Goal: Task Accomplishment & Management: Manage account settings

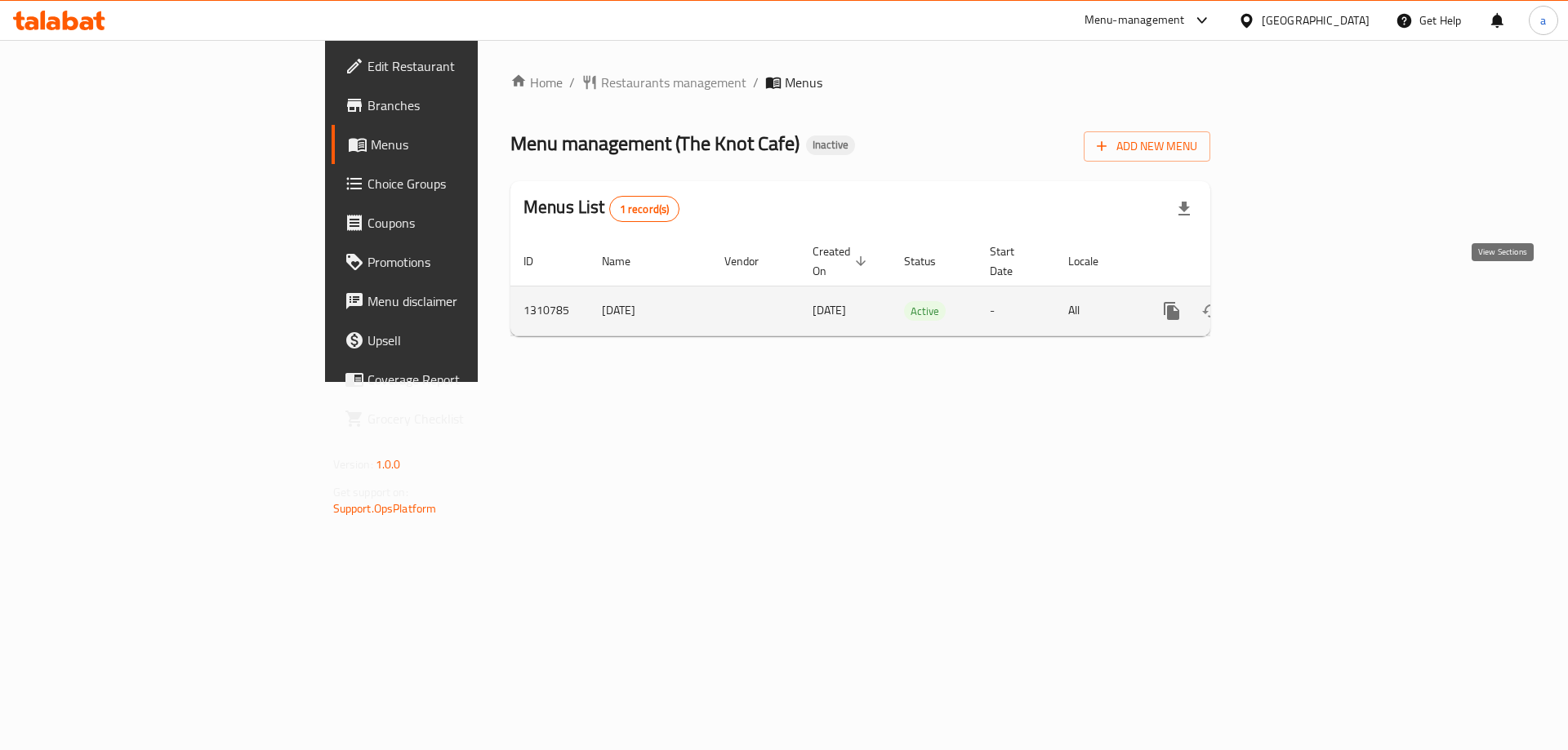
click at [1299, 301] on icon "enhanced table" at bounding box center [1289, 311] width 20 height 20
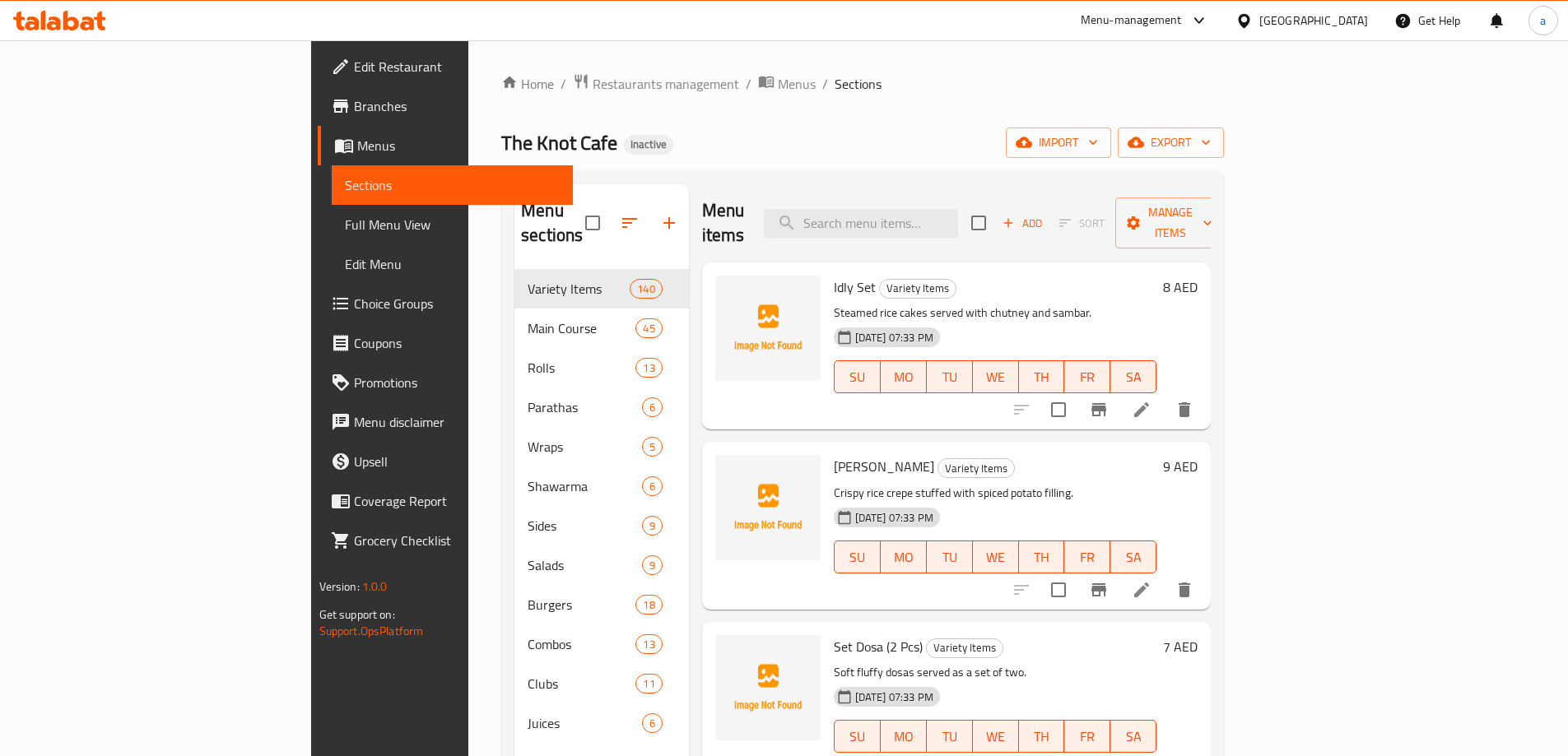
click at [345, 228] on span "Full Menu View" at bounding box center [452, 224] width 214 height 20
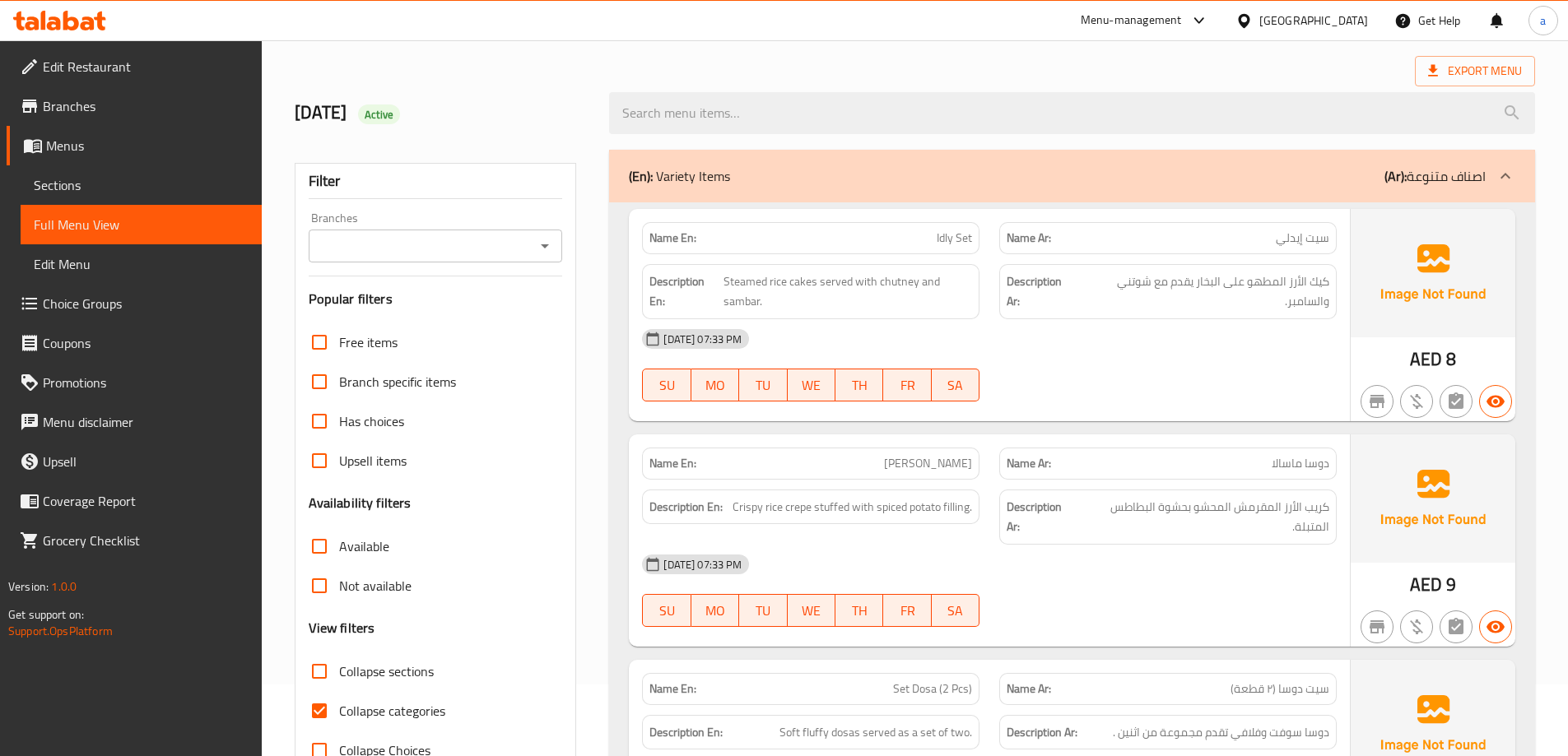
scroll to position [165, 0]
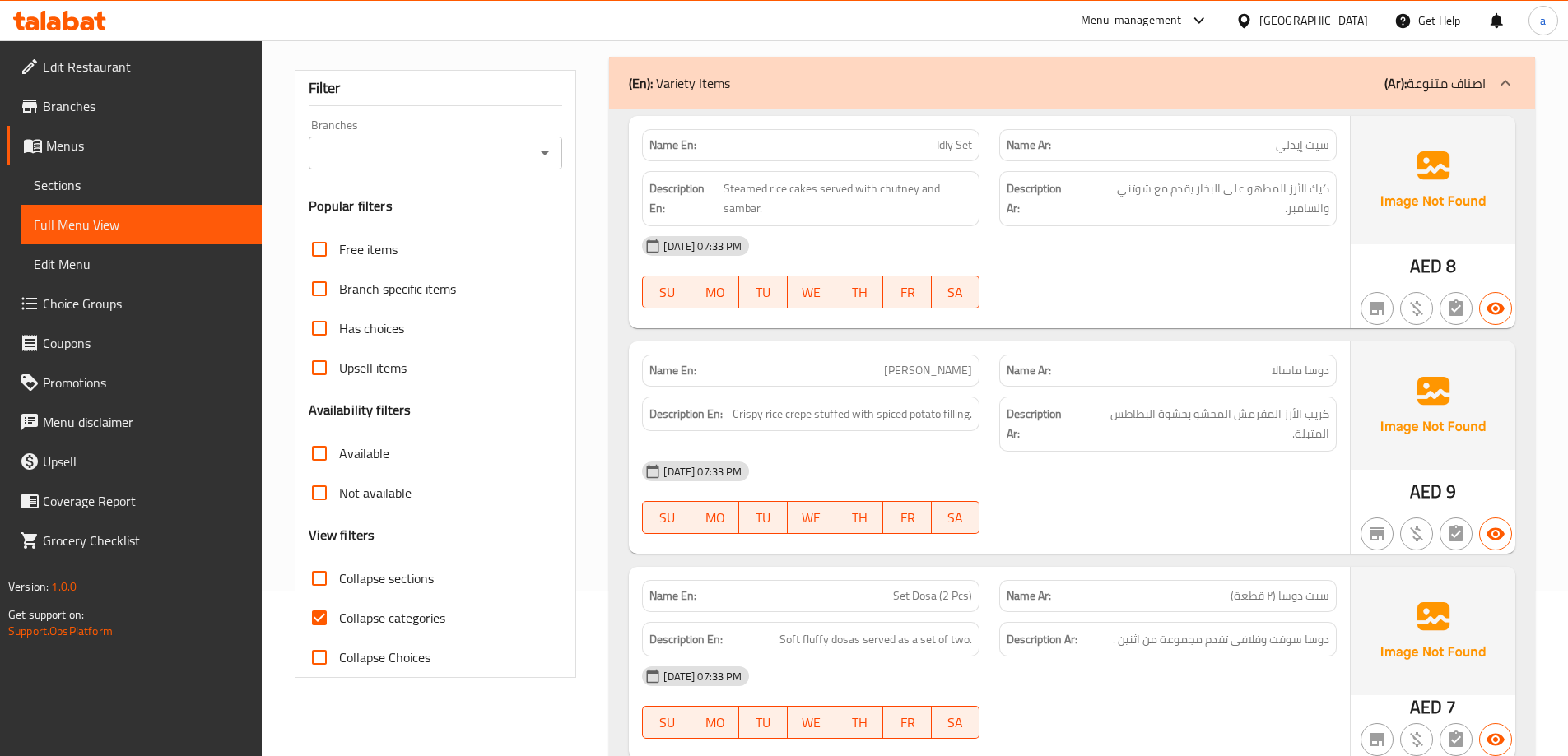
click at [371, 615] on span "Collapse categories" at bounding box center [392, 618] width 106 height 20
click at [340, 615] on input "Collapse categories" at bounding box center [320, 618] width 40 height 39
checkbox input "false"
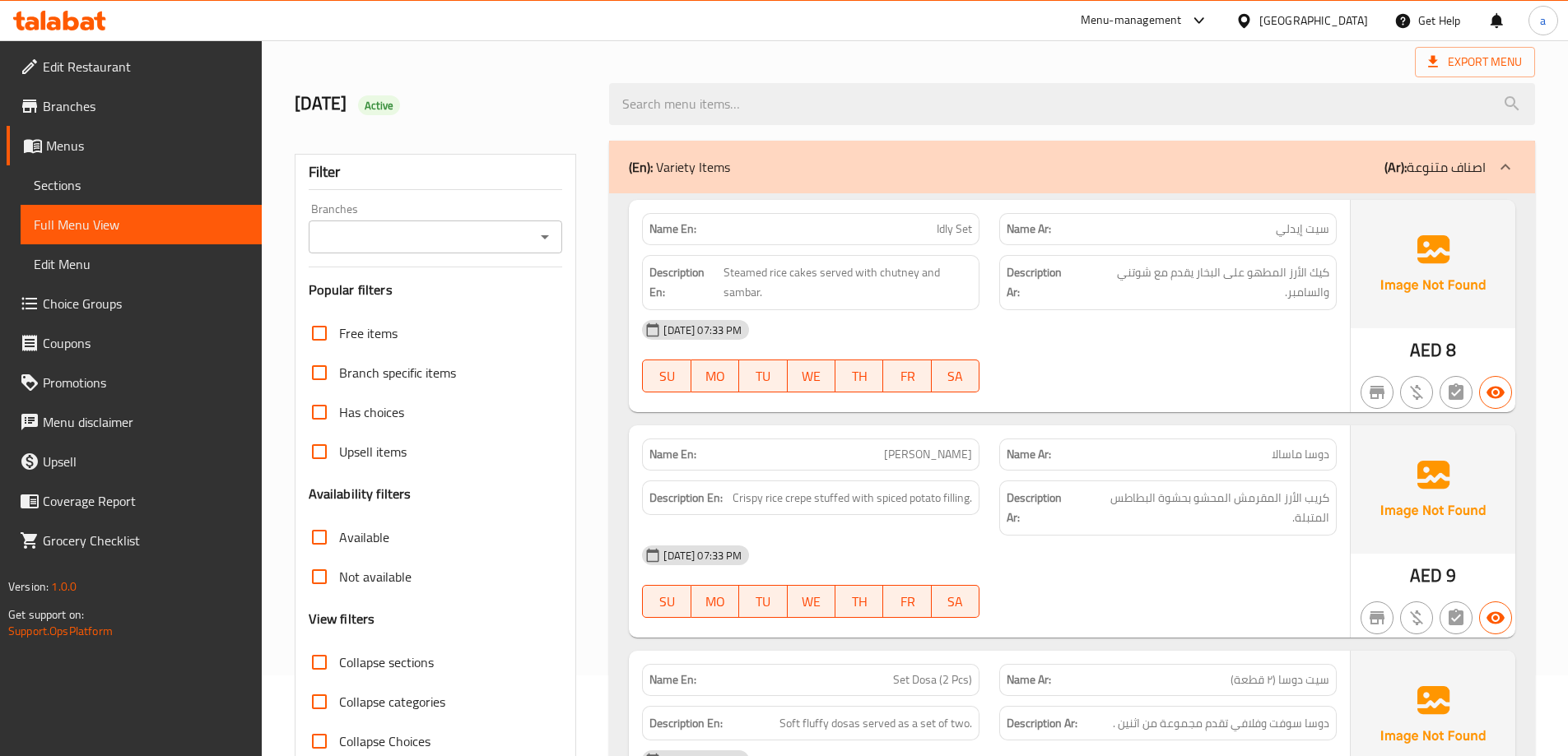
scroll to position [0, 0]
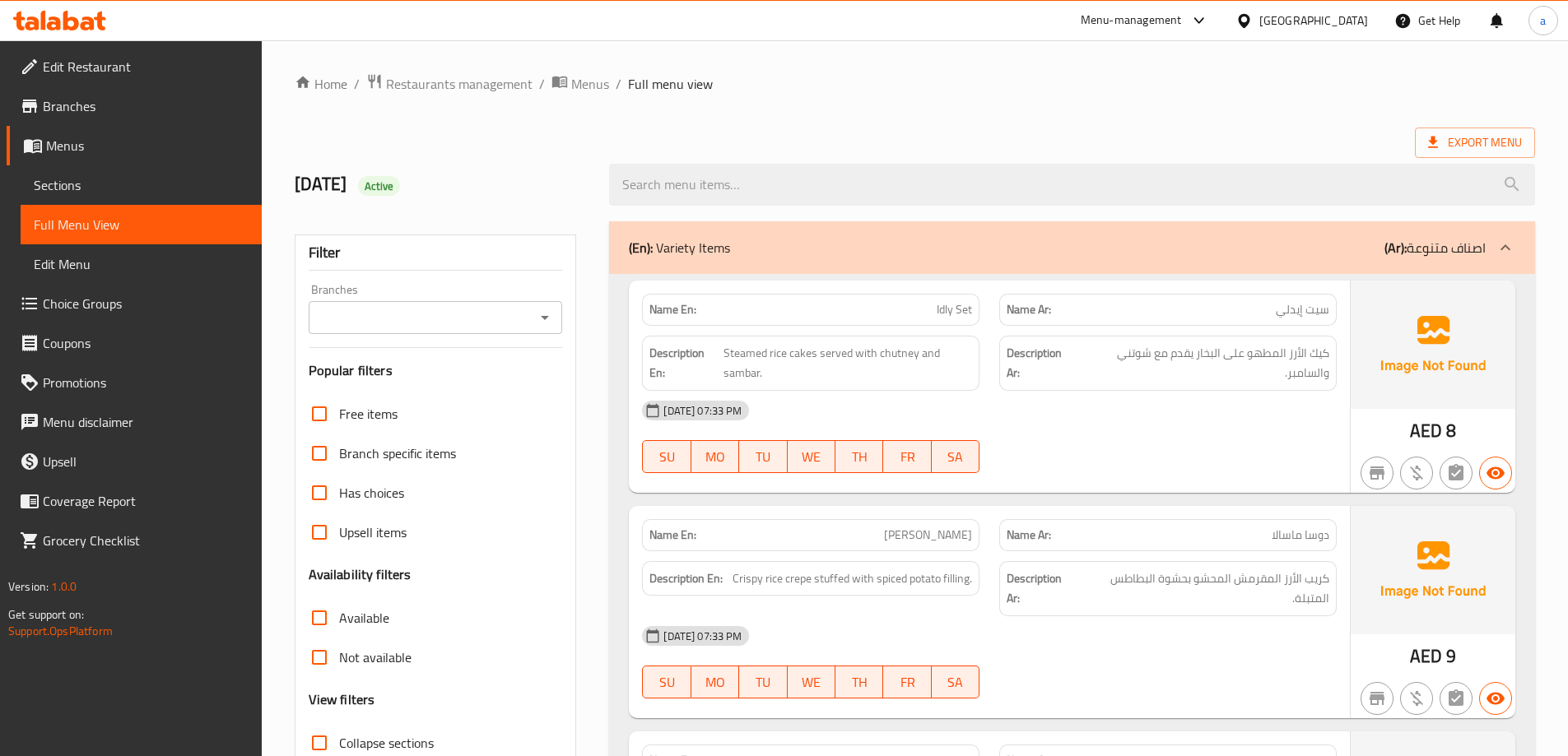
click at [120, 107] on span "Branches" at bounding box center [146, 105] width 206 height 20
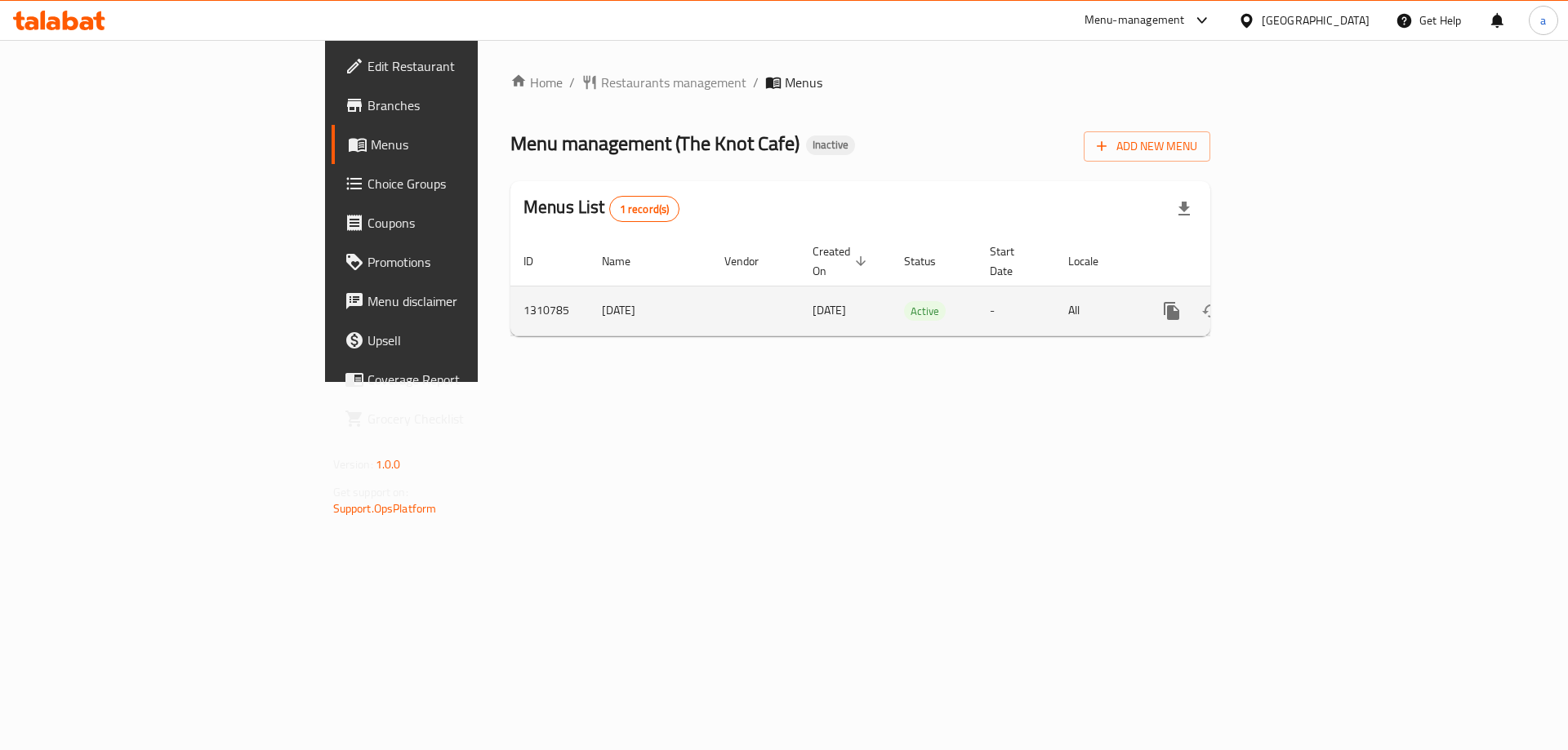
click at [1297, 304] on icon "enhanced table" at bounding box center [1290, 312] width 15 height 15
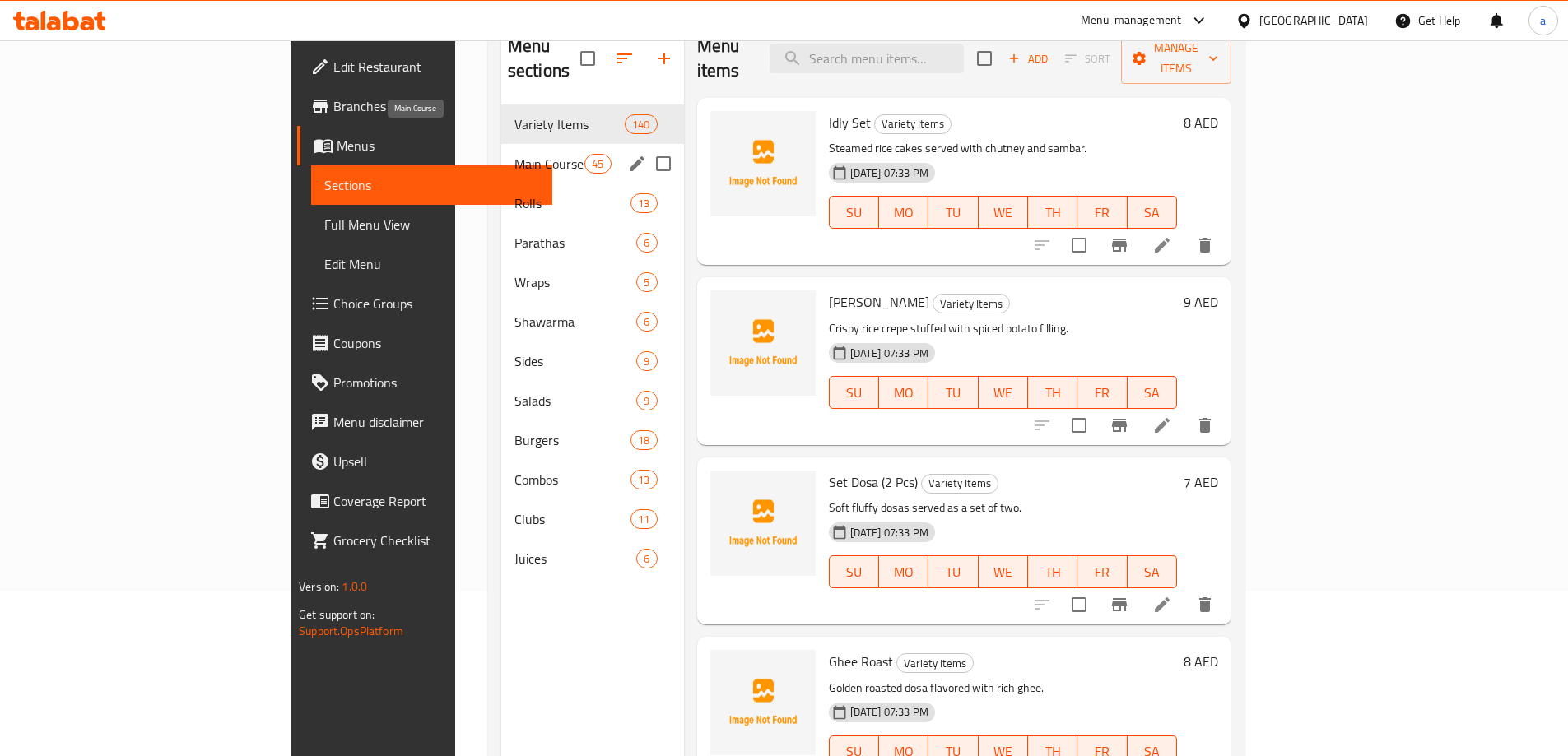
drag, startPoint x: 340, startPoint y: 138, endPoint x: 363, endPoint y: 135, distance: 23.2
click at [515, 154] on span "Main Course" at bounding box center [549, 164] width 70 height 20
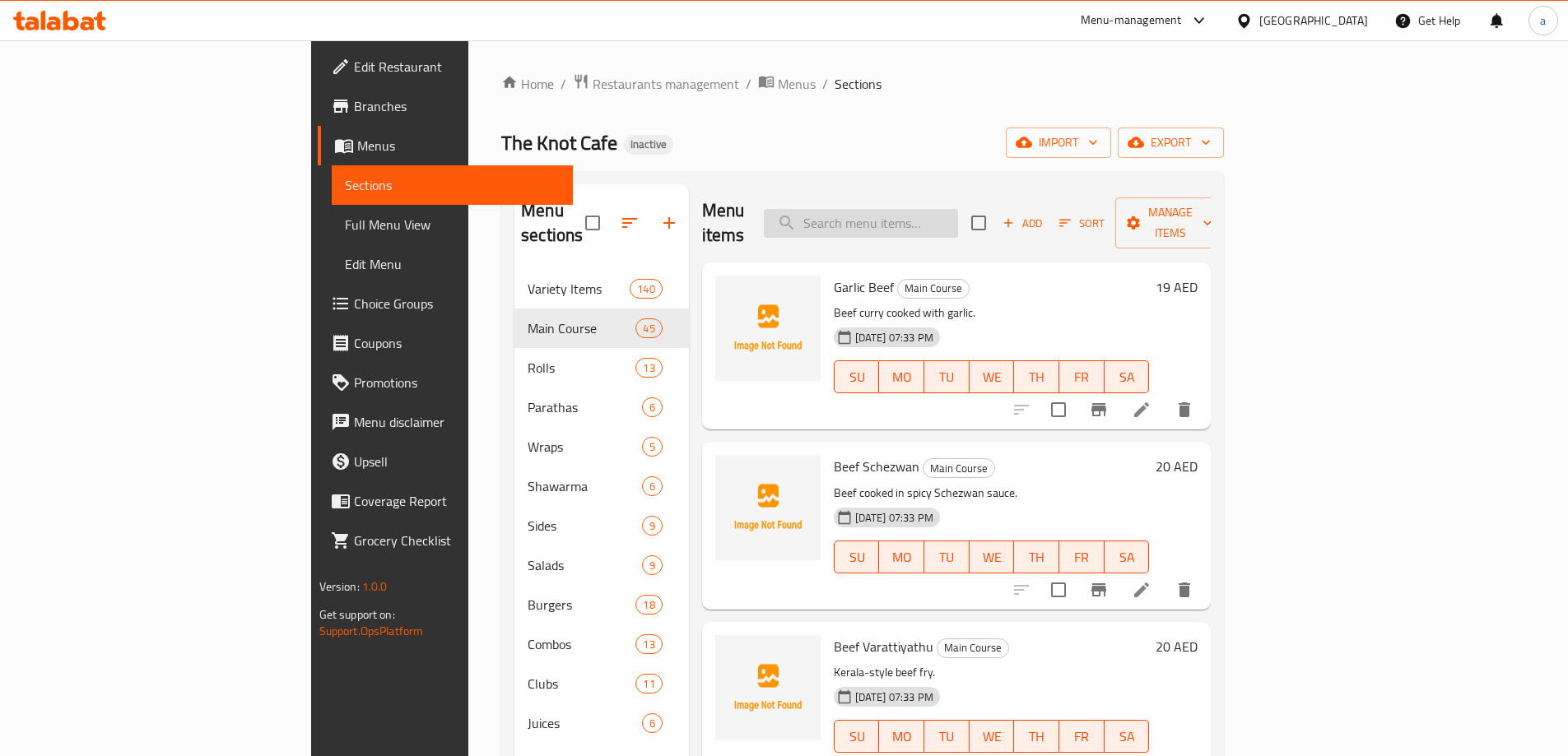
click at [958, 219] on input "search" at bounding box center [861, 223] width 195 height 29
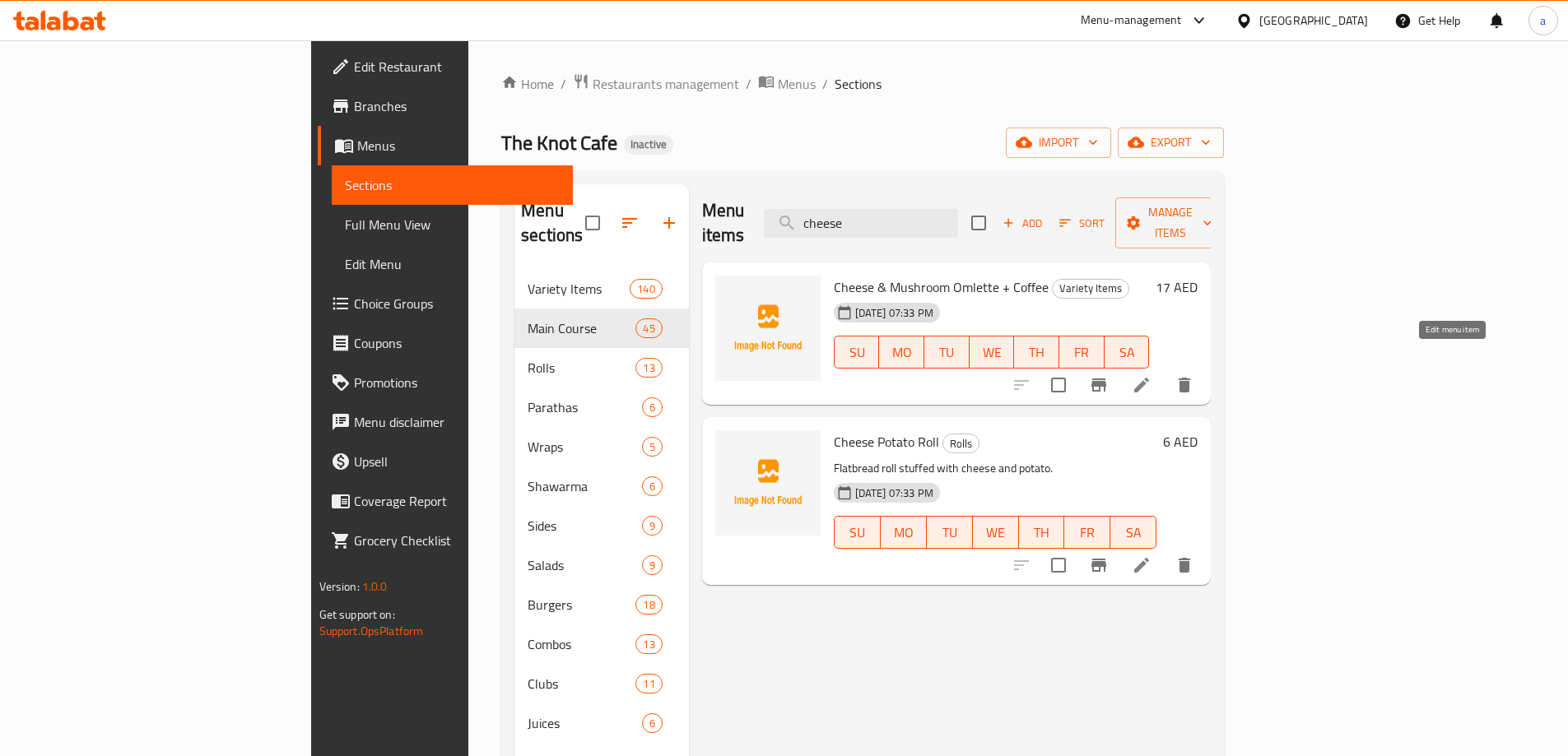
type input "cheese"
click at [1151, 375] on icon at bounding box center [1141, 385] width 20 height 20
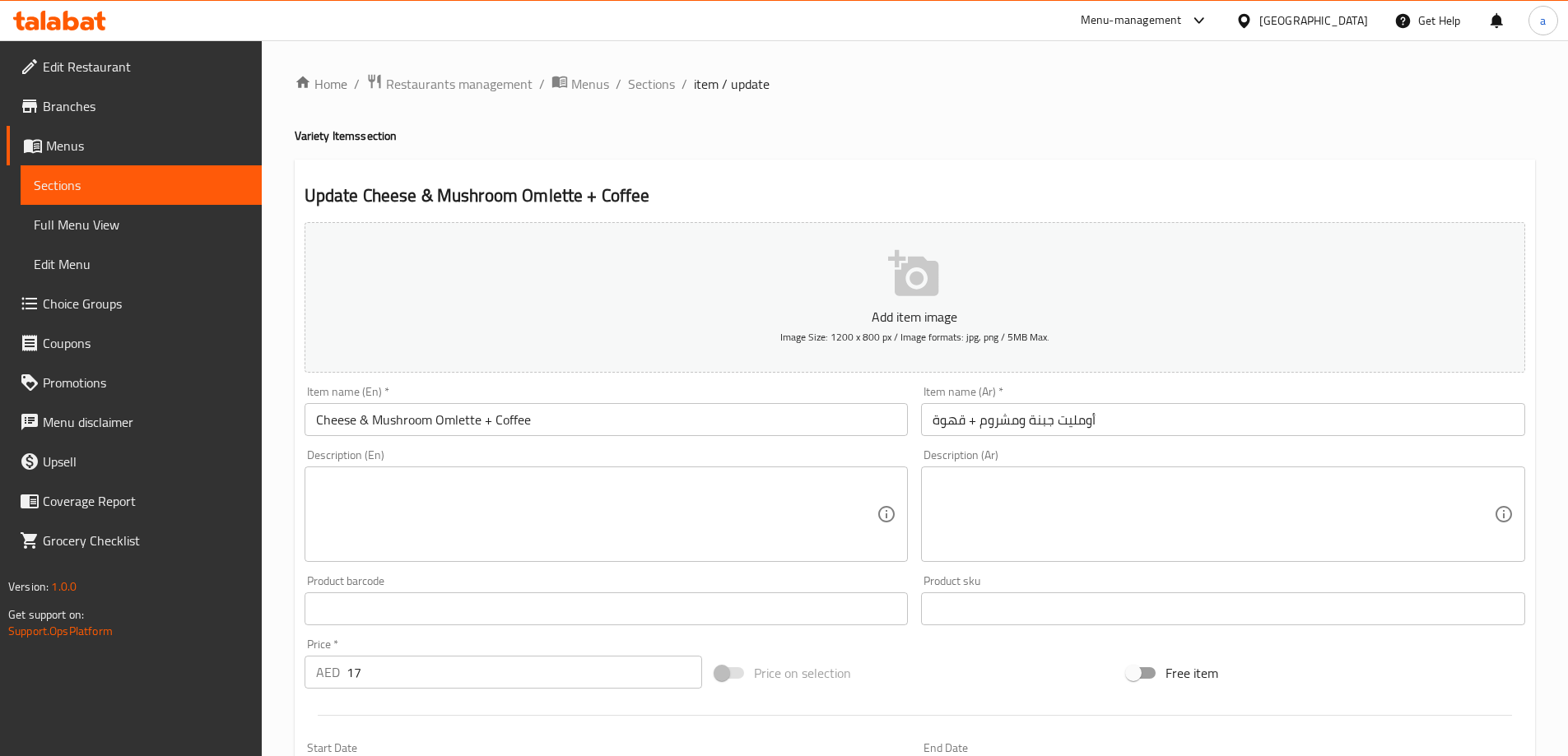
click at [74, 179] on span "Sections" at bounding box center [141, 184] width 214 height 20
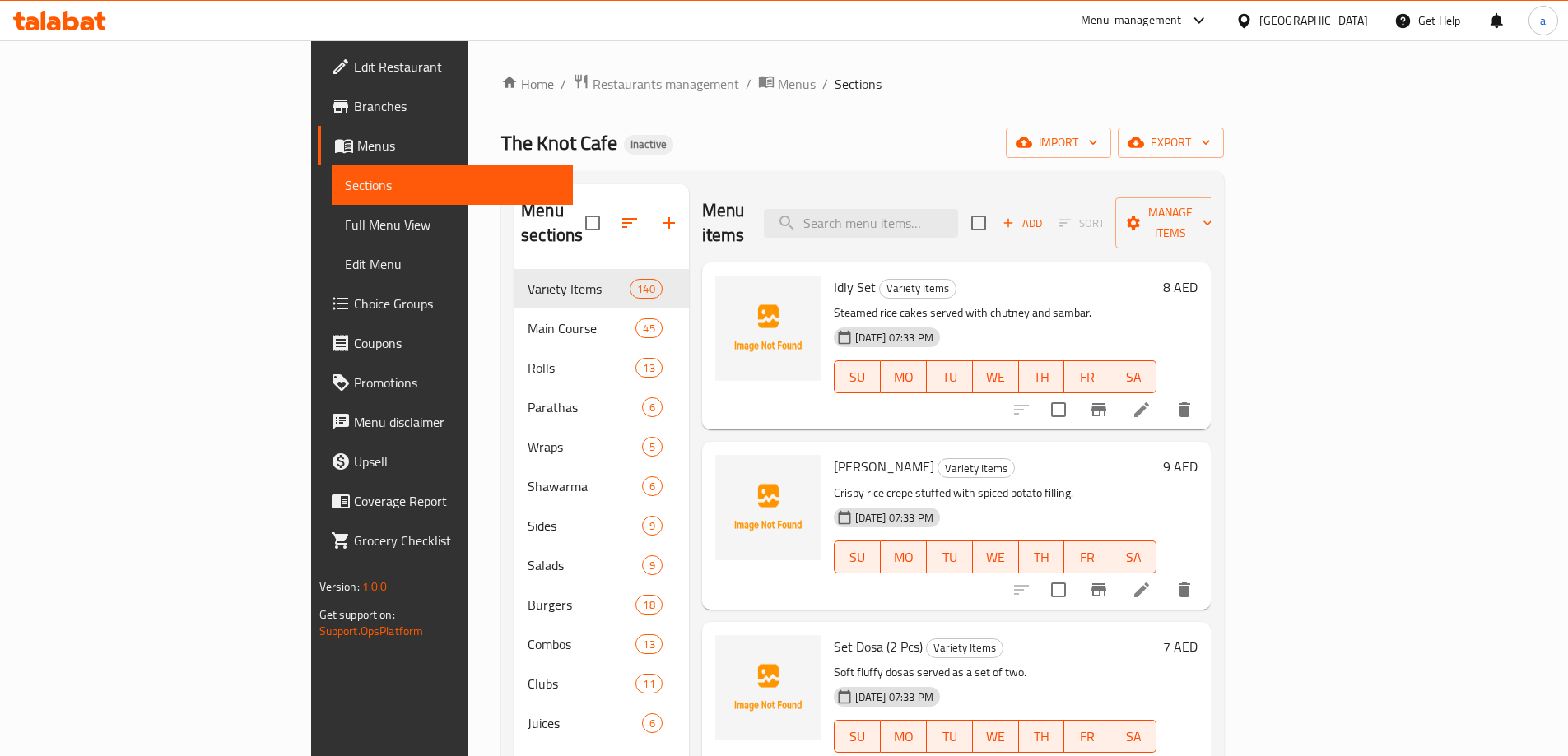
click at [332, 254] on link "Edit Menu" at bounding box center [452, 264] width 241 height 39
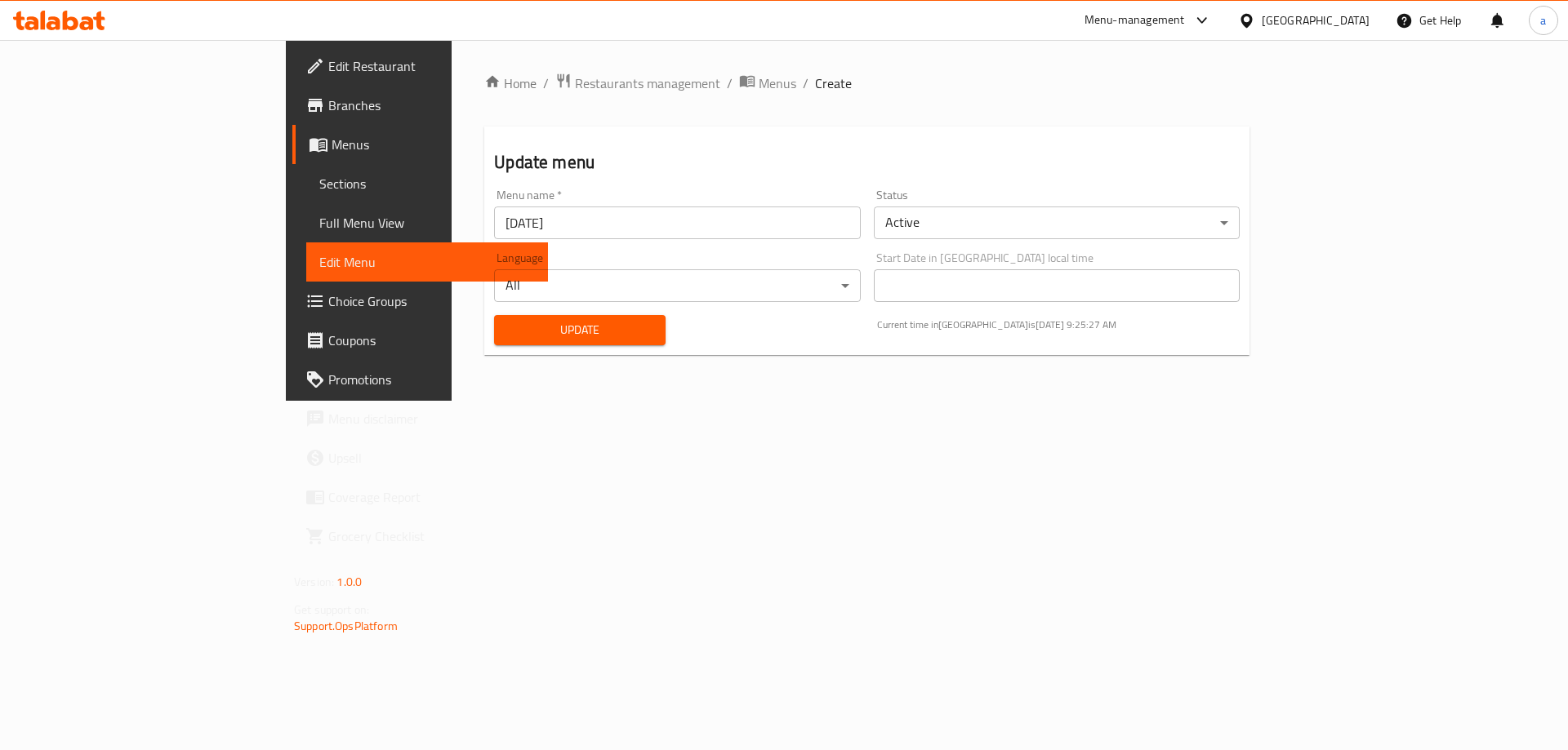
click at [319, 254] on span "Edit Menu" at bounding box center [427, 261] width 216 height 20
click at [319, 219] on span "Full Menu View" at bounding box center [427, 222] width 216 height 20
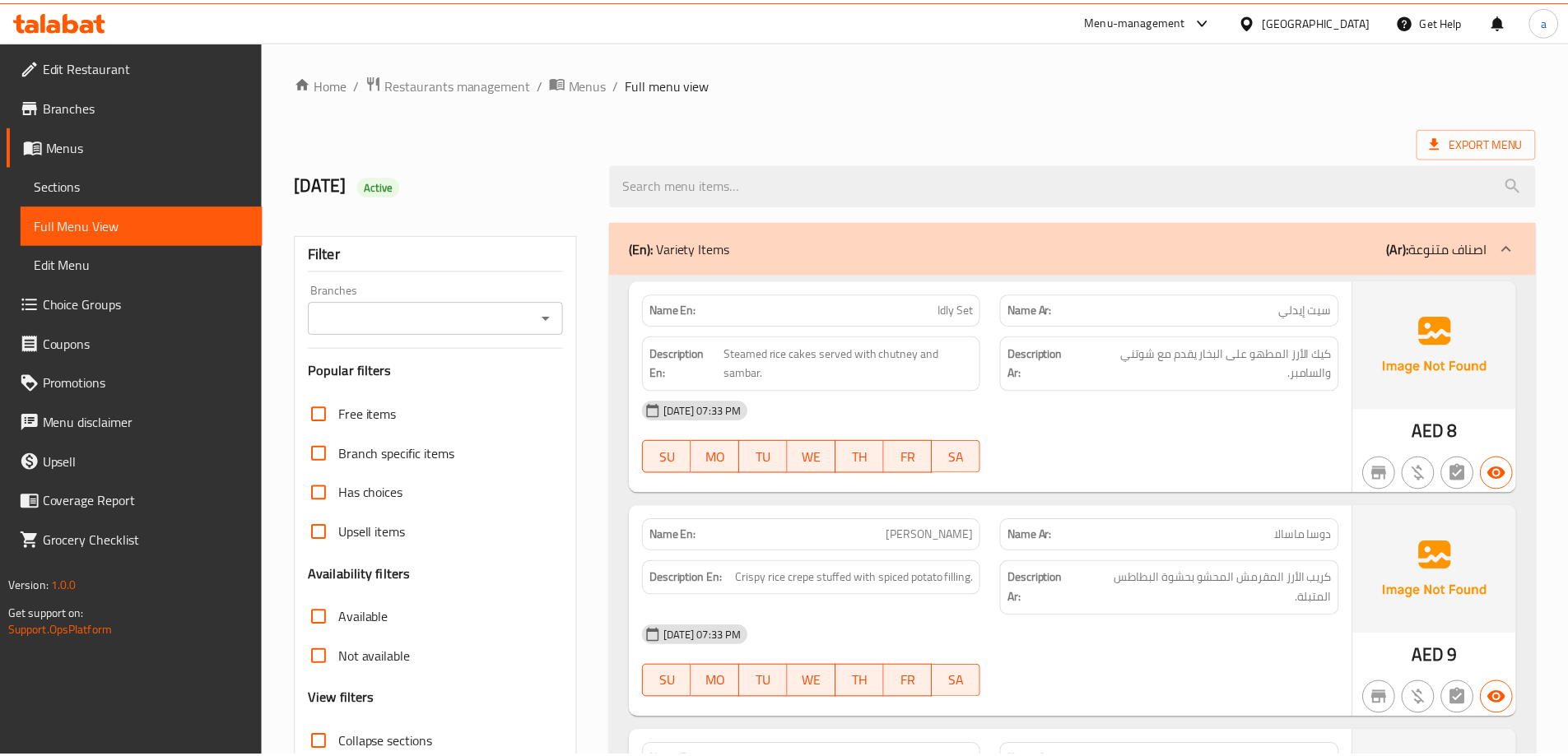
scroll to position [247, 0]
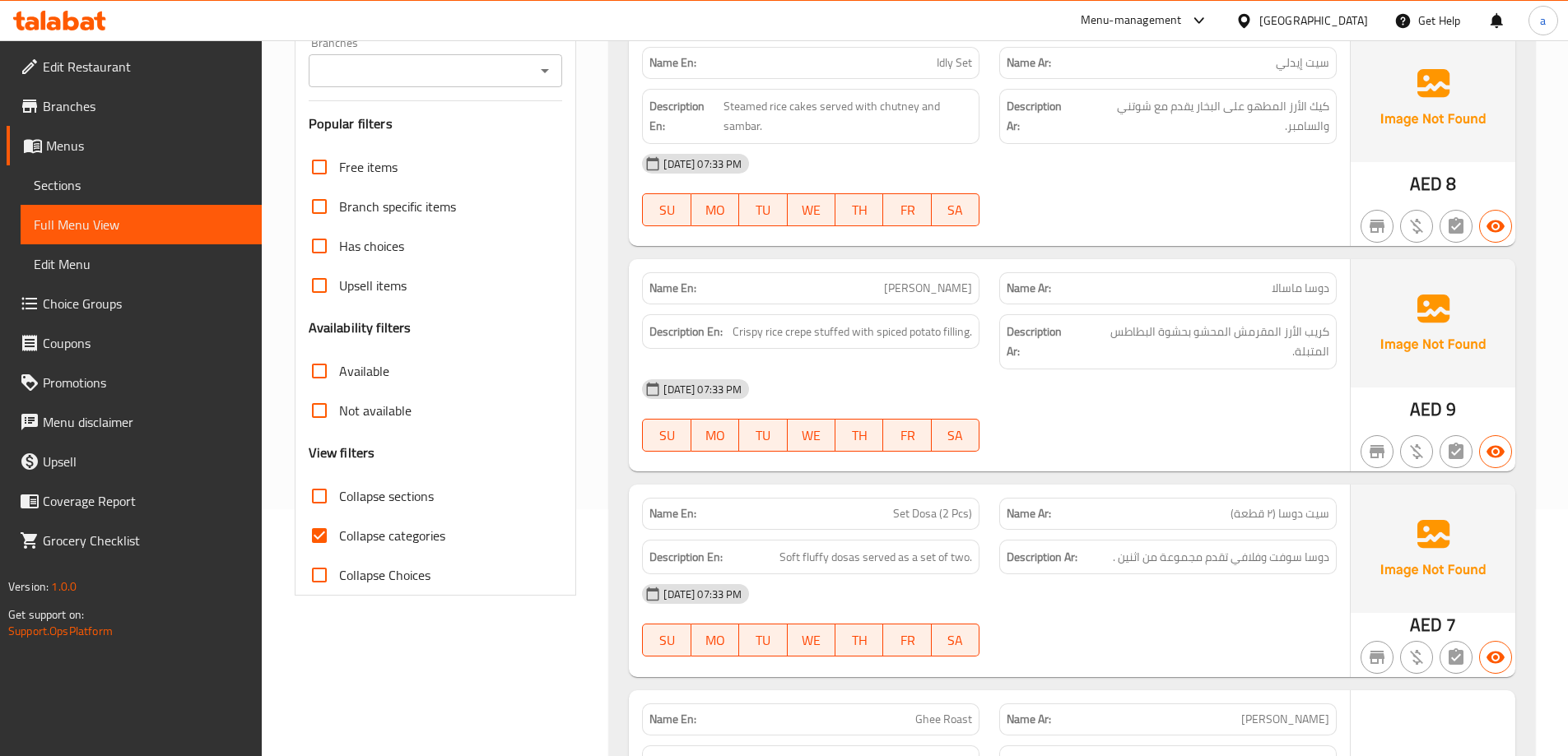
click at [316, 530] on input "Collapse categories" at bounding box center [320, 536] width 40 height 39
checkbox input "false"
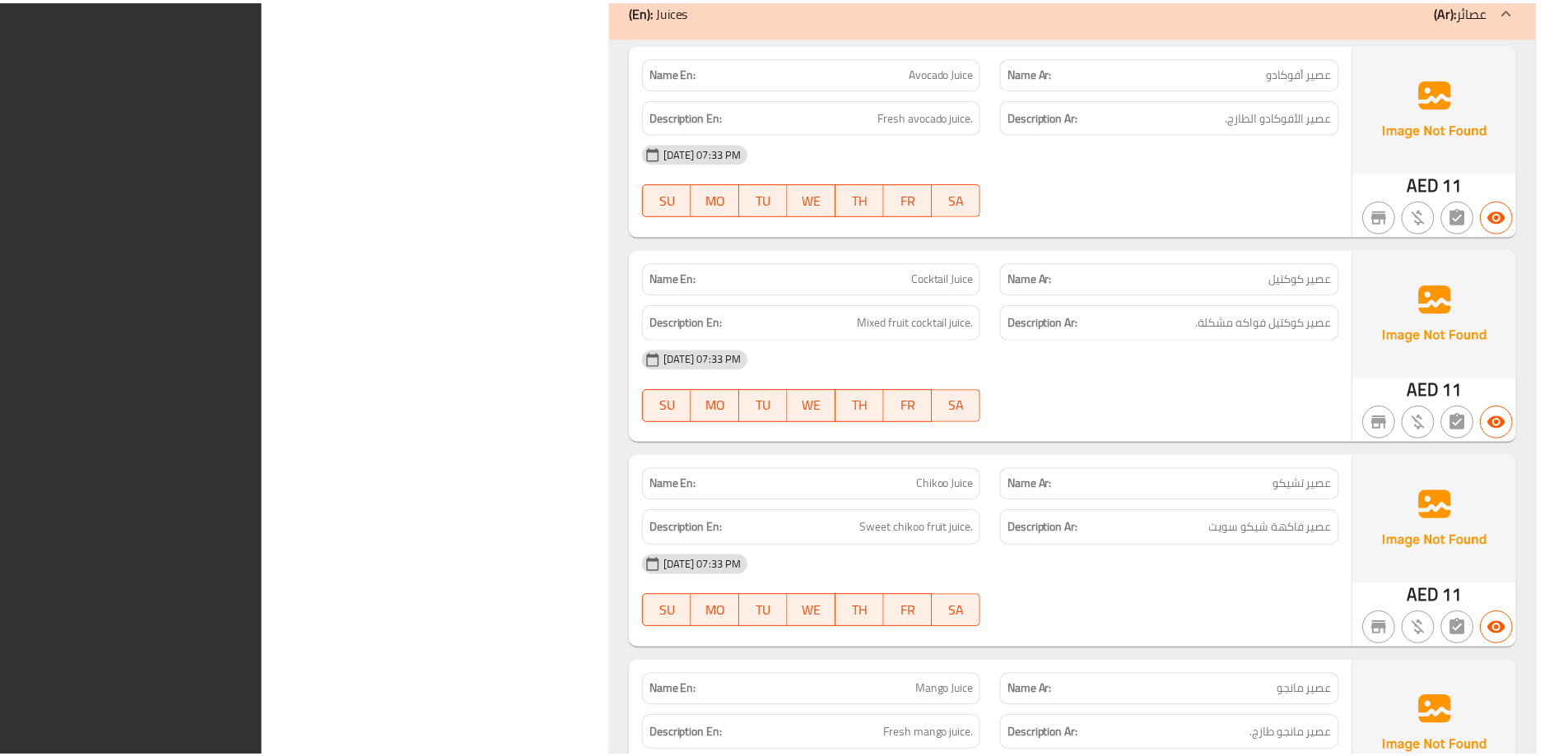
scroll to position [60780, 0]
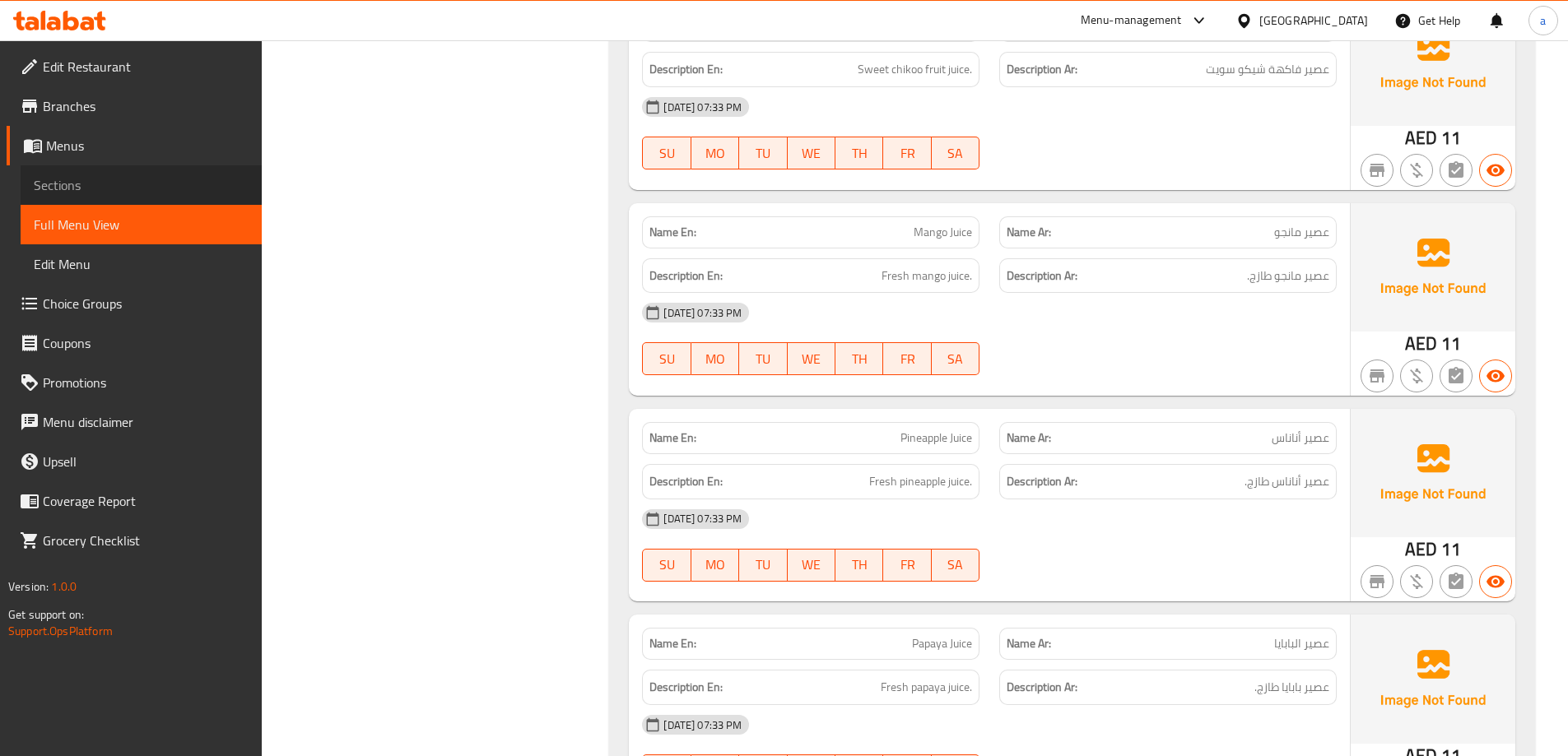
click at [91, 181] on span "Sections" at bounding box center [141, 184] width 214 height 20
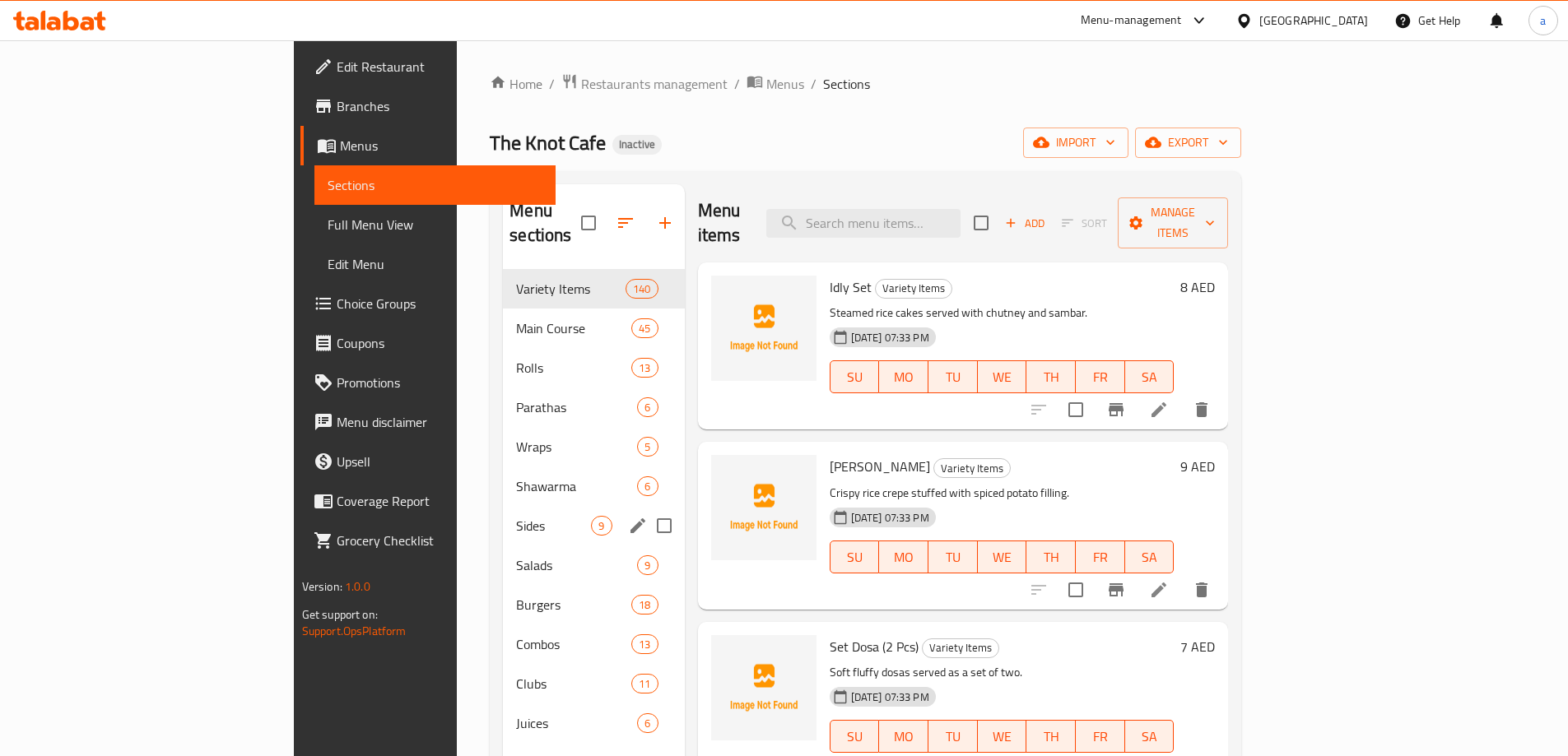
scroll to position [165, 0]
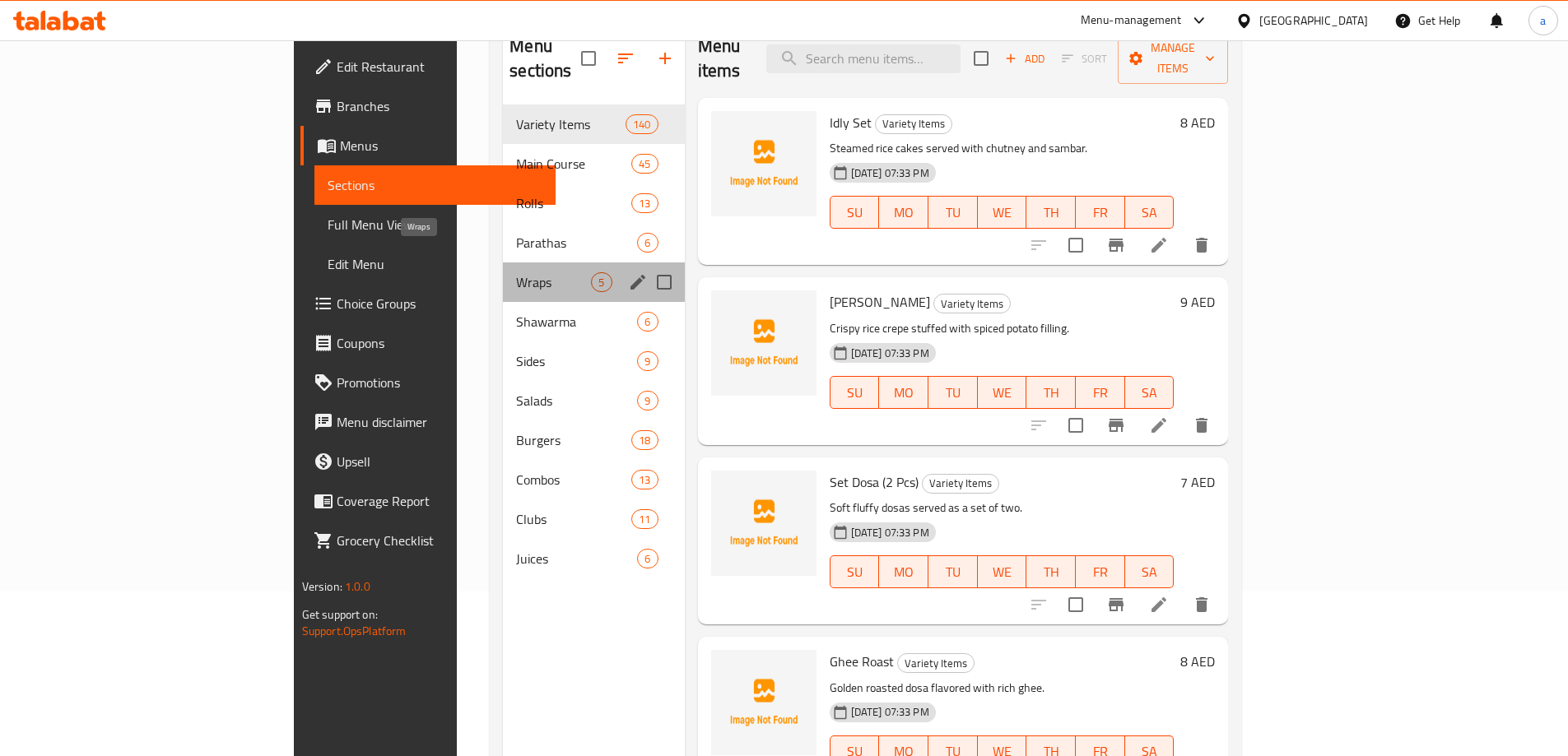
click at [516, 273] on span "Wraps" at bounding box center [554, 282] width 75 height 20
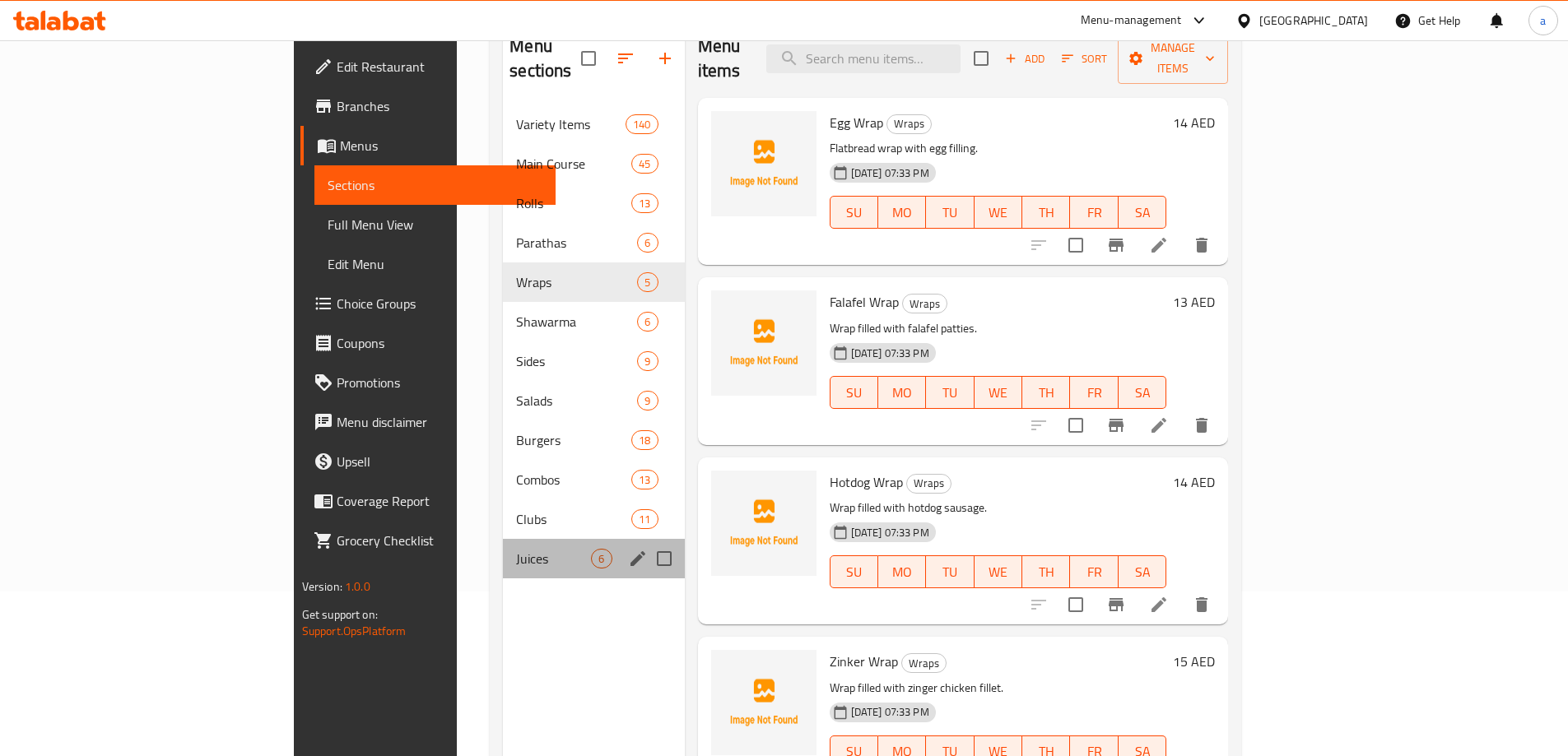
click at [503, 547] on div "Juices 6" at bounding box center [594, 559] width 182 height 39
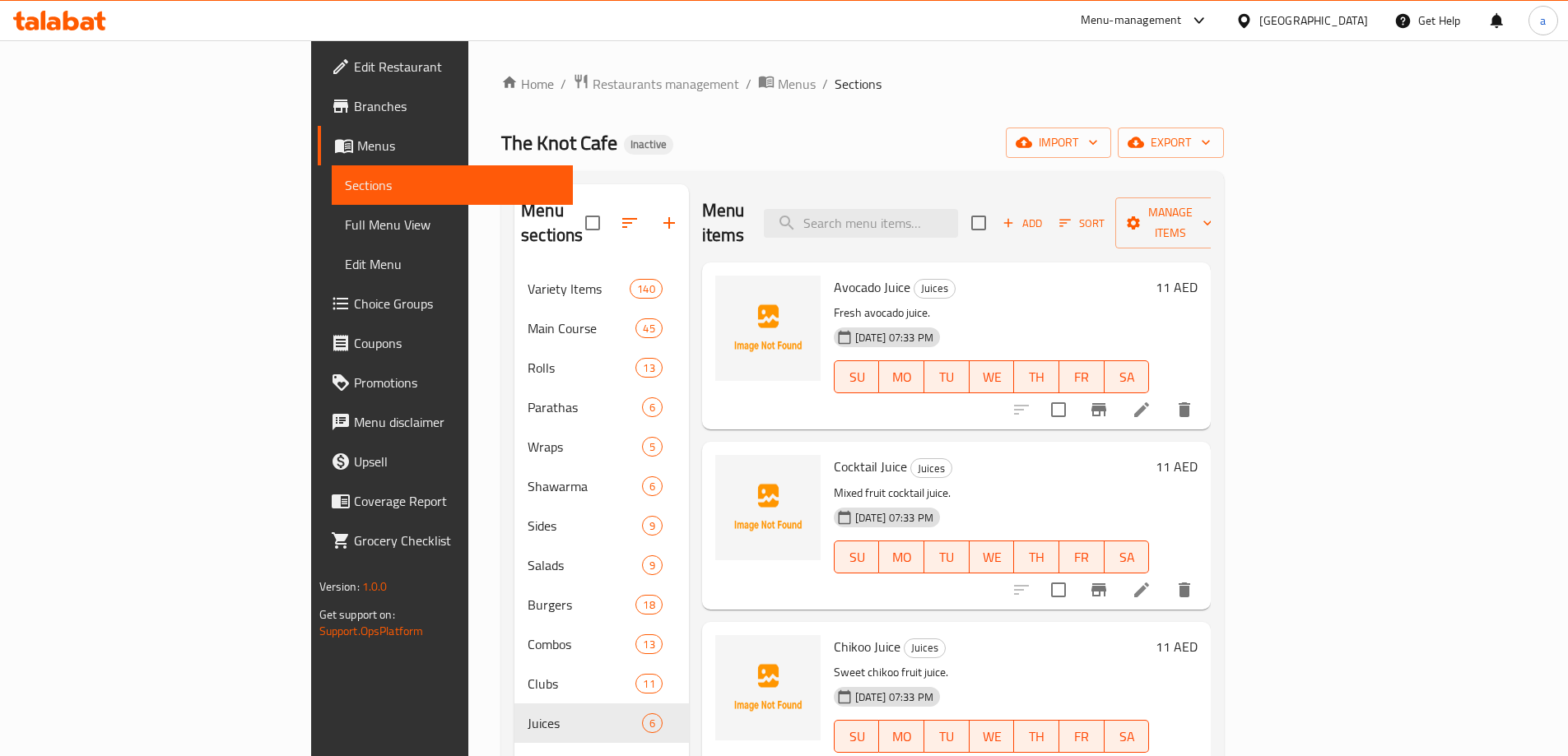
click at [984, 235] on div "Menu items Add Sort Manage items" at bounding box center [957, 223] width 510 height 78
click at [958, 209] on input "search" at bounding box center [861, 223] width 195 height 29
type input "ف"
type input "tea"
click at [1164, 395] on li at bounding box center [1141, 410] width 46 height 30
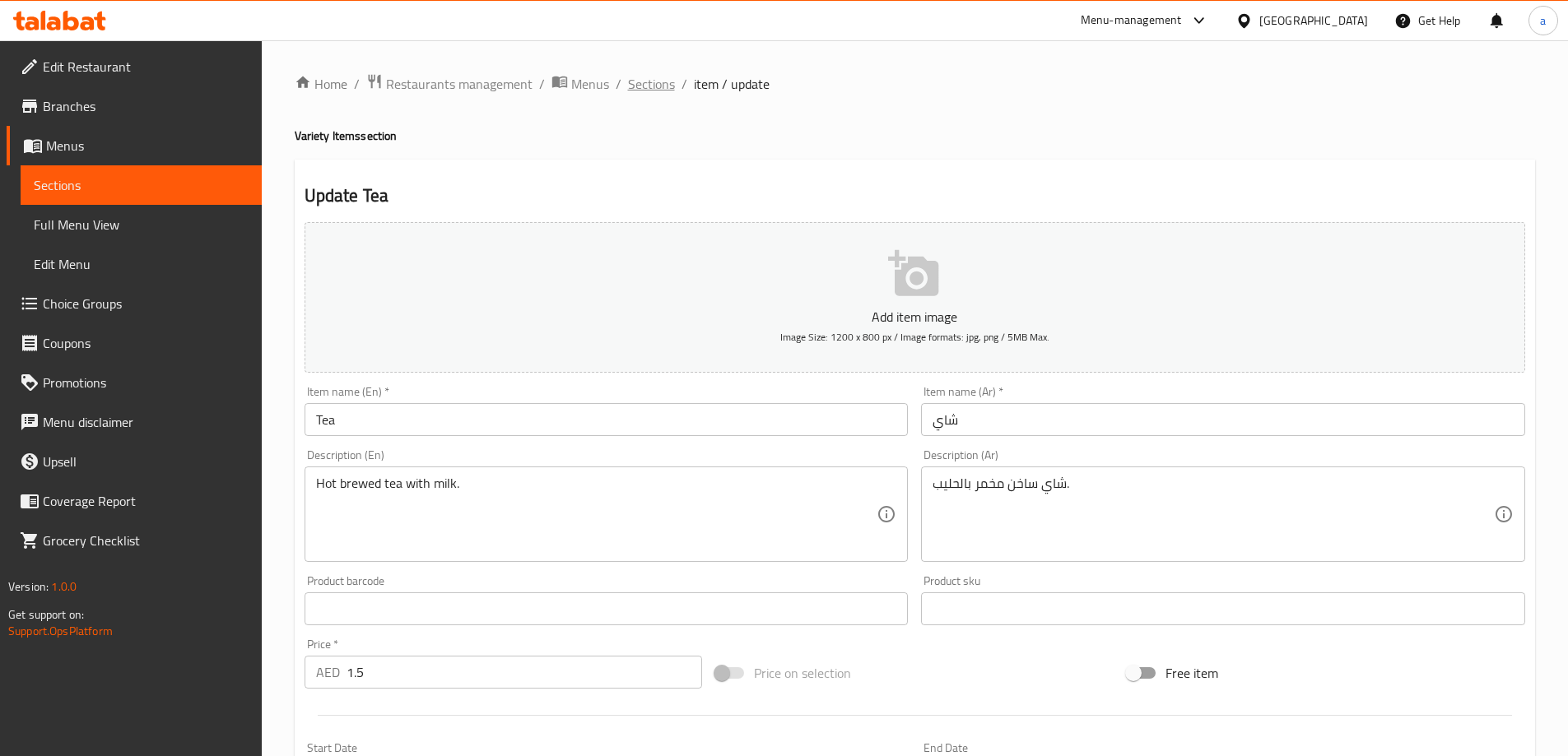
click at [649, 85] on span "Sections" at bounding box center [652, 84] width 47 height 20
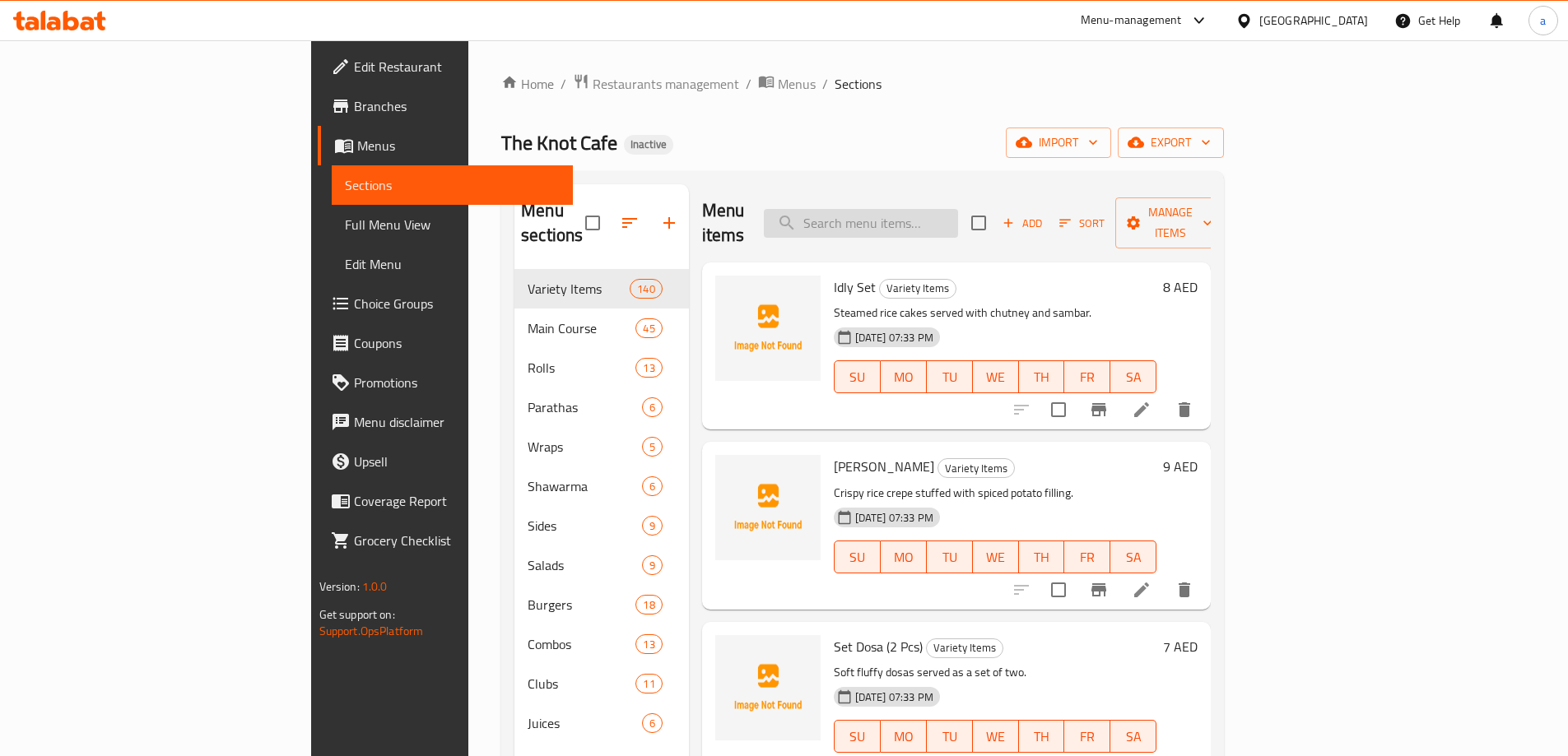
click at [958, 209] on input "search" at bounding box center [861, 223] width 195 height 29
type input "t"
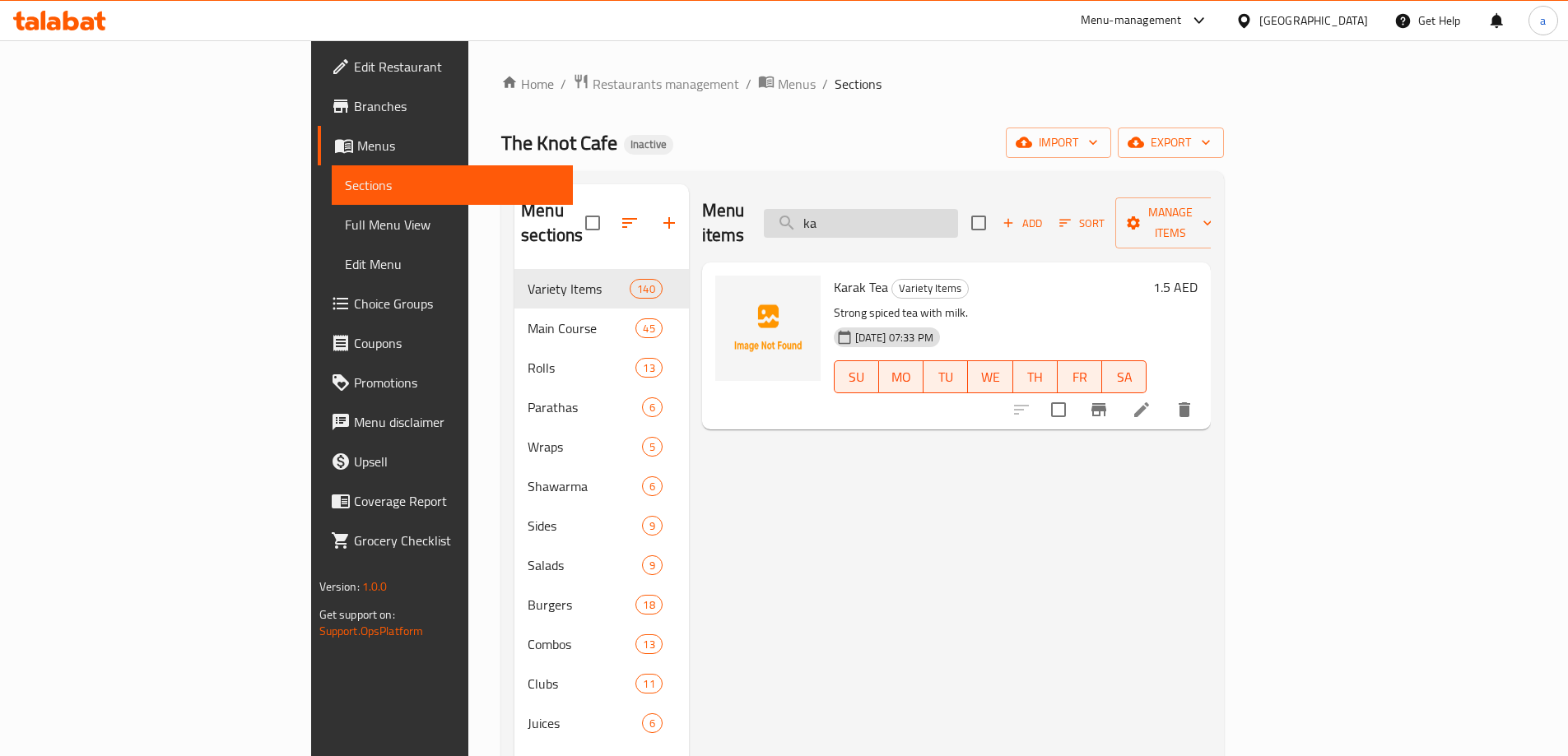
type input "k"
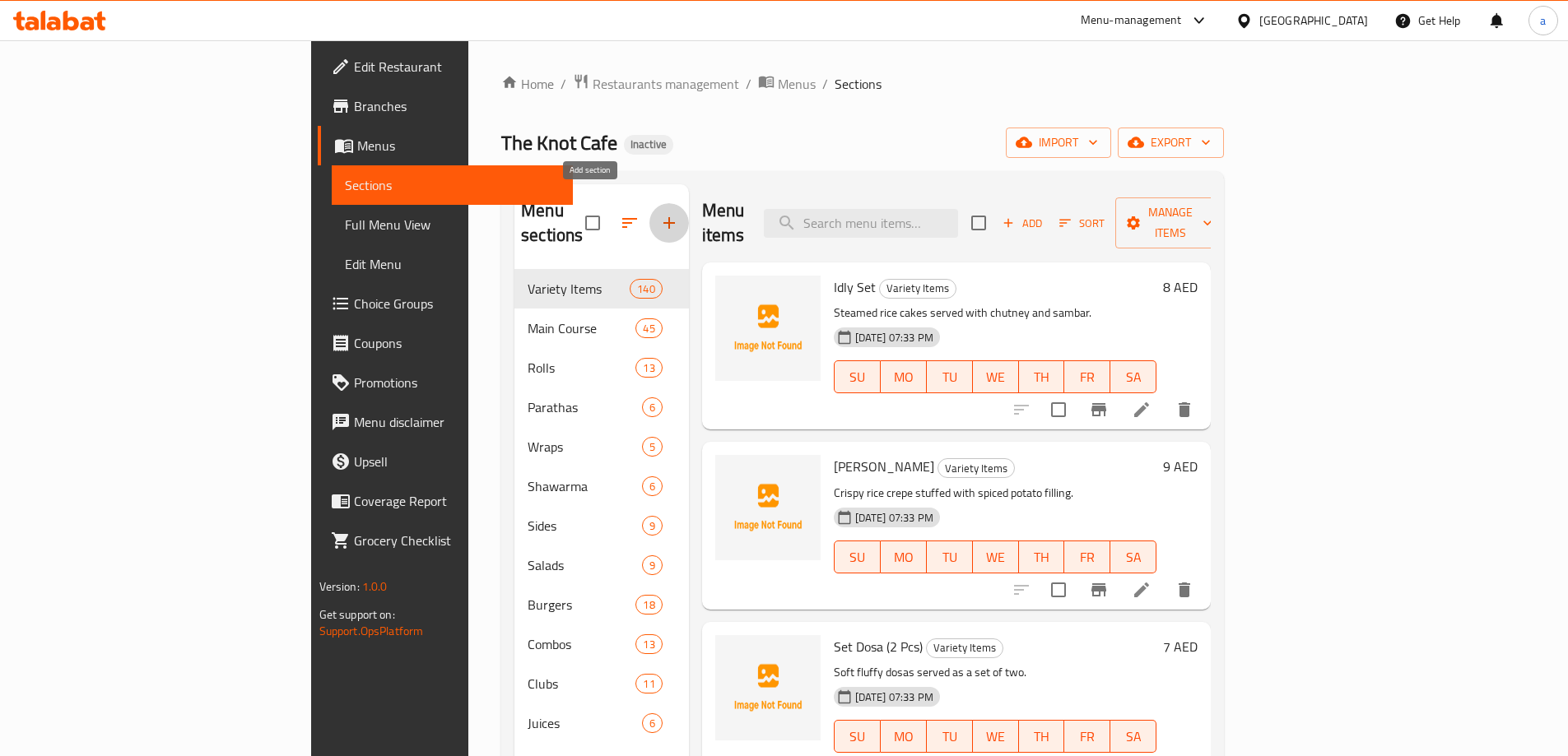
click at [659, 217] on icon "button" at bounding box center [669, 223] width 20 height 20
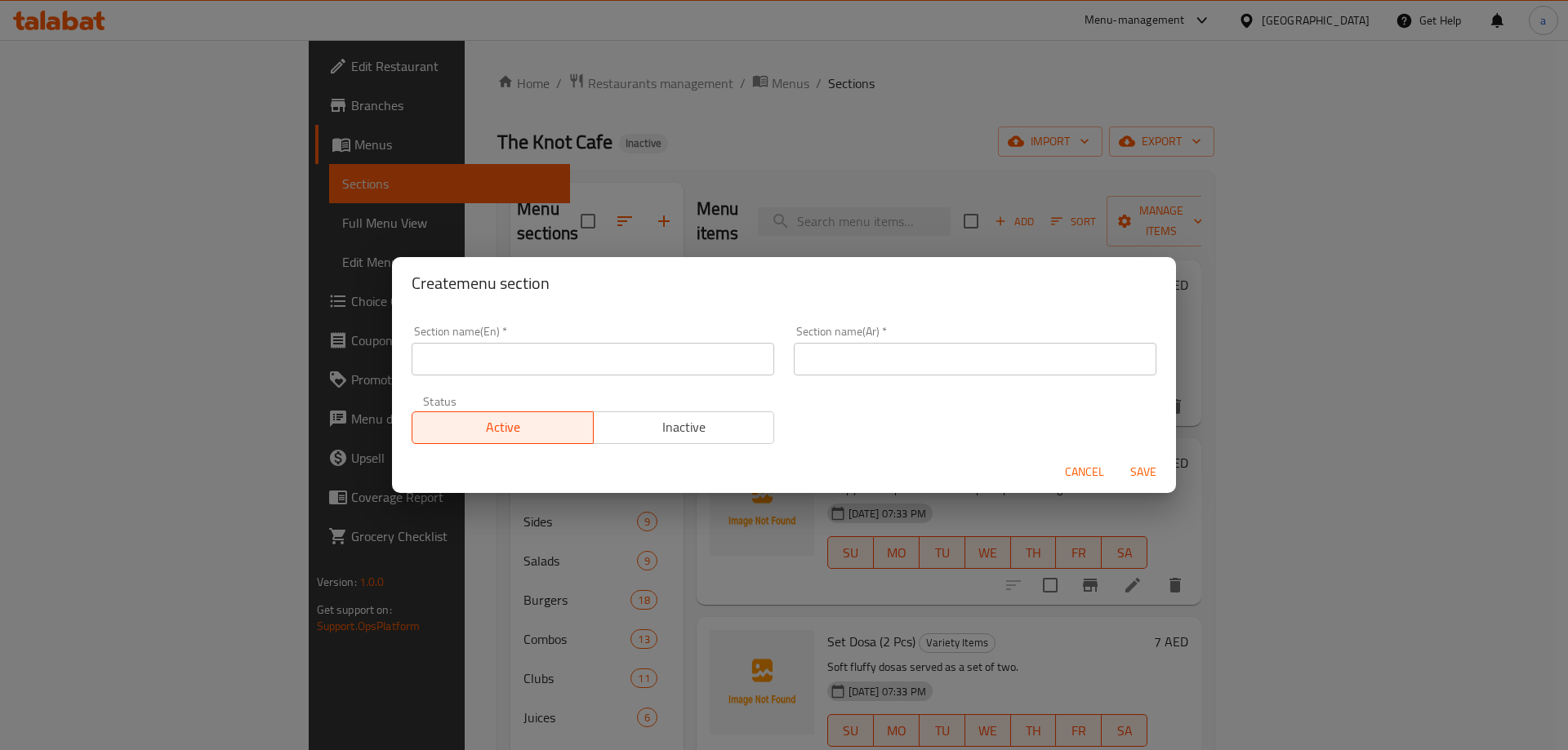
click at [526, 352] on input "text" at bounding box center [593, 359] width 363 height 33
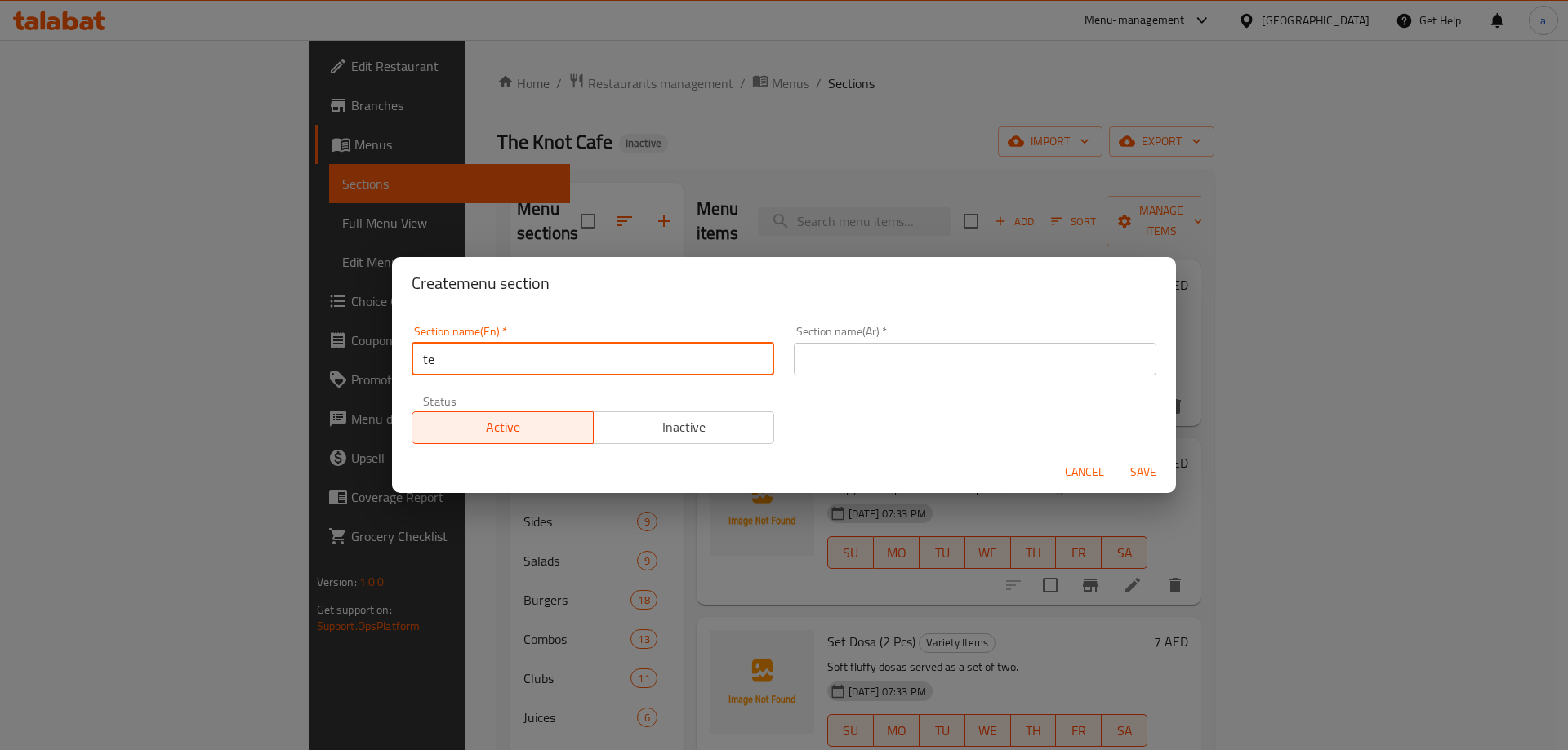
type input "t"
type input "h"
type input "Hot Drinks"
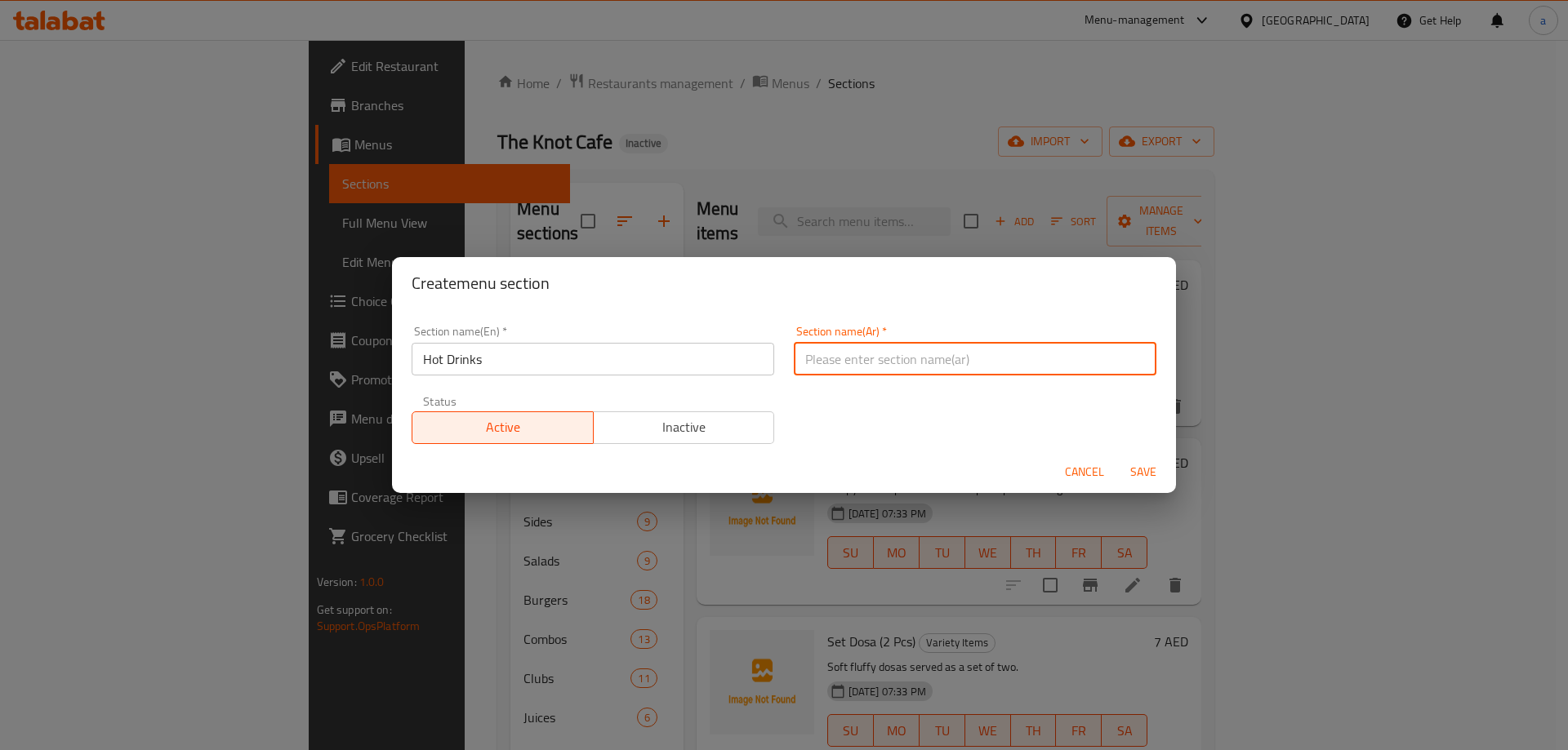
click at [846, 371] on input "text" at bounding box center [975, 359] width 363 height 33
type input "مشروبات ساخنة"
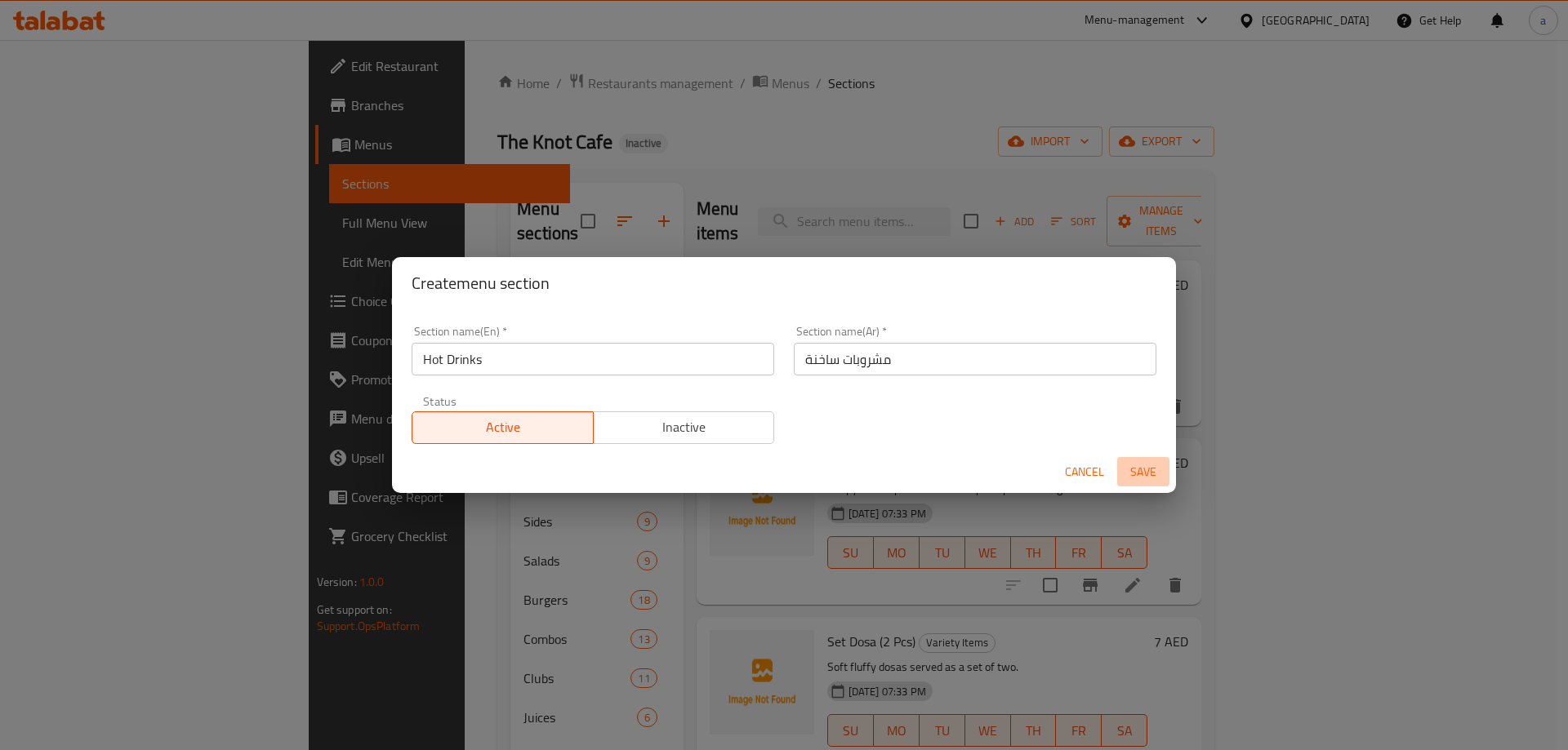
click at [1134, 472] on span "Save" at bounding box center [1143, 472] width 39 height 21
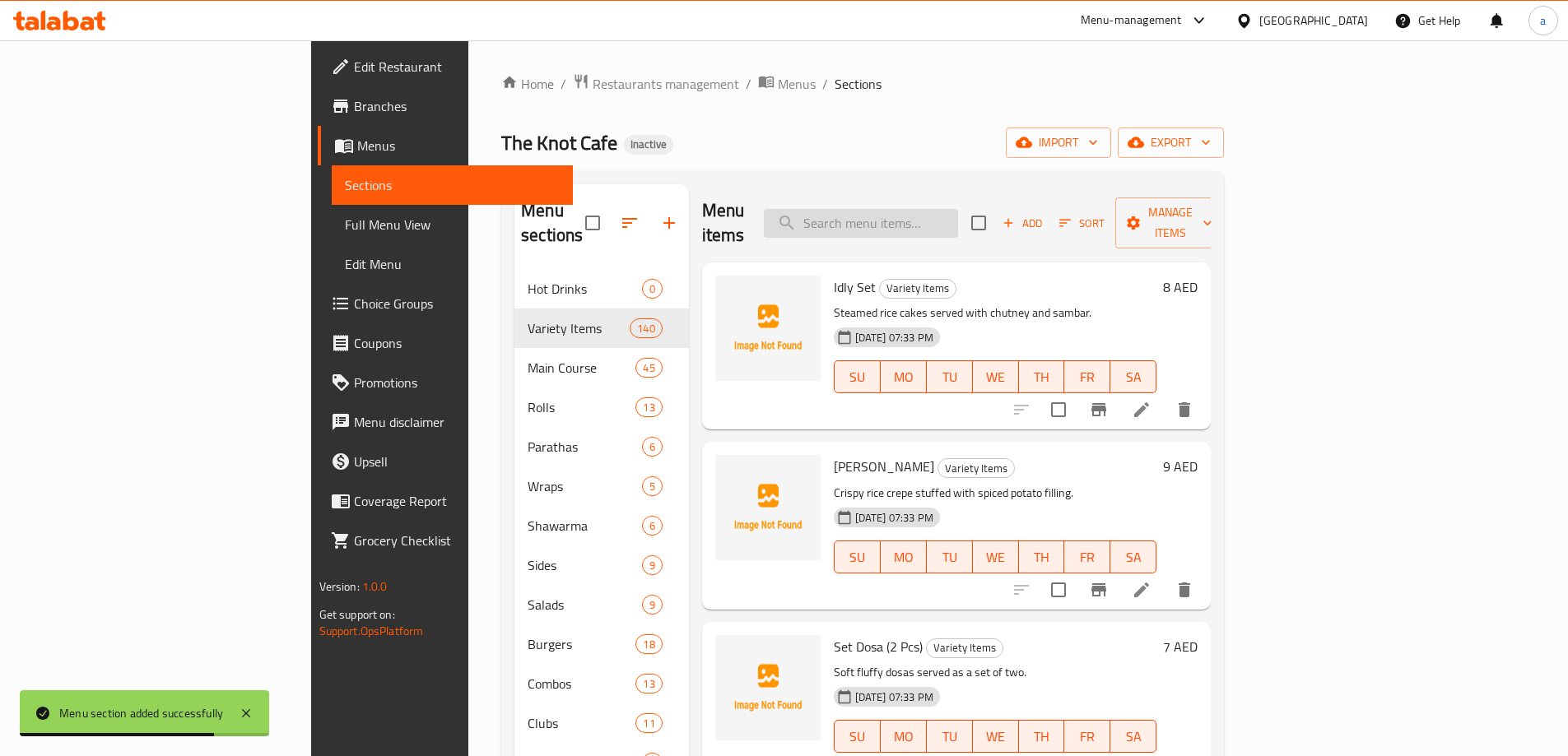
click at [958, 211] on input "search" at bounding box center [861, 223] width 195 height 29
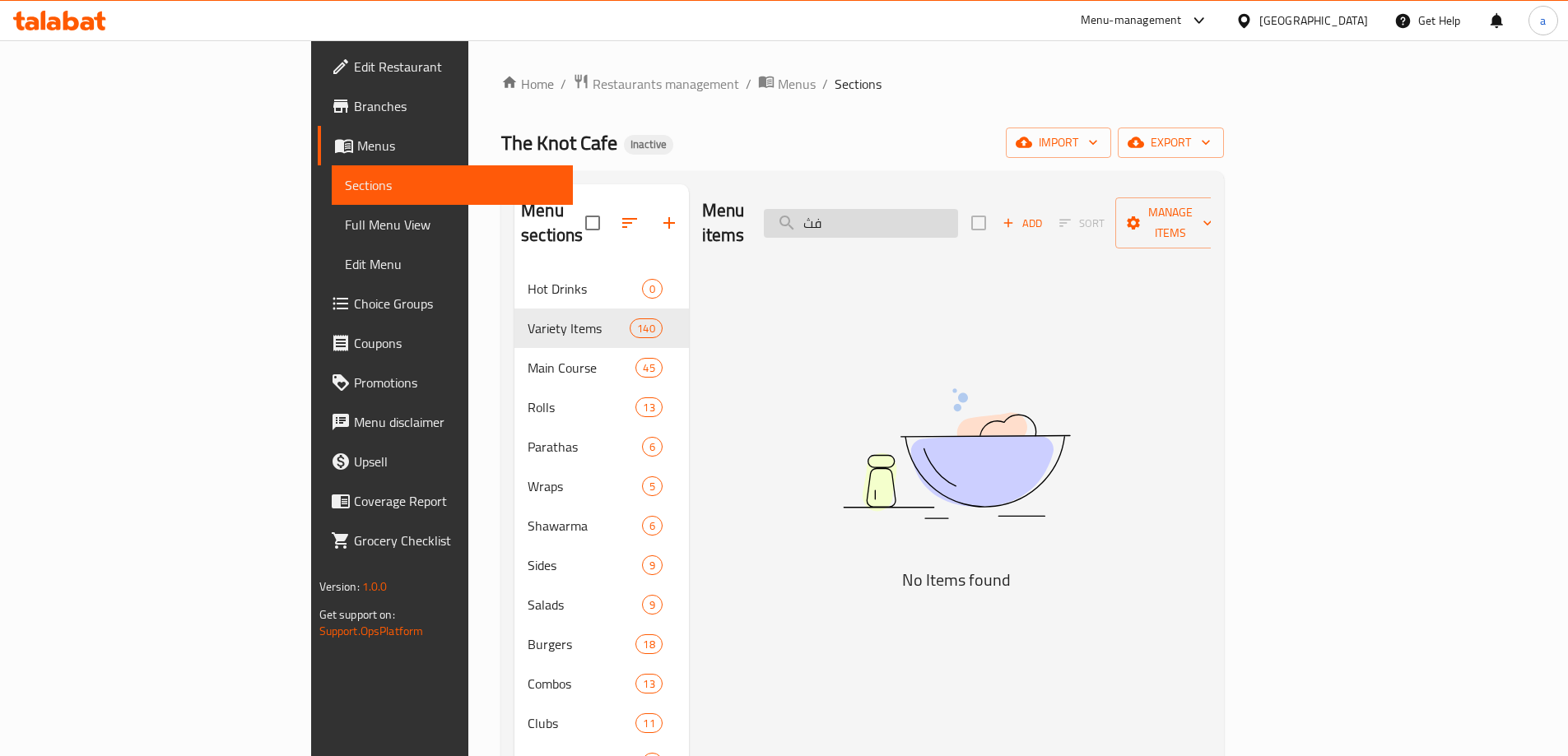
type input "ف"
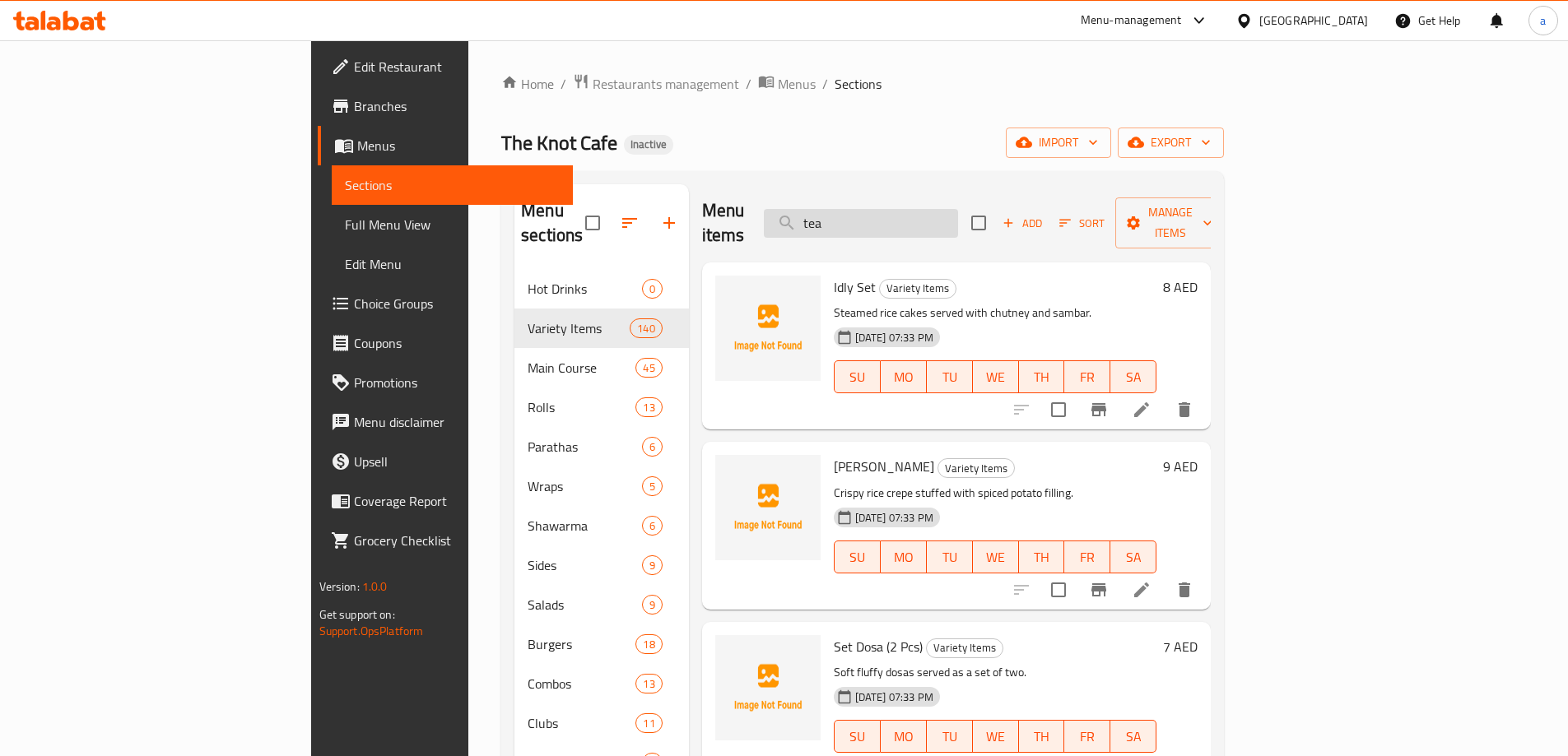
click at [953, 213] on input "tea" at bounding box center [861, 223] width 195 height 29
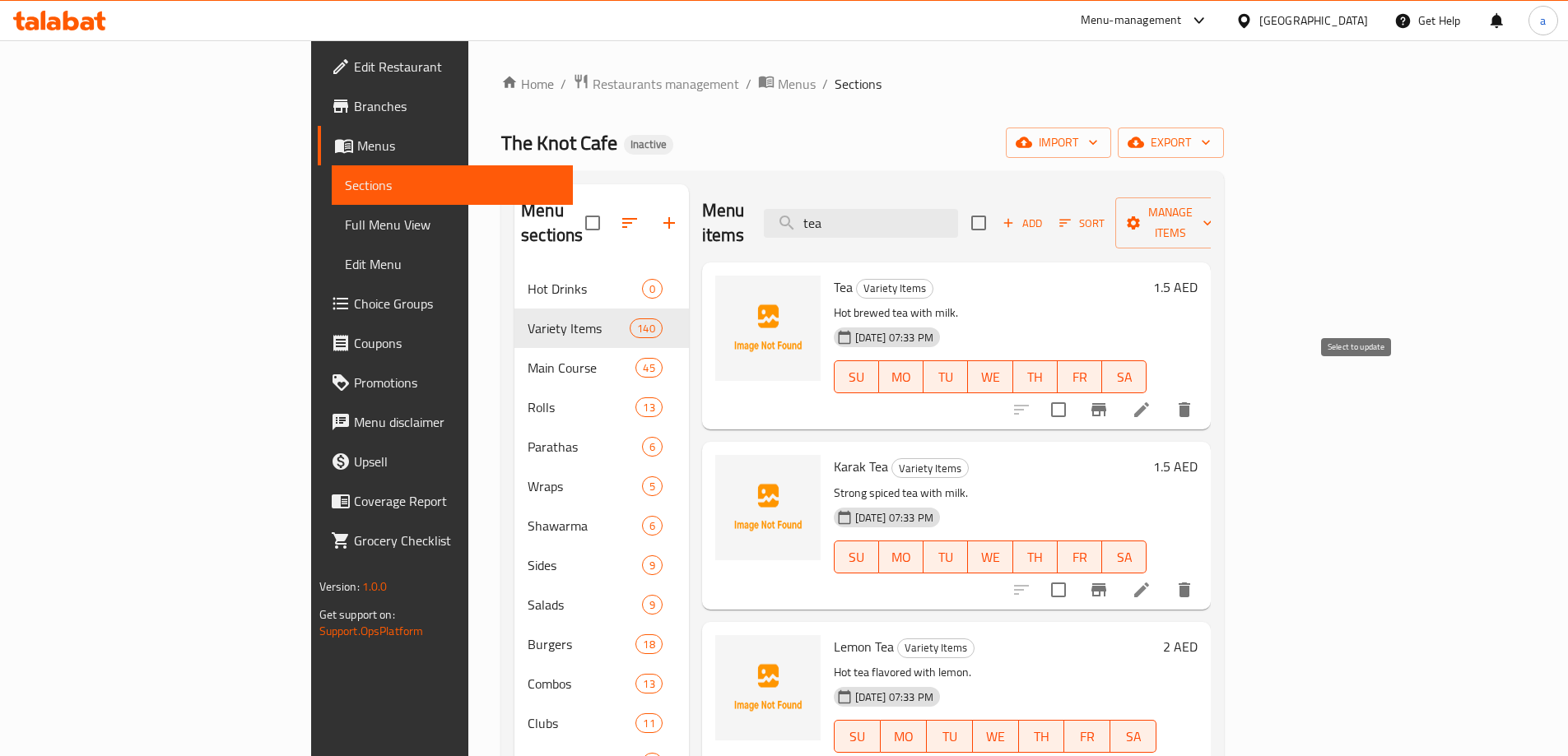
type input "tea"
click at [1076, 392] on input "checkbox" at bounding box center [1058, 409] width 35 height 35
checkbox input "true"
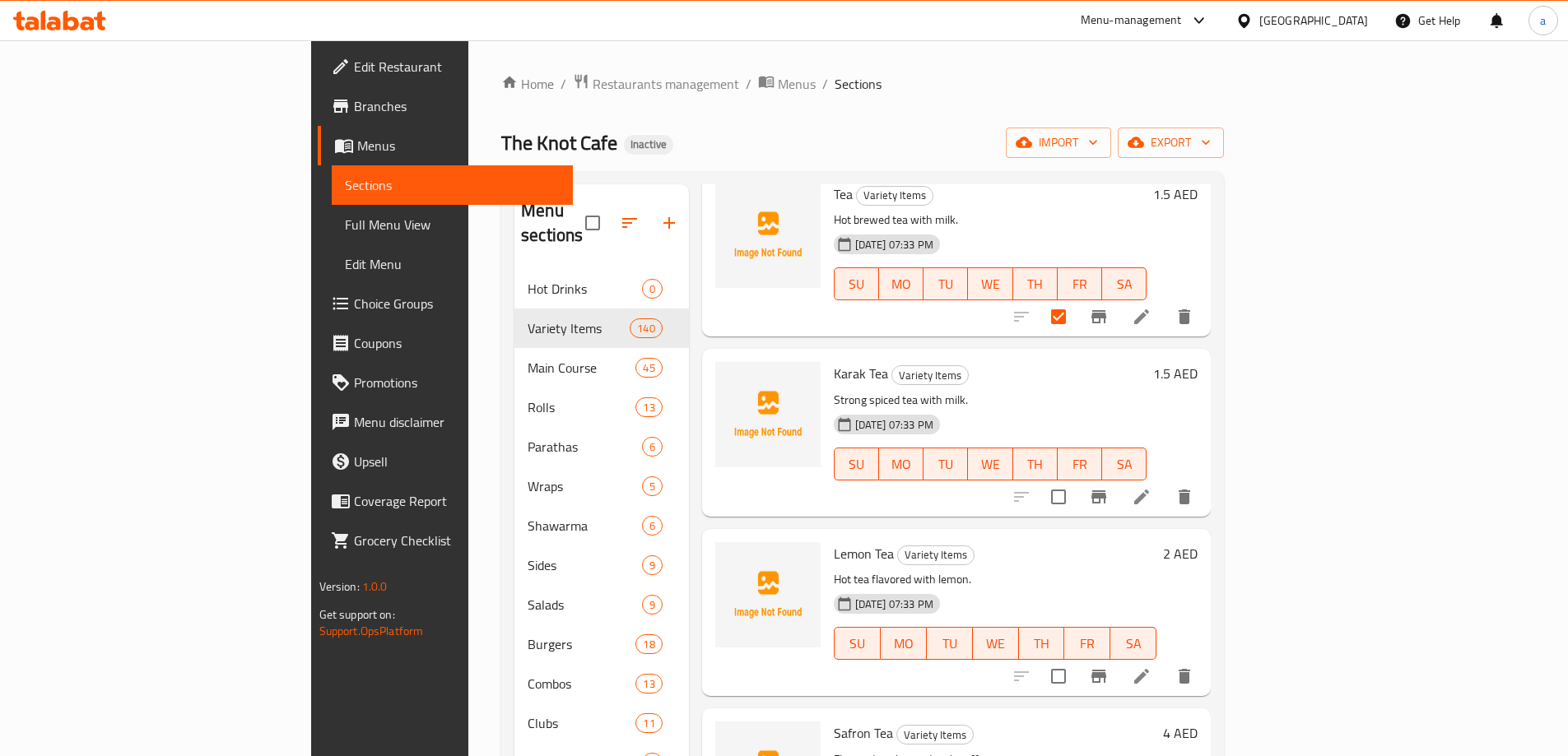
scroll to position [165, 0]
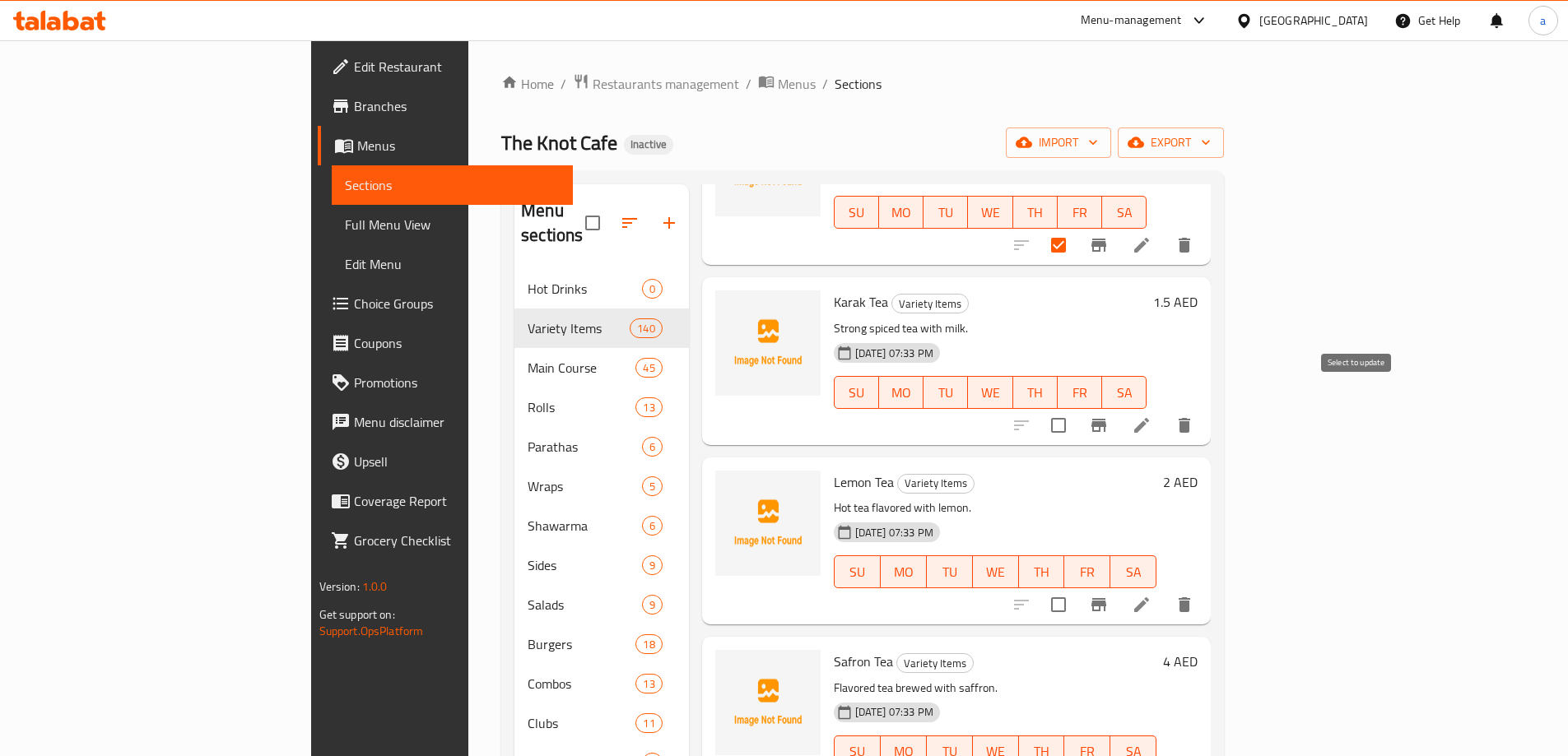
click at [1076, 408] on input "checkbox" at bounding box center [1058, 425] width 35 height 35
checkbox input "true"
click at [1076, 588] on input "checkbox" at bounding box center [1058, 605] width 35 height 35
checkbox input "true"
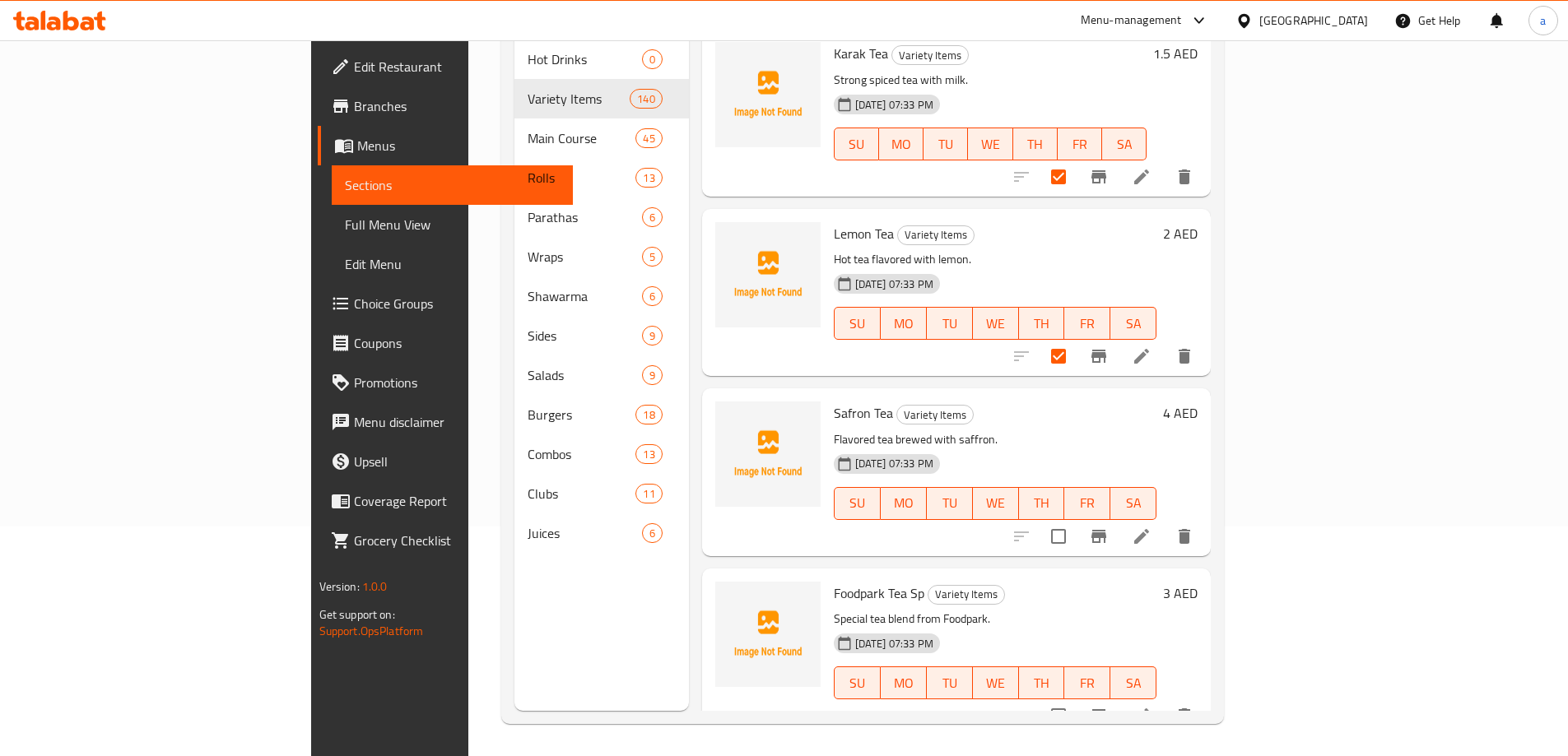
scroll to position [230, 0]
click at [1076, 526] on input "checkbox" at bounding box center [1058, 535] width 35 height 35
checkbox input "true"
click at [1076, 698] on input "checkbox" at bounding box center [1058, 715] width 35 height 35
checkbox input "true"
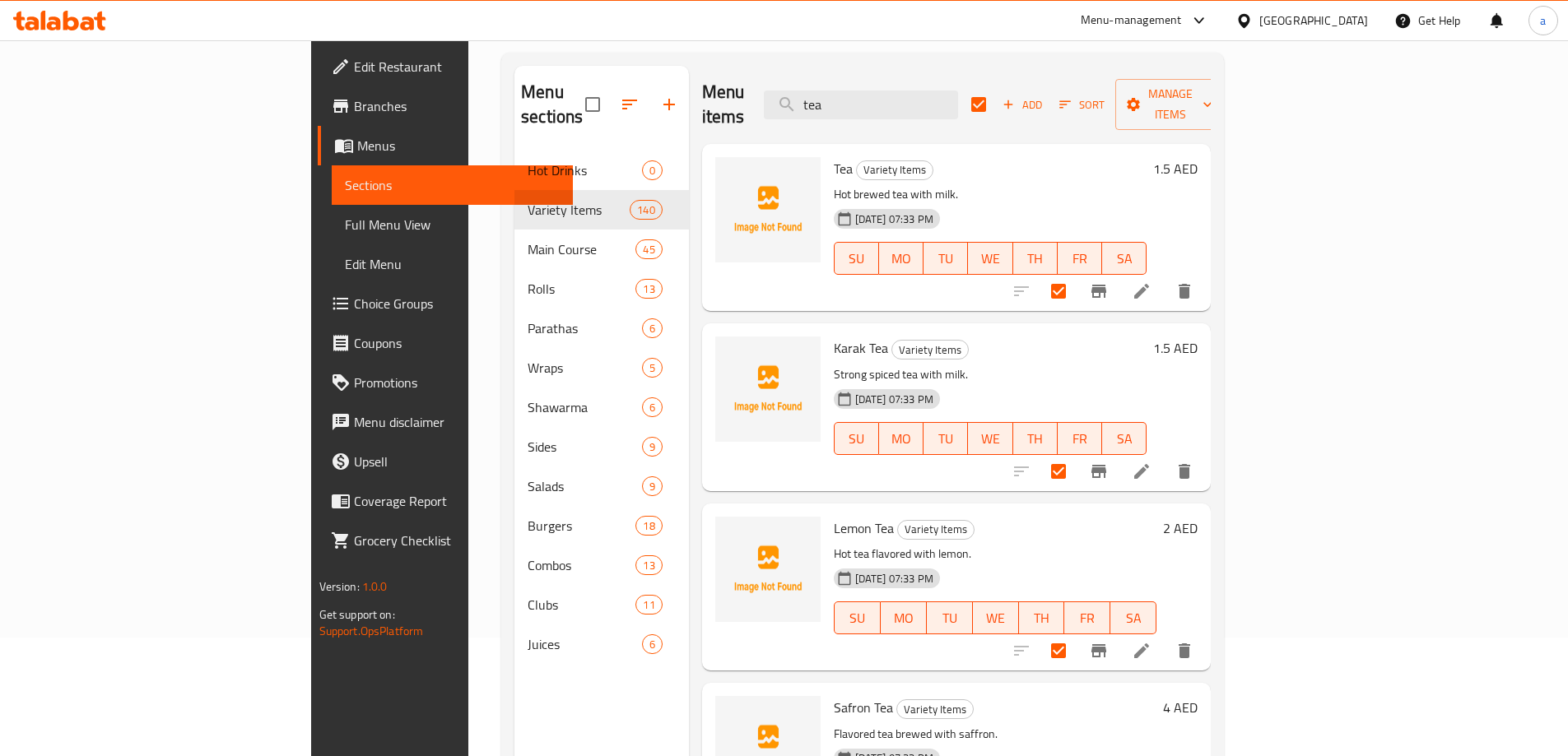
scroll to position [0, 0]
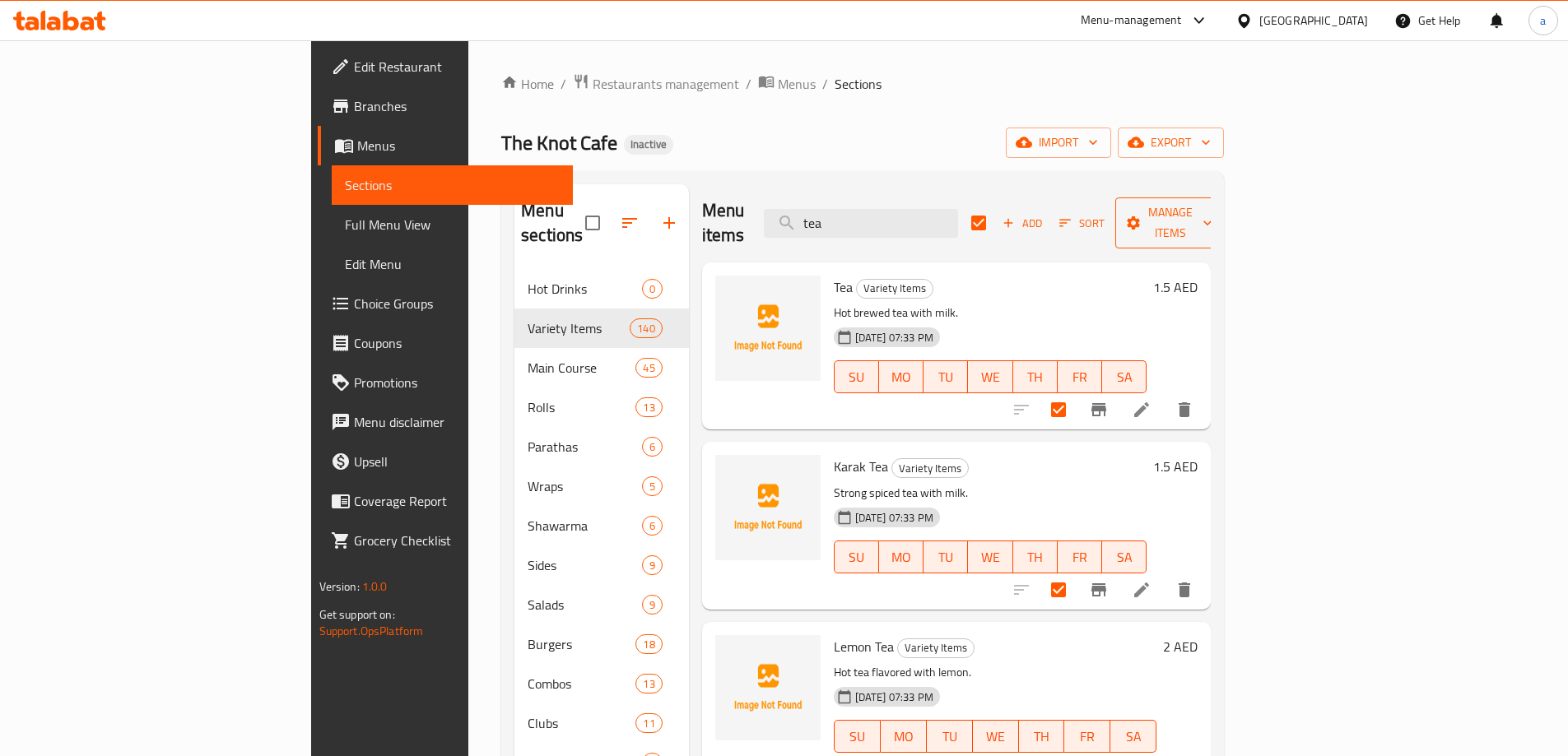
click at [1212, 208] on span "Manage items" at bounding box center [1170, 223] width 84 height 41
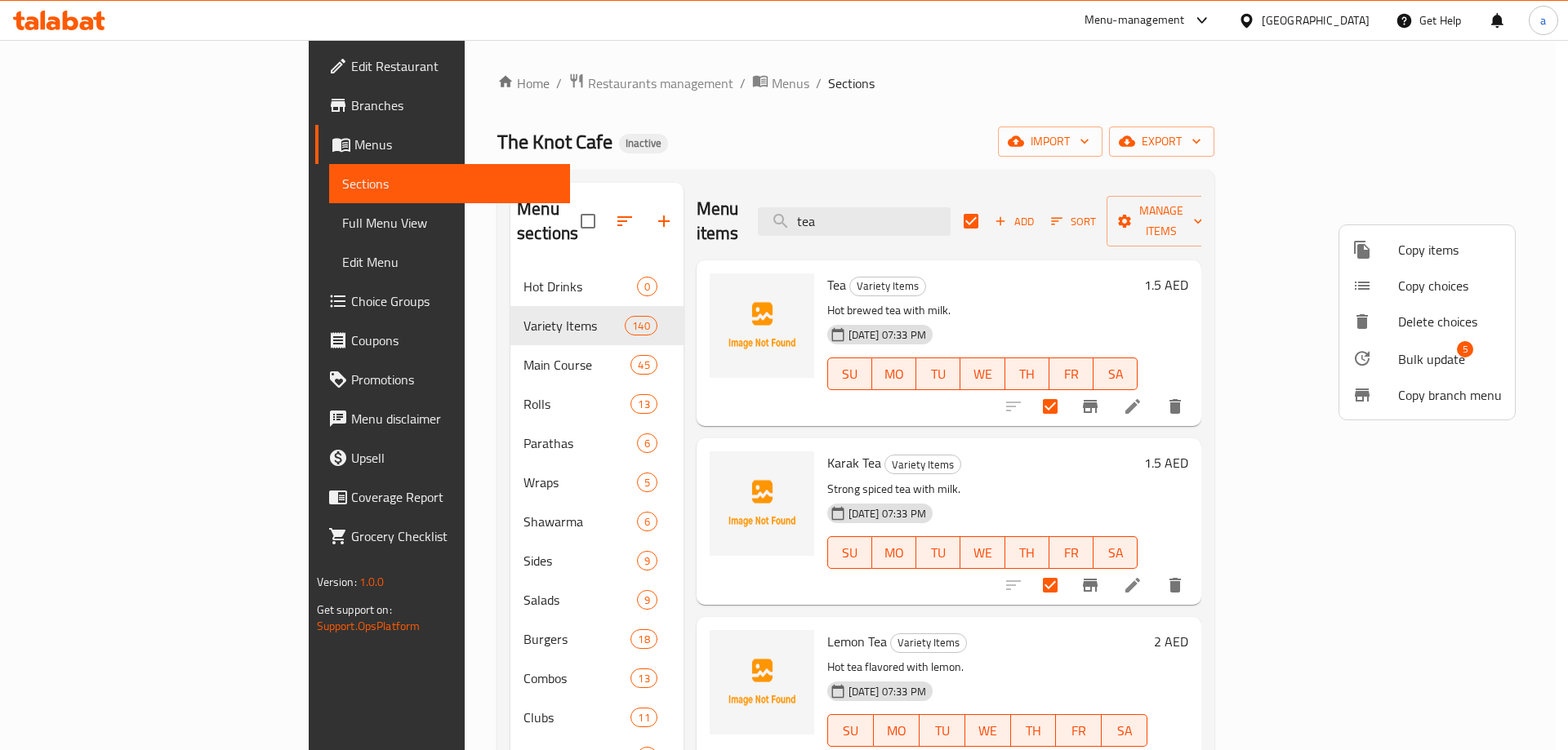
click at [1435, 356] on span "Bulk update" at bounding box center [1432, 359] width 67 height 20
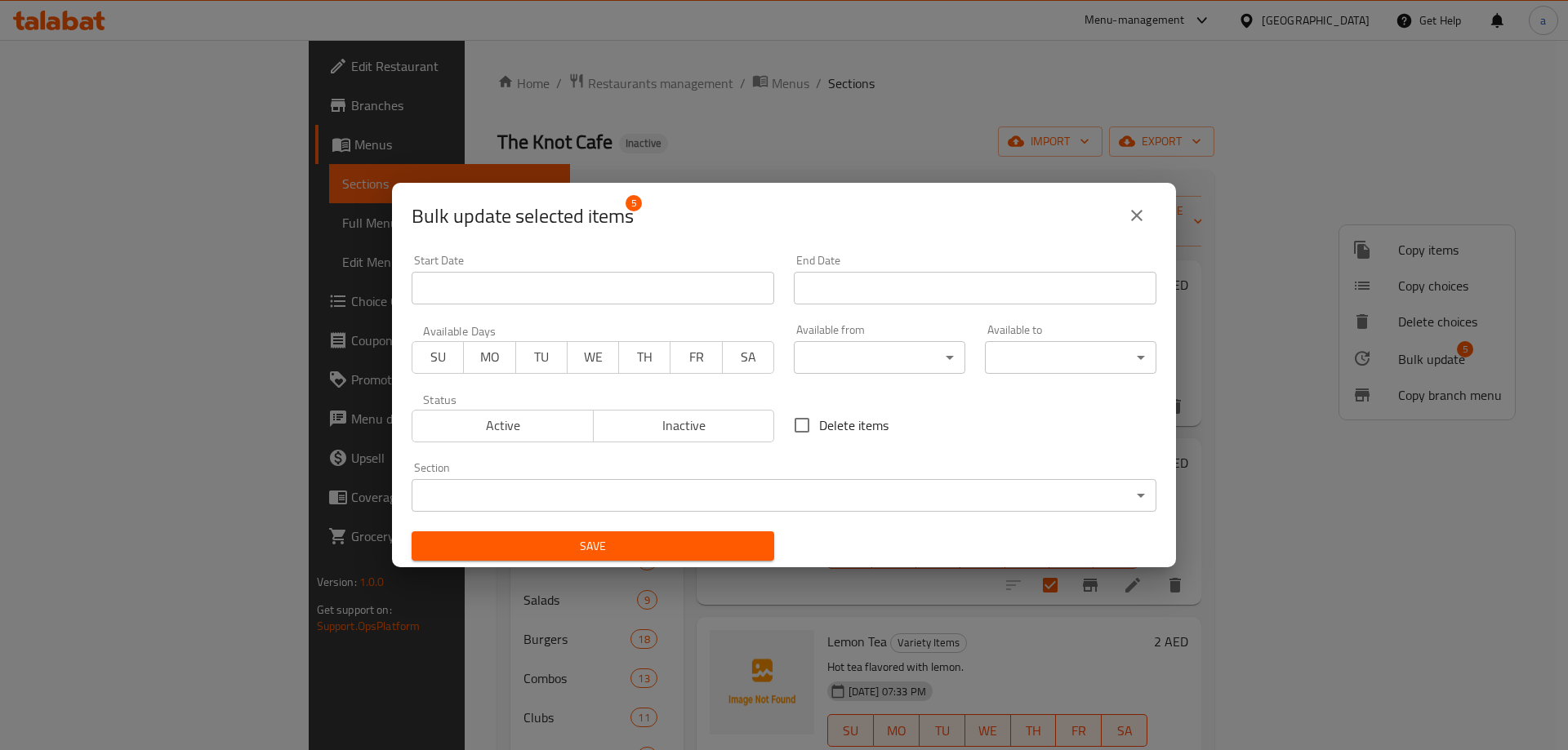
click at [703, 491] on body "​ Menu-management United Arab Emirates Get Help a Edit Restaurant Branches Menu…" at bounding box center [784, 395] width 1568 height 710
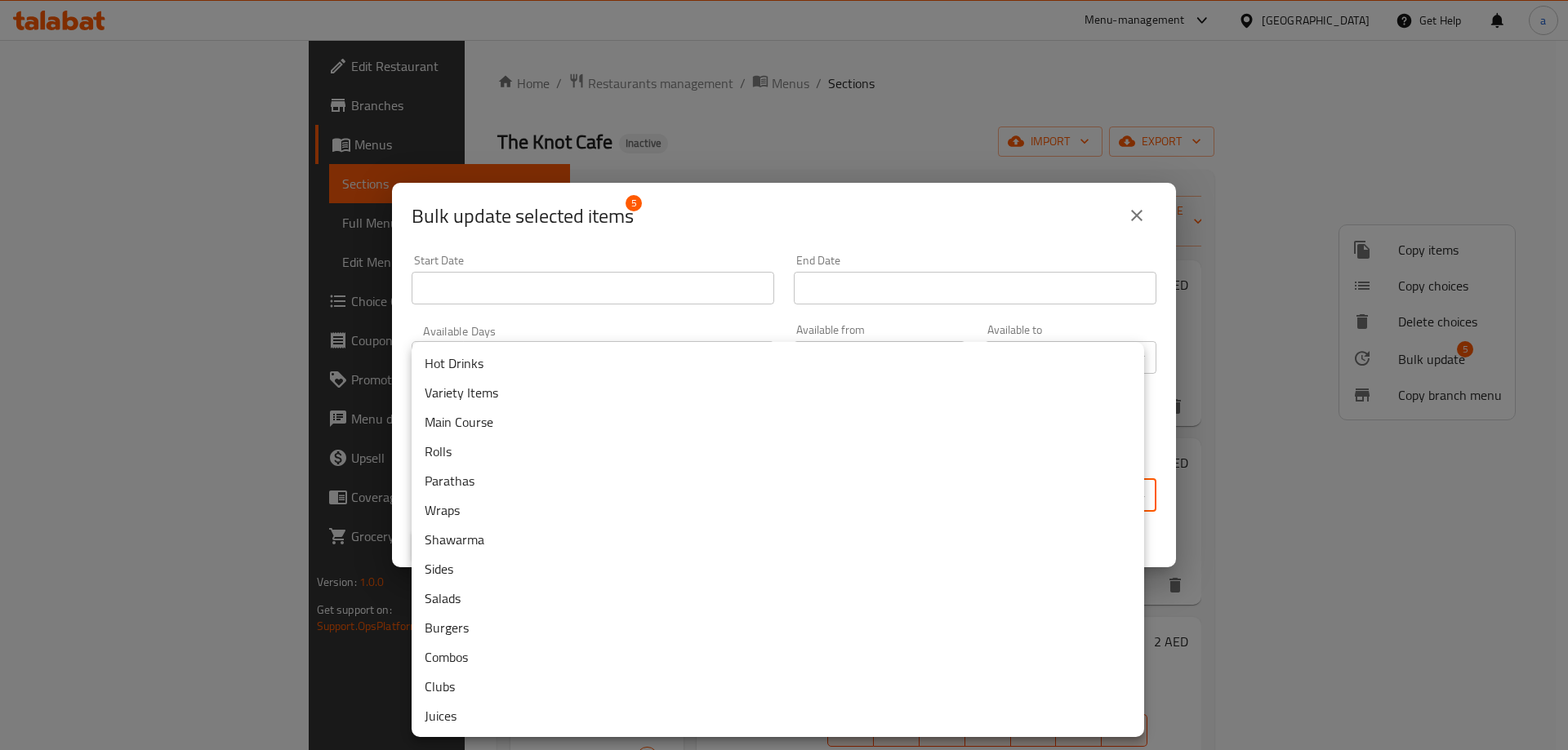
click at [542, 363] on li "Hot Drinks" at bounding box center [777, 364] width 733 height 30
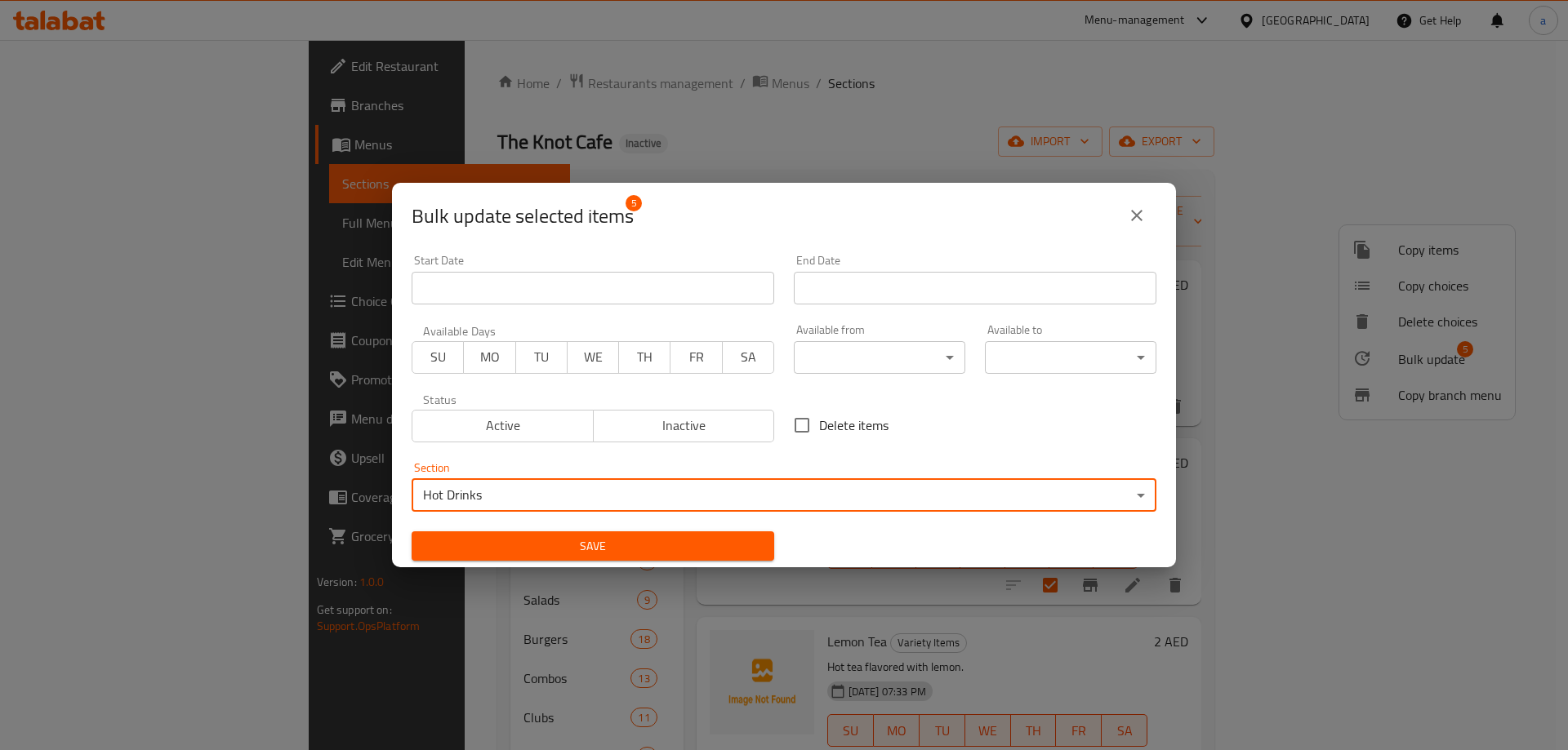
click at [615, 548] on span "Save" at bounding box center [593, 547] width 337 height 21
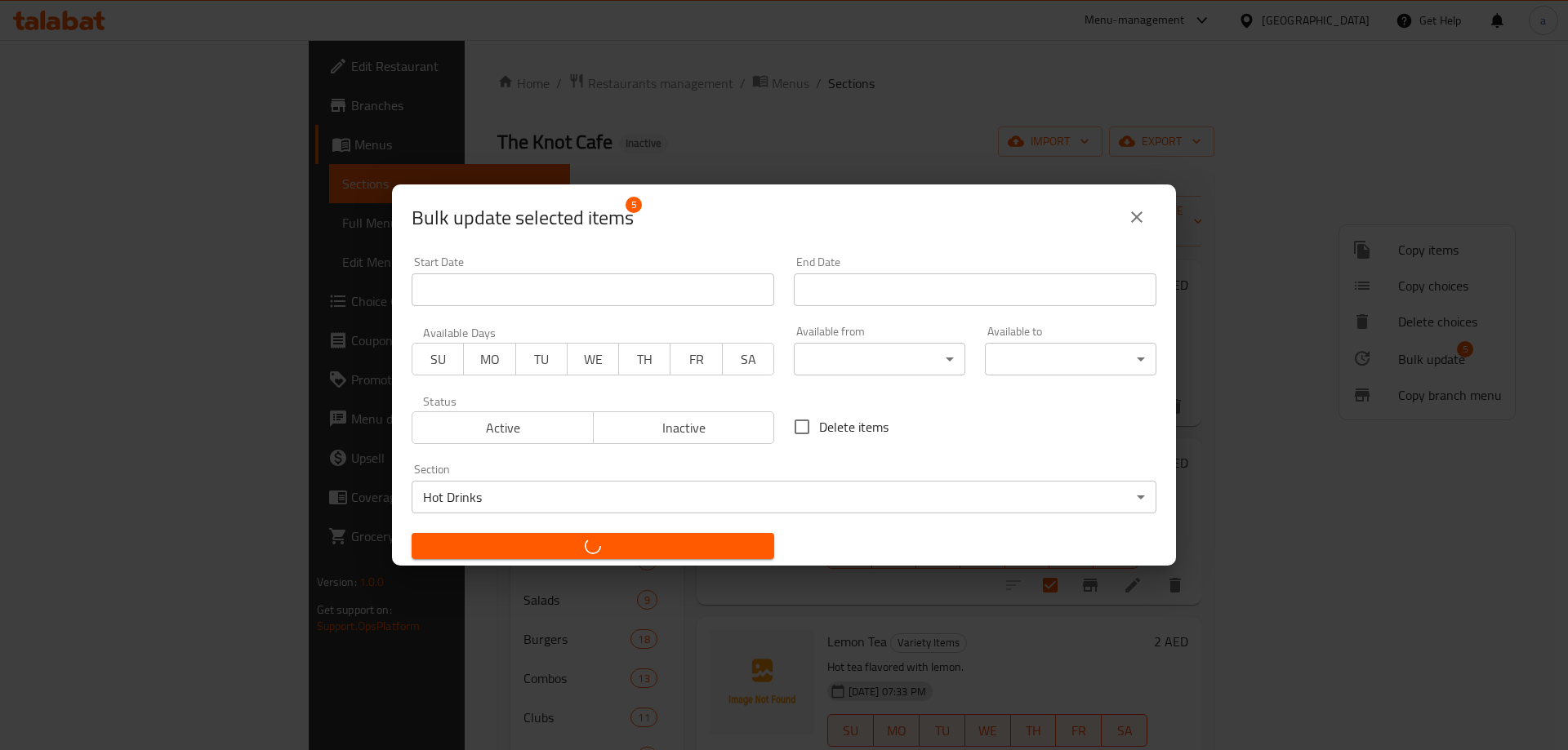
checkbox input "false"
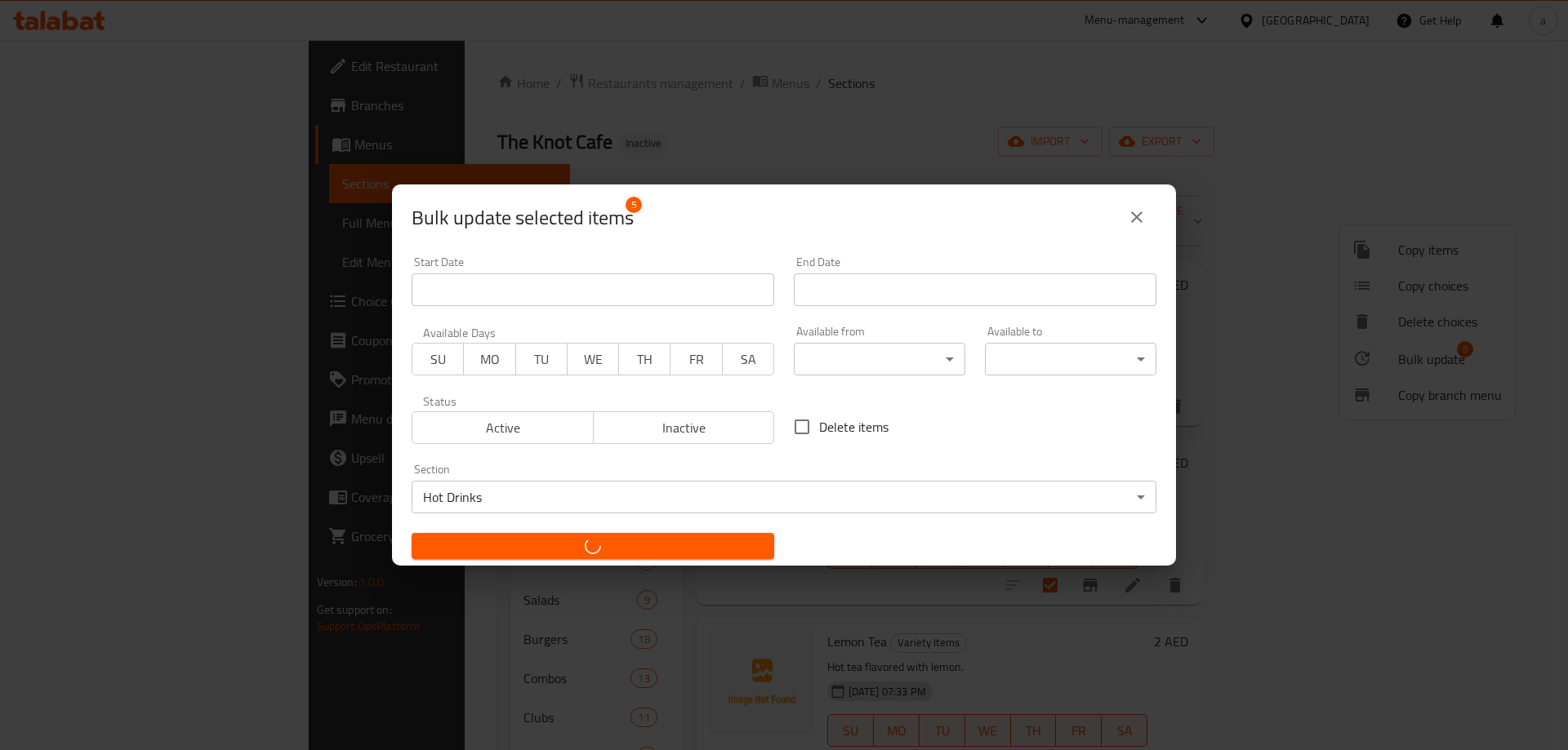
checkbox input "false"
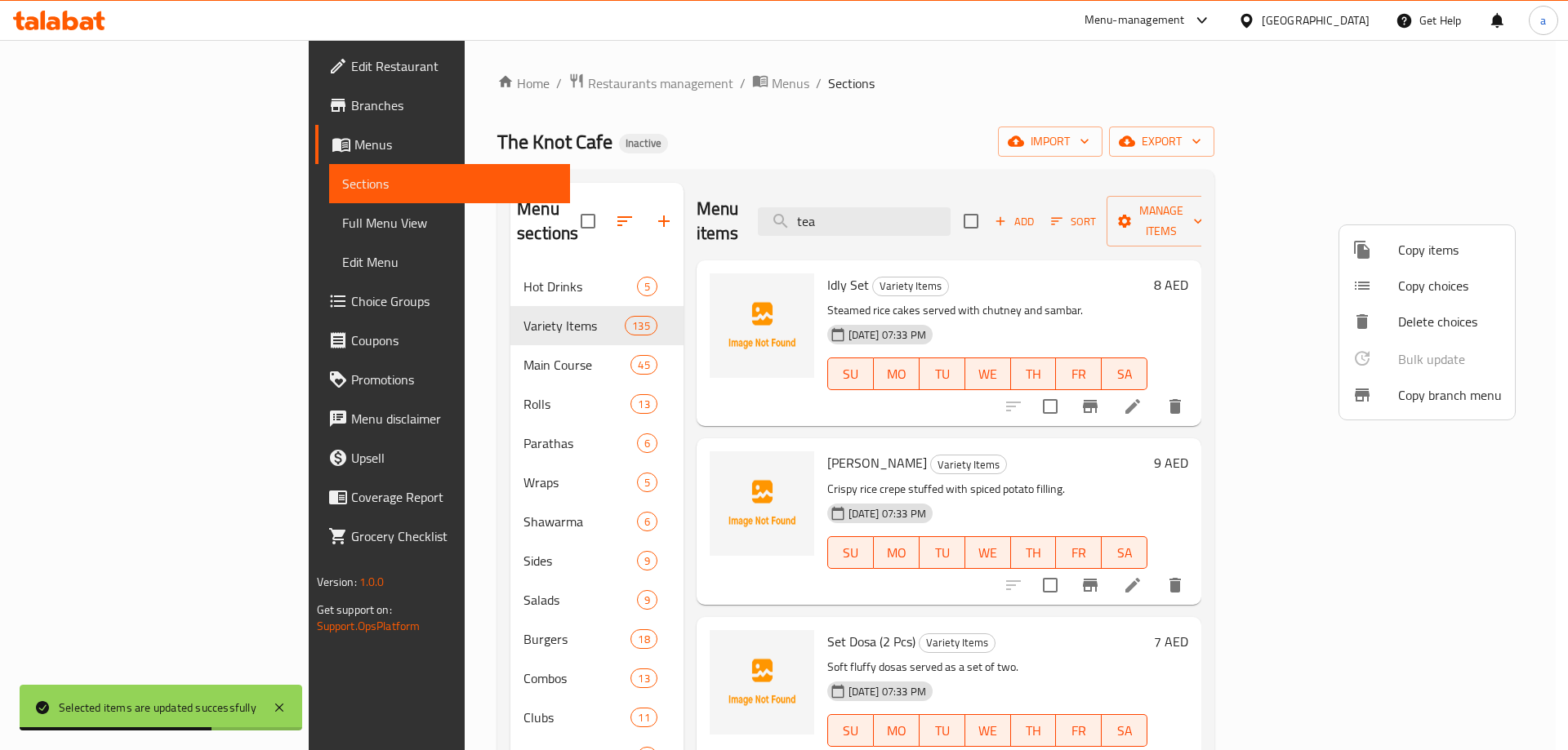
click at [939, 209] on div at bounding box center [784, 375] width 1568 height 750
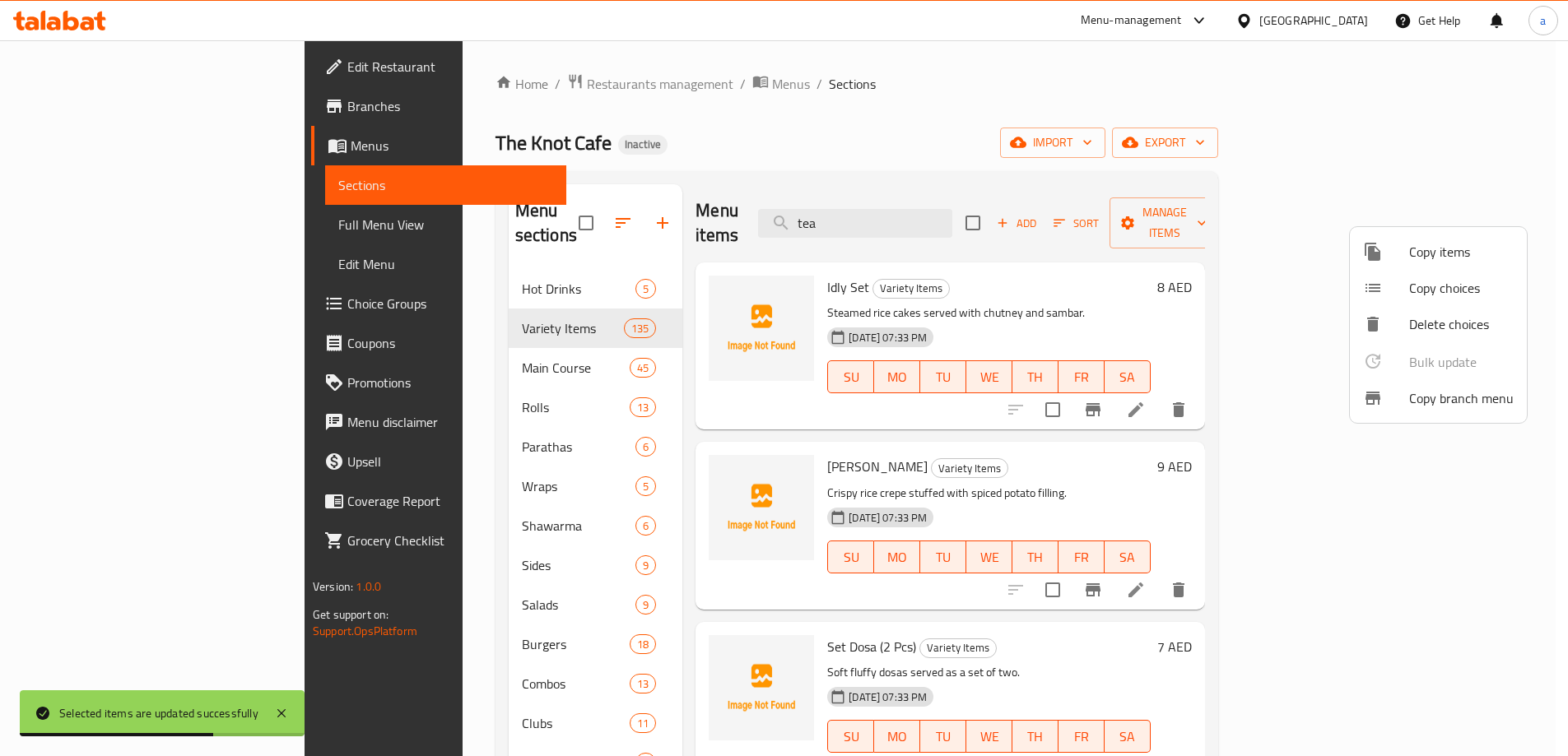
click at [946, 211] on input "tea" at bounding box center [855, 223] width 195 height 29
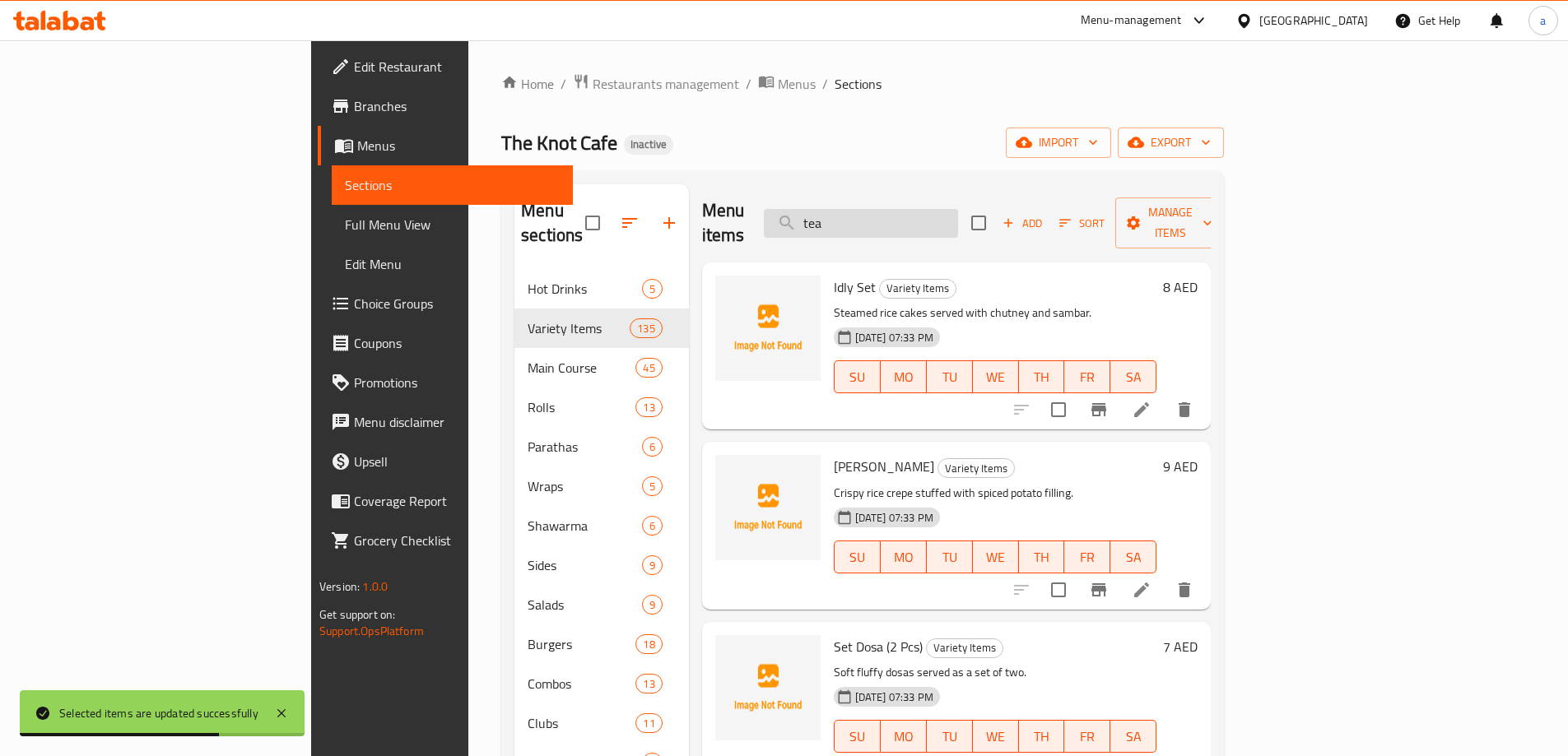
click at [942, 211] on input "tea" at bounding box center [861, 223] width 195 height 29
type input "t"
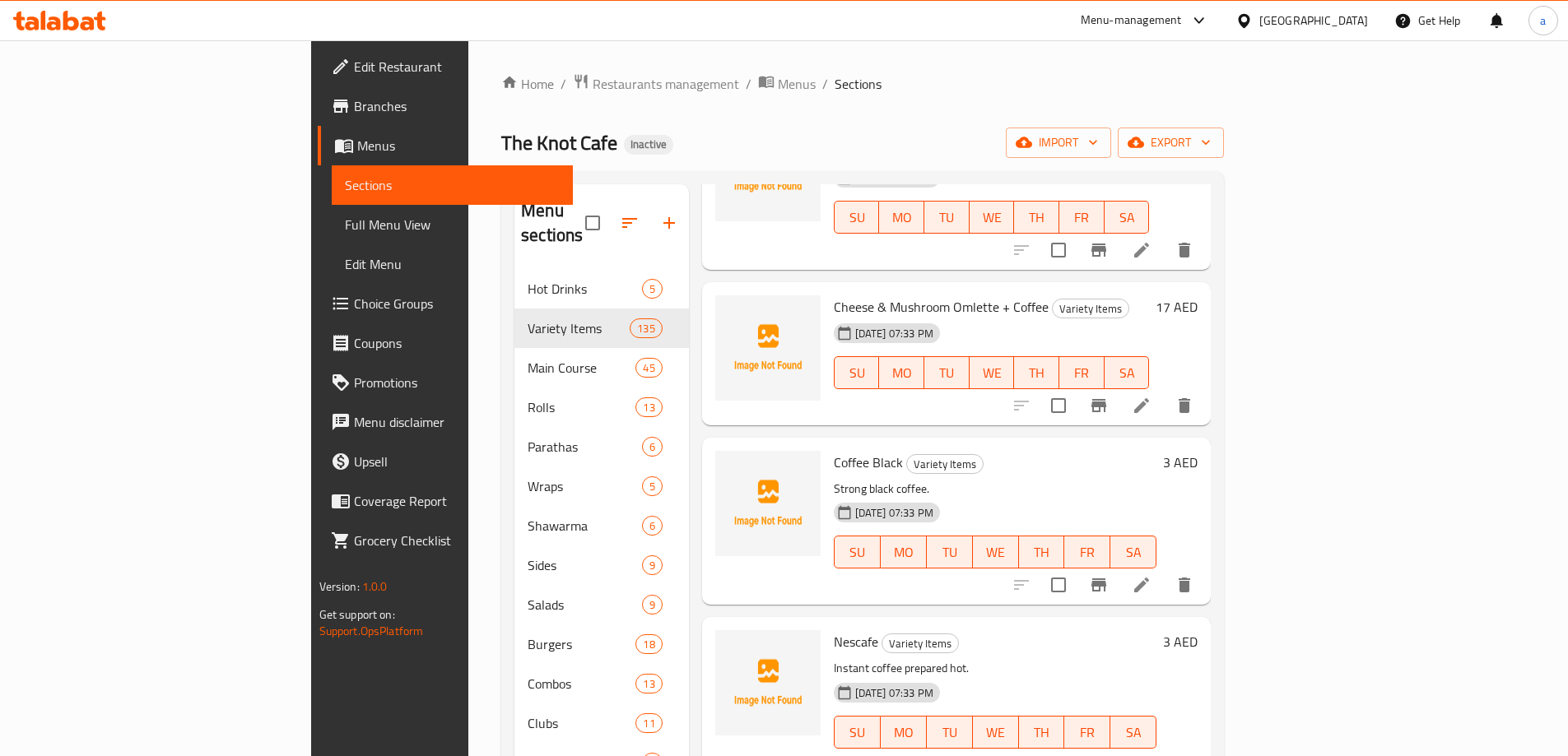
scroll to position [165, 0]
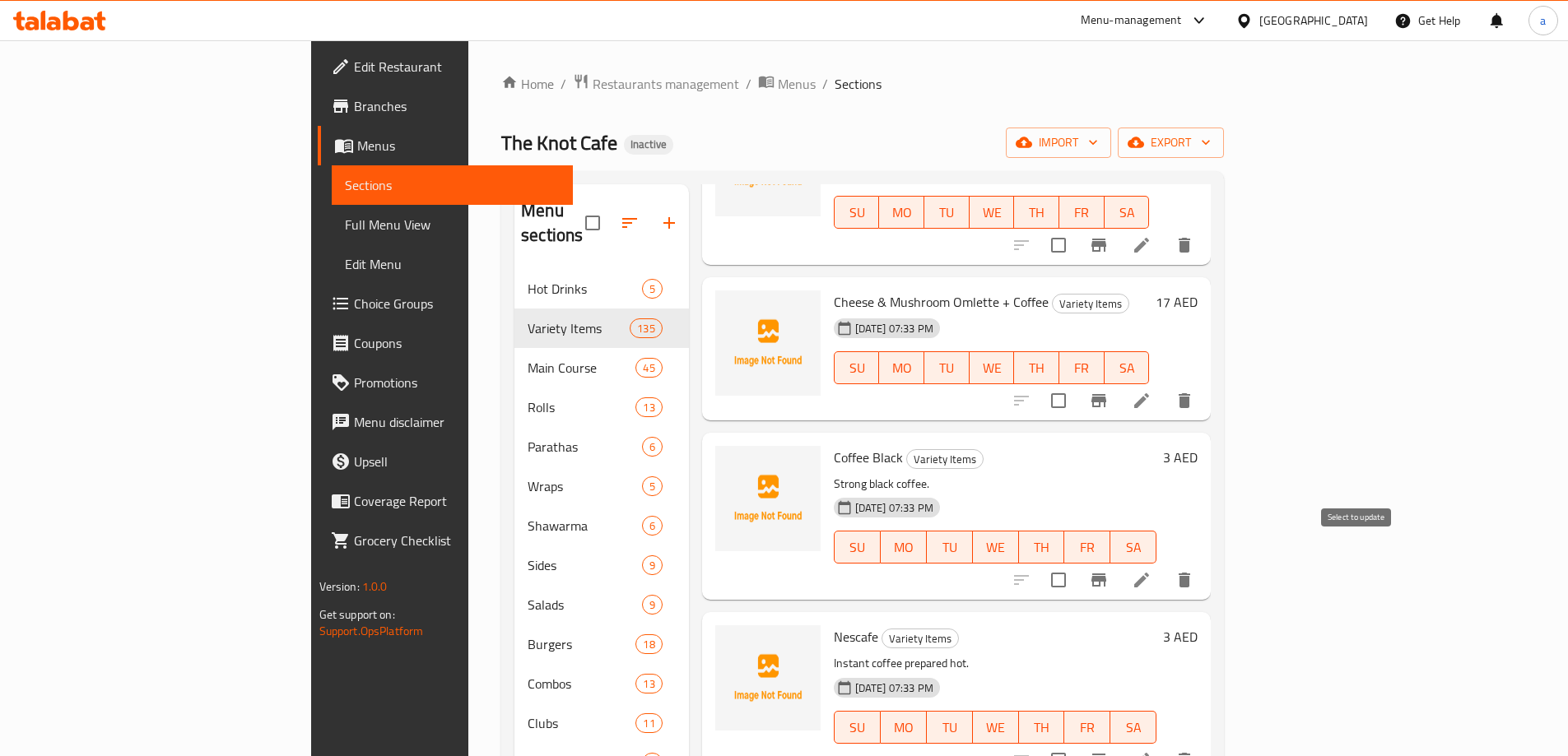
type input "coffe"
click at [1076, 563] on input "checkbox" at bounding box center [1058, 580] width 35 height 35
checkbox input "true"
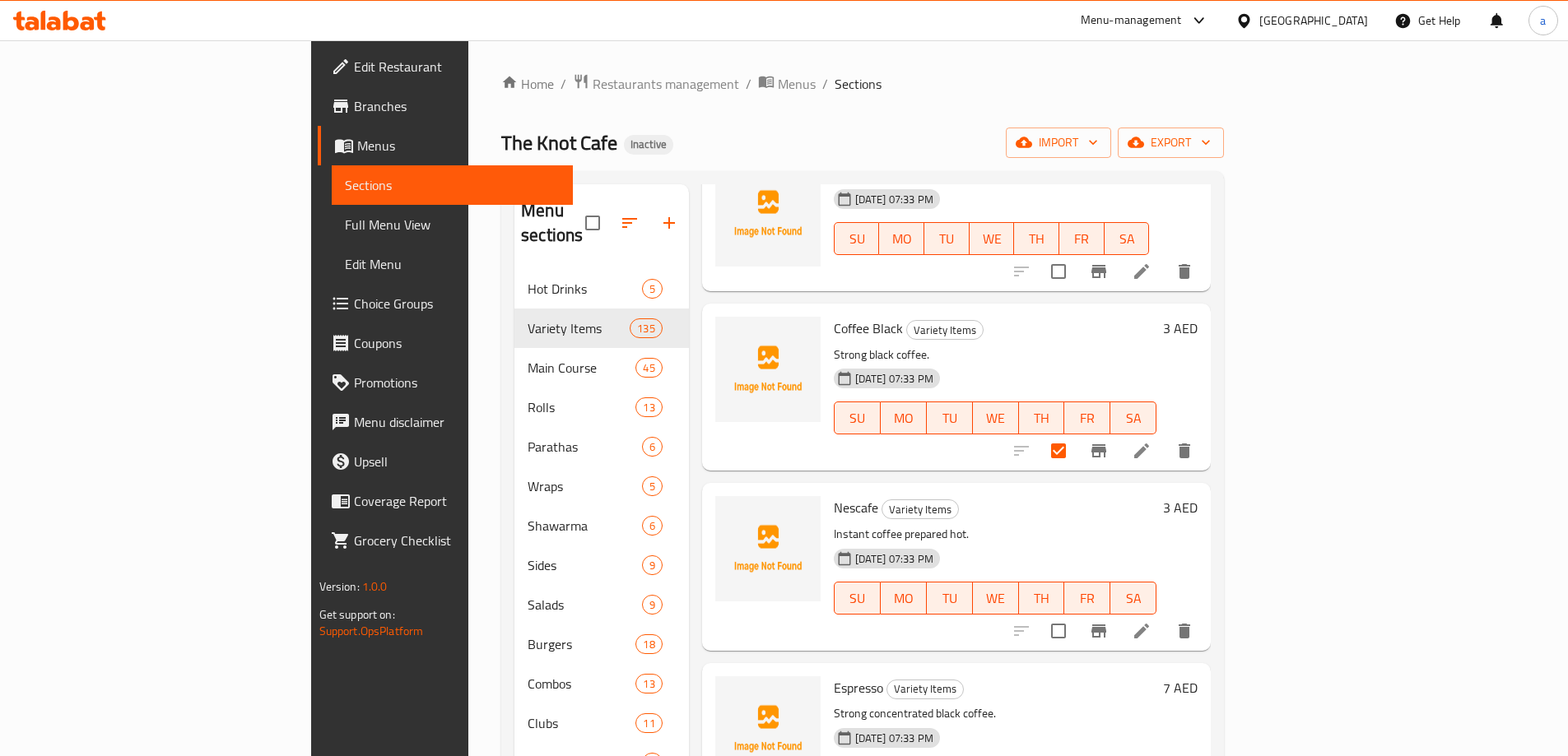
scroll to position [339, 0]
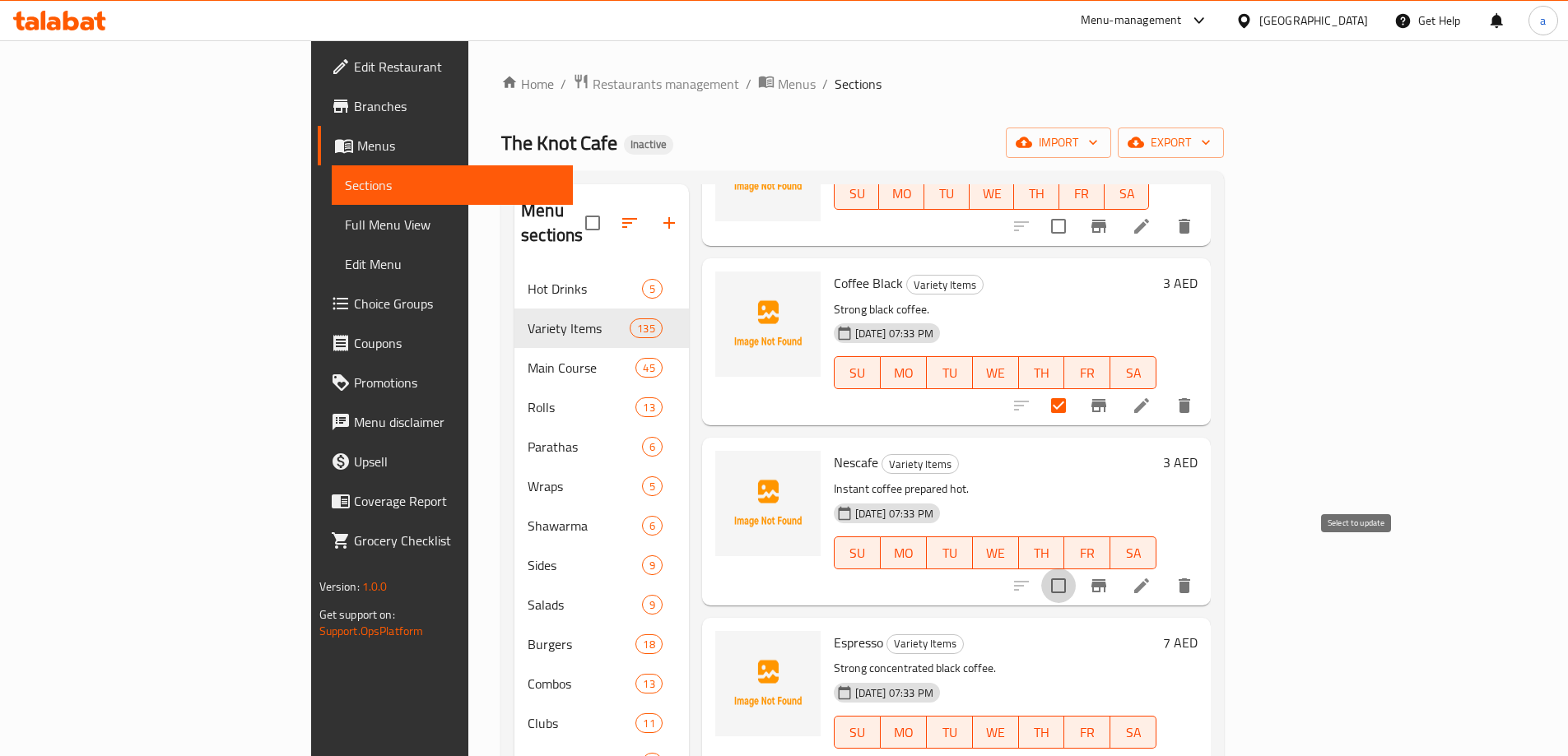
click at [1076, 569] on input "checkbox" at bounding box center [1058, 586] width 35 height 35
checkbox input "true"
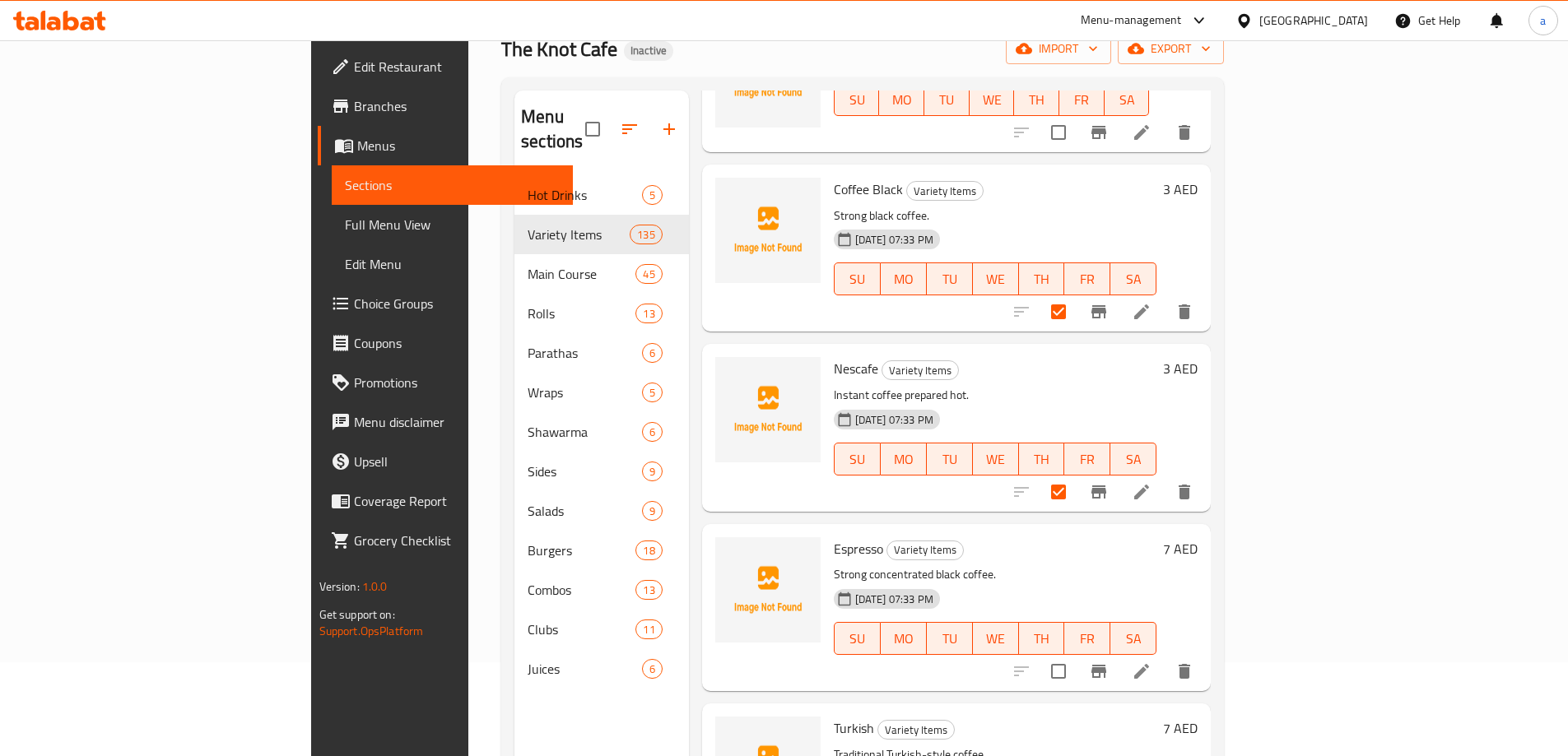
scroll to position [230, 0]
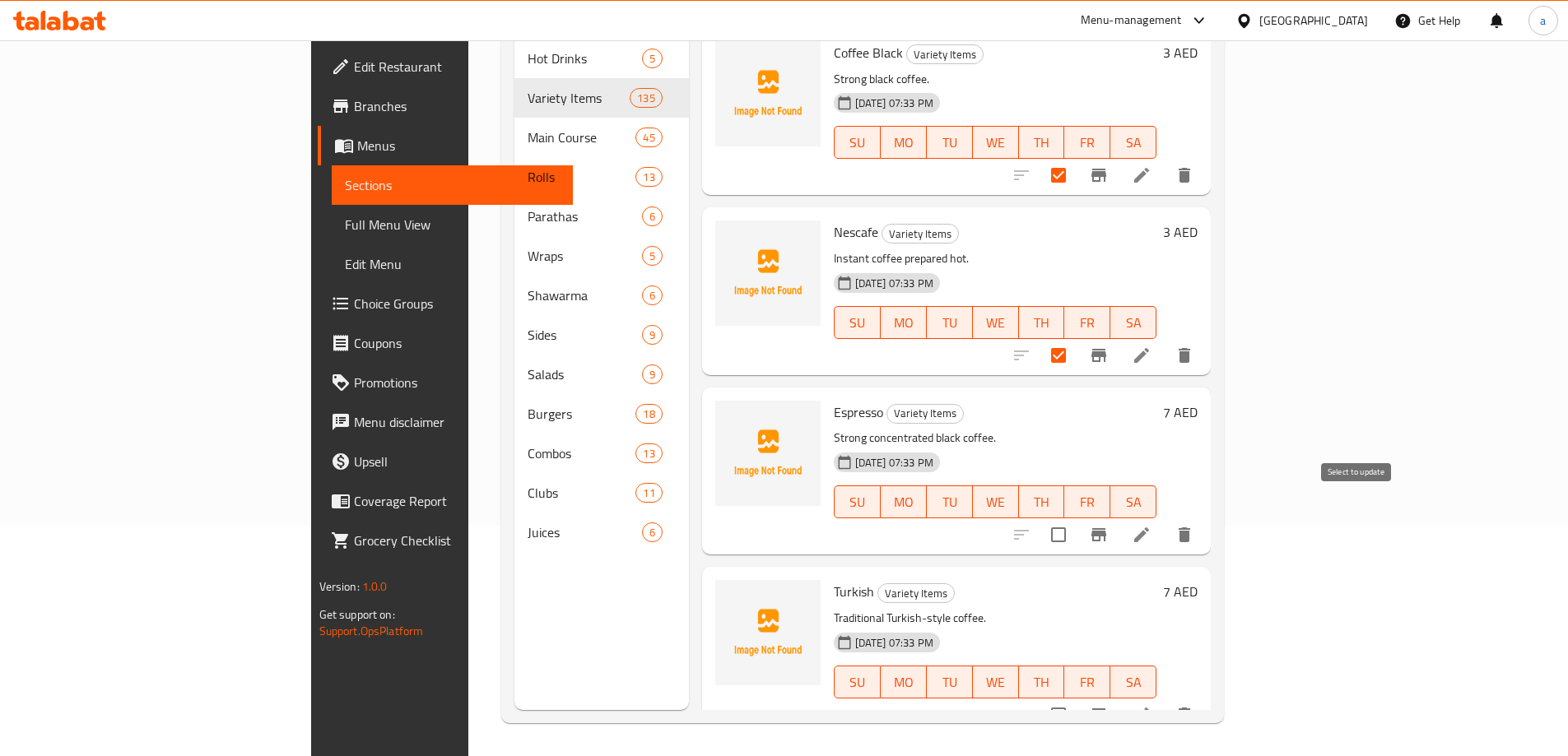
click at [1076, 518] on input "checkbox" at bounding box center [1058, 534] width 35 height 35
checkbox input "true"
click at [1076, 698] on input "checkbox" at bounding box center [1058, 715] width 35 height 35
checkbox input "true"
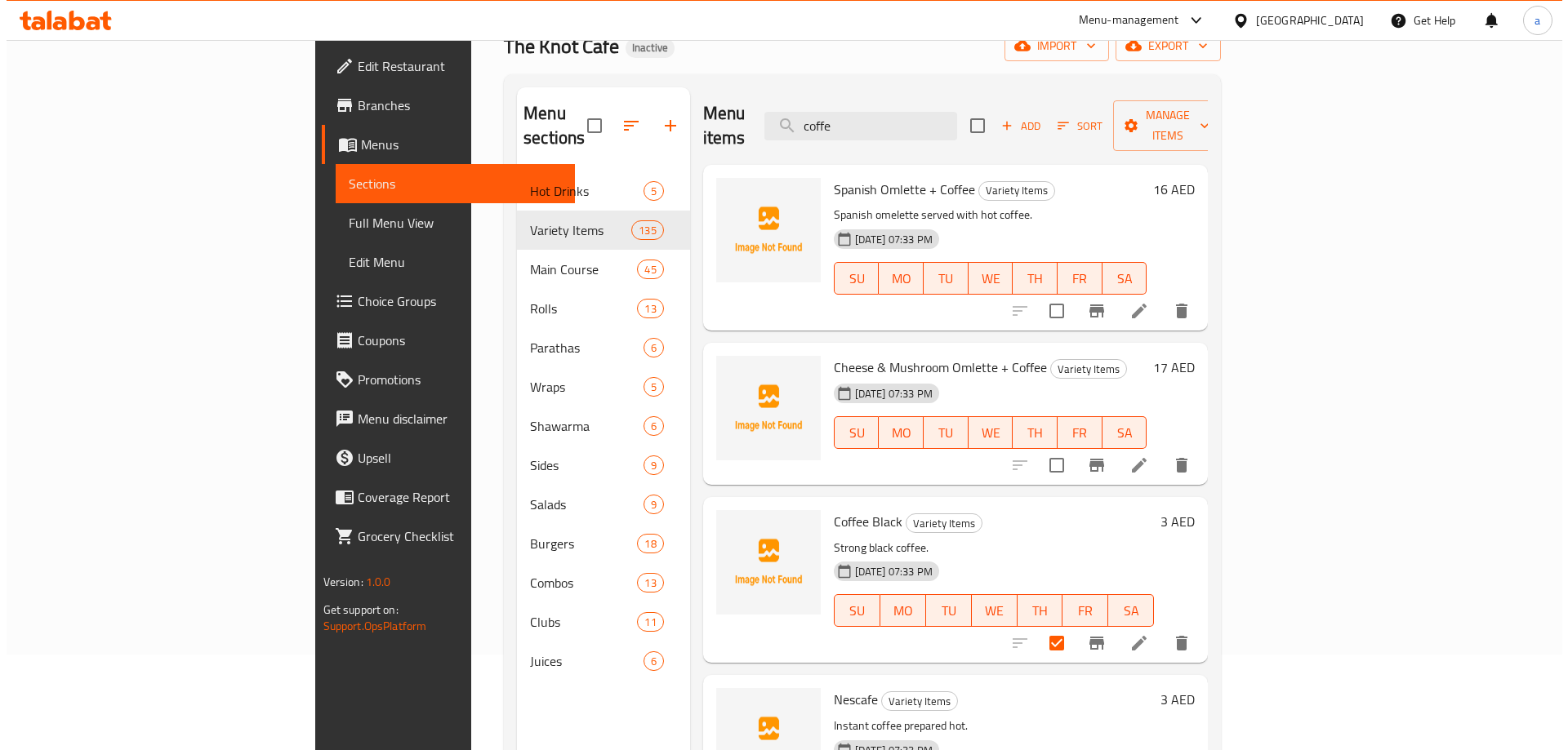
scroll to position [0, 0]
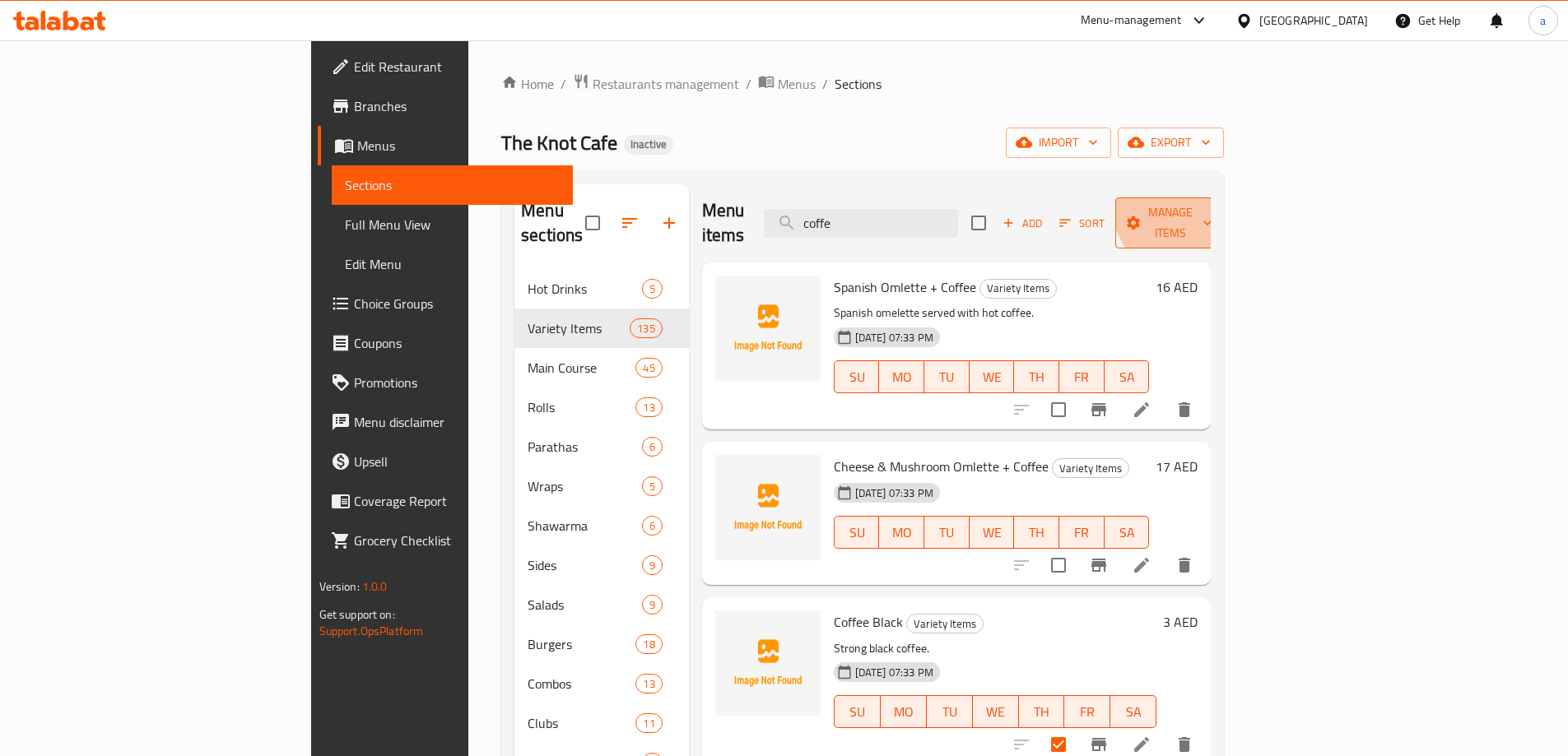
click at [1212, 202] on span "Manage items" at bounding box center [1170, 223] width 84 height 41
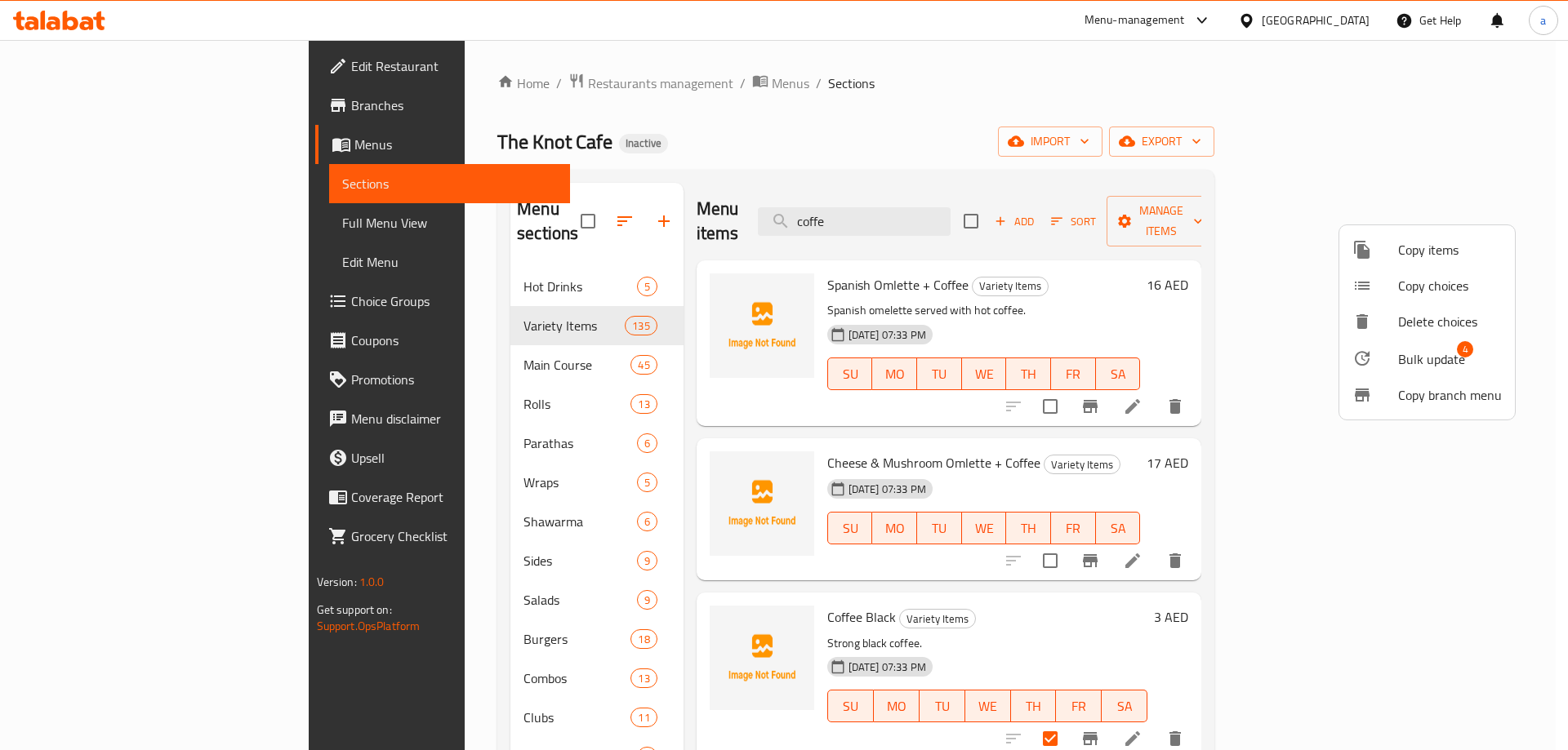
click at [1435, 344] on li "Bulk update 4" at bounding box center [1427, 358] width 175 height 37
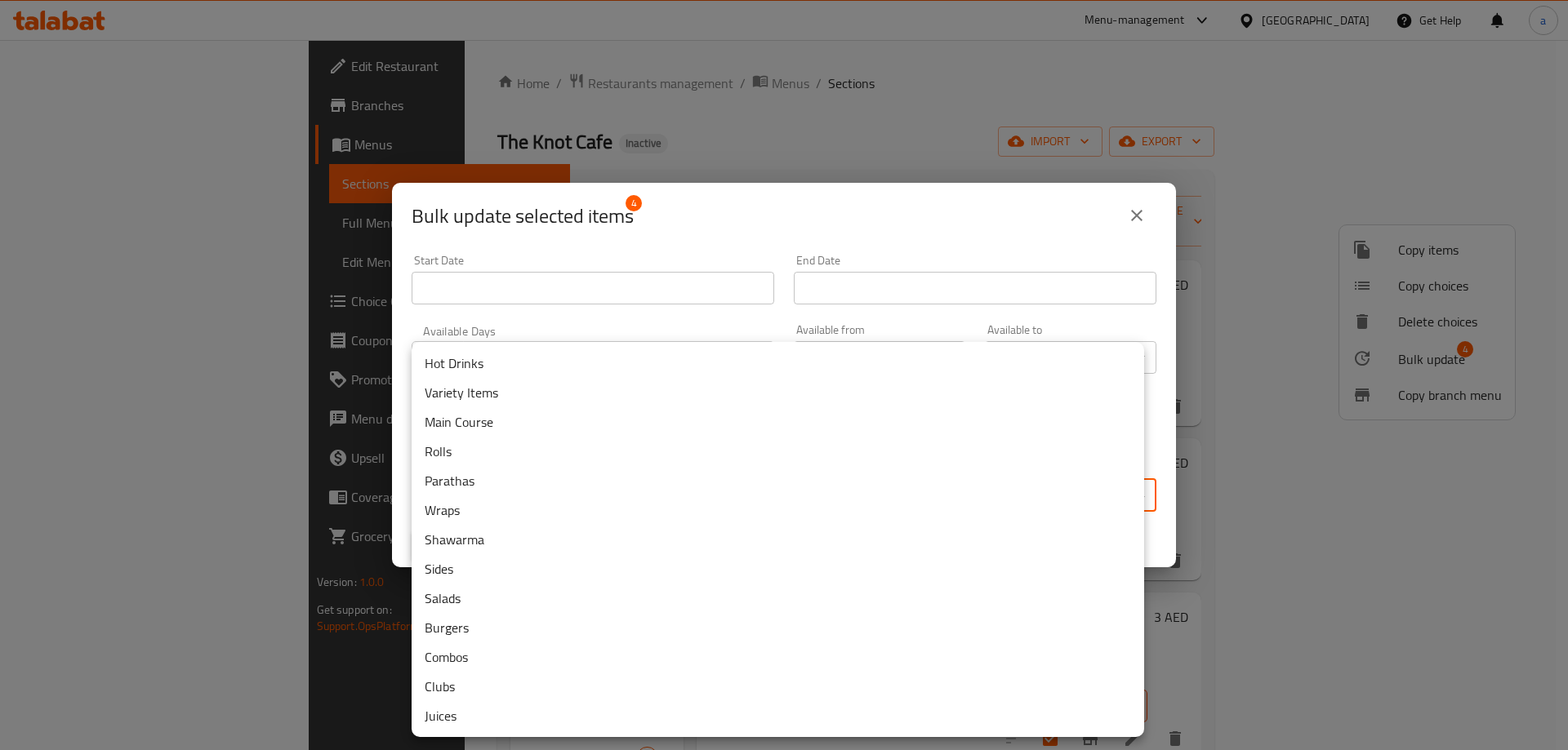
click at [546, 507] on body "​ Menu-management United Arab Emirates Get Help a Edit Restaurant Branches Menu…" at bounding box center [784, 395] width 1568 height 710
click at [526, 368] on li "Hot Drinks" at bounding box center [777, 364] width 733 height 30
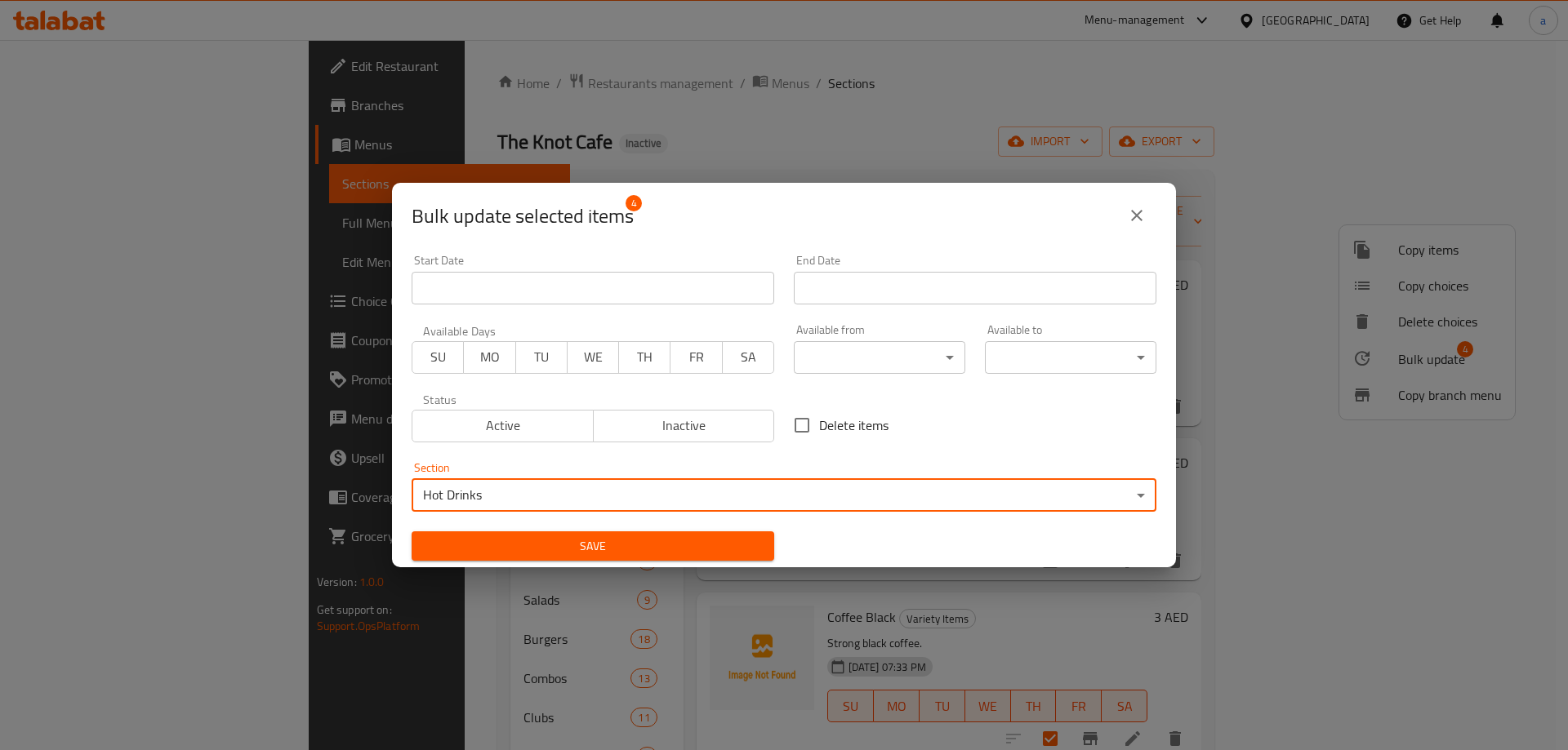
click at [573, 533] on button "Save" at bounding box center [593, 547] width 363 height 30
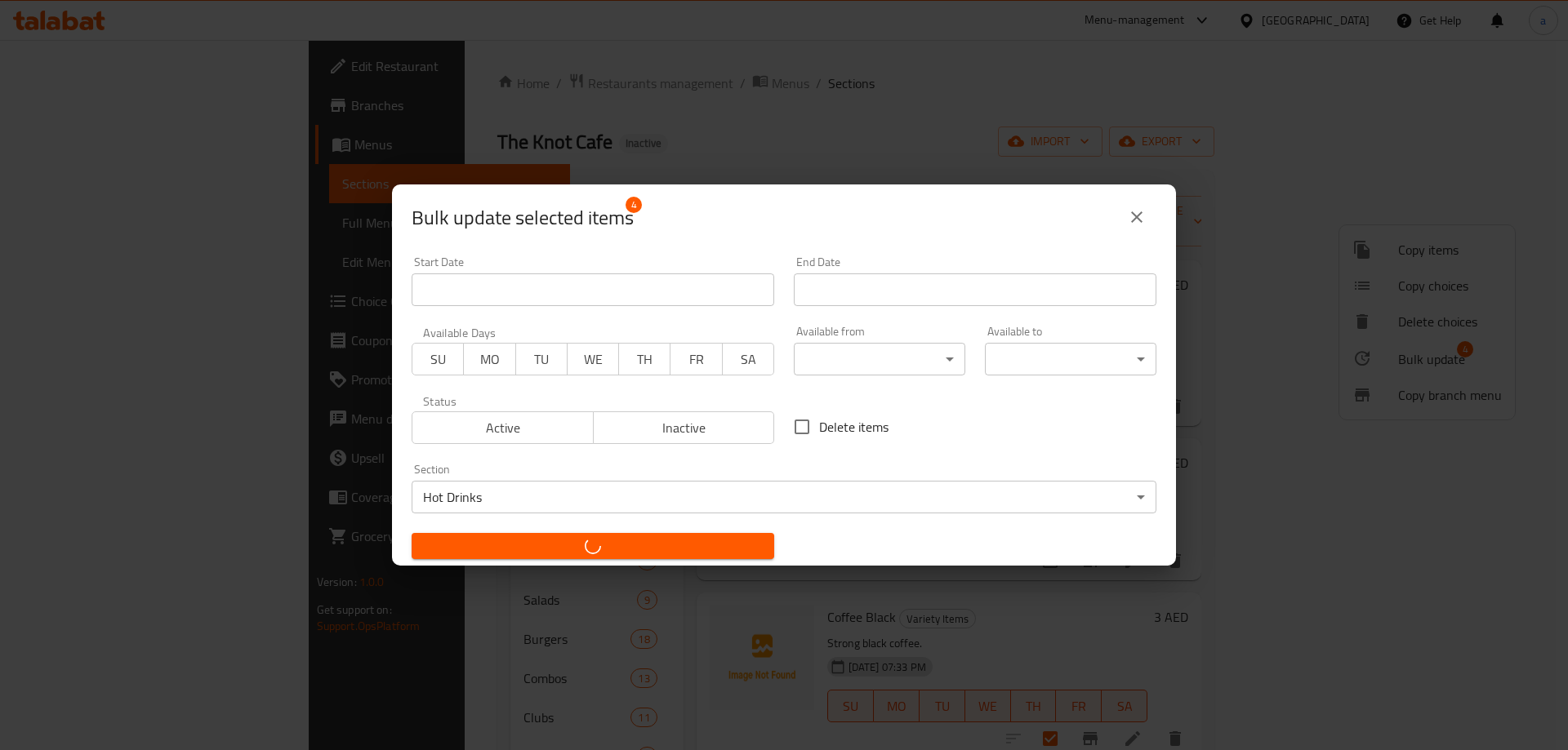
checkbox input "false"
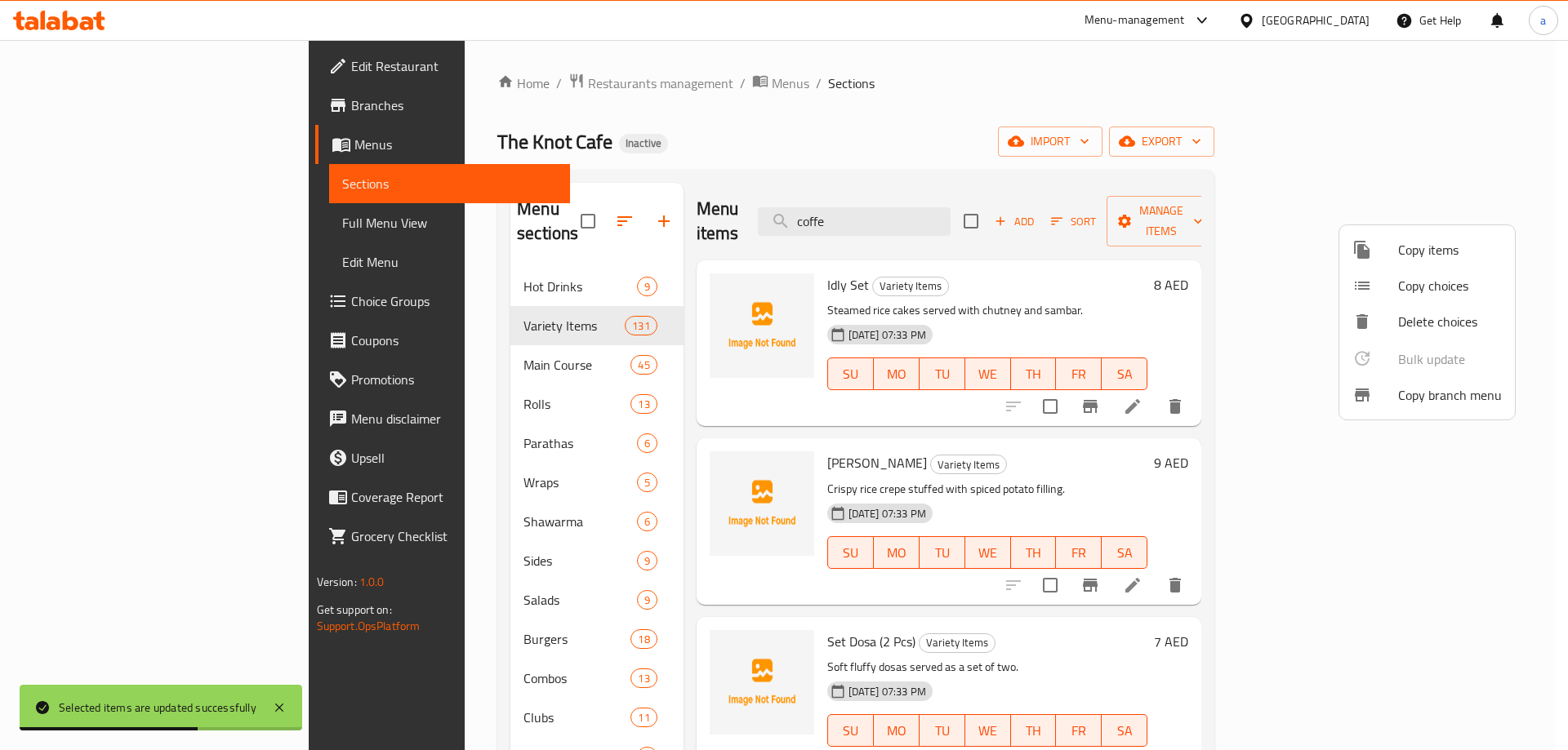
click at [957, 215] on div at bounding box center [784, 375] width 1568 height 750
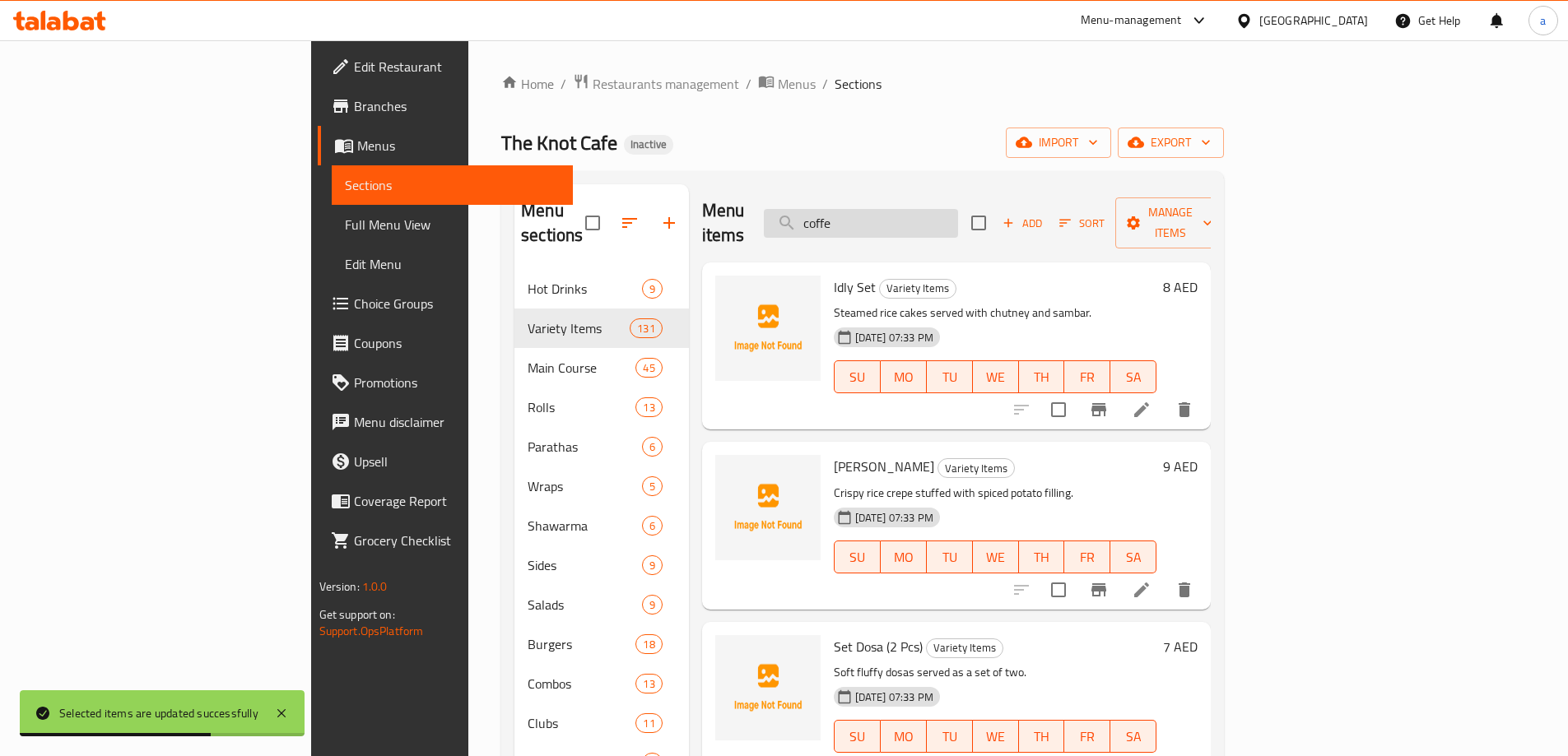
click at [958, 214] on input "coffe" at bounding box center [861, 223] width 195 height 29
type input "h"
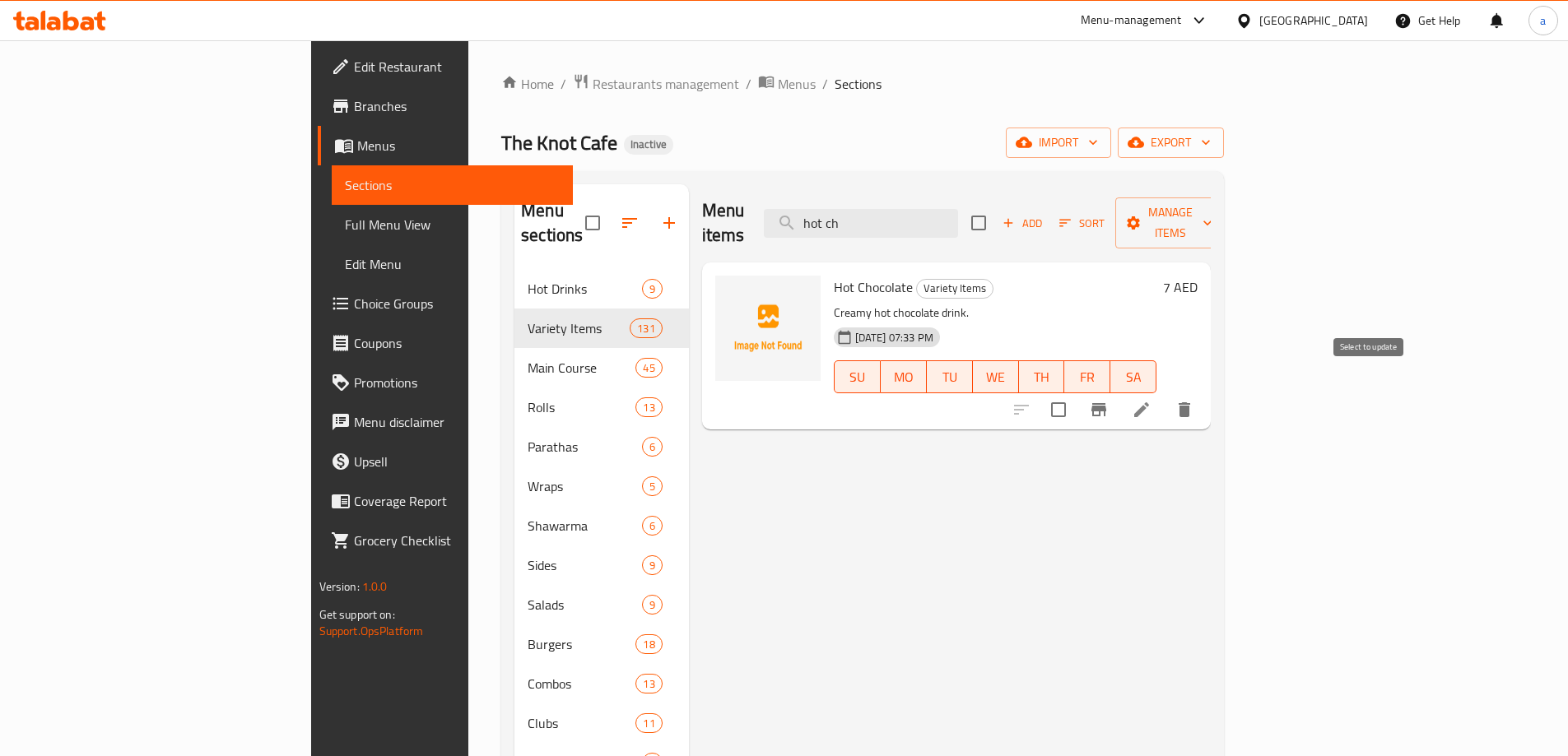
type input "hot ch"
click at [1076, 392] on input "checkbox" at bounding box center [1058, 409] width 35 height 35
checkbox input "true"
click at [1212, 220] on span "Manage items" at bounding box center [1170, 223] width 84 height 41
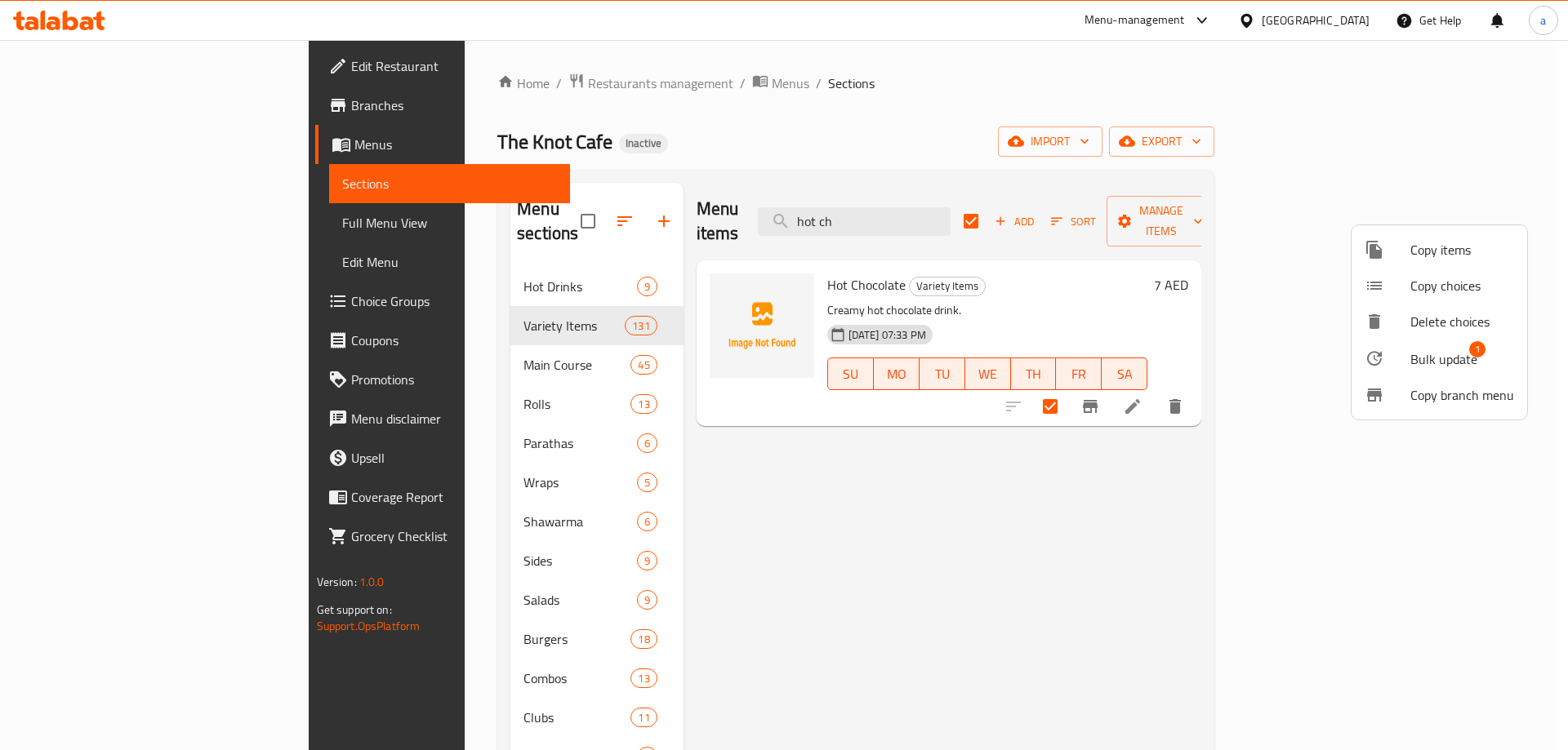
click at [1494, 354] on span "Bulk update 1" at bounding box center [1462, 358] width 104 height 21
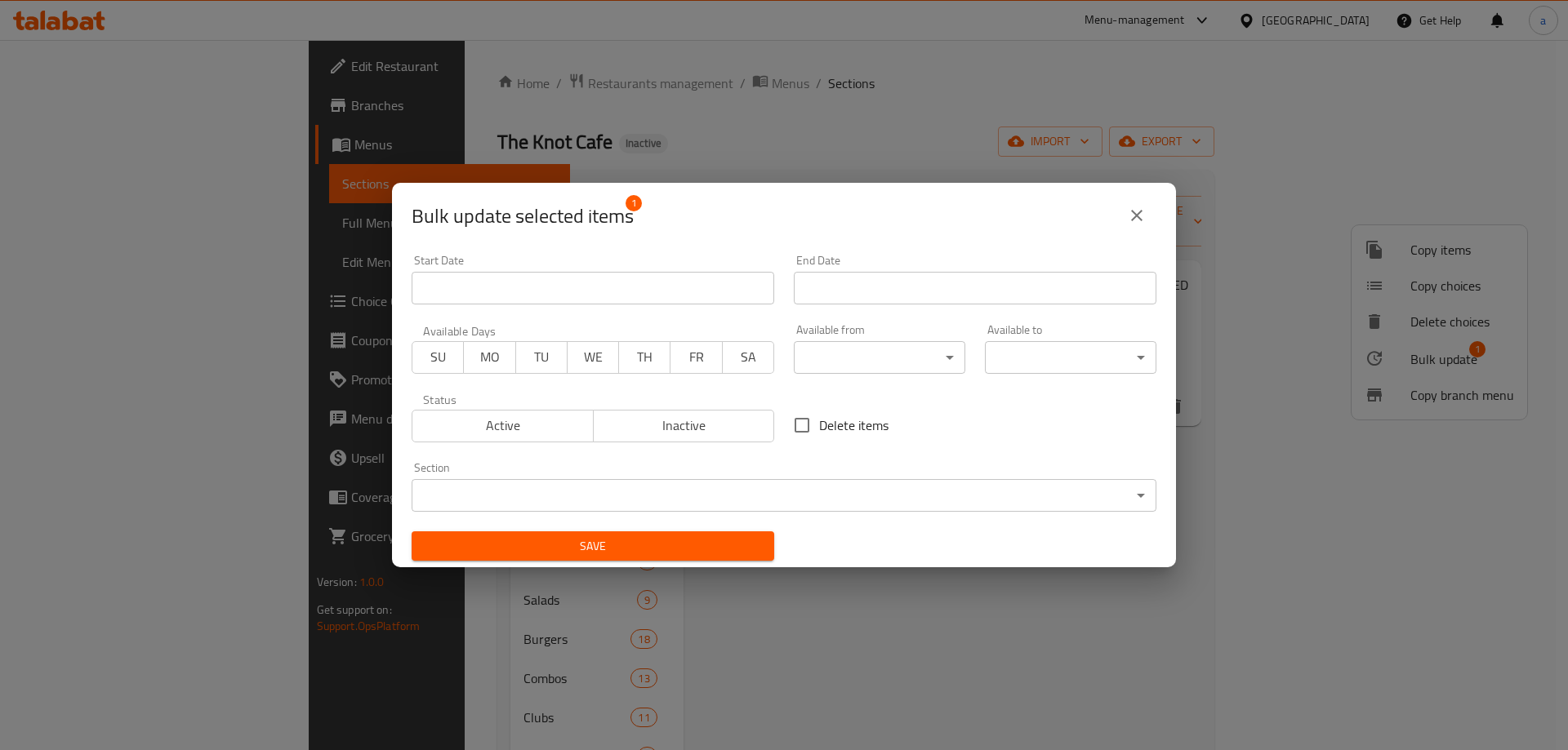
click at [658, 504] on body "​ Menu-management United Arab Emirates Get Help a Edit Restaurant Branches Menu…" at bounding box center [784, 395] width 1568 height 710
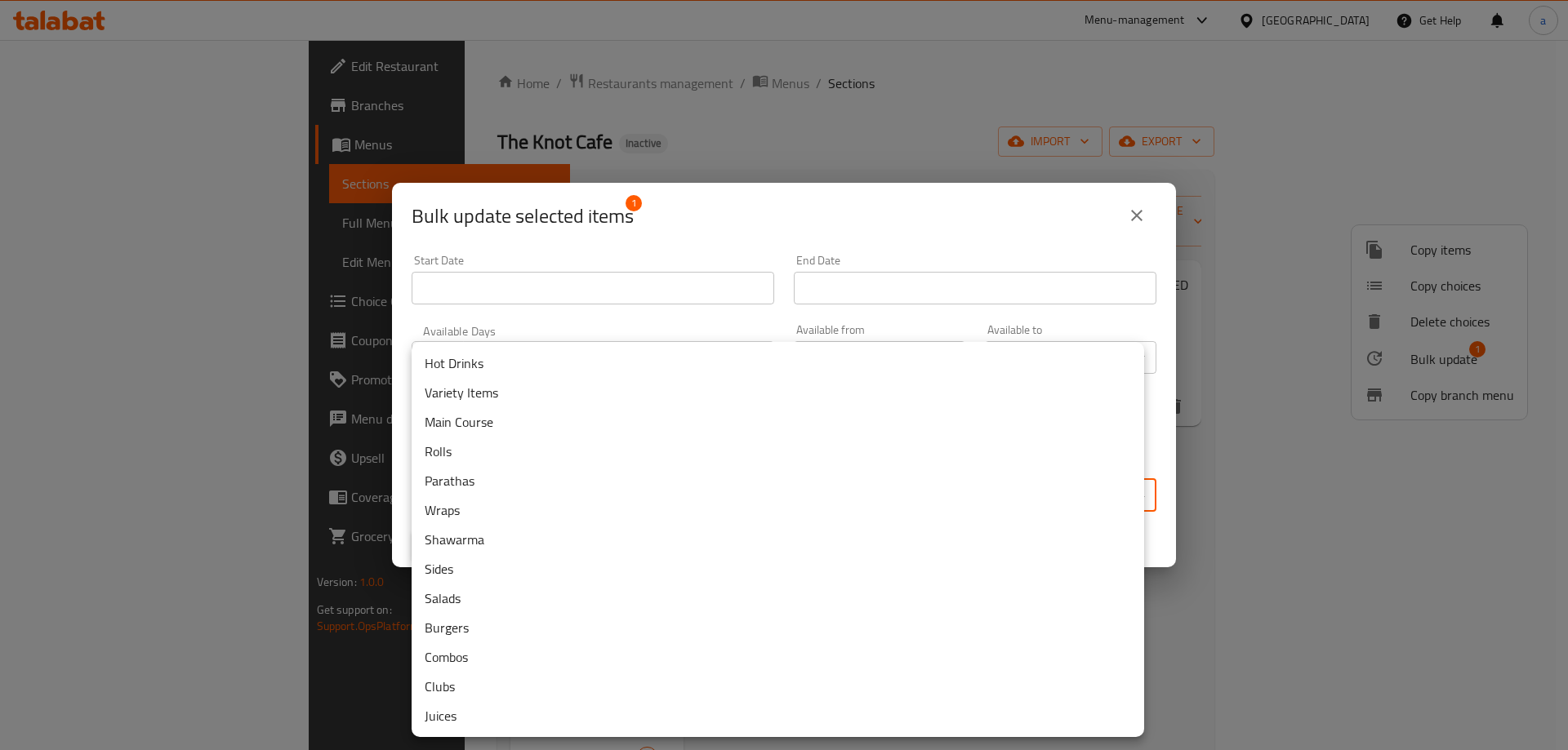
click at [531, 373] on li "Hot Drinks" at bounding box center [777, 364] width 733 height 30
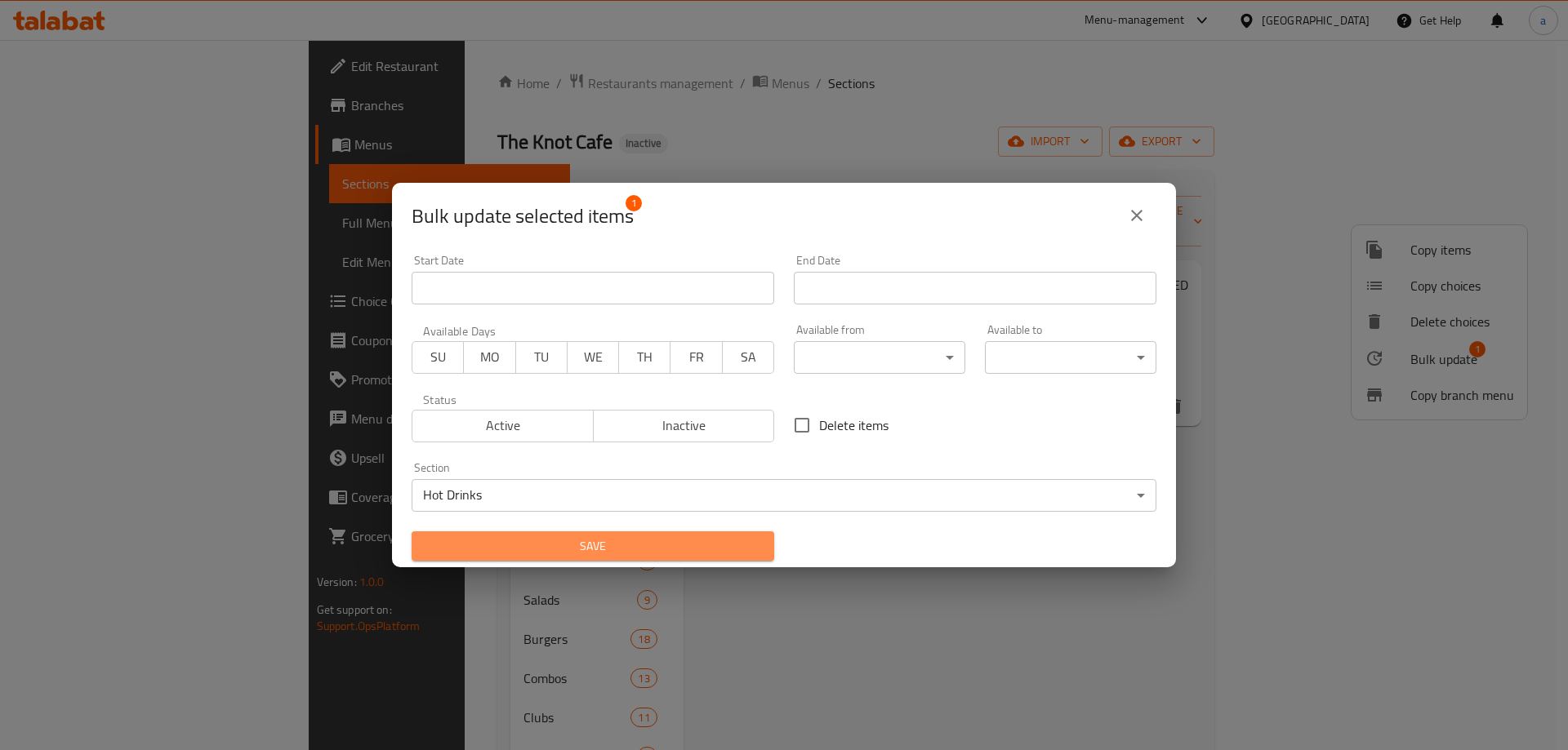
click at [624, 539] on span "Save" at bounding box center [593, 547] width 337 height 21
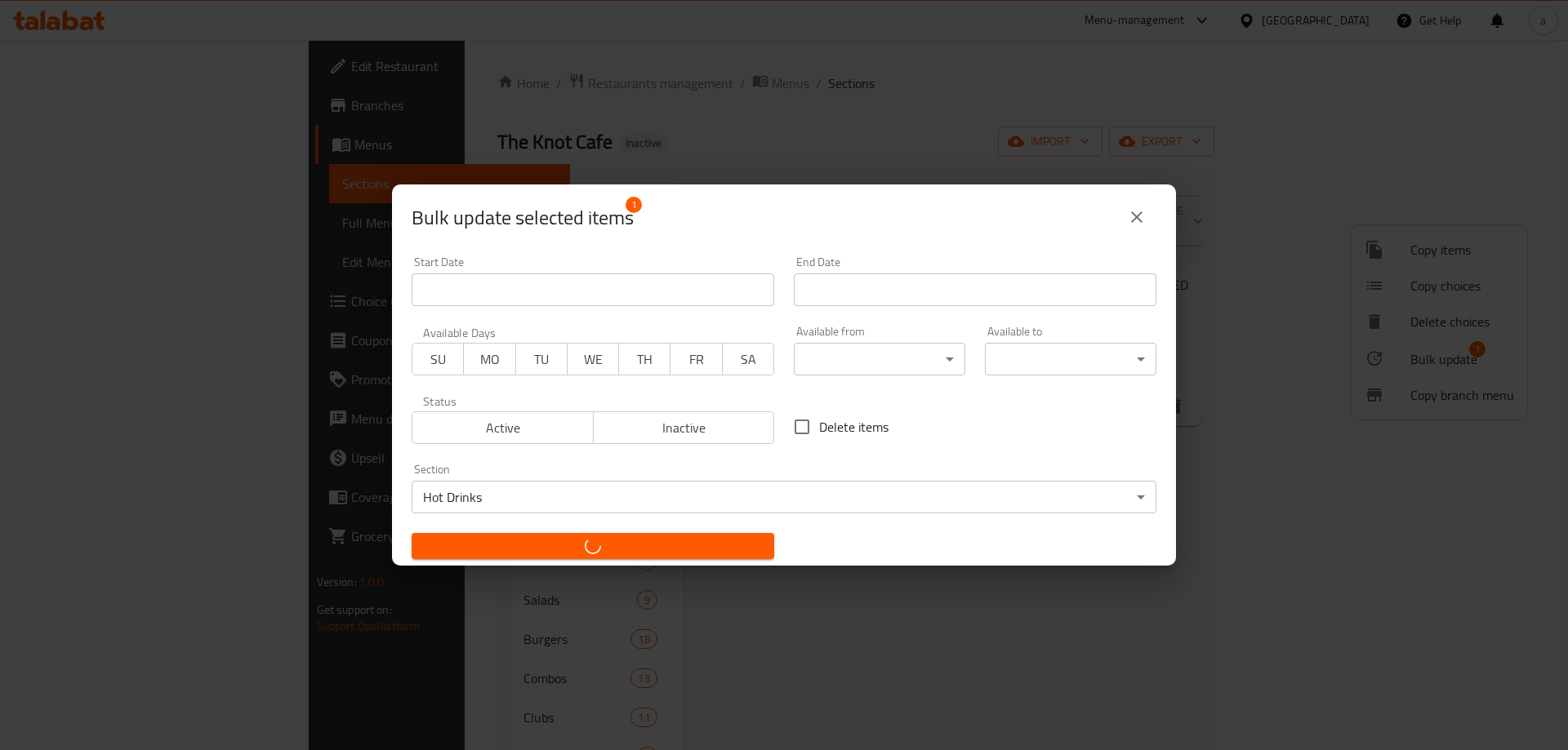
checkbox input "false"
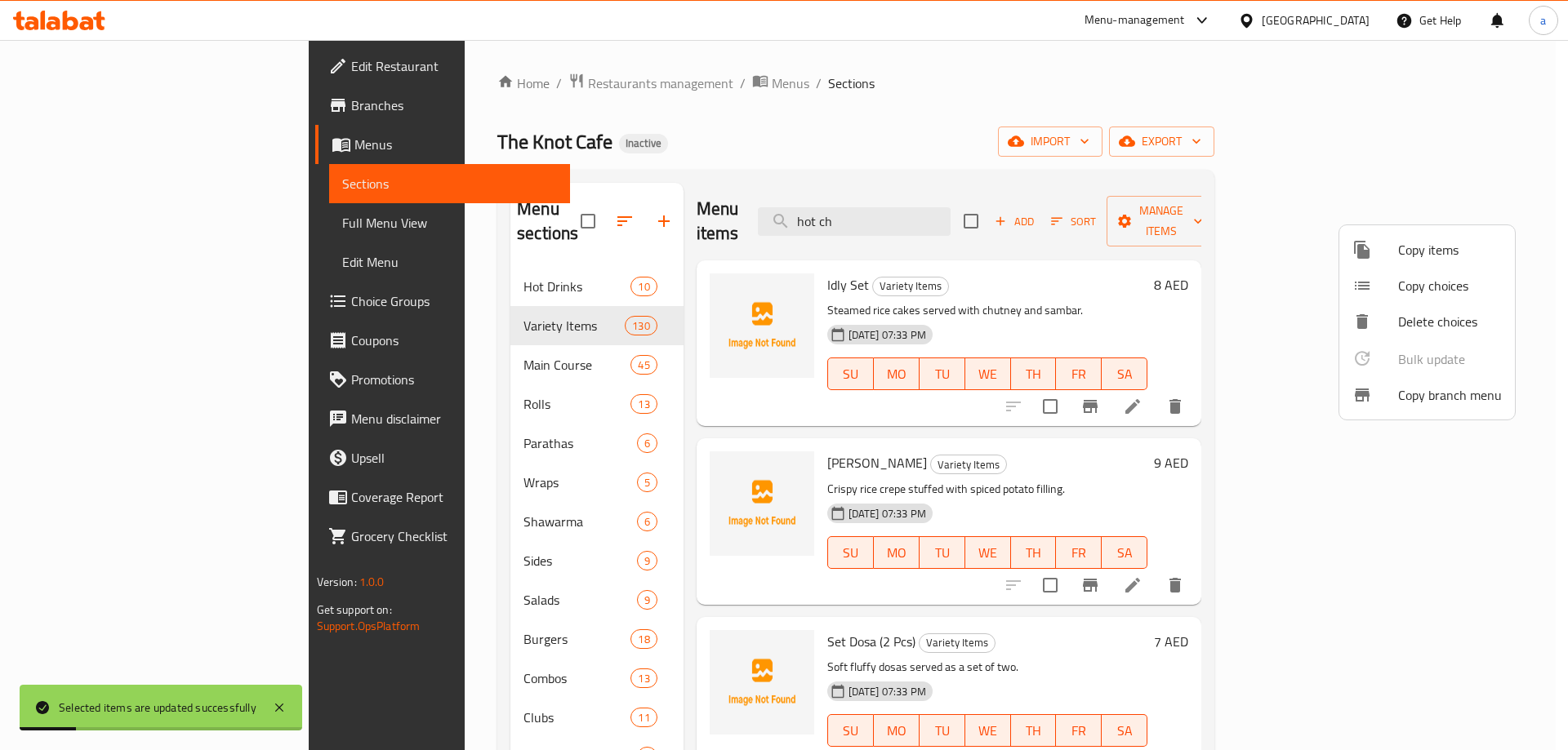
click at [928, 215] on div at bounding box center [784, 375] width 1568 height 750
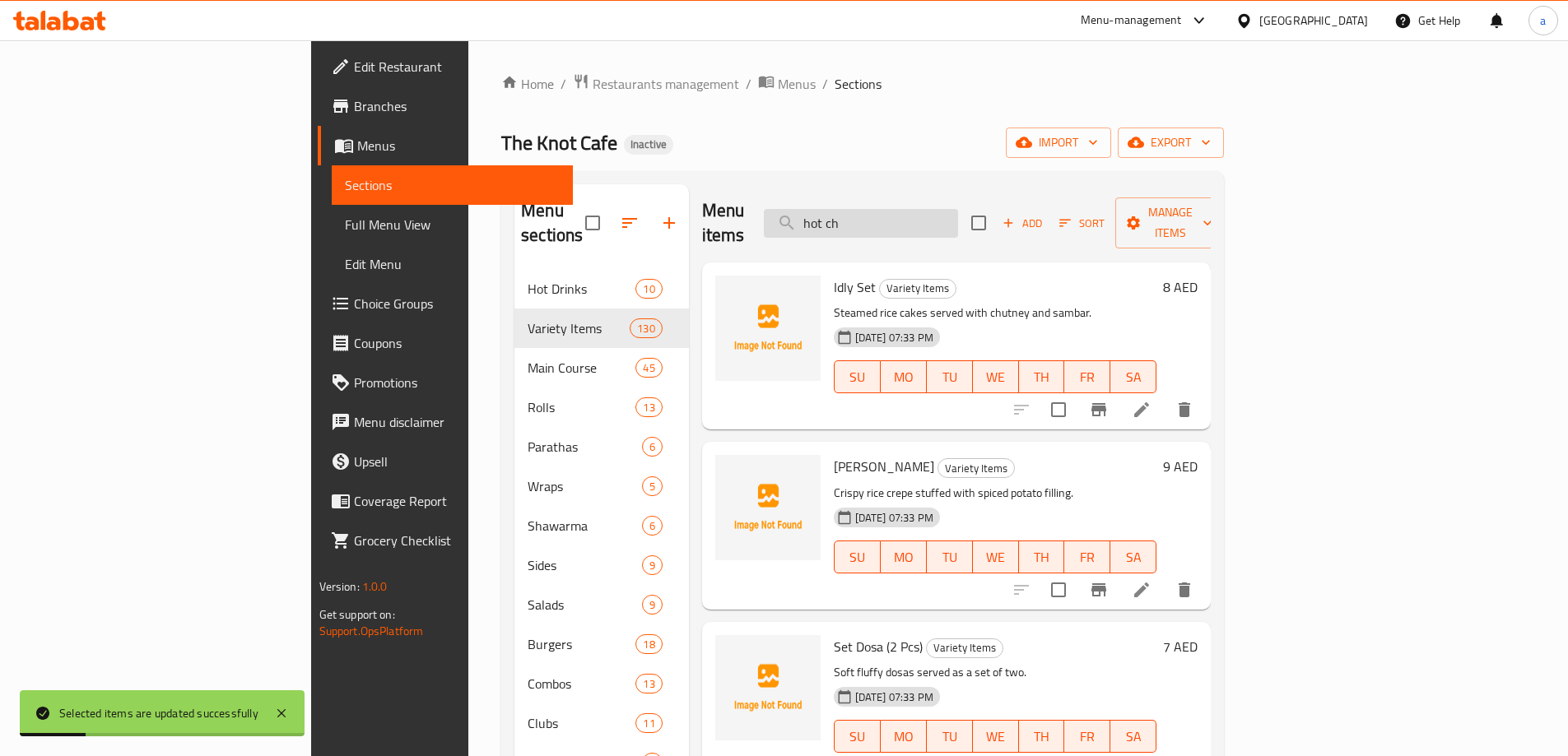
click at [958, 213] on input "hot ch" at bounding box center [861, 223] width 195 height 29
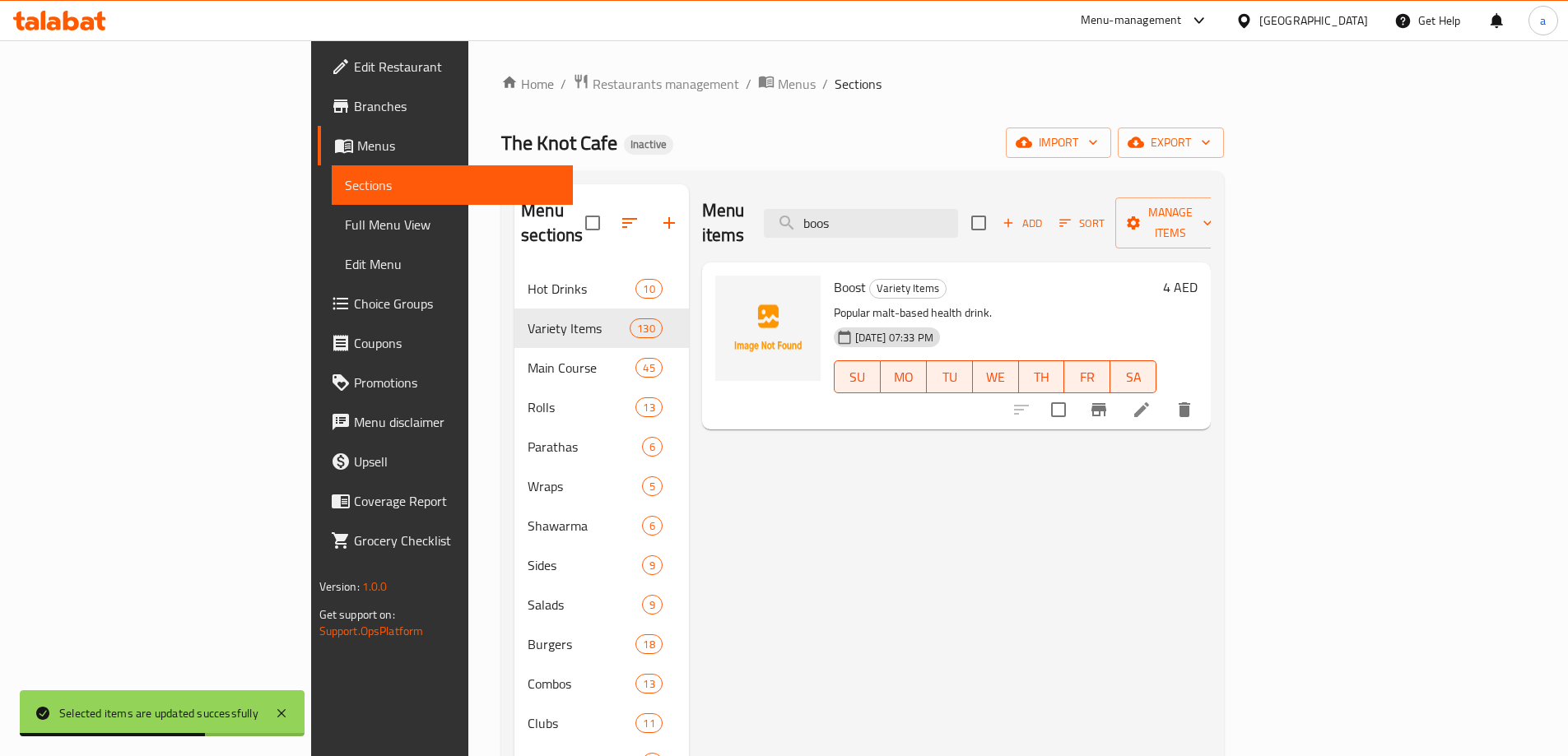
type input "boos"
click at [1164, 395] on li at bounding box center [1141, 410] width 46 height 30
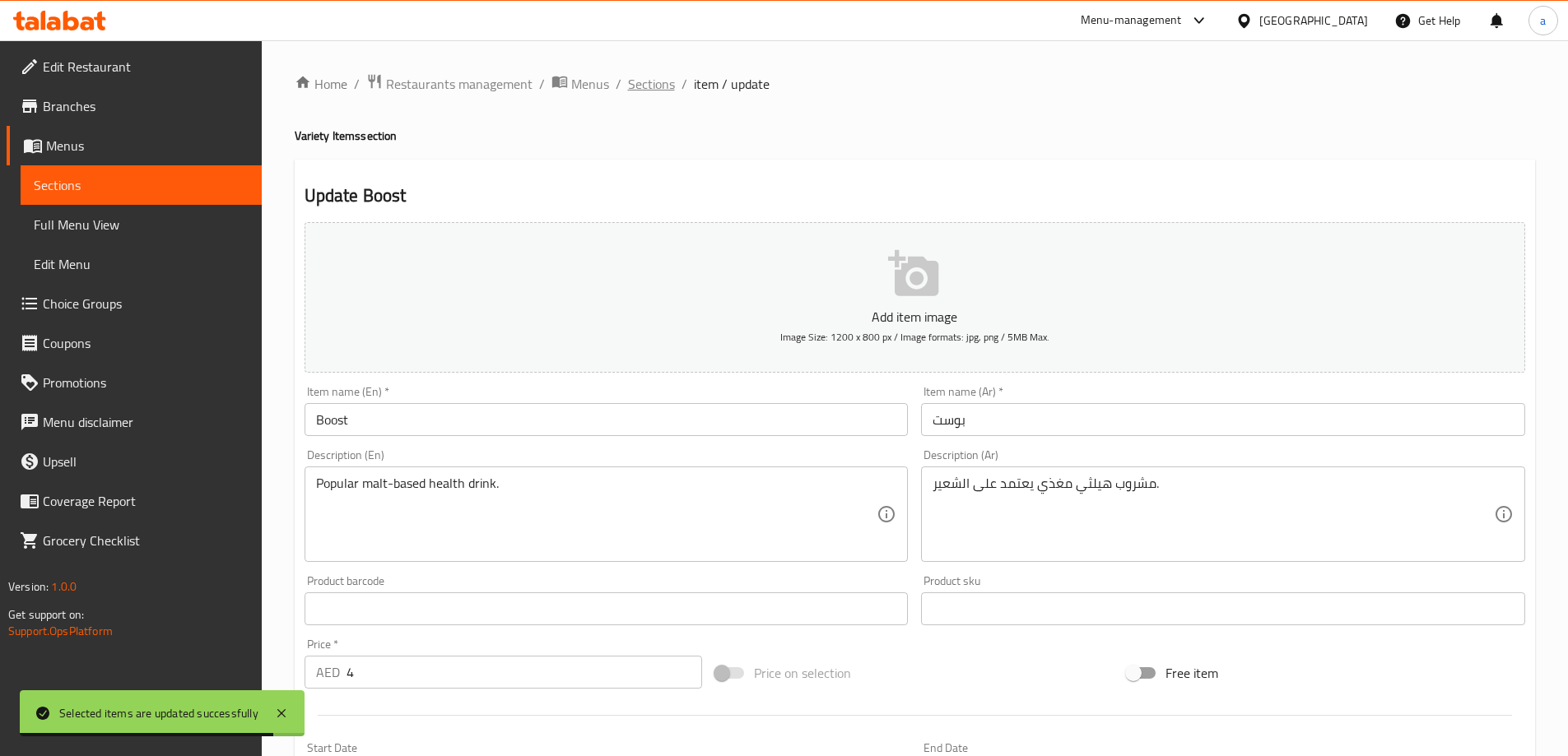
click at [656, 89] on span "Sections" at bounding box center [652, 84] width 47 height 20
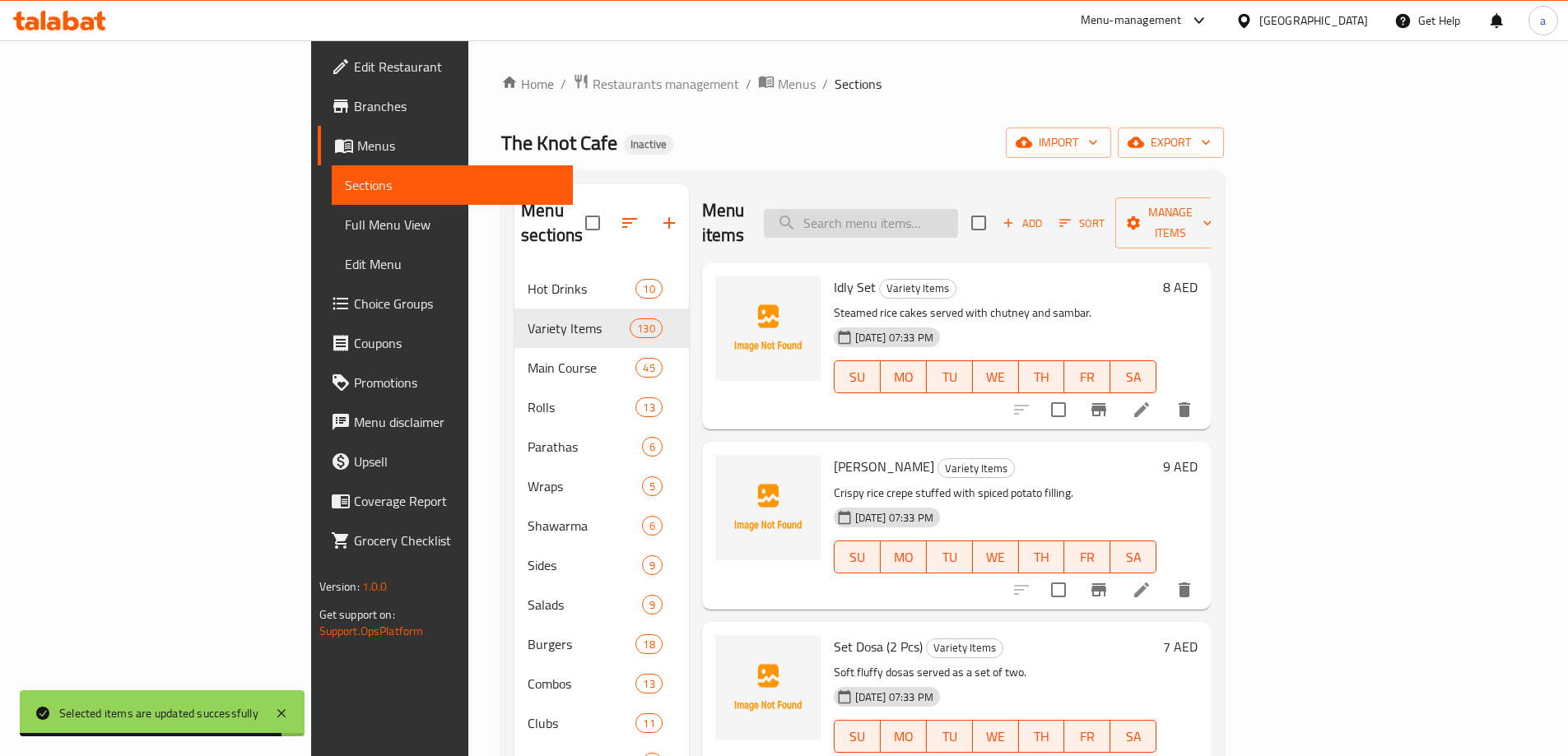
click at [958, 209] on input "search" at bounding box center [861, 223] width 195 height 29
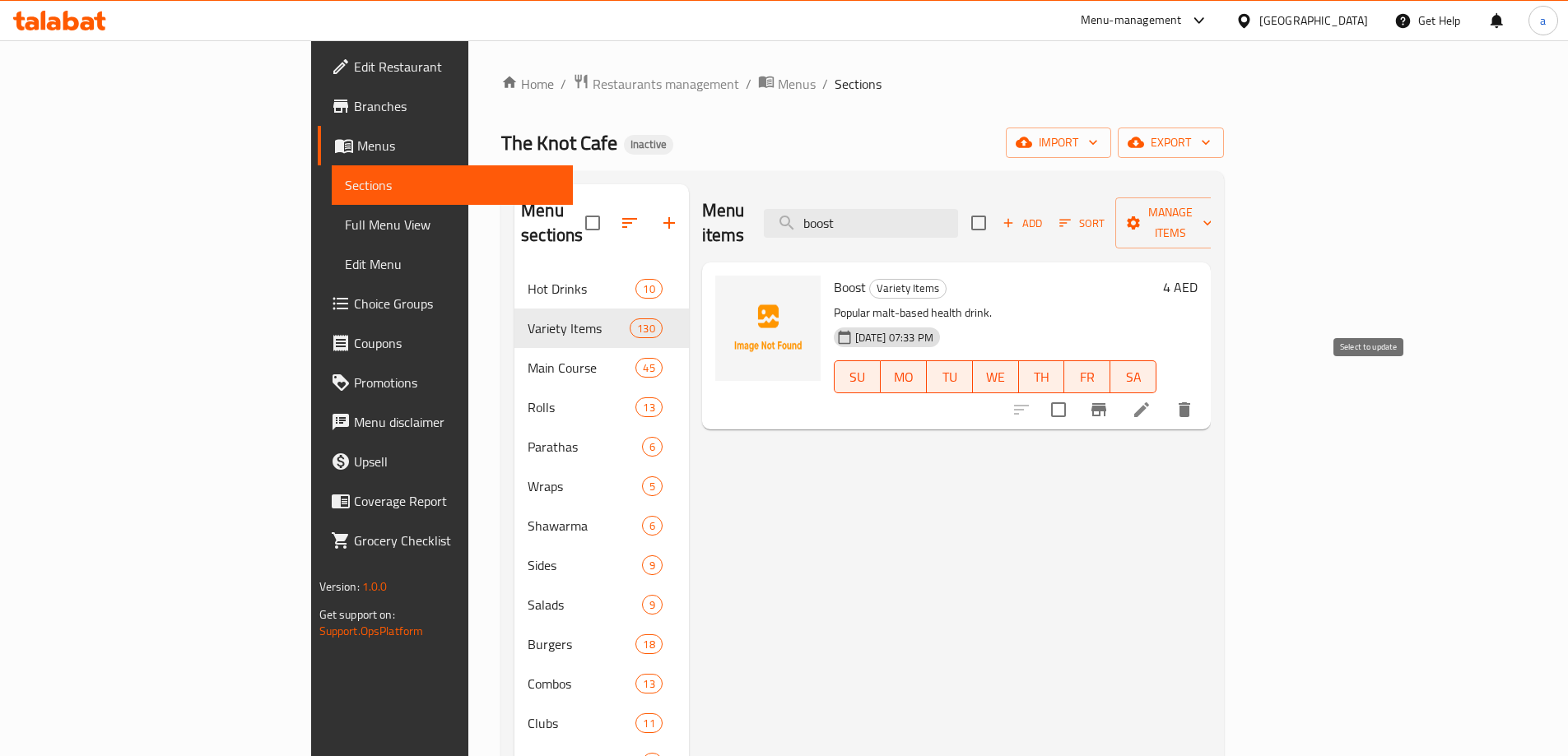
type input "boost"
click at [1076, 392] on input "checkbox" at bounding box center [1058, 409] width 35 height 35
checkbox input "true"
click at [1226, 199] on button "Manage items" at bounding box center [1170, 223] width 110 height 51
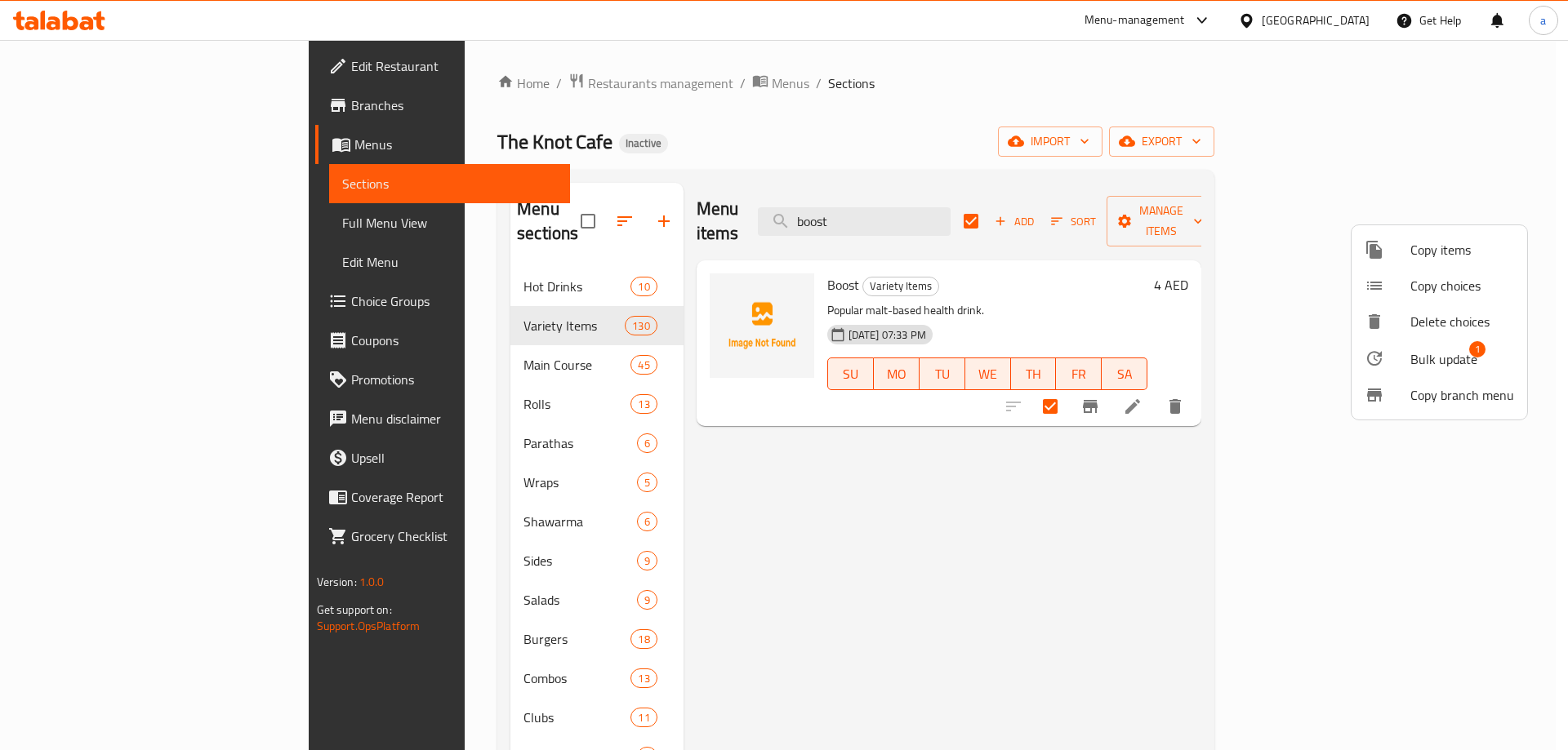
click at [1475, 355] on span "1" at bounding box center [1477, 350] width 17 height 17
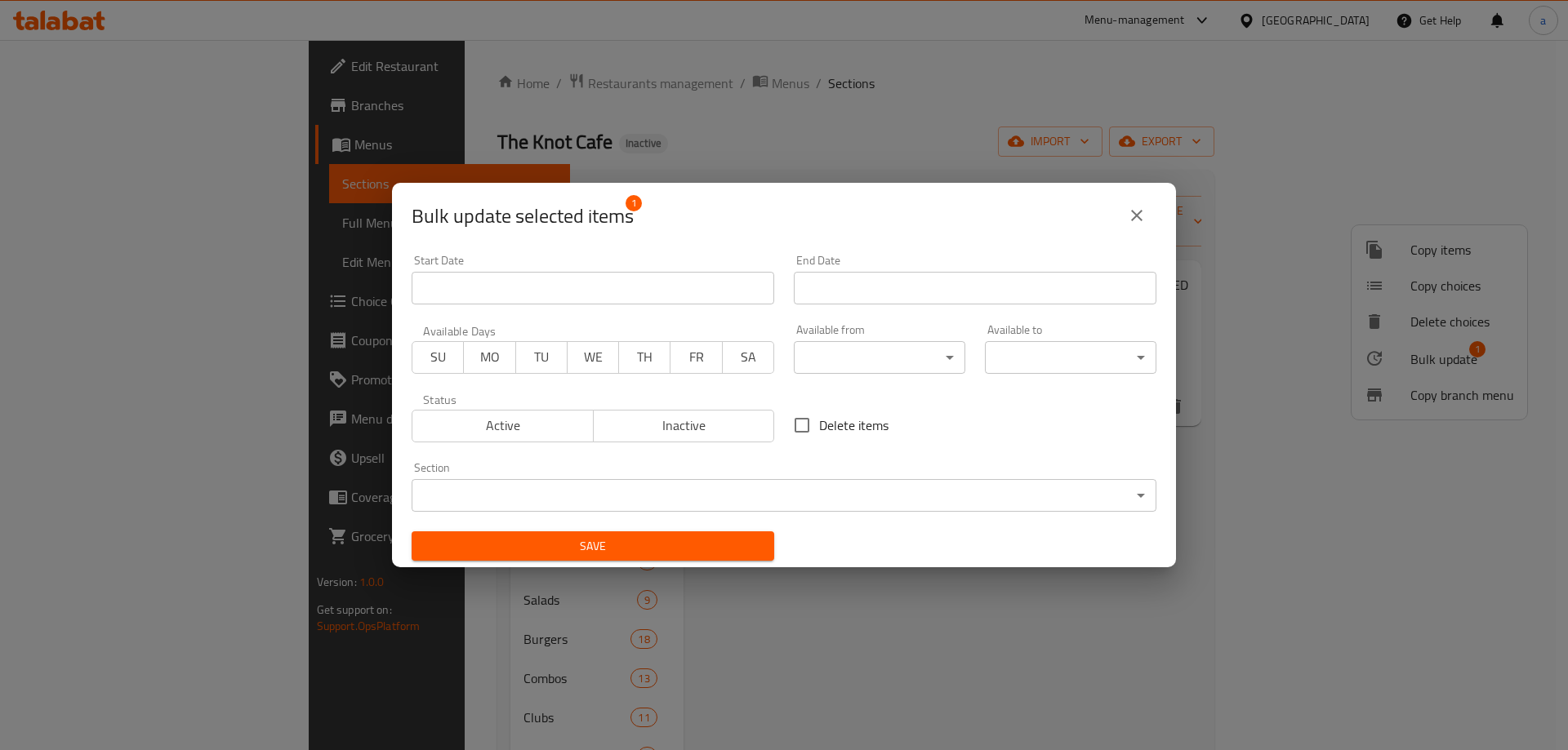
click at [619, 479] on body "​ Menu-management United Arab Emirates Get Help a Edit Restaurant Branches Menu…" at bounding box center [784, 395] width 1568 height 710
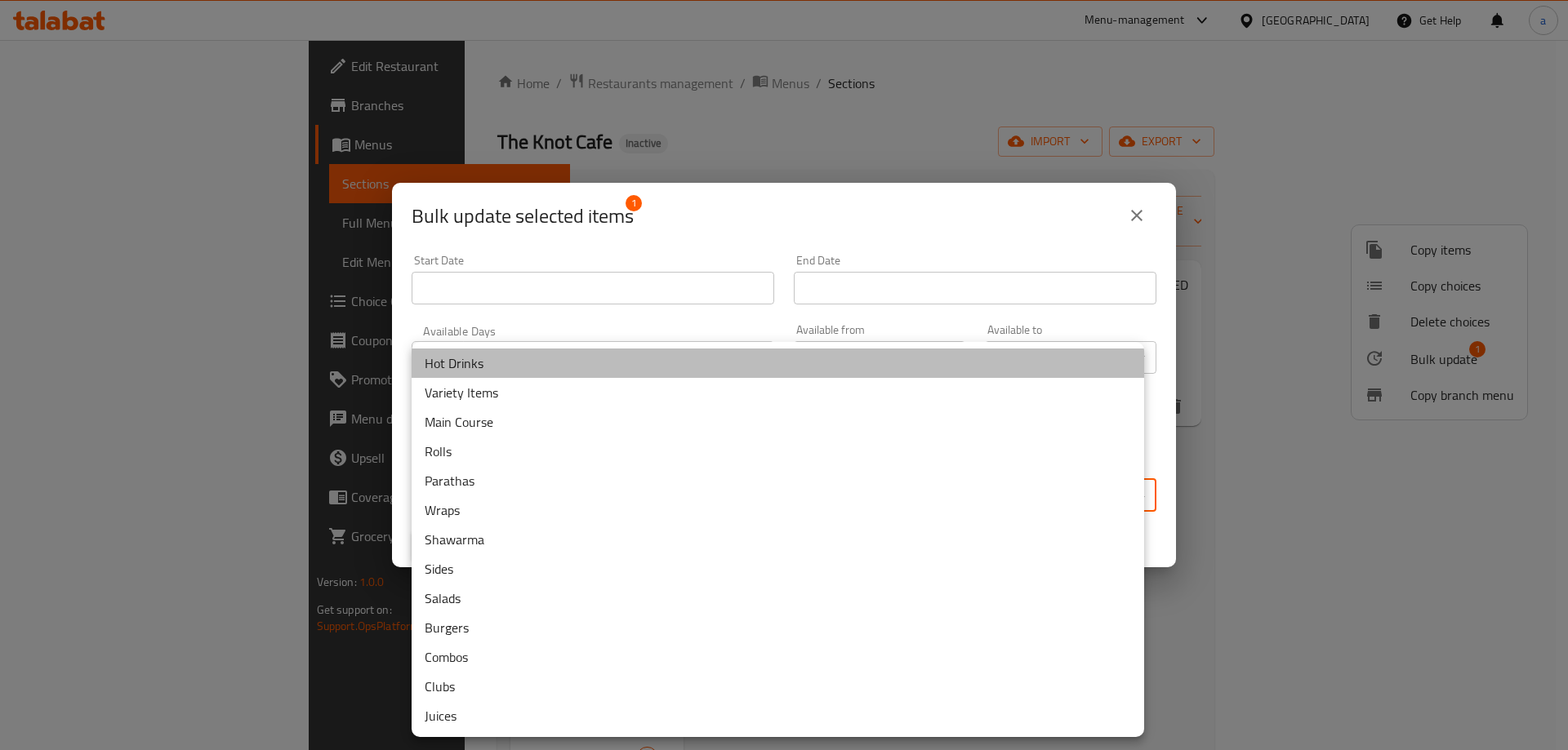
click at [497, 365] on li "Hot Drinks" at bounding box center [777, 364] width 733 height 30
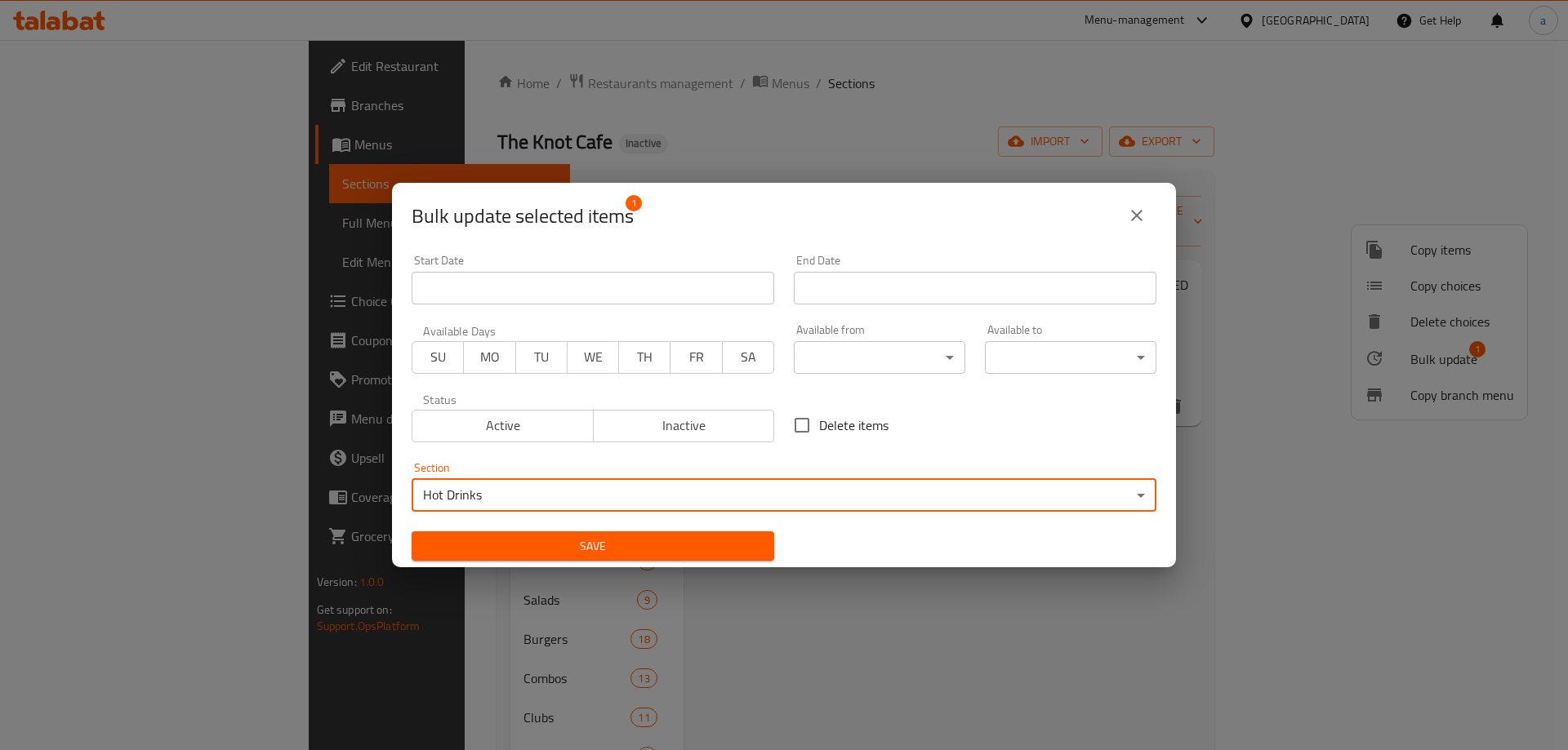
click at [699, 533] on button "Save" at bounding box center [593, 547] width 363 height 30
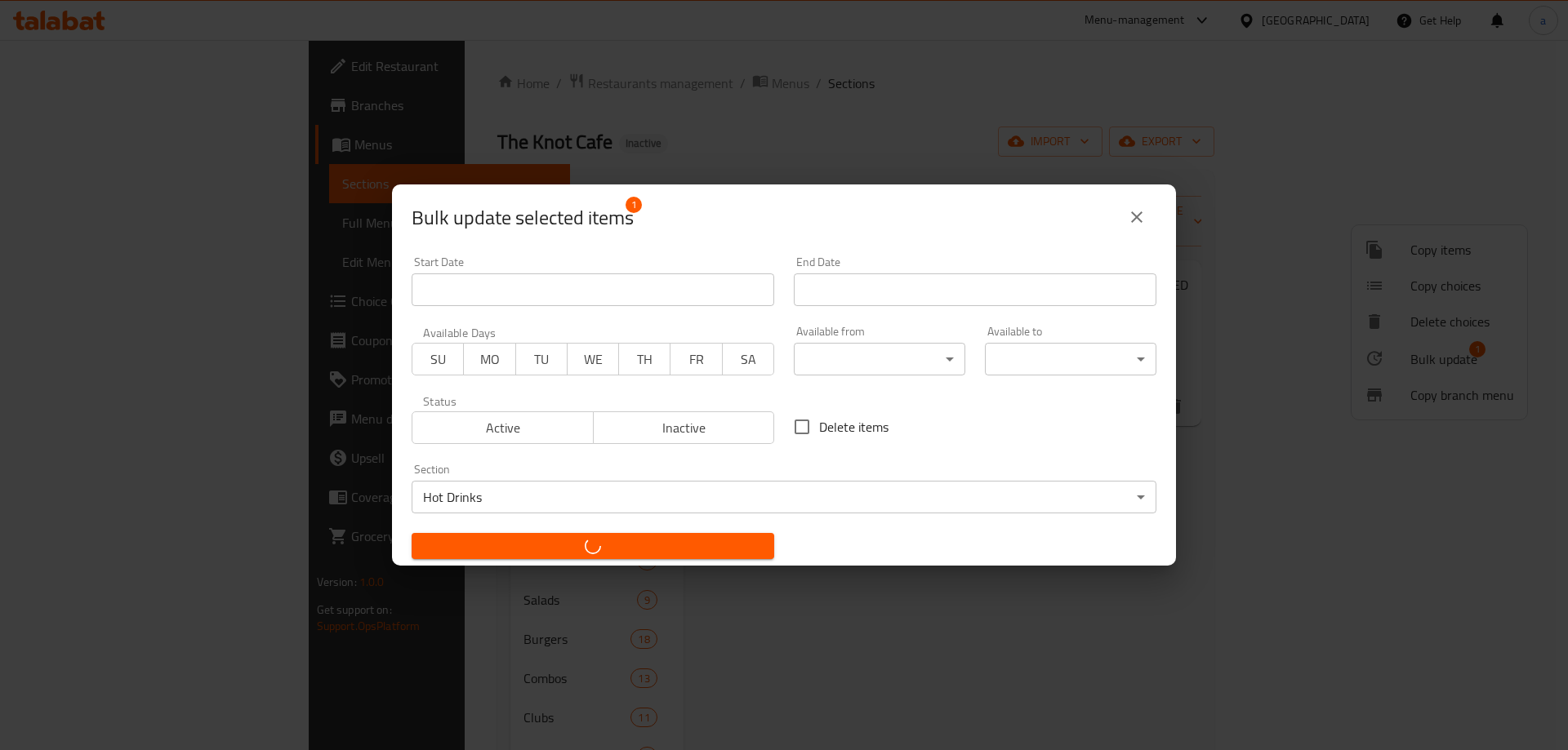
checkbox input "false"
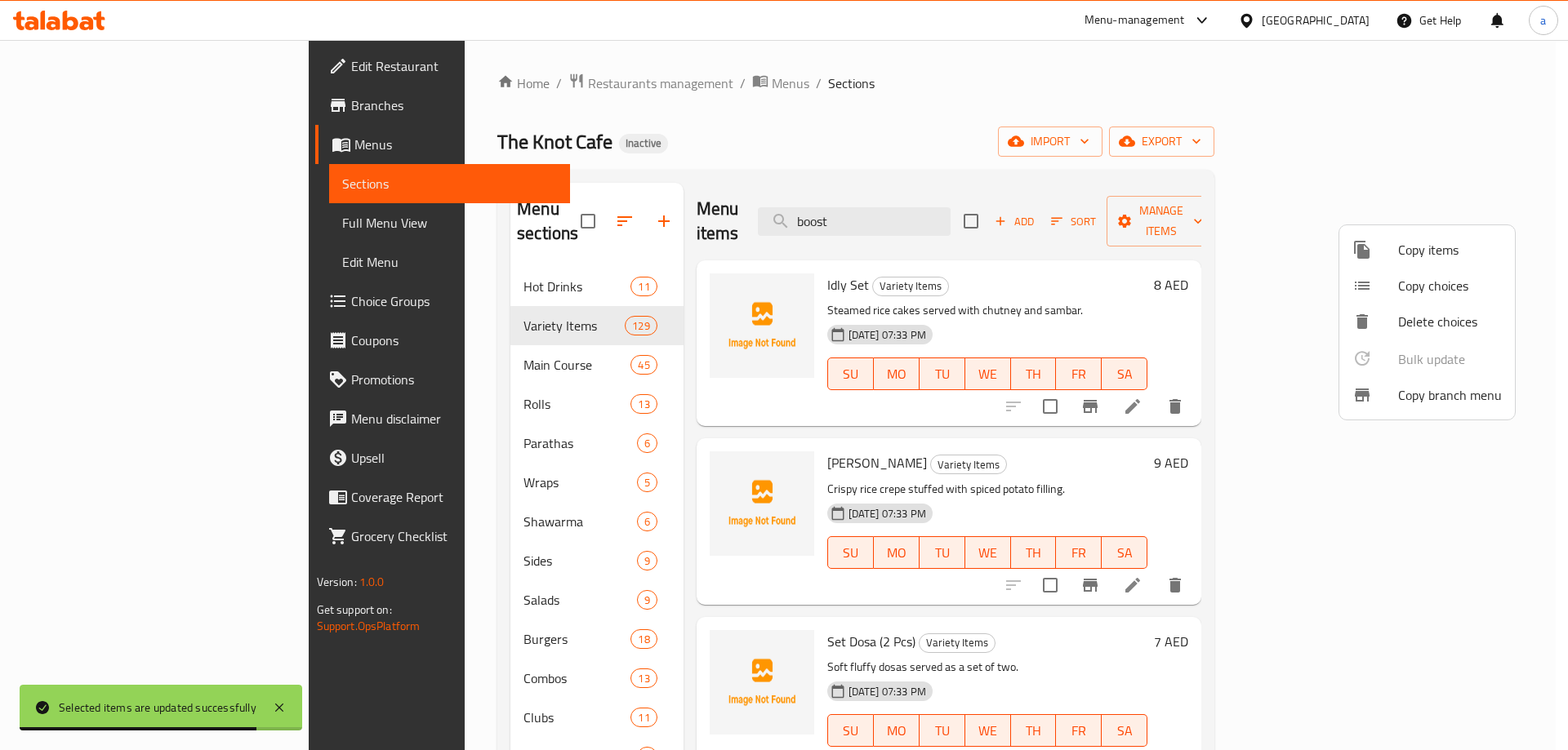
click at [991, 214] on div at bounding box center [784, 375] width 1568 height 750
click at [951, 214] on input "boost" at bounding box center [854, 221] width 193 height 29
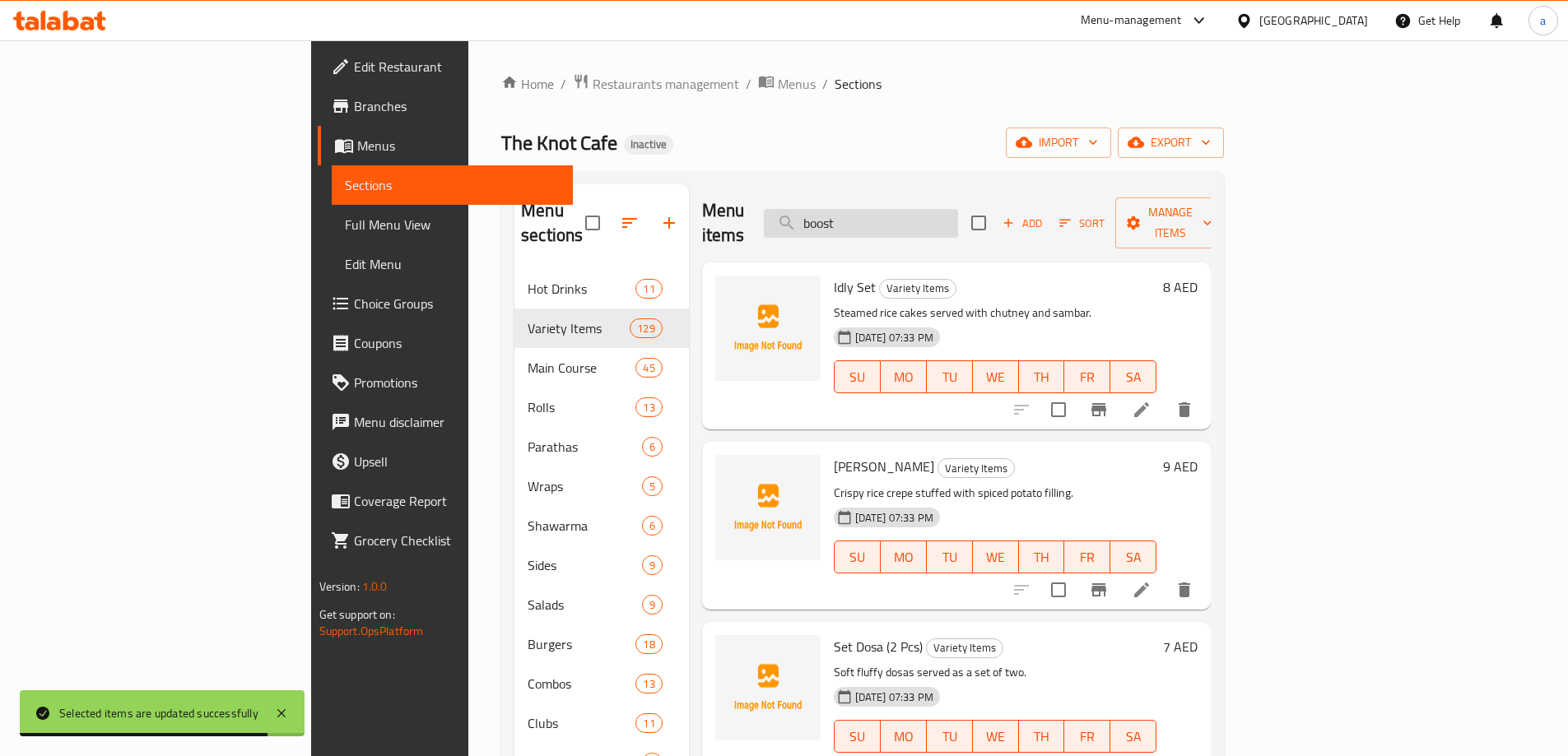
click at [955, 209] on input "boost" at bounding box center [861, 223] width 195 height 29
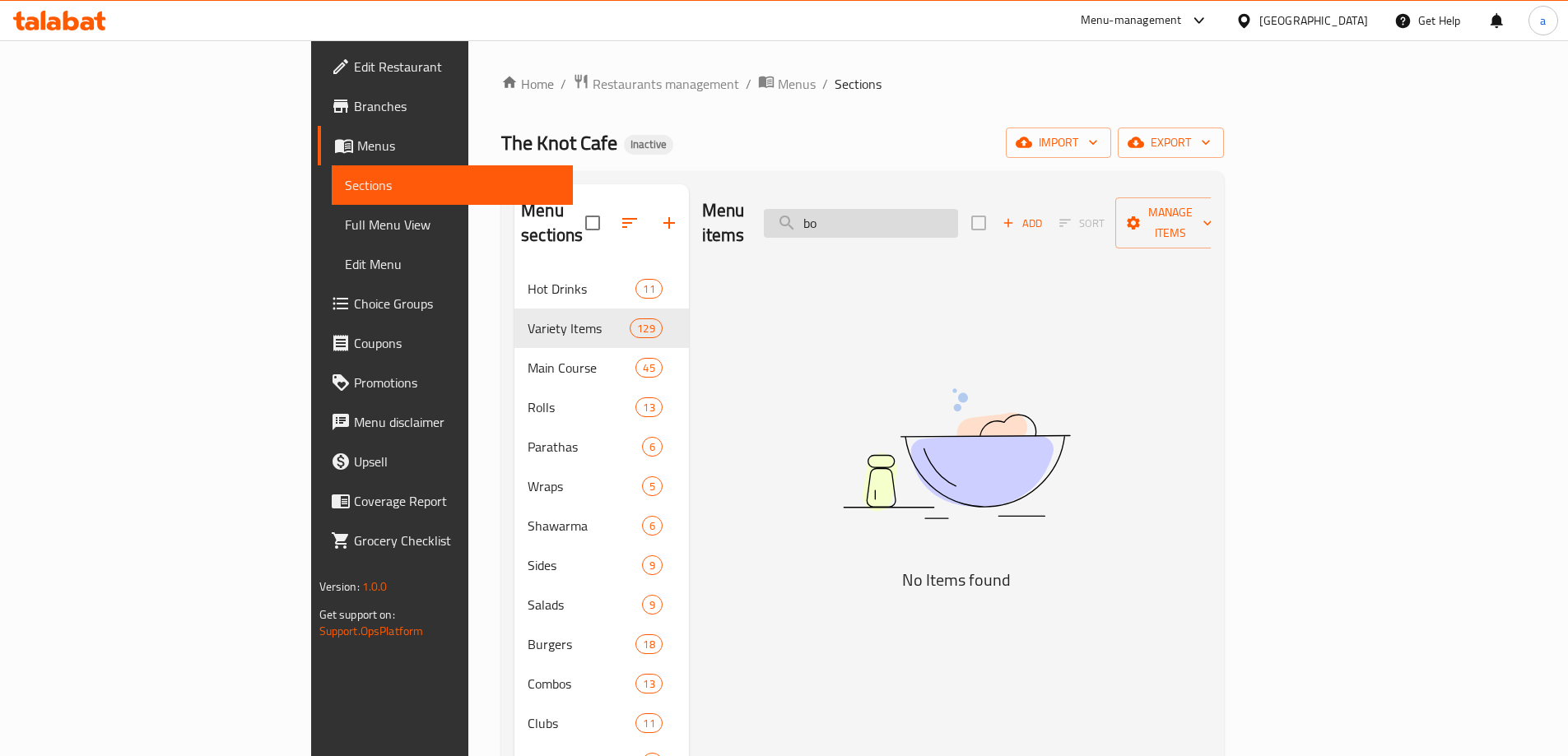
type input "b"
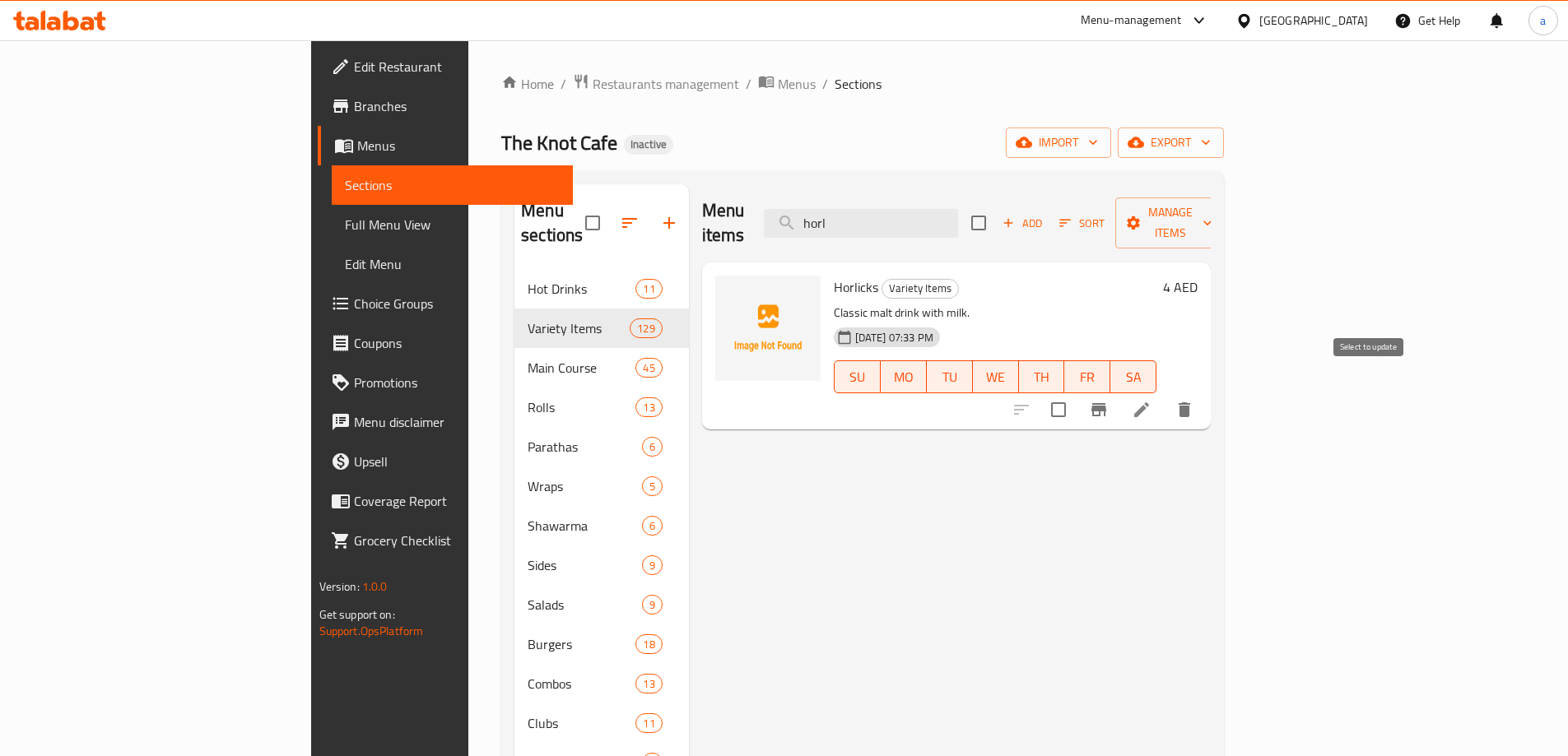
type input "horl"
click at [1076, 392] on input "checkbox" at bounding box center [1058, 409] width 35 height 35
checkbox input "true"
click at [1212, 214] on span "Manage items" at bounding box center [1170, 223] width 84 height 41
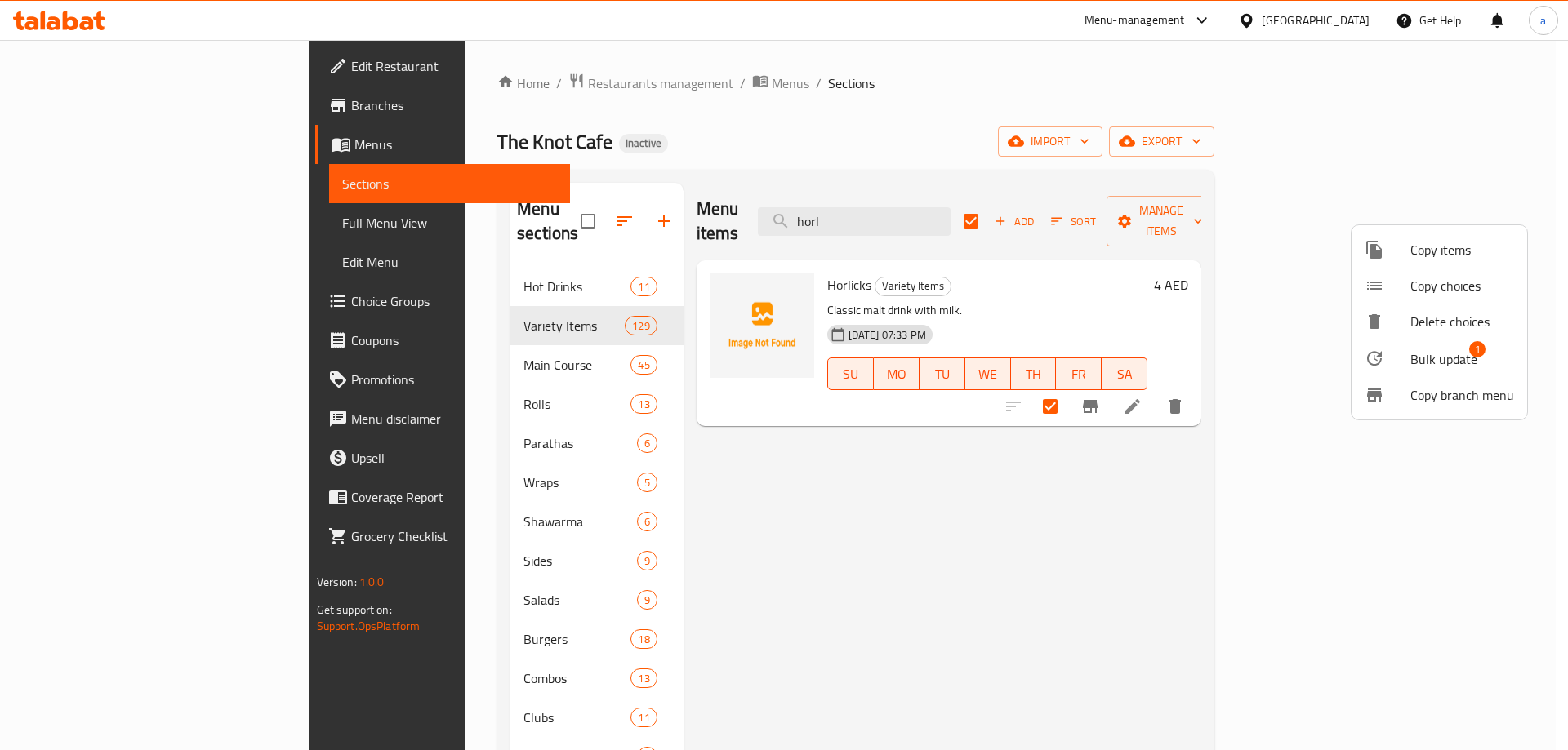
click at [1442, 351] on span "Bulk update" at bounding box center [1444, 359] width 67 height 20
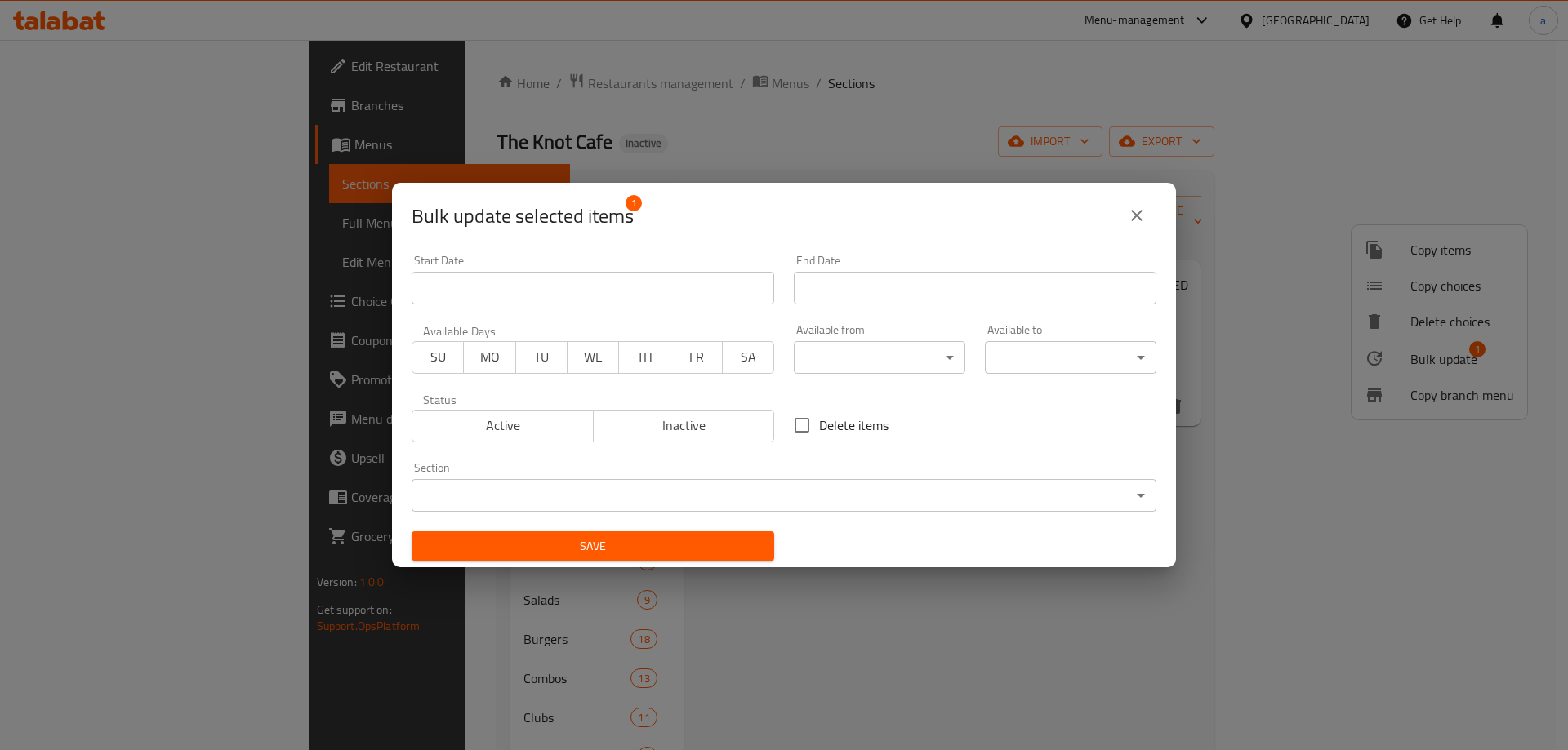
click at [742, 485] on body "​ Menu-management United Arab Emirates Get Help a Edit Restaurant Branches Menu…" at bounding box center [784, 395] width 1568 height 710
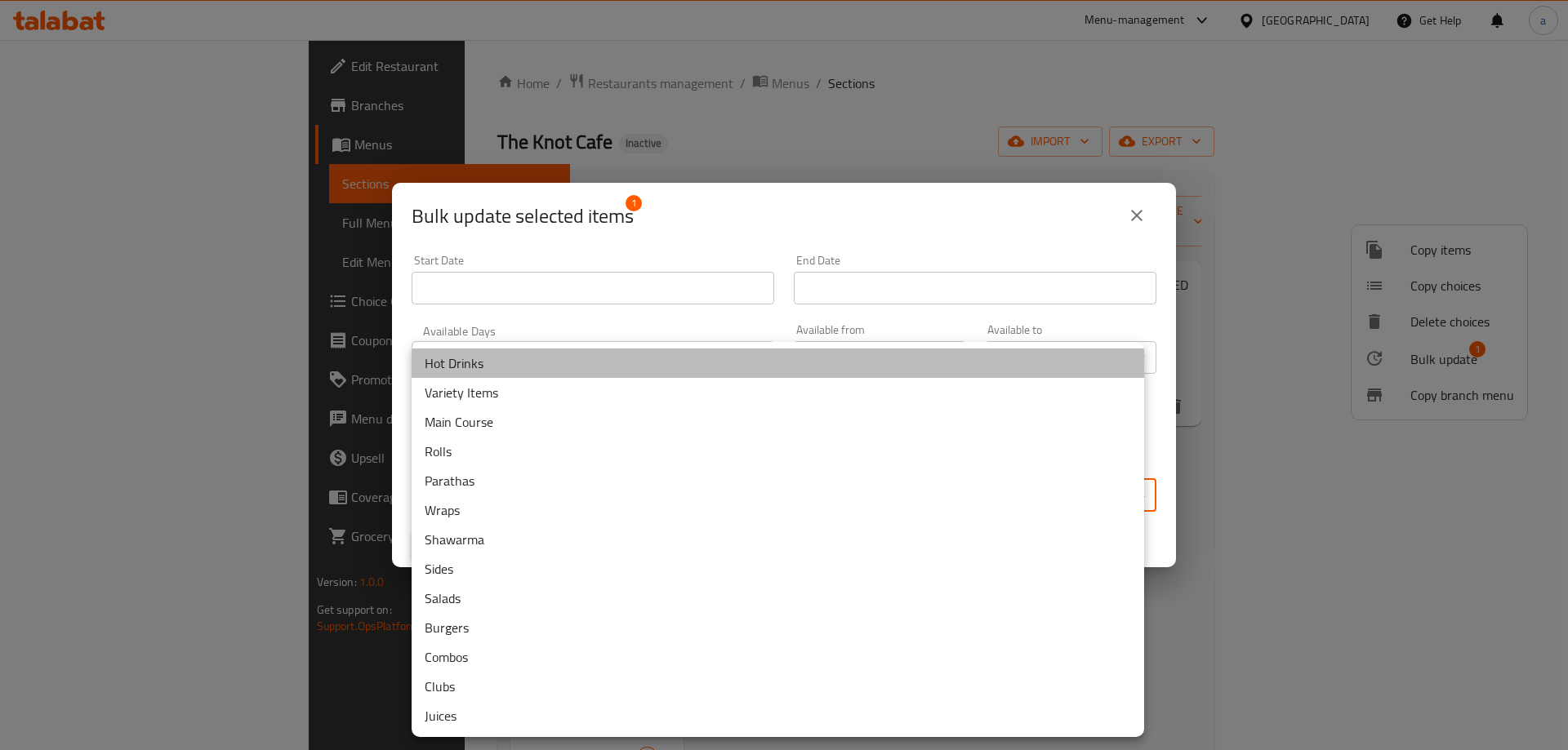
click at [553, 367] on li "Hot Drinks" at bounding box center [777, 364] width 733 height 30
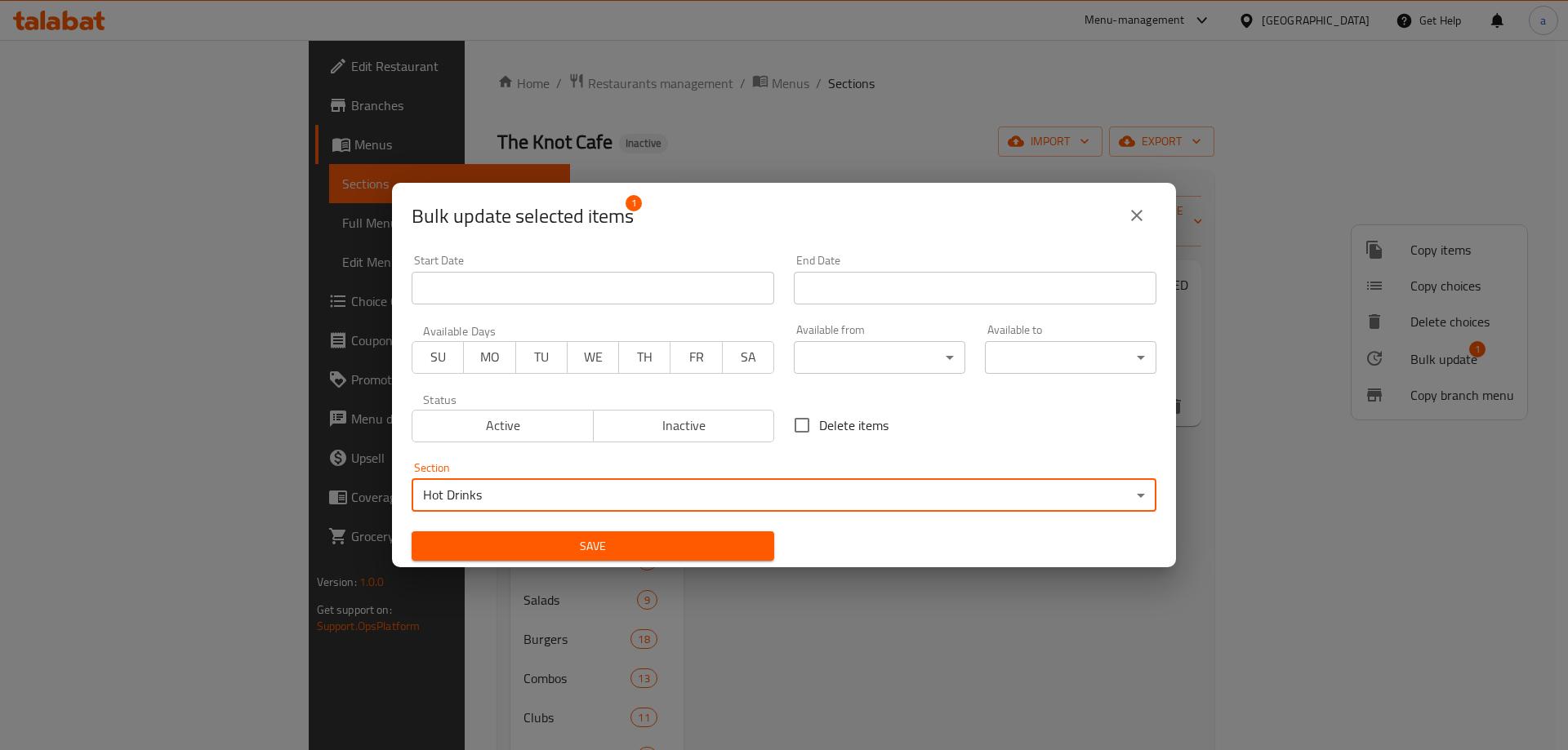
click at [618, 541] on span "Save" at bounding box center [593, 547] width 337 height 21
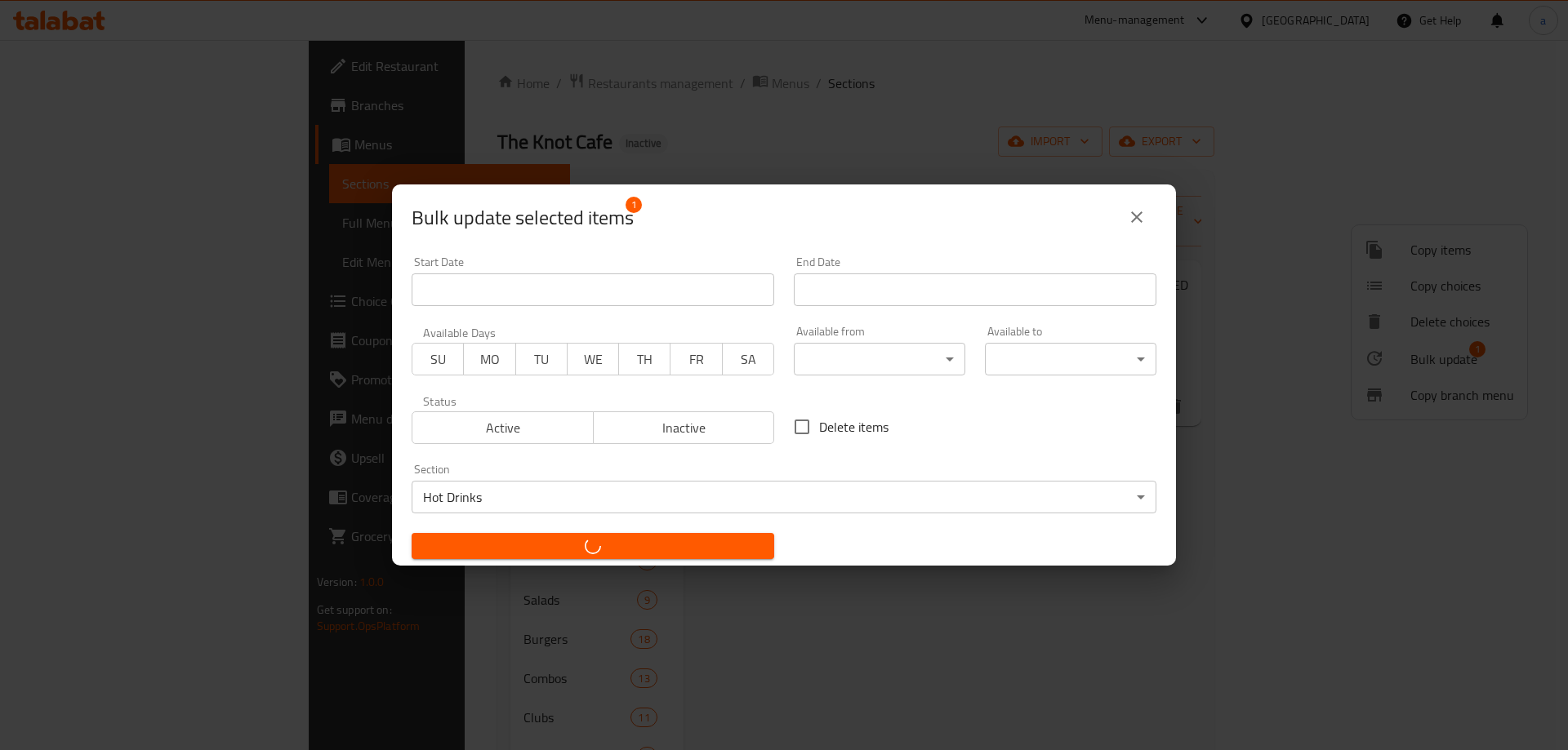
checkbox input "false"
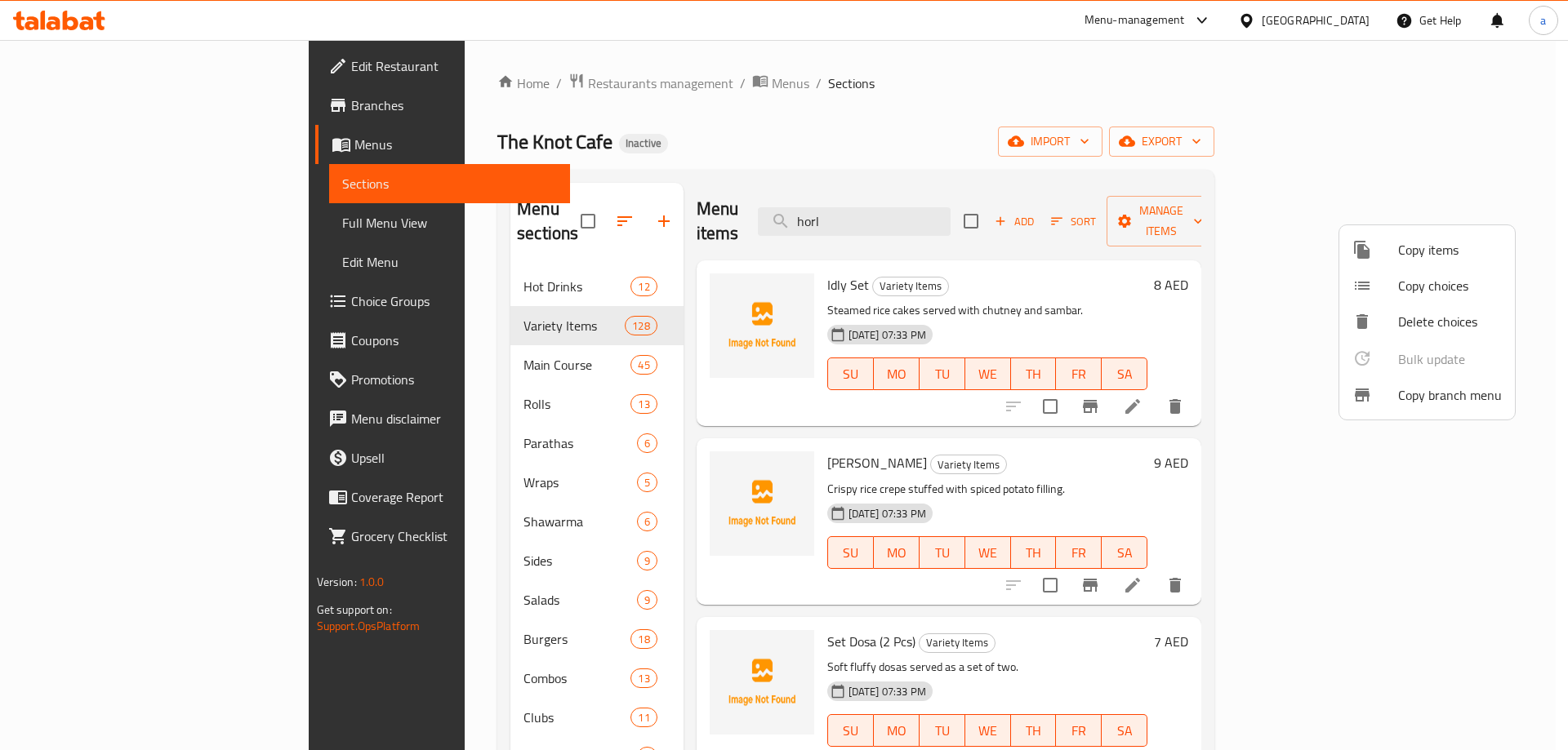
click at [441, 254] on div at bounding box center [784, 375] width 1568 height 750
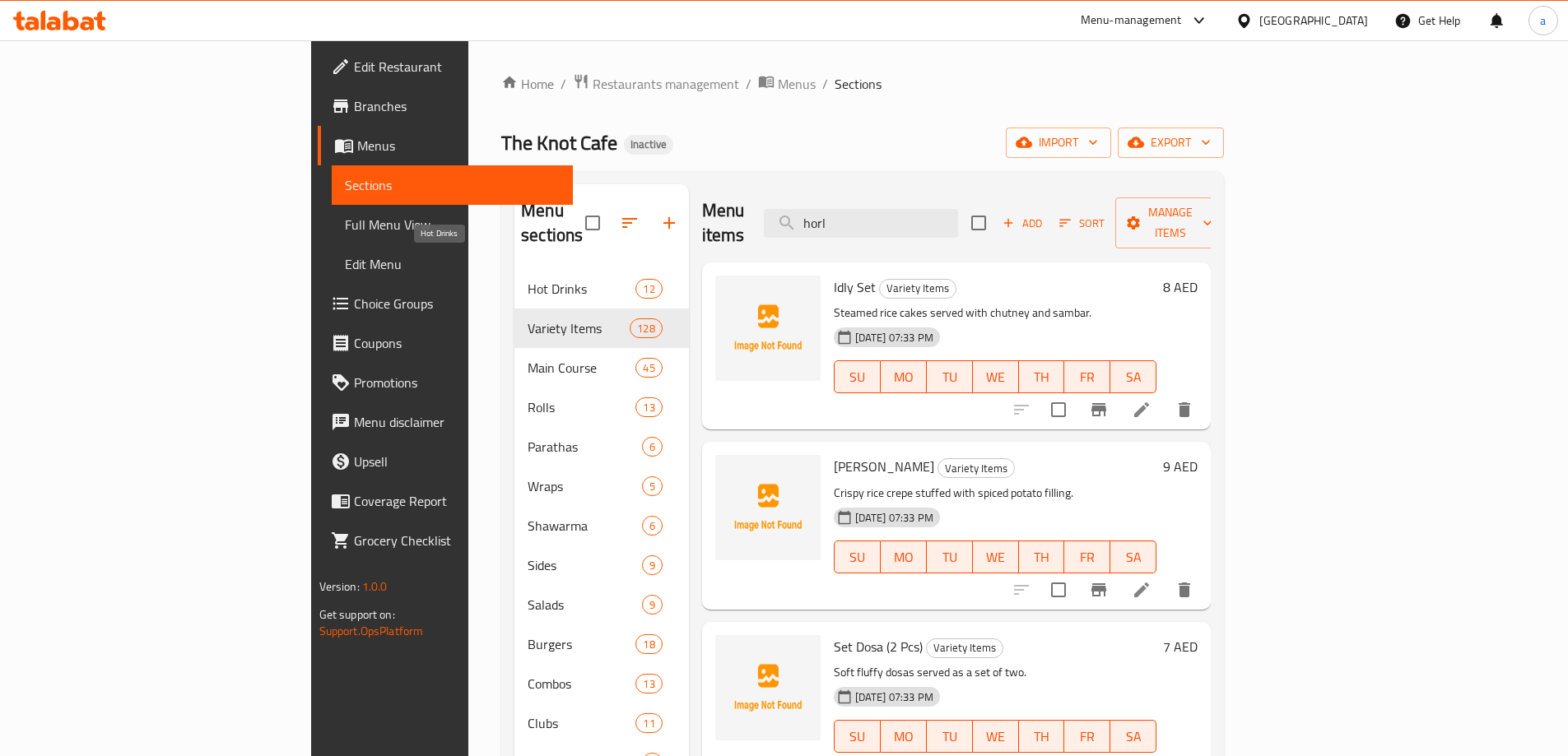
click at [528, 279] on span "Hot Drinks" at bounding box center [581, 289] width 108 height 20
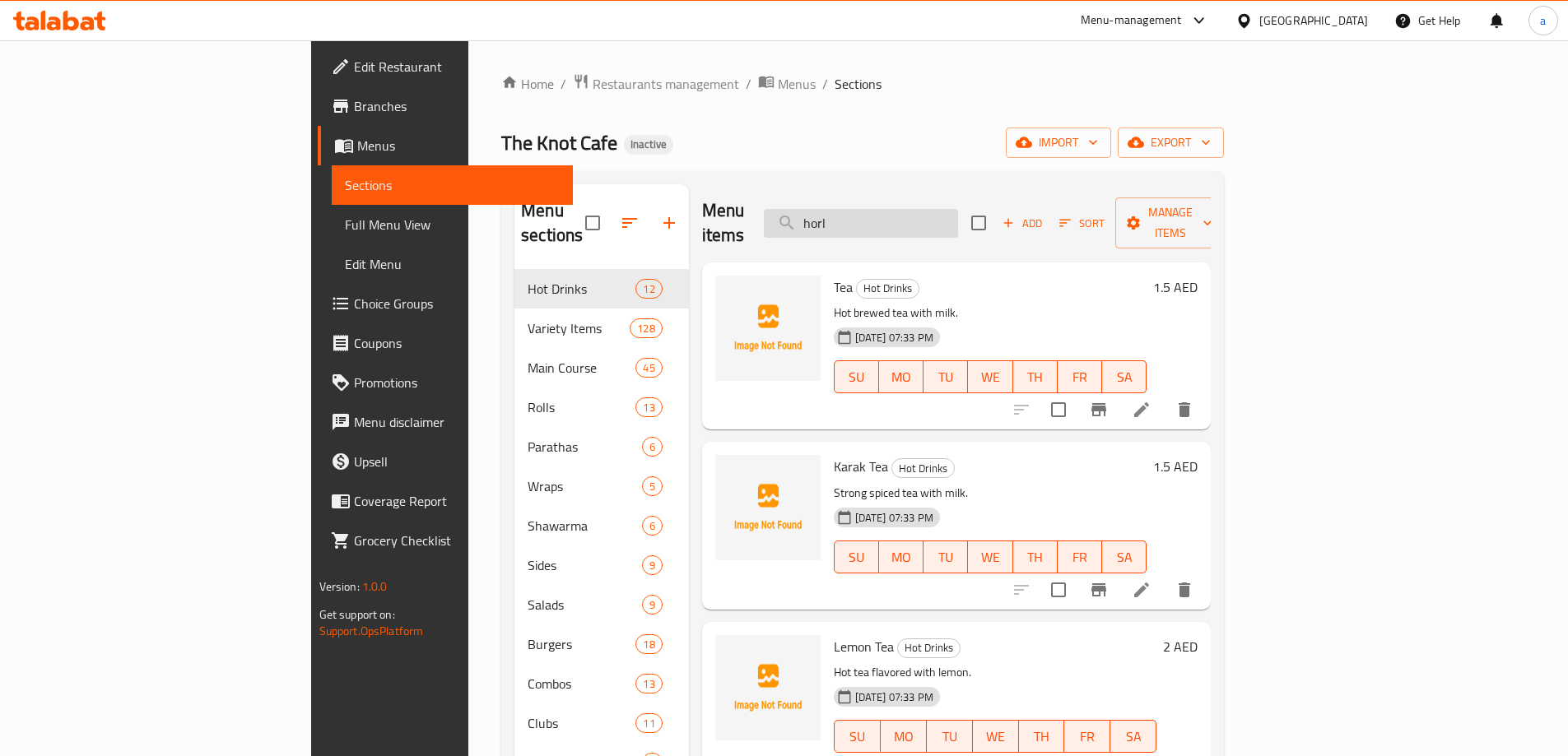
click at [932, 211] on input "horl" at bounding box center [861, 223] width 195 height 29
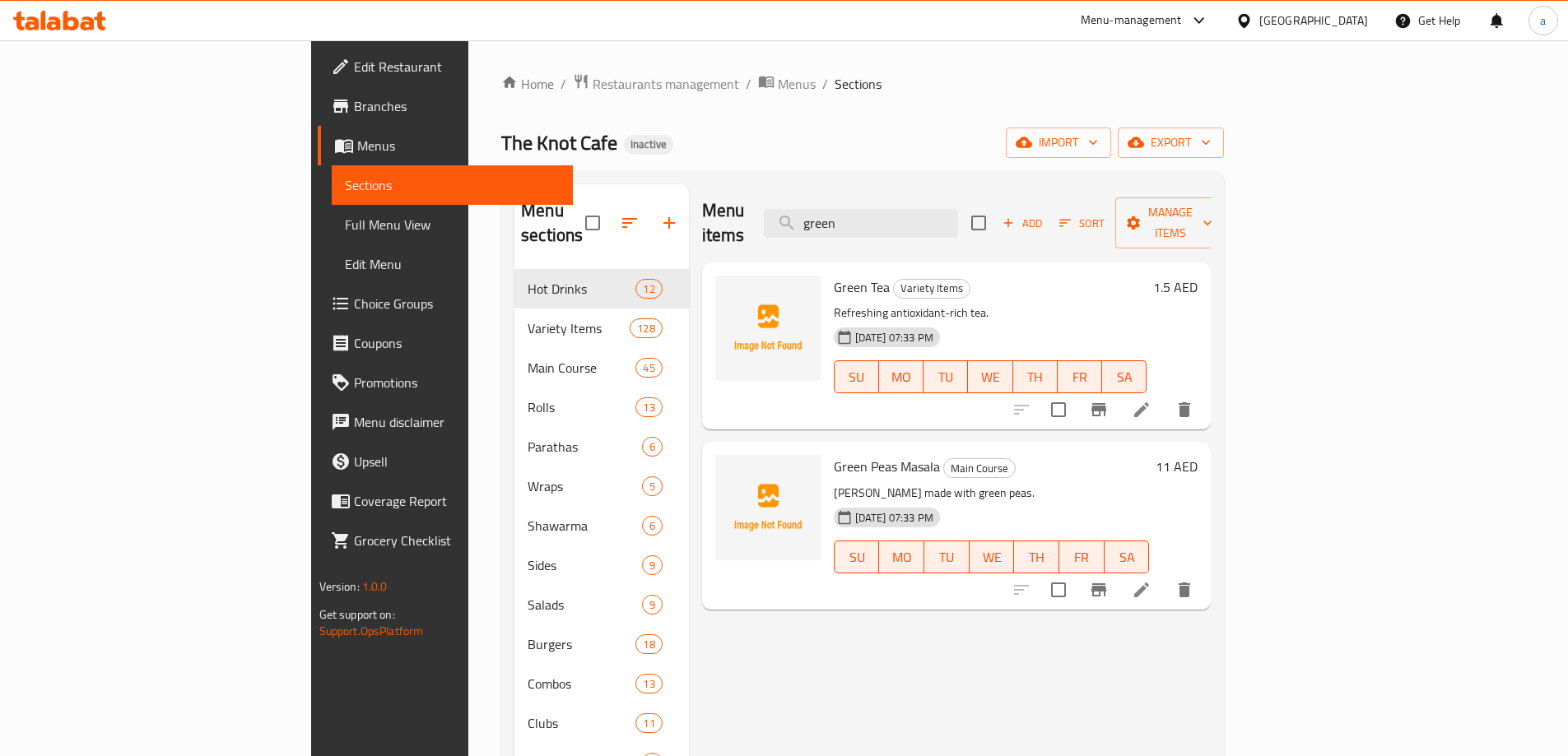
type input "green"
click at [1076, 392] on input "checkbox" at bounding box center [1058, 409] width 35 height 35
click at [1212, 214] on span "Manage items" at bounding box center [1170, 223] width 84 height 41
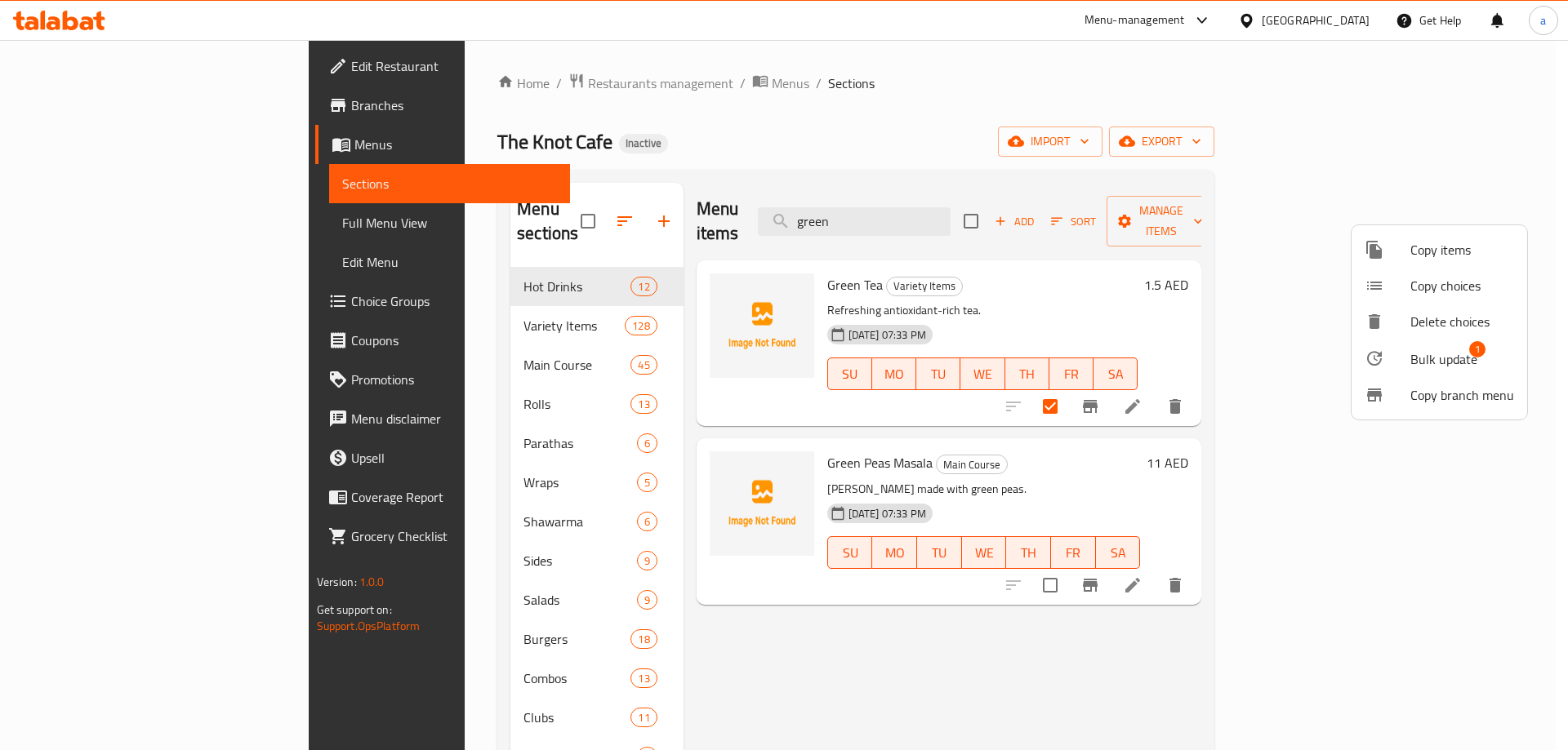
click at [1401, 351] on div at bounding box center [1387, 358] width 46 height 20
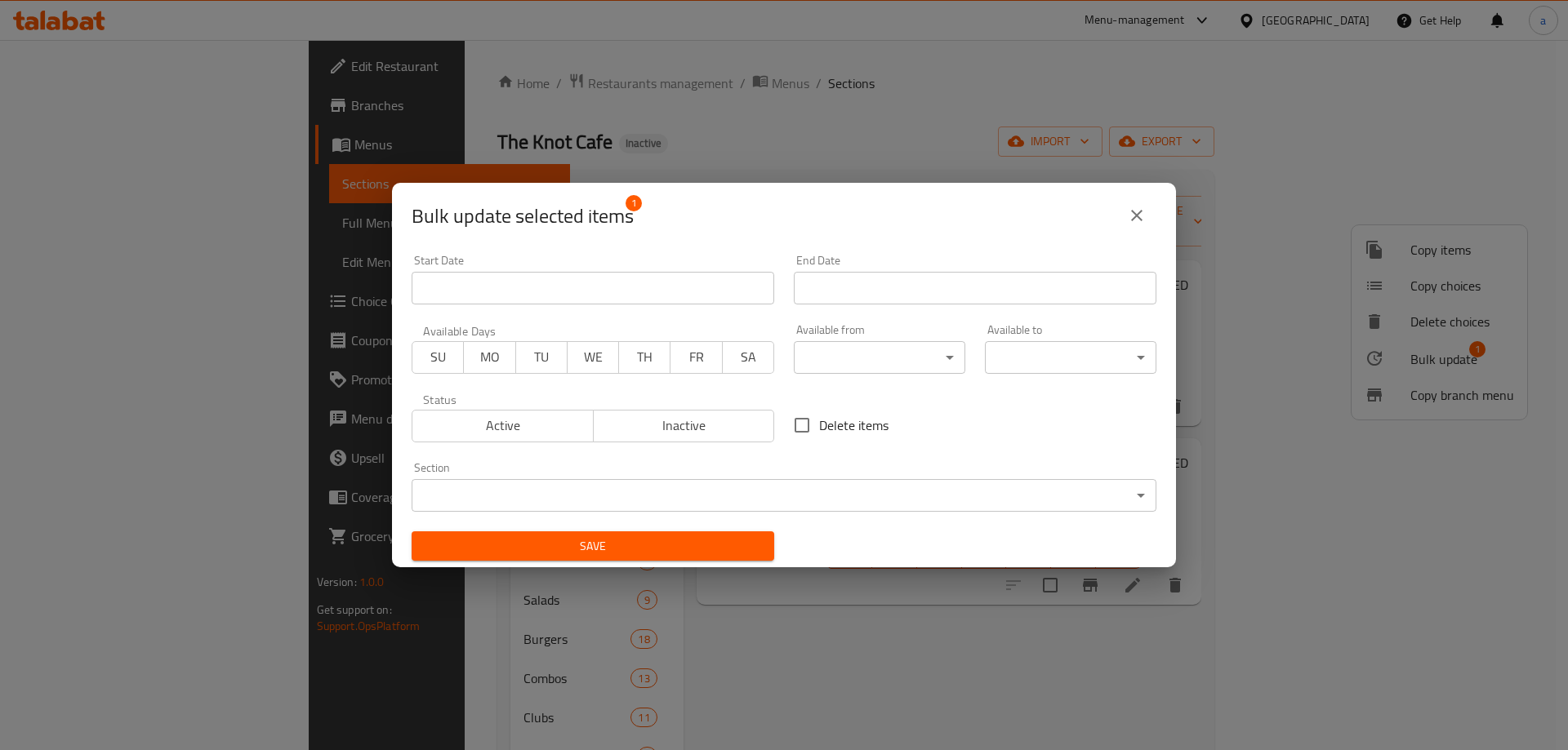
click at [595, 495] on body "​ Menu-management United Arab Emirates Get Help a Edit Restaurant Branches Menu…" at bounding box center [784, 395] width 1568 height 710
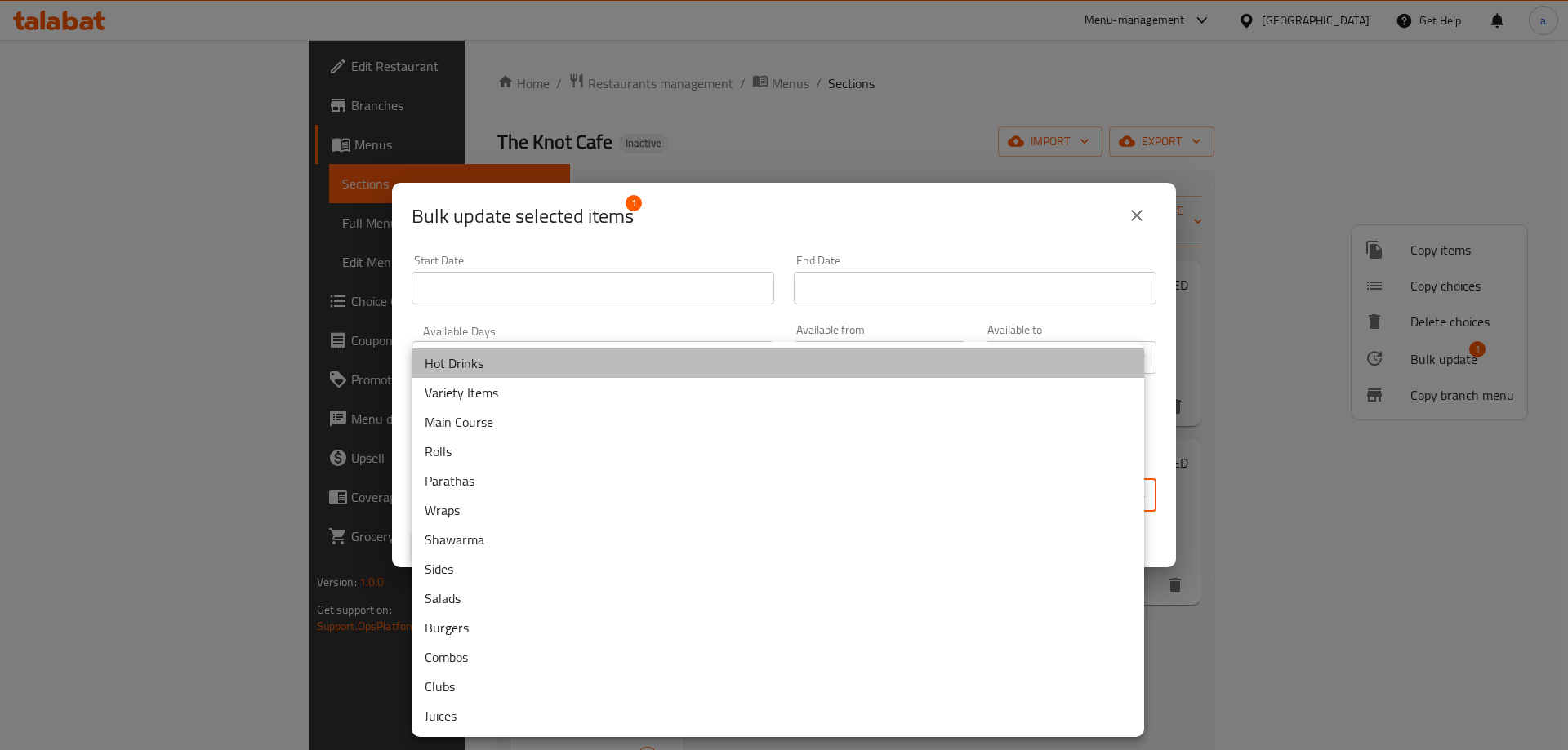
click at [513, 362] on li "Hot Drinks" at bounding box center [777, 364] width 733 height 30
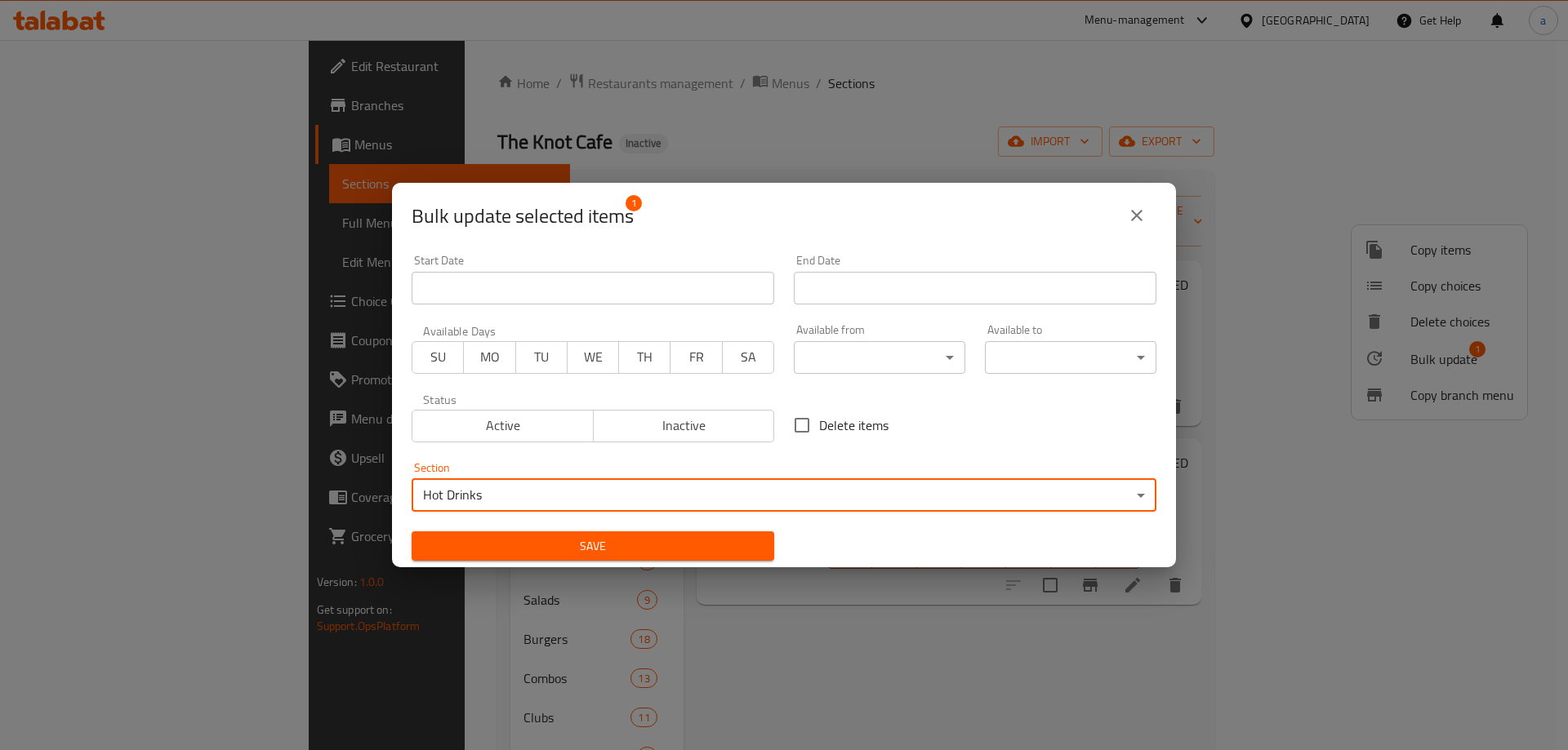
click at [615, 543] on span "Save" at bounding box center [593, 547] width 337 height 21
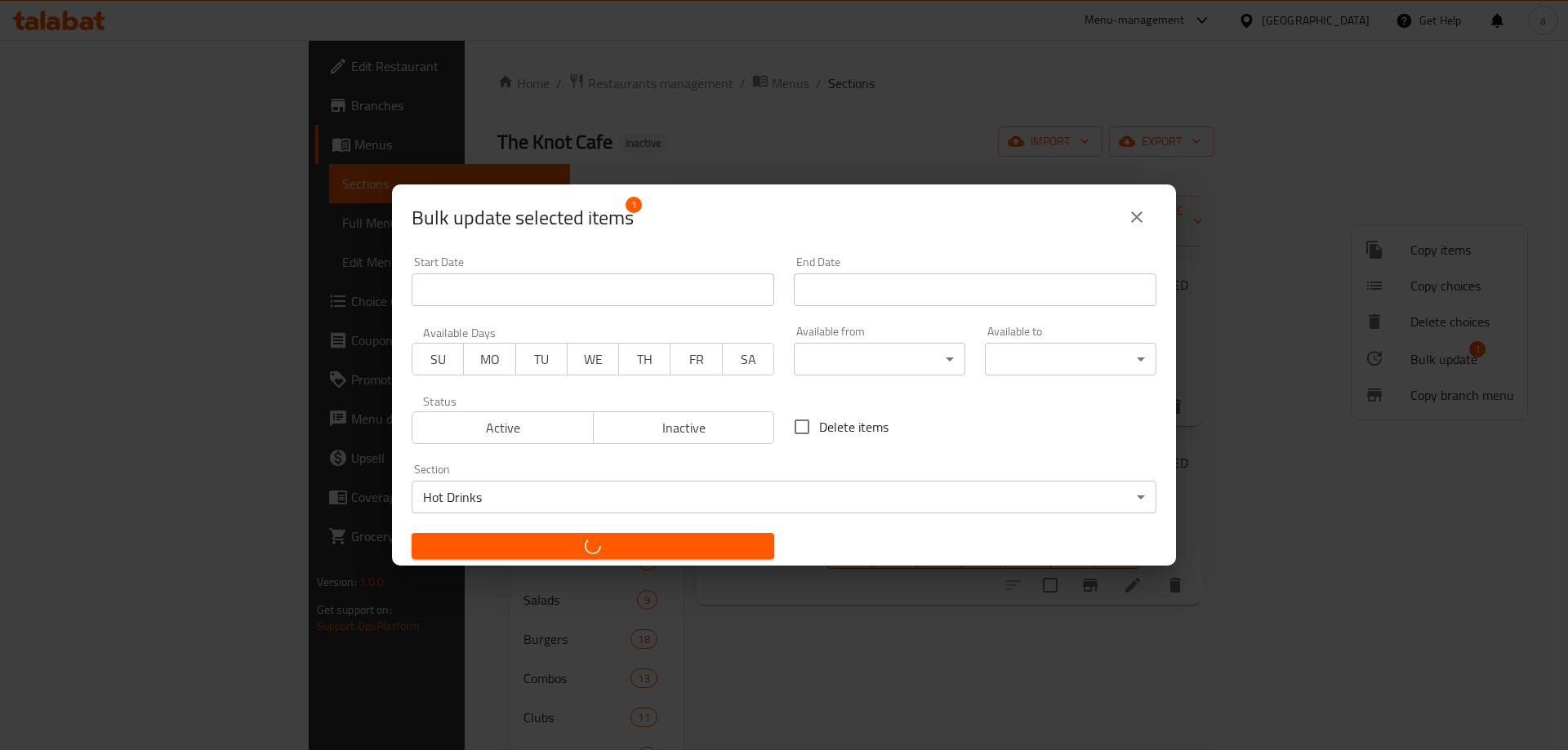
checkbox input "false"
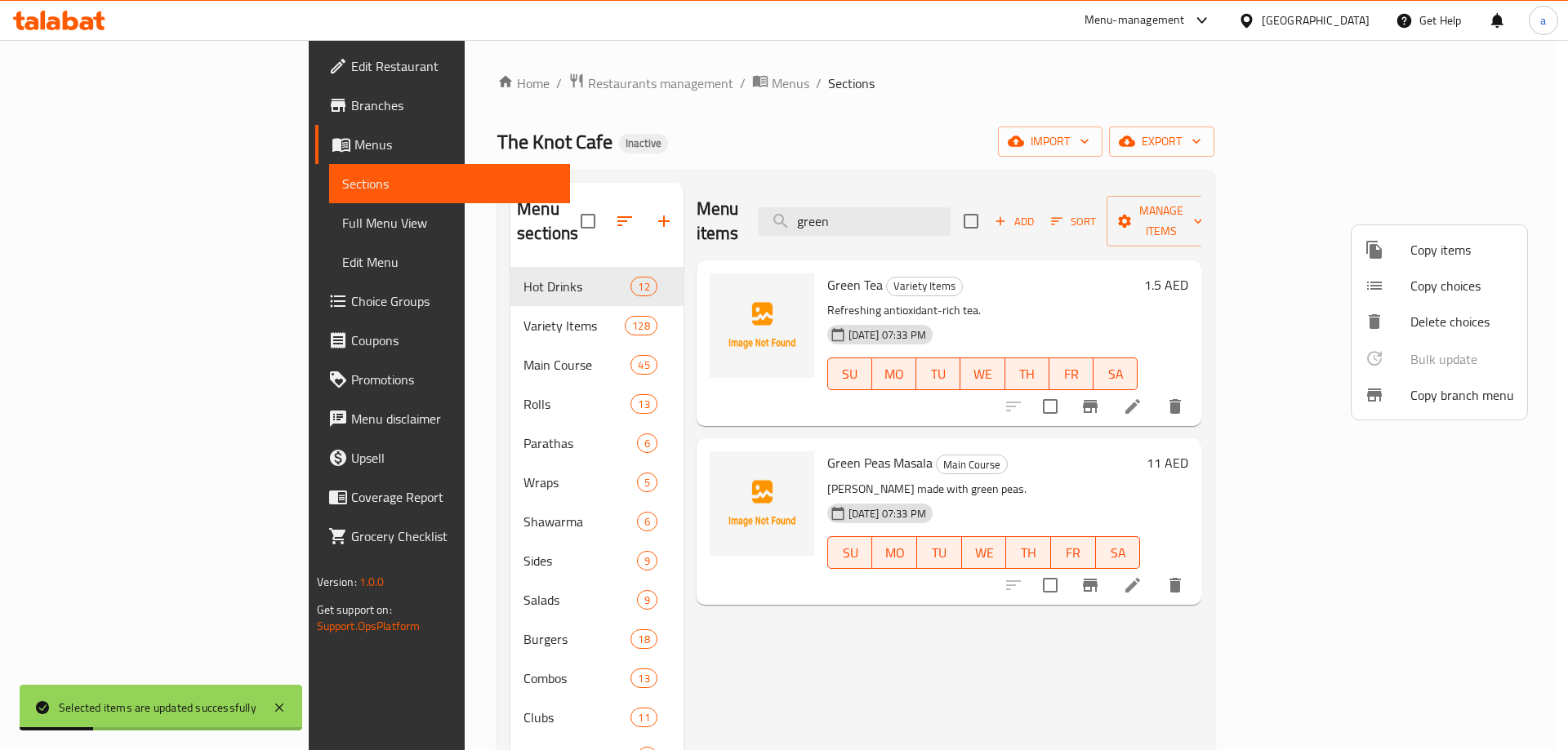
click at [941, 207] on div at bounding box center [784, 375] width 1568 height 750
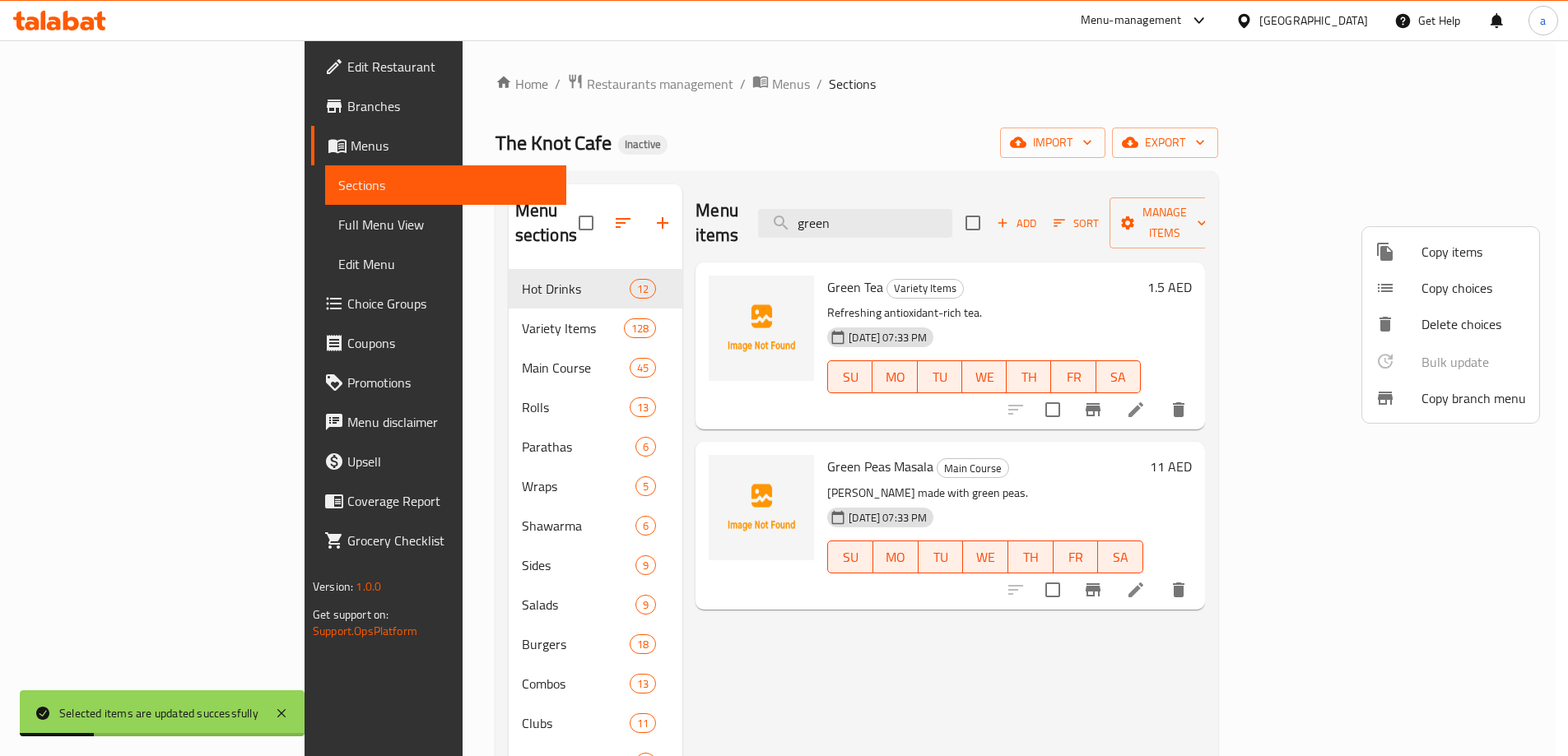
click at [948, 209] on input "green" at bounding box center [855, 223] width 195 height 29
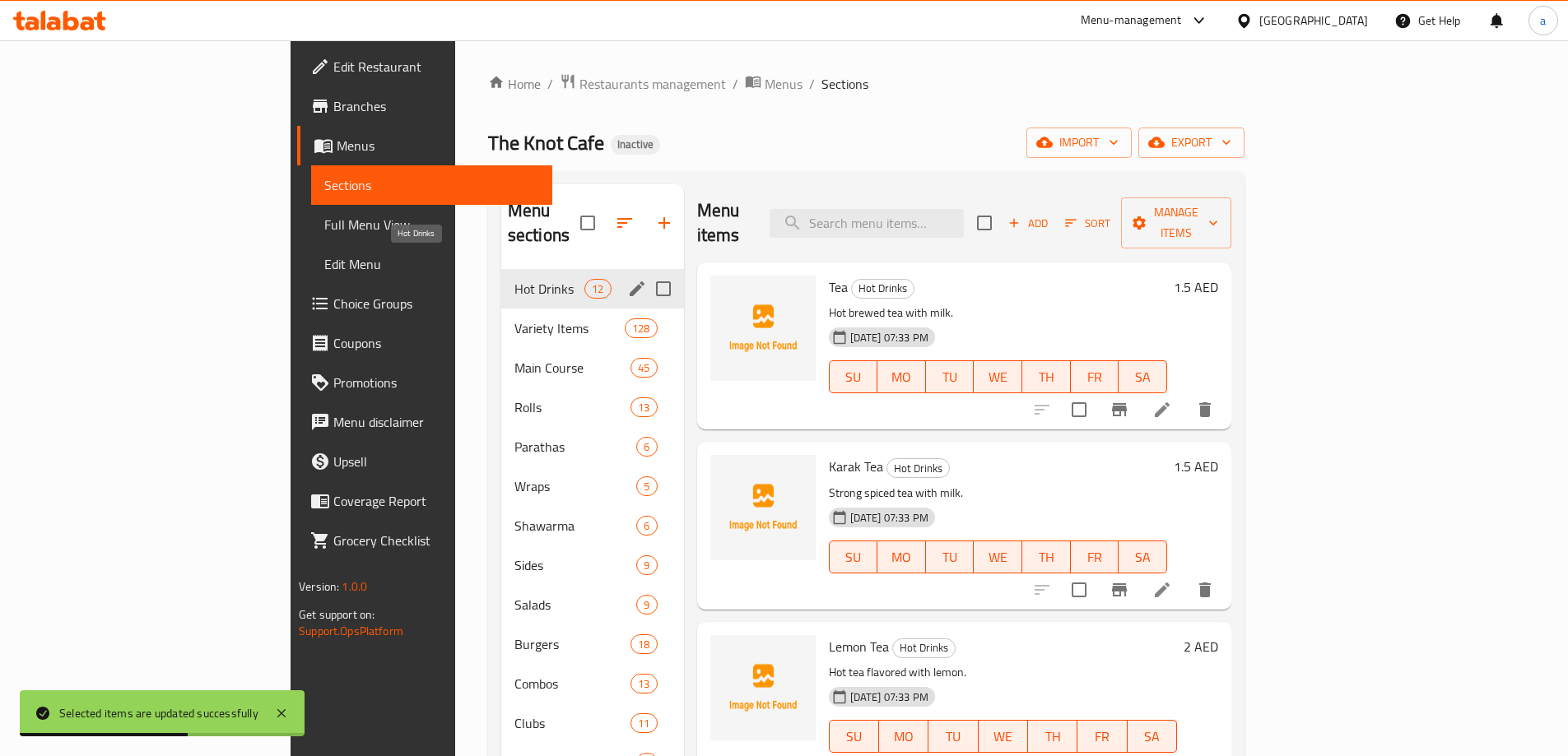
click at [515, 279] on span "Hot Drinks" at bounding box center [549, 289] width 70 height 20
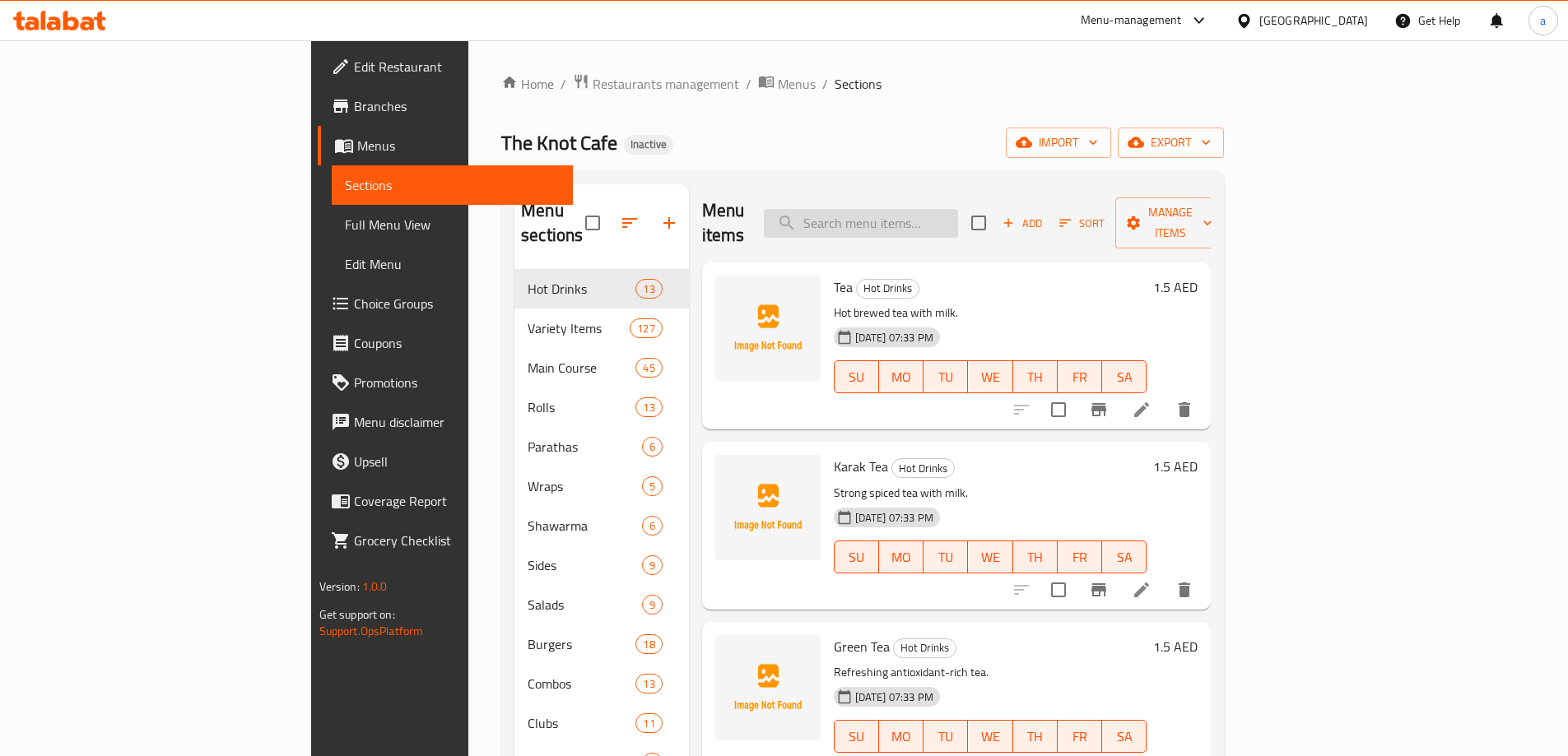
click at [958, 221] on input "search" at bounding box center [861, 223] width 195 height 29
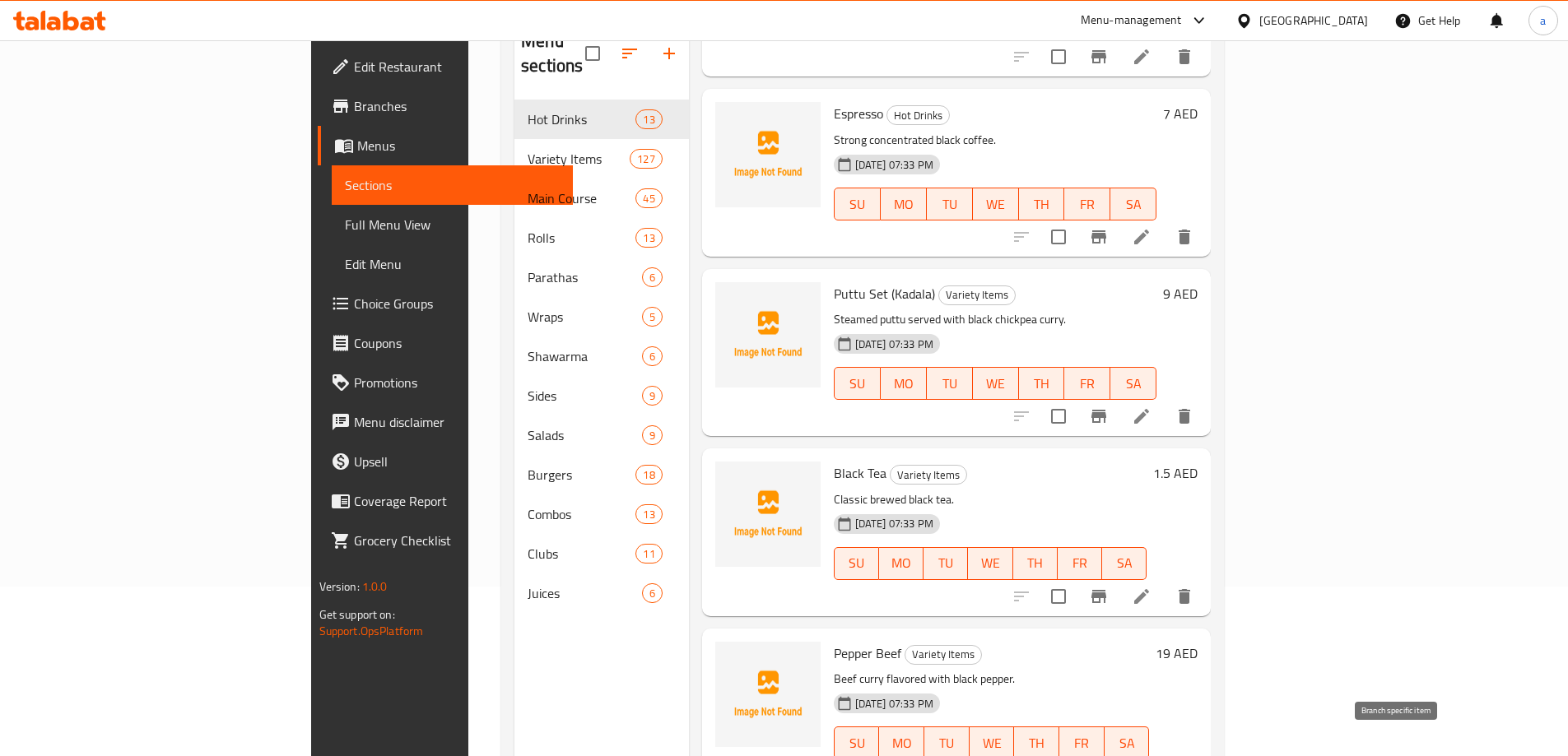
scroll to position [230, 0]
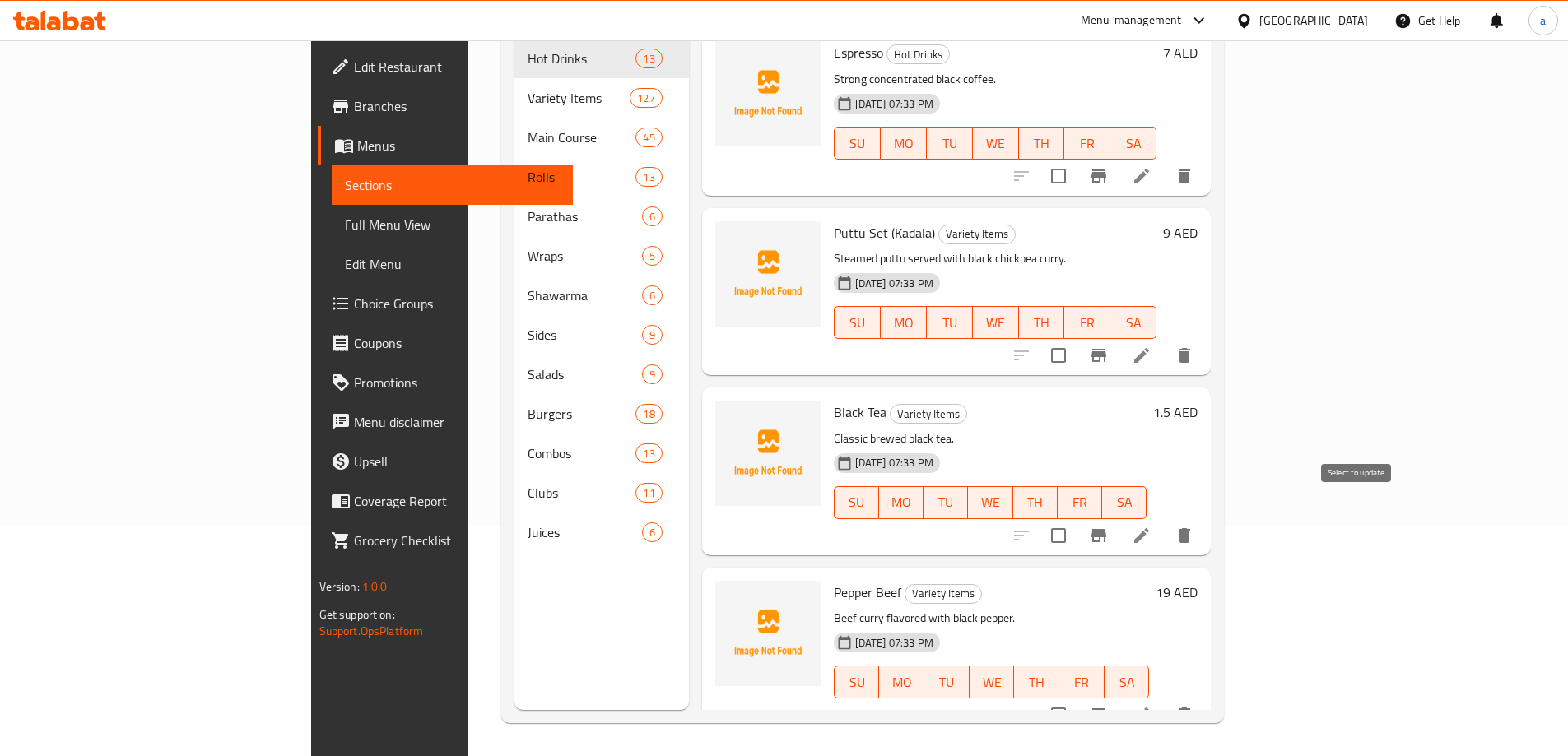
type input "black"
click at [1076, 518] on input "checkbox" at bounding box center [1058, 535] width 35 height 35
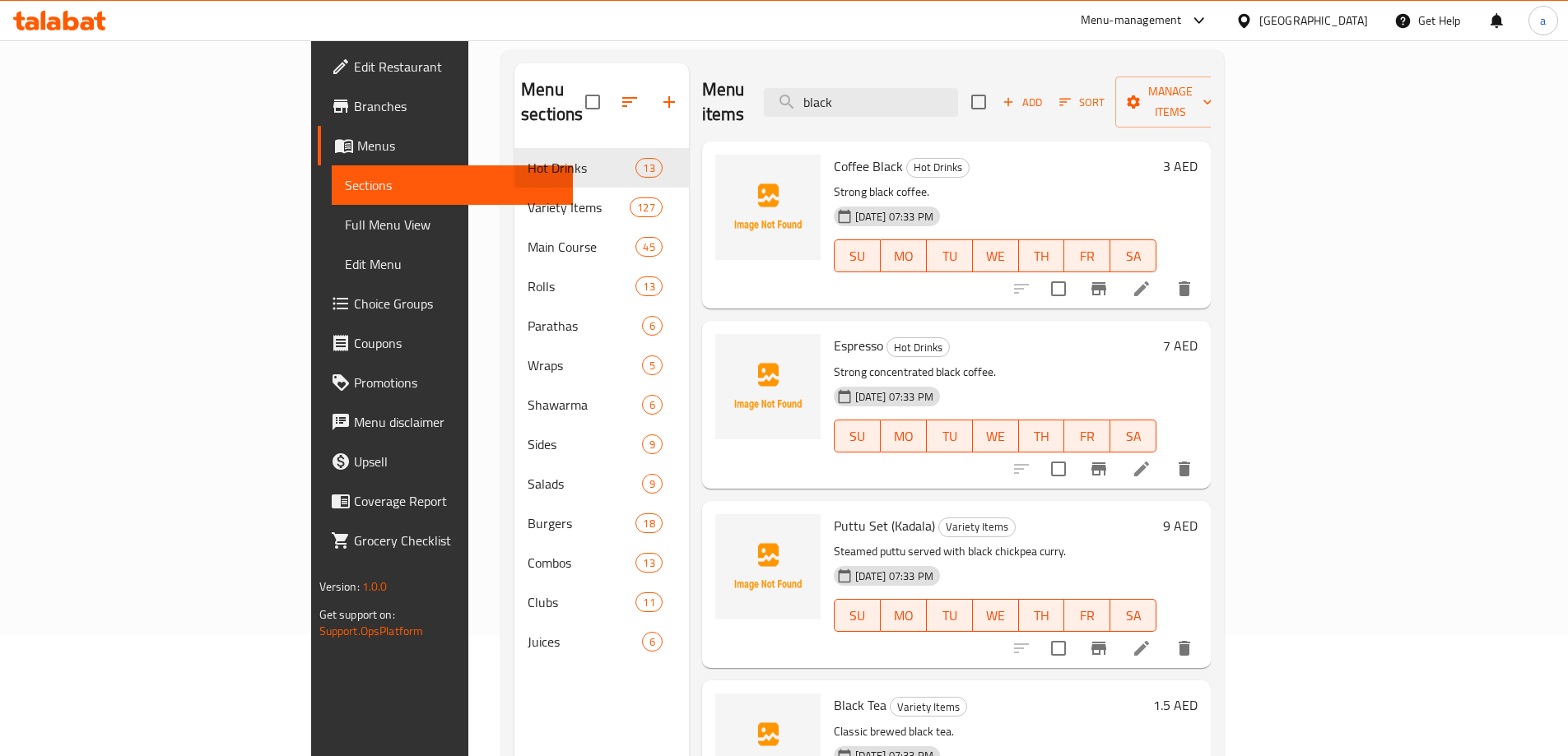
scroll to position [0, 0]
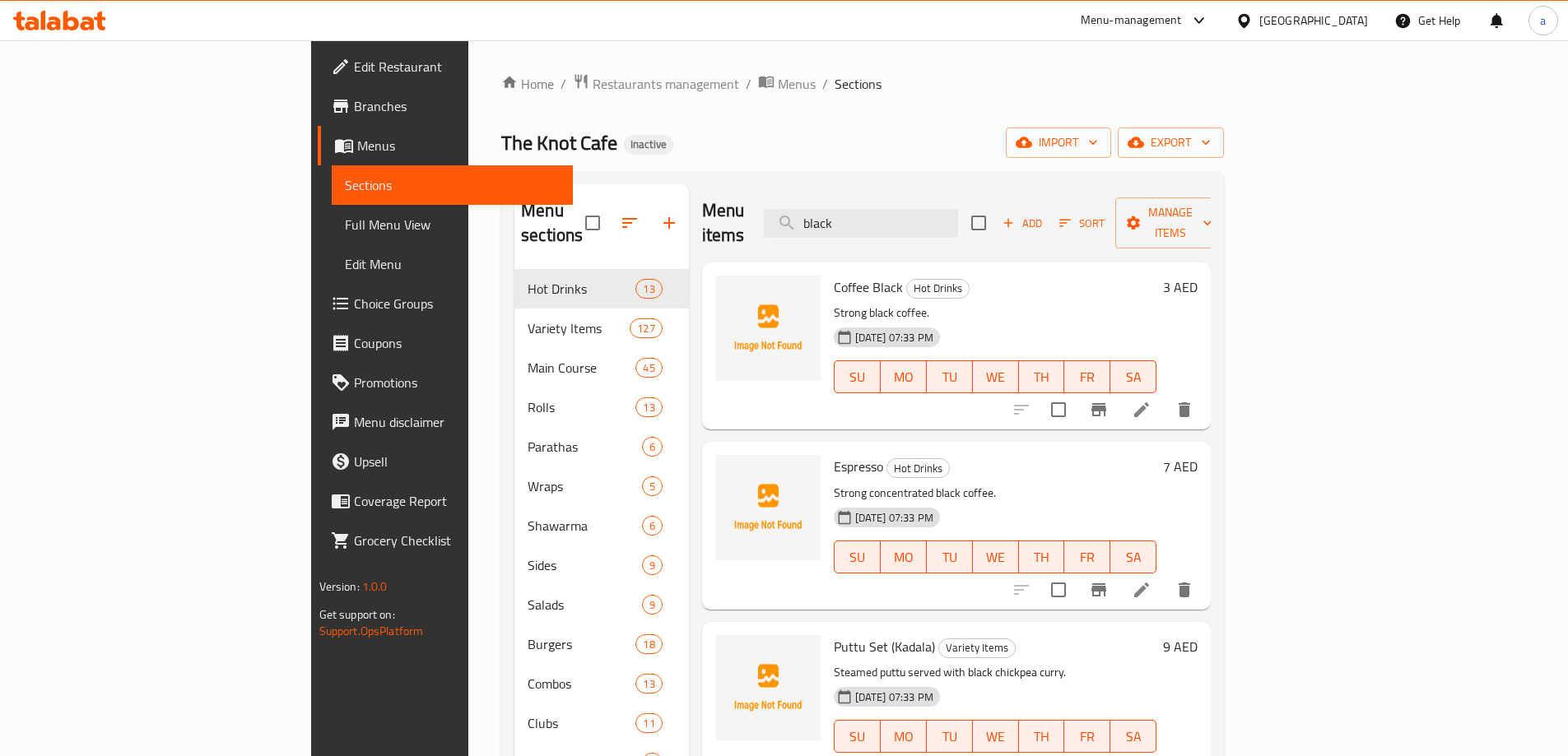
click at [1212, 192] on div "Menu items black Add Sort Manage items" at bounding box center [957, 223] width 510 height 78
click at [1212, 214] on span "Manage items" at bounding box center [1170, 223] width 84 height 41
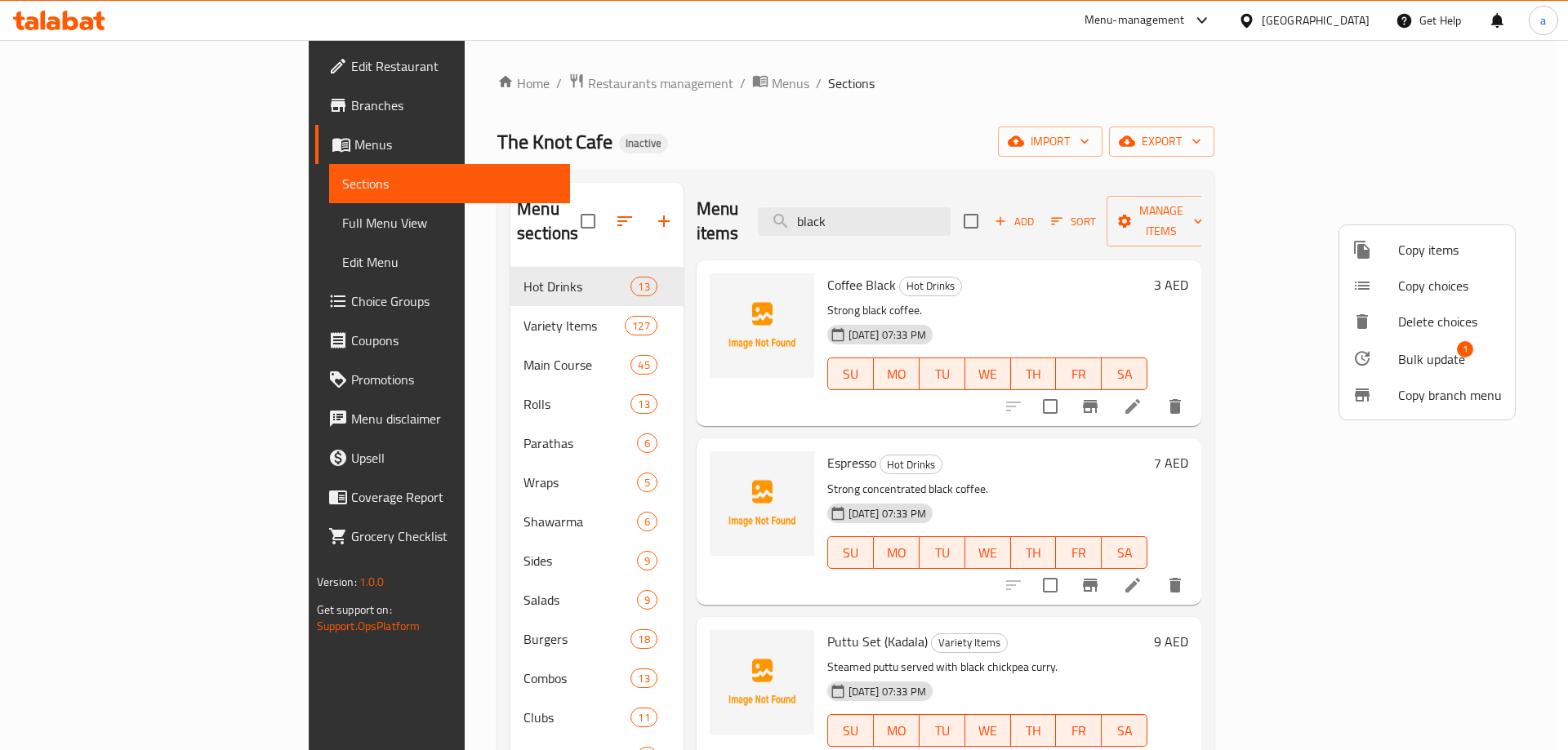
click at [1429, 356] on span "Bulk update" at bounding box center [1432, 359] width 67 height 20
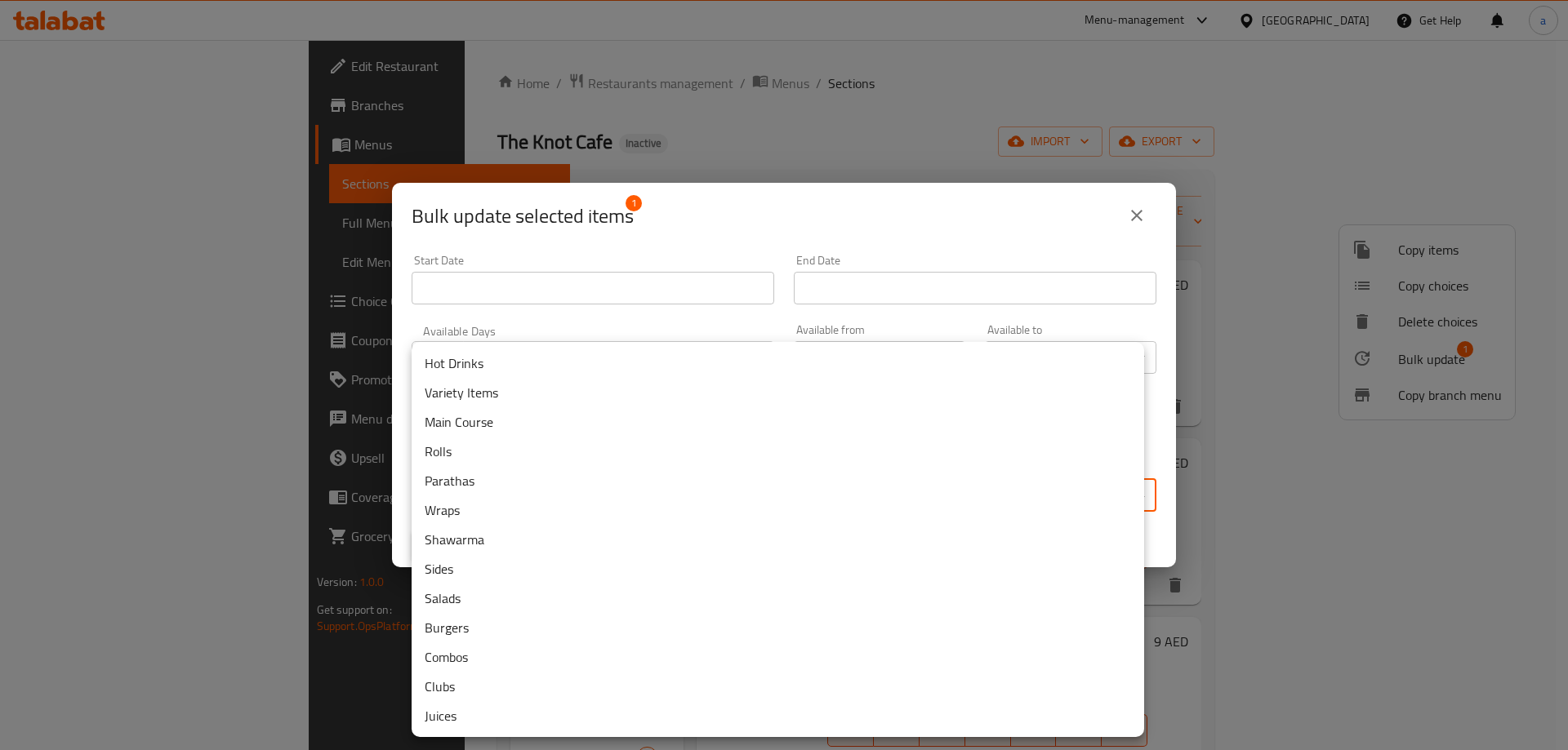
click at [847, 485] on body "​ Menu-management United Arab Emirates Get Help a Edit Restaurant Branches Menu…" at bounding box center [784, 395] width 1568 height 710
click at [521, 360] on li "Hot Drinks" at bounding box center [777, 364] width 733 height 30
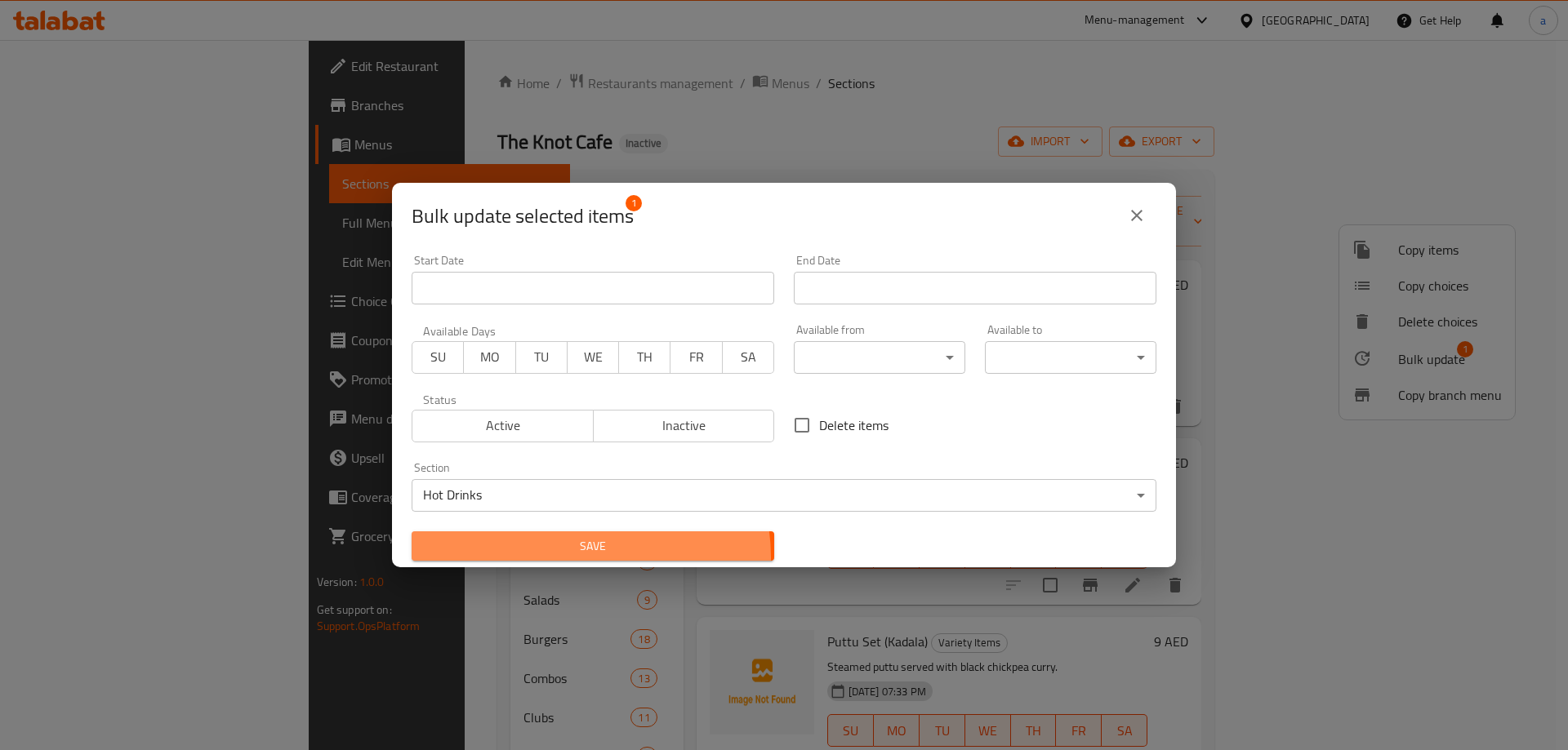
click at [588, 556] on button "Save" at bounding box center [593, 547] width 363 height 30
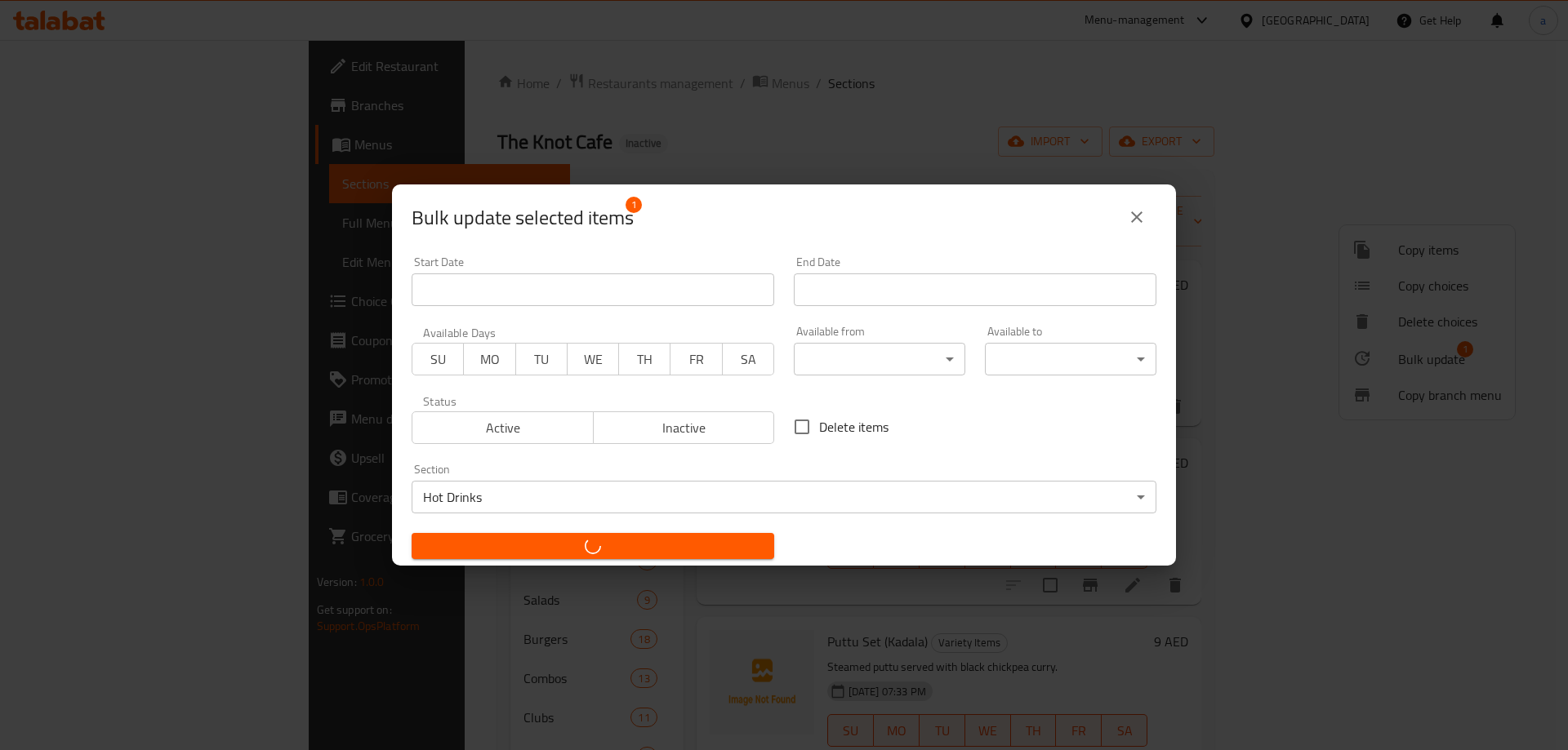
checkbox input "false"
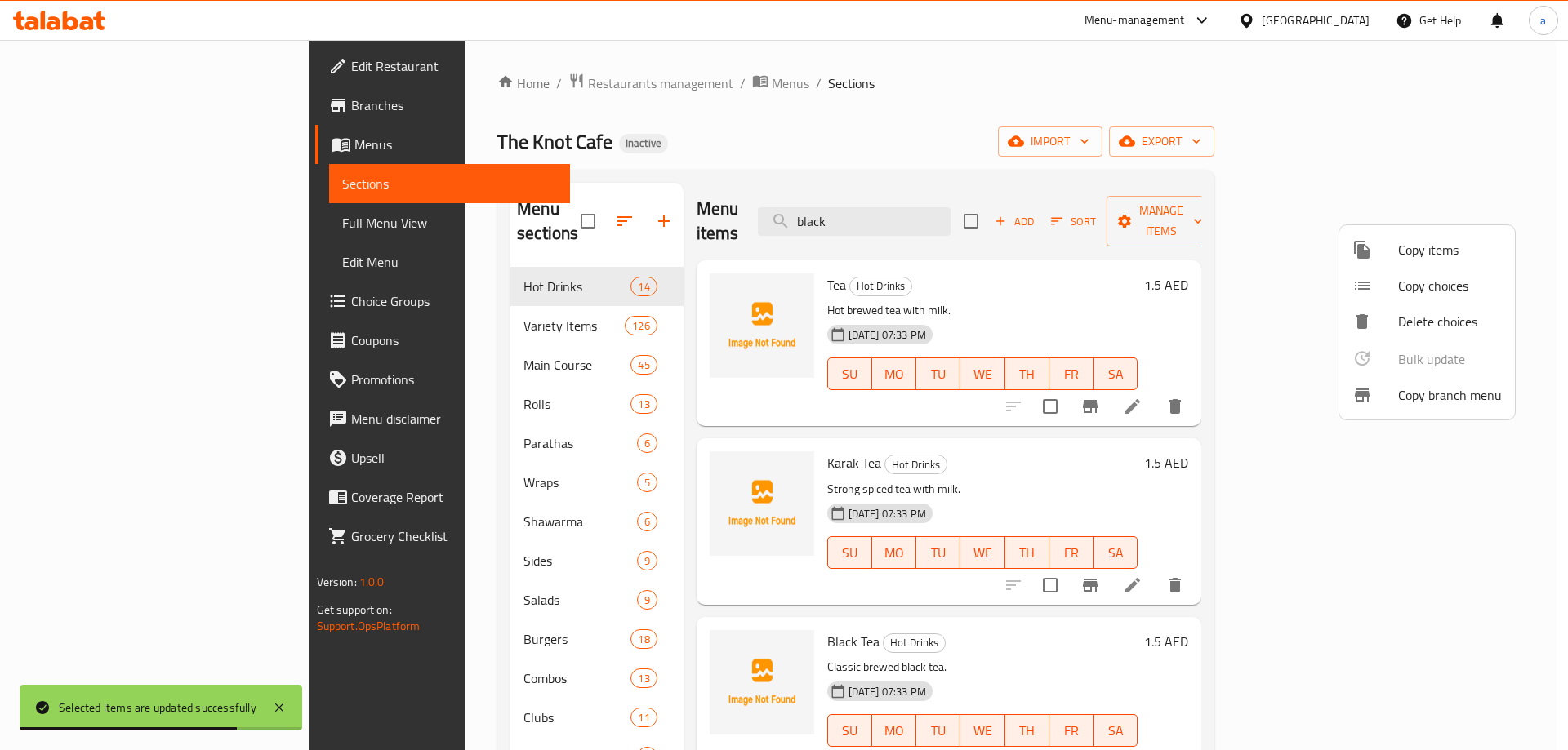
click at [1000, 263] on div at bounding box center [784, 375] width 1568 height 750
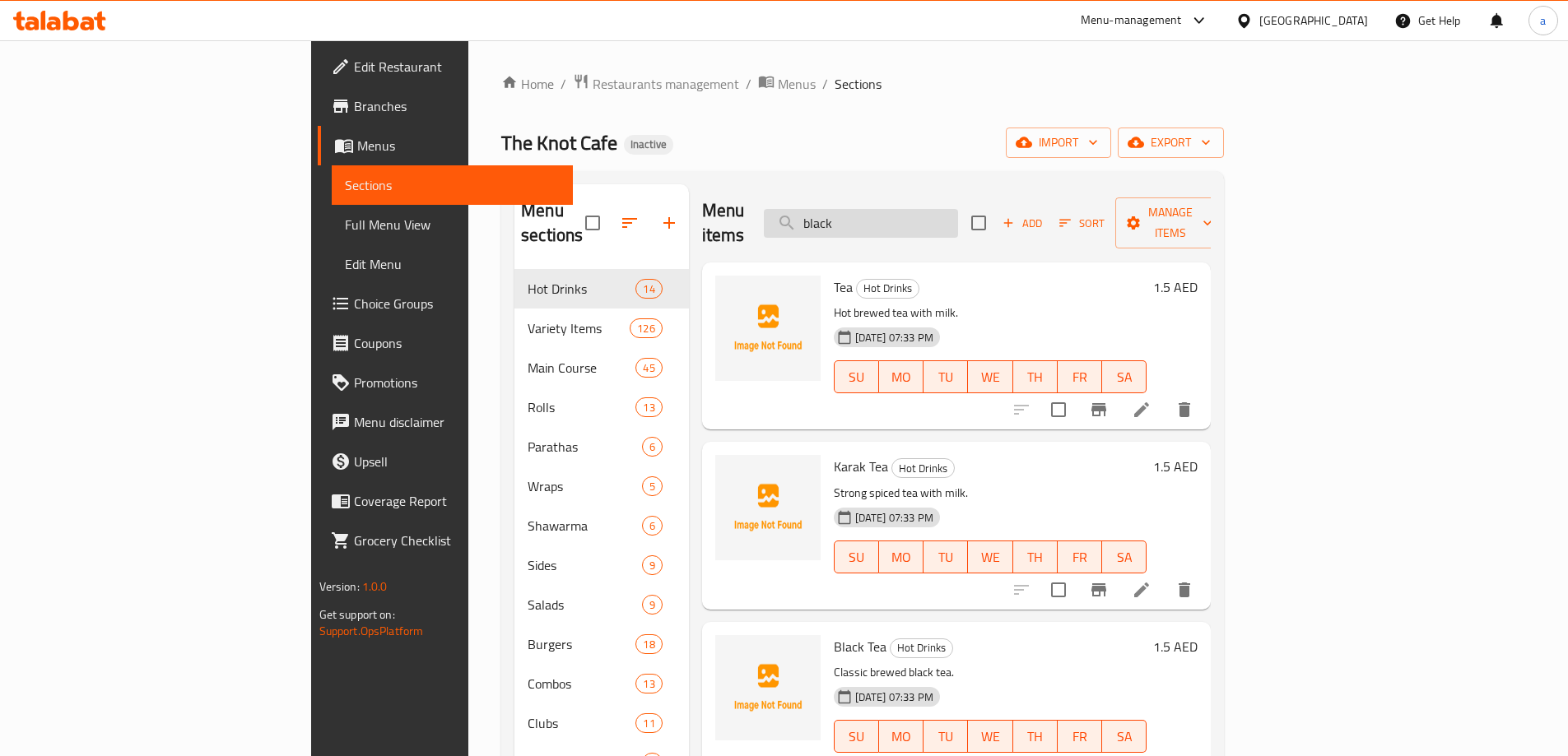
click at [958, 218] on input "black" at bounding box center [861, 223] width 195 height 29
type input "cap"
click at [1076, 392] on input "checkbox" at bounding box center [1058, 409] width 35 height 35
click at [1212, 214] on span "Manage items" at bounding box center [1170, 223] width 84 height 41
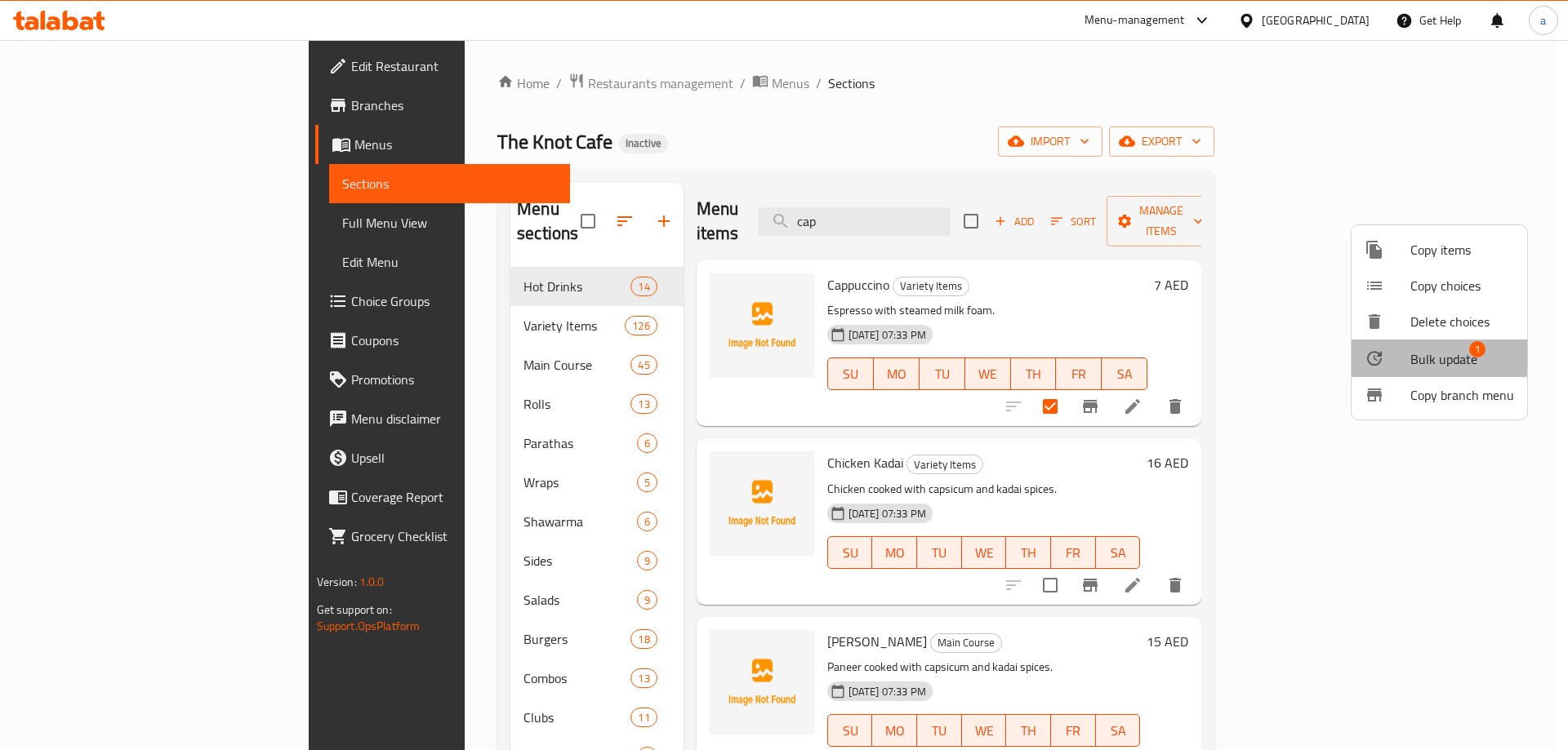
click at [1433, 356] on span "Bulk update" at bounding box center [1444, 359] width 67 height 20
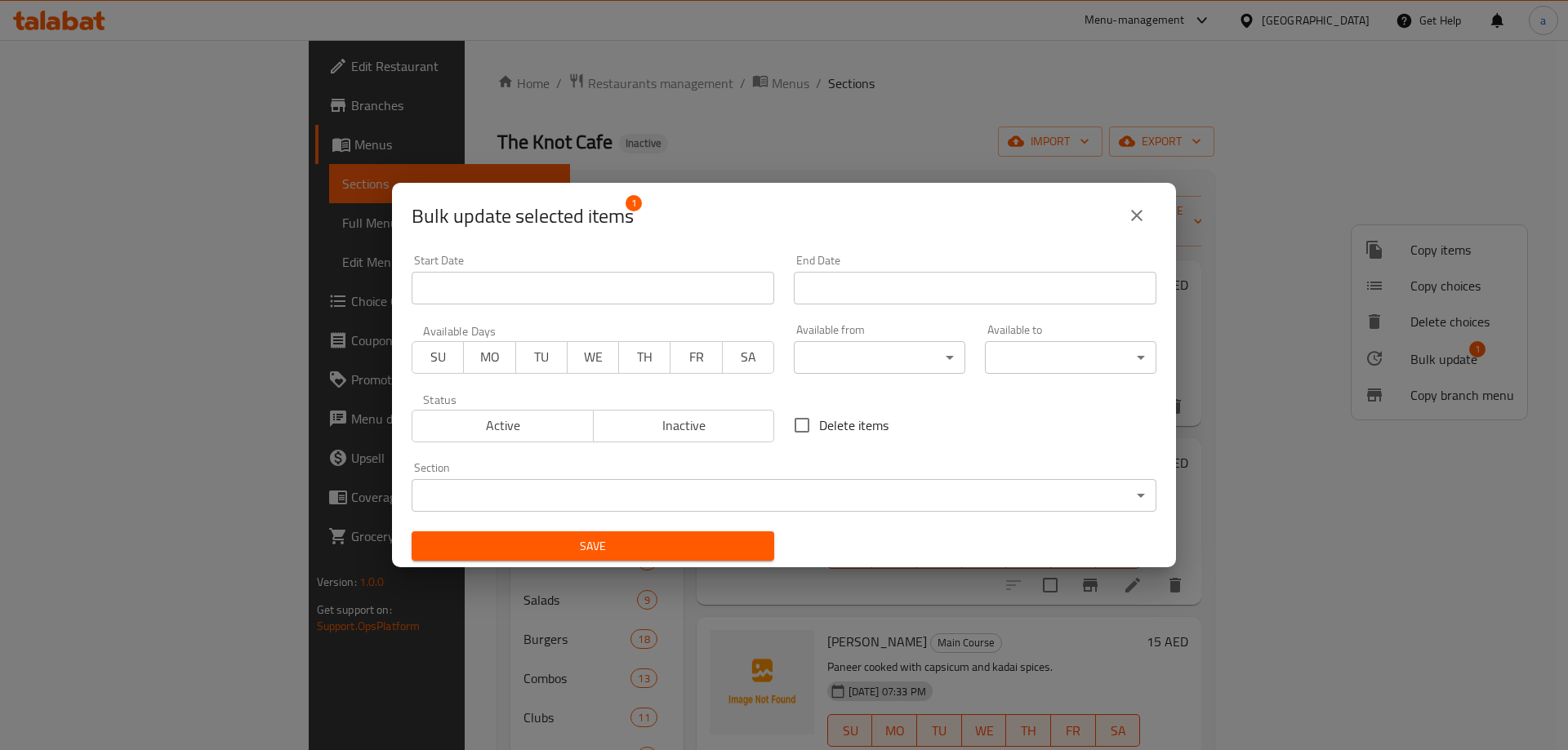
click at [700, 486] on body "​ Menu-management United Arab Emirates Get Help a Edit Restaurant Branches Menu…" at bounding box center [784, 395] width 1568 height 710
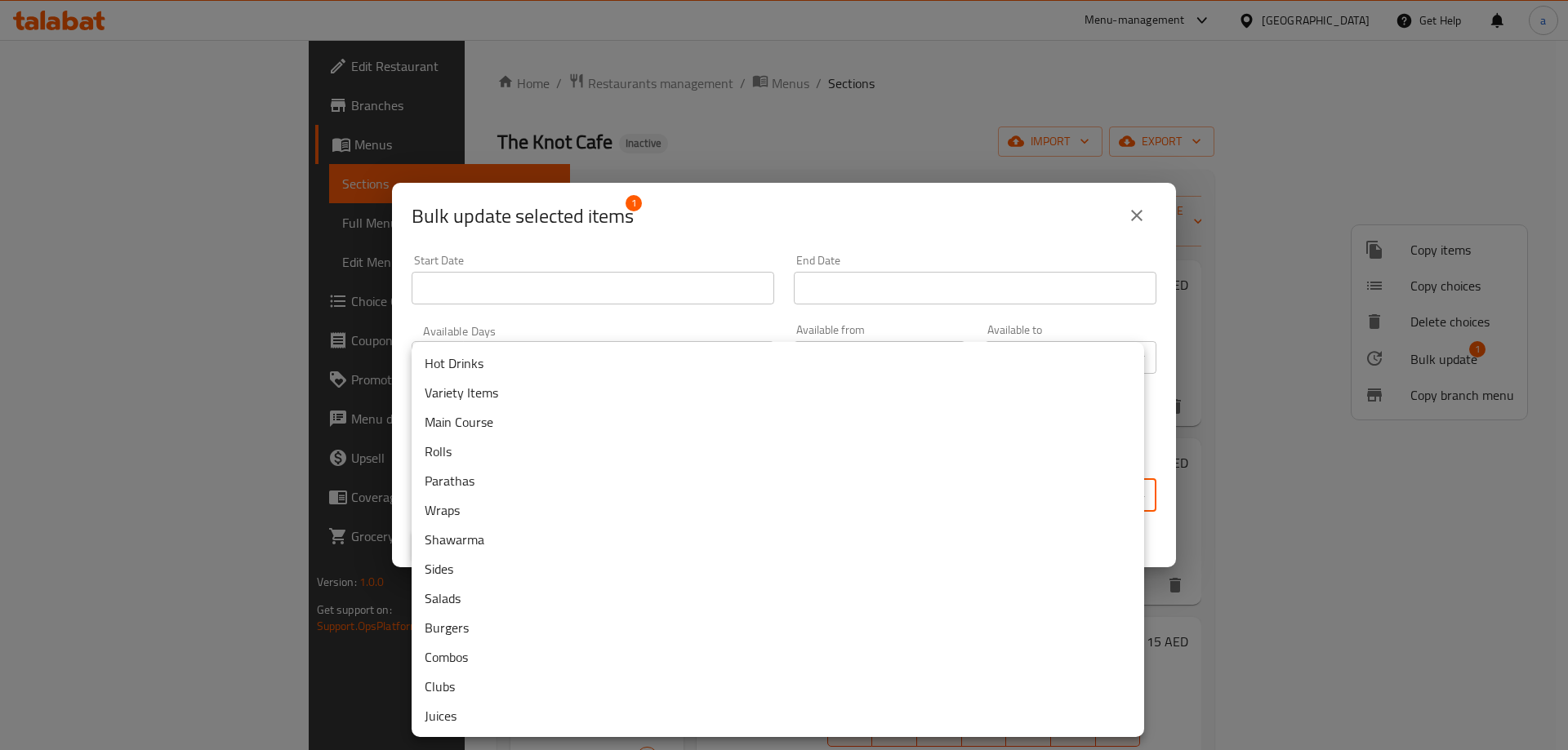
click at [536, 372] on li "Hot Drinks" at bounding box center [777, 364] width 733 height 30
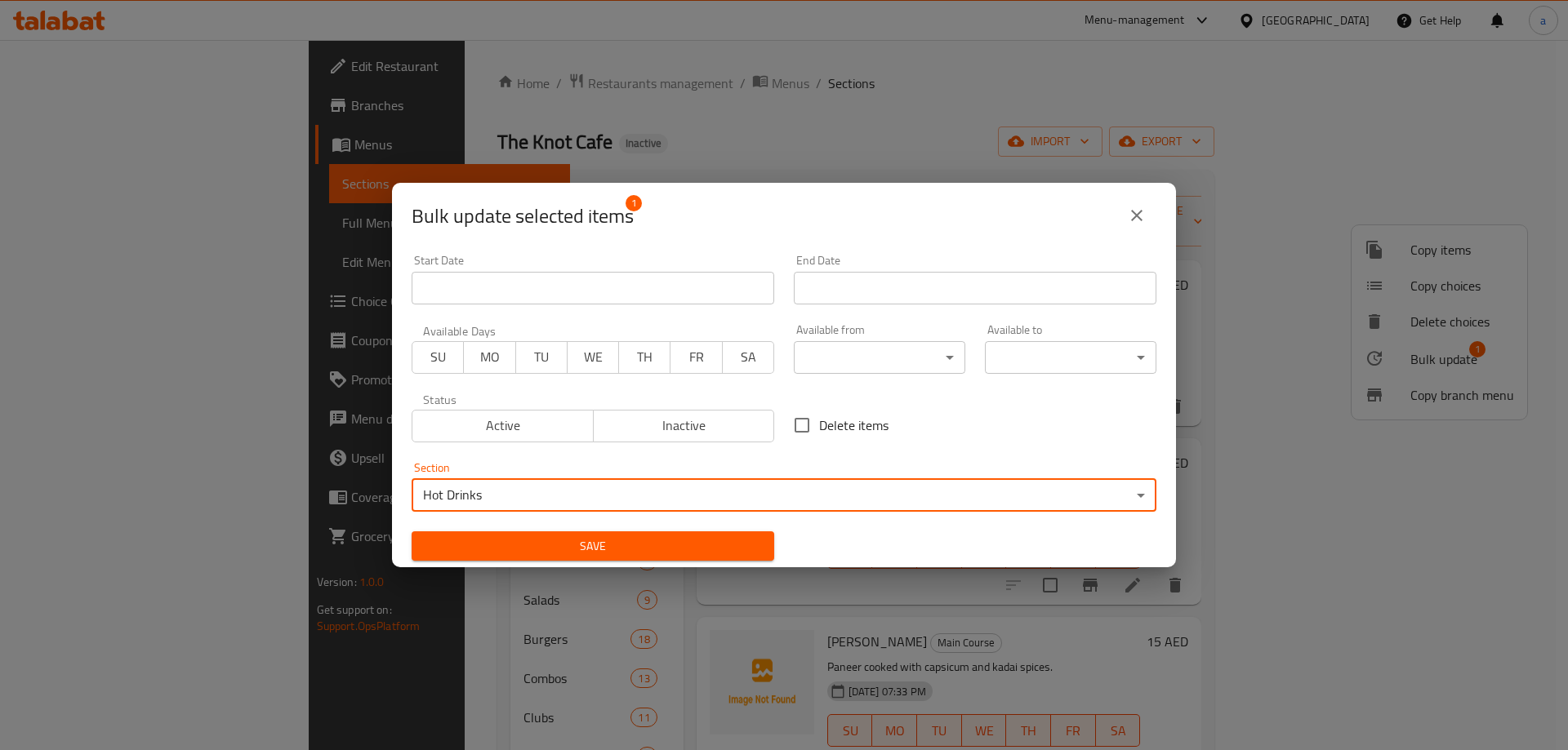
click at [592, 534] on button "Save" at bounding box center [593, 547] width 363 height 30
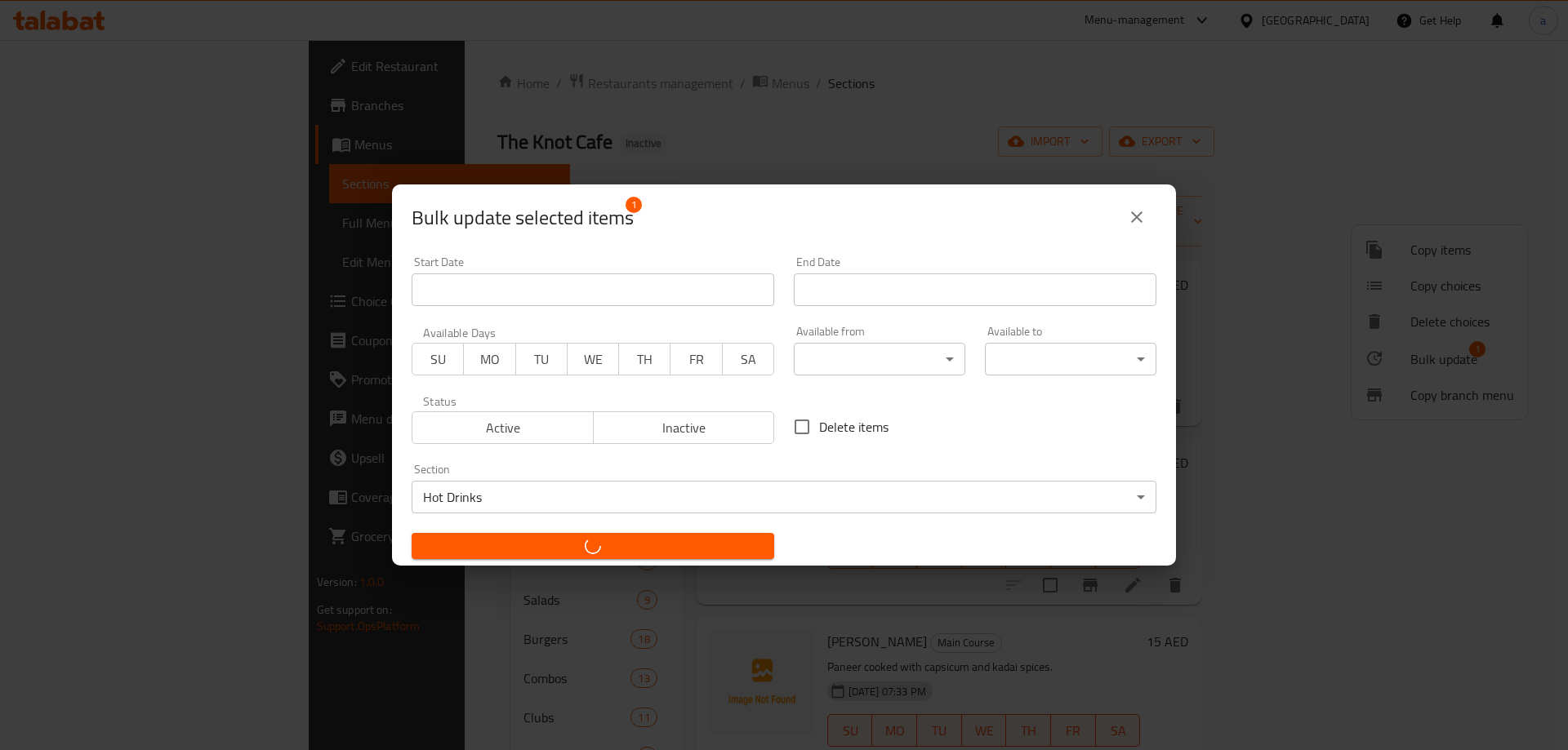
checkbox input "false"
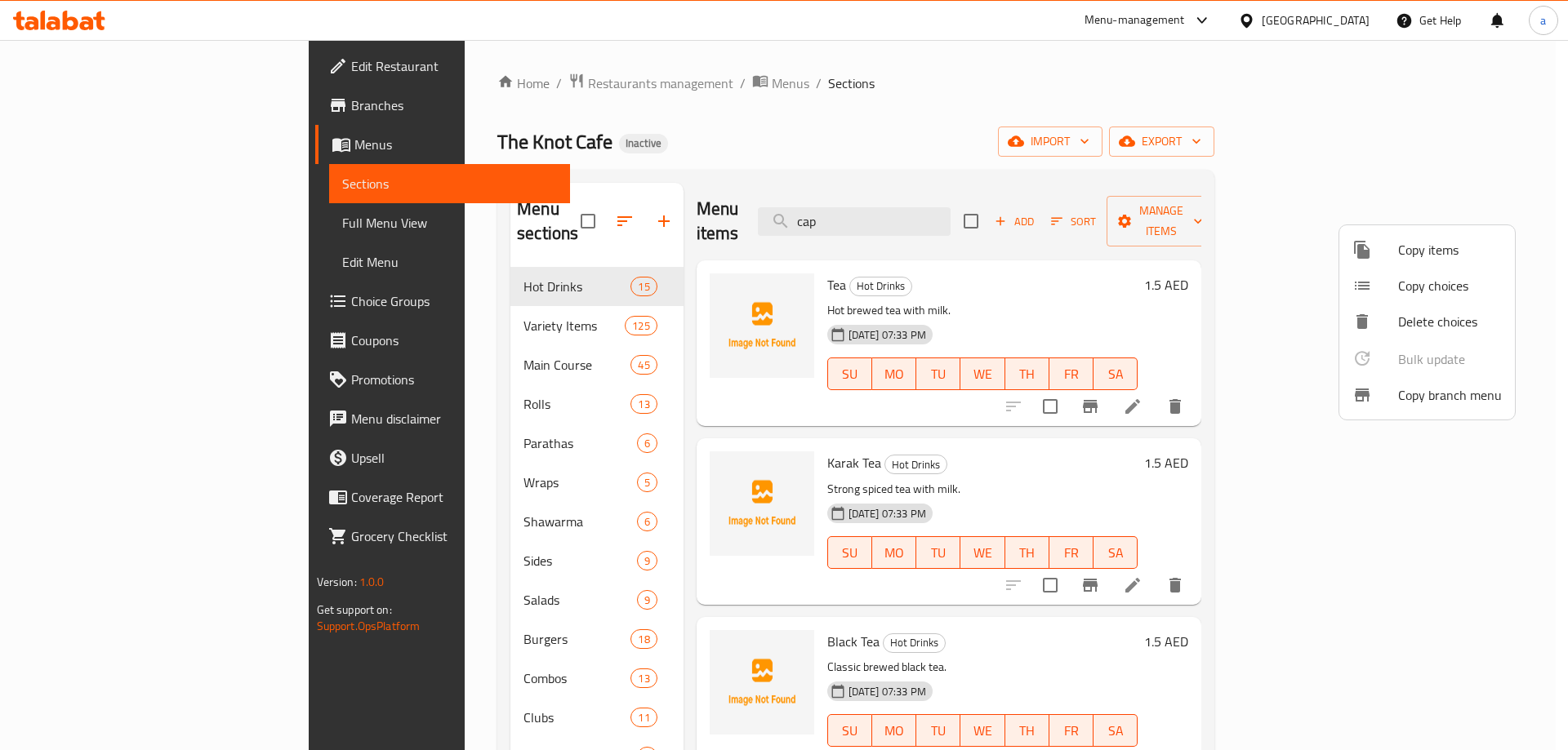
click at [581, 219] on div at bounding box center [784, 375] width 1568 height 750
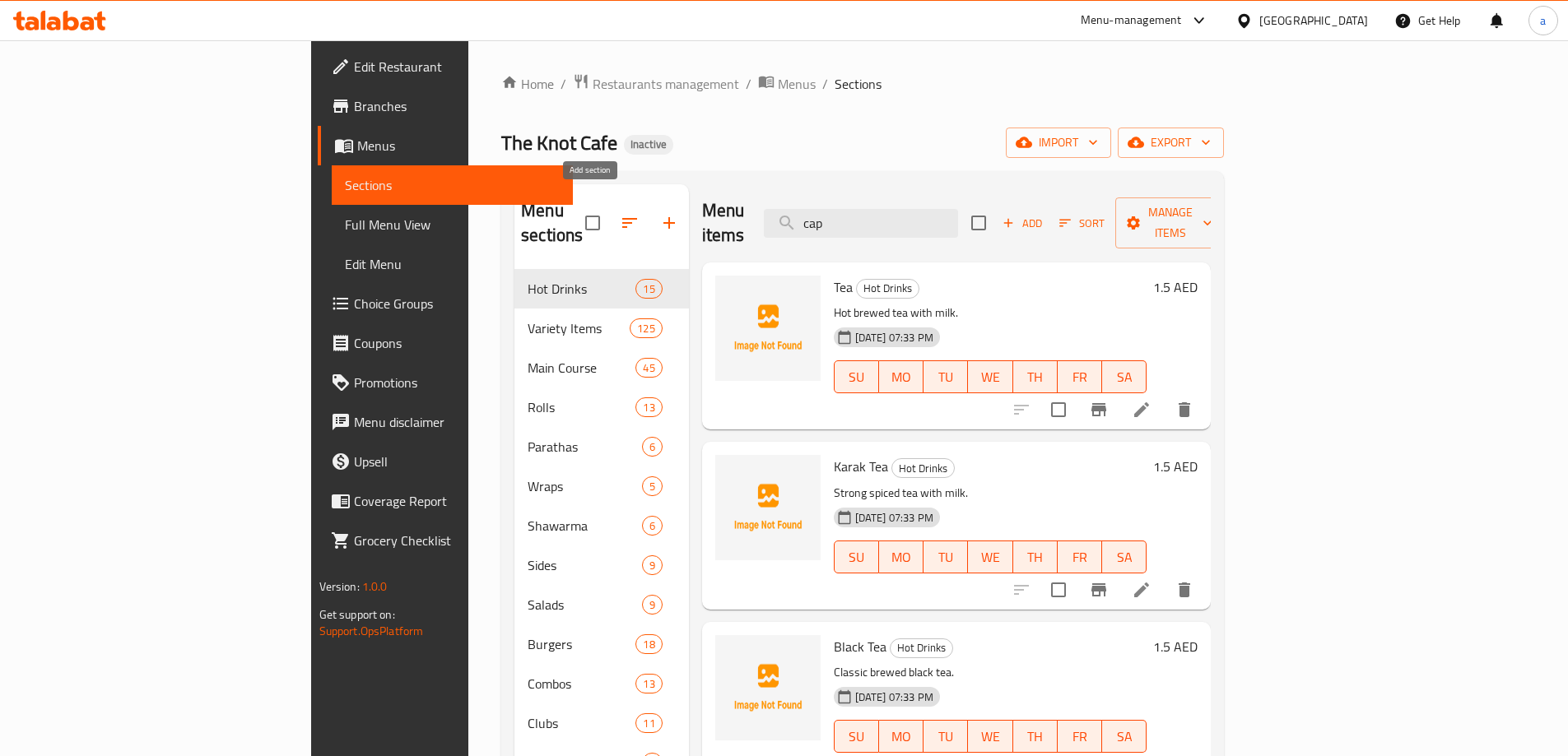
click at [659, 213] on icon "button" at bounding box center [669, 223] width 20 height 20
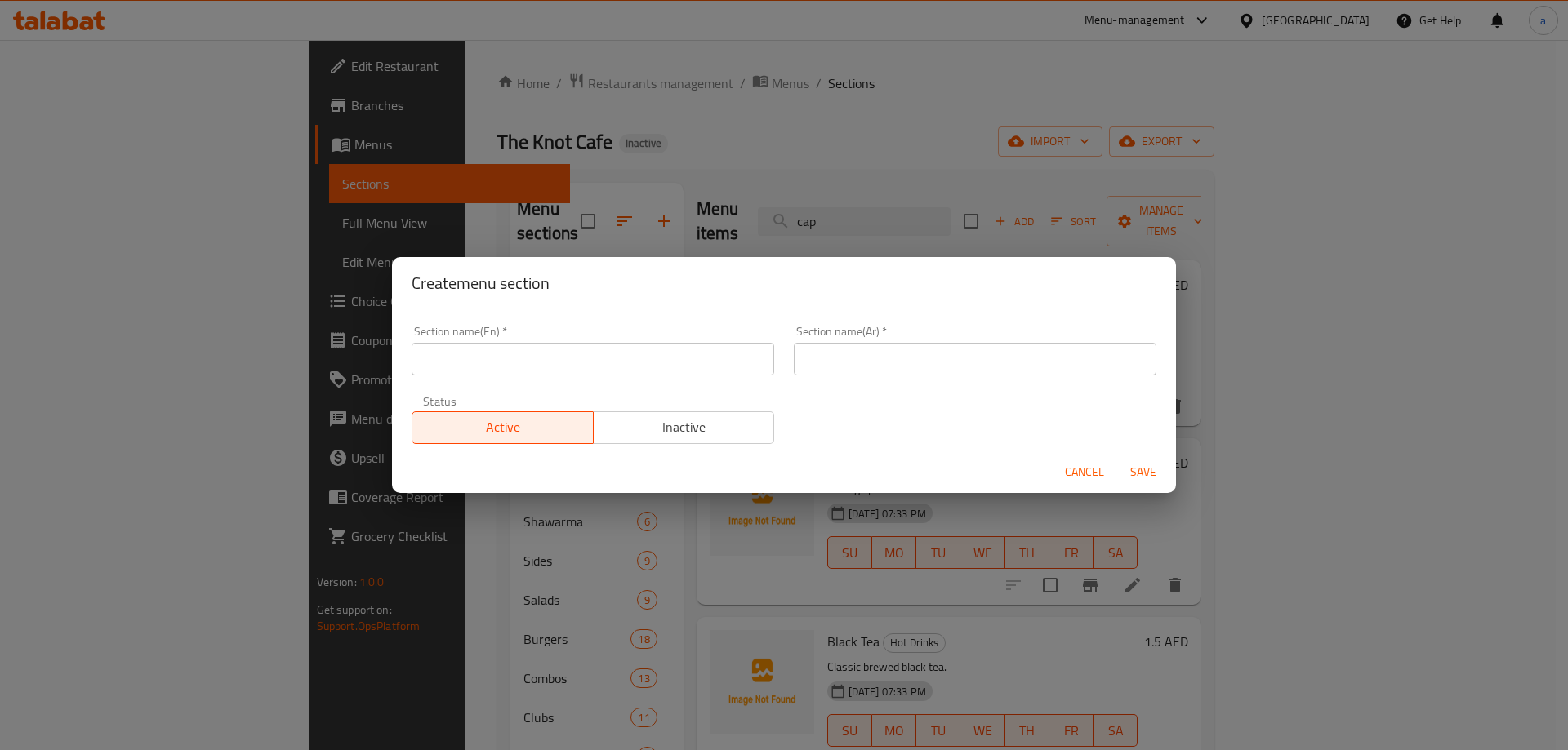
click at [568, 357] on input "text" at bounding box center [593, 359] width 363 height 33
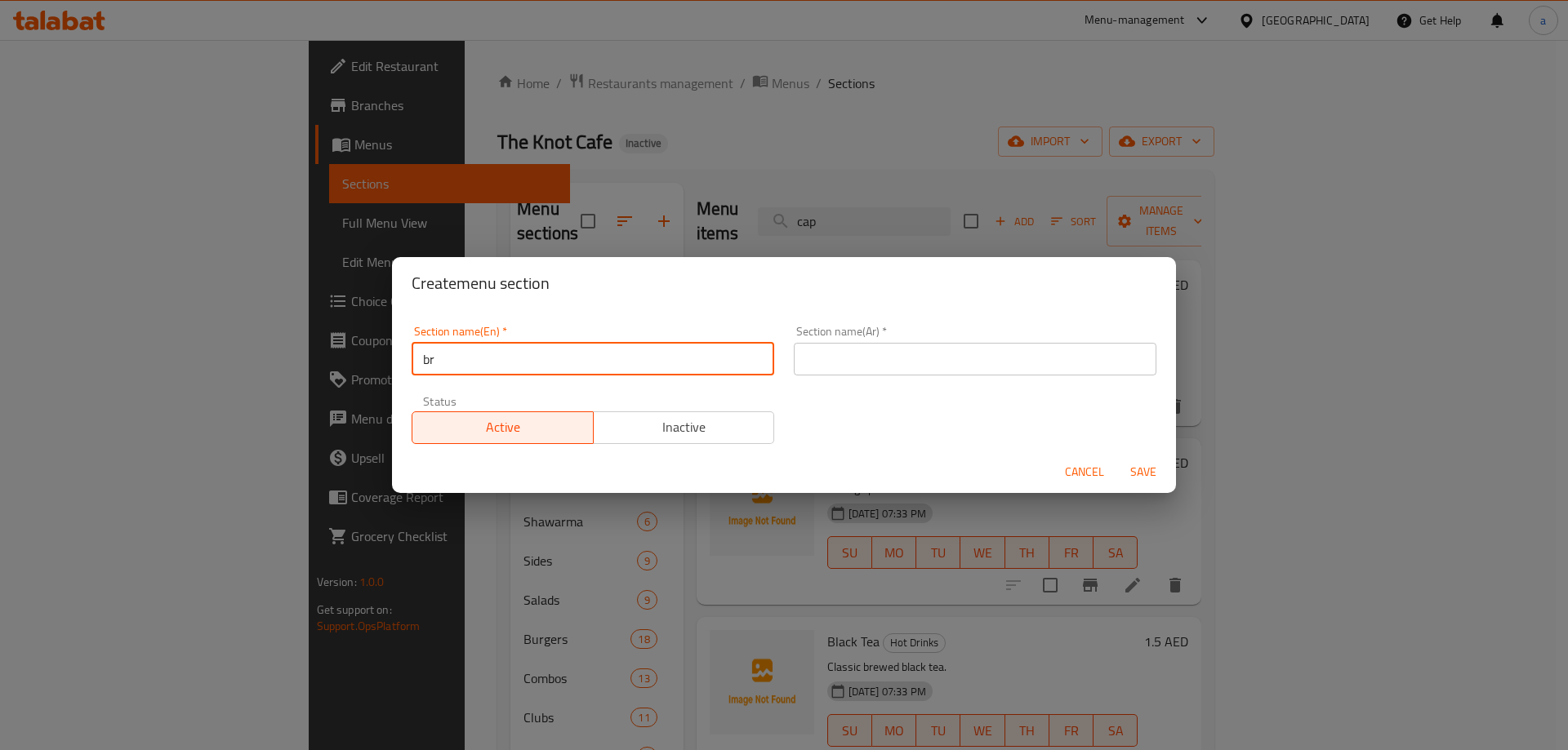
type input "b"
click at [481, 351] on input "Breakfast" at bounding box center [593, 359] width 363 height 33
type input "Breakfast"
click at [893, 353] on input "text" at bounding box center [975, 359] width 363 height 33
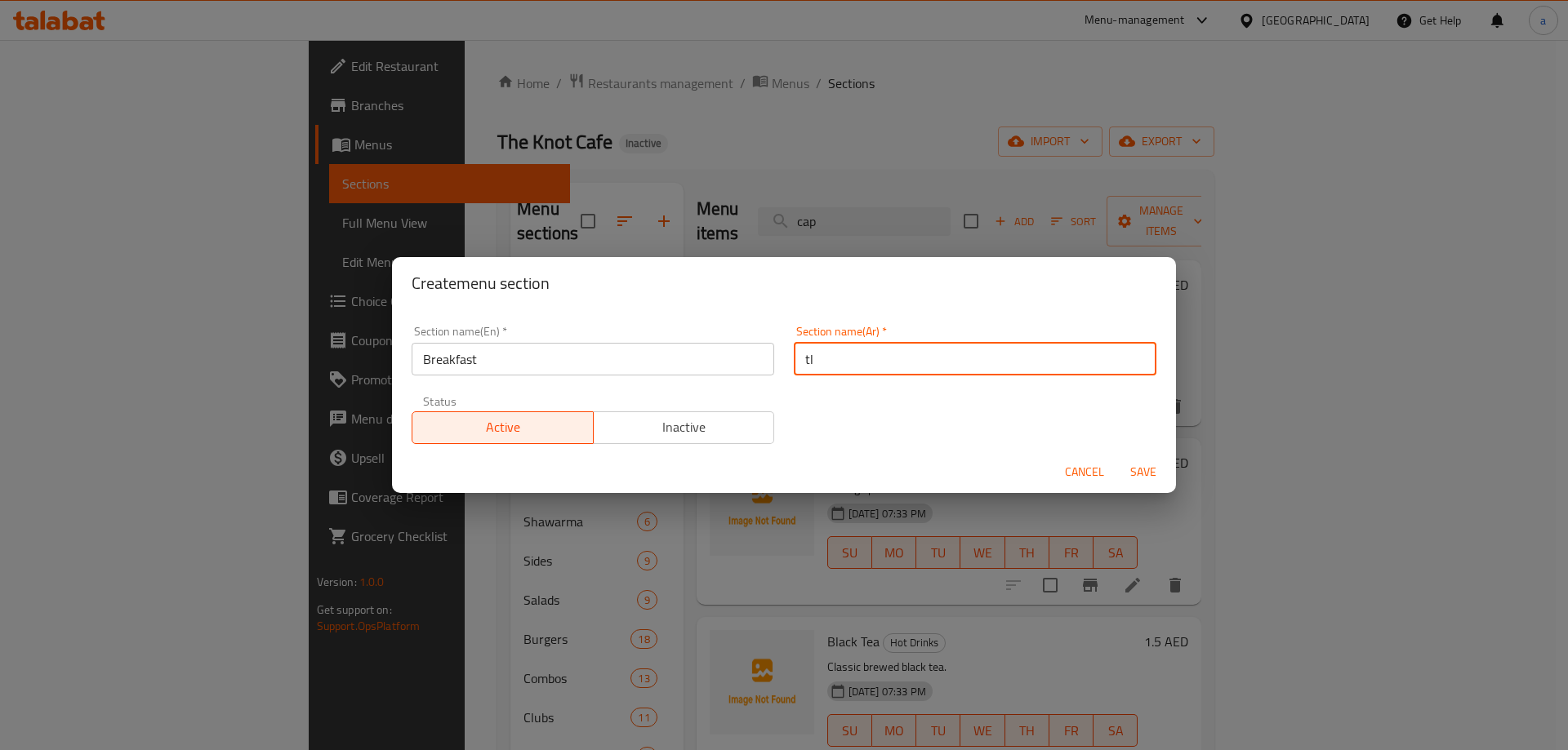
type input "t"
click at [402, 333] on div "Section name(En)   * Breakfast Section name(En) *" at bounding box center [594, 351] width 383 height 69
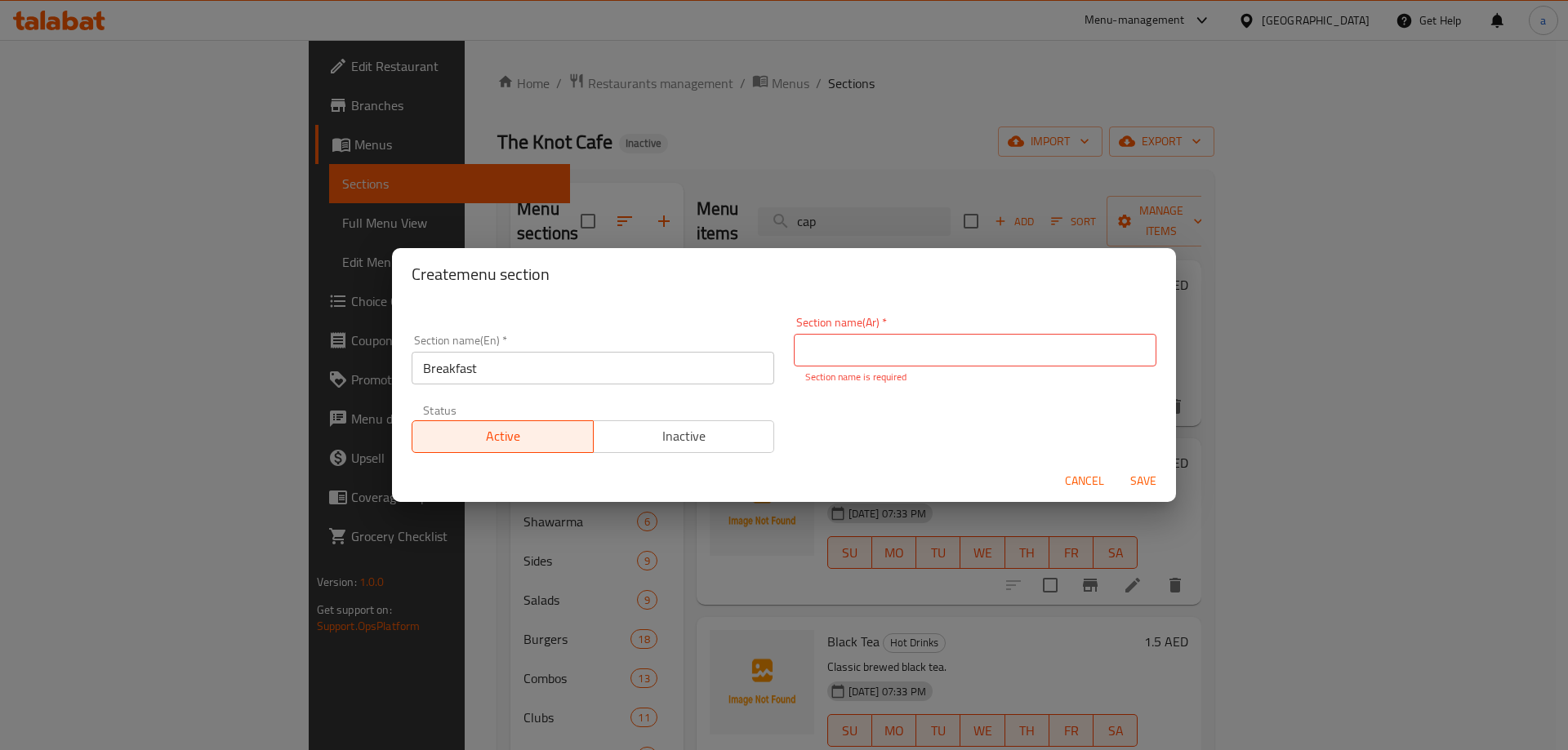
click at [455, 371] on input "Breakfast" at bounding box center [593, 368] width 363 height 33
click at [899, 352] on input "text" at bounding box center [975, 350] width 363 height 33
paste input "الافطار"
type input "الافطار"
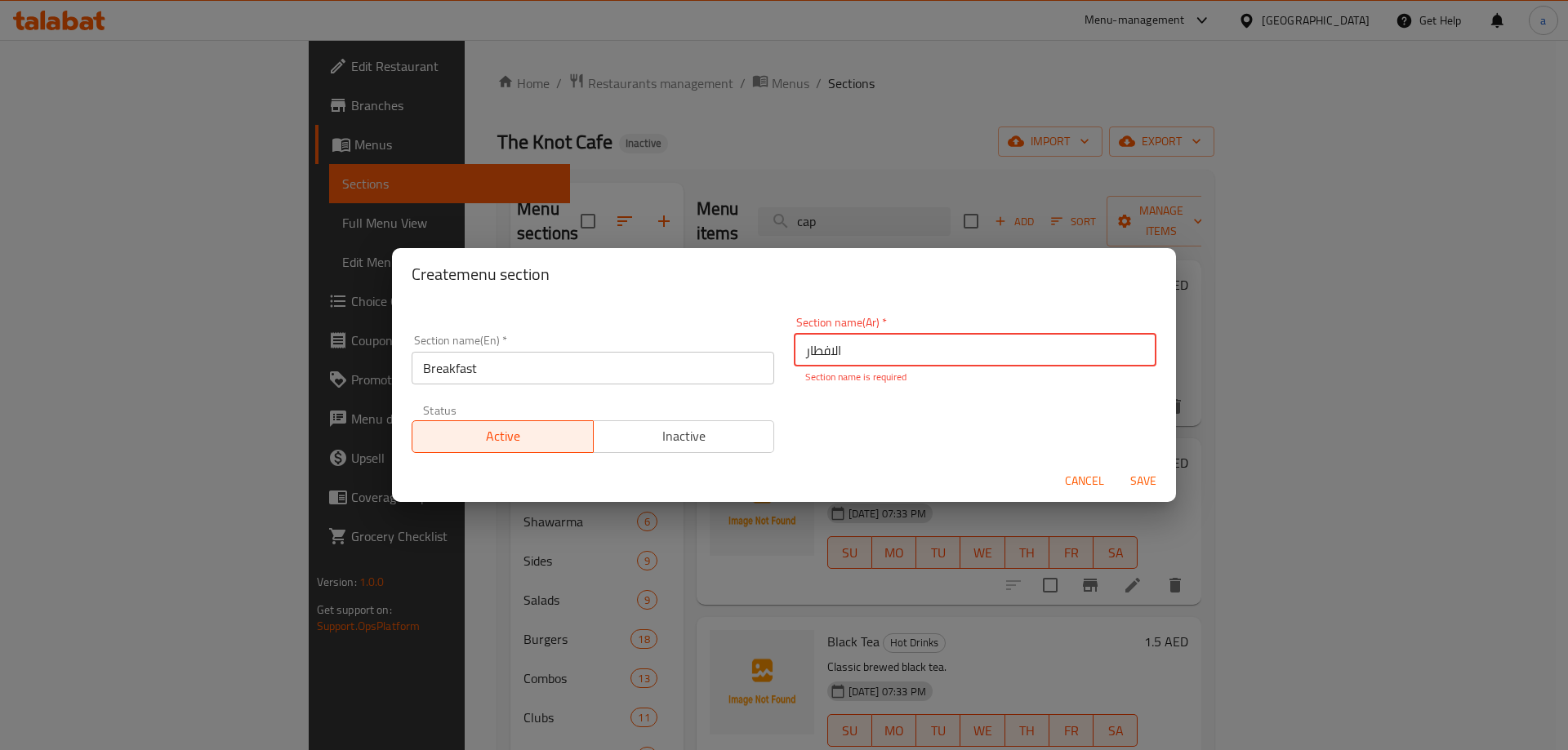
click at [1140, 480] on span "Save" at bounding box center [1143, 481] width 39 height 21
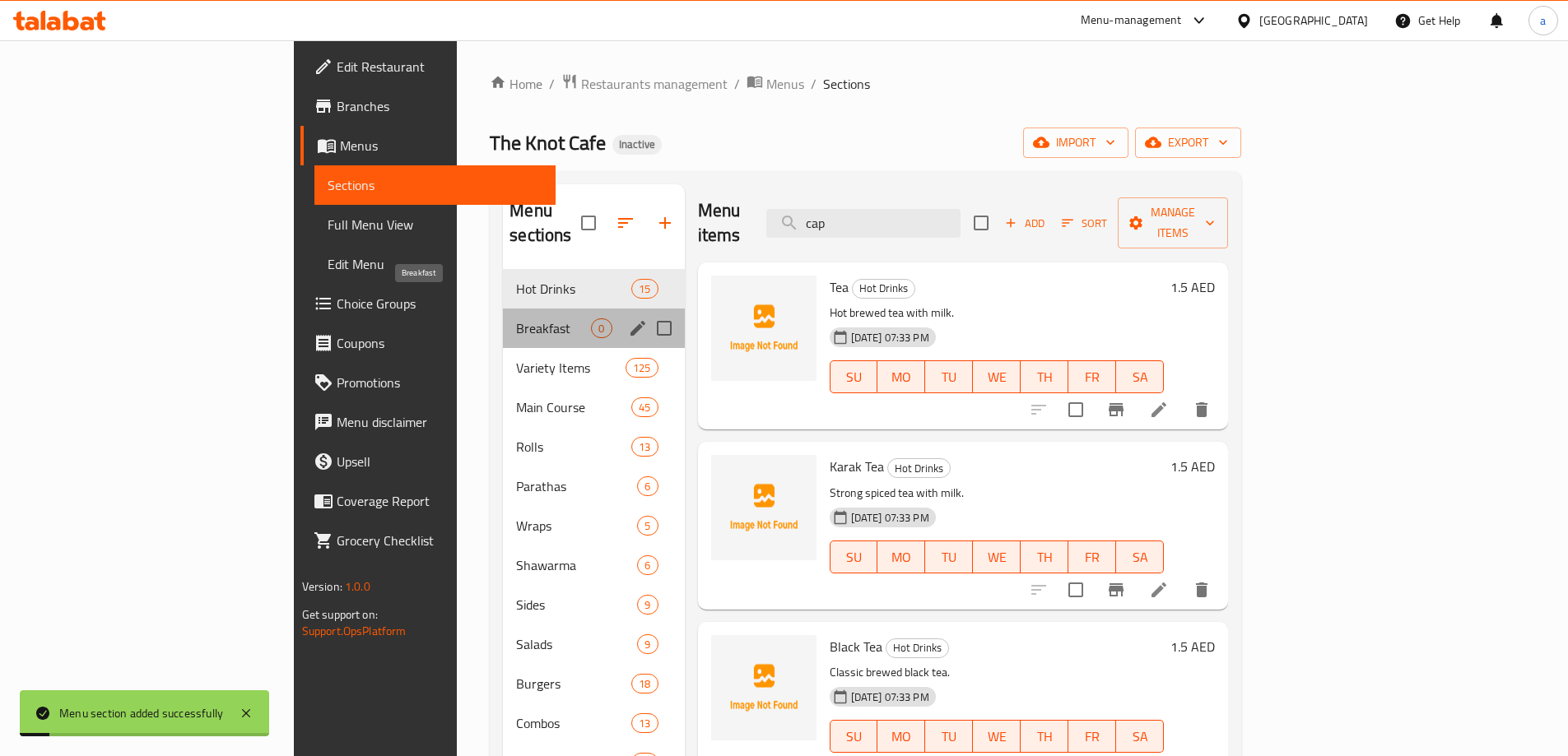
click at [516, 319] on span "Breakfast" at bounding box center [554, 328] width 75 height 20
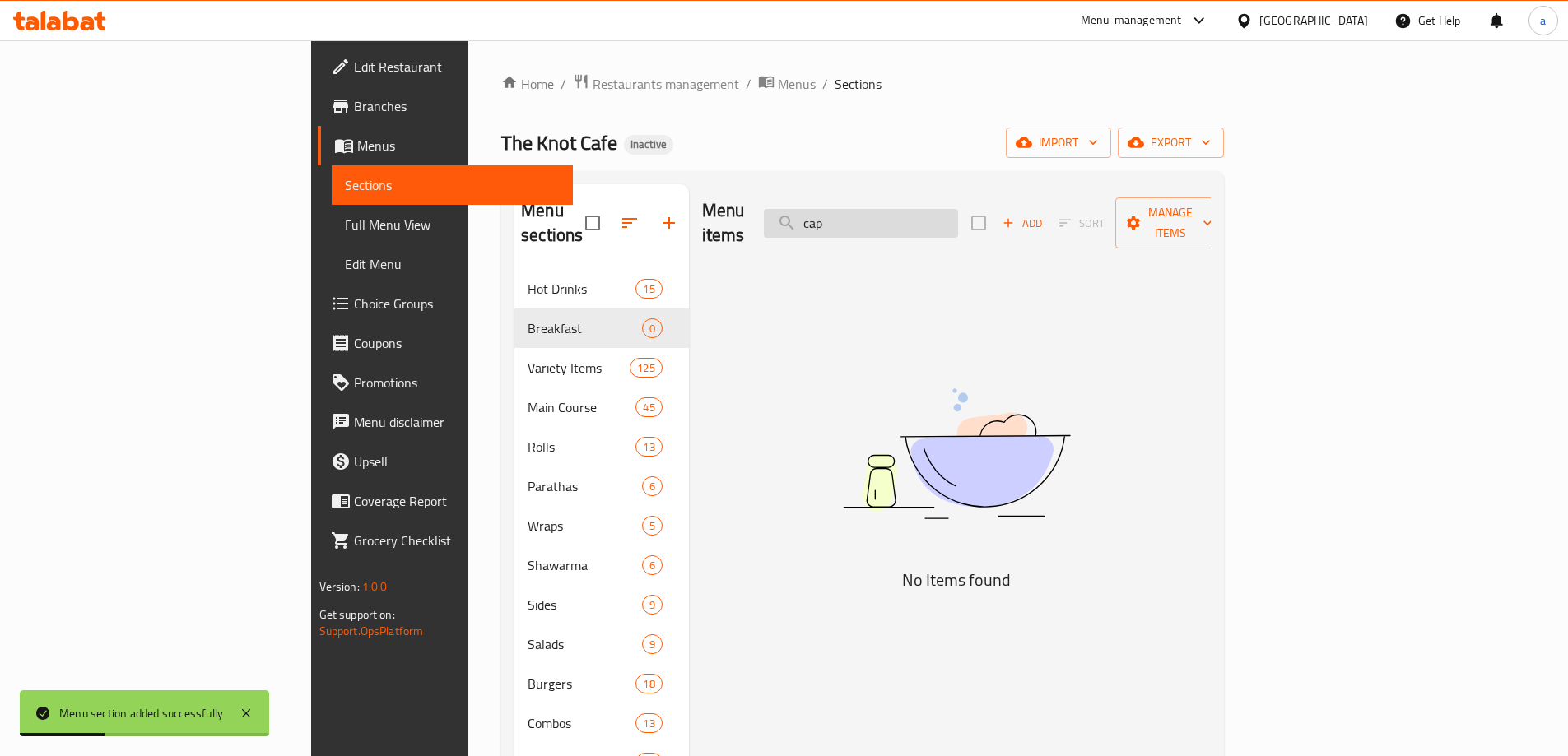
click at [951, 224] on input "cap" at bounding box center [861, 223] width 195 height 29
click at [956, 219] on input "cap" at bounding box center [861, 223] width 195 height 29
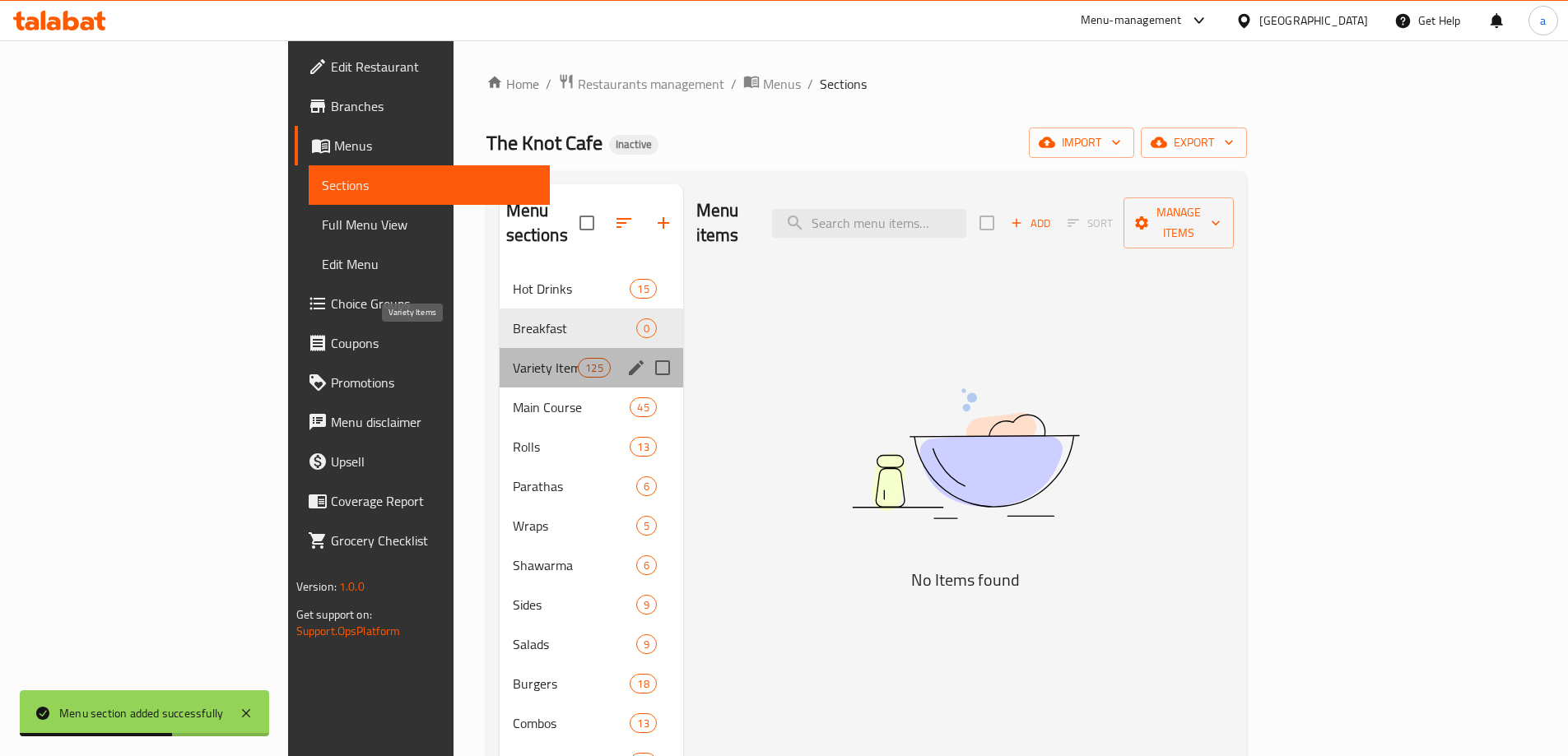
click at [513, 358] on span "Variety Items" at bounding box center [546, 368] width 66 height 20
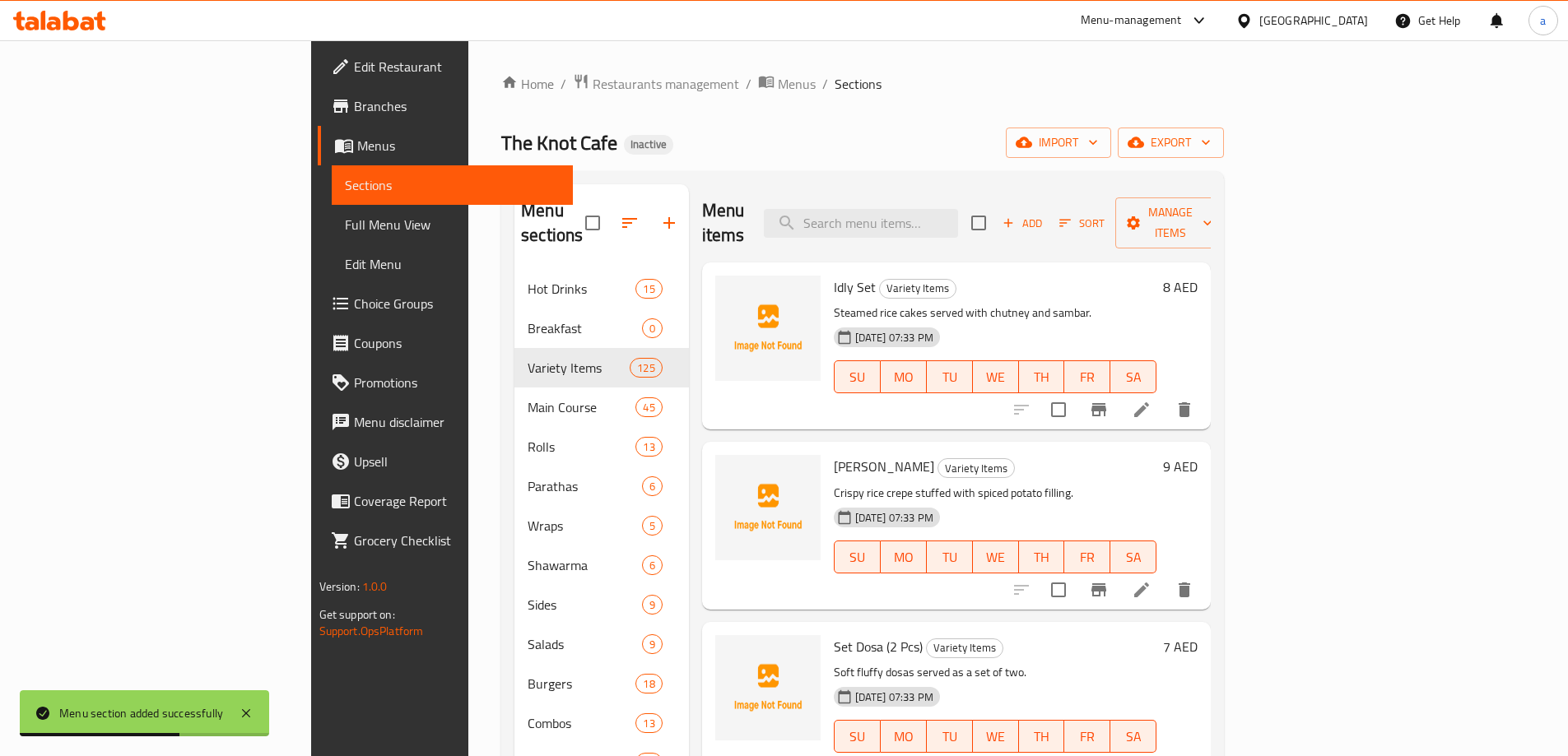
click at [1076, 392] on input "checkbox" at bounding box center [1058, 409] width 35 height 35
checkbox input "true"
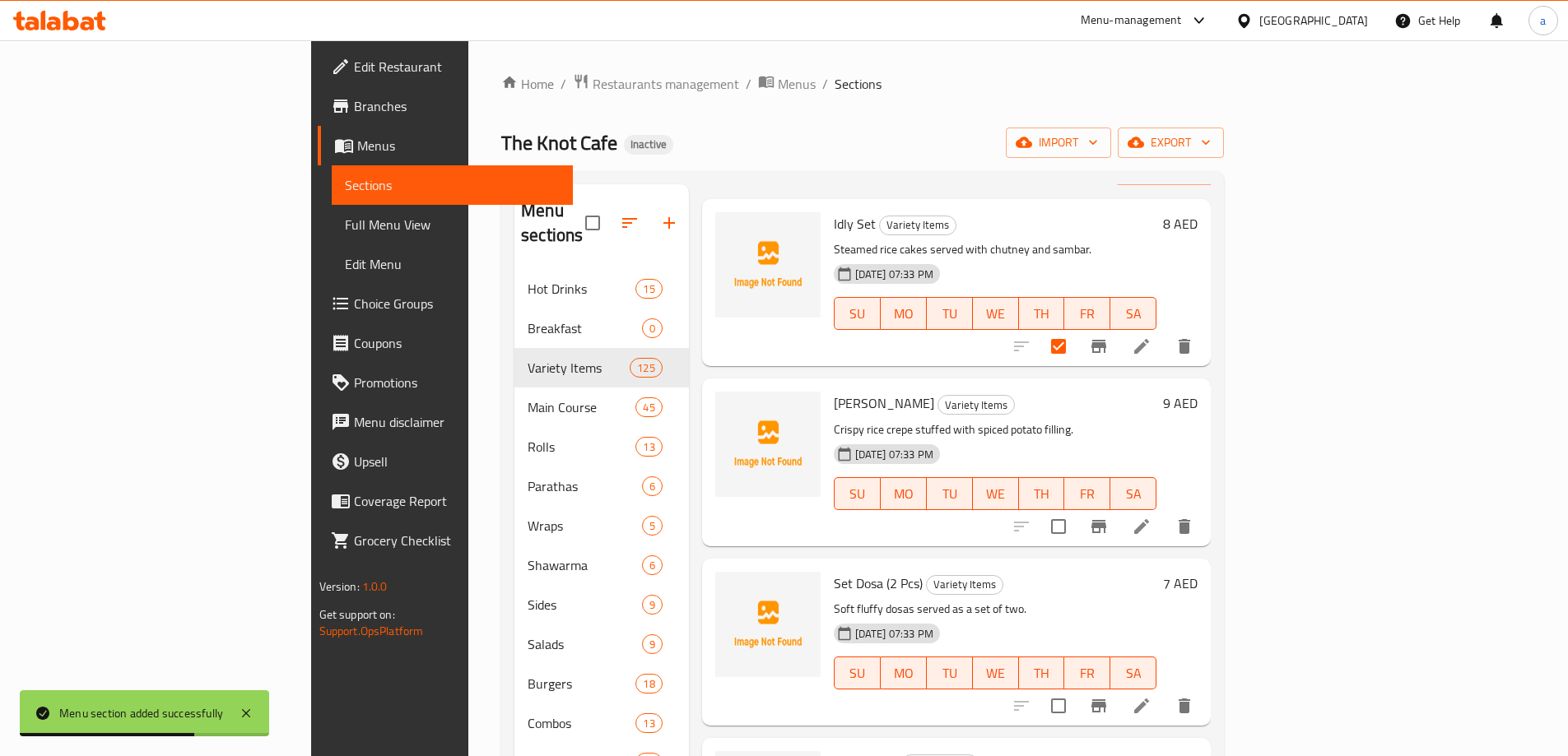
scroll to position [83, 0]
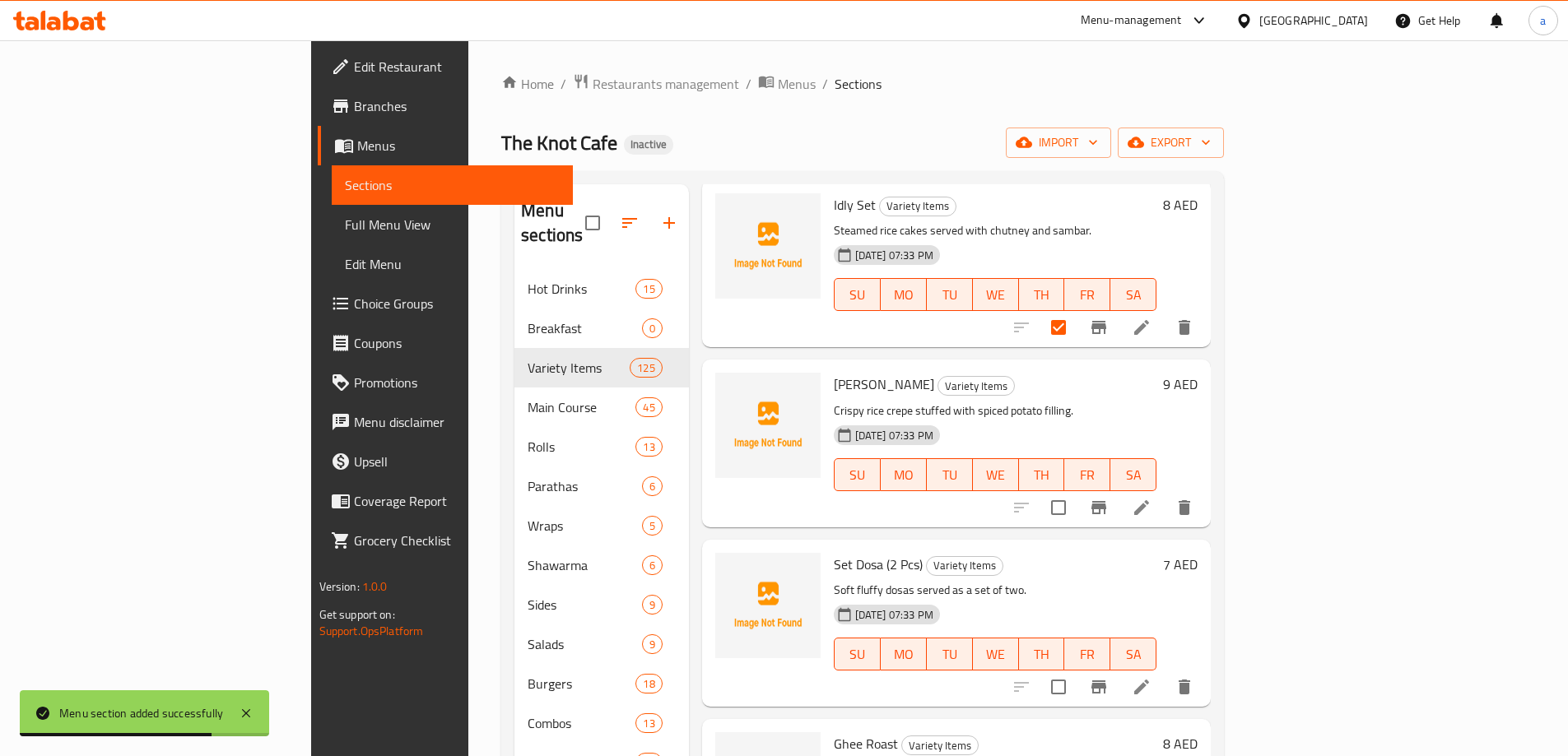
click at [1076, 491] on input "checkbox" at bounding box center [1058, 508] width 35 height 35
checkbox input "true"
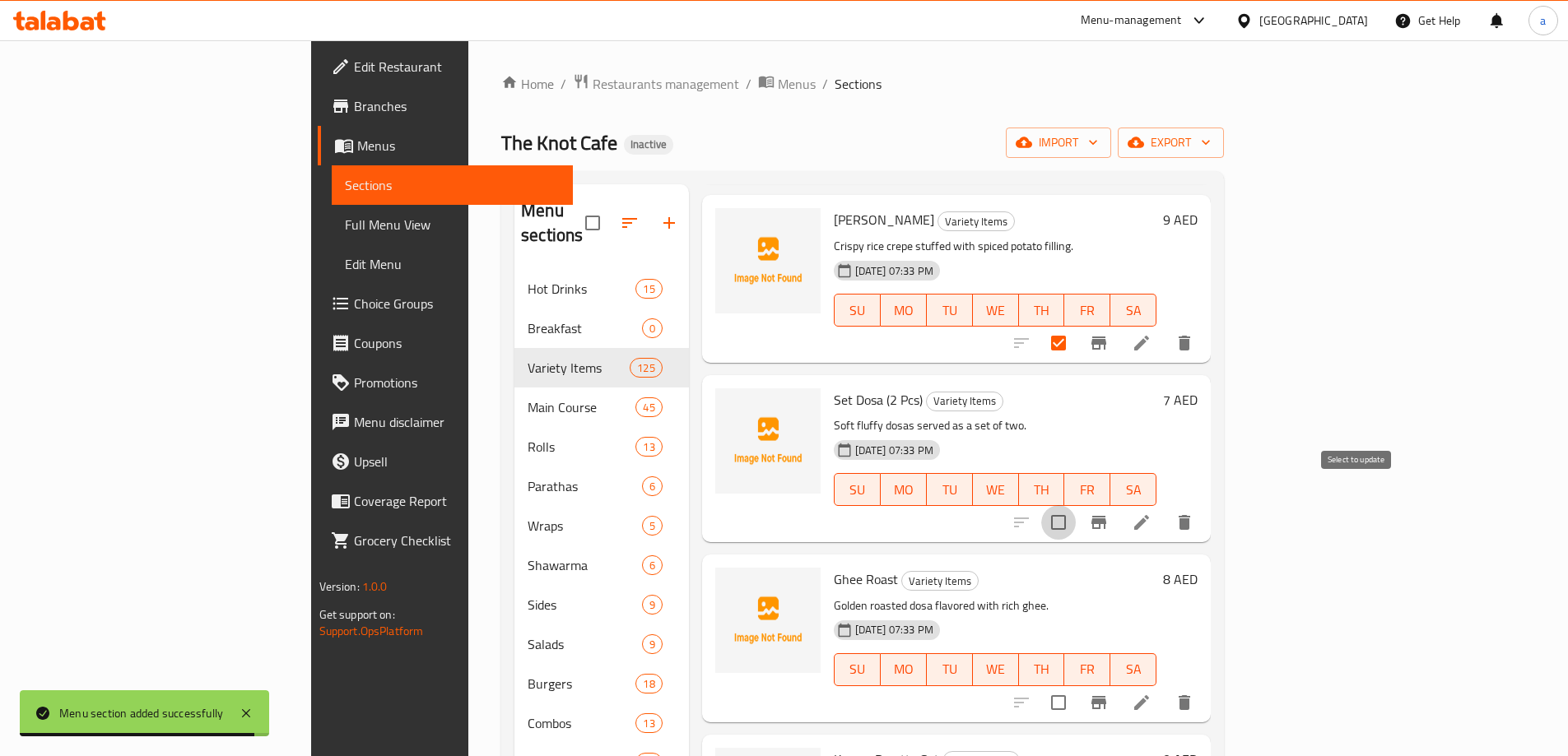
click at [1076, 505] on input "checkbox" at bounding box center [1058, 522] width 35 height 35
checkbox input "true"
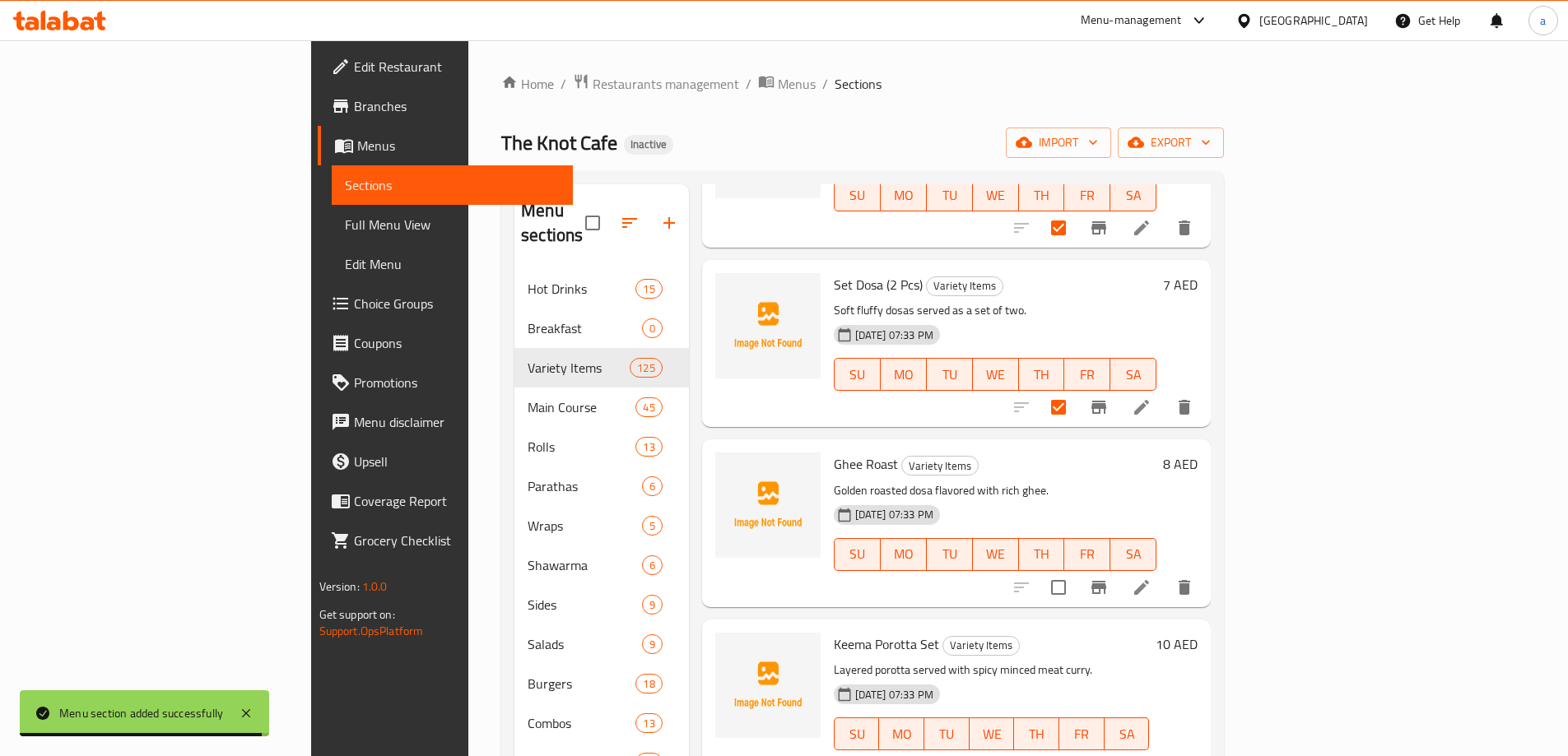
scroll to position [494, 0]
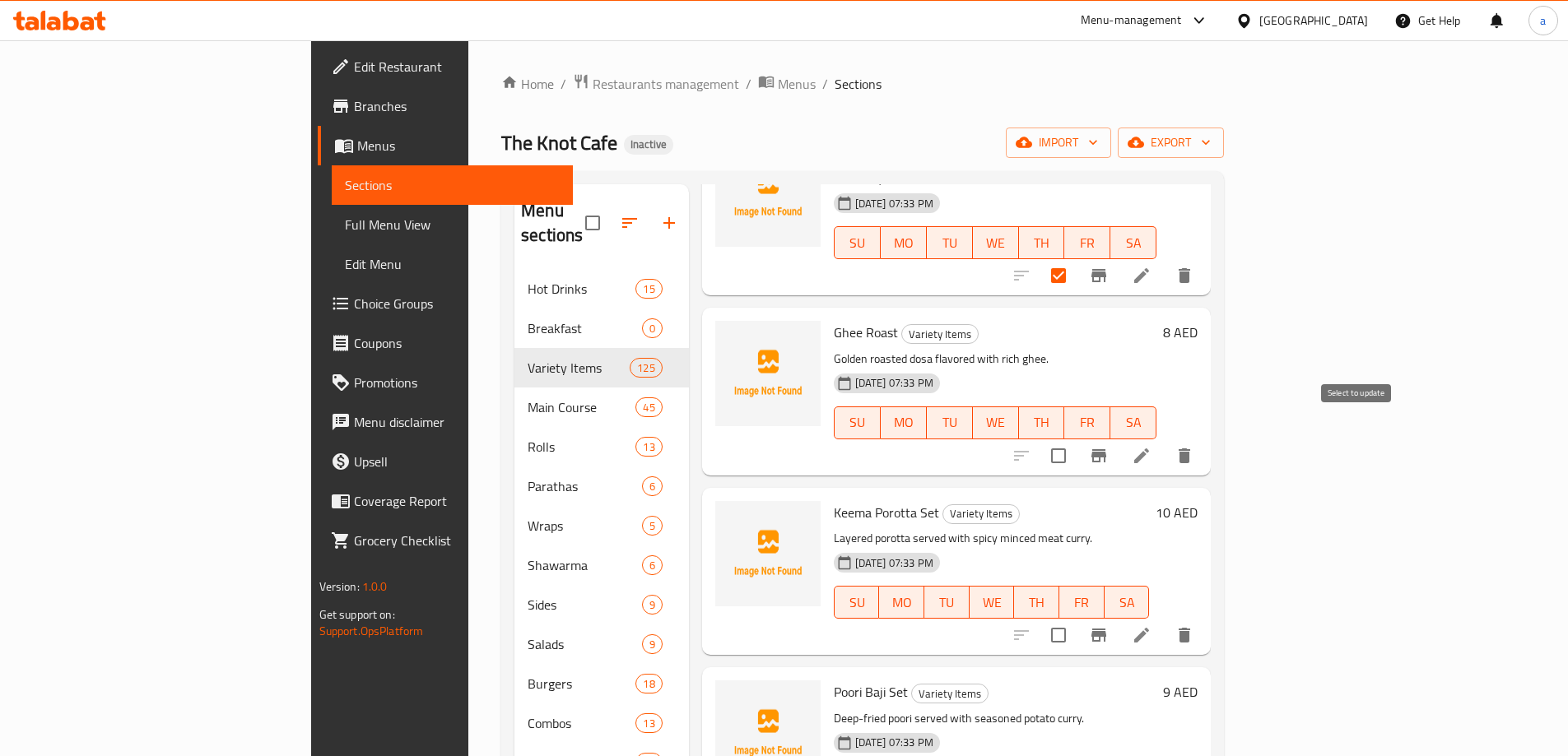
click at [1076, 438] on input "checkbox" at bounding box center [1058, 455] width 35 height 35
checkbox input "true"
click at [1076, 618] on input "checkbox" at bounding box center [1058, 635] width 35 height 35
checkbox input "true"
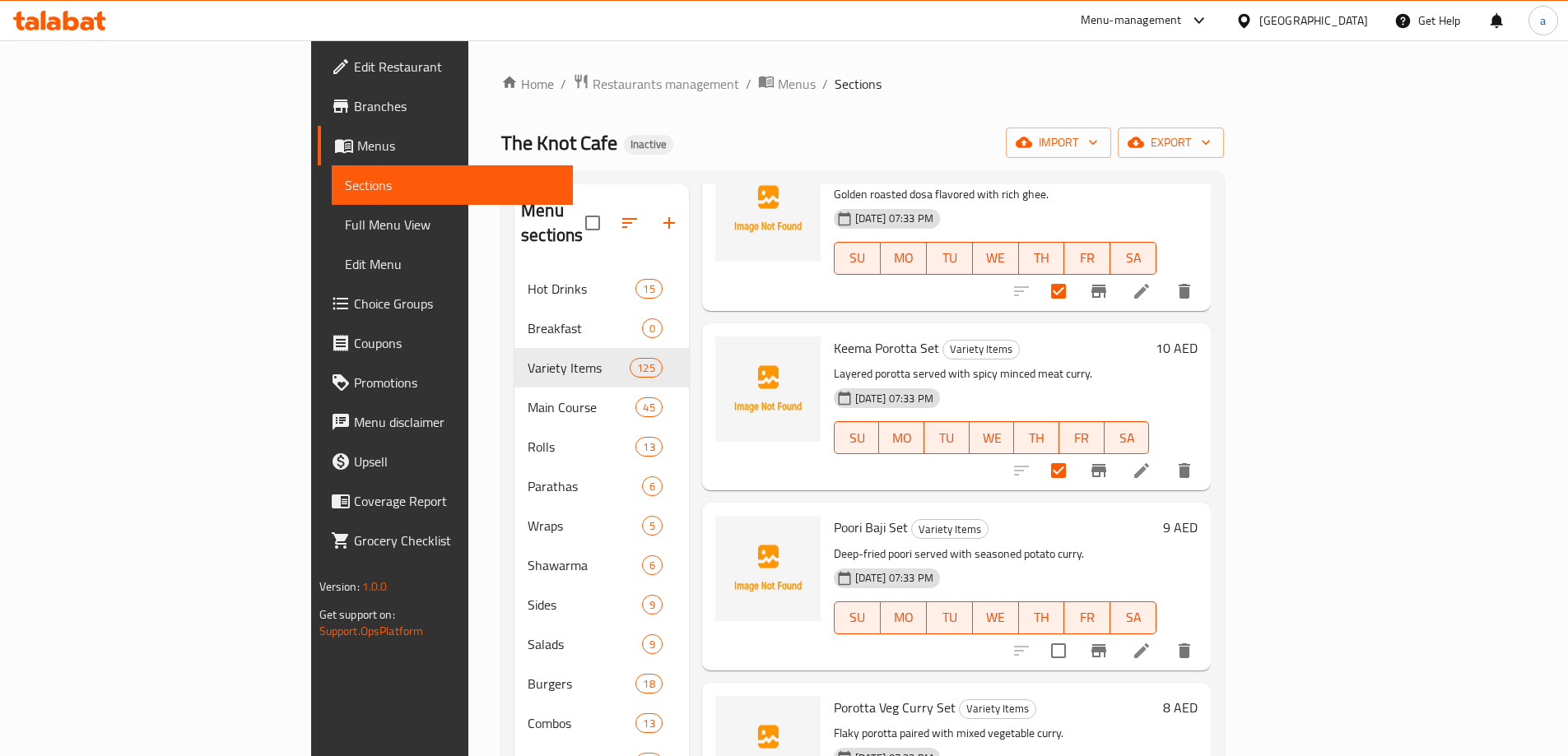
scroll to position [823, 0]
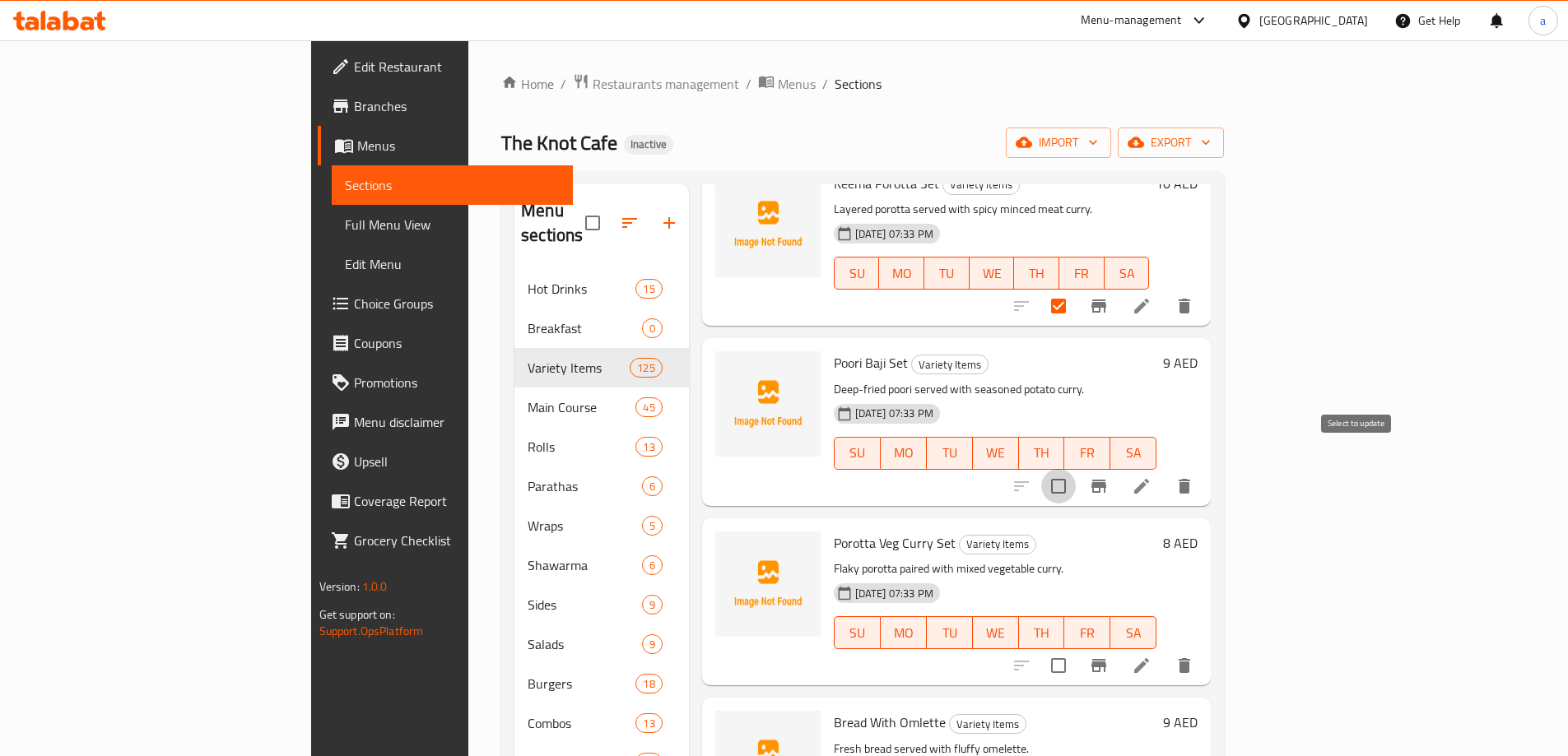
click at [1076, 470] on input "checkbox" at bounding box center [1058, 486] width 35 height 35
checkbox input "true"
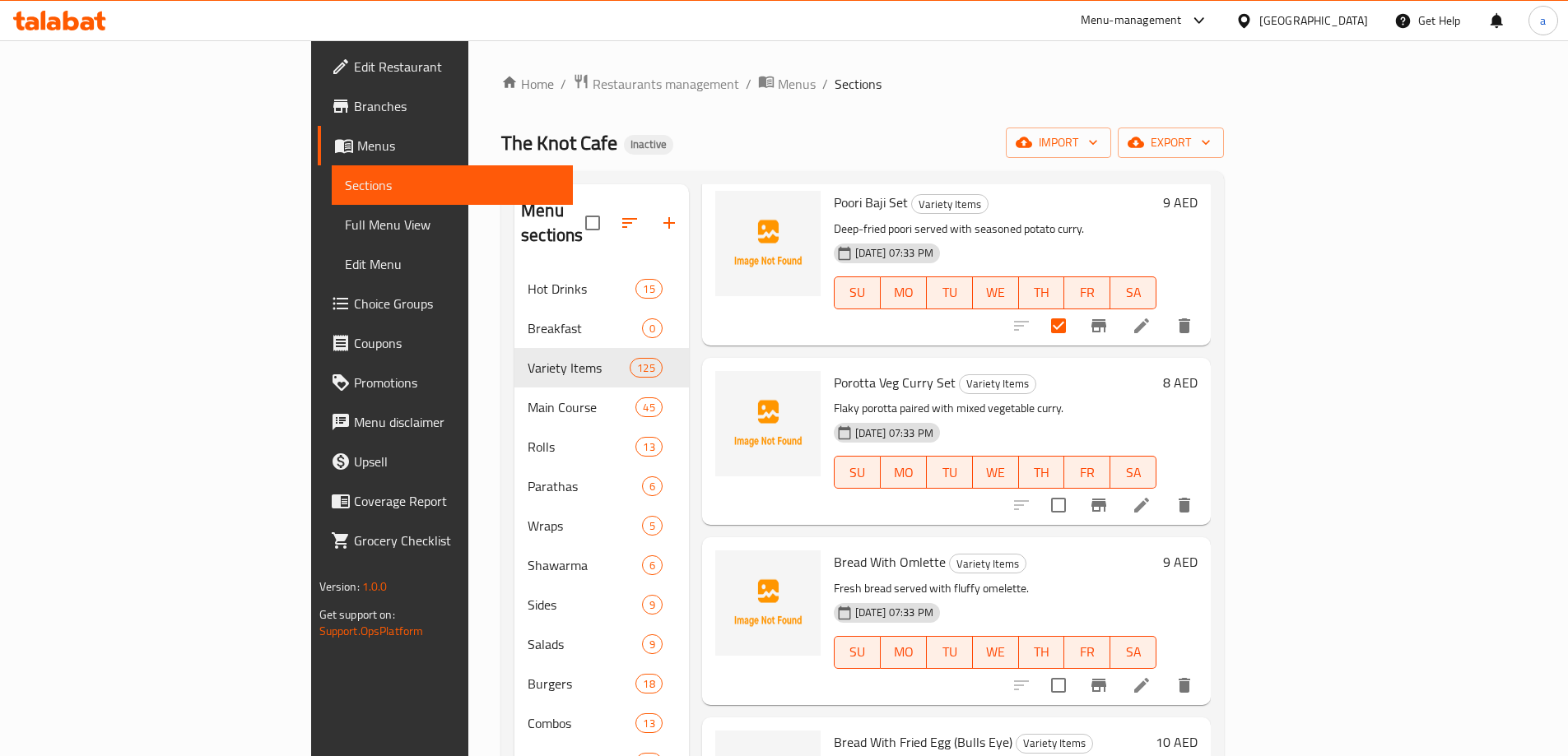
scroll to position [987, 0]
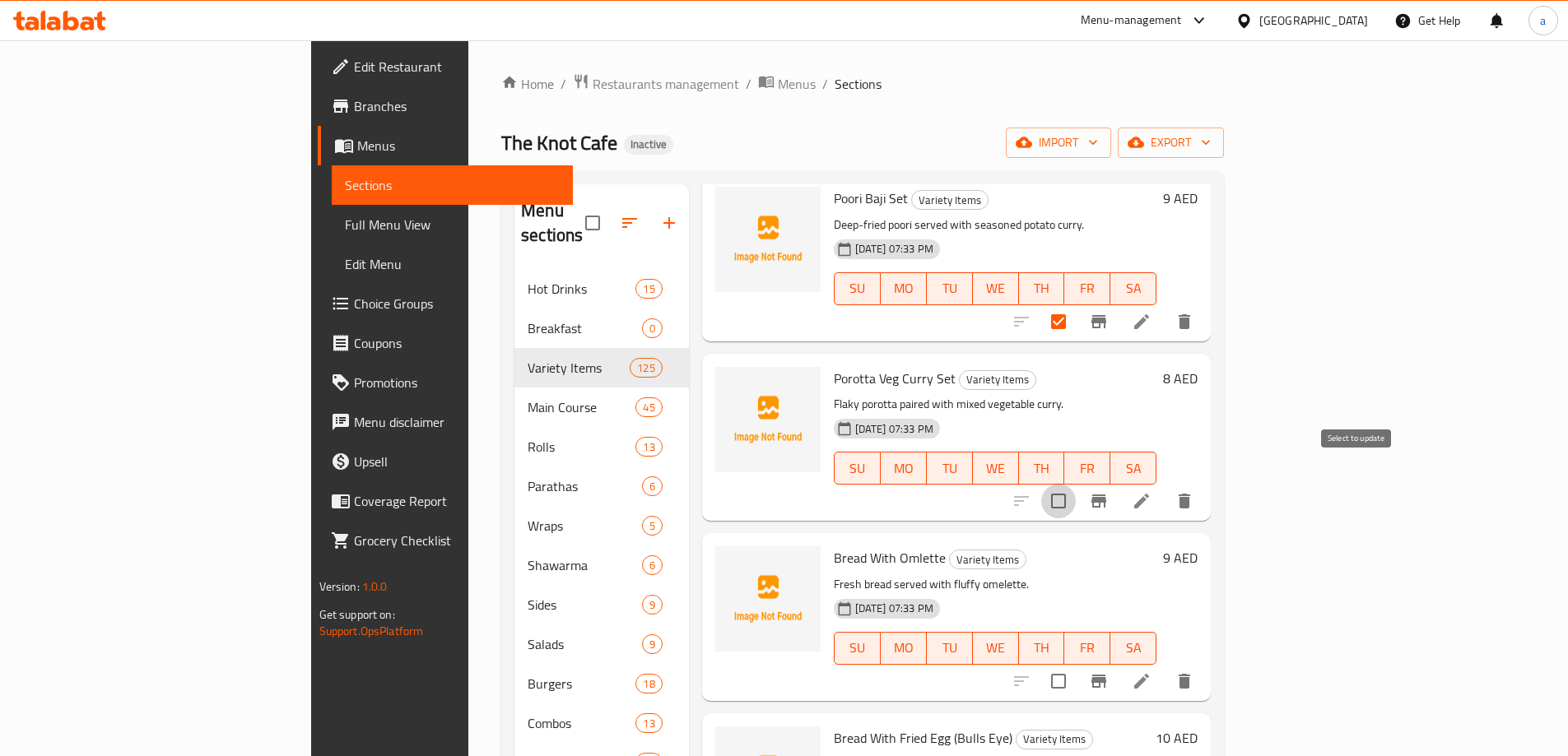
click at [1076, 487] on input "checkbox" at bounding box center [1058, 501] width 35 height 35
checkbox input "true"
click at [1076, 664] on input "checkbox" at bounding box center [1058, 681] width 35 height 35
checkbox input "true"
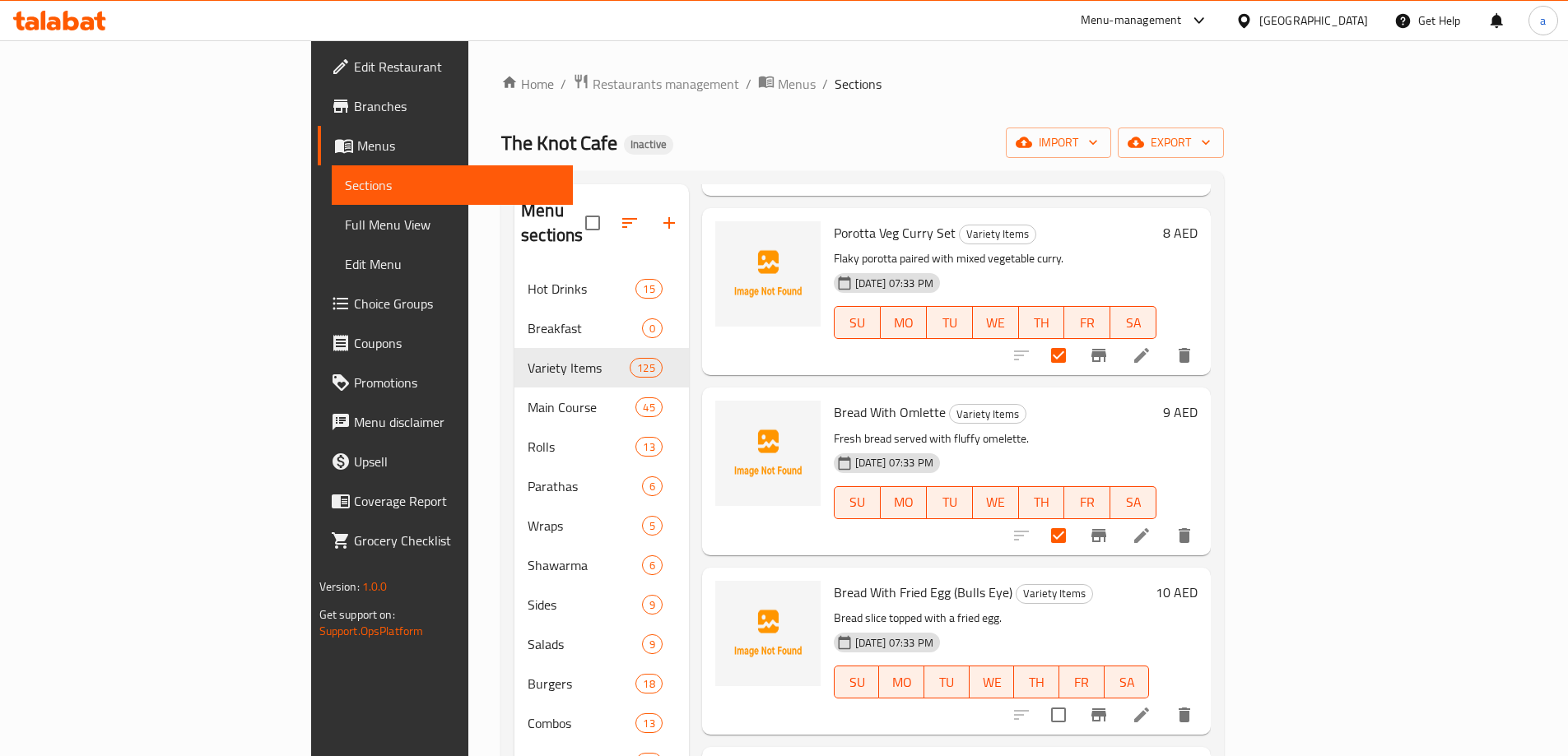
scroll to position [1152, 0]
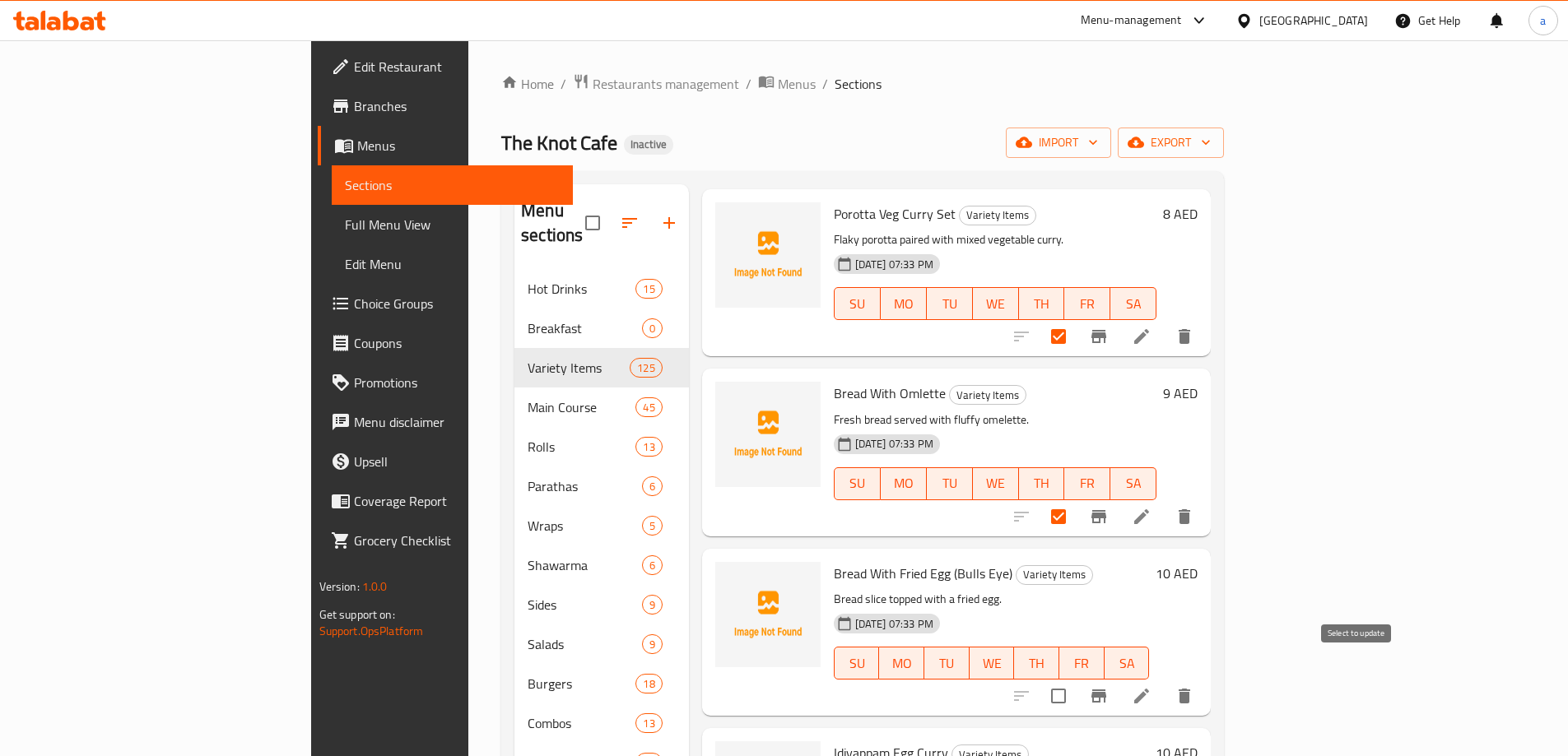
click at [1076, 679] on input "checkbox" at bounding box center [1058, 696] width 35 height 35
checkbox input "true"
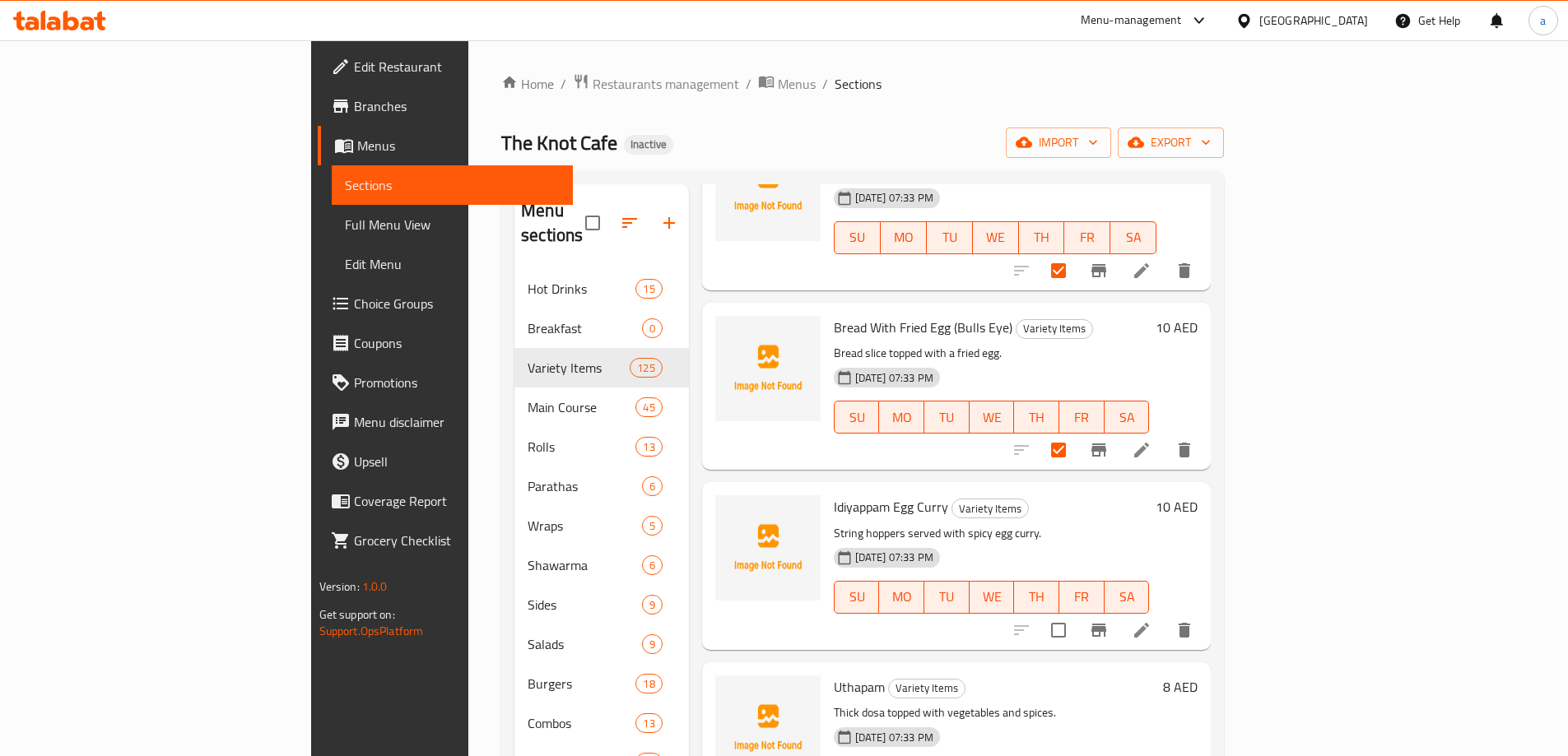
scroll to position [1399, 0]
click at [1076, 612] on input "checkbox" at bounding box center [1058, 629] width 35 height 35
checkbox input "true"
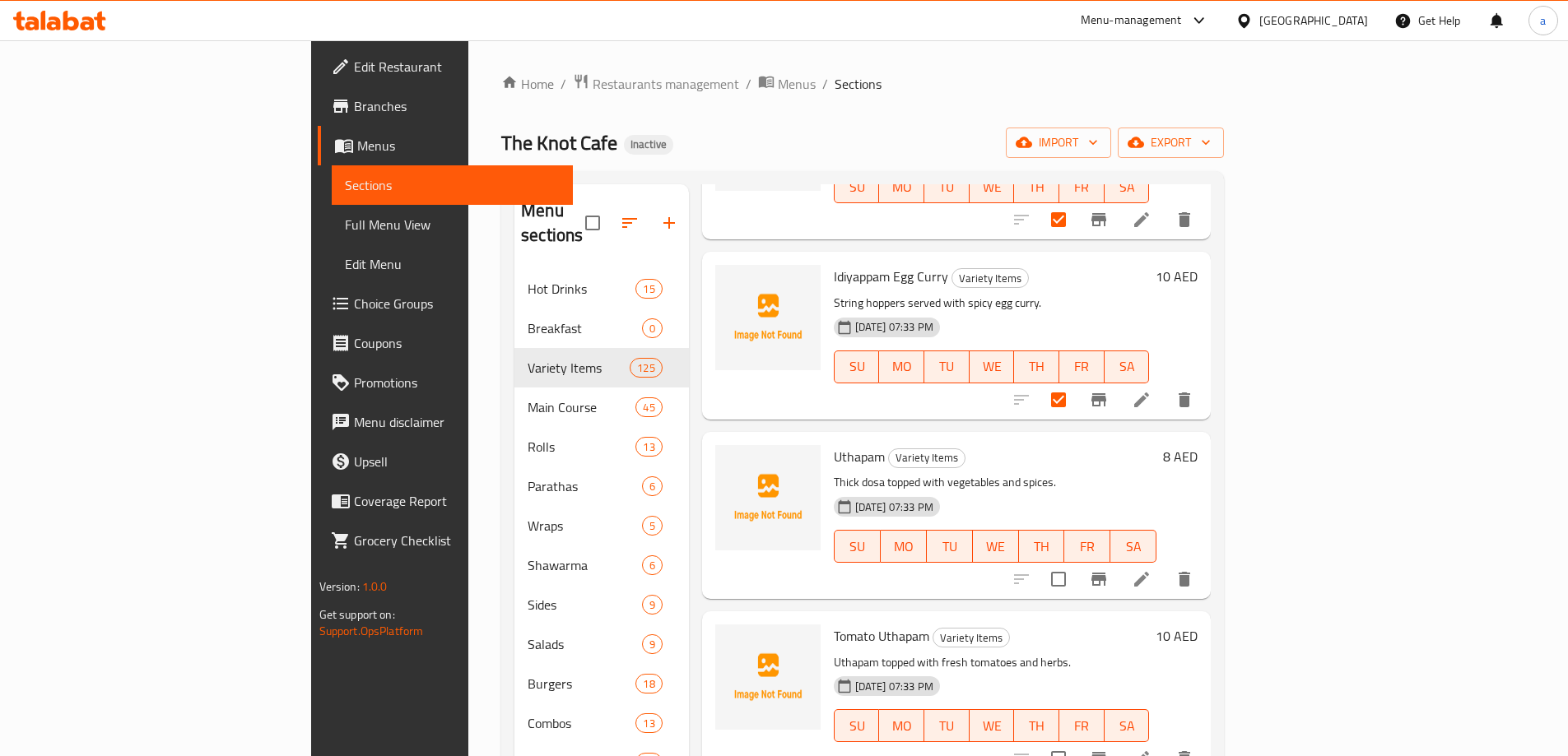
scroll to position [1646, 0]
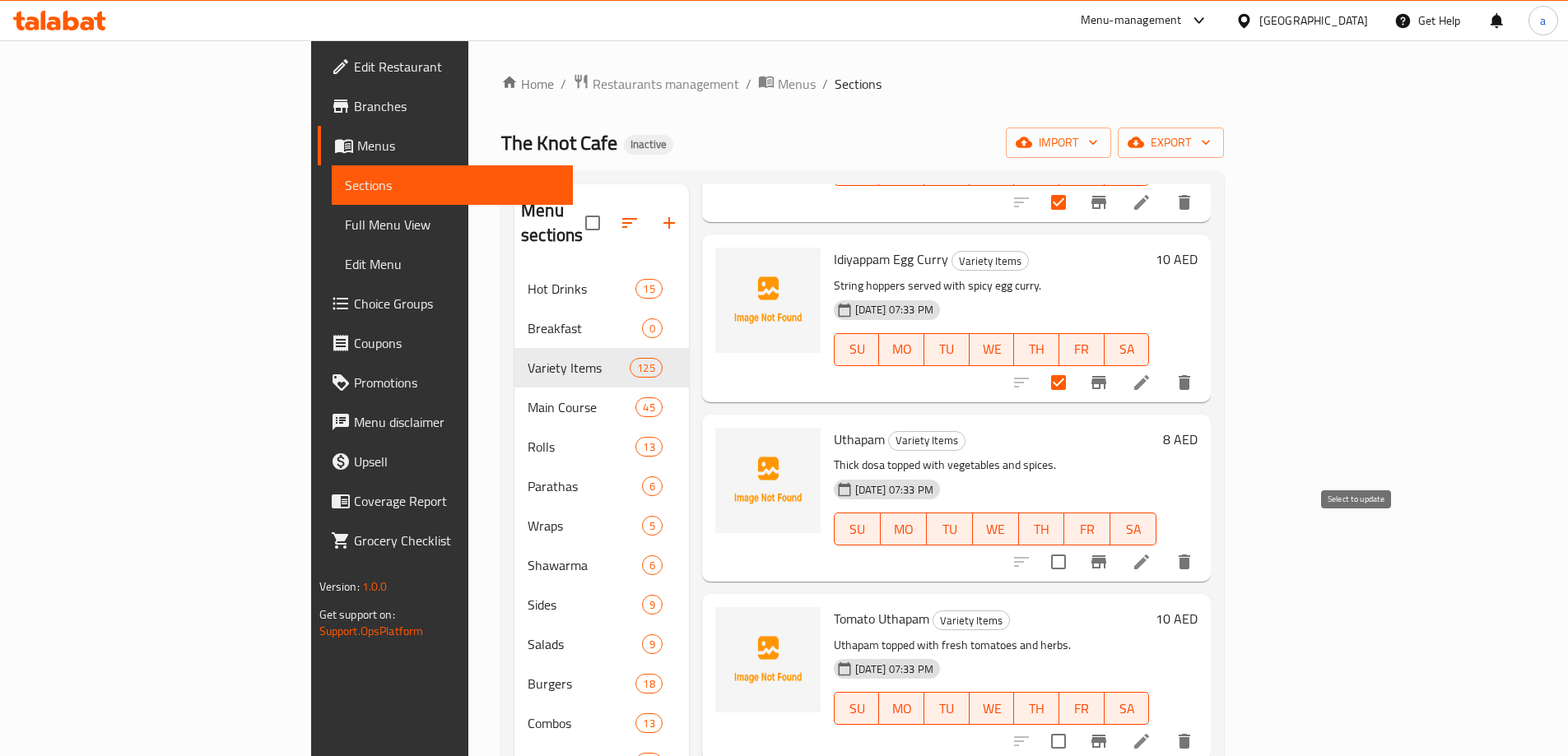
click at [1076, 544] on input "checkbox" at bounding box center [1058, 561] width 35 height 35
checkbox input "true"
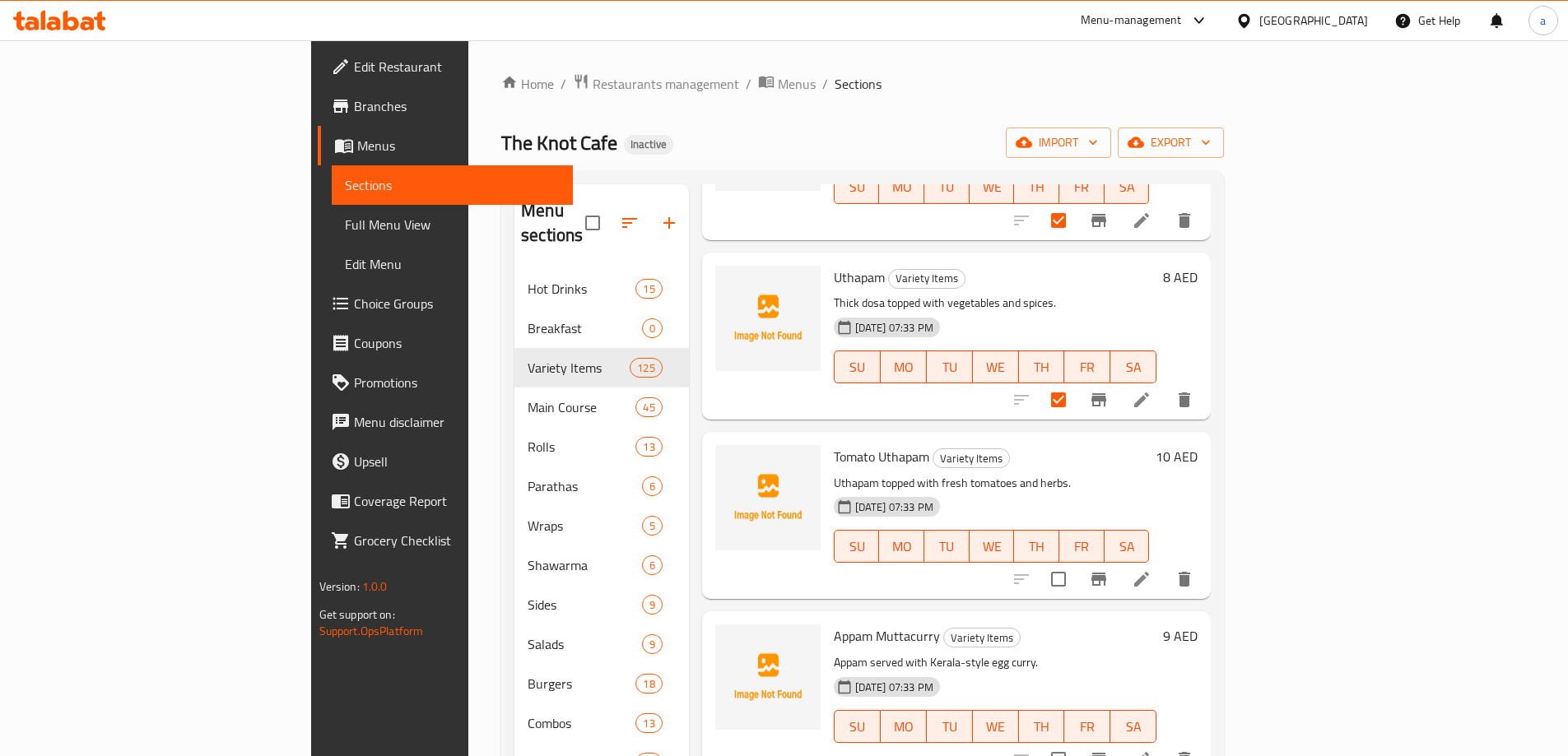
scroll to position [1893, 0]
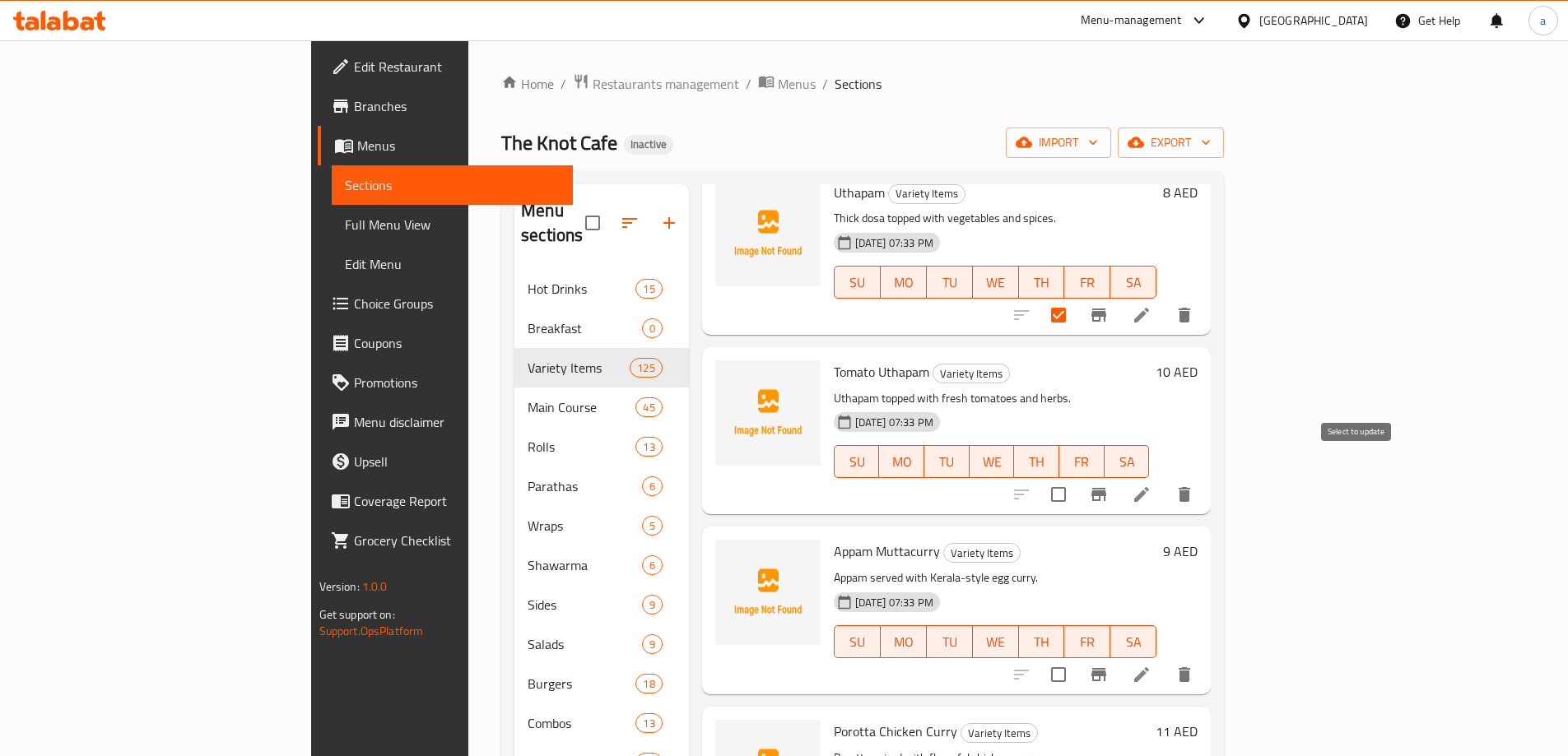
click at [1076, 479] on input "checkbox" at bounding box center [1058, 495] width 35 height 35
checkbox input "true"
click at [1076, 657] on input "checkbox" at bounding box center [1058, 674] width 35 height 35
checkbox input "true"
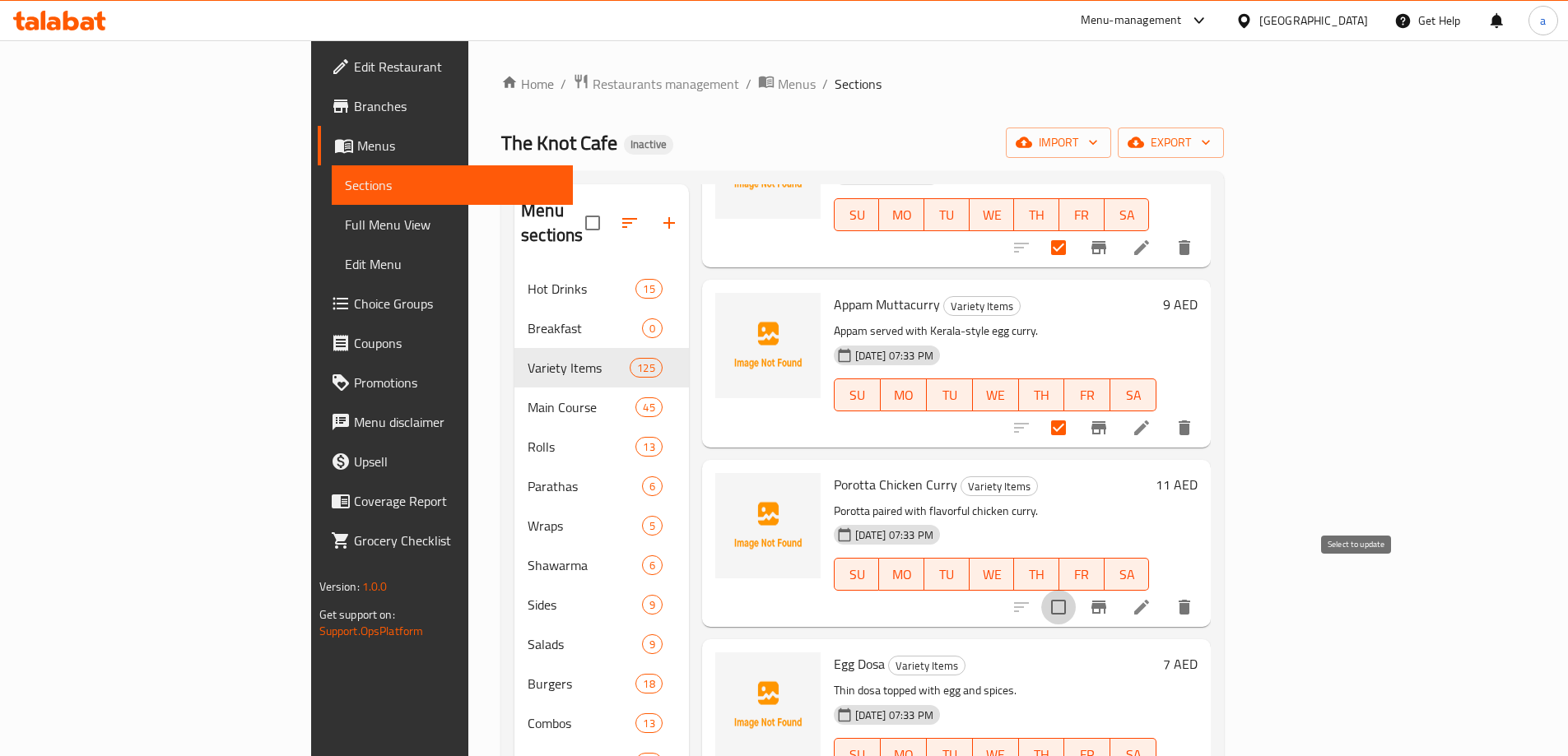
click at [1076, 590] on input "checkbox" at bounding box center [1058, 606] width 35 height 35
checkbox input "true"
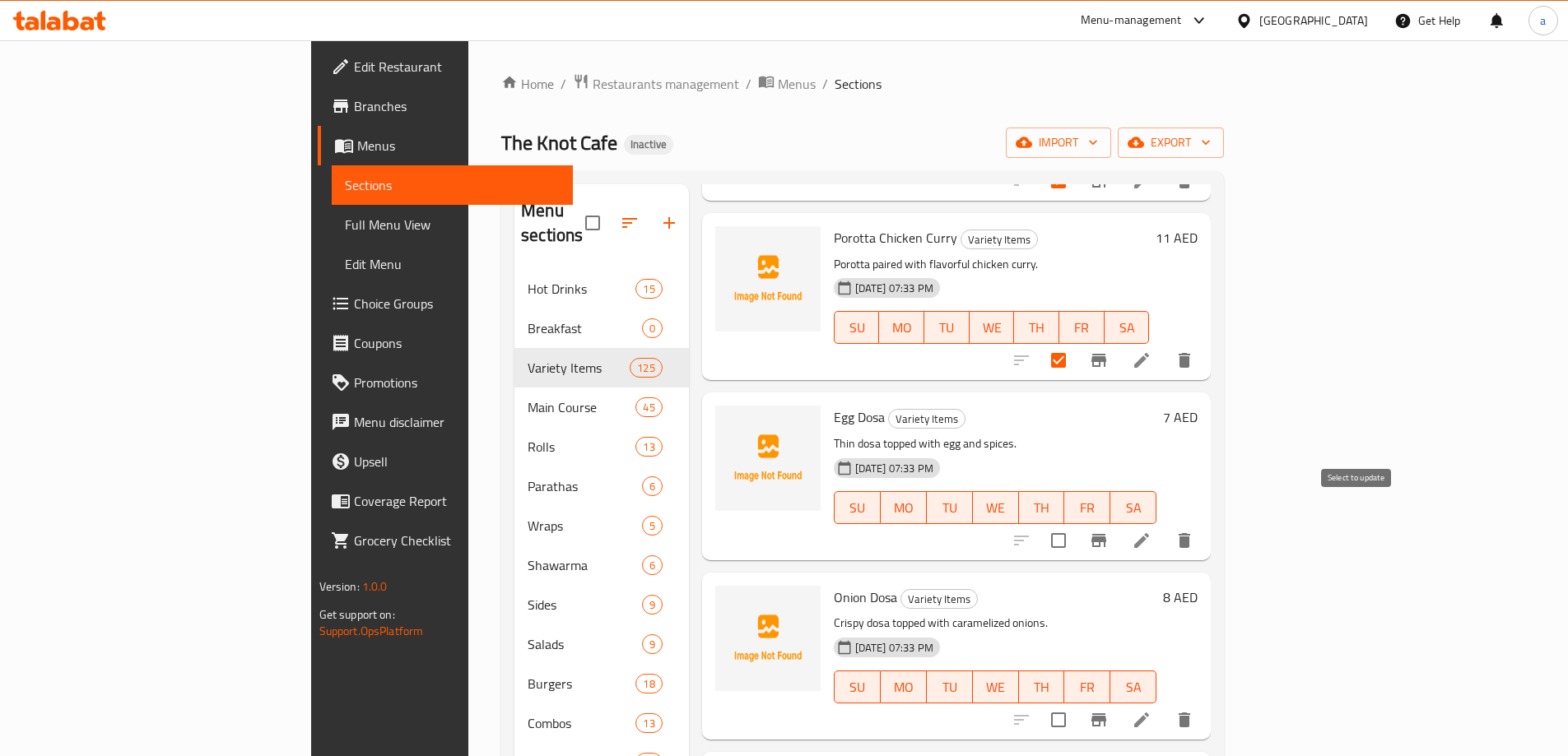
click at [1076, 524] on input "checkbox" at bounding box center [1058, 541] width 35 height 35
checkbox input "true"
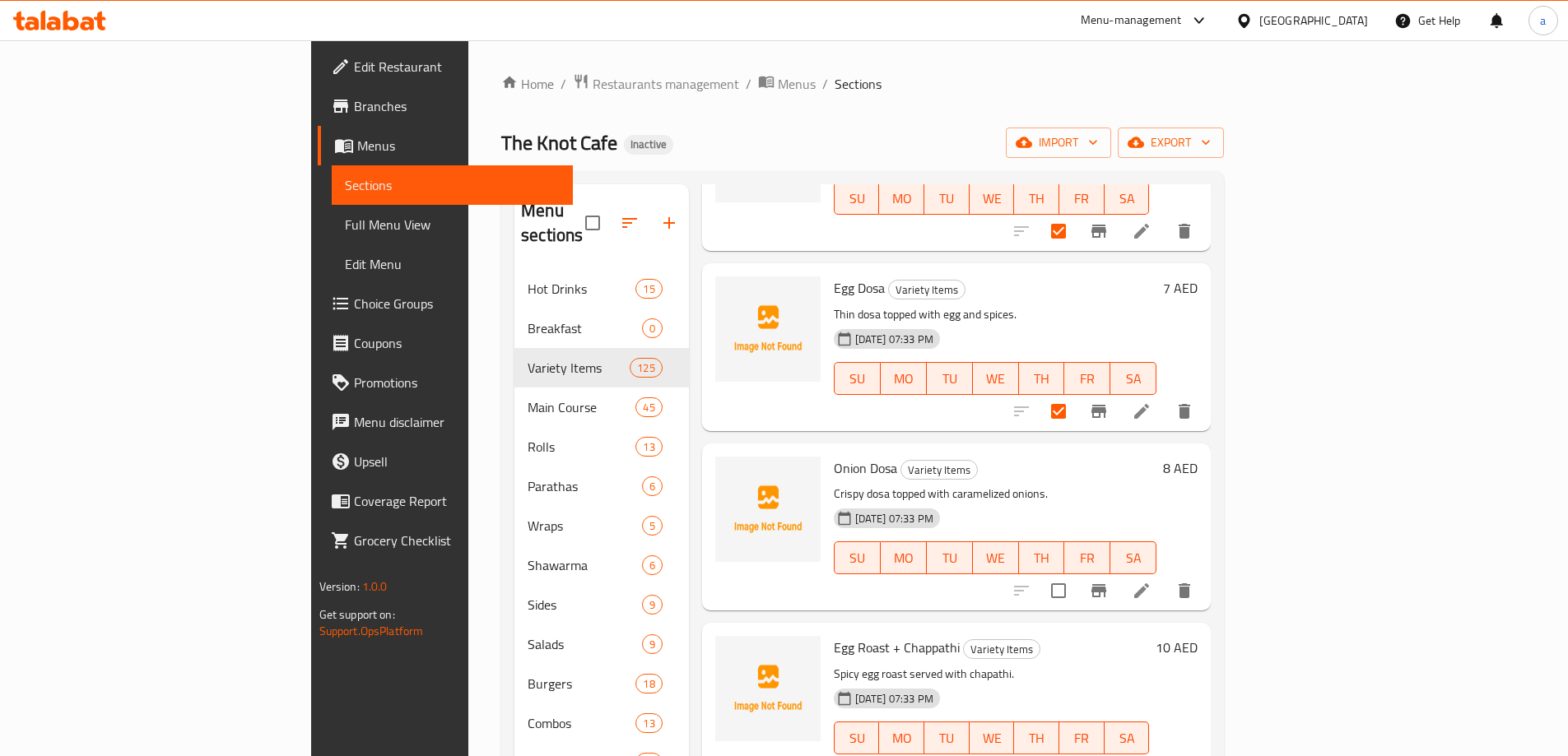
scroll to position [2633, 0]
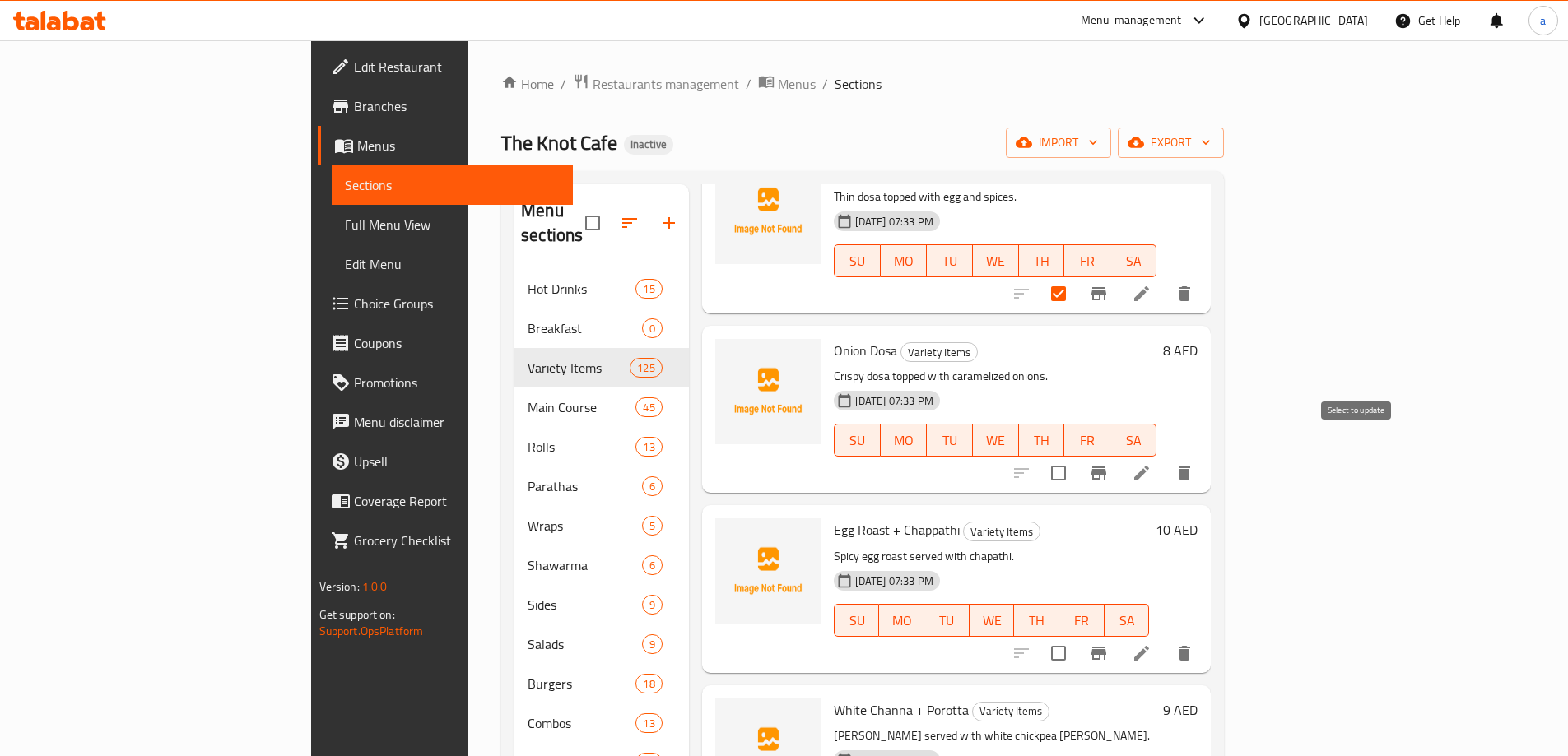
click at [1076, 456] on input "checkbox" at bounding box center [1058, 473] width 35 height 35
checkbox input "true"
click at [1076, 636] on input "checkbox" at bounding box center [1058, 653] width 35 height 35
checkbox input "true"
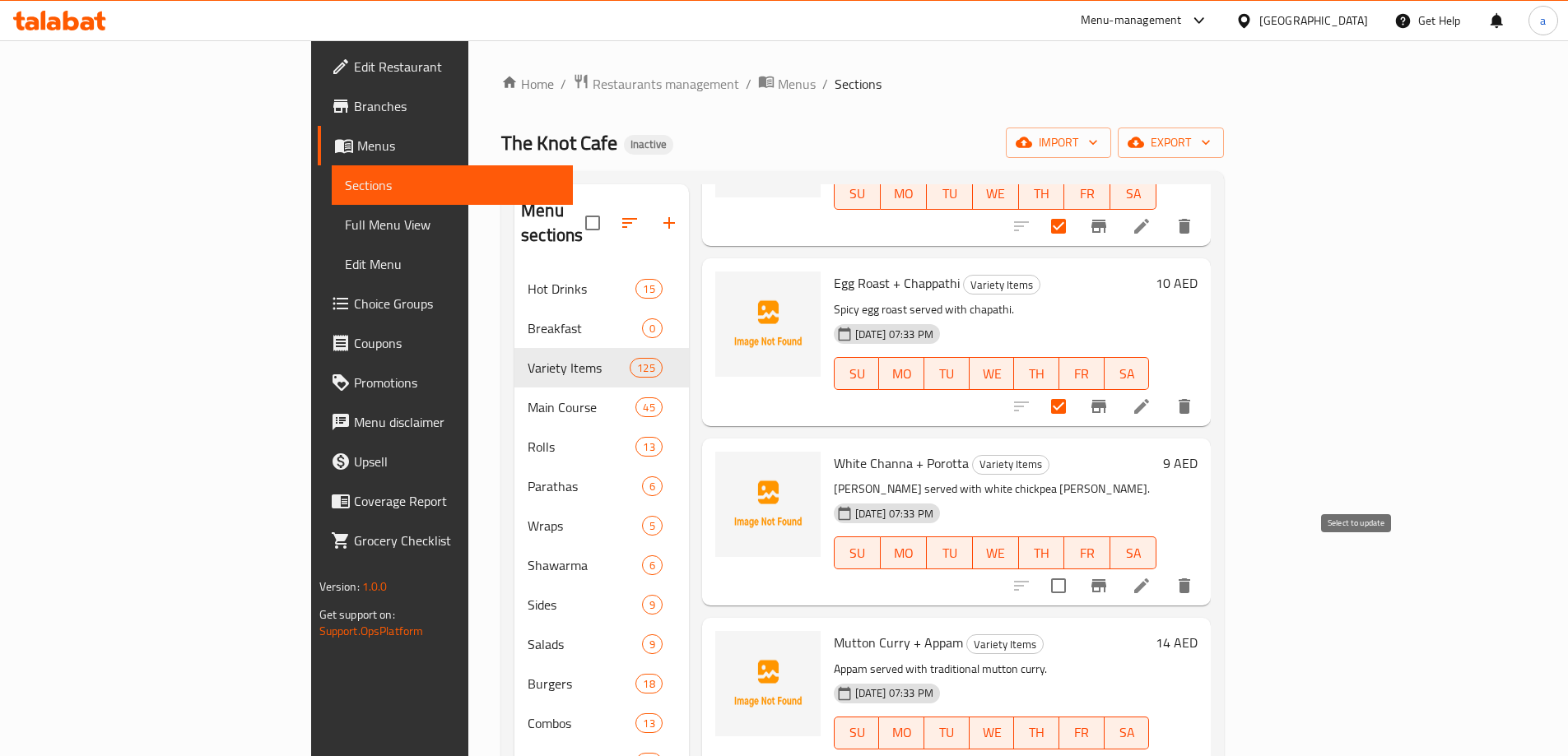
click at [1076, 569] on input "checkbox" at bounding box center [1058, 586] width 35 height 35
checkbox input "true"
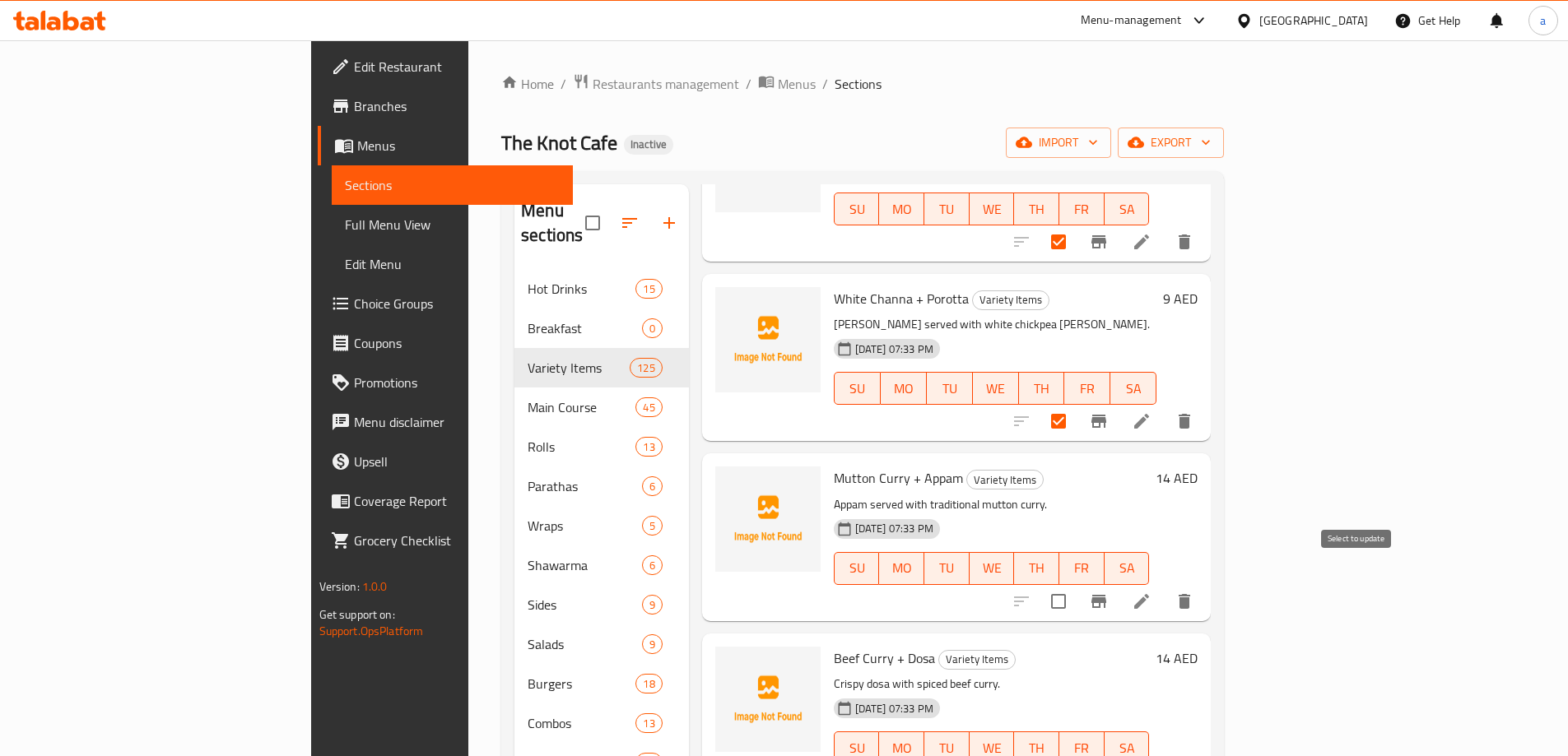
click at [1076, 584] on input "checkbox" at bounding box center [1058, 601] width 35 height 35
checkbox input "true"
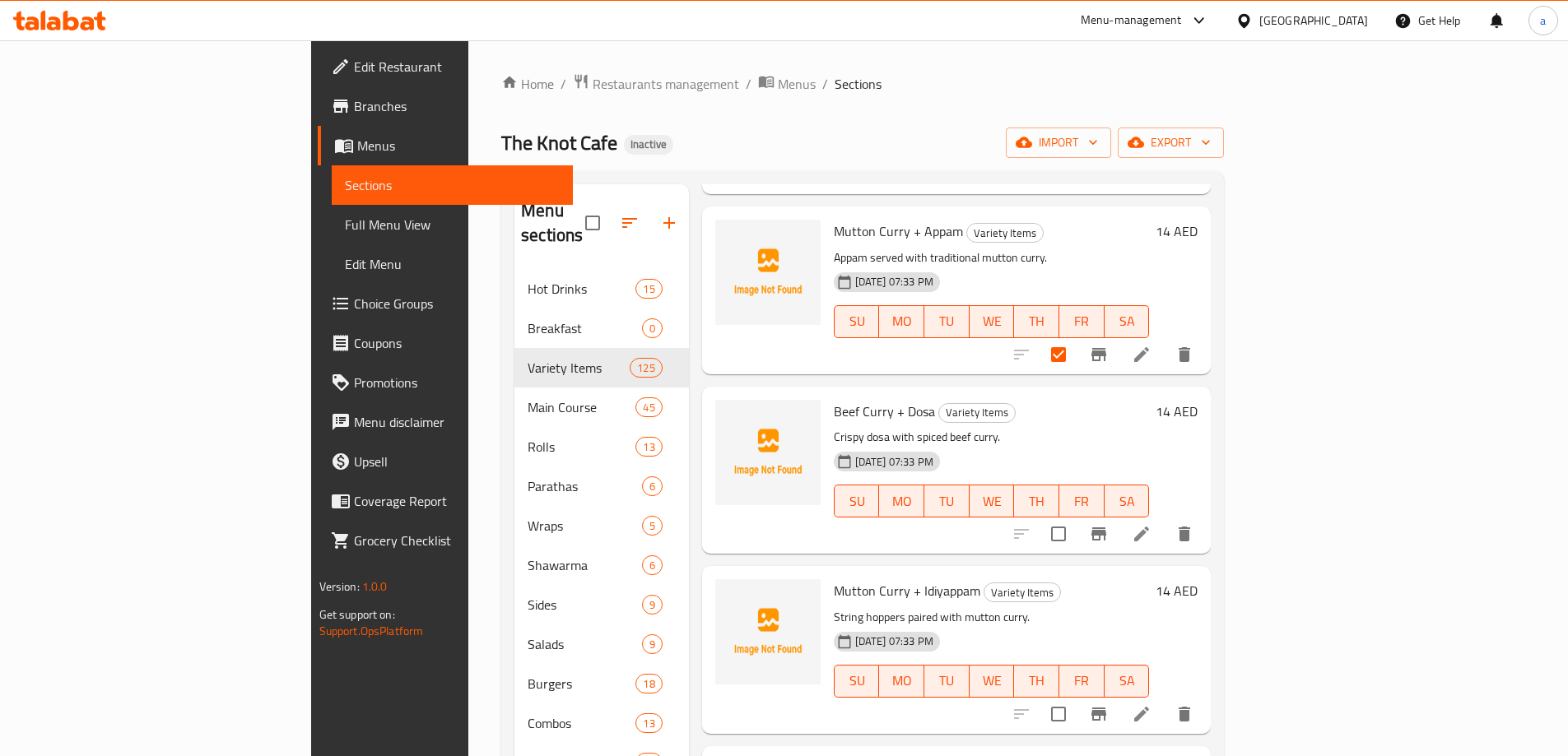
click at [1076, 523] on input "checkbox" at bounding box center [1058, 534] width 35 height 35
checkbox input "true"
click at [1076, 697] on input "checkbox" at bounding box center [1058, 714] width 35 height 35
checkbox input "true"
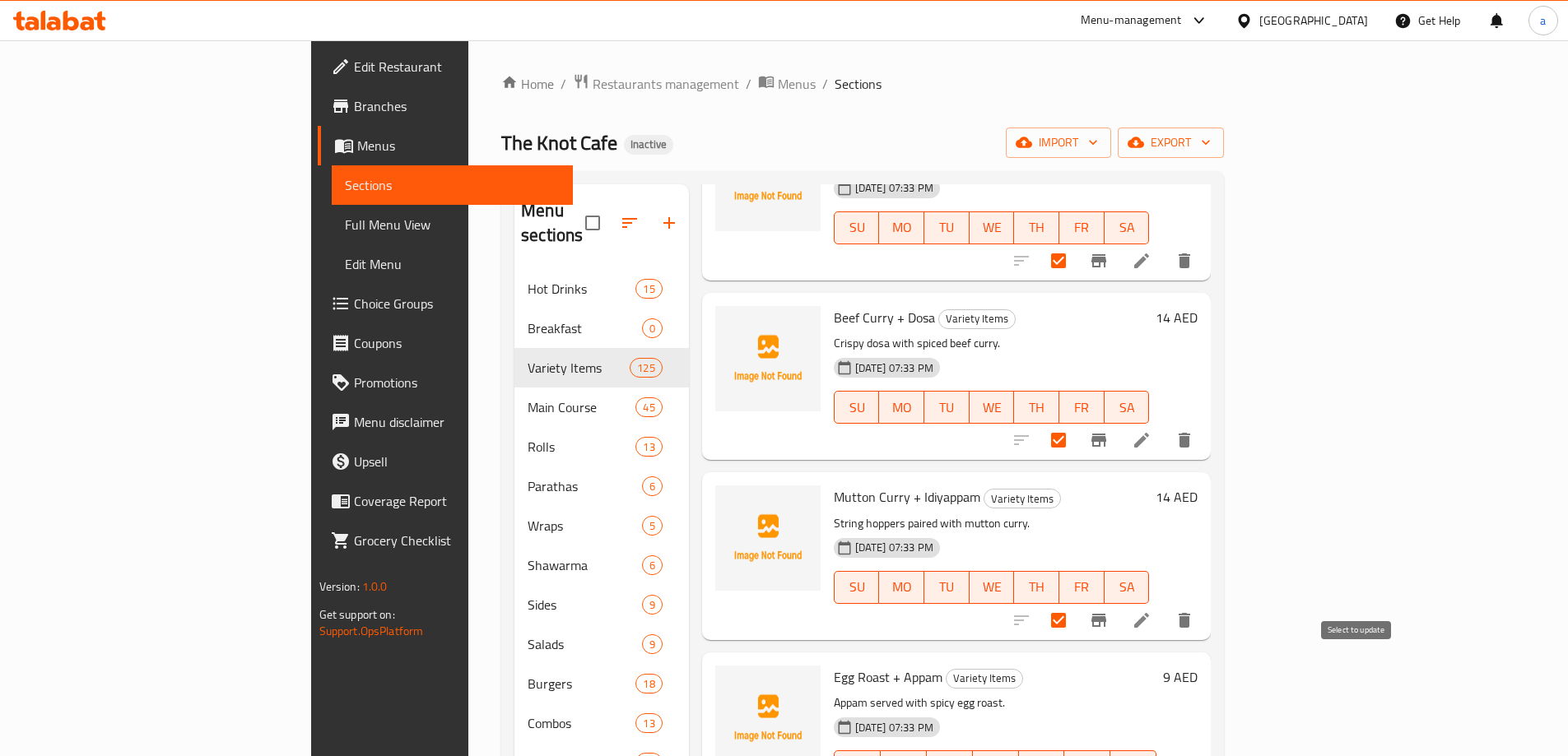
scroll to position [3456, 0]
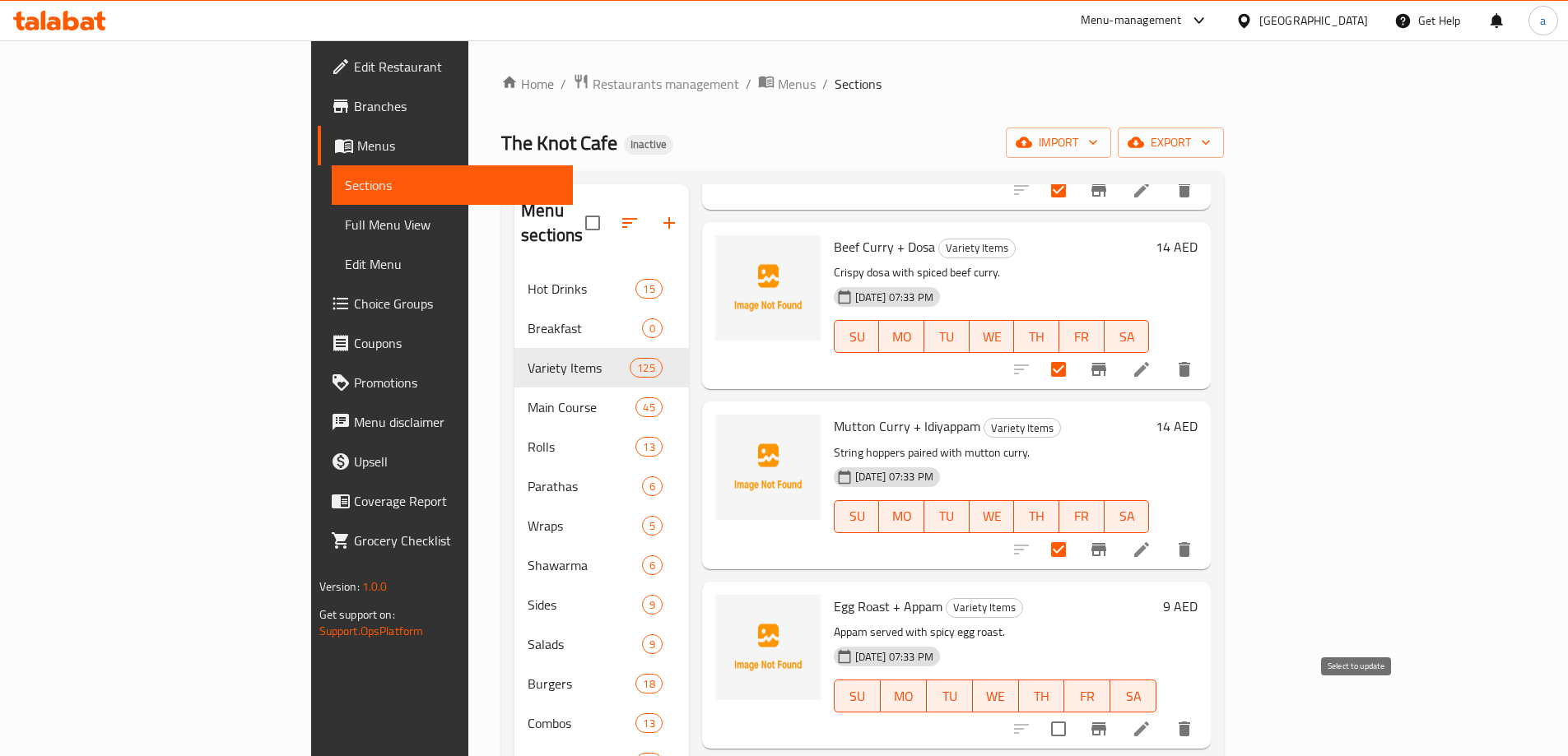
click at [1076, 712] on input "checkbox" at bounding box center [1058, 729] width 35 height 35
checkbox input "true"
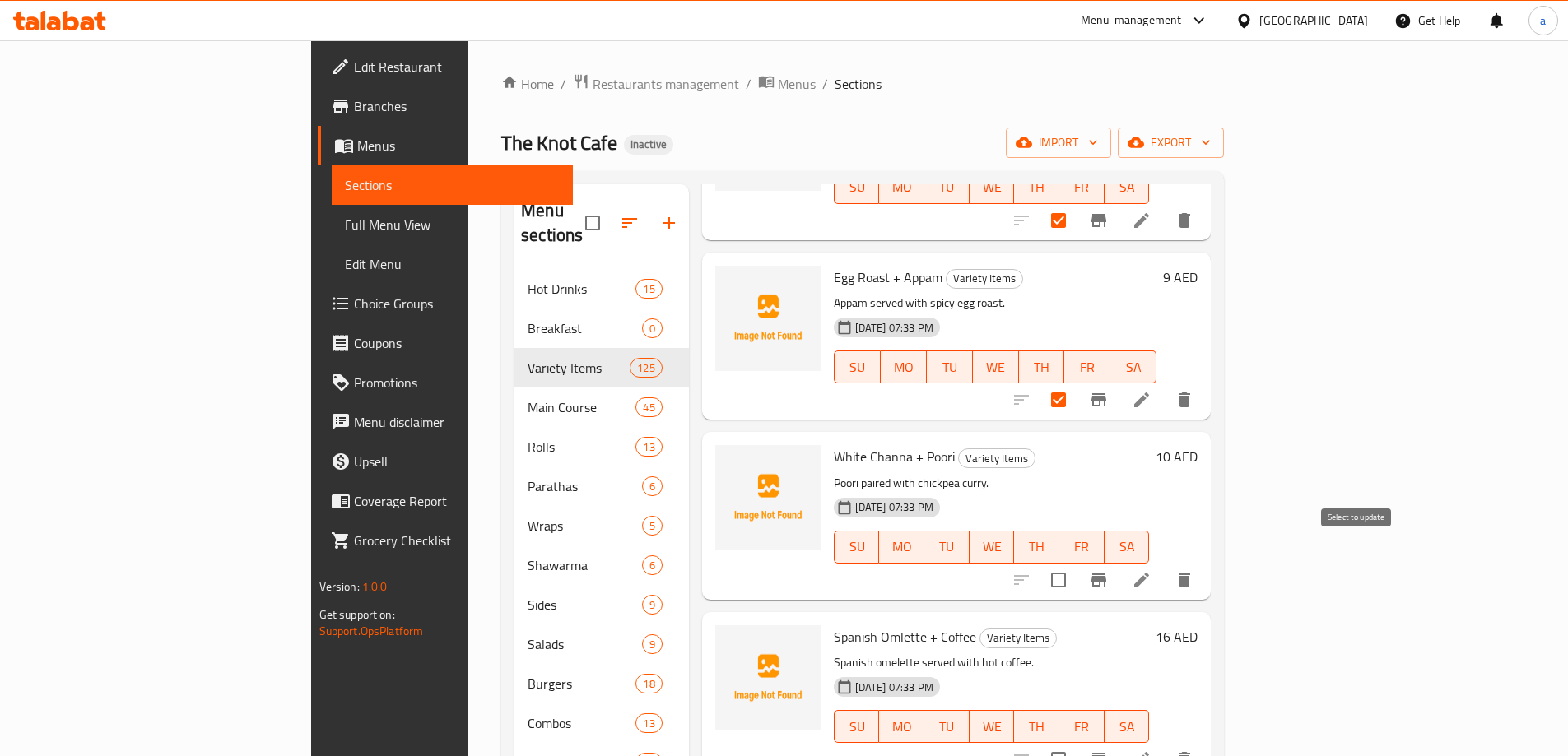
click at [1076, 563] on input "checkbox" at bounding box center [1058, 580] width 35 height 35
checkbox input "true"
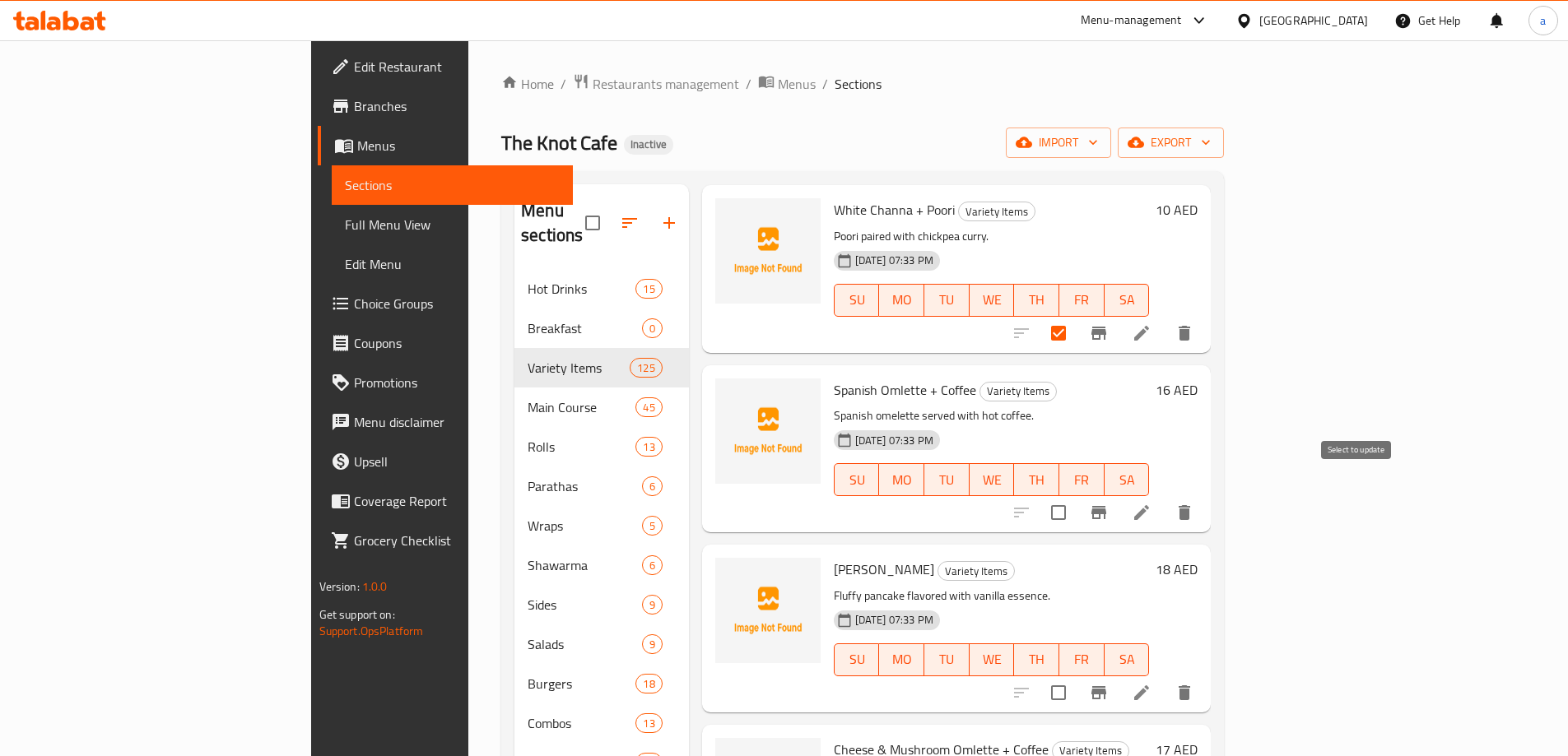
click at [1076, 496] on input "checkbox" at bounding box center [1058, 512] width 35 height 35
checkbox input "true"
click at [1076, 675] on input "checkbox" at bounding box center [1058, 692] width 35 height 35
checkbox input "true"
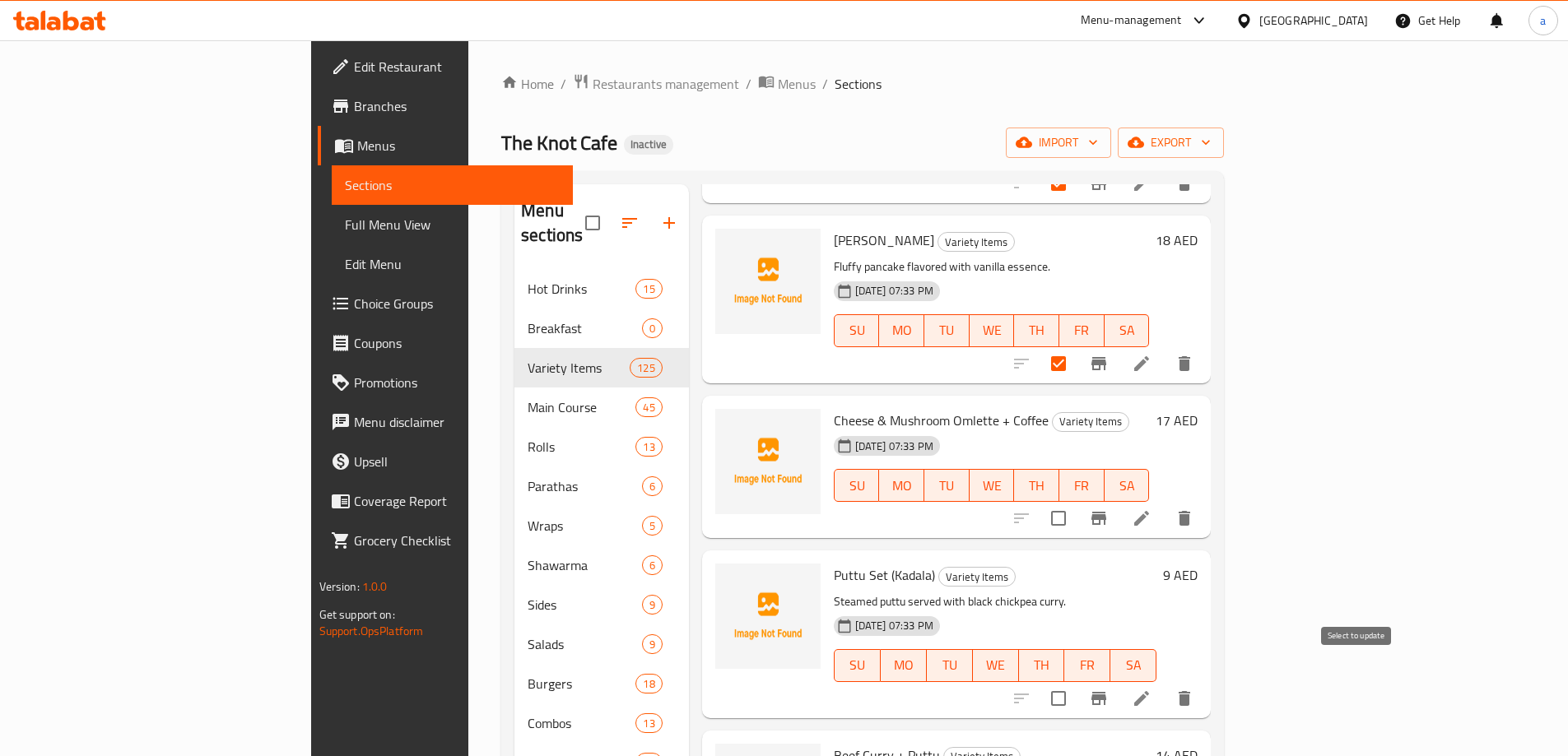
click at [1076, 682] on input "checkbox" at bounding box center [1058, 699] width 35 height 35
checkbox input "true"
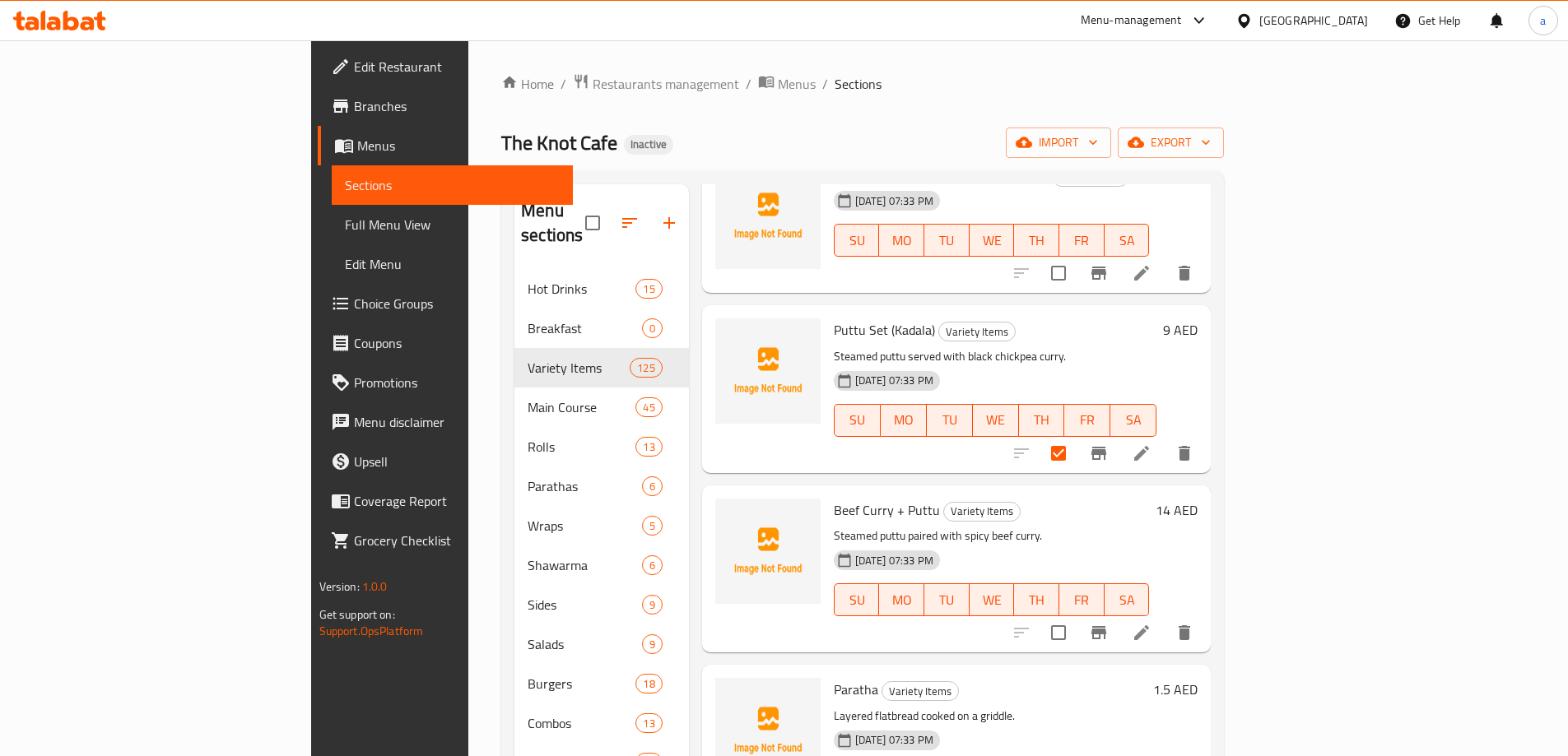
scroll to position [4608, 0]
click at [1076, 614] on input "checkbox" at bounding box center [1058, 631] width 35 height 35
checkbox input "true"
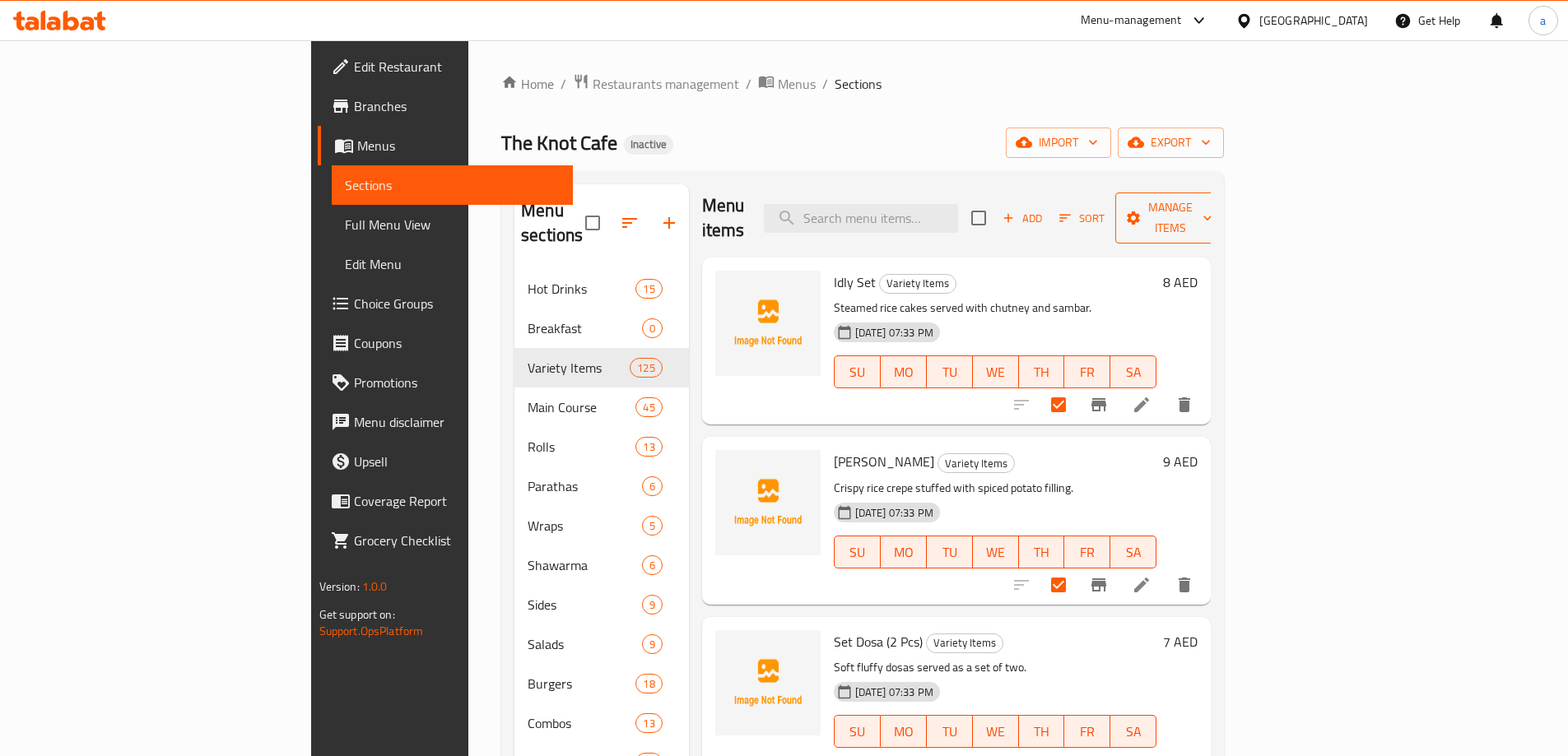
scroll to position [0, 0]
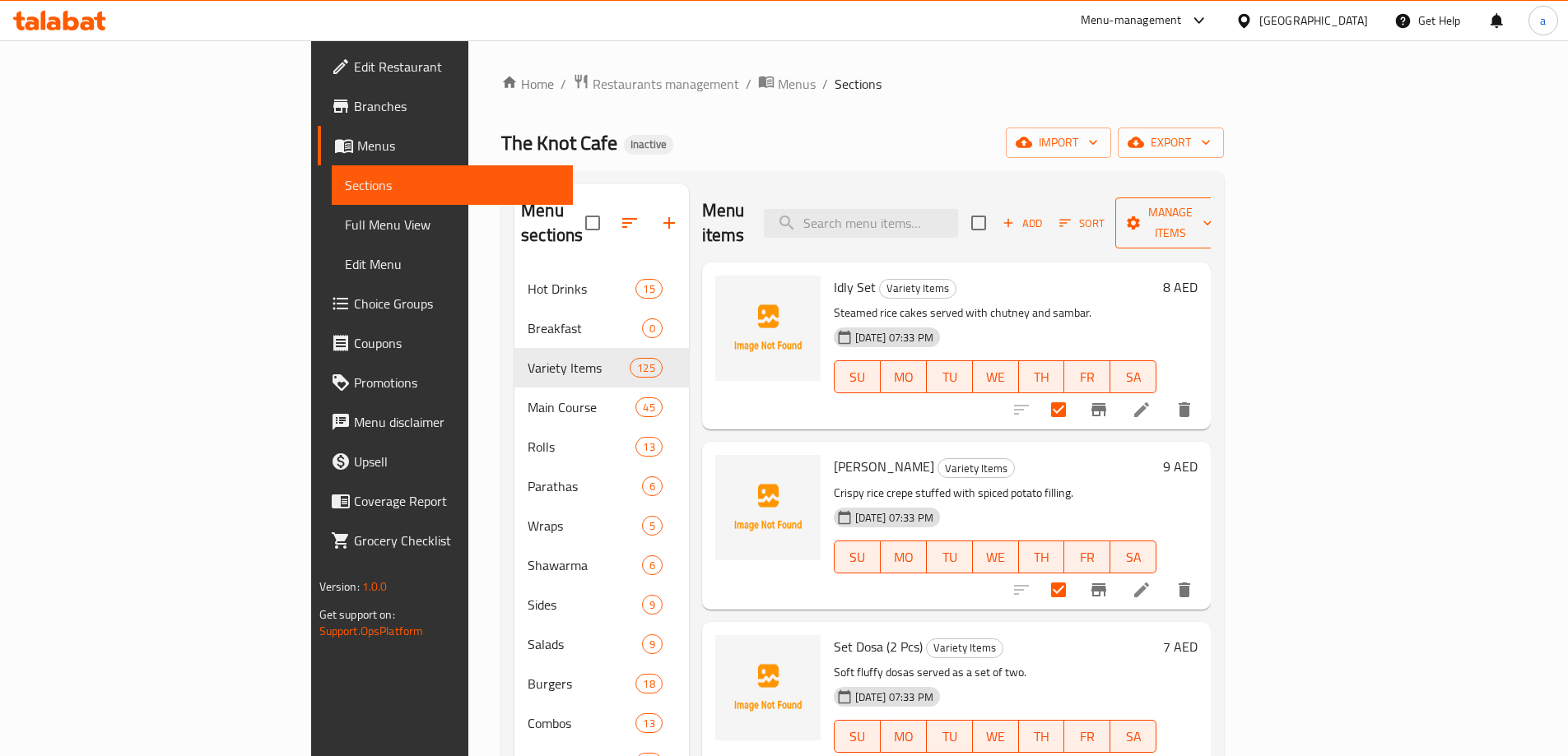
click at [1212, 216] on span "Manage items" at bounding box center [1170, 223] width 84 height 41
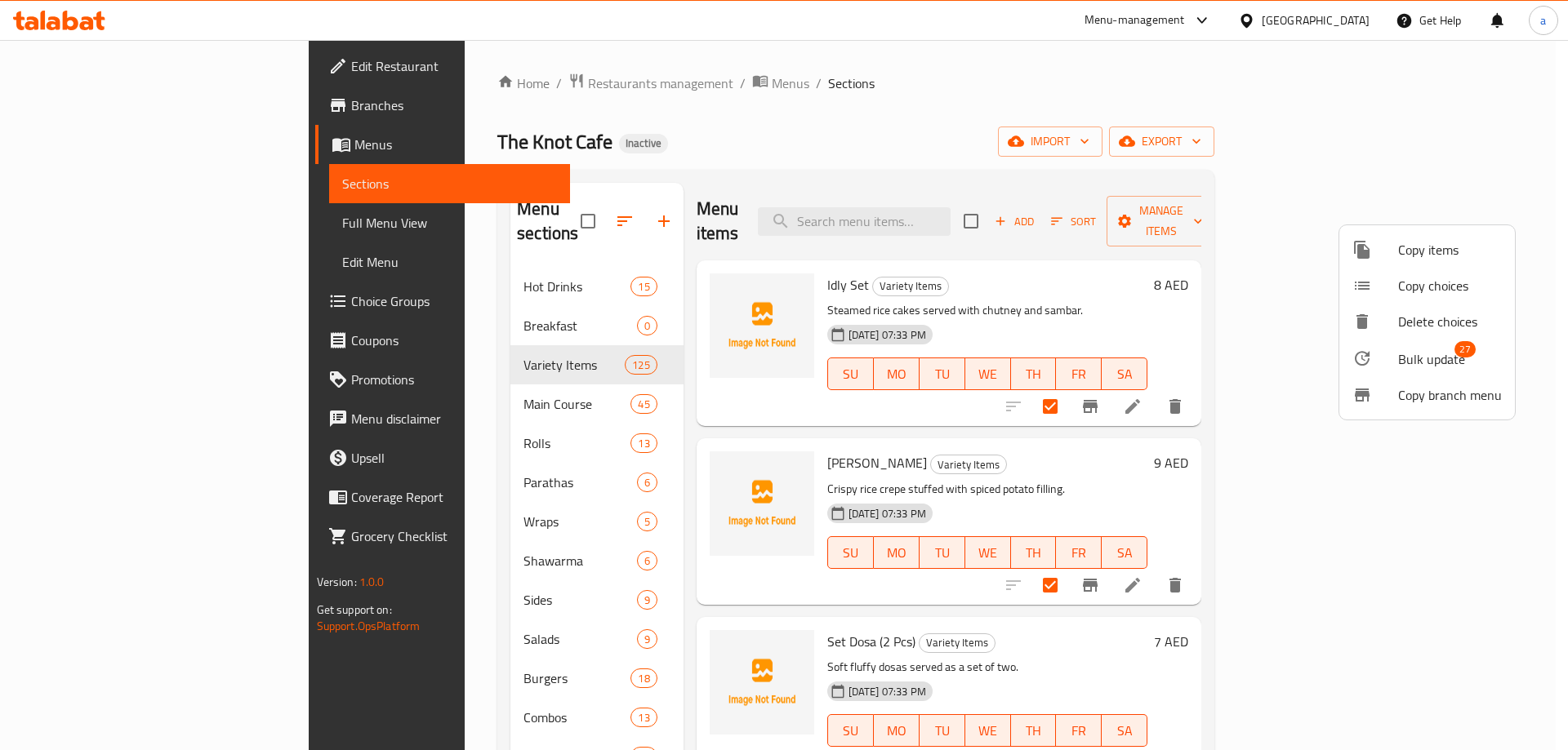
click at [1433, 354] on span "Bulk update" at bounding box center [1432, 359] width 67 height 20
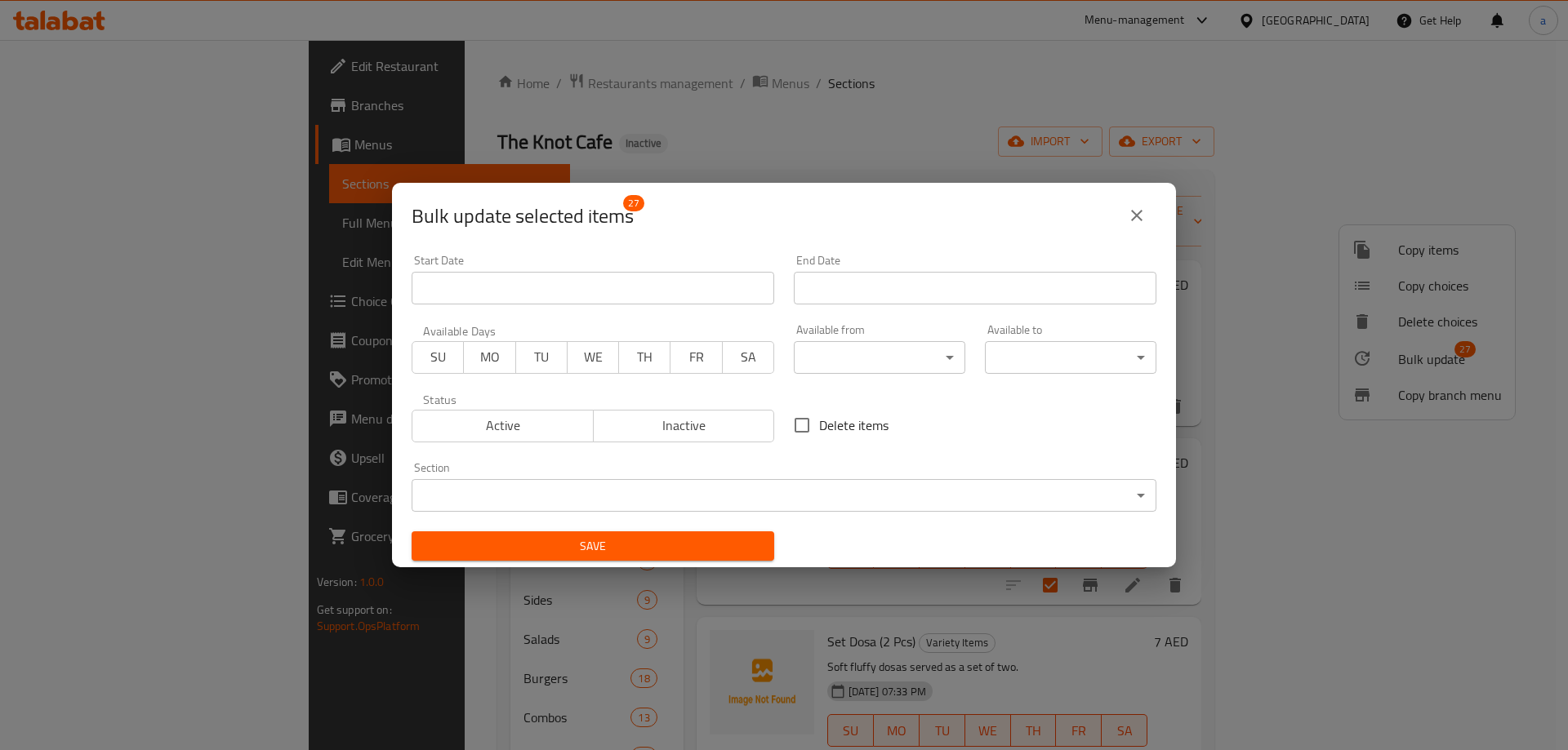
click at [692, 500] on body "​ Menu-management United Arab Emirates Get Help a Edit Restaurant Branches Menu…" at bounding box center [784, 395] width 1568 height 710
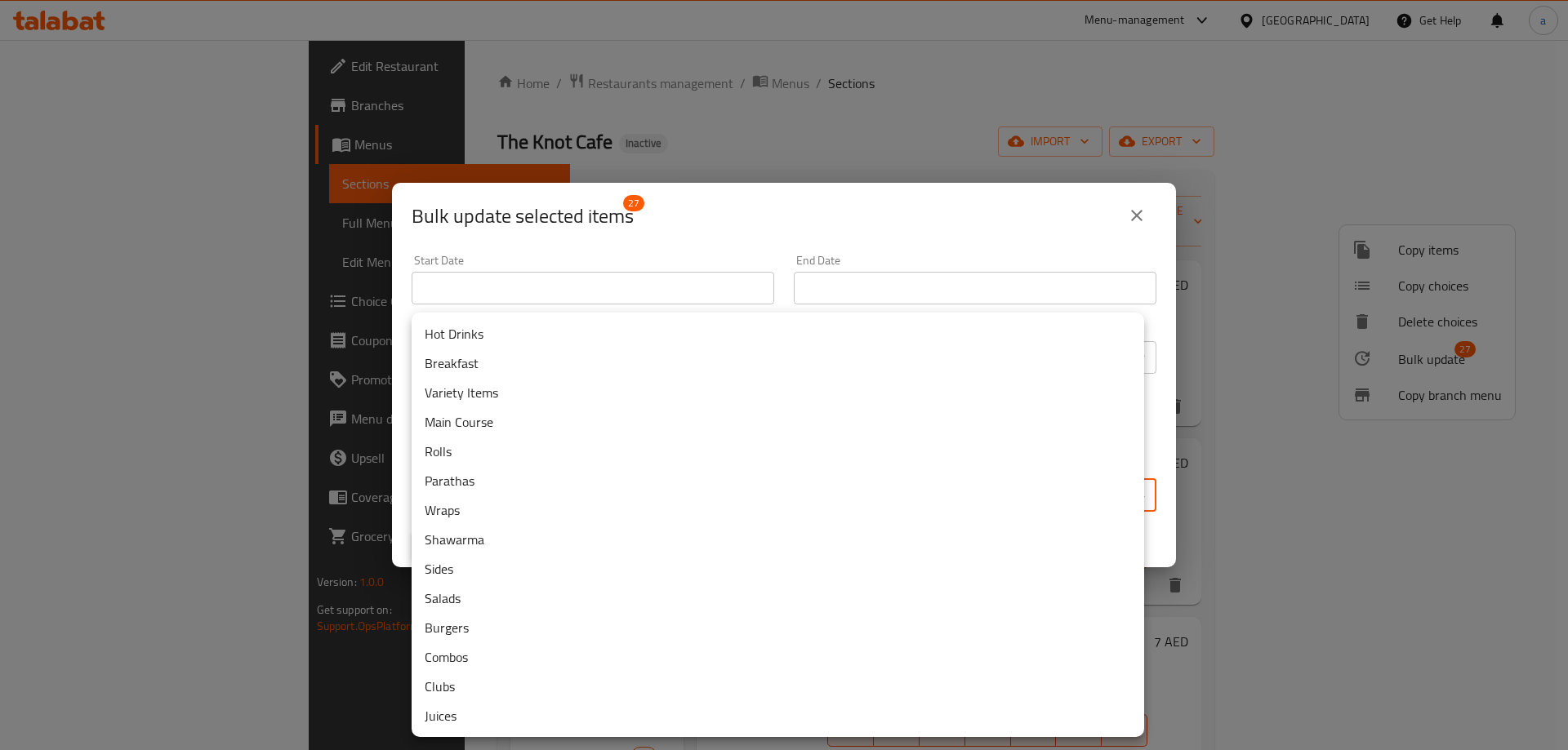
click at [538, 368] on li "Breakfast" at bounding box center [777, 364] width 733 height 30
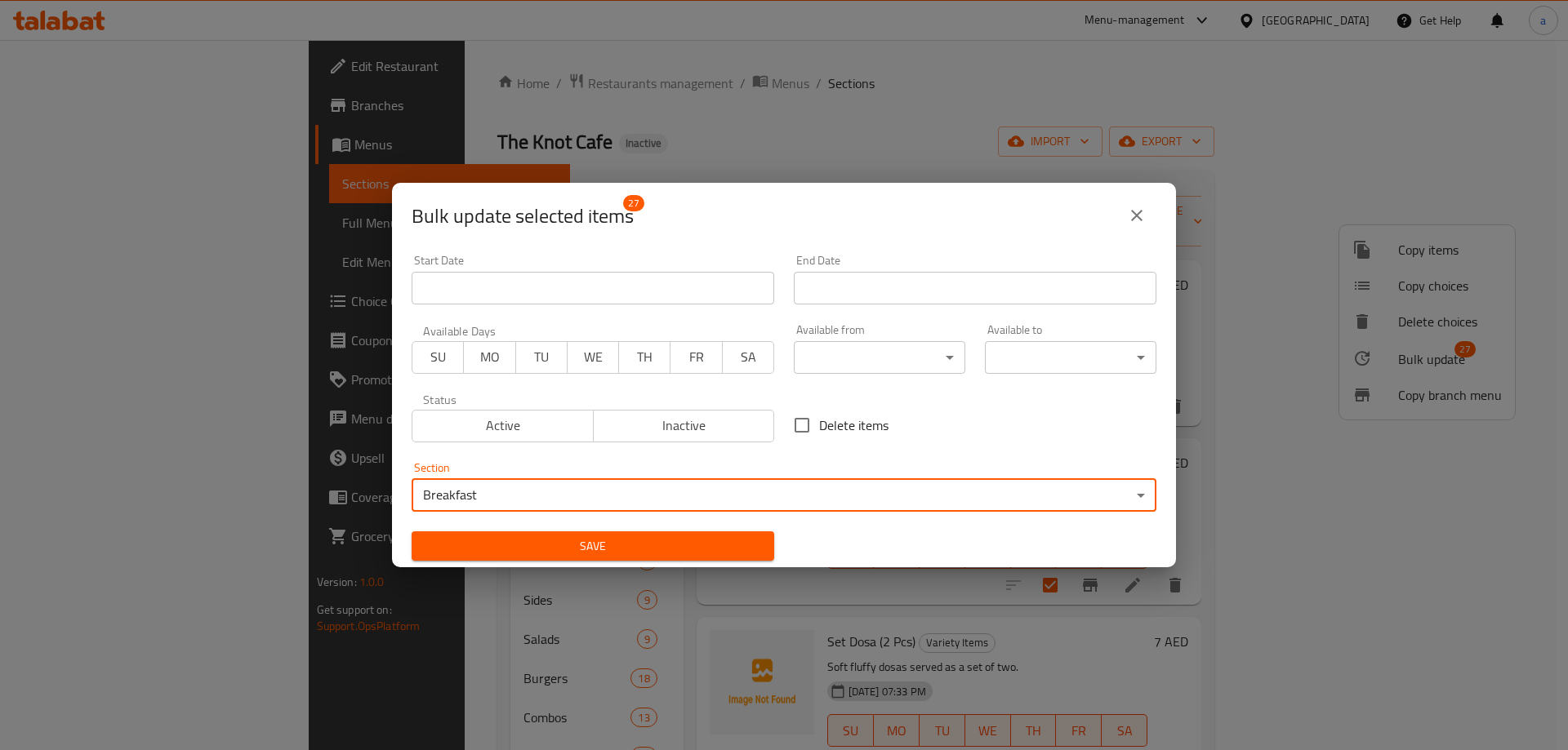
click at [612, 552] on span "Save" at bounding box center [593, 547] width 337 height 21
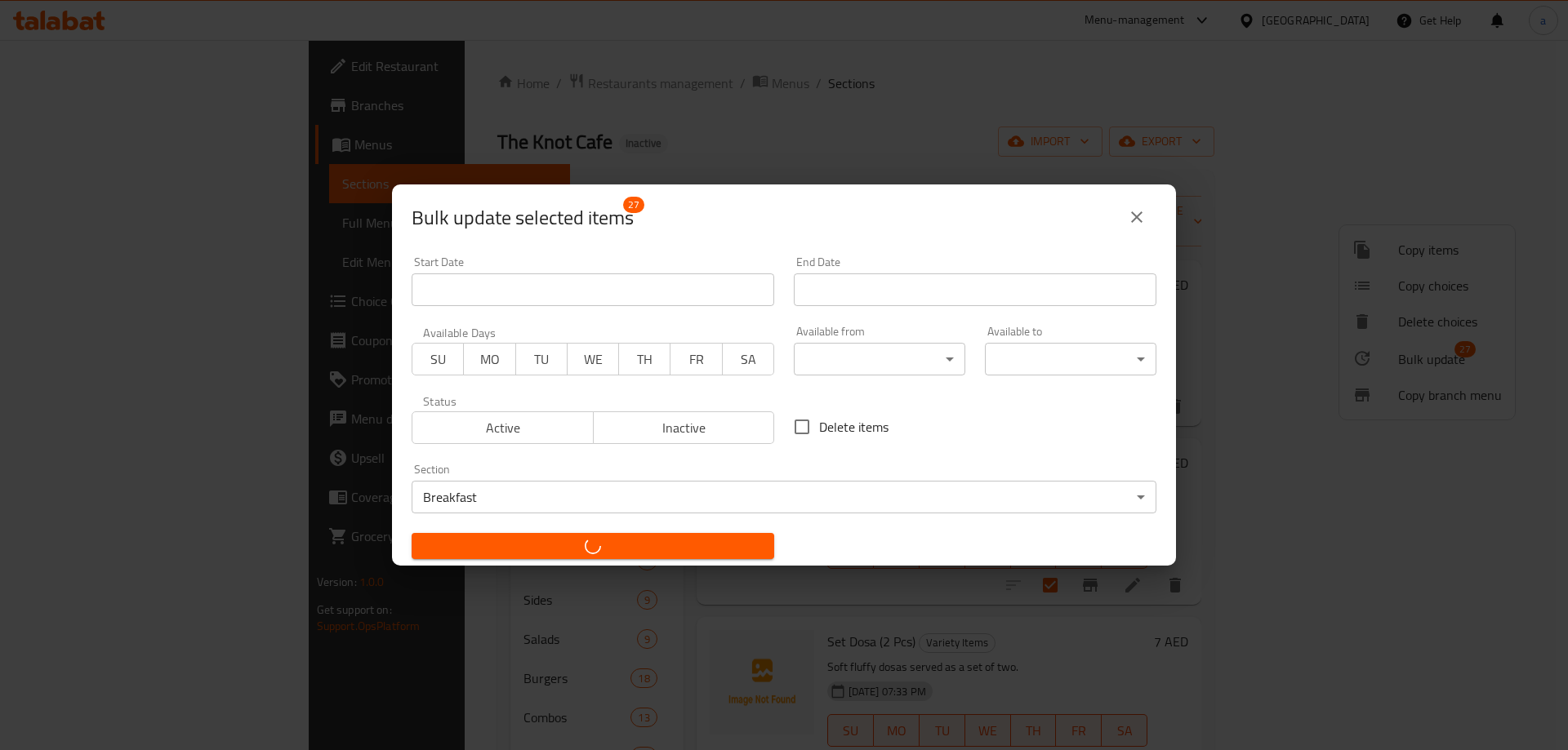
checkbox input "false"
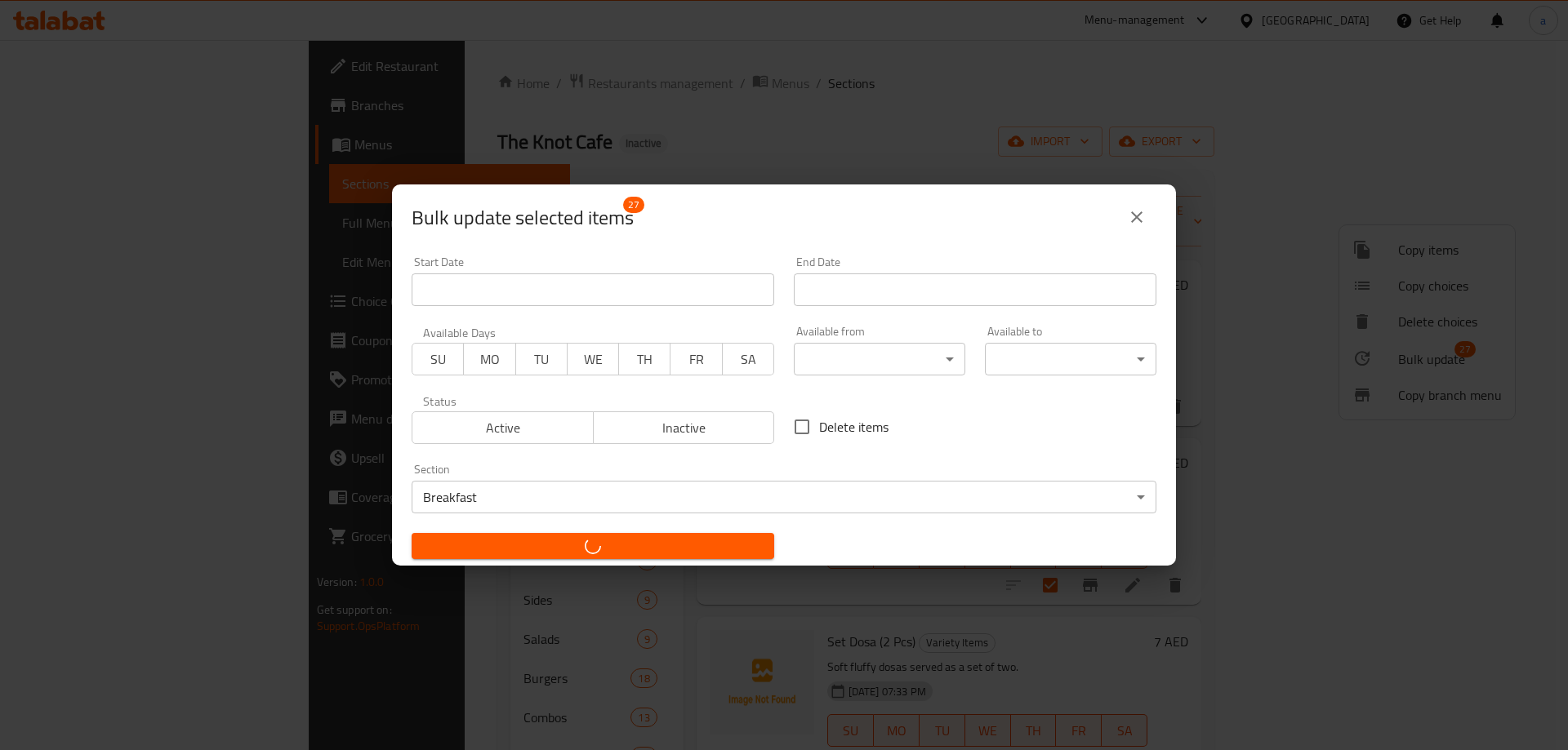
checkbox input "false"
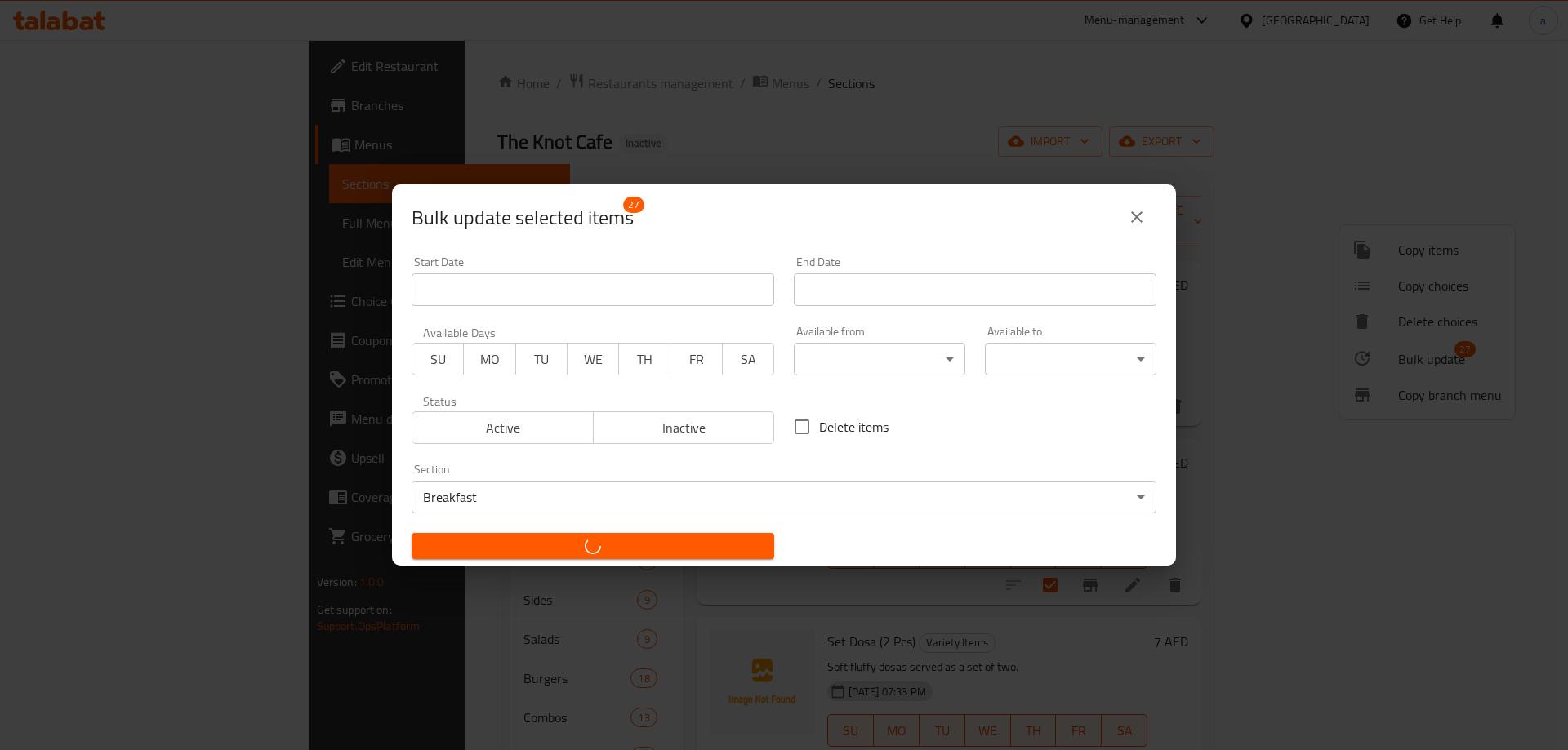
checkbox input "false"
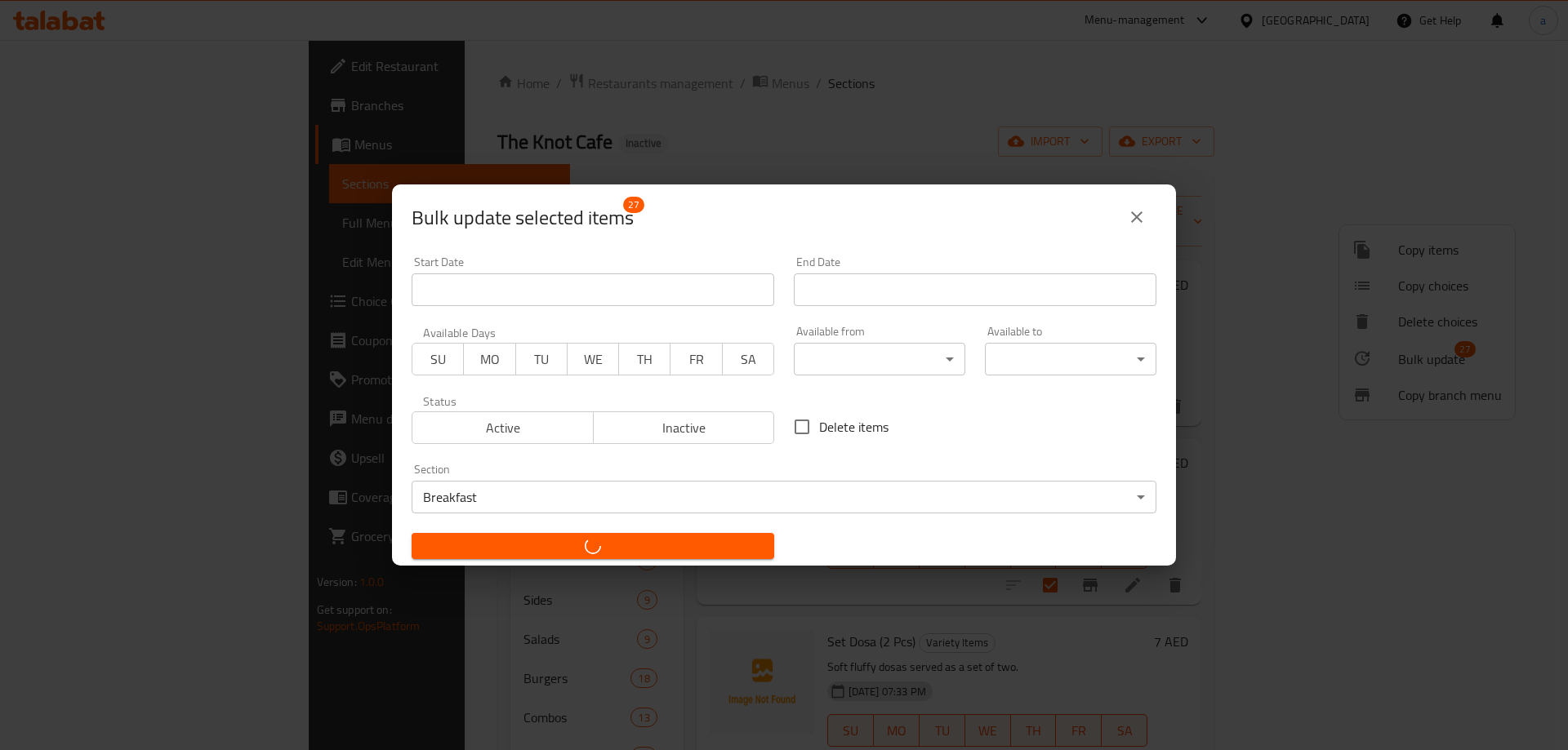
checkbox input "false"
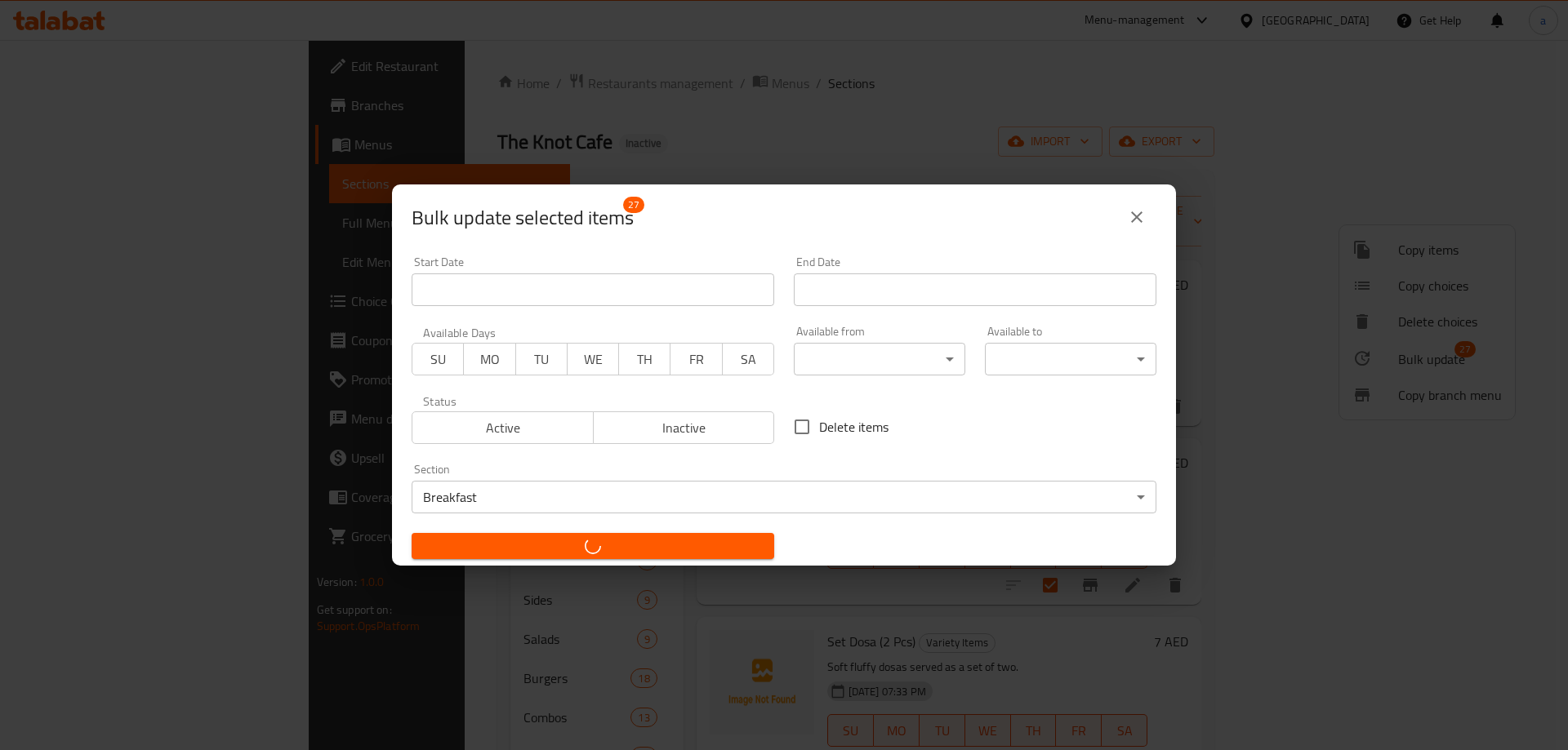
checkbox input "false"
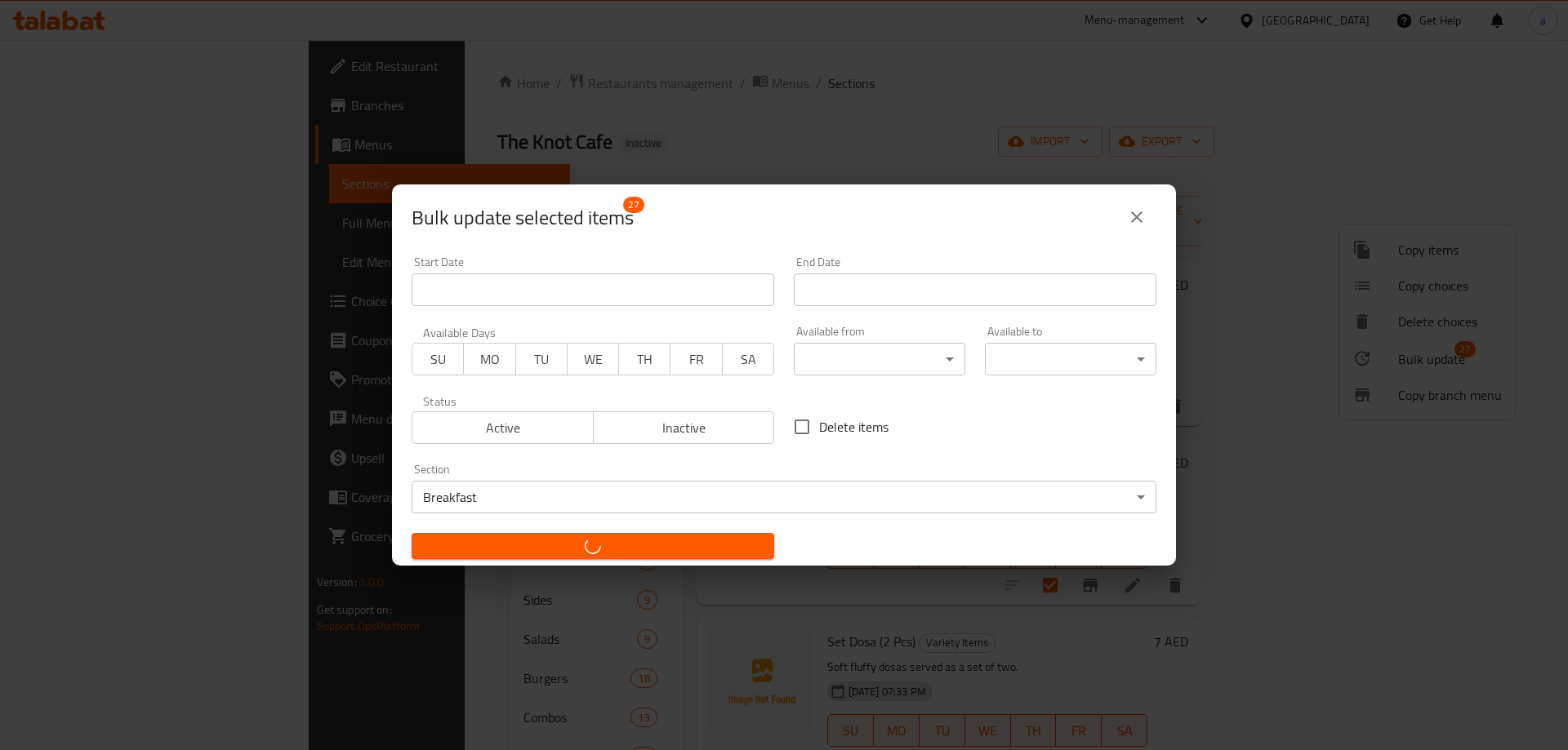
checkbox input "false"
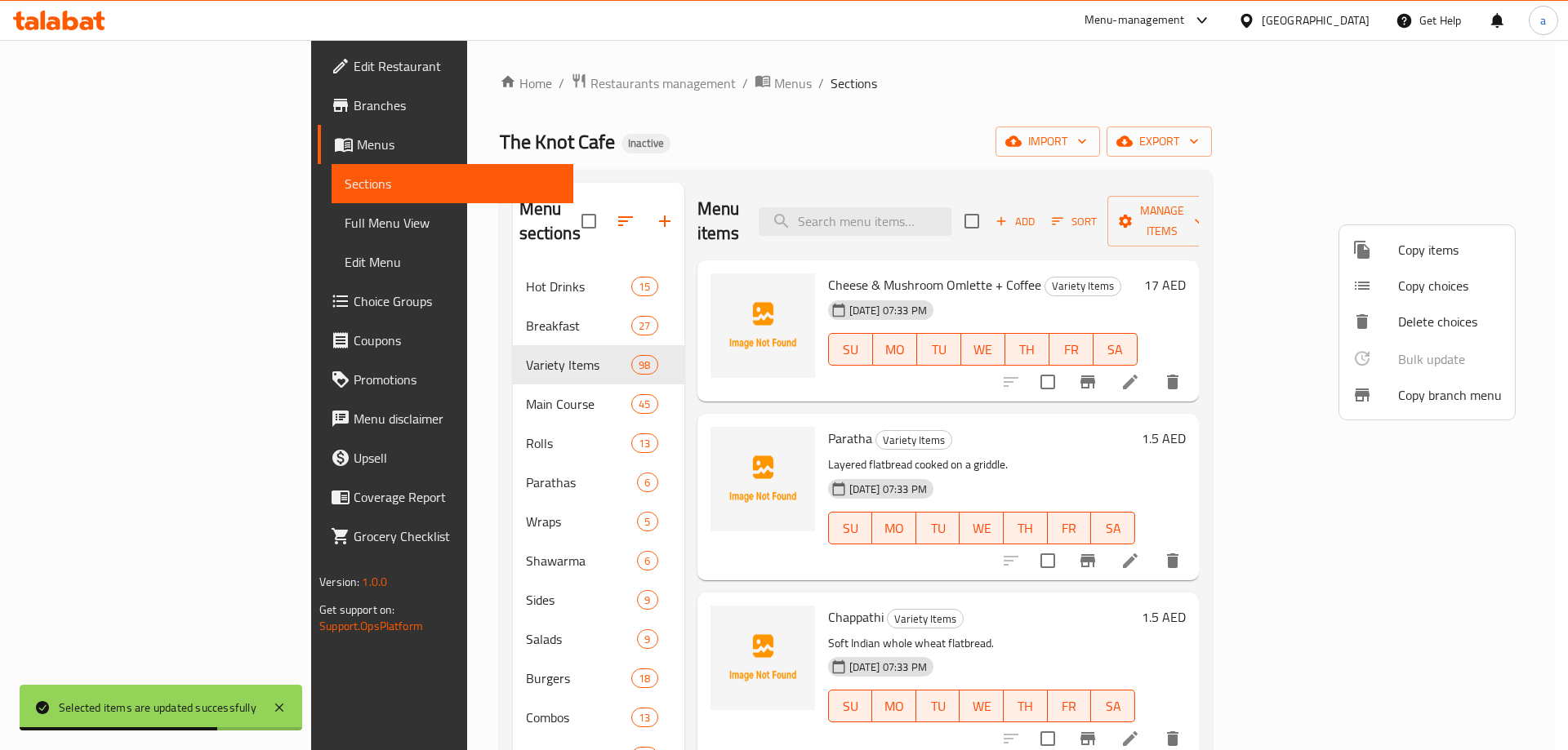
click at [593, 210] on div at bounding box center [784, 375] width 1568 height 750
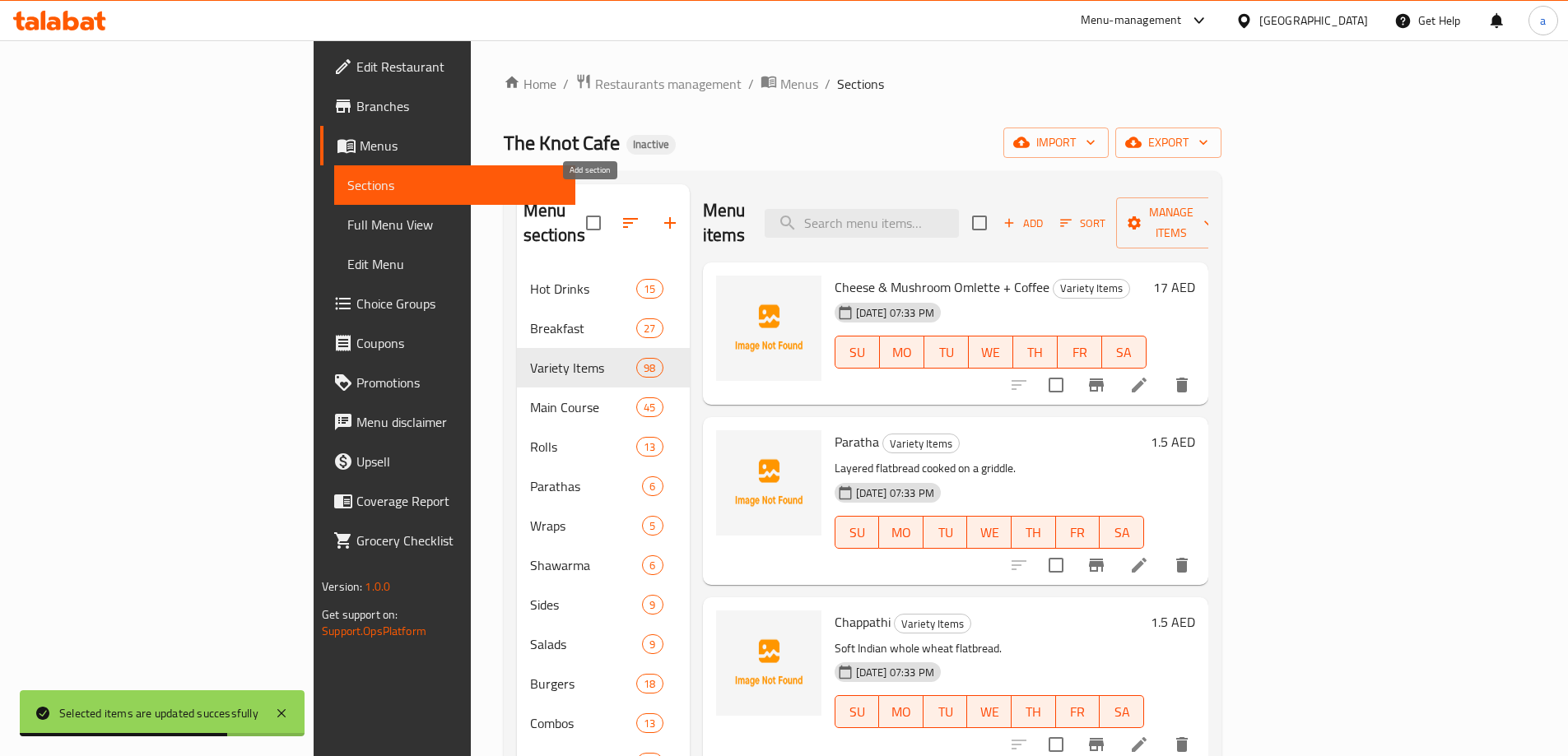
click at [664, 217] on icon "button" at bounding box center [670, 223] width 11 height 11
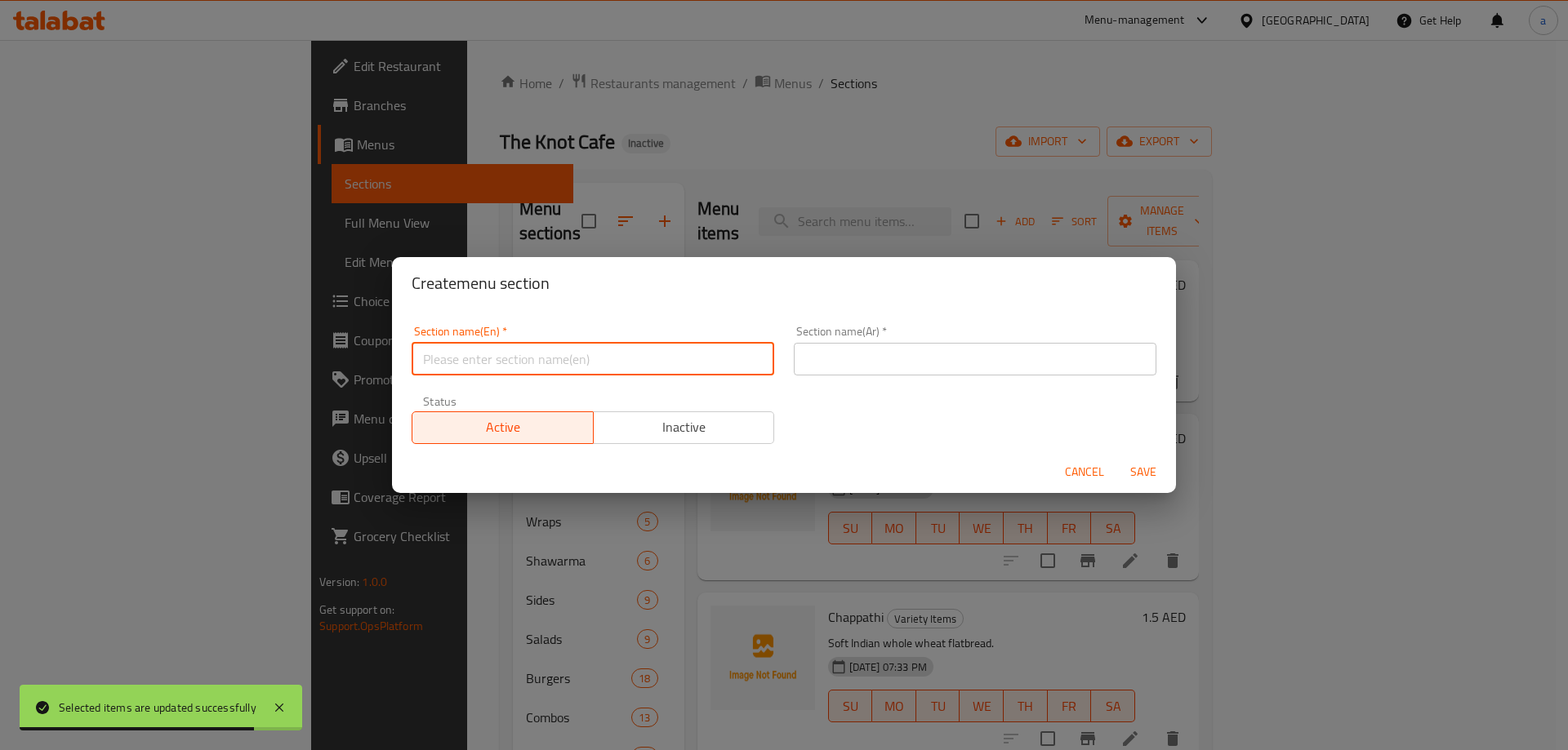
click at [543, 351] on input "text" at bounding box center [593, 359] width 363 height 33
type input "ث"
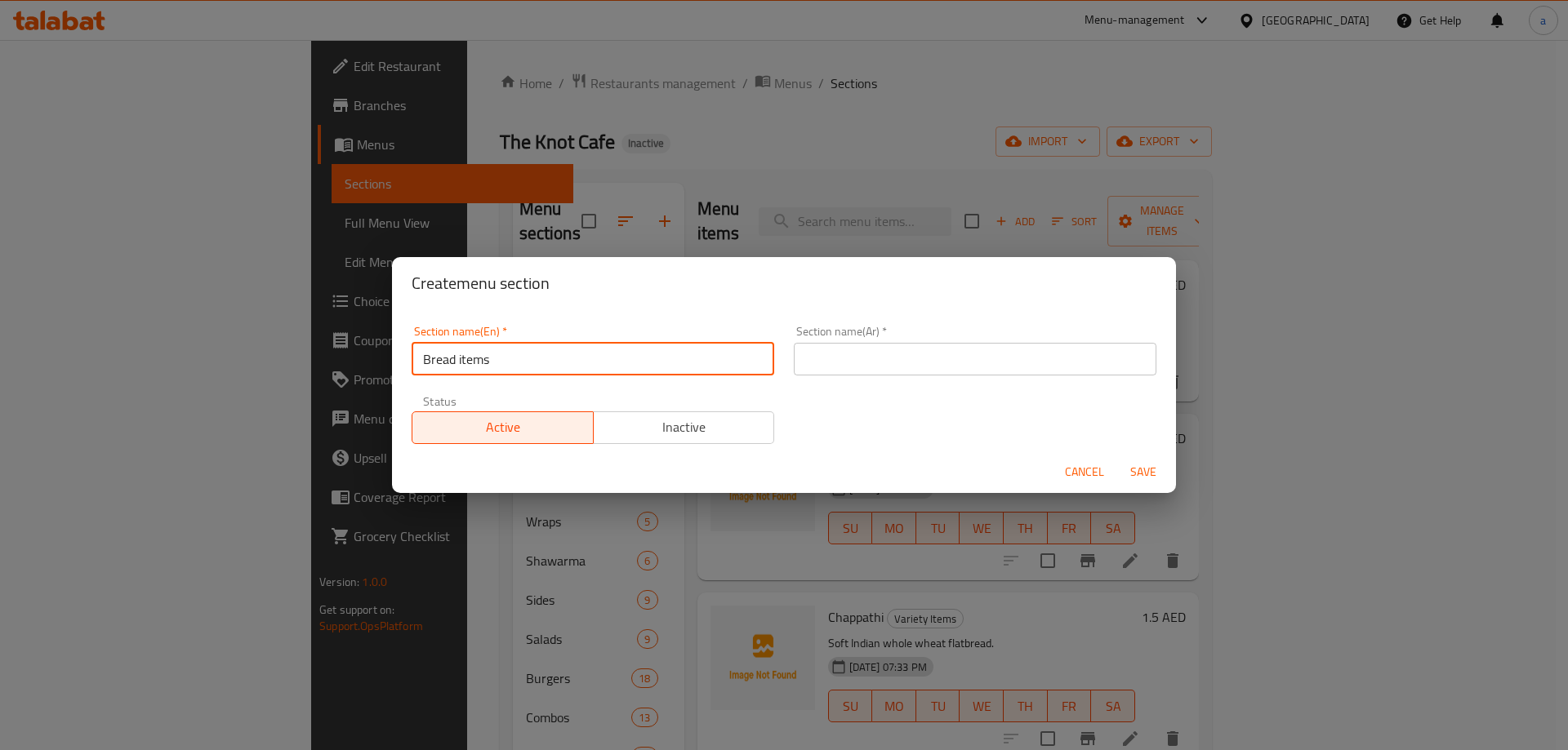
type input "Bread items"
click at [827, 359] on input "text" at bounding box center [975, 359] width 363 height 33
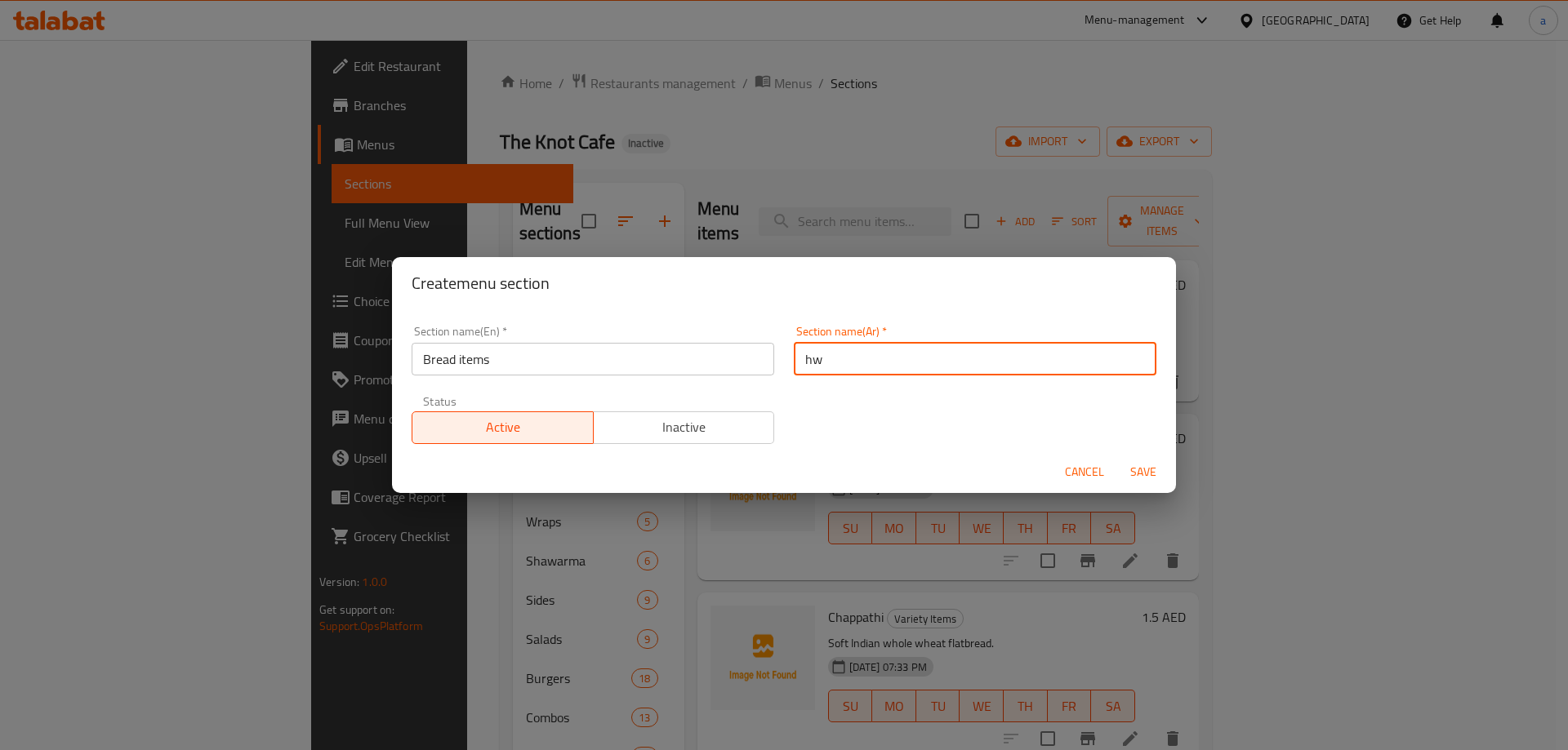
type input "h"
type input "اصناف الخبز"
click at [1155, 473] on span "Save" at bounding box center [1143, 472] width 39 height 21
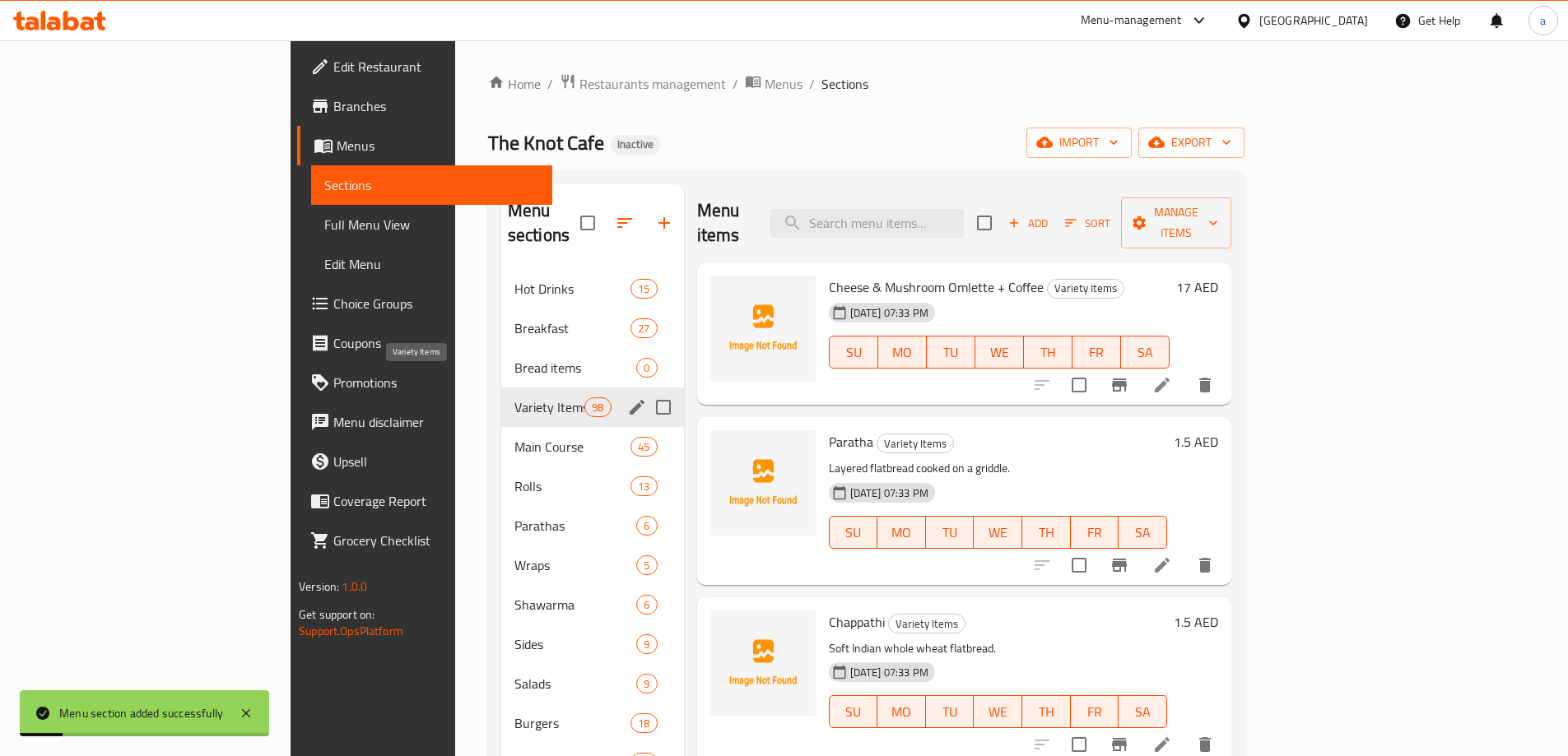
click at [515, 398] on span "Variety Items" at bounding box center [549, 407] width 70 height 20
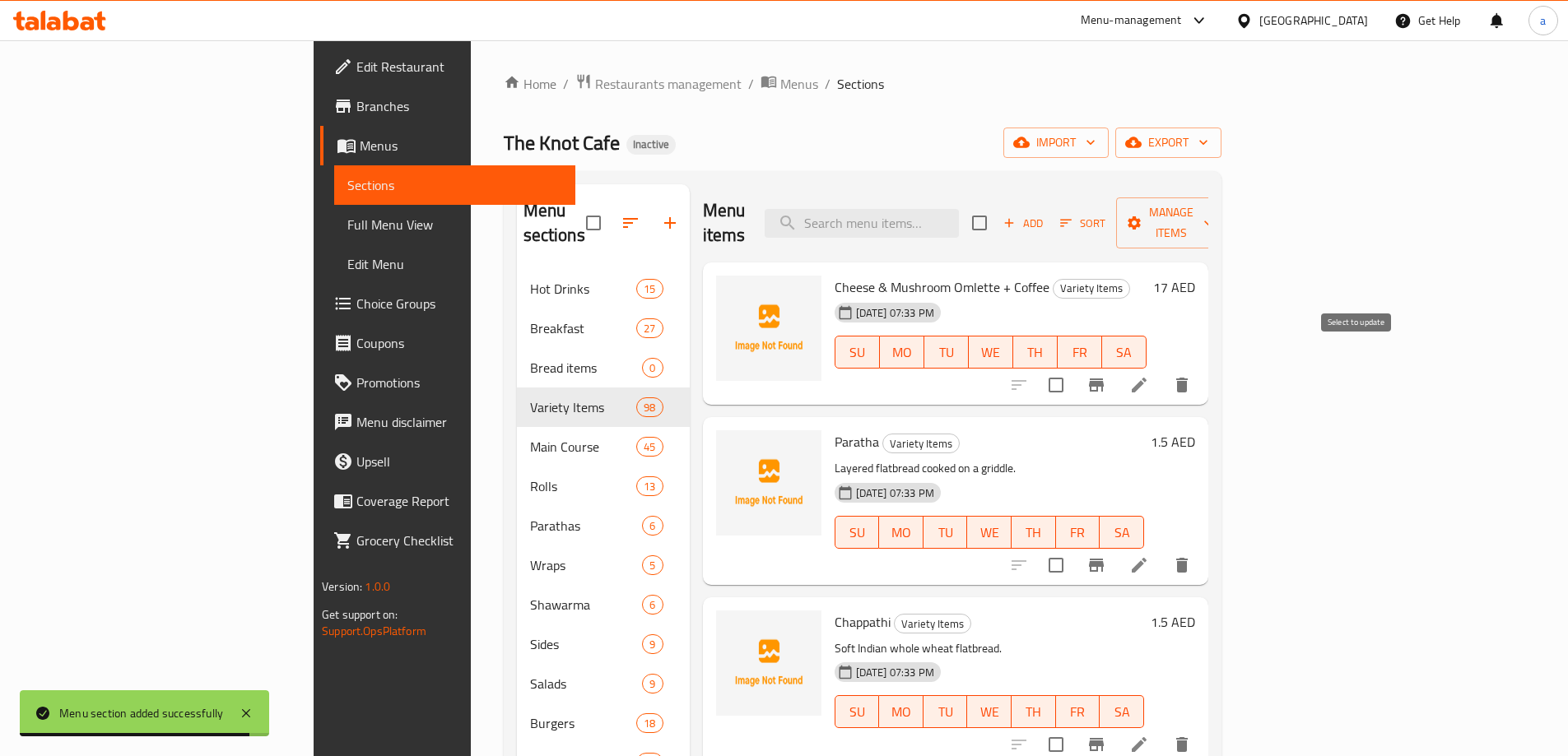
click at [1073, 368] on input "checkbox" at bounding box center [1055, 385] width 35 height 35
click at [1216, 214] on icon "button" at bounding box center [1209, 223] width 17 height 17
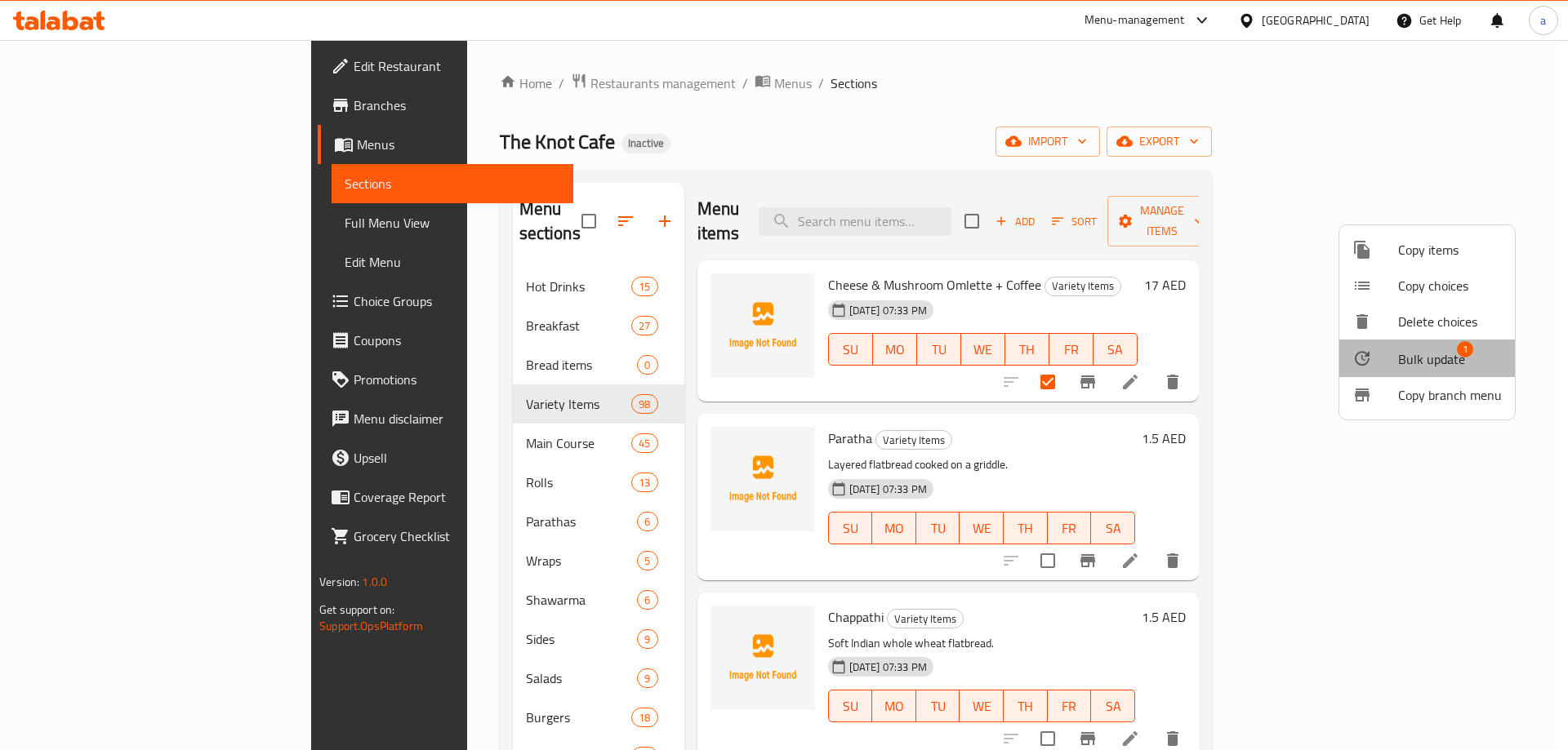
click at [1435, 354] on span "Bulk update" at bounding box center [1432, 359] width 67 height 20
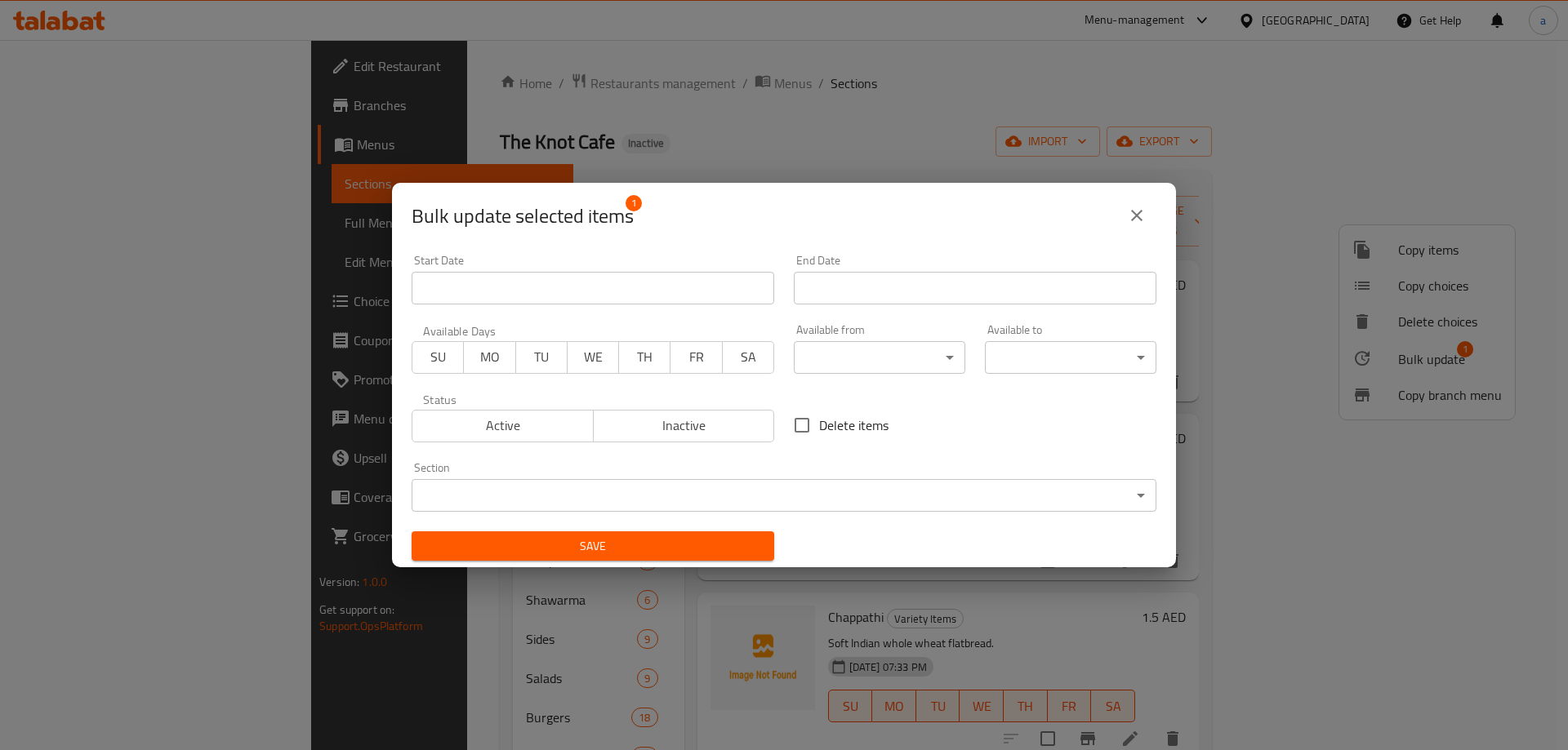
click at [600, 489] on body "​ Menu-management United Arab Emirates Get Help a Edit Restaurant Branches Menu…" at bounding box center [784, 395] width 1568 height 710
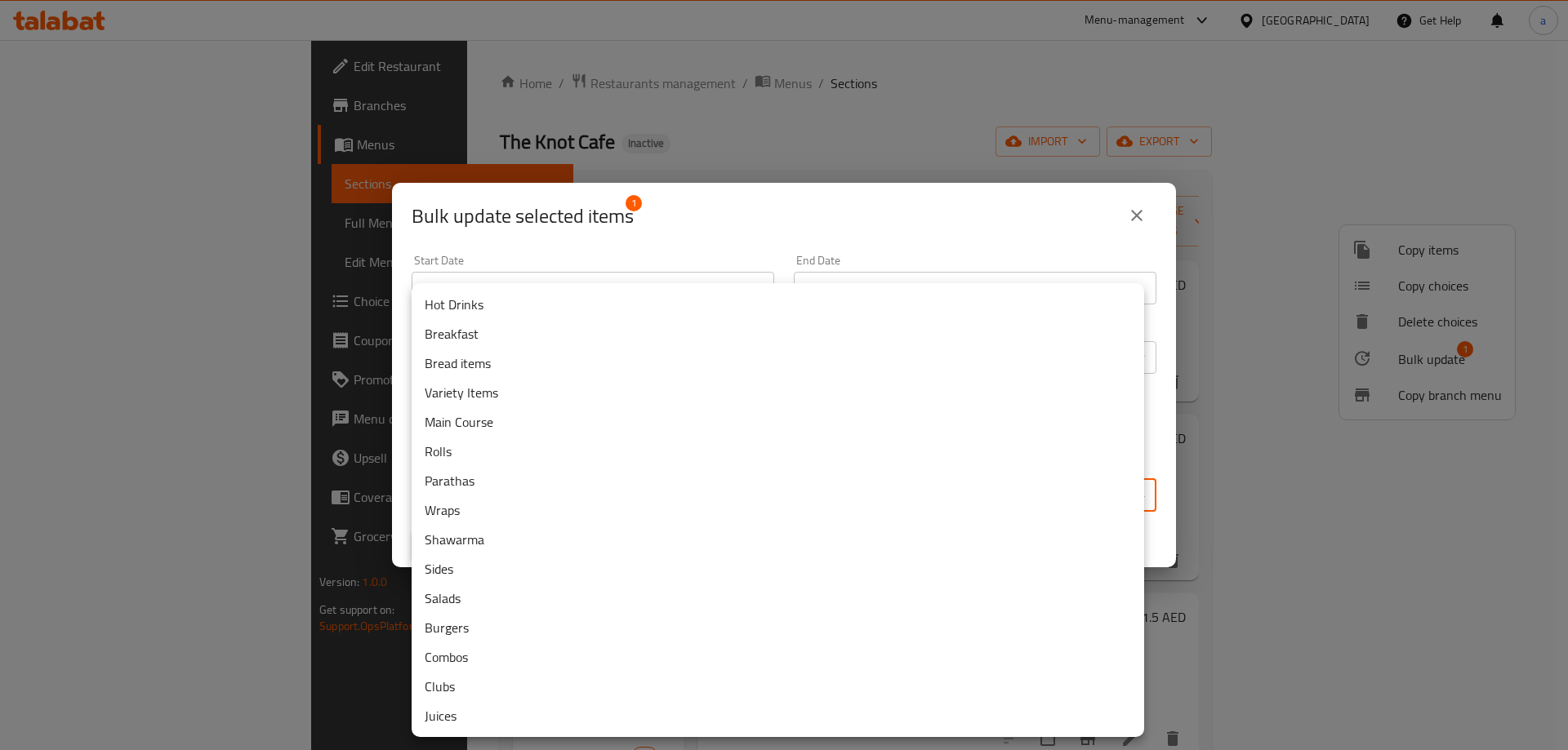
click at [509, 340] on li "Breakfast" at bounding box center [777, 334] width 733 height 30
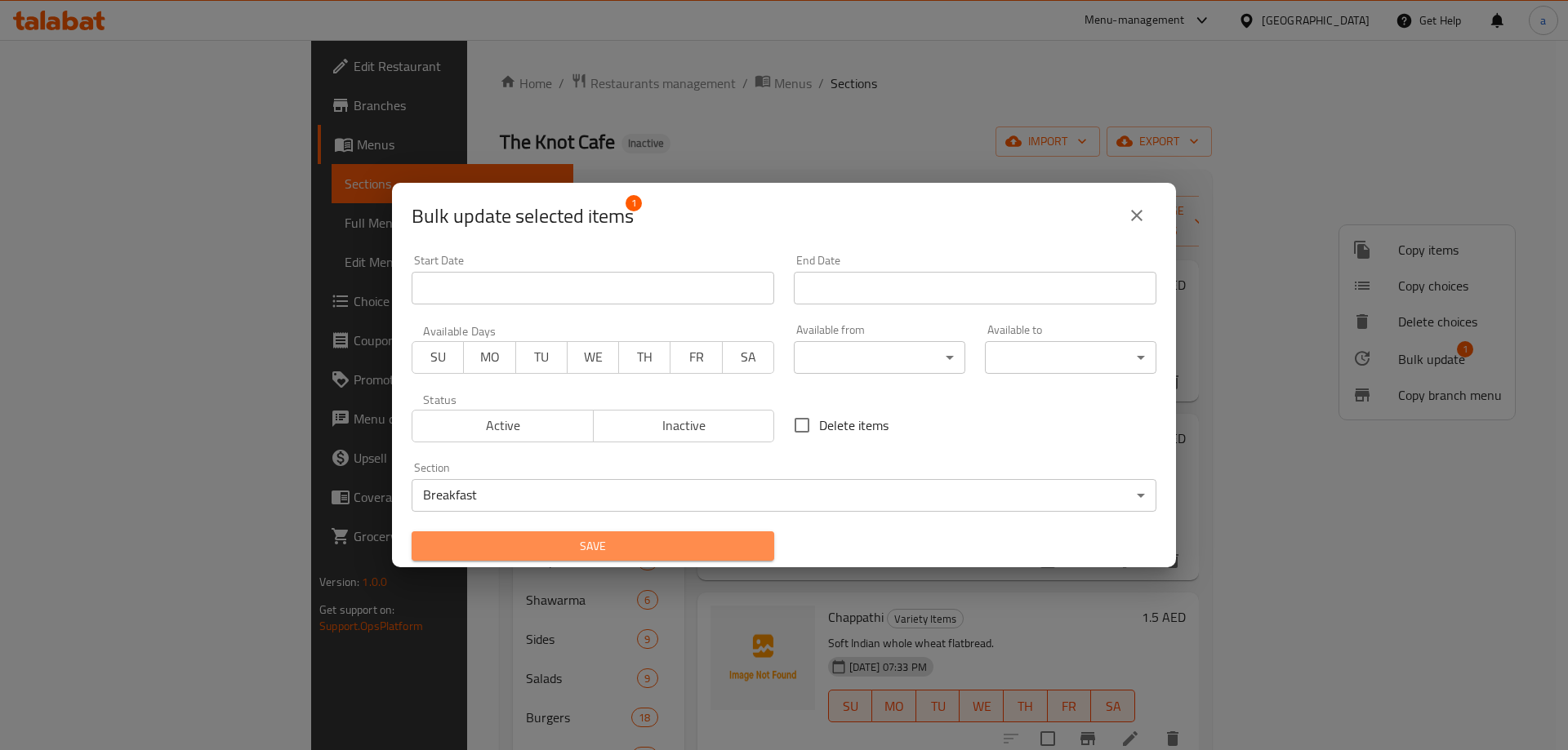
click at [619, 536] on span "Save" at bounding box center [593, 547] width 337 height 21
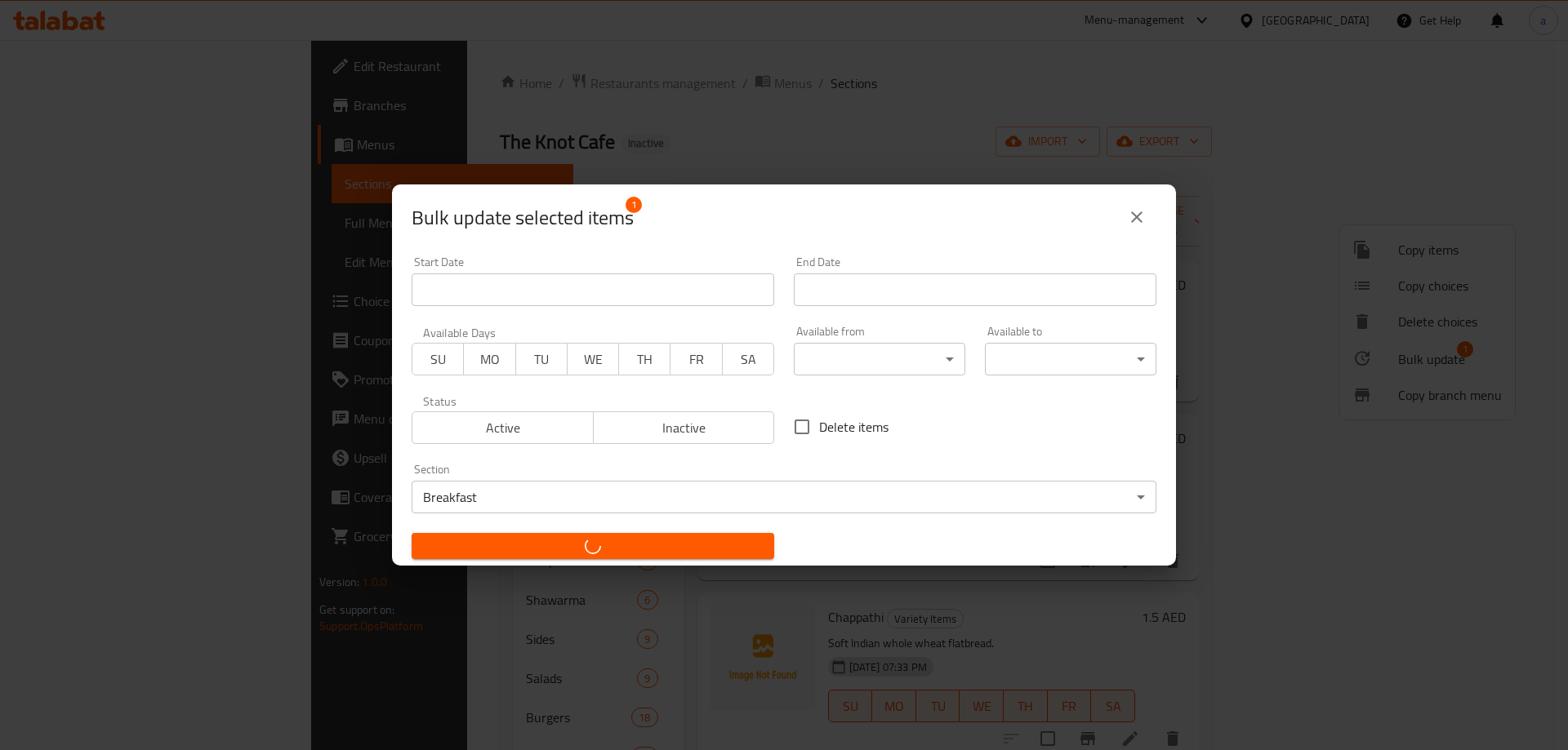
checkbox input "false"
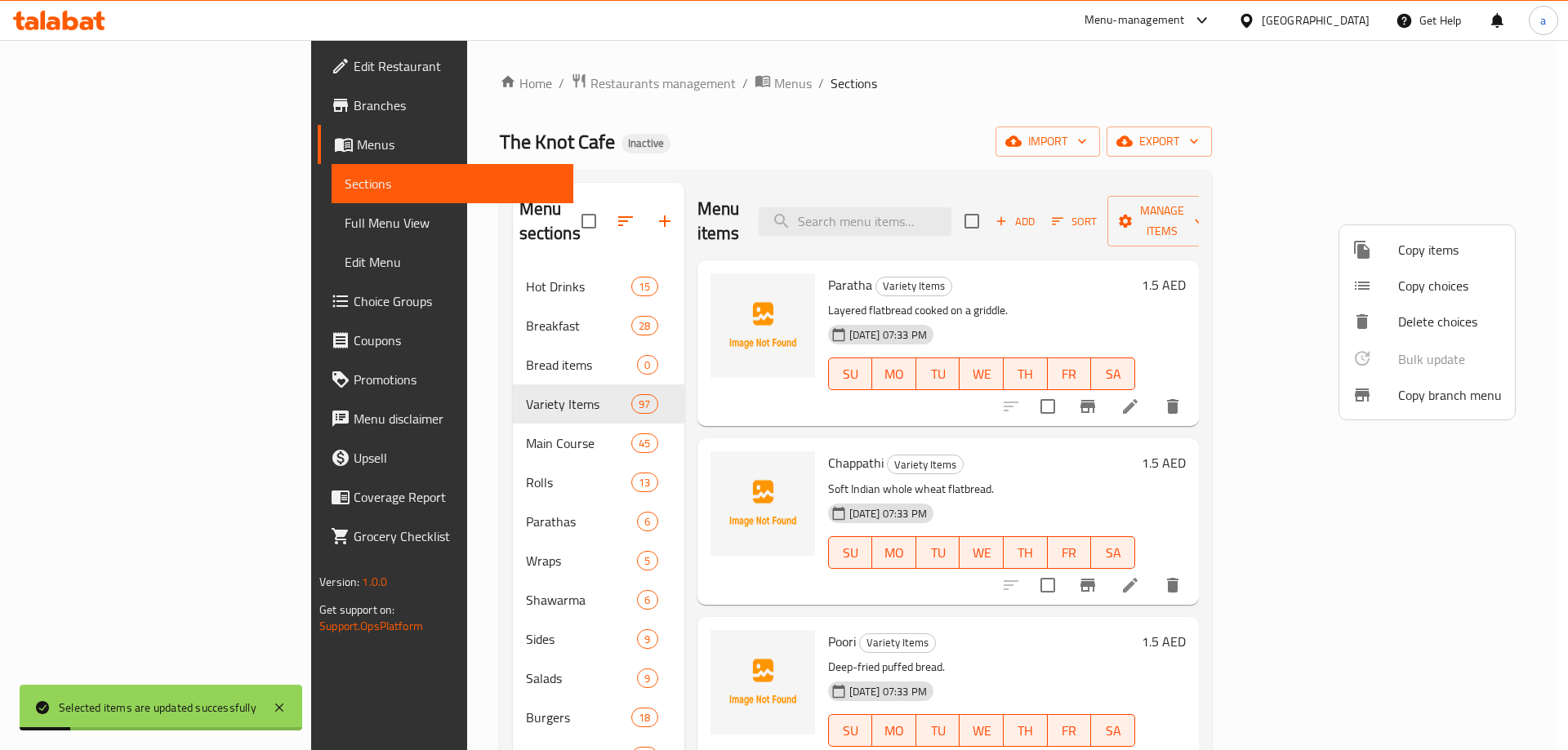
drag, startPoint x: 1219, startPoint y: 394, endPoint x: 1384, endPoint y: 382, distance: 165.4
click at [1219, 393] on div at bounding box center [784, 375] width 1568 height 750
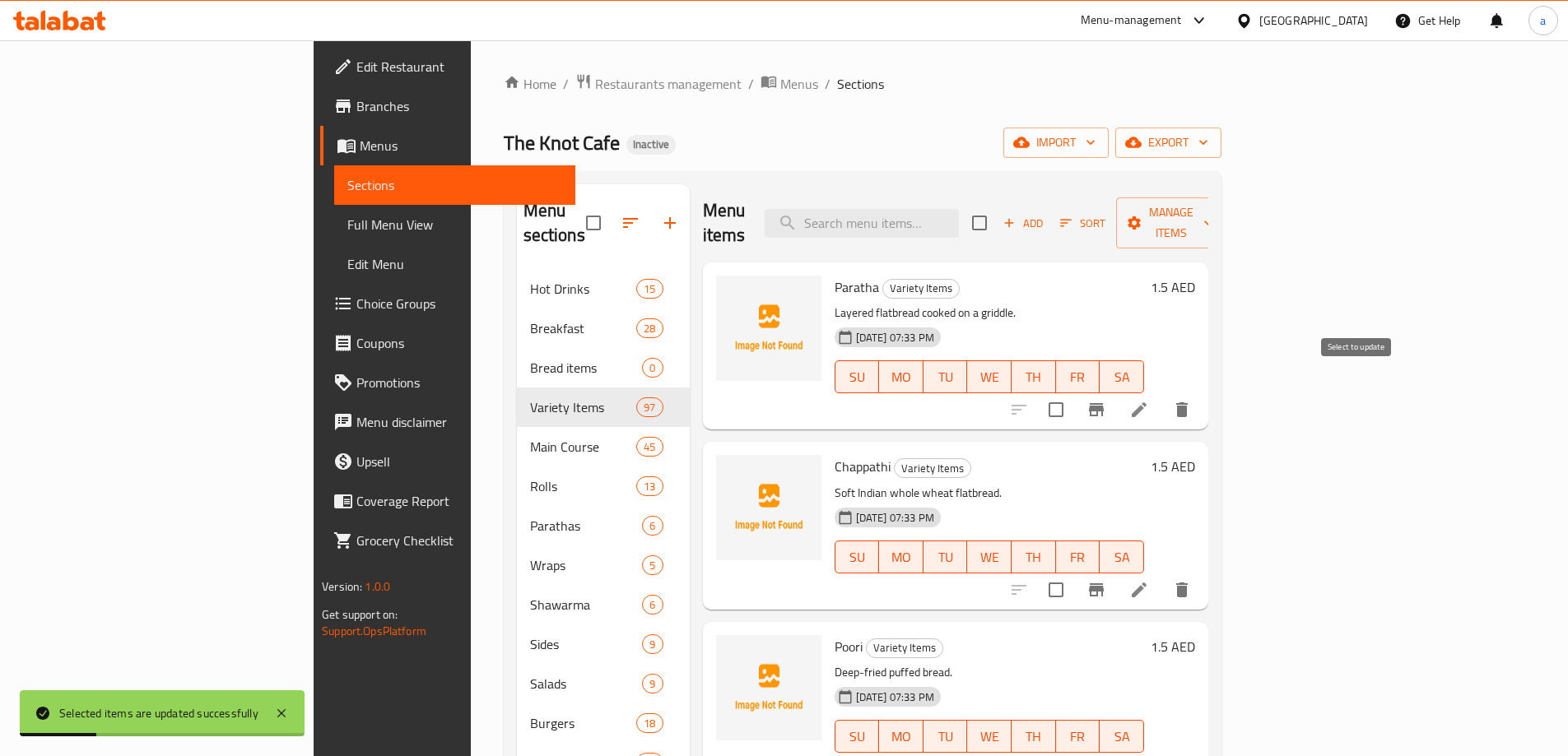
click at [1073, 392] on input "checkbox" at bounding box center [1055, 409] width 35 height 35
checkbox input "true"
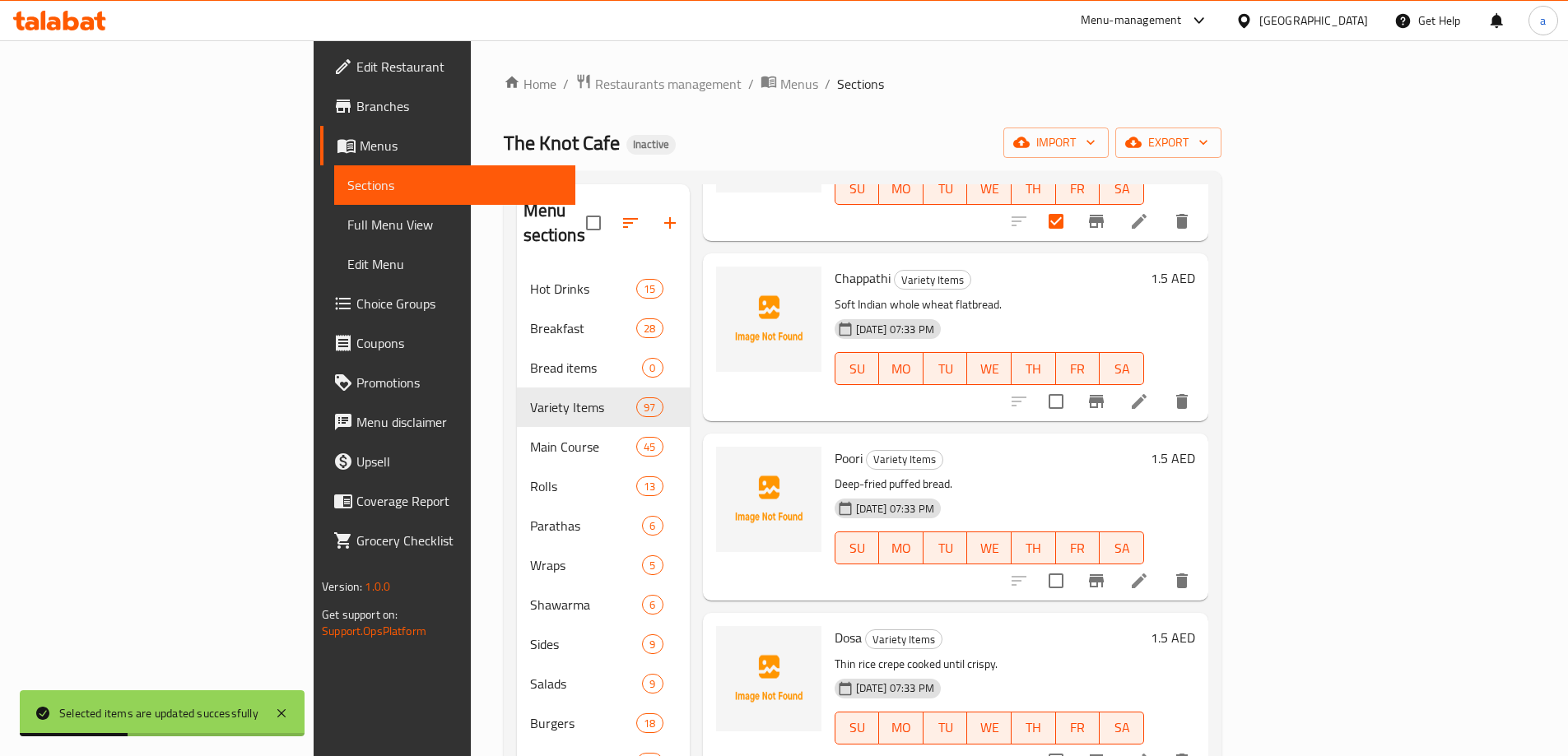
scroll to position [247, 0]
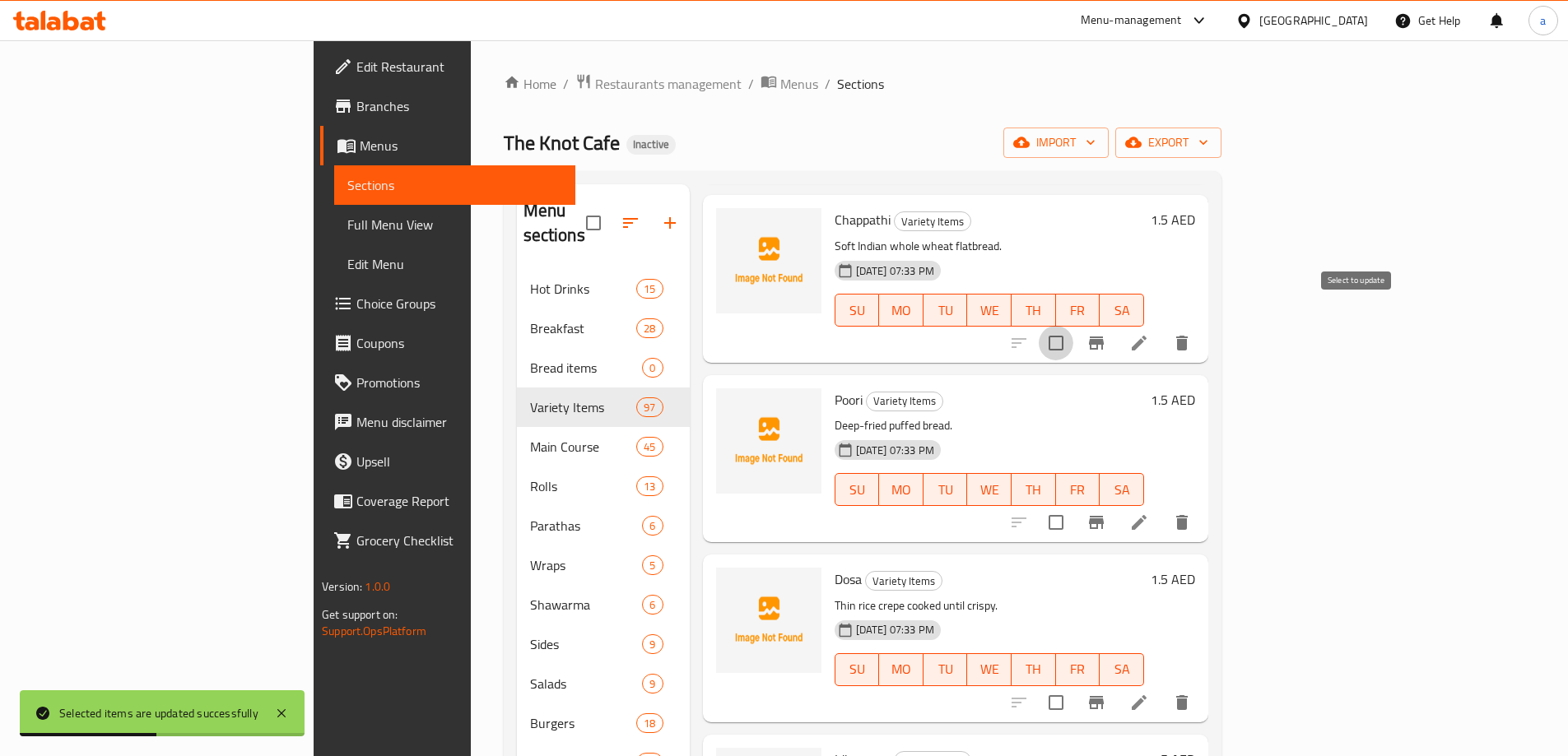
click at [1073, 332] on input "checkbox" at bounding box center [1055, 343] width 35 height 35
checkbox input "true"
click at [1073, 505] on input "checkbox" at bounding box center [1055, 522] width 35 height 35
checkbox input "true"
click at [1073, 685] on input "checkbox" at bounding box center [1055, 702] width 35 height 35
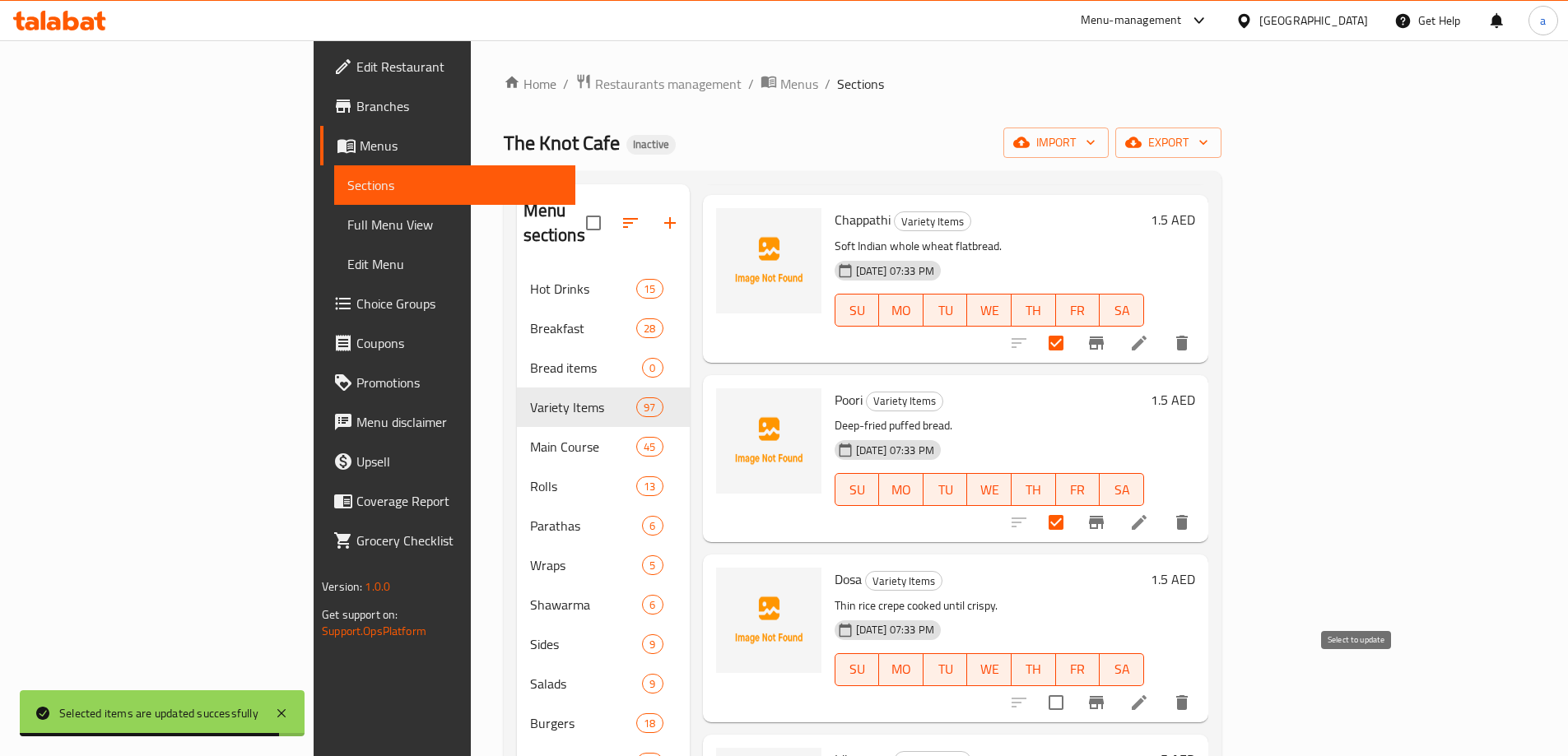
checkbox input "true"
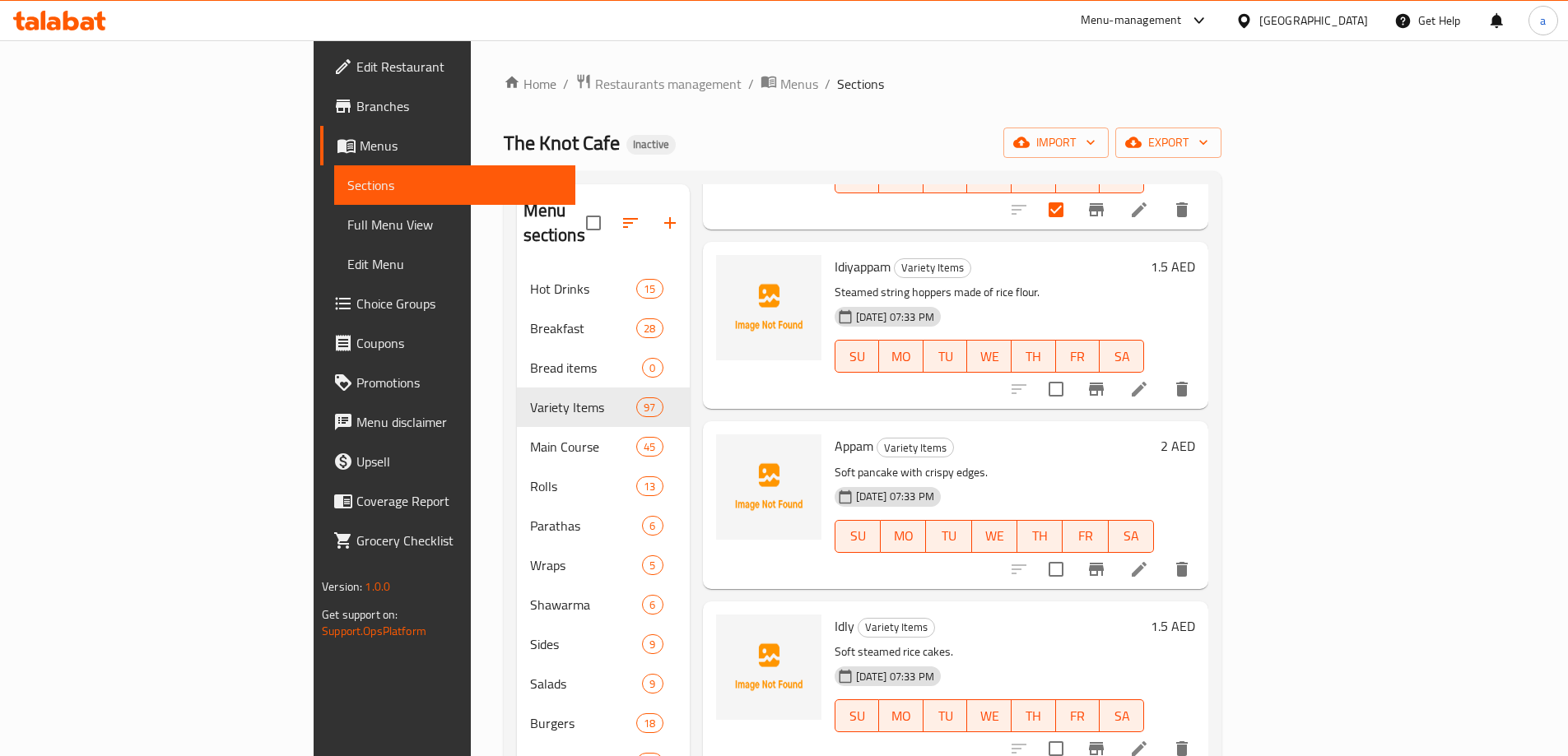
scroll to position [741, 0]
click at [1073, 371] on input "checkbox" at bounding box center [1055, 388] width 35 height 35
checkbox input "true"
click at [1073, 551] on input "checkbox" at bounding box center [1055, 568] width 35 height 35
checkbox input "true"
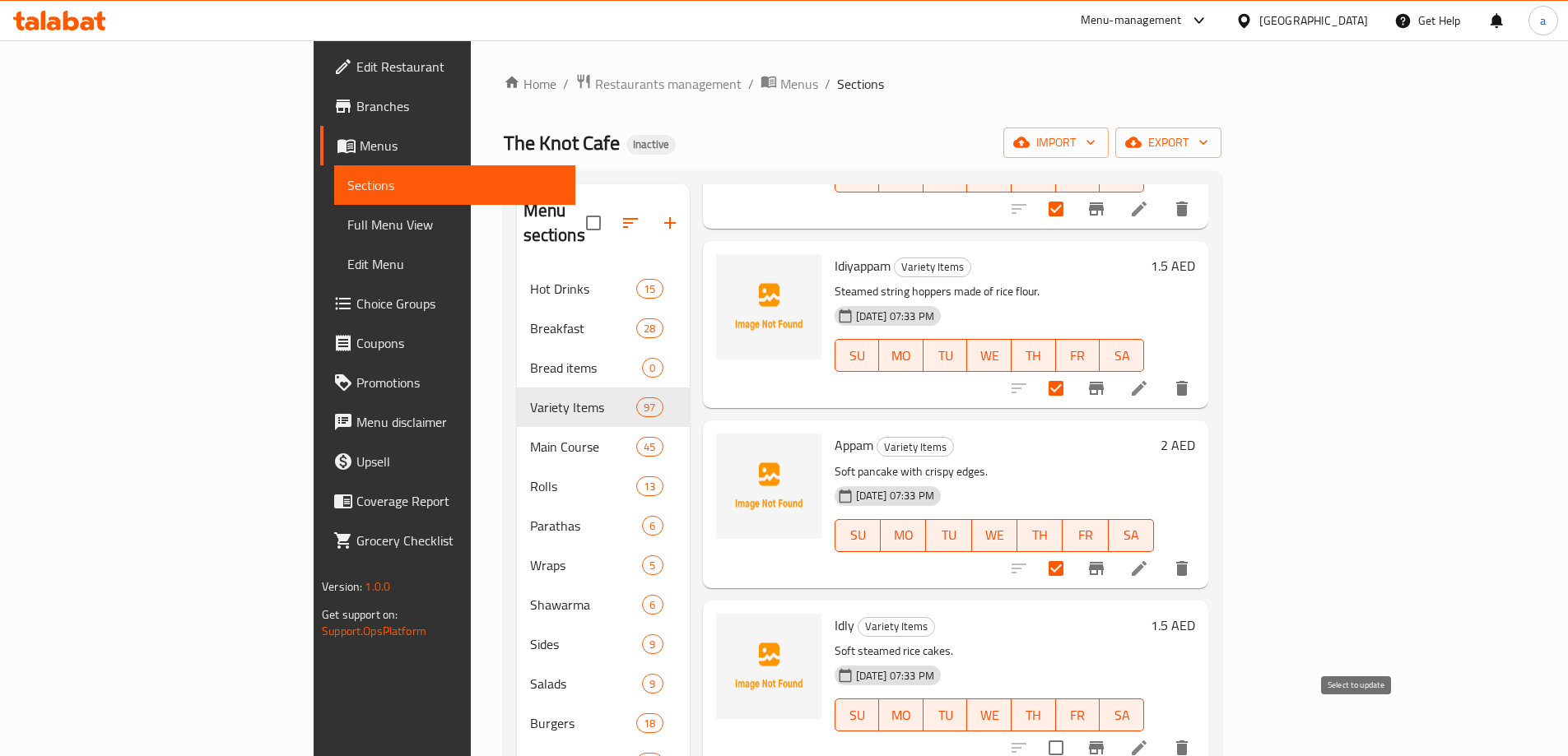
click at [1073, 731] on input "checkbox" at bounding box center [1055, 748] width 35 height 35
checkbox input "true"
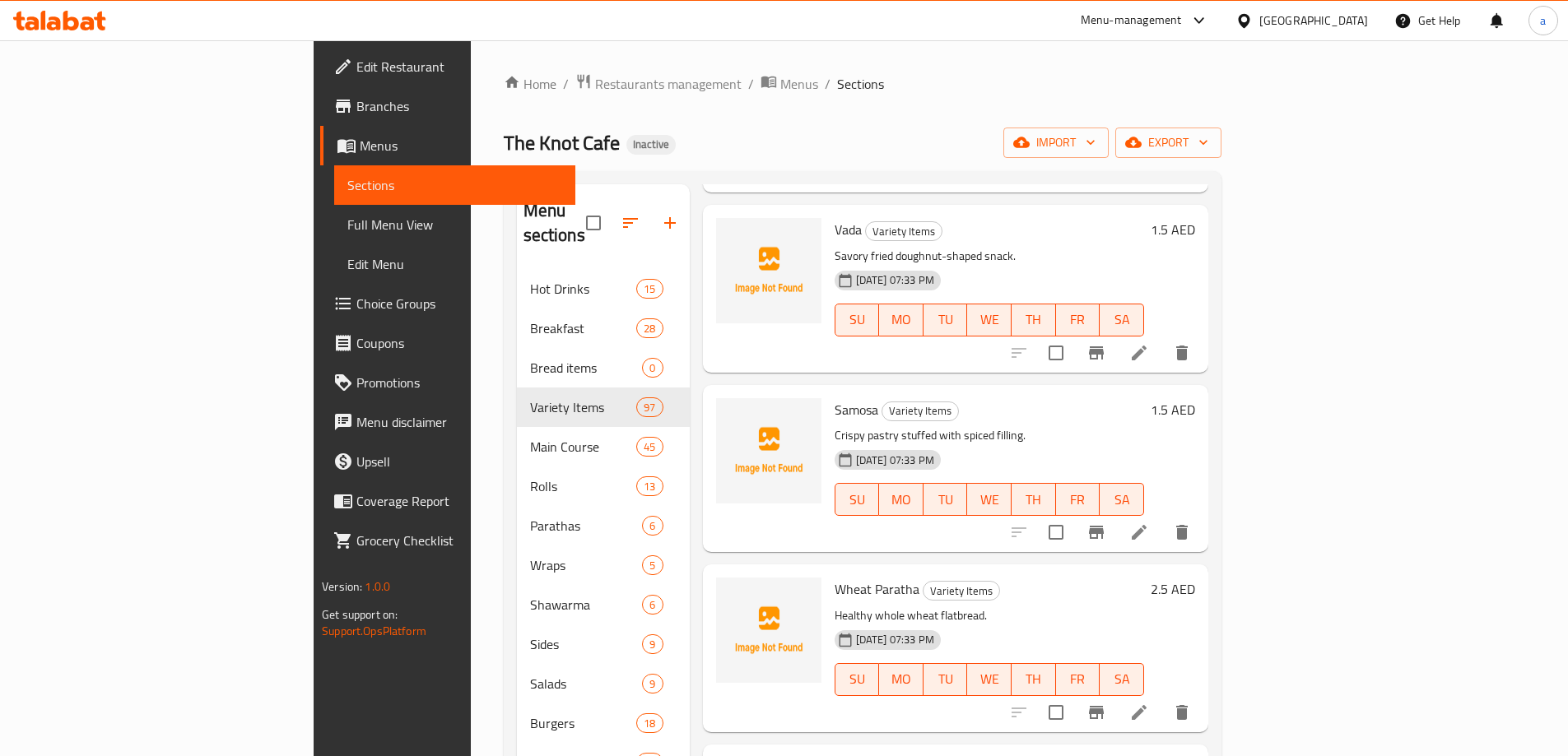
scroll to position [1316, 0]
click at [1073, 514] on input "checkbox" at bounding box center [1055, 531] width 35 height 35
checkbox input "true"
click at [1073, 335] on input "checkbox" at bounding box center [1055, 352] width 35 height 35
checkbox input "true"
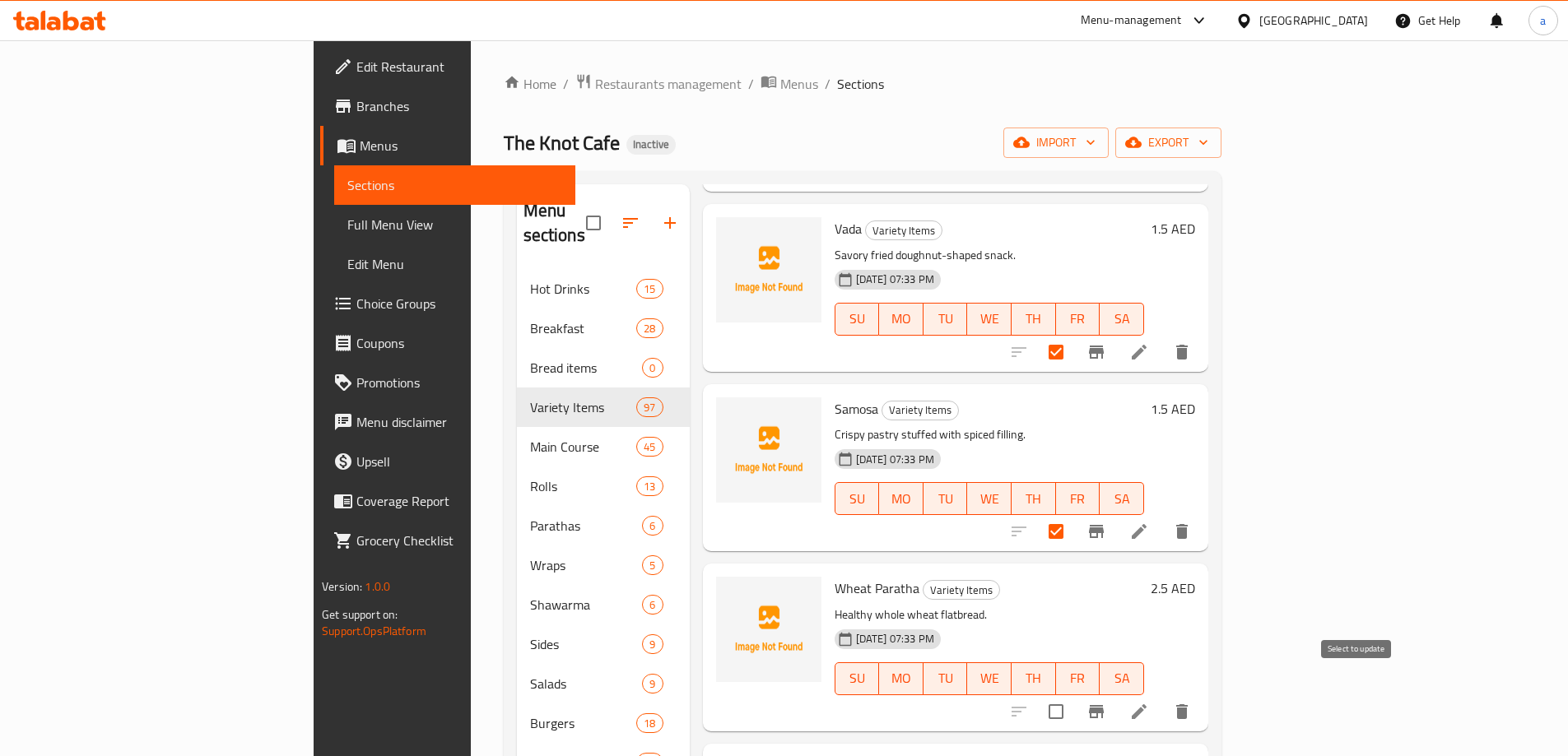
click at [1073, 695] on input "checkbox" at bounding box center [1055, 712] width 35 height 35
checkbox input "true"
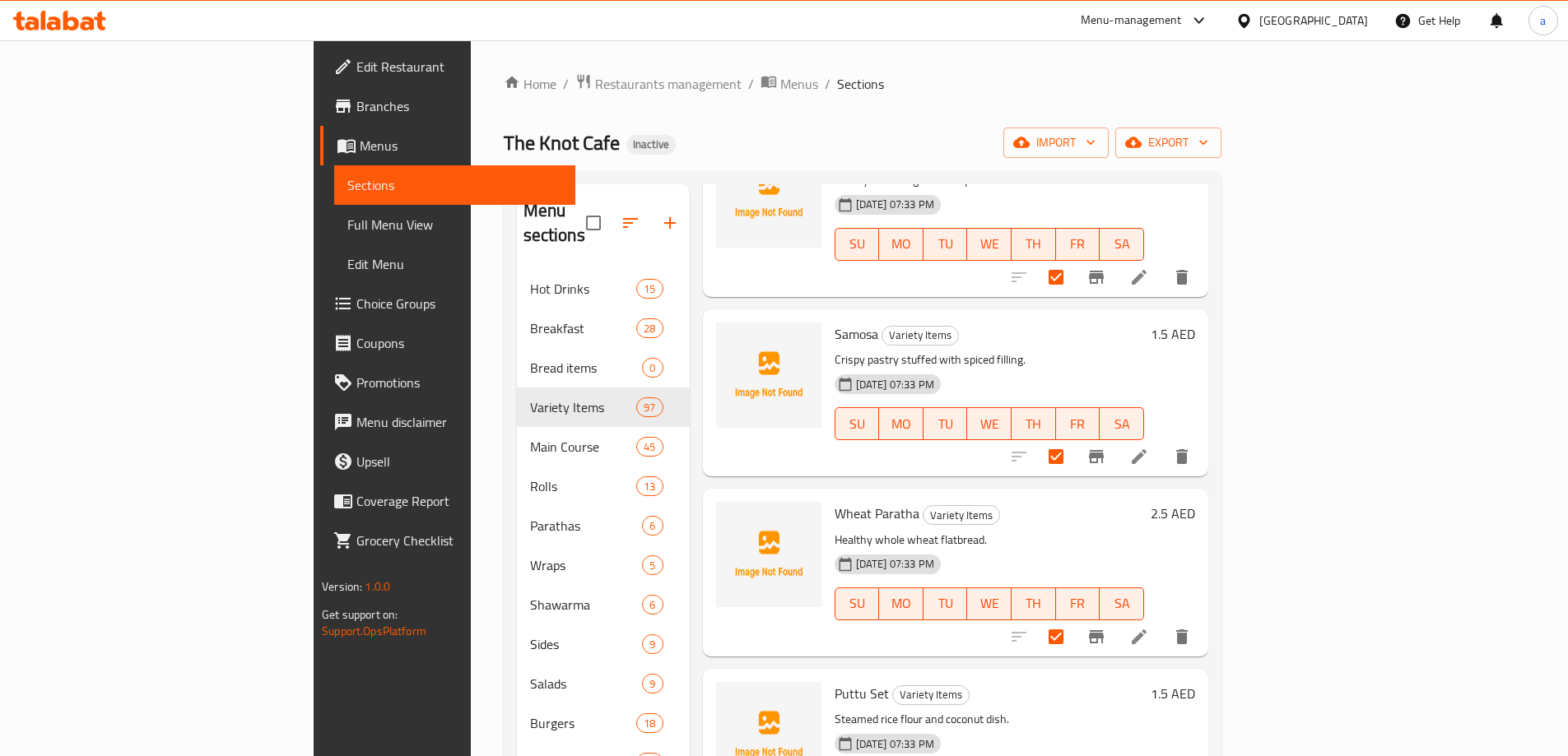
scroll to position [1564, 0]
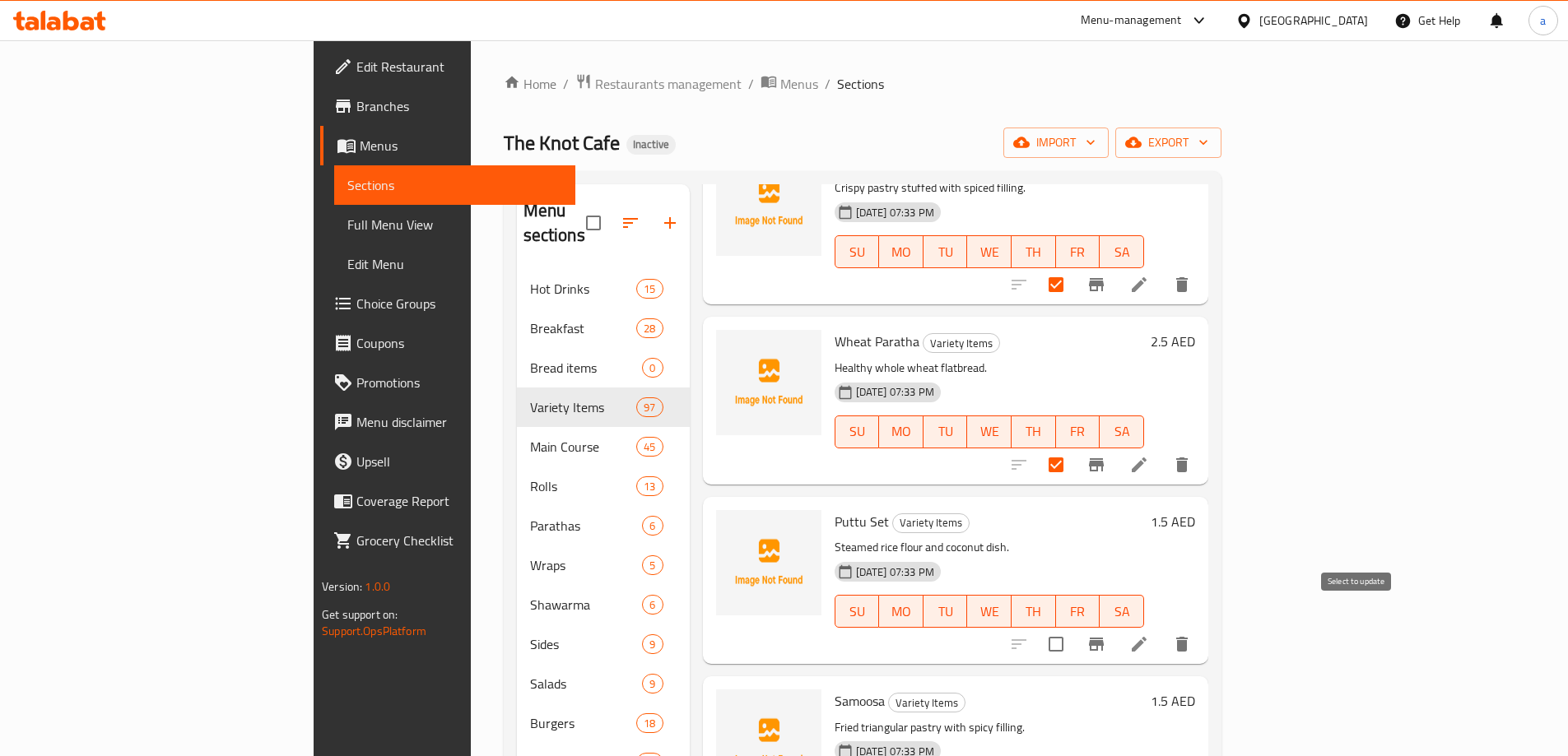
click at [1073, 627] on input "checkbox" at bounding box center [1055, 644] width 35 height 35
checkbox input "true"
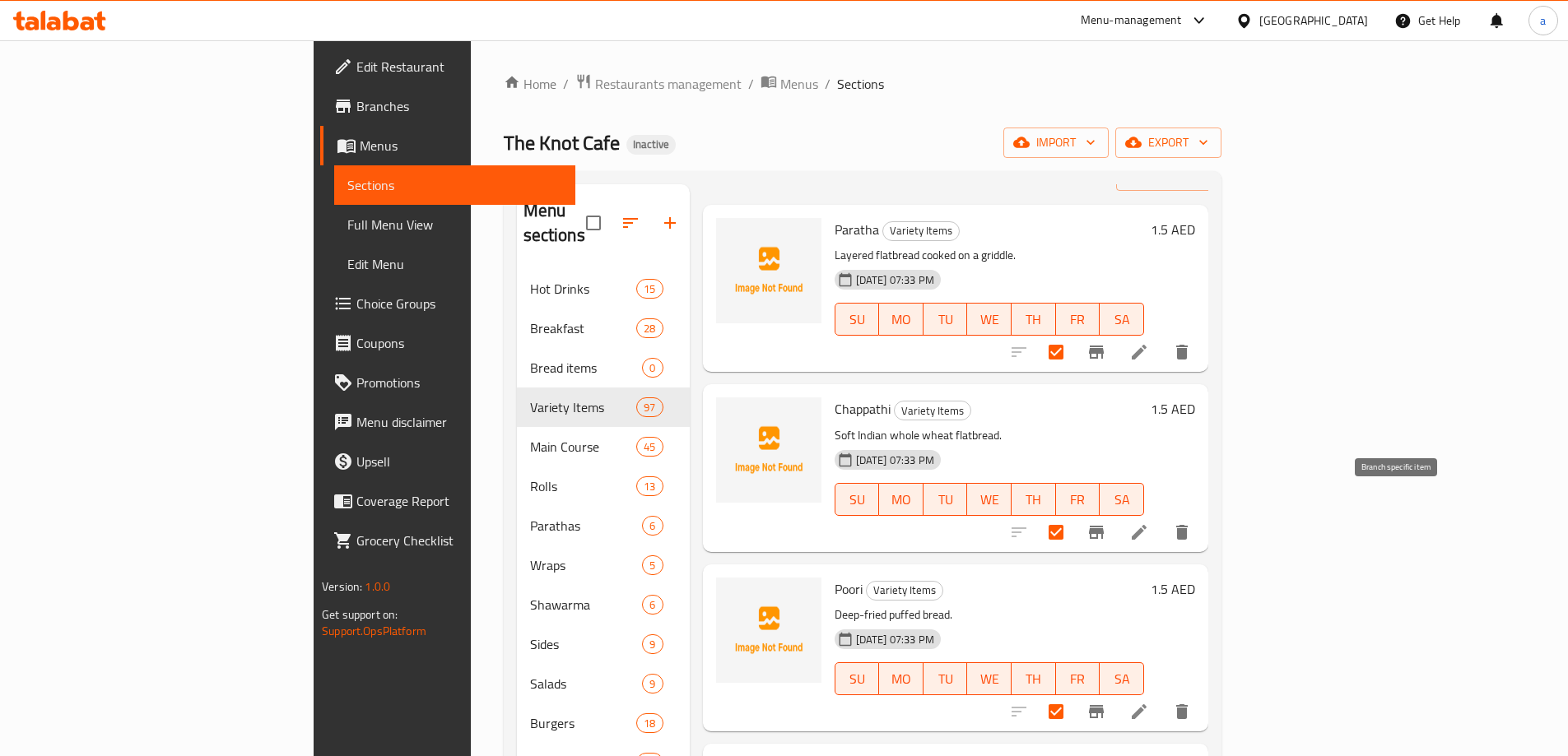
scroll to position [0, 0]
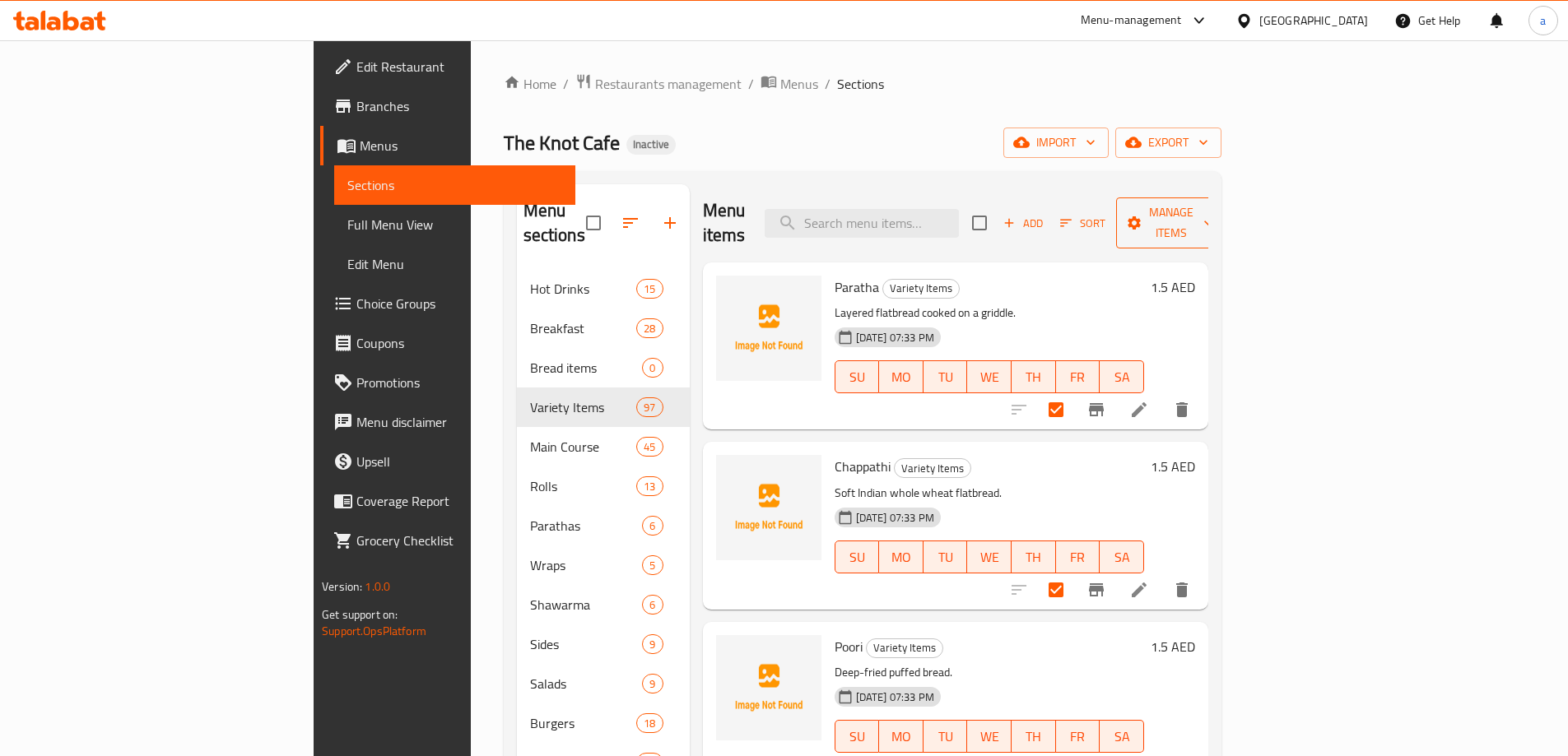
click at [1213, 208] on span "Manage items" at bounding box center [1171, 223] width 84 height 41
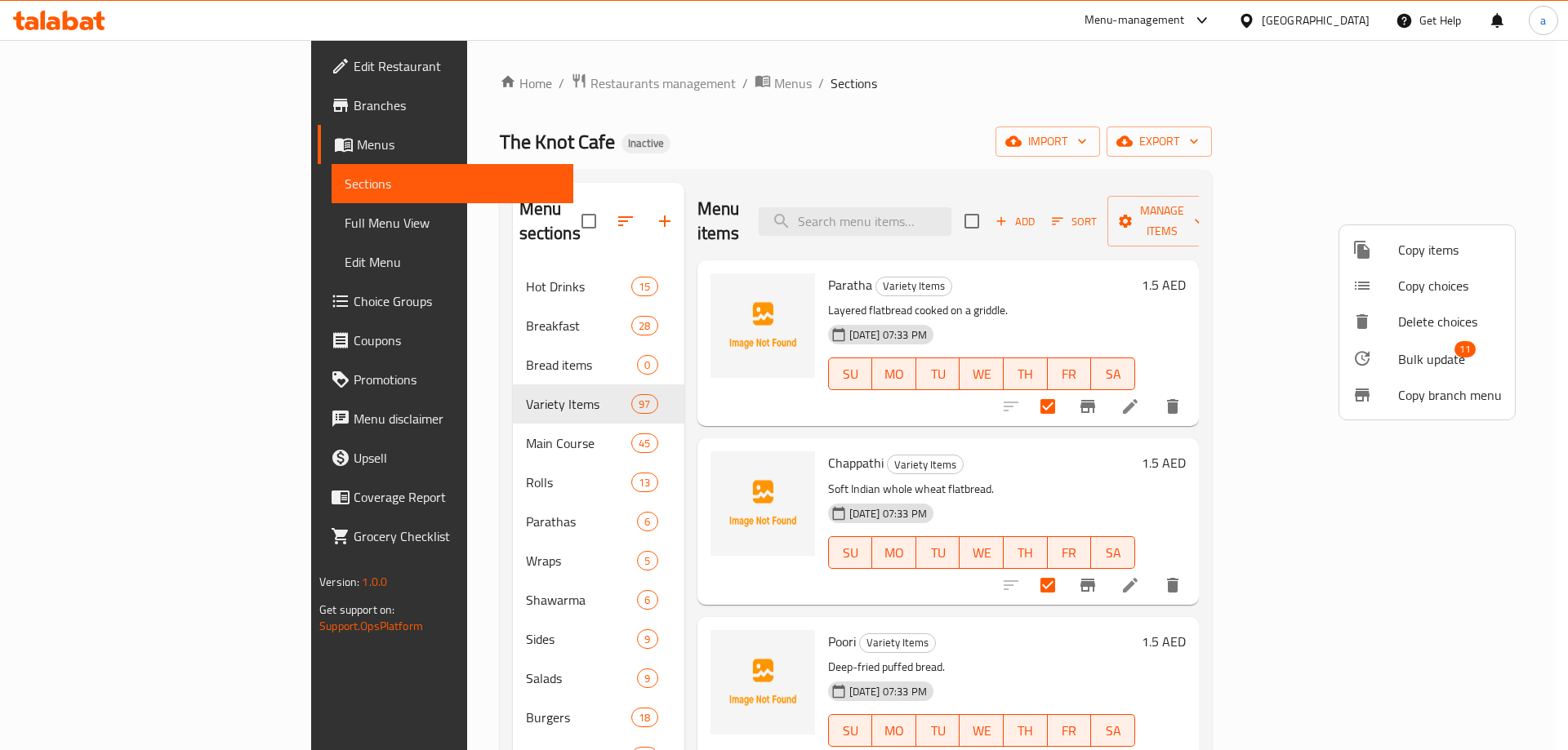
click at [1429, 356] on span "Bulk update" at bounding box center [1432, 359] width 67 height 20
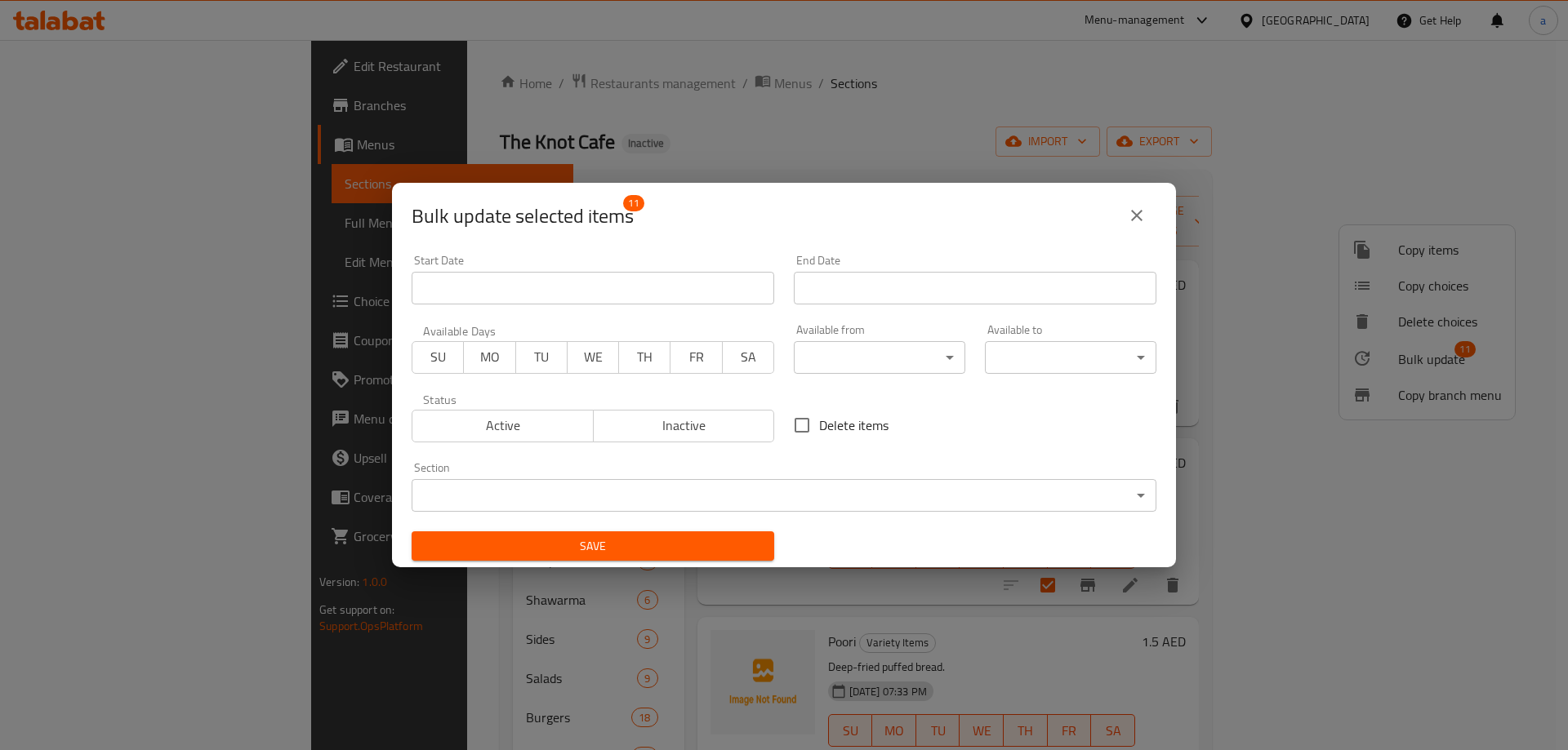
click at [655, 483] on body "​ Menu-management United Arab Emirates Get Help a Edit Restaurant Branches Menu…" at bounding box center [784, 395] width 1568 height 710
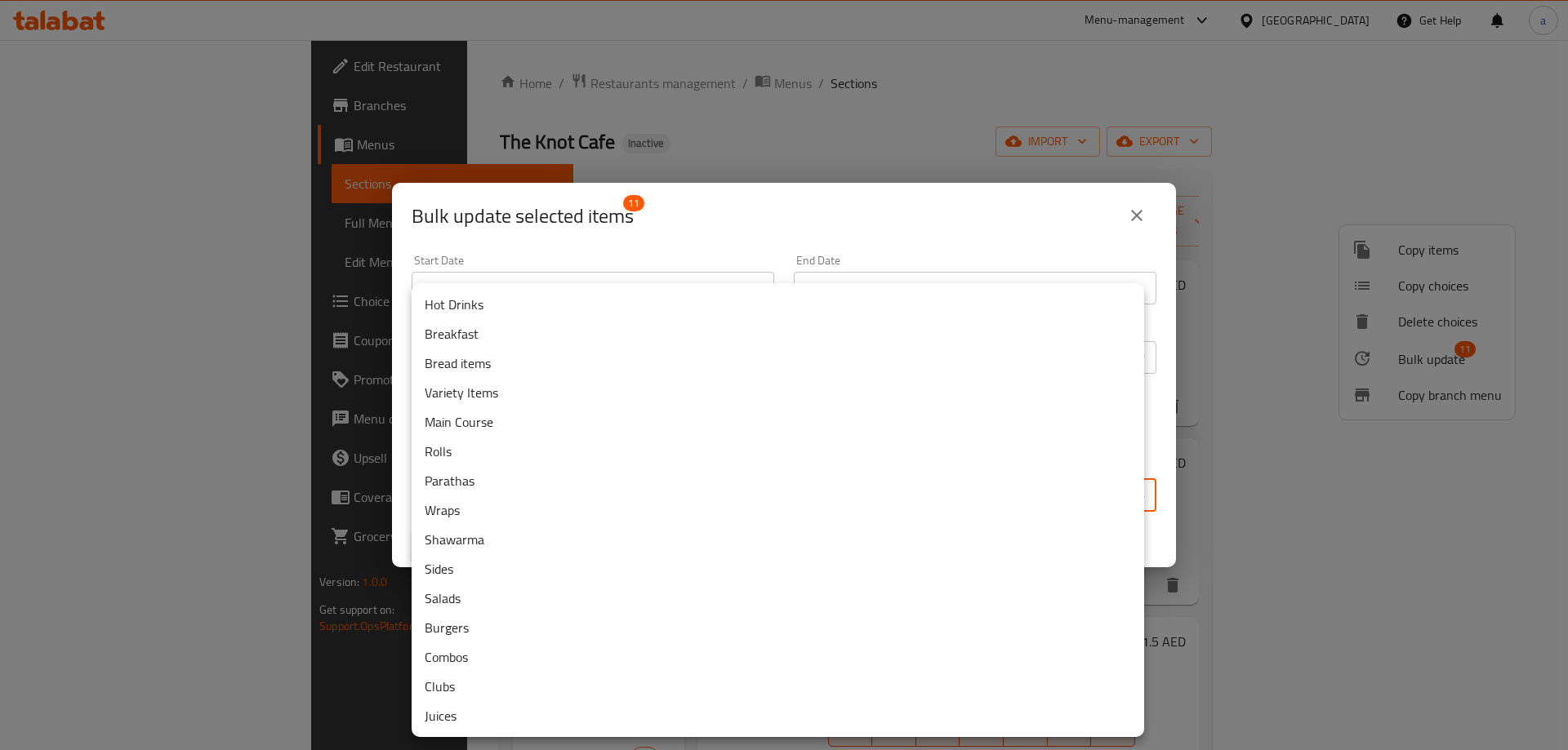
click at [483, 365] on li "Bread items" at bounding box center [777, 364] width 733 height 30
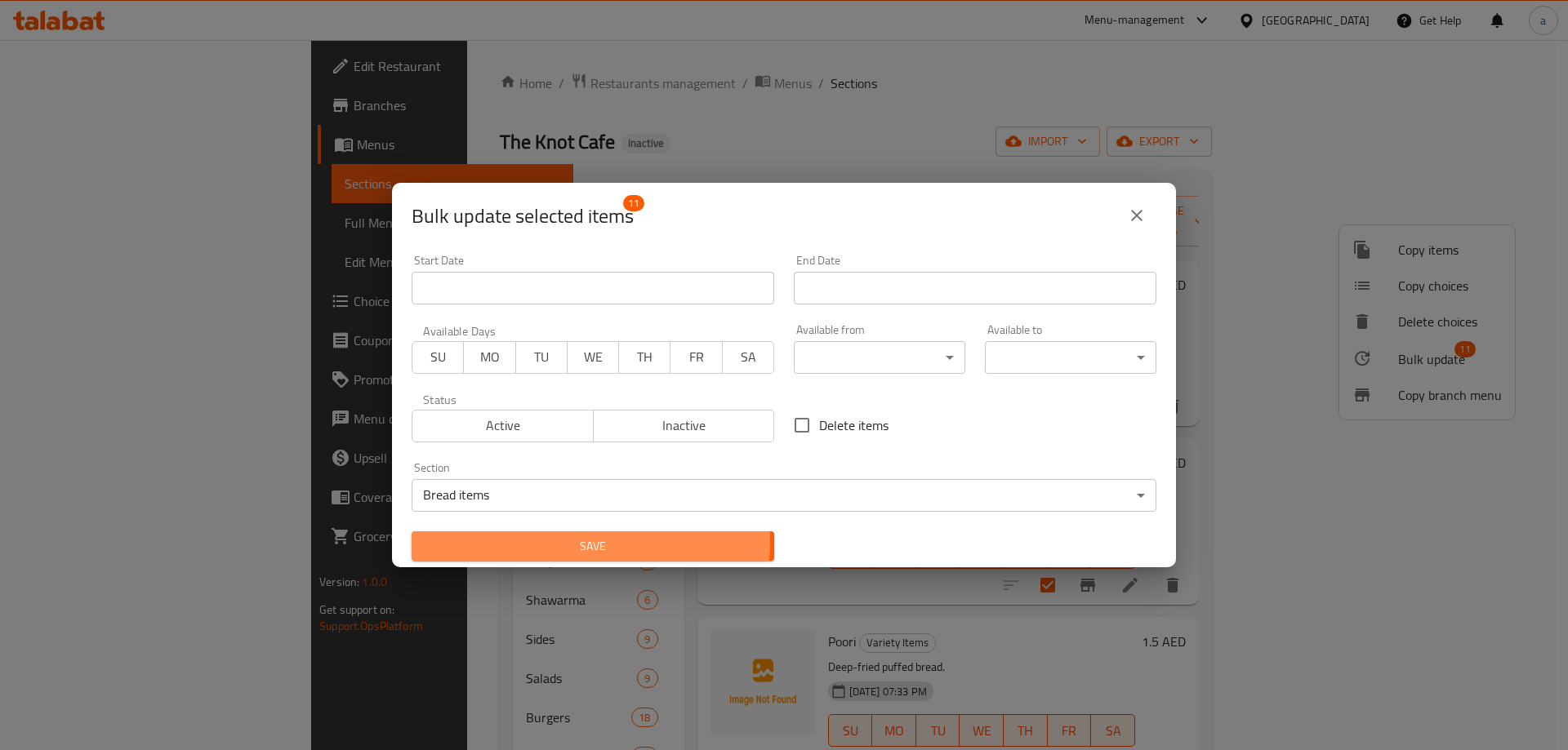
click at [567, 541] on span "Save" at bounding box center [593, 547] width 337 height 21
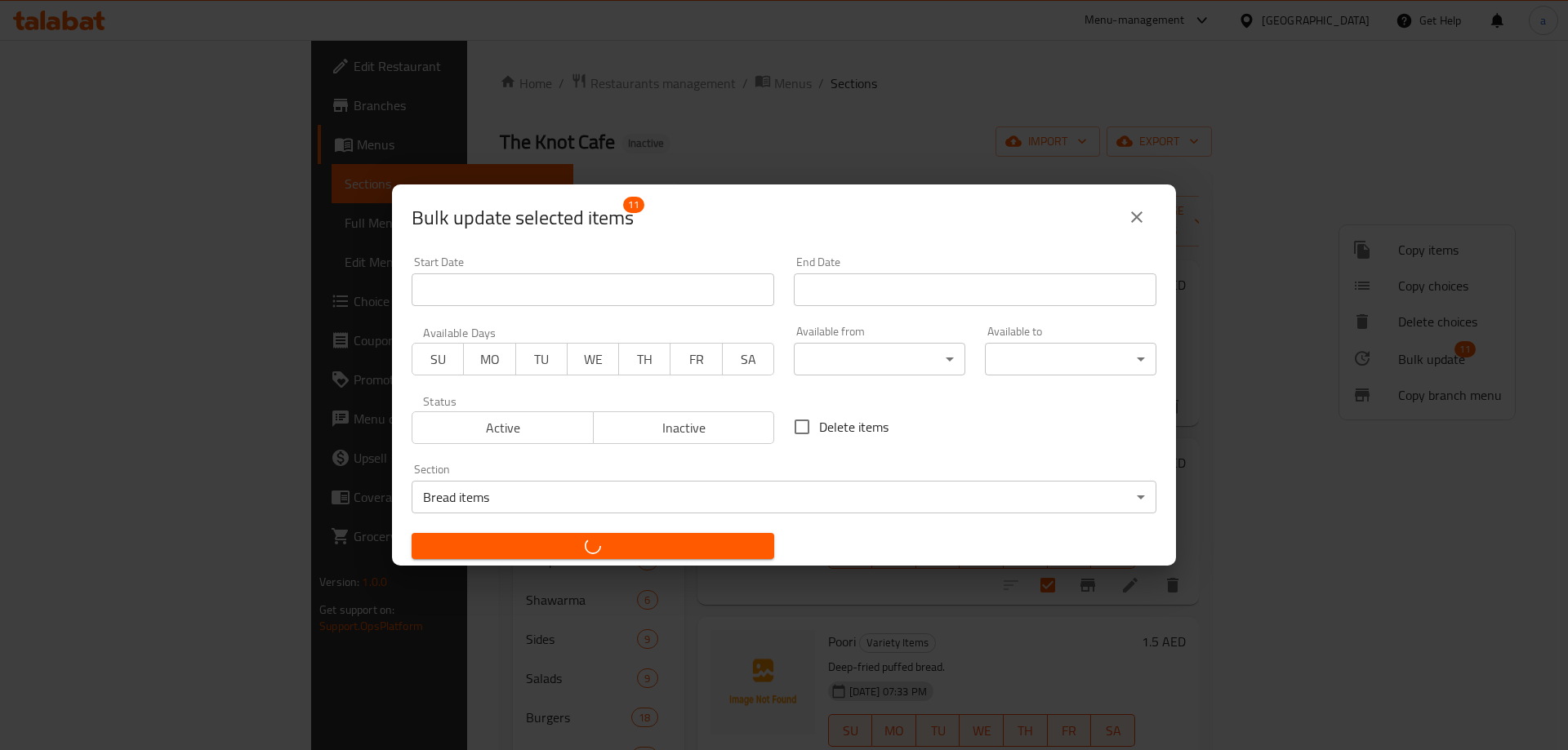
checkbox input "false"
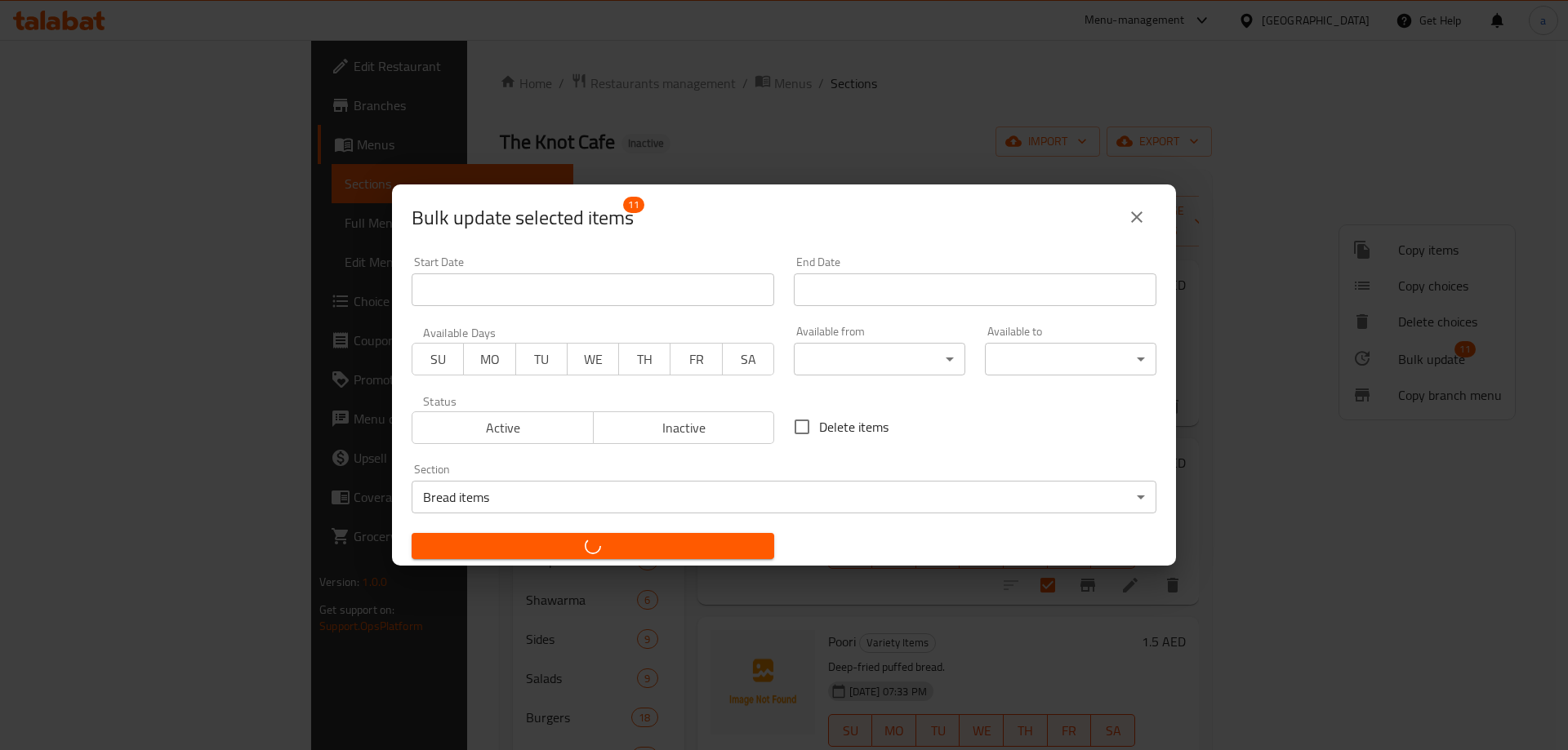
checkbox input "false"
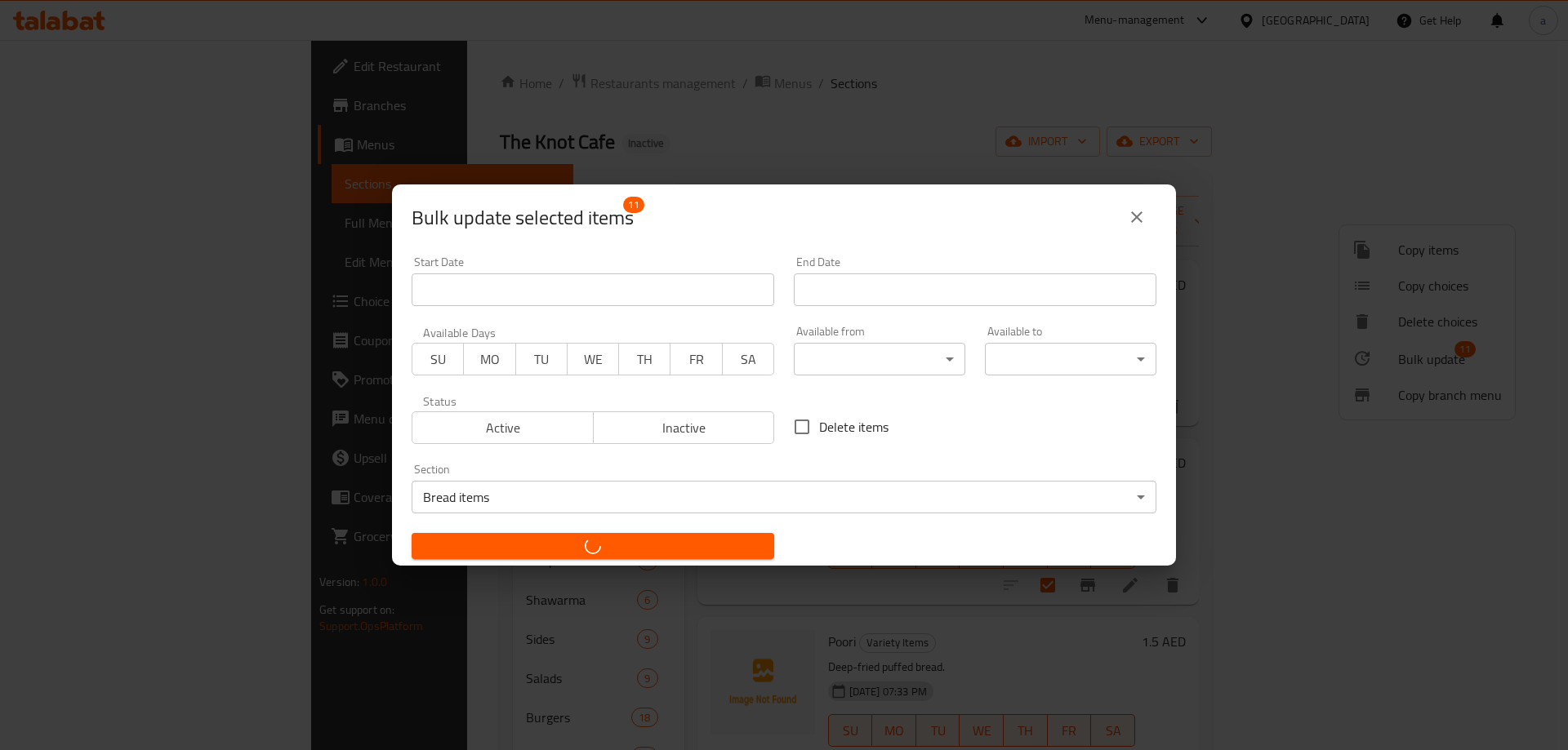
checkbox input "false"
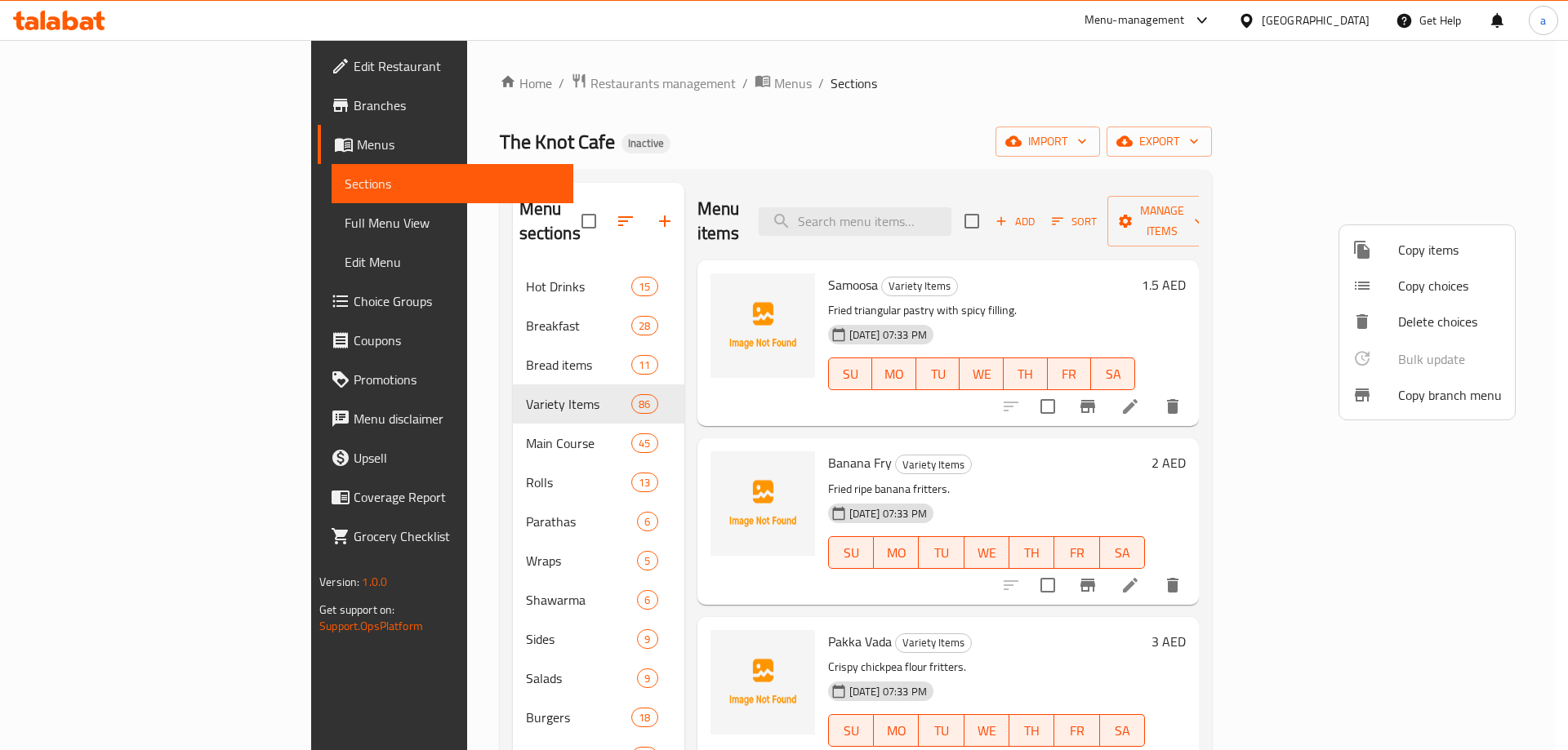
click at [587, 208] on div at bounding box center [784, 375] width 1568 height 750
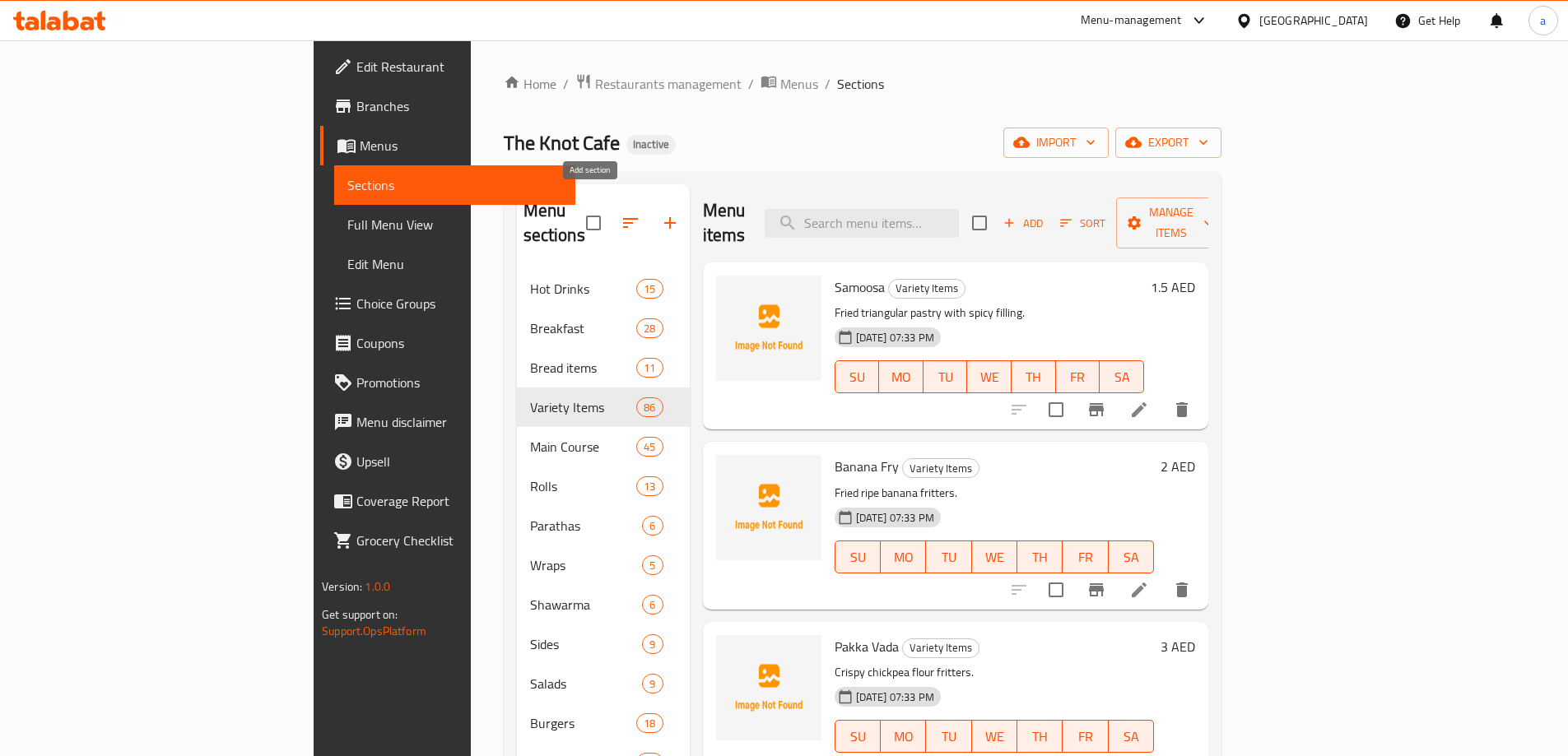
click at [660, 213] on icon "button" at bounding box center [670, 223] width 20 height 20
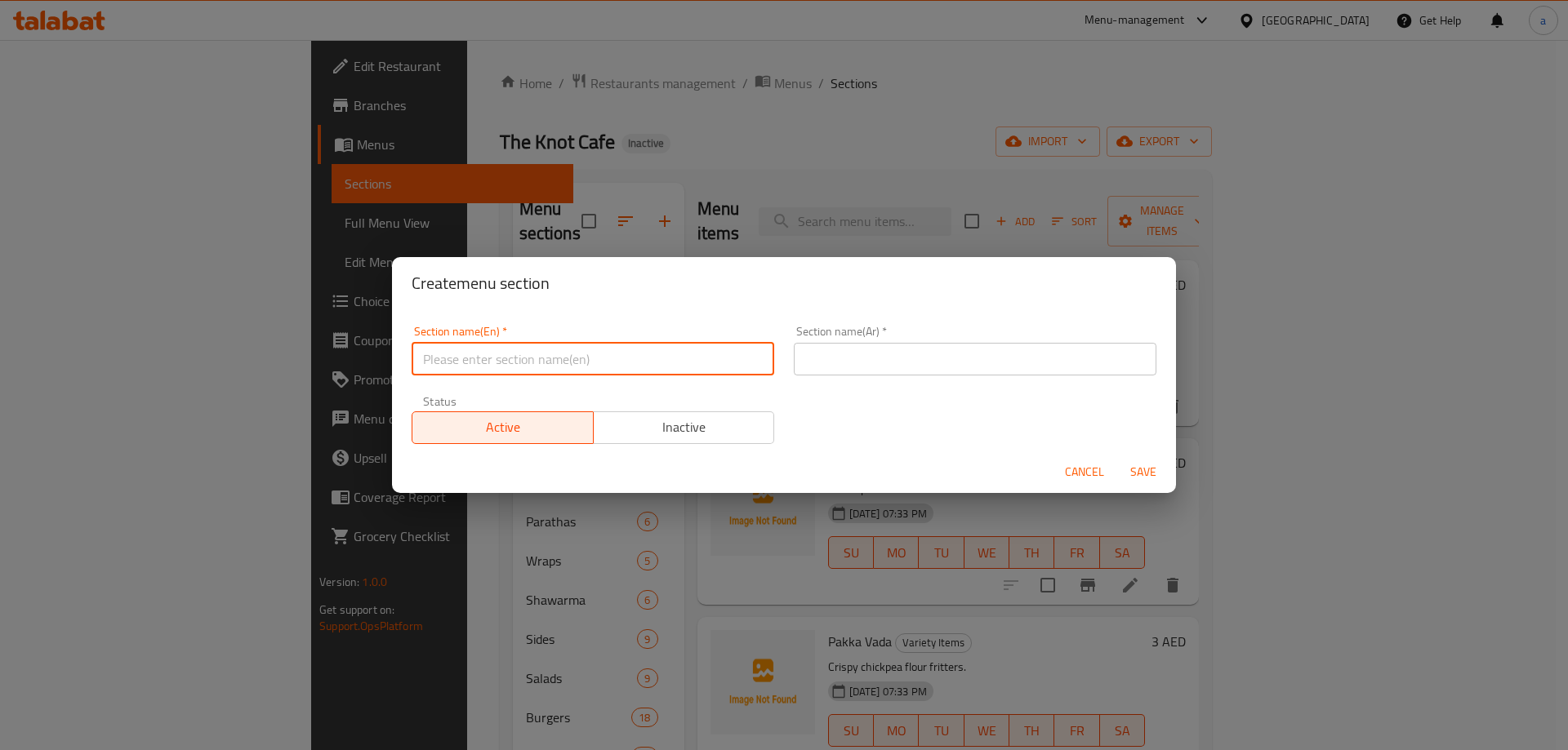
click at [506, 365] on input "text" at bounding box center [593, 359] width 363 height 33
type input "س"
click at [427, 357] on input "snacks" at bounding box center [593, 359] width 363 height 33
type input "Snacks"
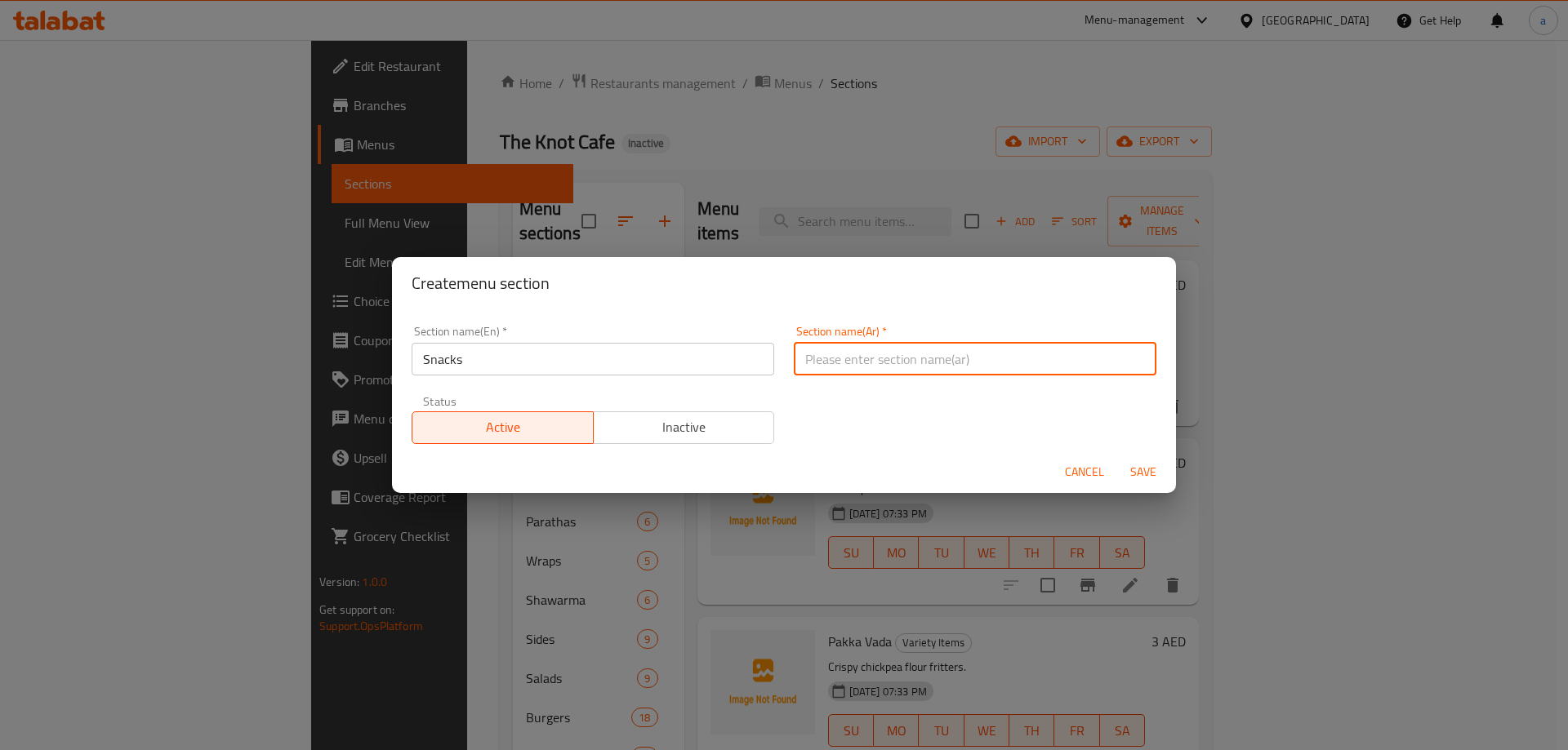
click at [875, 352] on input "text" at bounding box center [975, 359] width 363 height 33
type input "سناكس"
click at [1141, 467] on span "Save" at bounding box center [1143, 472] width 39 height 21
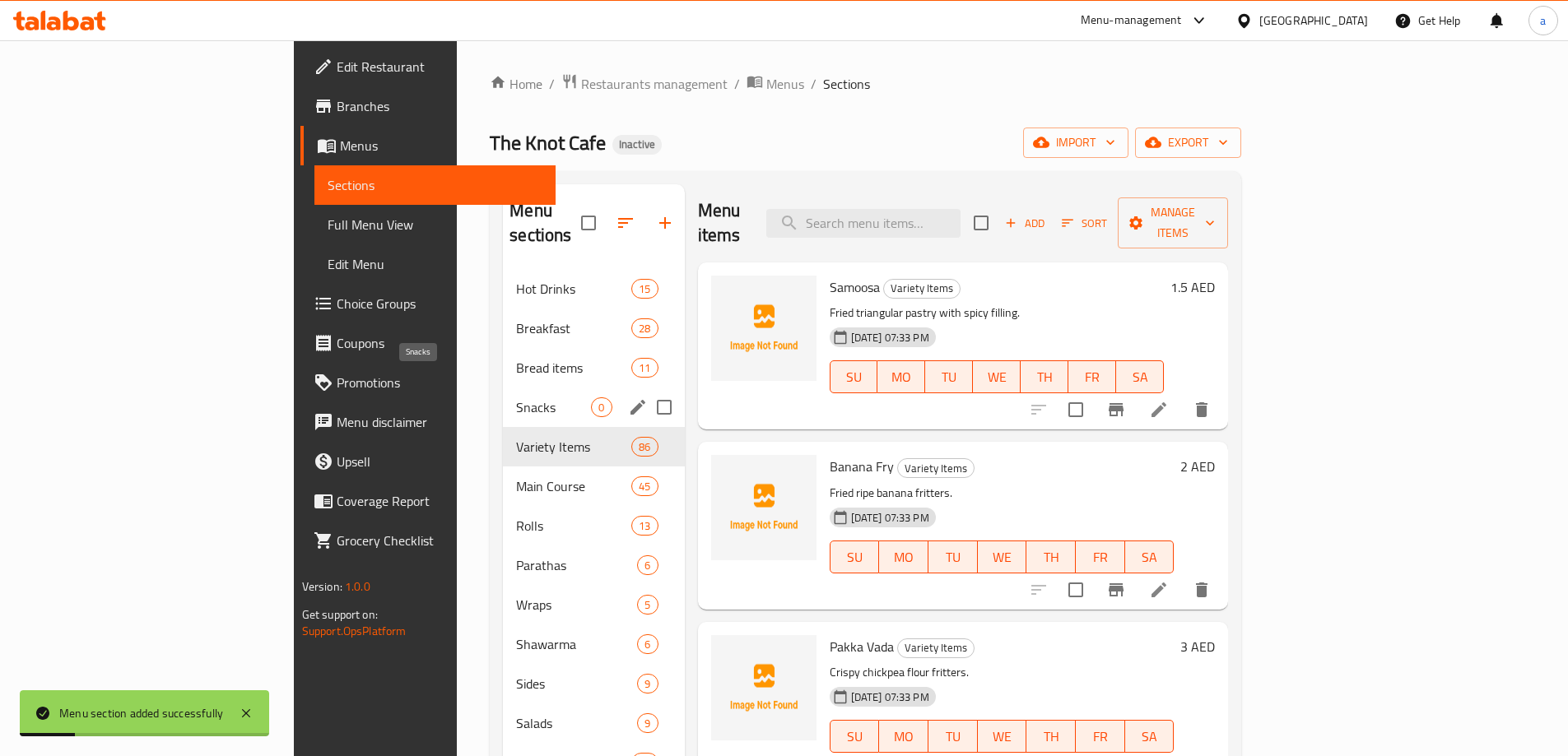
click at [516, 398] on span "Snacks" at bounding box center [554, 407] width 75 height 20
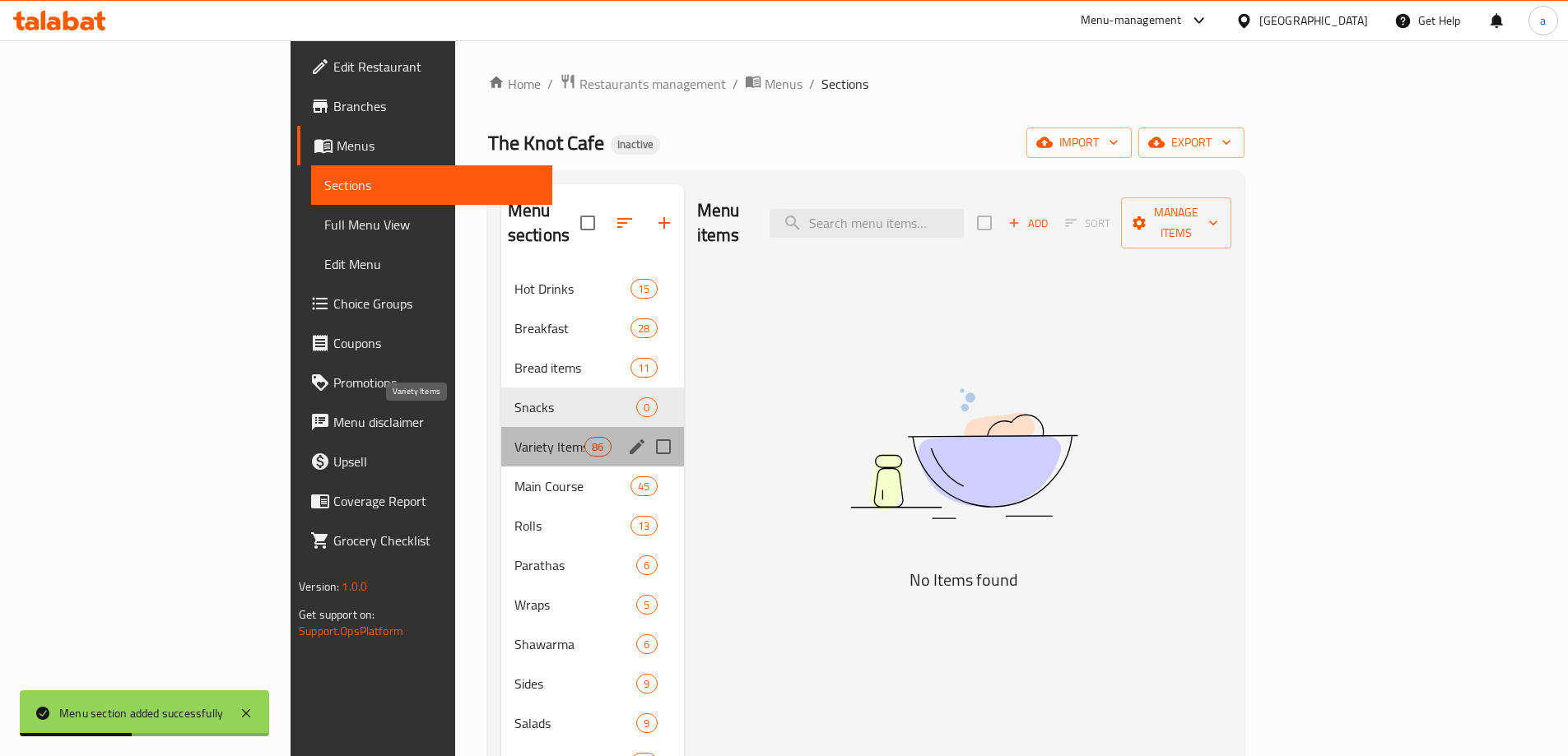
click at [515, 437] on span "Variety Items" at bounding box center [549, 447] width 70 height 20
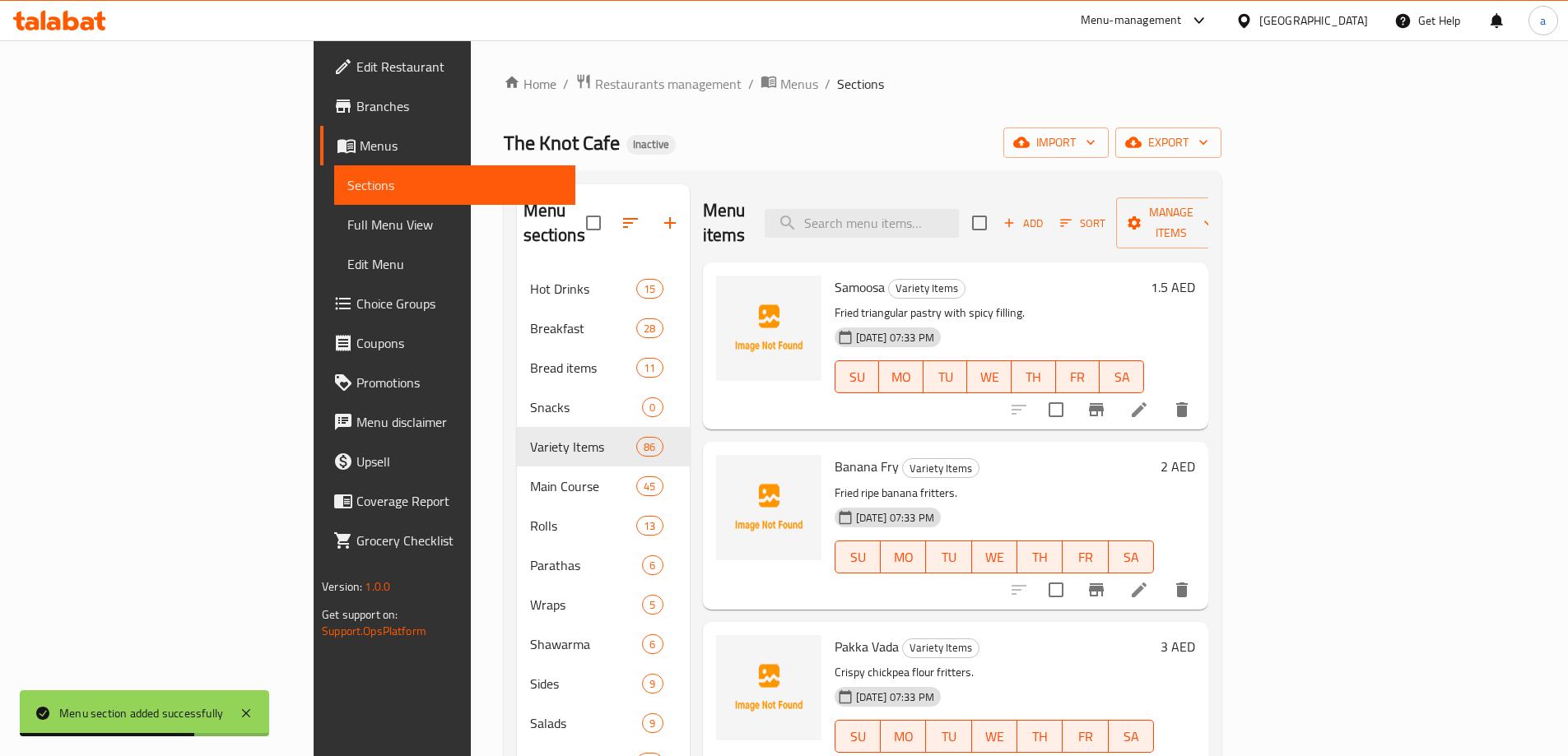
click at [1073, 392] on input "checkbox" at bounding box center [1055, 409] width 35 height 35
checkbox input "true"
click at [1073, 573] on input "checkbox" at bounding box center [1055, 590] width 35 height 35
checkbox input "true"
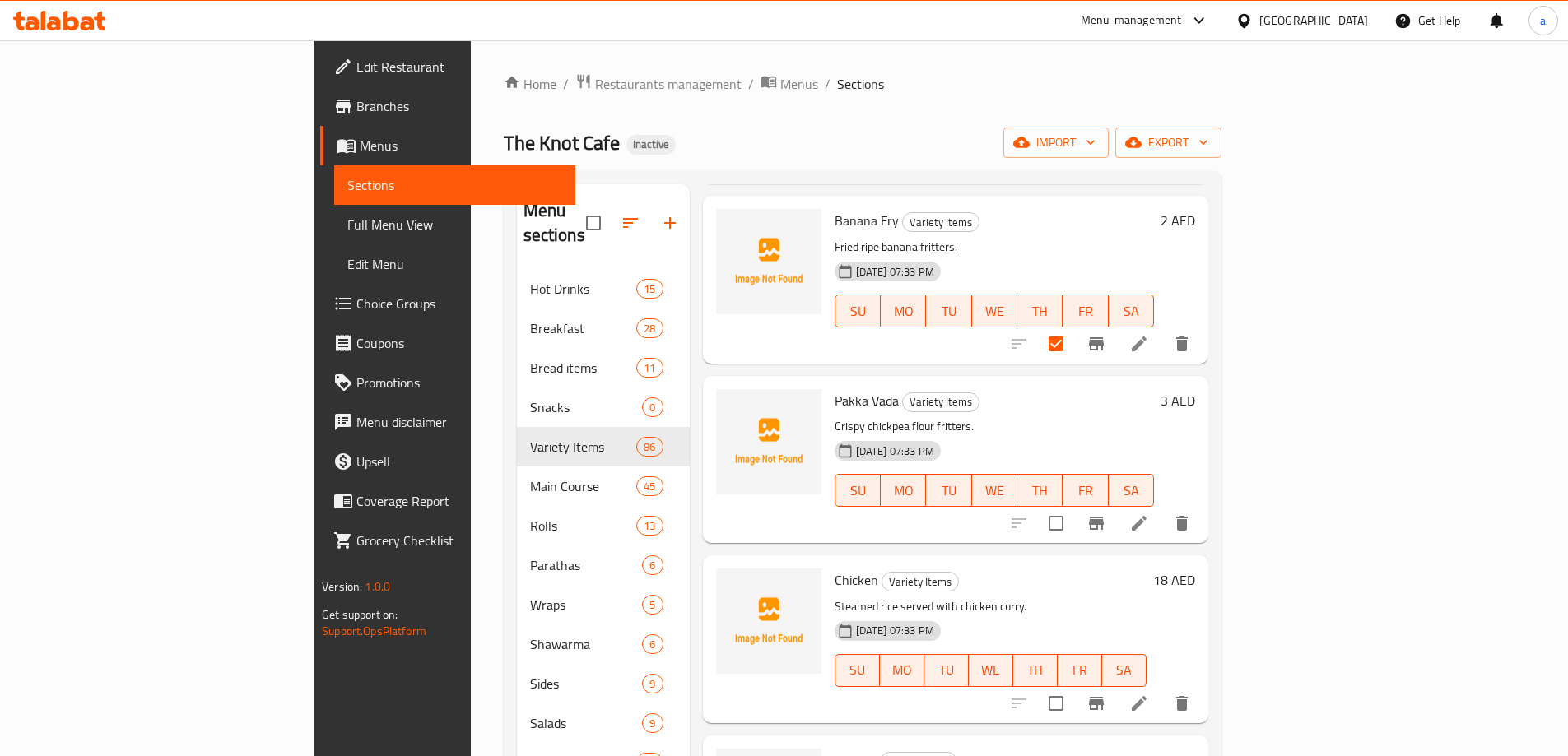
scroll to position [247, 0]
click at [1073, 505] on input "checkbox" at bounding box center [1055, 522] width 35 height 35
checkbox input "true"
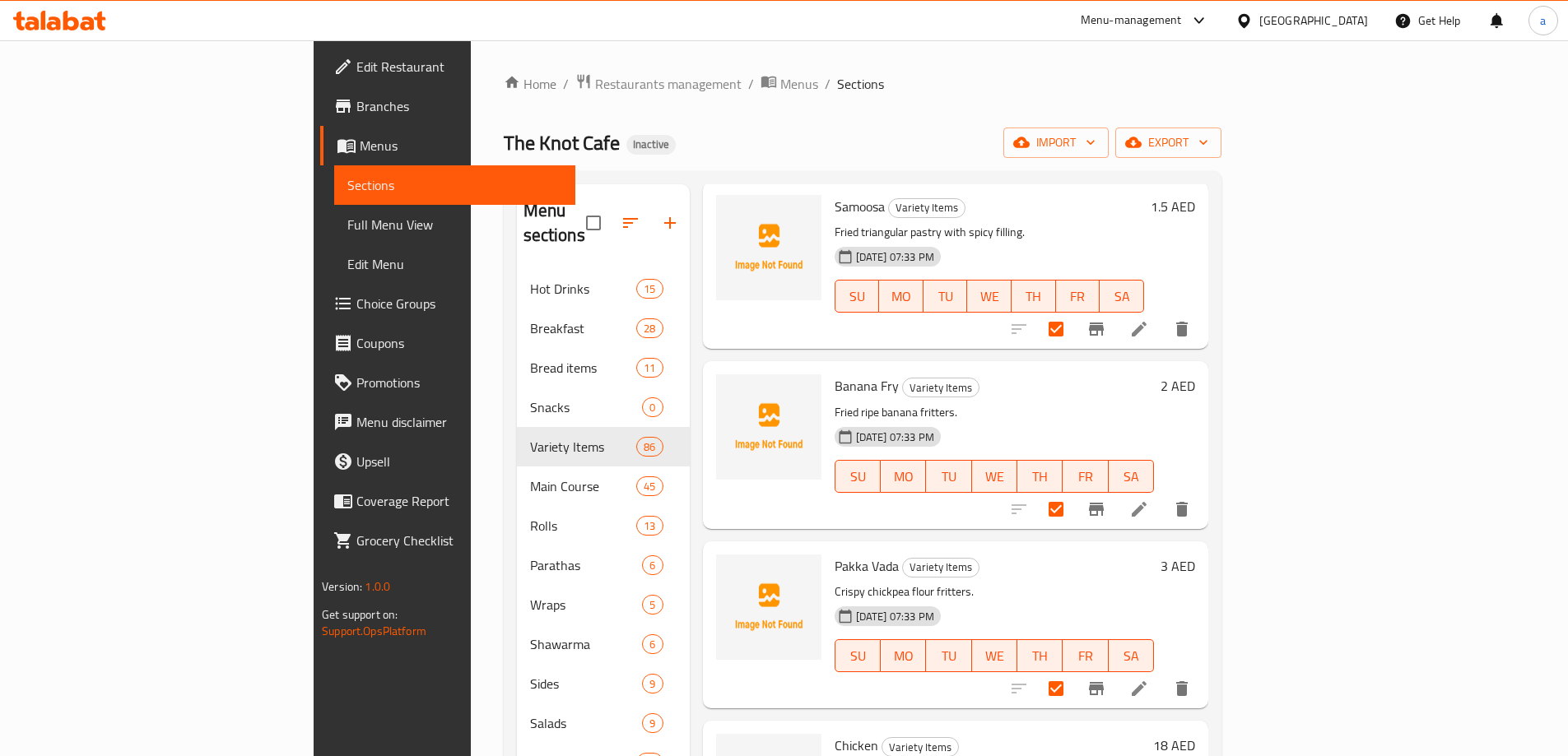
scroll to position [0, 0]
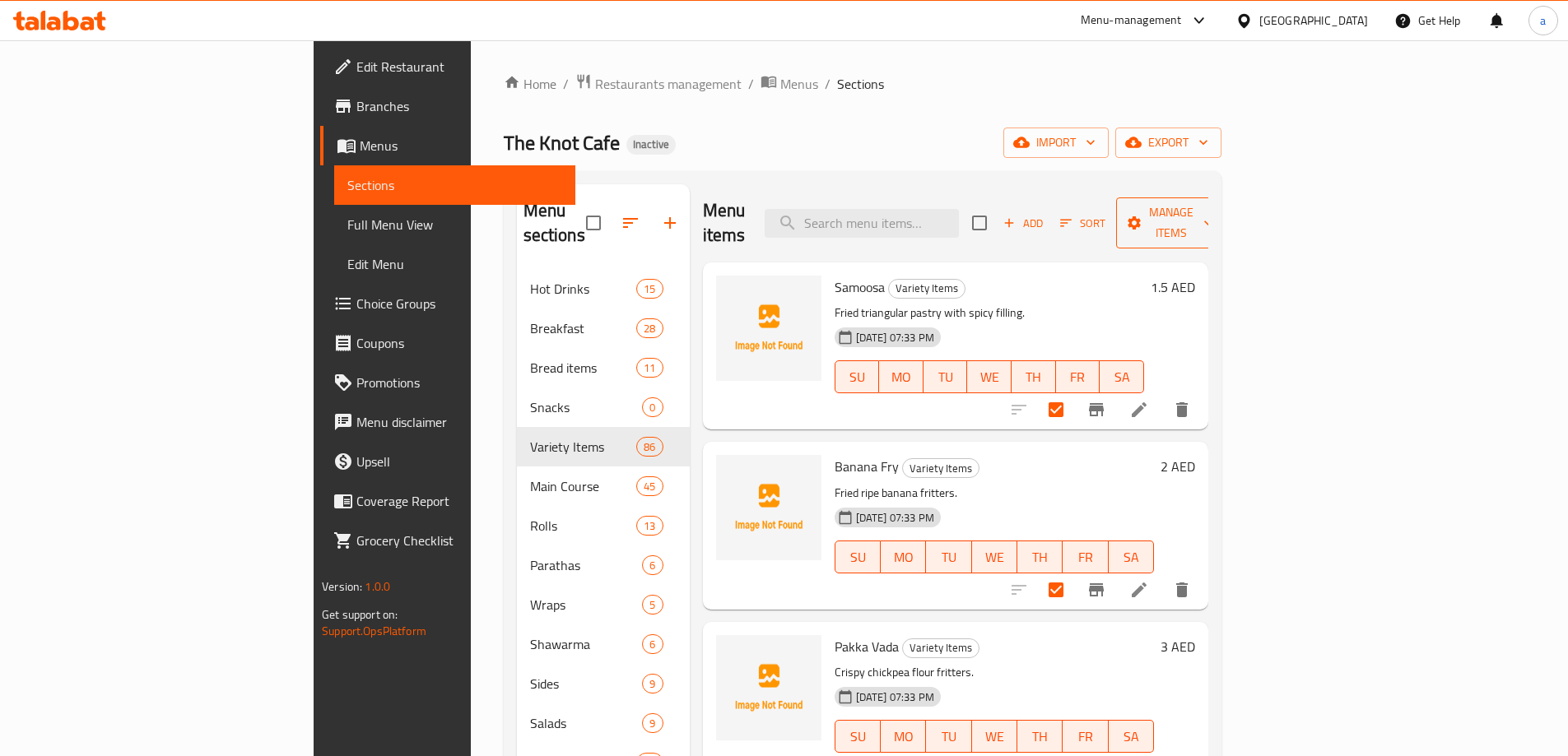
click at [1213, 208] on span "Manage items" at bounding box center [1171, 223] width 84 height 41
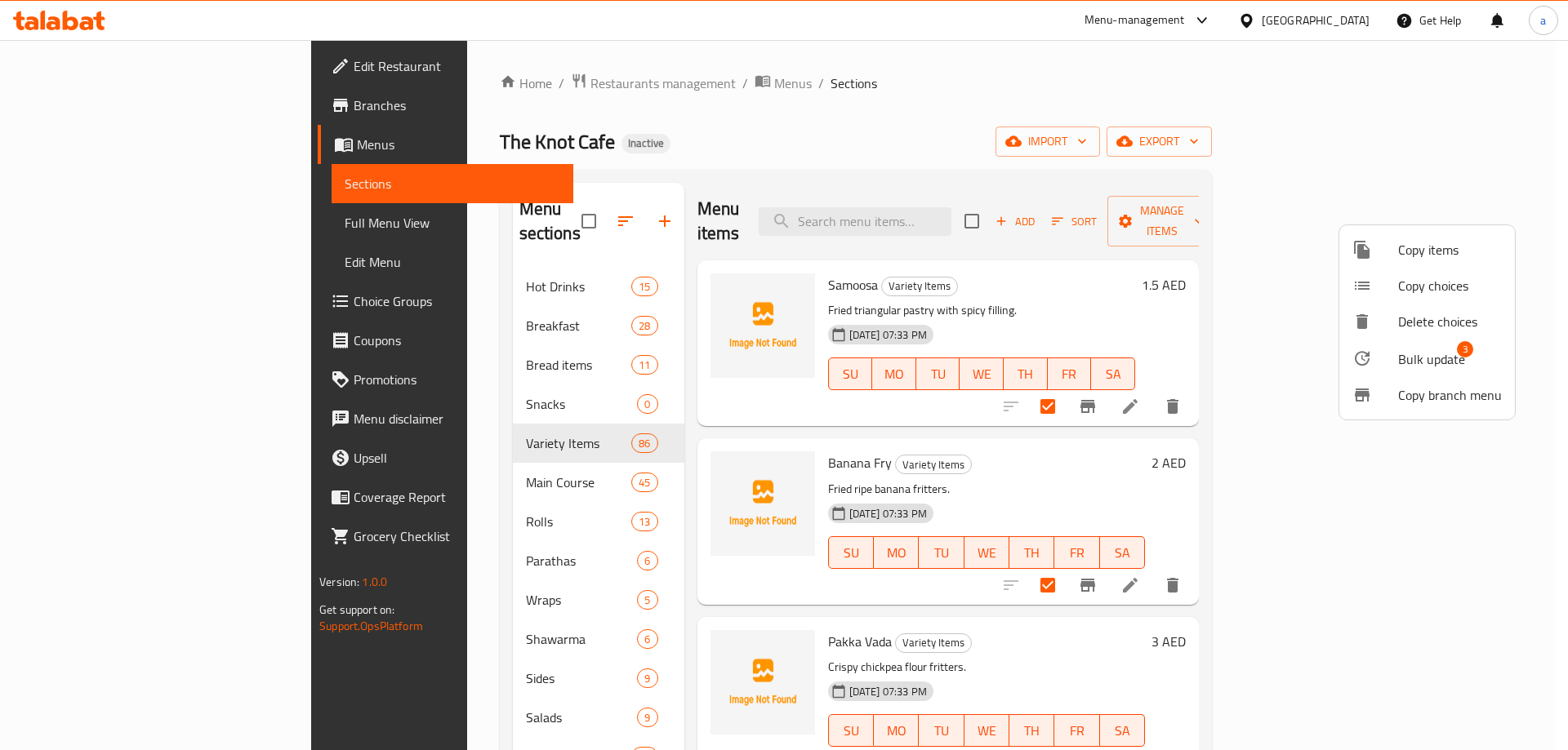
click at [1406, 358] on span "Bulk update" at bounding box center [1432, 359] width 67 height 20
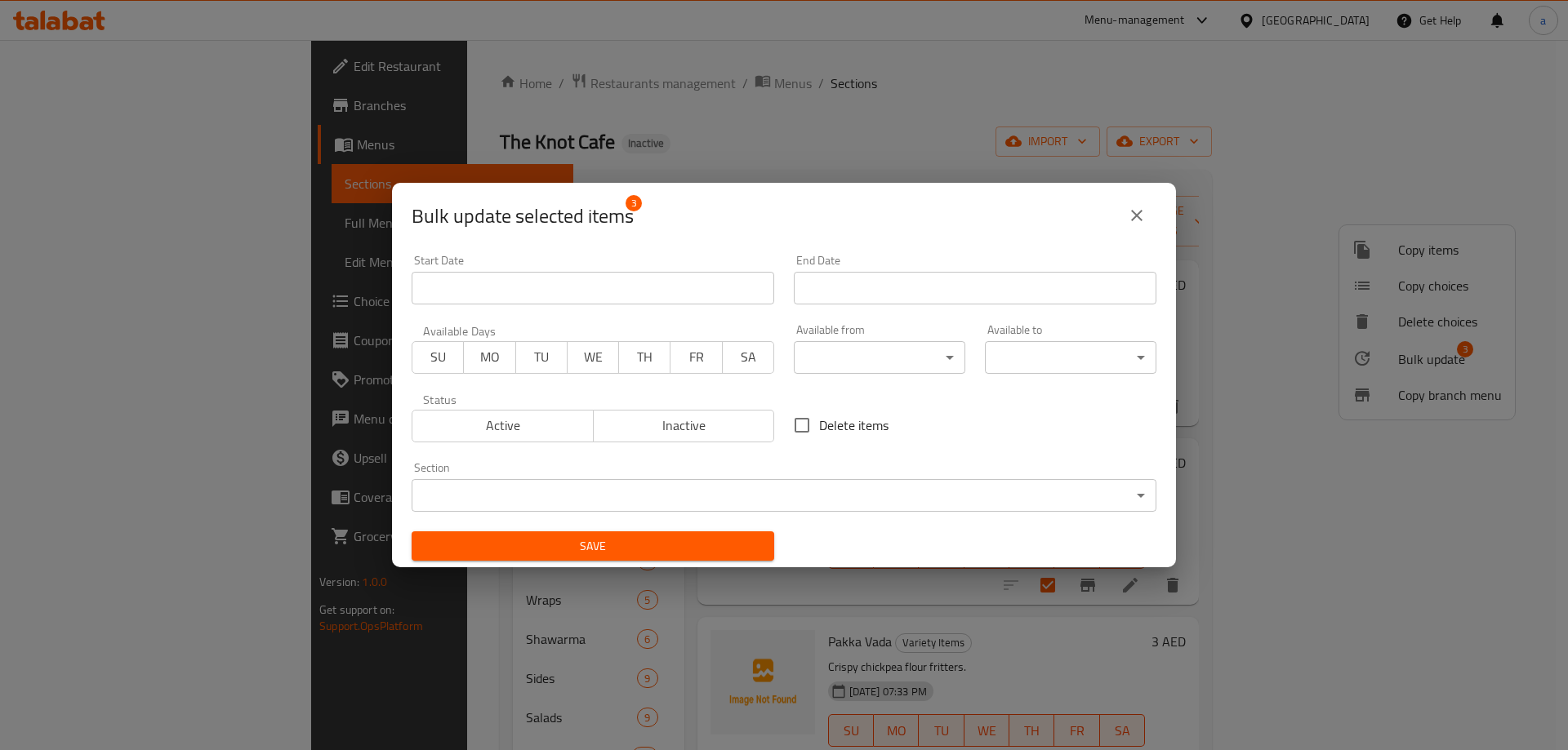
click at [728, 504] on body "​ Menu-management United Arab Emirates Get Help a Edit Restaurant Branches Menu…" at bounding box center [784, 395] width 1568 height 710
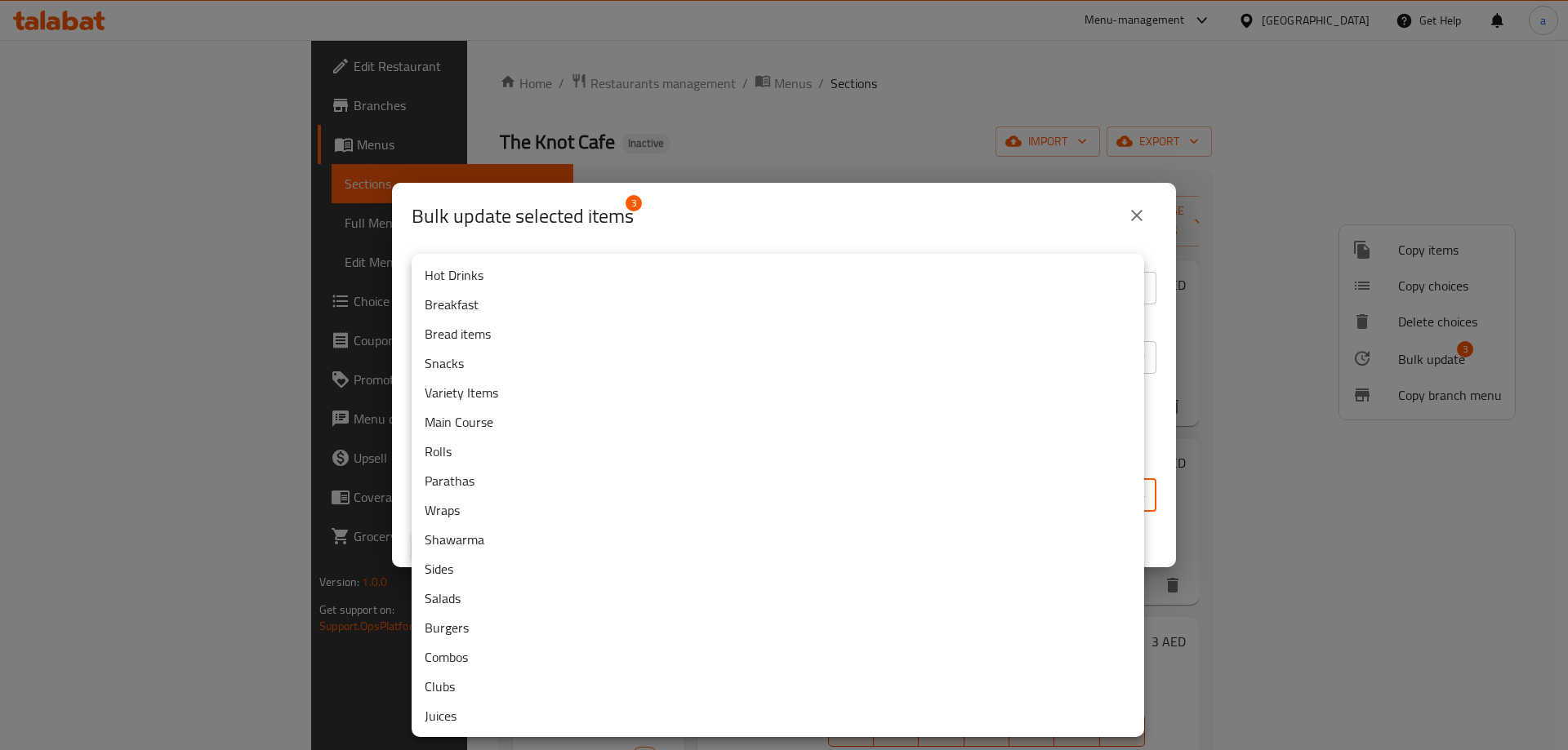
click at [493, 359] on li "Snacks" at bounding box center [777, 364] width 733 height 30
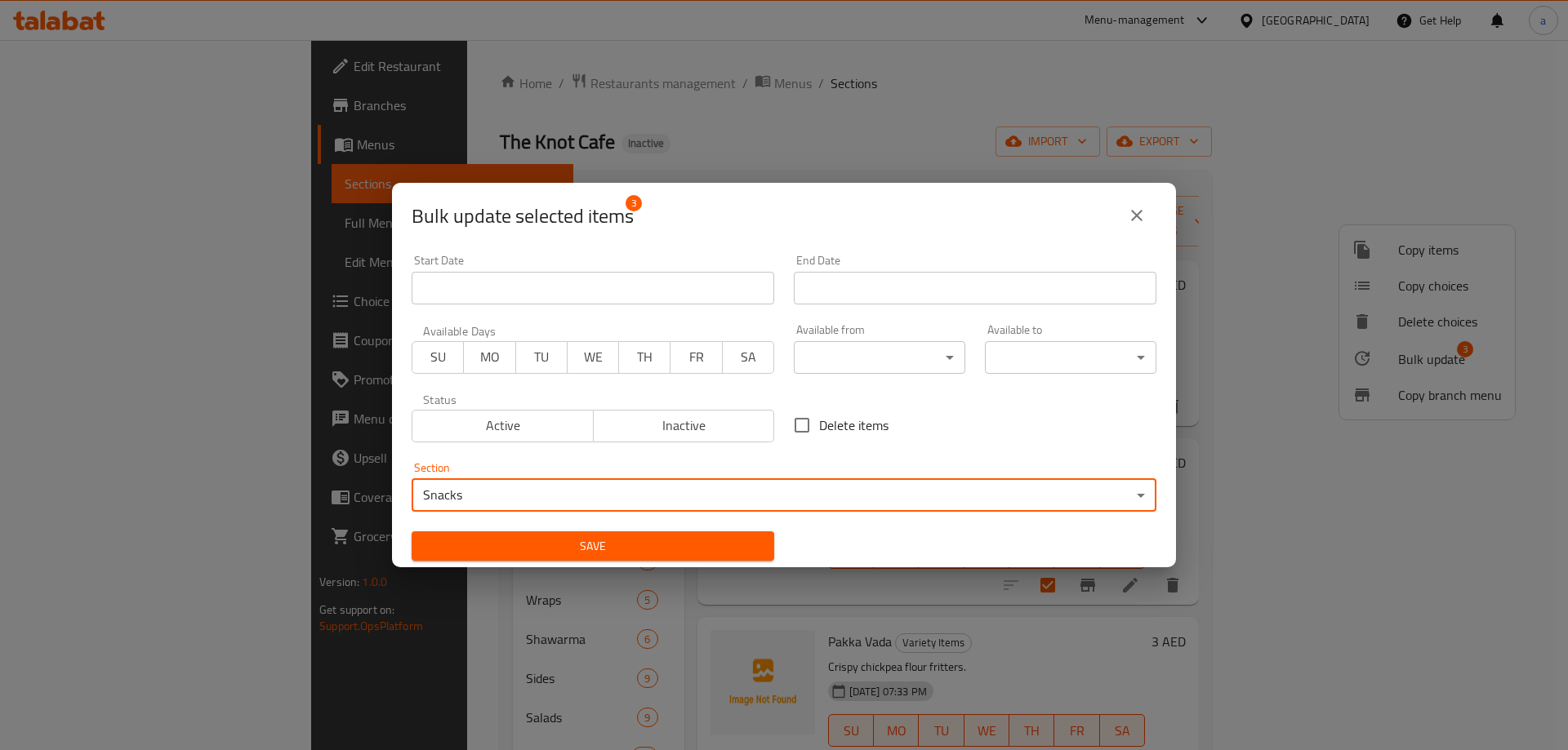
click at [636, 549] on span "Save" at bounding box center [593, 547] width 337 height 21
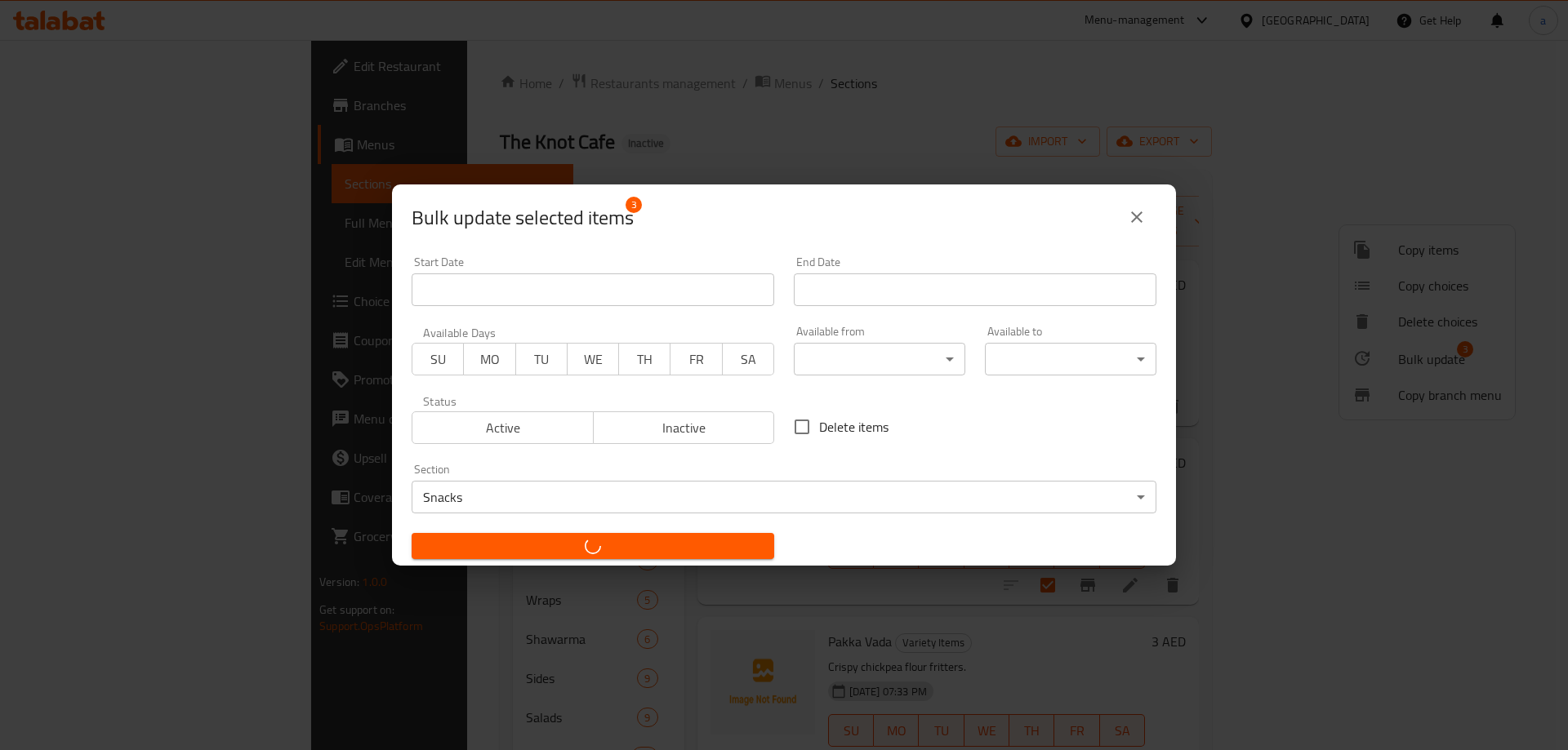
checkbox input "false"
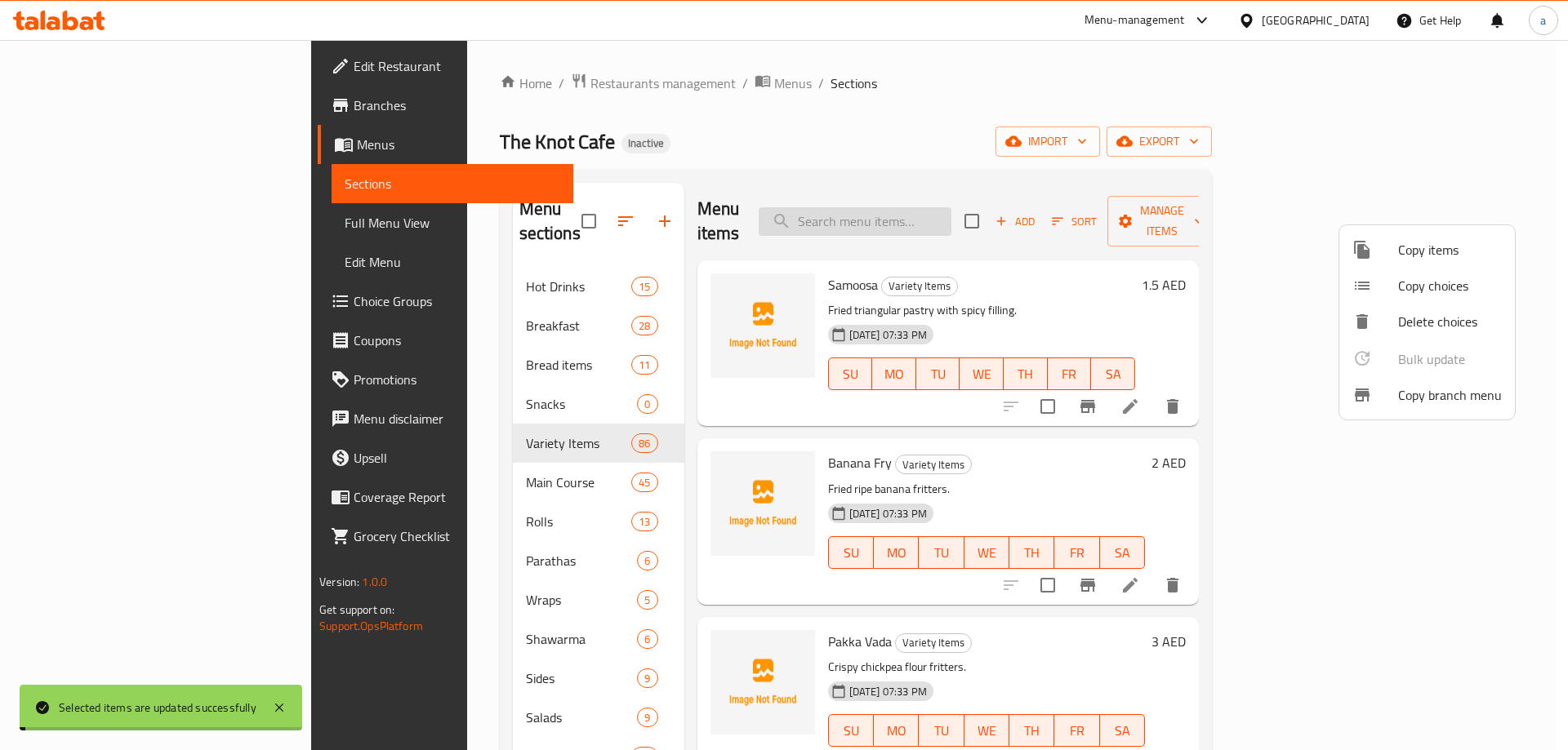
click at [987, 214] on div at bounding box center [784, 375] width 1568 height 750
click at [952, 210] on input "search" at bounding box center [855, 221] width 193 height 29
click at [939, 210] on input "search" at bounding box center [855, 221] width 193 height 29
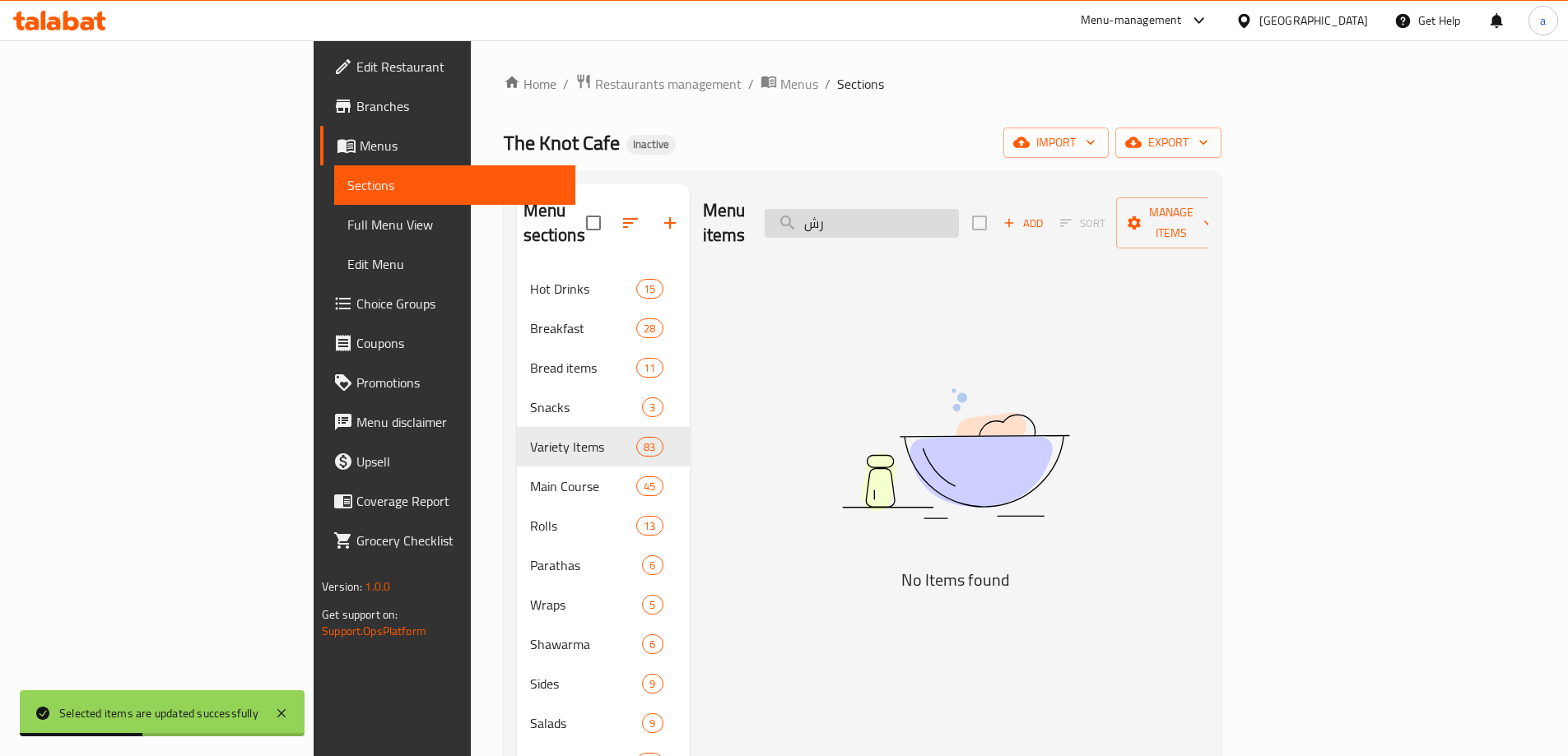
type input "ر"
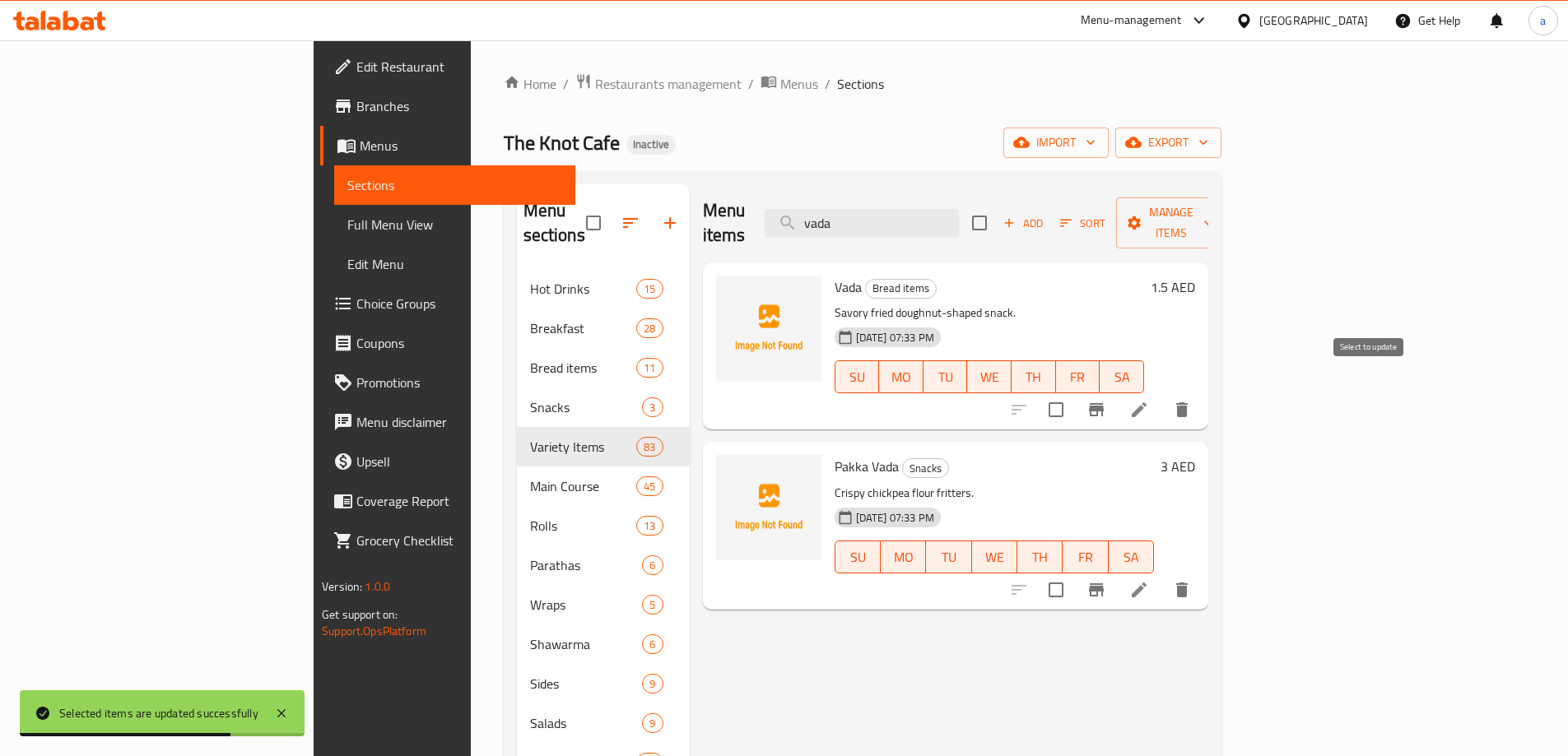
type input "vada"
click at [1073, 392] on input "checkbox" at bounding box center [1055, 409] width 35 height 35
click at [1213, 216] on span "Manage items" at bounding box center [1171, 223] width 84 height 41
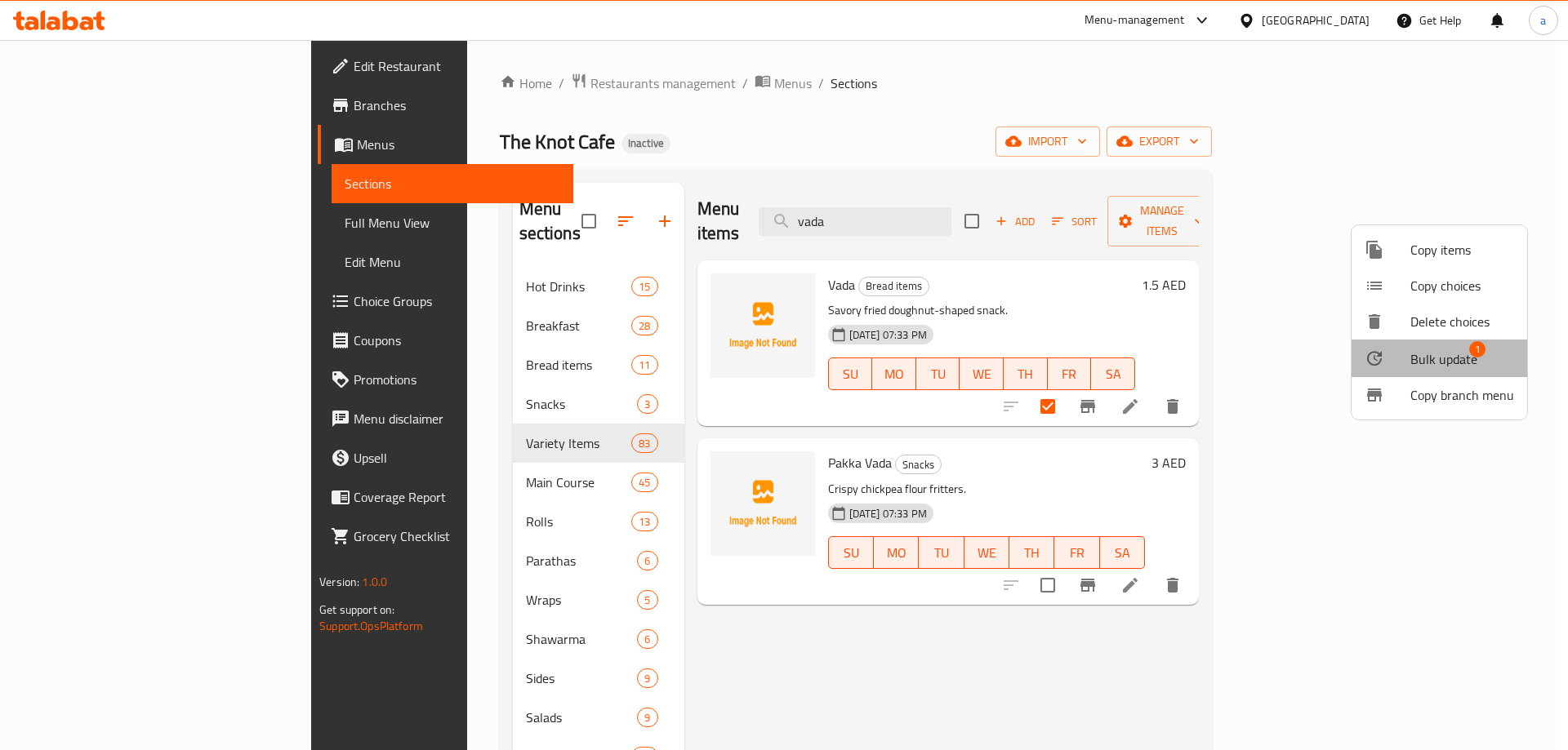
click at [1442, 351] on span "Bulk update" at bounding box center [1444, 359] width 67 height 20
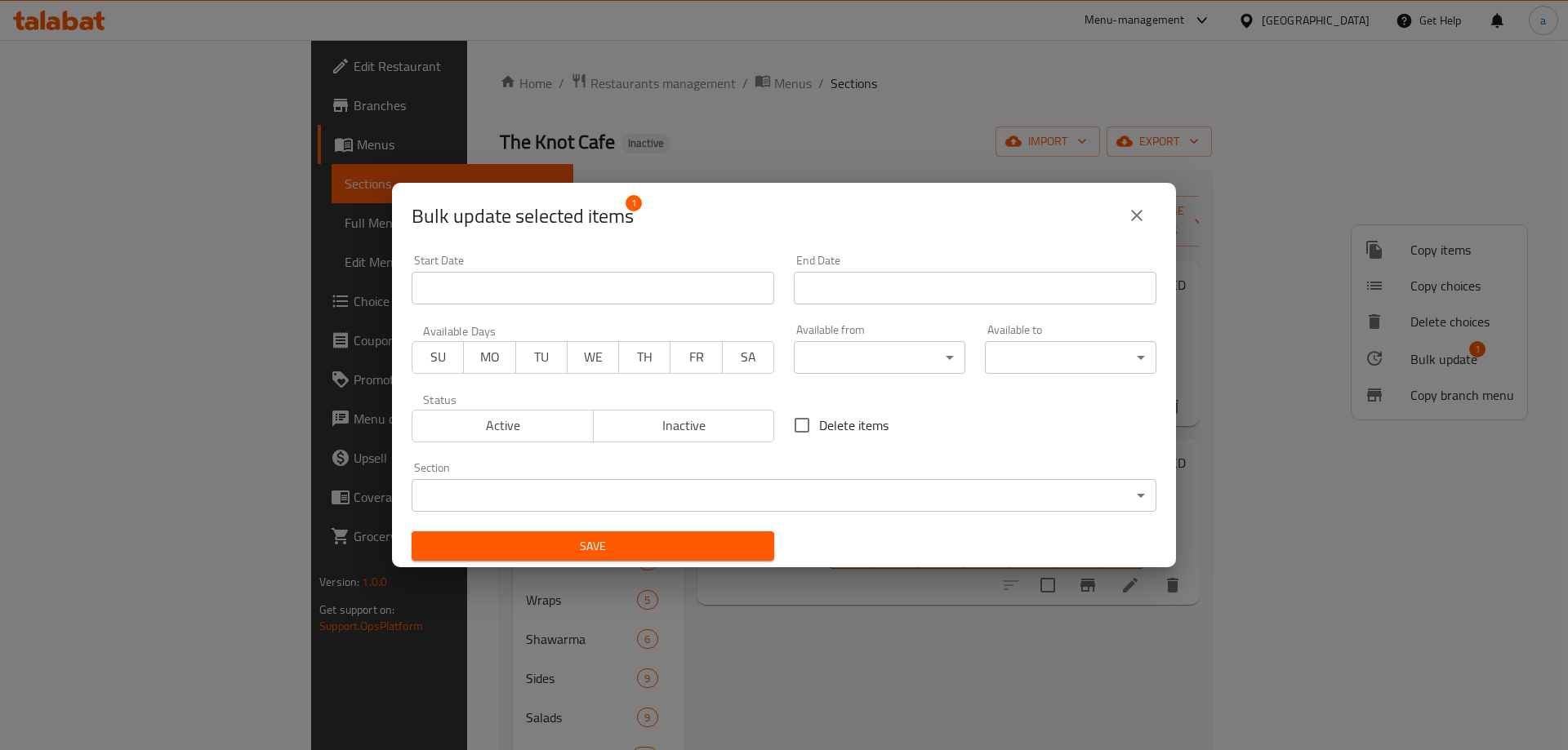
click at [599, 481] on body "​ Menu-management United Arab Emirates Get Help a Edit Restaurant Branches Menu…" at bounding box center [784, 395] width 1568 height 710
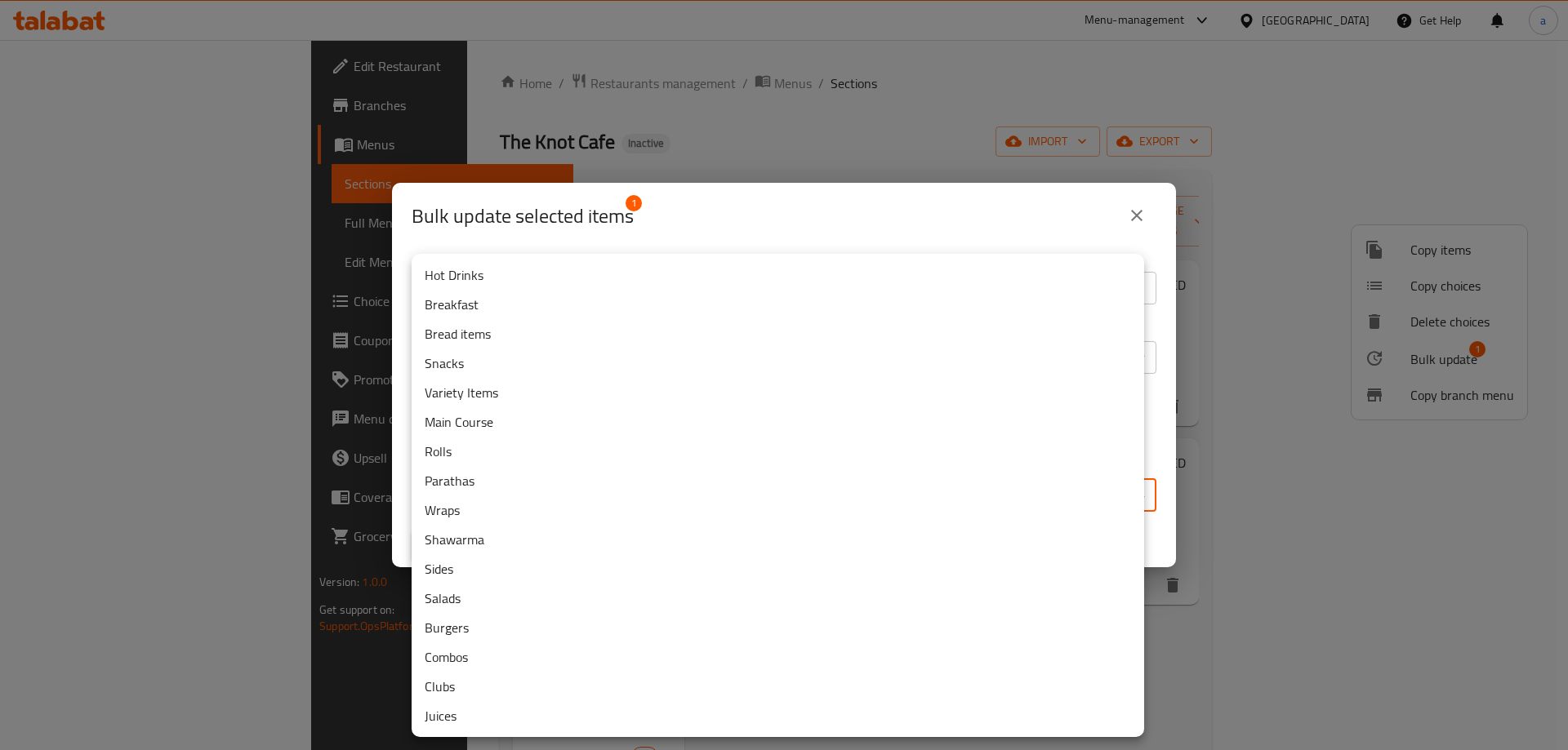
click at [484, 368] on li "Snacks" at bounding box center [777, 364] width 733 height 30
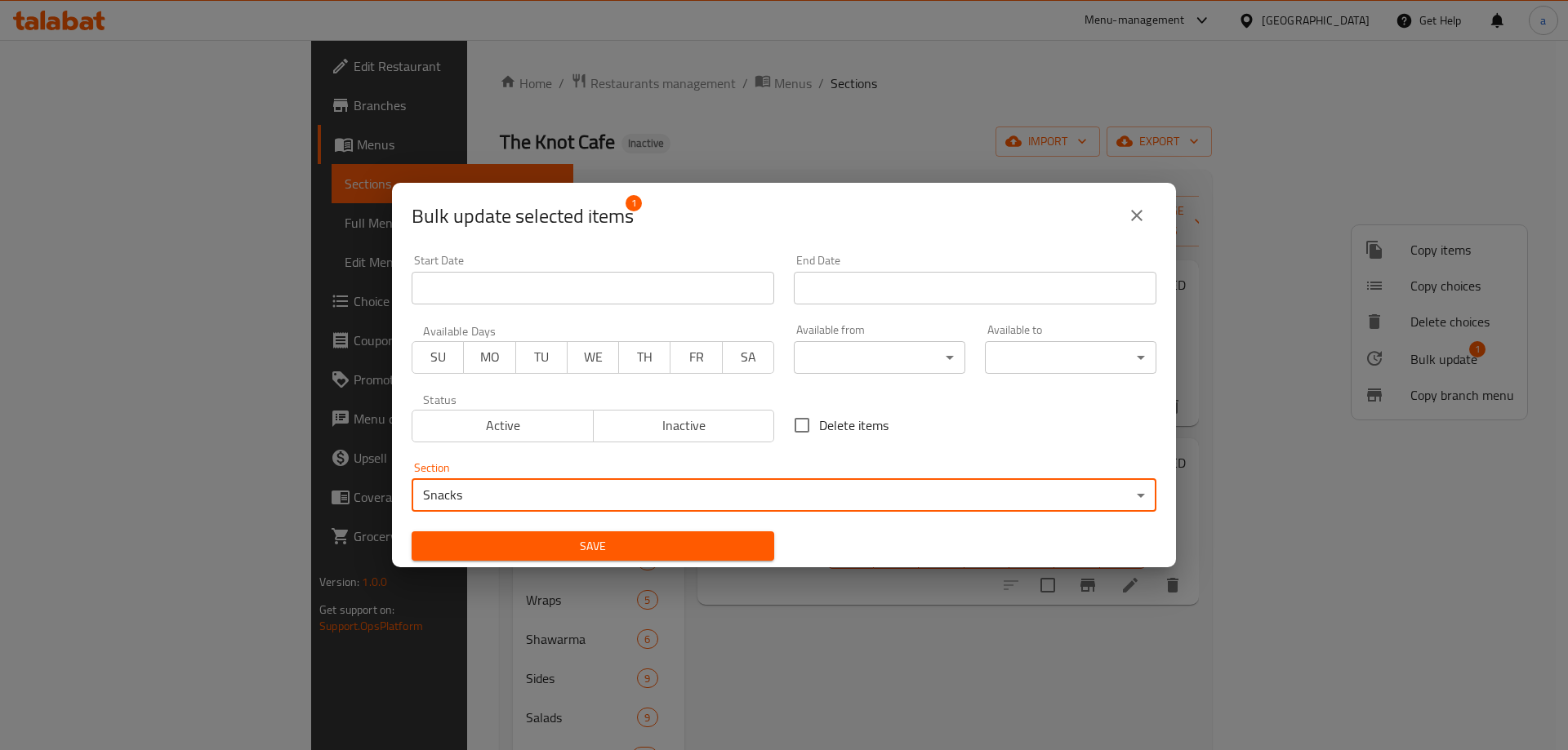
click at [584, 537] on span "Save" at bounding box center [593, 547] width 337 height 21
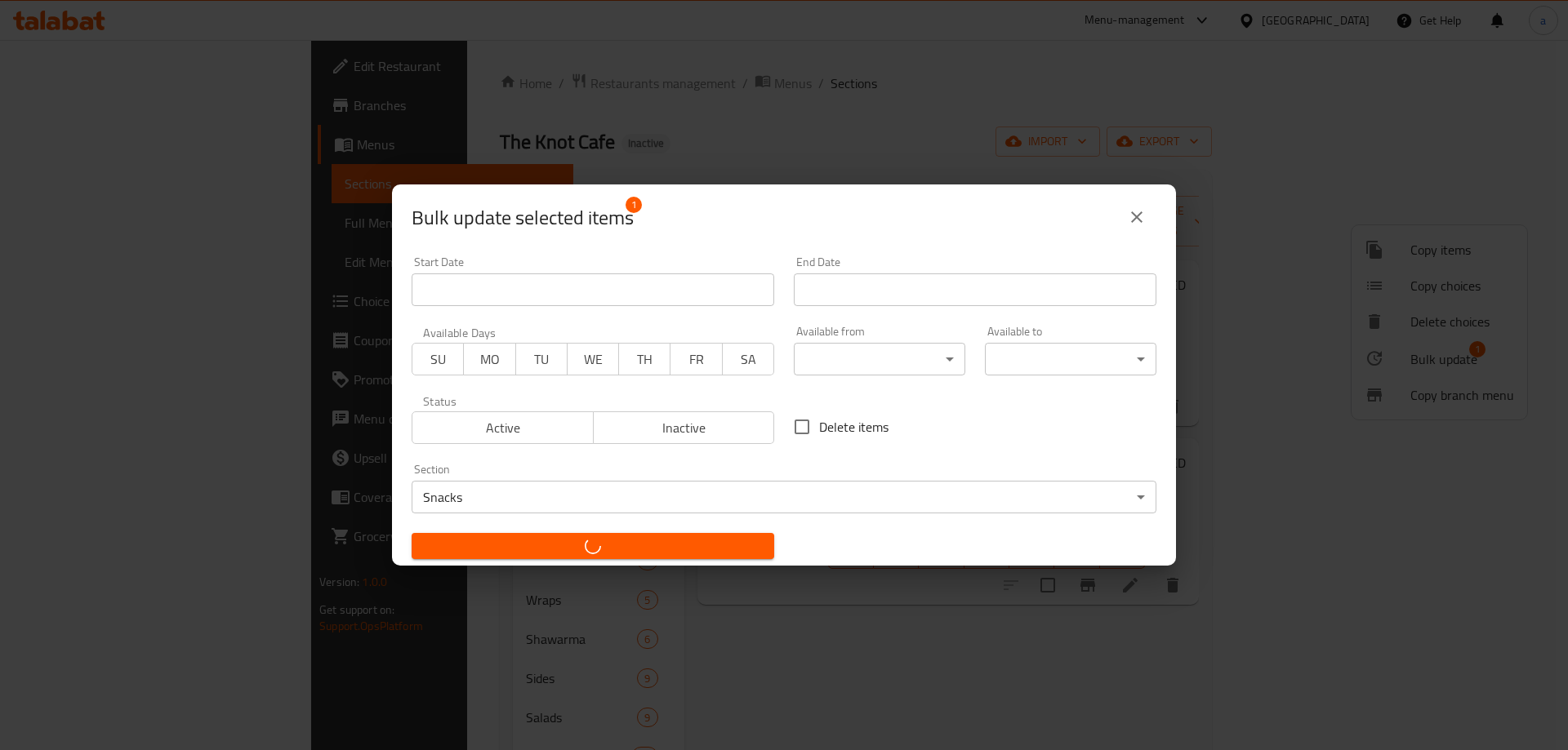
checkbox input "false"
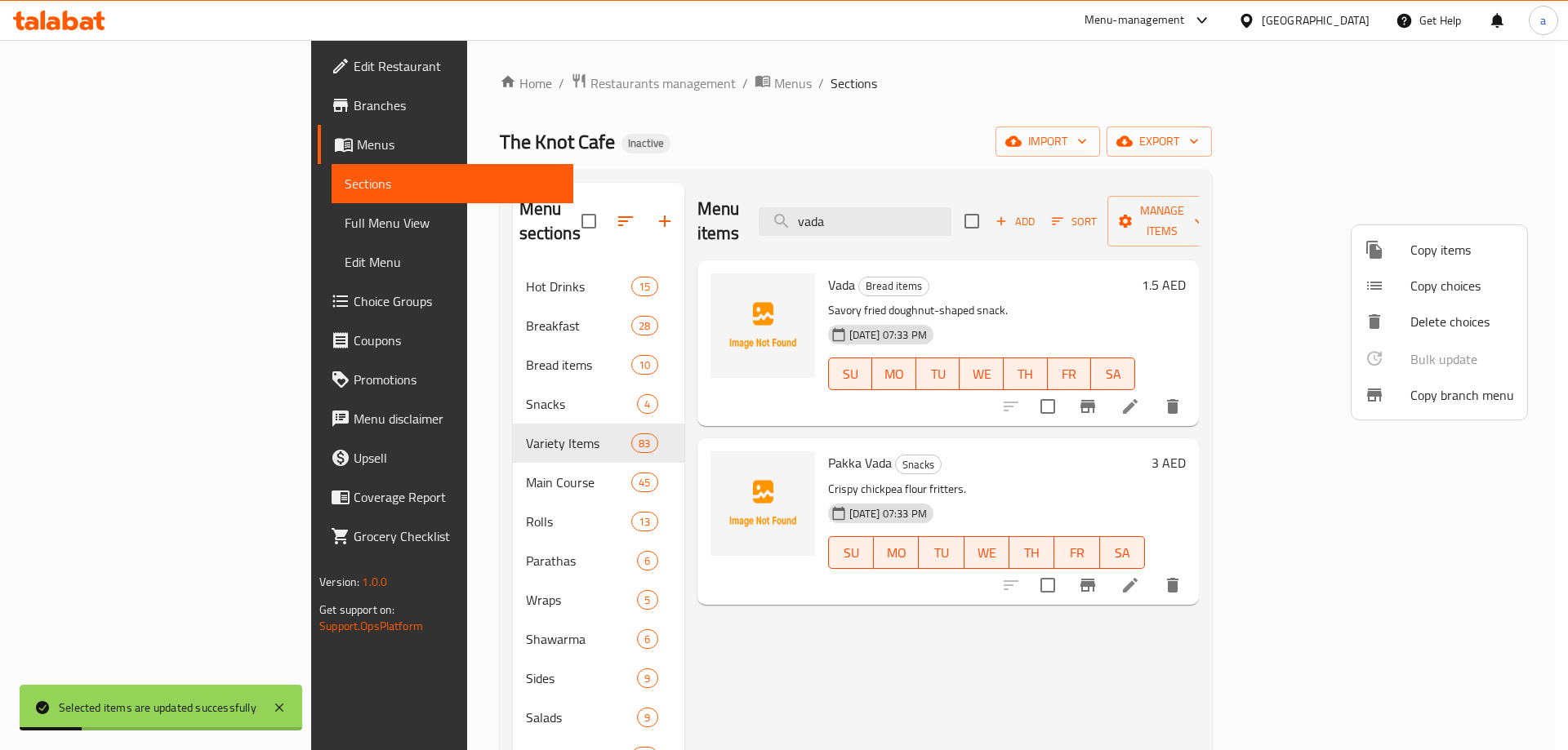
click at [461, 385] on div at bounding box center [784, 375] width 1568 height 750
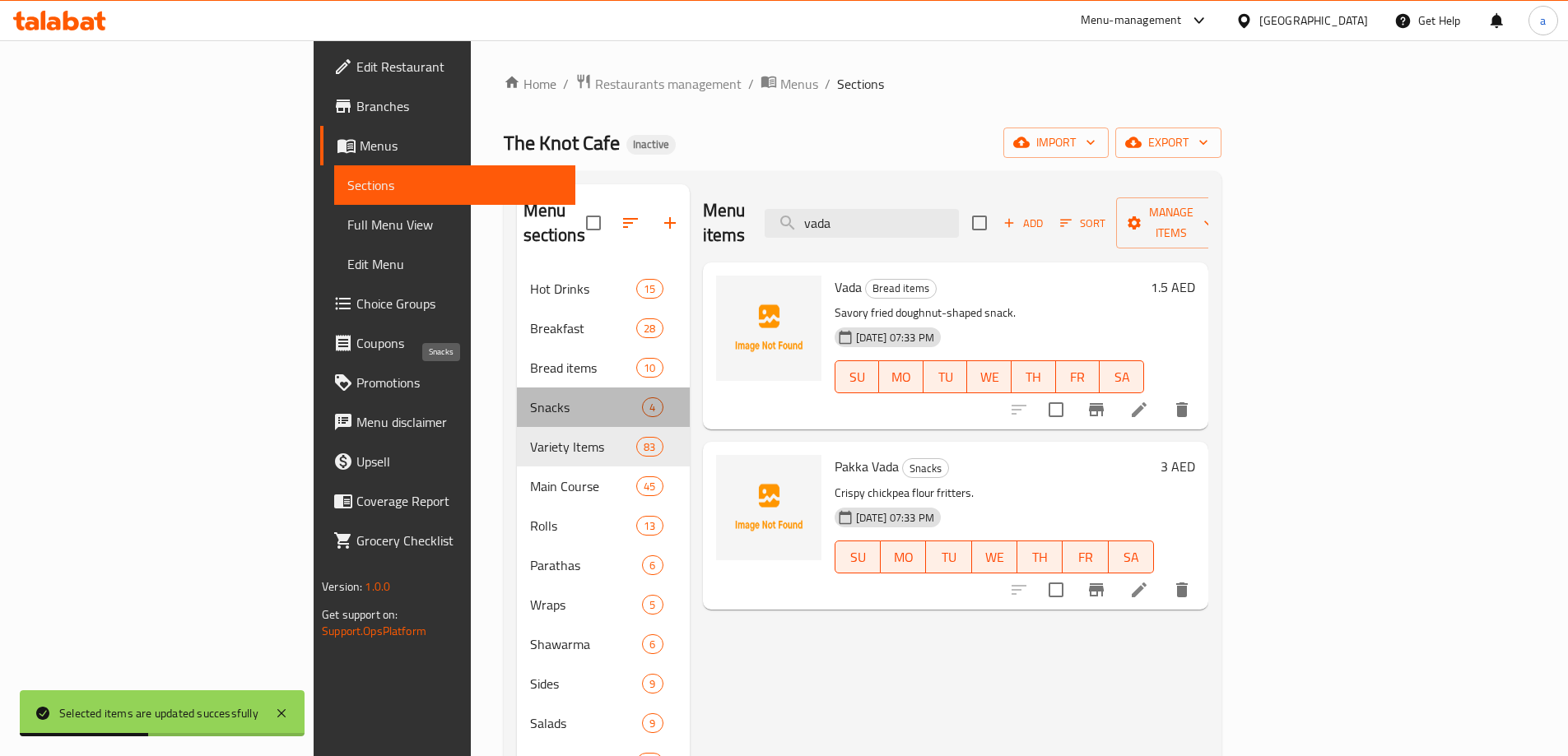
click at [531, 398] on span "Snacks" at bounding box center [587, 407] width 113 height 20
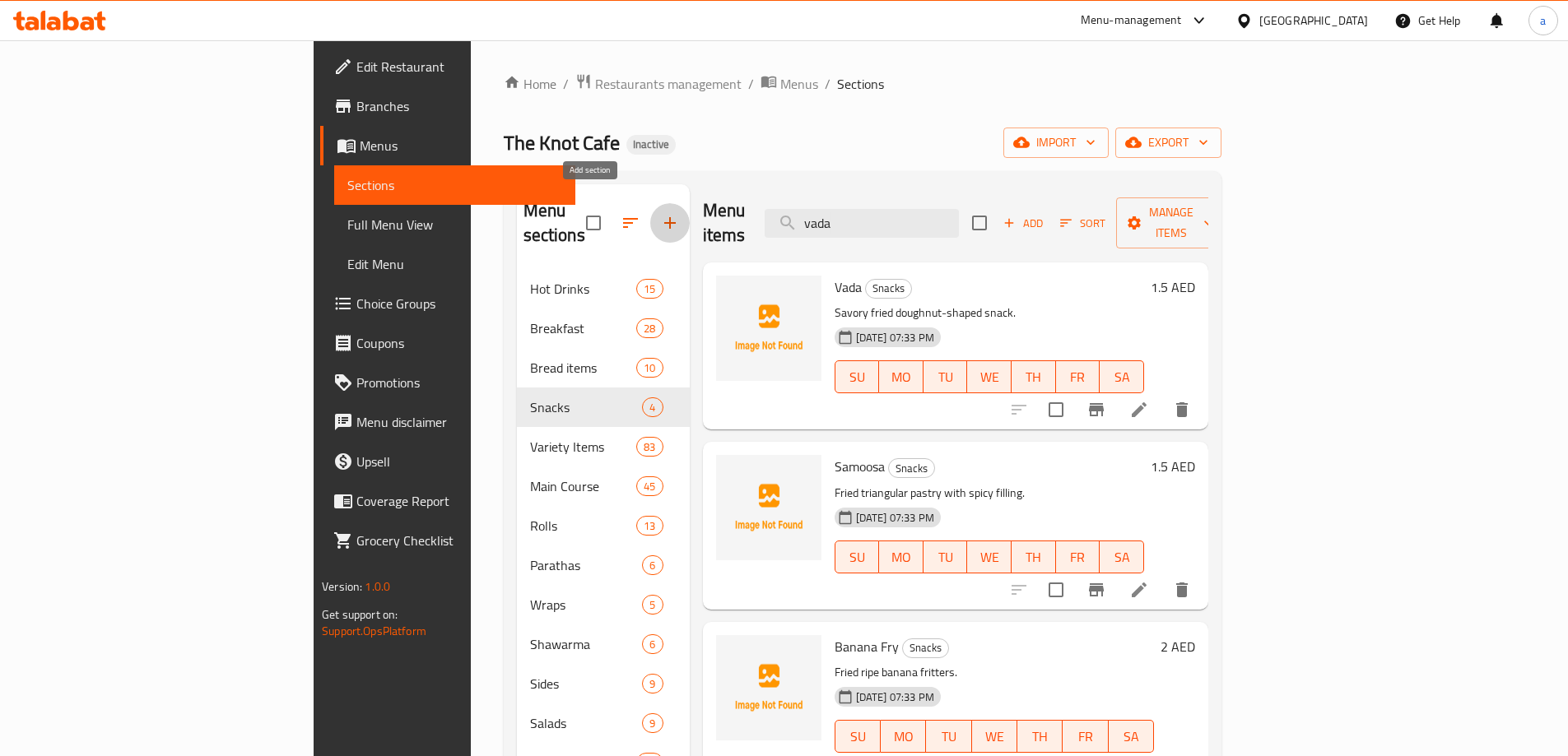
click at [660, 213] on icon "button" at bounding box center [670, 223] width 20 height 20
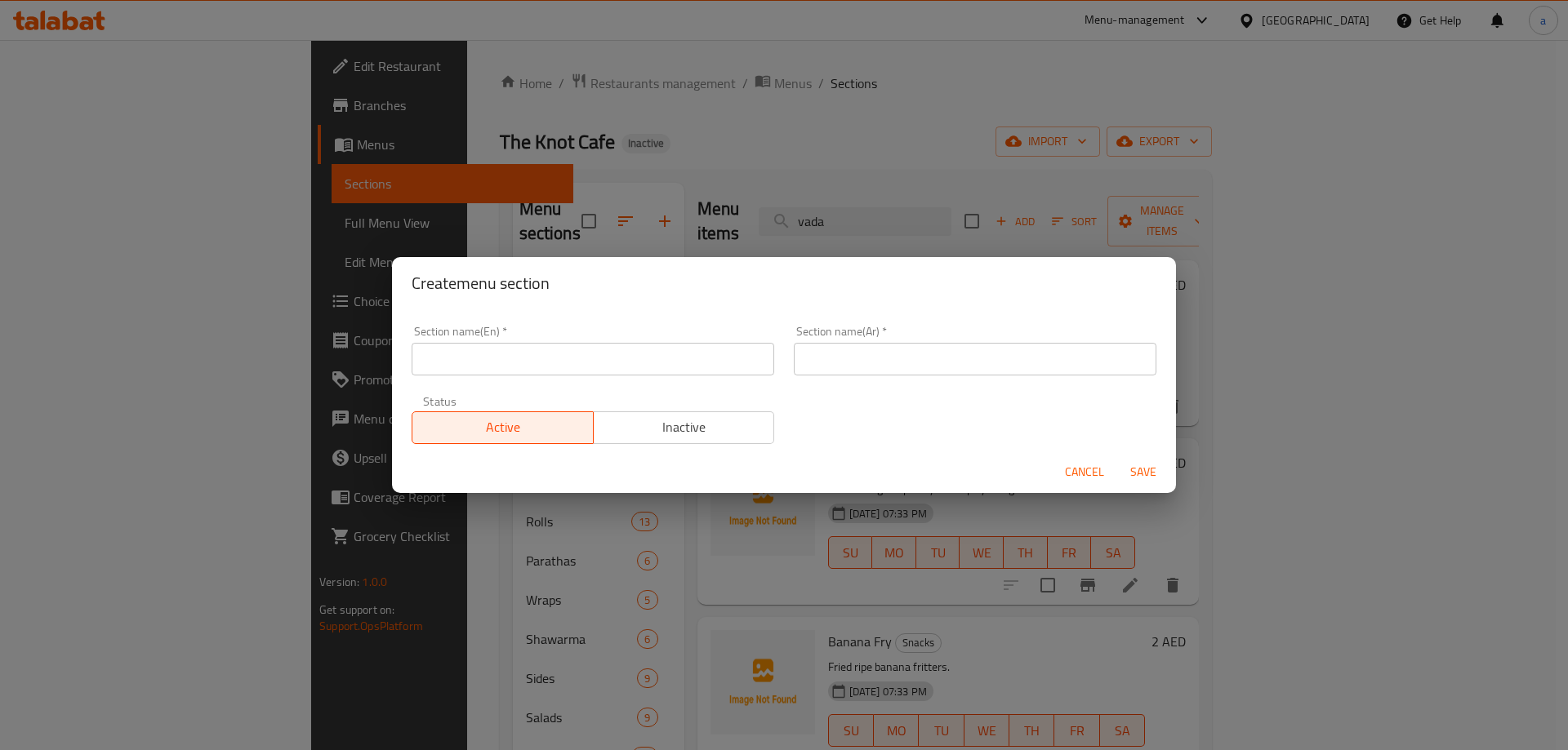
click at [553, 349] on input "text" at bounding box center [593, 359] width 363 height 33
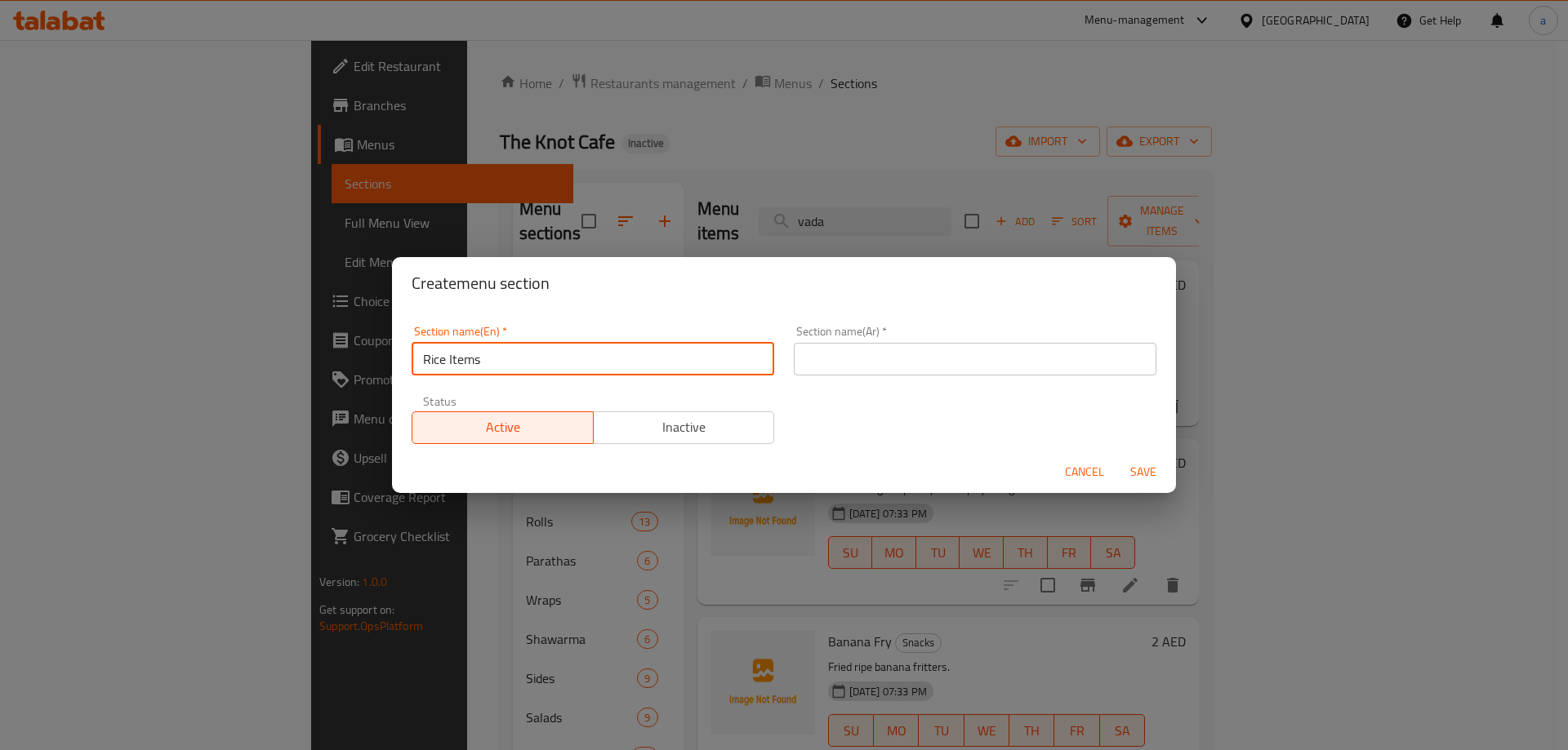
type input "Rice Items"
click at [812, 365] on input "text" at bounding box center [975, 359] width 363 height 33
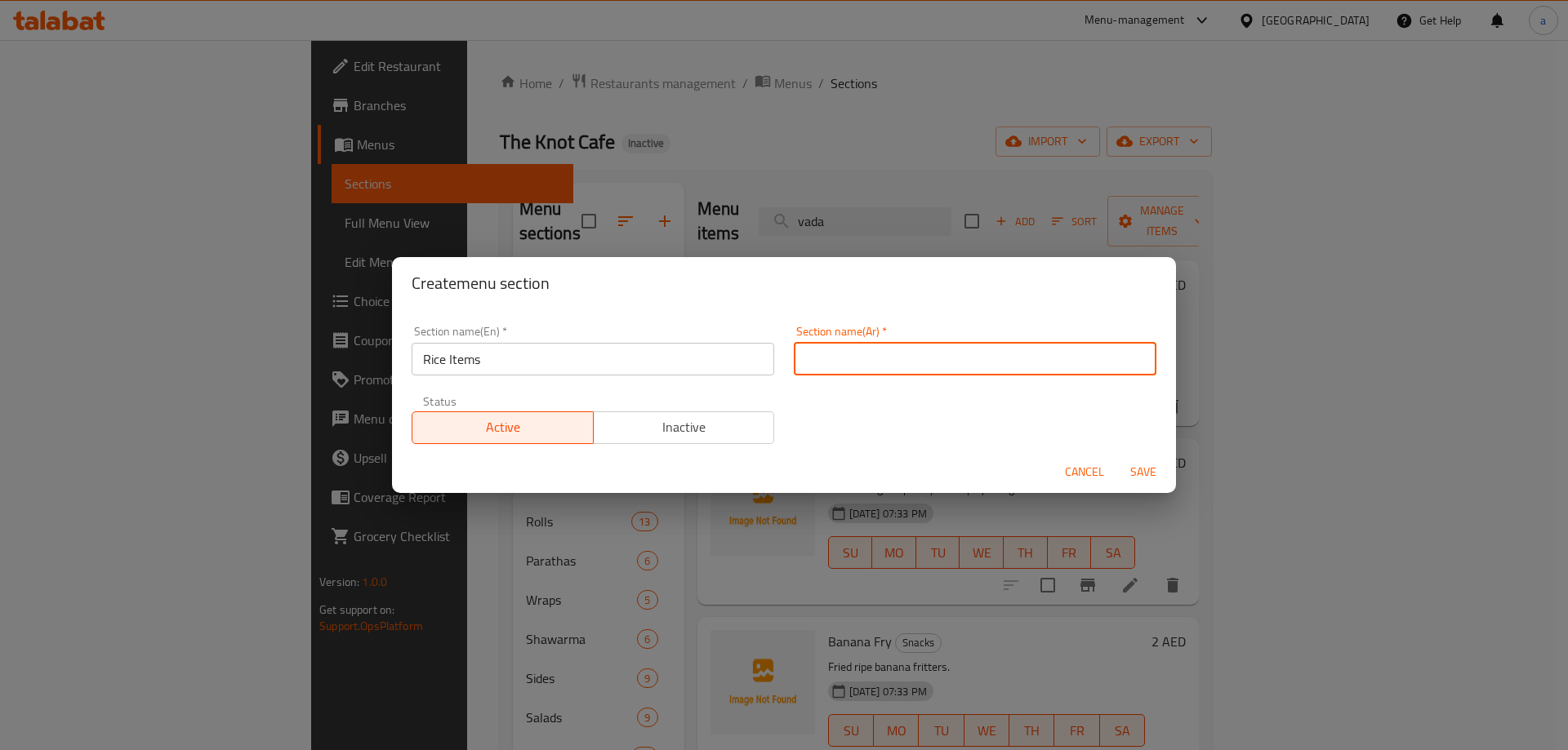
type input "h"
type input "اصناف الارز"
click at [1127, 467] on span "Save" at bounding box center [1143, 472] width 39 height 21
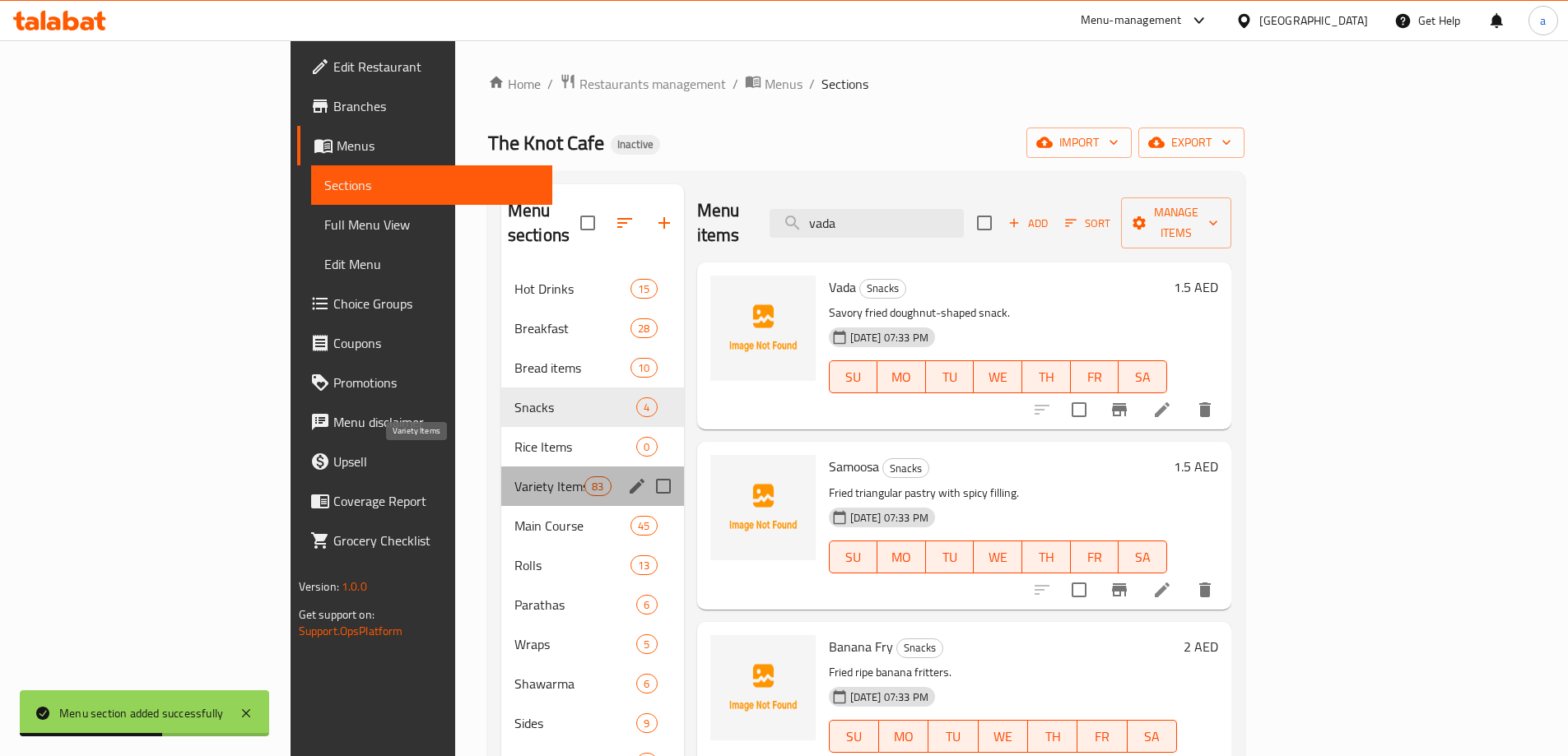
click at [515, 477] on span "Variety Items" at bounding box center [549, 486] width 70 height 20
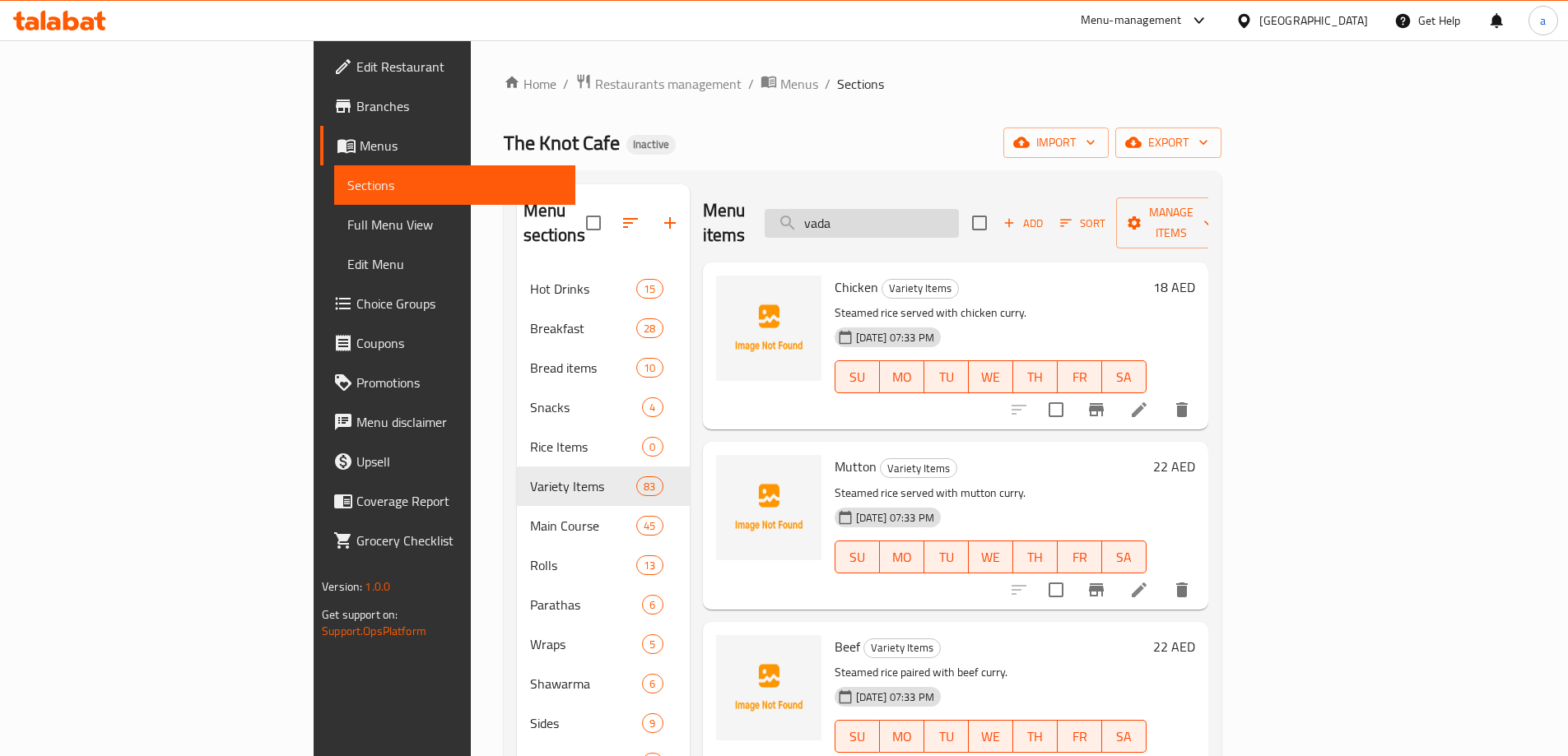
click at [958, 225] on input "vada" at bounding box center [862, 223] width 195 height 29
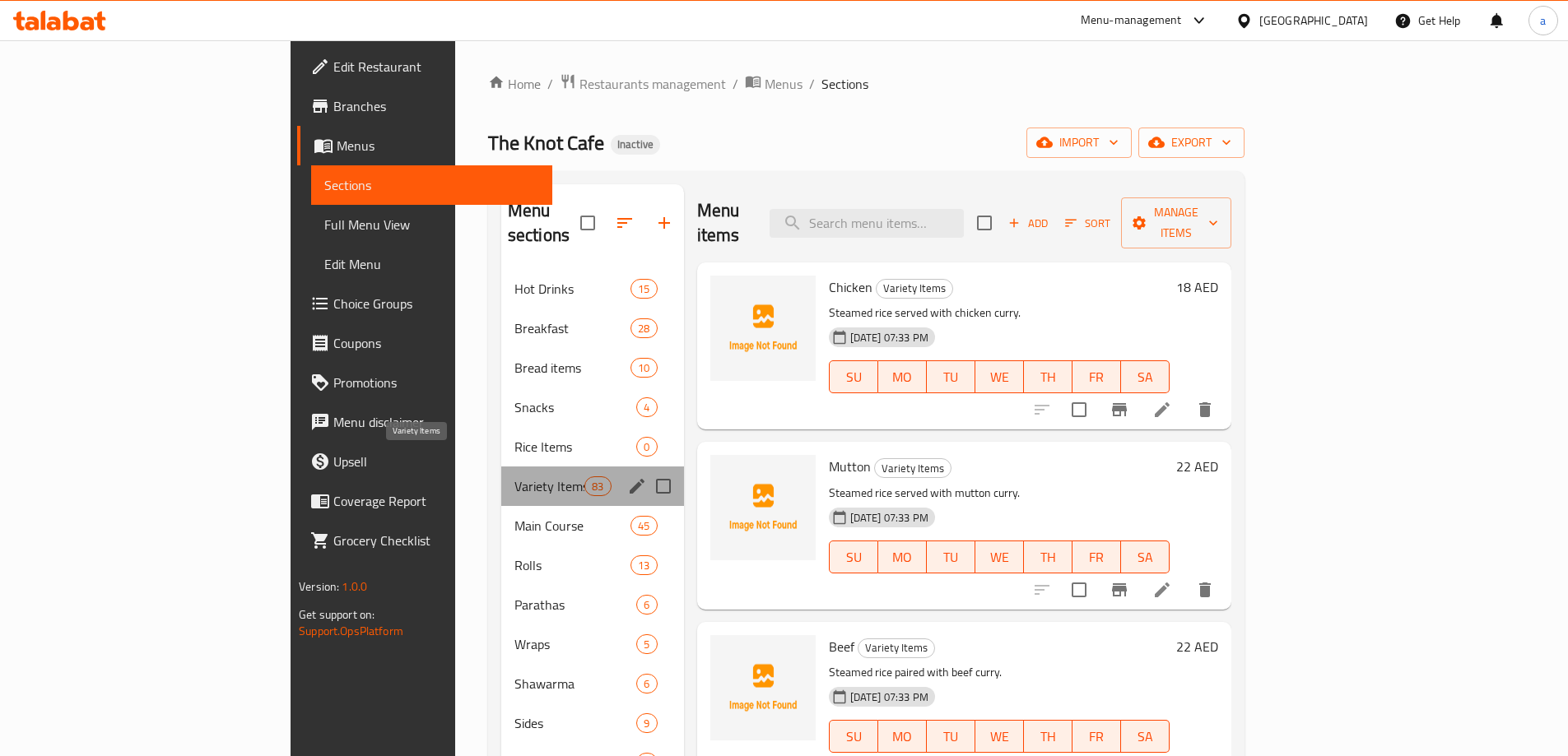
click at [515, 477] on span "Variety Items" at bounding box center [549, 486] width 70 height 20
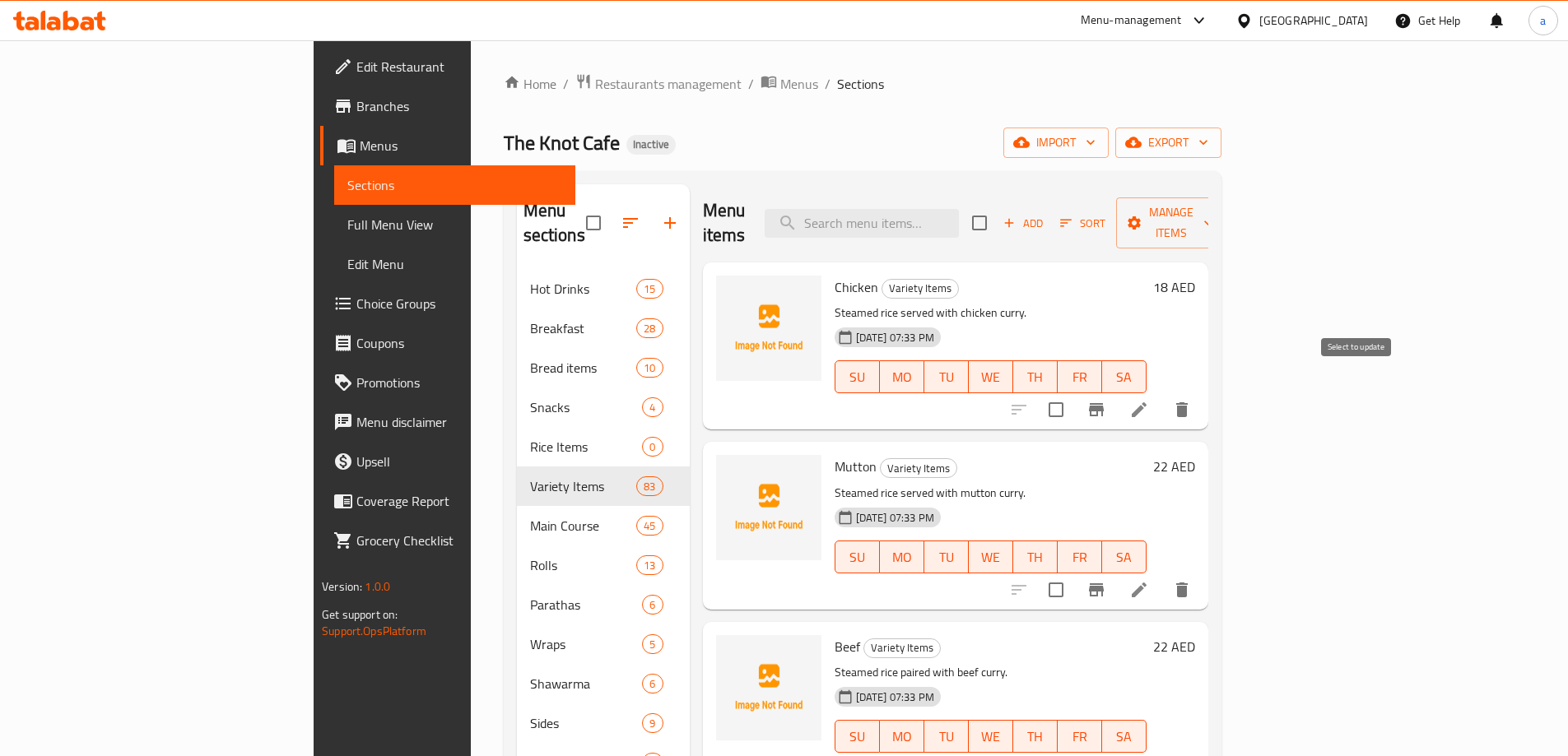
click at [1073, 392] on input "checkbox" at bounding box center [1055, 409] width 35 height 35
checkbox input "true"
click at [1073, 573] on input "checkbox" at bounding box center [1055, 590] width 35 height 35
checkbox input "true"
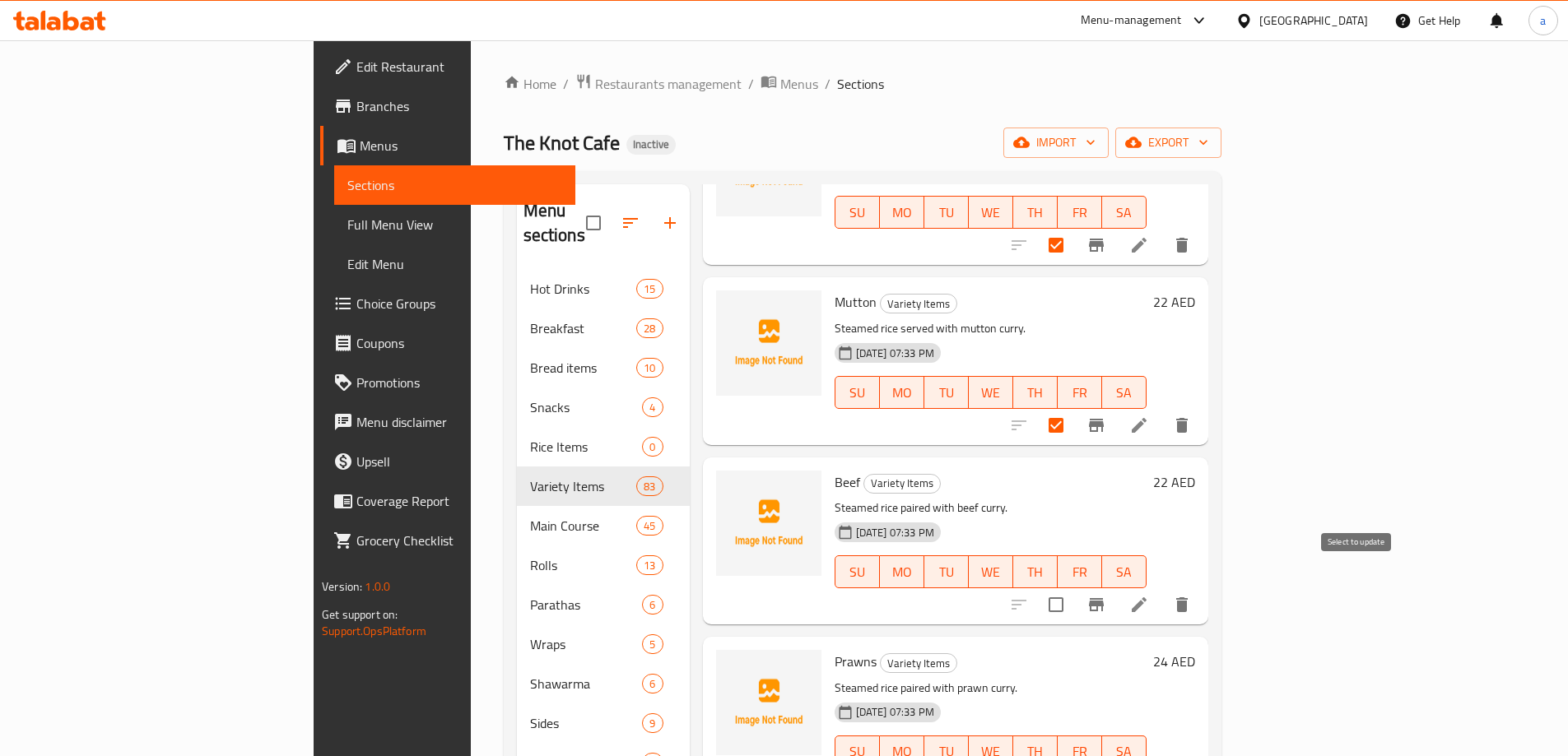
click at [1073, 588] on input "checkbox" at bounding box center [1055, 605] width 35 height 35
checkbox input "true"
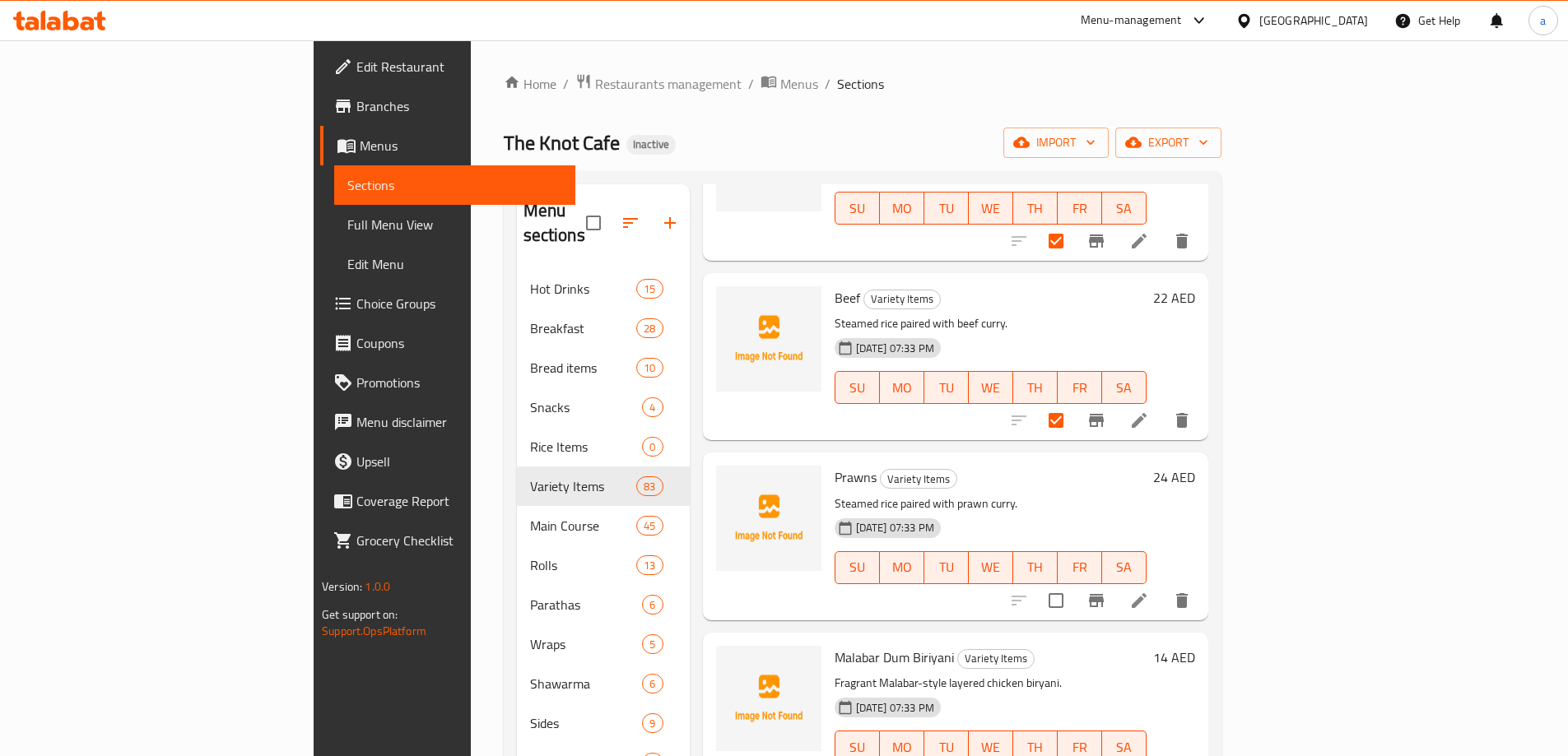
scroll to position [412, 0]
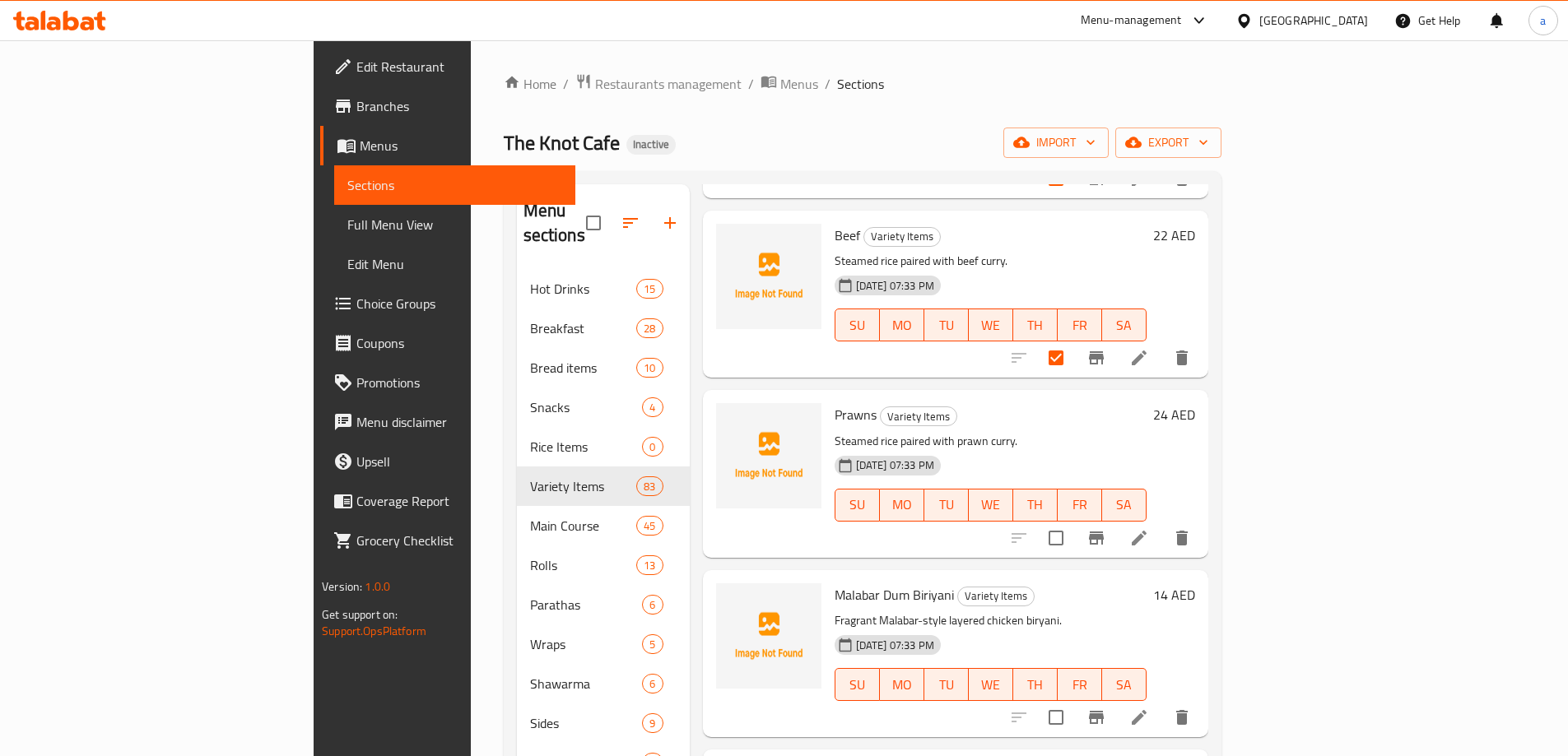
click at [1073, 521] on input "checkbox" at bounding box center [1055, 538] width 35 height 35
checkbox input "true"
click at [1073, 701] on input "checkbox" at bounding box center [1055, 717] width 35 height 35
checkbox input "true"
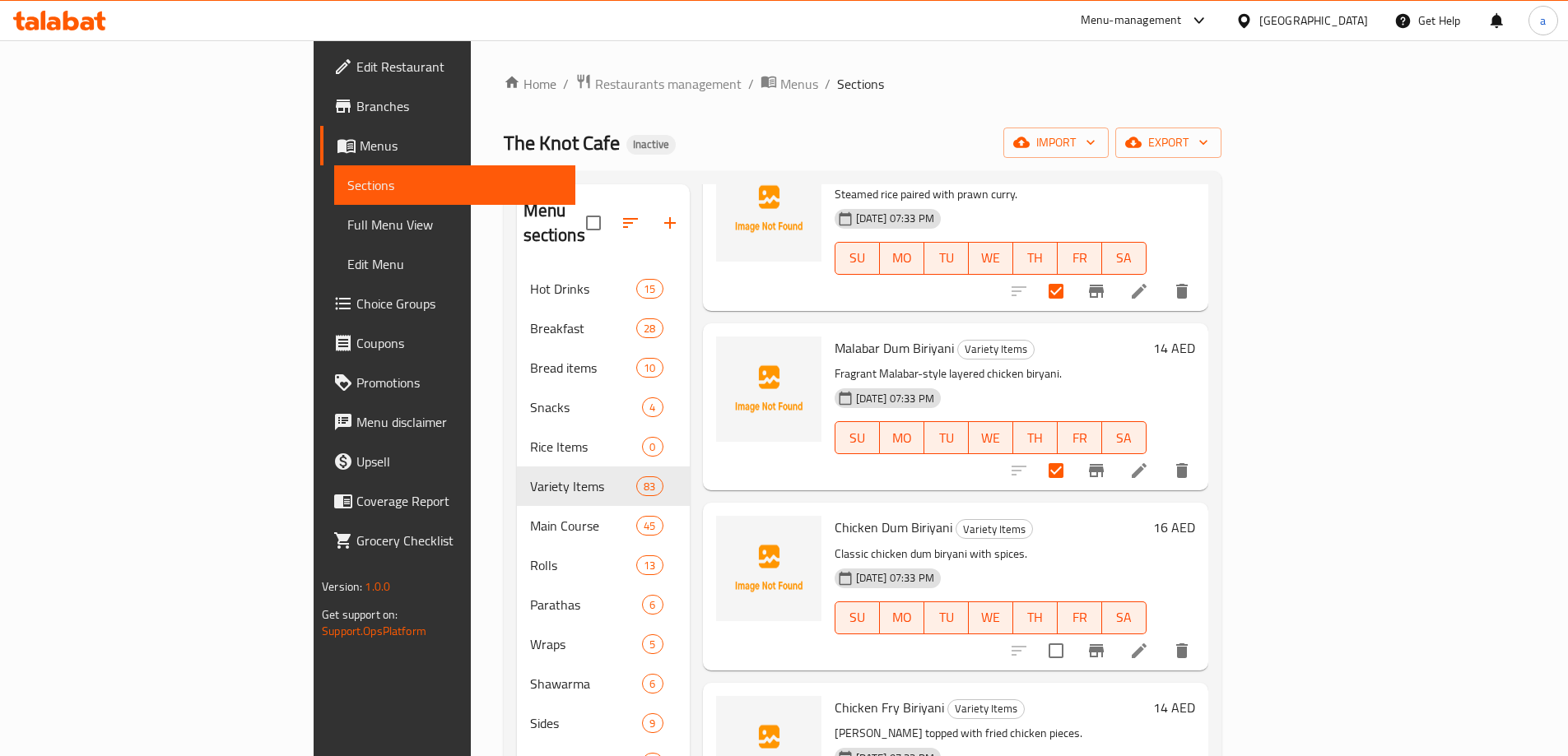
scroll to position [823, 0]
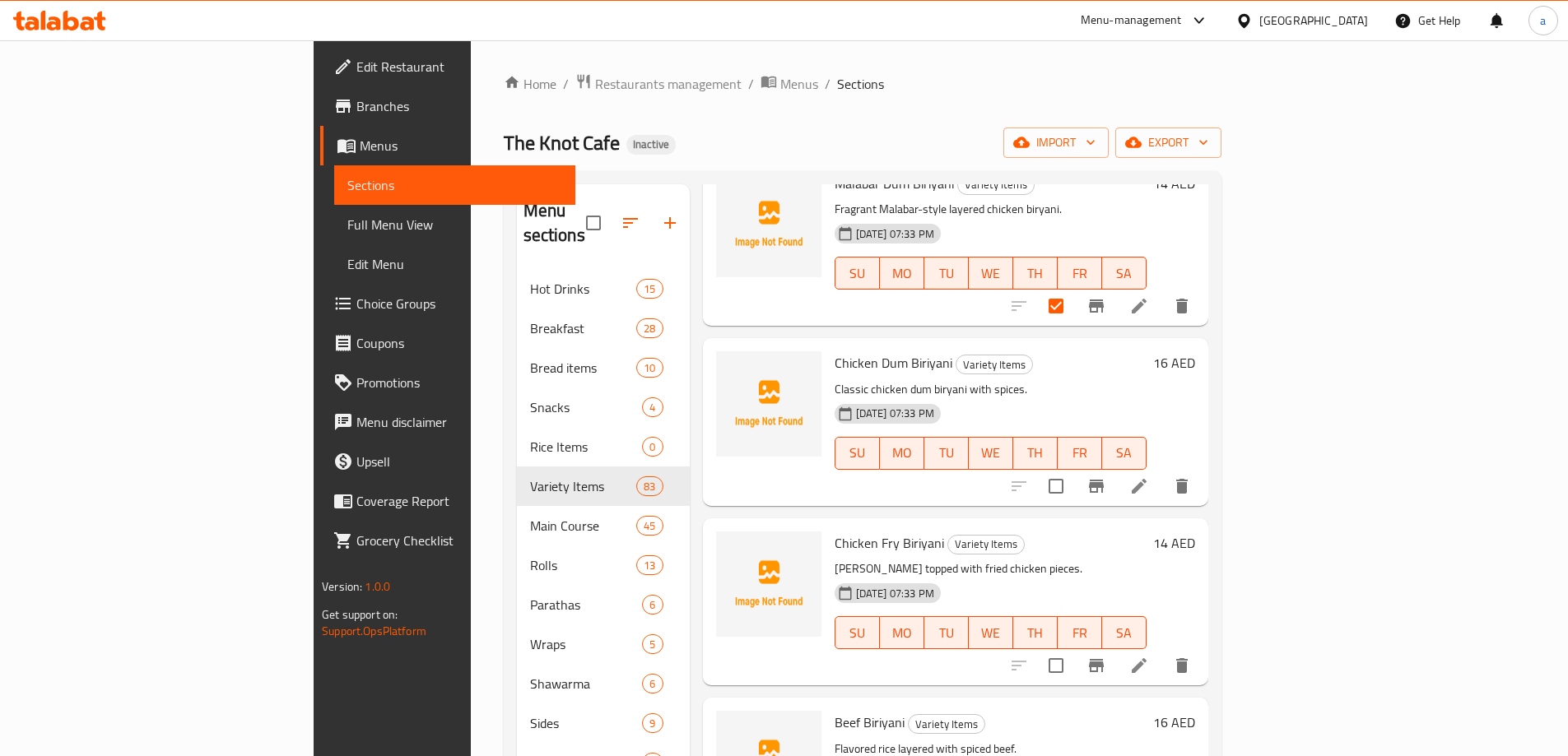
click at [1073, 469] on input "checkbox" at bounding box center [1055, 486] width 35 height 35
checkbox input "true"
click at [1073, 649] on input "checkbox" at bounding box center [1055, 666] width 35 height 35
checkbox input "true"
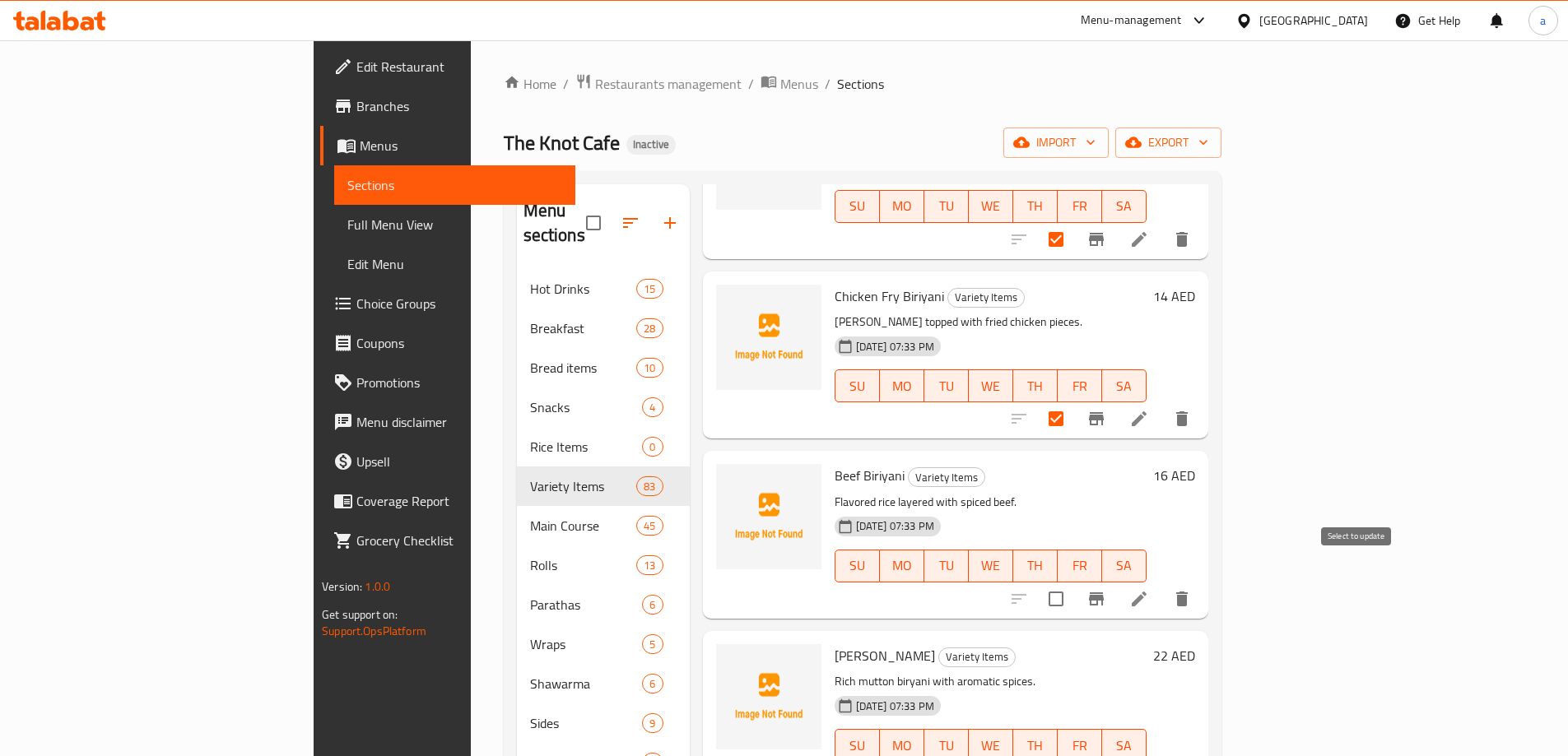
click at [1073, 582] on input "checkbox" at bounding box center [1055, 599] width 35 height 35
checkbox input "true"
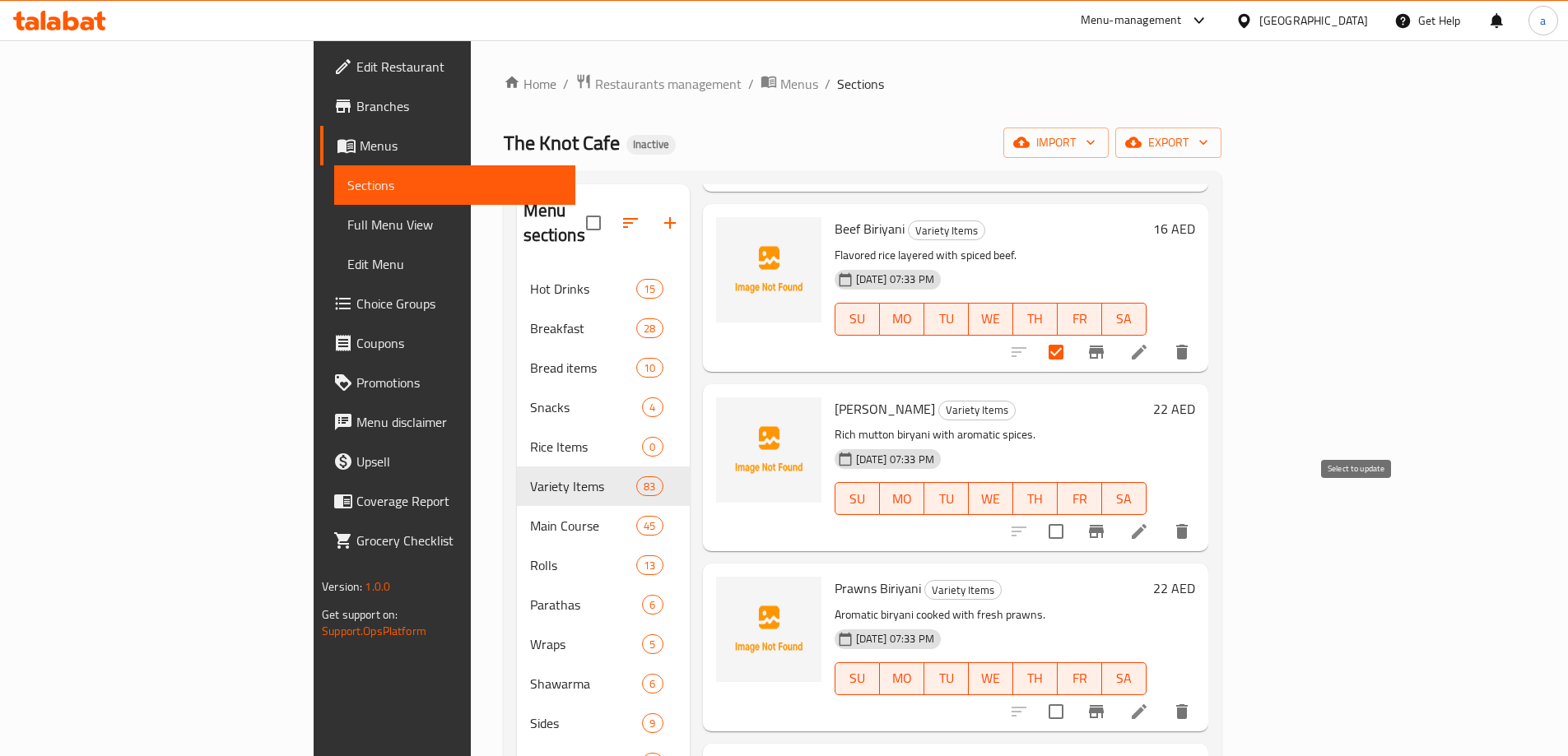
click at [1073, 516] on input "checkbox" at bounding box center [1055, 531] width 35 height 35
checkbox input "true"
click at [1073, 695] on input "checkbox" at bounding box center [1055, 712] width 35 height 35
checkbox input "true"
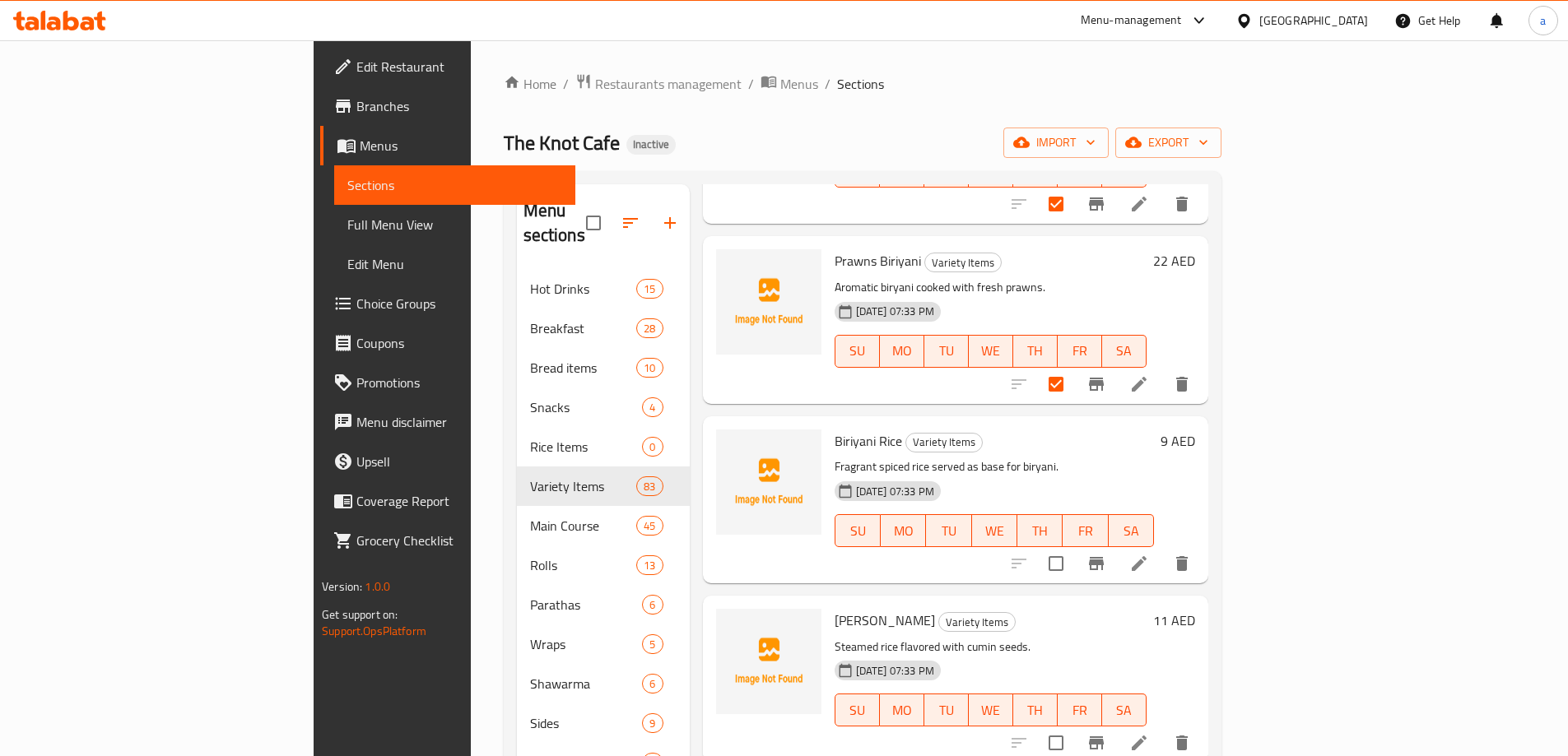
scroll to position [1646, 0]
click at [1073, 544] on input "checkbox" at bounding box center [1055, 561] width 35 height 35
checkbox input "true"
click at [1073, 724] on input "checkbox" at bounding box center [1055, 741] width 35 height 35
checkbox input "true"
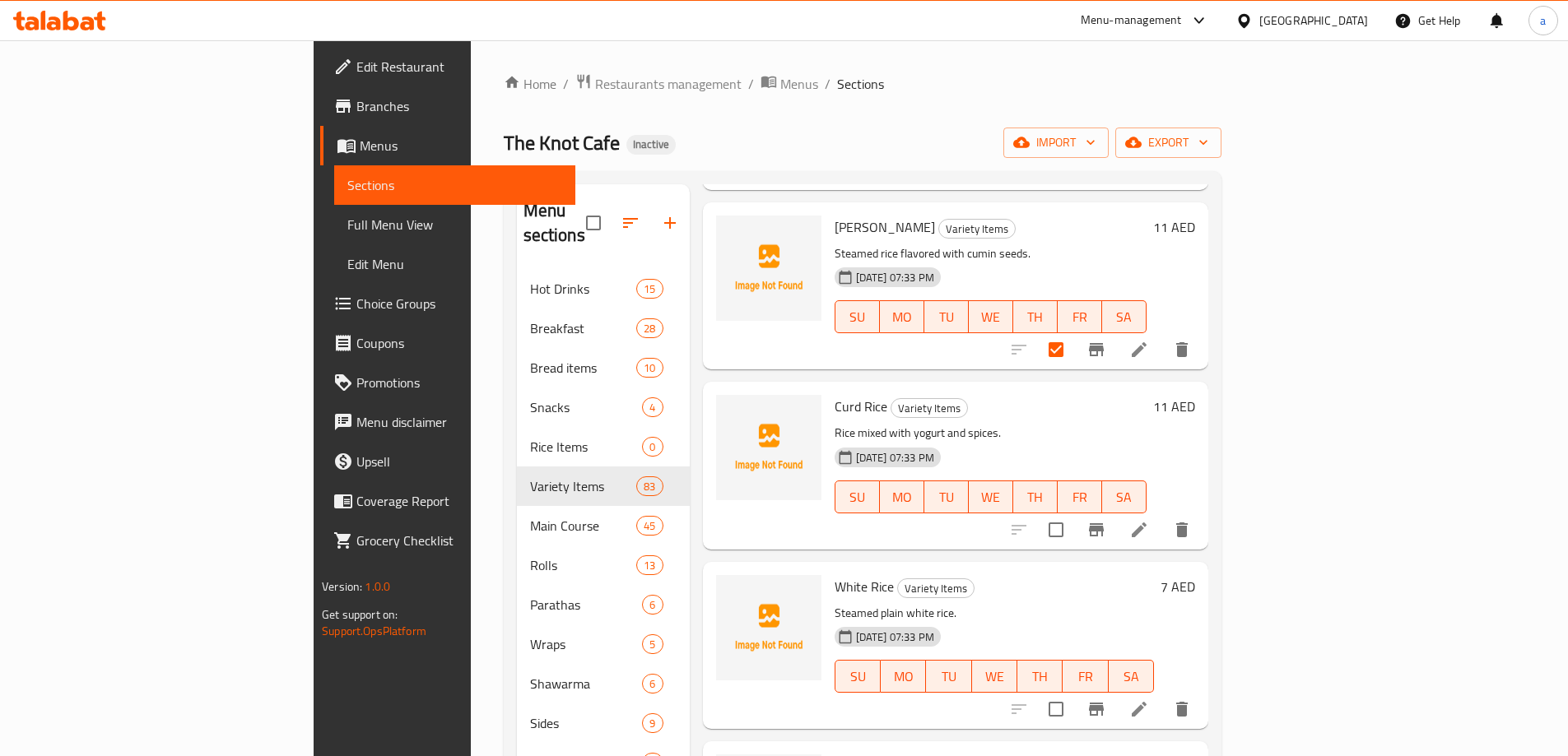
scroll to position [2139, 0]
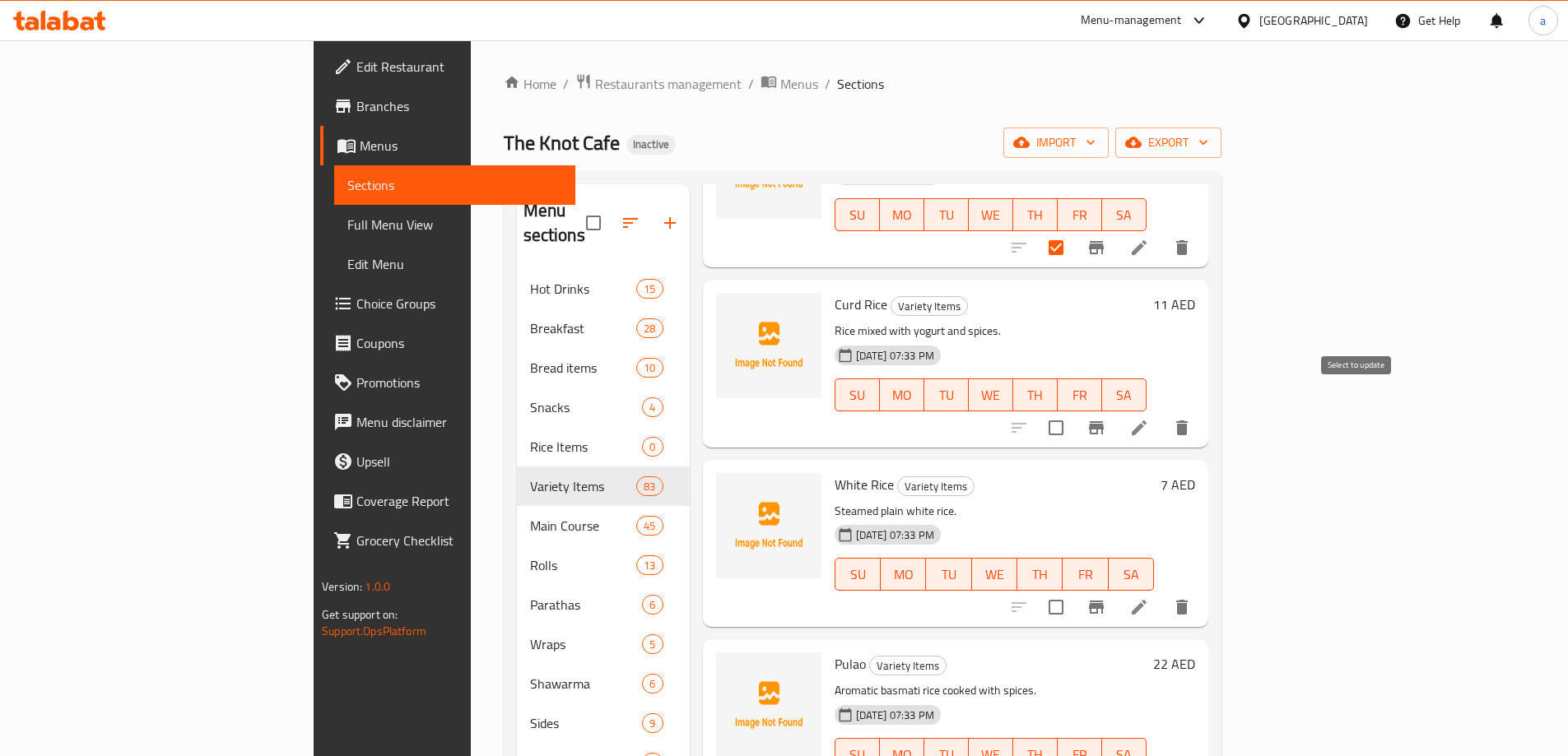
click at [1073, 412] on input "checkbox" at bounding box center [1055, 428] width 35 height 35
checkbox input "true"
click at [1073, 590] on input "checkbox" at bounding box center [1055, 606] width 35 height 35
checkbox input "true"
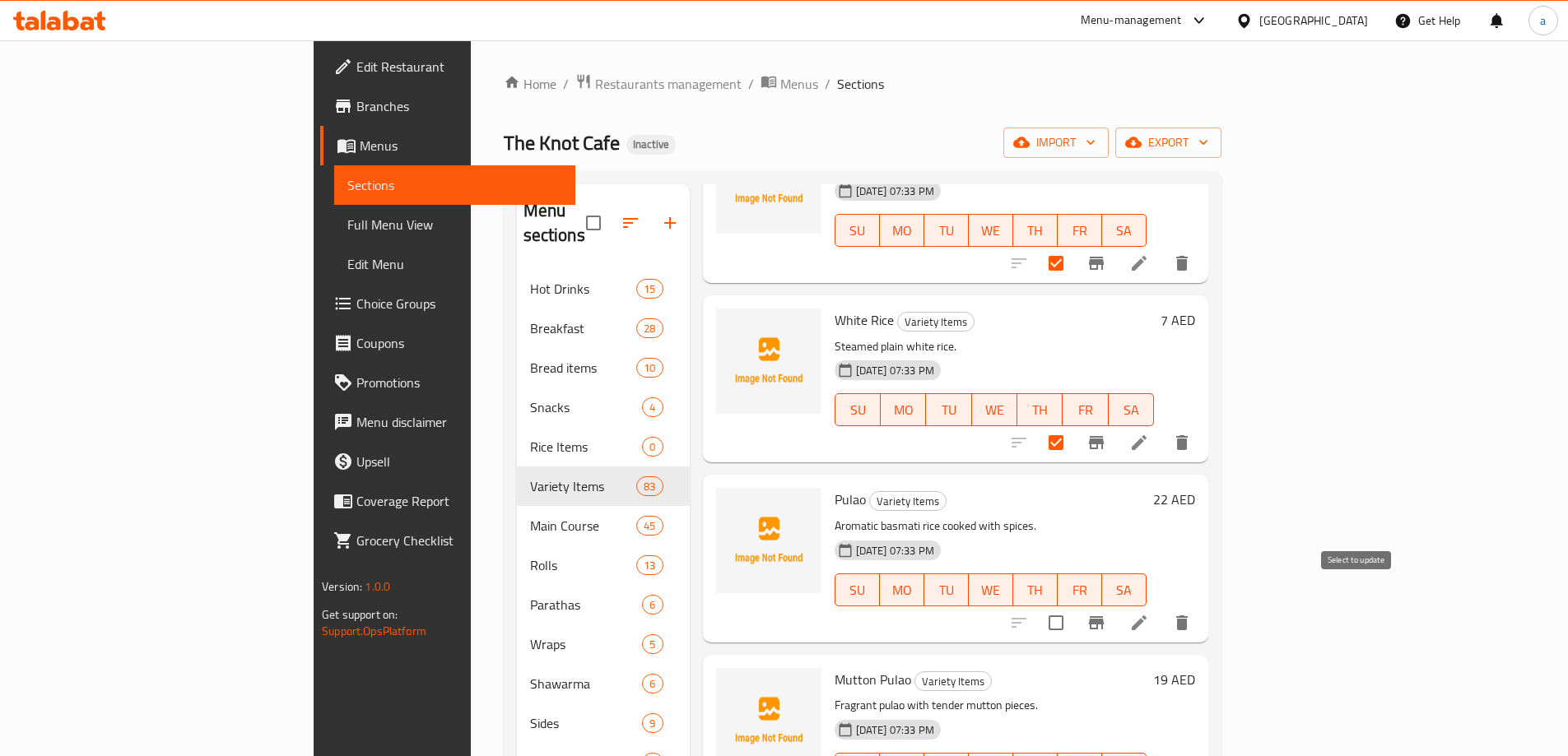
click at [1073, 606] on input "checkbox" at bounding box center [1055, 622] width 35 height 35
checkbox input "true"
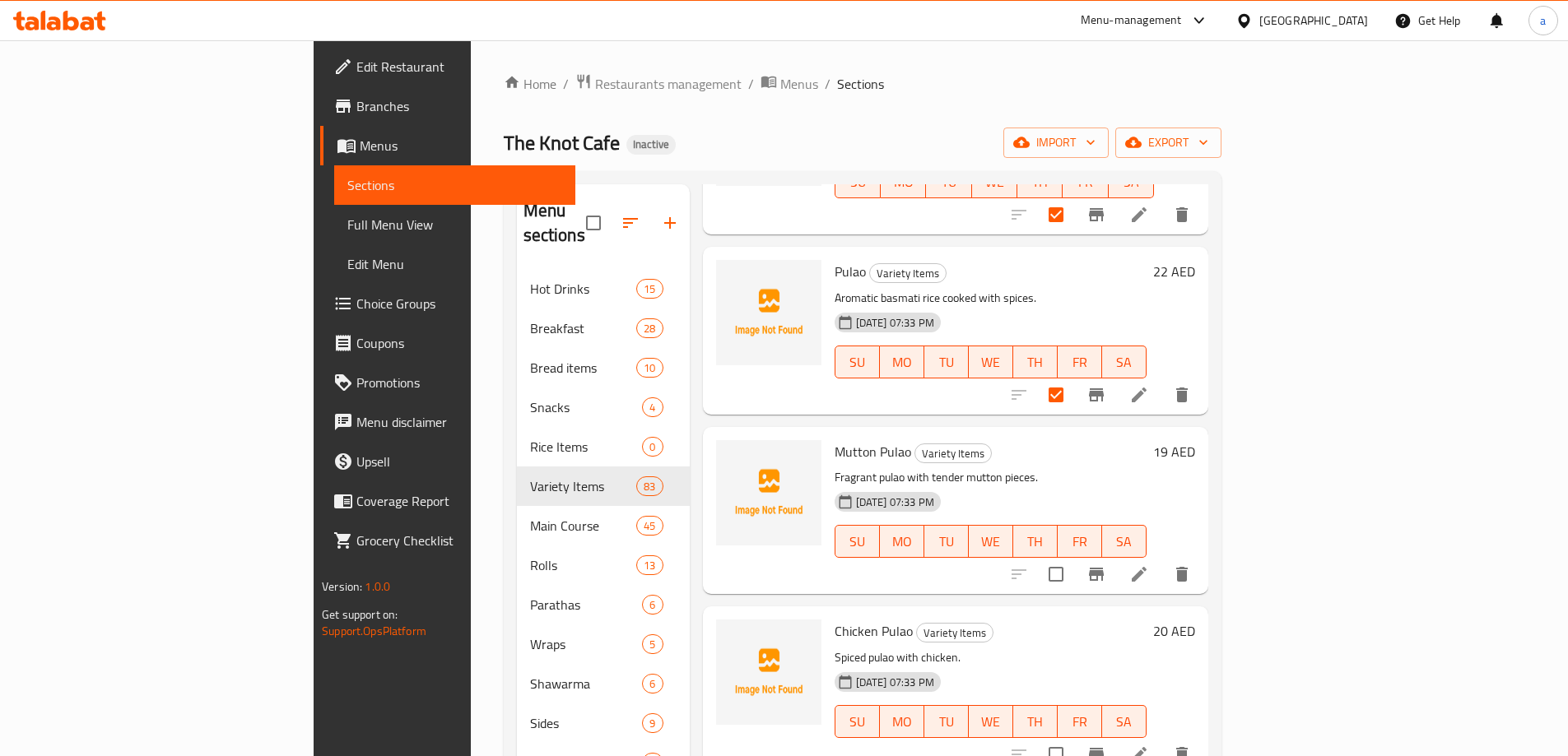
scroll to position [2551, 0]
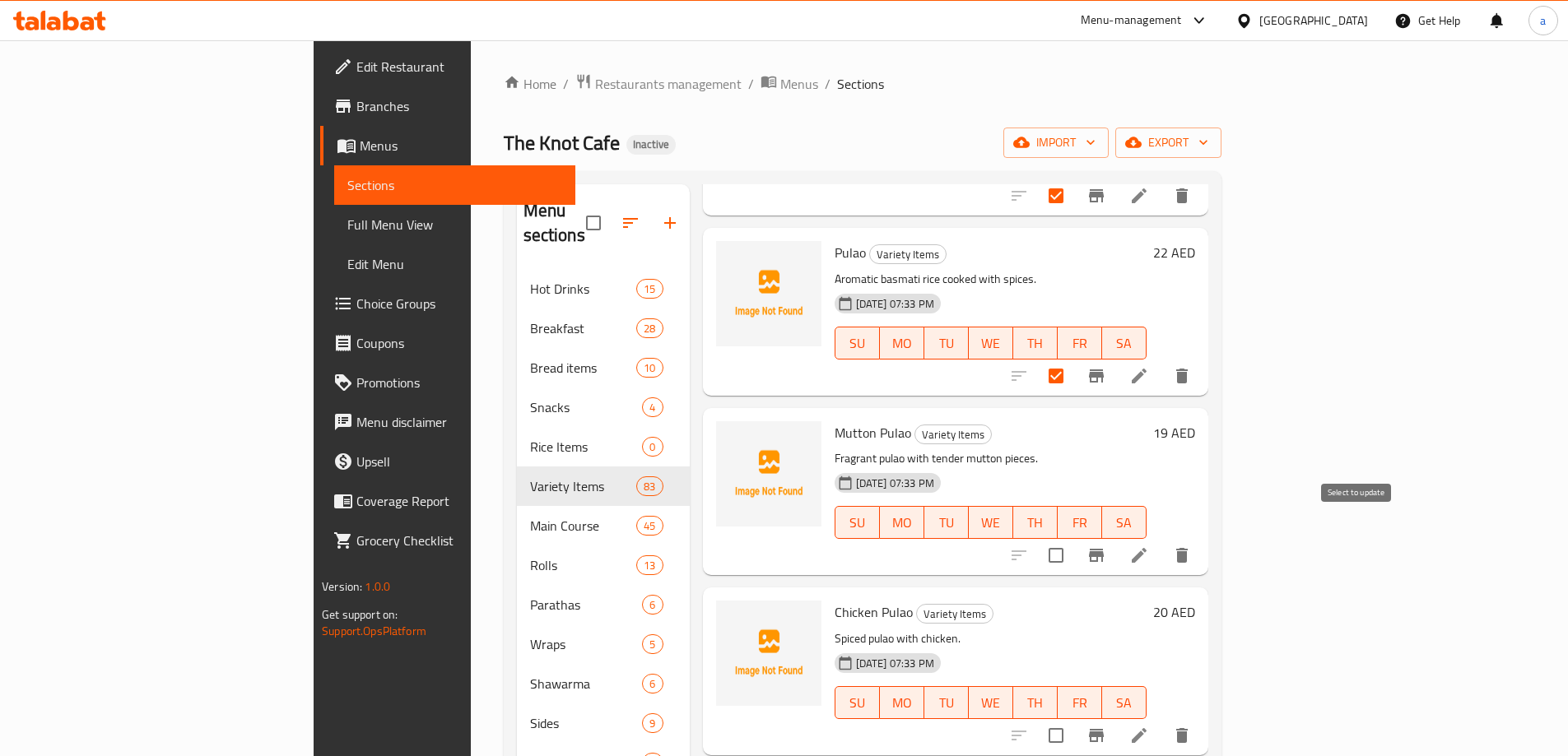
click at [1073, 541] on input "checkbox" at bounding box center [1055, 555] width 35 height 35
checkbox input "true"
click at [1073, 718] on input "checkbox" at bounding box center [1055, 735] width 35 height 35
checkbox input "true"
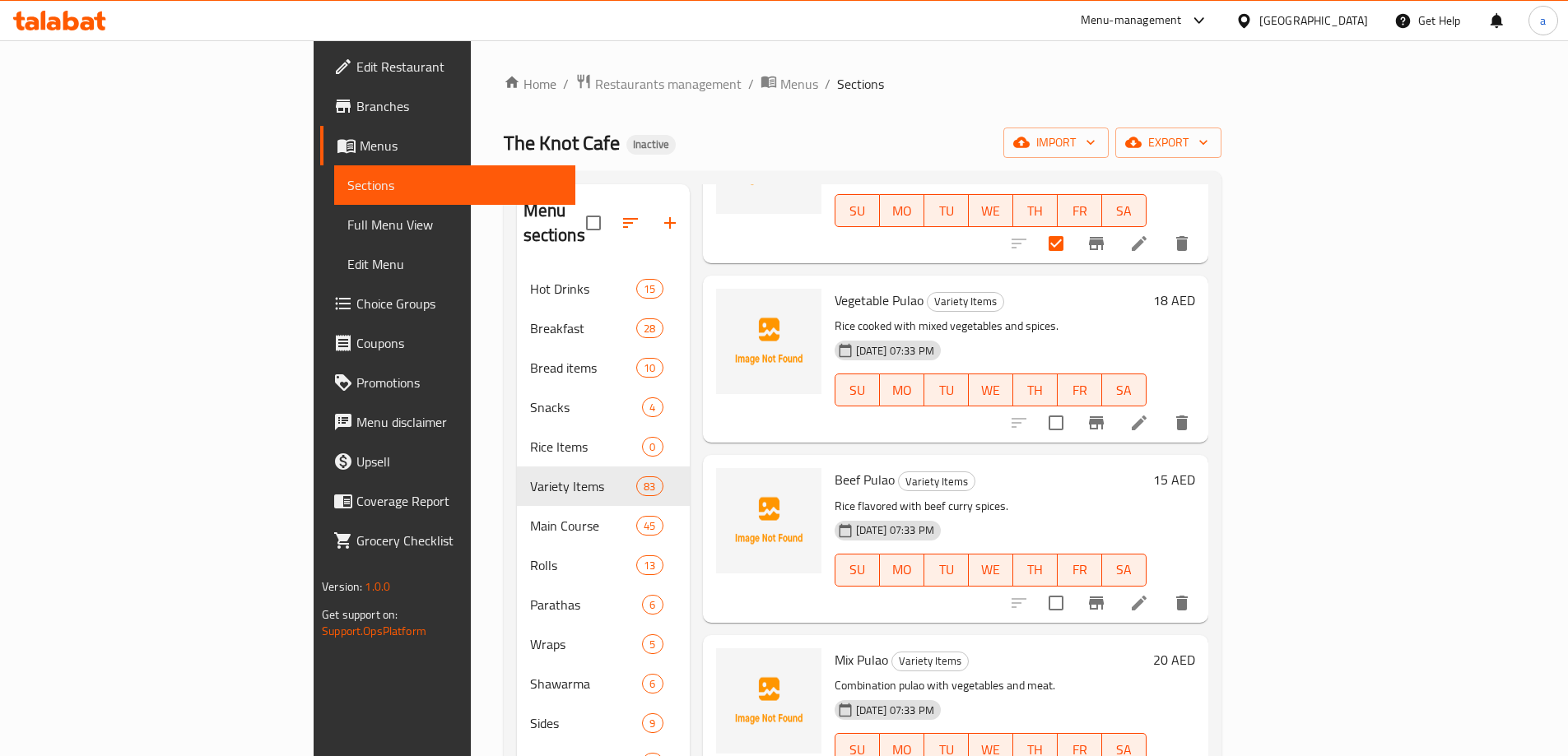
scroll to position [3045, 0]
click at [1073, 404] on input "checkbox" at bounding box center [1055, 421] width 35 height 35
checkbox input "true"
click at [1073, 584] on input "checkbox" at bounding box center [1055, 601] width 35 height 35
checkbox input "true"
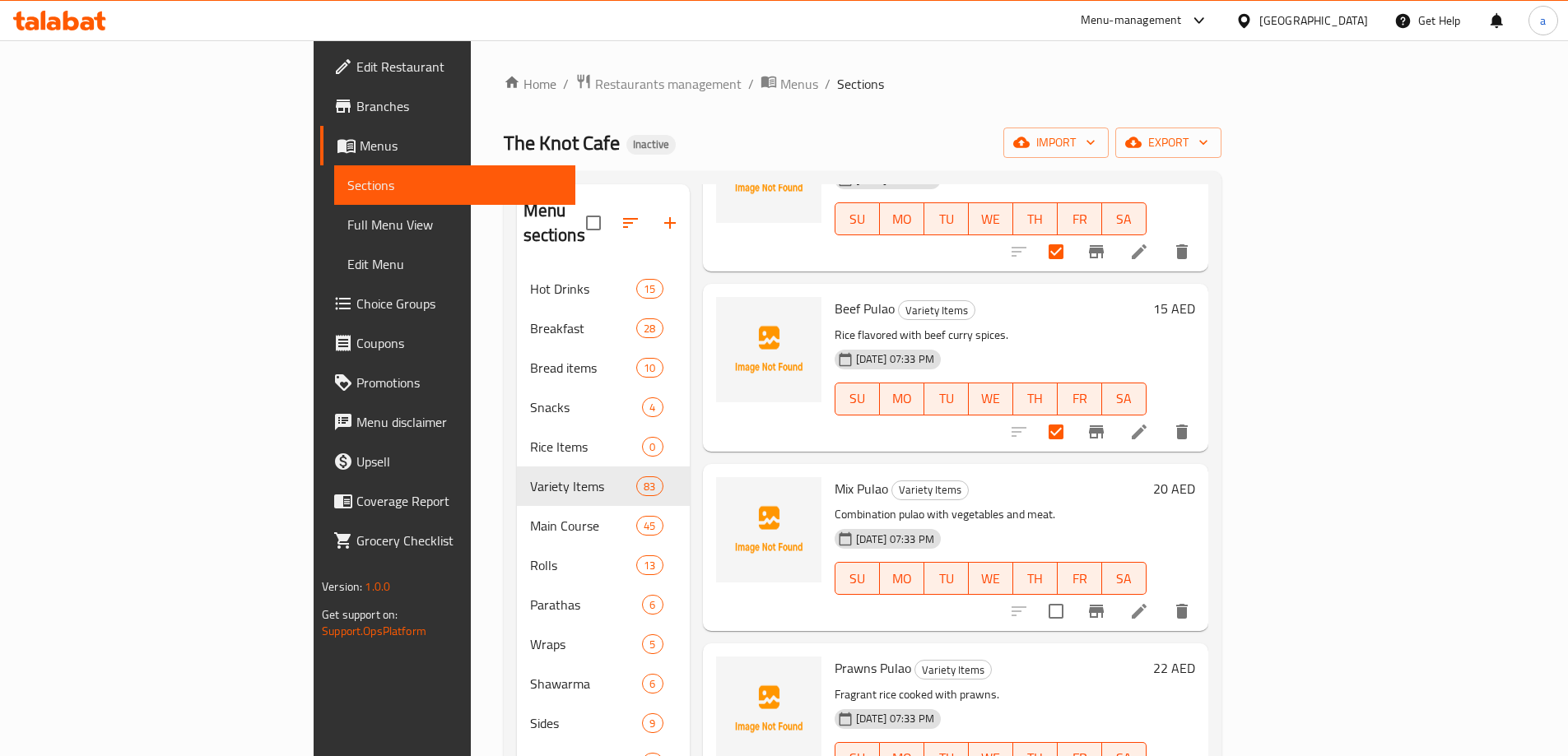
scroll to position [3291, 0]
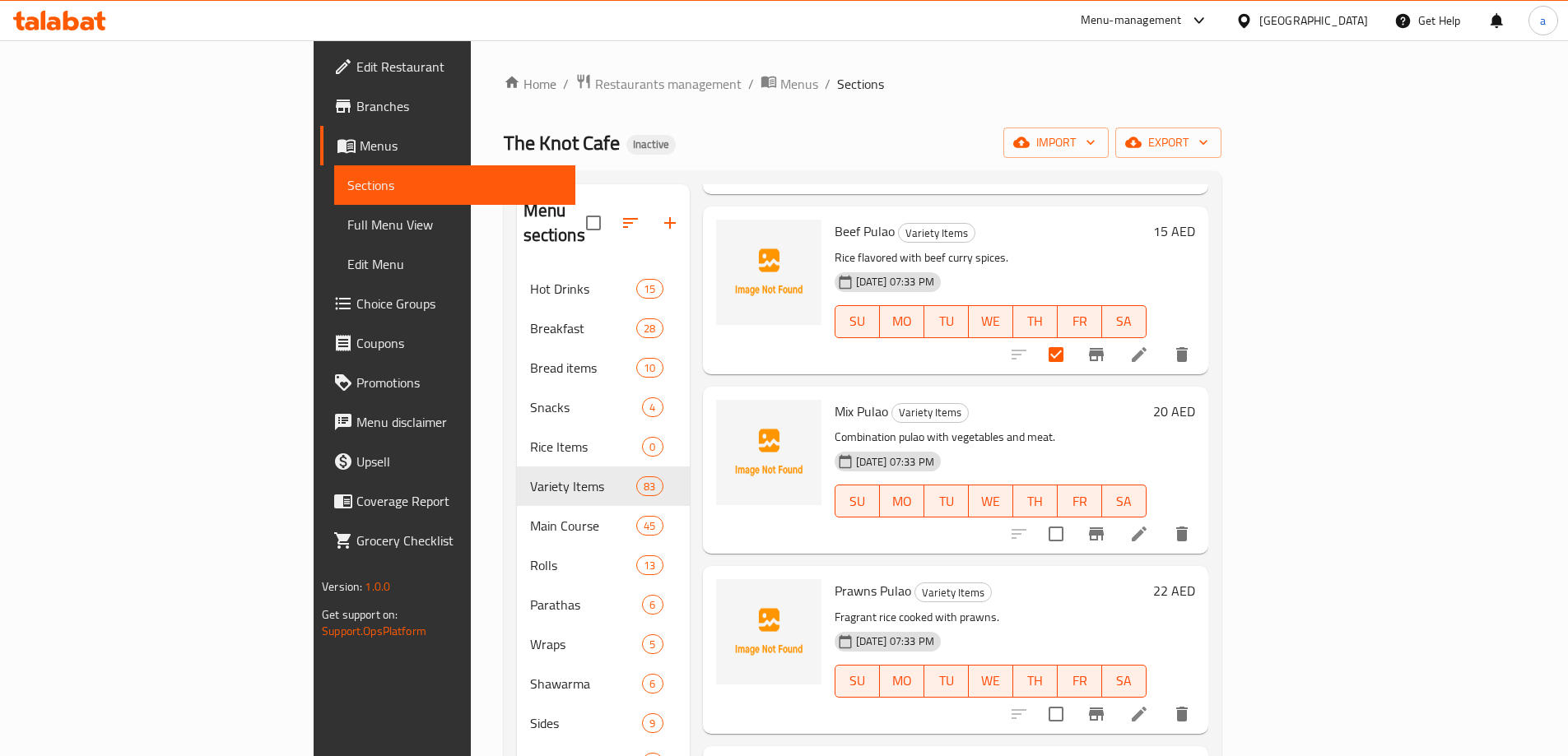
click at [1073, 522] on input "checkbox" at bounding box center [1055, 534] width 35 height 35
checkbox input "true"
click at [1073, 699] on input "checkbox" at bounding box center [1055, 714] width 35 height 35
checkbox input "true"
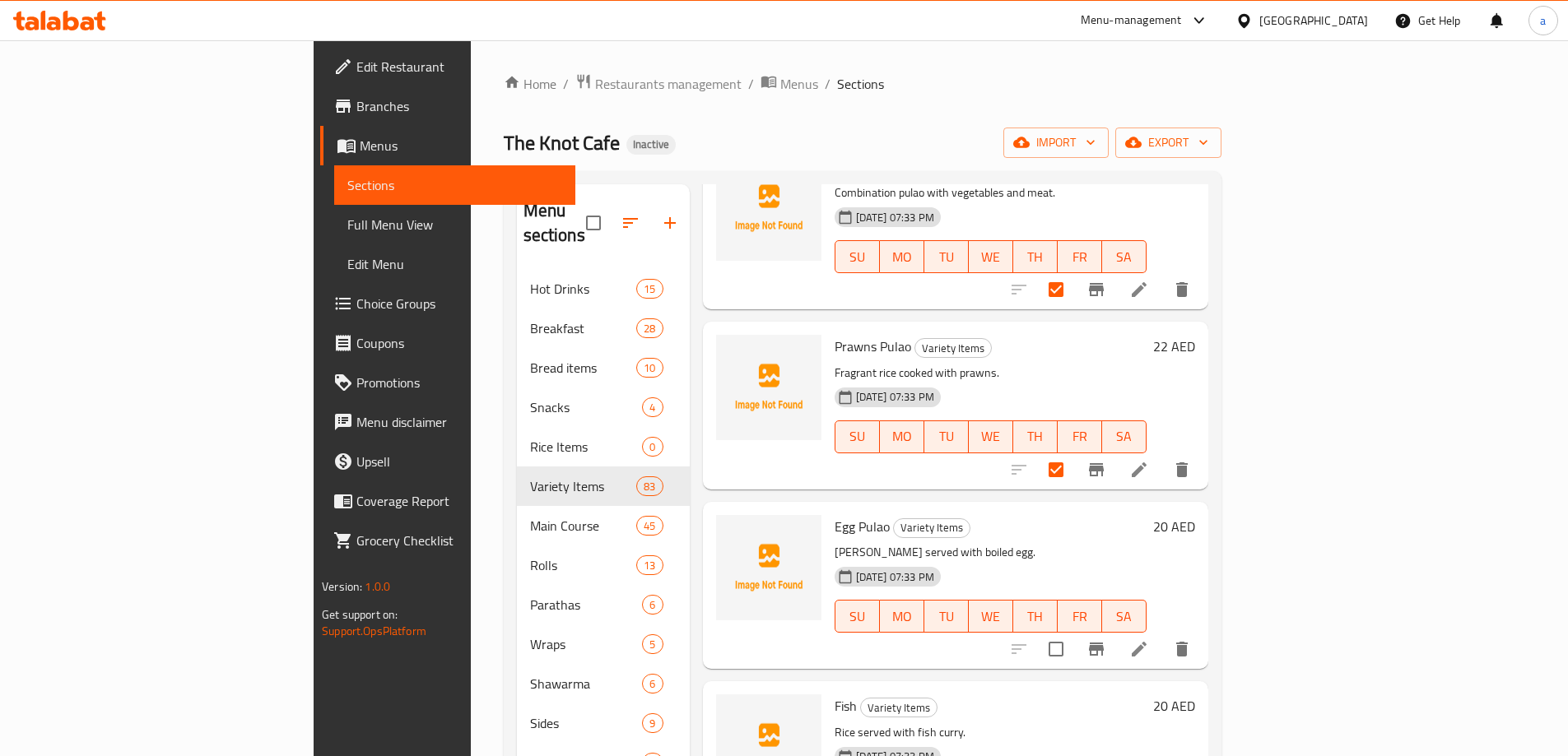
scroll to position [3538, 0]
click at [1073, 630] on input "checkbox" at bounding box center [1055, 646] width 35 height 35
checkbox input "true"
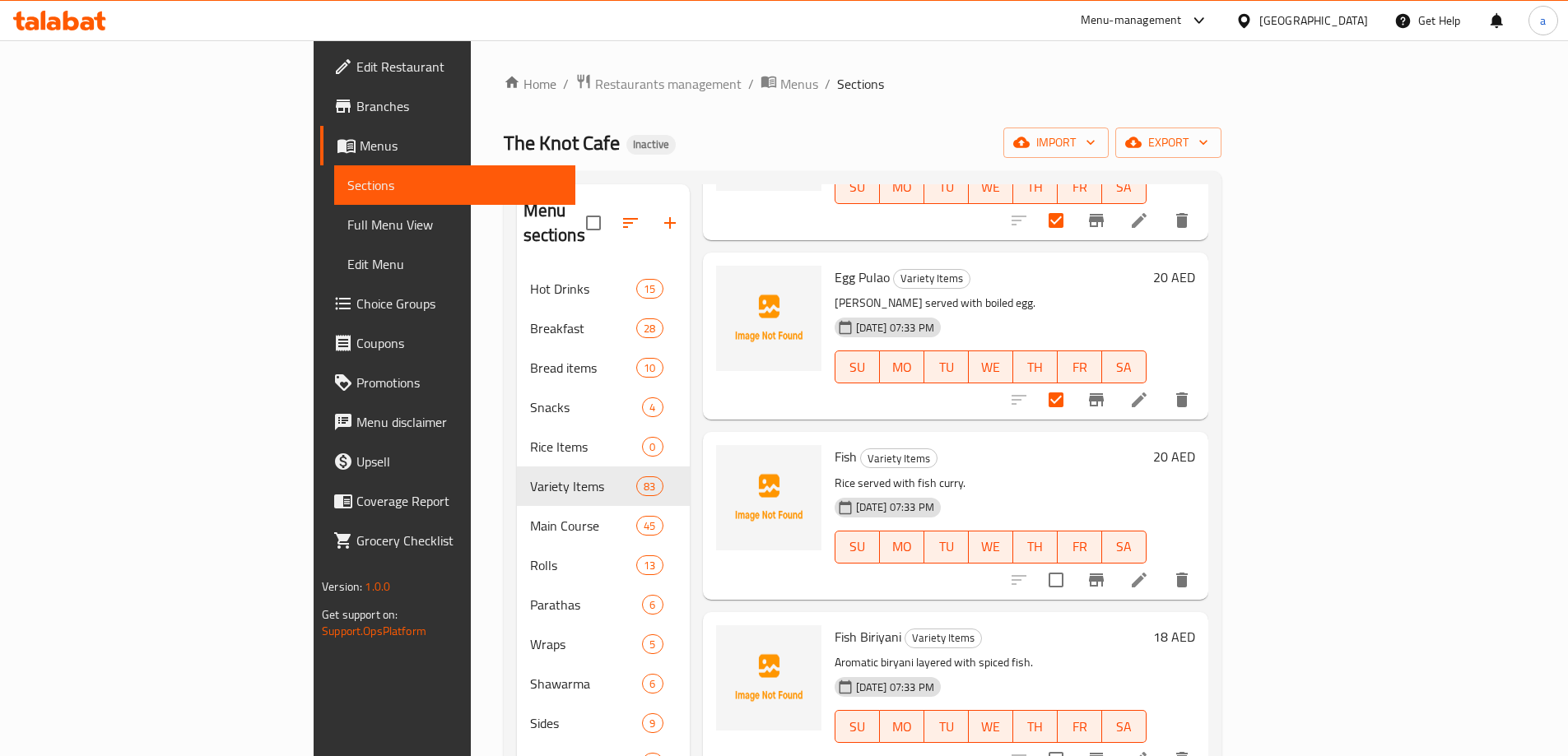
click at [1073, 563] on input "checkbox" at bounding box center [1055, 580] width 35 height 35
checkbox input "true"
click at [1073, 742] on input "checkbox" at bounding box center [1055, 759] width 35 height 35
checkbox input "true"
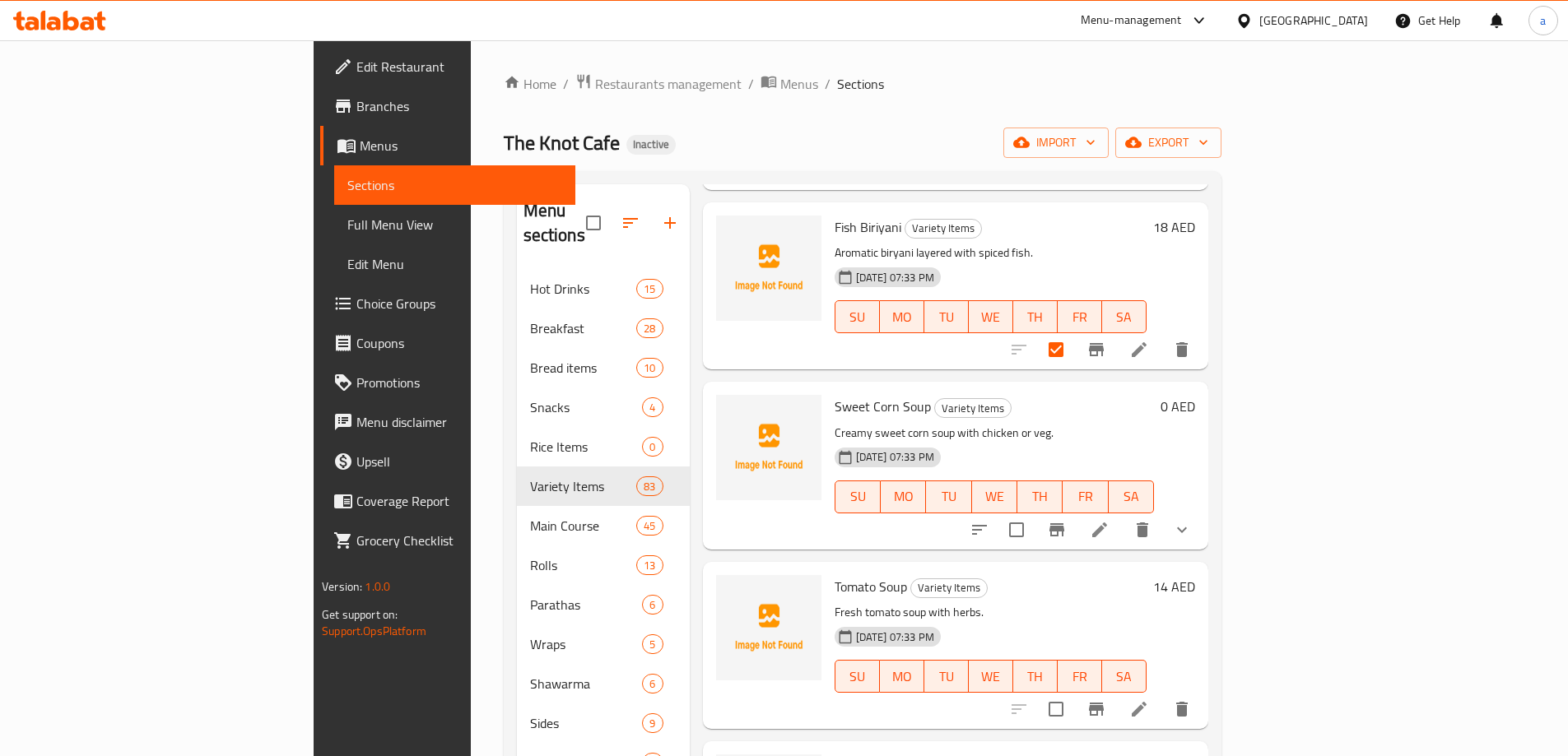
scroll to position [4197, 0]
click at [1034, 511] on input "checkbox" at bounding box center [1016, 528] width 35 height 35
checkbox input "true"
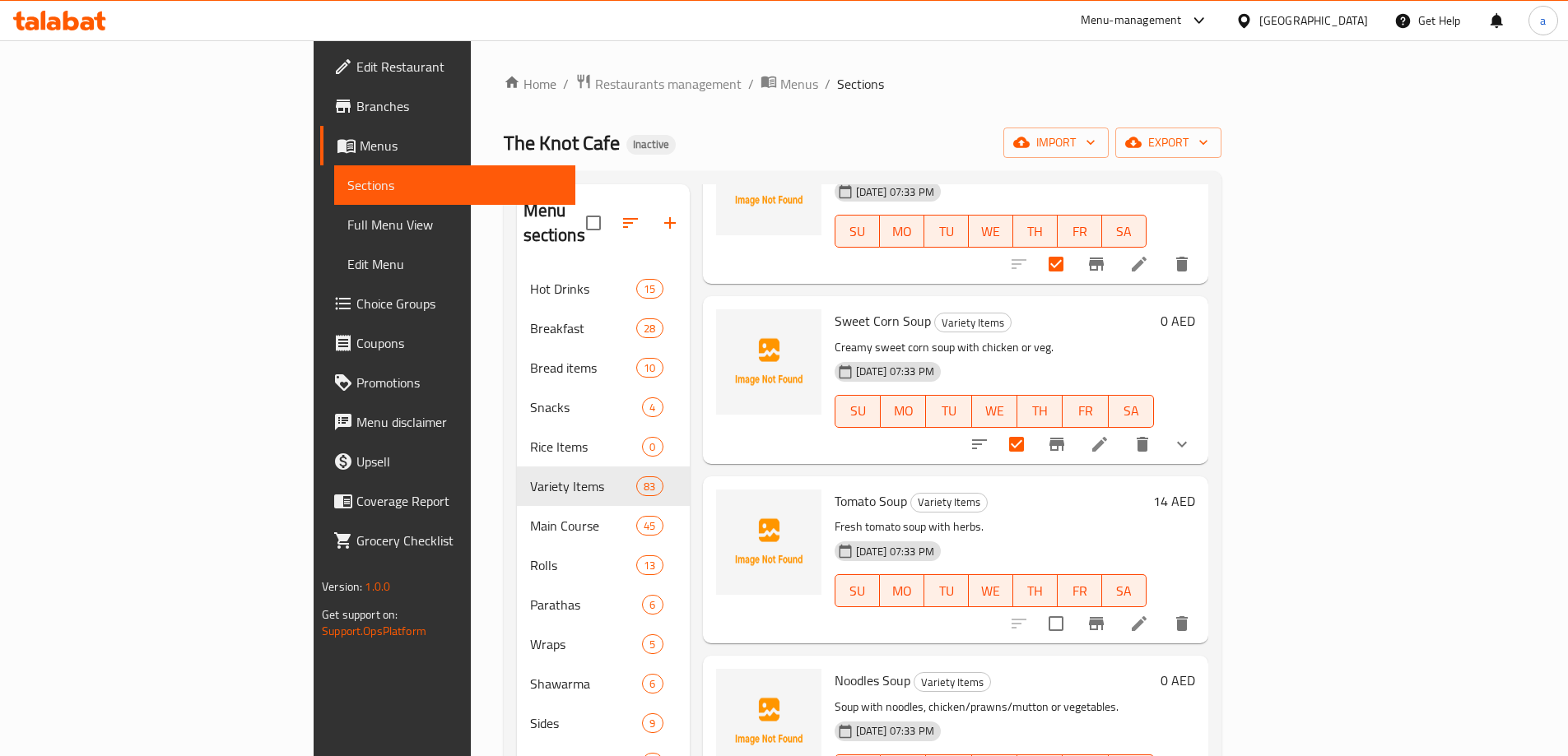
scroll to position [4361, 0]
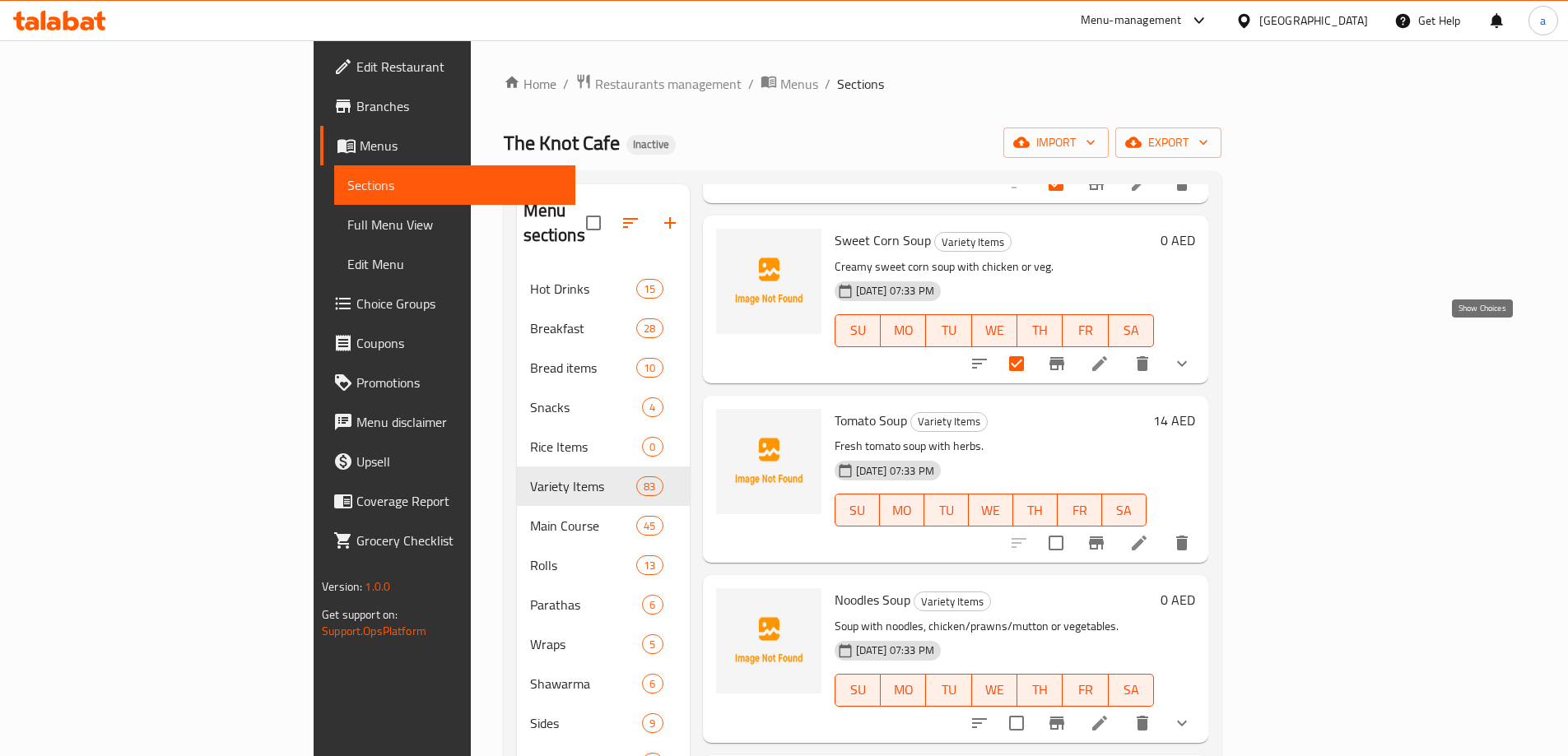
click at [1192, 354] on icon "show more" at bounding box center [1181, 363] width 20 height 20
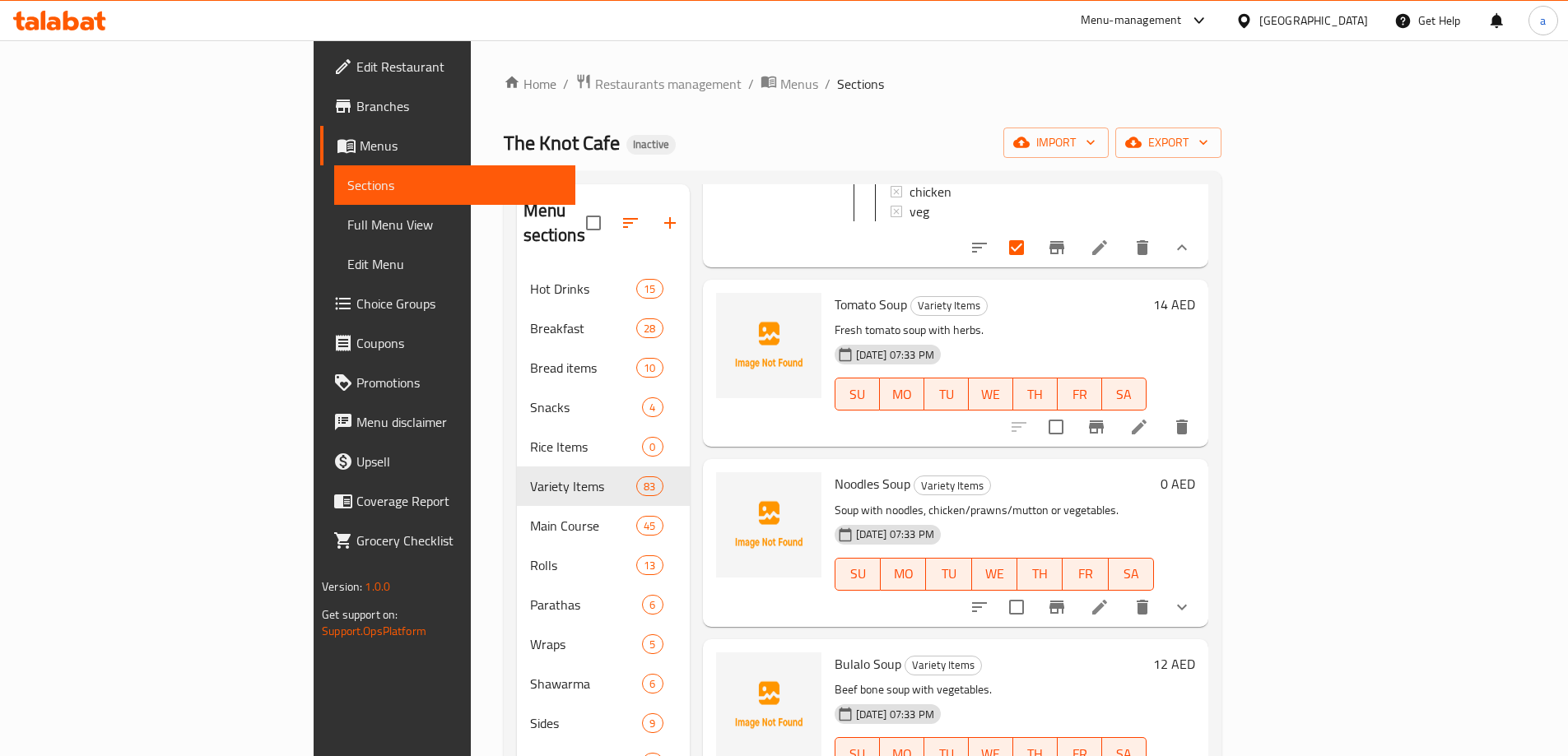
scroll to position [4608, 0]
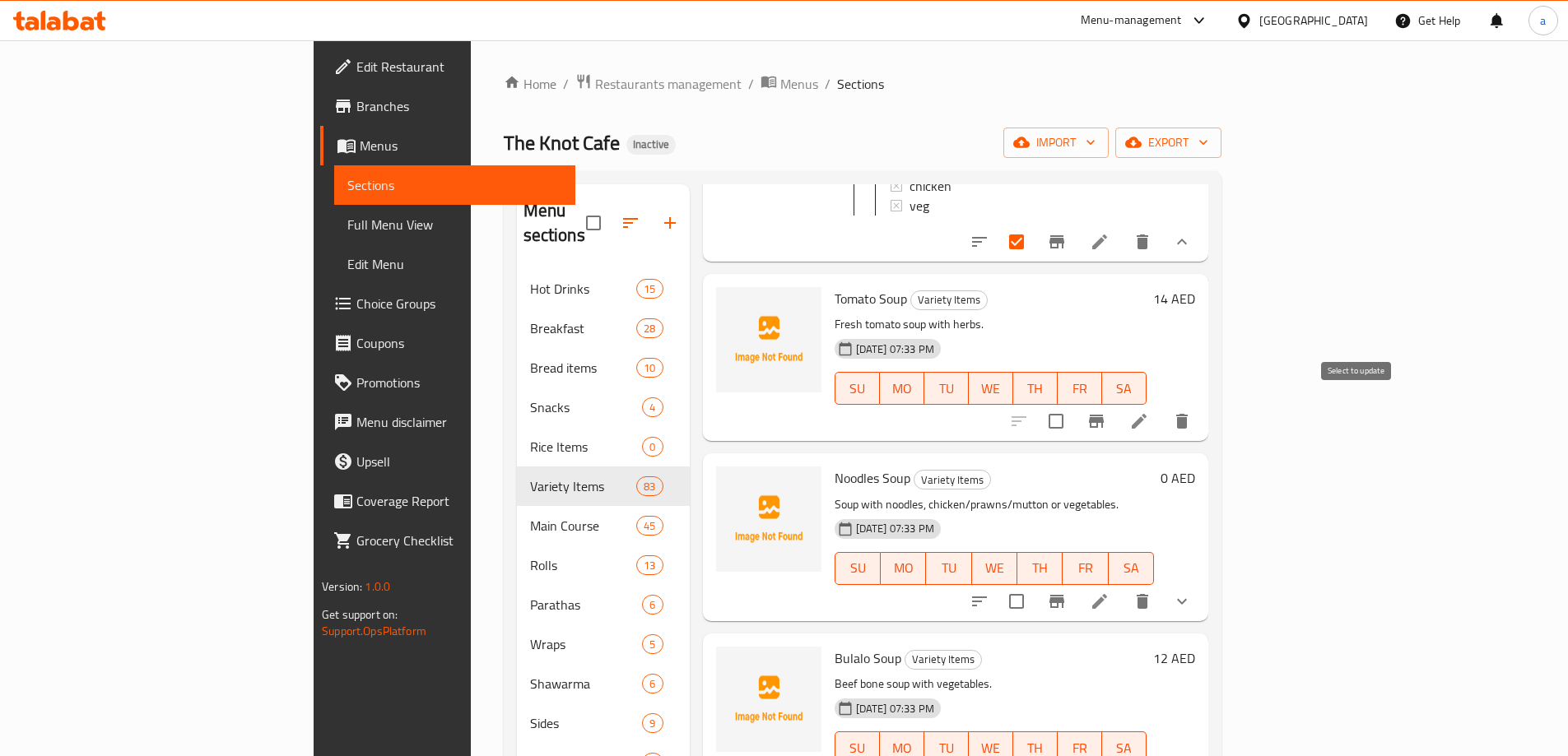
click at [1073, 406] on input "checkbox" at bounding box center [1055, 421] width 35 height 35
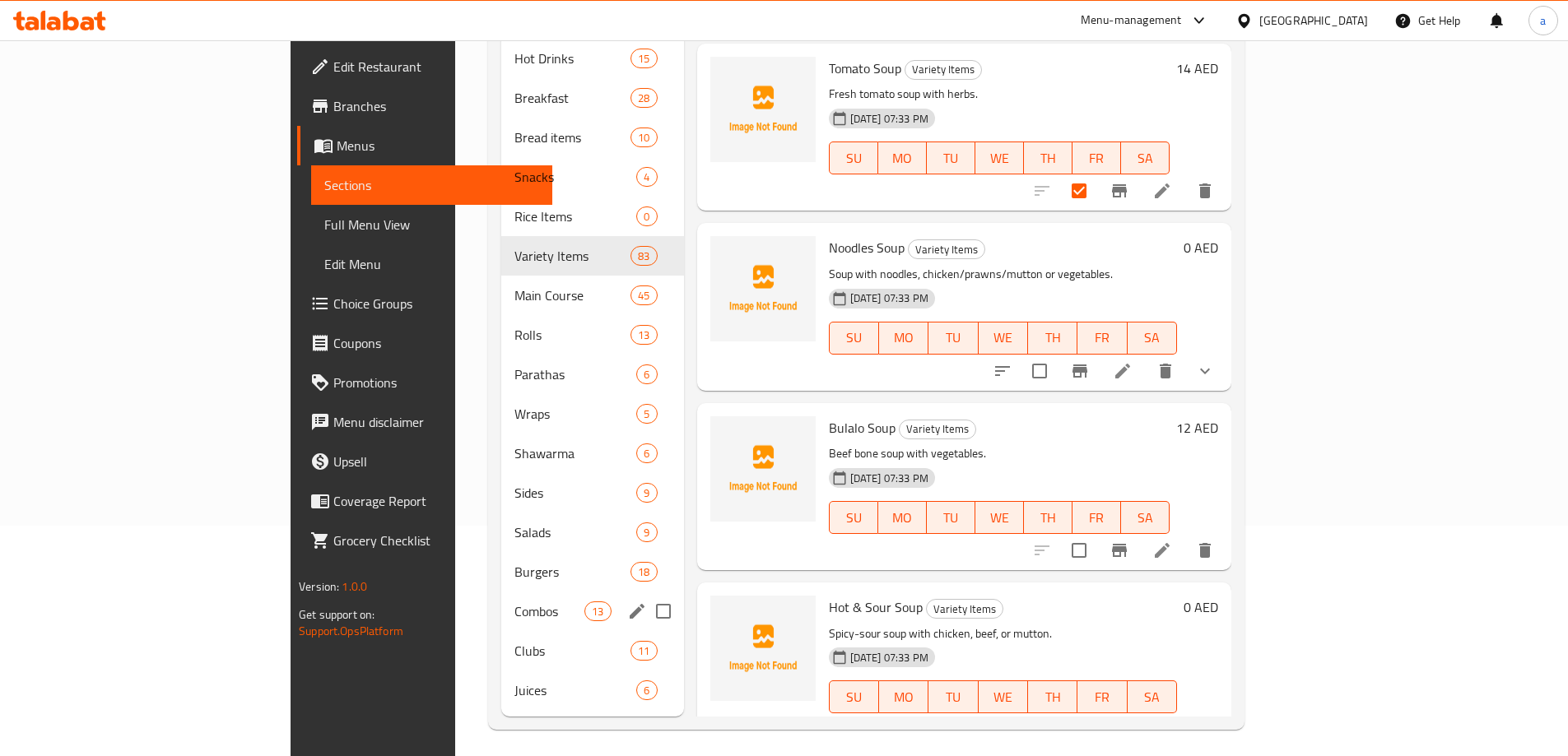
scroll to position [66, 0]
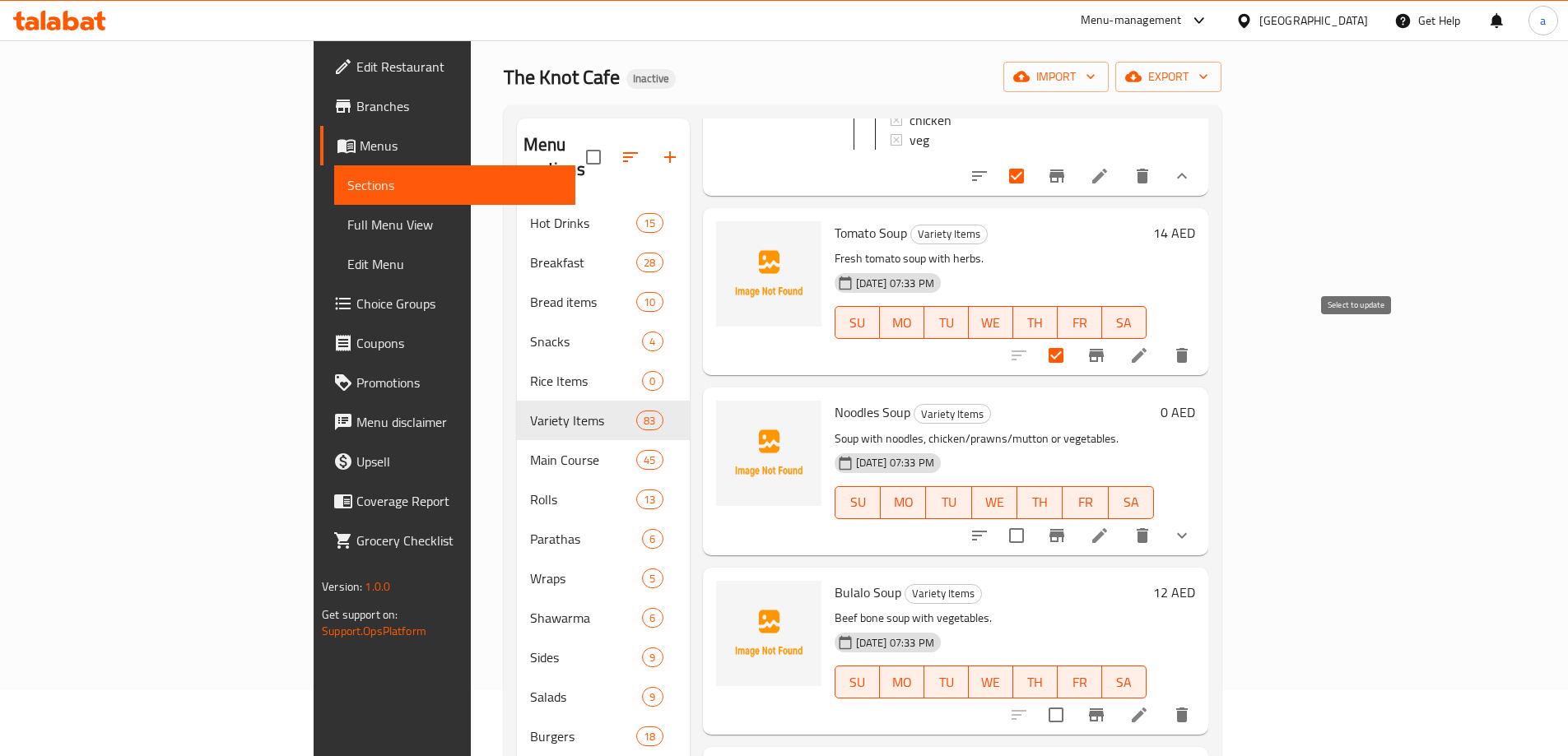
click at [1073, 346] on input "checkbox" at bounding box center [1055, 355] width 35 height 35
checkbox input "false"
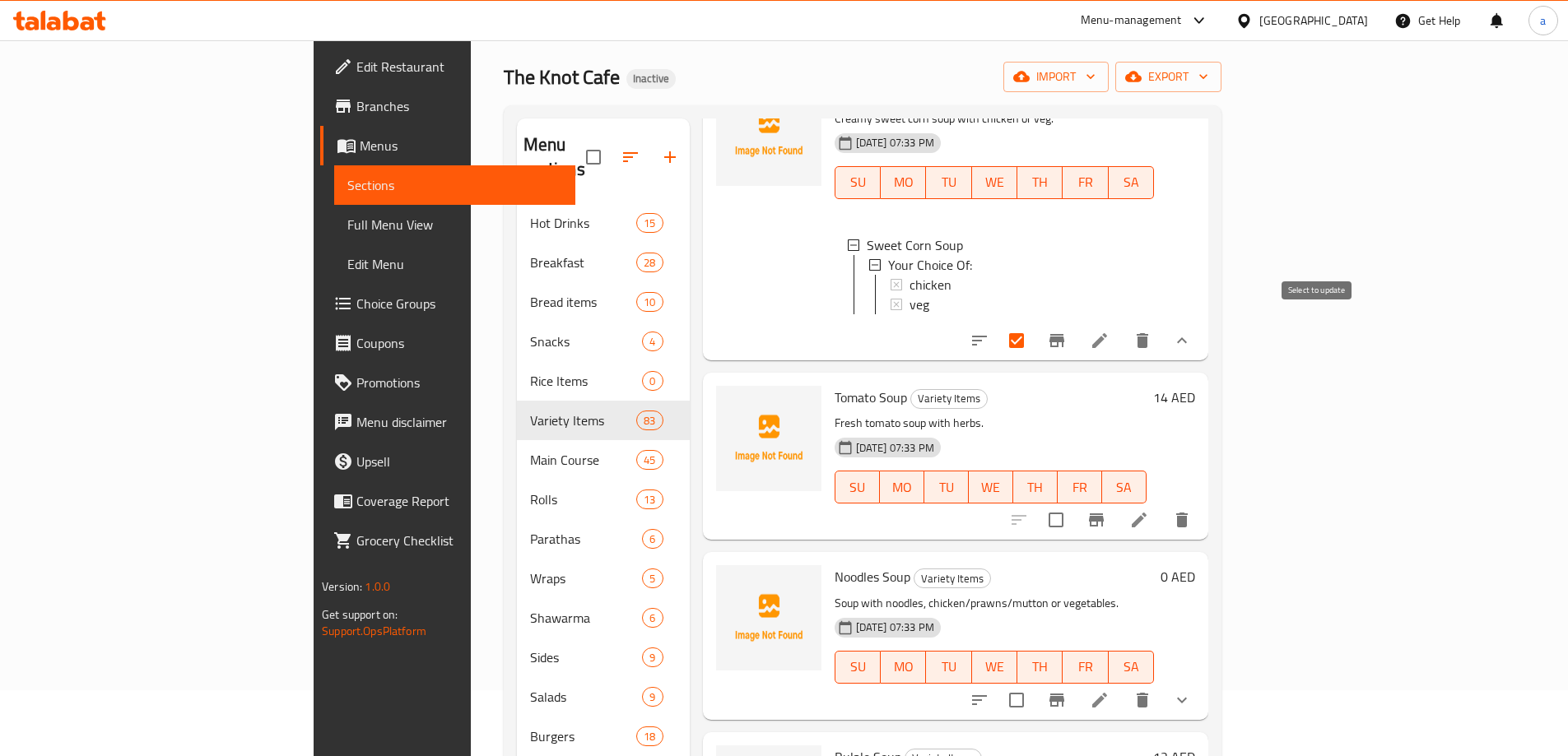
click at [1034, 338] on input "checkbox" at bounding box center [1016, 340] width 35 height 35
checkbox input "false"
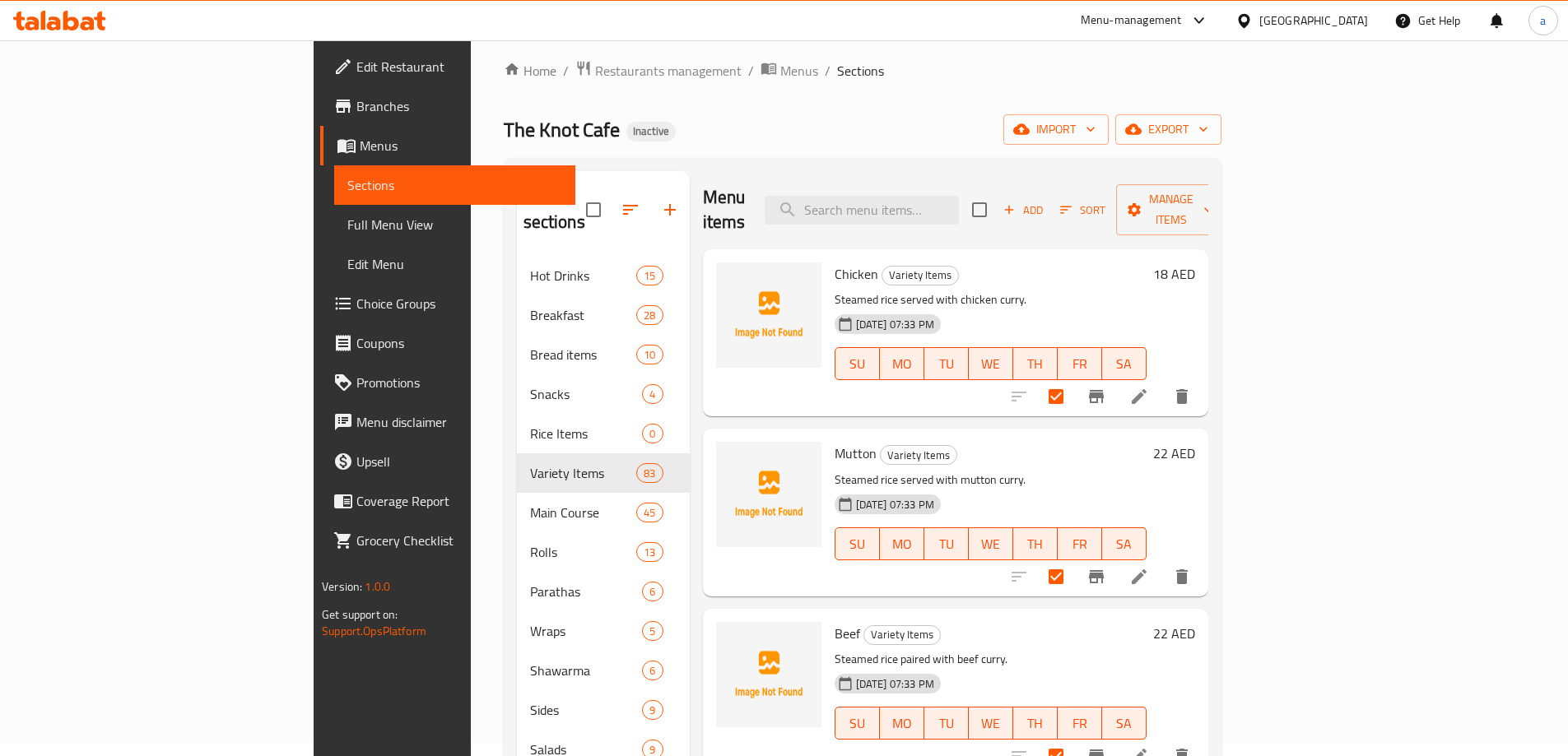
scroll to position [0, 0]
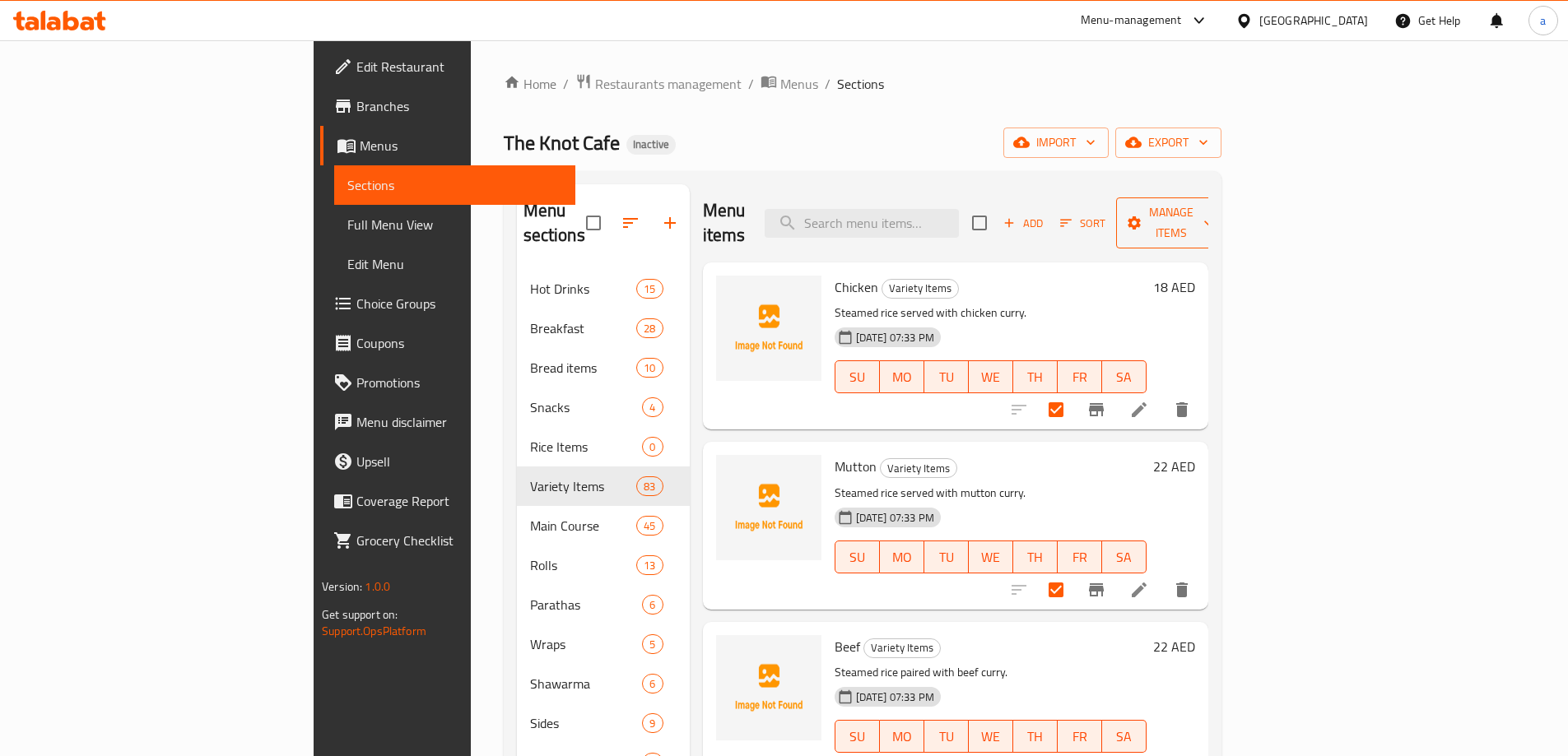
click at [1213, 207] on span "Manage items" at bounding box center [1171, 223] width 84 height 41
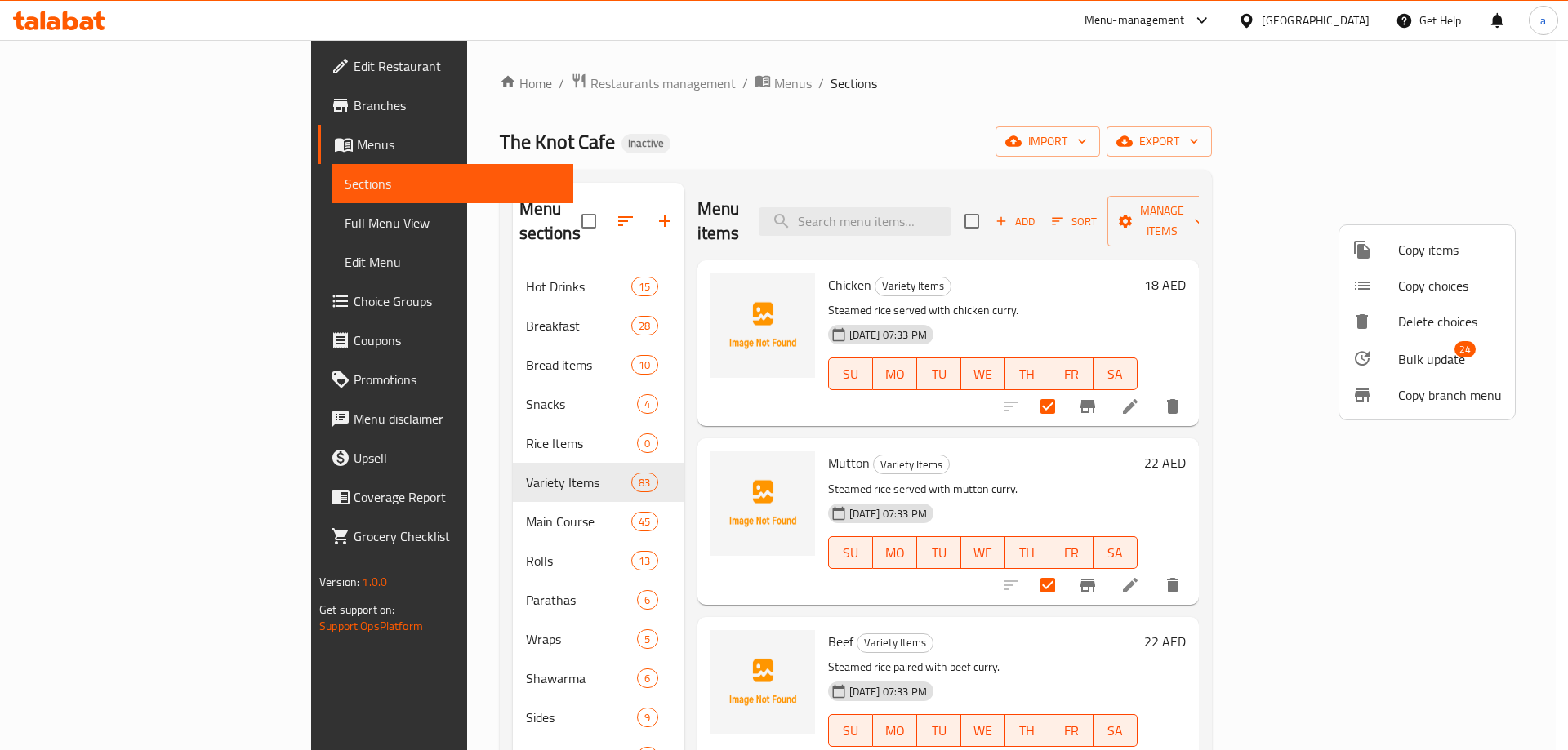
click at [1447, 354] on span "Bulk update" at bounding box center [1432, 359] width 67 height 20
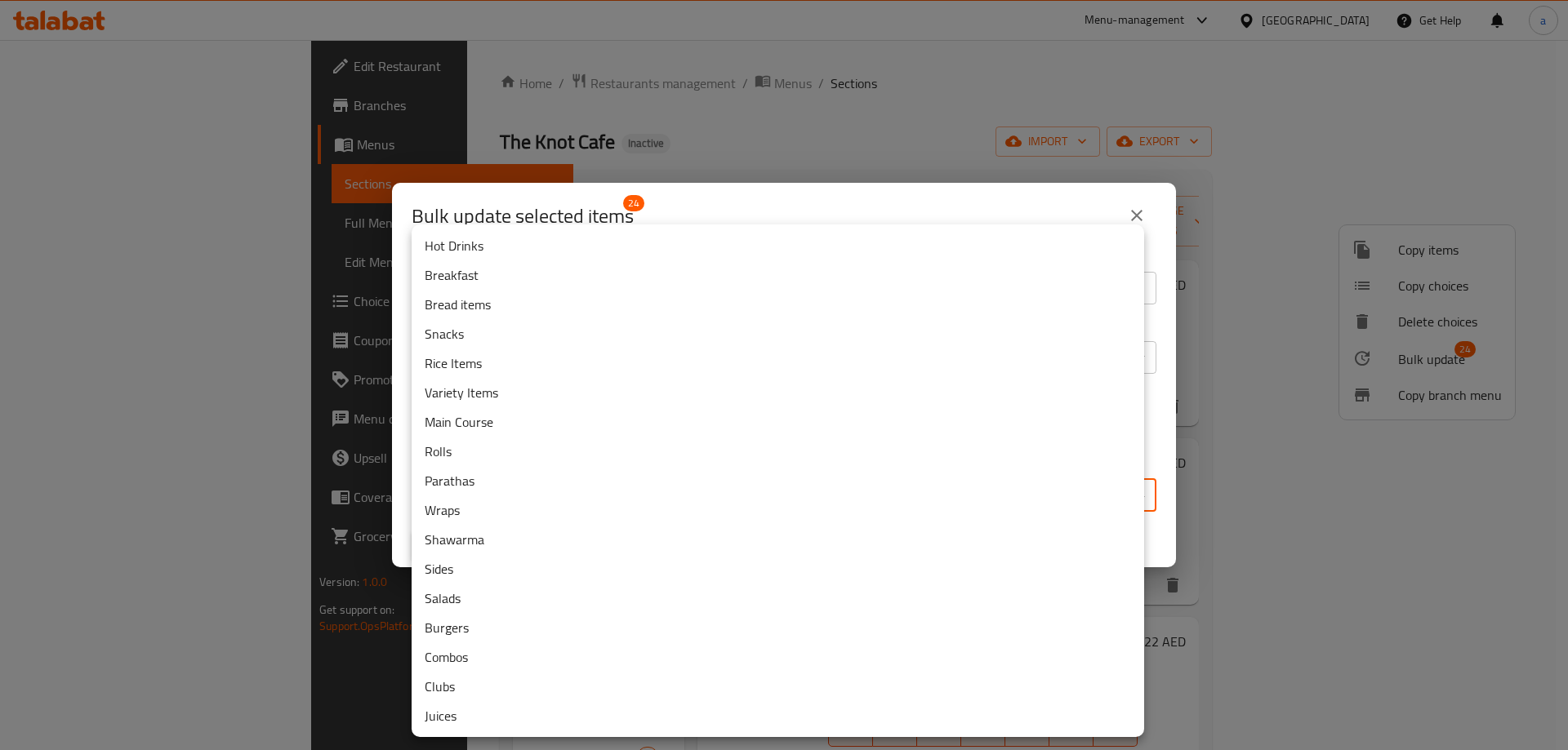
click at [875, 482] on body "​ Menu-management United Arab Emirates Get Help a Edit Restaurant Branches Menu…" at bounding box center [784, 395] width 1568 height 710
click at [483, 374] on li "Rice Items" at bounding box center [777, 364] width 733 height 30
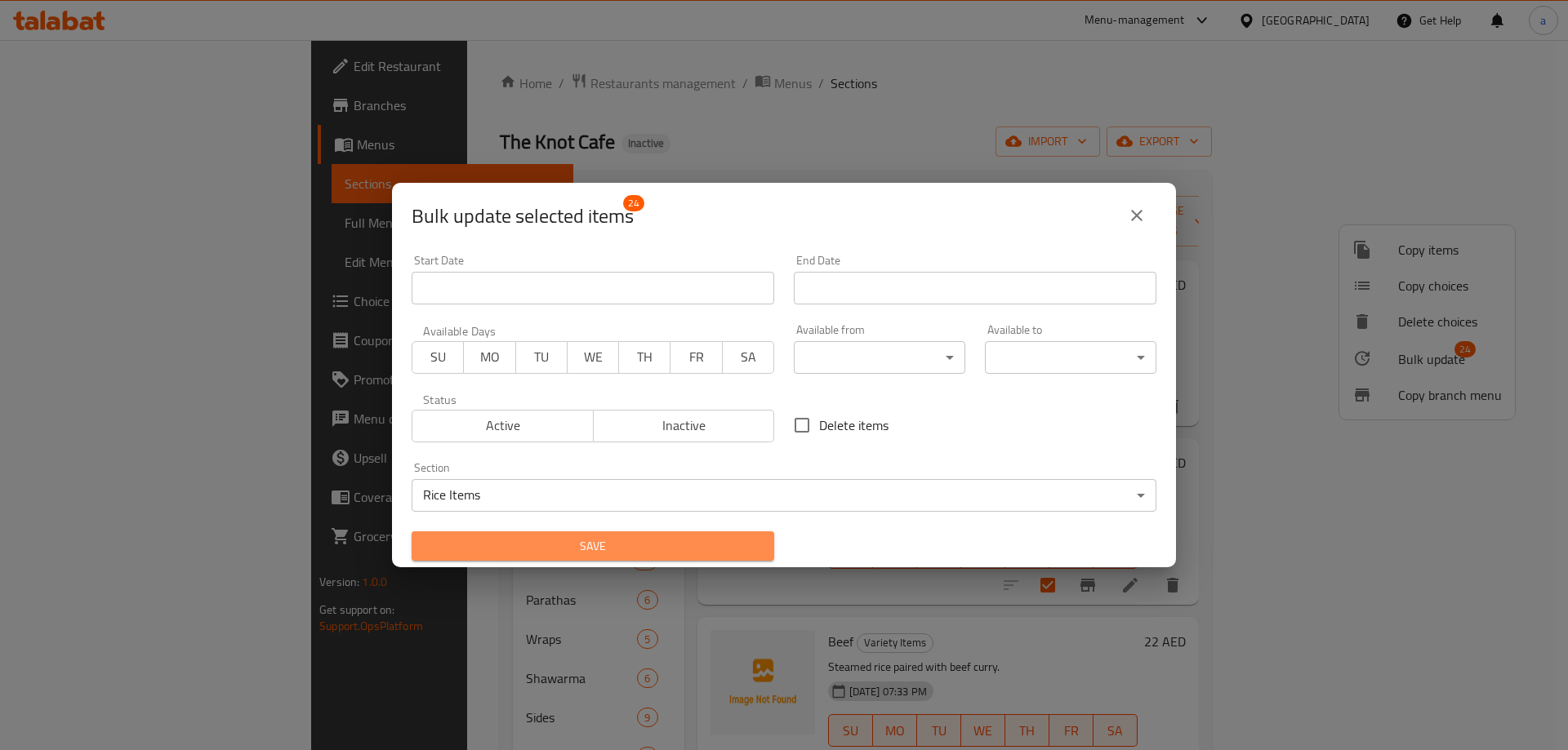
click at [599, 533] on button "Save" at bounding box center [593, 547] width 363 height 30
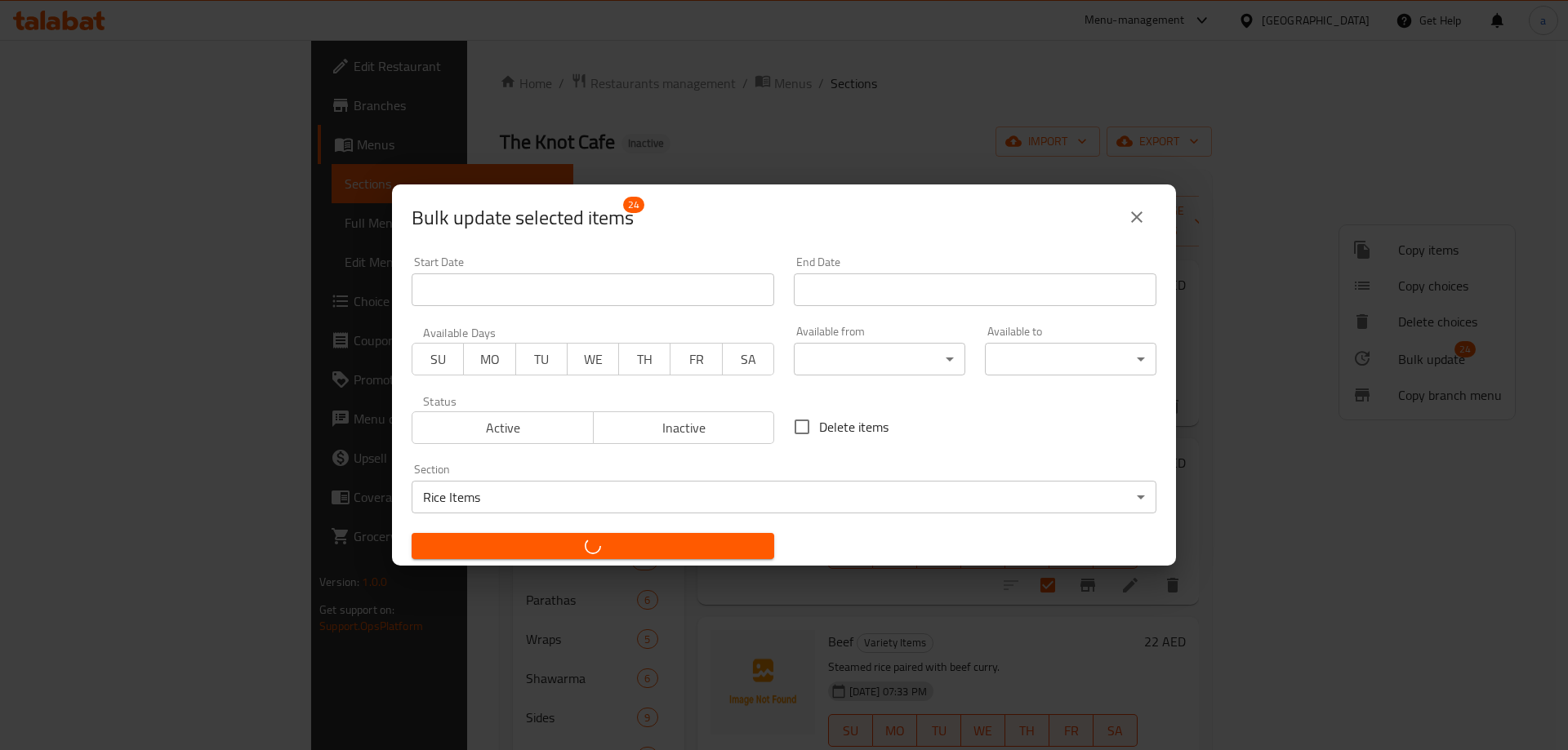
checkbox input "false"
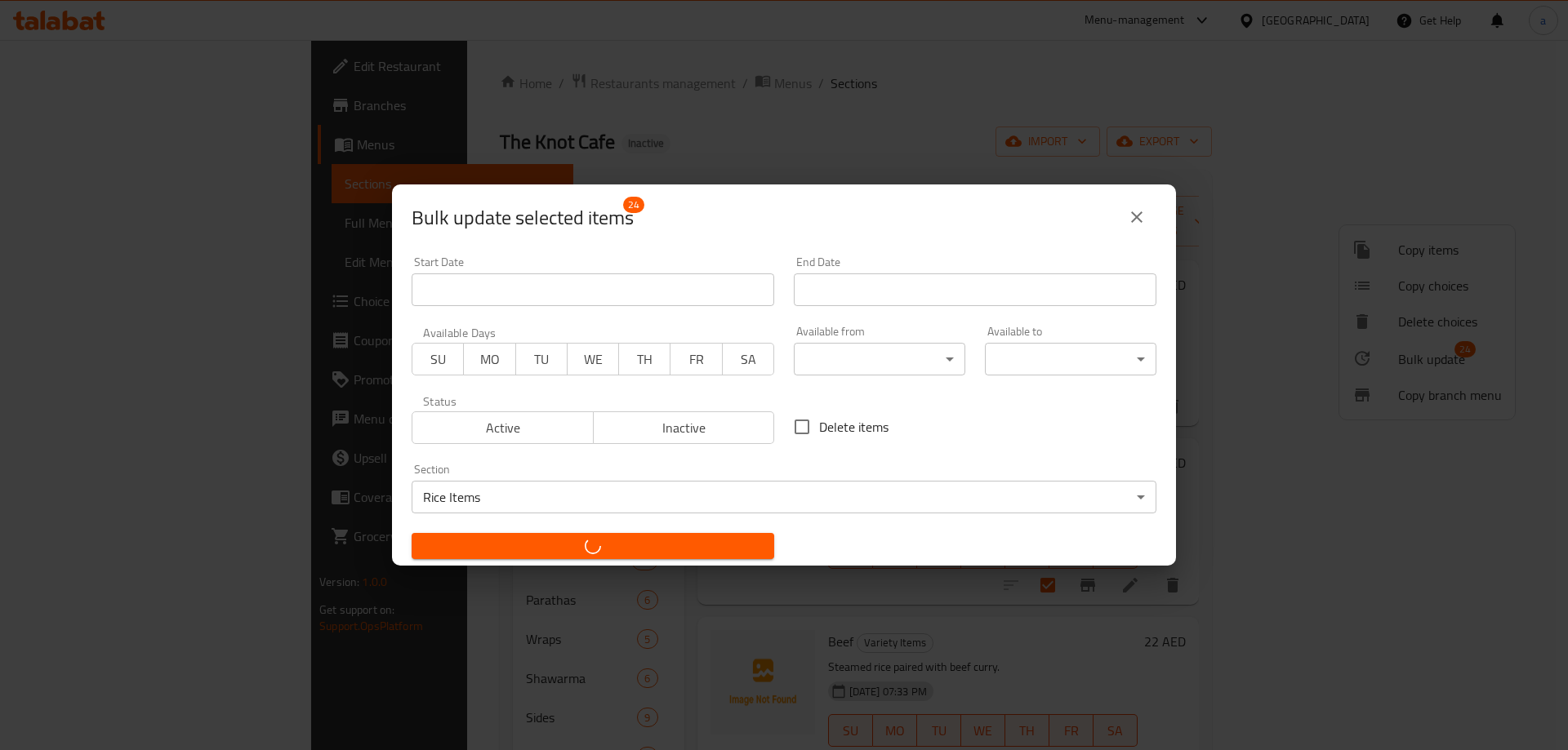
checkbox input "false"
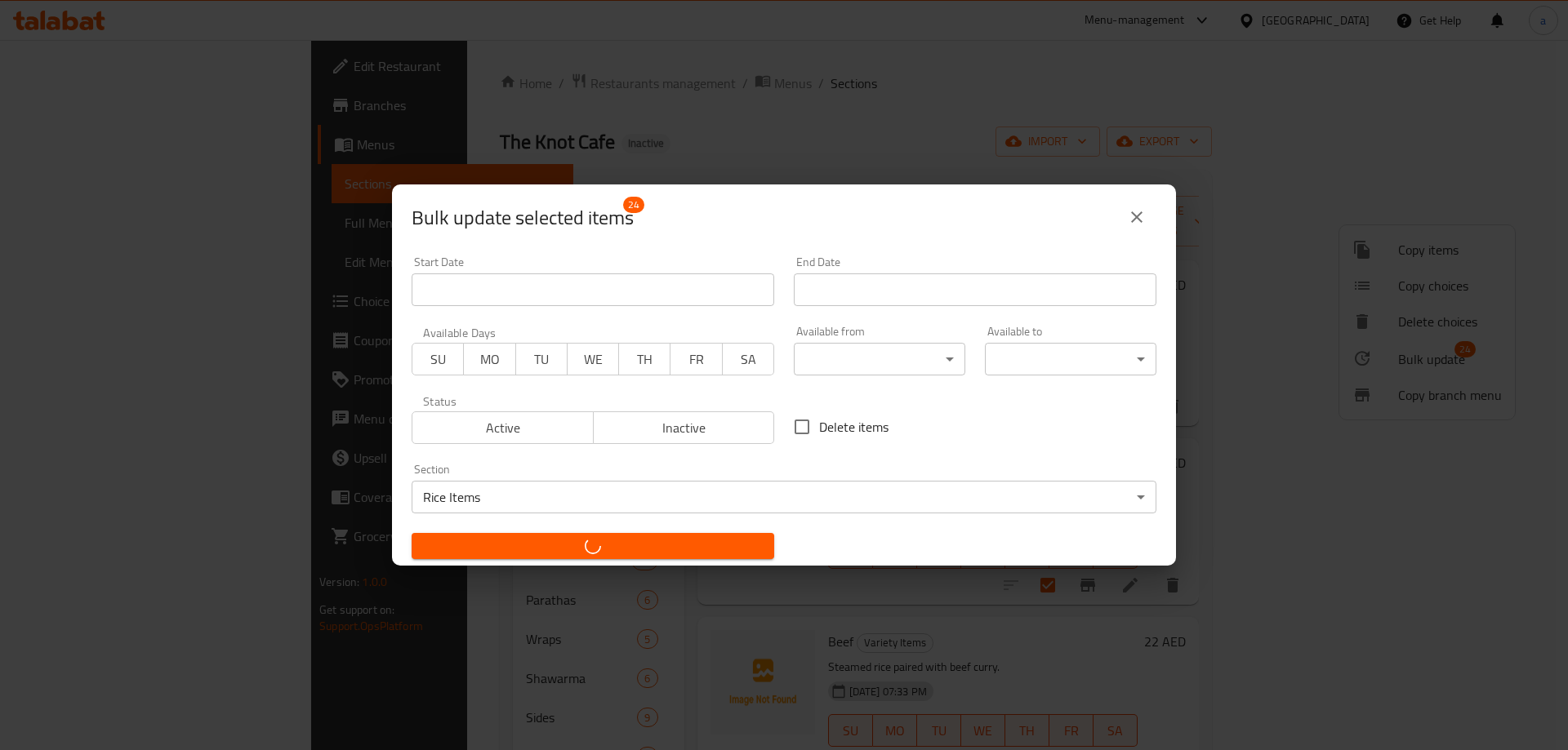
checkbox input "false"
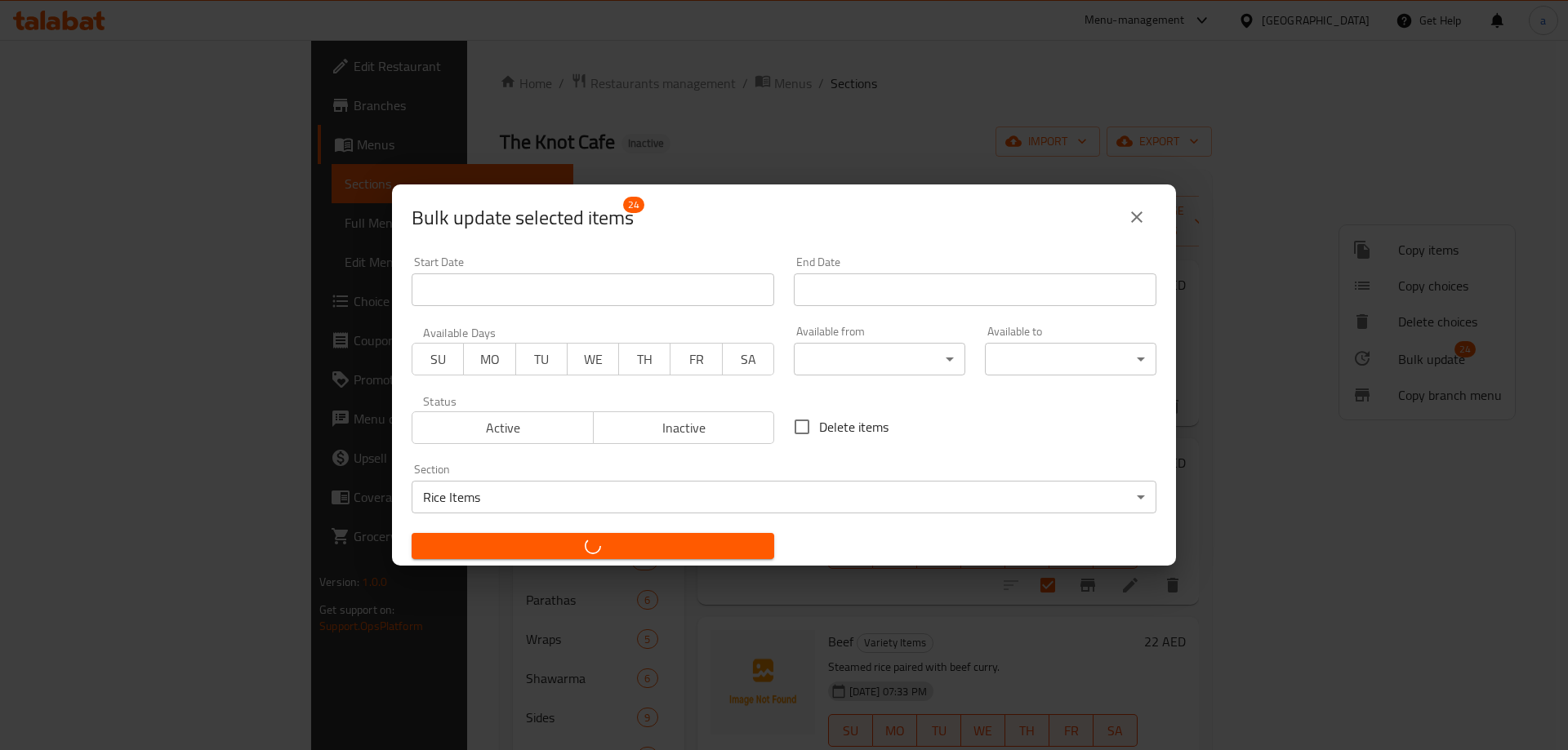
checkbox input "false"
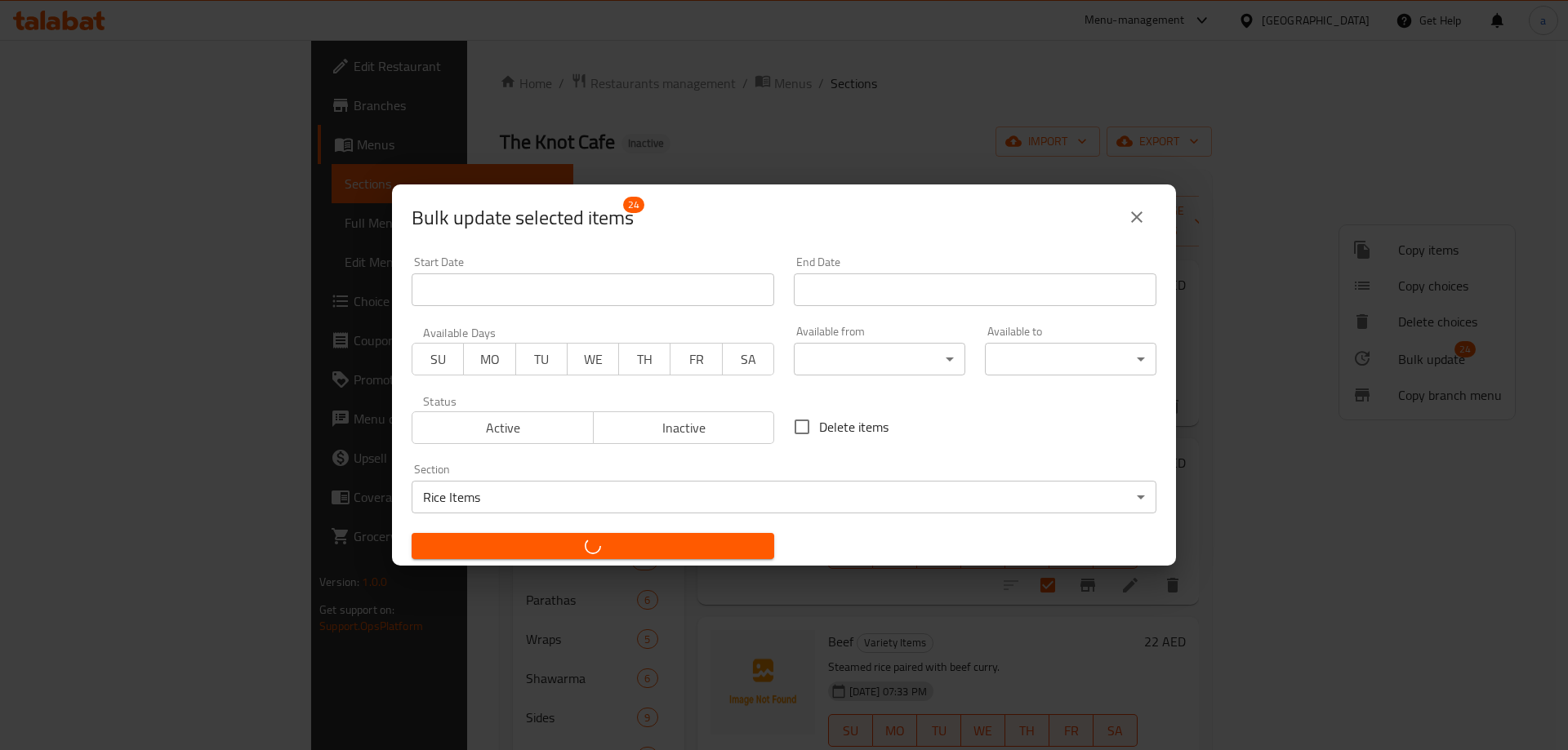
checkbox input "false"
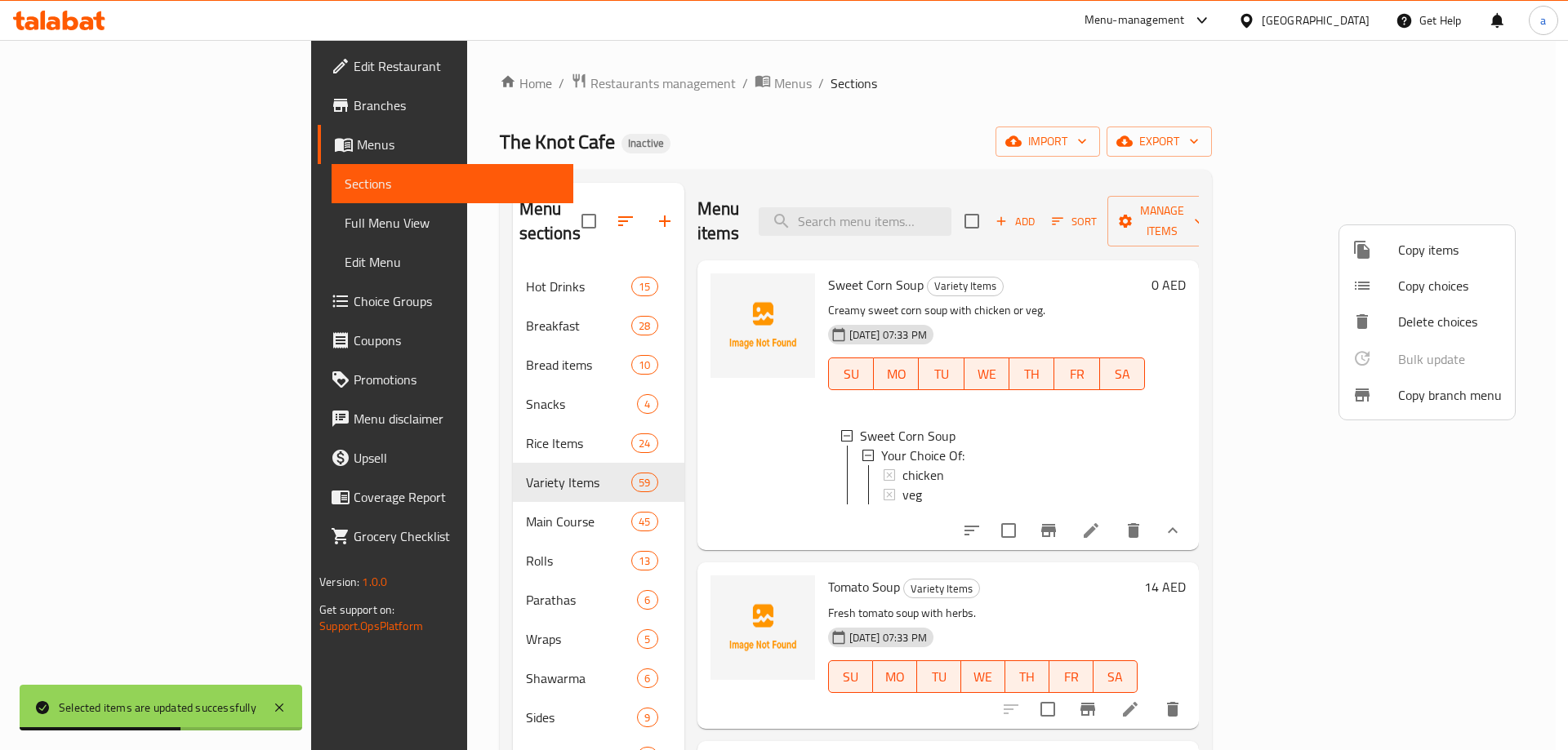
click at [370, 421] on div at bounding box center [784, 375] width 1568 height 750
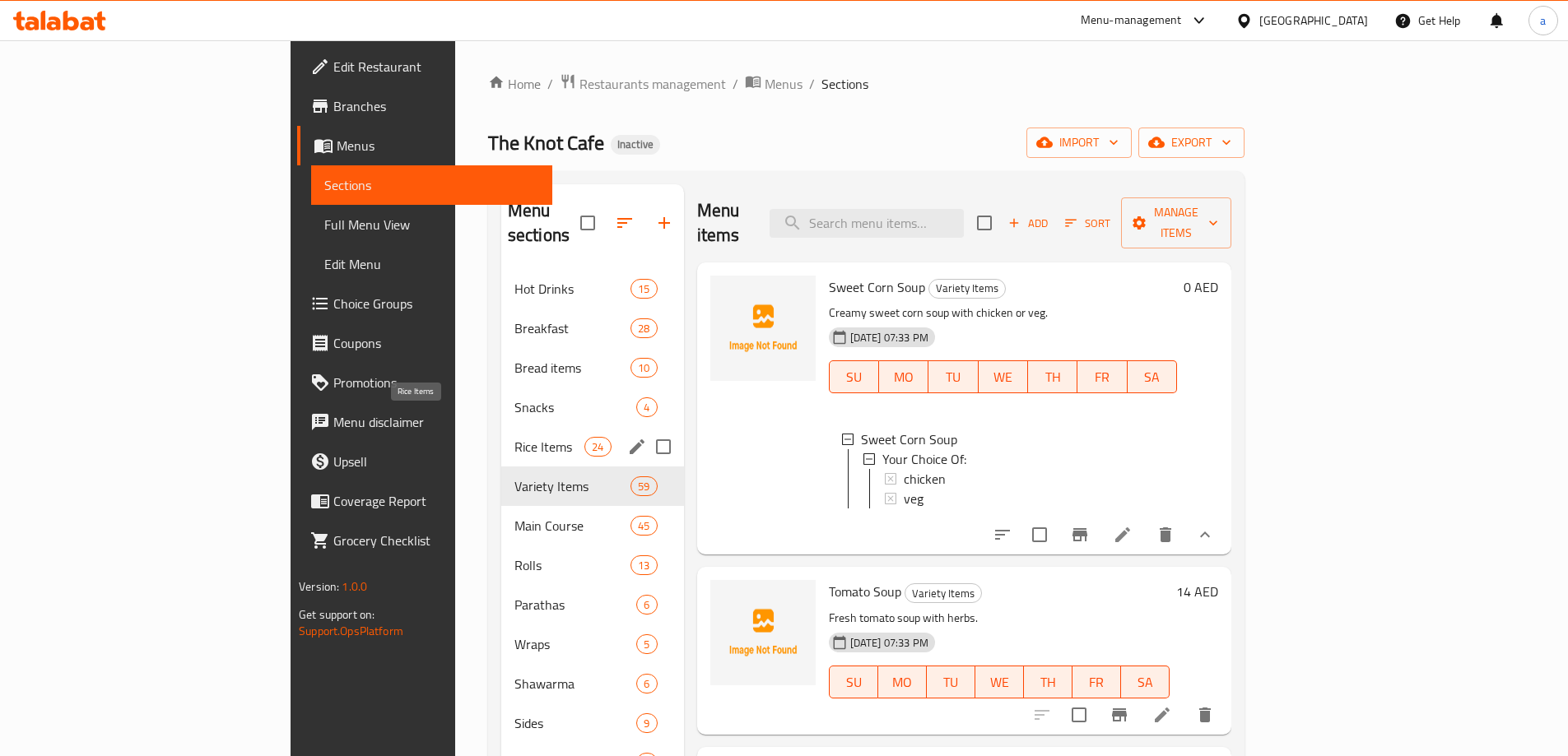
click at [515, 437] on span "Rice Items" at bounding box center [549, 447] width 70 height 20
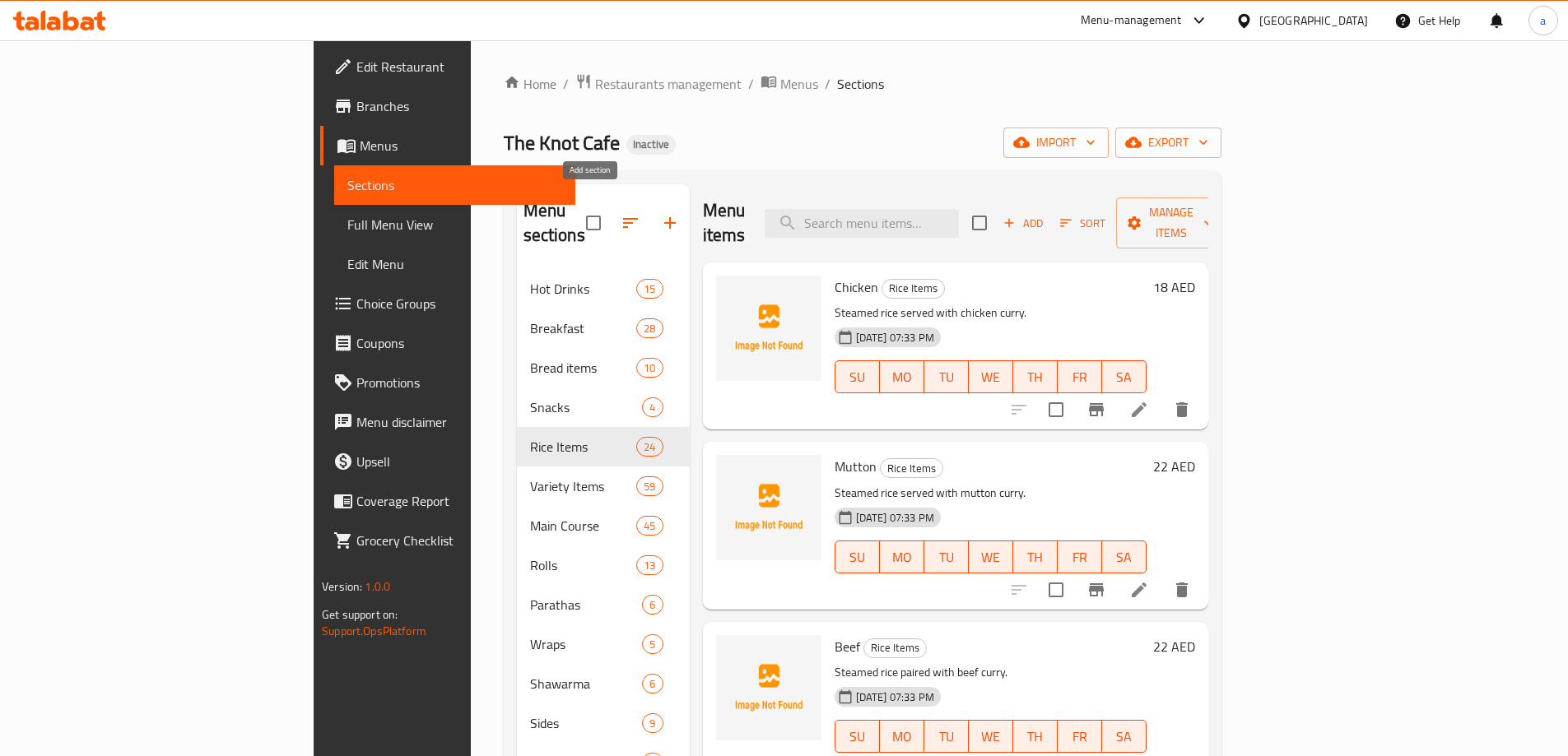
click at [664, 217] on icon "button" at bounding box center [670, 223] width 11 height 11
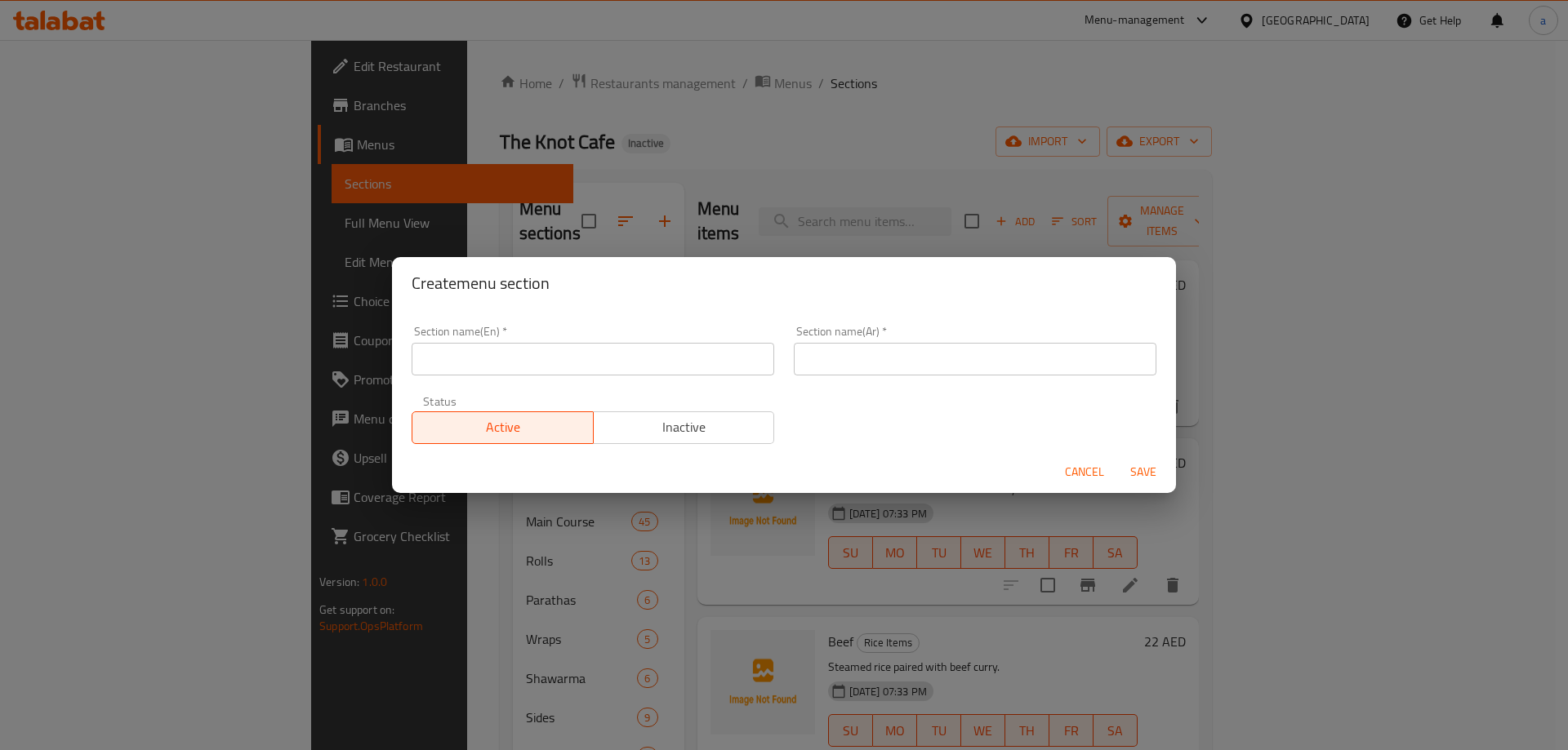
click at [586, 364] on input "text" at bounding box center [593, 359] width 363 height 33
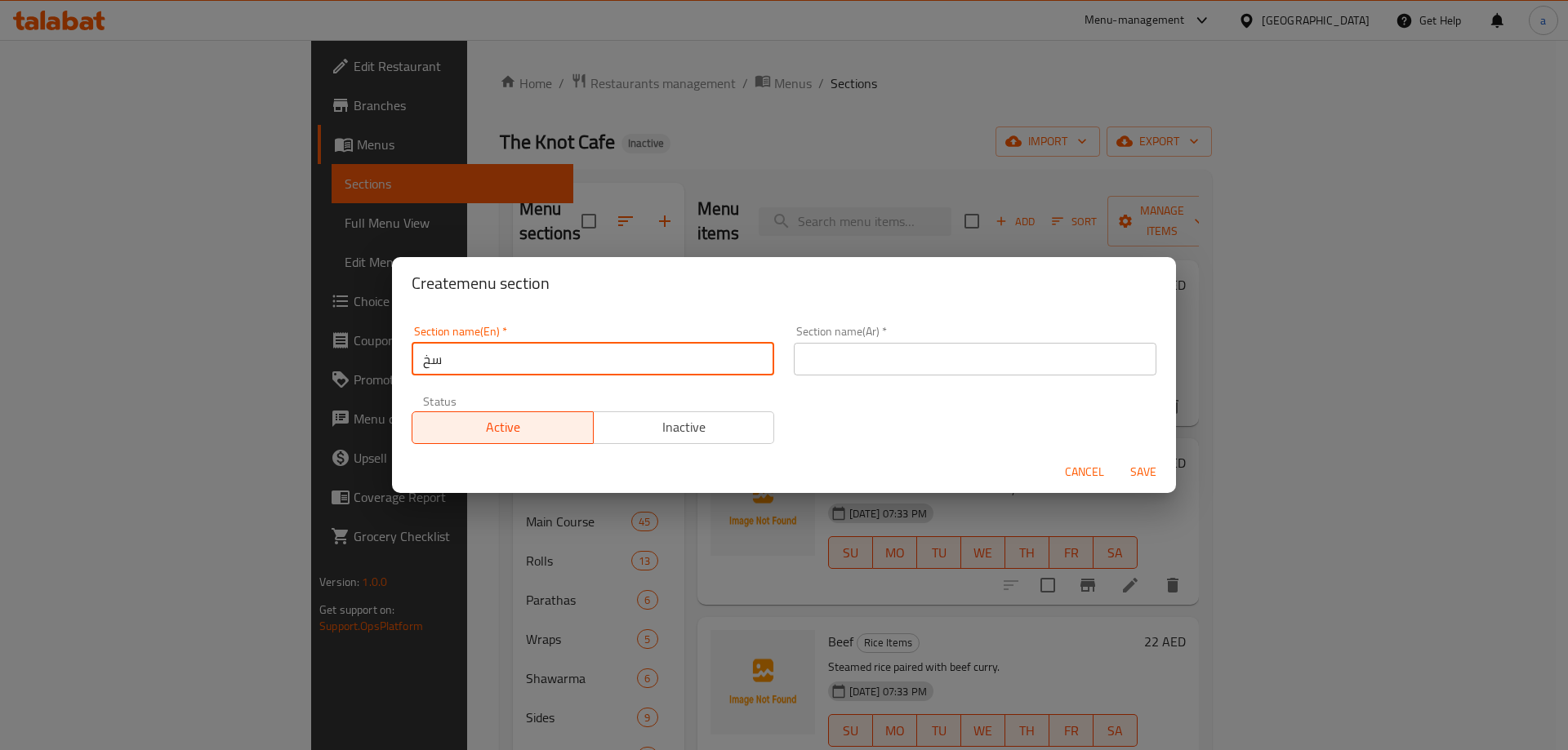
type input "س"
type input "Soup"
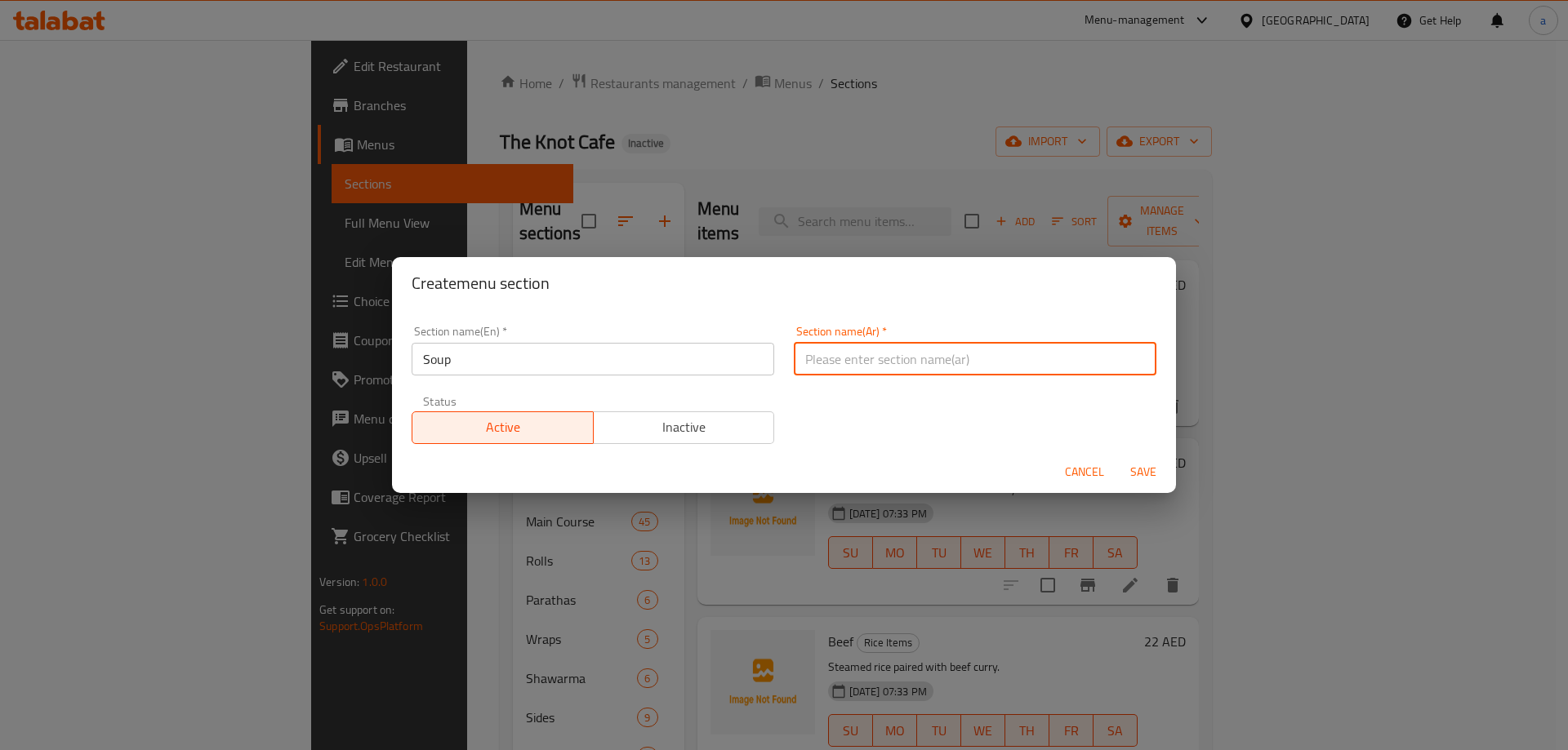
click at [931, 352] on input "text" at bounding box center [975, 359] width 363 height 33
type input "a"
type input "شوربة"
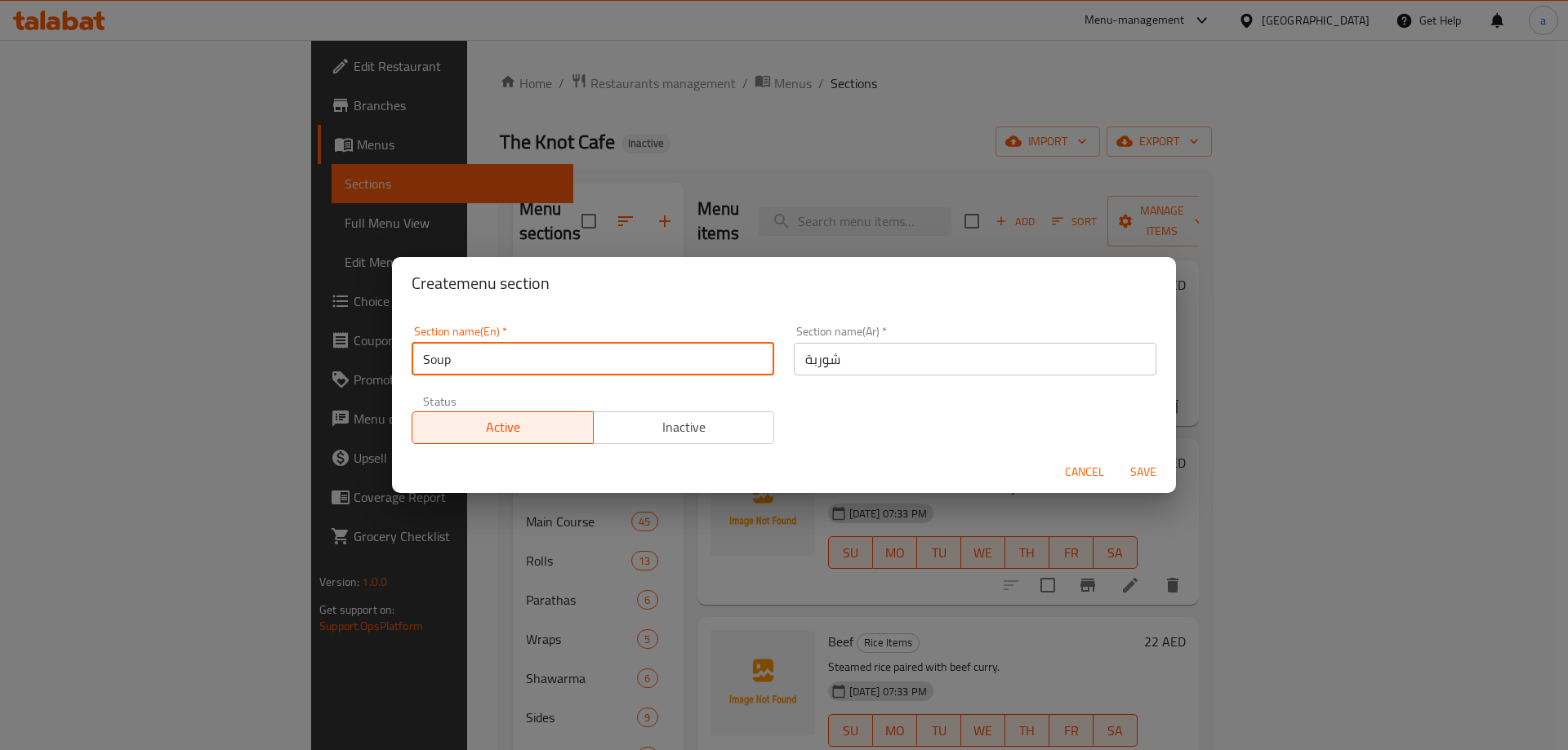
click at [441, 353] on input "Soup" at bounding box center [593, 359] width 363 height 33
click at [862, 363] on input "شوربة" at bounding box center [975, 359] width 363 height 33
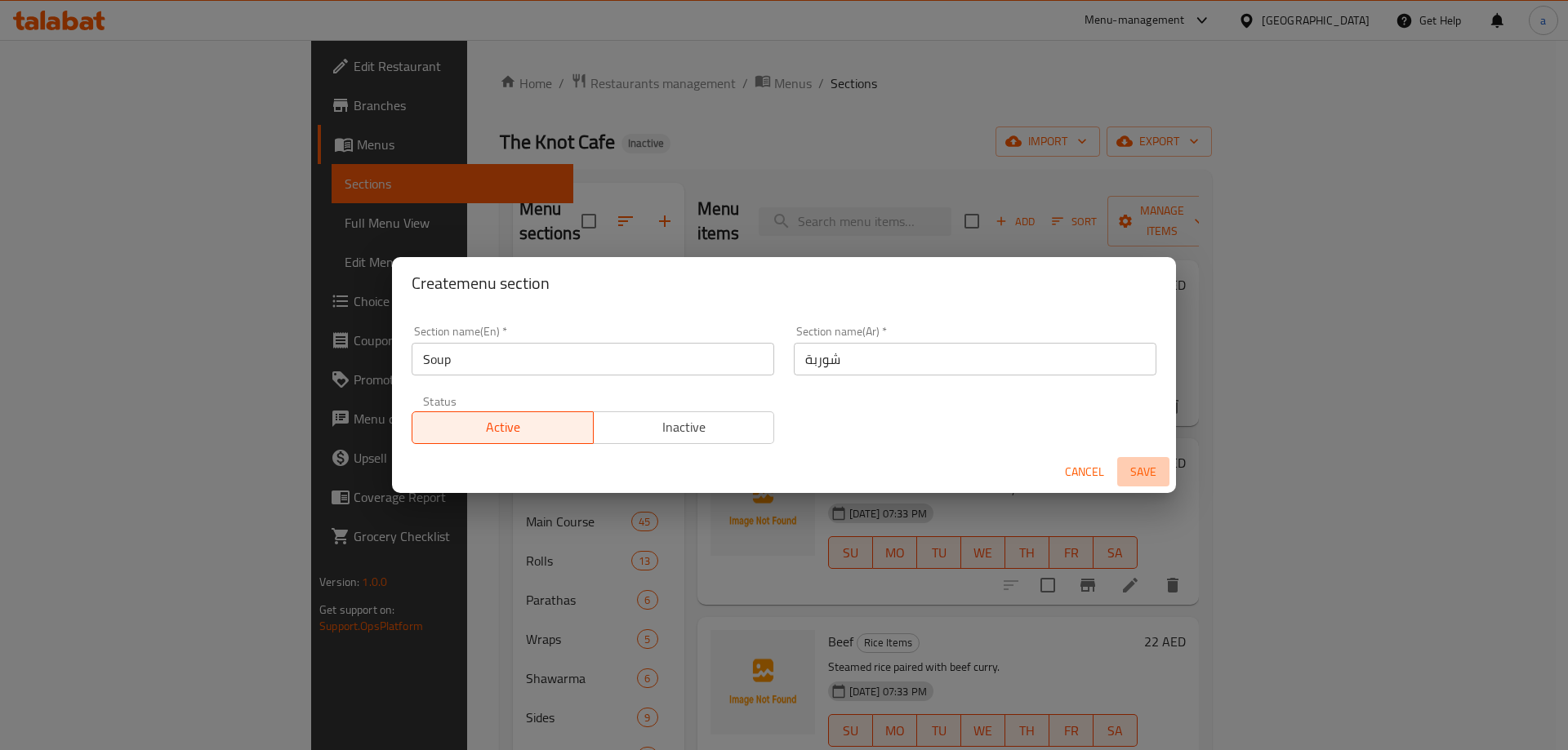
click at [1137, 474] on span "Save" at bounding box center [1143, 472] width 39 height 21
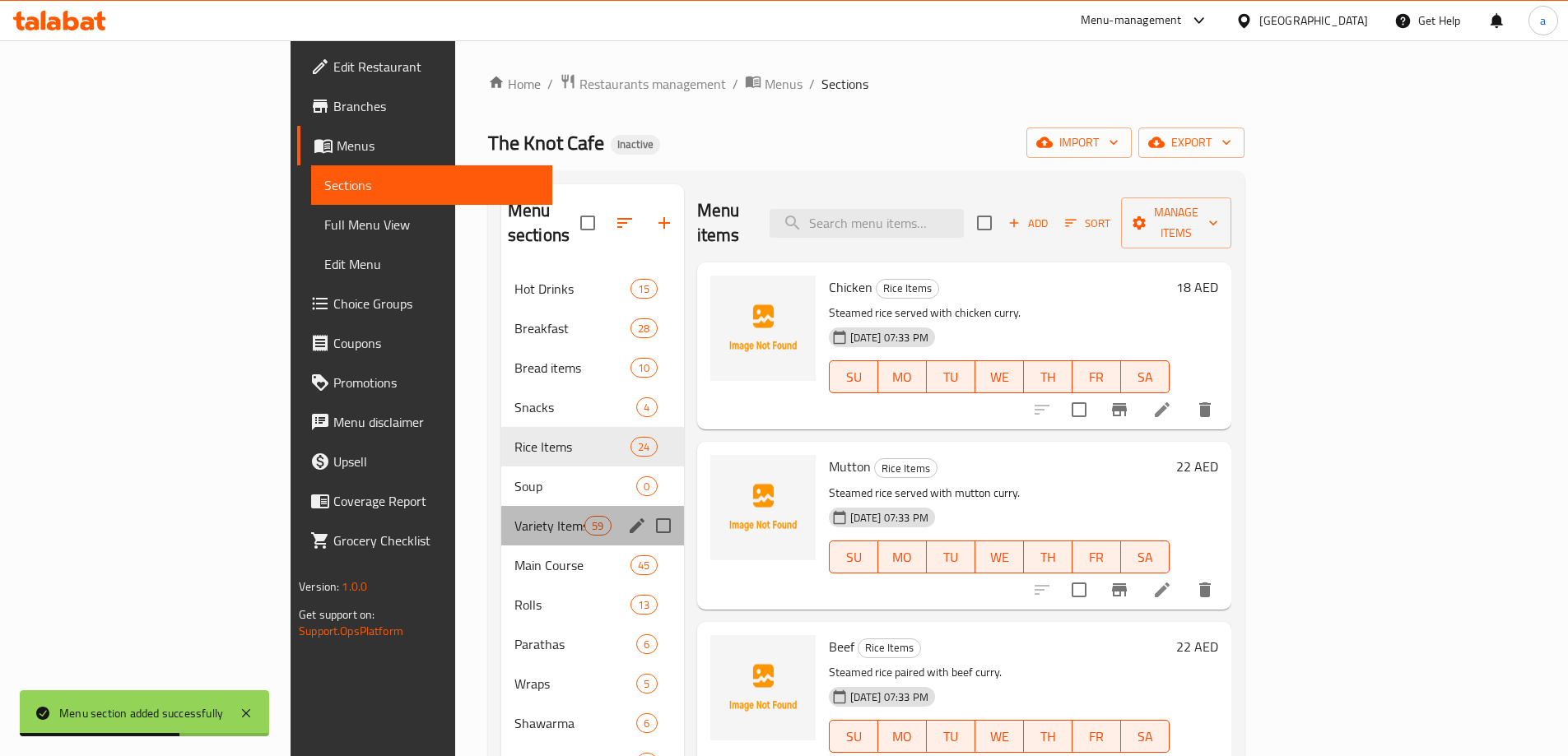
click at [501, 512] on div "Variety Items 59" at bounding box center [593, 526] width 182 height 39
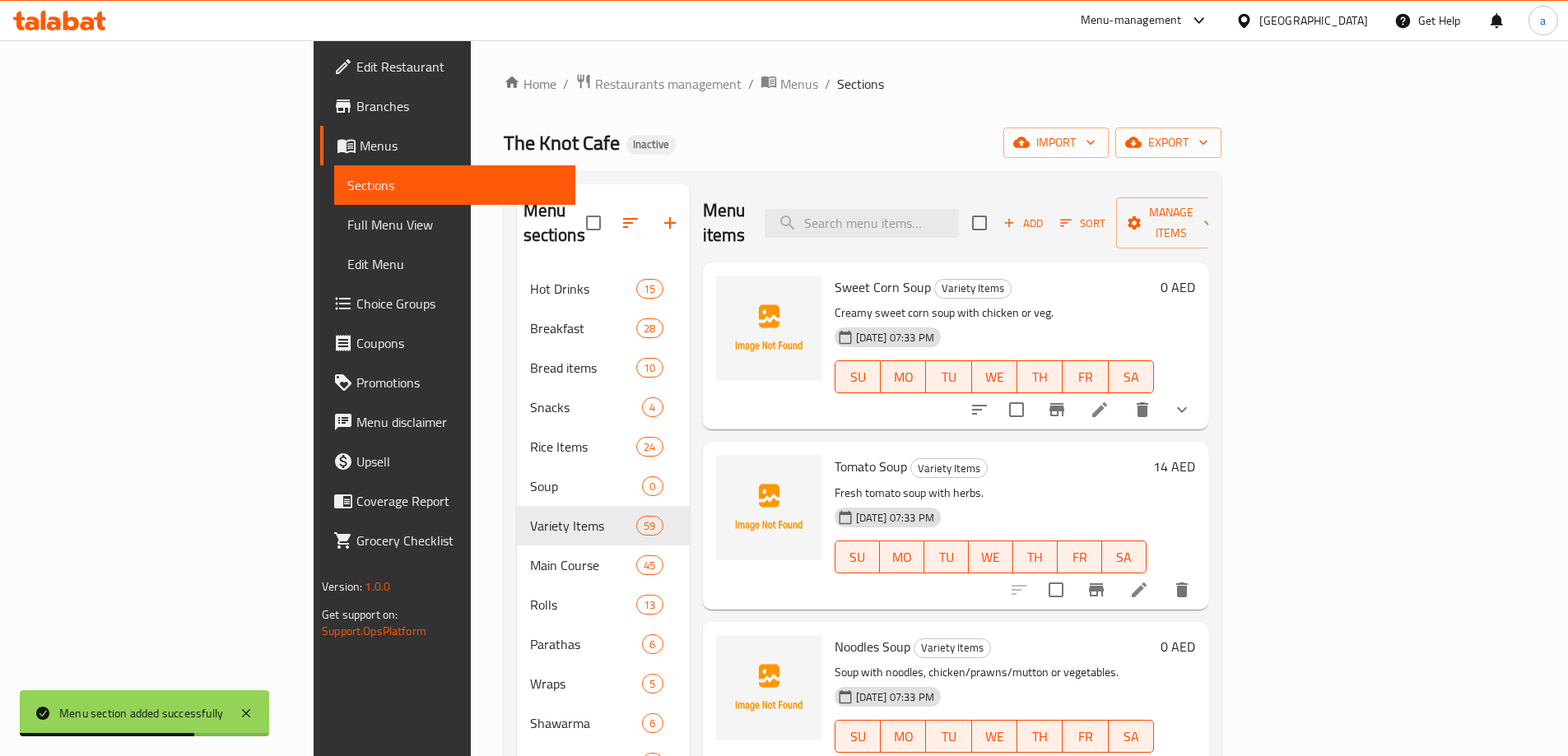
click at [1034, 392] on input "checkbox" at bounding box center [1016, 409] width 35 height 35
checkbox input "true"
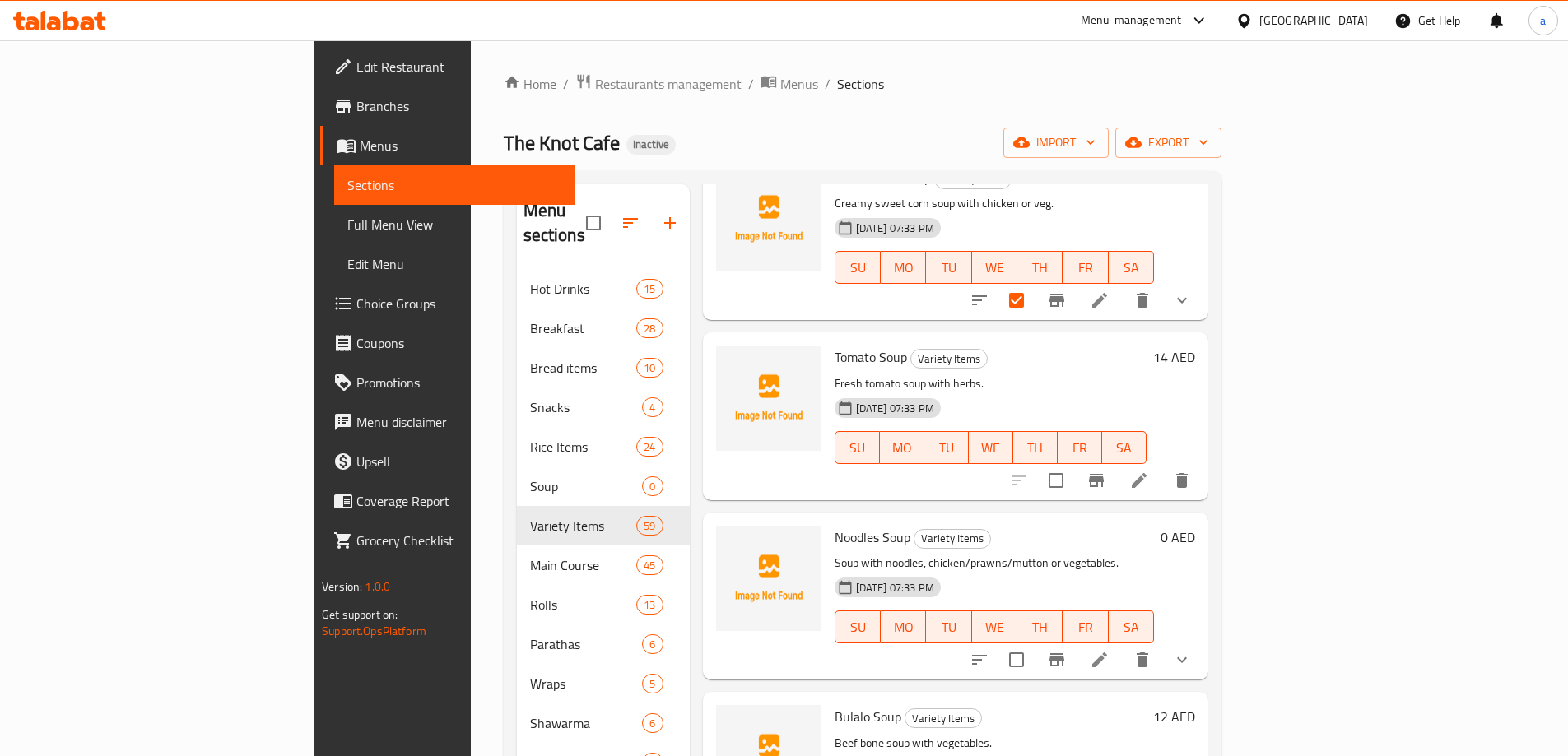
scroll to position [247, 0]
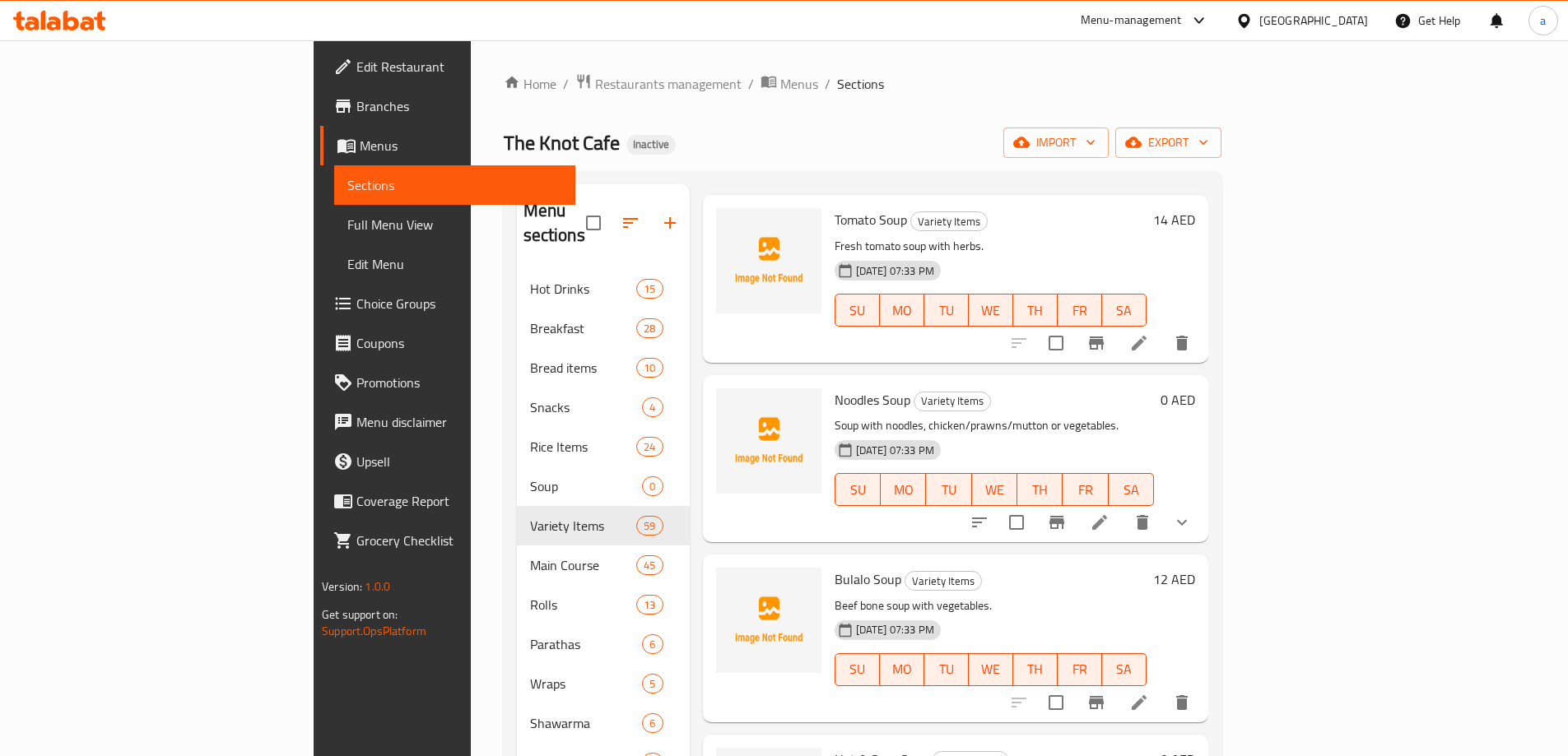
click at [1073, 326] on input "checkbox" at bounding box center [1055, 343] width 35 height 35
checkbox input "true"
click at [1034, 505] on input "checkbox" at bounding box center [1016, 522] width 35 height 35
checkbox input "true"
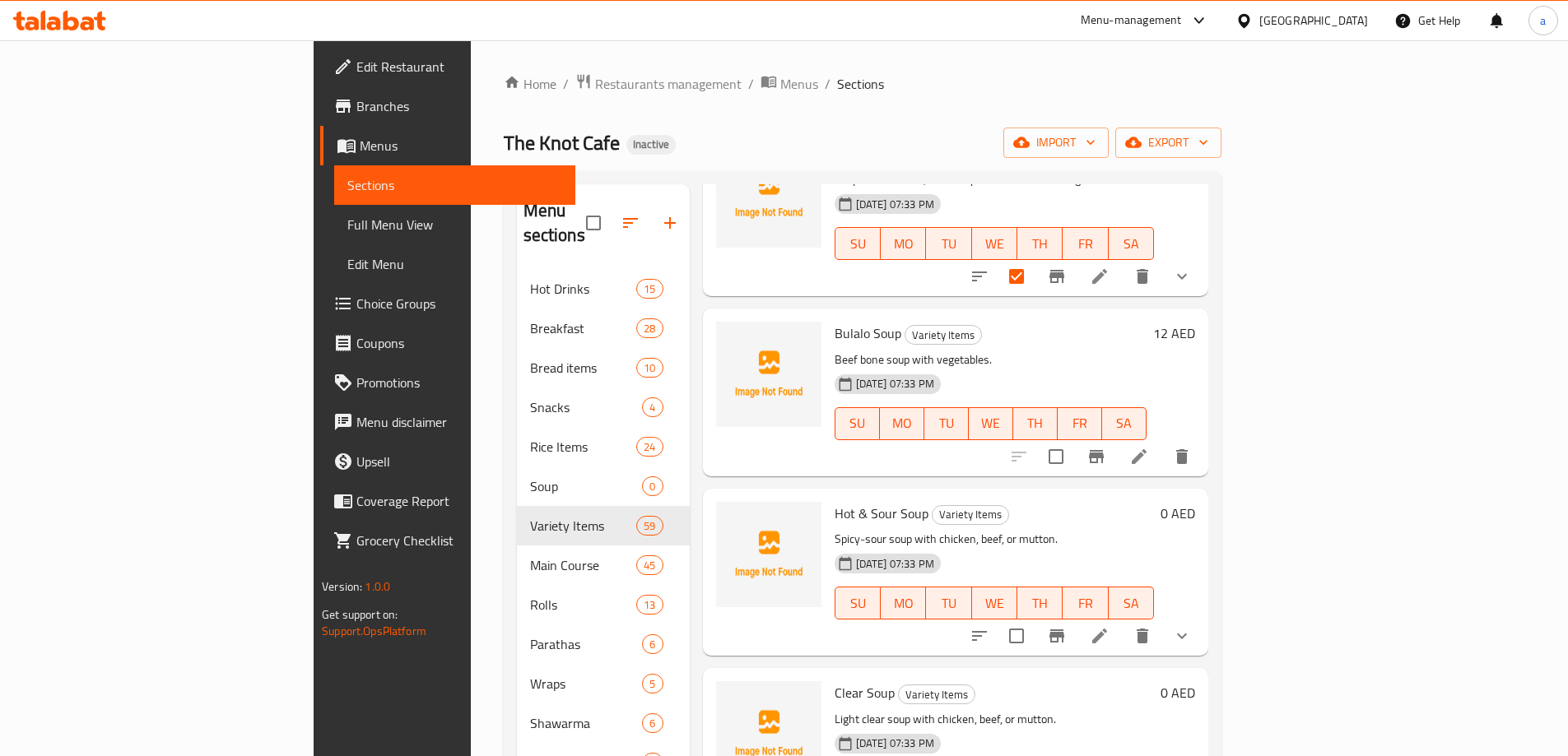
scroll to position [494, 0]
click at [1073, 440] on input "checkbox" at bounding box center [1055, 455] width 35 height 35
checkbox input "true"
click at [1034, 618] on input "checkbox" at bounding box center [1016, 635] width 35 height 35
checkbox input "true"
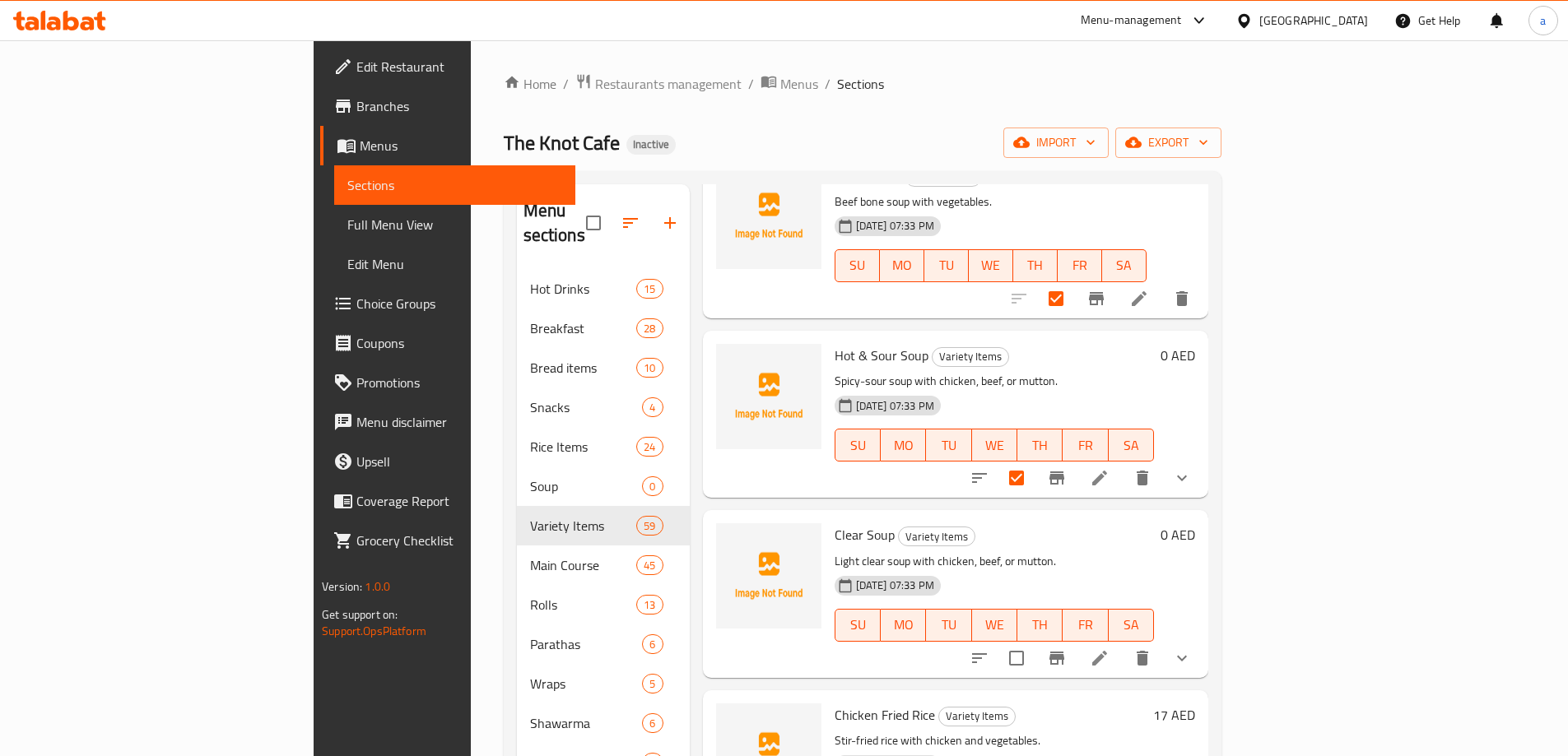
scroll to position [658, 0]
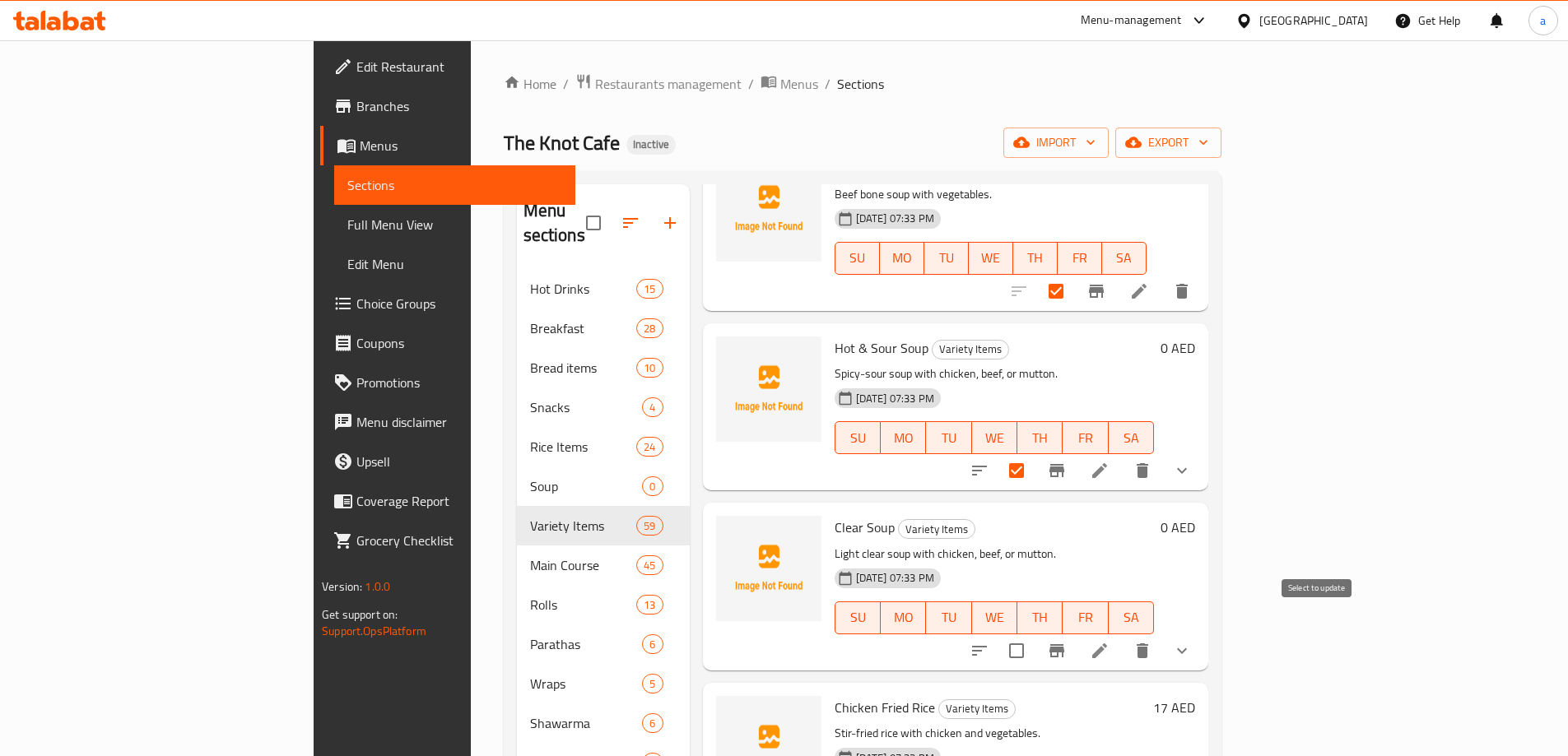
click at [1034, 634] on input "checkbox" at bounding box center [1016, 651] width 35 height 35
checkbox input "true"
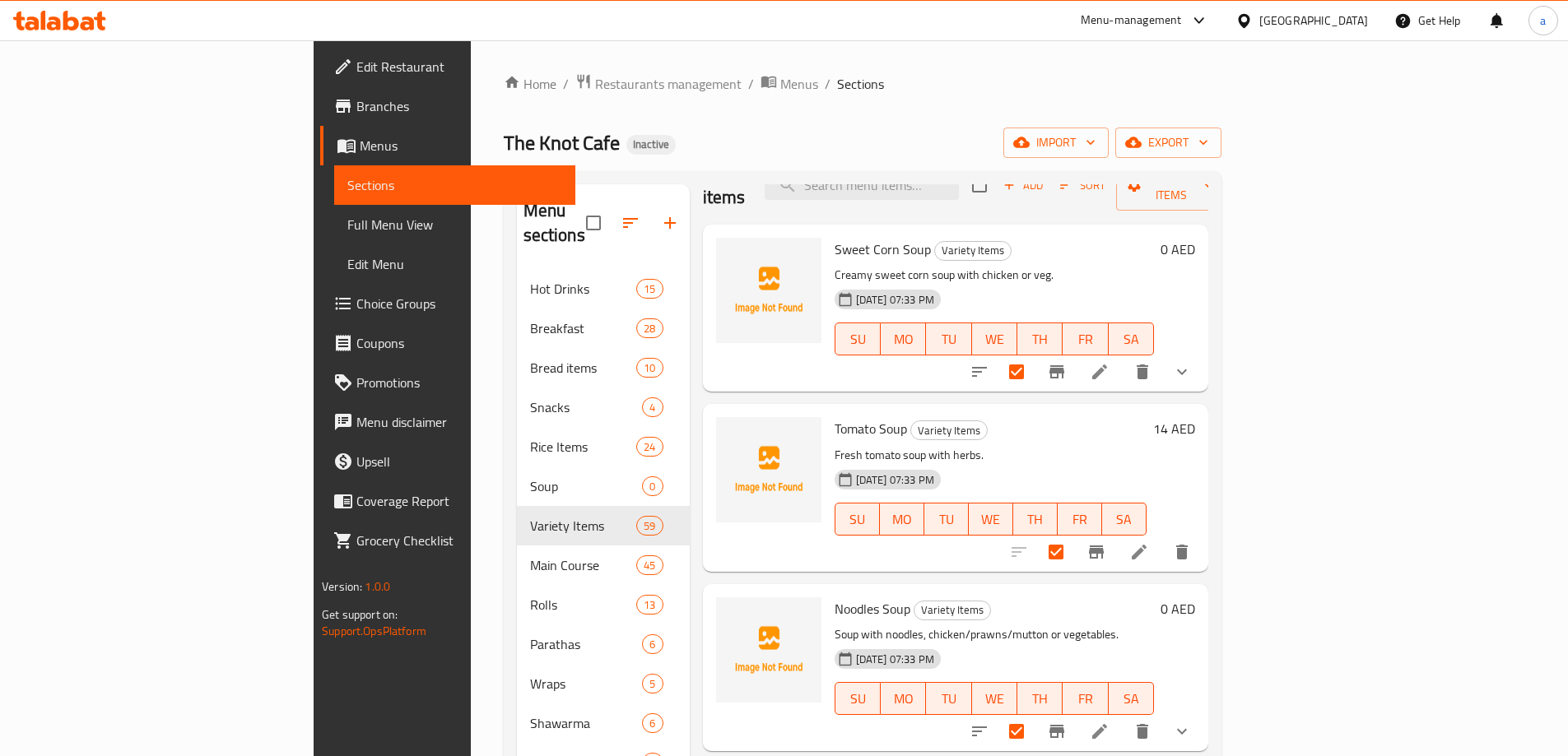
scroll to position [0, 0]
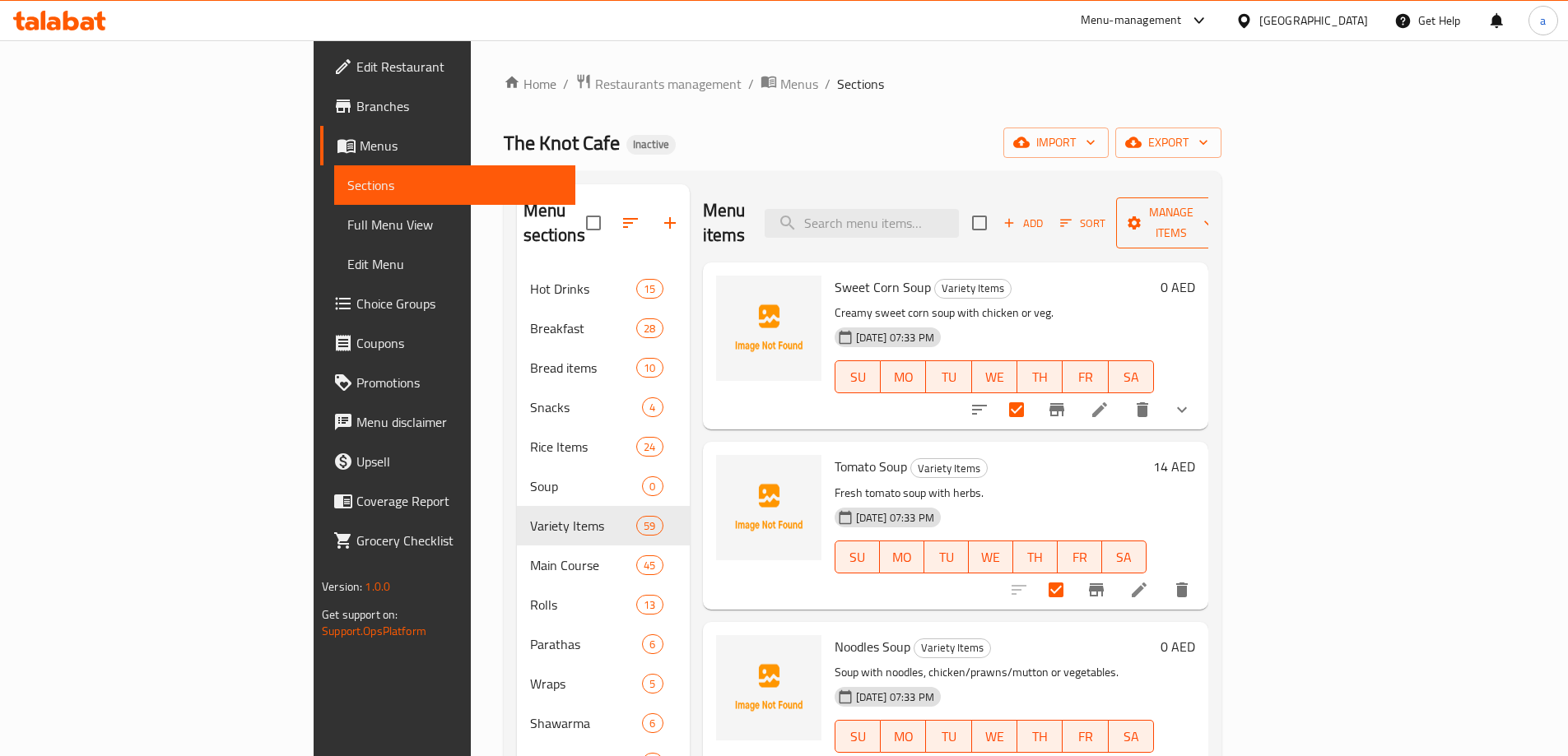
click at [1213, 214] on span "Manage items" at bounding box center [1171, 223] width 84 height 41
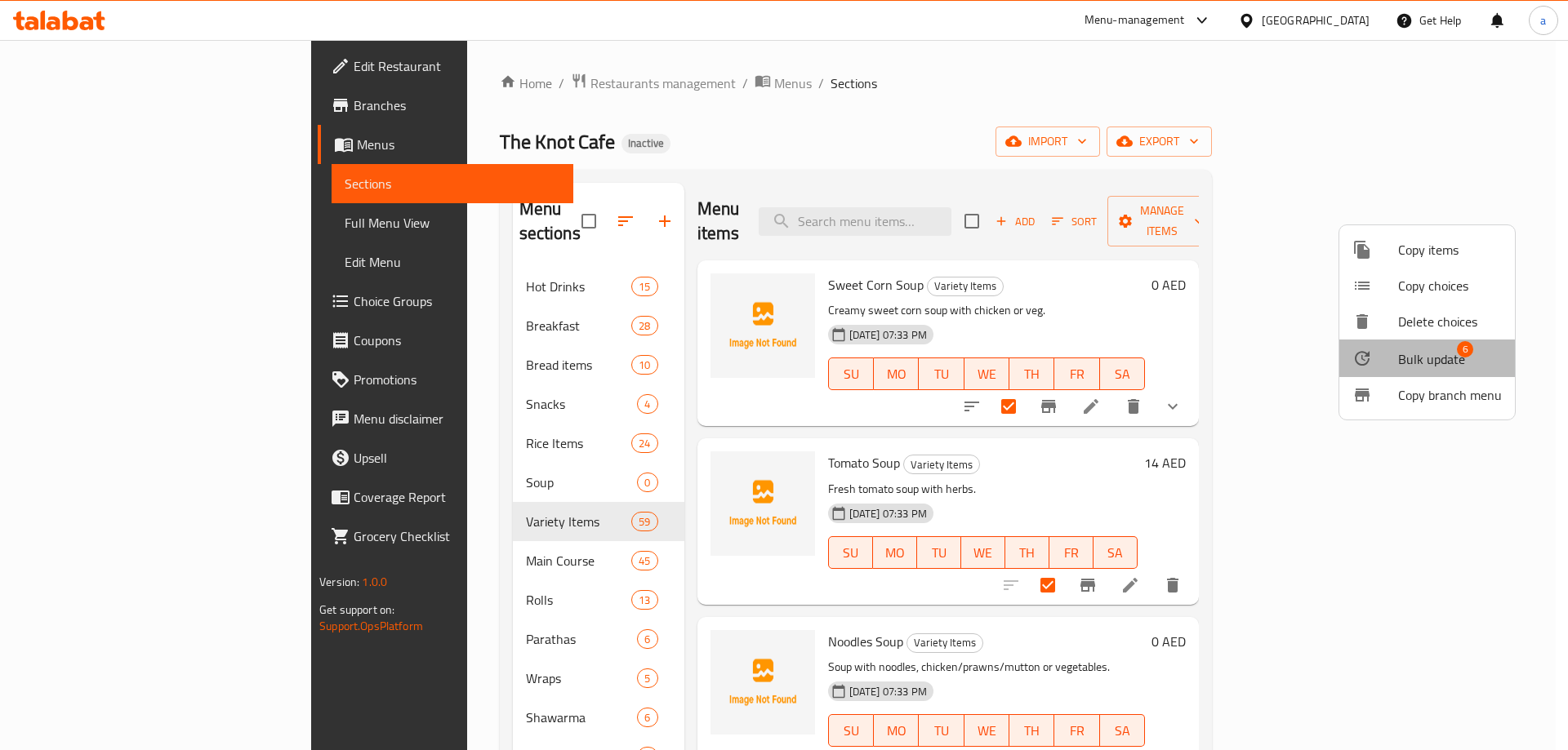
click at [1435, 358] on span "Bulk update" at bounding box center [1432, 359] width 67 height 20
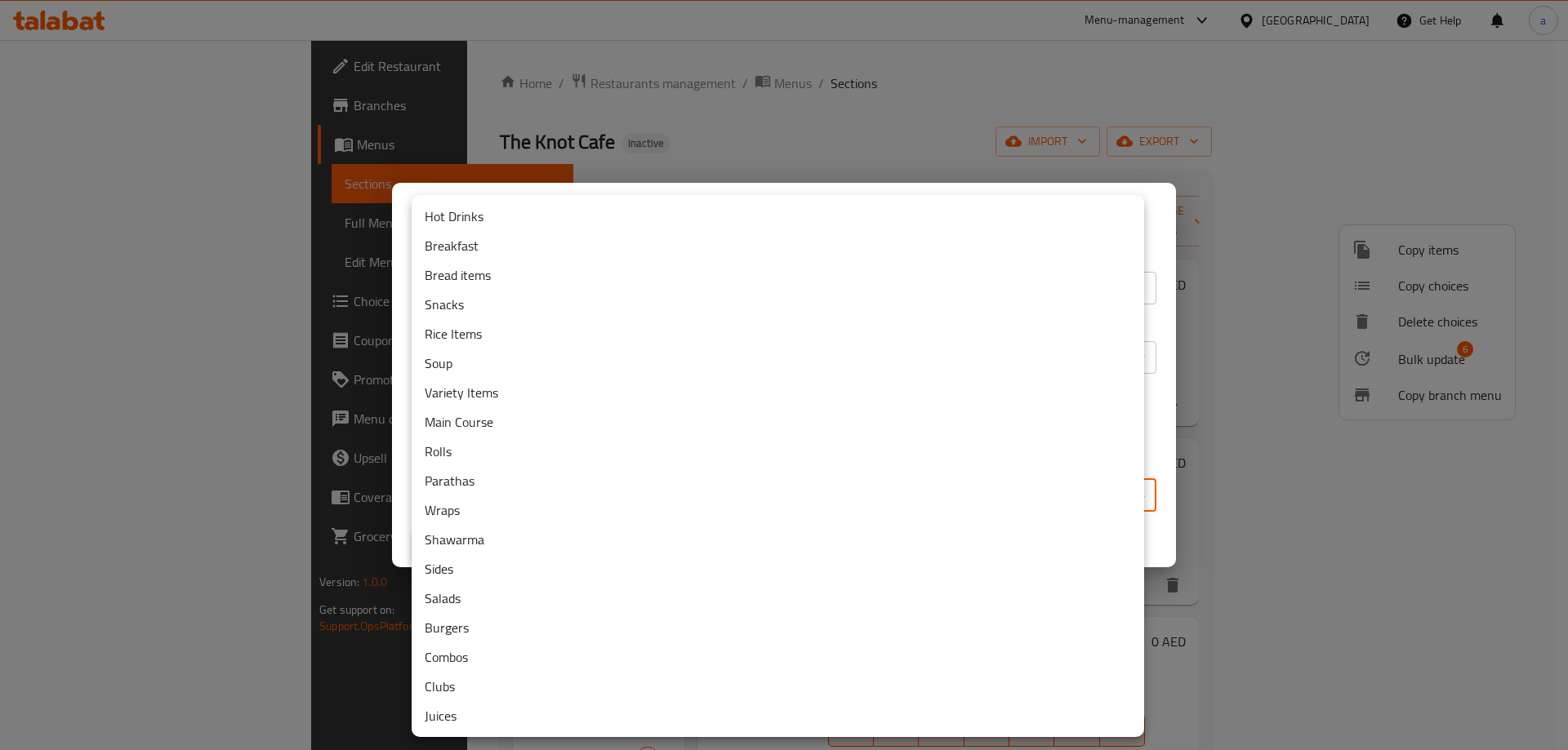
click at [637, 487] on body "​ Menu-management United Arab Emirates Get Help a Edit Restaurant Branches Menu…" at bounding box center [784, 395] width 1568 height 710
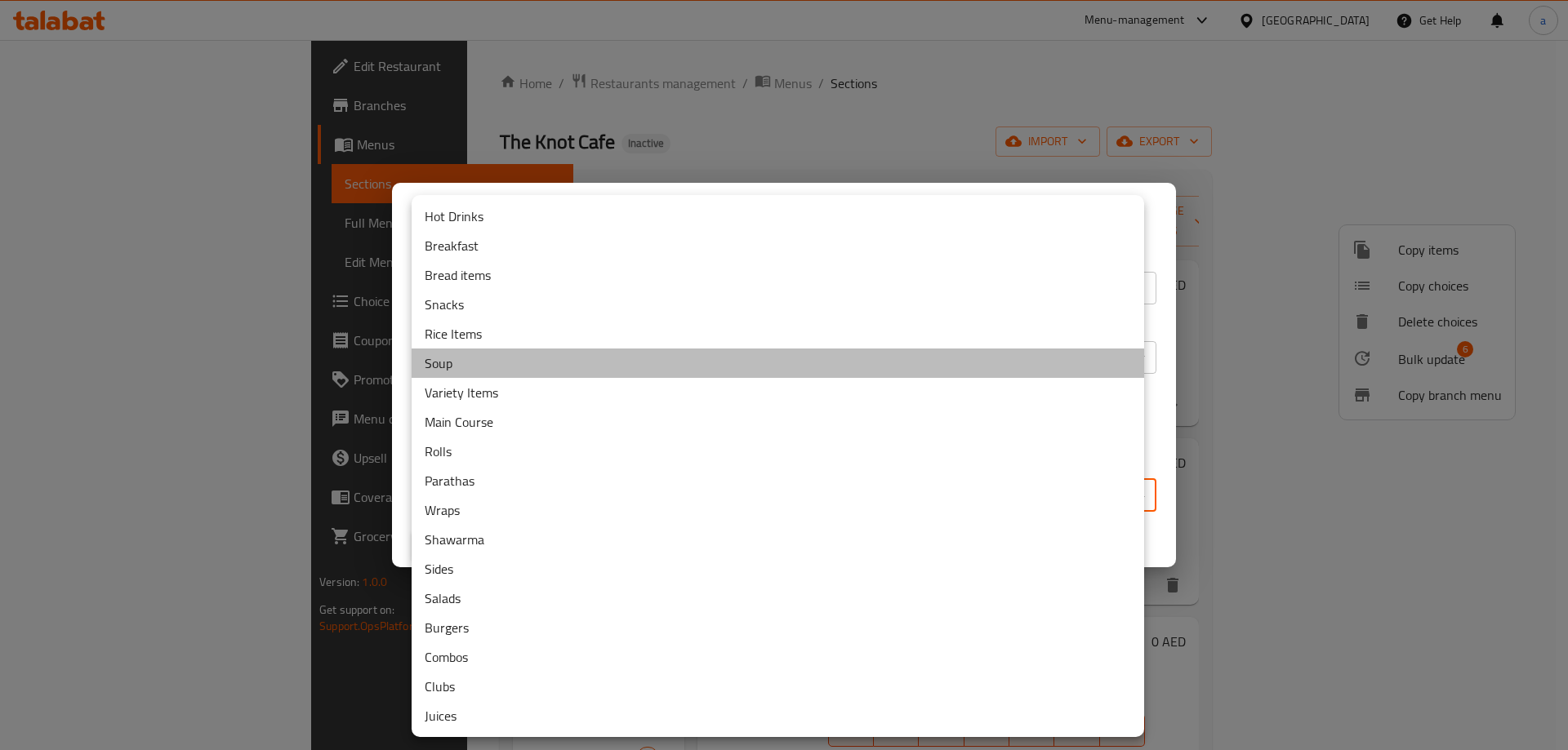
click at [467, 358] on li "Soup" at bounding box center [777, 364] width 733 height 30
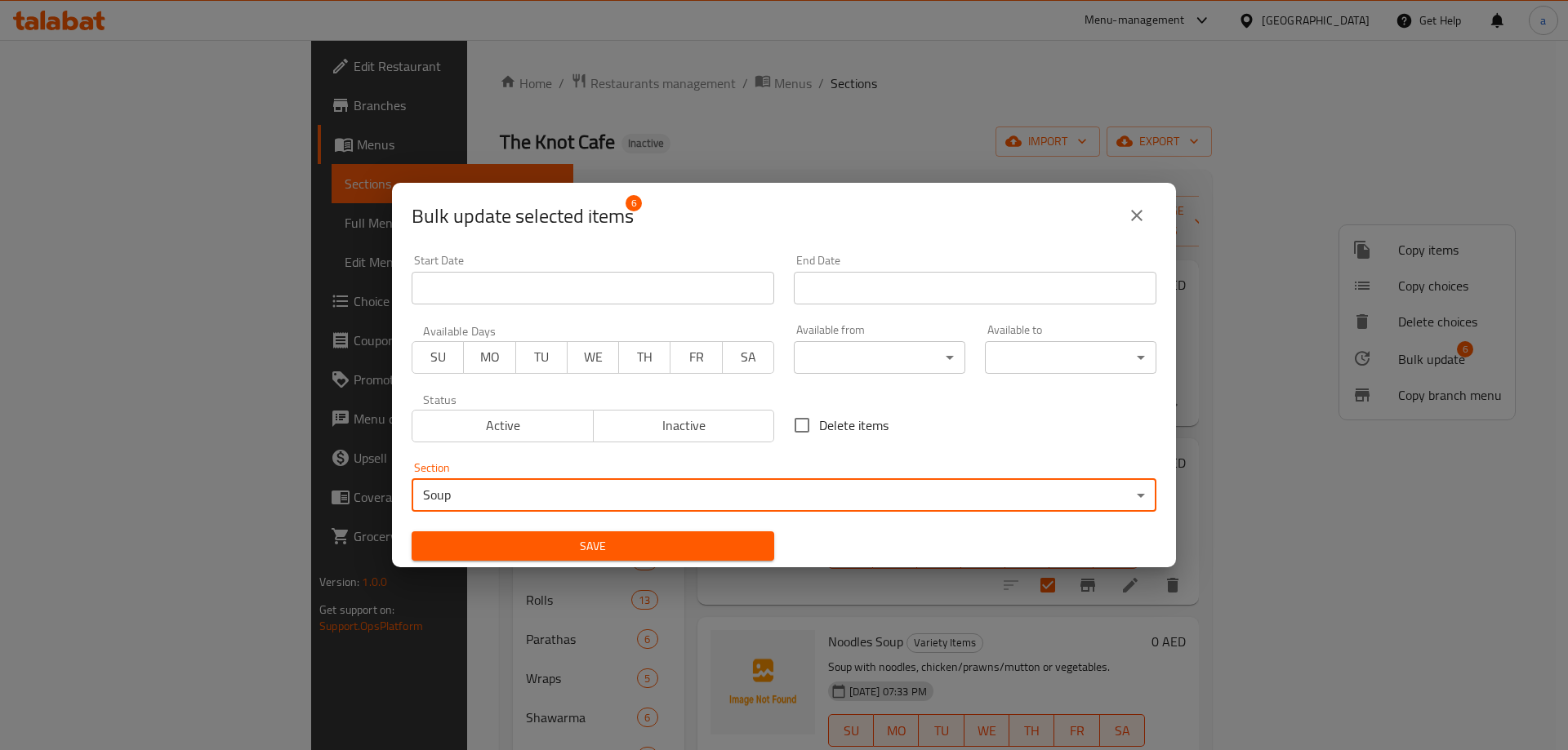
click at [614, 536] on span "Save" at bounding box center [593, 547] width 337 height 21
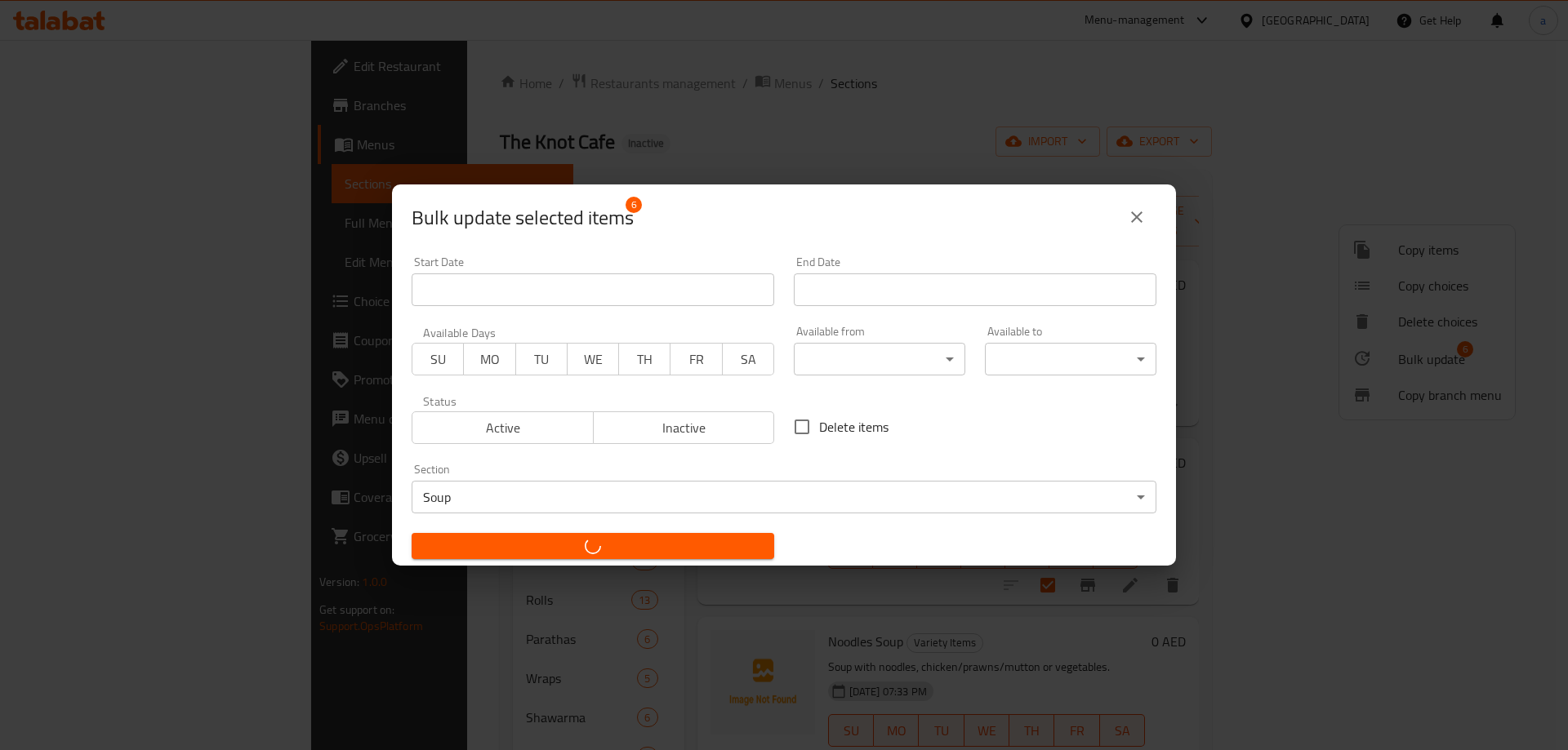
checkbox input "false"
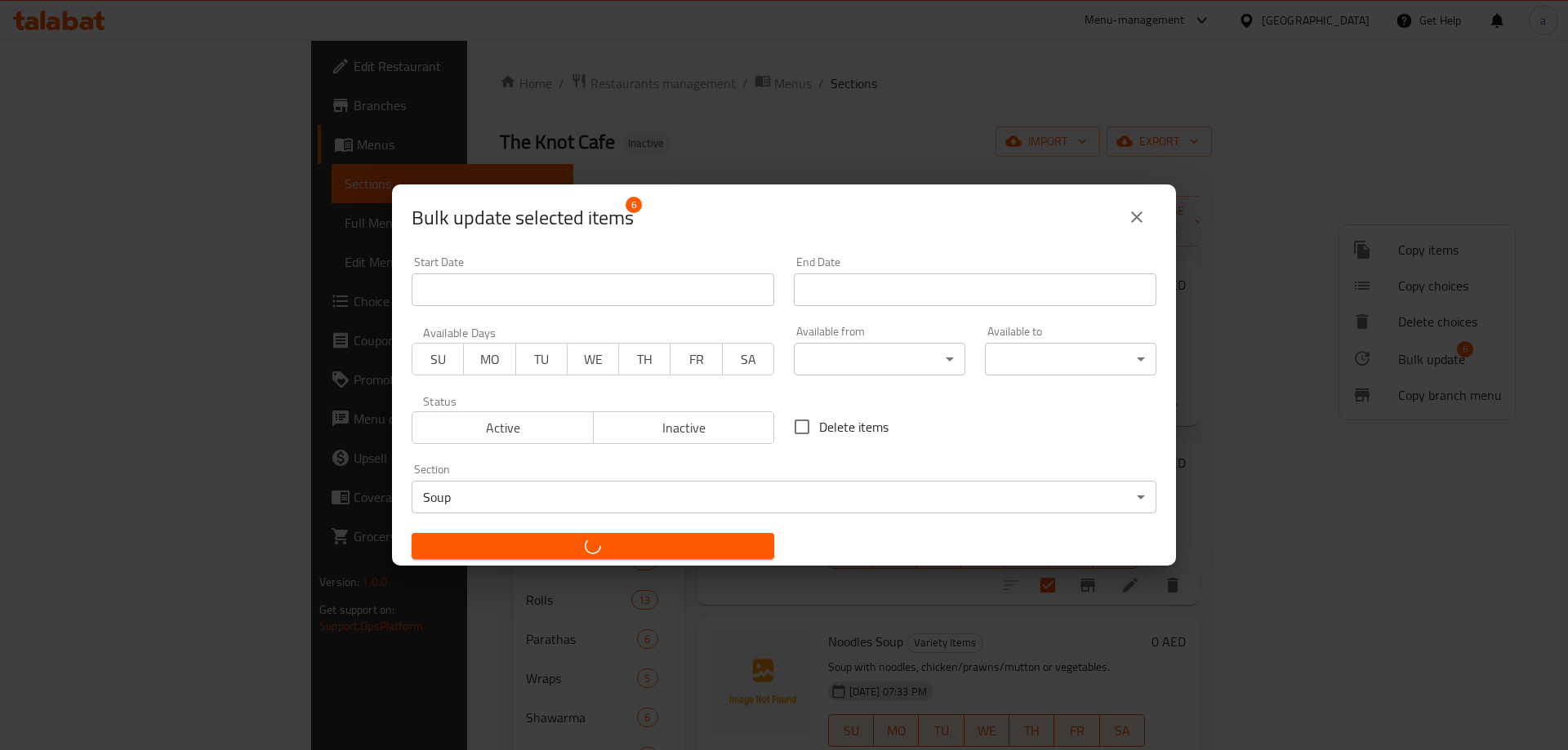
checkbox input "false"
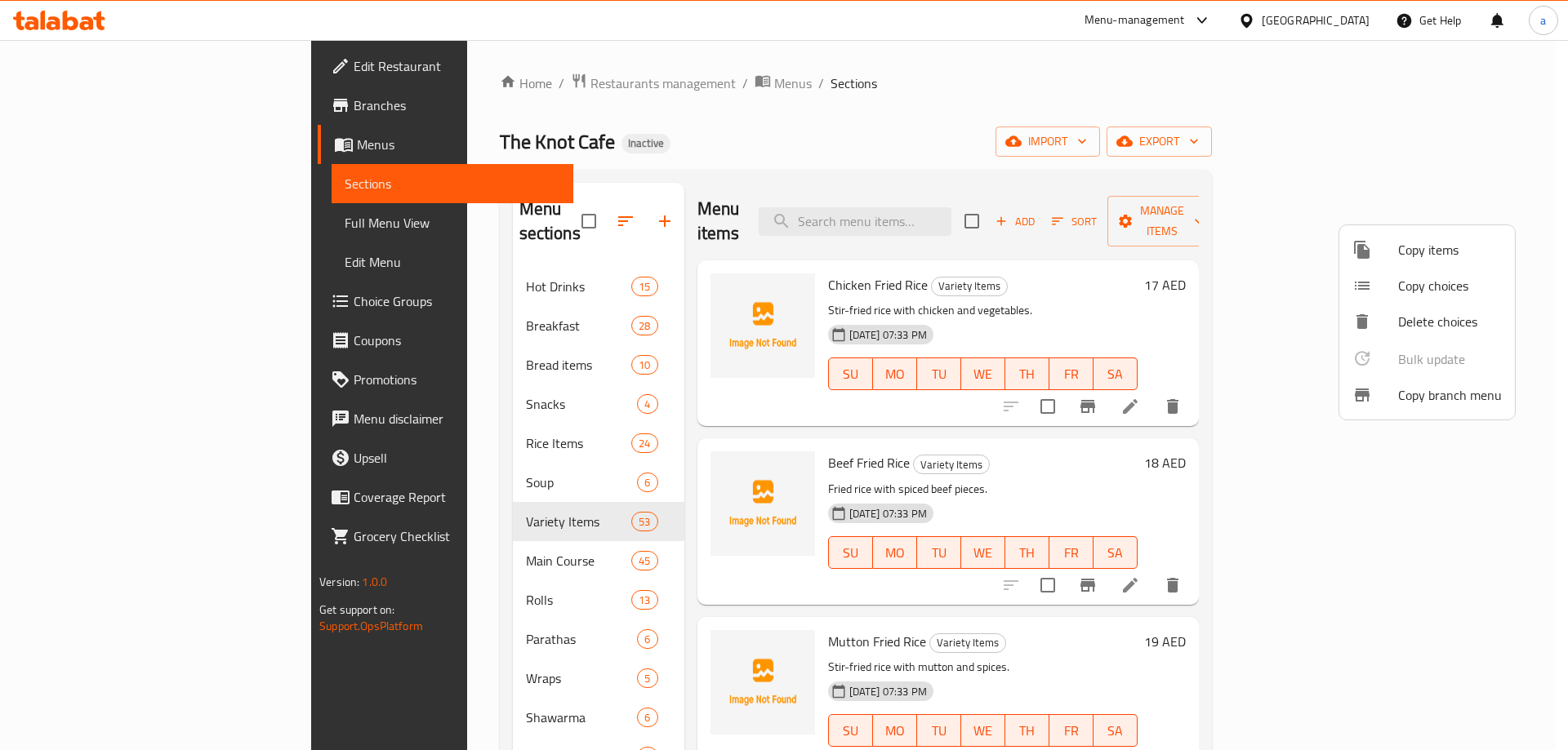
click at [777, 132] on div at bounding box center [784, 375] width 1568 height 750
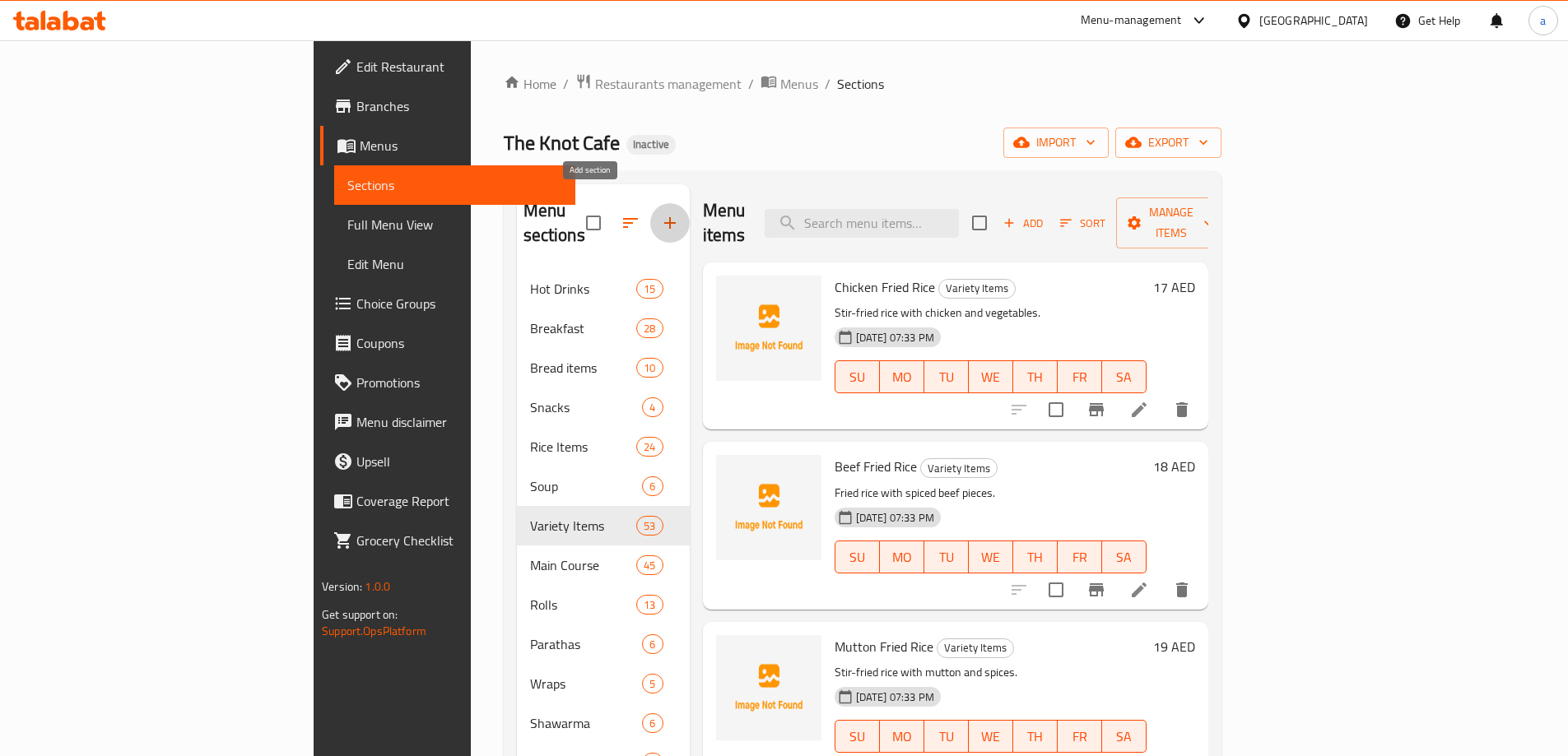
click at [660, 216] on icon "button" at bounding box center [670, 223] width 20 height 20
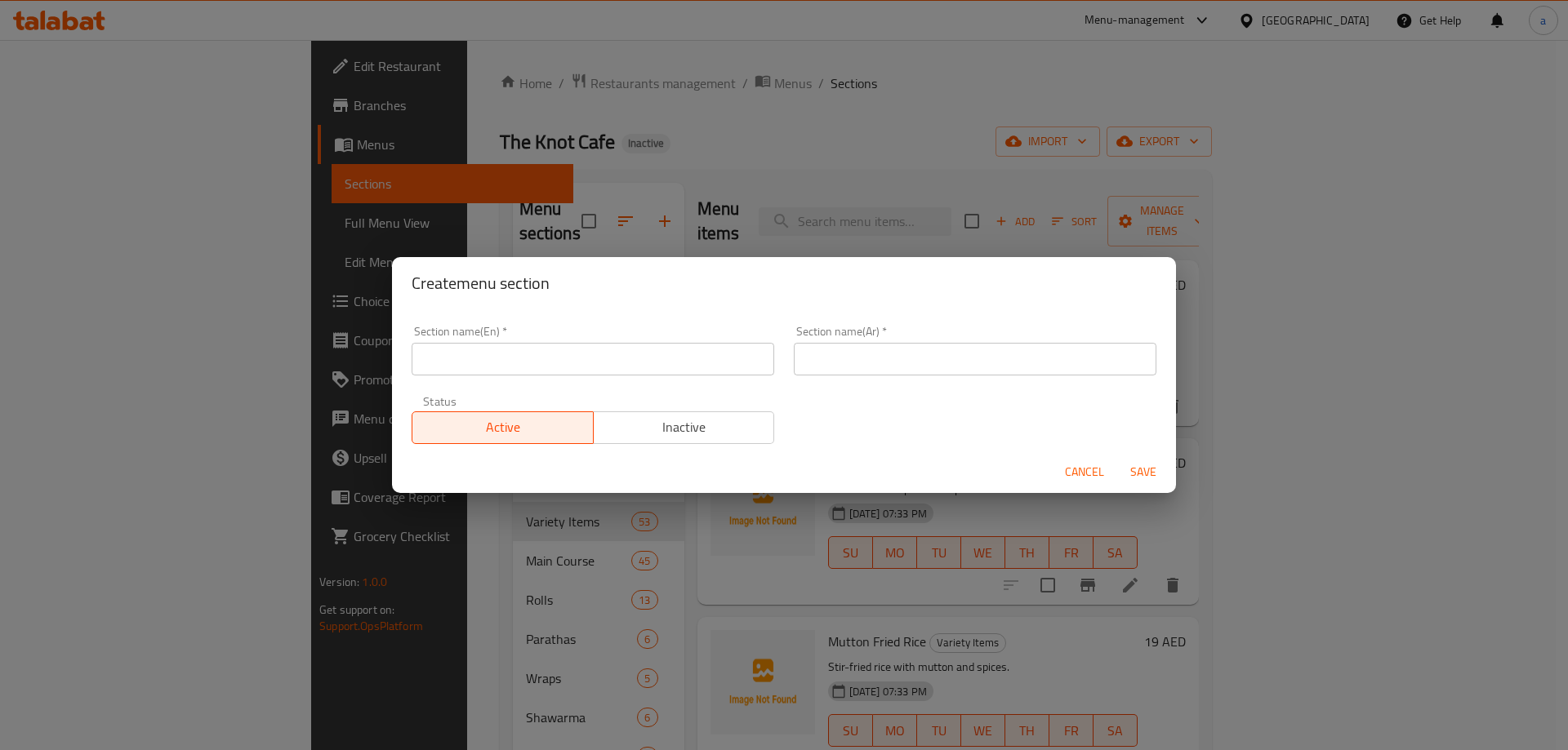
click at [670, 359] on input "text" at bounding box center [593, 359] width 363 height 33
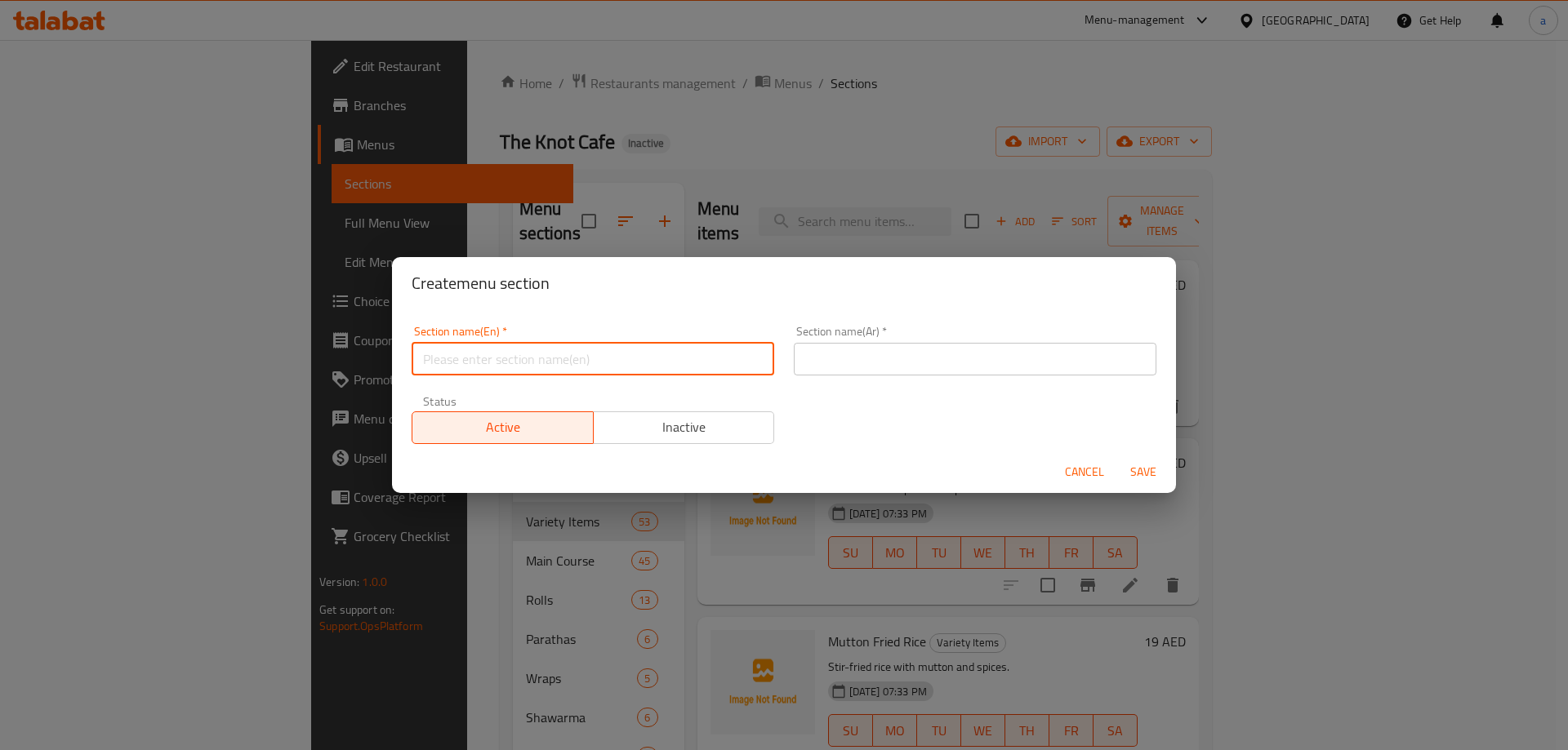
type input "r"
type input "R"
type input "Fried Rice"
click at [879, 358] on input "text" at bounding box center [975, 359] width 363 height 33
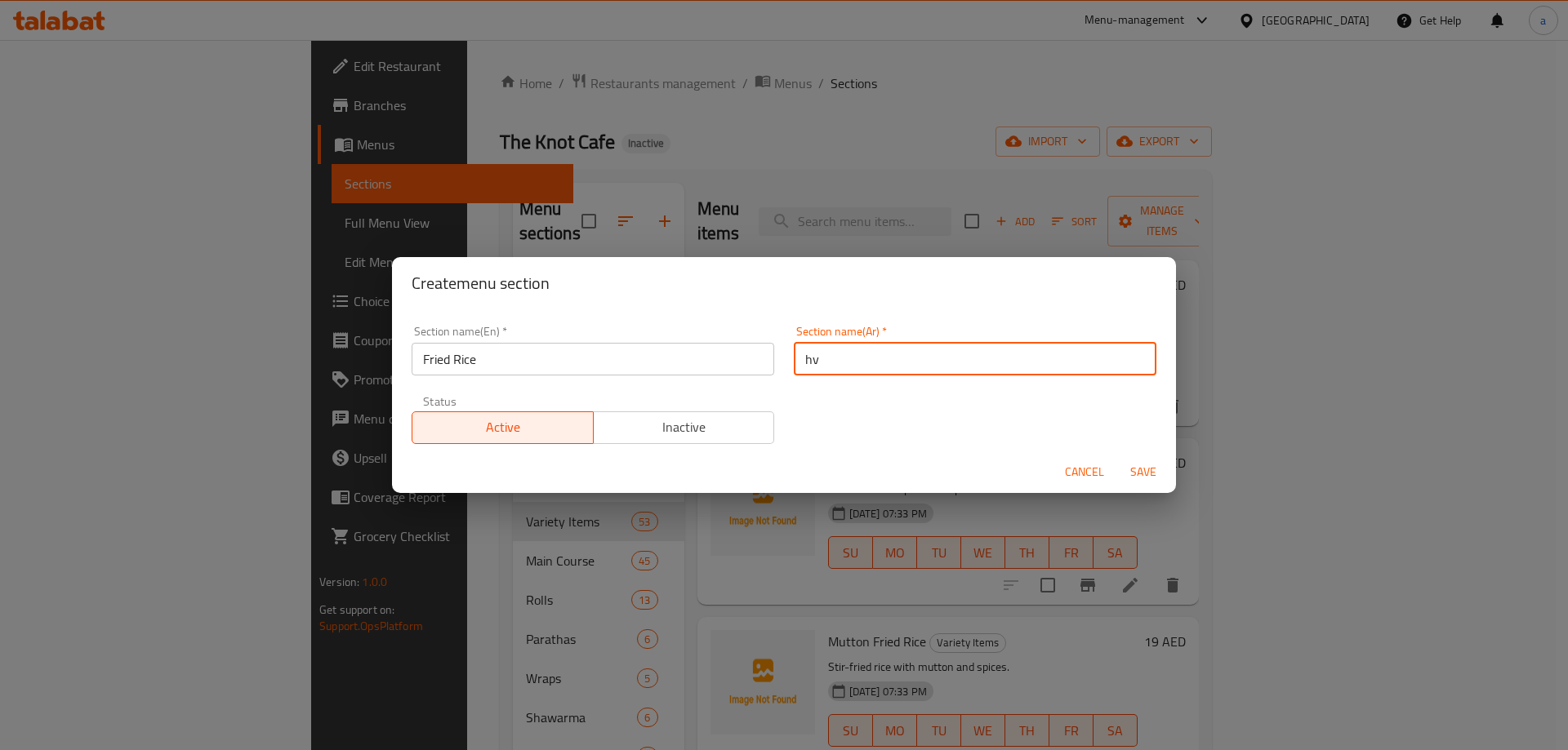
type input "h"
type input "ارز مقلي"
click at [1138, 474] on span "Save" at bounding box center [1143, 472] width 39 height 21
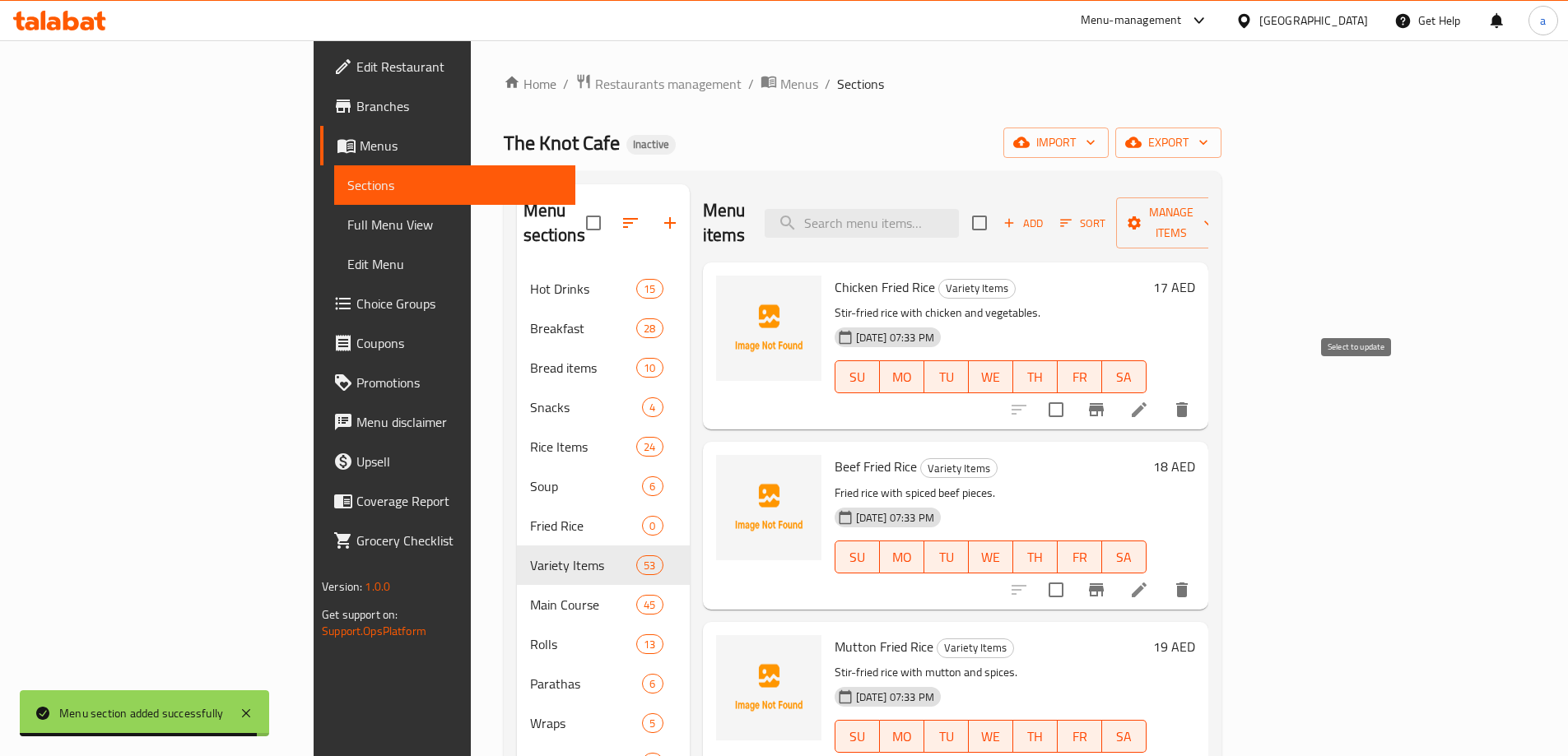
click at [1073, 392] on input "checkbox" at bounding box center [1055, 409] width 35 height 35
checkbox input "true"
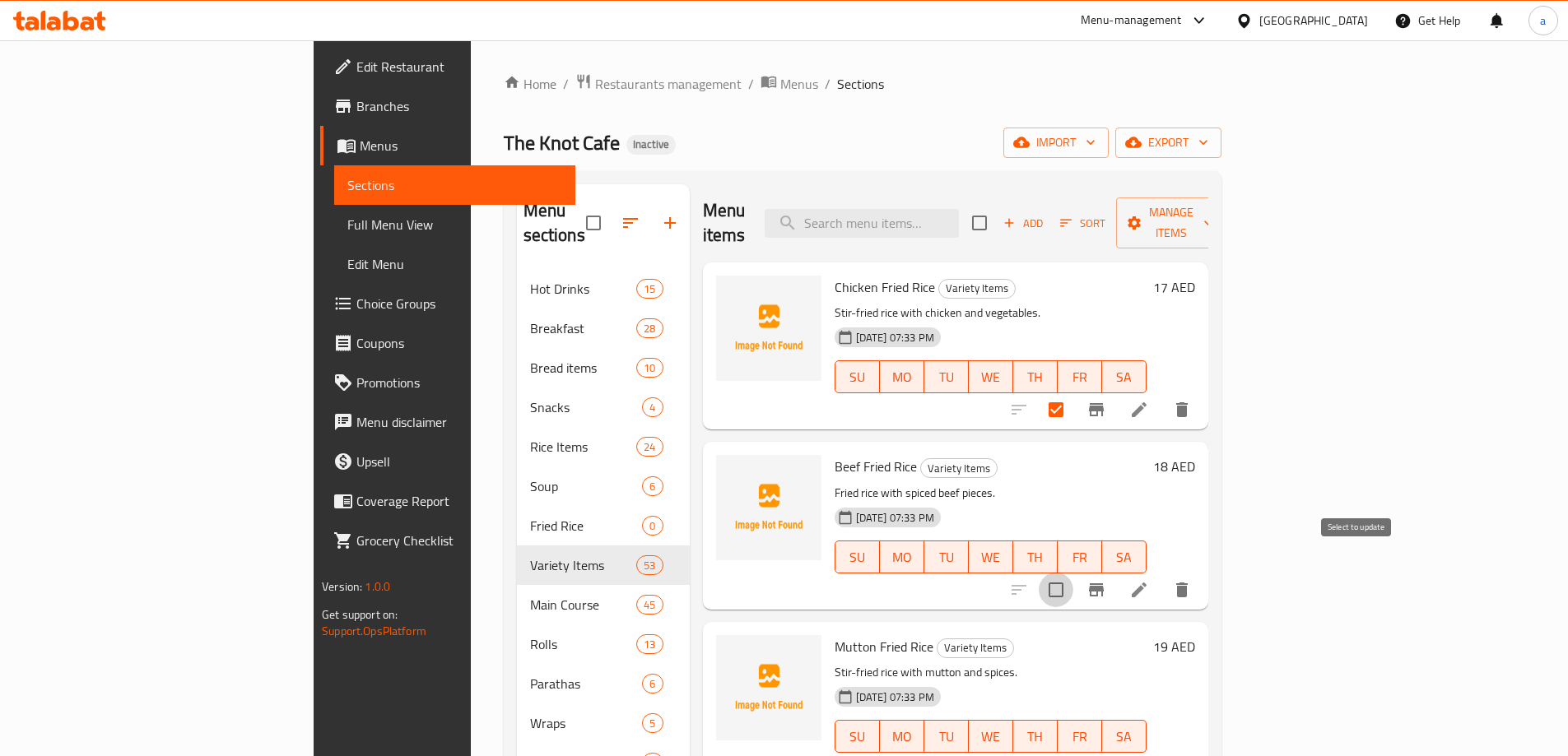
click at [1073, 573] on input "checkbox" at bounding box center [1055, 590] width 35 height 35
checkbox input "true"
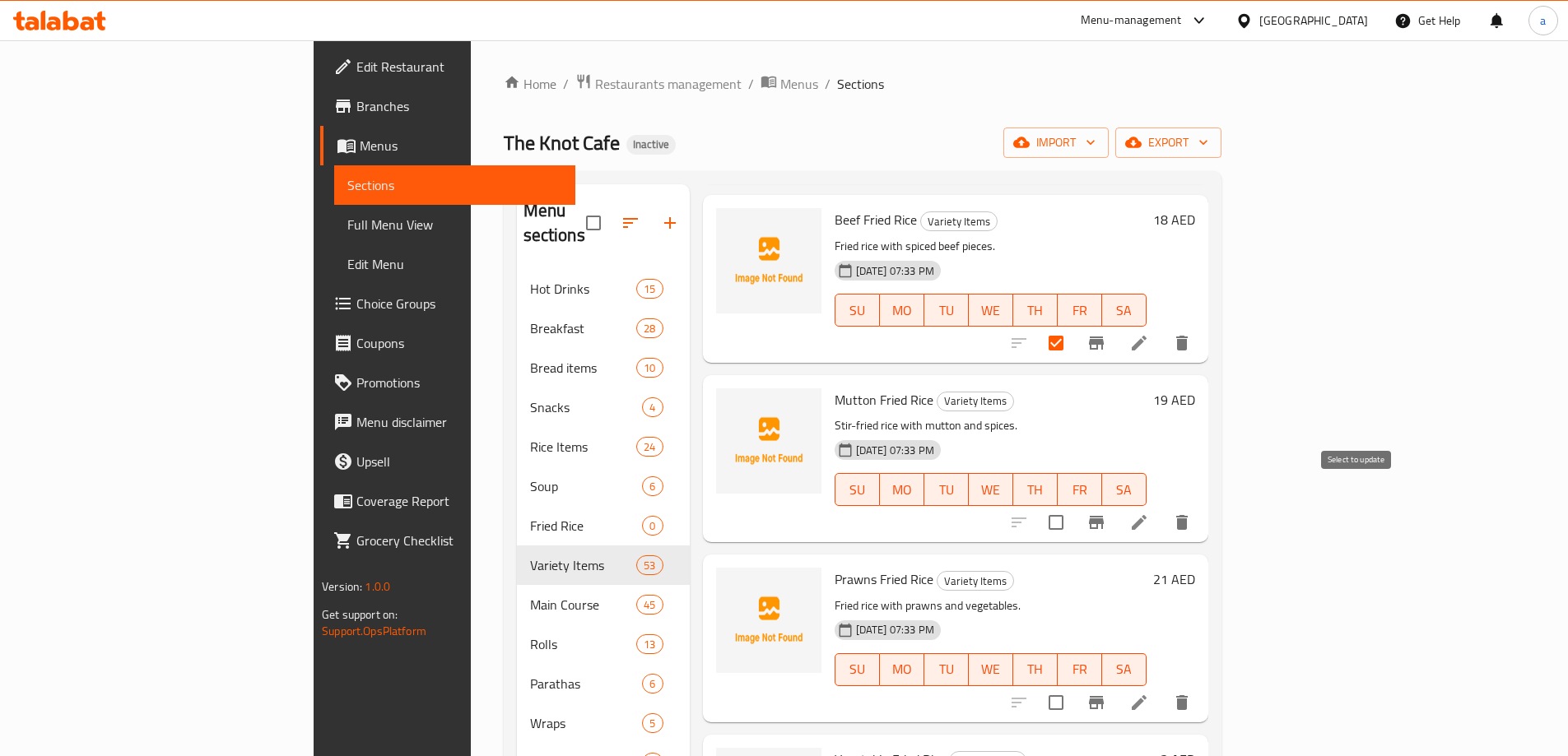
click at [1073, 505] on input "checkbox" at bounding box center [1055, 522] width 35 height 35
checkbox input "true"
click at [1073, 685] on input "checkbox" at bounding box center [1055, 702] width 35 height 35
checkbox input "true"
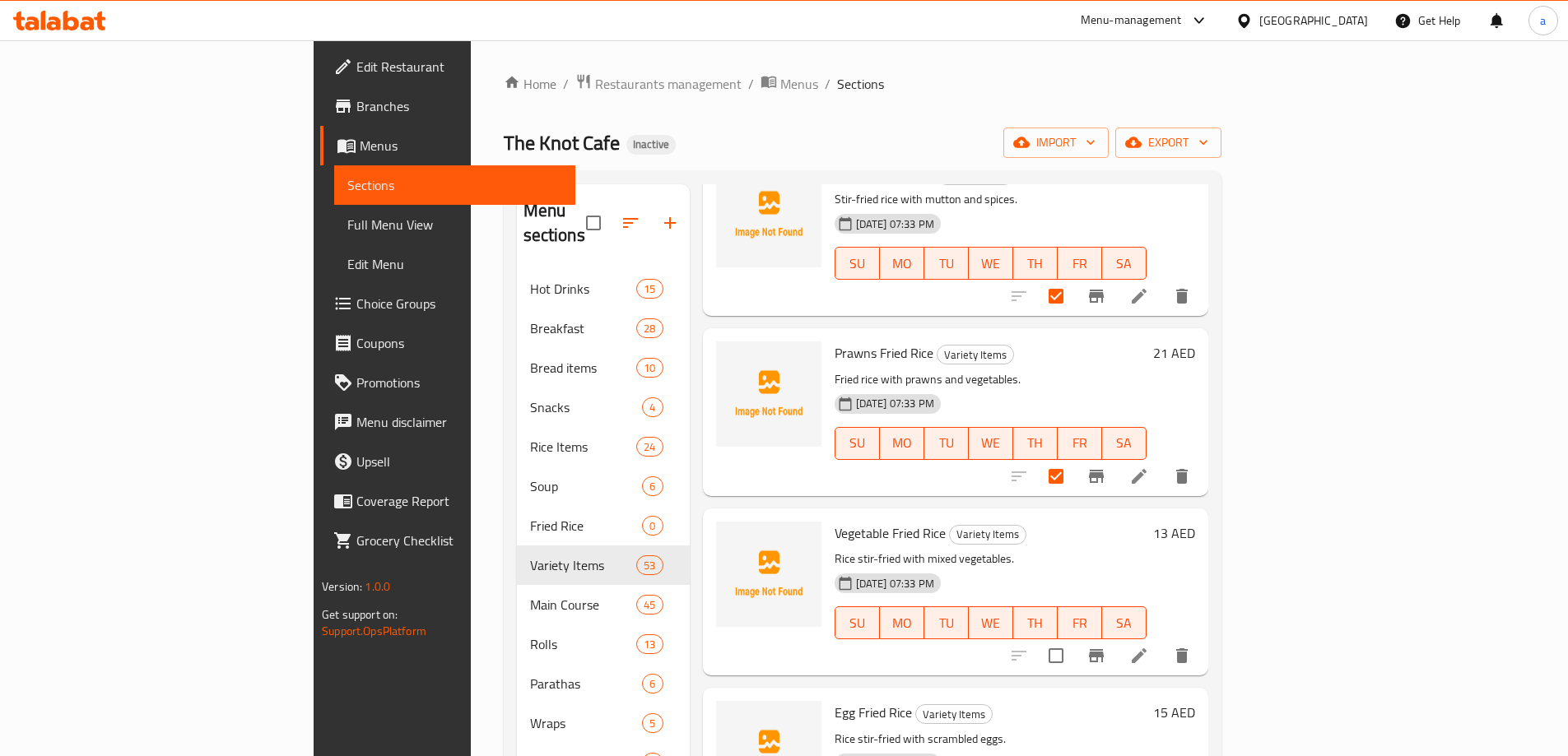
scroll to position [576, 0]
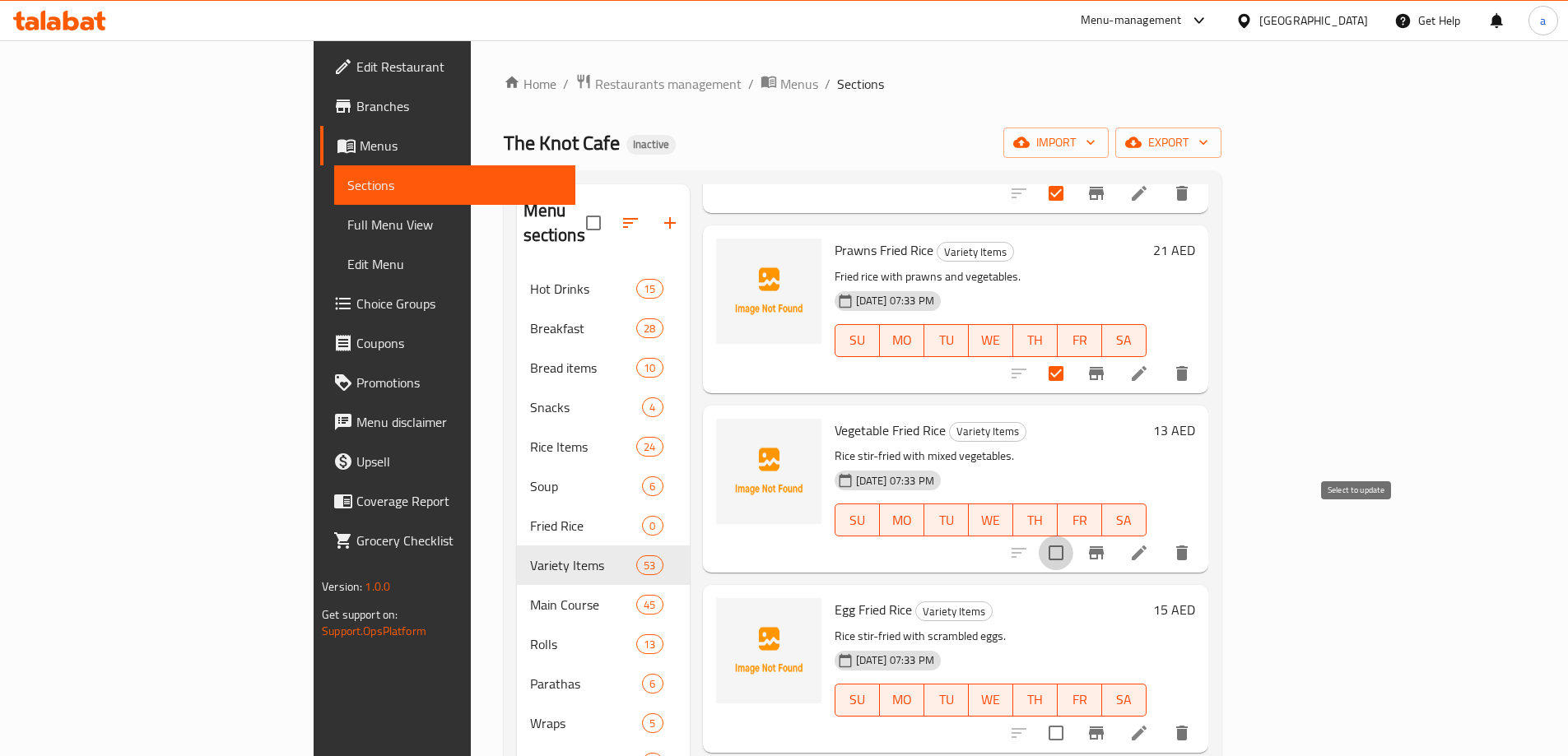
click at [1073, 538] on input "checkbox" at bounding box center [1055, 553] width 35 height 35
checkbox input "true"
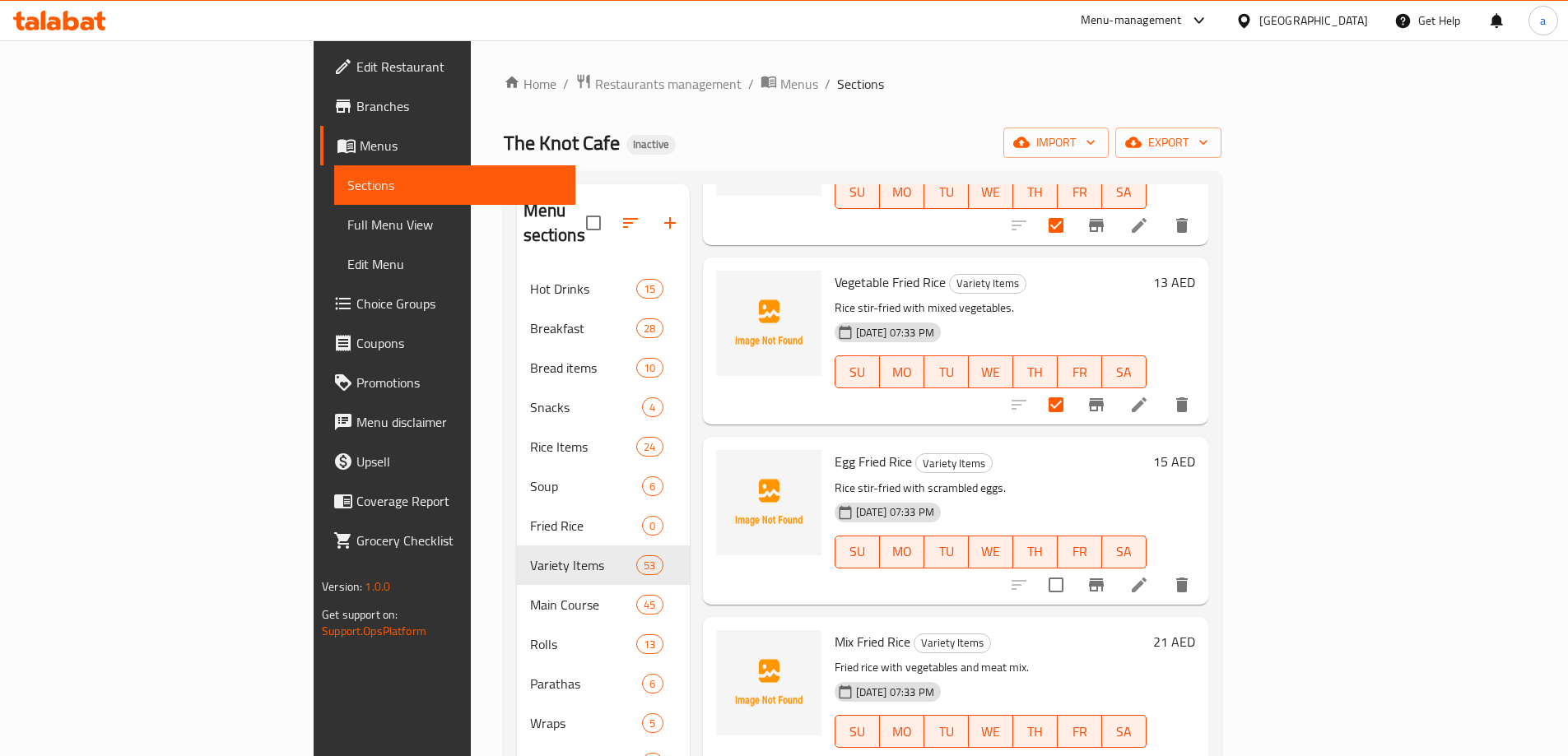
scroll to position [823, 0]
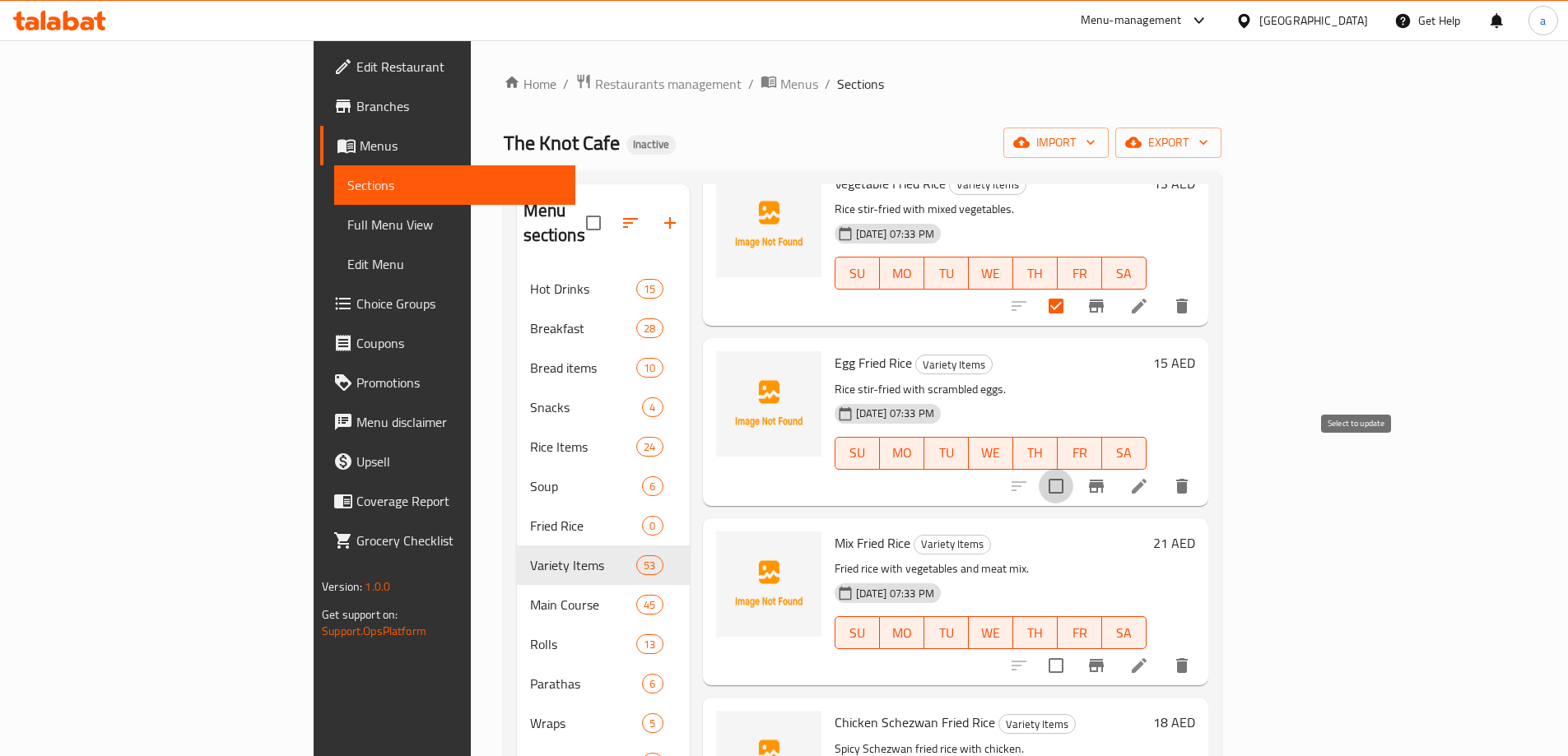
click at [1073, 477] on input "checkbox" at bounding box center [1055, 486] width 35 height 35
checkbox input "true"
click at [1073, 649] on input "checkbox" at bounding box center [1055, 666] width 35 height 35
checkbox input "true"
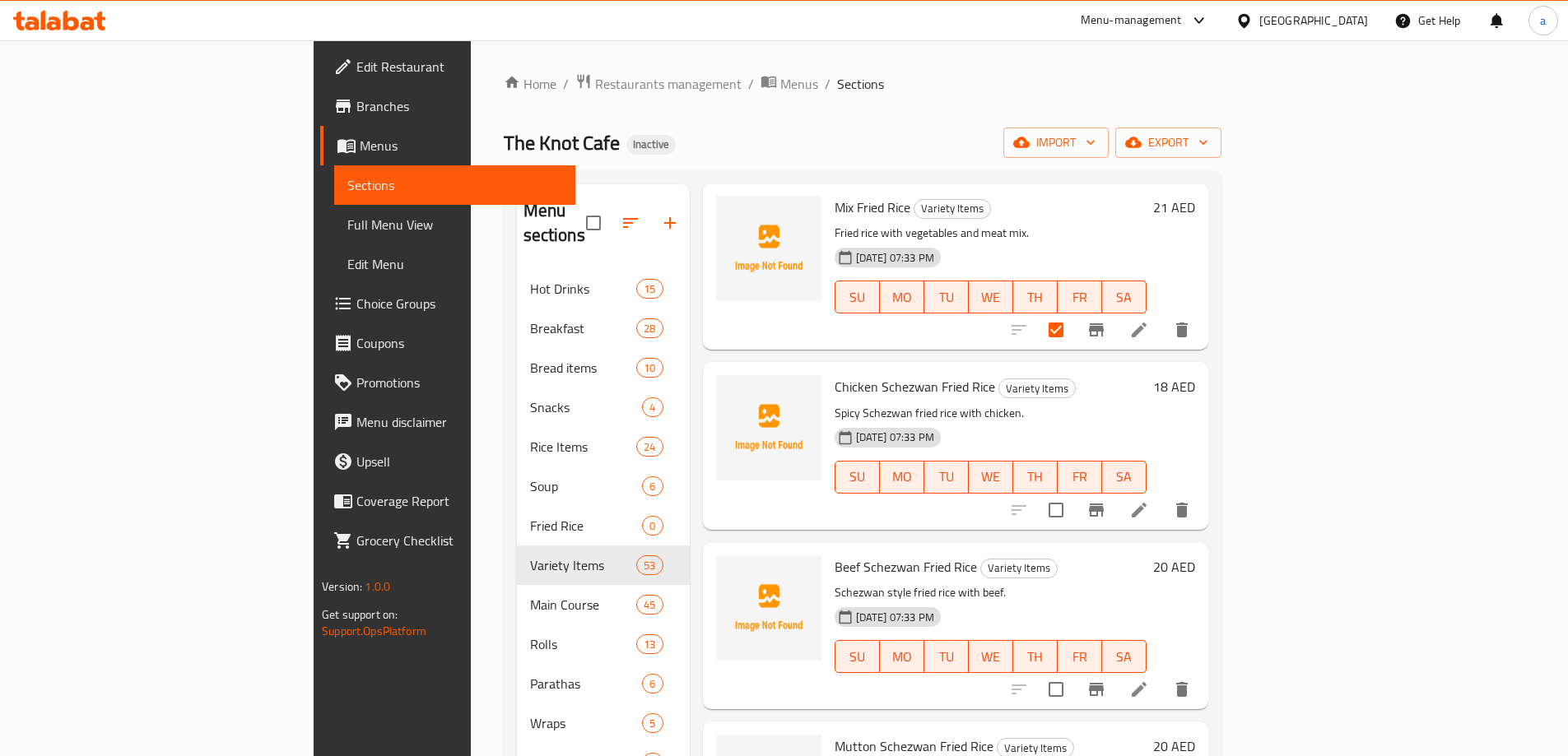
scroll to position [1316, 0]
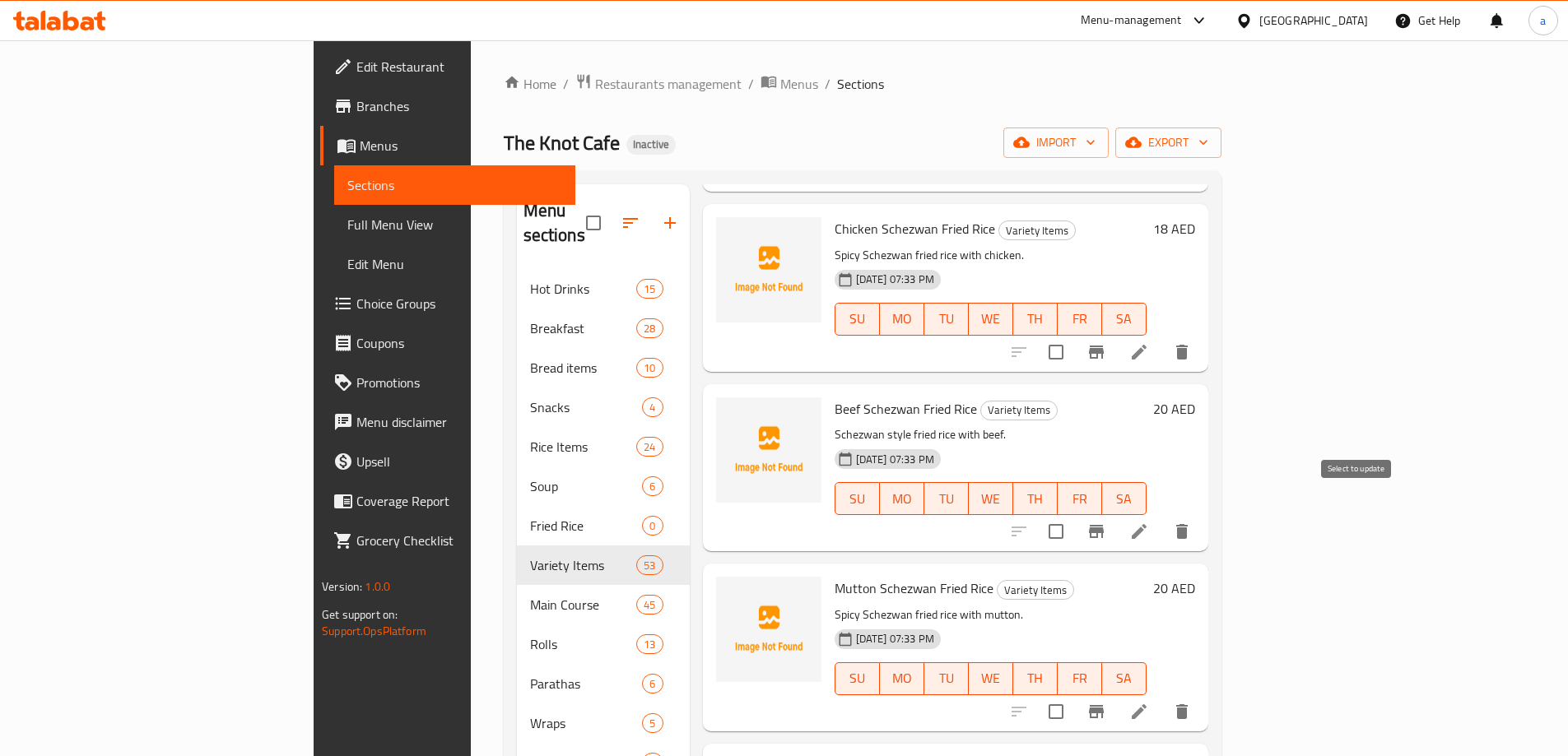
click at [1073, 514] on input "checkbox" at bounding box center [1055, 531] width 35 height 35
checkbox input "true"
click at [1073, 695] on input "checkbox" at bounding box center [1055, 712] width 35 height 35
checkbox input "true"
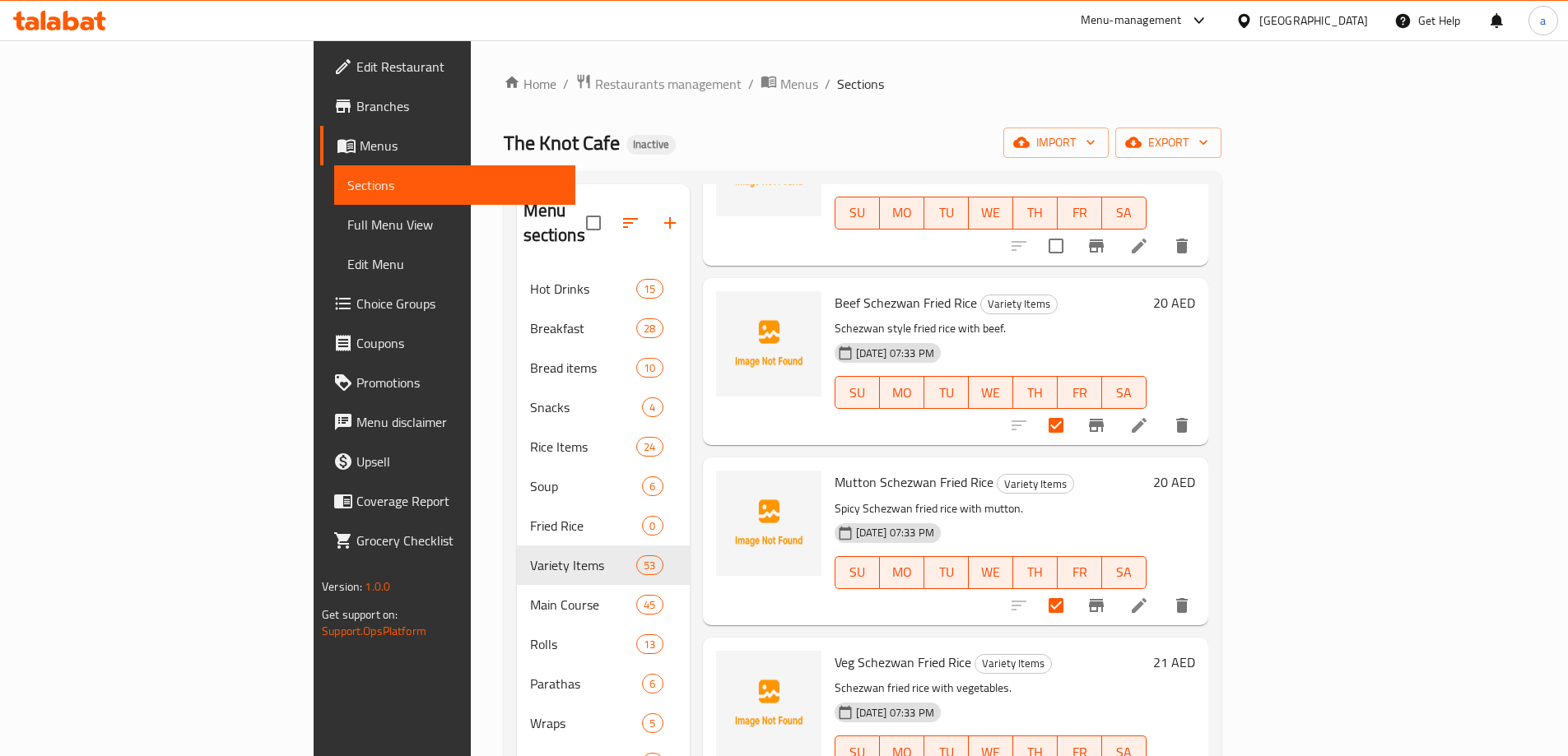
scroll to position [1564, 0]
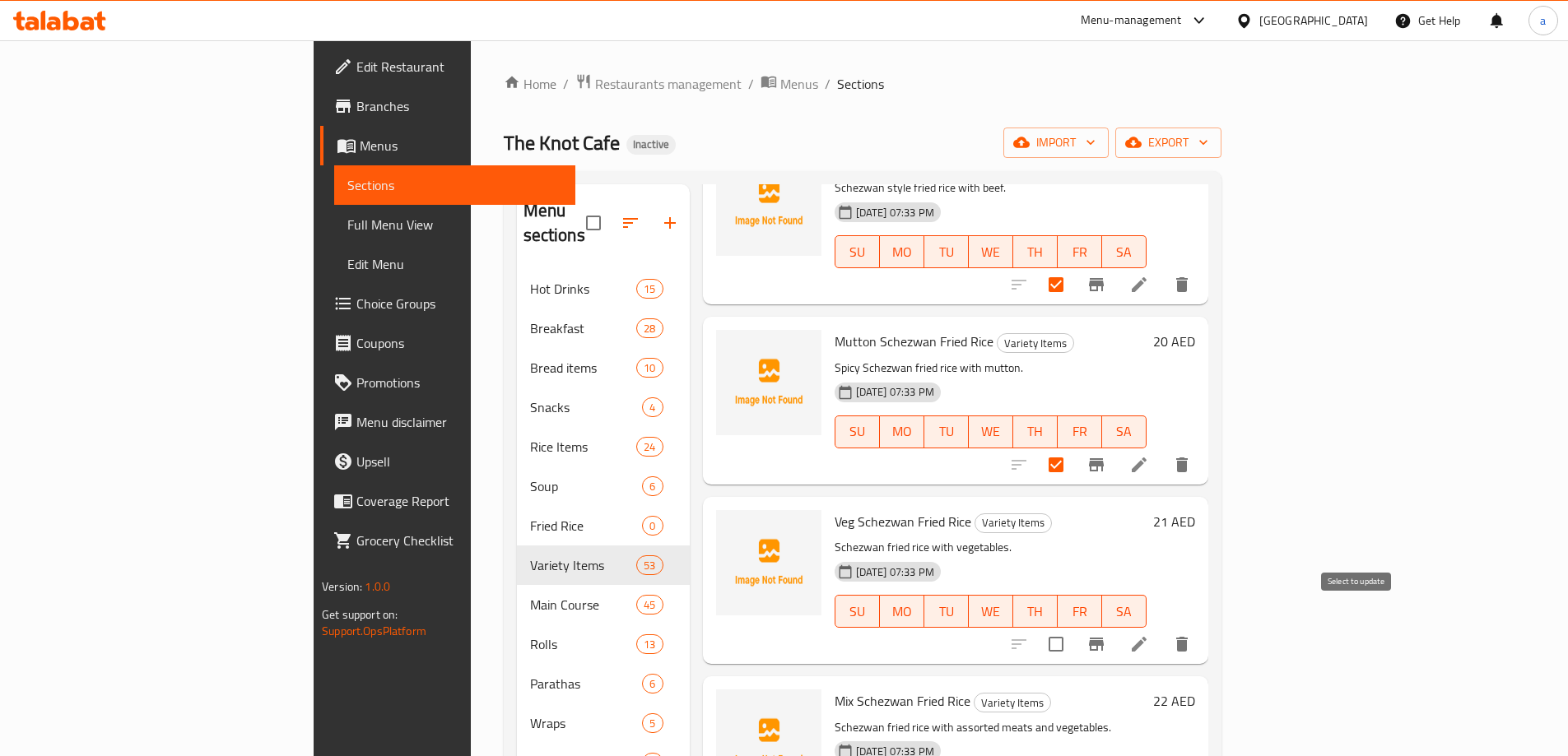
click at [1073, 627] on input "checkbox" at bounding box center [1055, 644] width 35 height 35
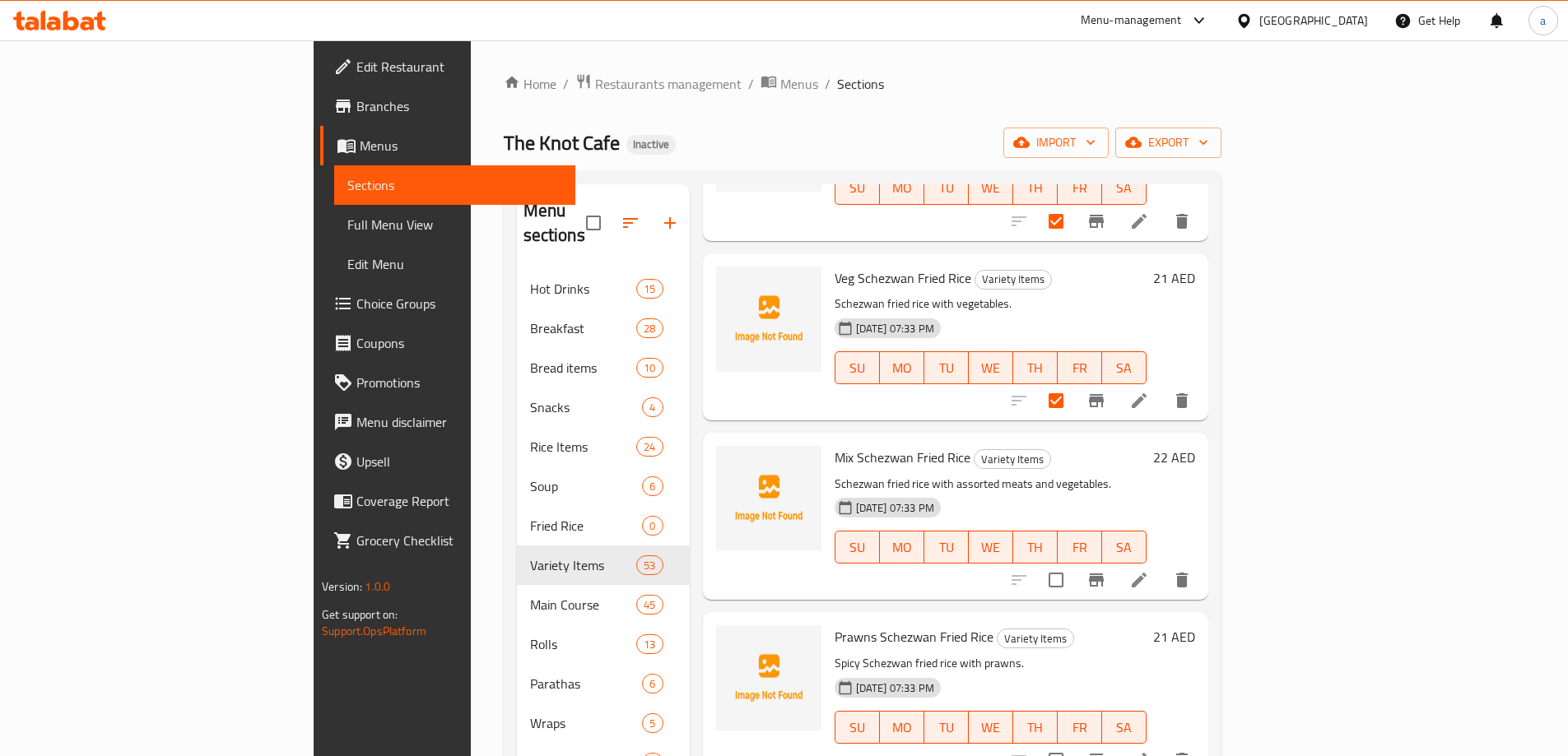
scroll to position [1810, 0]
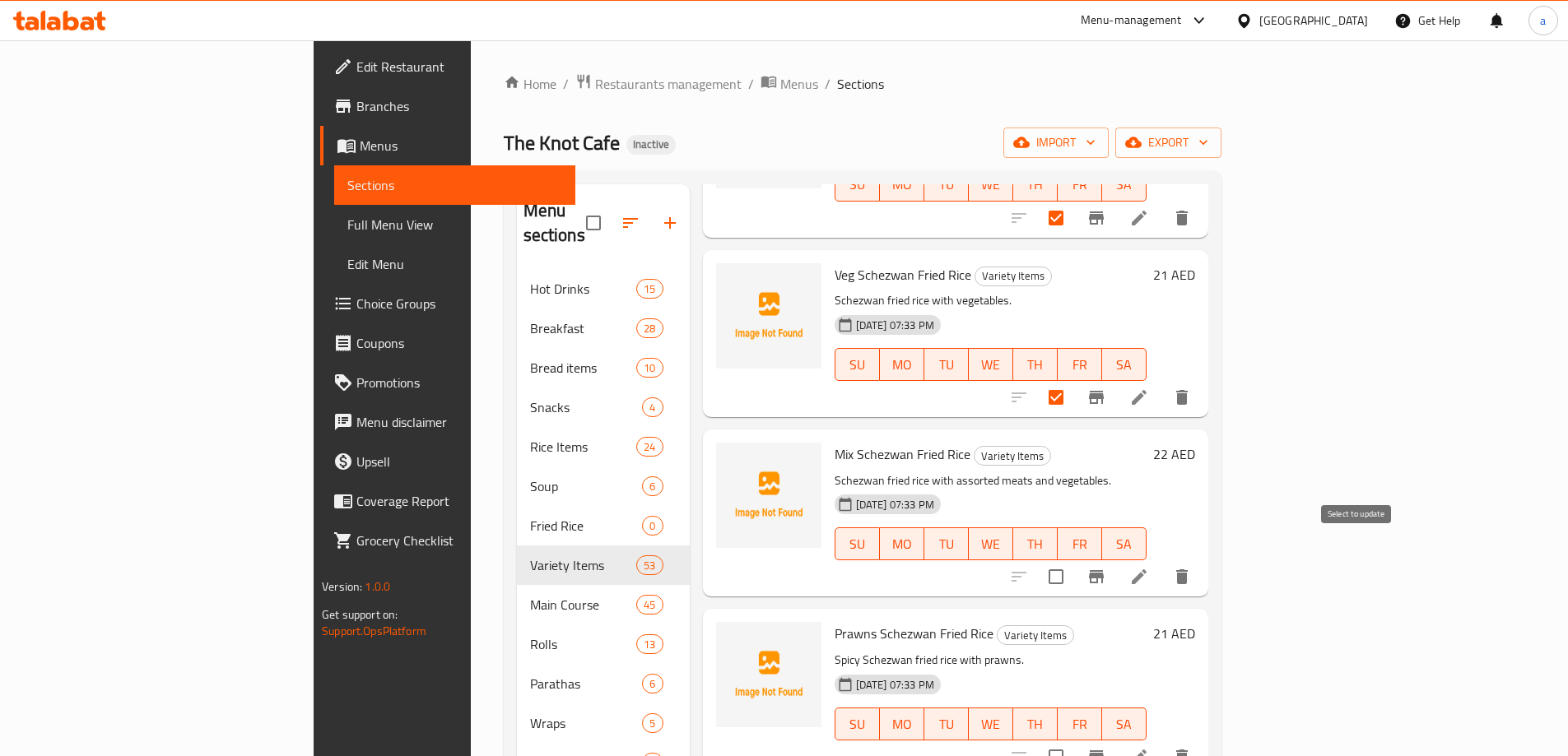
click at [1073, 559] on input "checkbox" at bounding box center [1055, 576] width 35 height 35
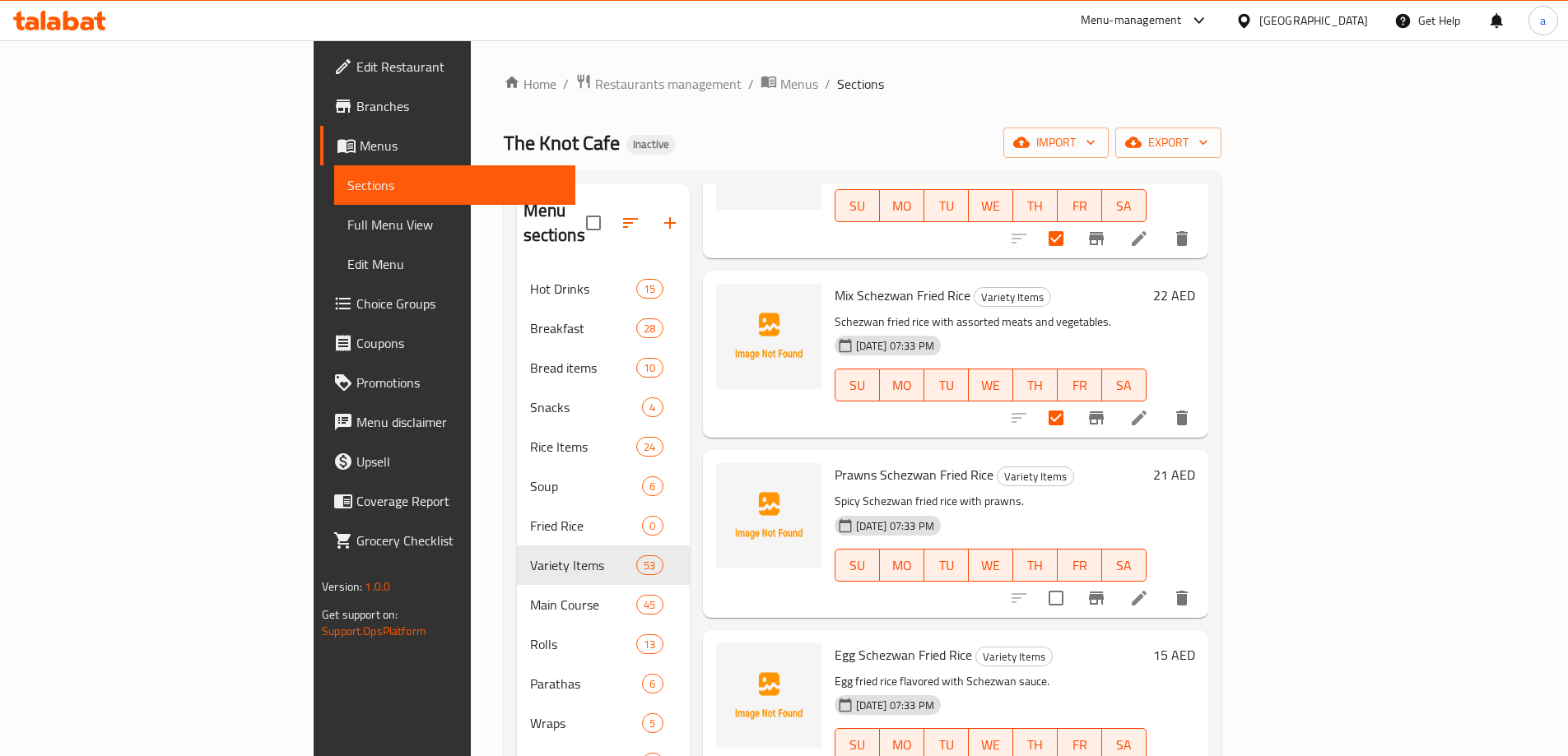
scroll to position [2057, 0]
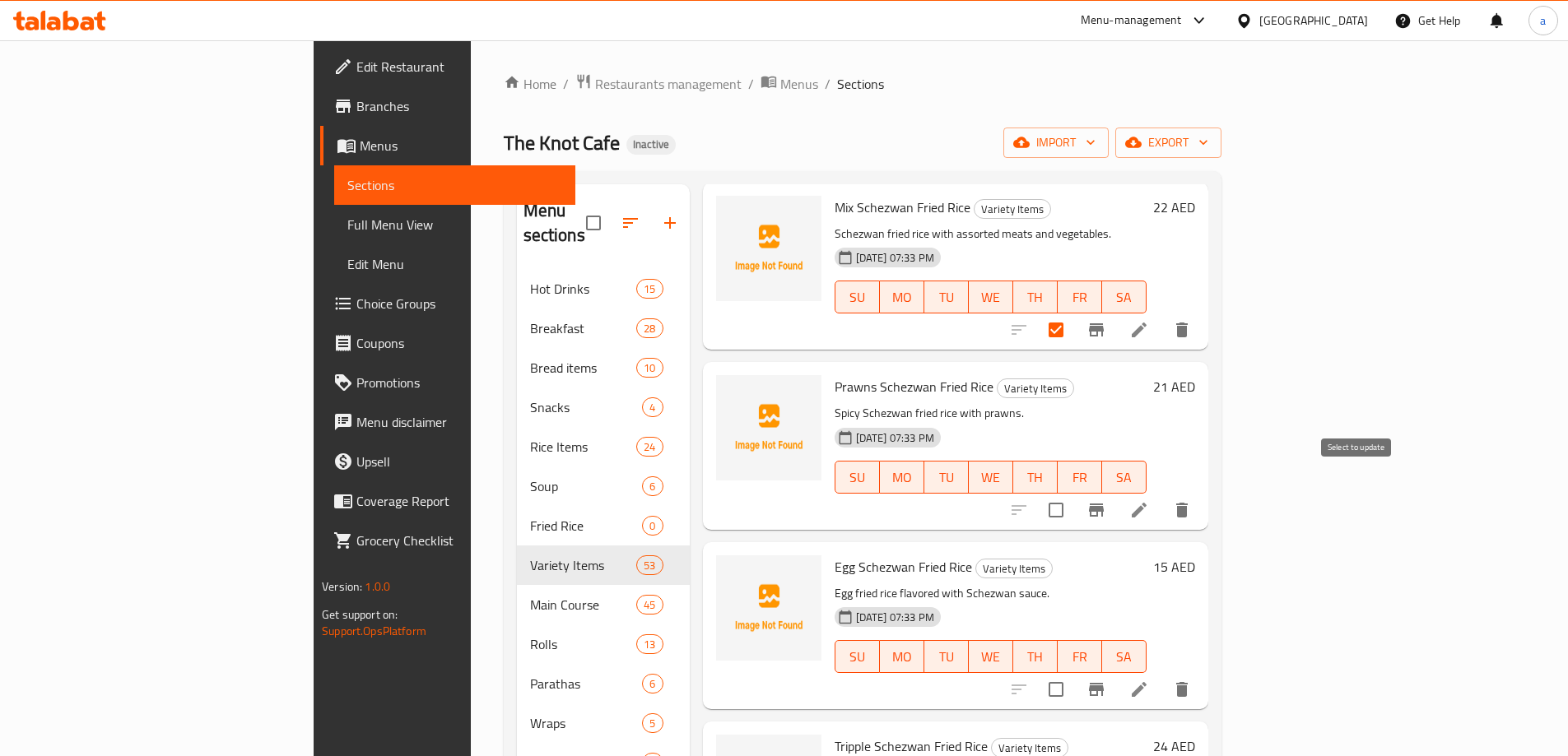
click at [1073, 493] on input "checkbox" at bounding box center [1055, 510] width 35 height 35
click at [1073, 672] on input "checkbox" at bounding box center [1055, 689] width 35 height 35
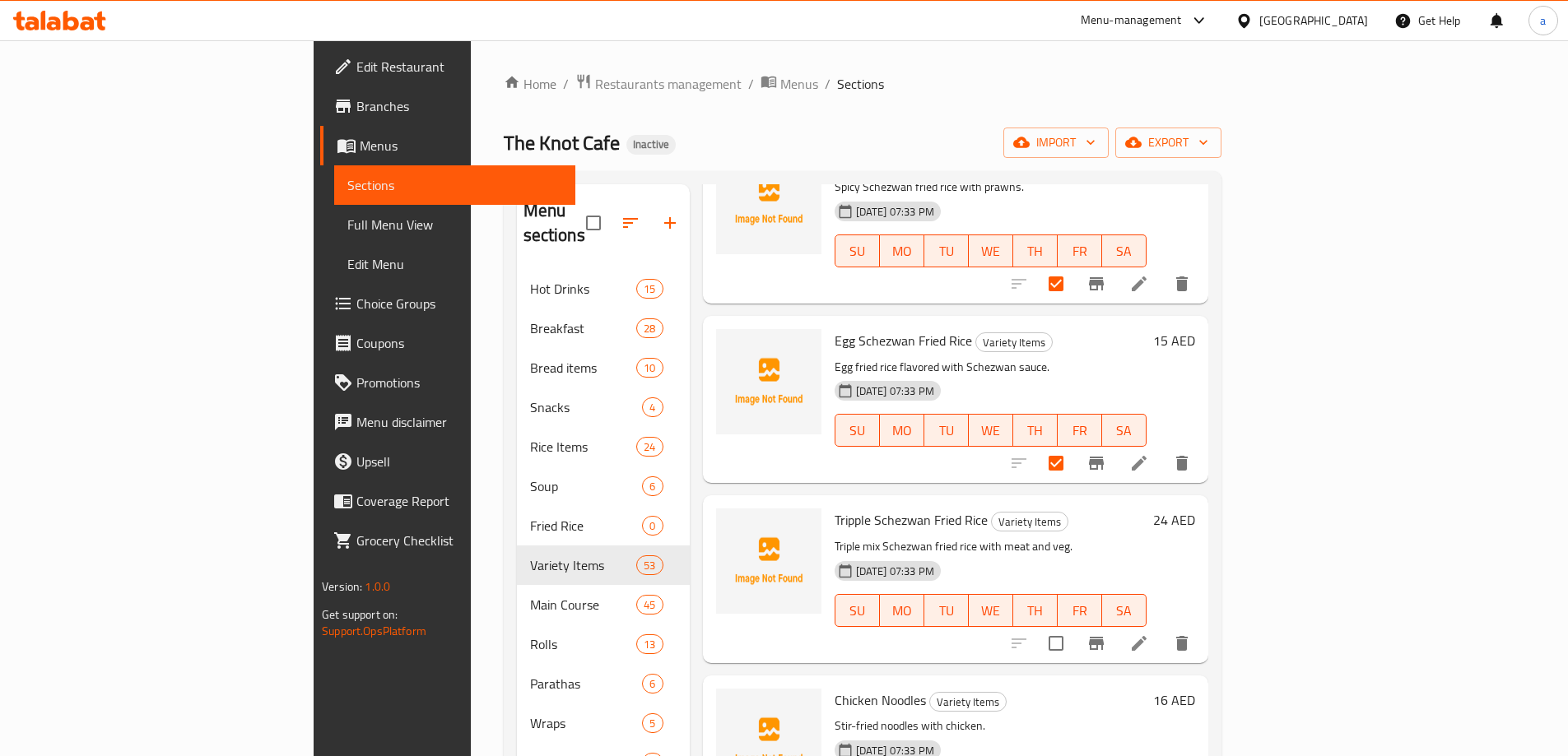
scroll to position [2304, 0]
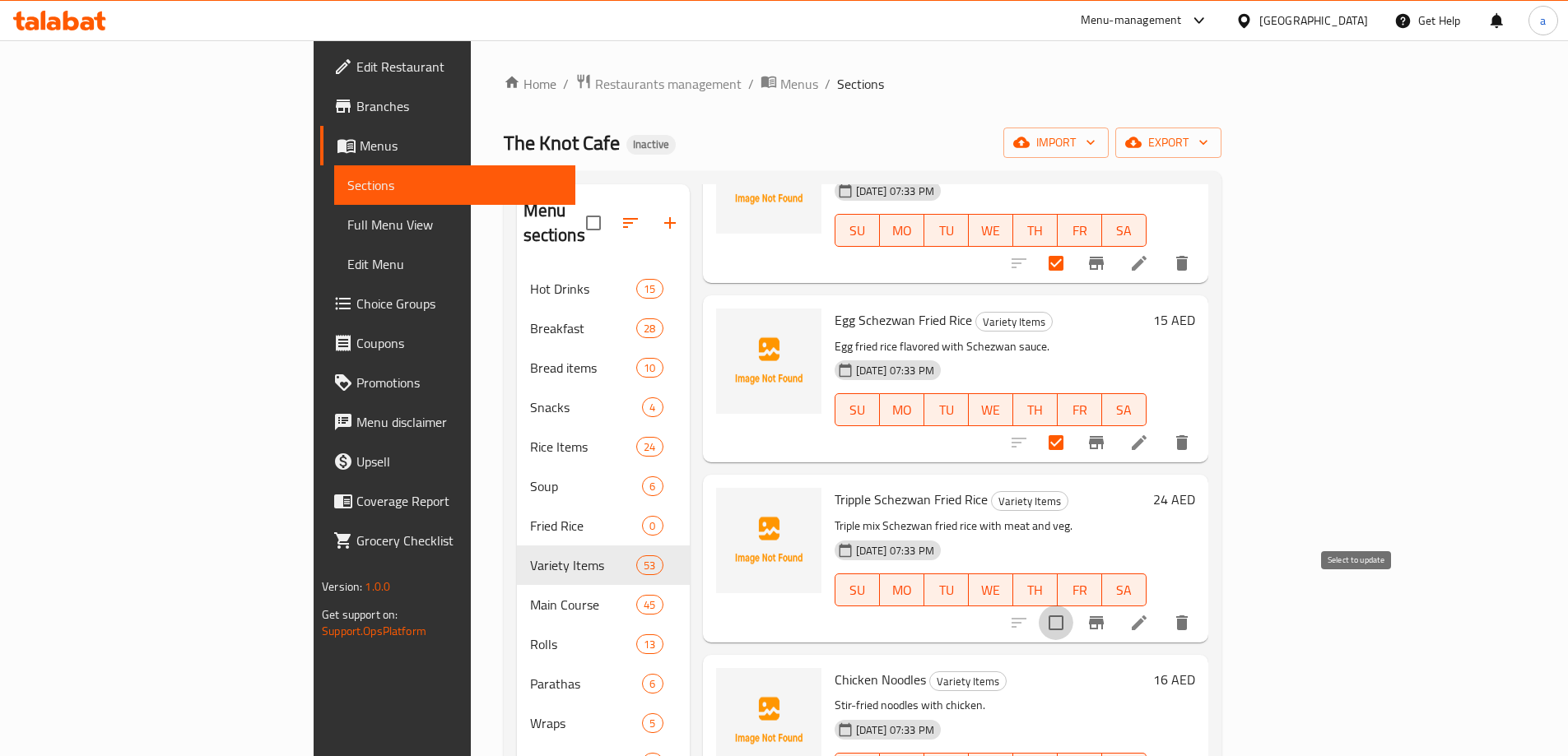
click at [1073, 606] on input "checkbox" at bounding box center [1055, 622] width 35 height 35
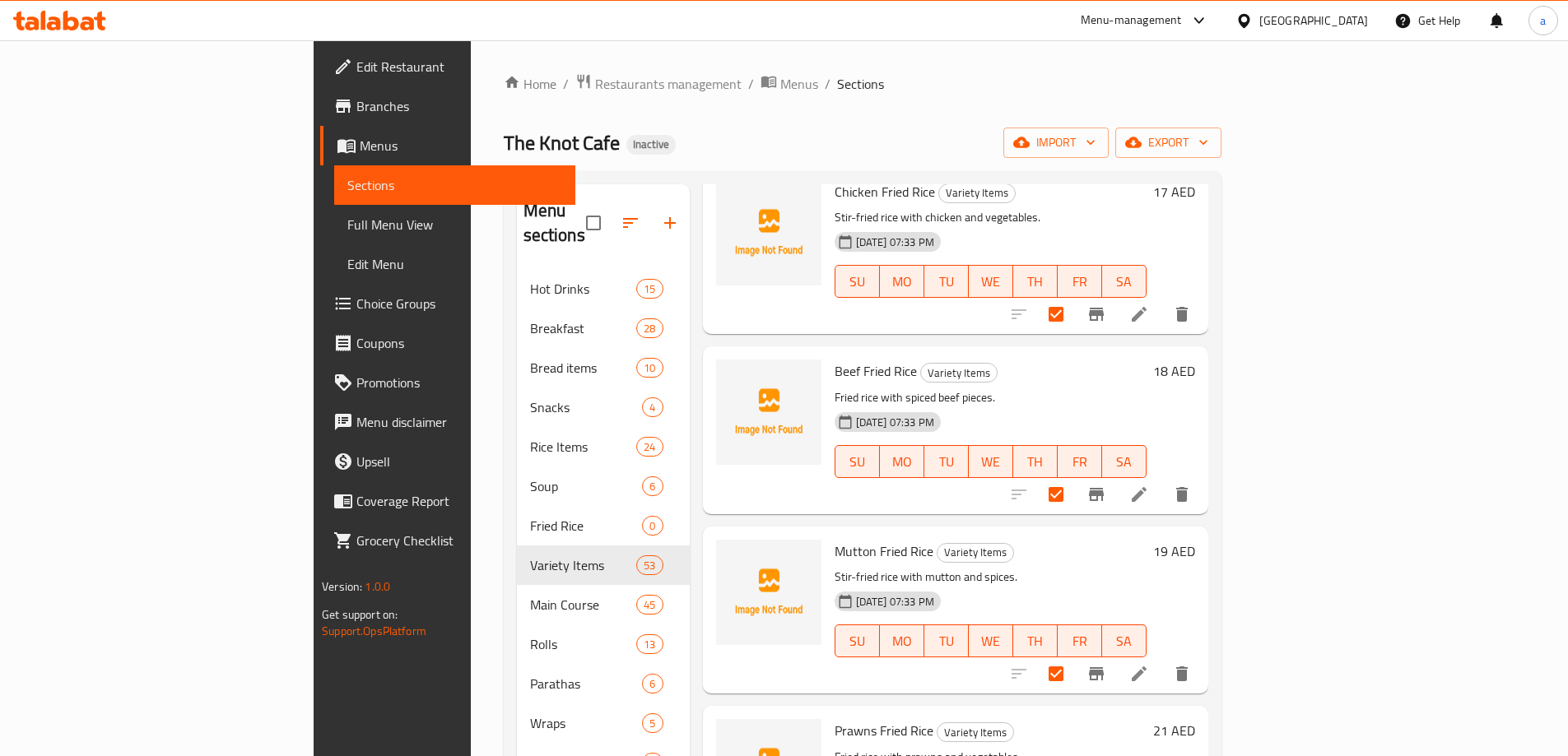
scroll to position [0, 0]
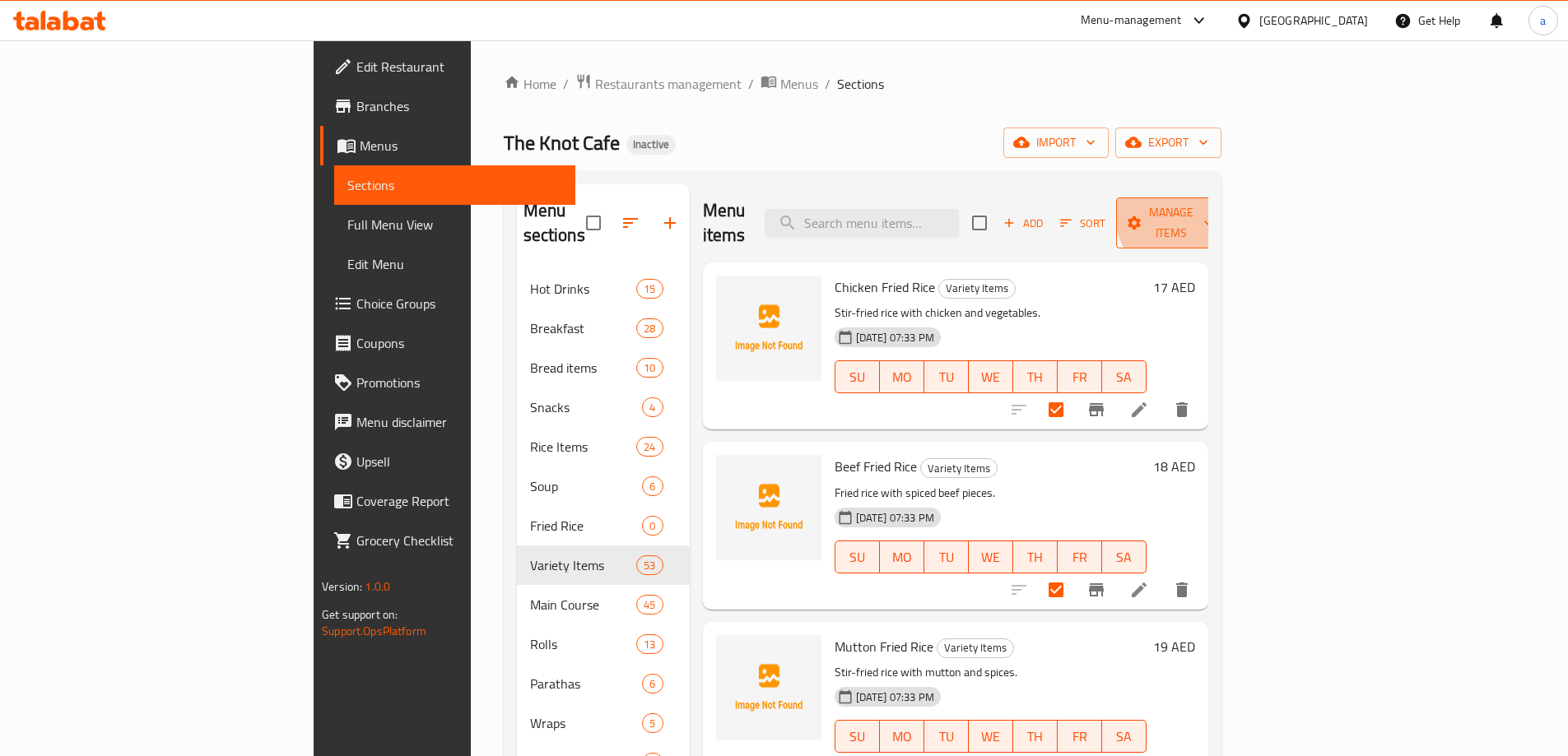
click at [1213, 208] on span "Manage items" at bounding box center [1171, 223] width 84 height 41
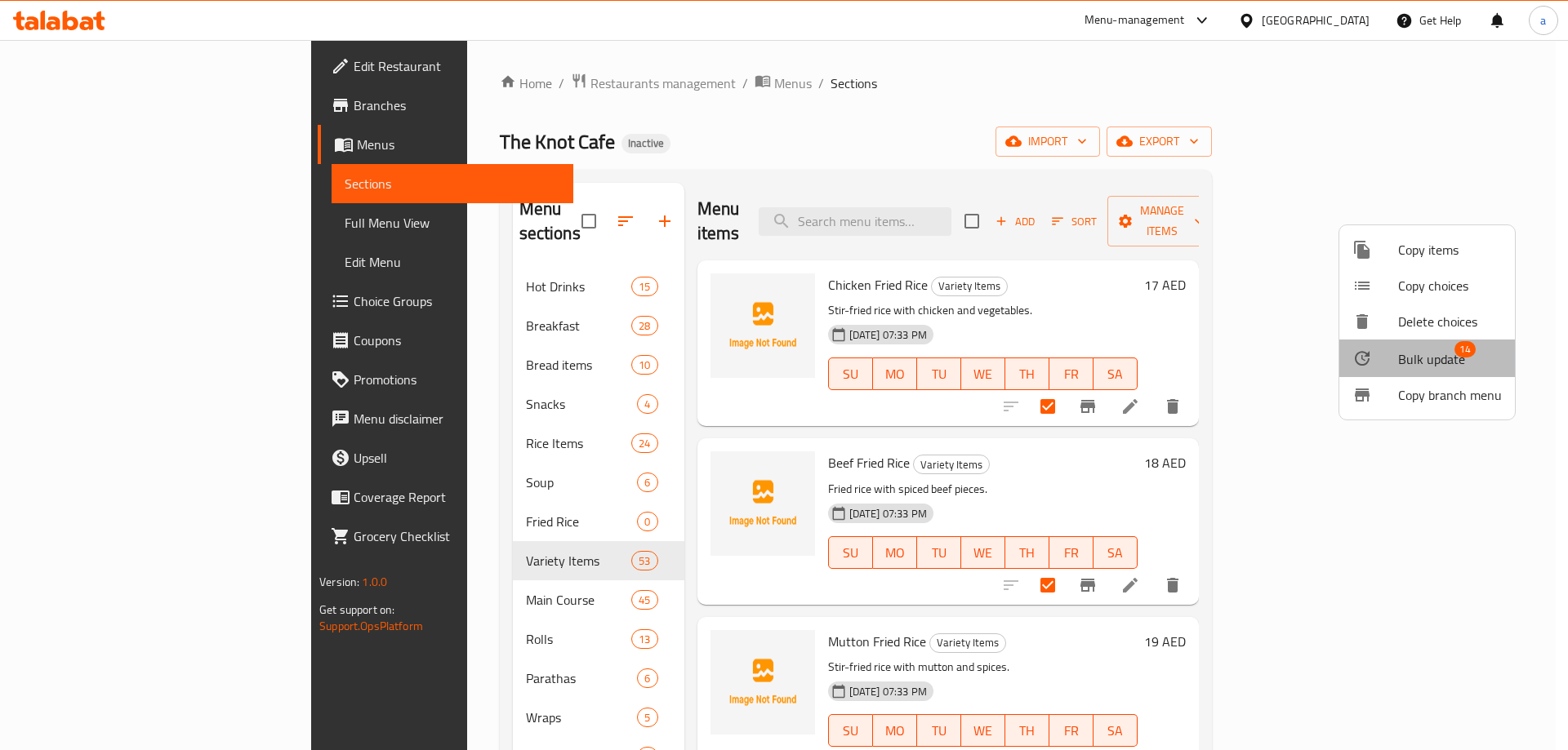
click at [1429, 350] on span "Bulk update" at bounding box center [1432, 359] width 67 height 20
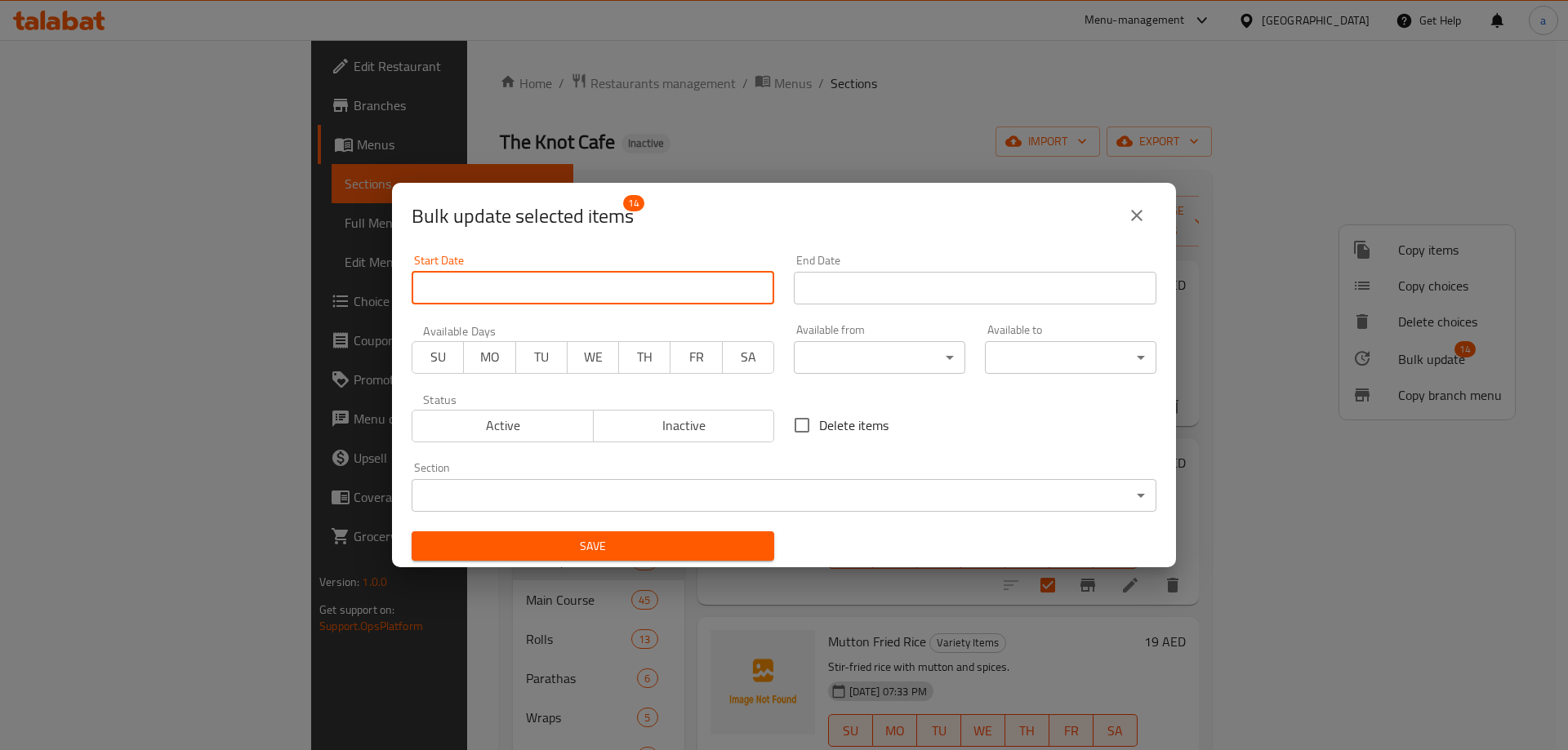
click at [605, 288] on input "Start Date" at bounding box center [593, 287] width 363 height 33
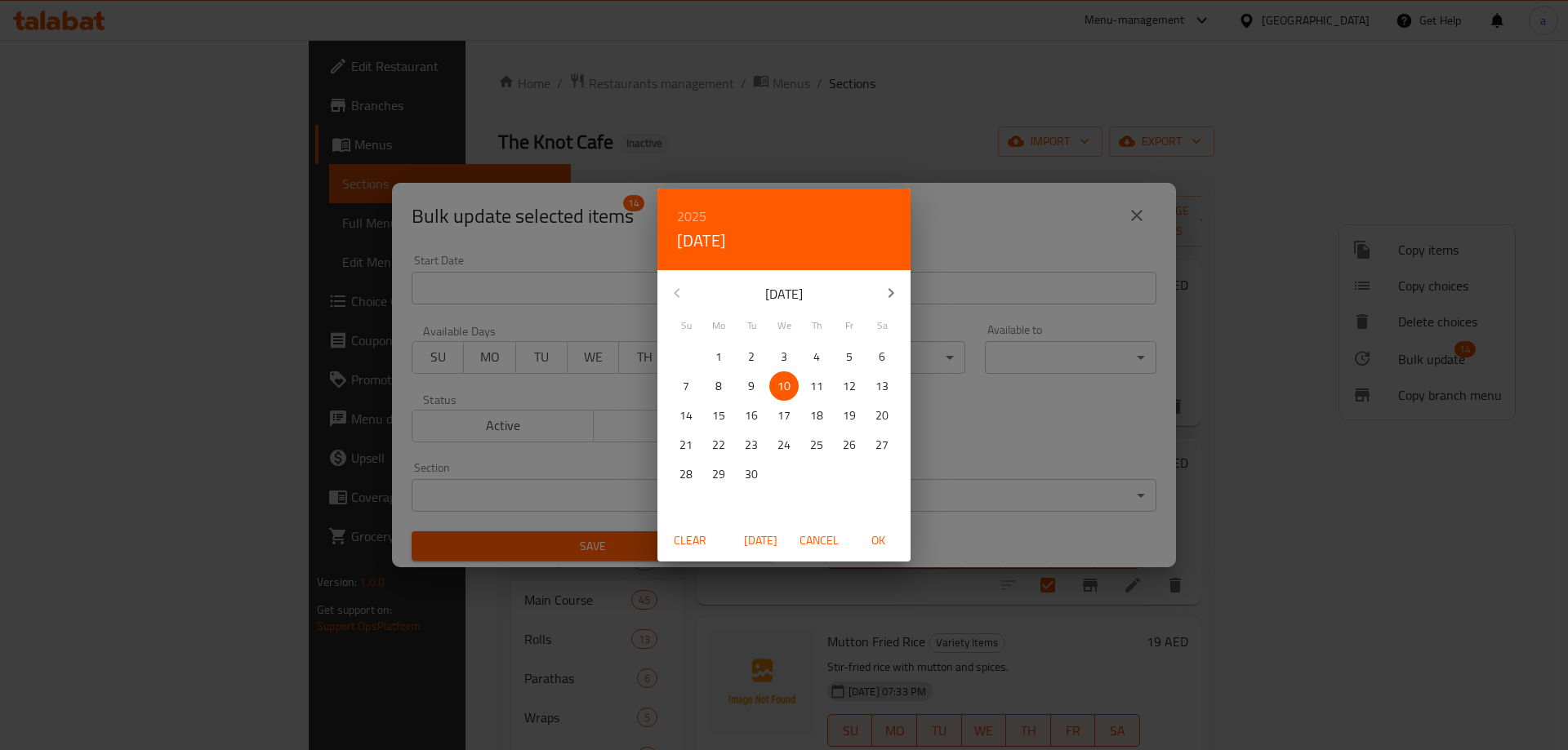
click at [1012, 496] on div "2025 Wed, Sep 10 September 2025 Su Mo Tu We Th Fr Sa 31 1 2 3 4 5 6 7 8 9 10 11…" at bounding box center [784, 375] width 1568 height 750
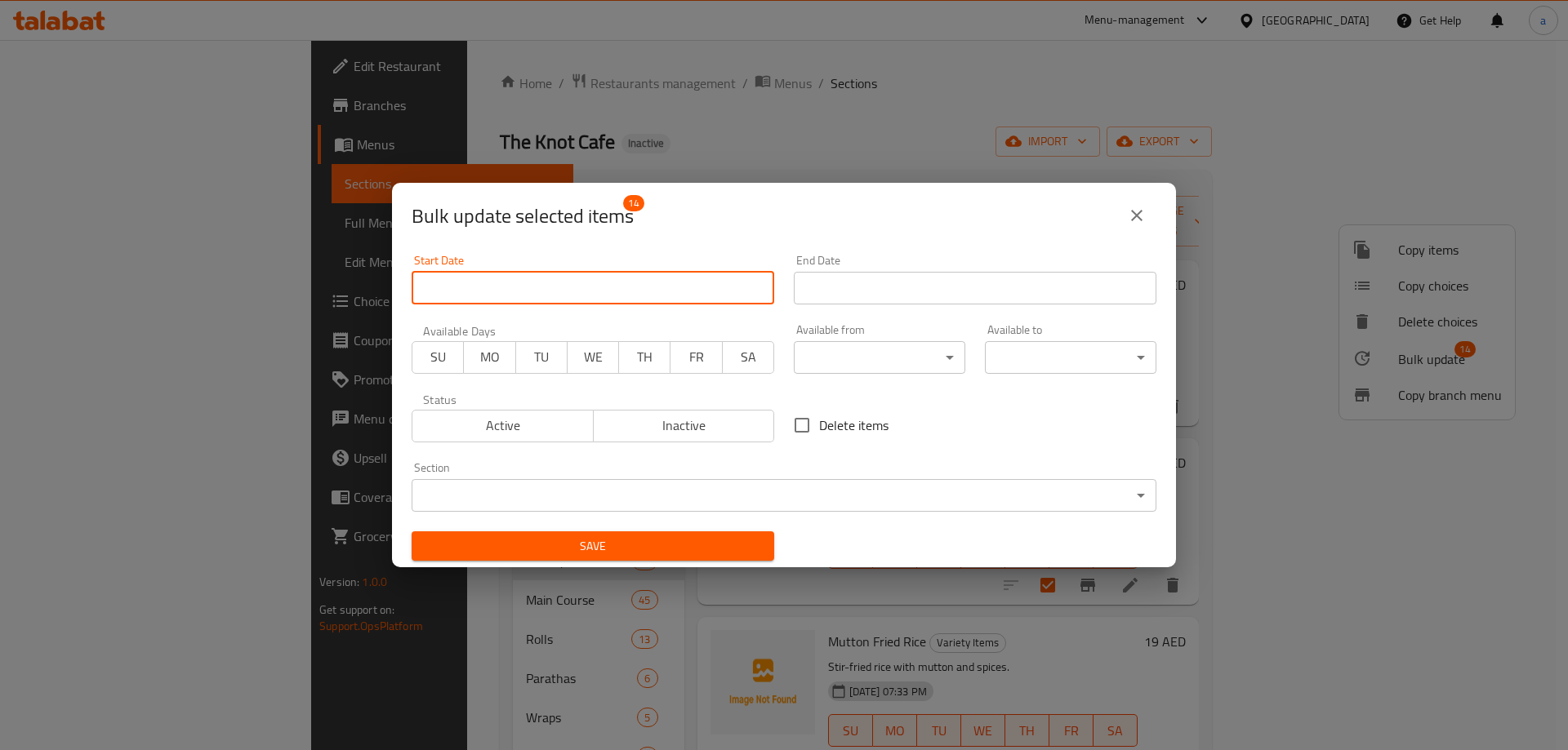
click at [886, 501] on body "​ Menu-management United Arab Emirates Get Help a Edit Restaurant Branches Menu…" at bounding box center [784, 395] width 1568 height 710
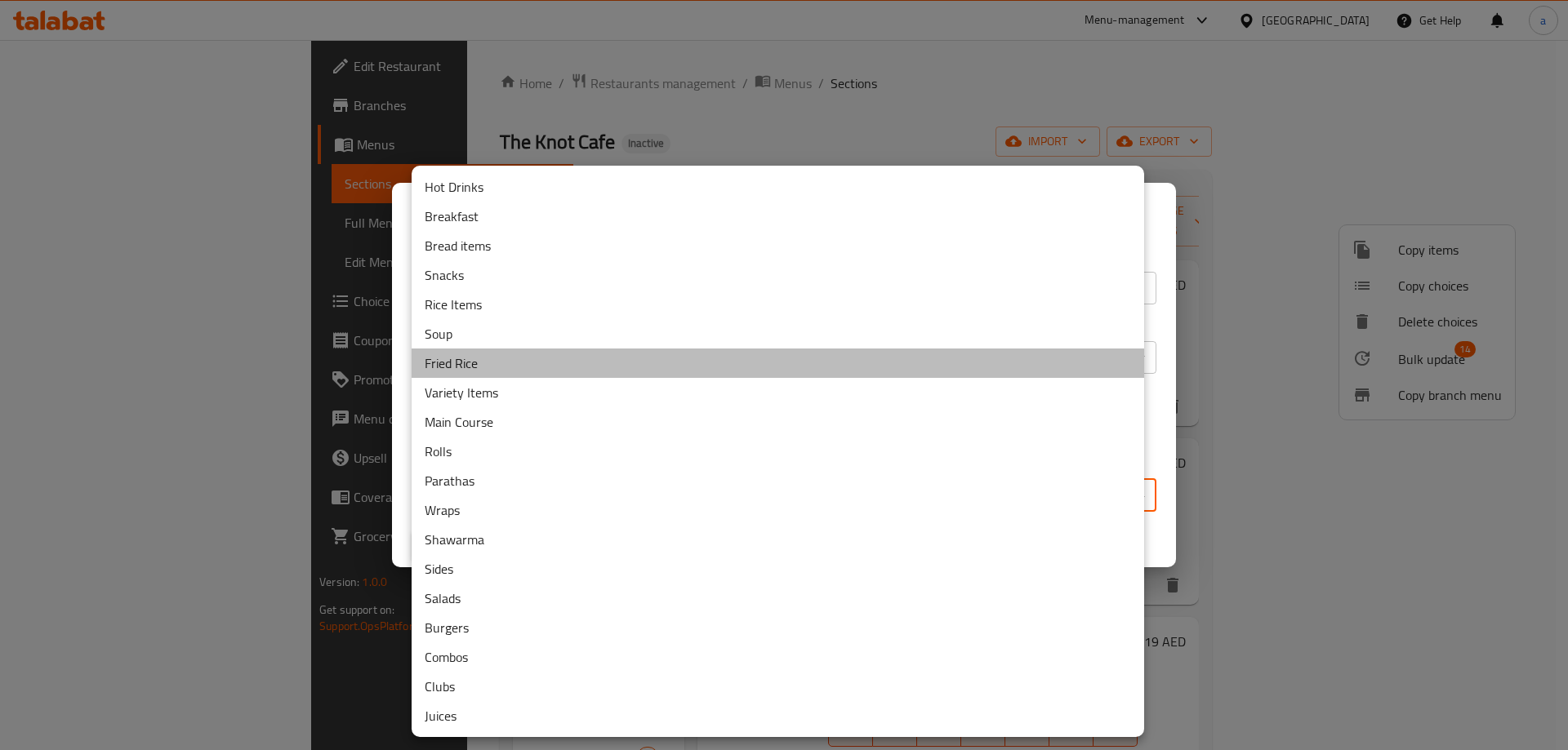
click at [487, 360] on li "Fried Rice" at bounding box center [777, 364] width 733 height 30
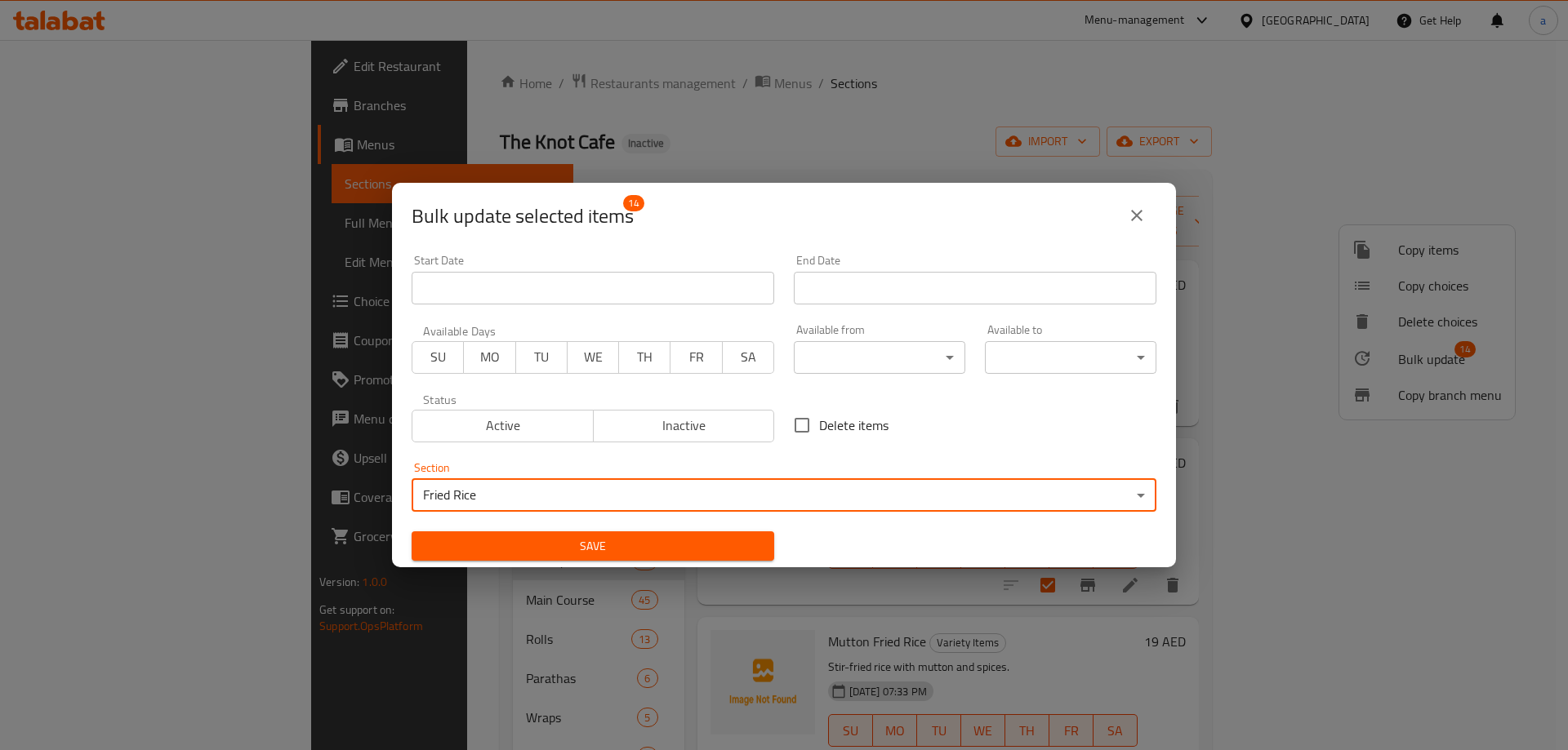
click at [579, 537] on span "Save" at bounding box center [593, 547] width 337 height 21
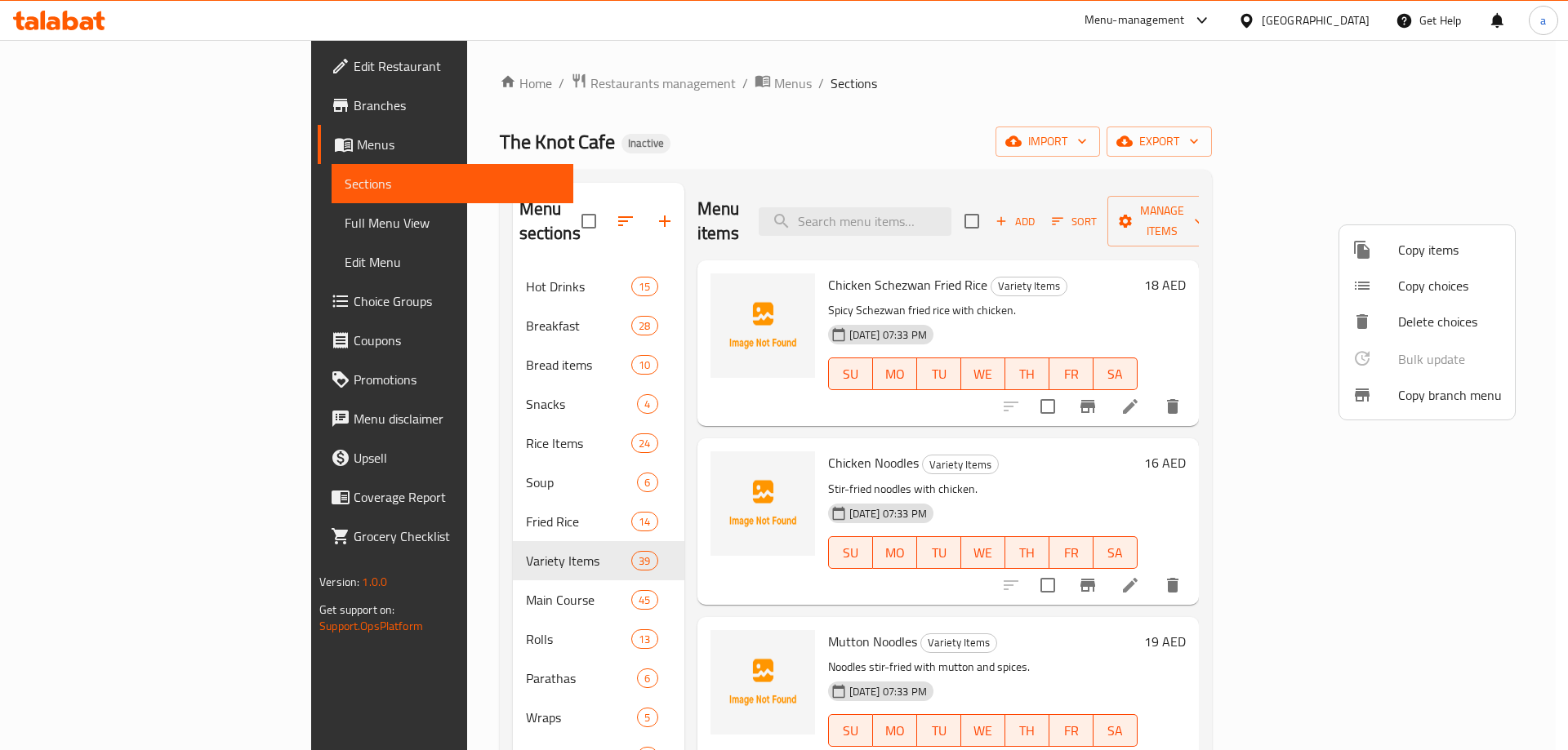
click at [484, 500] on div at bounding box center [784, 375] width 1568 height 750
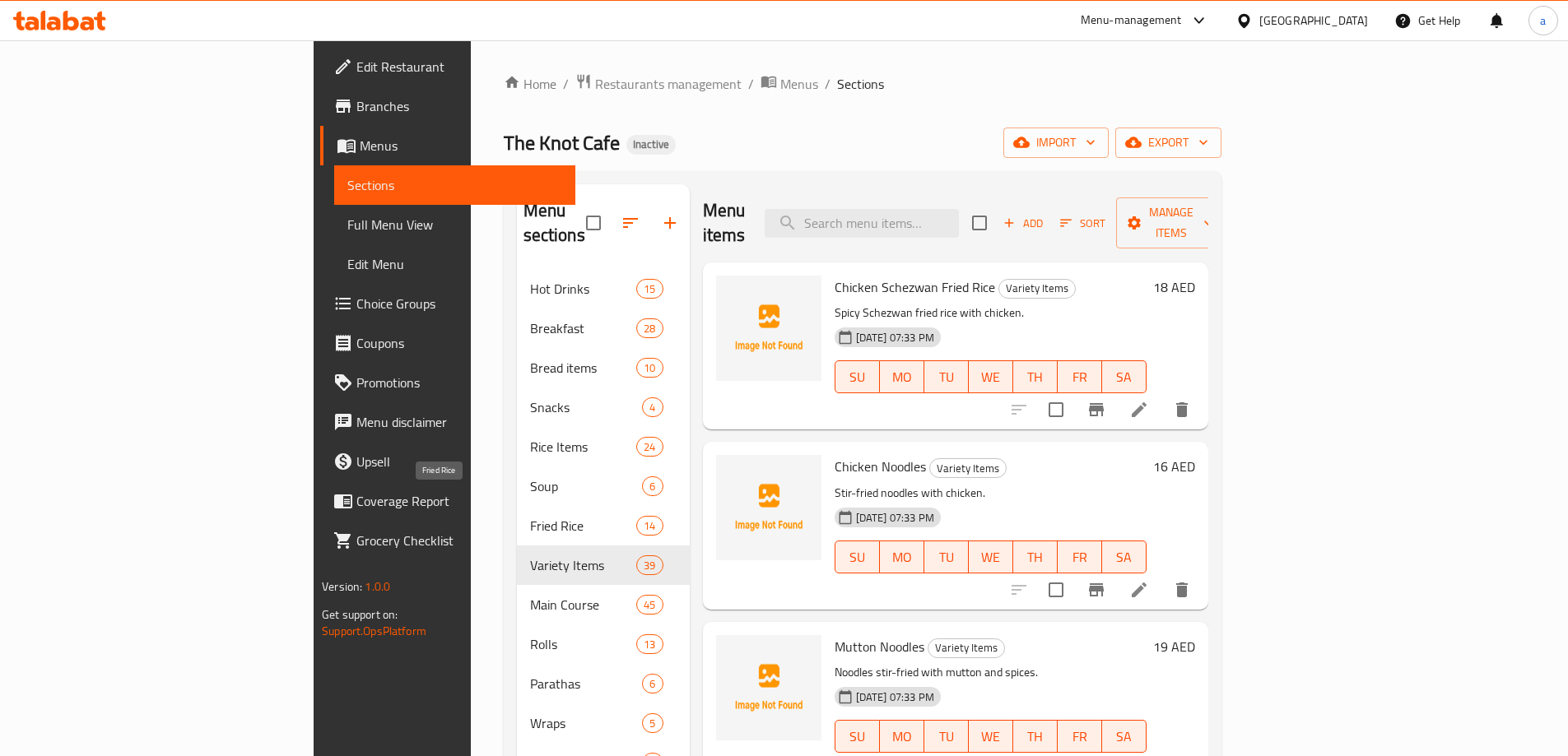
click at [531, 516] on span "Fried Rice" at bounding box center [584, 526] width 107 height 20
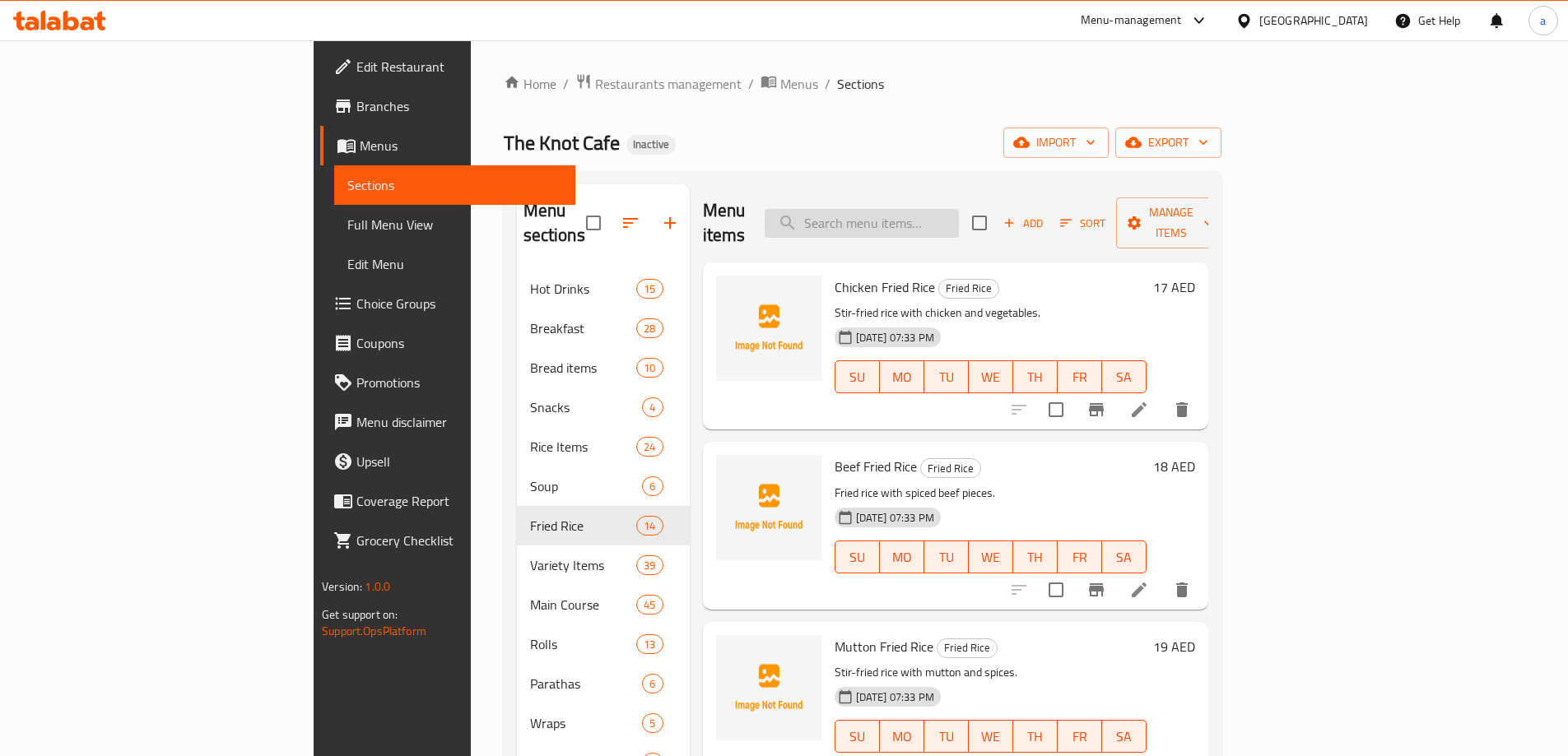
click at [947, 209] on input "search" at bounding box center [862, 223] width 195 height 29
click at [958, 210] on input "search" at bounding box center [862, 223] width 195 height 29
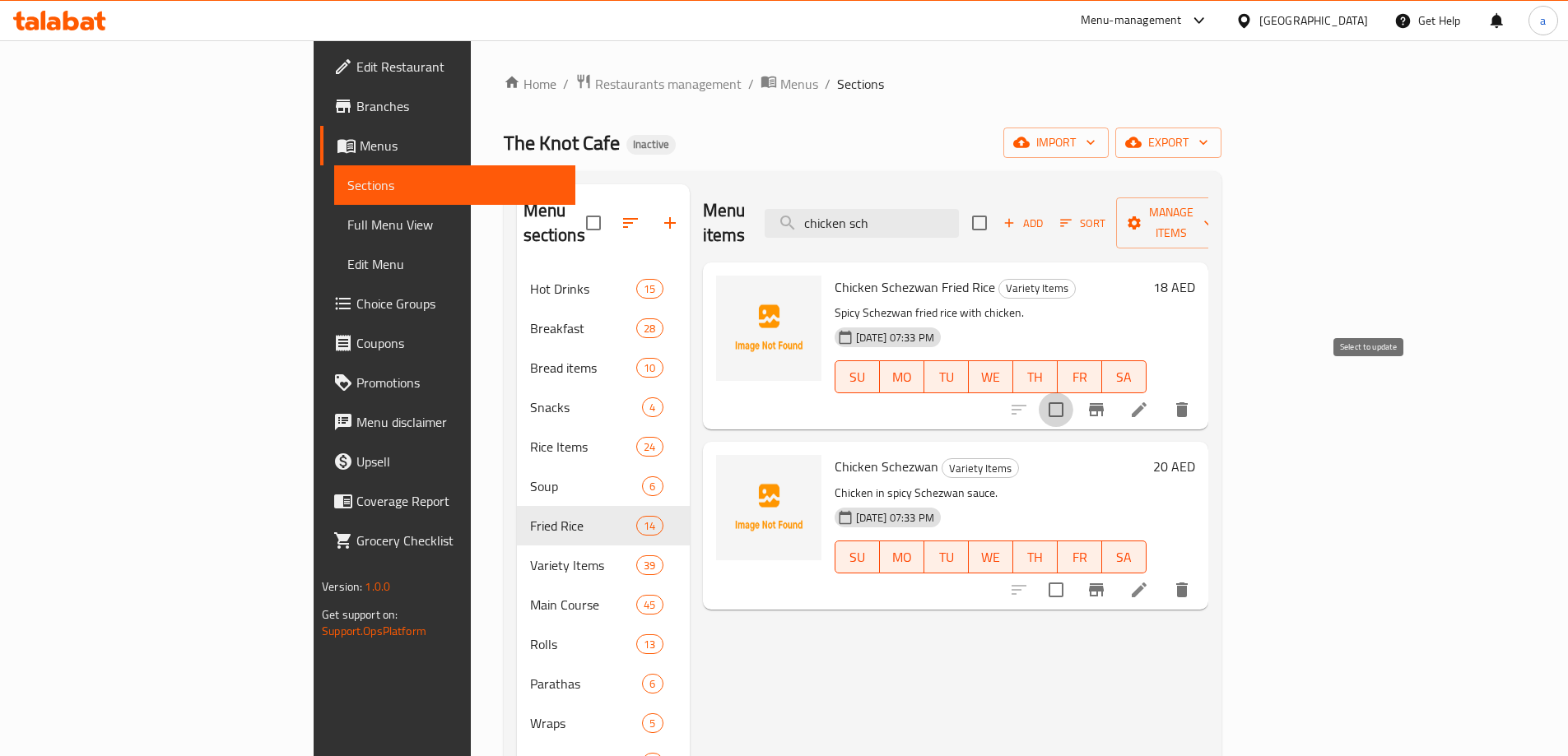
drag, startPoint x: 1375, startPoint y: 390, endPoint x: 1449, endPoint y: 245, distance: 162.8
click at [1073, 392] on input "checkbox" at bounding box center [1055, 409] width 35 height 35
click at [1213, 219] on span "Manage items" at bounding box center [1171, 223] width 84 height 41
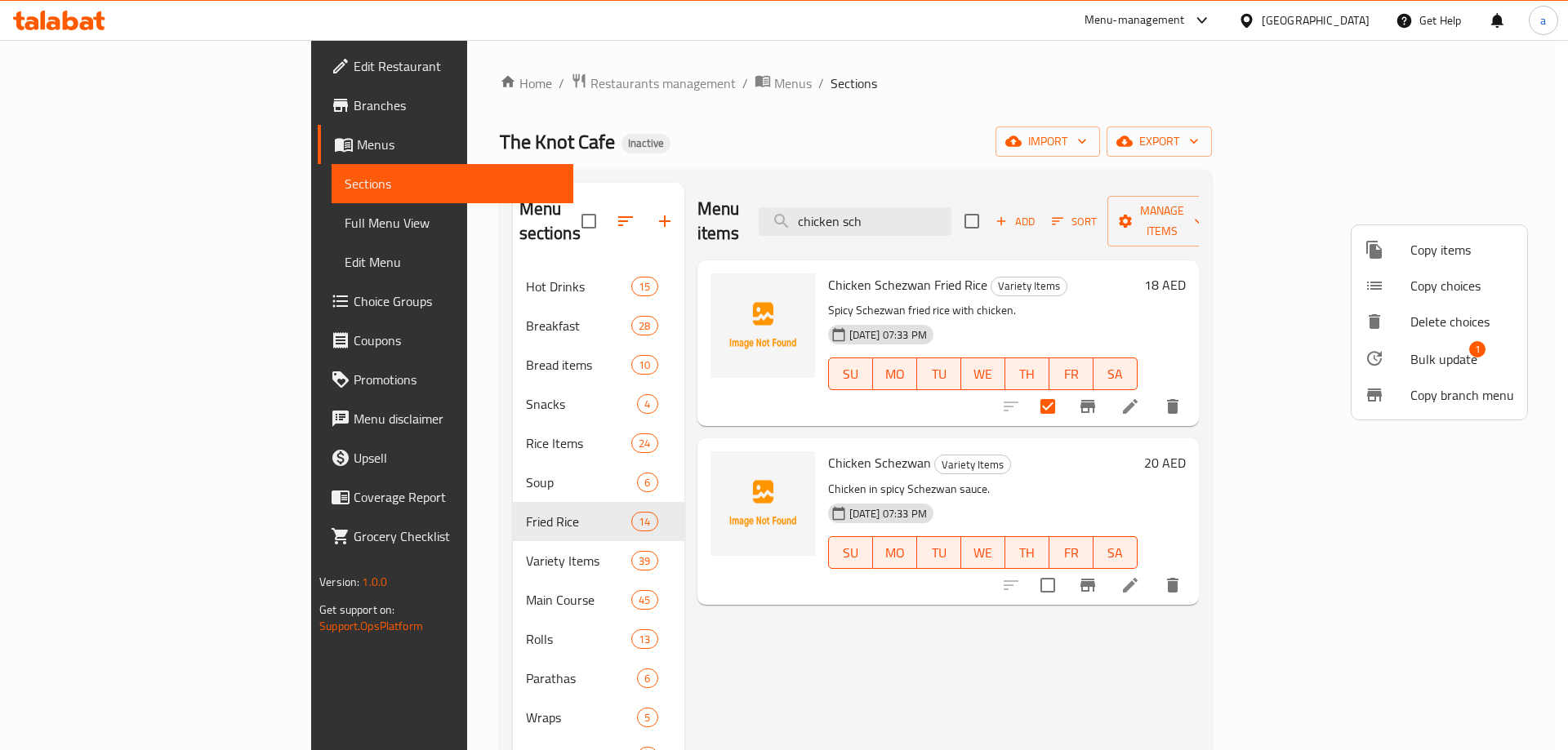
click at [1451, 350] on span "Bulk update" at bounding box center [1444, 359] width 67 height 20
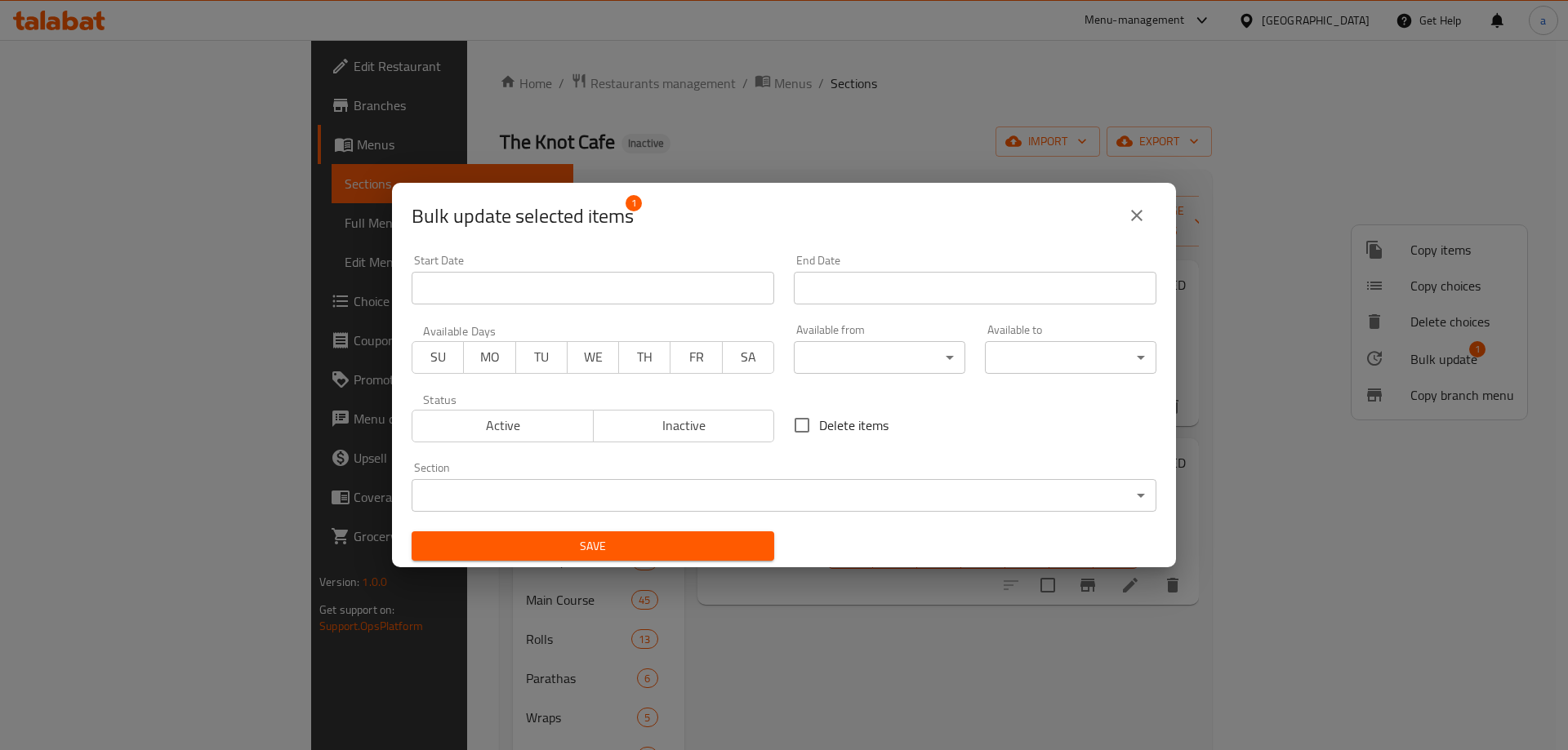
click at [611, 491] on body "​ Menu-management United Arab Emirates Get Help a Edit Restaurant Branches Menu…" at bounding box center [784, 395] width 1568 height 710
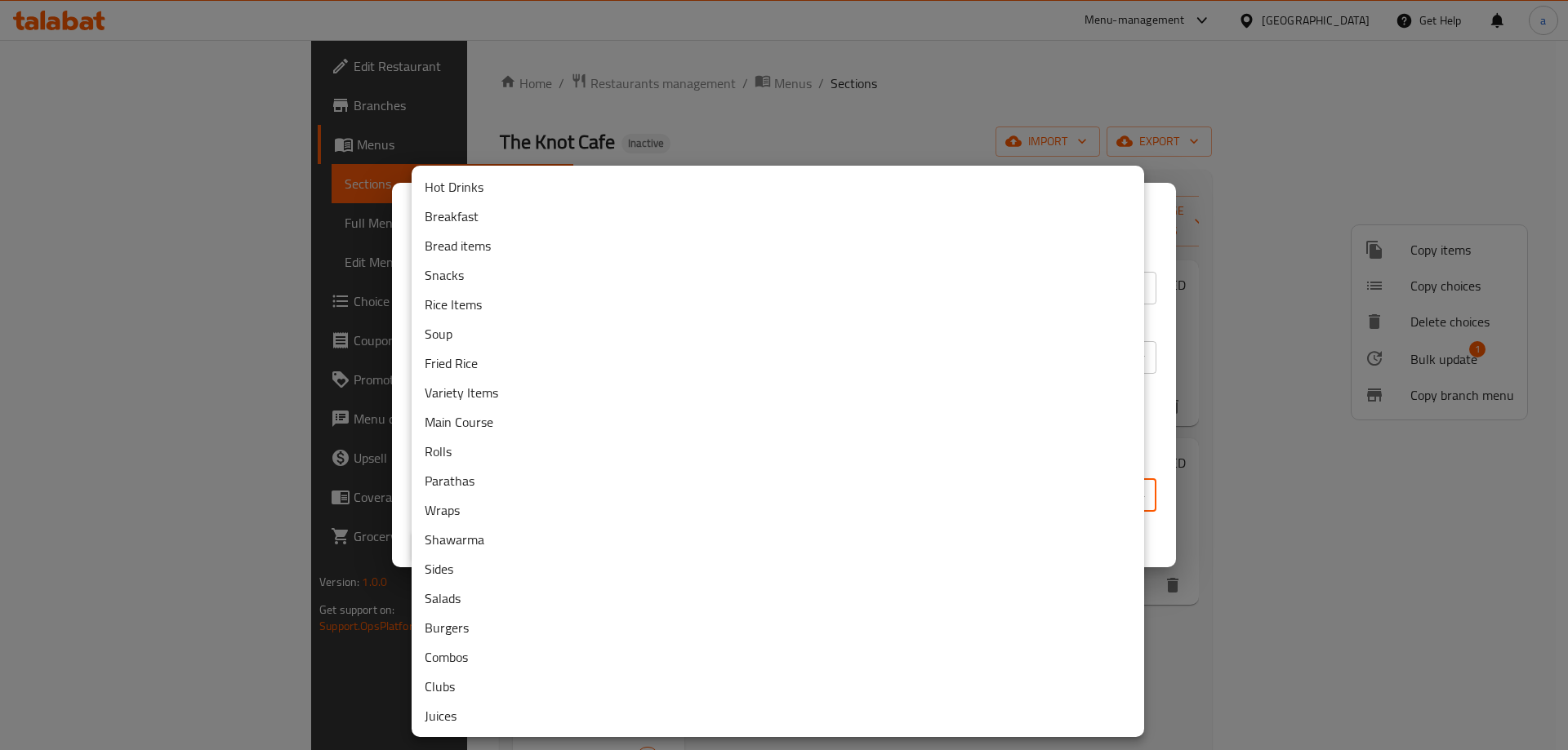
click at [490, 365] on li "Fried Rice" at bounding box center [777, 364] width 733 height 30
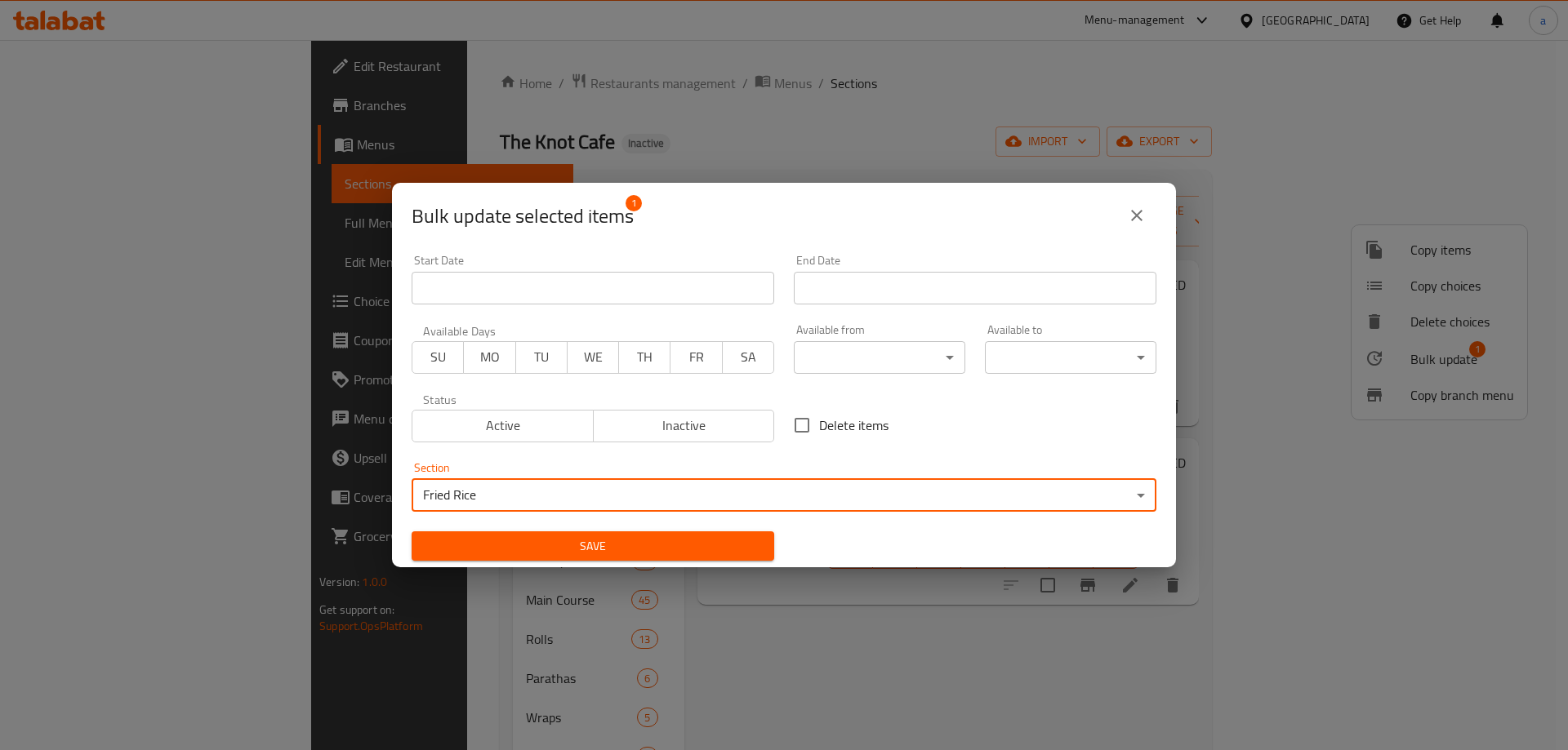
click at [716, 543] on span "Save" at bounding box center [593, 547] width 337 height 21
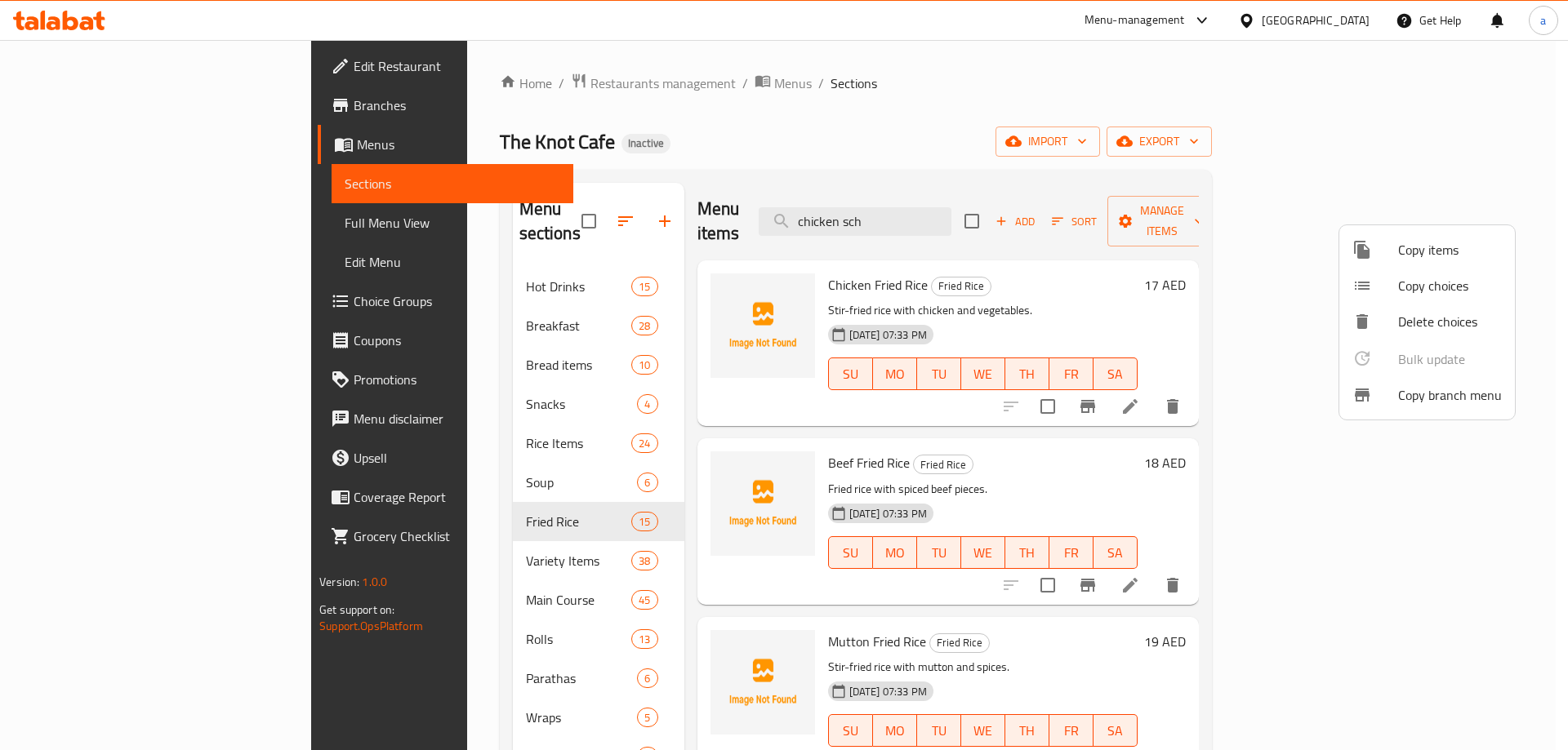
click at [953, 208] on div at bounding box center [784, 375] width 1568 height 750
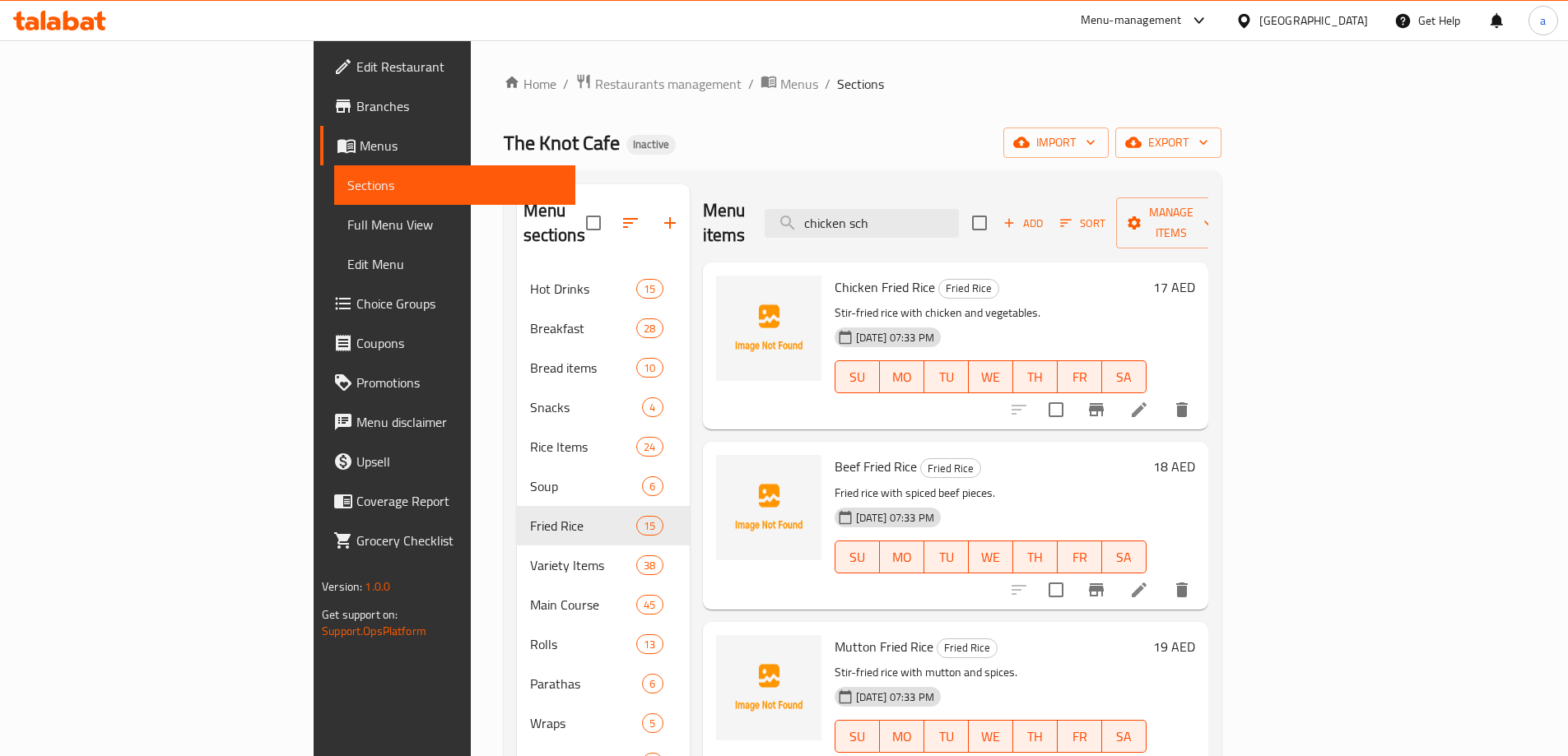
click at [959, 210] on input "chicken sch" at bounding box center [862, 223] width 195 height 29
click at [660, 213] on icon "button" at bounding box center [670, 223] width 20 height 20
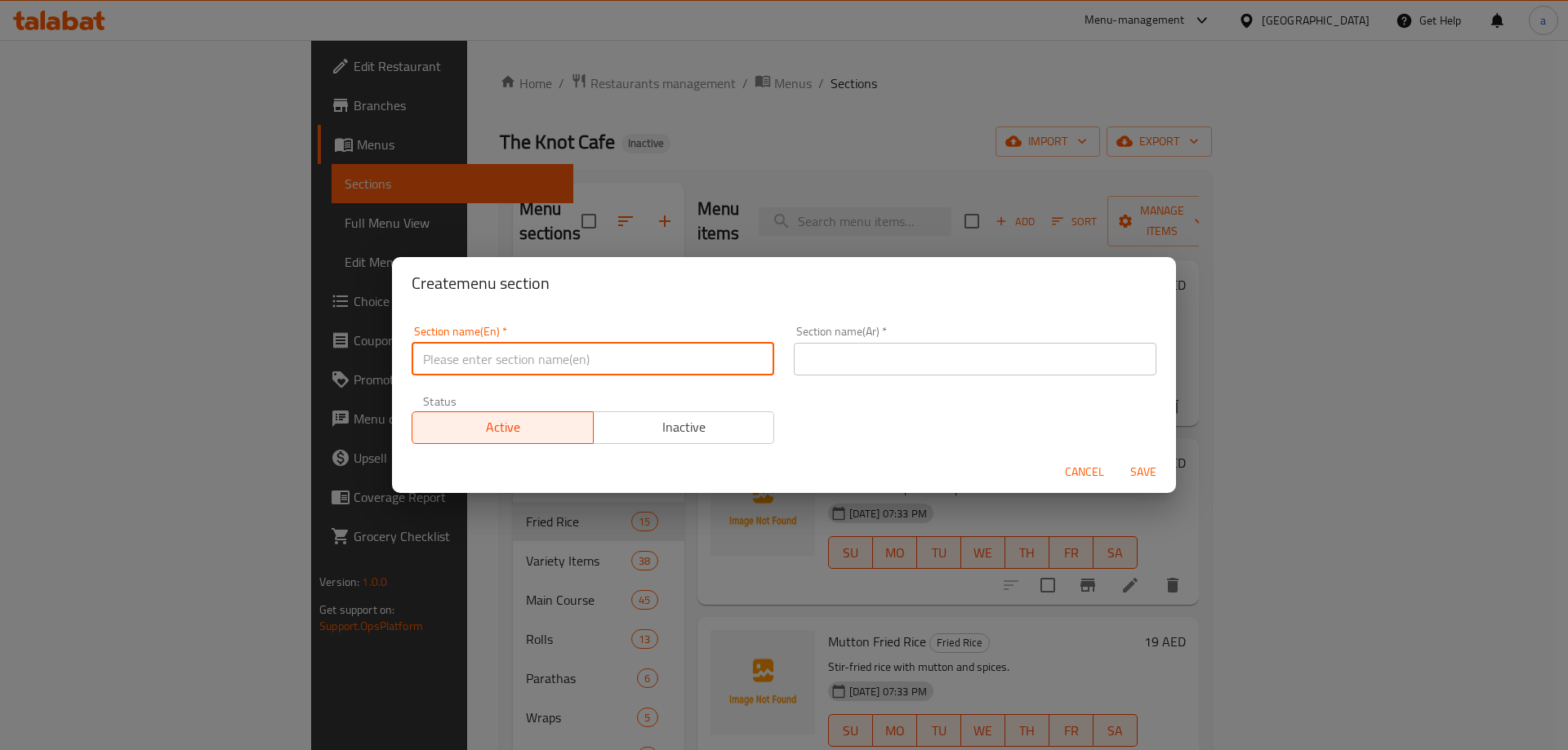
click at [473, 356] on input "text" at bounding box center [593, 359] width 363 height 33
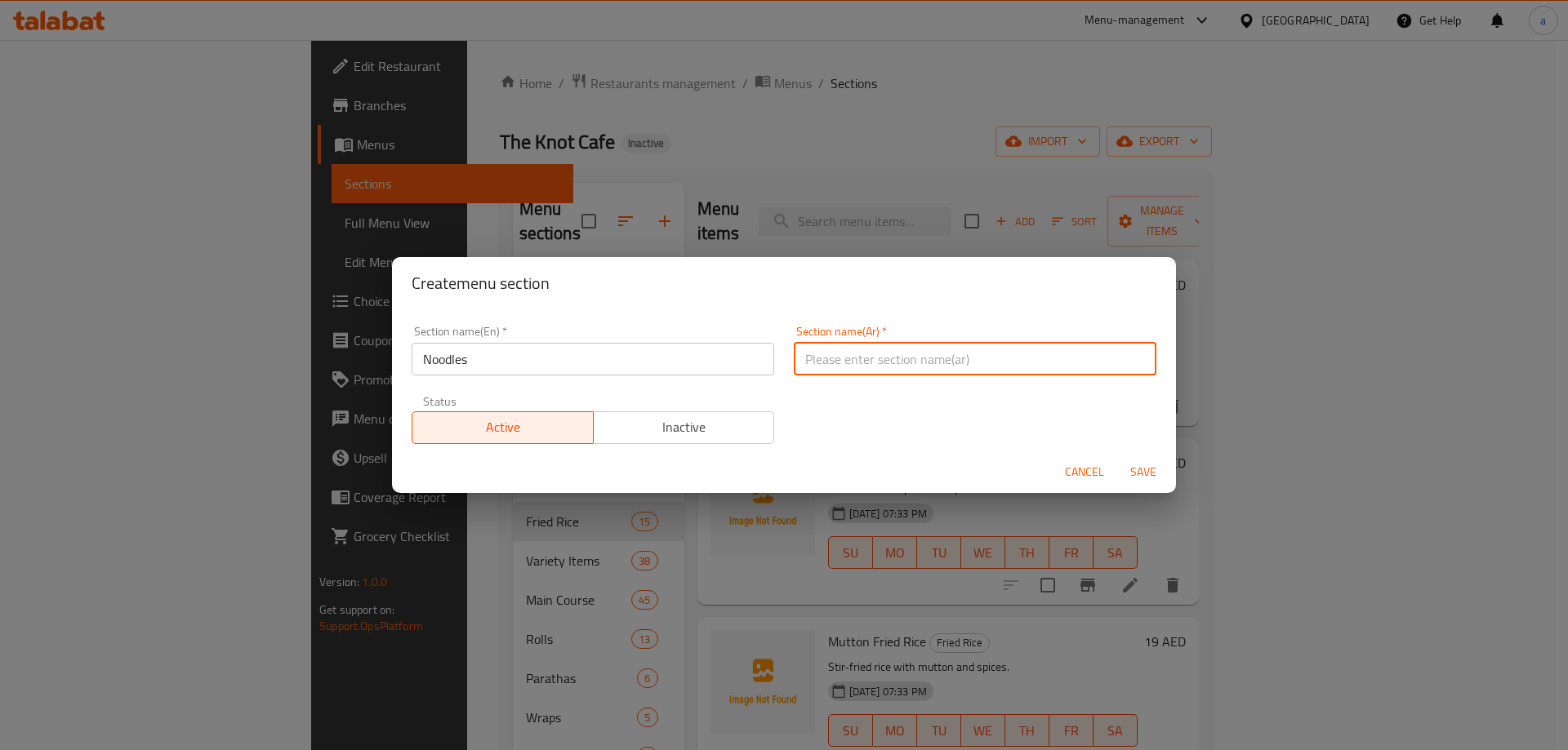
click at [991, 348] on input "text" at bounding box center [975, 359] width 363 height 33
click at [436, 367] on input "Noodles" at bounding box center [593, 359] width 363 height 33
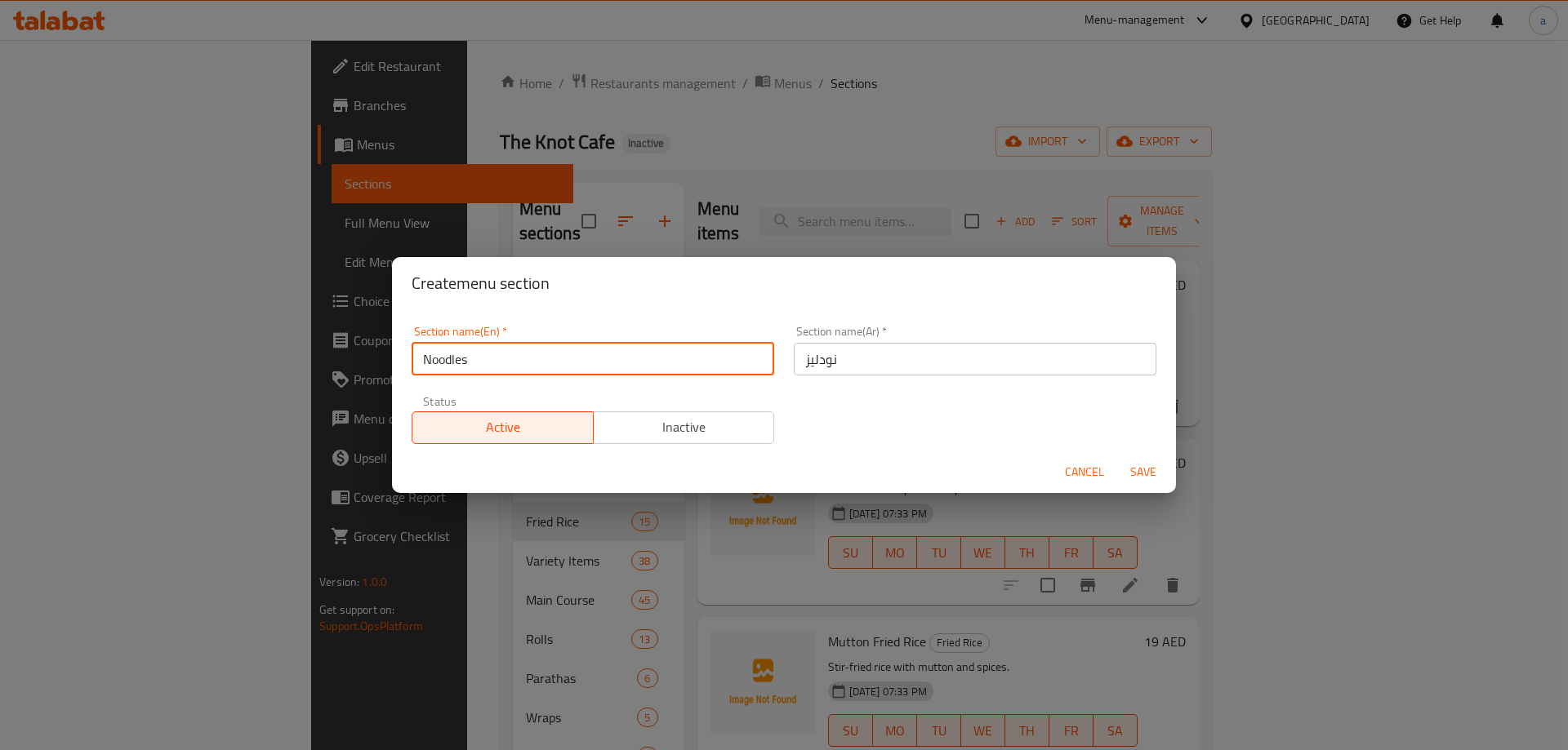
click at [814, 362] on input "نودليز" at bounding box center [975, 359] width 363 height 33
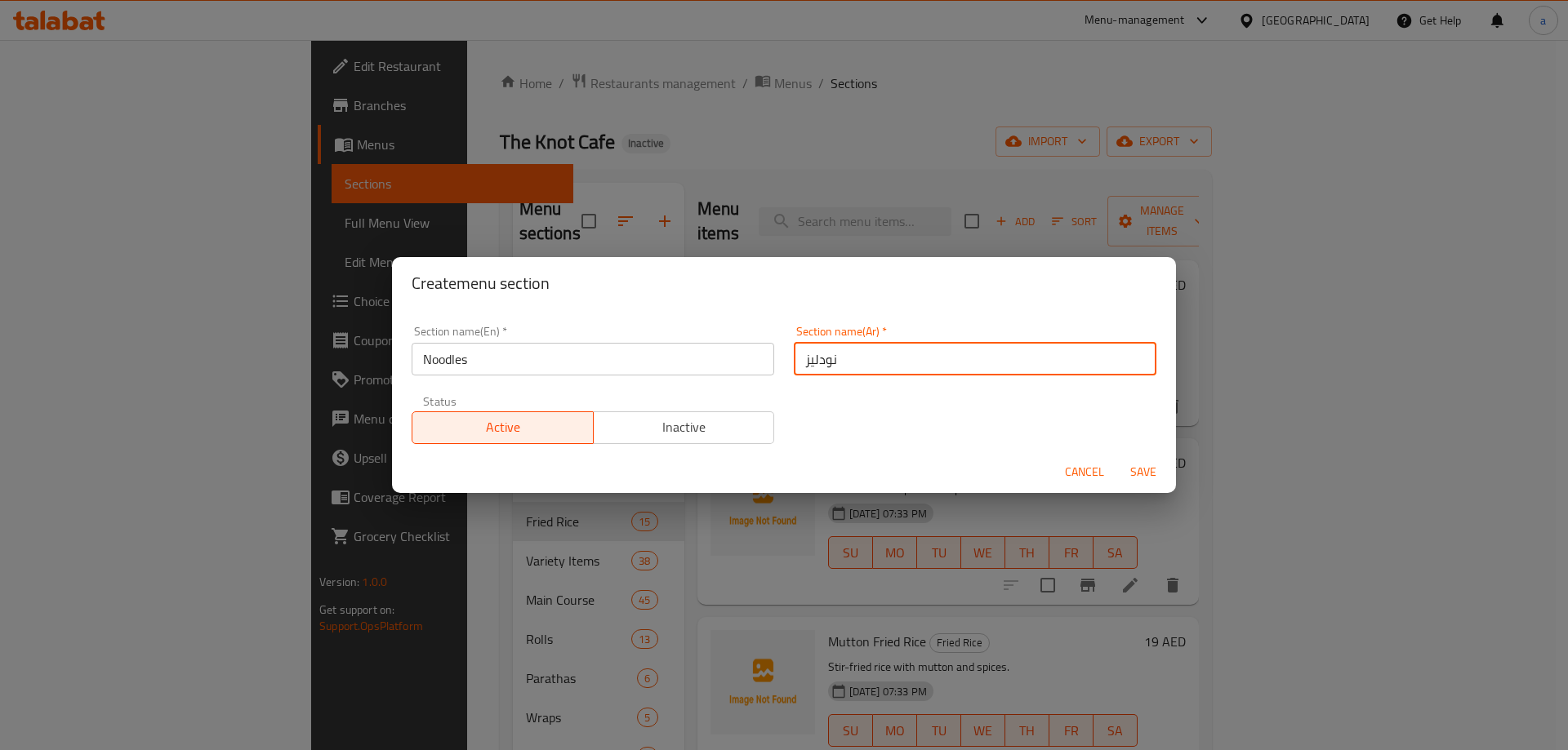
click at [814, 362] on input "نودليز" at bounding box center [975, 359] width 363 height 33
paste input "ز"
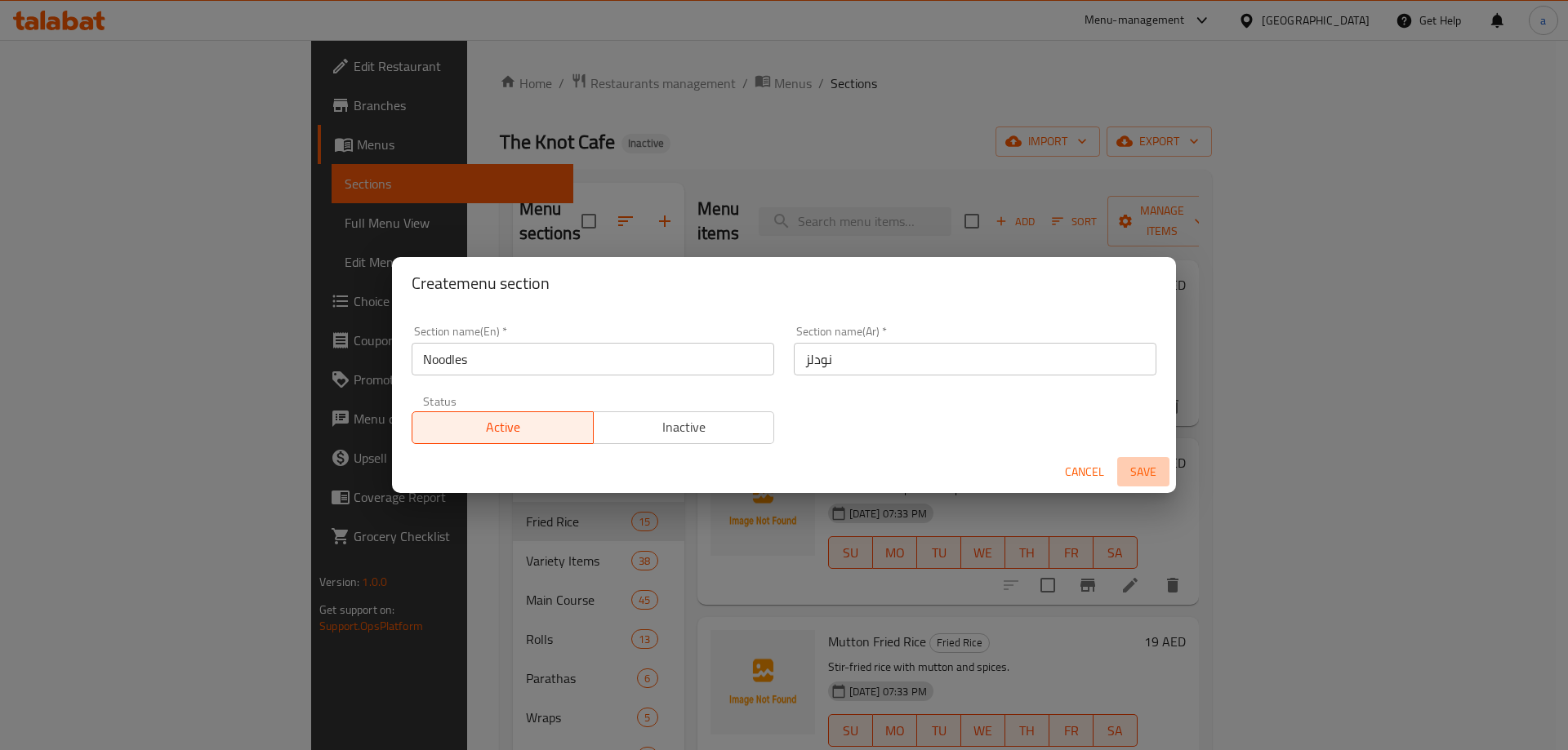
click at [1131, 472] on span "Save" at bounding box center [1143, 472] width 39 height 21
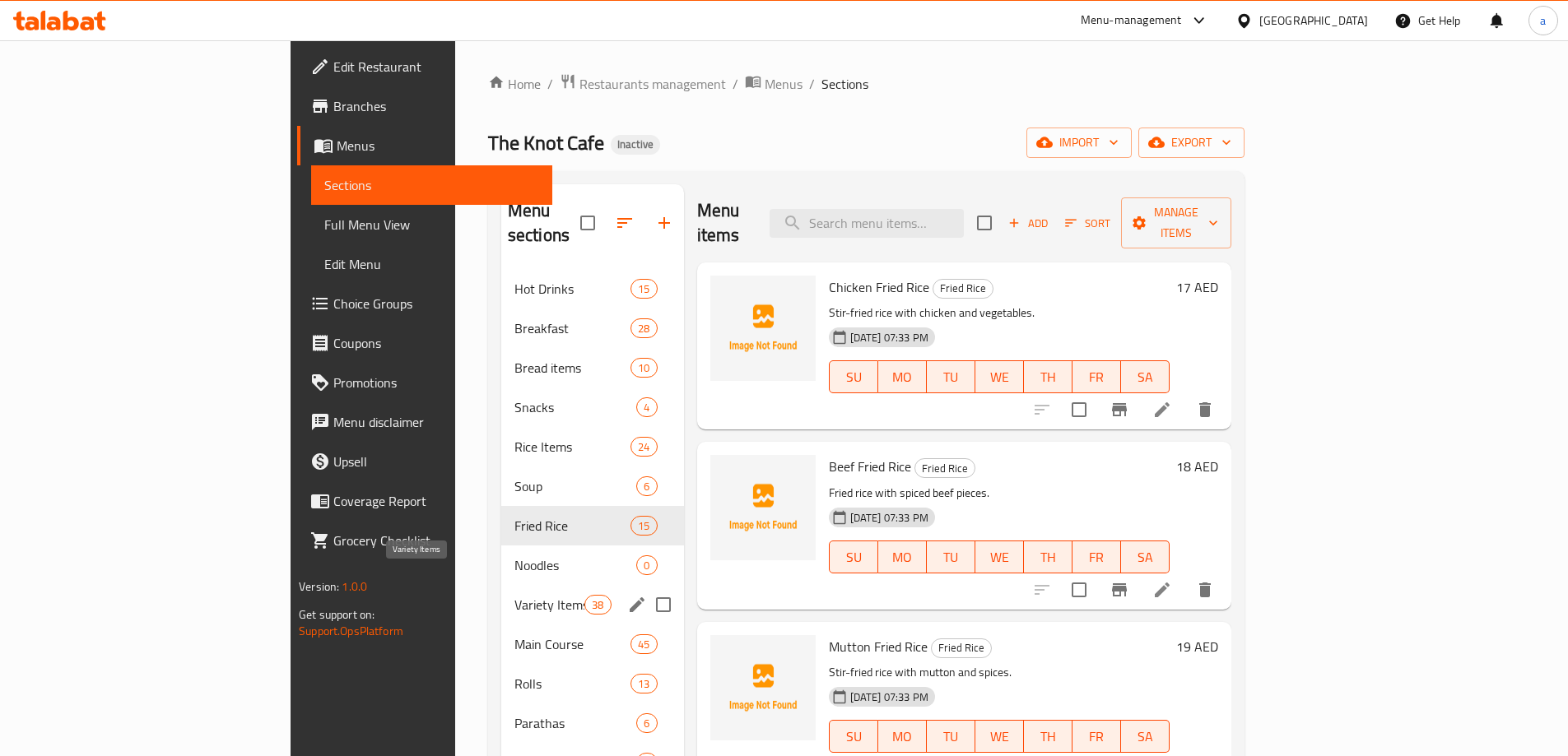
click at [515, 595] on span "Variety Items" at bounding box center [549, 605] width 70 height 20
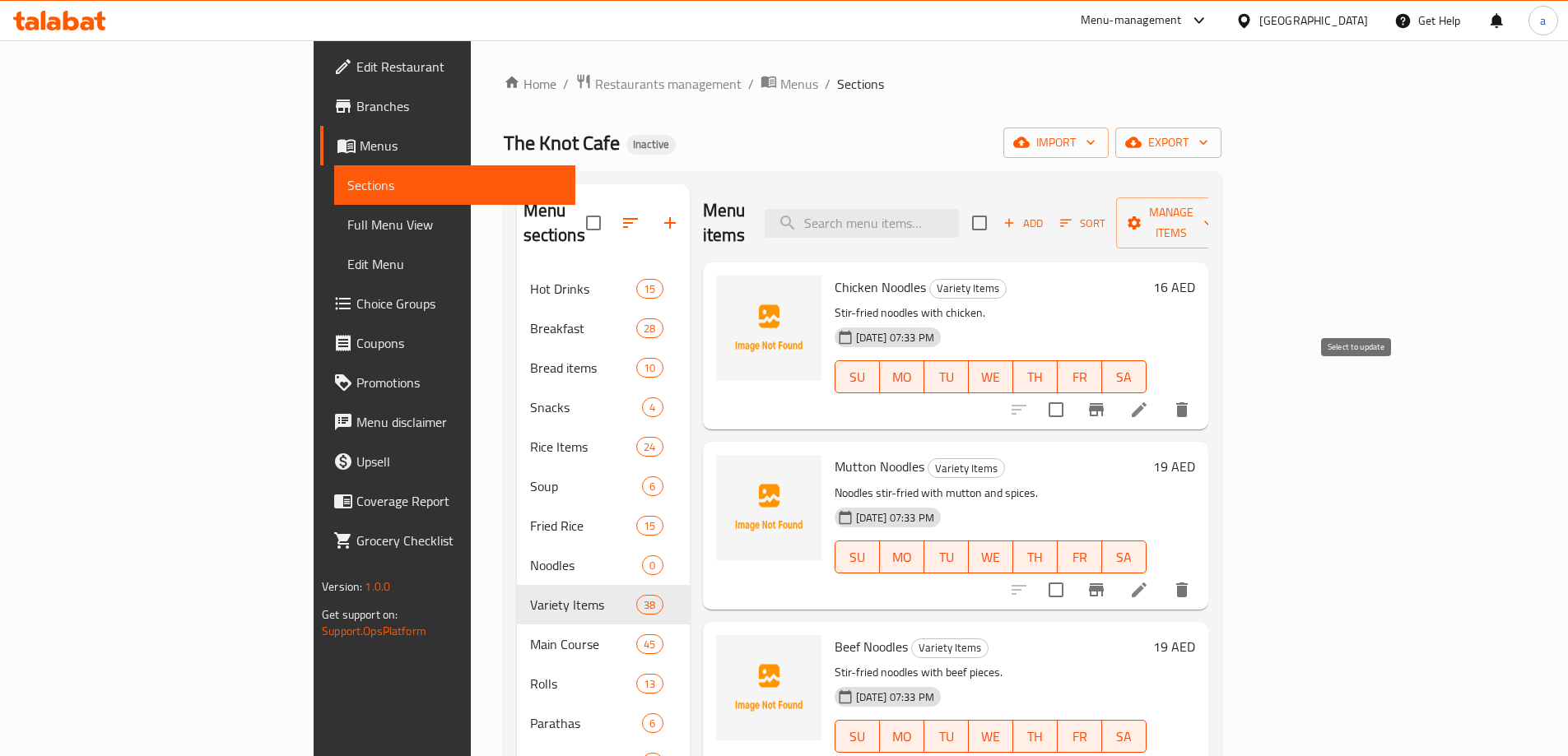
click at [1073, 392] on input "checkbox" at bounding box center [1055, 409] width 35 height 35
click at [1073, 575] on input "checkbox" at bounding box center [1055, 590] width 35 height 35
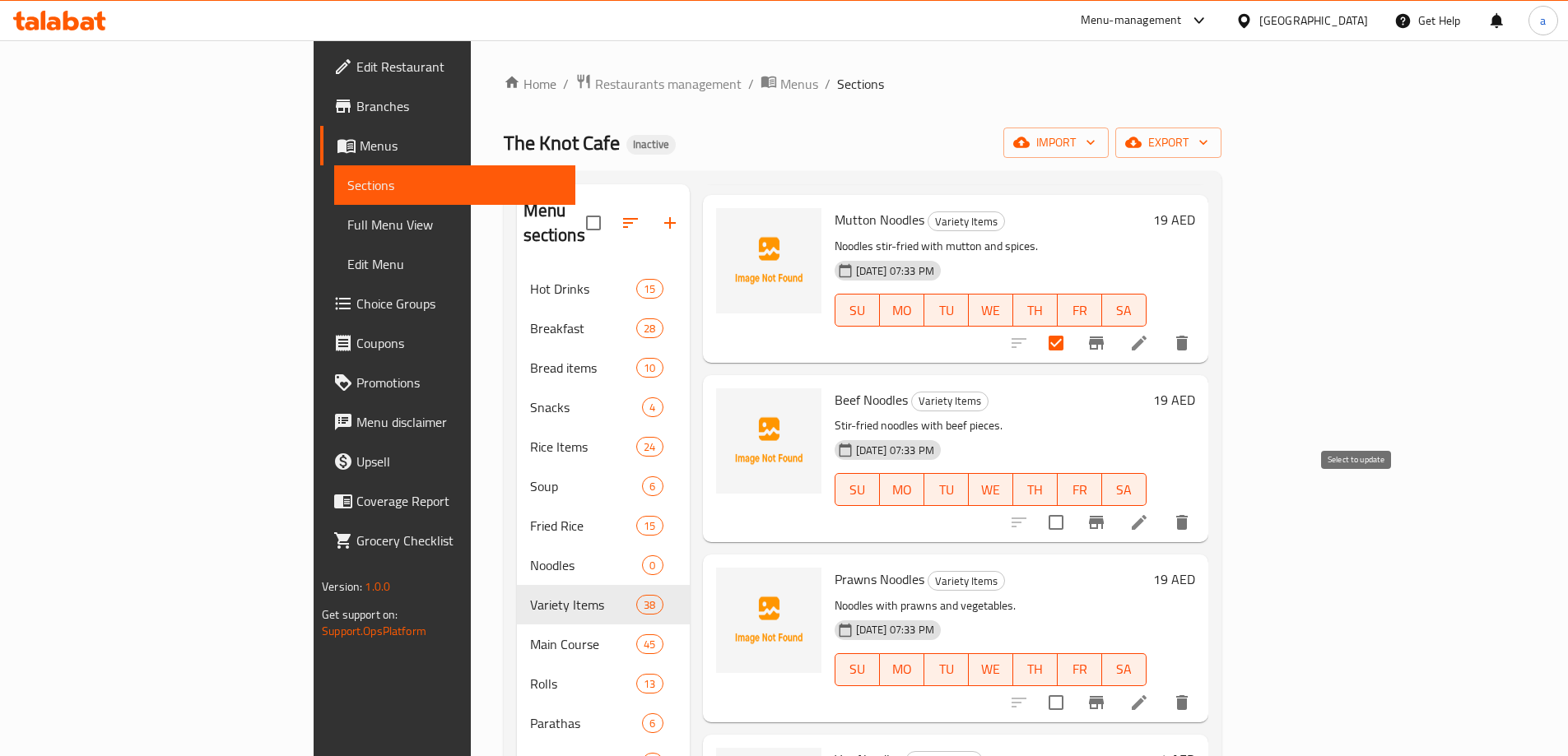
click at [1073, 505] on input "checkbox" at bounding box center [1055, 522] width 35 height 35
click at [1073, 685] on input "checkbox" at bounding box center [1055, 702] width 35 height 35
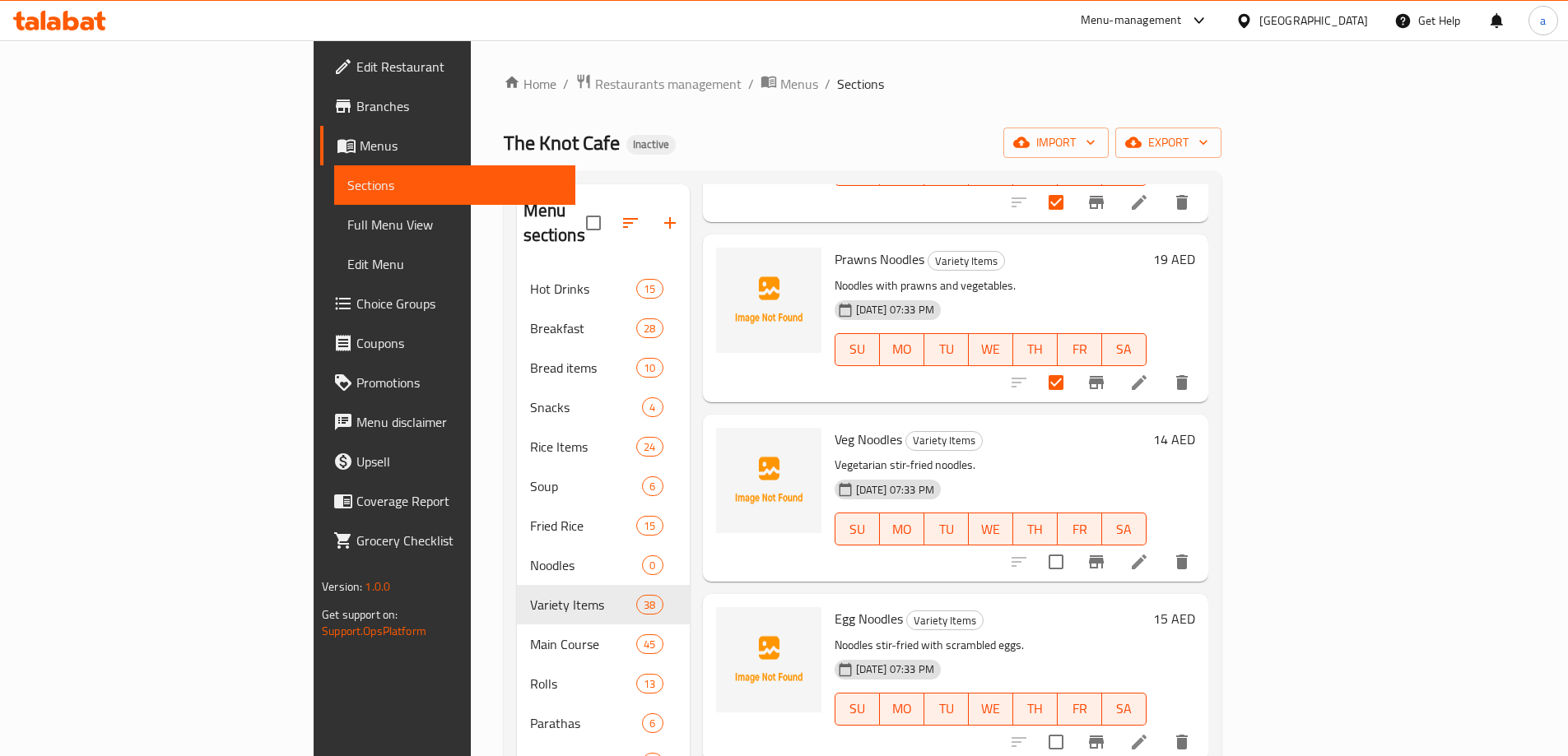
scroll to position [576, 0]
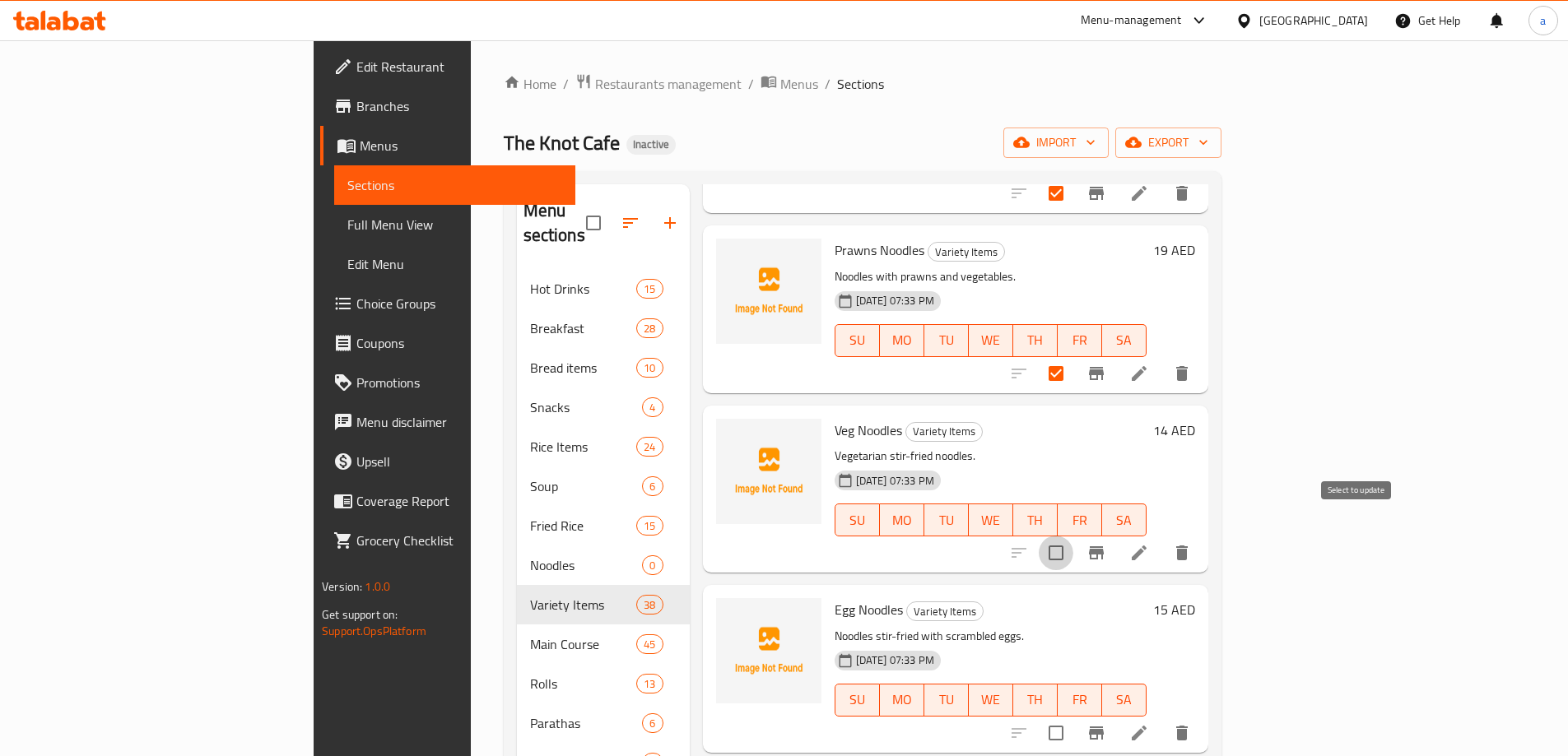
click at [1073, 538] on input "checkbox" at bounding box center [1055, 553] width 35 height 35
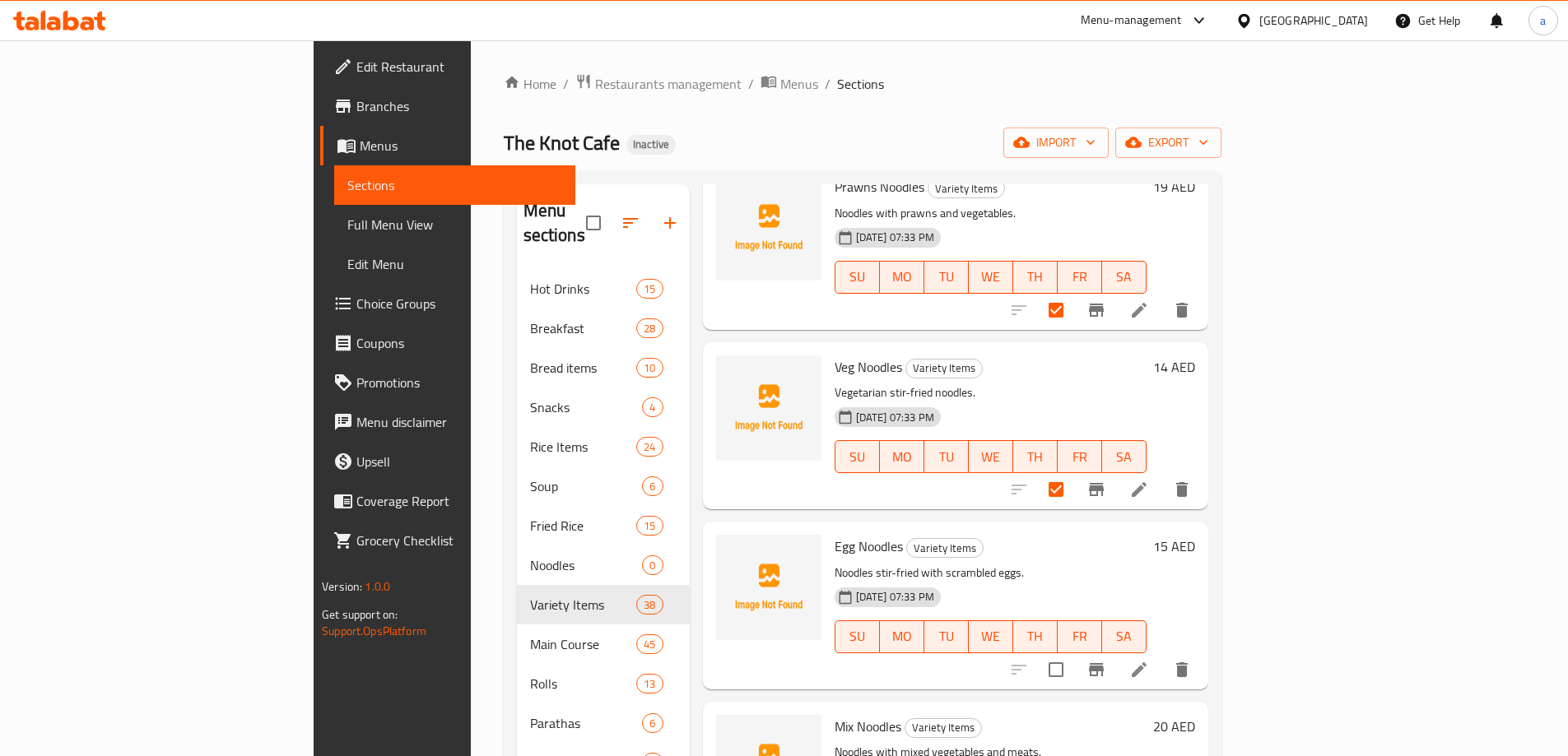
scroll to position [658, 0]
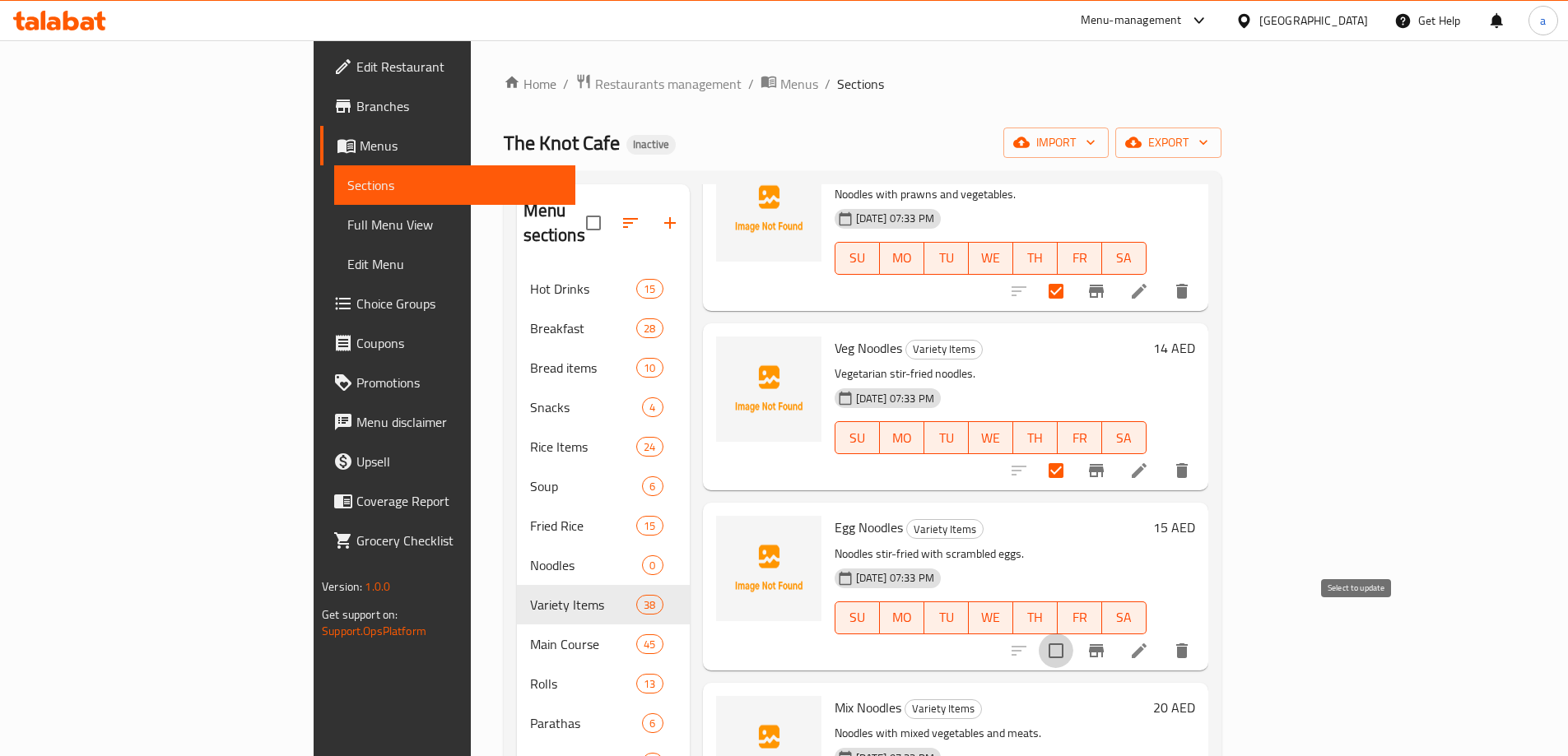
click at [1073, 634] on input "checkbox" at bounding box center [1055, 651] width 35 height 35
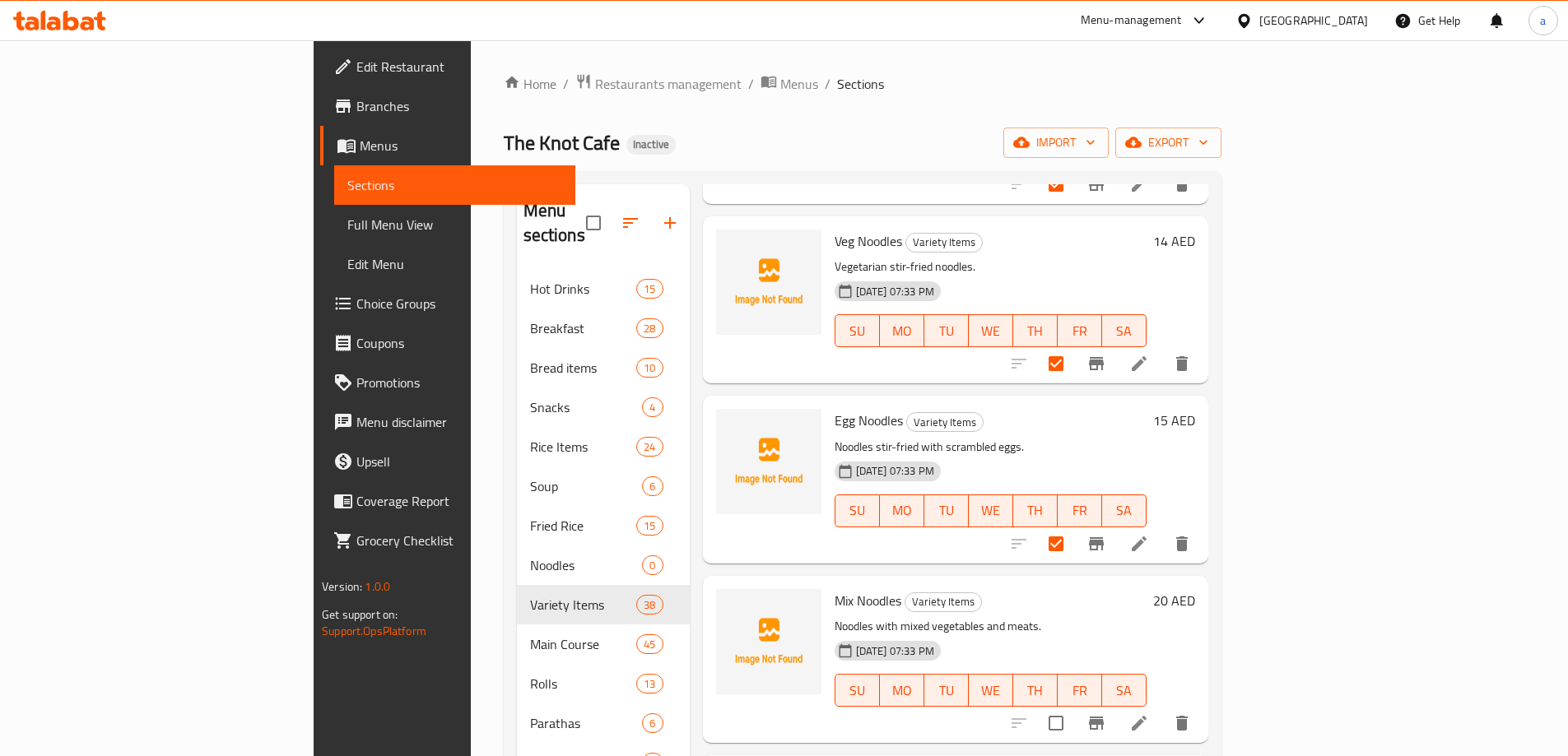
scroll to position [906, 0]
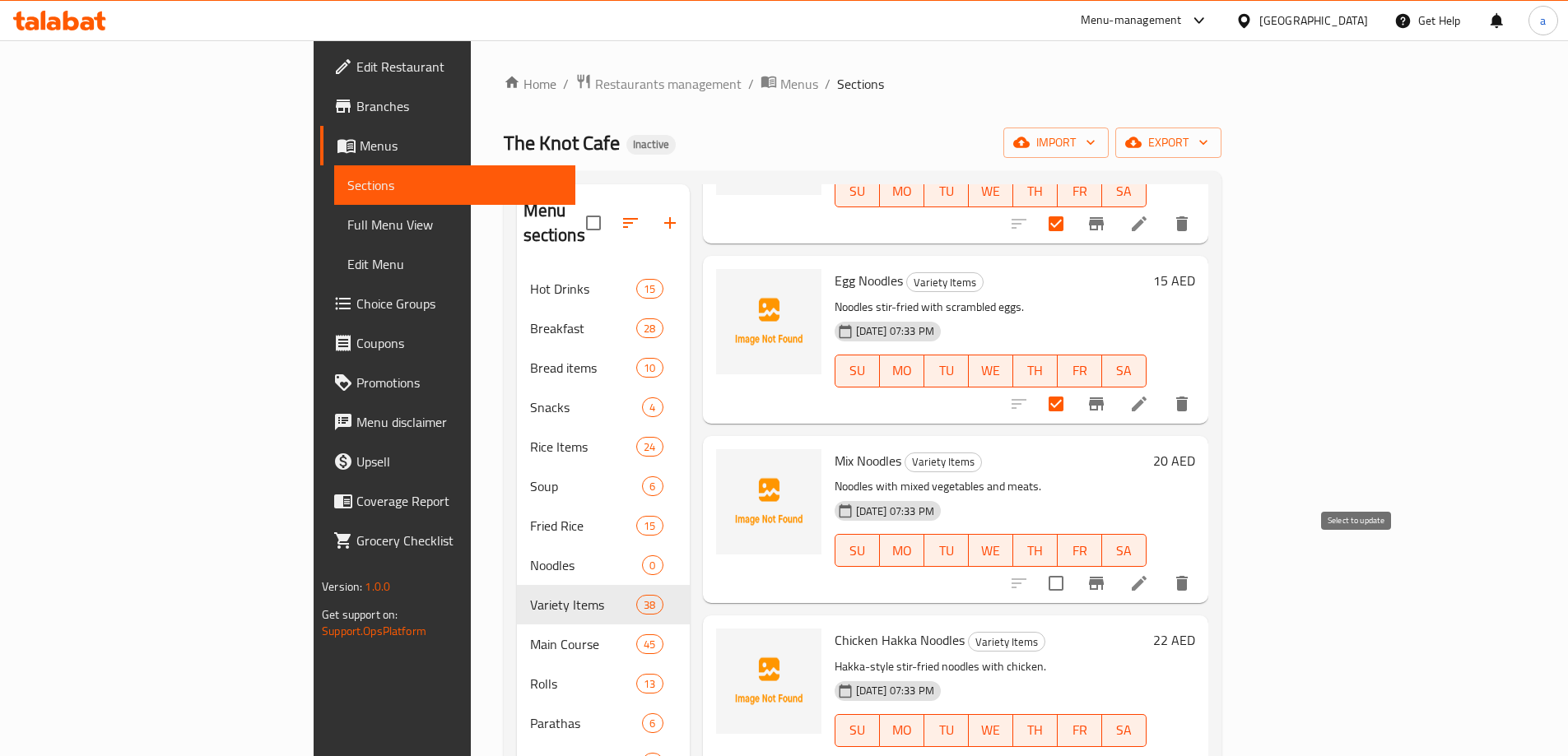
click at [1073, 569] on input "checkbox" at bounding box center [1055, 583] width 35 height 35
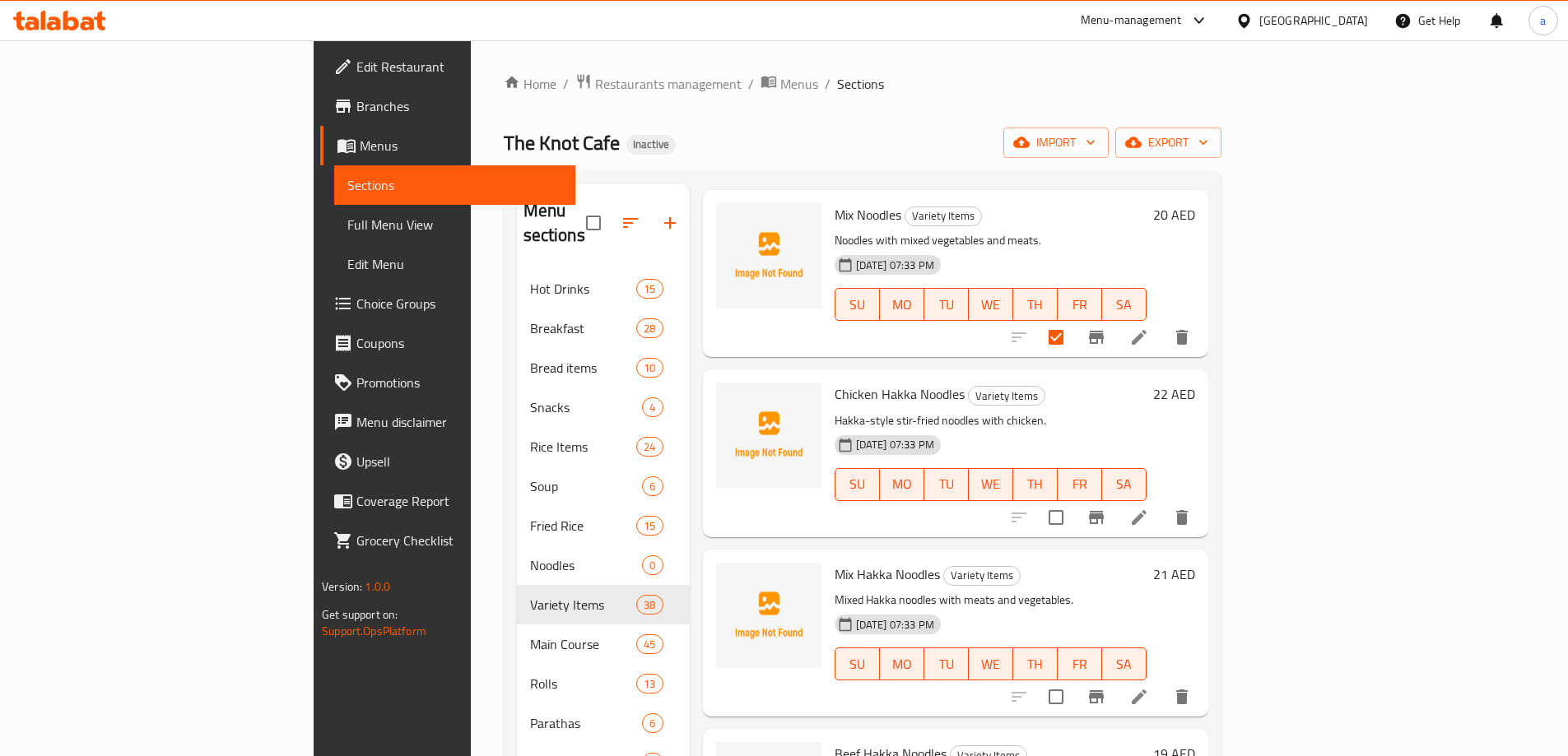
scroll to position [1152, 0]
click at [1073, 505] on input "checkbox" at bounding box center [1055, 516] width 35 height 35
click at [1073, 679] on input "checkbox" at bounding box center [1055, 696] width 35 height 35
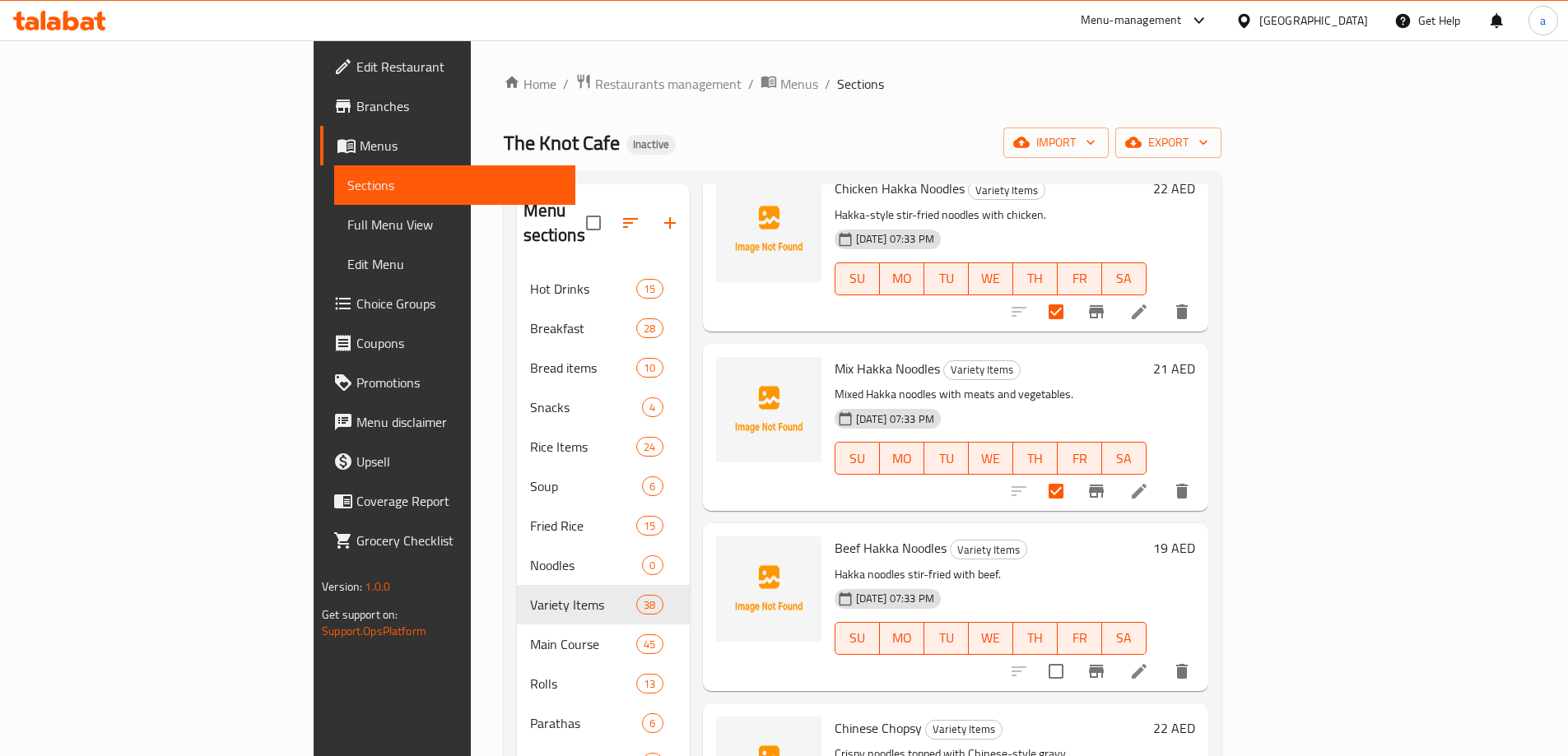
scroll to position [1399, 0]
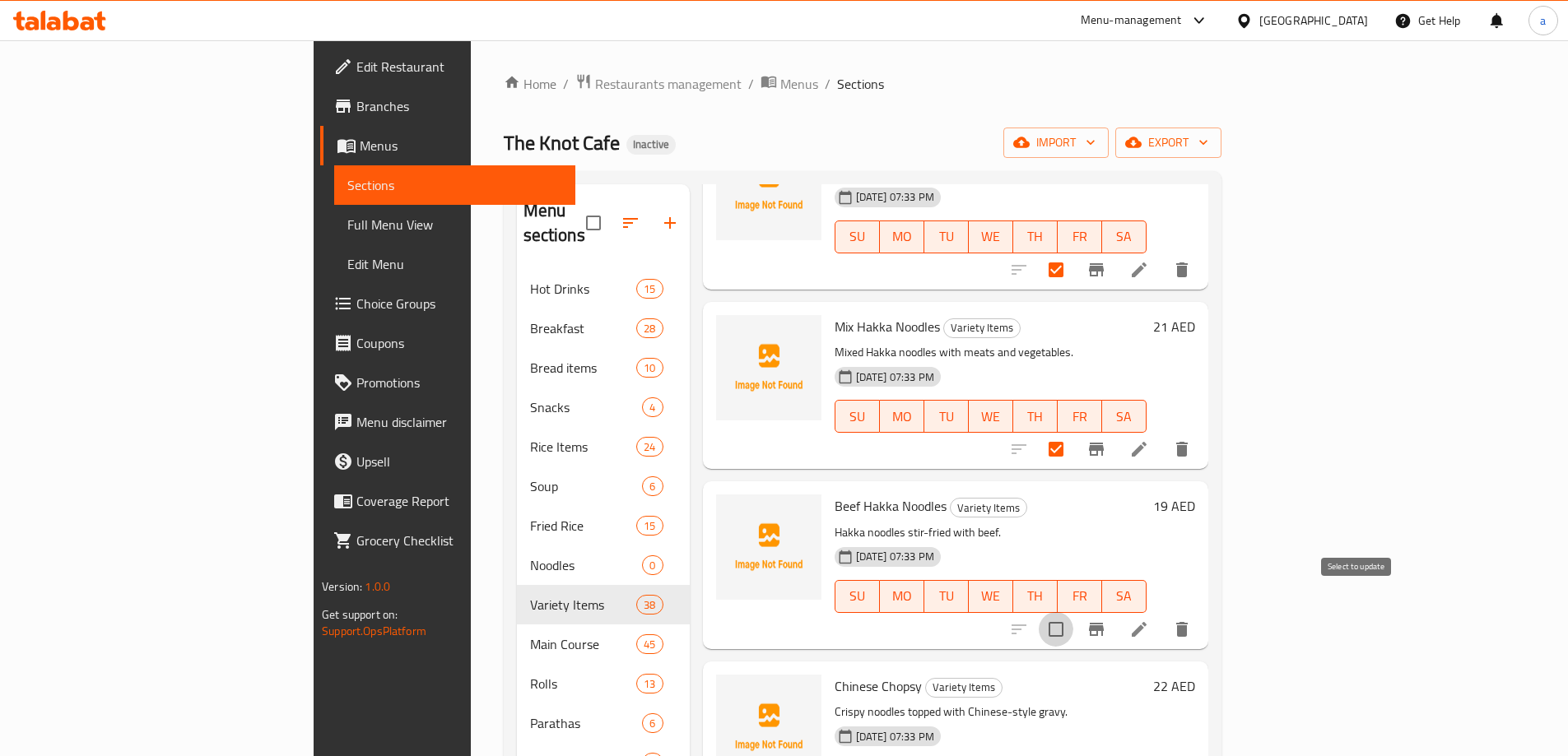
click at [1073, 612] on input "checkbox" at bounding box center [1055, 629] width 35 height 35
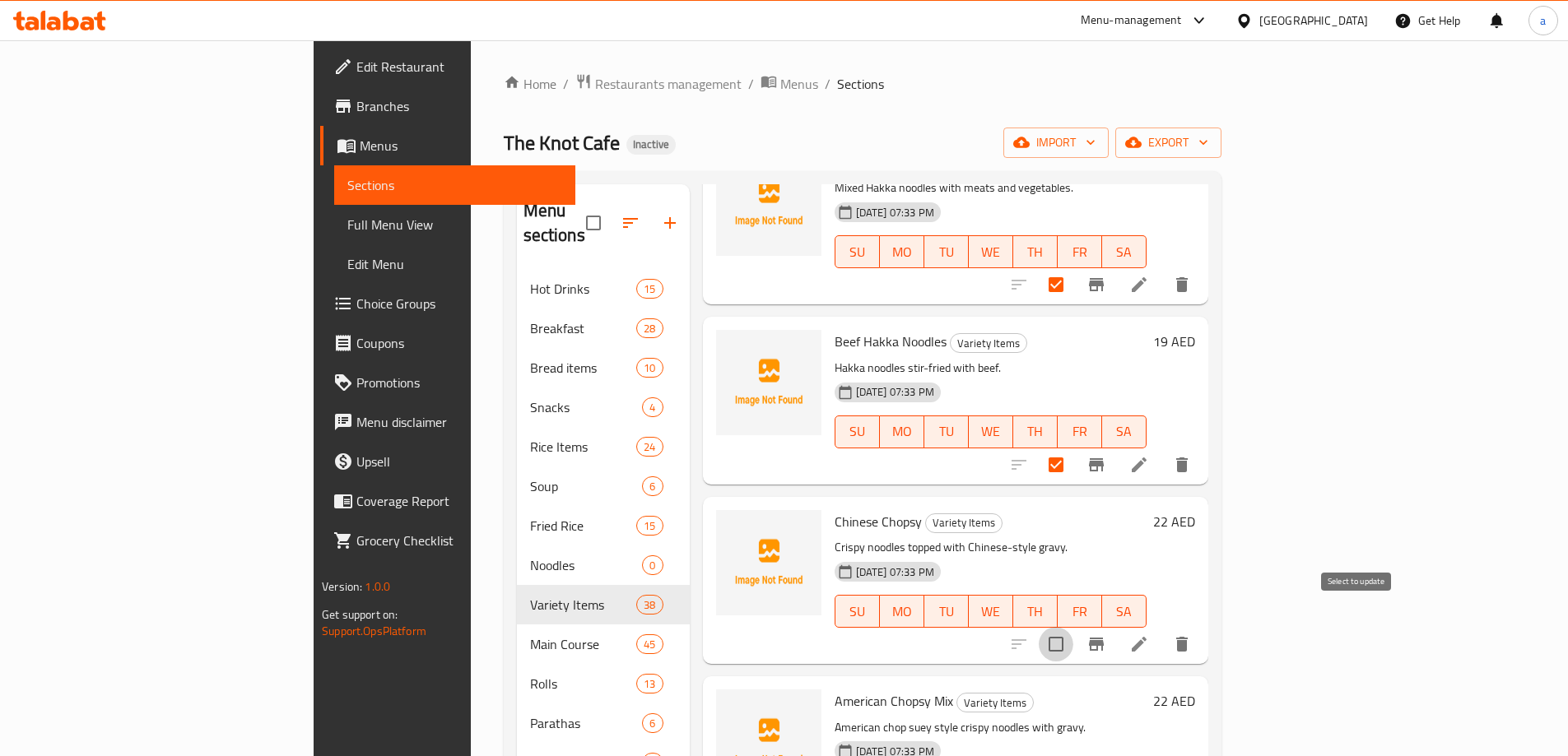
click at [1073, 627] on input "checkbox" at bounding box center [1055, 644] width 35 height 35
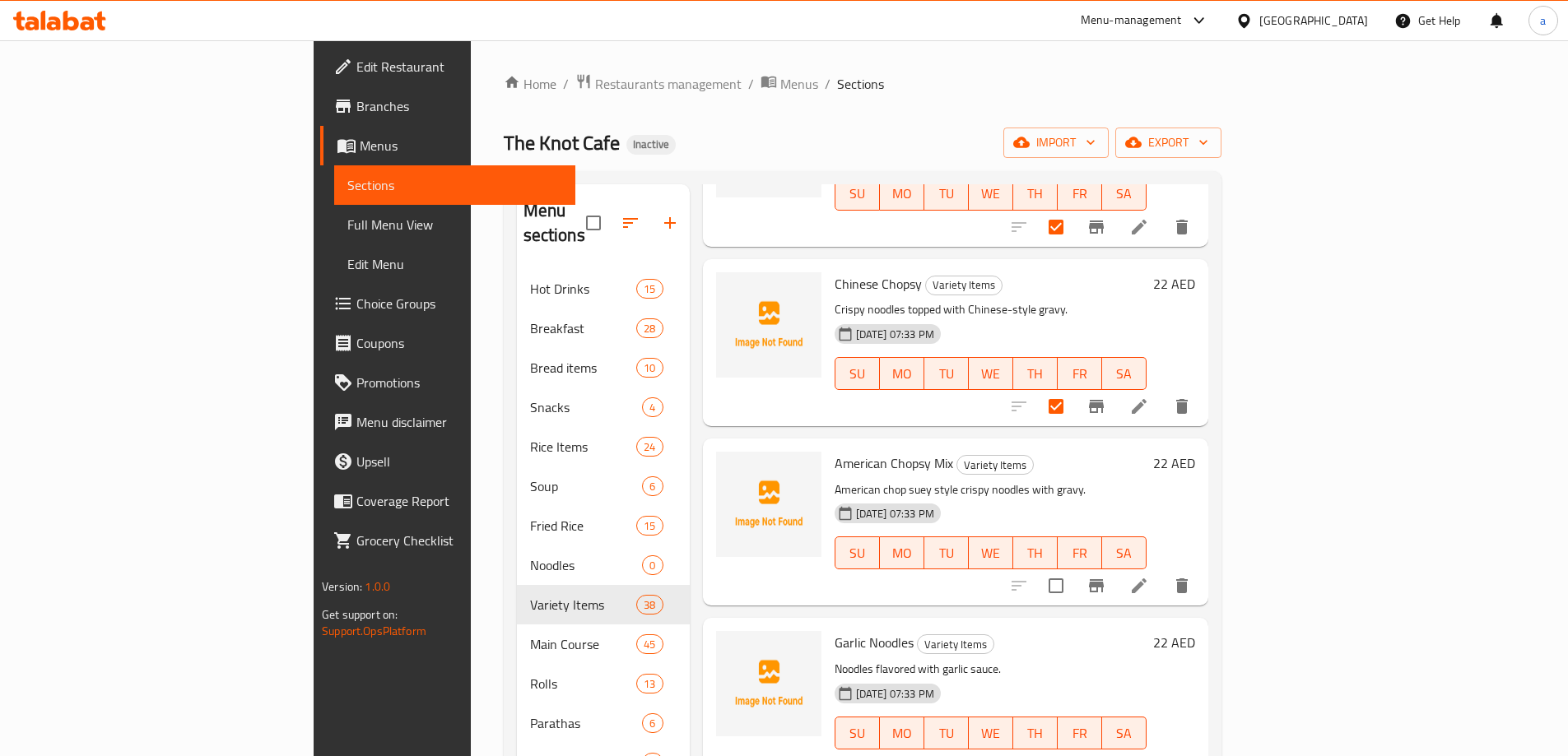
scroll to position [1810, 0]
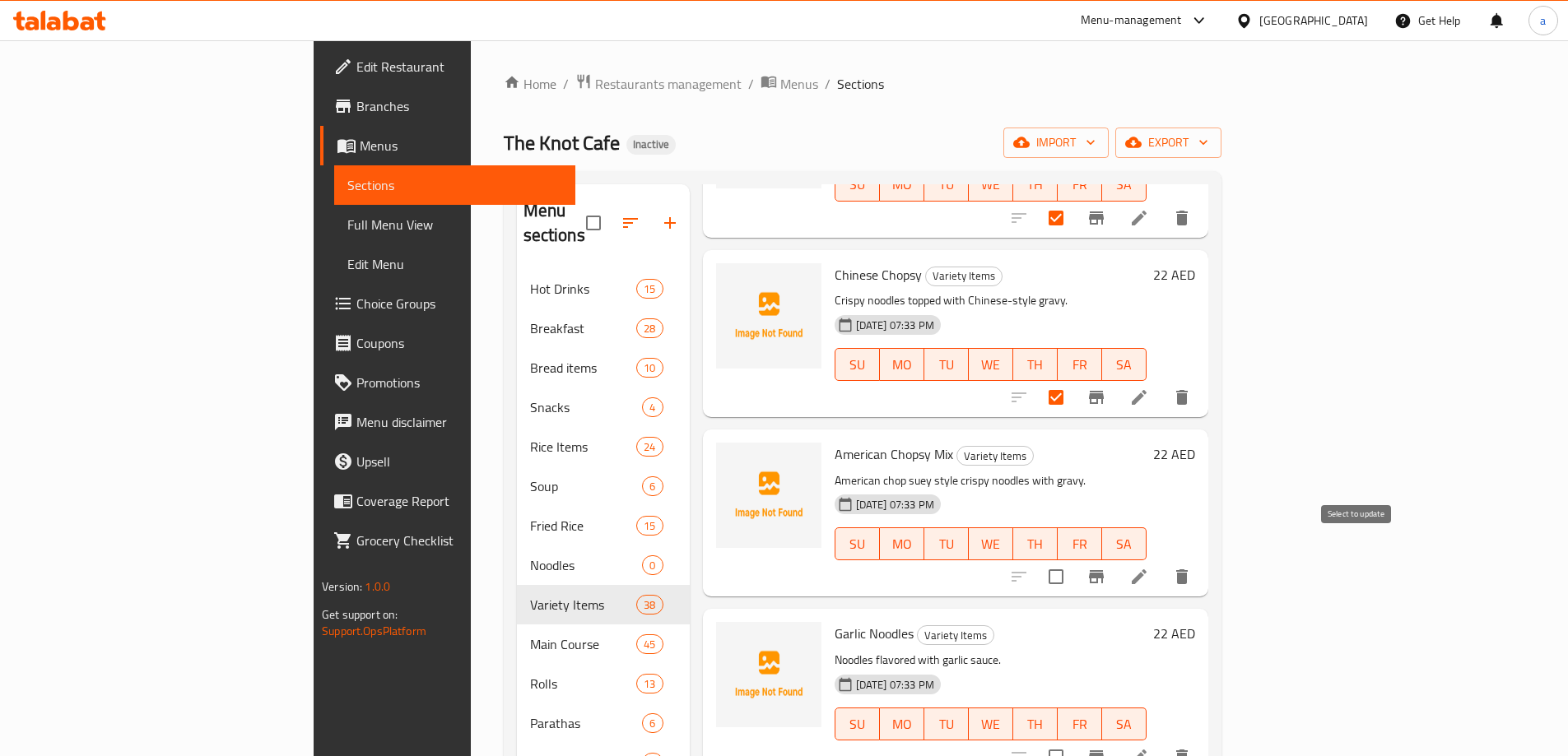
click at [1073, 562] on input "checkbox" at bounding box center [1055, 576] width 35 height 35
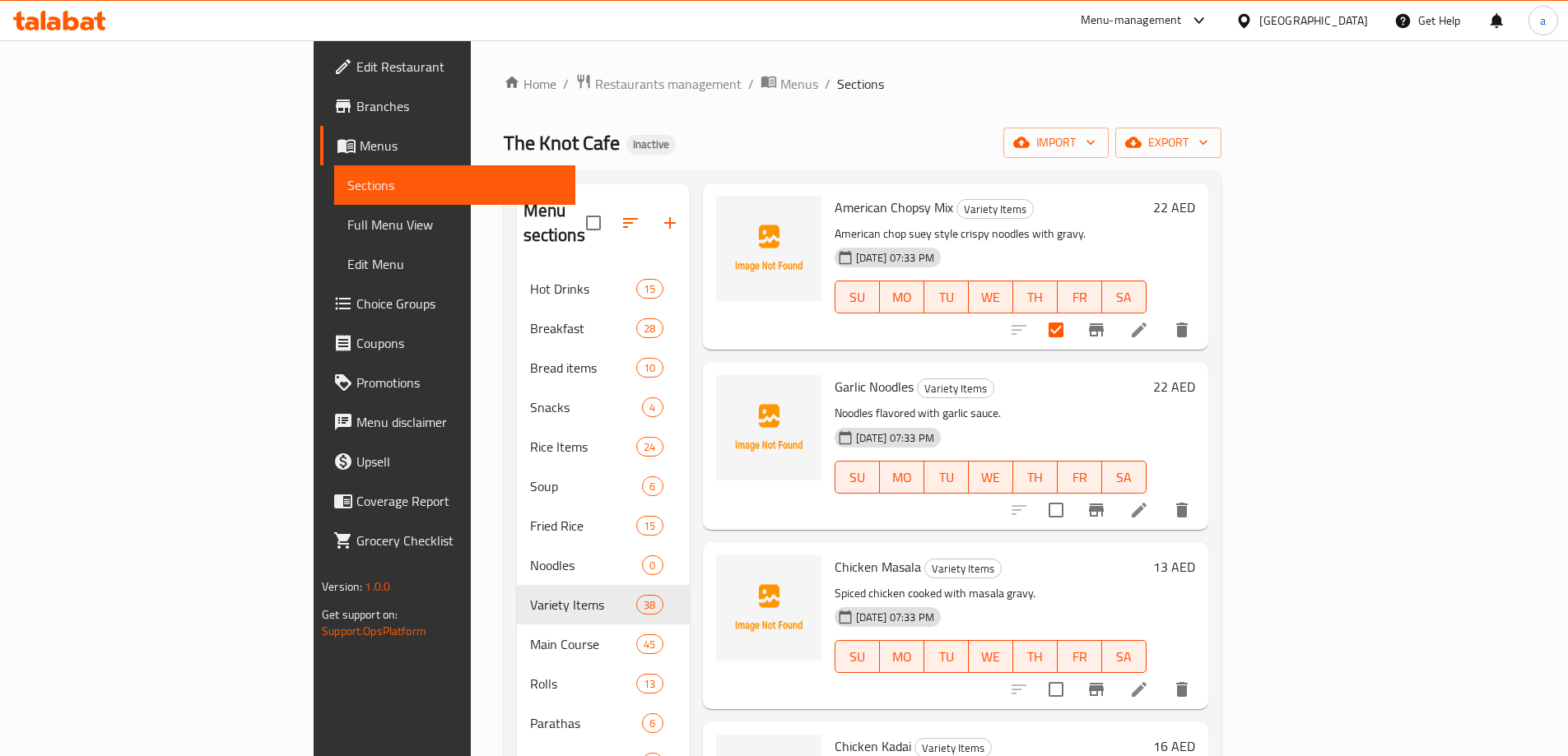
click at [1073, 493] on input "checkbox" at bounding box center [1055, 510] width 35 height 35
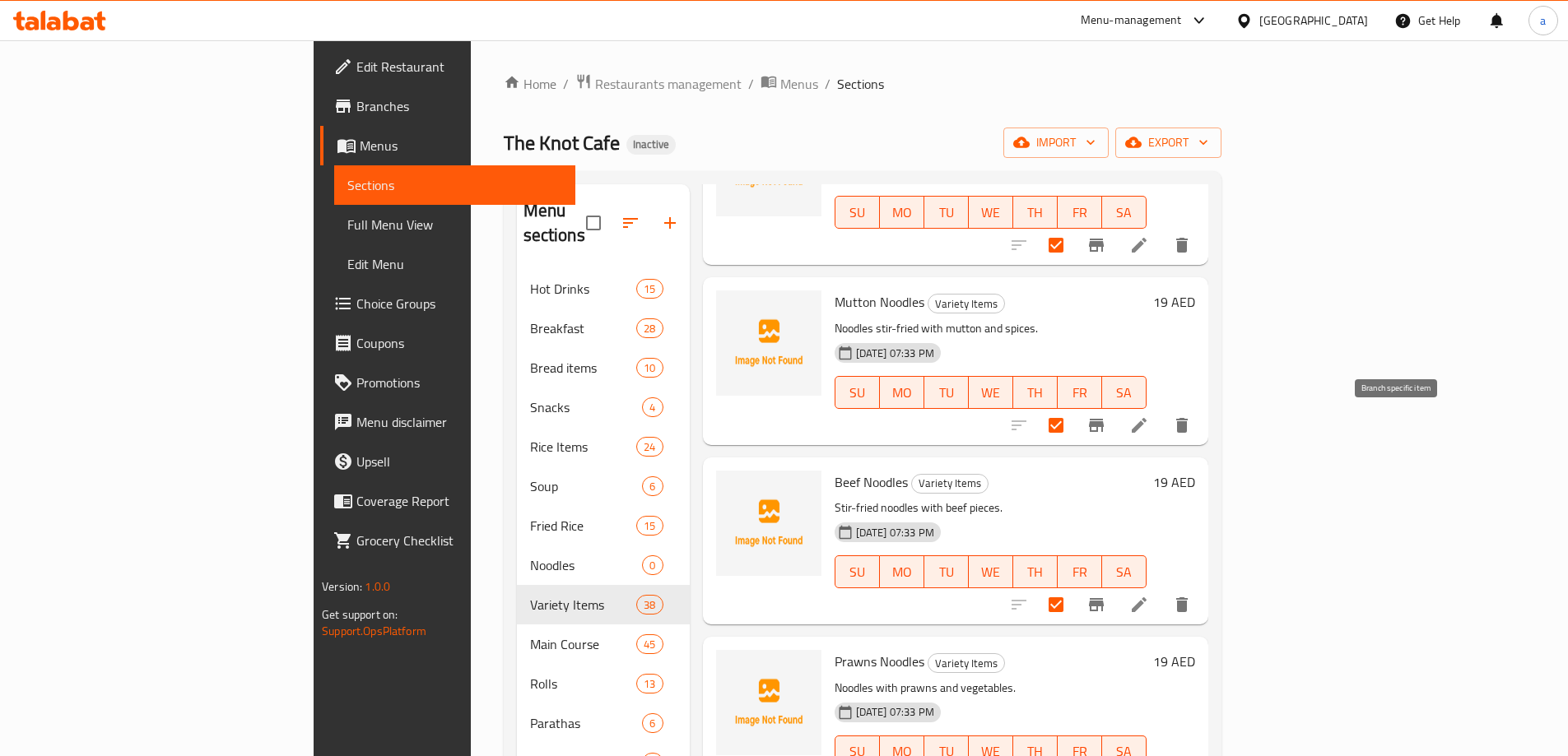
scroll to position [0, 0]
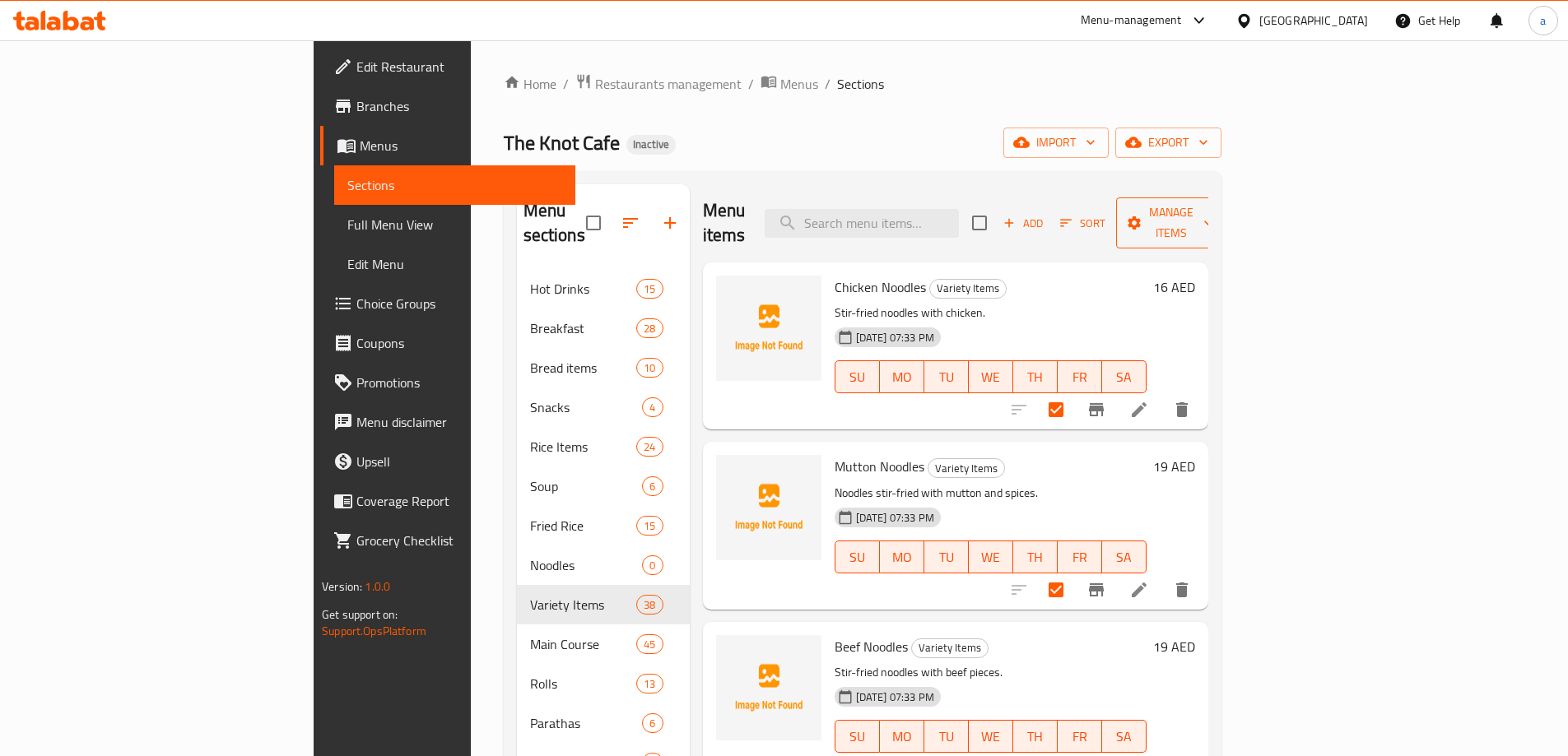
click at [1213, 209] on span "Manage items" at bounding box center [1171, 223] width 84 height 41
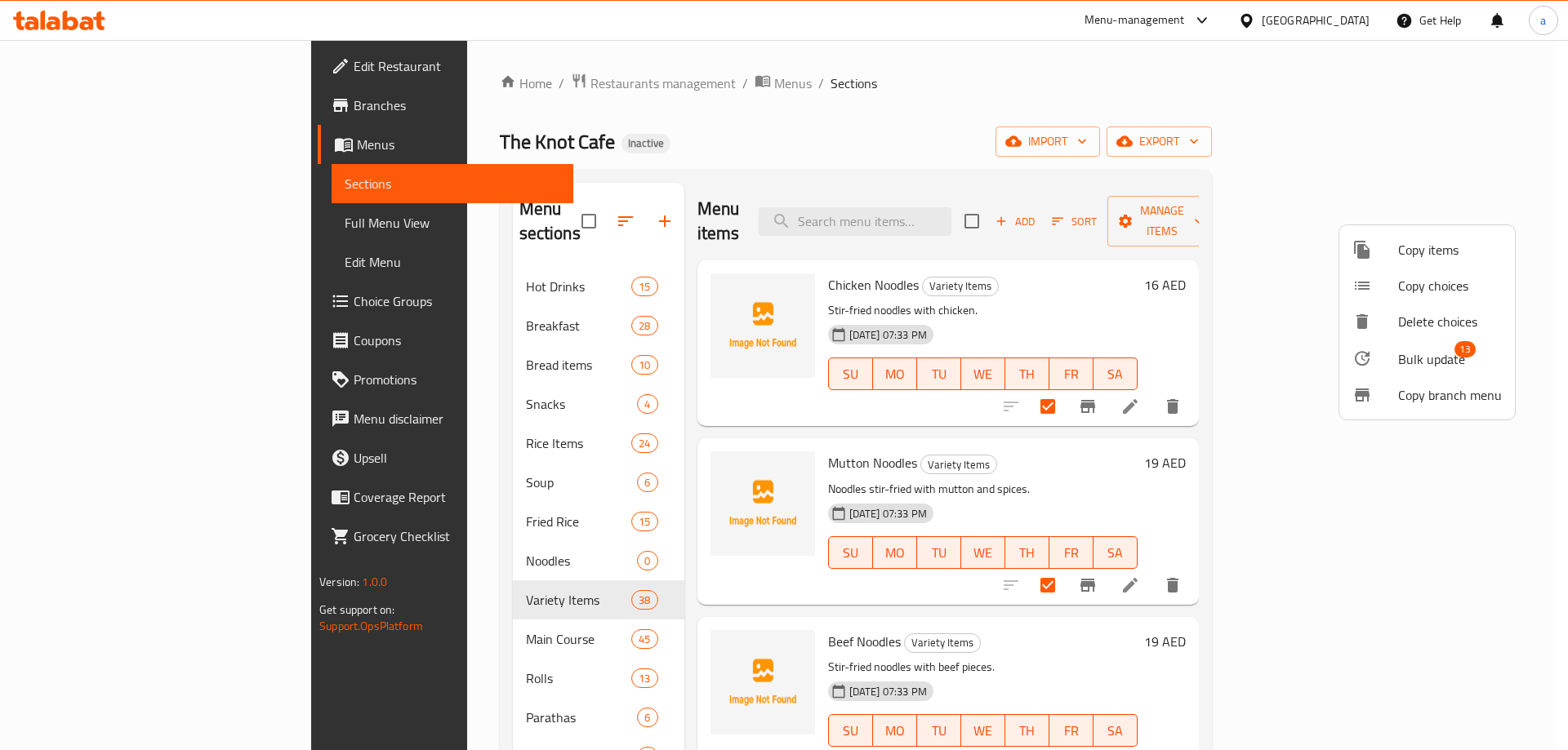
click at [1433, 350] on span "Bulk update" at bounding box center [1432, 359] width 67 height 20
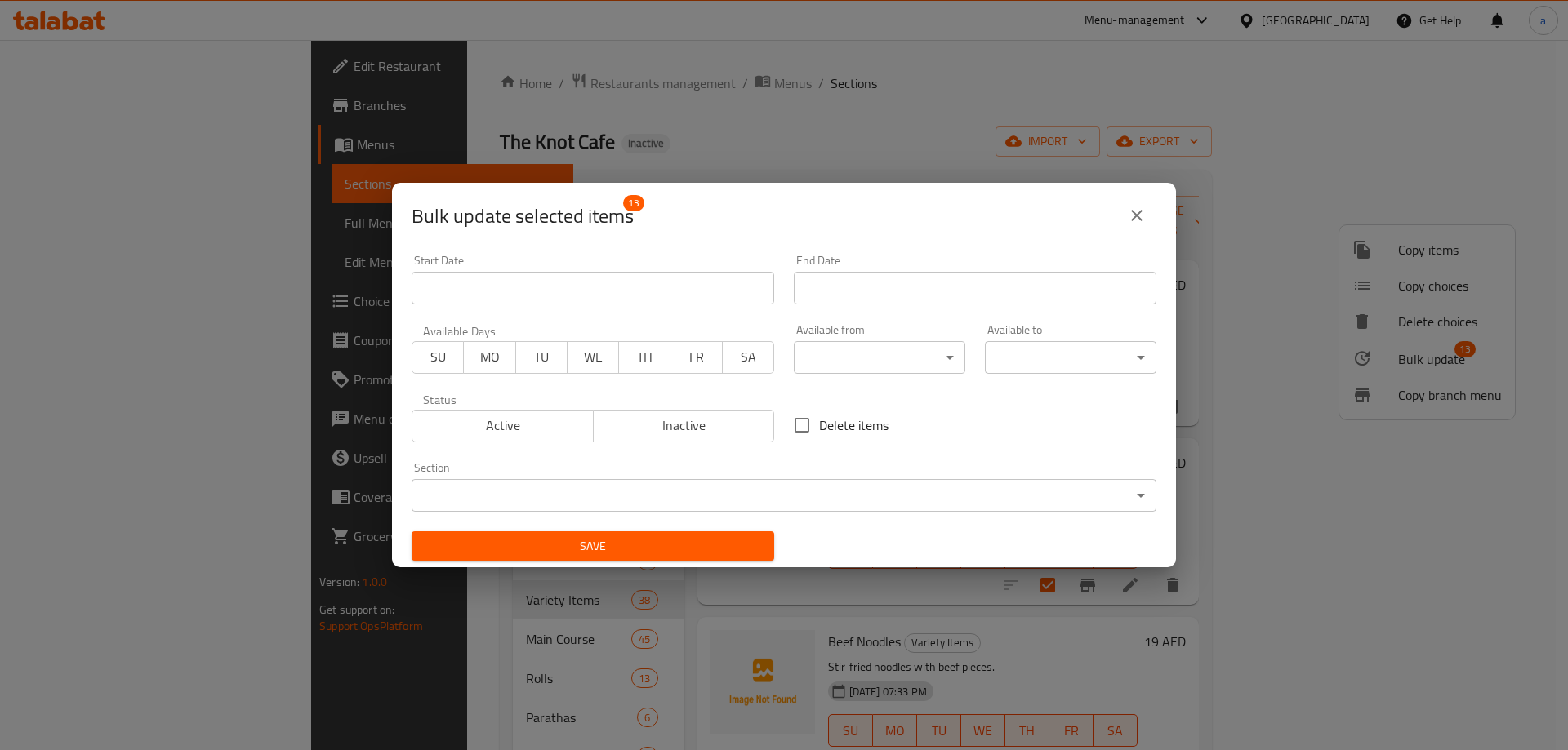
click at [695, 496] on body "​ Menu-management United Arab Emirates Get Help a Edit Restaurant Branches Menu…" at bounding box center [784, 395] width 1568 height 710
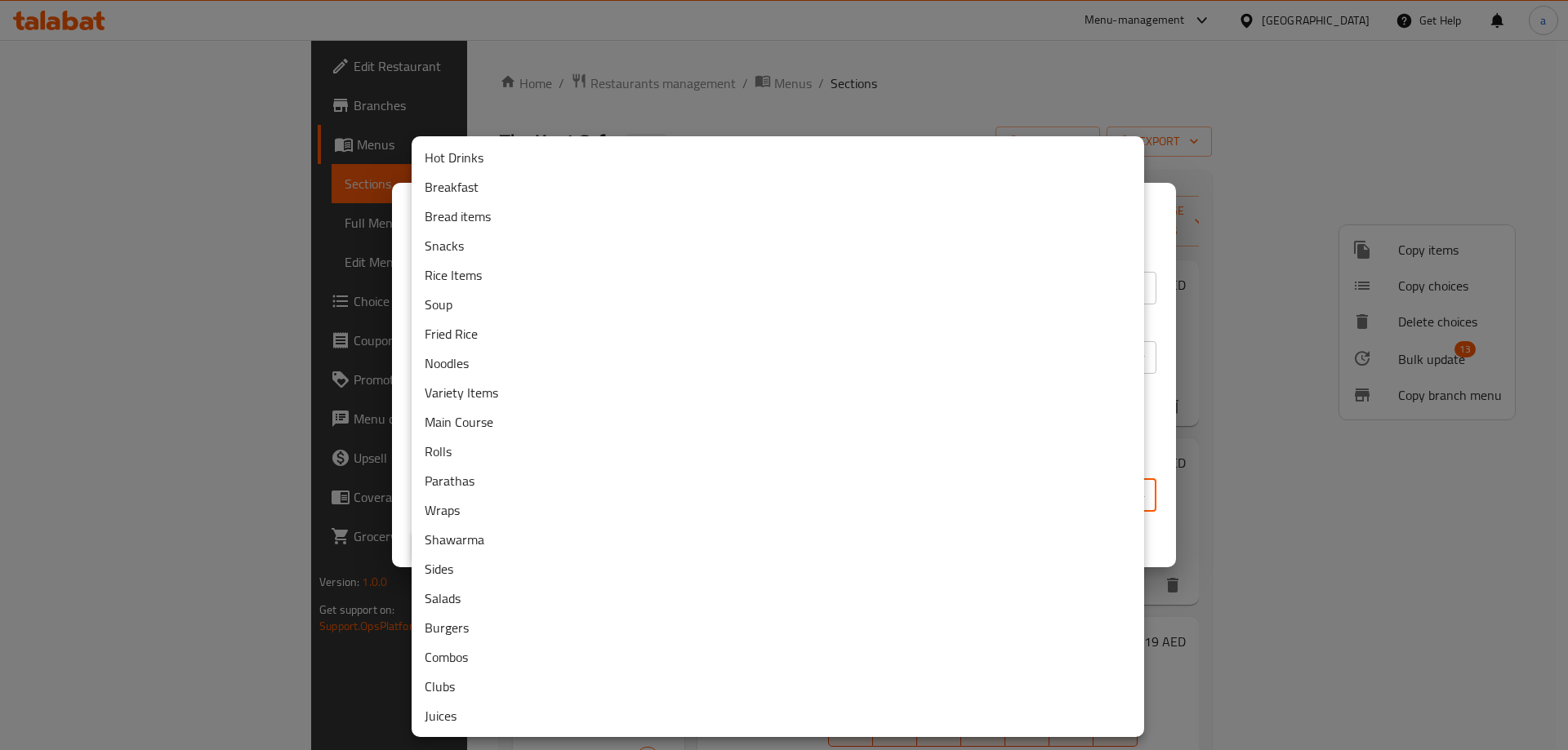
click at [514, 373] on li "Noodles" at bounding box center [777, 364] width 733 height 30
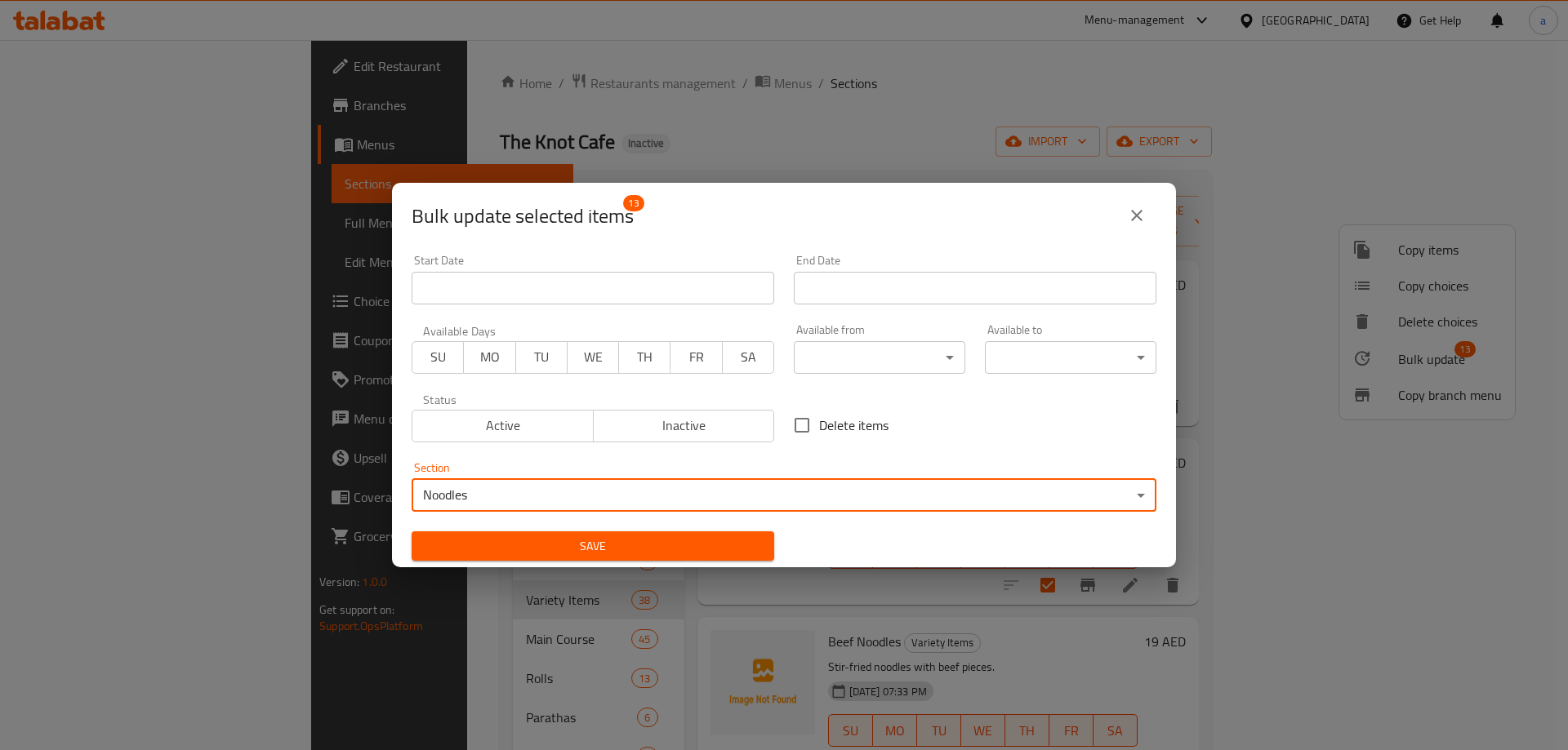
click at [591, 546] on span "Save" at bounding box center [593, 547] width 337 height 21
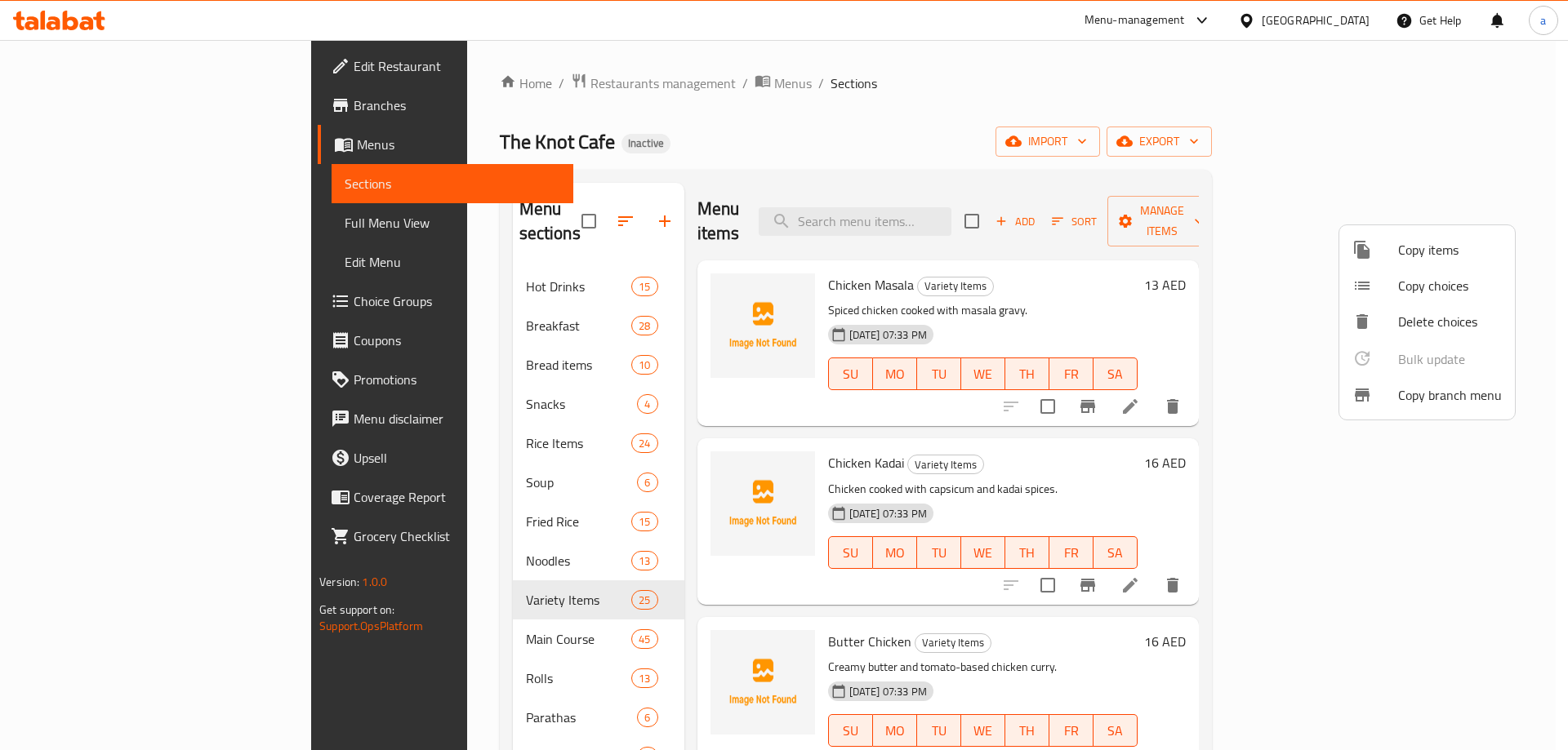
click at [583, 208] on div at bounding box center [784, 375] width 1568 height 750
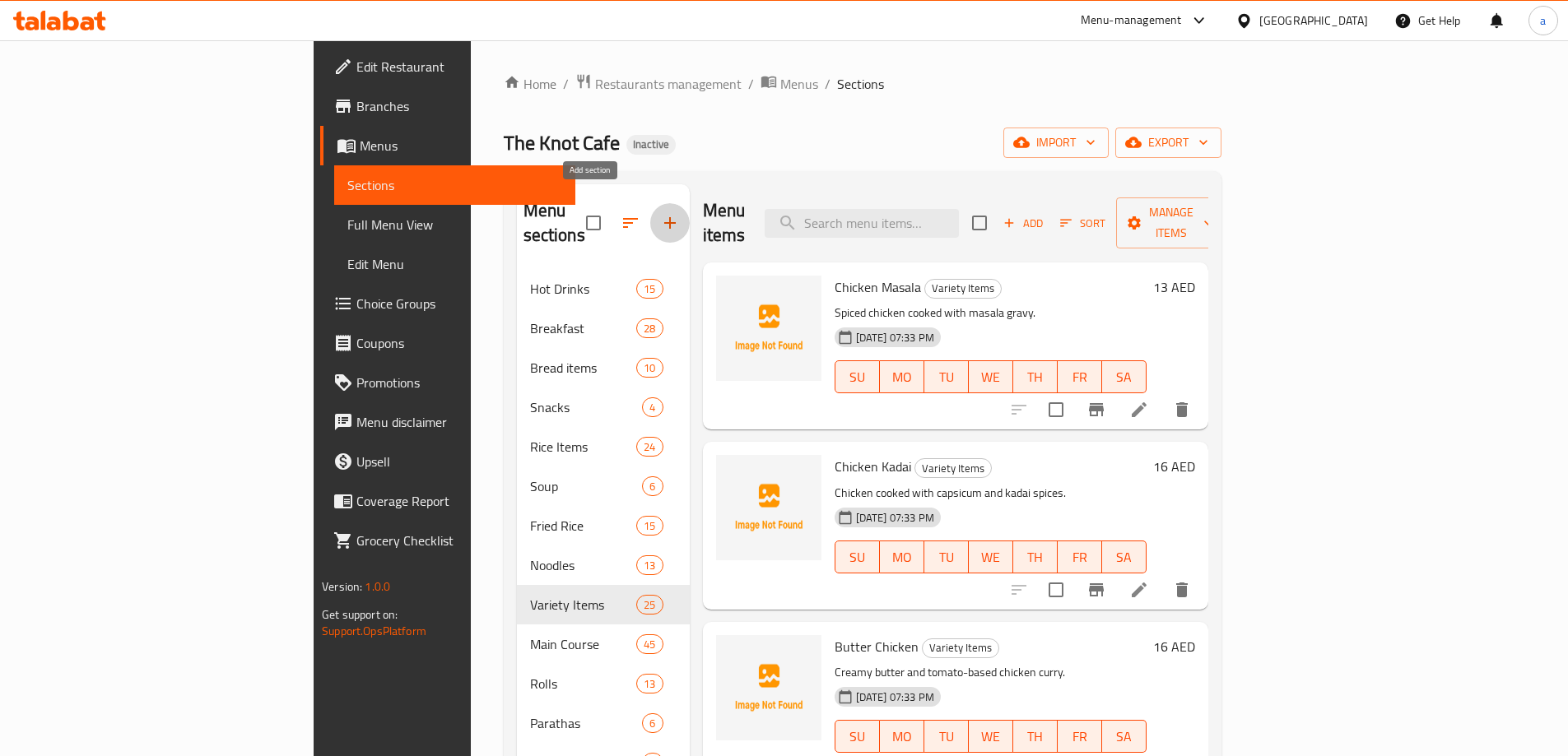
click at [660, 213] on icon "button" at bounding box center [670, 223] width 20 height 20
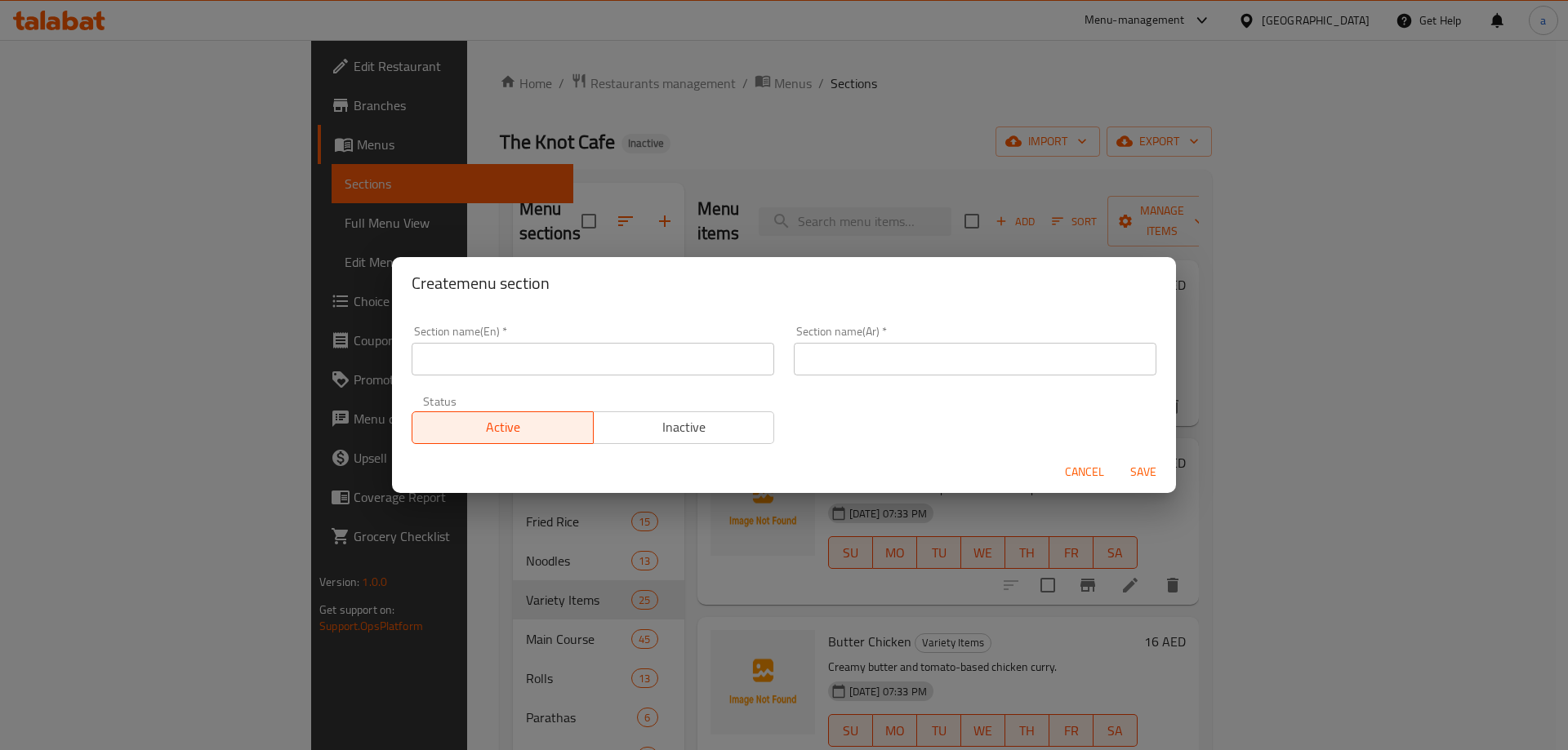
click at [703, 354] on input "text" at bounding box center [593, 359] width 363 height 33
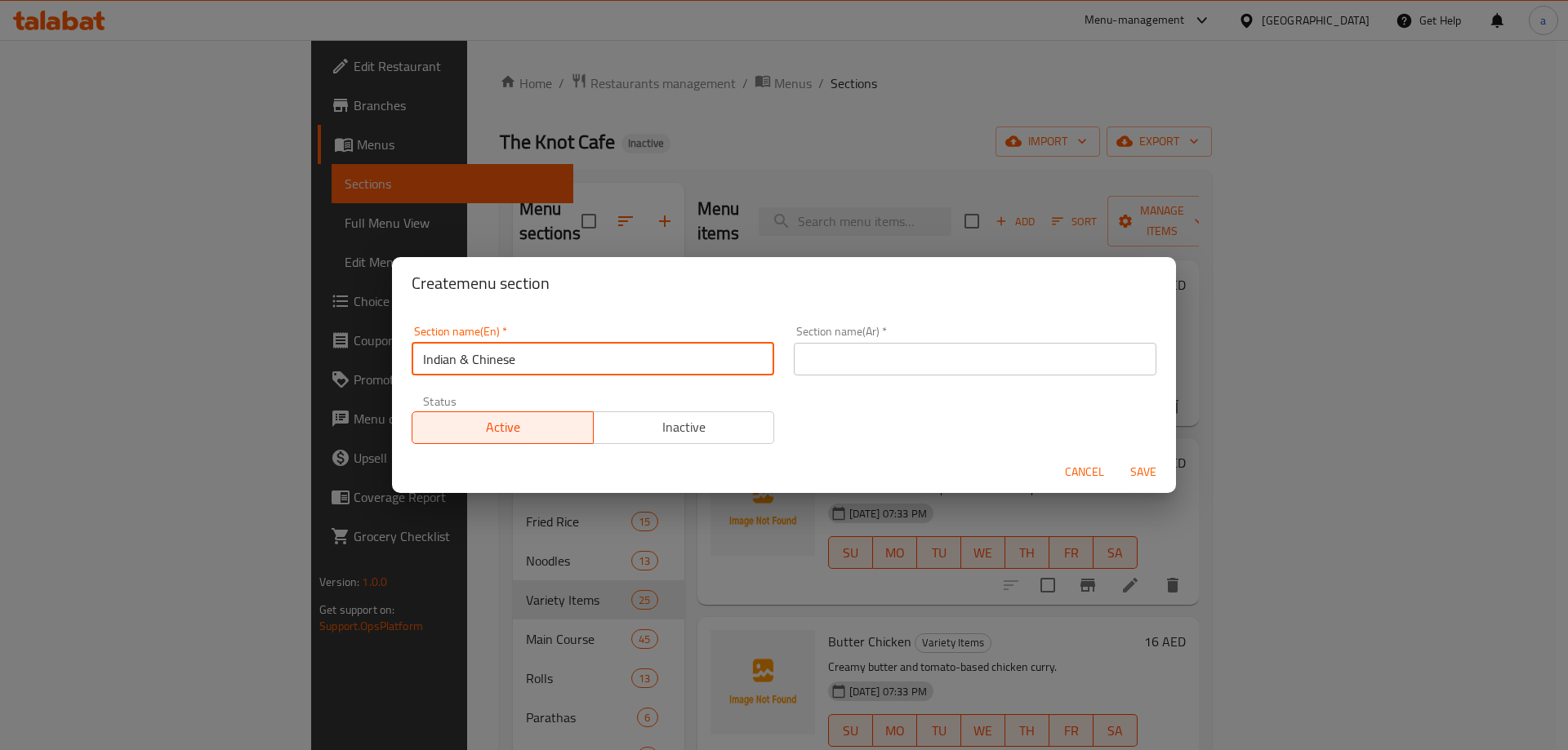
click at [954, 347] on input "text" at bounding box center [975, 359] width 363 height 33
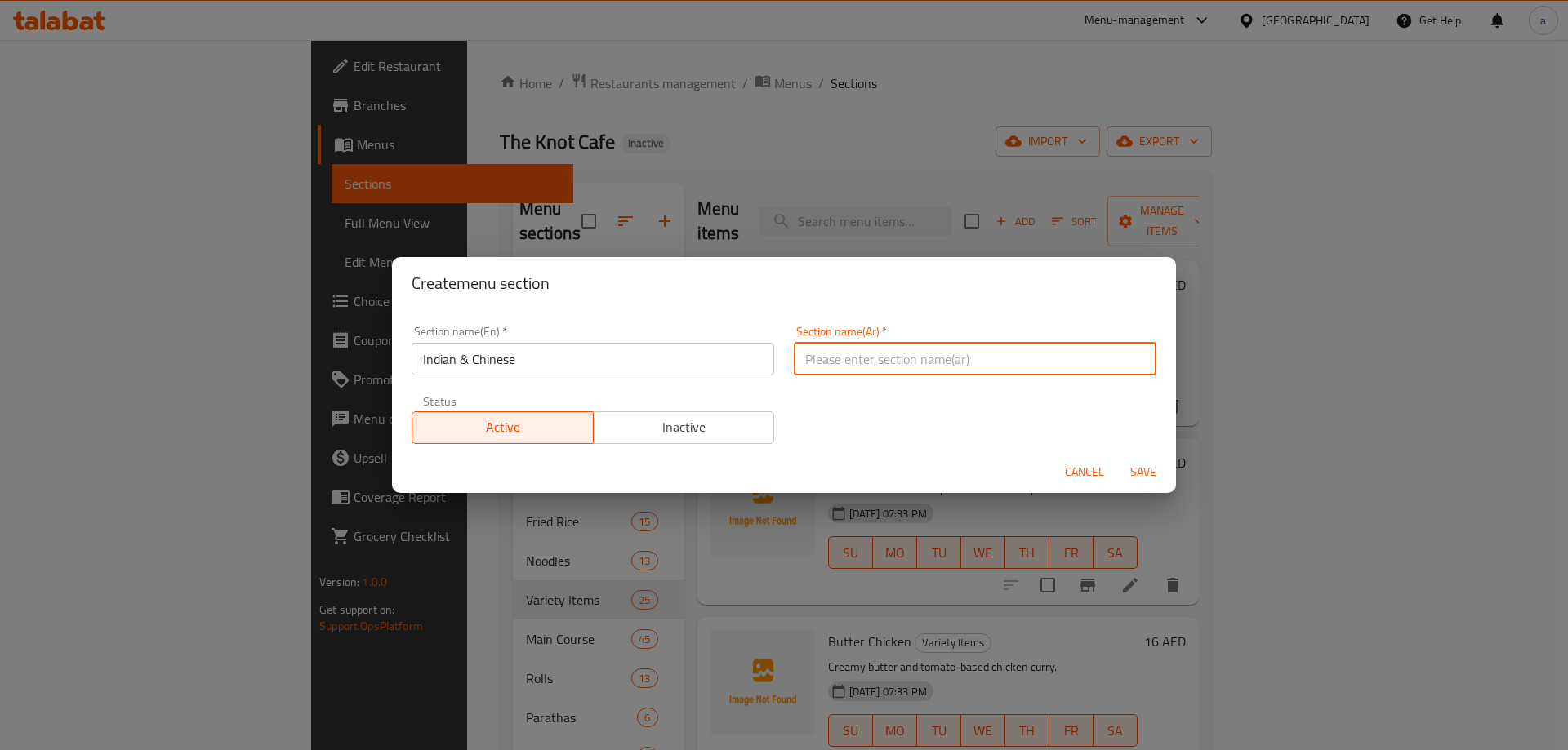
click at [468, 362] on input "Indian & Chinese" at bounding box center [593, 359] width 363 height 33
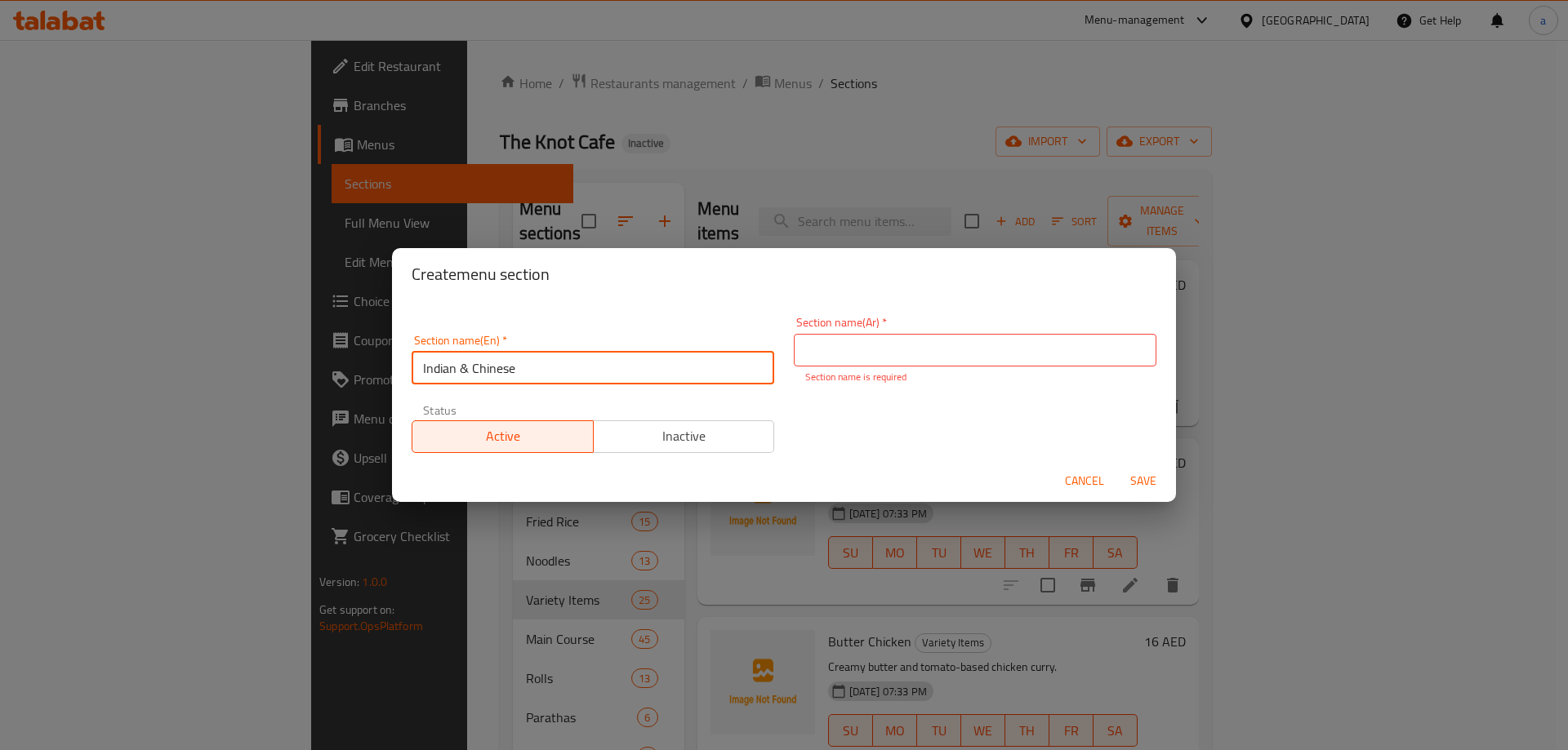
click at [468, 362] on input "Indian & Chinese" at bounding box center [593, 368] width 363 height 33
click at [651, 375] on input "Indian & Chinese" at bounding box center [593, 368] width 363 height 33
click at [933, 363] on input "text" at bounding box center [975, 350] width 363 height 33
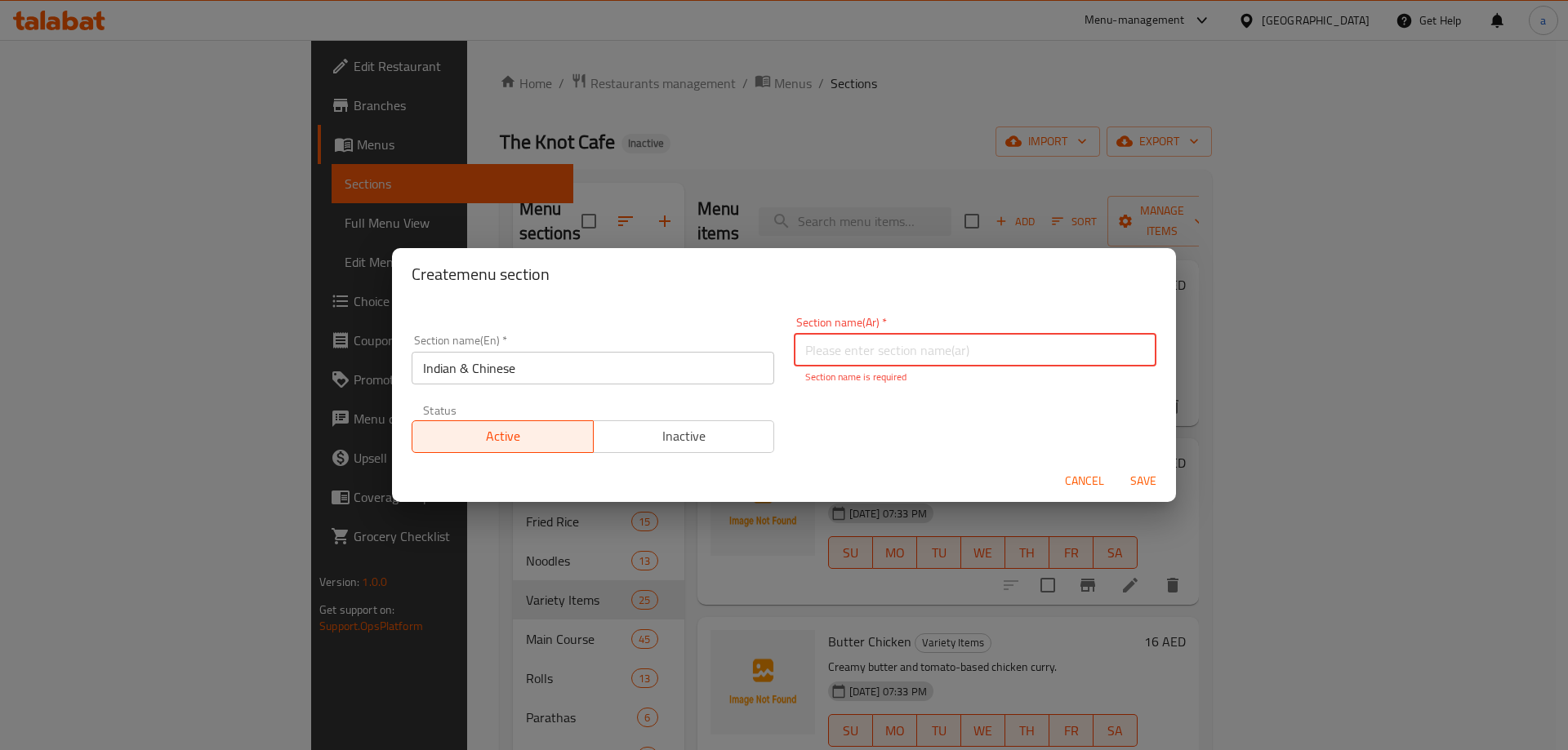
paste input "الهندية والصينية"
click at [840, 352] on input "الهندية والصينية" at bounding box center [975, 350] width 363 height 33
click at [1151, 488] on div "Cancel Save" at bounding box center [784, 481] width 784 height 43
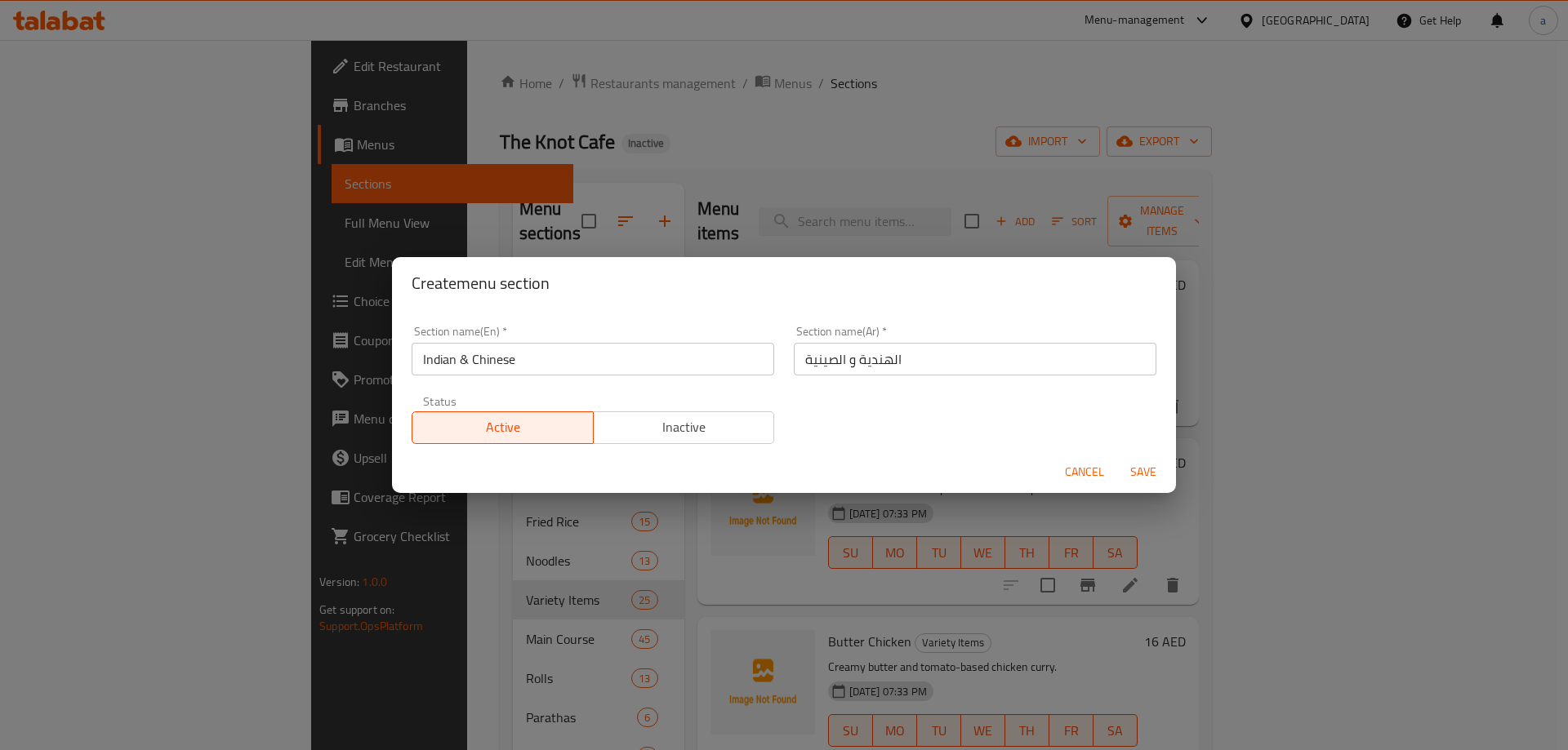
click at [1150, 475] on span "Save" at bounding box center [1143, 472] width 39 height 21
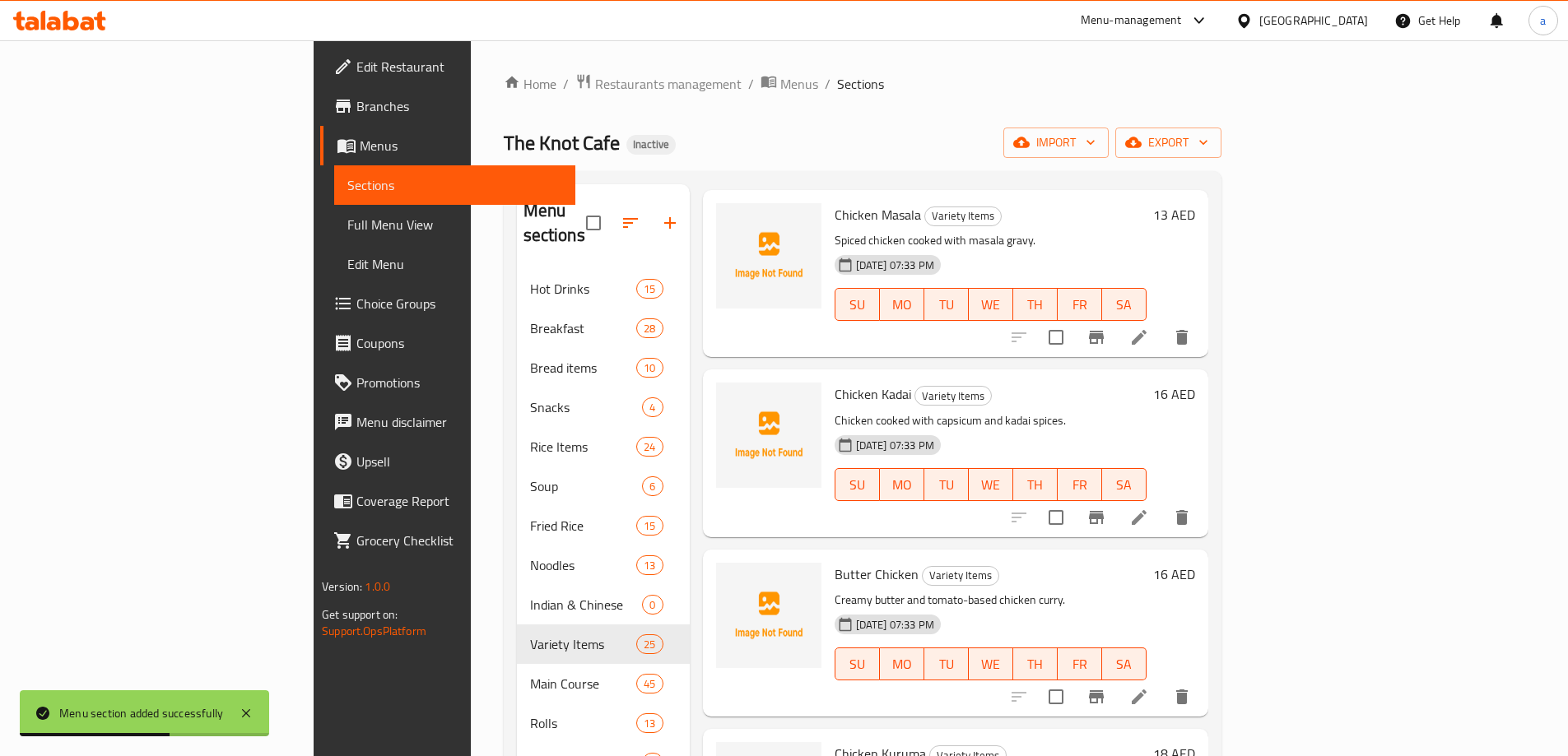
scroll to position [165, 0]
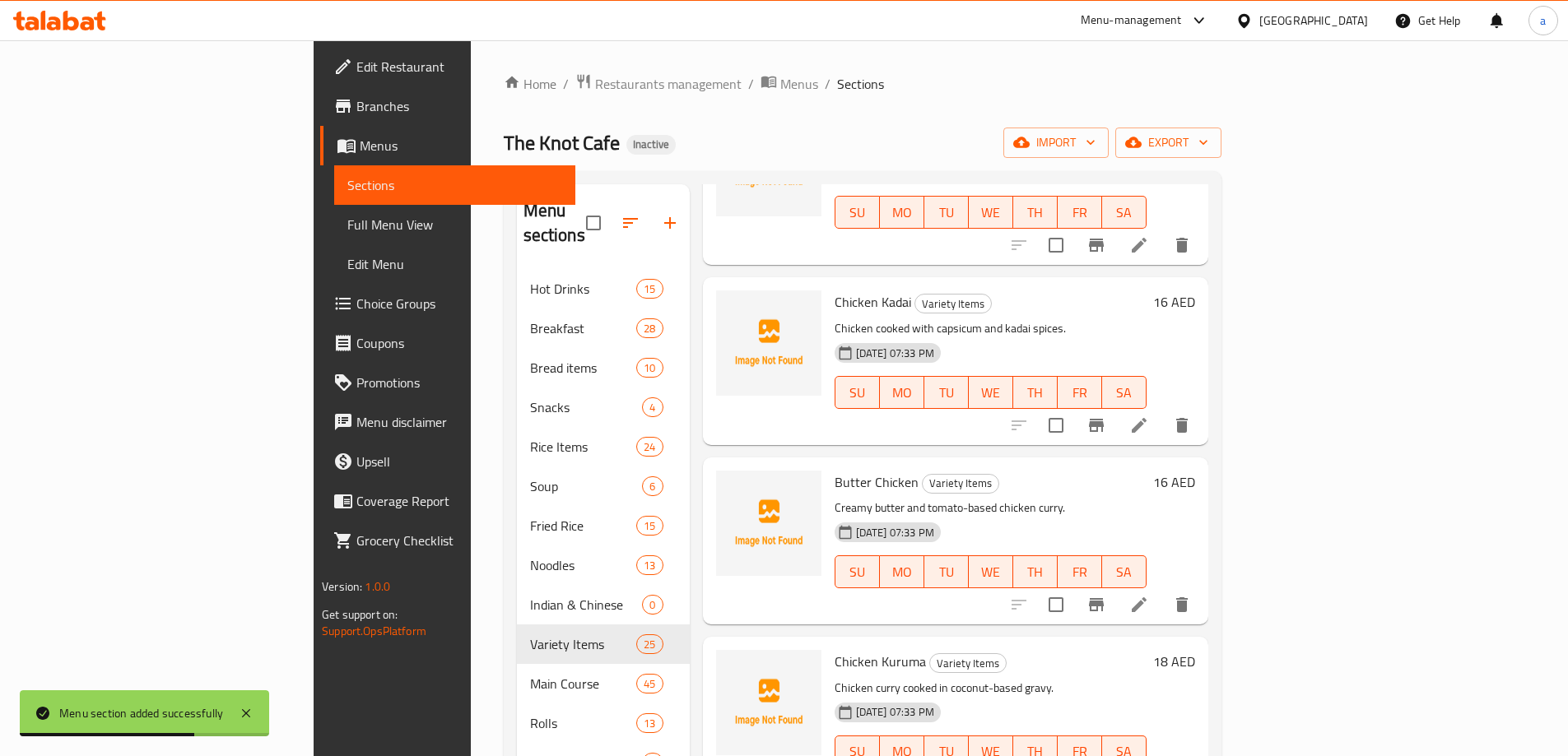
click at [1073, 228] on input "checkbox" at bounding box center [1055, 244] width 35 height 35
click at [1073, 408] on input "checkbox" at bounding box center [1055, 425] width 35 height 35
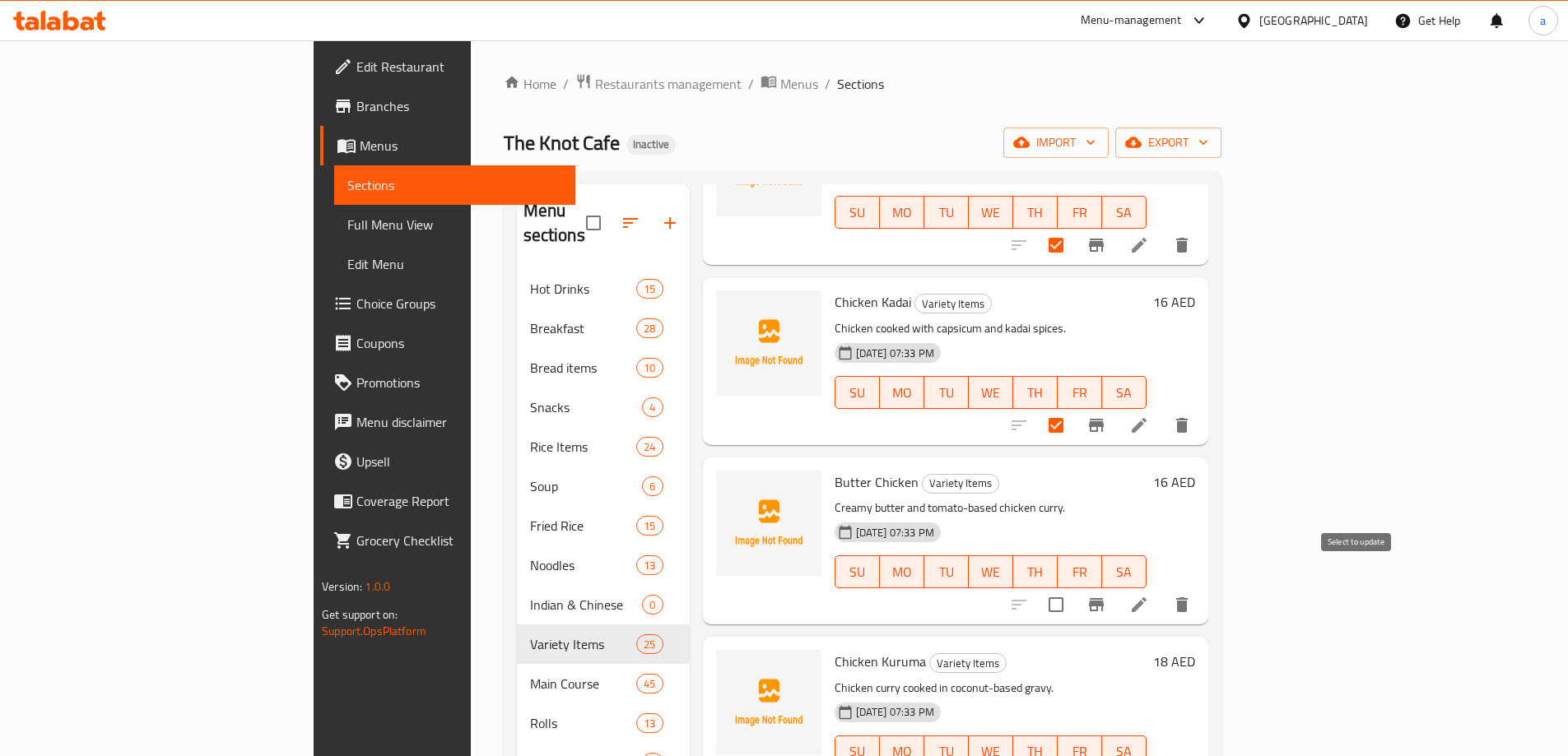
click at [1073, 591] on input "checkbox" at bounding box center [1055, 605] width 35 height 35
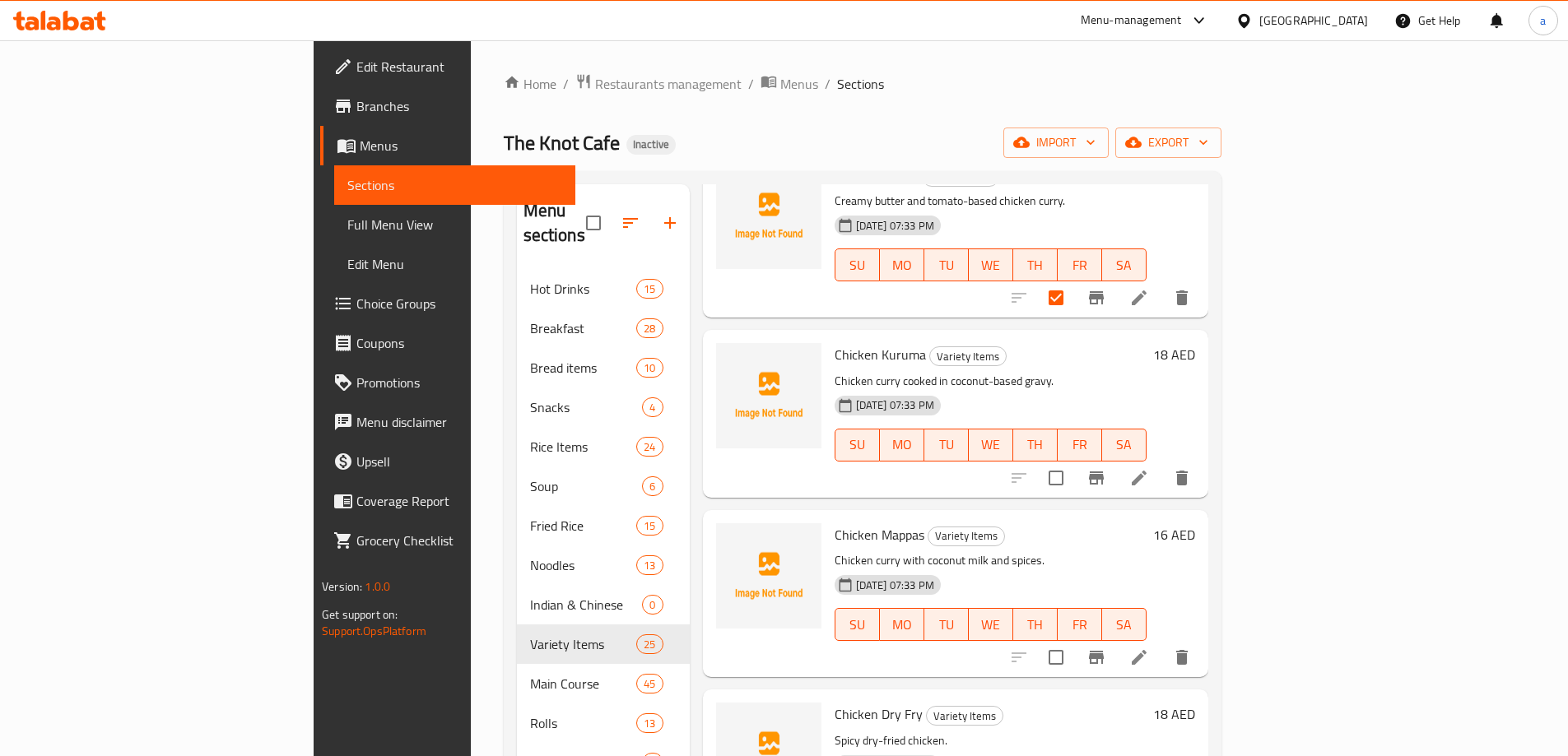
scroll to position [494, 0]
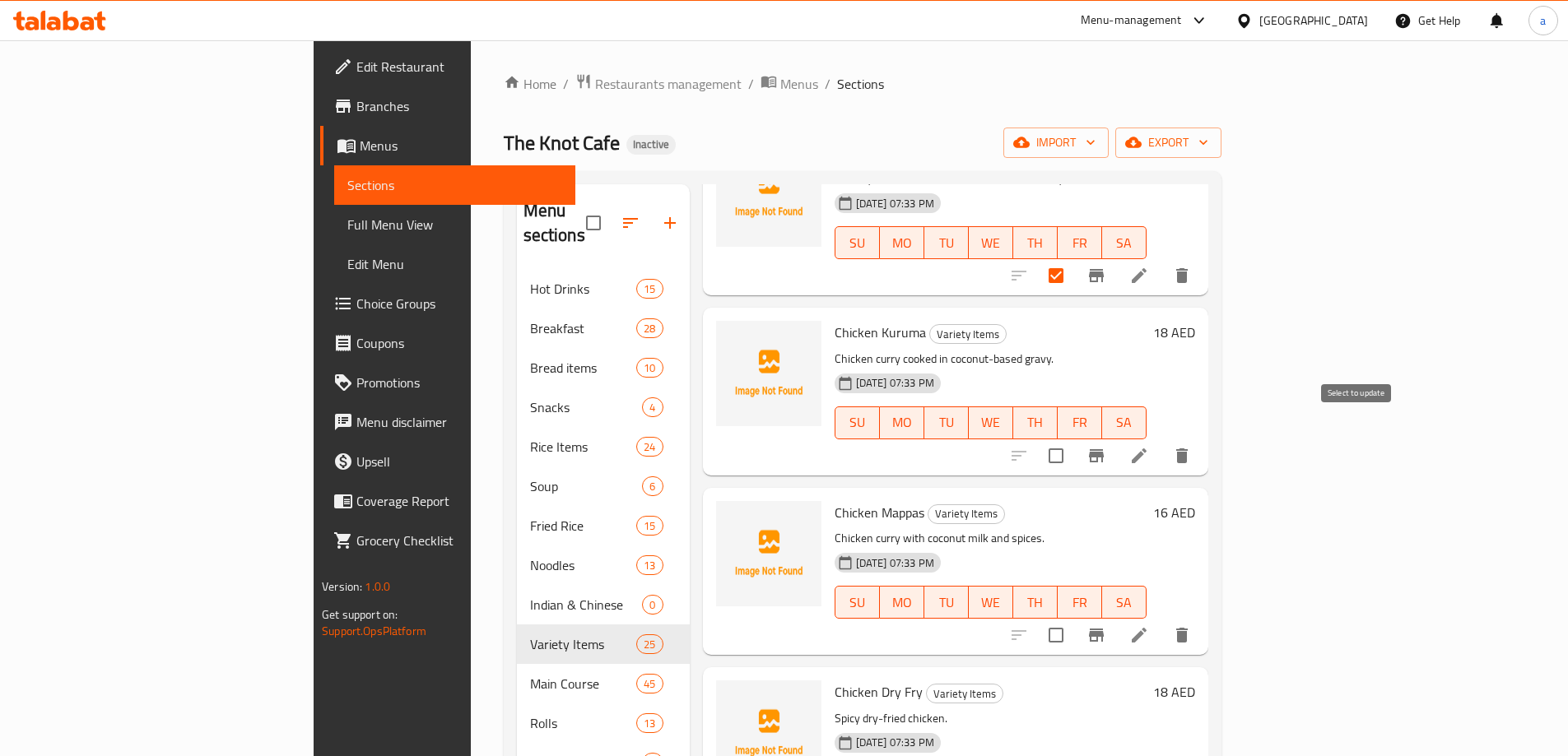
click at [1073, 438] on input "checkbox" at bounding box center [1055, 455] width 35 height 35
click at [1073, 618] on input "checkbox" at bounding box center [1055, 635] width 35 height 35
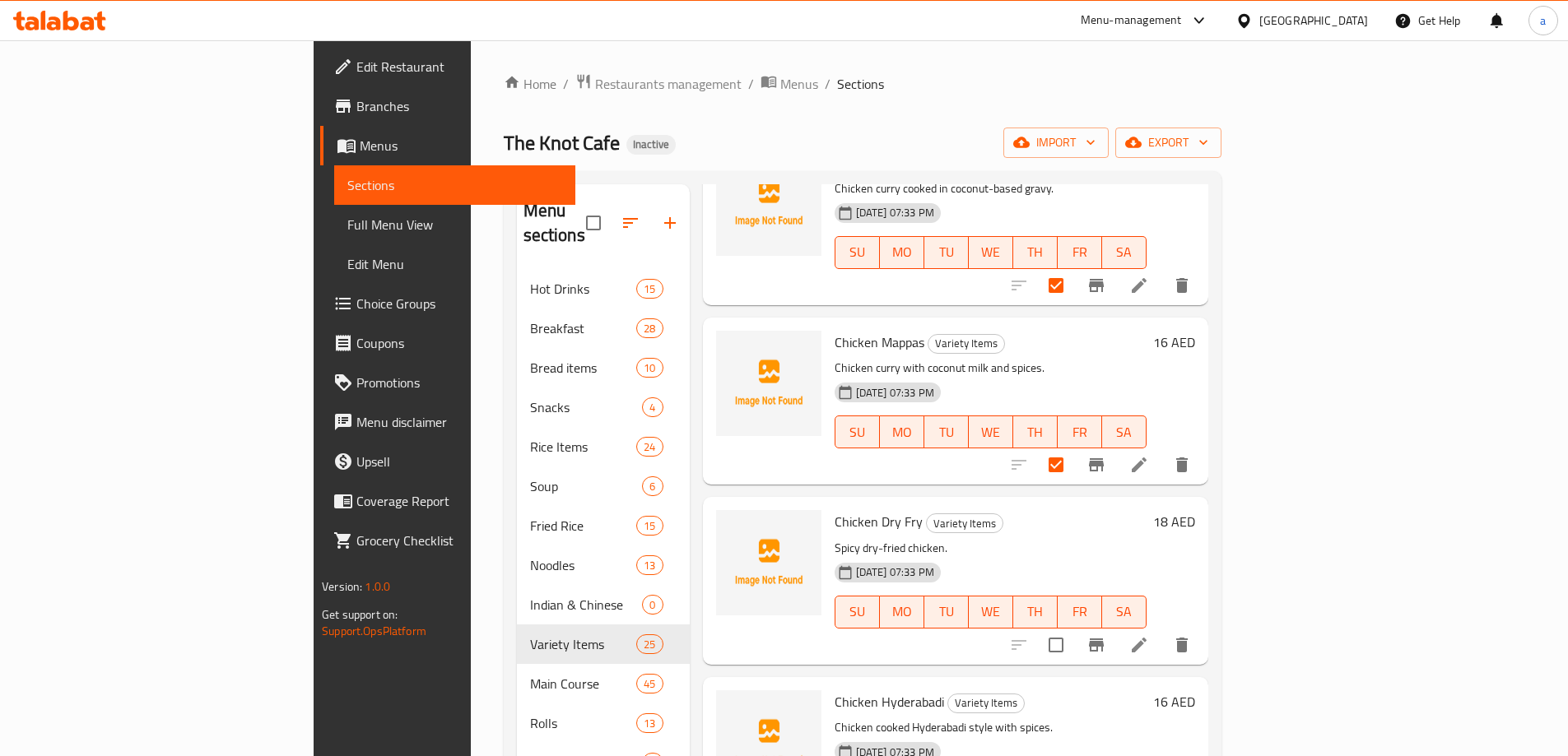
scroll to position [741, 0]
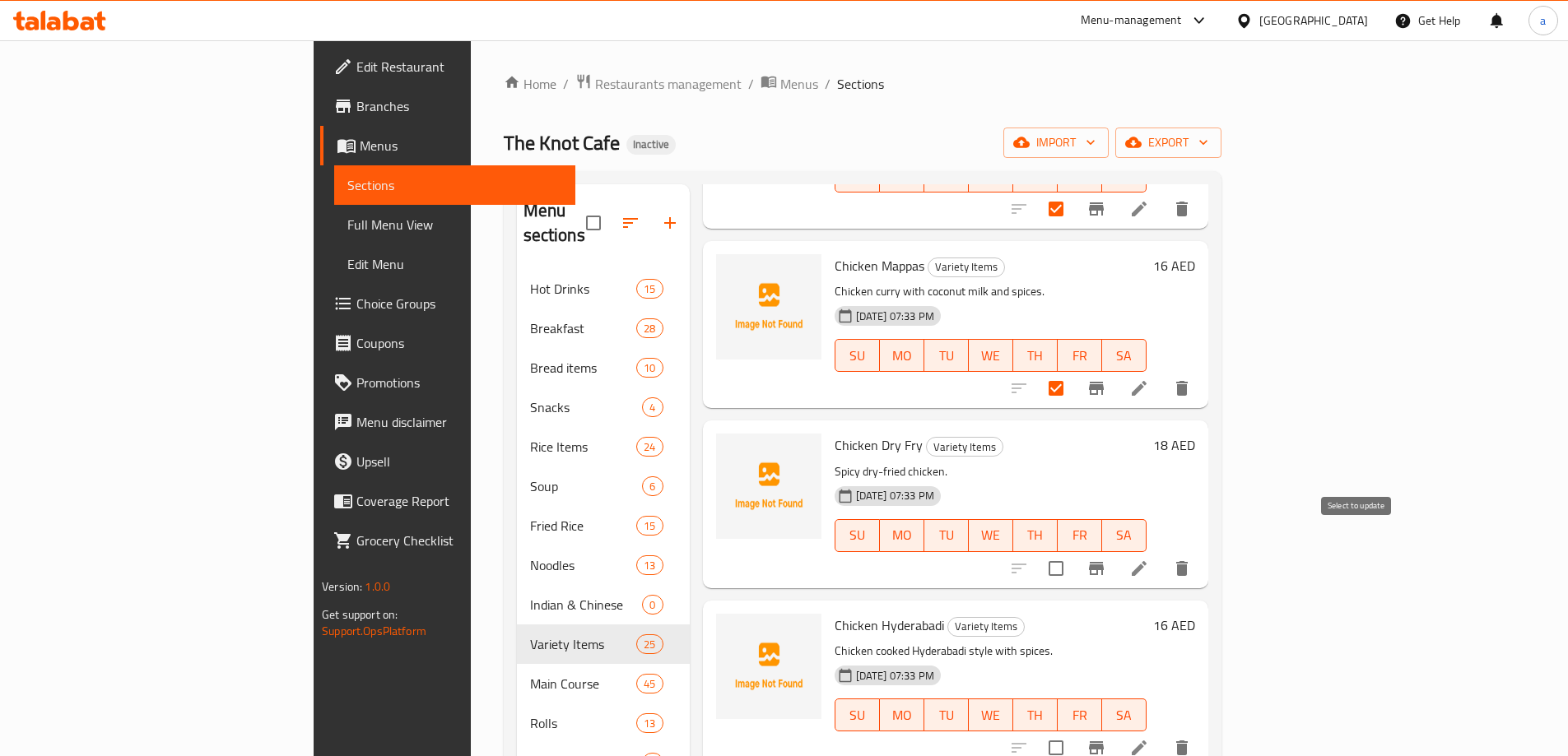
click at [1073, 551] on input "checkbox" at bounding box center [1055, 568] width 35 height 35
click at [1073, 731] on input "checkbox" at bounding box center [1055, 748] width 35 height 35
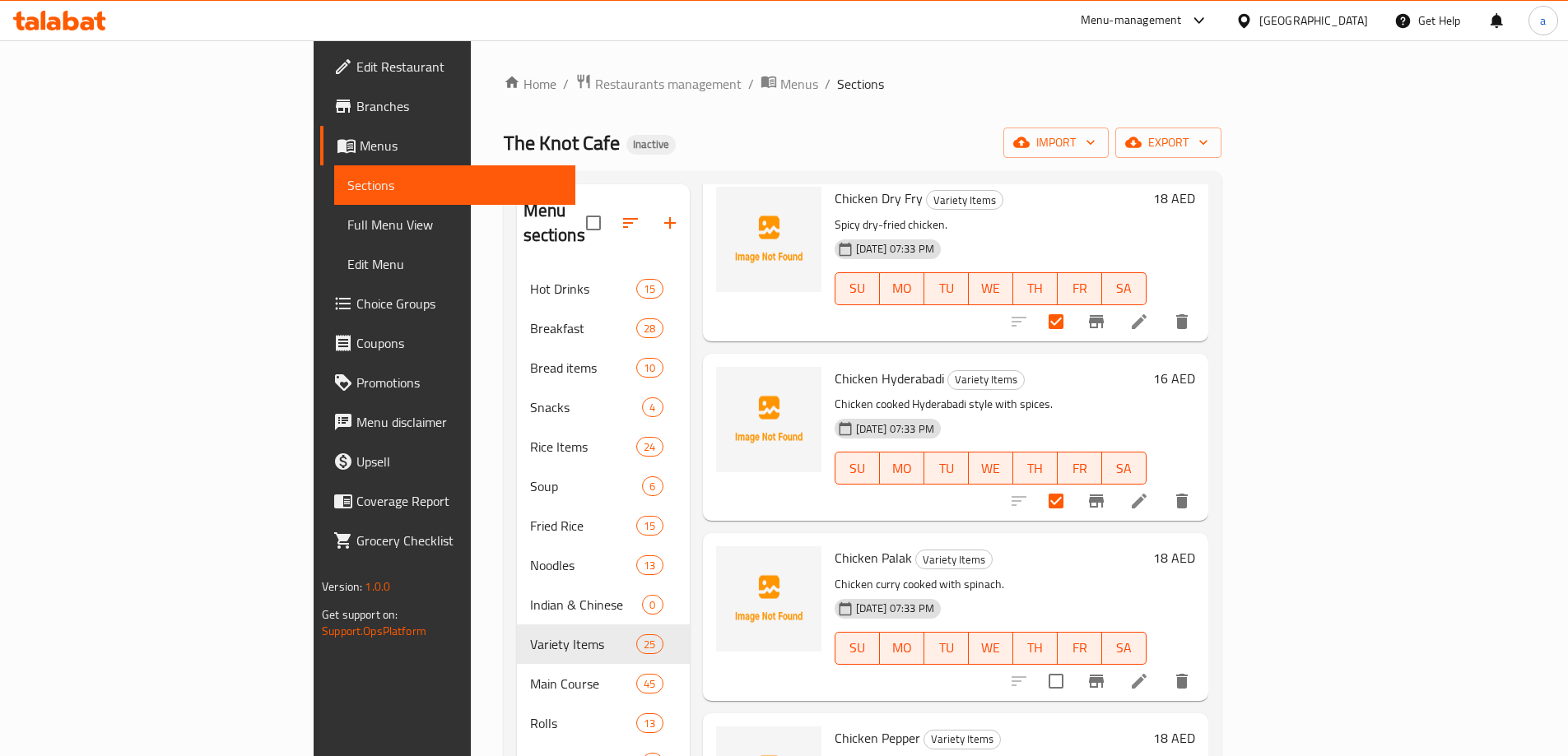
scroll to position [1235, 0]
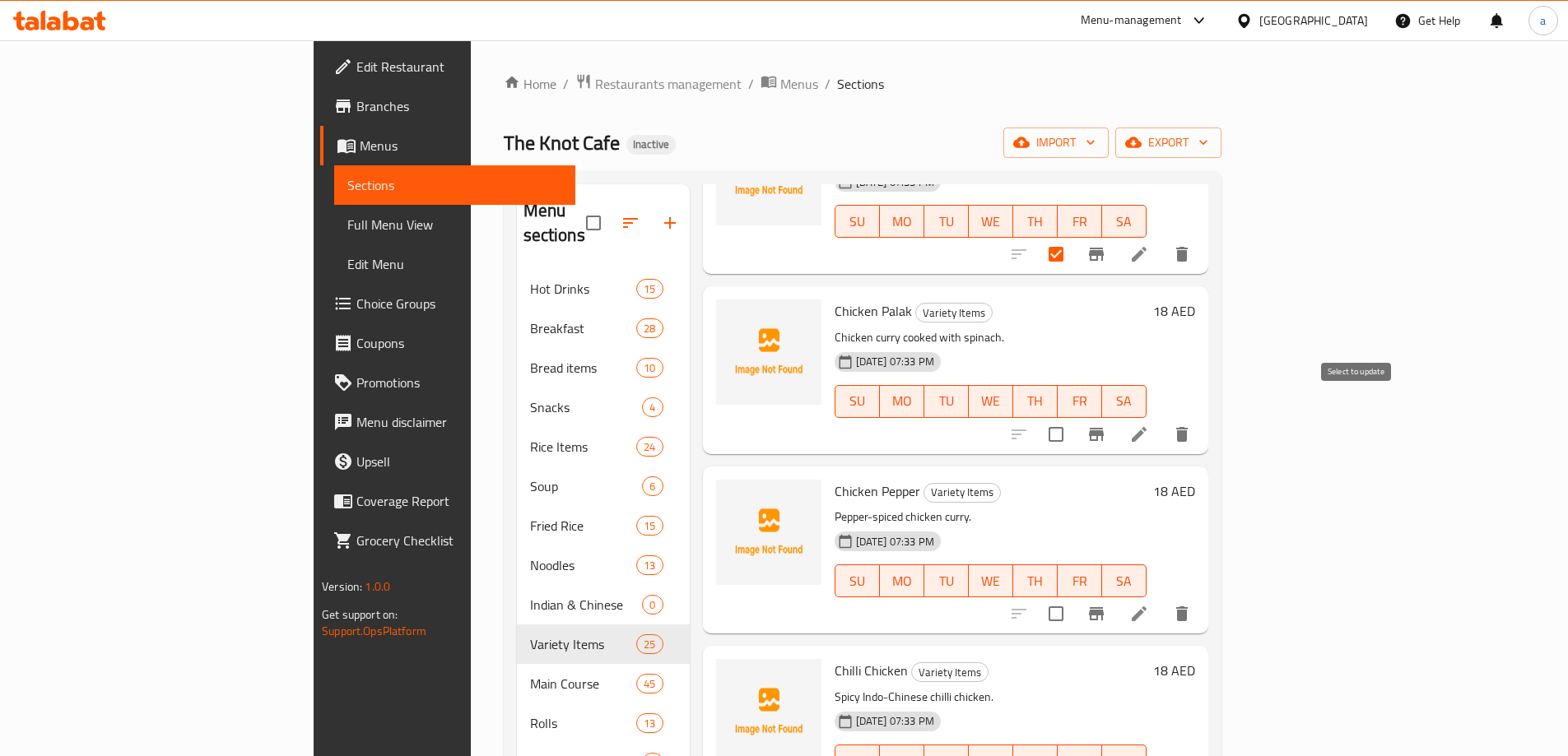
click at [1073, 417] on input "checkbox" at bounding box center [1055, 434] width 35 height 35
click at [1073, 596] on input "checkbox" at bounding box center [1055, 613] width 35 height 35
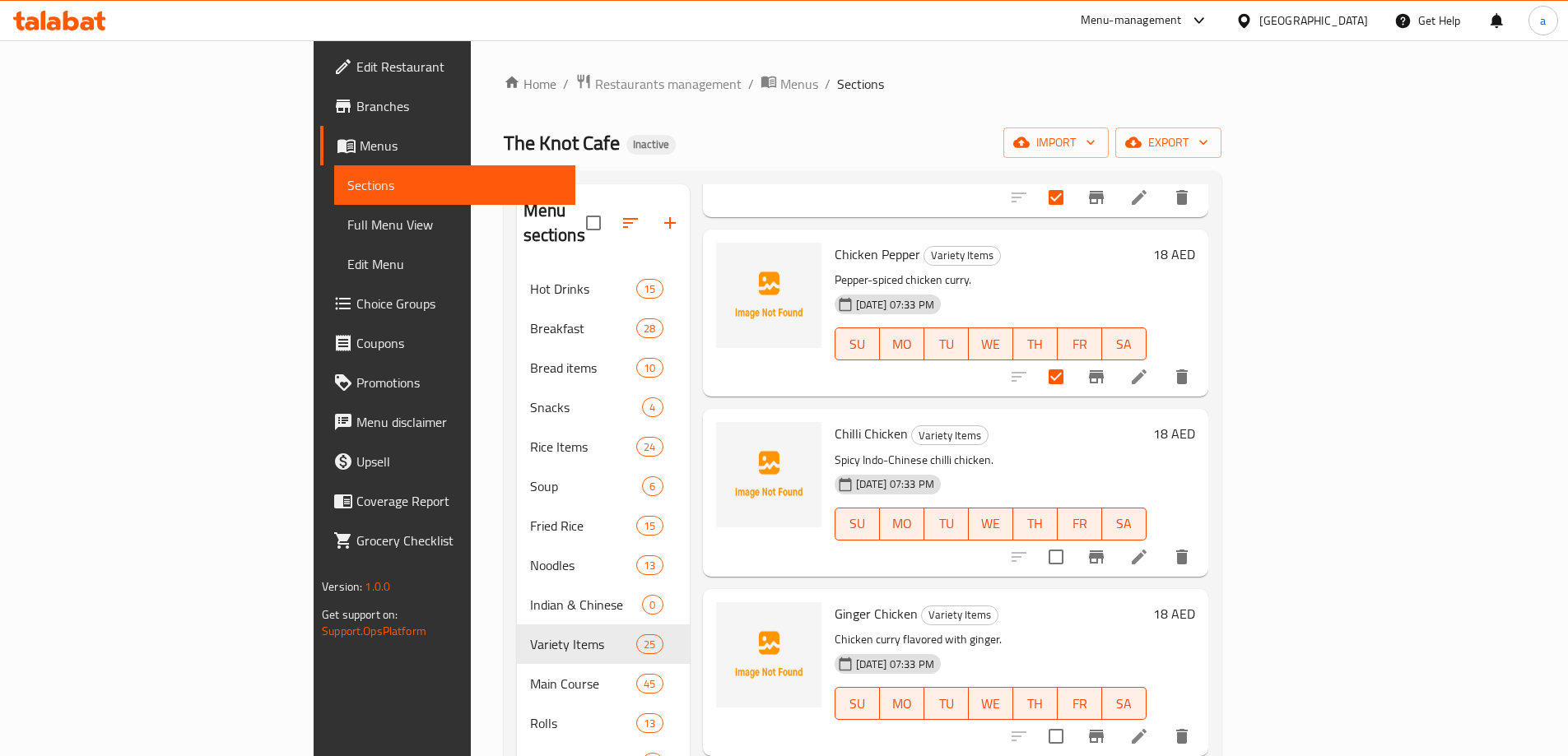
scroll to position [1481, 0]
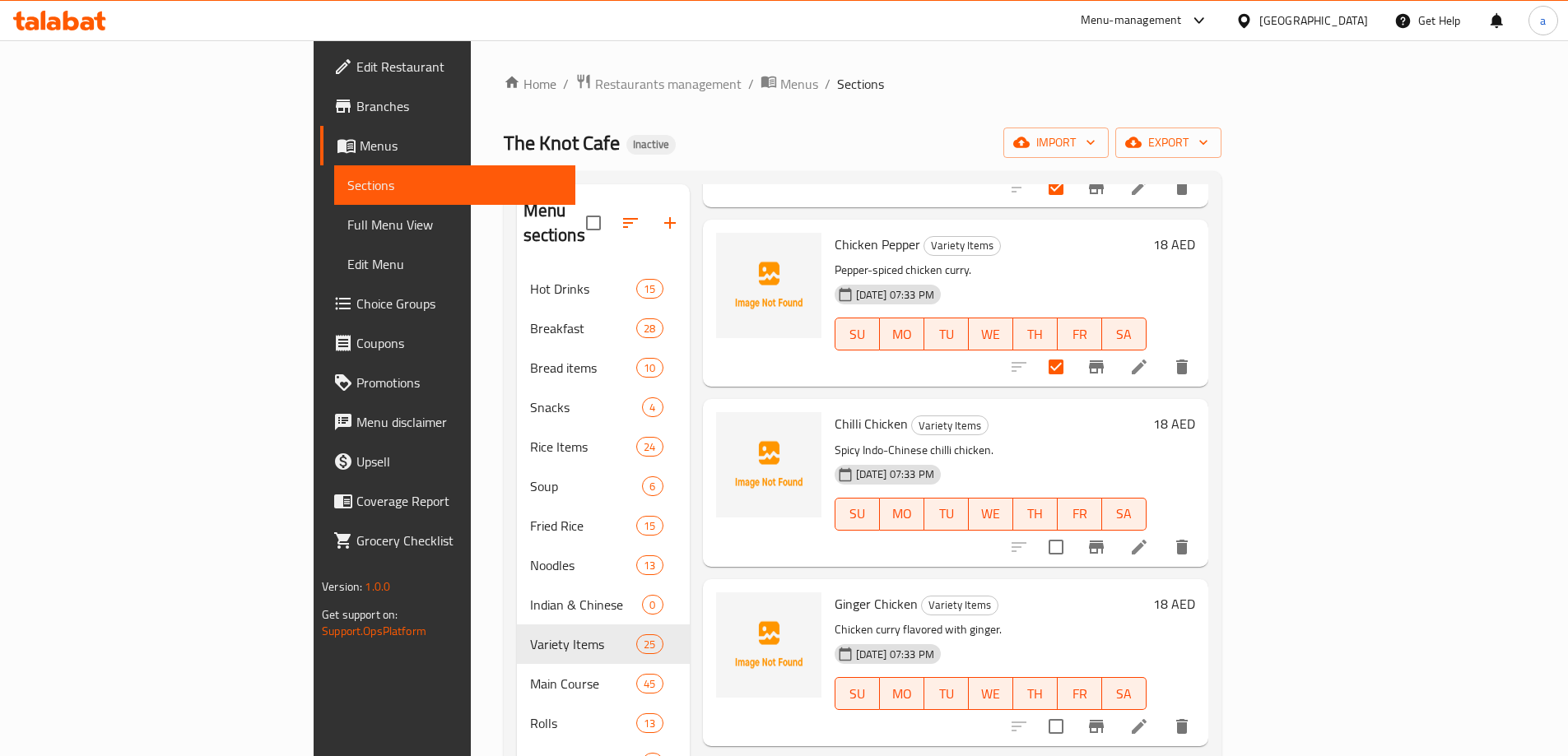
click at [1073, 534] on input "checkbox" at bounding box center [1055, 547] width 35 height 35
click at [1073, 709] on input "checkbox" at bounding box center [1055, 726] width 35 height 35
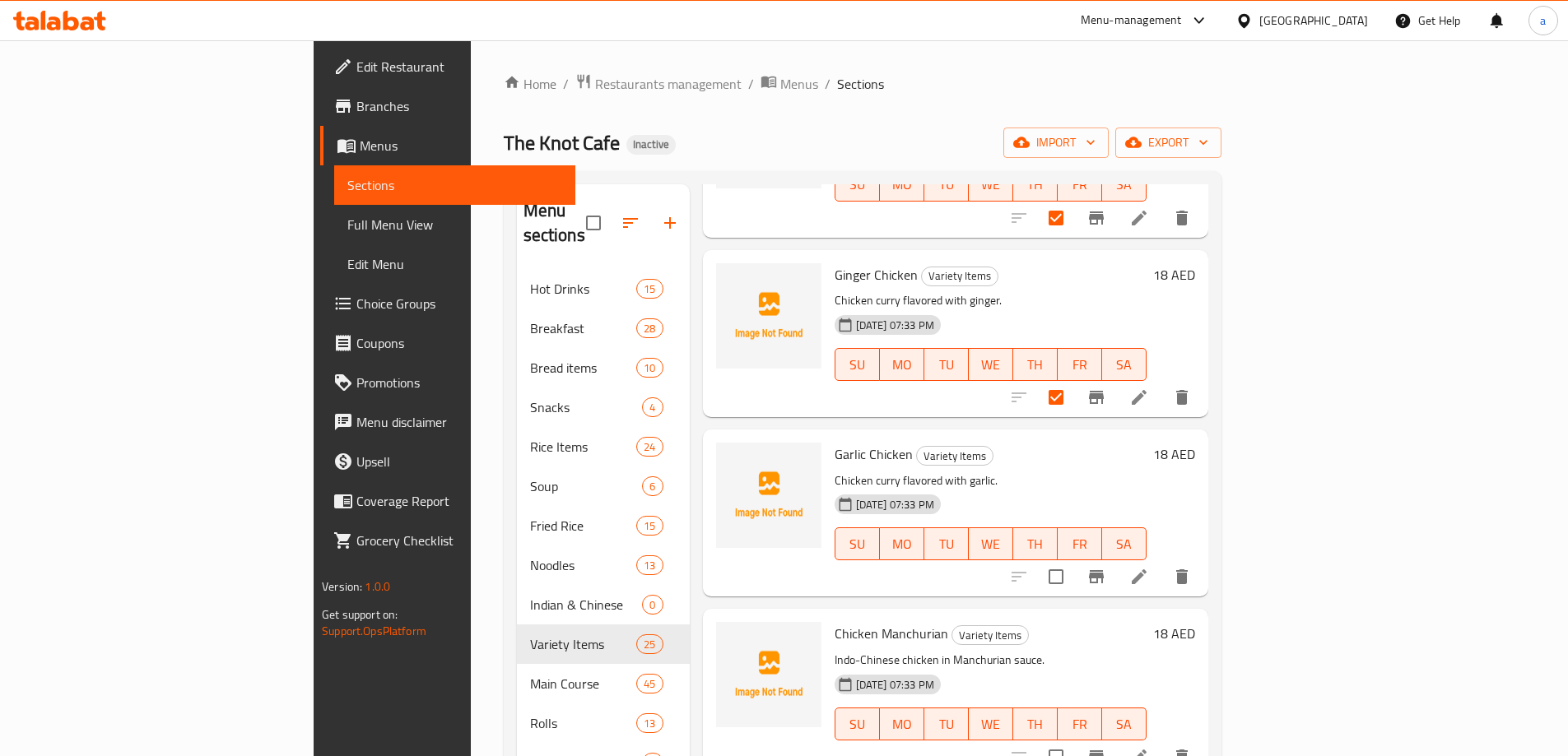
scroll to position [1728, 0]
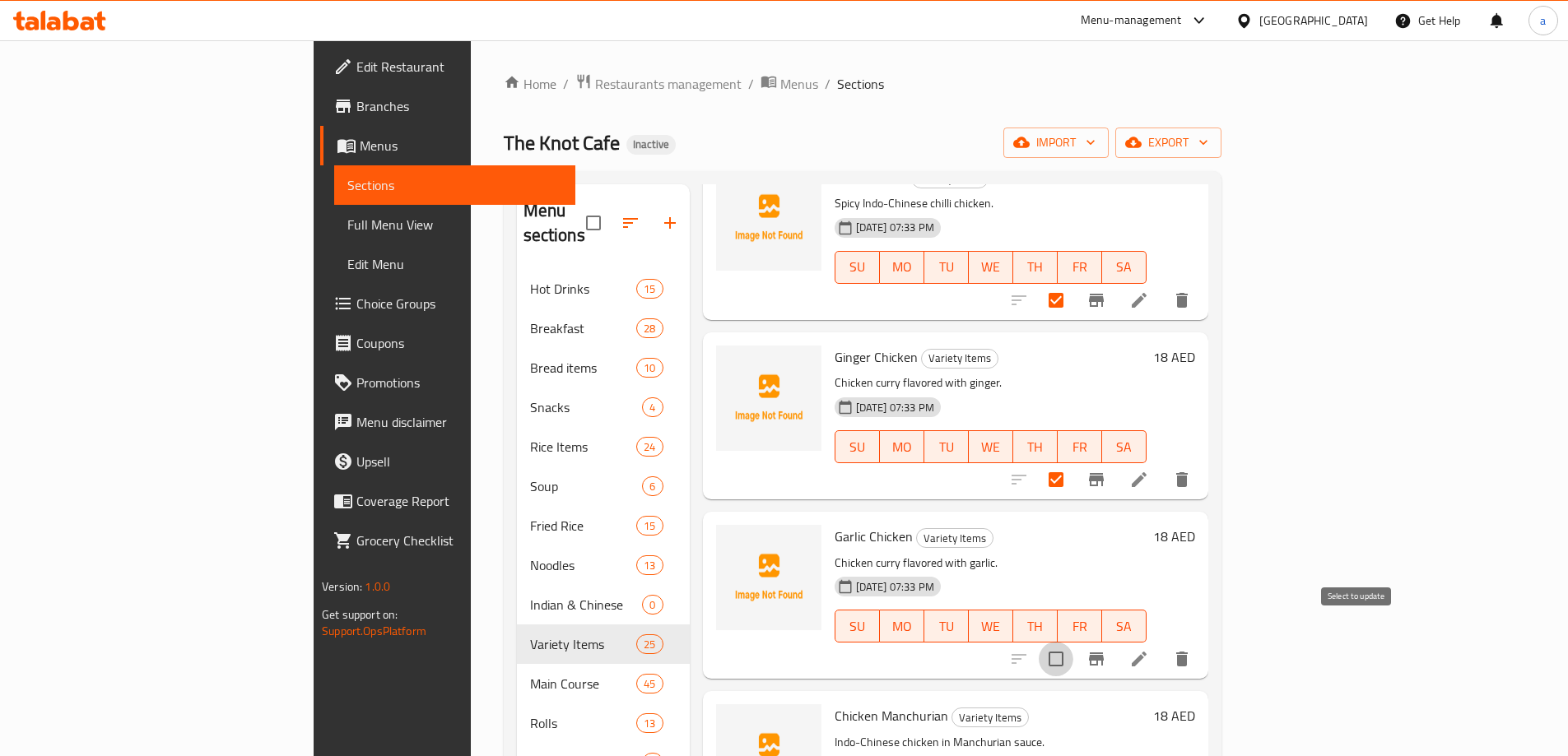
click at [1073, 642] on input "checkbox" at bounding box center [1055, 659] width 35 height 35
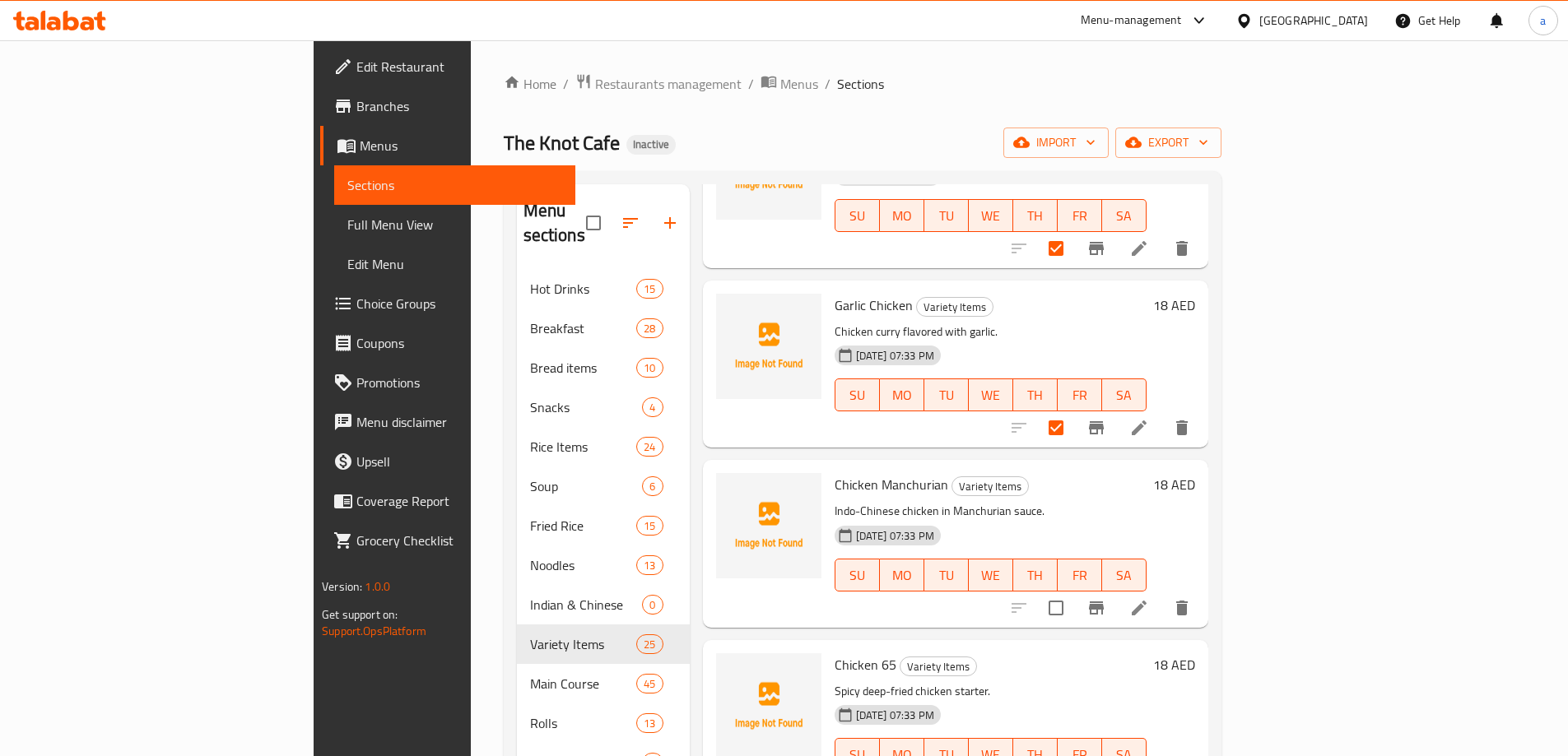
scroll to position [1975, 0]
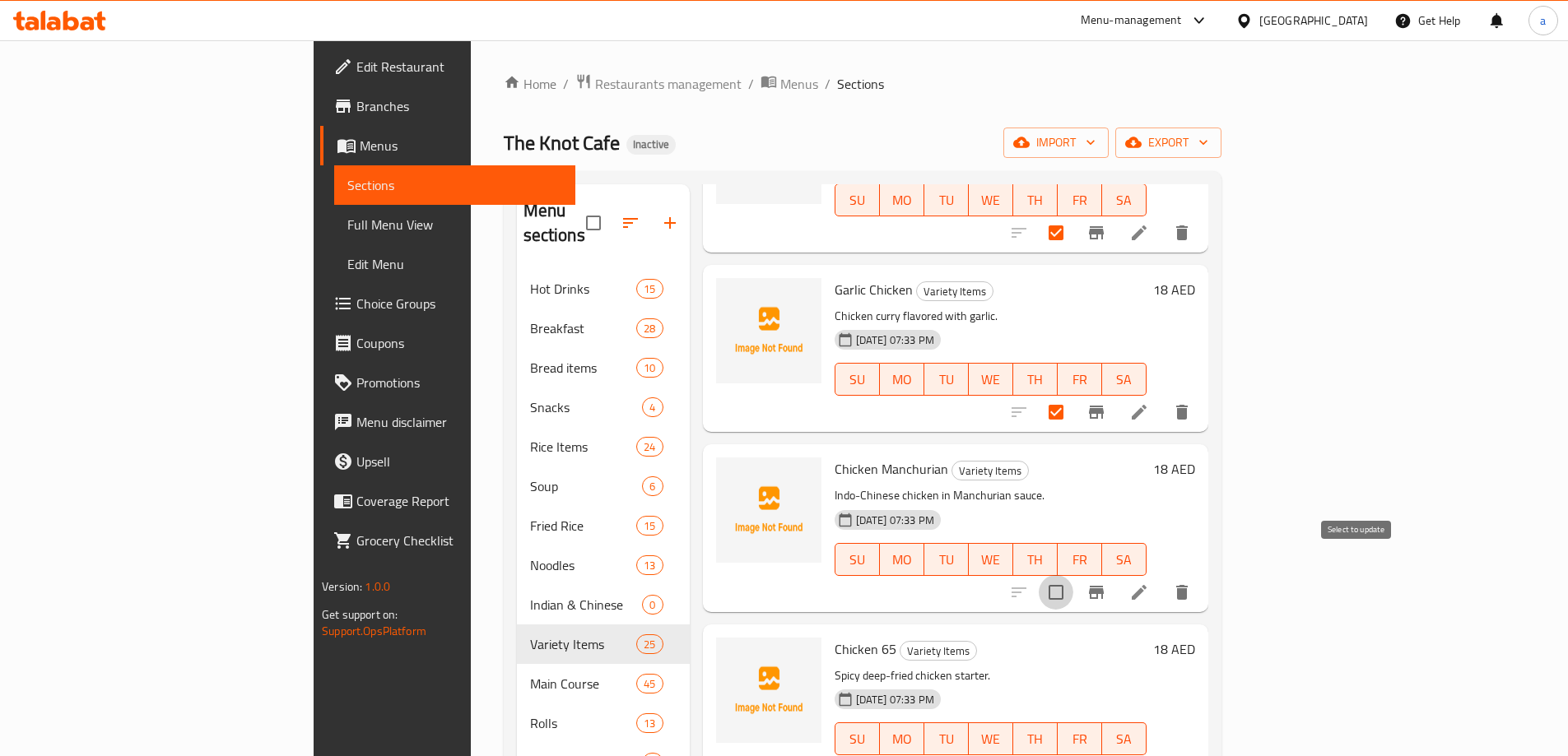
click at [1073, 575] on input "checkbox" at bounding box center [1055, 592] width 35 height 35
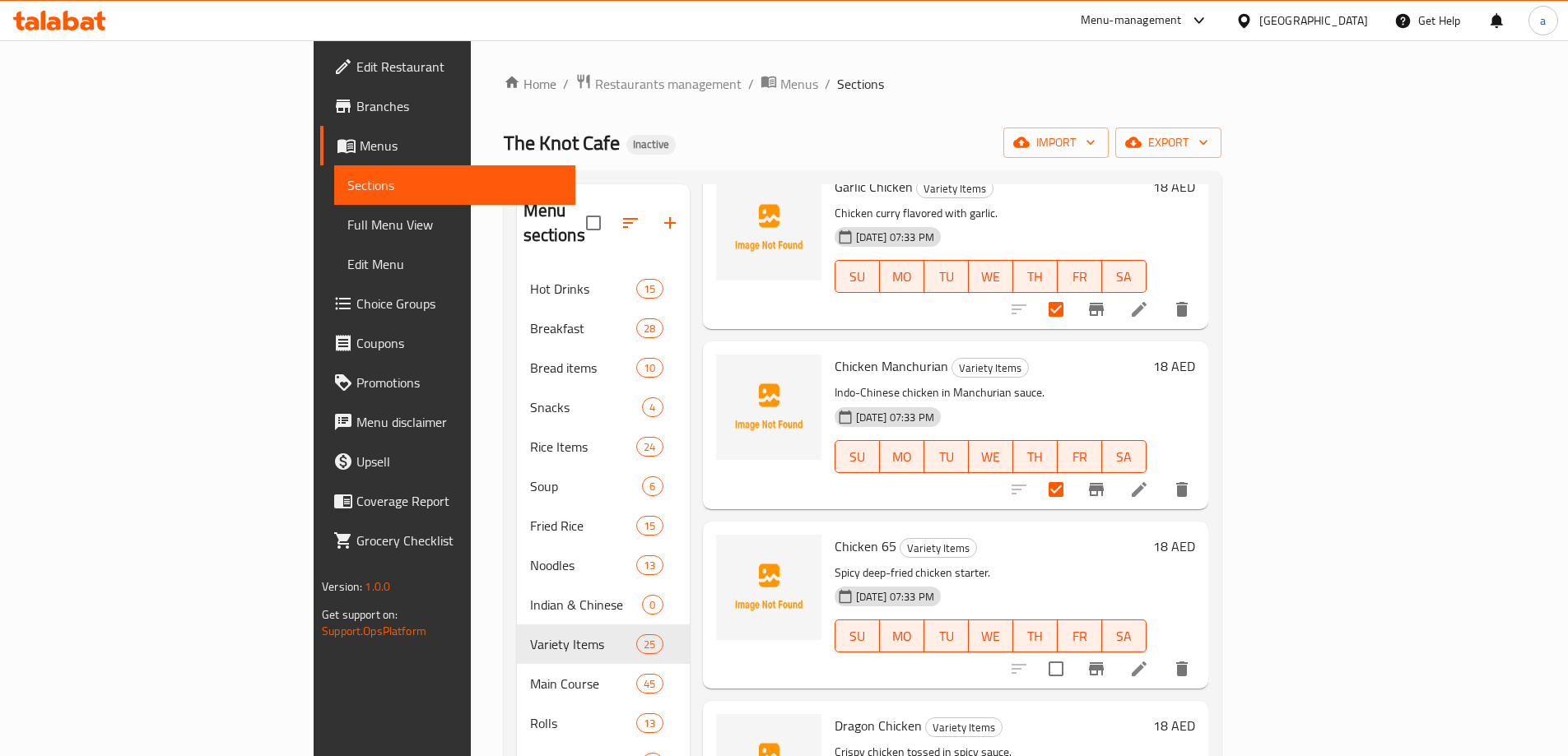
scroll to position [2222, 0]
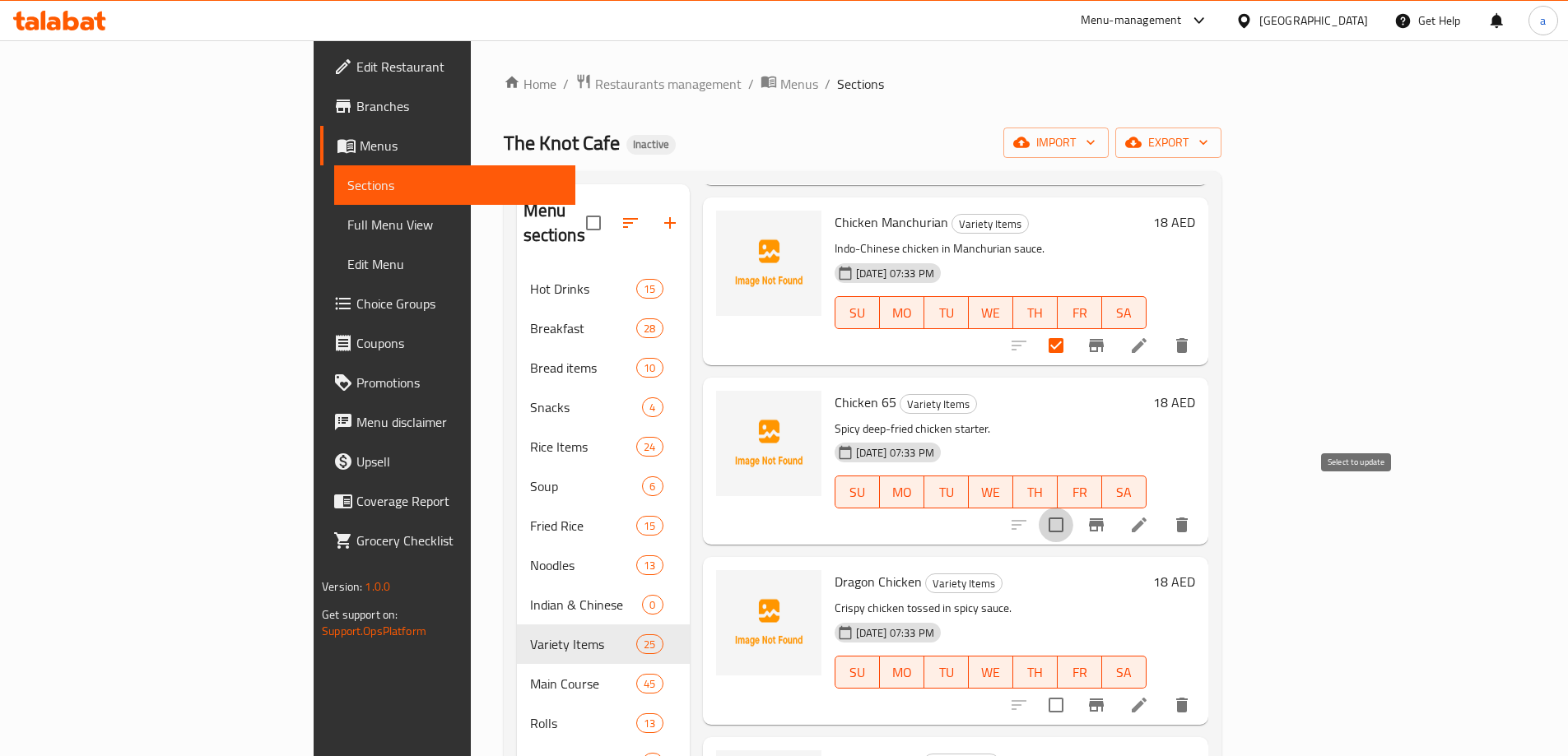
click at [1073, 508] on input "checkbox" at bounding box center [1055, 525] width 35 height 35
click at [1073, 688] on input "checkbox" at bounding box center [1055, 705] width 35 height 35
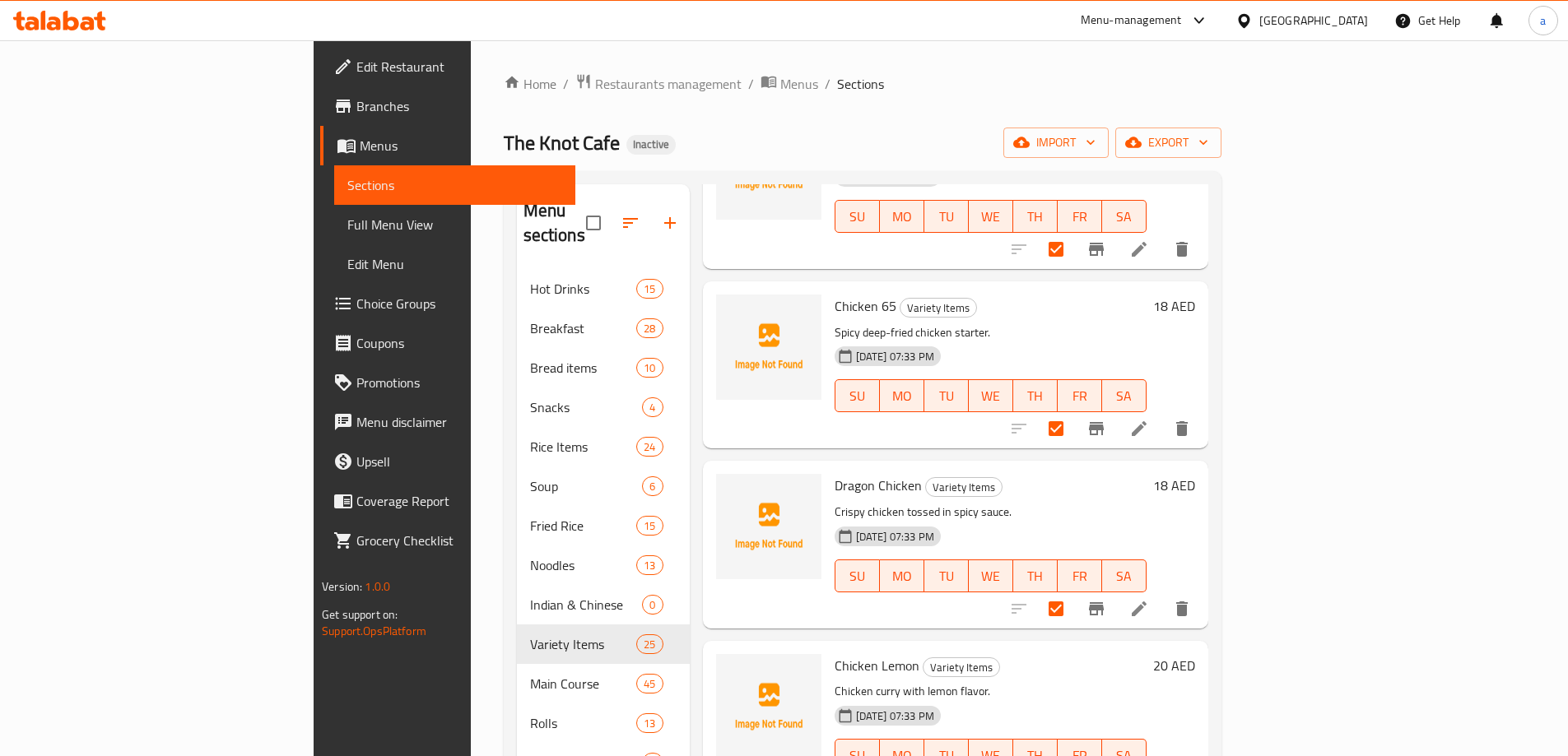
scroll to position [2468, 0]
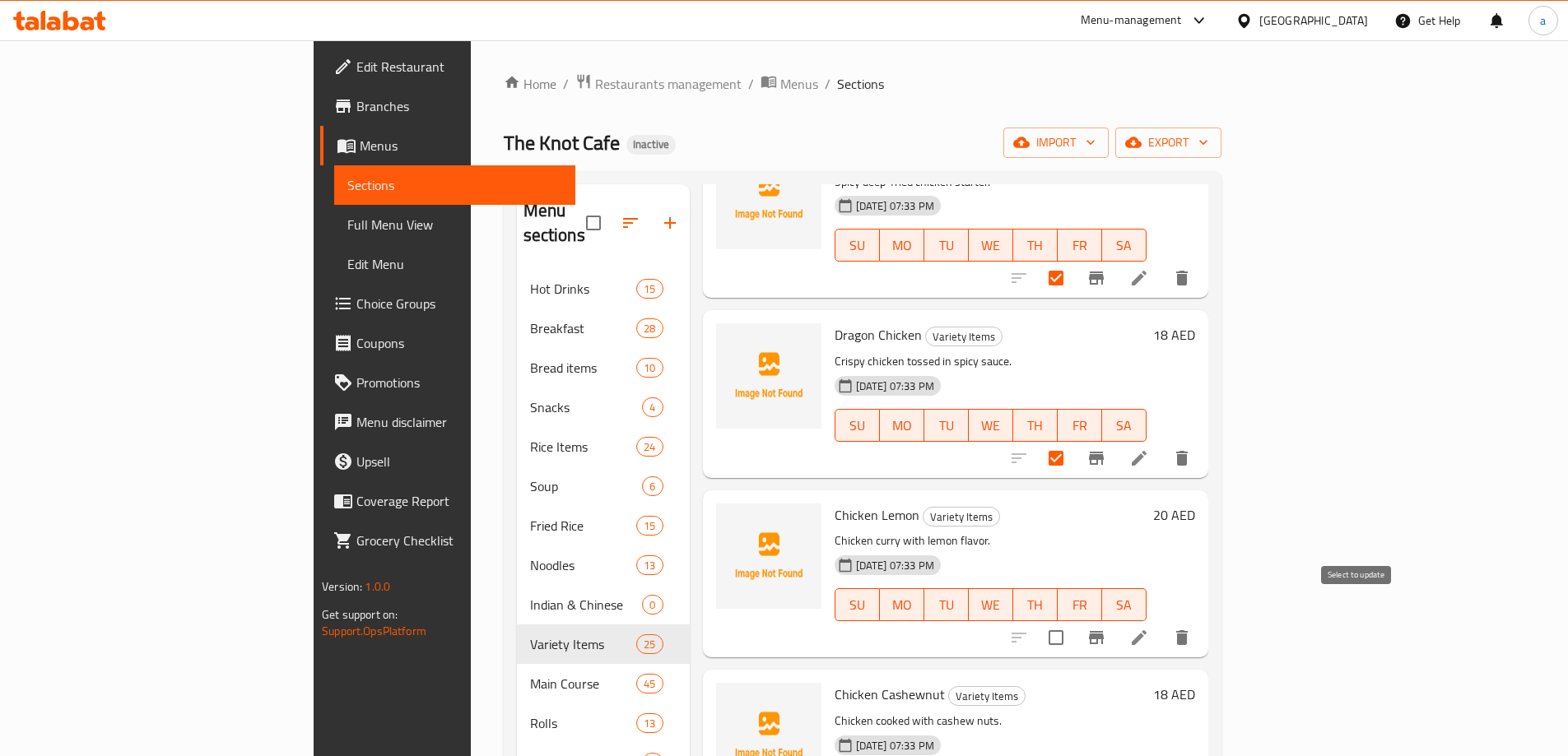
click at [1073, 622] on input "checkbox" at bounding box center [1055, 638] width 35 height 35
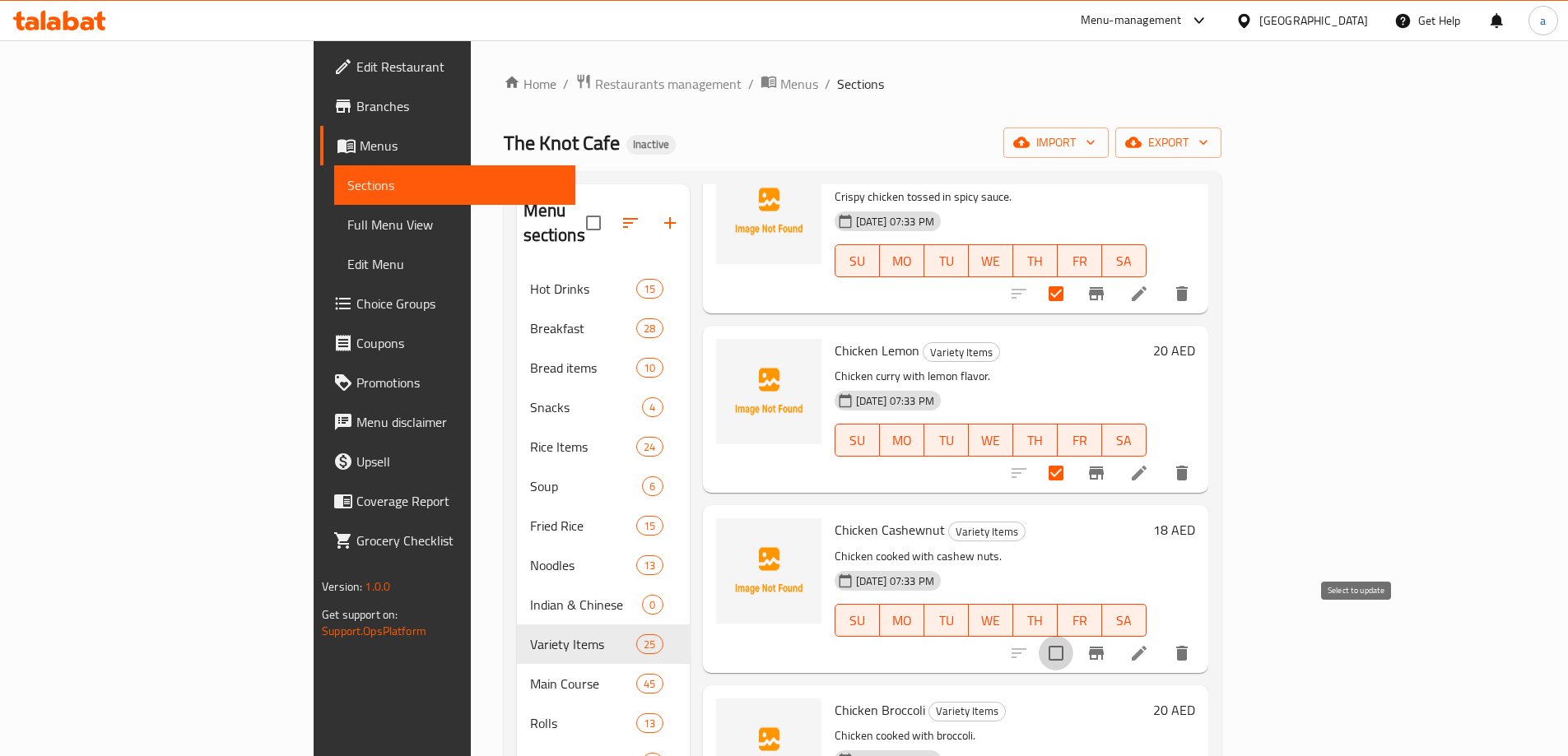
click at [1073, 636] on input "checkbox" at bounding box center [1055, 653] width 35 height 35
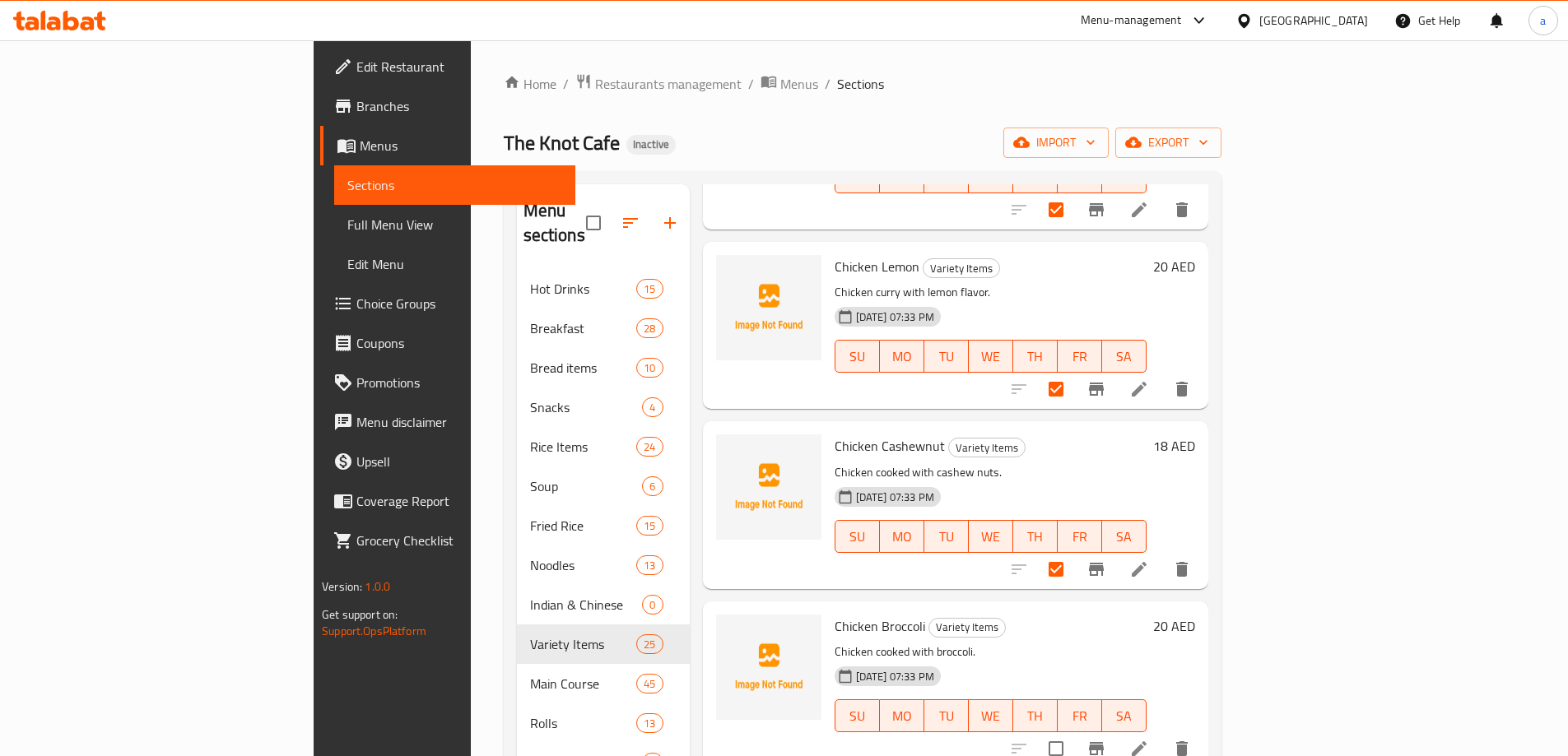
scroll to position [2797, 0]
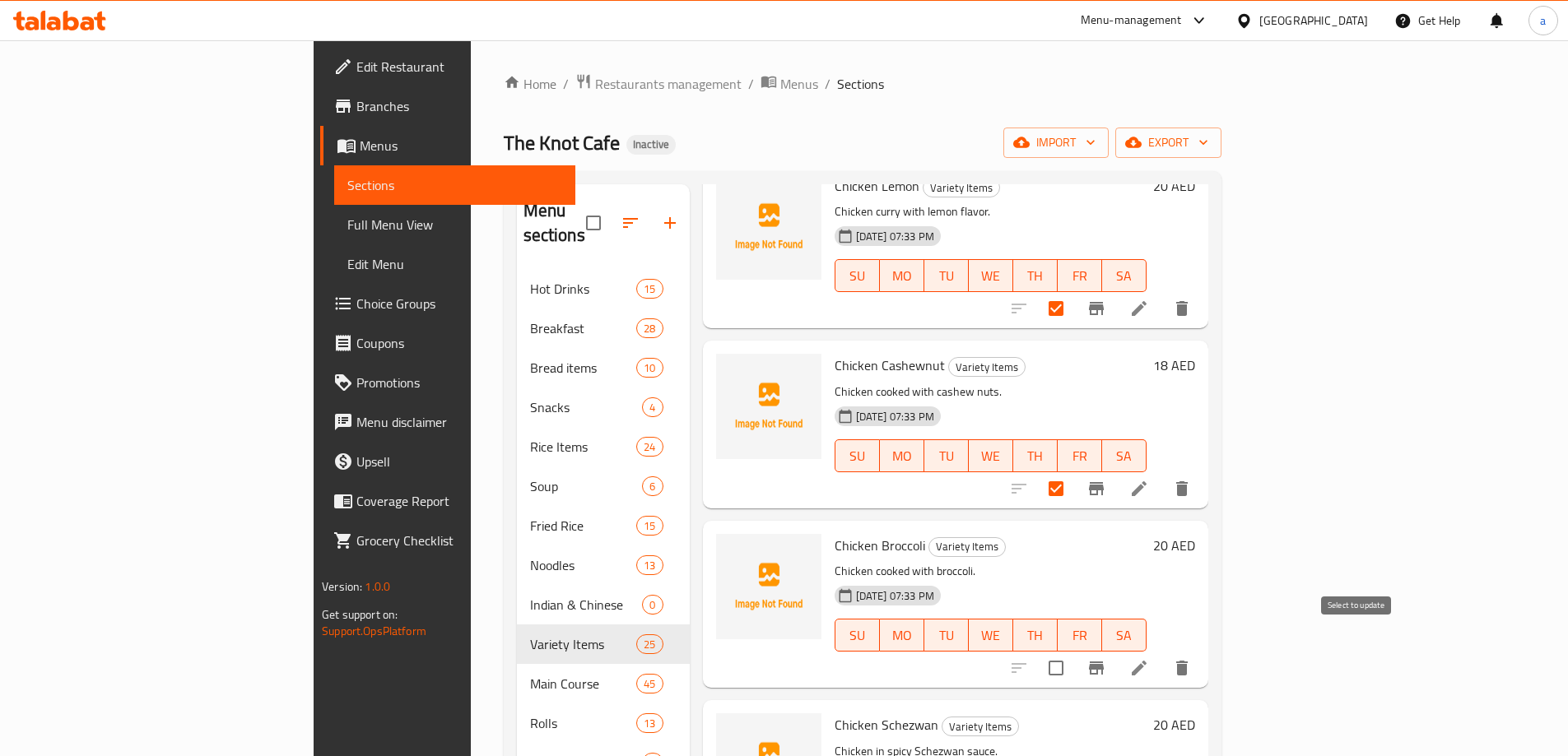
click at [1073, 651] on input "checkbox" at bounding box center [1055, 668] width 35 height 35
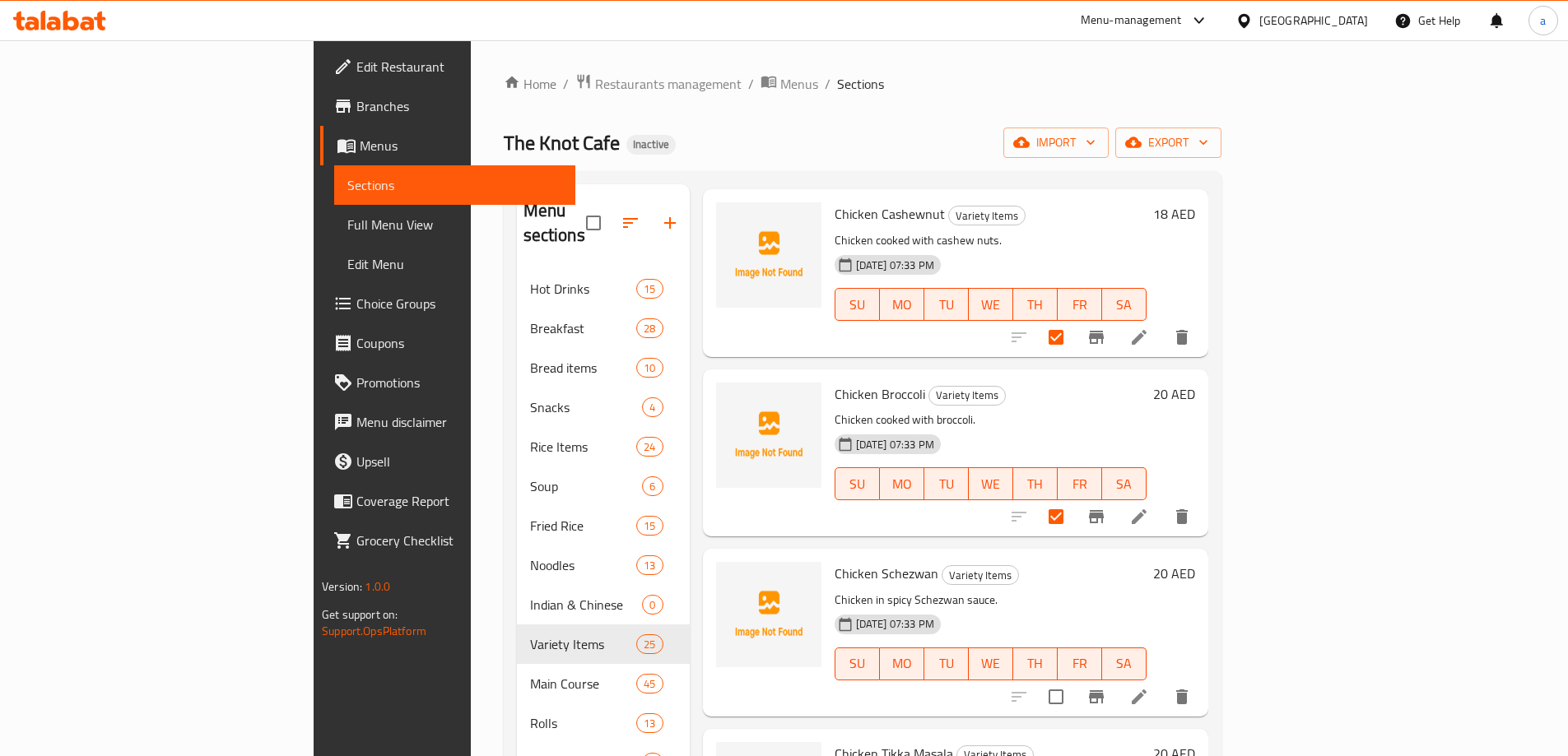
scroll to position [2962, 0]
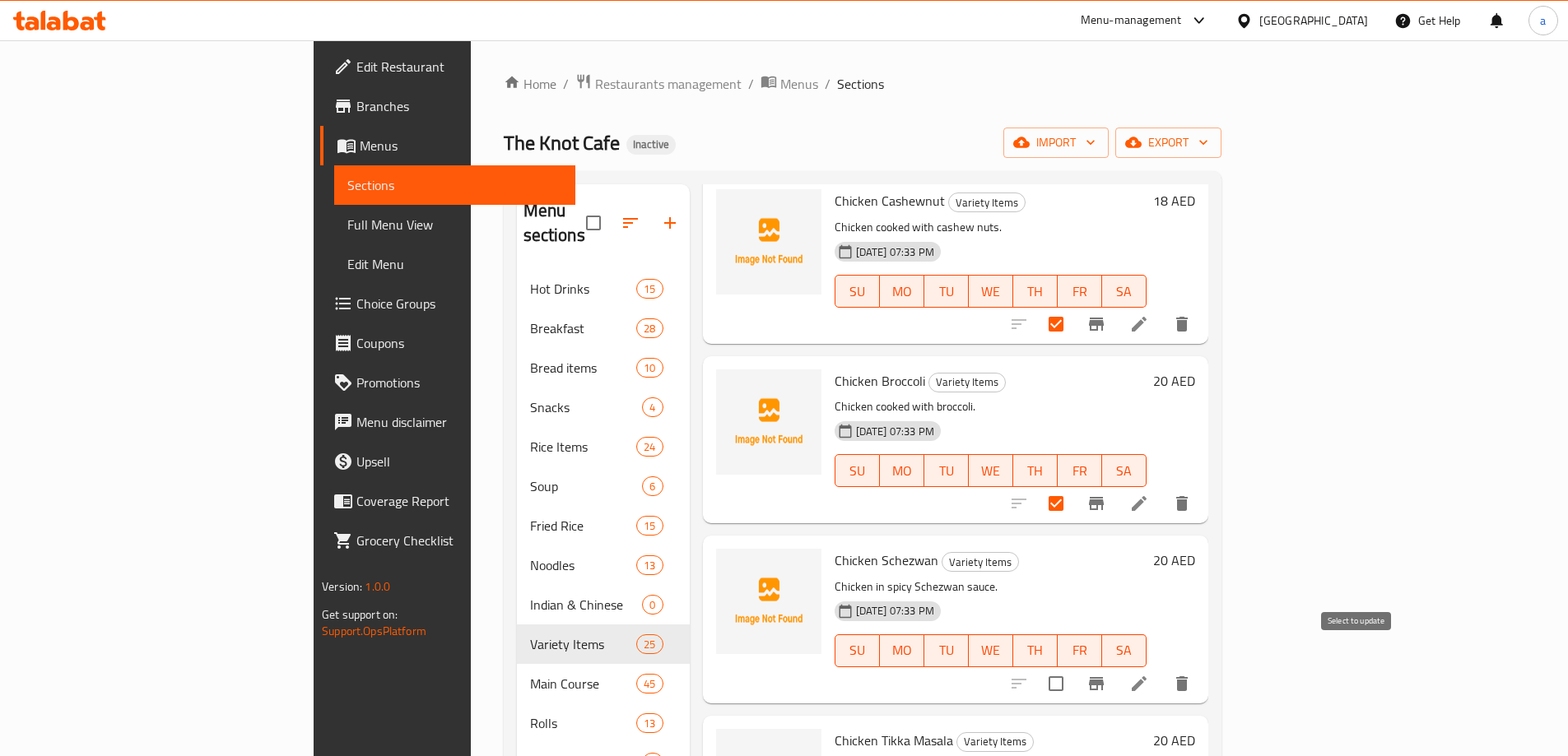
click at [1073, 667] on input "checkbox" at bounding box center [1055, 684] width 35 height 35
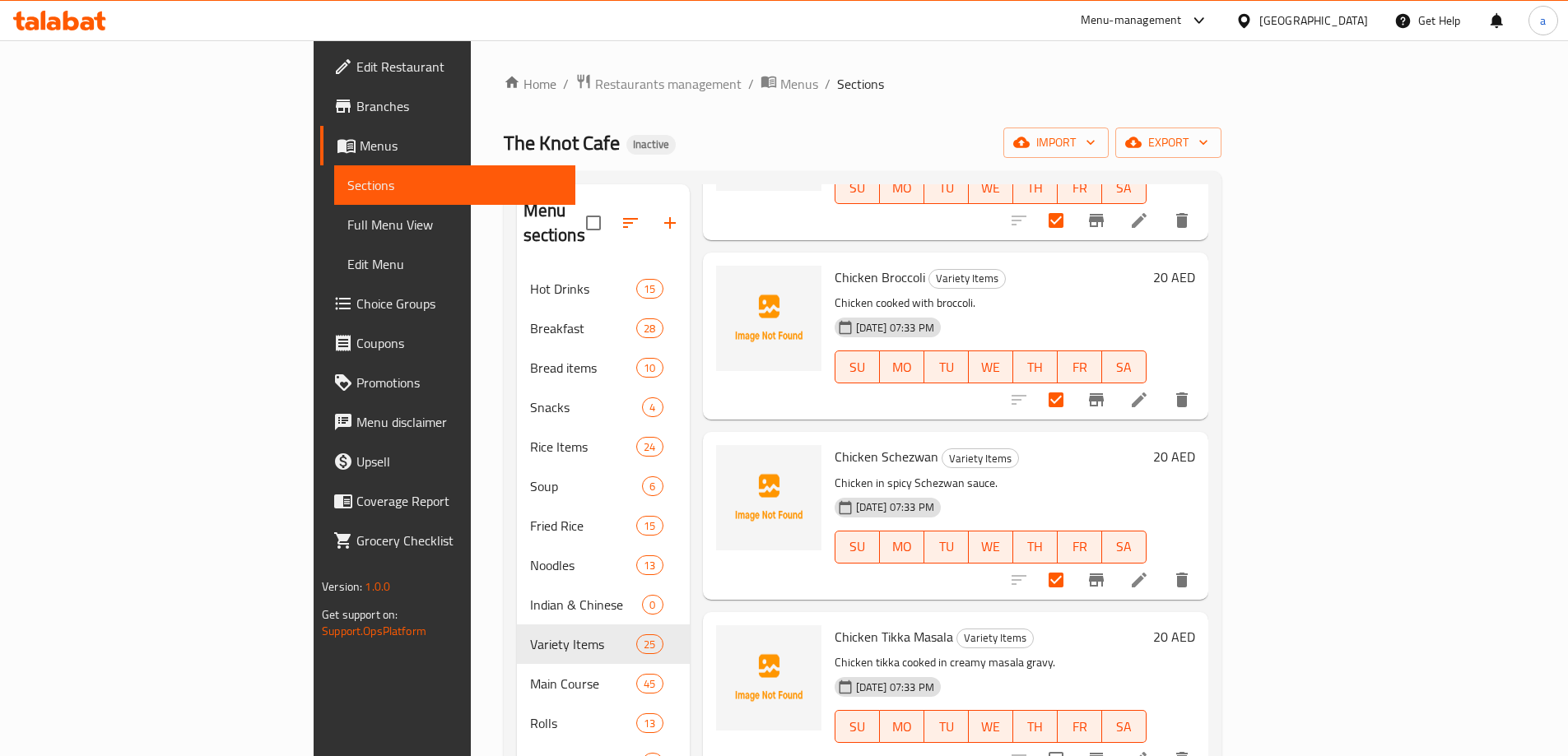
scroll to position [3209, 0]
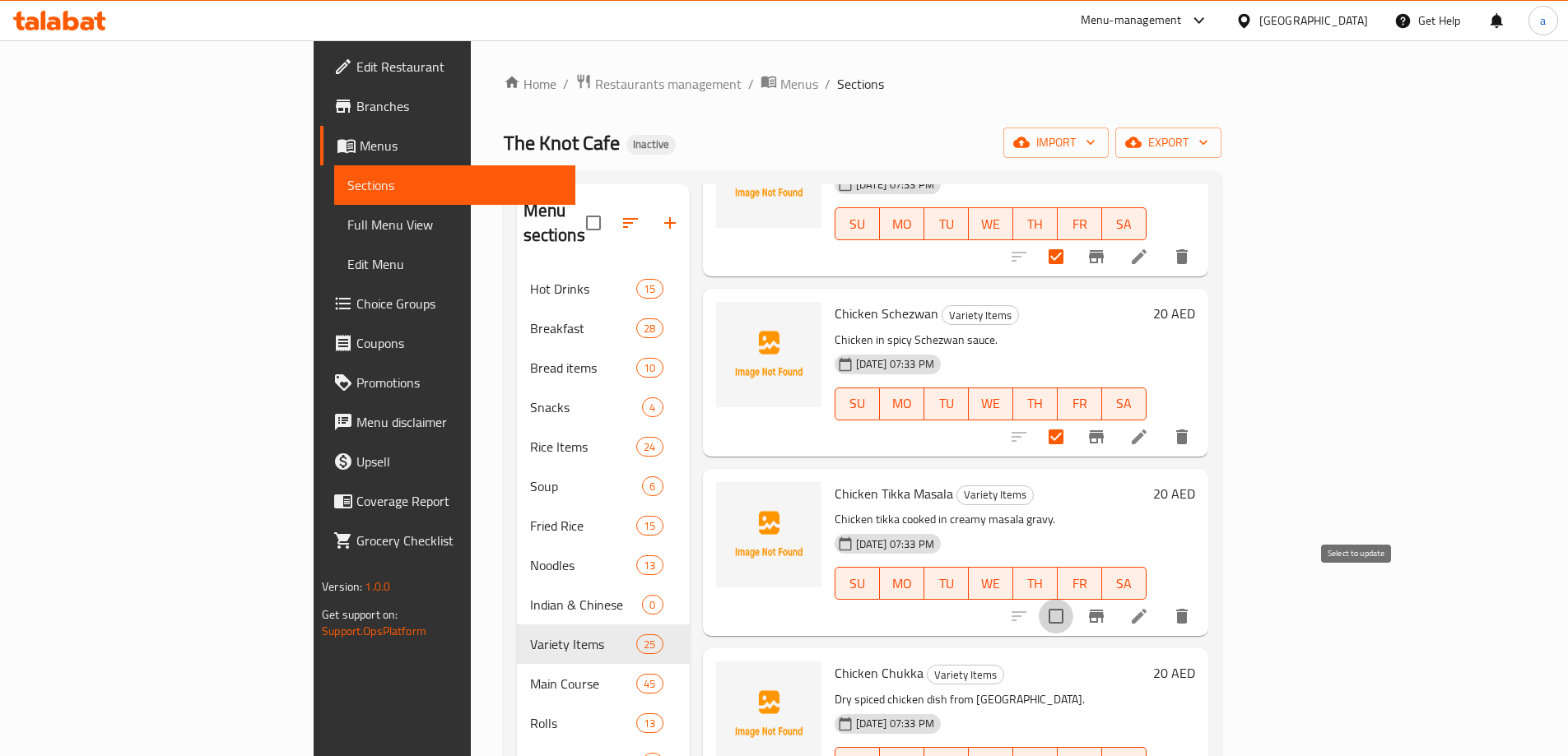
click at [1073, 599] on input "checkbox" at bounding box center [1055, 616] width 35 height 35
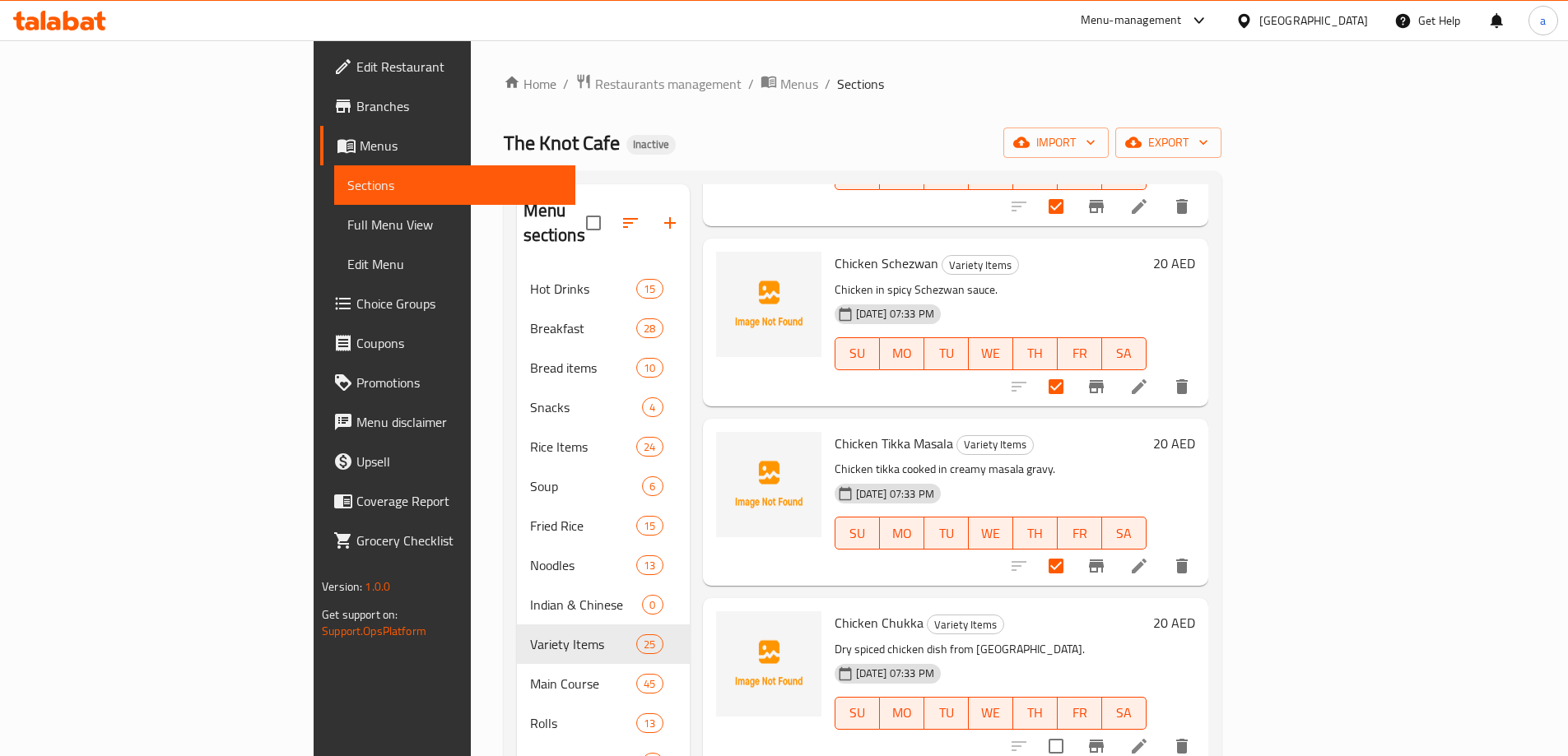
scroll to position [3374, 0]
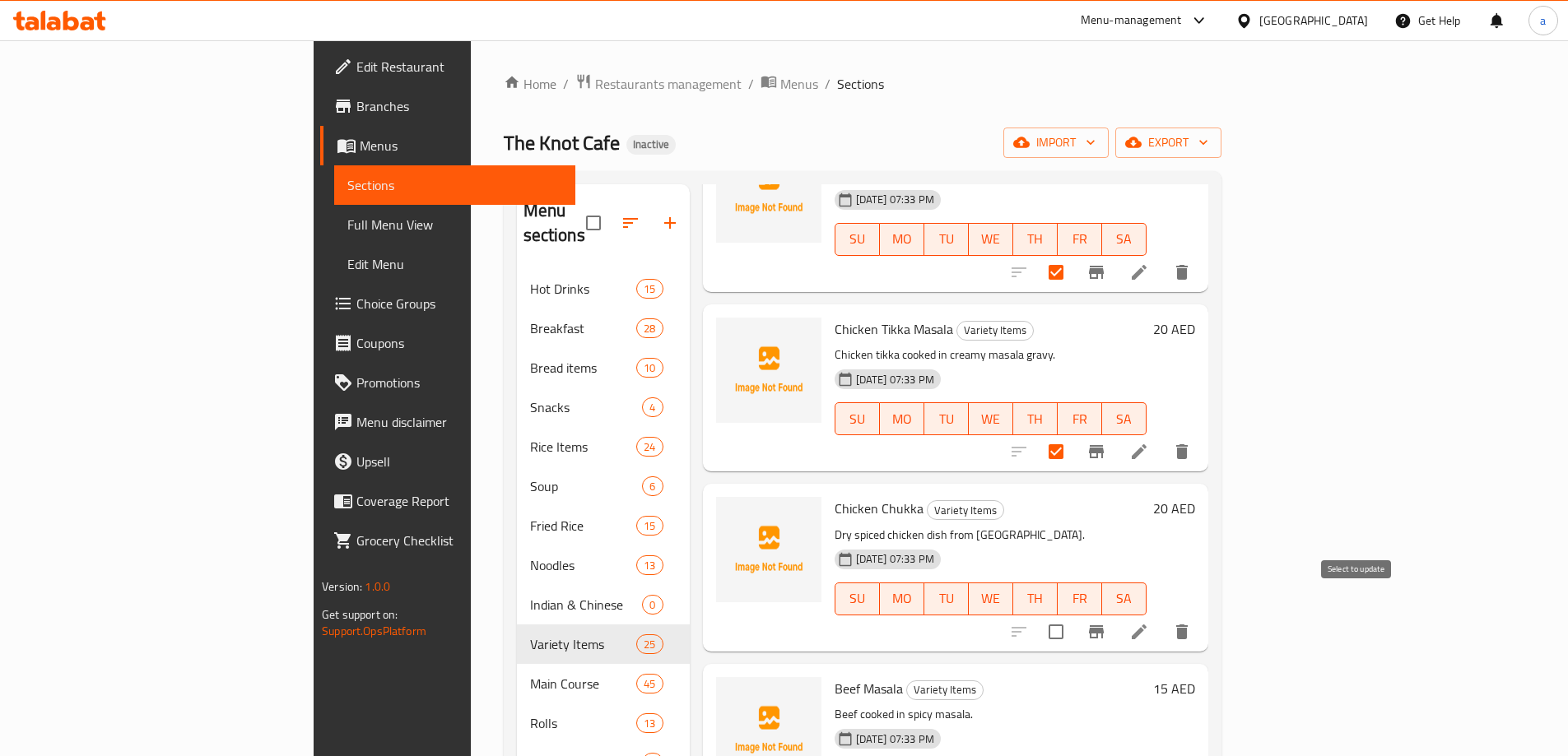
click at [1073, 615] on input "checkbox" at bounding box center [1055, 632] width 35 height 35
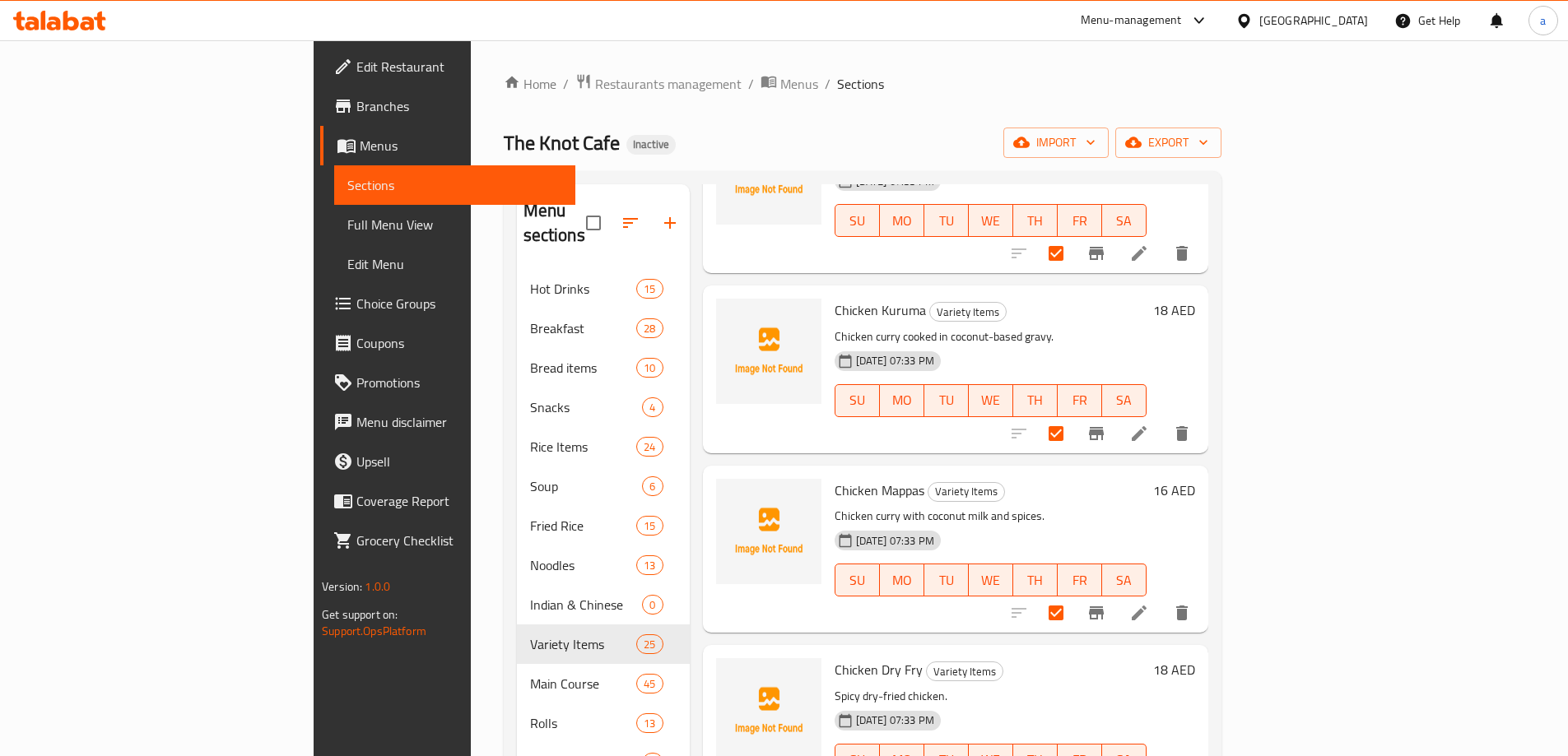
scroll to position [0, 0]
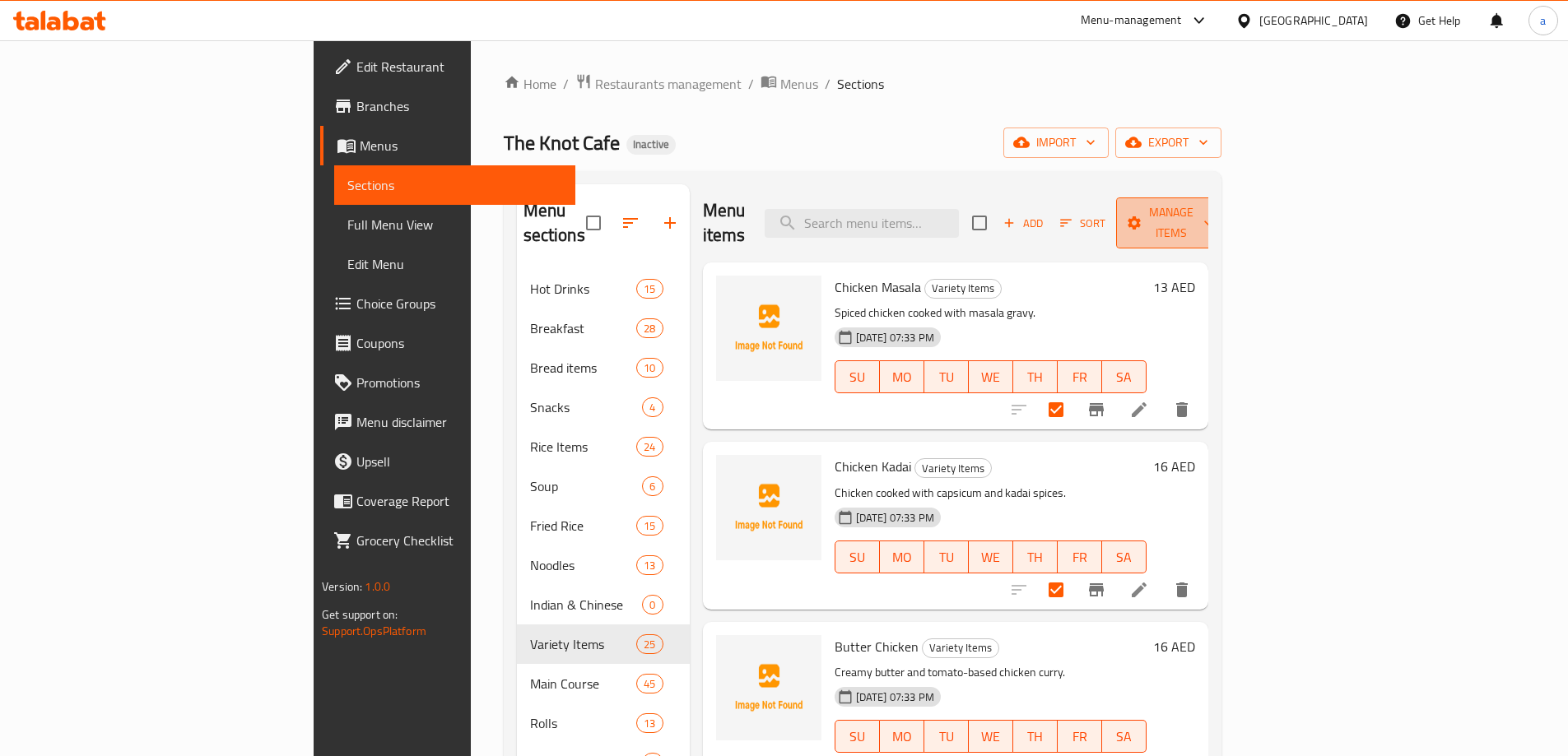
click at [1213, 220] on span "Manage items" at bounding box center [1171, 223] width 84 height 41
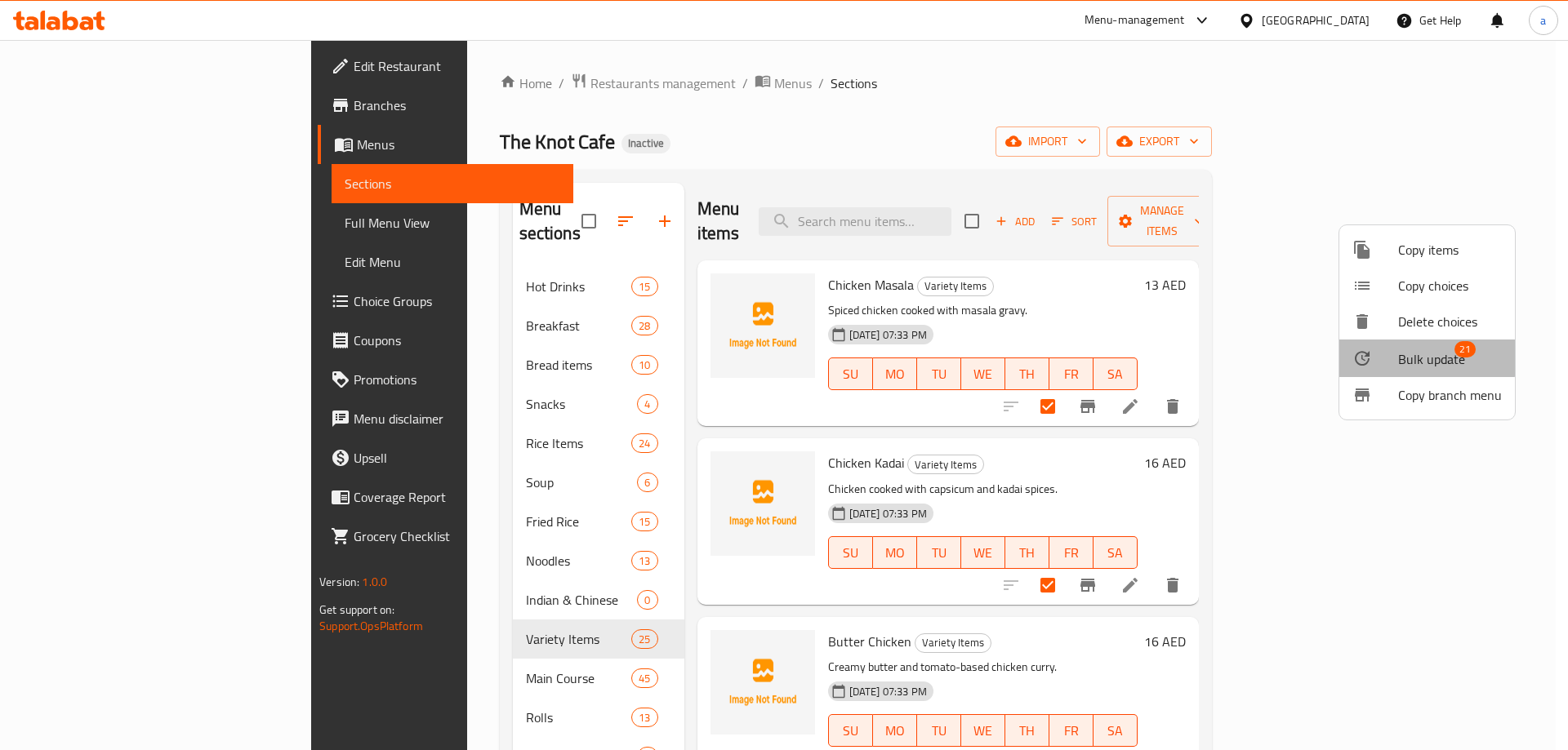
click at [1421, 351] on span "Bulk update" at bounding box center [1432, 359] width 67 height 20
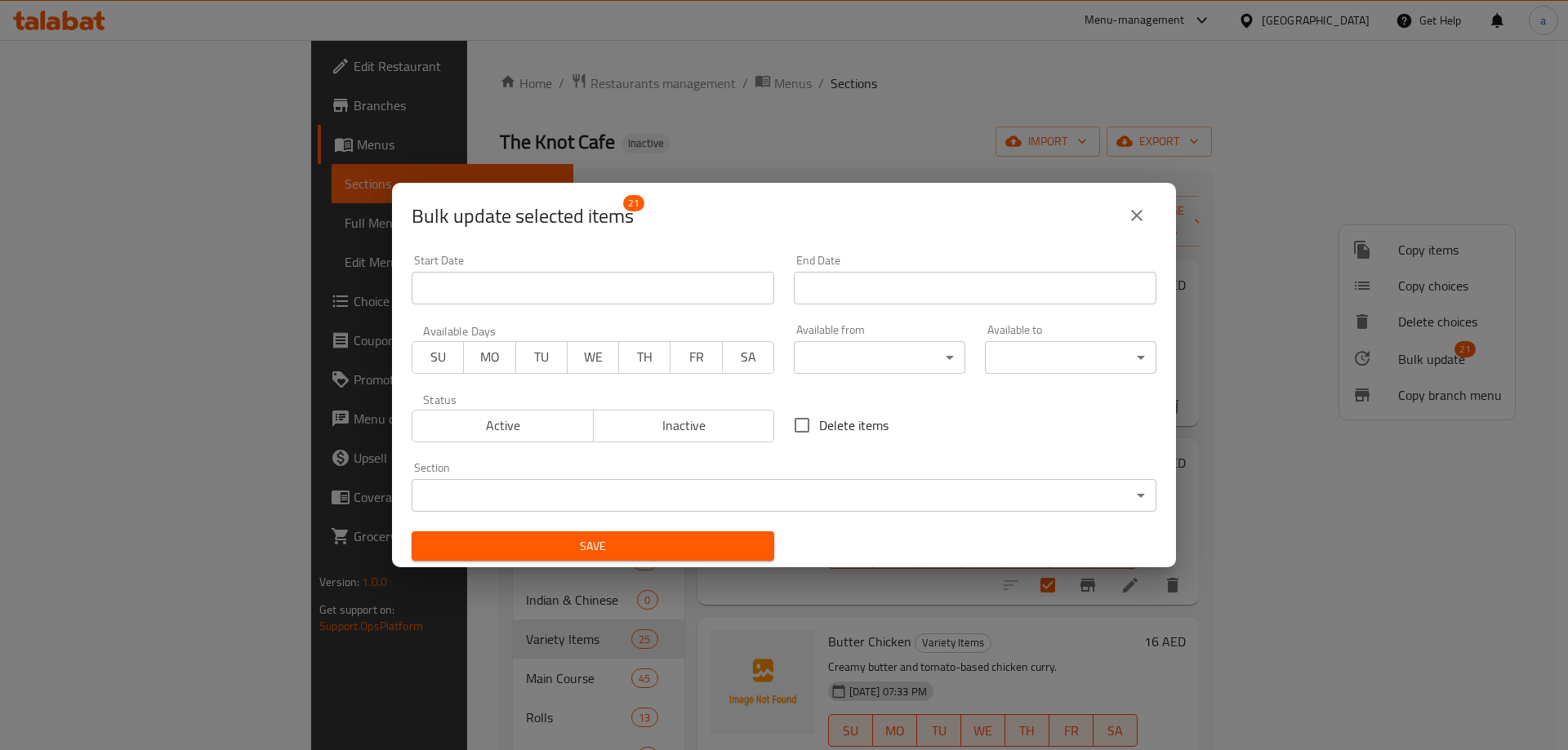
click at [886, 482] on body "​ Menu-management United Arab Emirates Get Help a Edit Restaurant Branches Menu…" at bounding box center [784, 395] width 1568 height 710
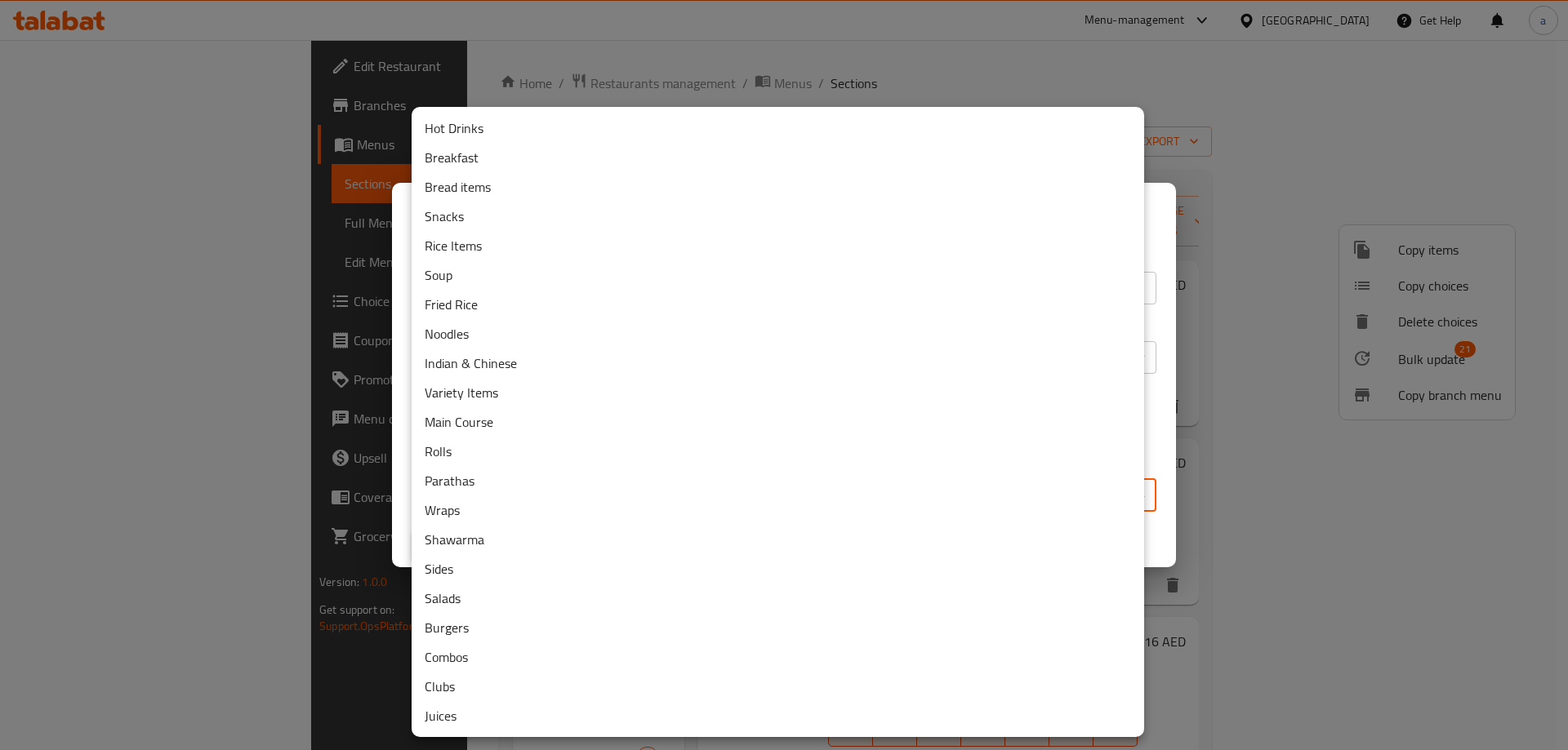
click at [511, 370] on li "Indian & Chinese" at bounding box center [777, 364] width 733 height 30
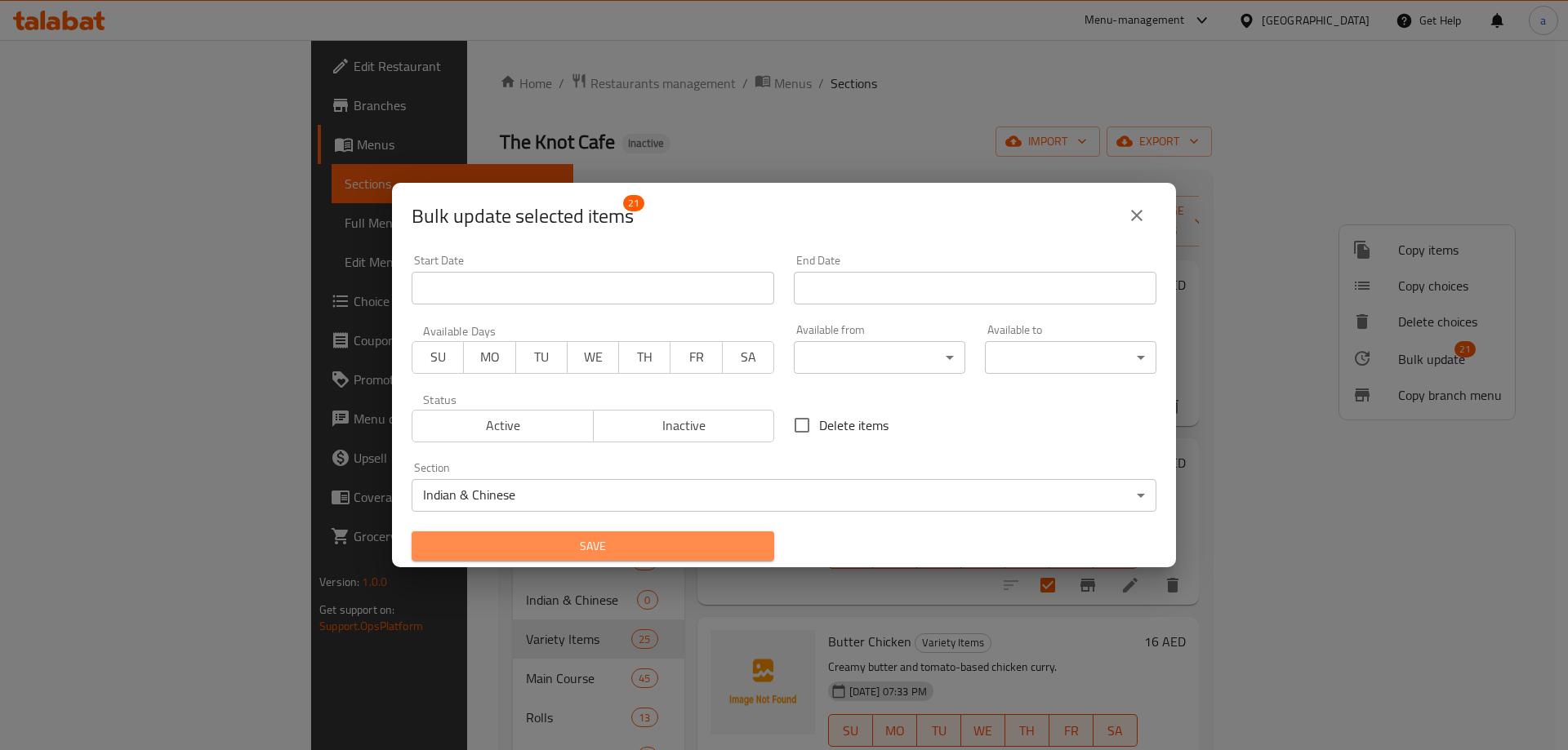
click at [699, 537] on span "Save" at bounding box center [593, 547] width 337 height 21
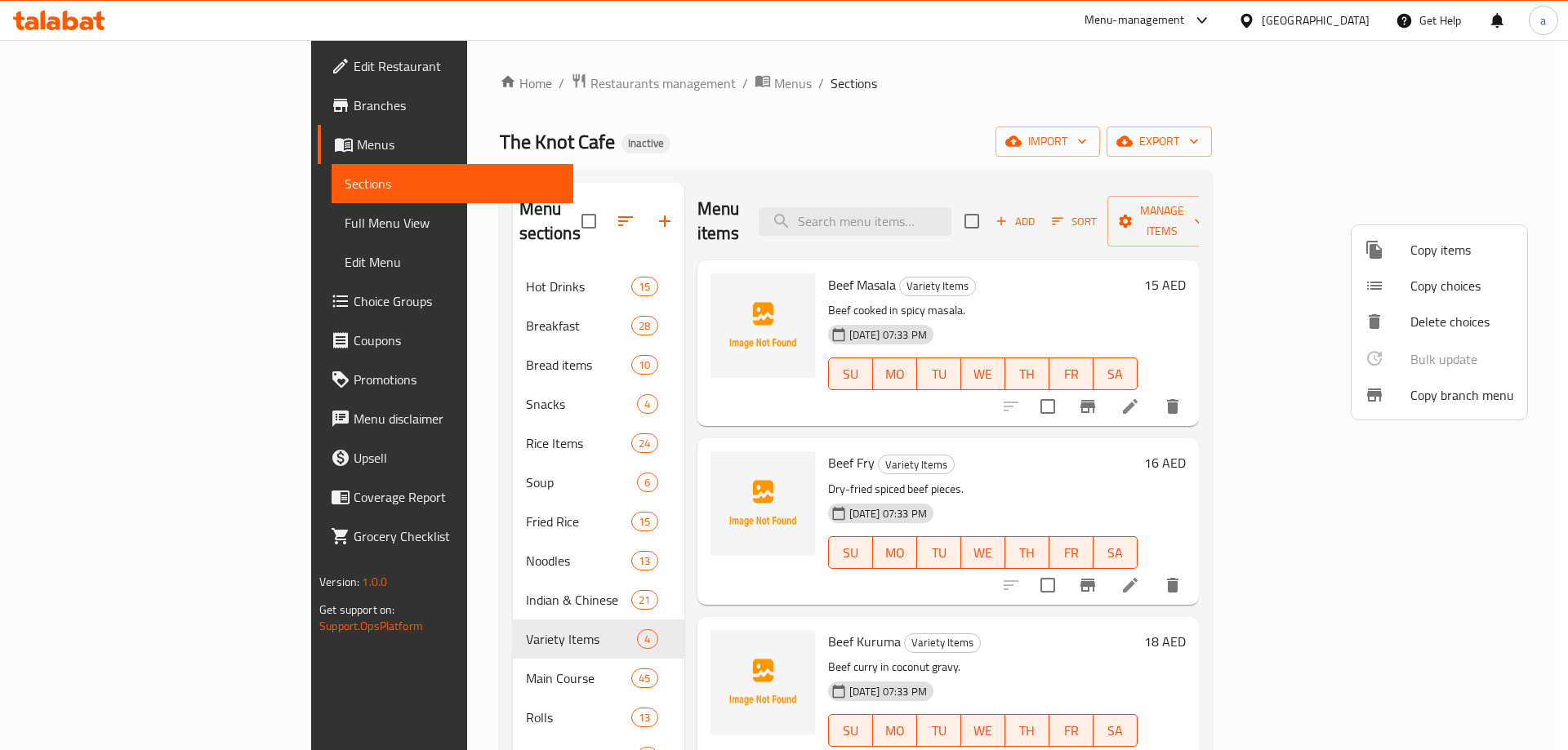
click at [1175, 207] on div at bounding box center [784, 375] width 1568 height 750
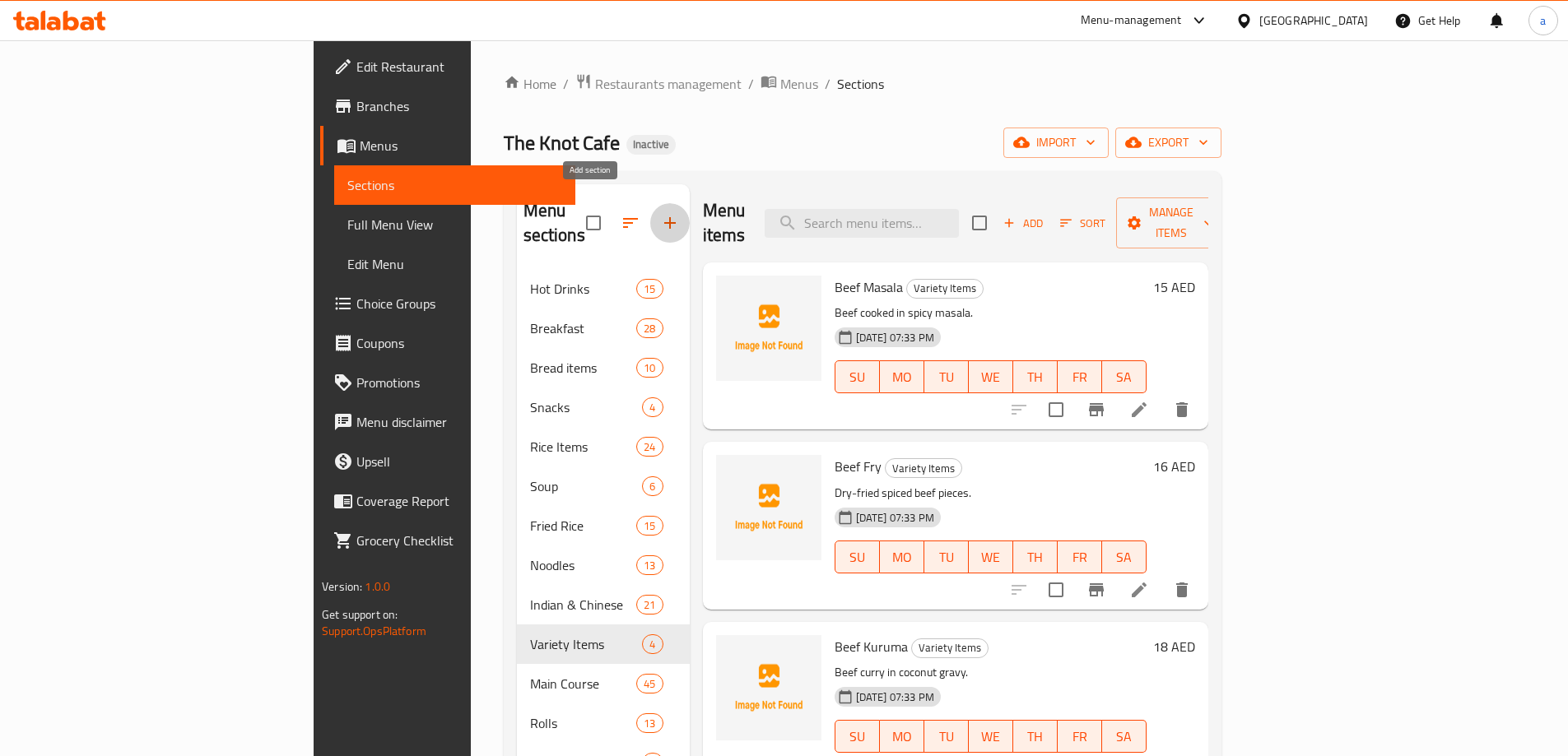
click at [650, 208] on button "button" at bounding box center [670, 223] width 40 height 39
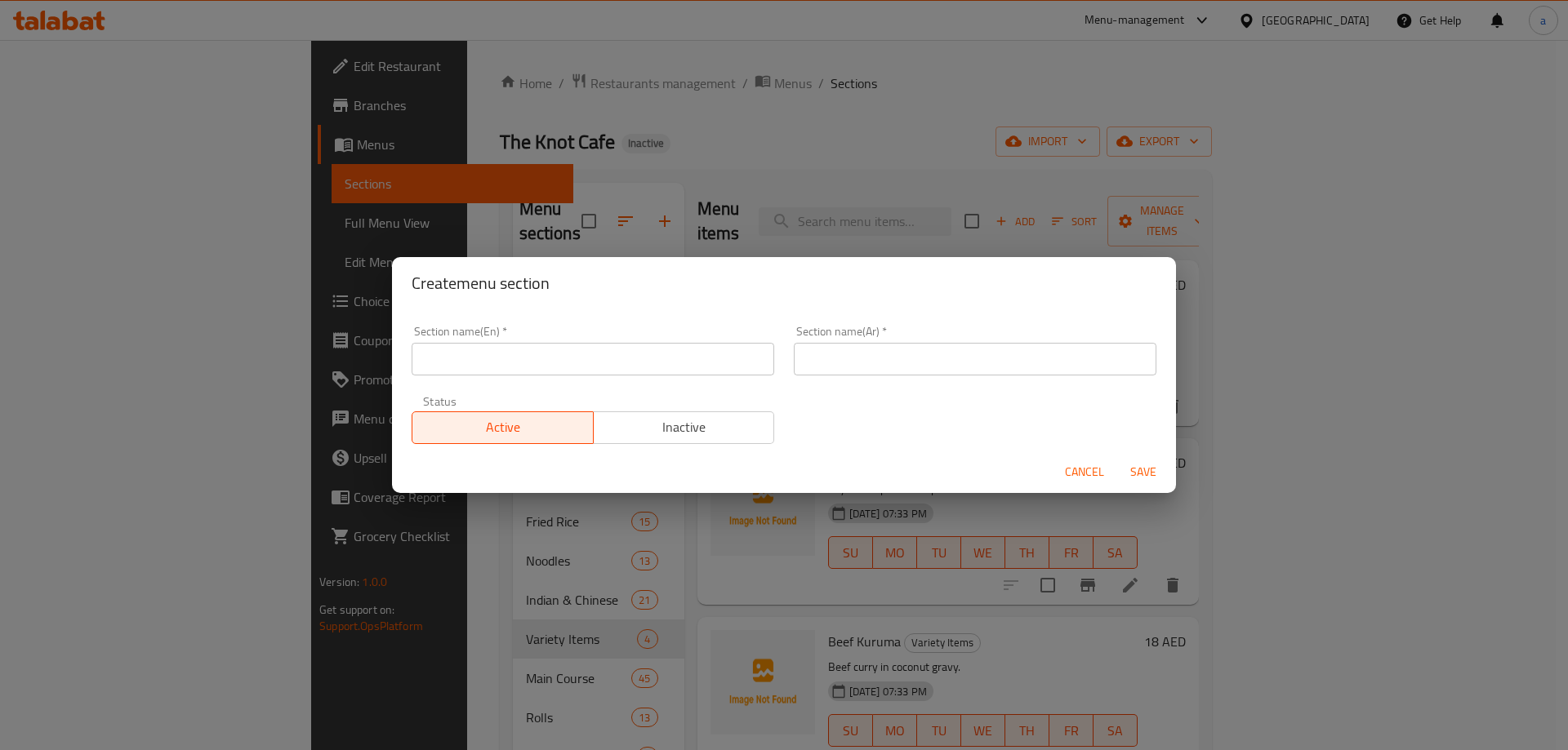
click at [686, 350] on input "text" at bounding box center [593, 359] width 363 height 33
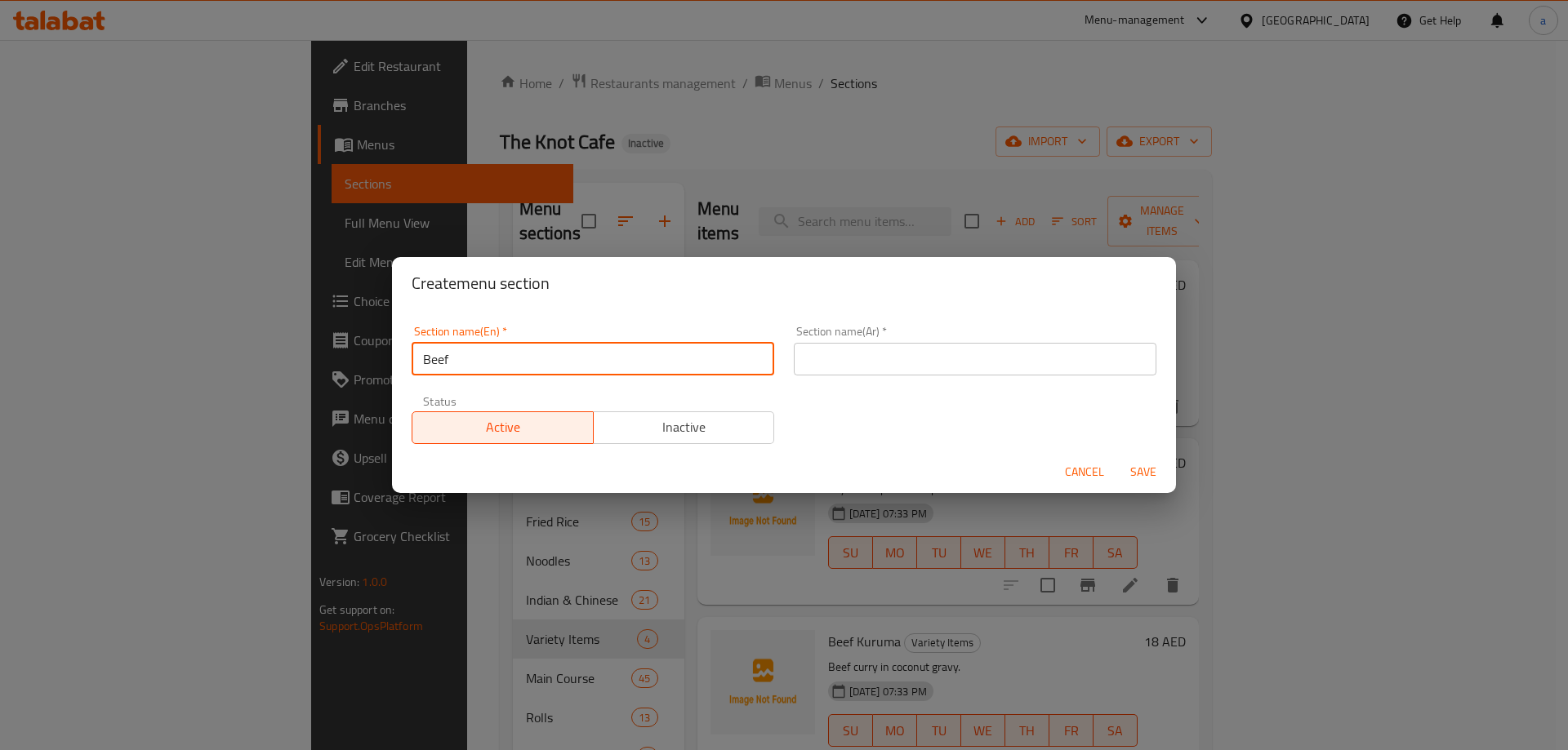
click at [807, 366] on input "text" at bounding box center [975, 359] width 363 height 33
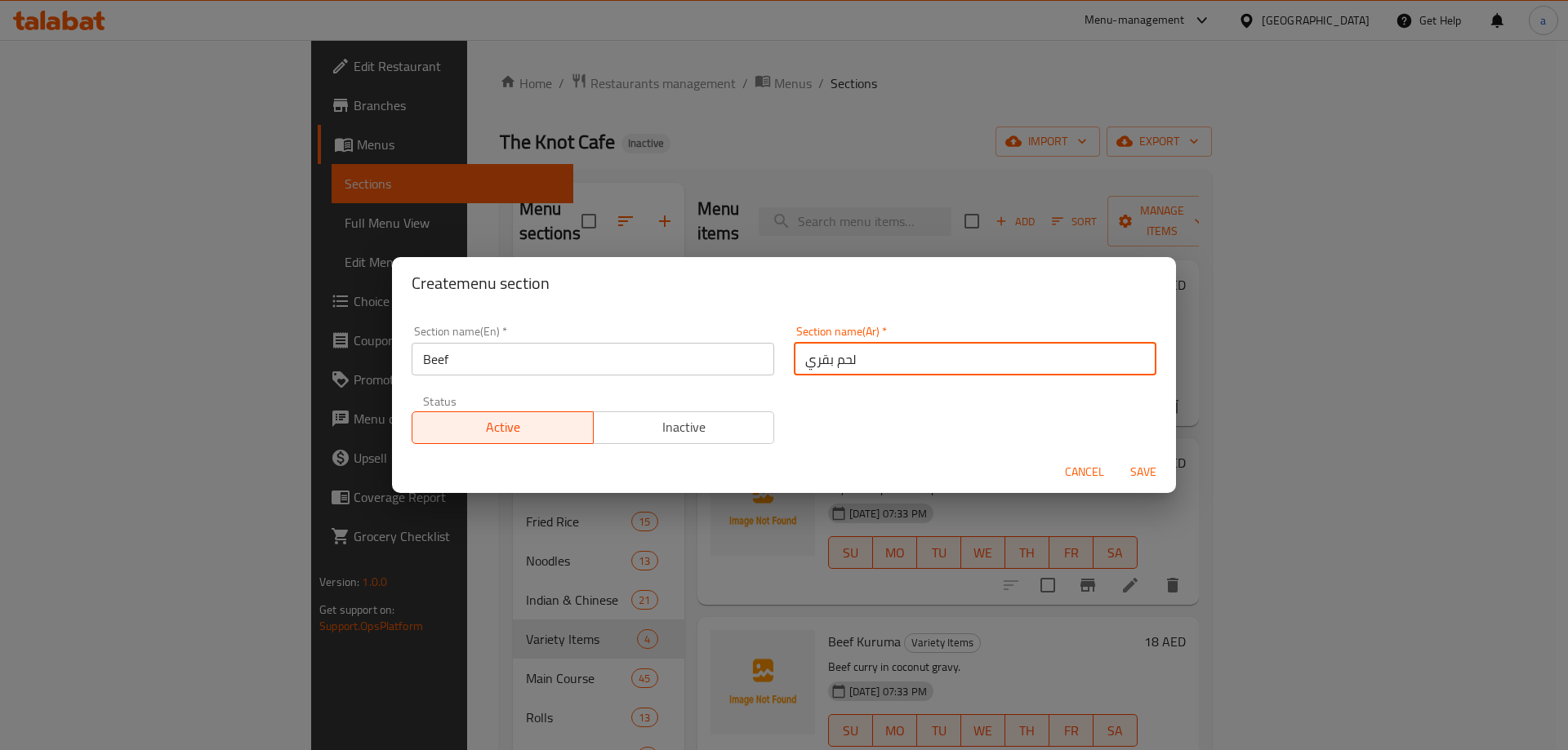
click at [1141, 464] on span "Save" at bounding box center [1143, 472] width 39 height 21
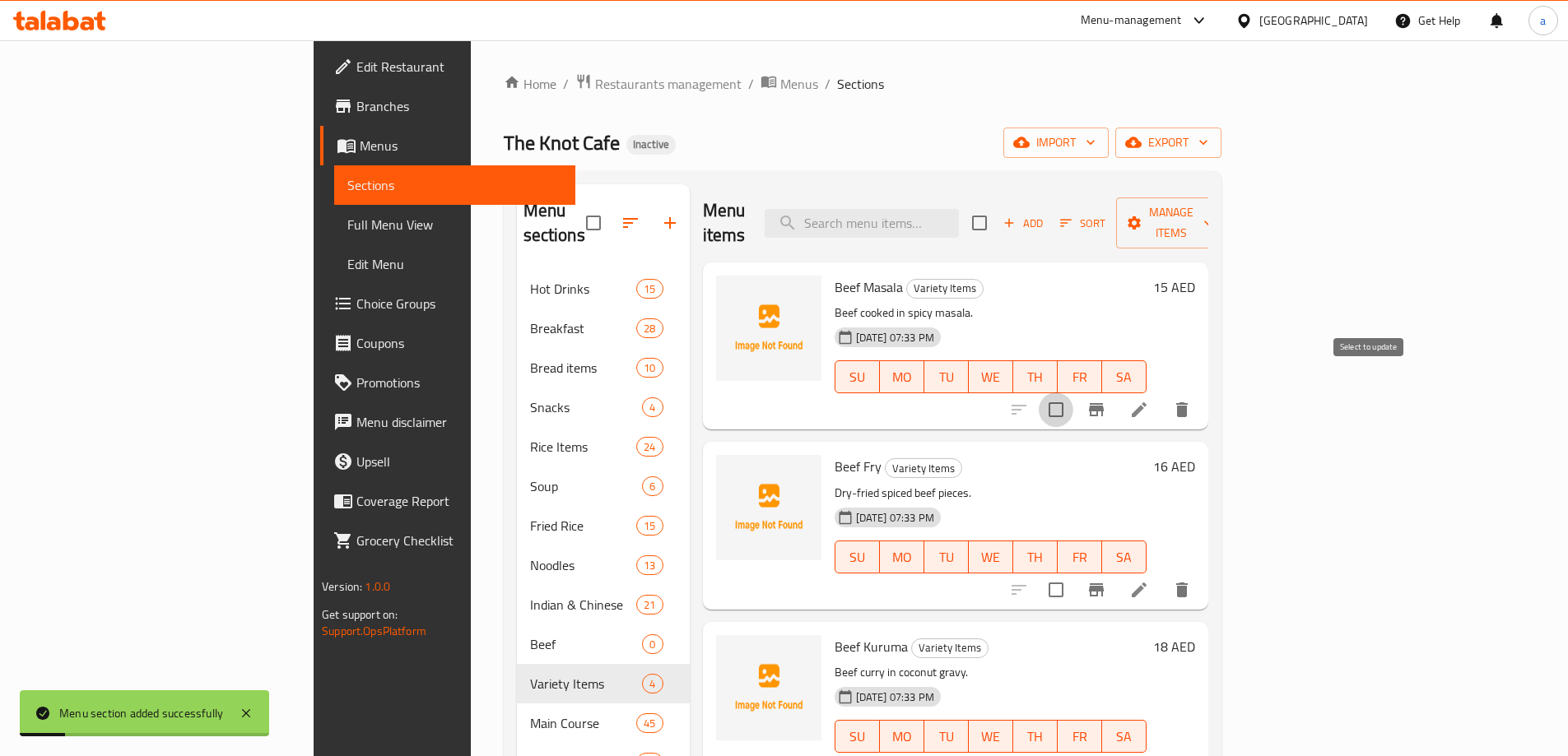
click at [1073, 396] on input "checkbox" at bounding box center [1055, 409] width 35 height 35
click at [1073, 573] on input "checkbox" at bounding box center [1055, 590] width 35 height 35
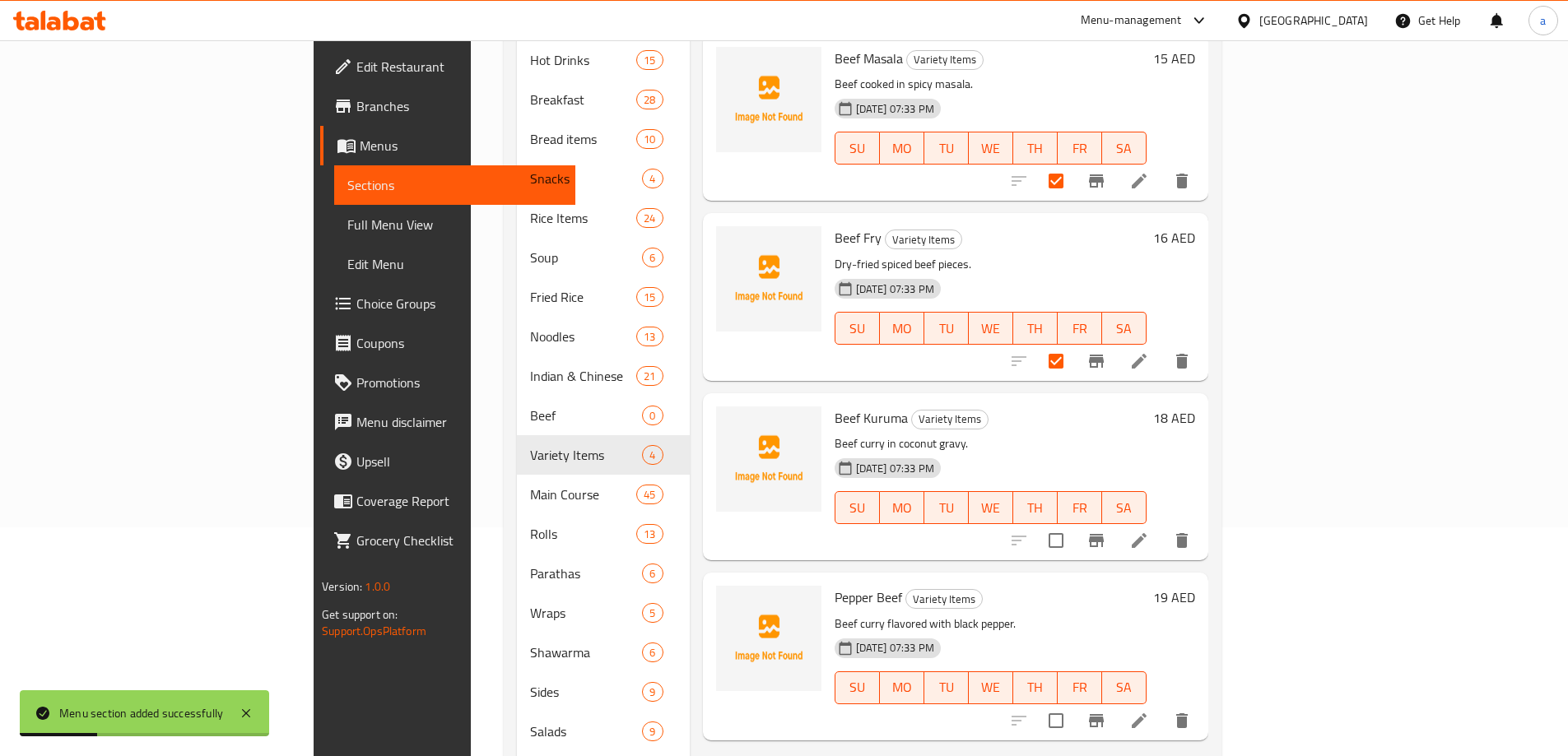
scroll to position [247, 0]
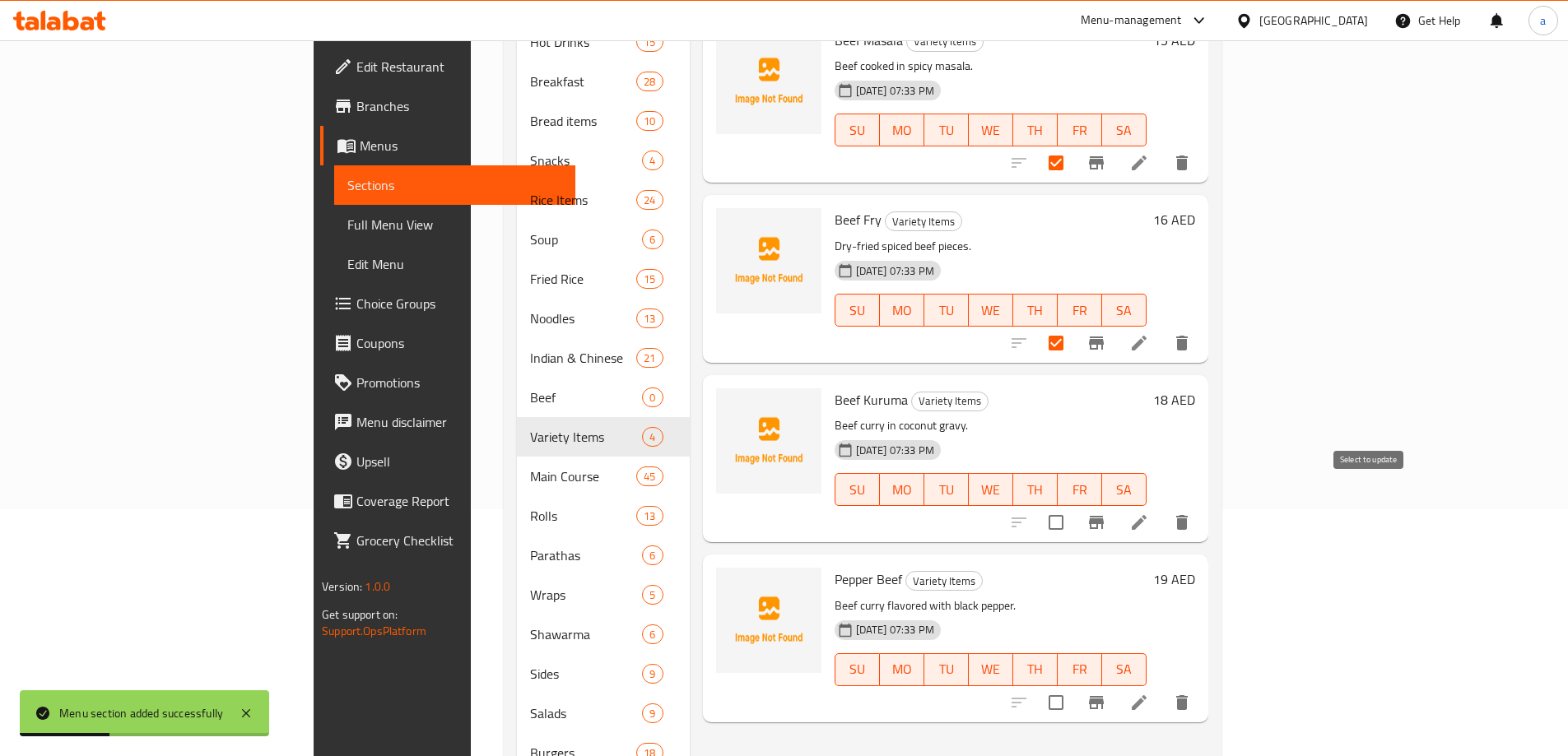
click at [1073, 505] on input "checkbox" at bounding box center [1055, 522] width 35 height 35
click at [1073, 689] on input "checkbox" at bounding box center [1055, 702] width 35 height 35
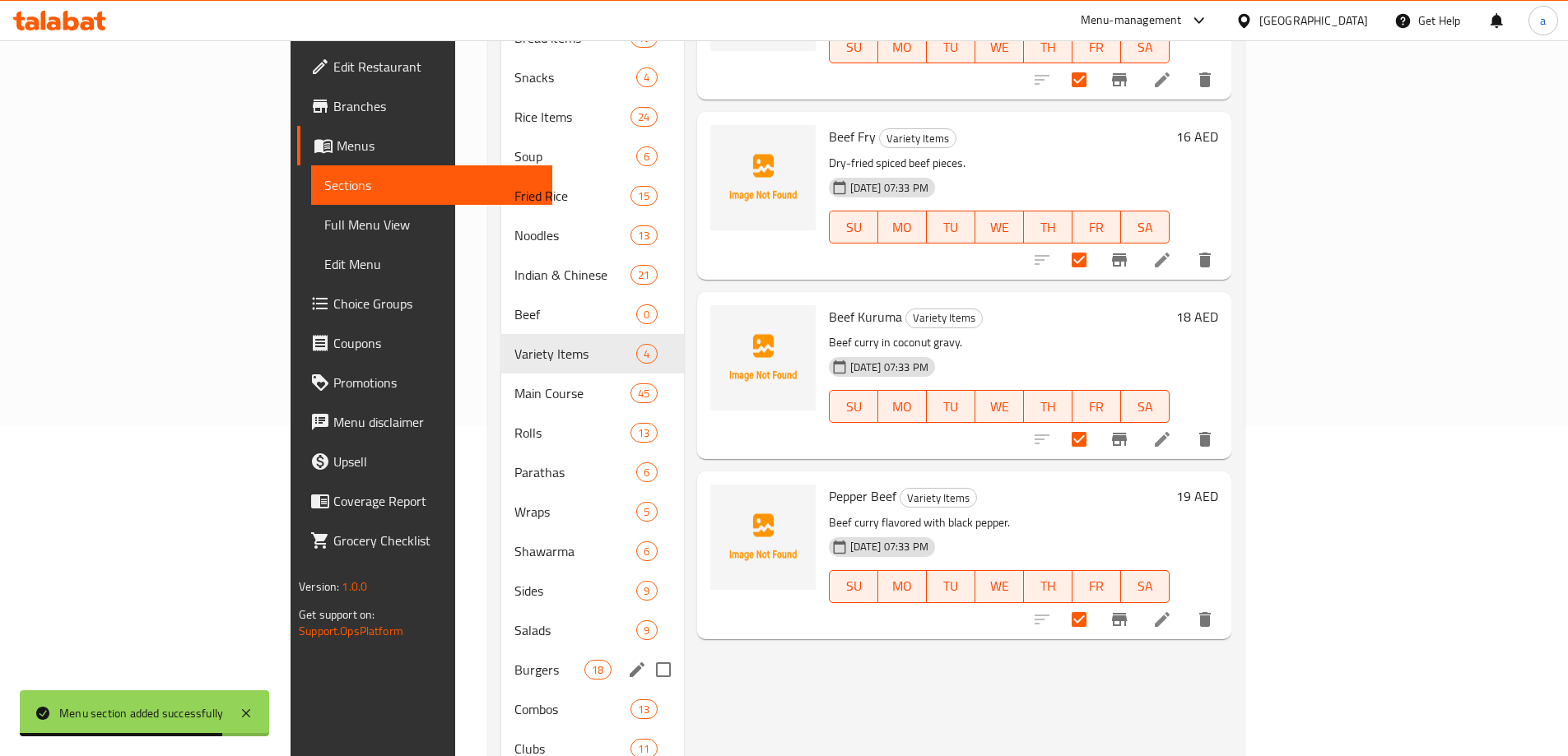
scroll to position [410, 0]
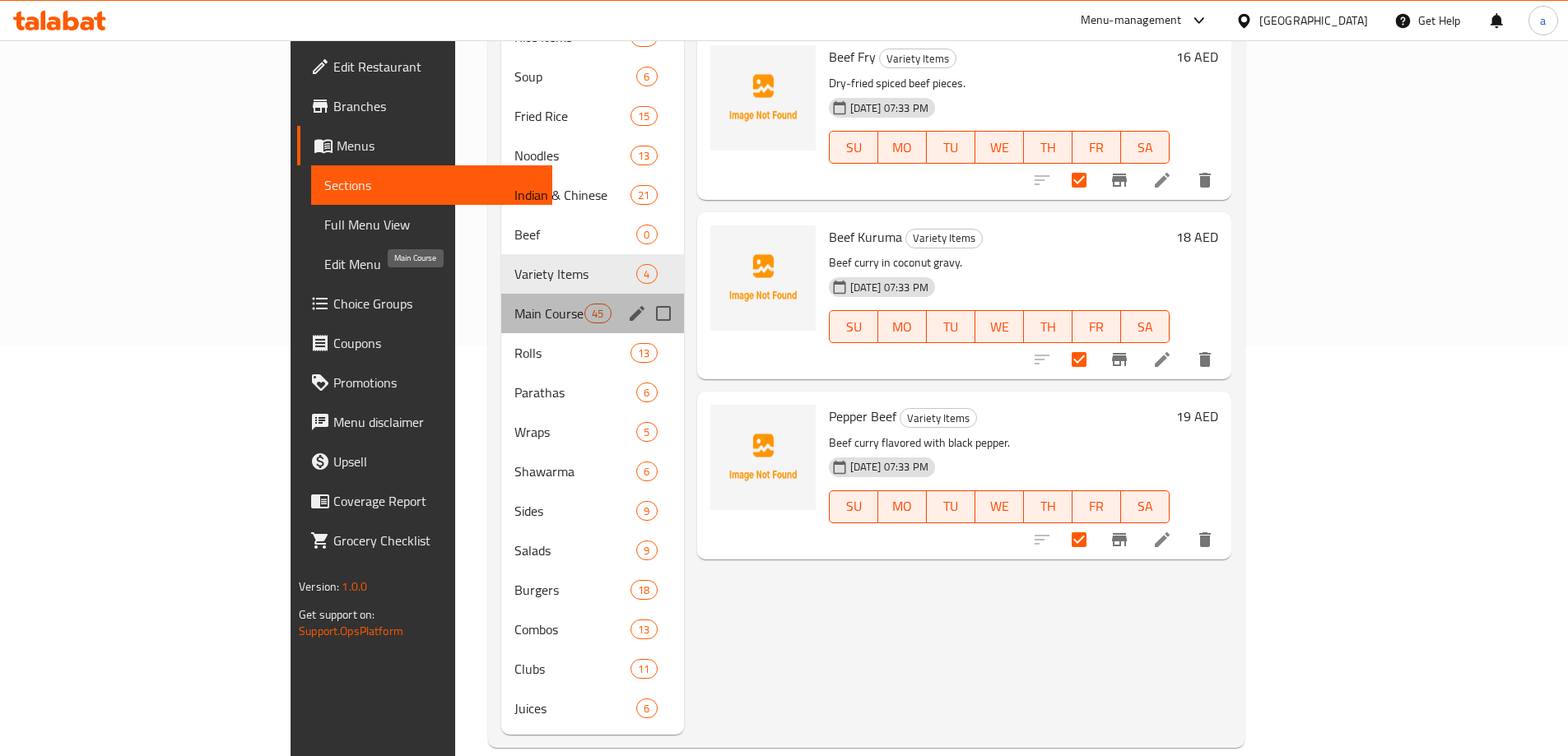
click at [515, 304] on span "Main Course" at bounding box center [549, 313] width 70 height 20
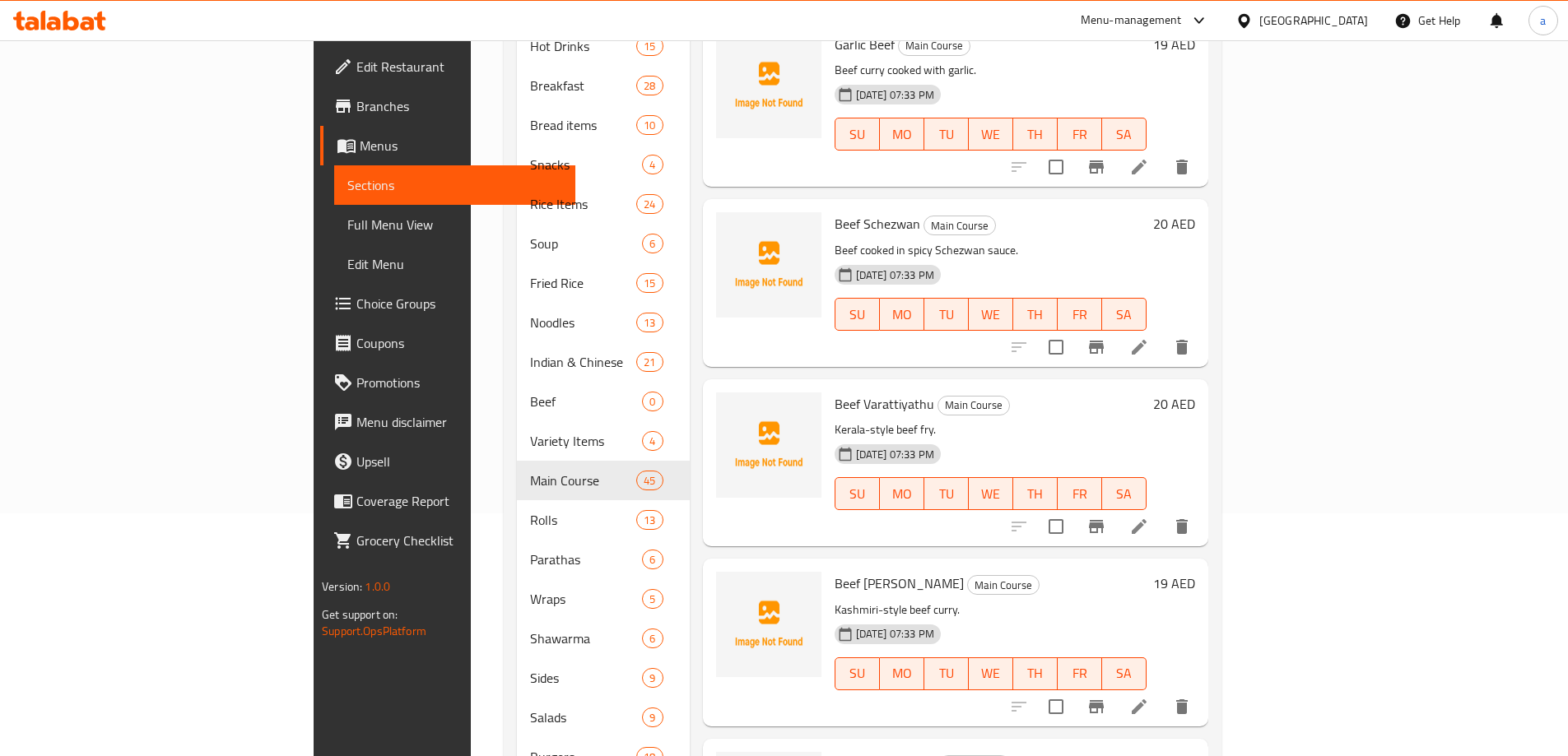
scroll to position [81, 0]
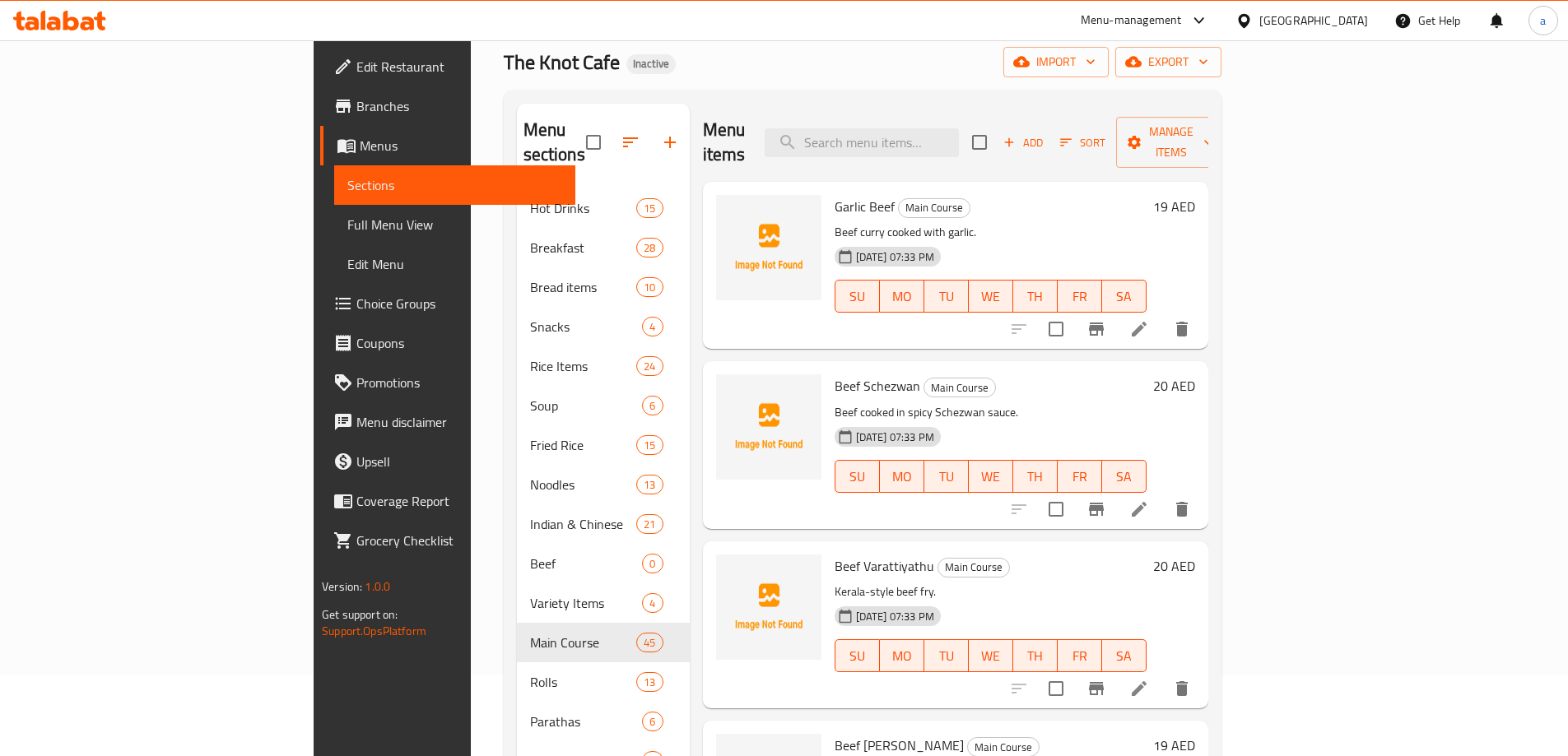
click at [1073, 312] on input "checkbox" at bounding box center [1055, 329] width 35 height 35
click at [1073, 492] on input "checkbox" at bounding box center [1055, 509] width 35 height 35
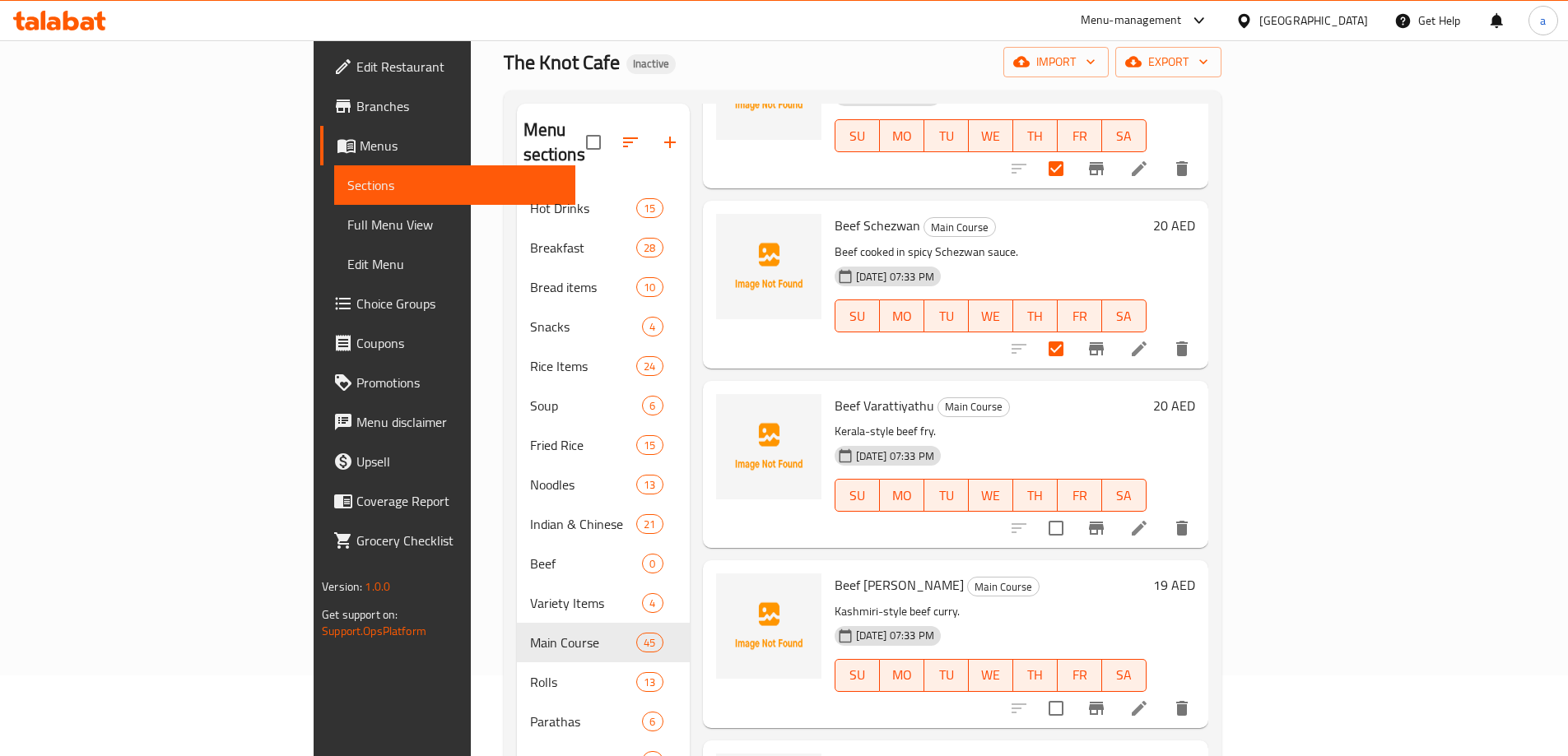
scroll to position [165, 0]
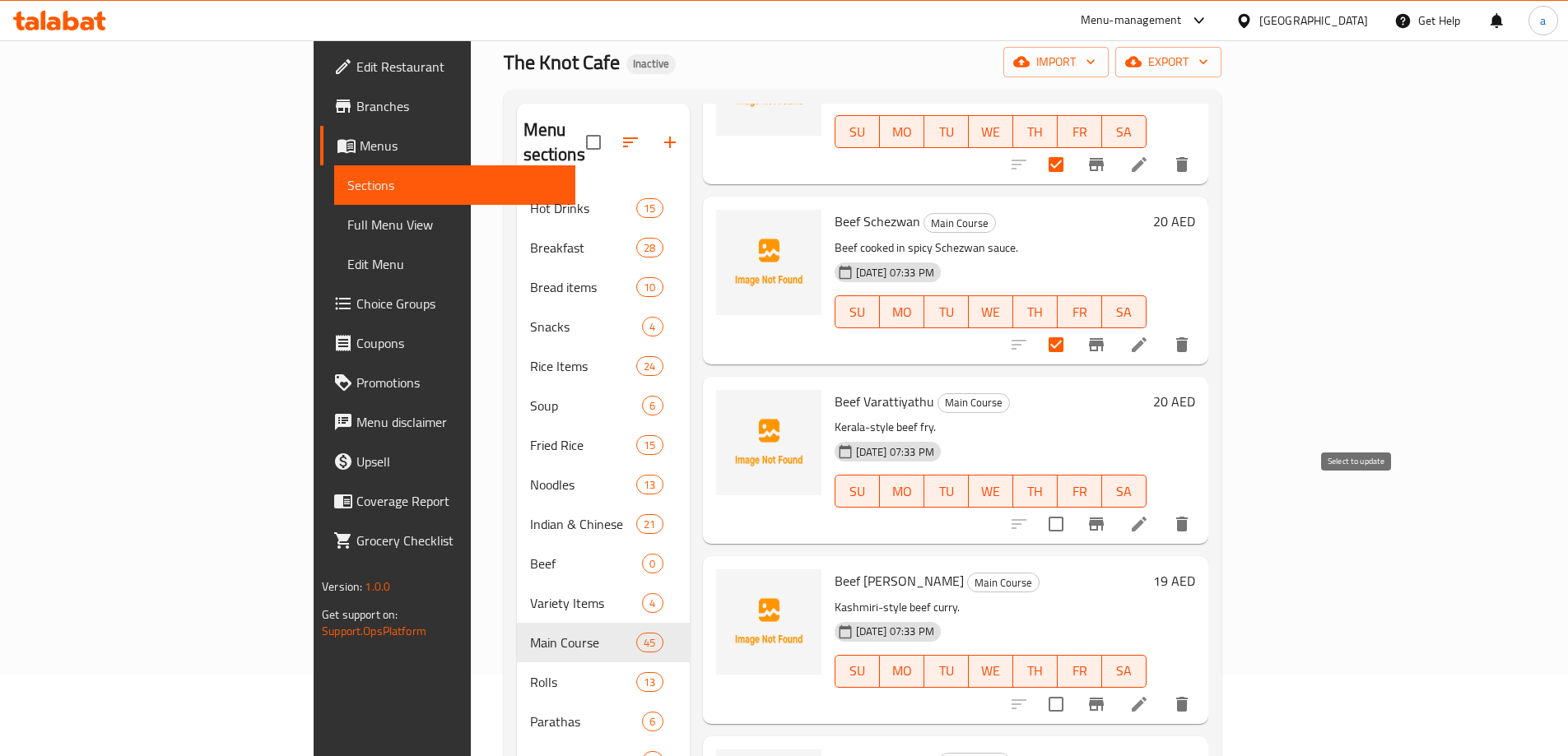
click at [1073, 508] on input "checkbox" at bounding box center [1055, 524] width 35 height 35
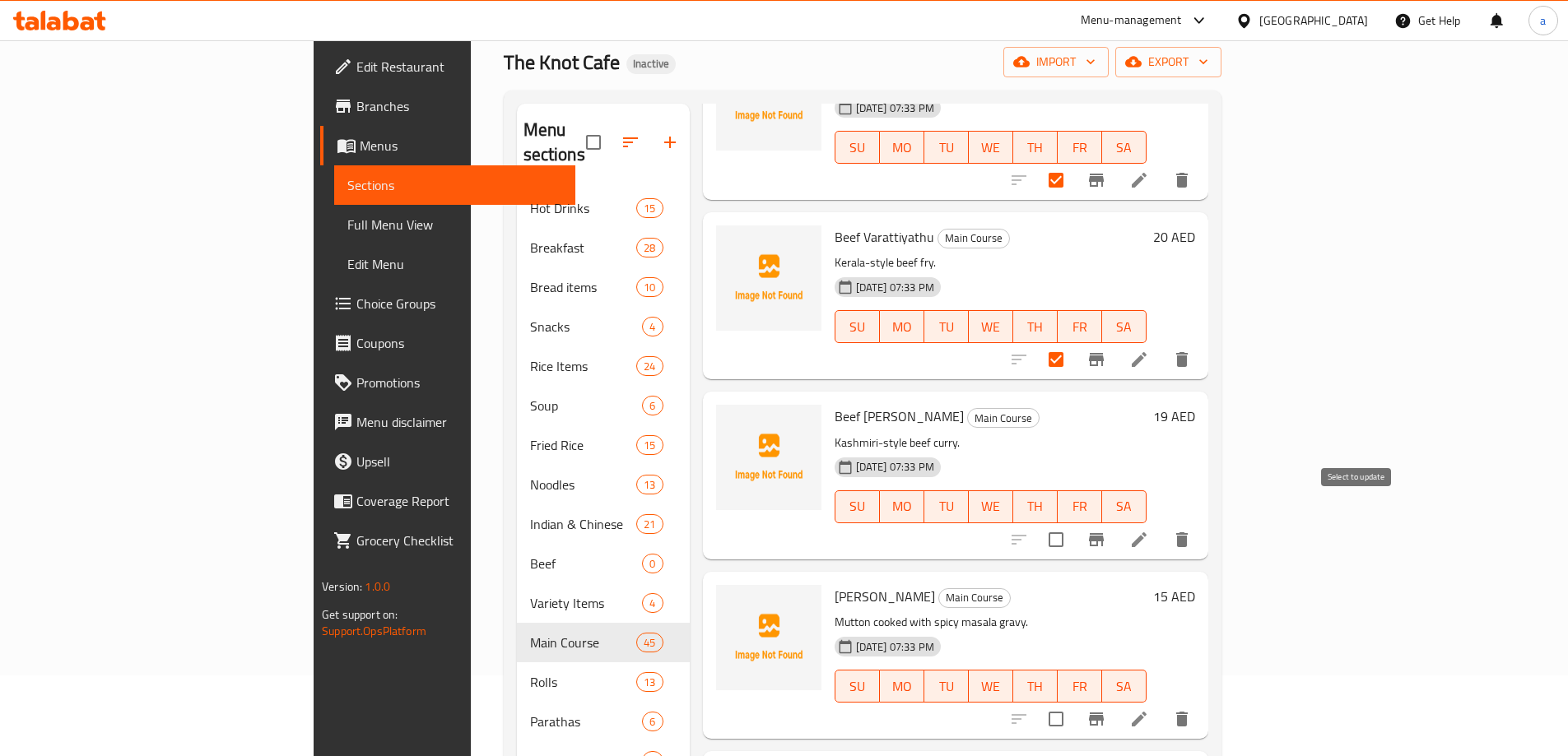
click at [1073, 524] on input "checkbox" at bounding box center [1055, 540] width 35 height 35
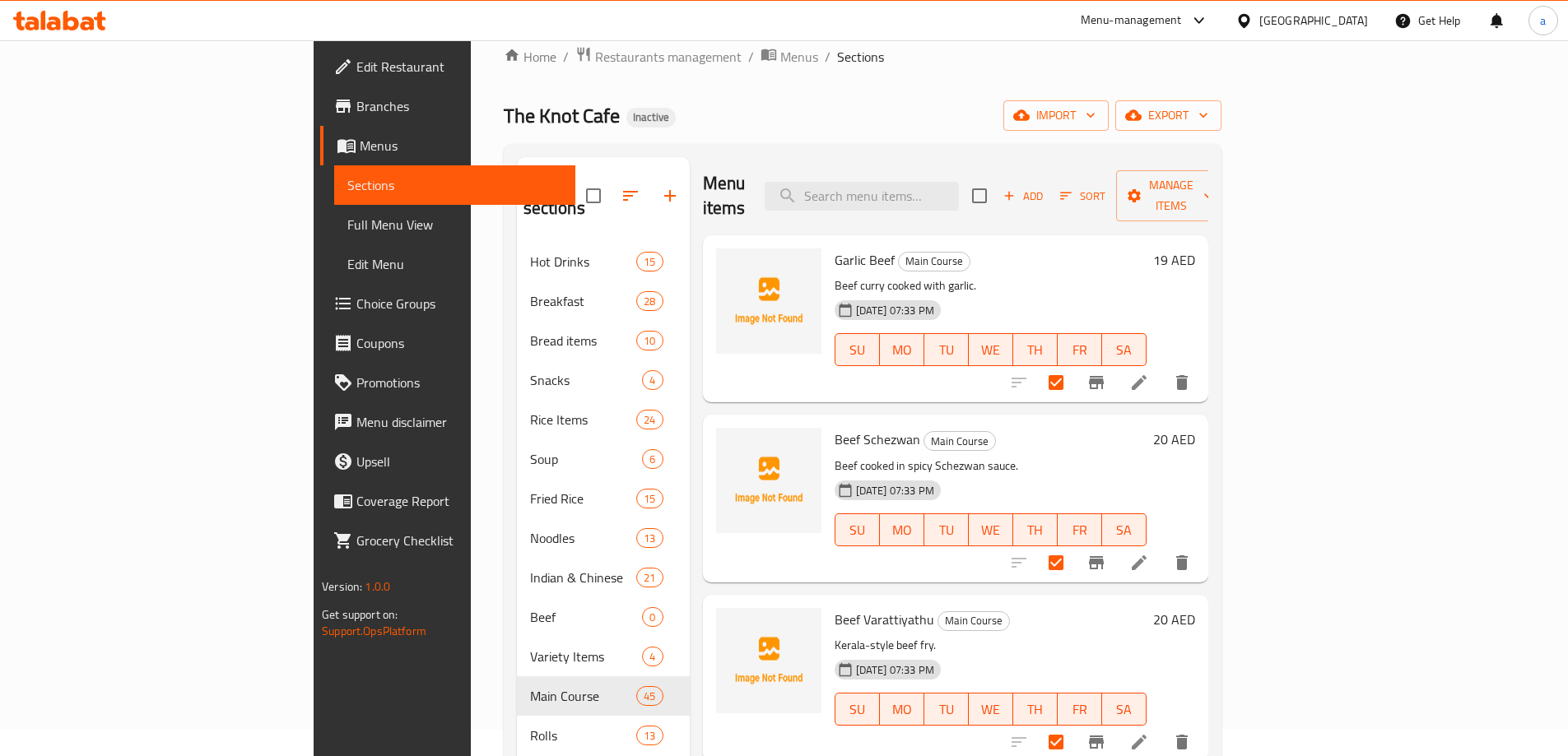
scroll to position [0, 0]
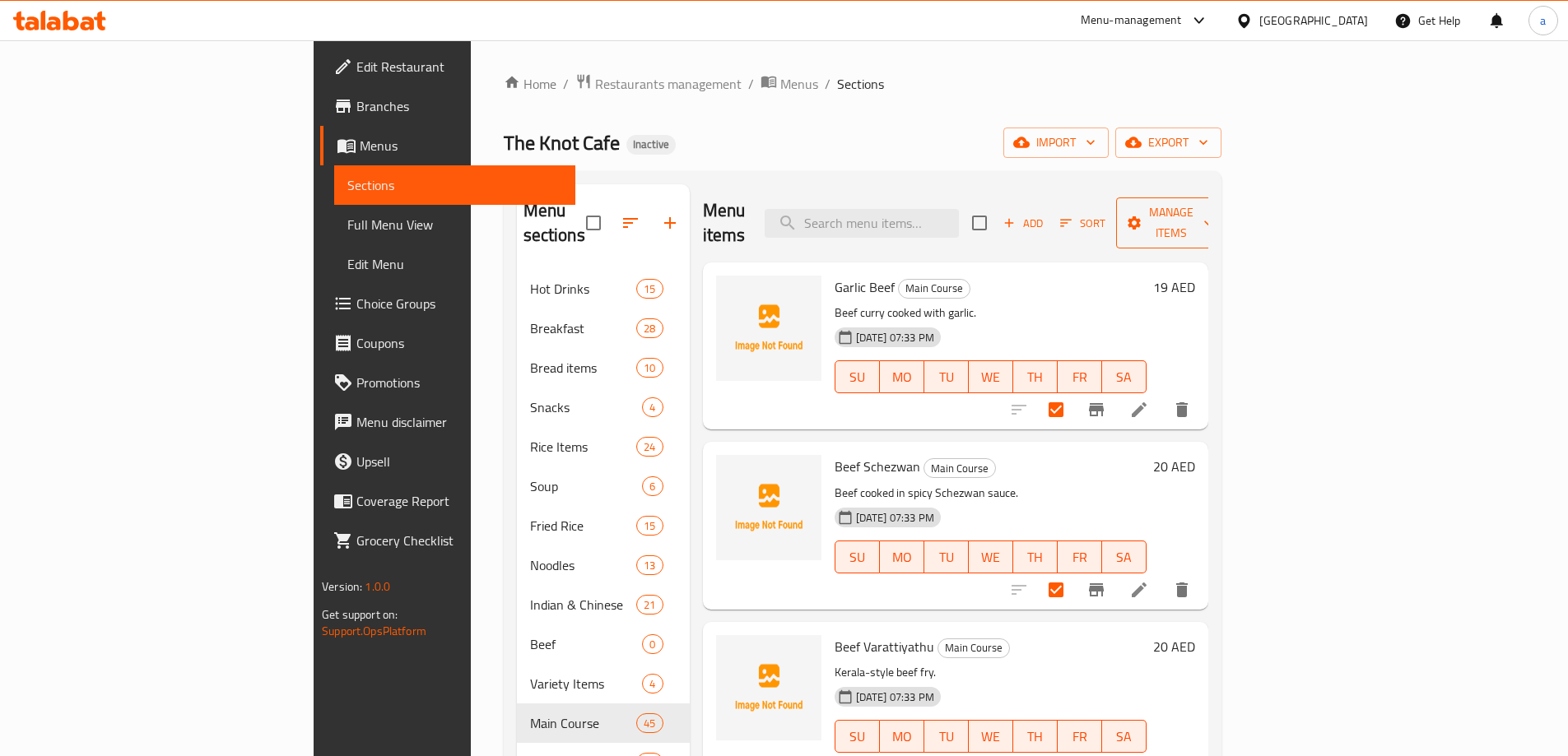
click at [1213, 208] on span "Manage items" at bounding box center [1171, 223] width 84 height 41
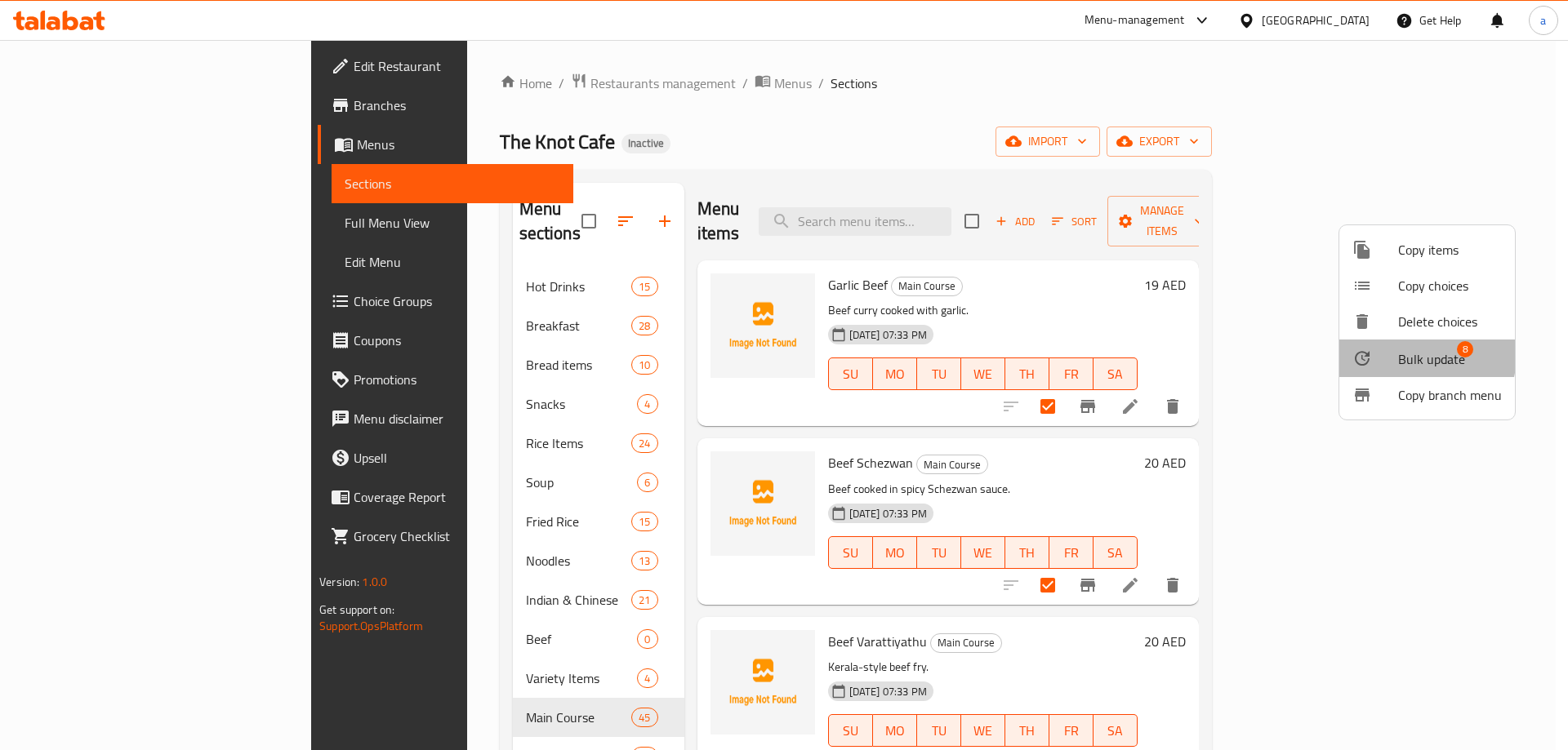
click at [1407, 354] on span "Bulk update" at bounding box center [1432, 359] width 67 height 20
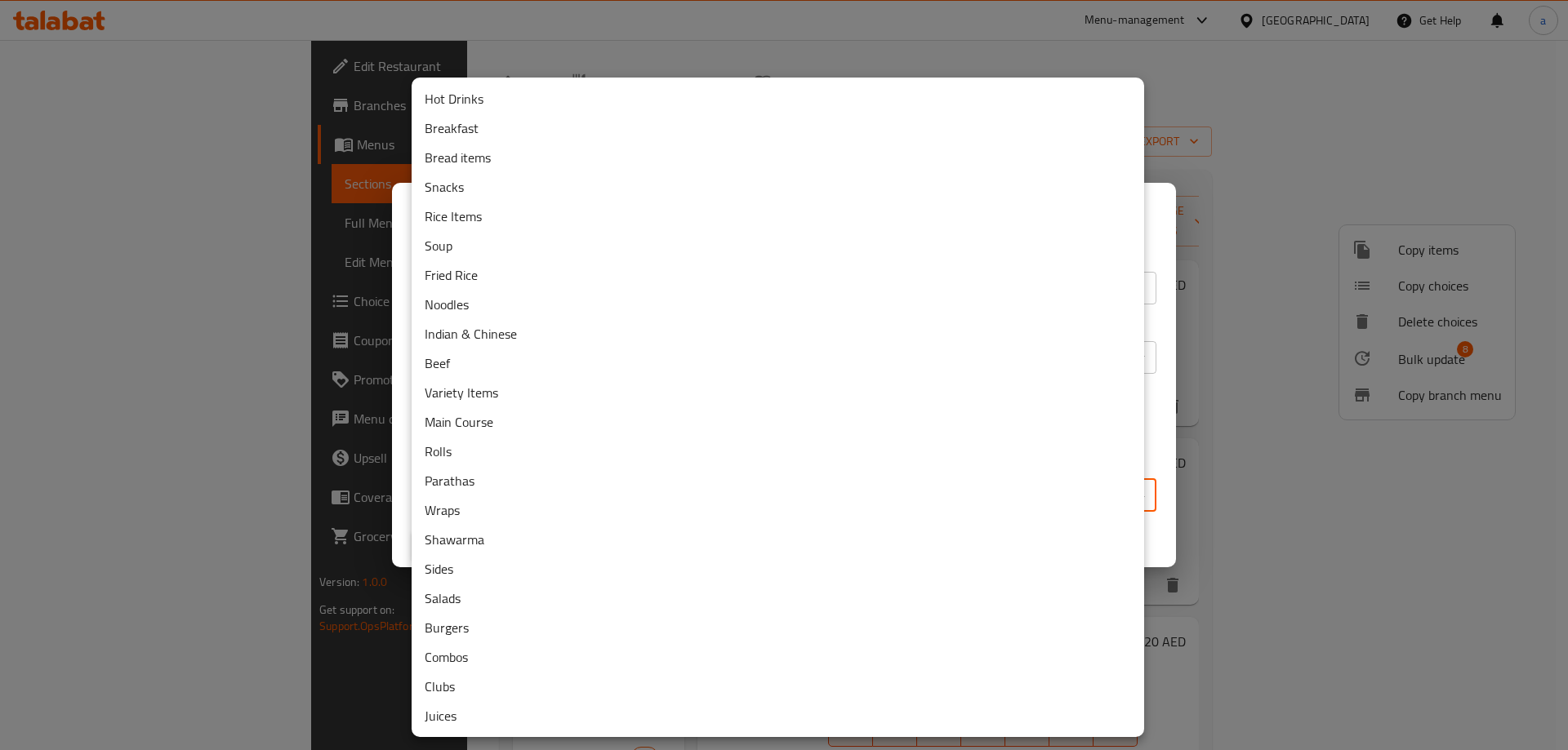
click at [788, 490] on body "​ Menu-management United Arab Emirates Get Help a Edit Restaurant Branches Menu…" at bounding box center [784, 395] width 1568 height 710
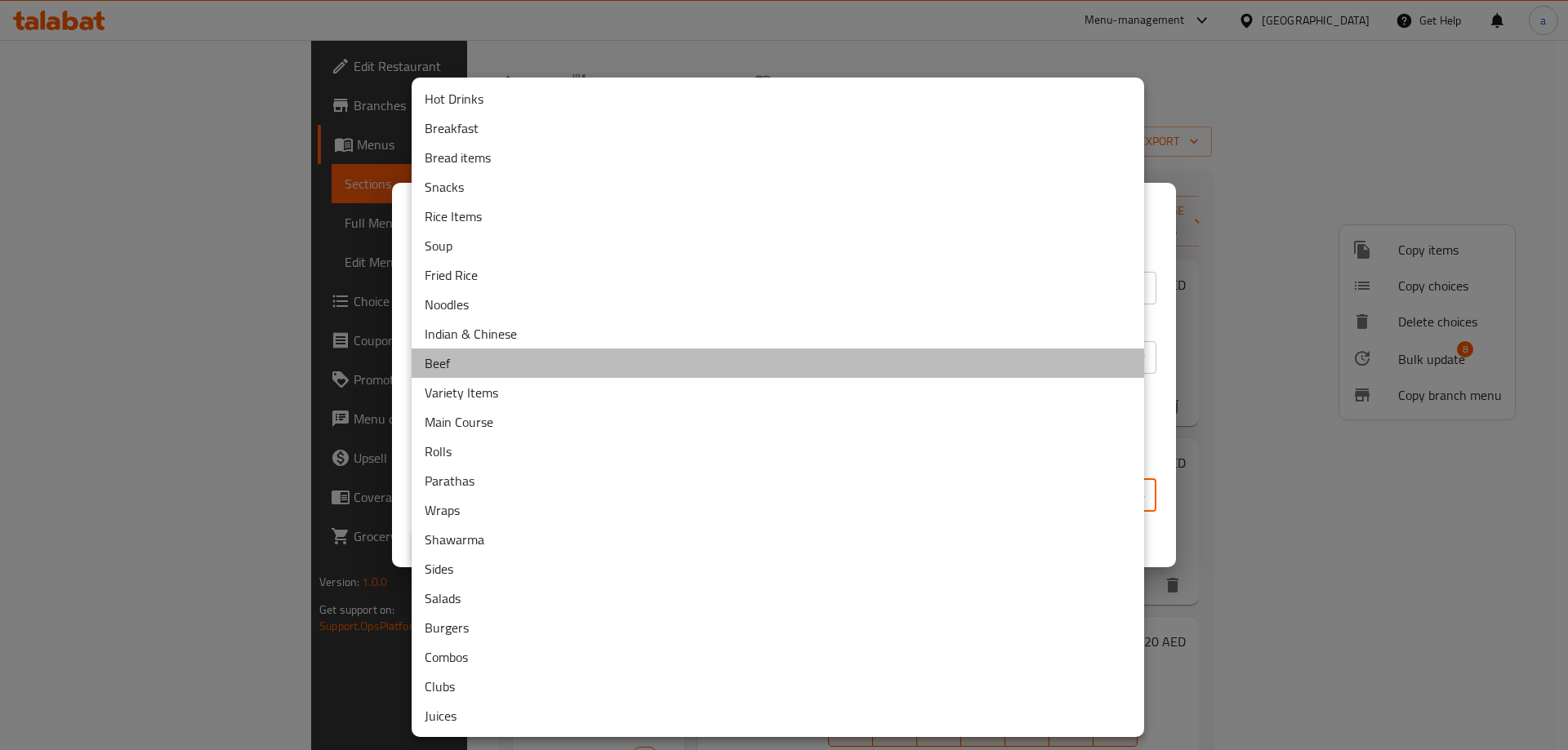
click at [504, 365] on li "Beef" at bounding box center [777, 364] width 733 height 30
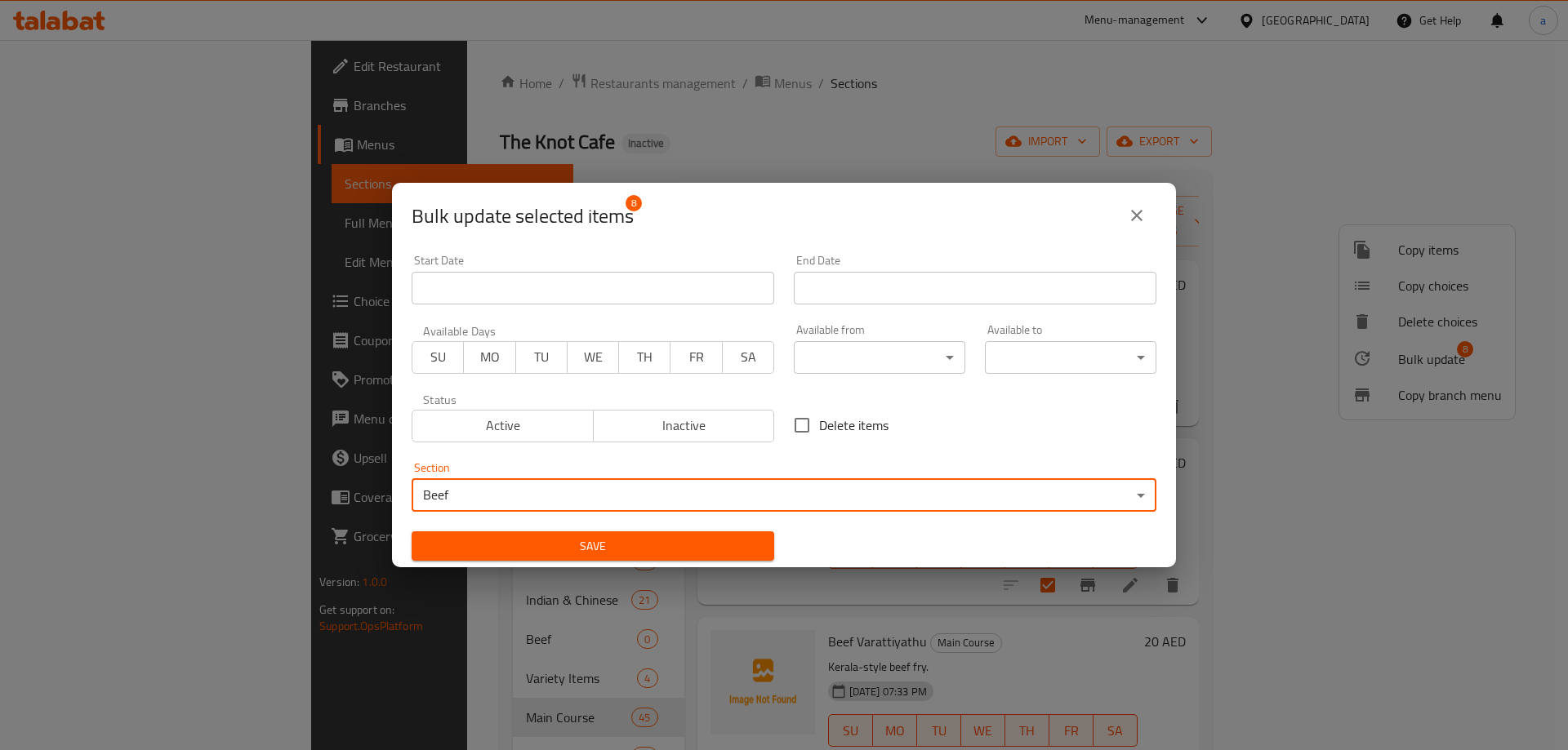
click at [607, 537] on span "Save" at bounding box center [593, 547] width 337 height 21
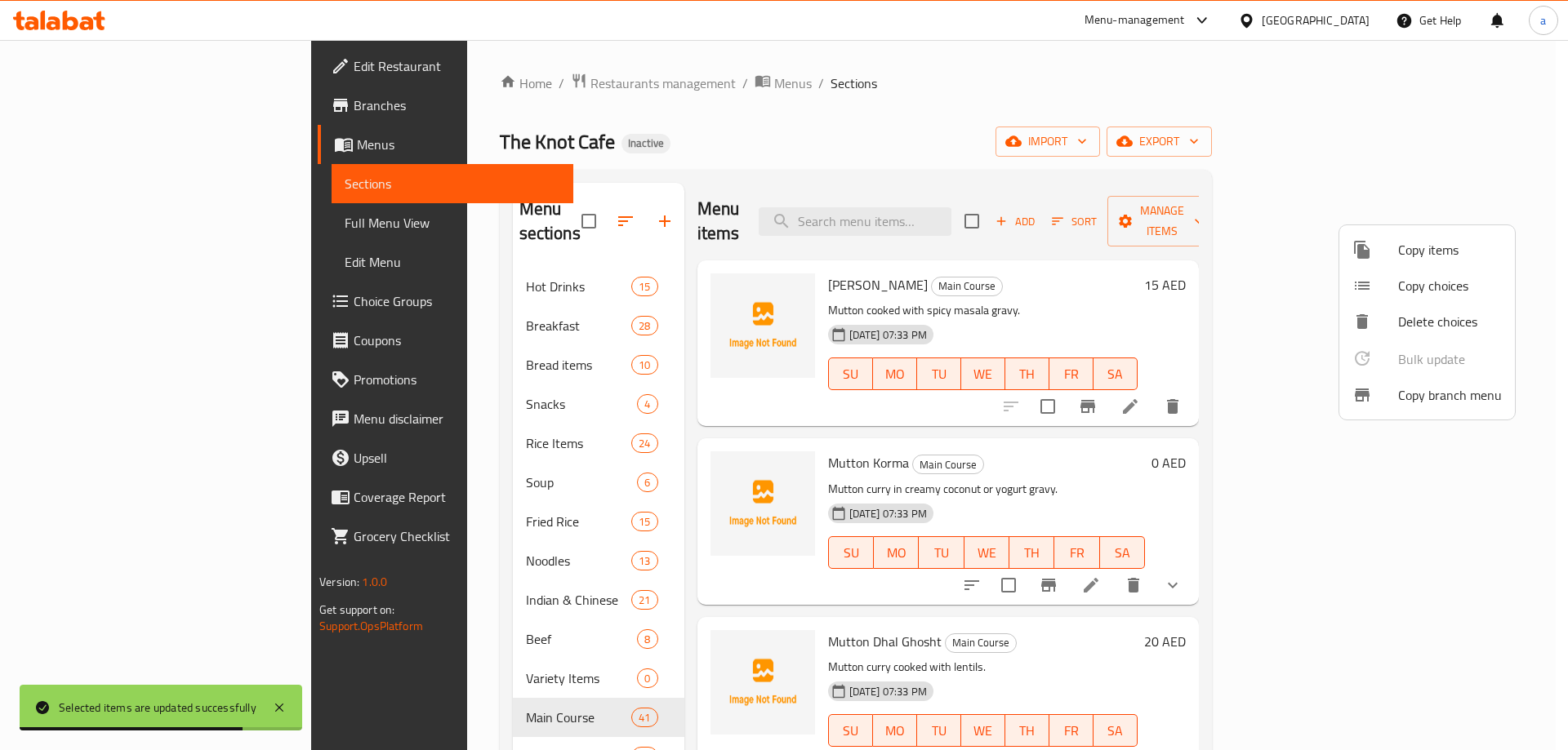
click at [1114, 108] on div at bounding box center [784, 375] width 1568 height 750
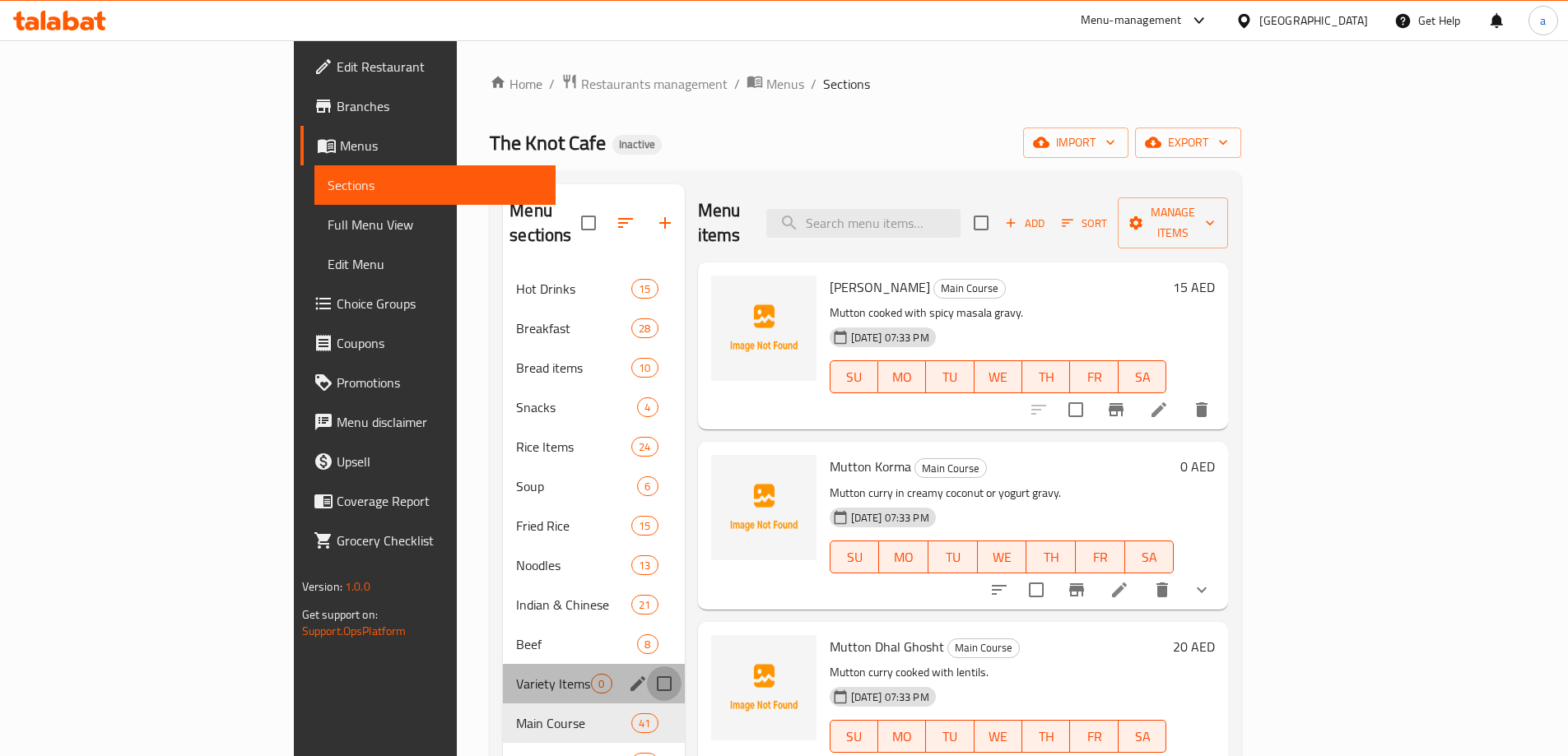
click at [647, 667] on input "Menu sections" at bounding box center [664, 684] width 35 height 35
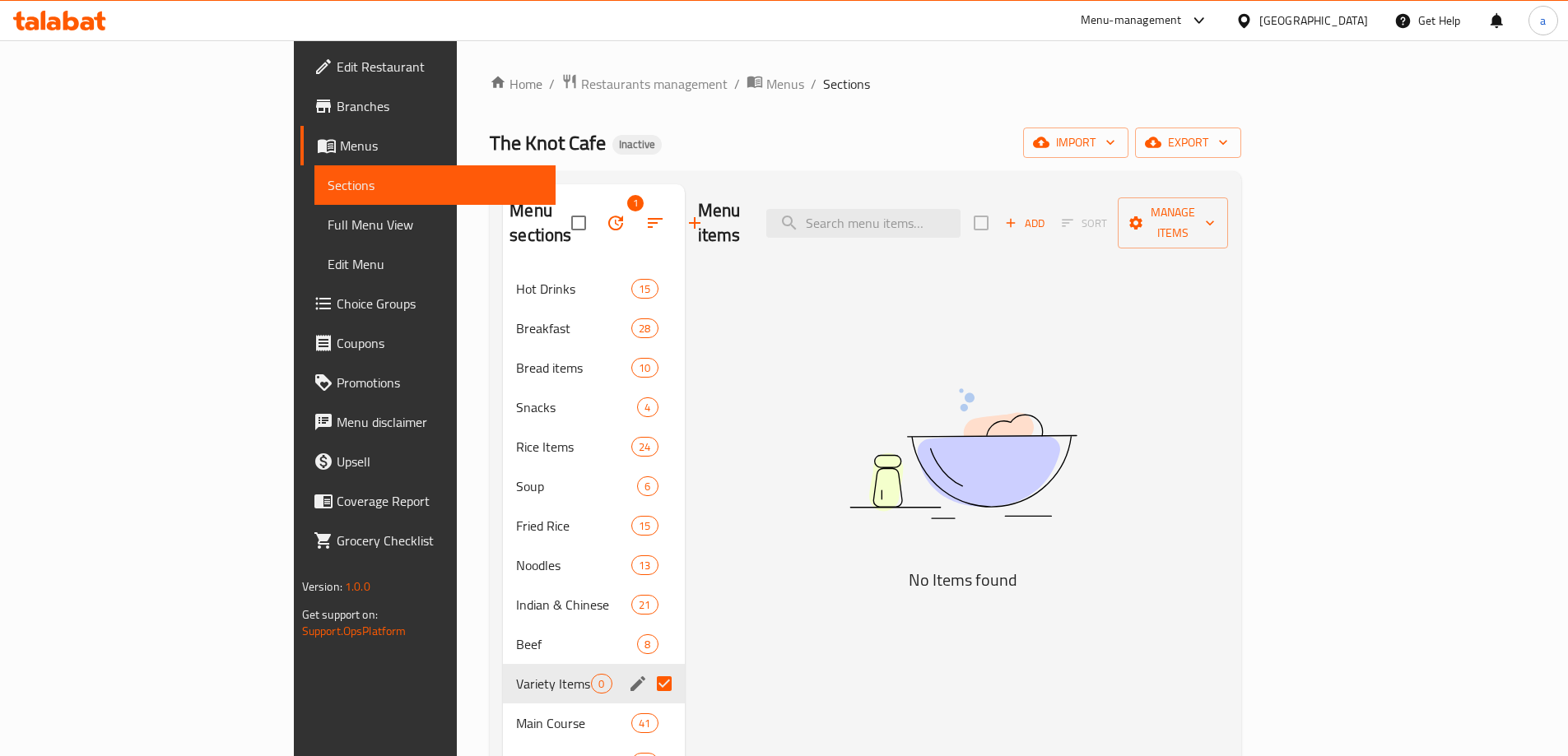
click at [596, 203] on button "button" at bounding box center [616, 223] width 40 height 39
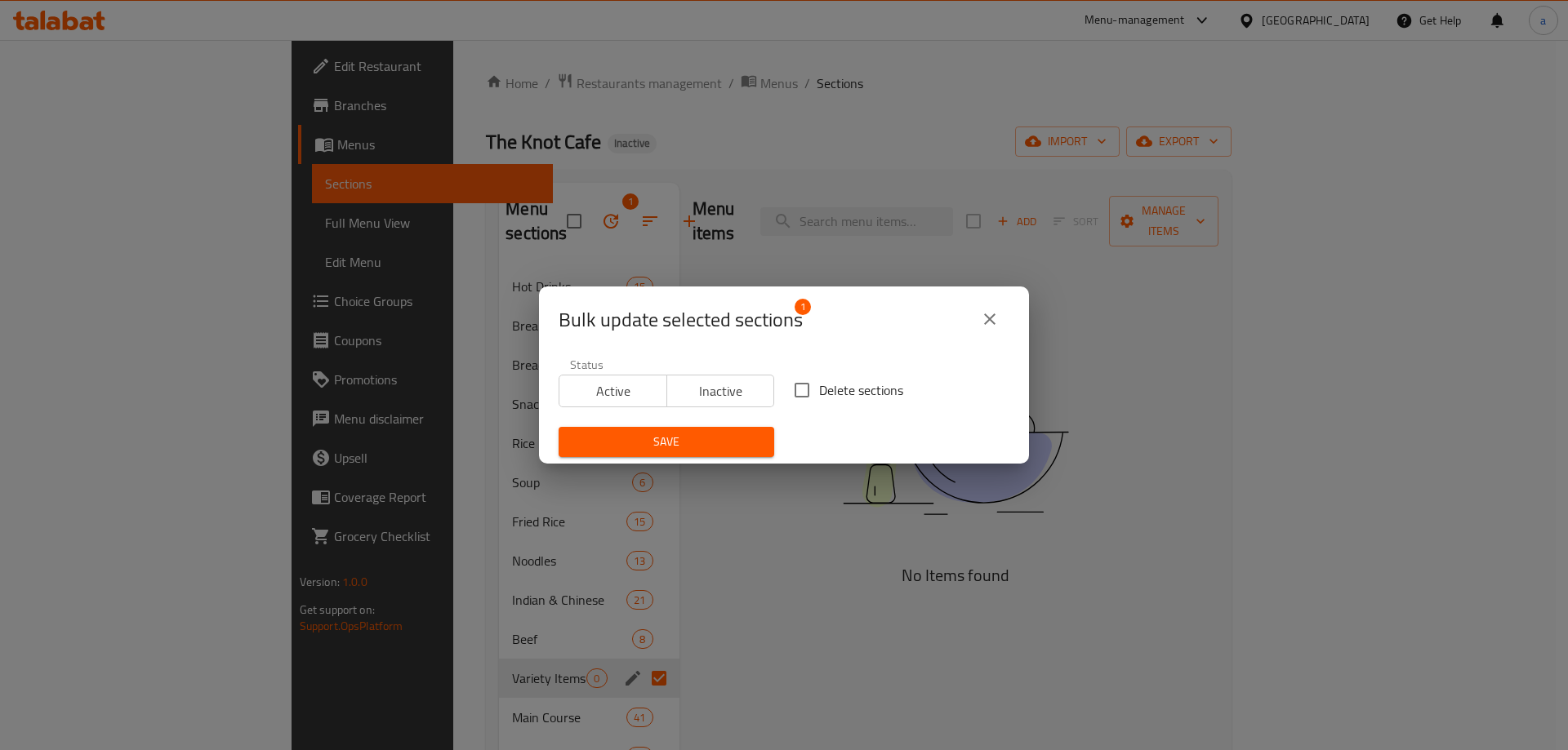
click at [801, 392] on input "Delete sections" at bounding box center [802, 390] width 35 height 35
click at [721, 444] on span "Save" at bounding box center [666, 442] width 189 height 21
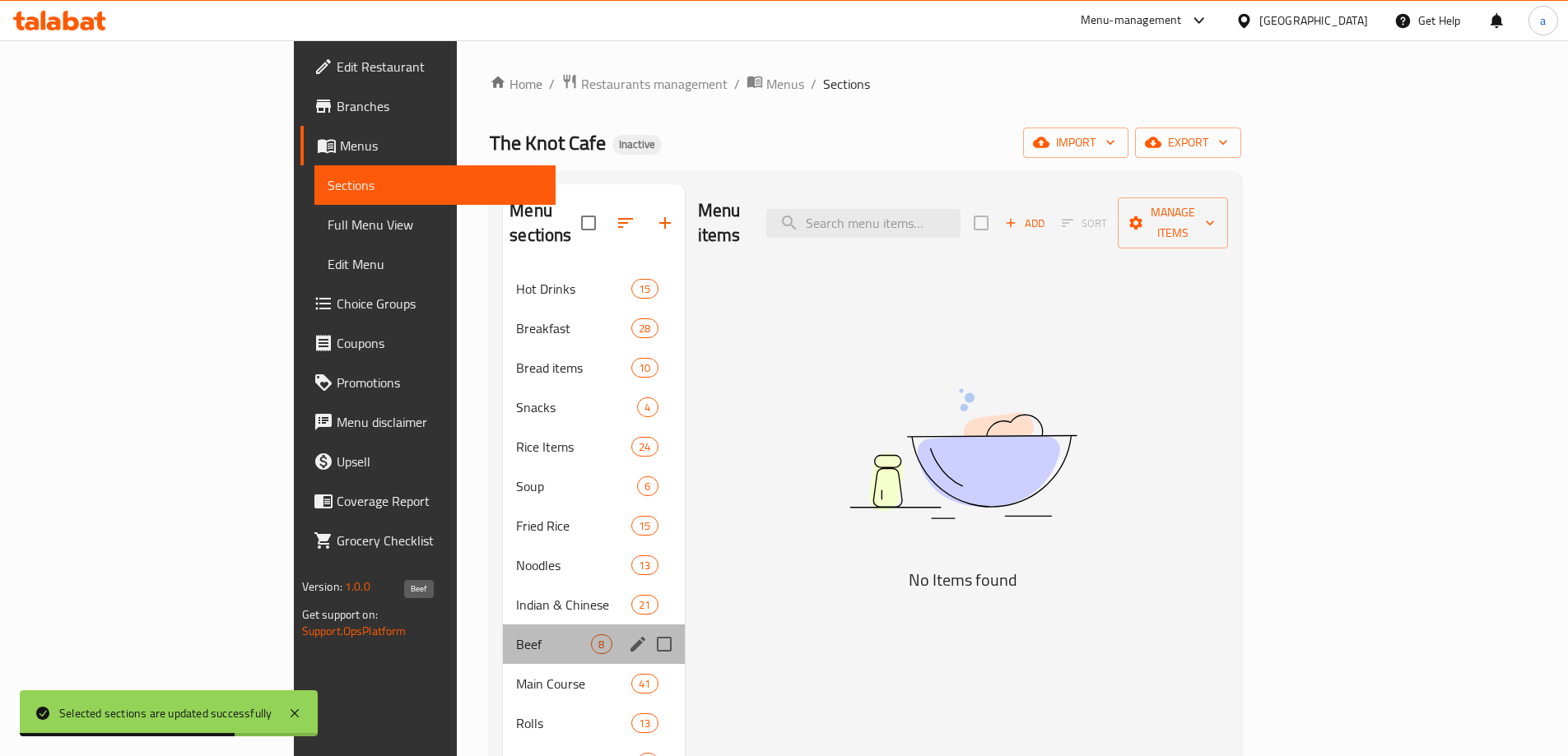
click at [516, 635] on span "Beef" at bounding box center [554, 644] width 75 height 20
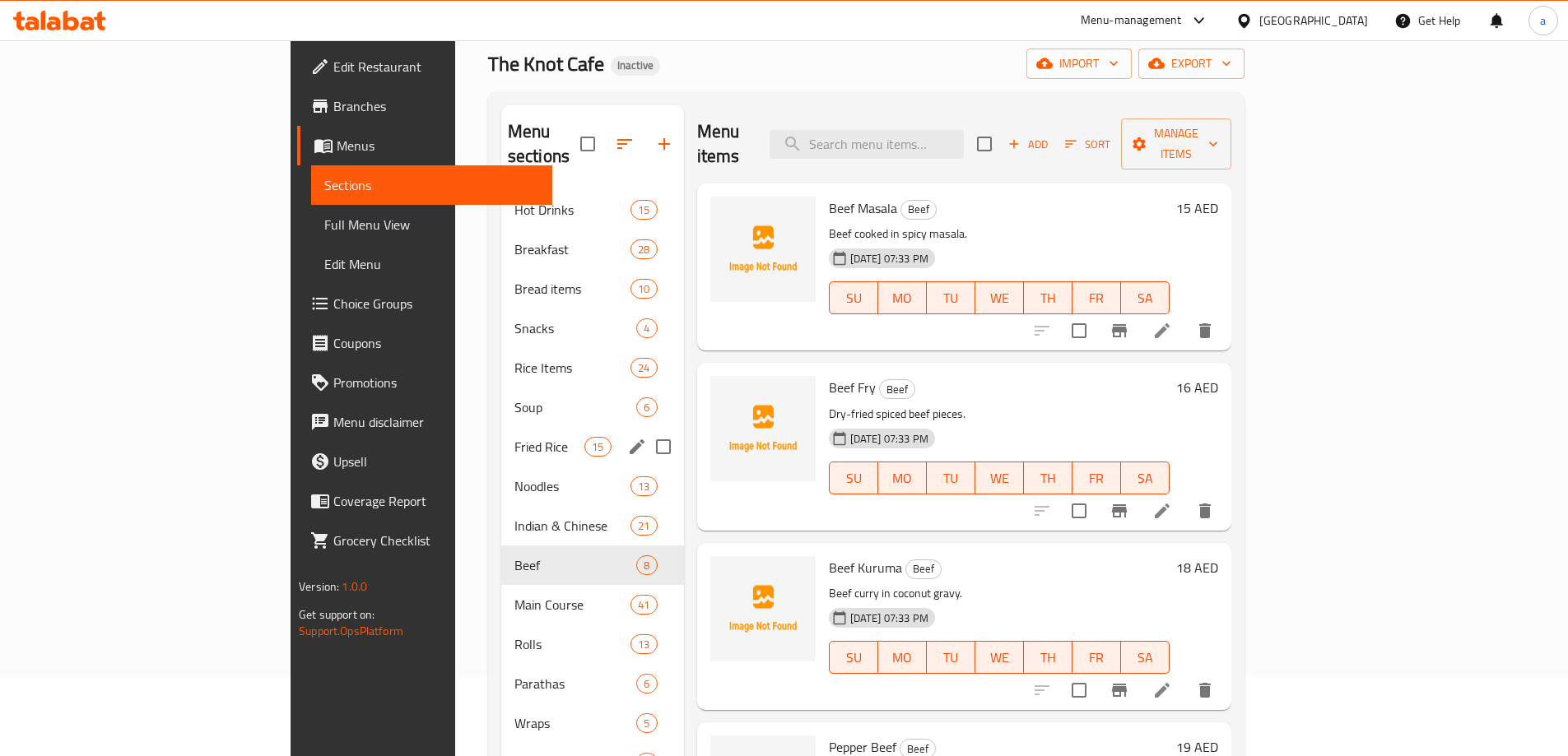
scroll to position [165, 0]
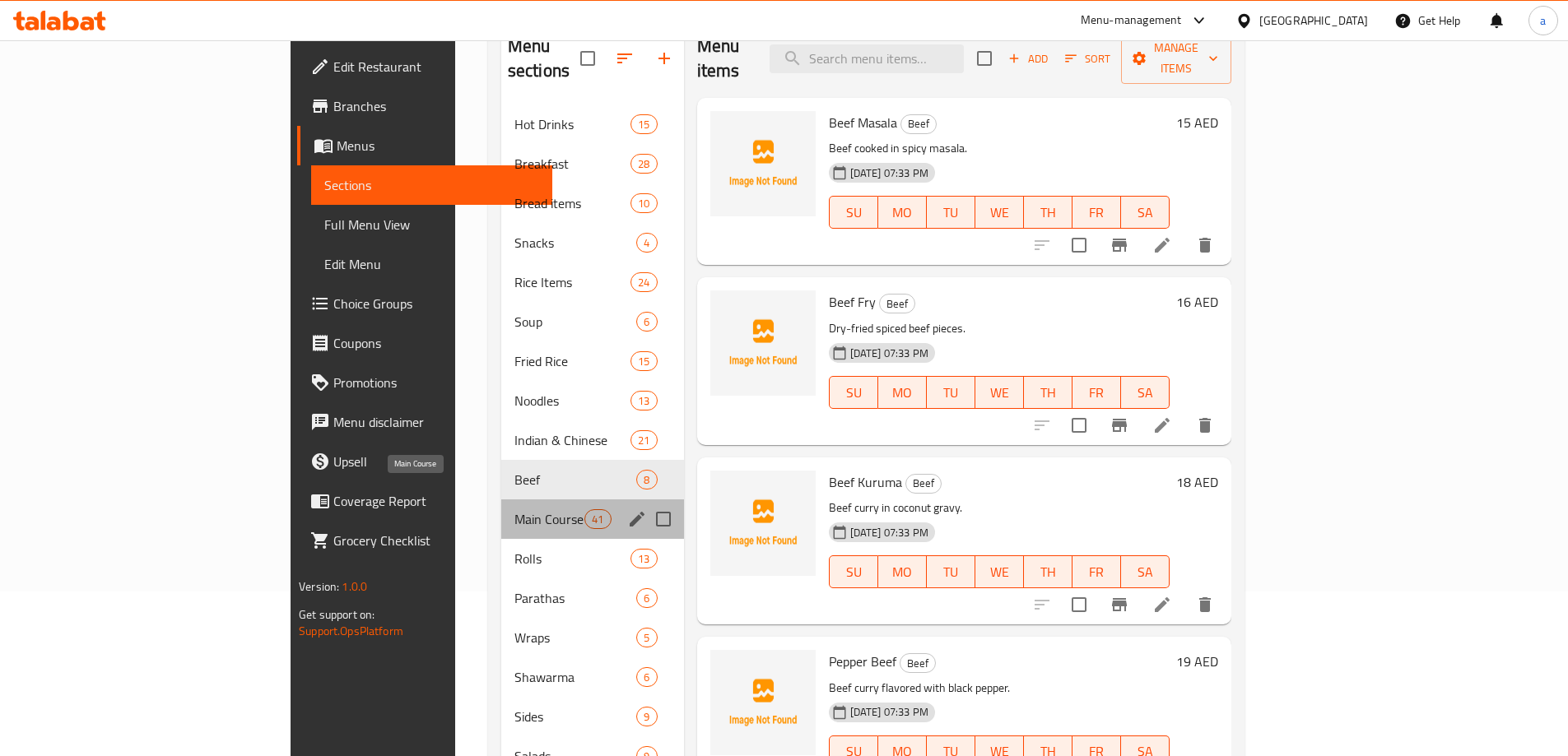
click at [515, 510] on span "Main Course" at bounding box center [549, 519] width 70 height 20
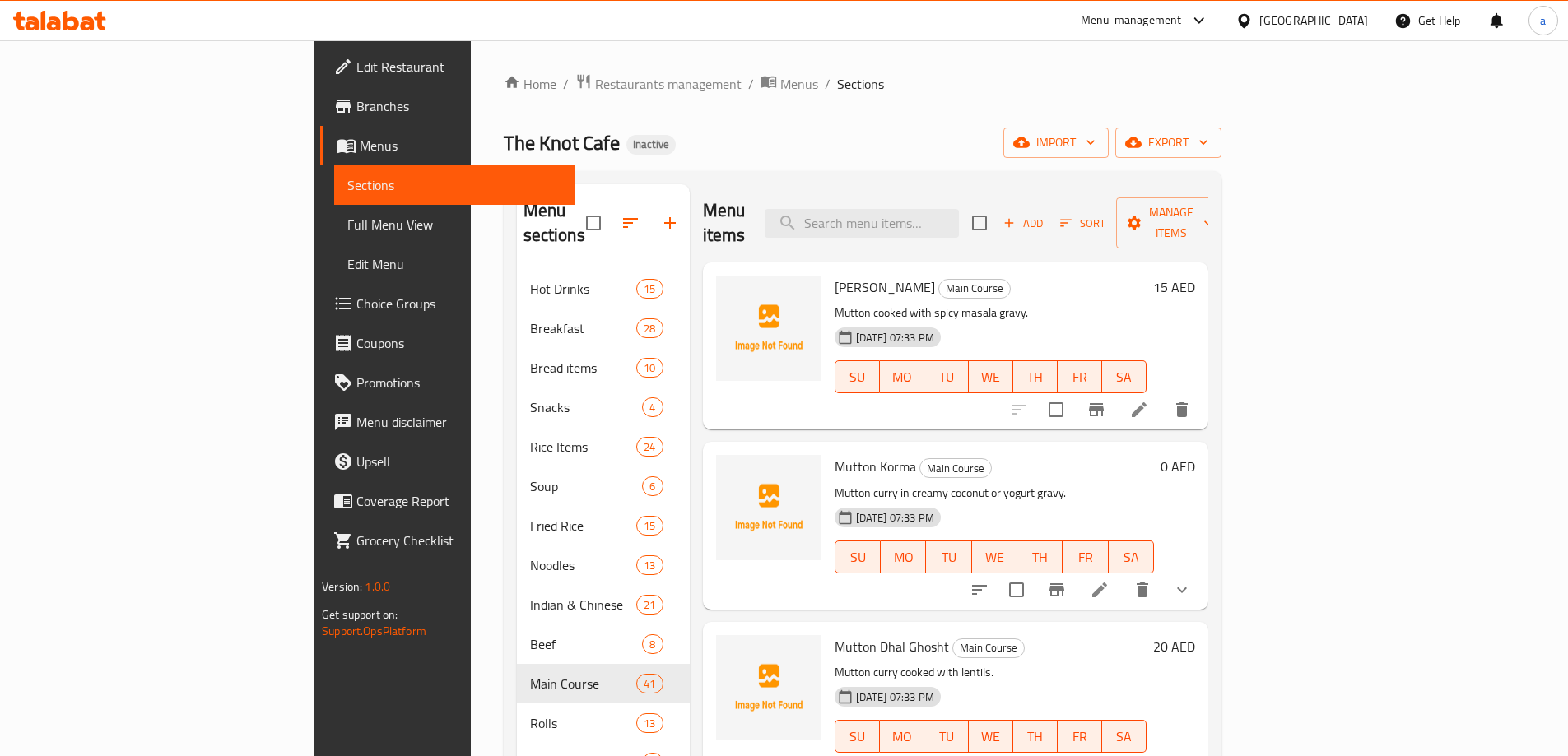
click at [834, 275] on span "[PERSON_NAME]" at bounding box center [884, 287] width 101 height 24
copy span "Mutton"
click at [650, 209] on button "button" at bounding box center [670, 223] width 40 height 39
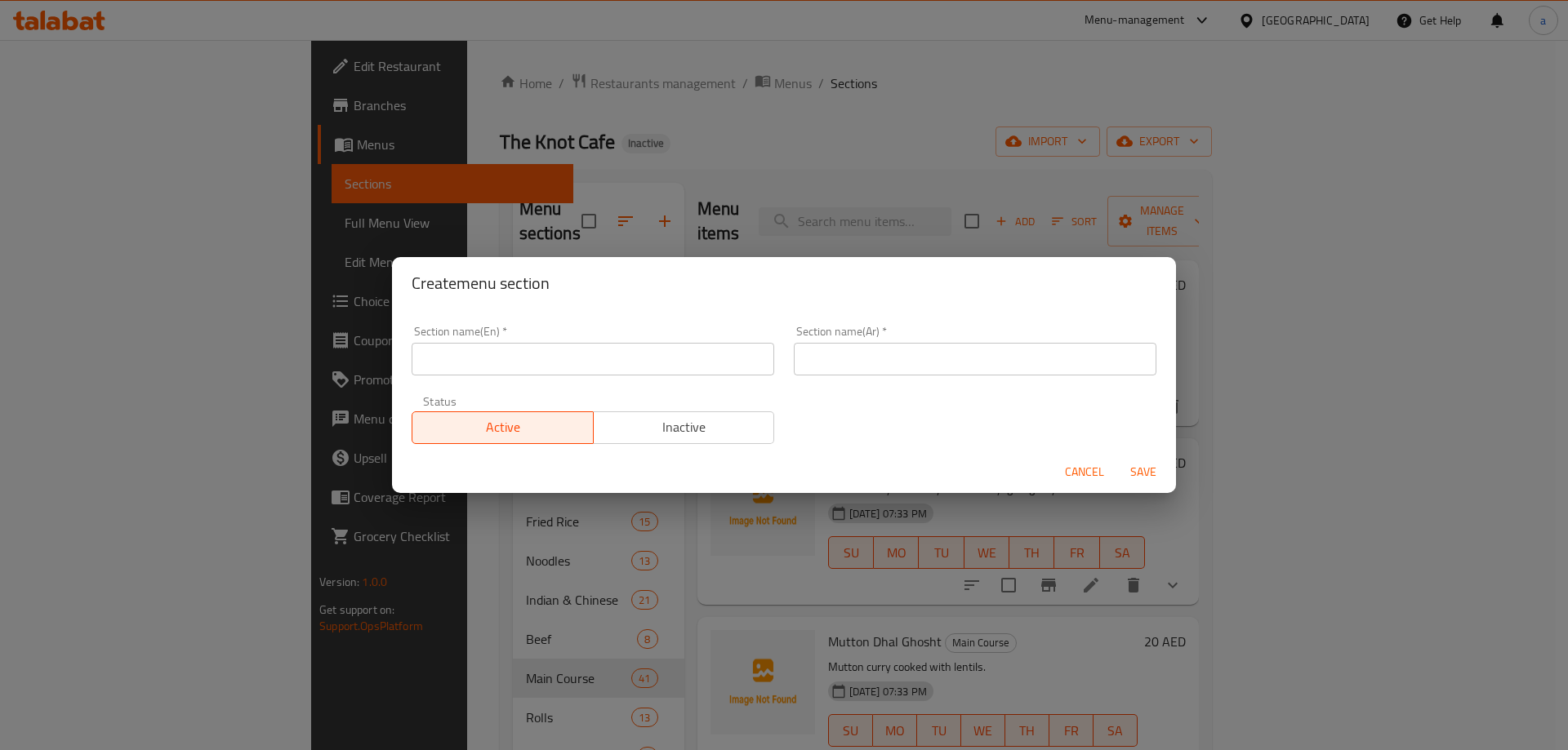
click at [599, 362] on input "text" at bounding box center [593, 359] width 363 height 33
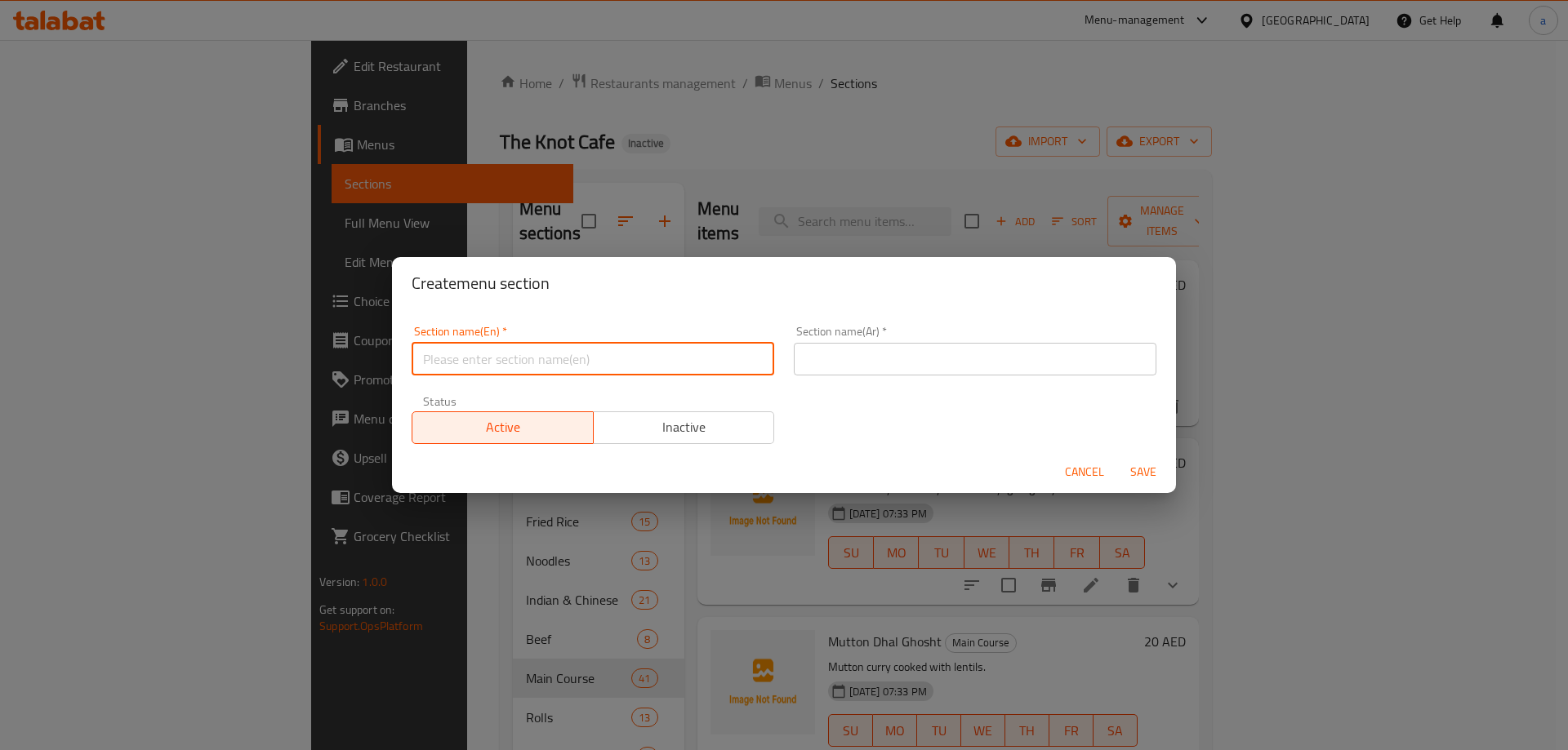
paste input "Mutton"
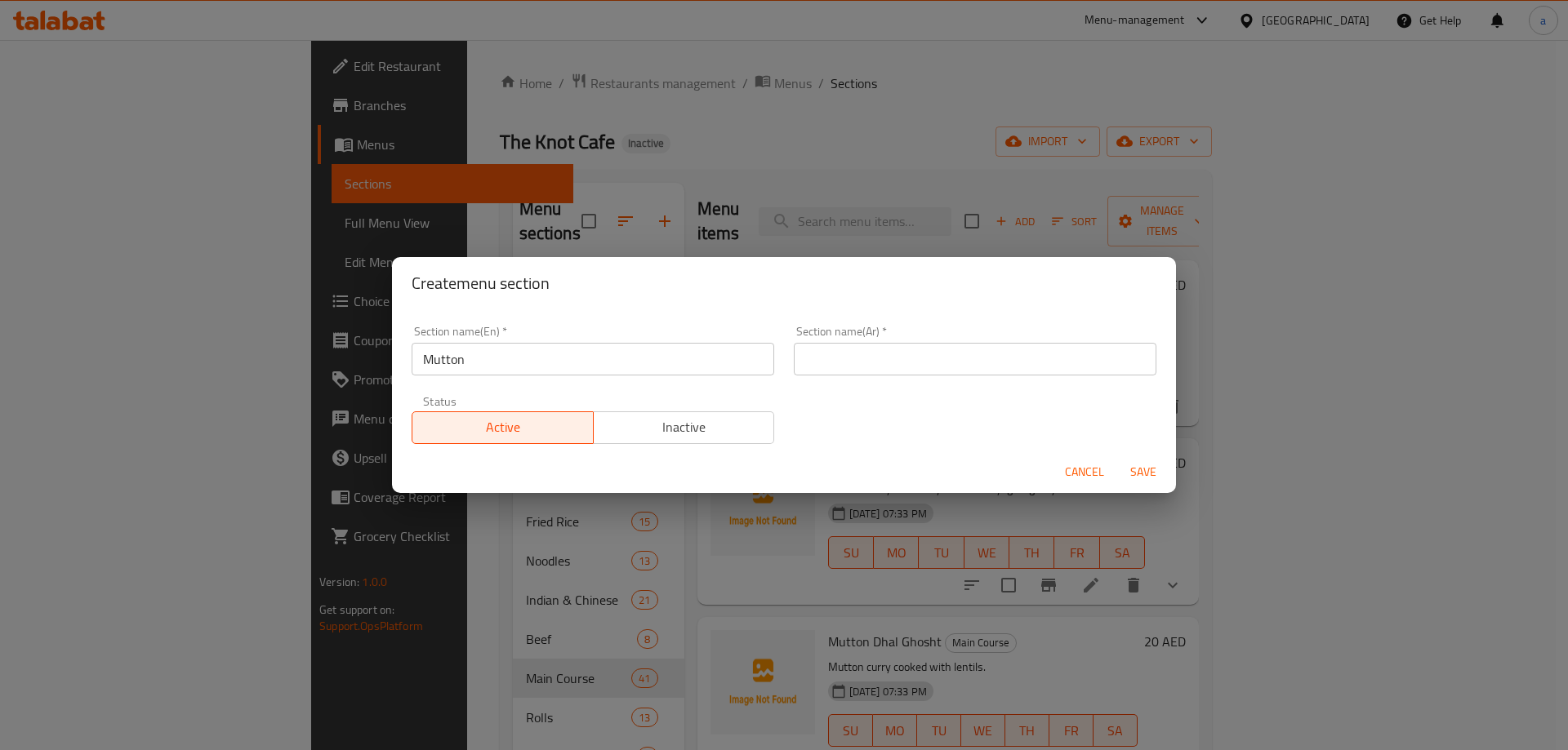
click at [784, 348] on div "Section name(Ar)   * Section name(Ar) *" at bounding box center [975, 351] width 383 height 69
click at [833, 356] on input "text" at bounding box center [975, 359] width 363 height 33
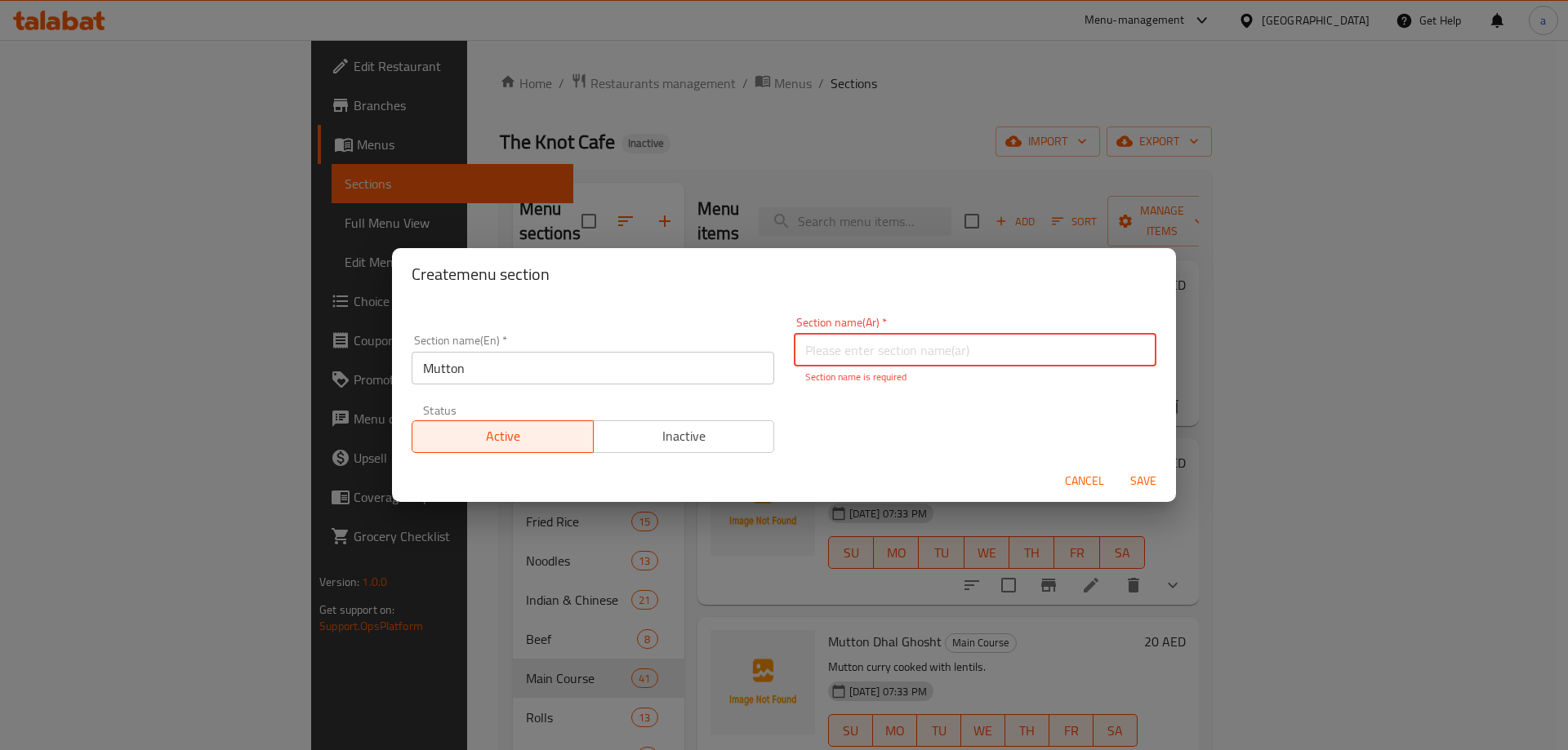
paste input "لحم غنم"
click at [1155, 483] on button "Save" at bounding box center [1143, 481] width 52 height 30
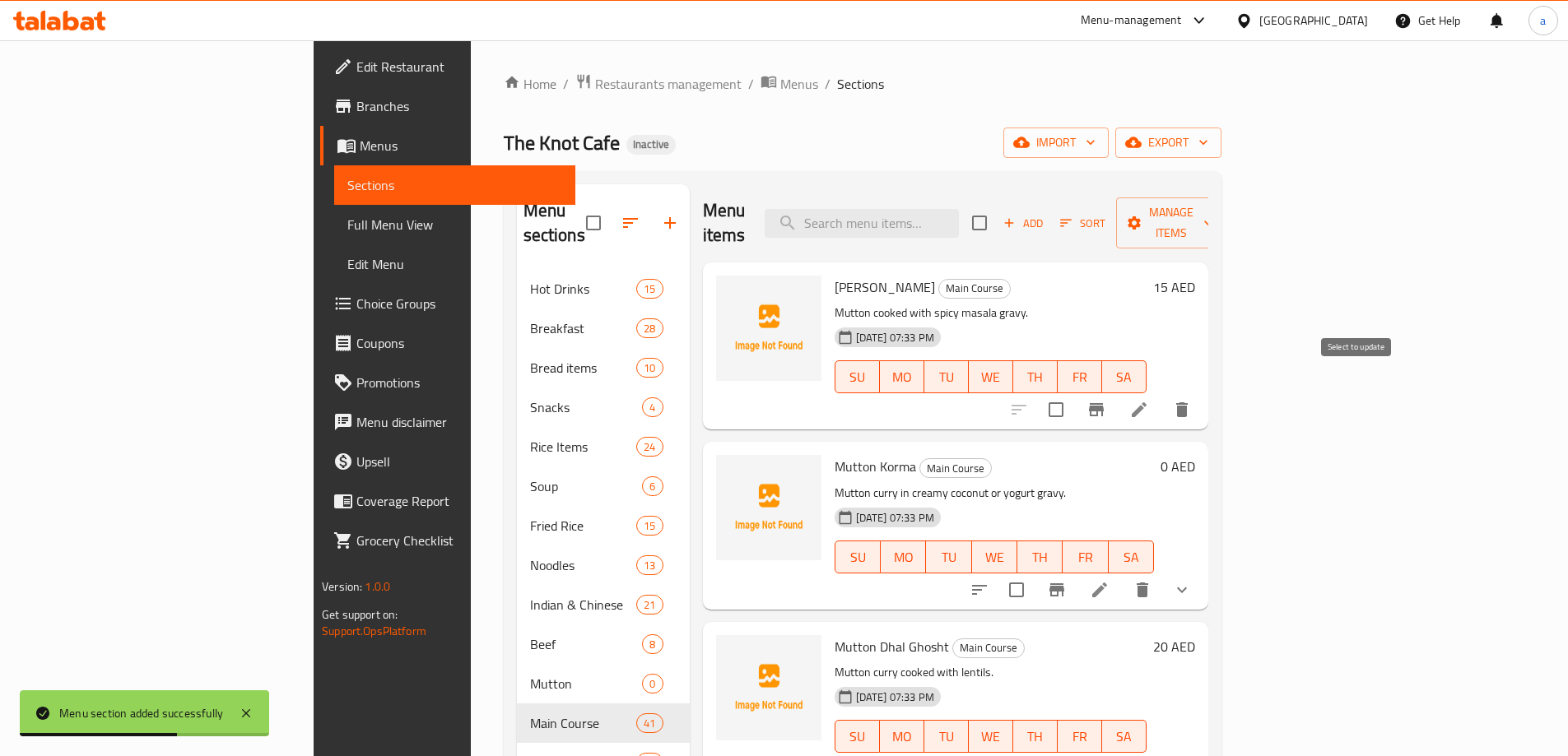
click at [1073, 392] on input "checkbox" at bounding box center [1055, 409] width 35 height 35
click at [1034, 573] on input "checkbox" at bounding box center [1016, 590] width 35 height 35
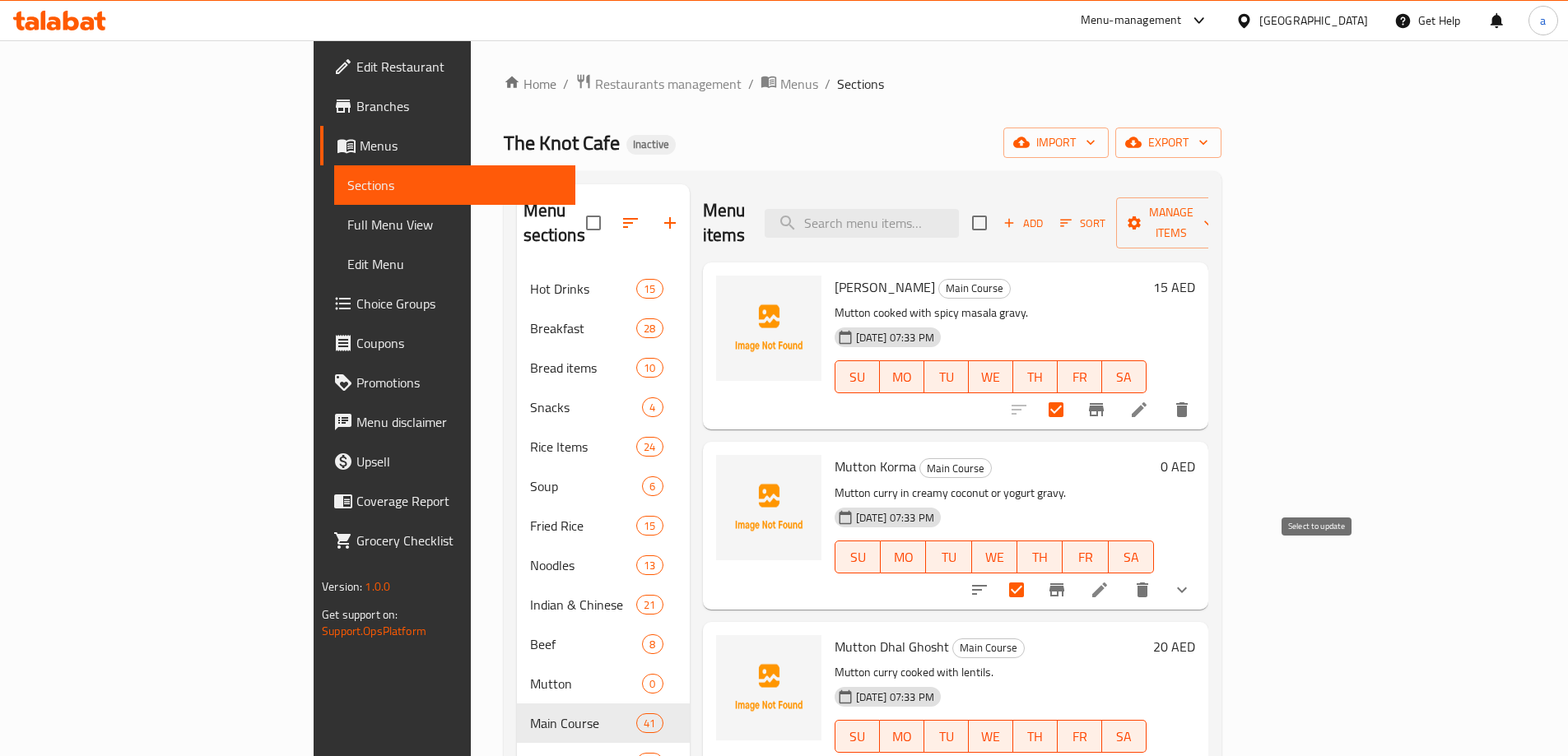
scroll to position [165, 0]
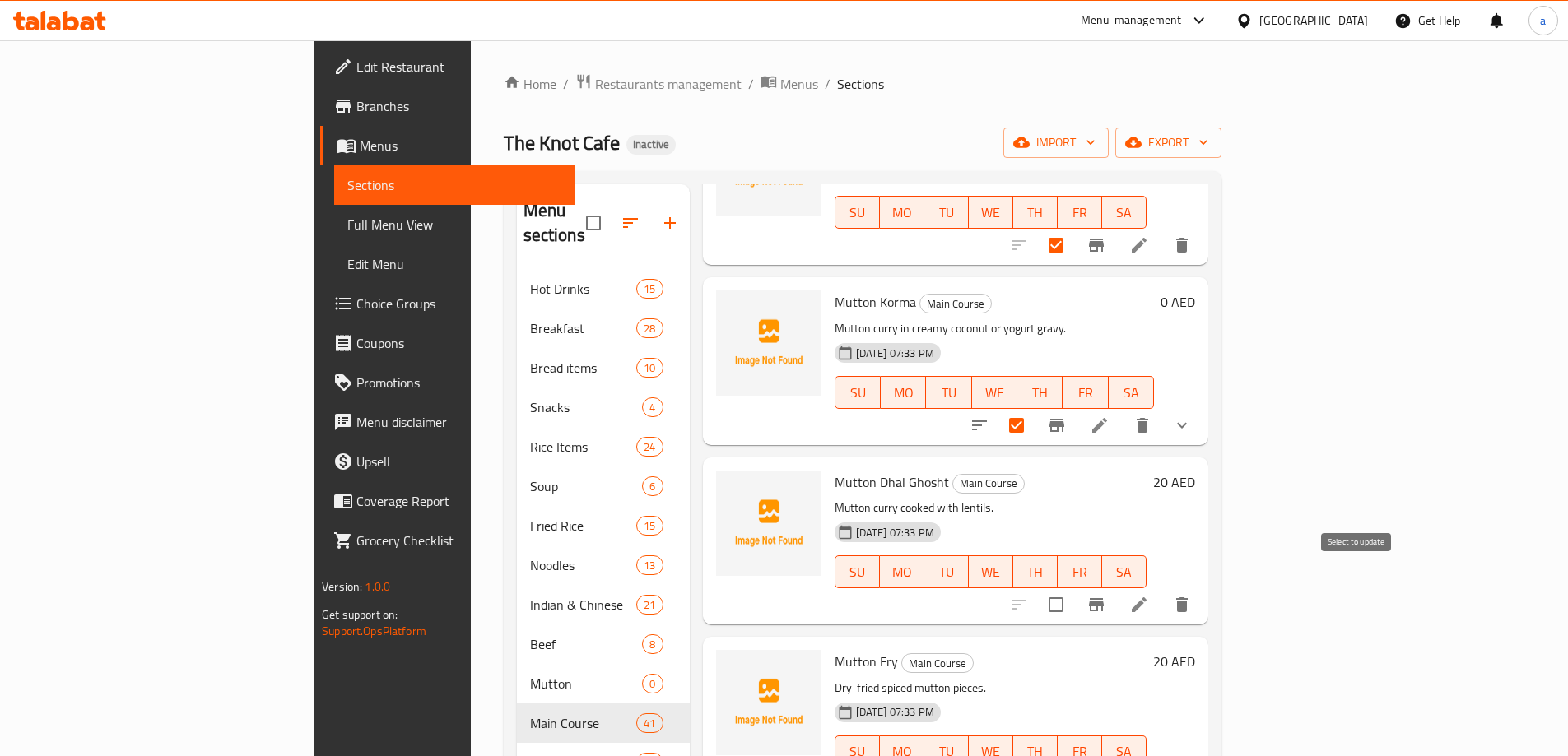
click at [1073, 588] on input "checkbox" at bounding box center [1055, 605] width 35 height 35
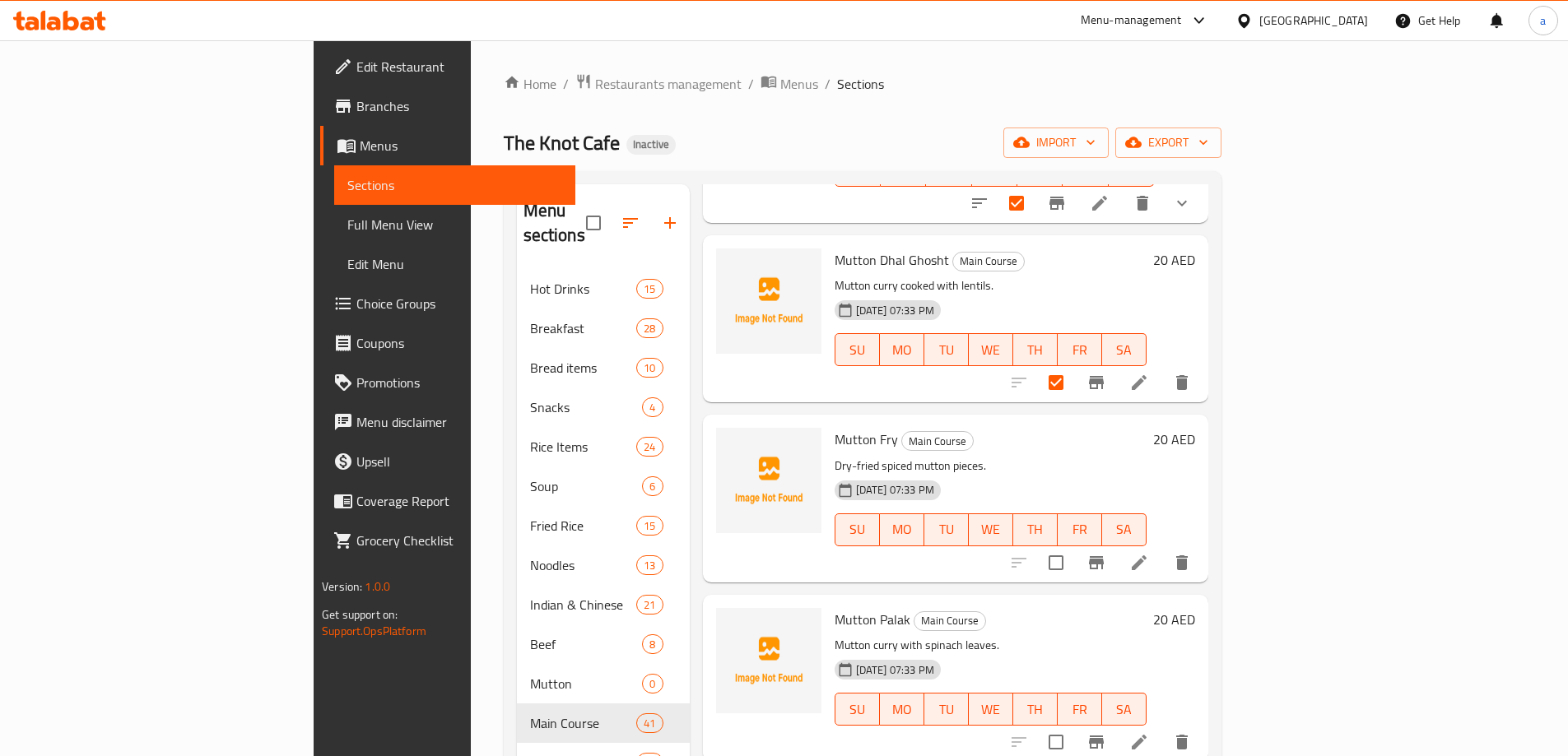
scroll to position [412, 0]
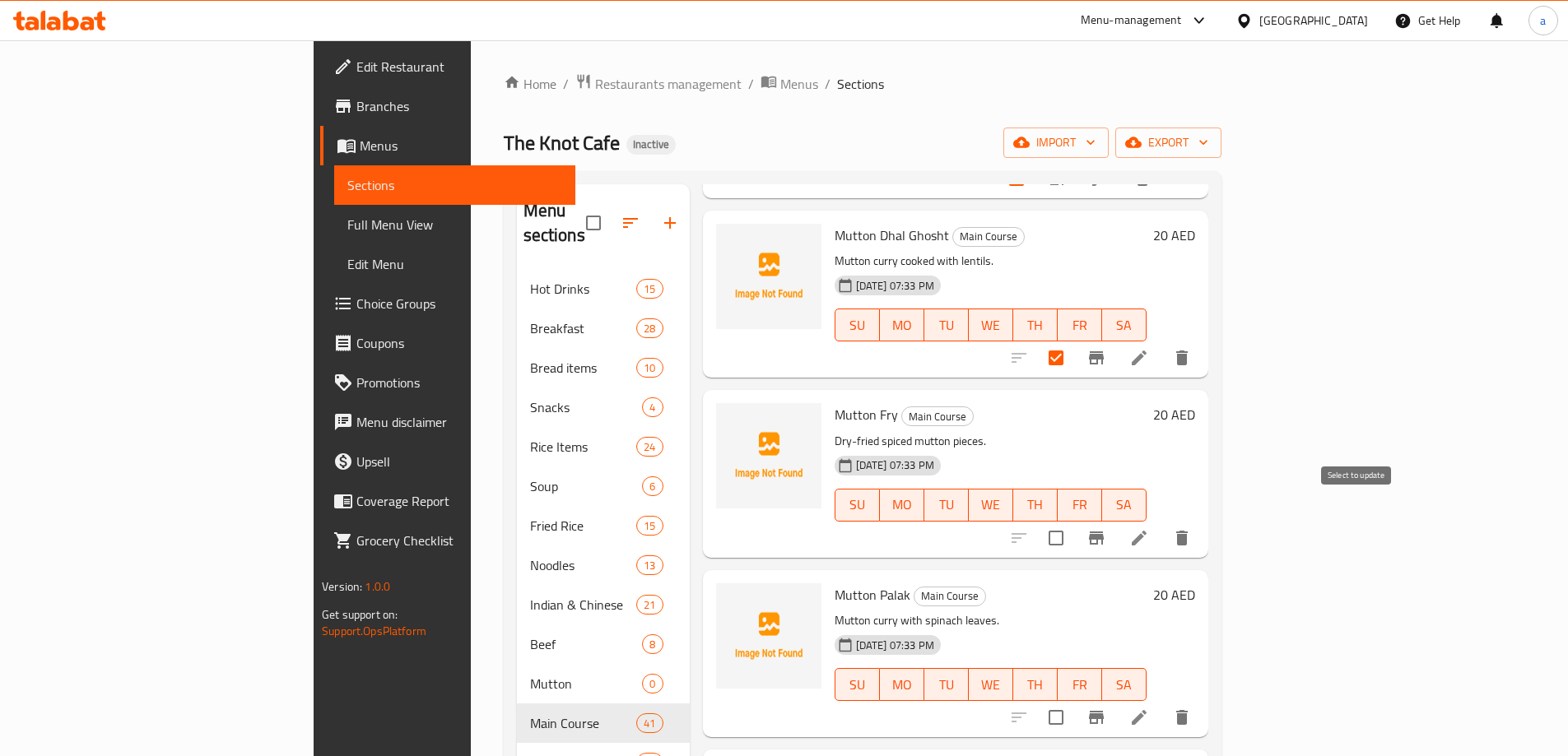
click at [1073, 521] on input "checkbox" at bounding box center [1055, 538] width 35 height 35
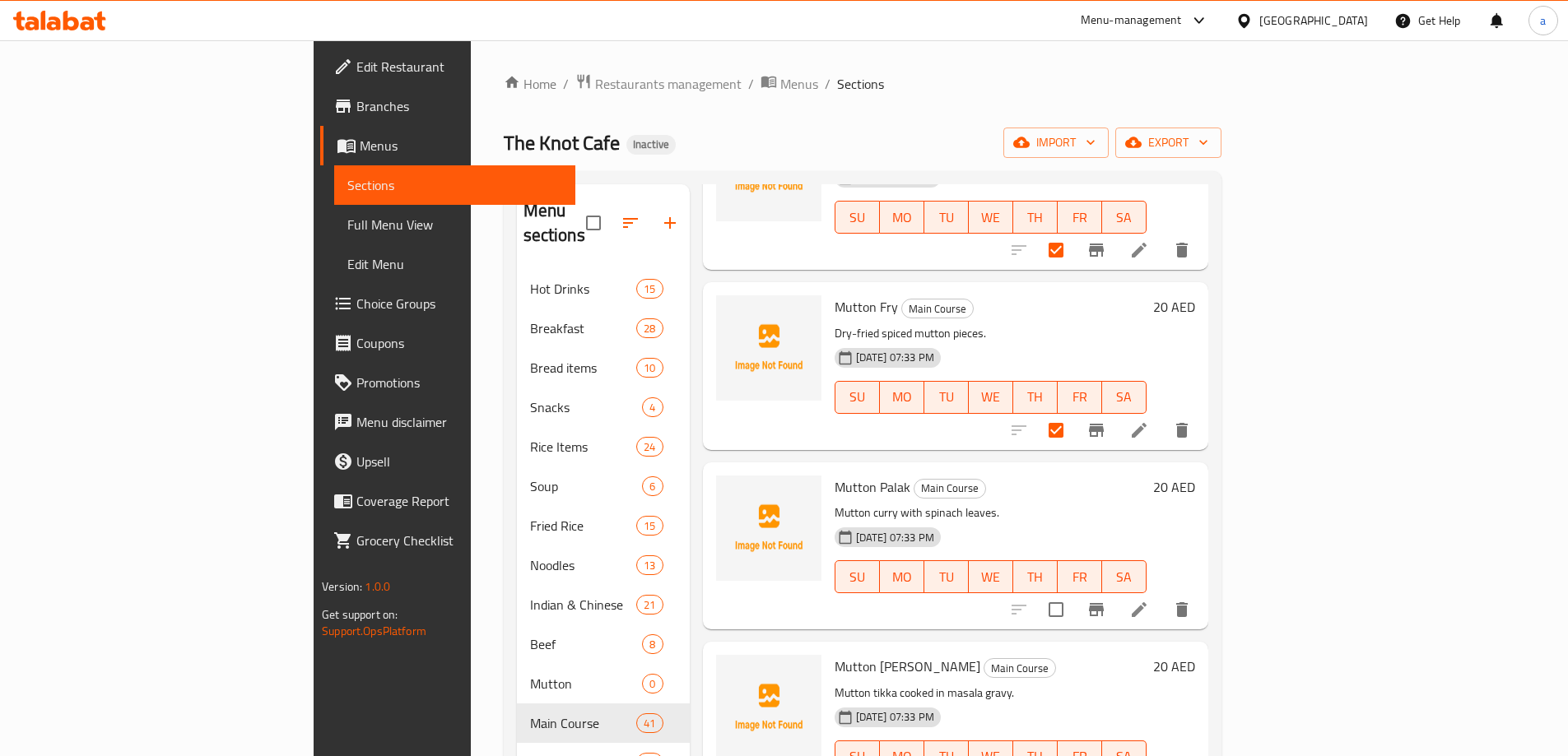
scroll to position [576, 0]
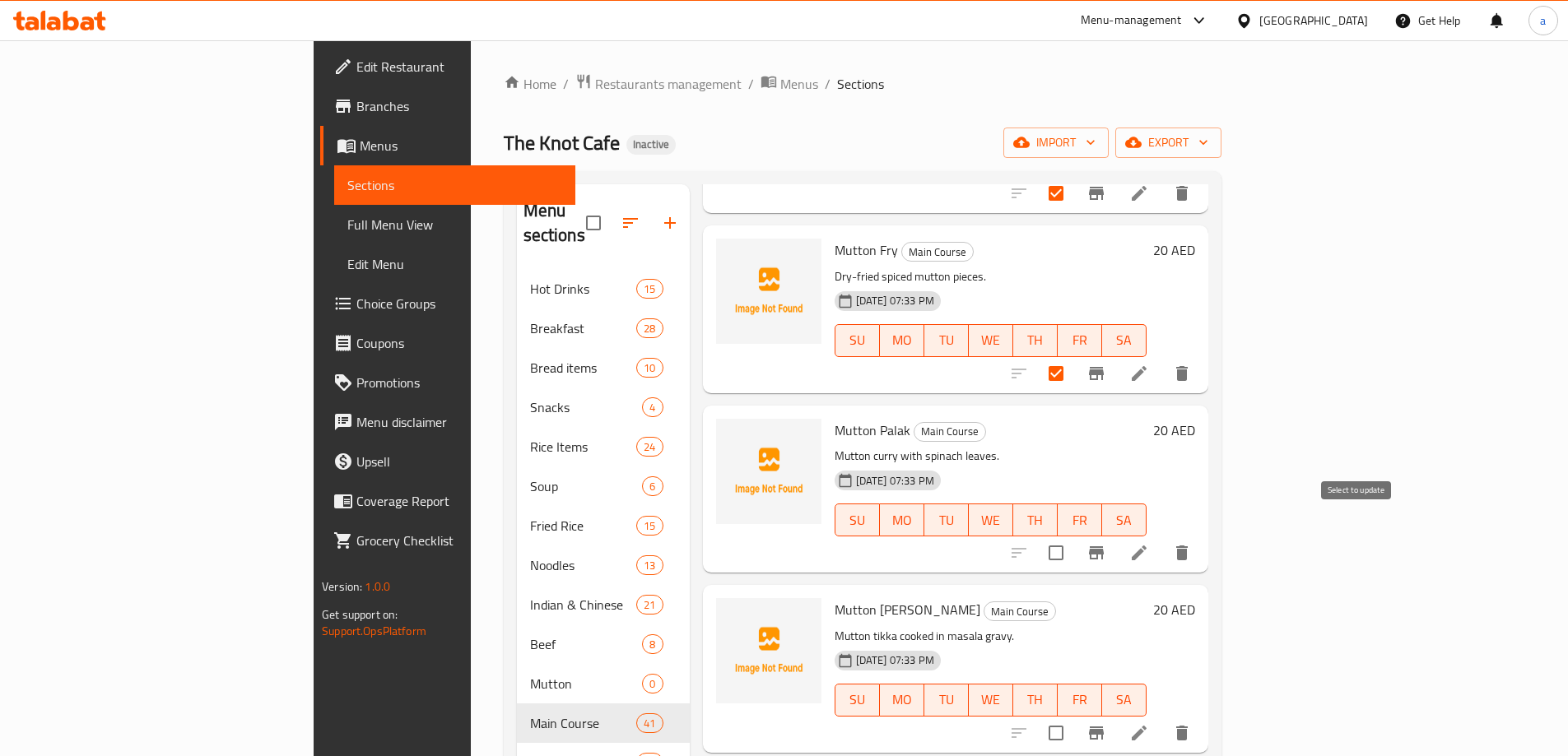
click at [1073, 536] on input "checkbox" at bounding box center [1055, 553] width 35 height 35
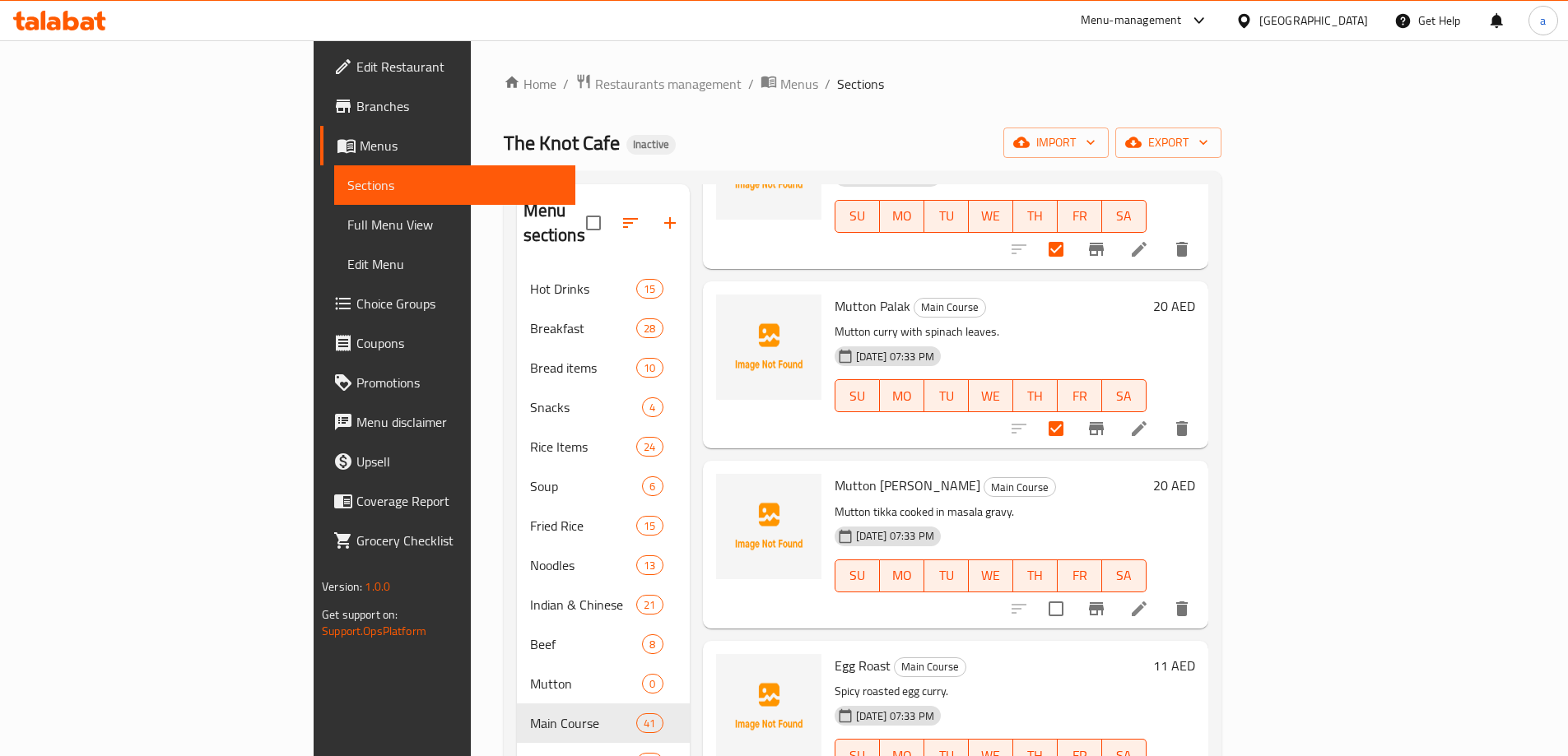
scroll to position [823, 0]
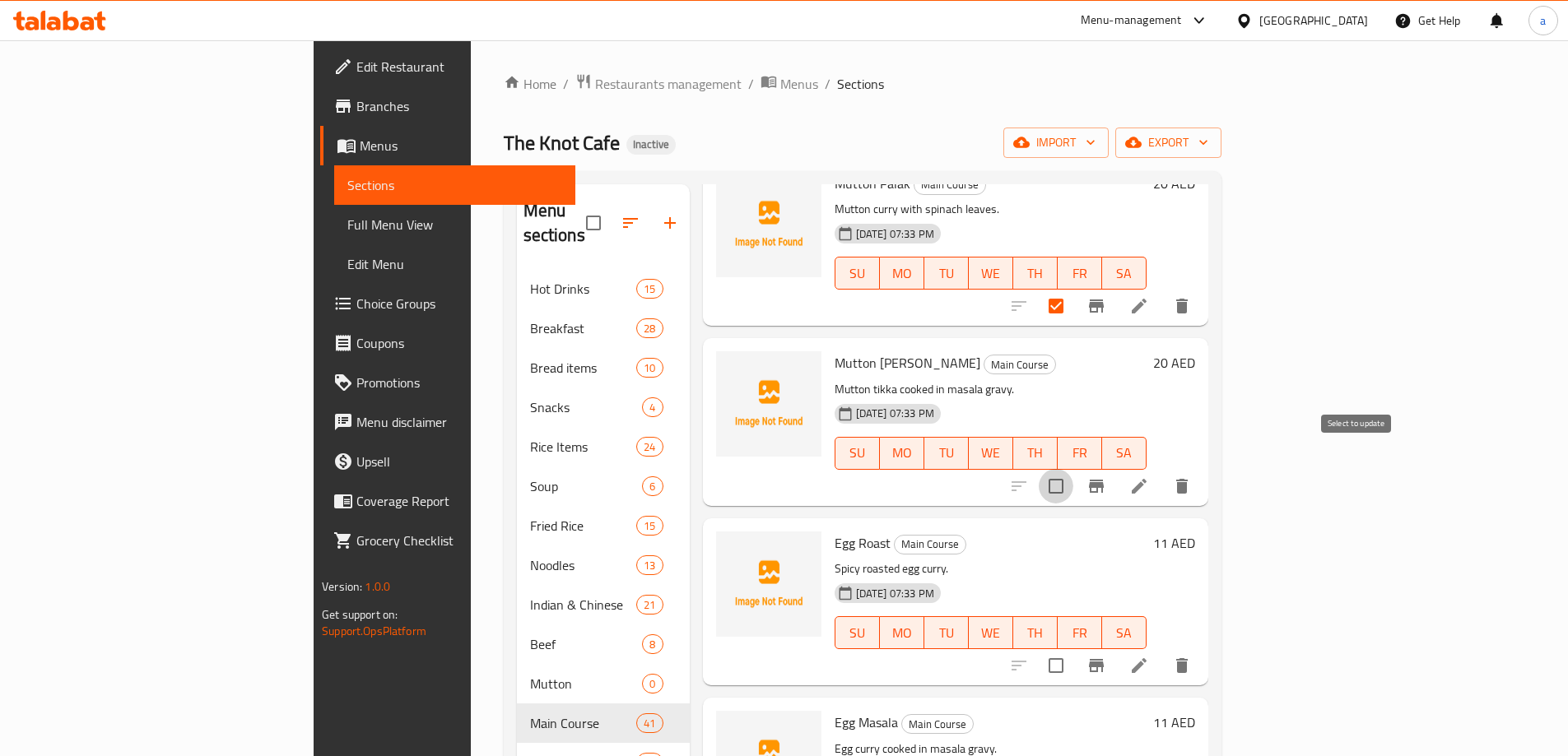
click at [1073, 469] on input "checkbox" at bounding box center [1055, 486] width 35 height 35
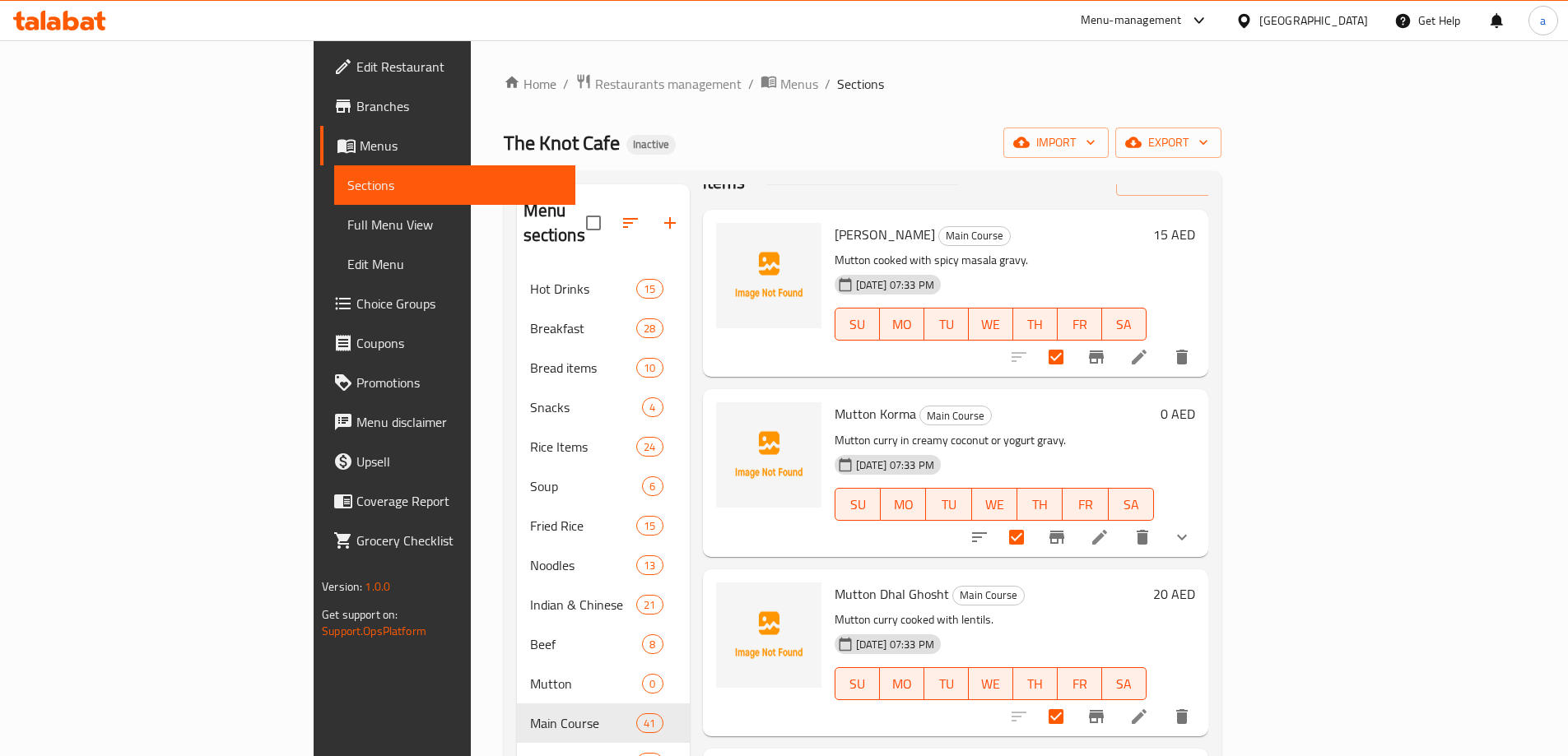
scroll to position [0, 0]
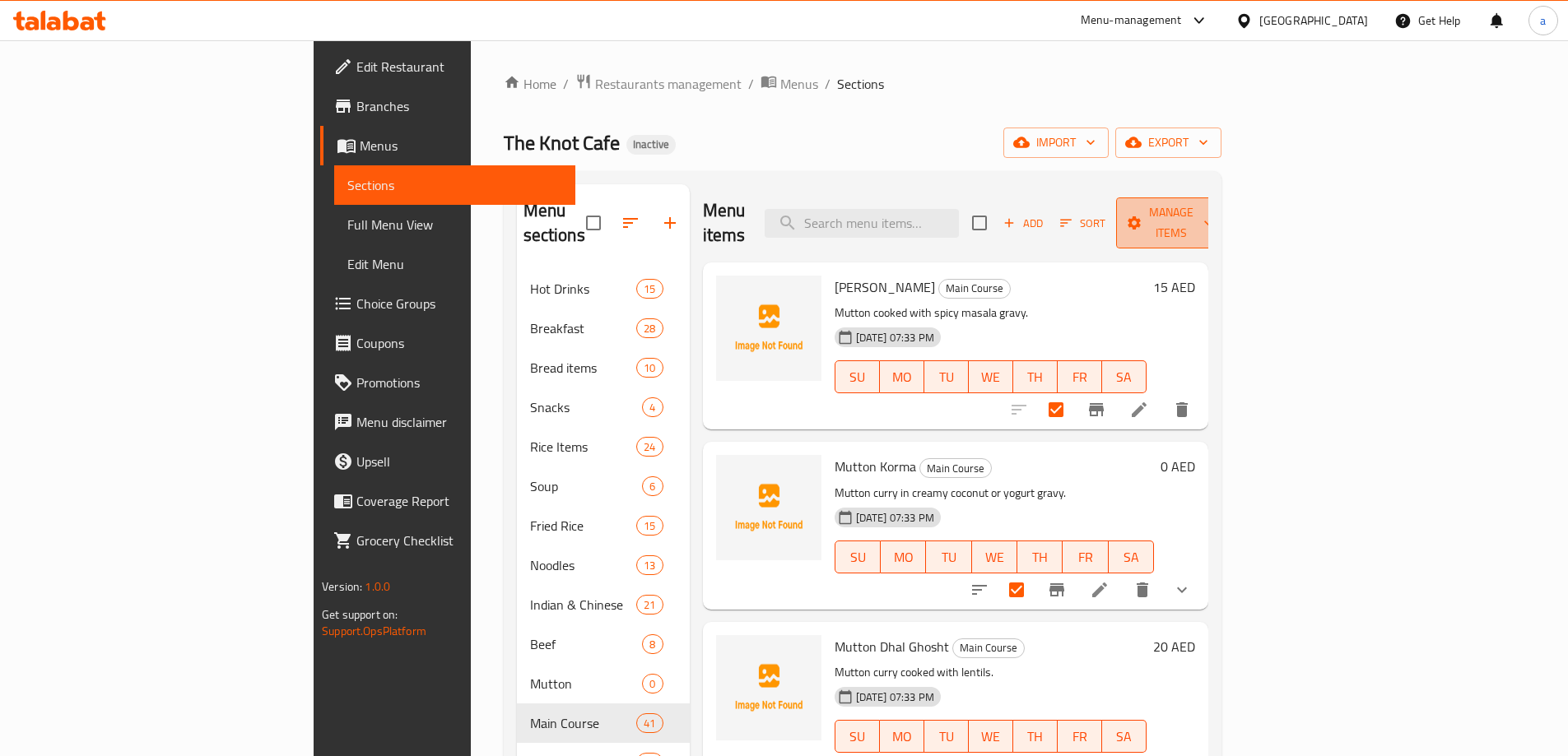
click at [1213, 216] on span "Manage items" at bounding box center [1171, 223] width 84 height 41
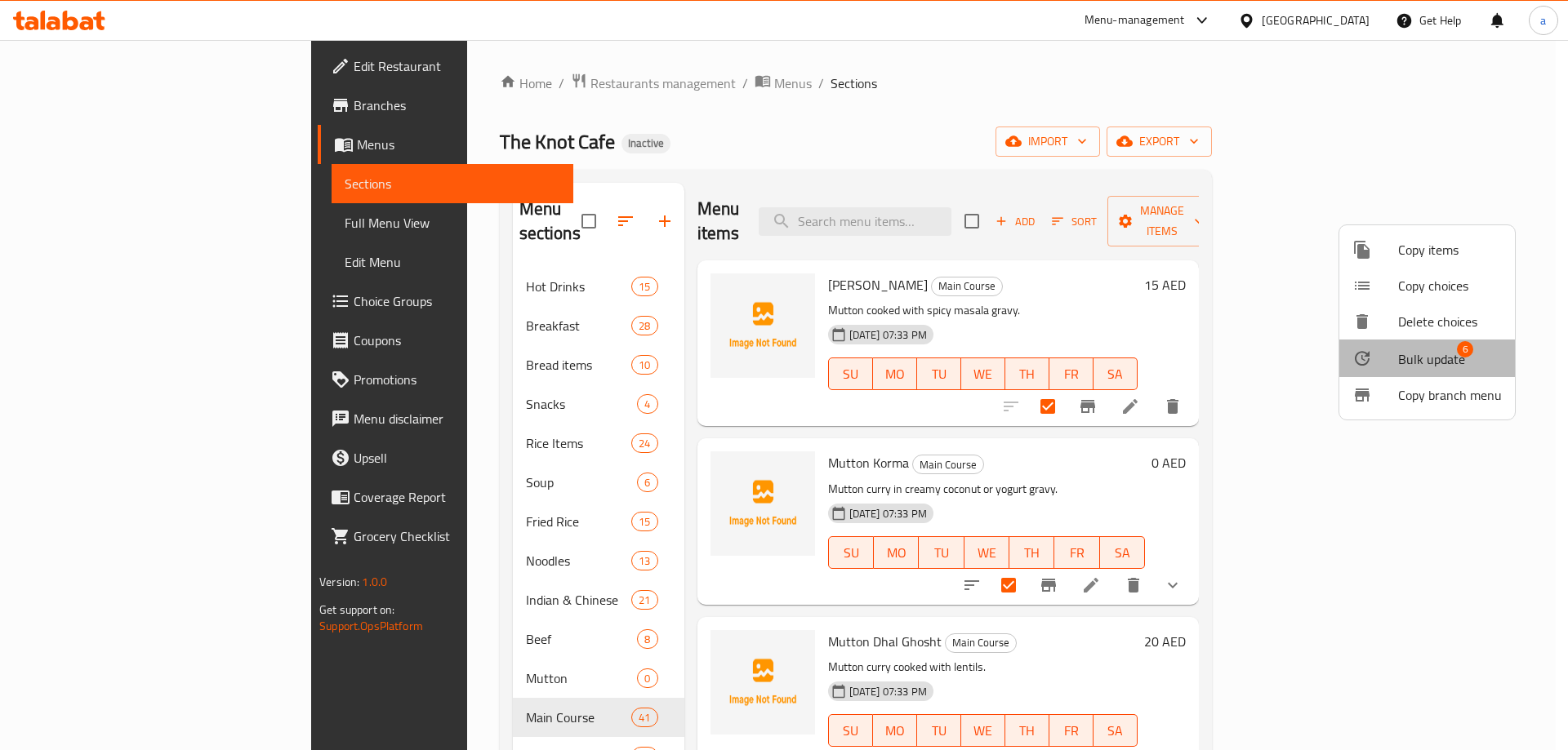
click at [1430, 367] on span "Bulk update" at bounding box center [1432, 359] width 67 height 20
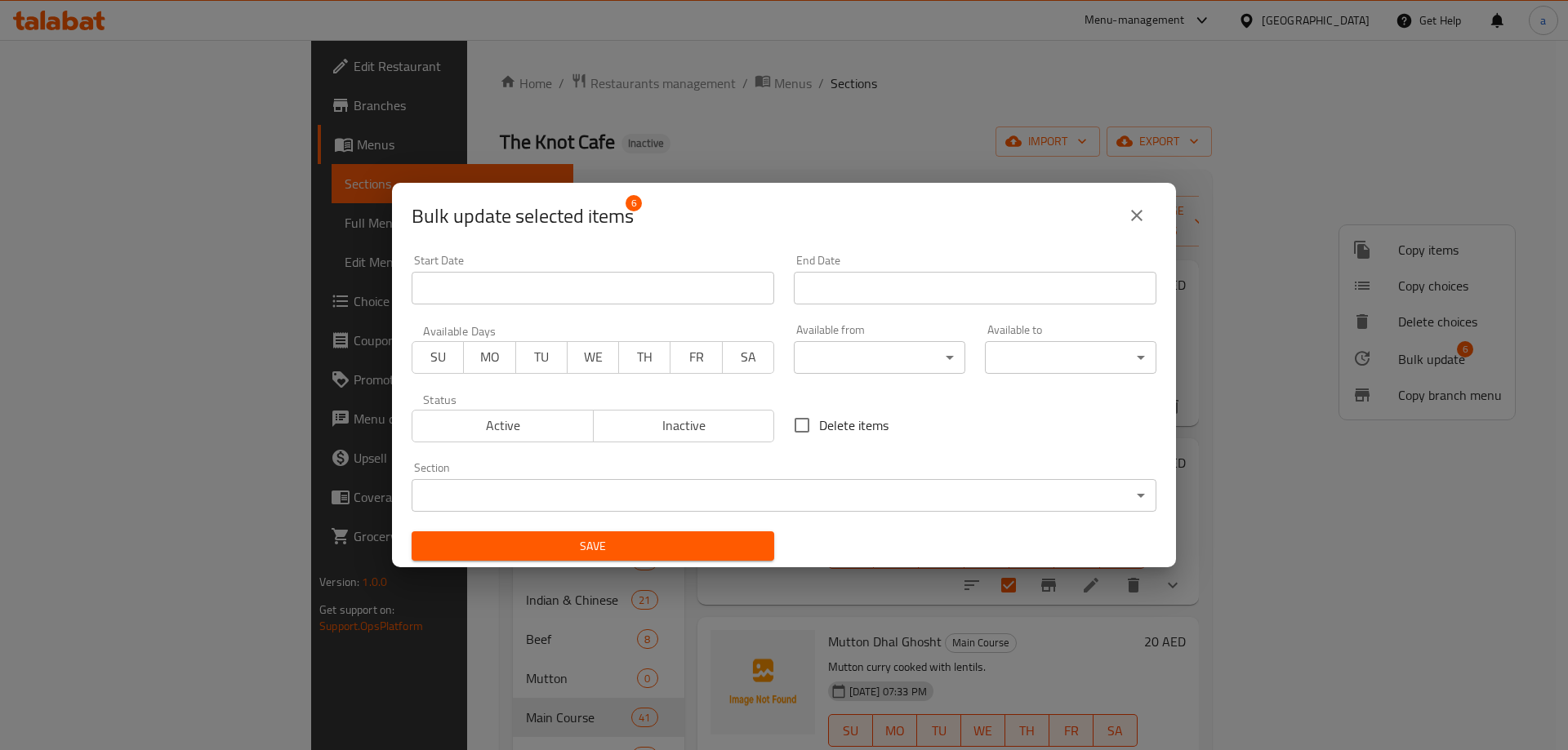
click at [724, 484] on body "​ Menu-management United Arab Emirates Get Help a Edit Restaurant Branches Menu…" at bounding box center [784, 395] width 1568 height 710
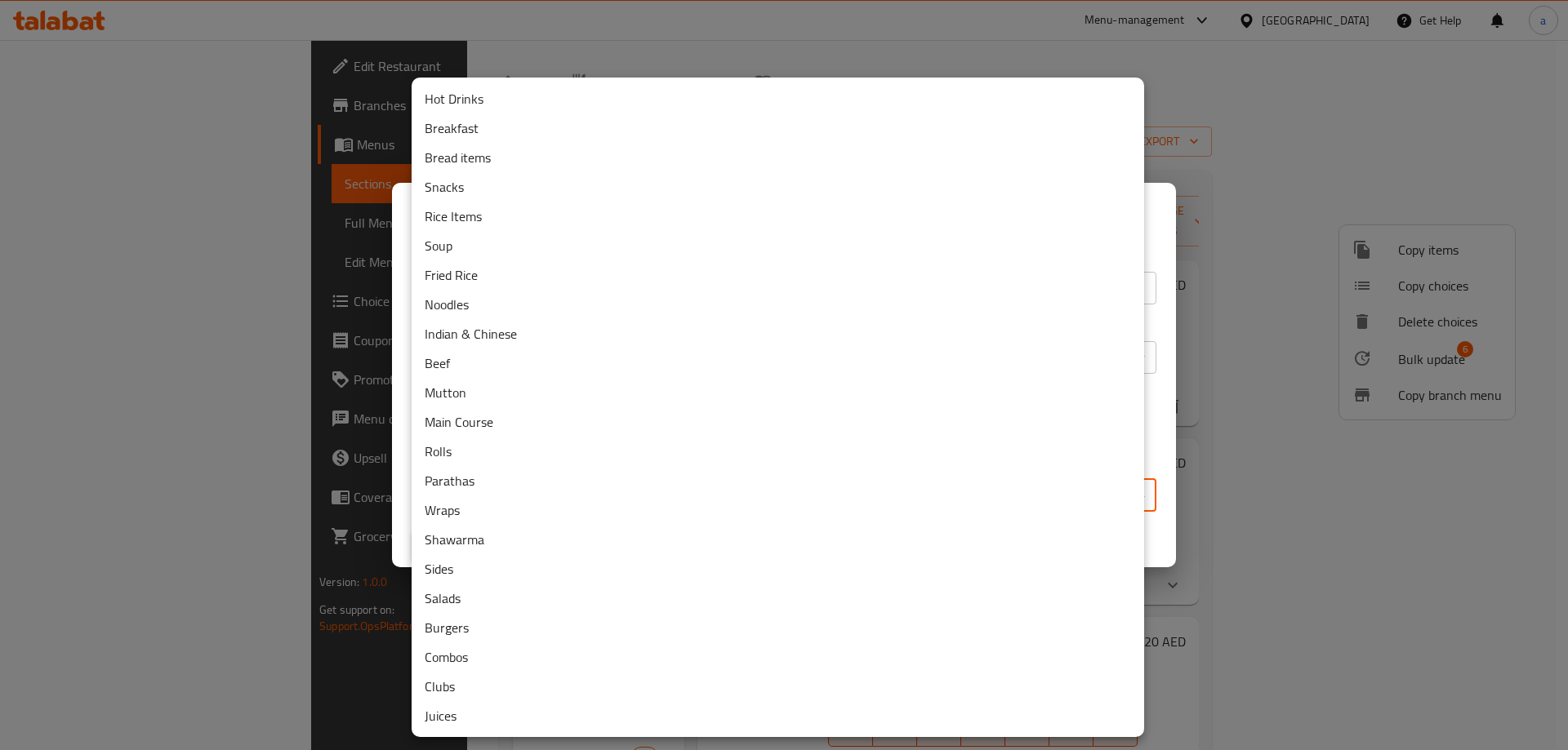
click at [515, 382] on li "Mutton" at bounding box center [777, 393] width 733 height 30
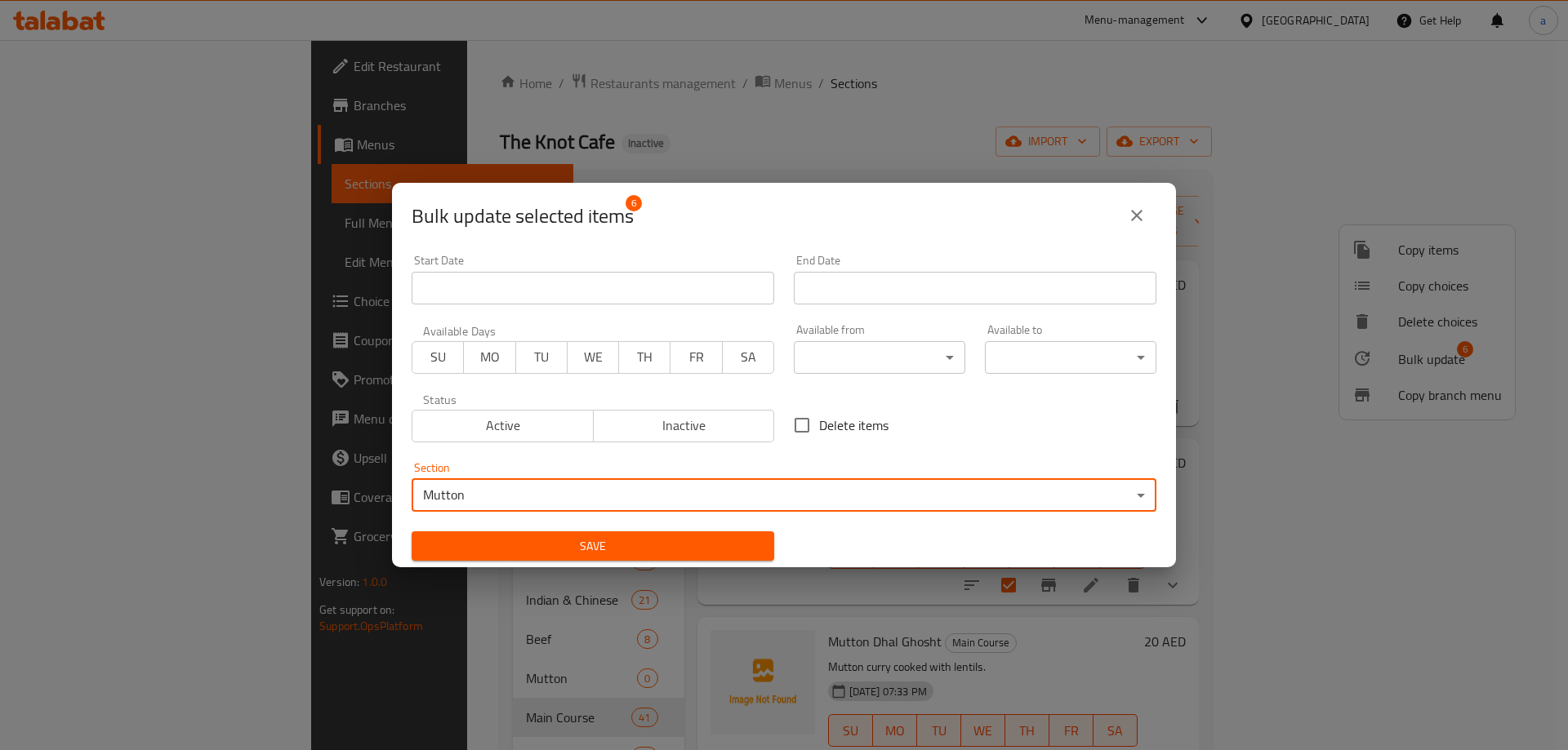
click at [596, 536] on span "Save" at bounding box center [593, 547] width 337 height 21
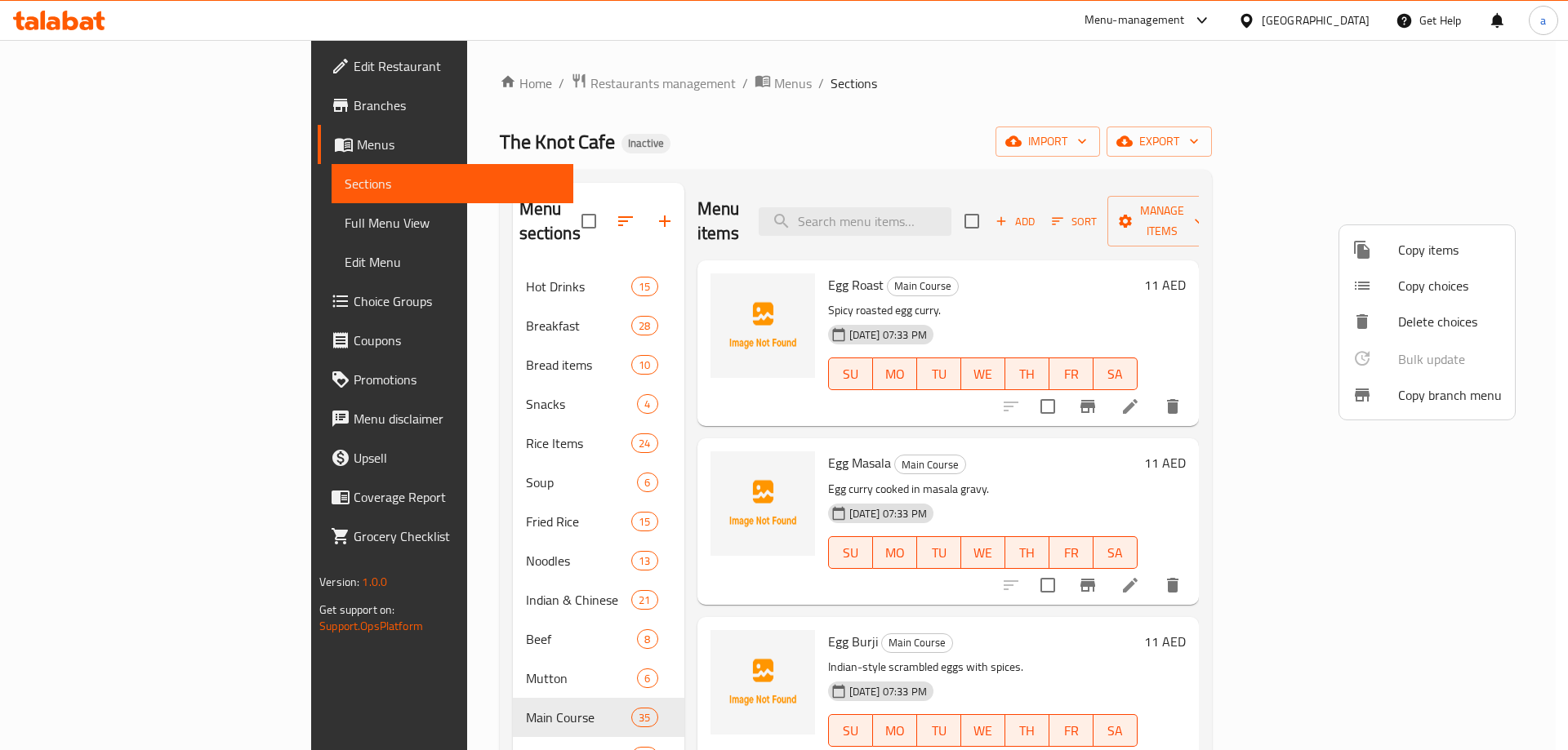
click at [427, 660] on div at bounding box center [784, 375] width 1568 height 750
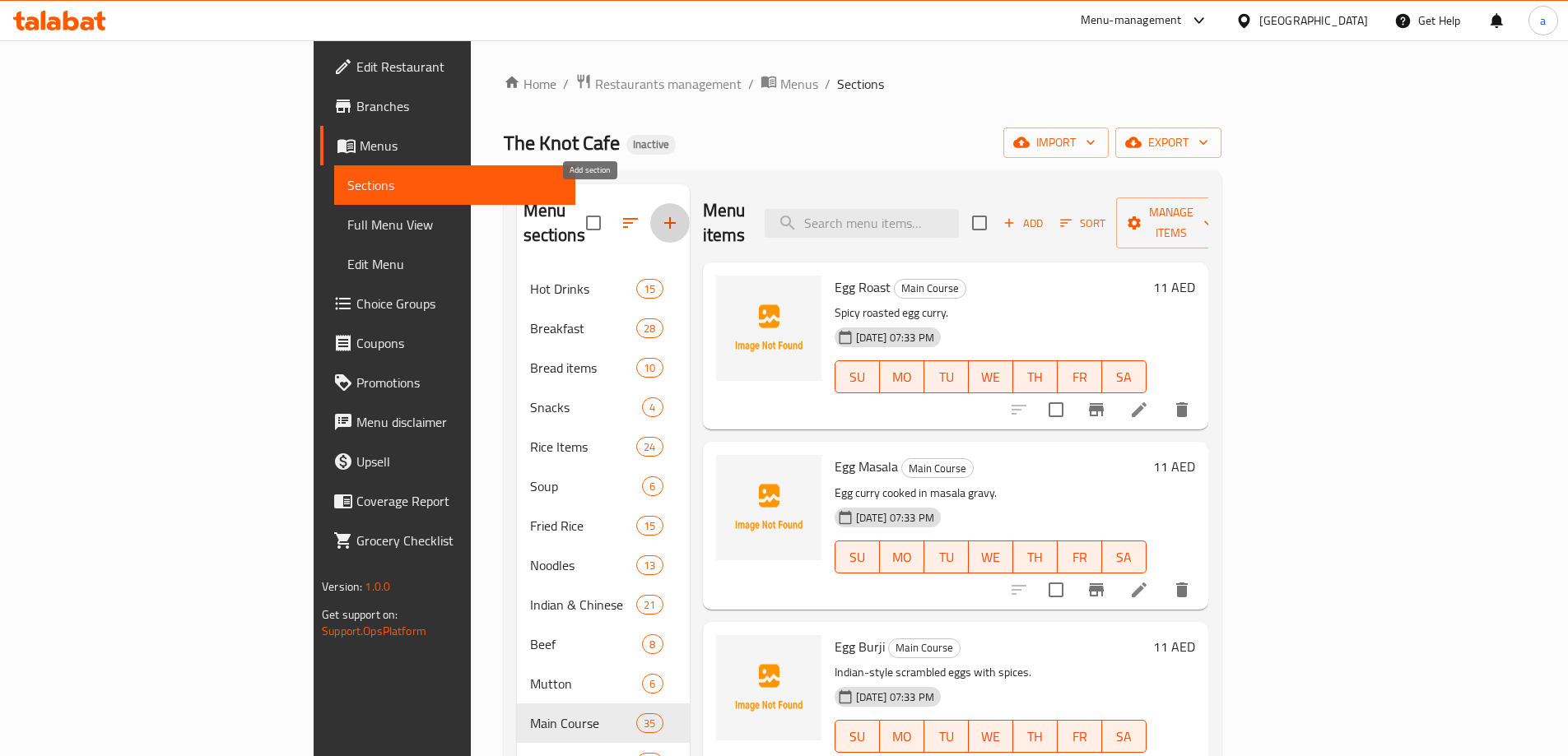
click at [664, 217] on icon "button" at bounding box center [670, 223] width 11 height 11
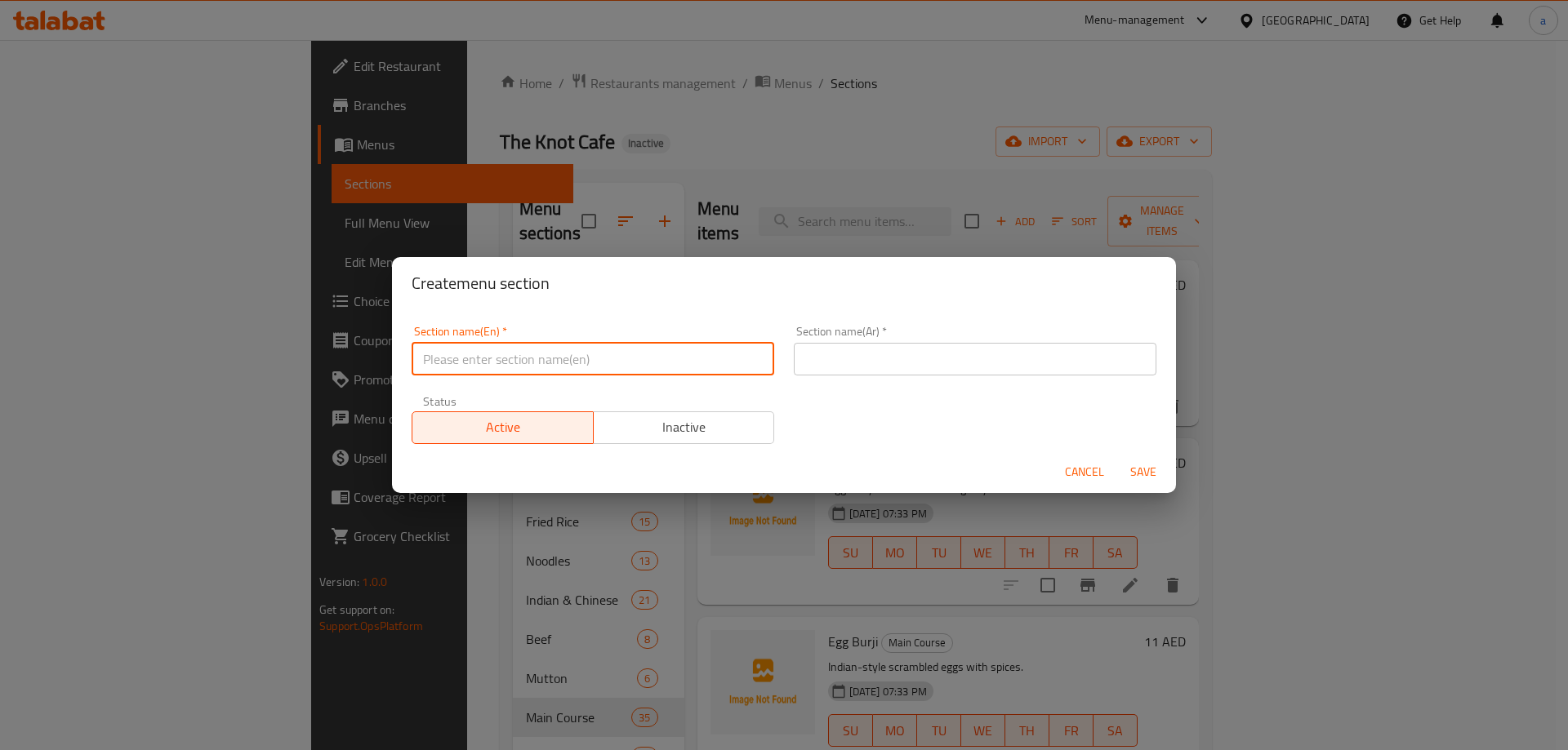
click at [539, 356] on input "text" at bounding box center [593, 359] width 363 height 33
click at [1062, 352] on input "text" at bounding box center [975, 359] width 363 height 33
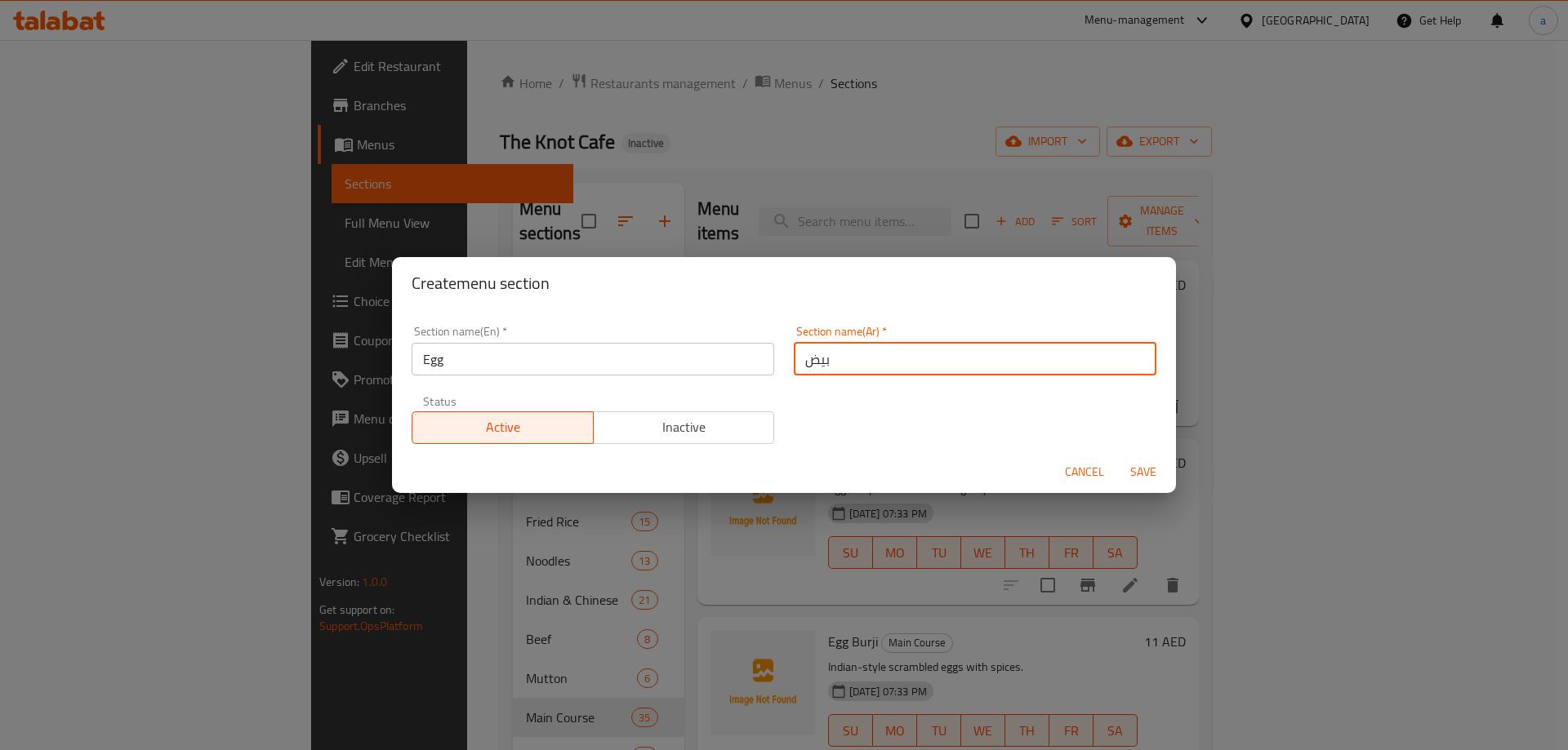
click at [1155, 464] on span "Save" at bounding box center [1143, 472] width 39 height 21
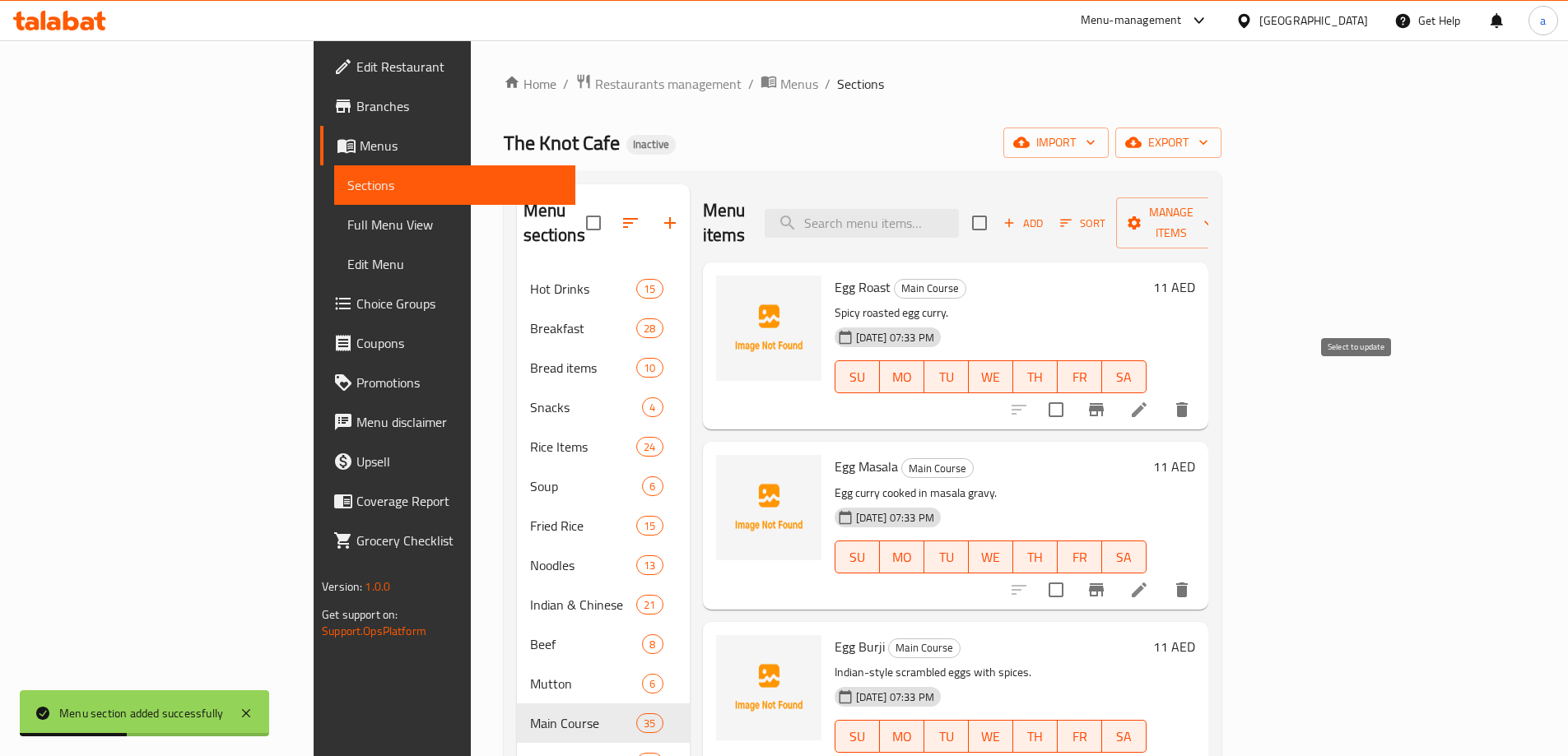
click at [1073, 392] on input "checkbox" at bounding box center [1055, 409] width 35 height 35
click at [1073, 573] on input "checkbox" at bounding box center [1055, 590] width 35 height 35
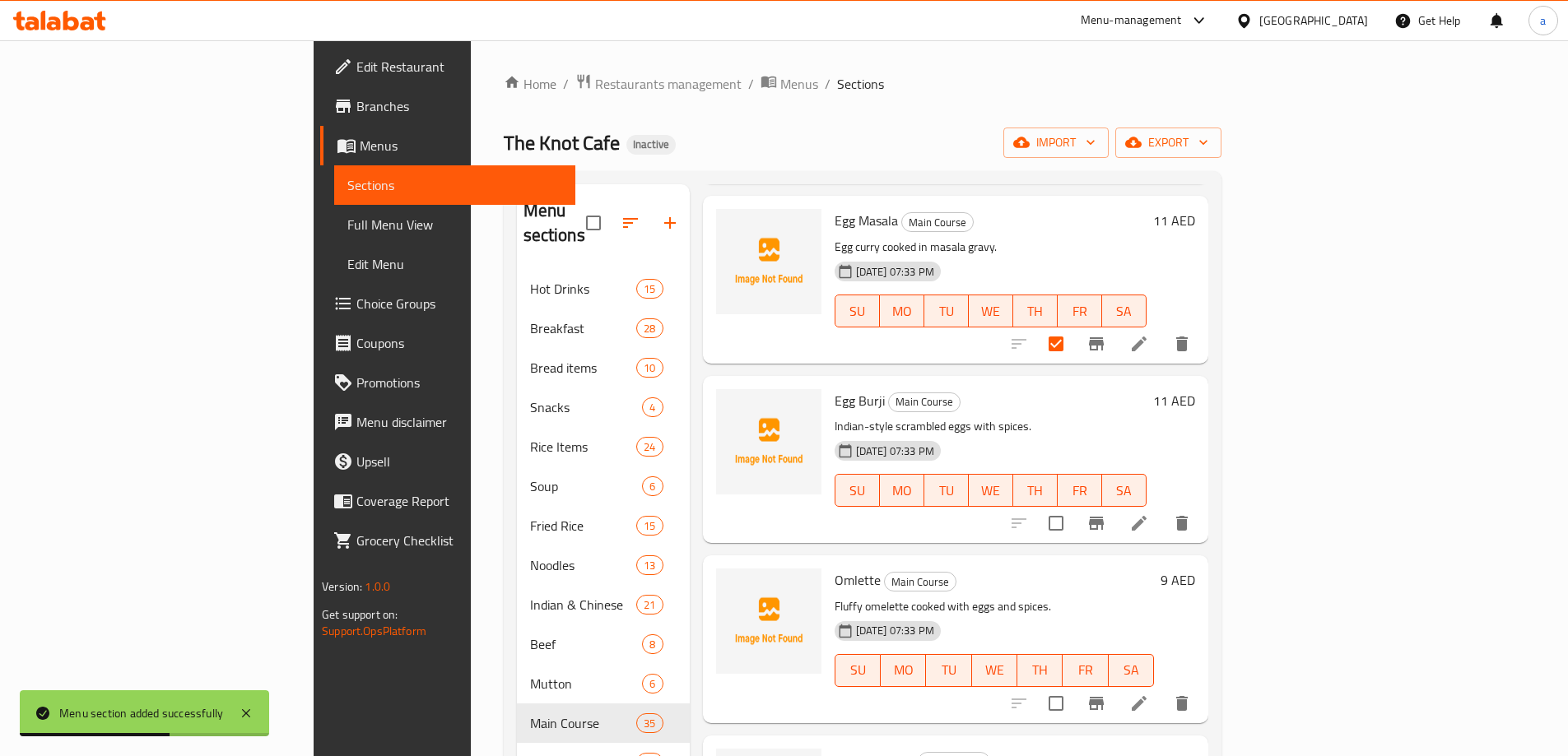
scroll to position [247, 0]
click at [1073, 505] on input "checkbox" at bounding box center [1055, 522] width 35 height 35
click at [1073, 685] on input "checkbox" at bounding box center [1055, 702] width 35 height 35
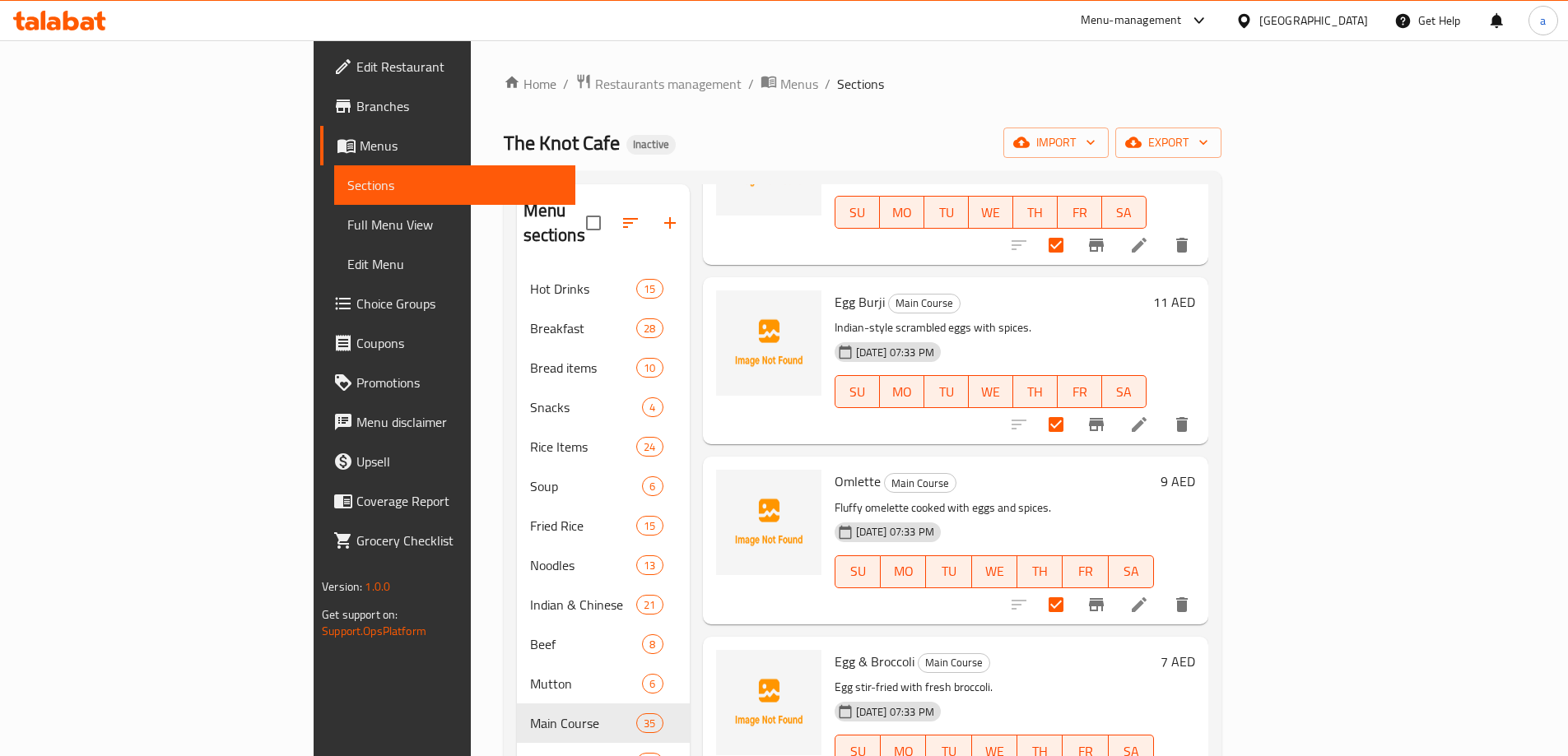
scroll to position [494, 0]
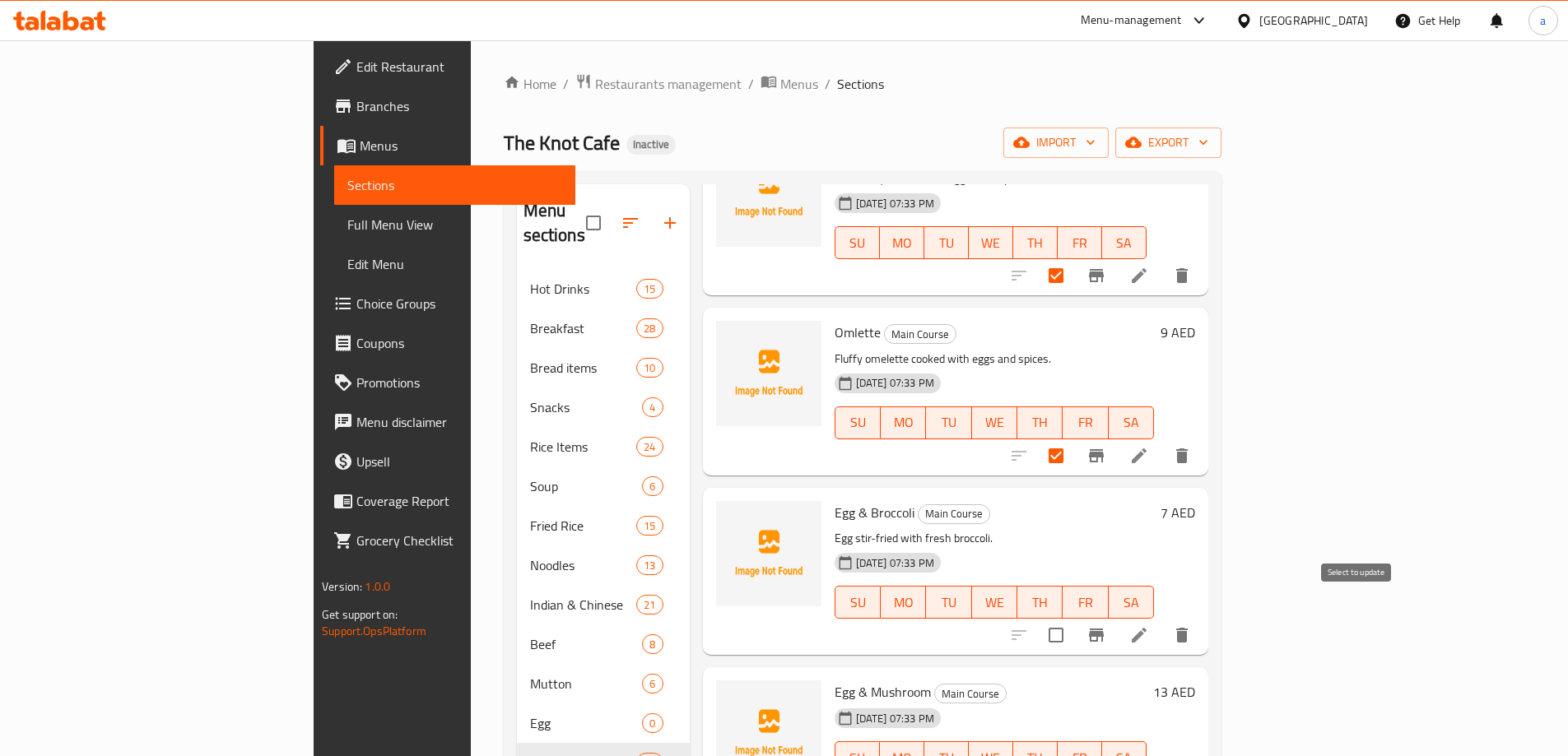
click at [1073, 618] on input "checkbox" at bounding box center [1055, 635] width 35 height 35
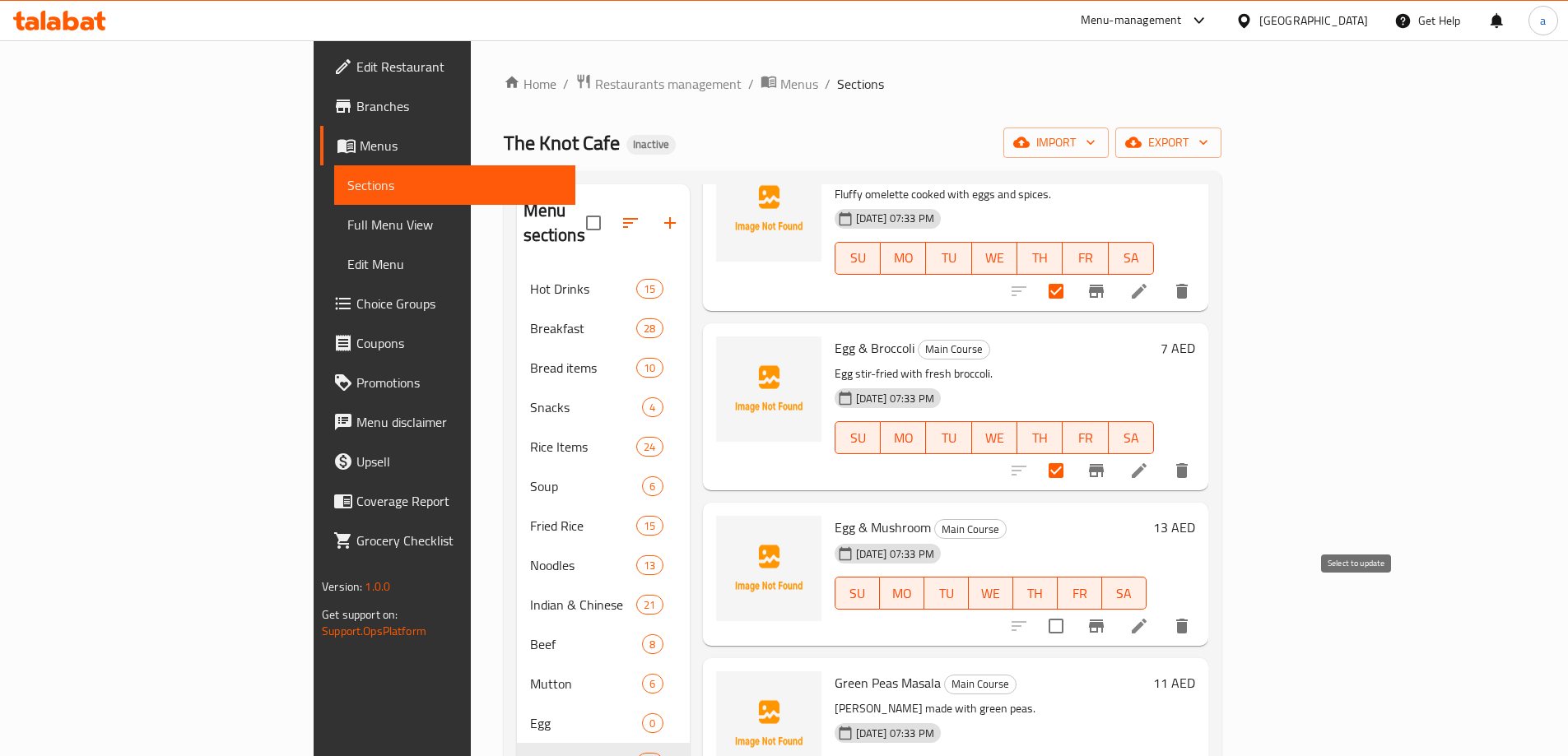
click at [1073, 609] on input "checkbox" at bounding box center [1055, 626] width 35 height 35
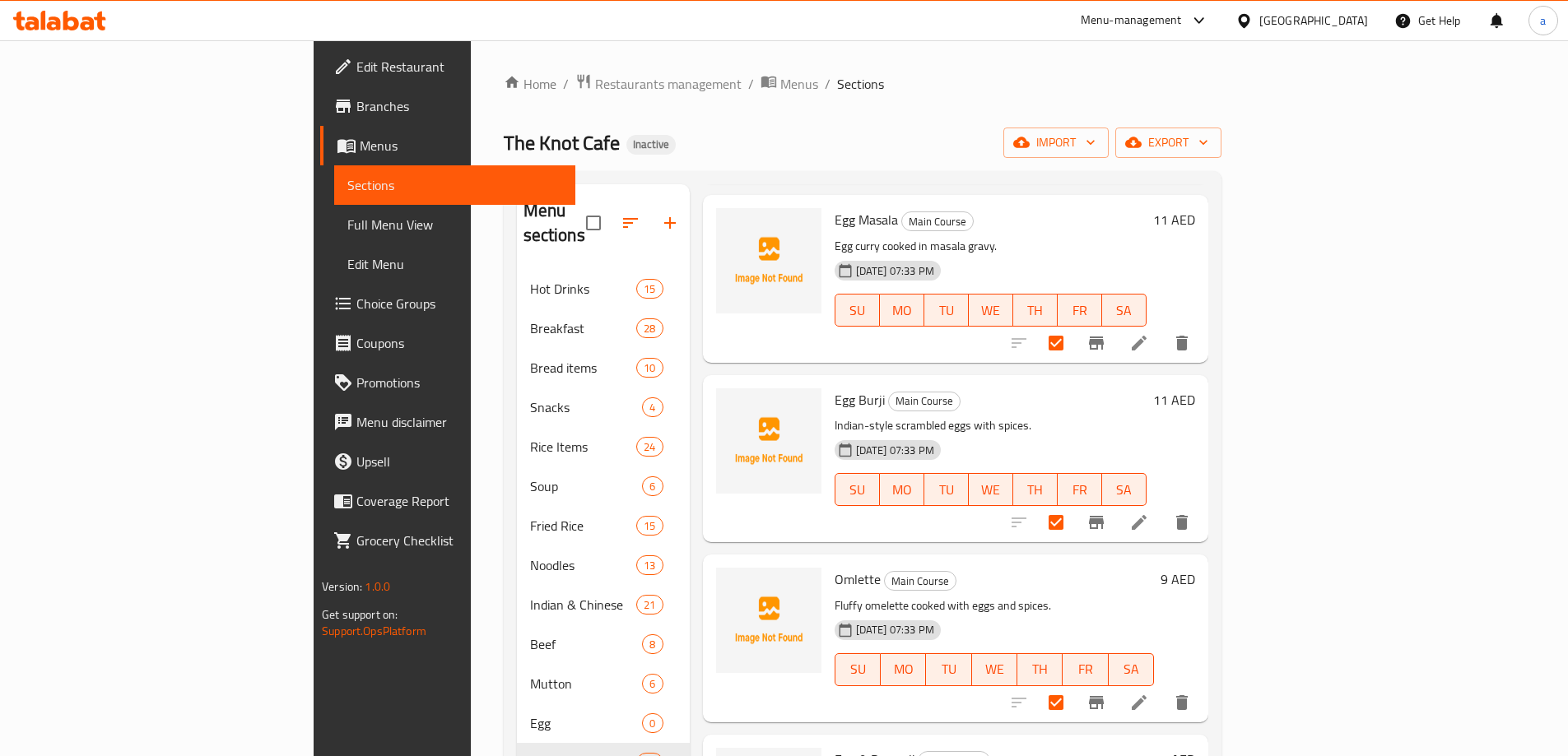
scroll to position [0, 0]
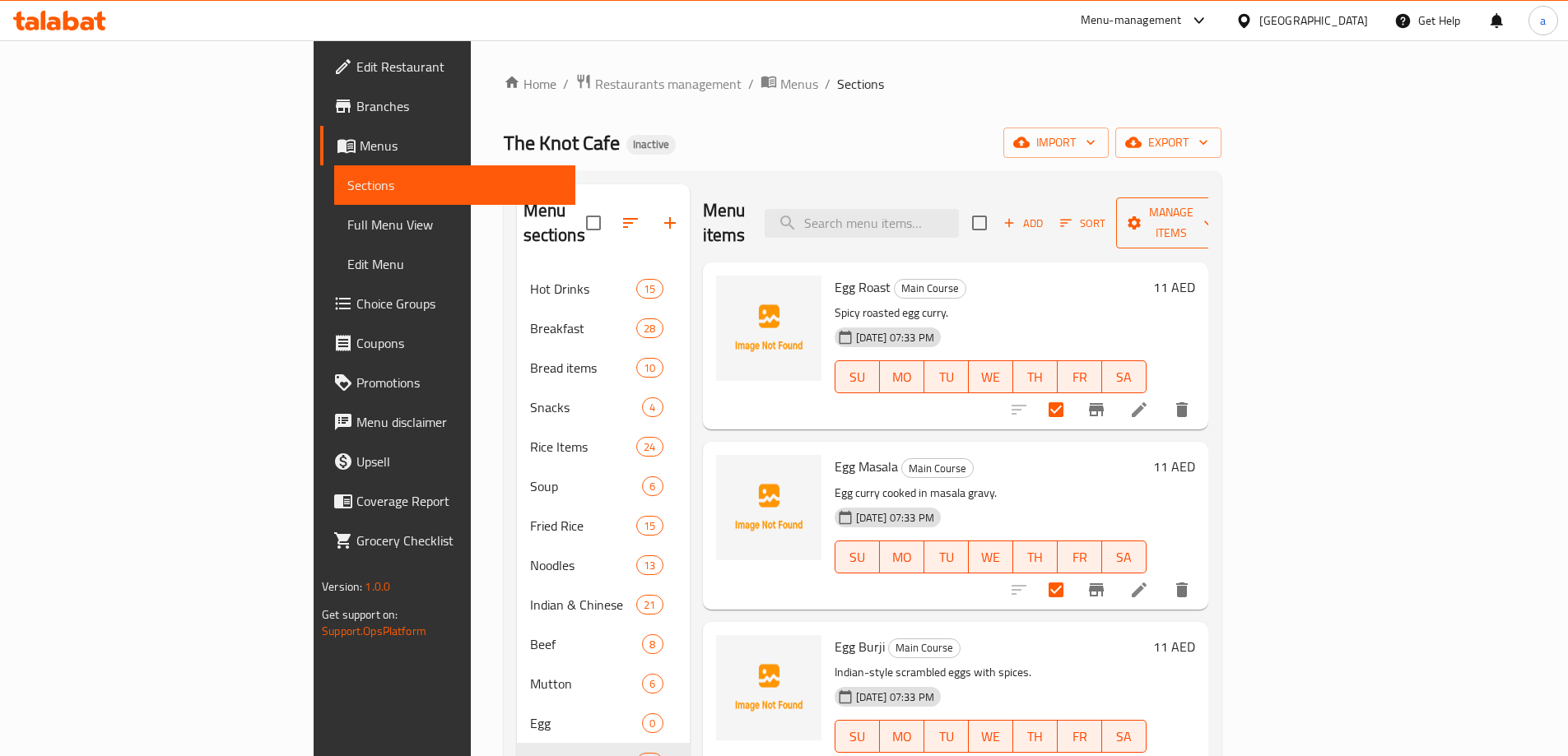
click at [1213, 213] on span "Manage items" at bounding box center [1171, 223] width 84 height 41
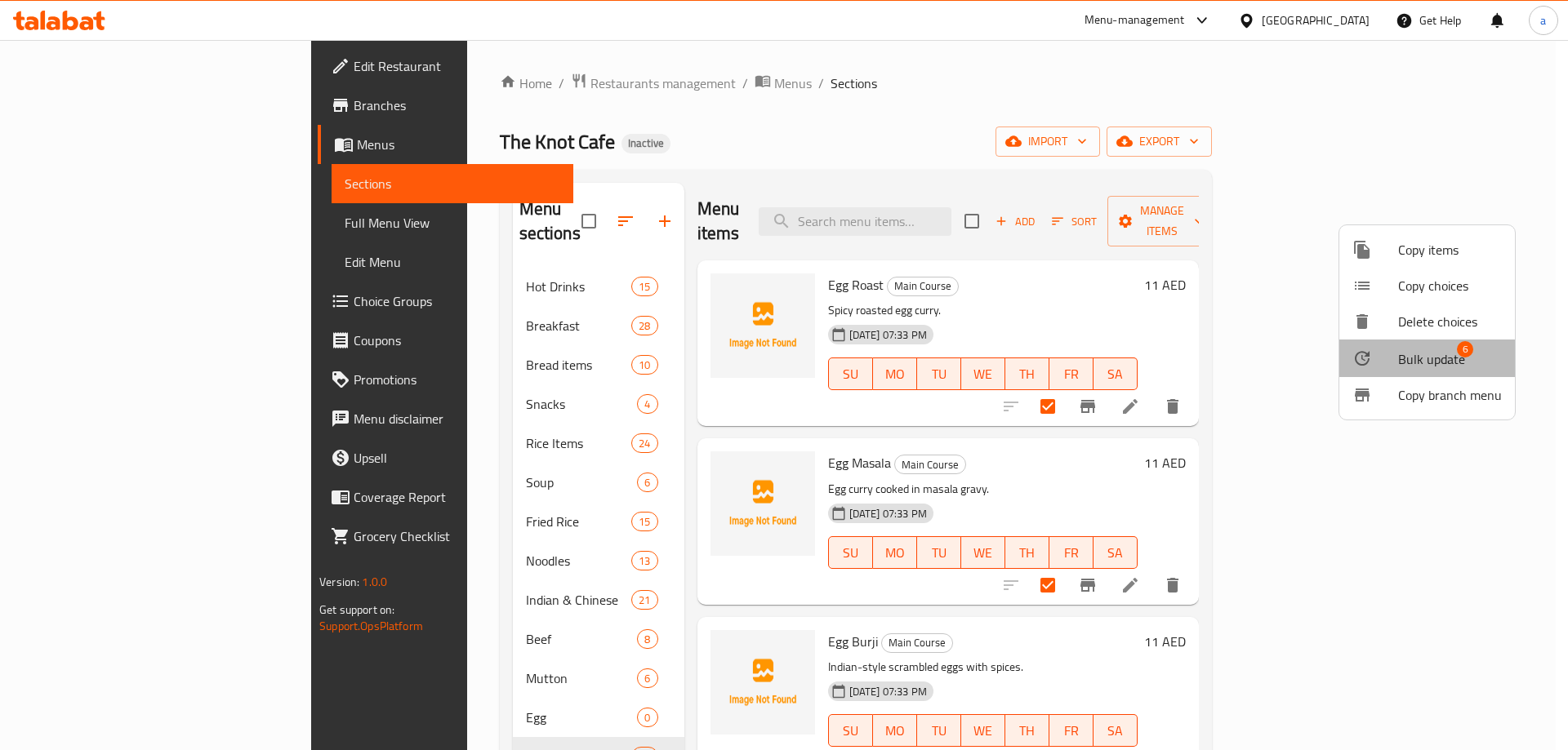
click at [1435, 353] on span "Bulk update" at bounding box center [1432, 359] width 67 height 20
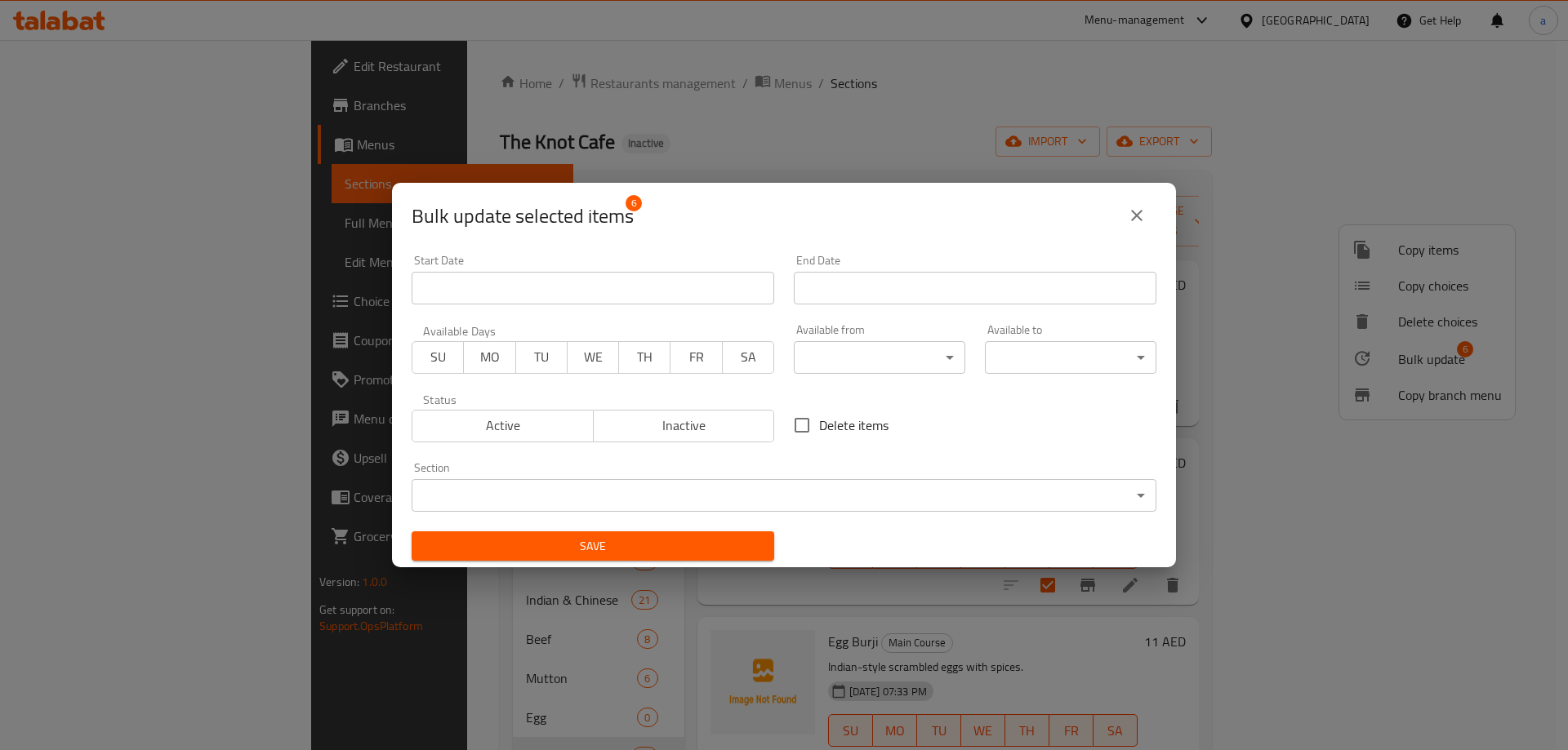
click at [563, 479] on body "​ Menu-management United Arab Emirates Get Help a Edit Restaurant Branches Menu…" at bounding box center [784, 395] width 1568 height 710
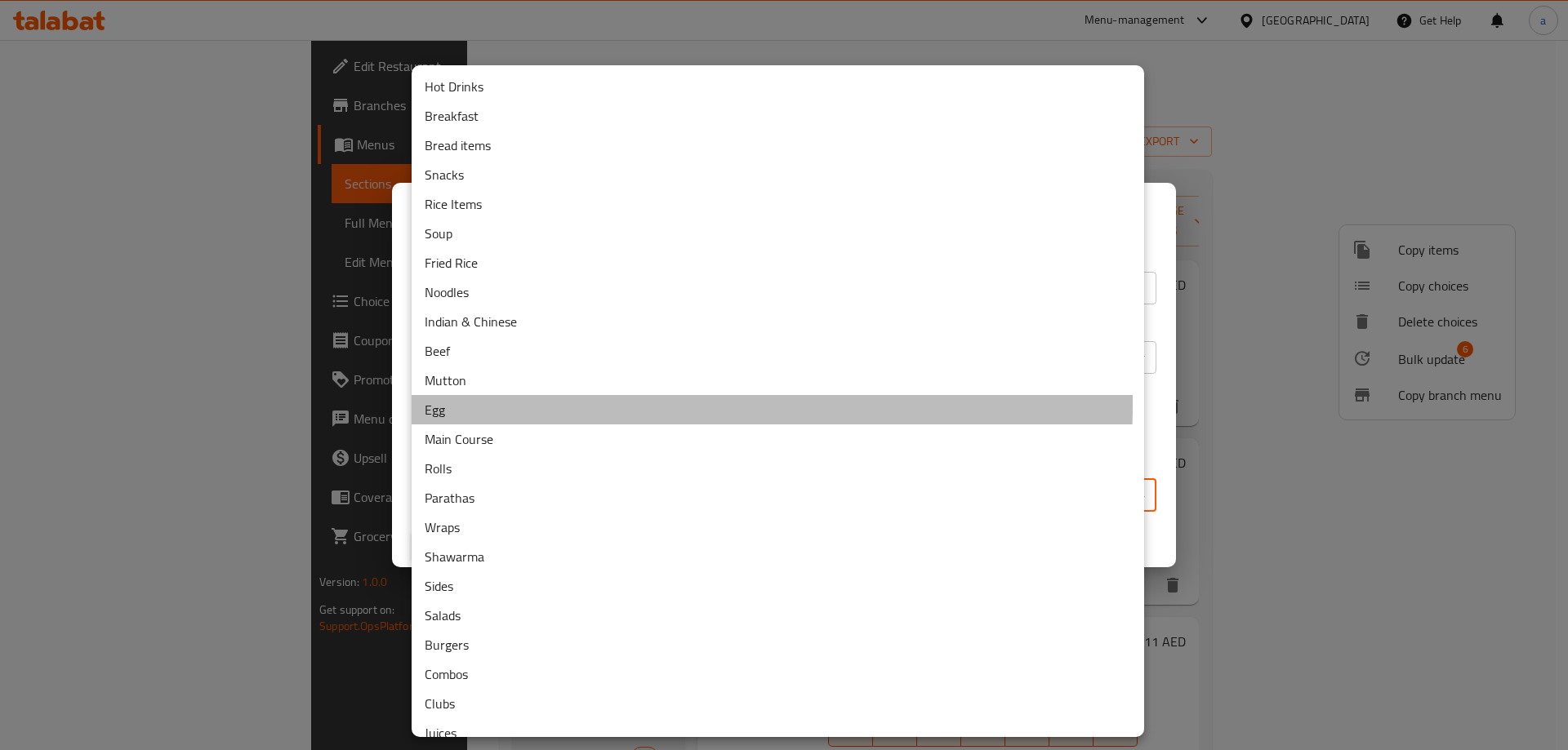
click at [474, 405] on li "Egg" at bounding box center [777, 410] width 733 height 30
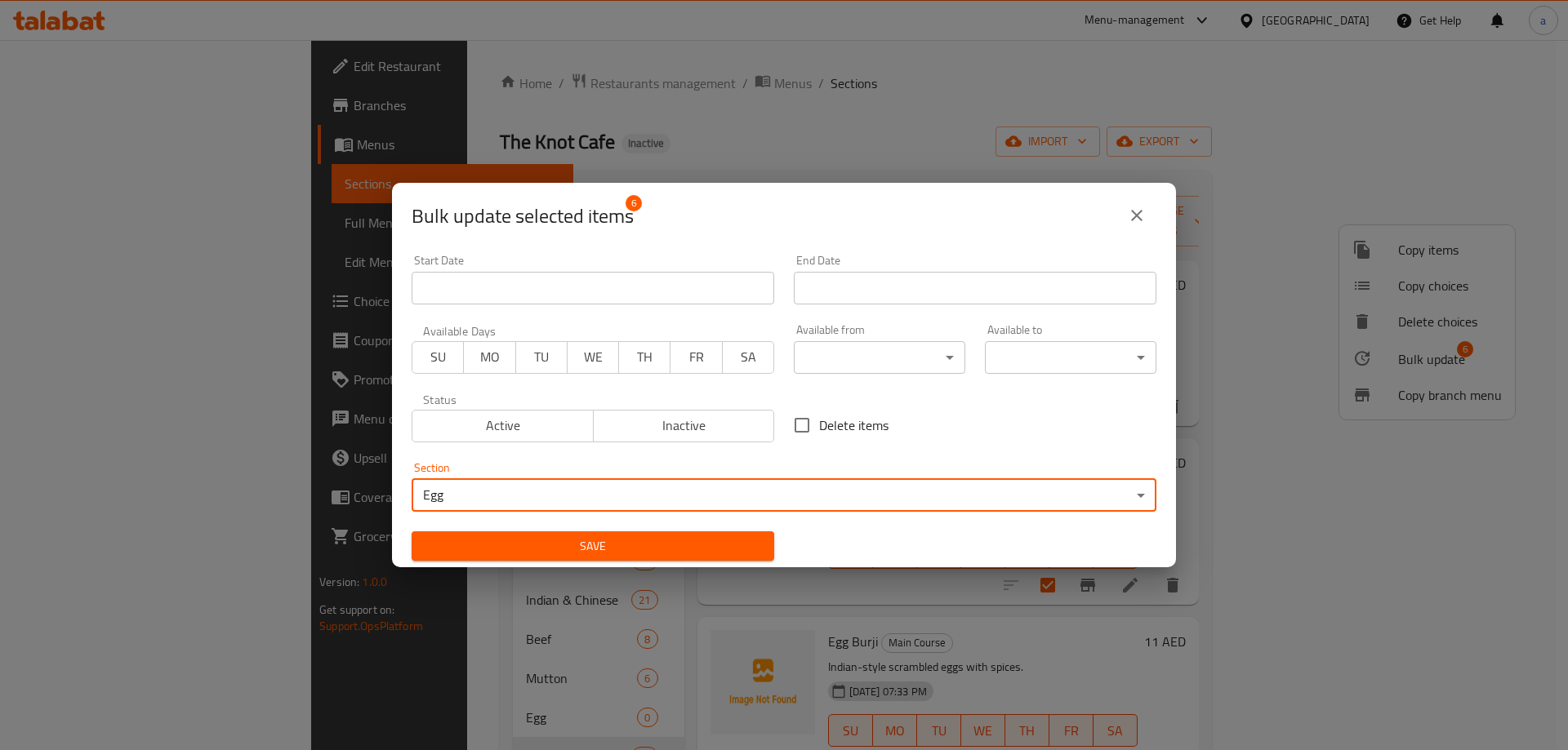
click at [683, 544] on span "Save" at bounding box center [593, 547] width 337 height 21
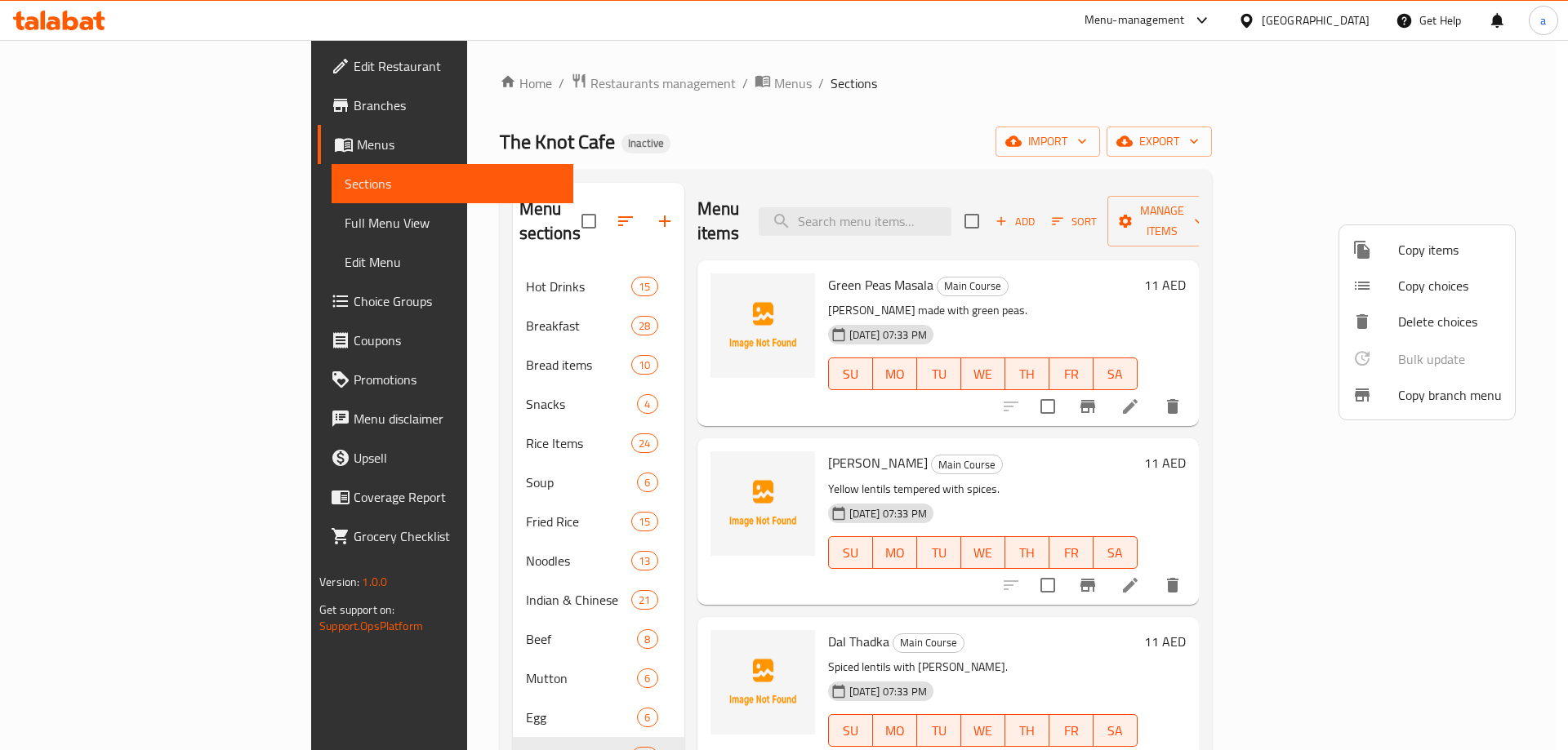
click at [1267, 448] on div at bounding box center [784, 375] width 1568 height 750
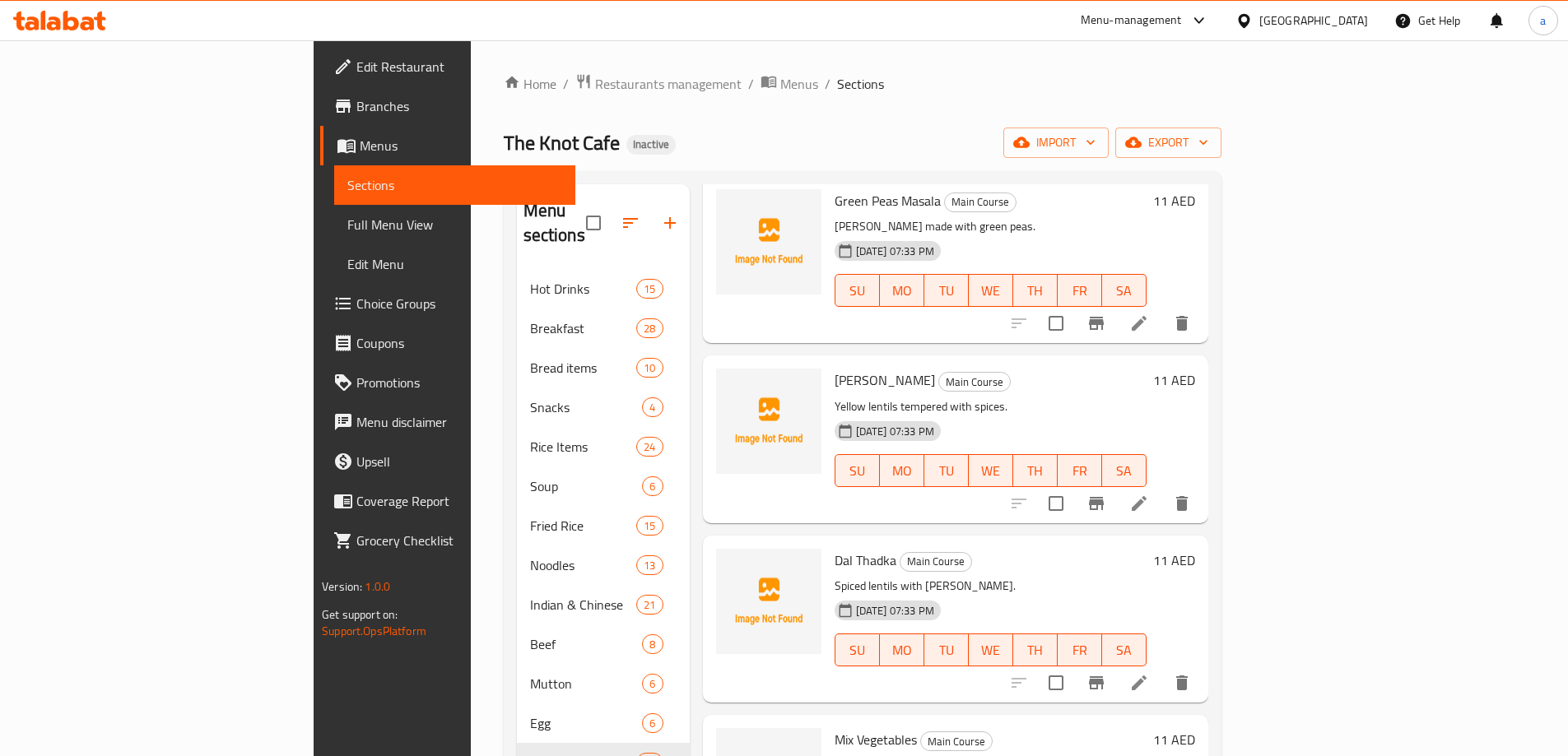
scroll to position [165, 0]
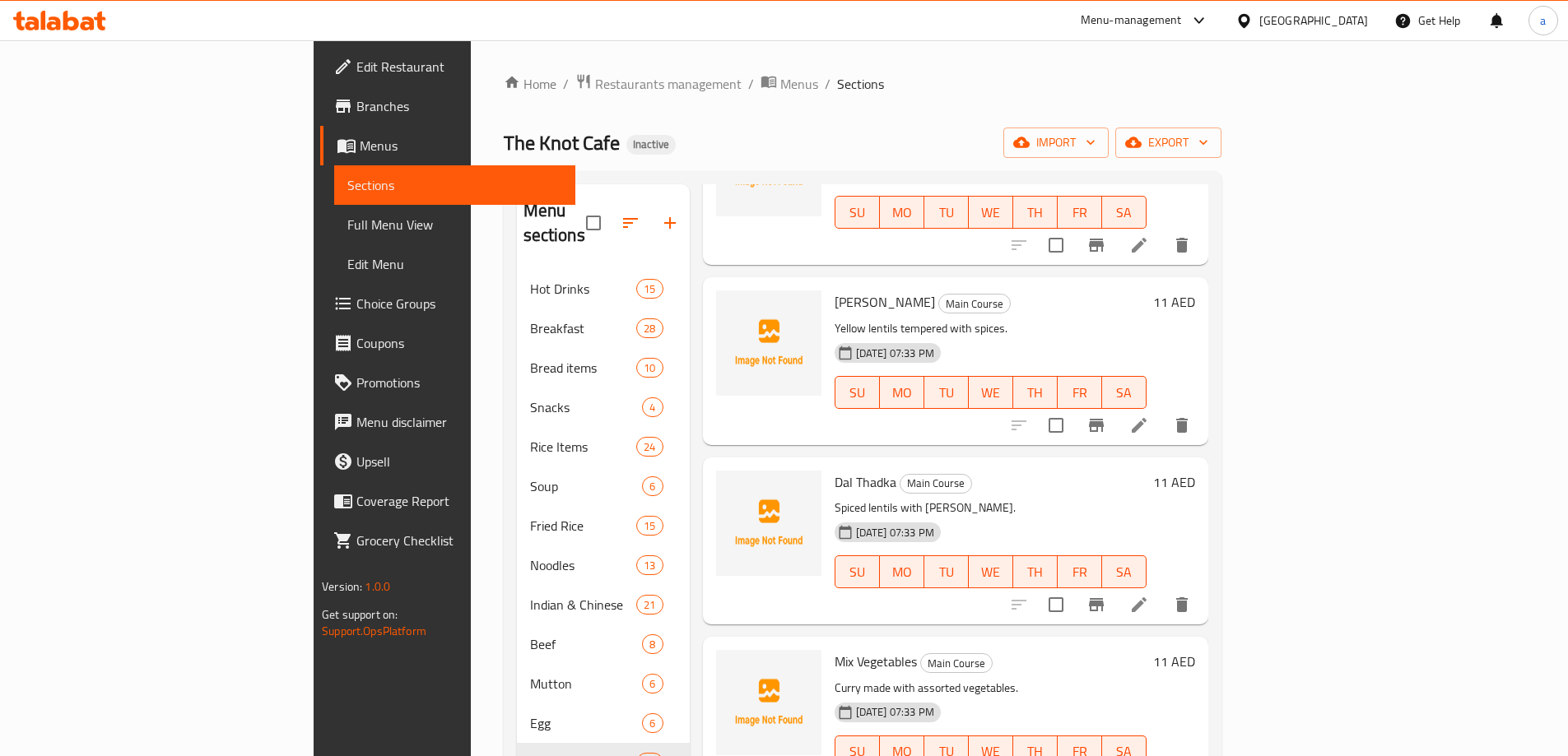
click at [834, 649] on span "Mix Vegetables" at bounding box center [876, 661] width 83 height 24
copy h6 "Vegetables"
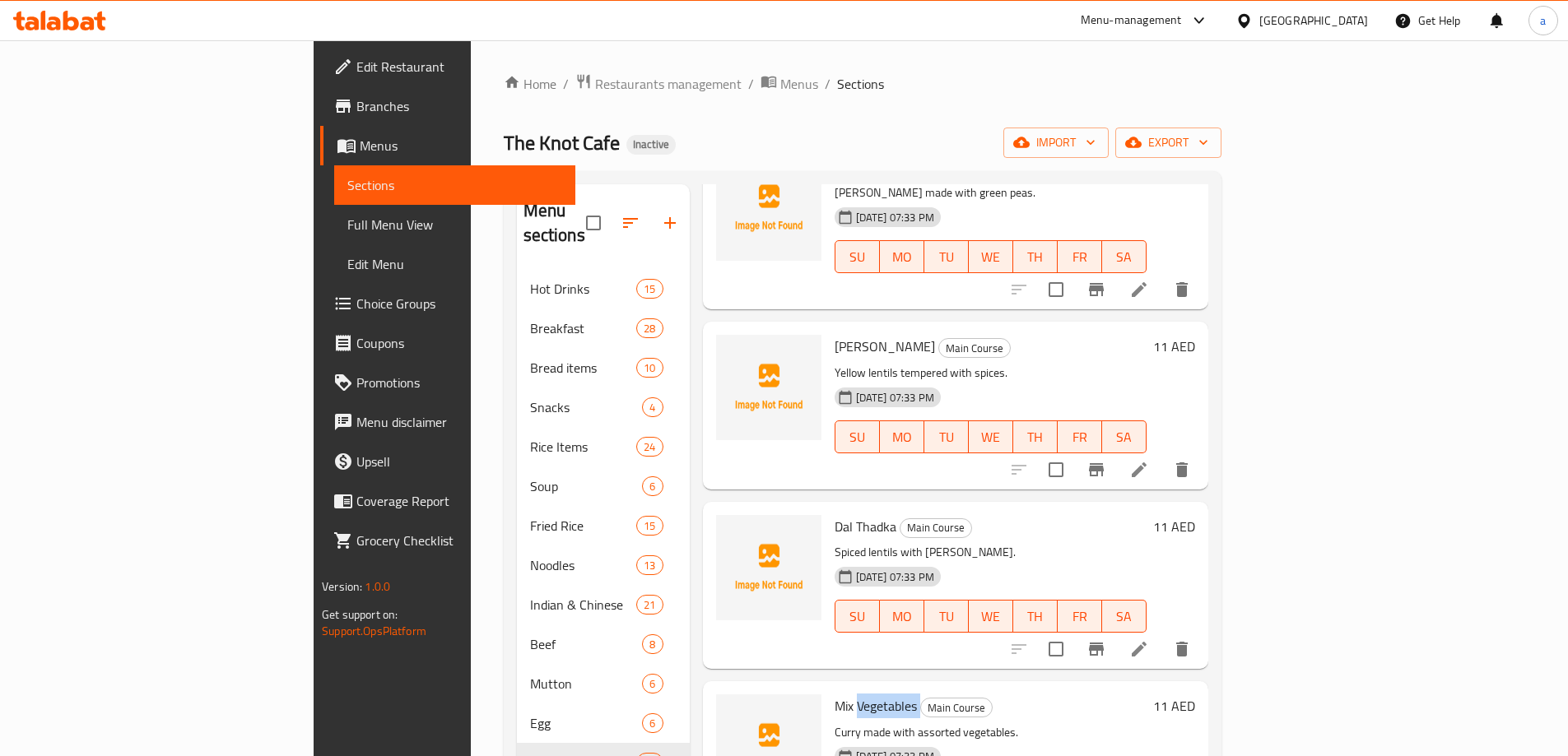
scroll to position [0, 0]
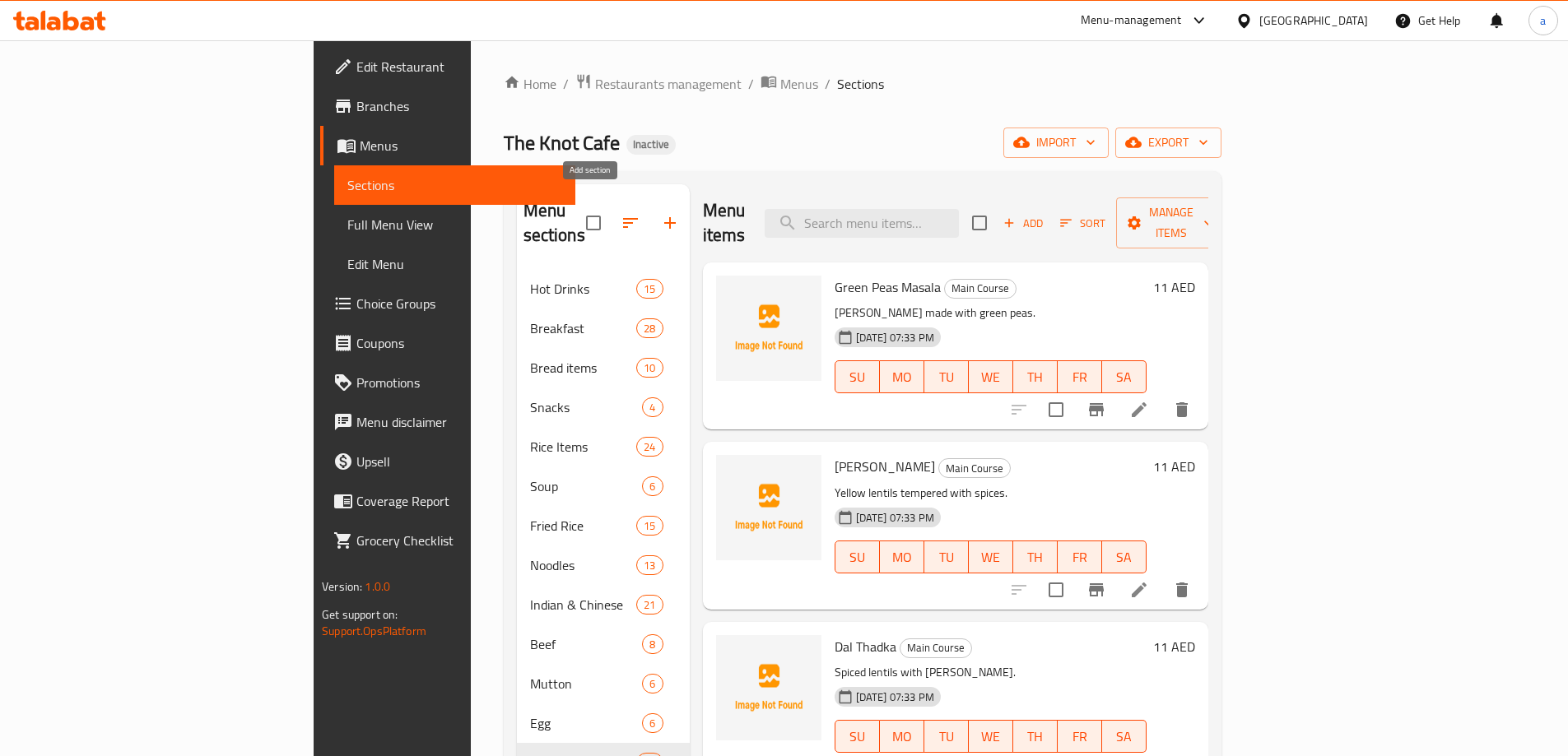
click at [660, 213] on icon "button" at bounding box center [670, 223] width 20 height 20
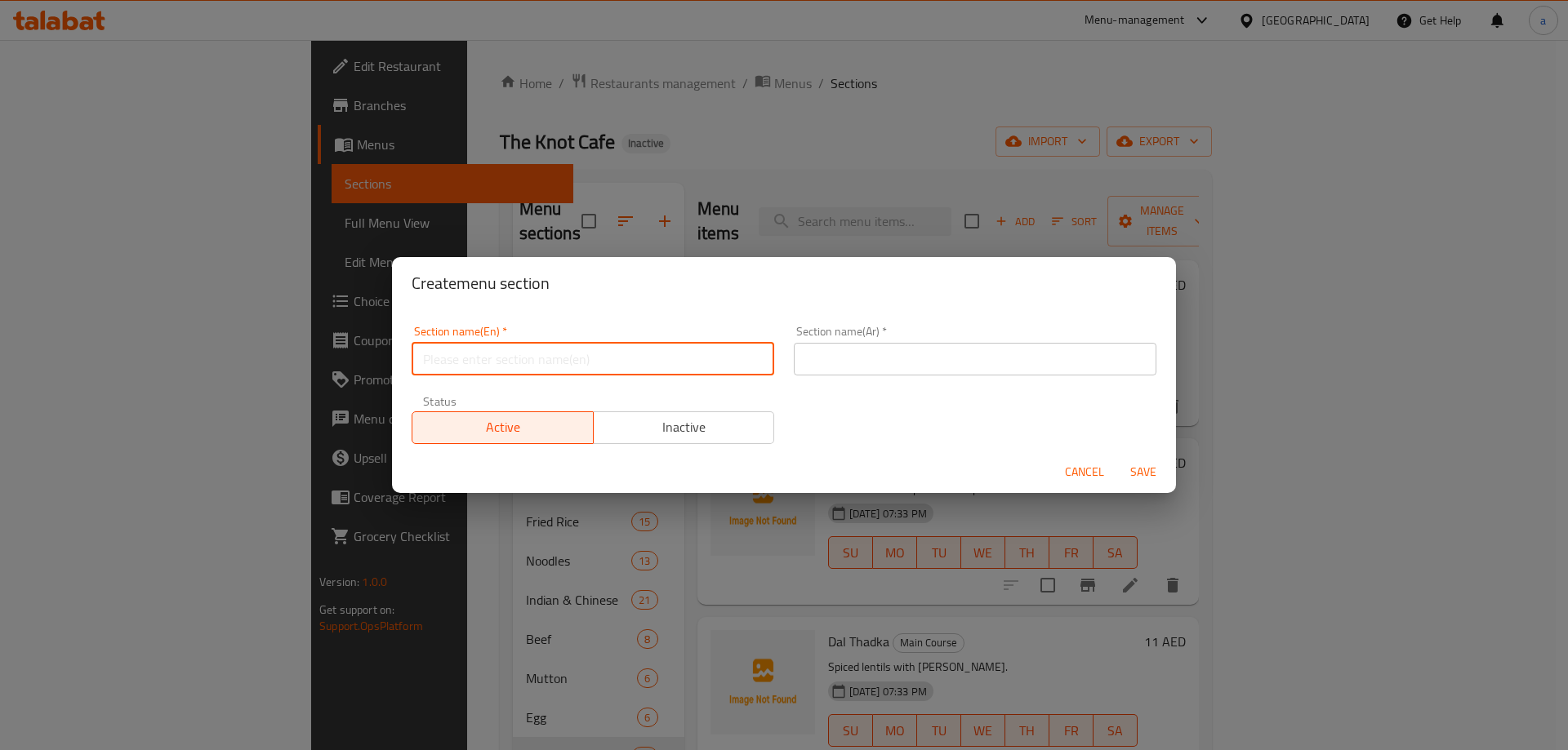
click at [531, 356] on input "text" at bounding box center [593, 359] width 363 height 33
paste input "Vegetables"
click at [965, 364] on input "text" at bounding box center [975, 359] width 363 height 33
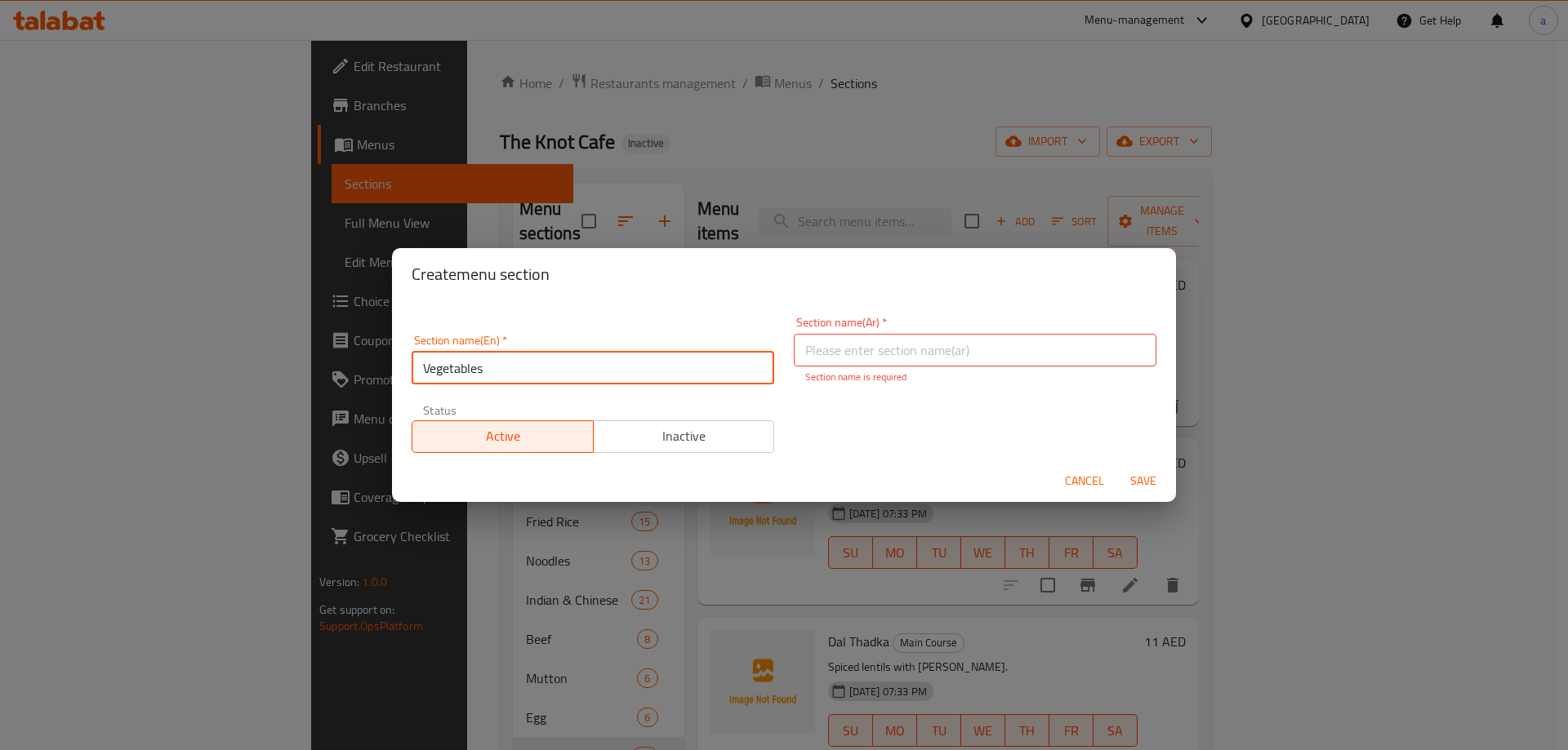
click at [554, 358] on input "Vegetables" at bounding box center [593, 368] width 363 height 33
click at [845, 367] on div "Section name(Ar)   * Section name(Ar) * Section name is required" at bounding box center [975, 351] width 363 height 68
click at [847, 356] on input "text" at bounding box center [975, 350] width 363 height 33
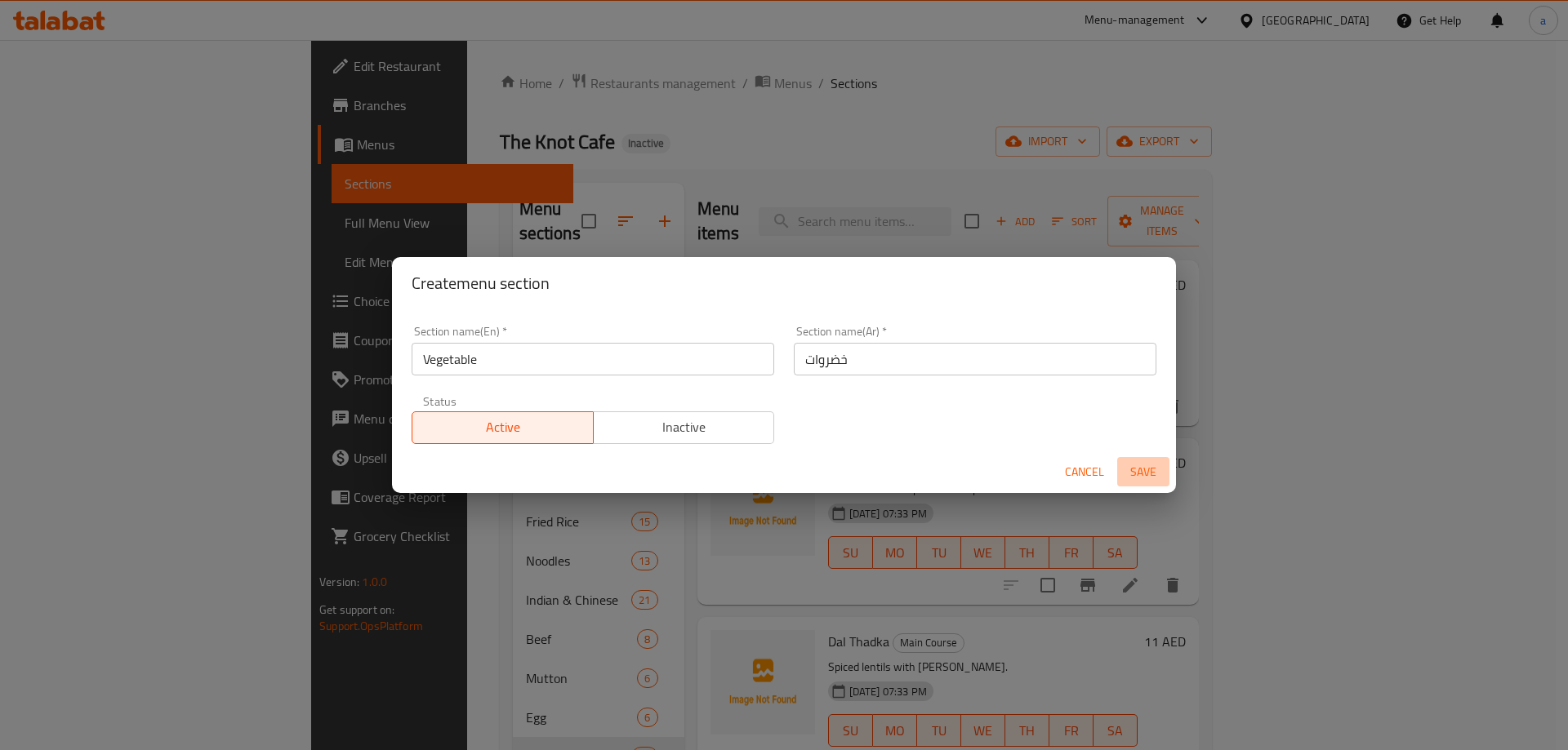
click at [1148, 476] on span "Save" at bounding box center [1143, 472] width 39 height 21
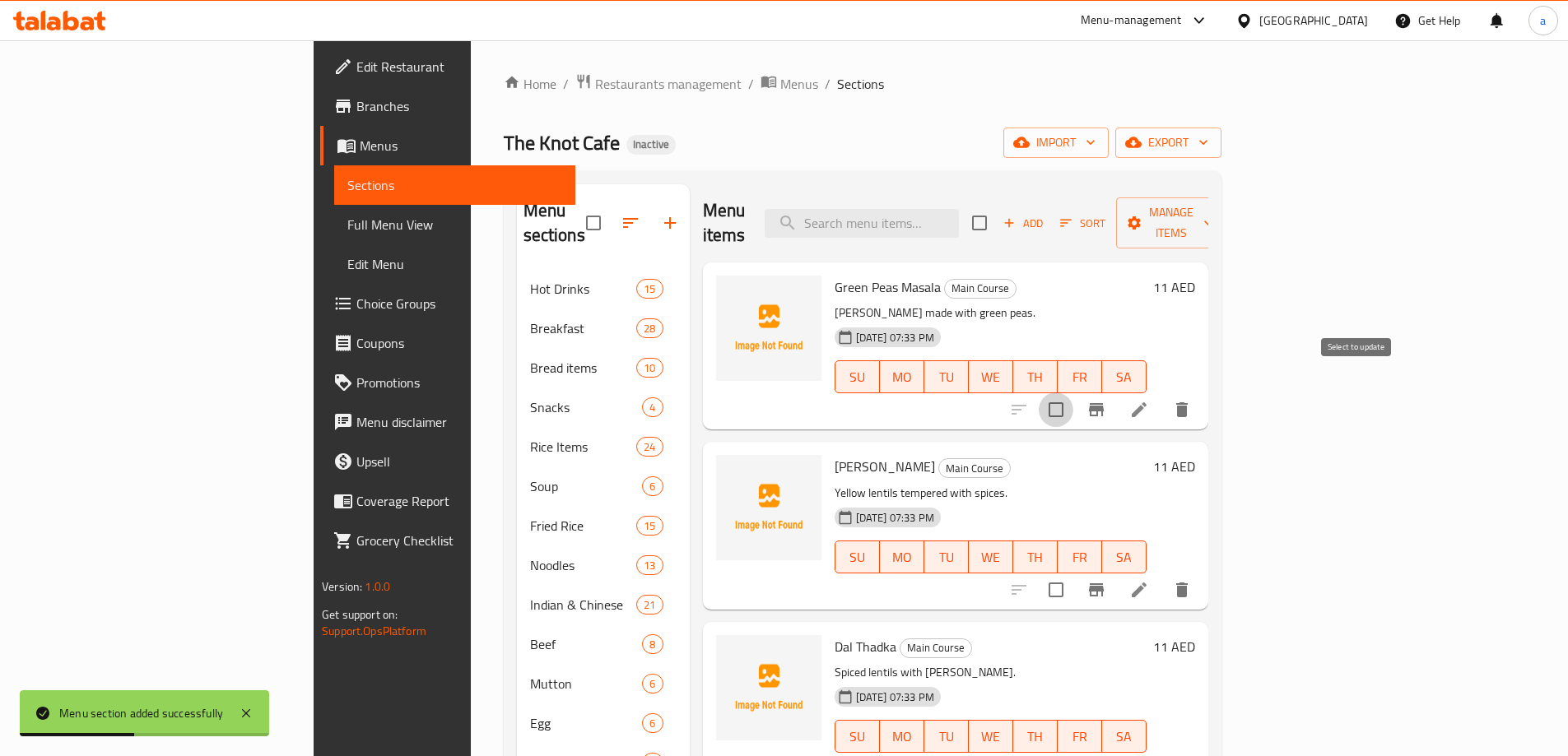
click at [1073, 392] on input "checkbox" at bounding box center [1055, 409] width 35 height 35
click at [1073, 573] on input "checkbox" at bounding box center [1055, 590] width 35 height 35
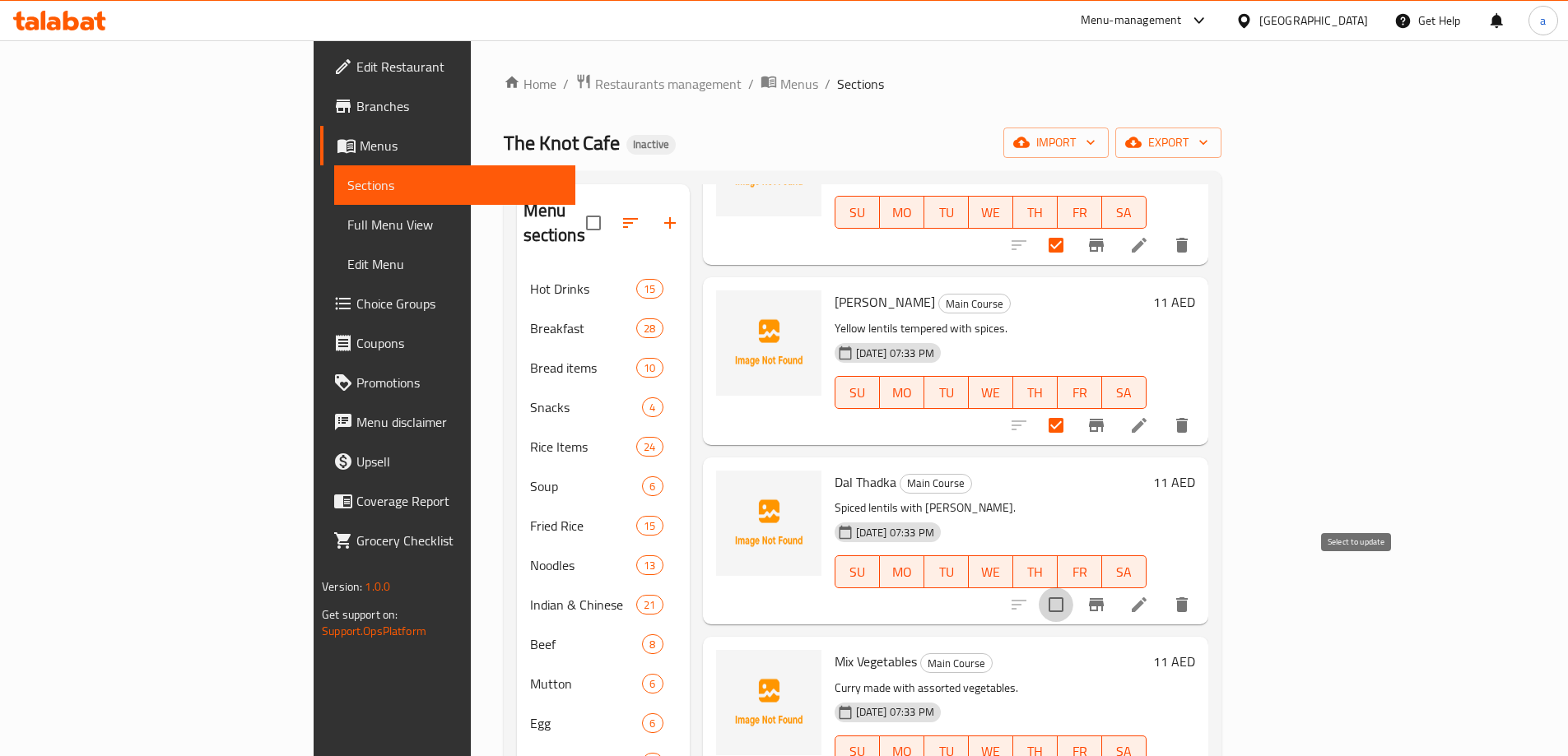
click at [1073, 588] on input "checkbox" at bounding box center [1055, 605] width 35 height 35
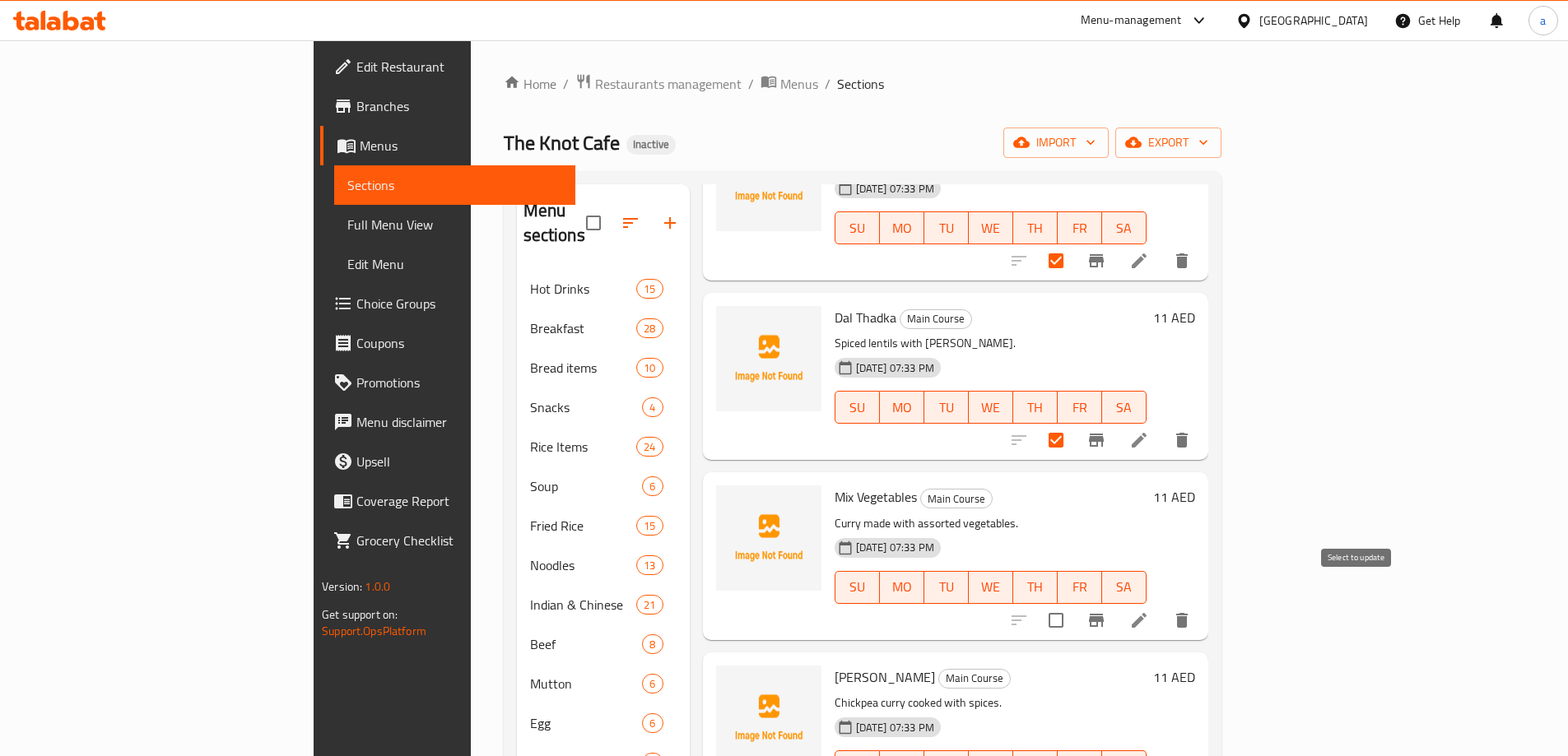
click at [1073, 603] on input "checkbox" at bounding box center [1055, 620] width 35 height 35
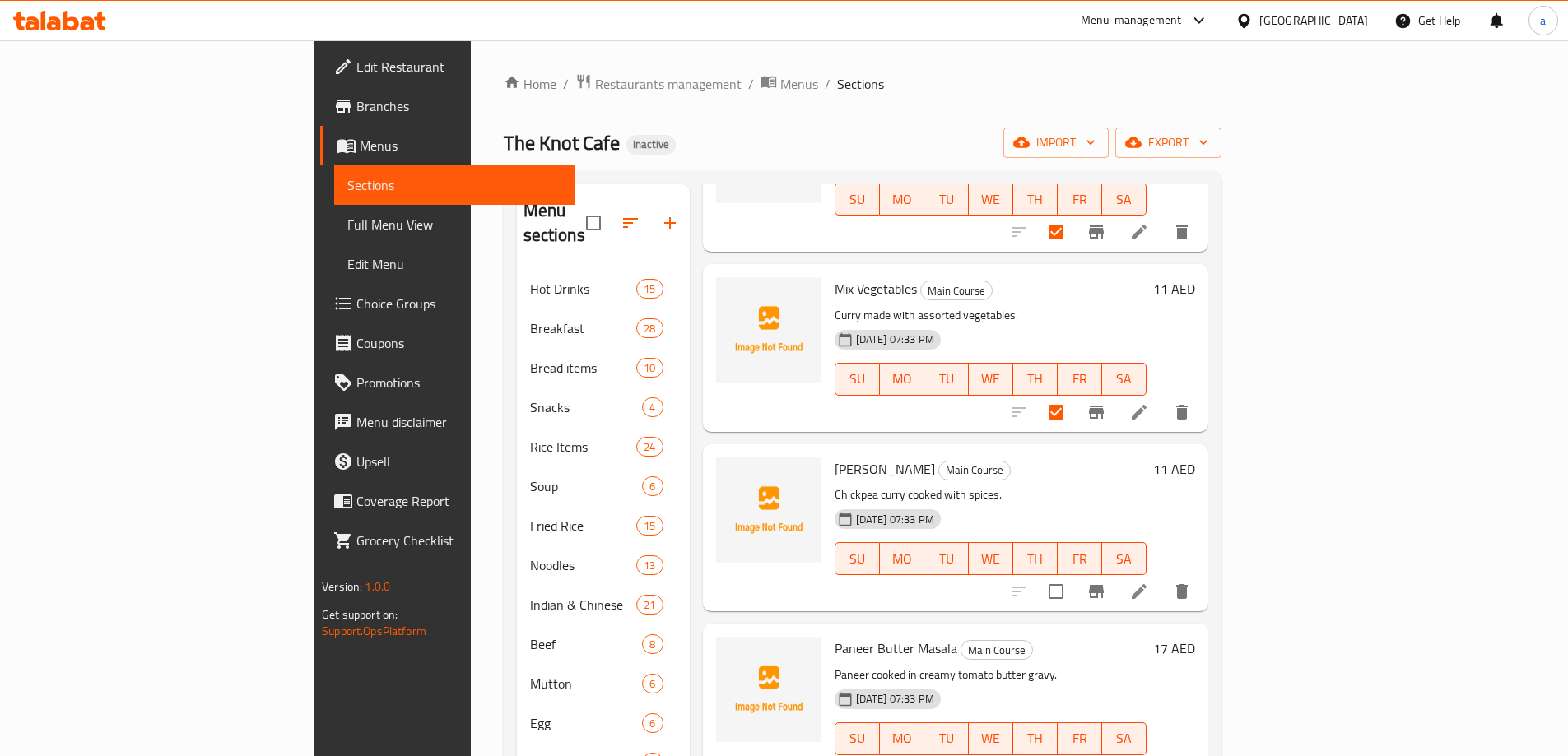
scroll to position [576, 0]
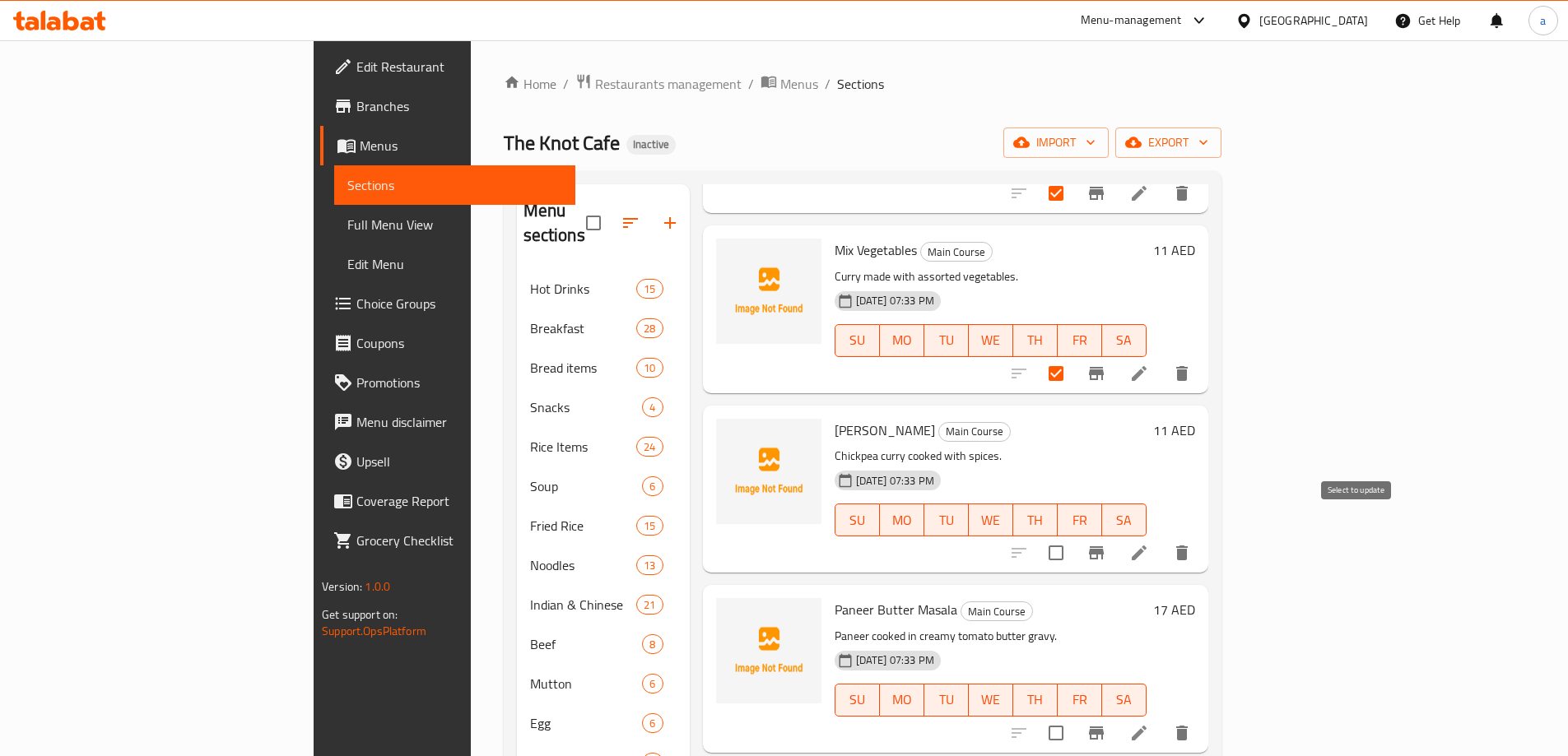
click at [1073, 536] on input "checkbox" at bounding box center [1055, 553] width 35 height 35
click at [1073, 716] on input "checkbox" at bounding box center [1055, 732] width 35 height 35
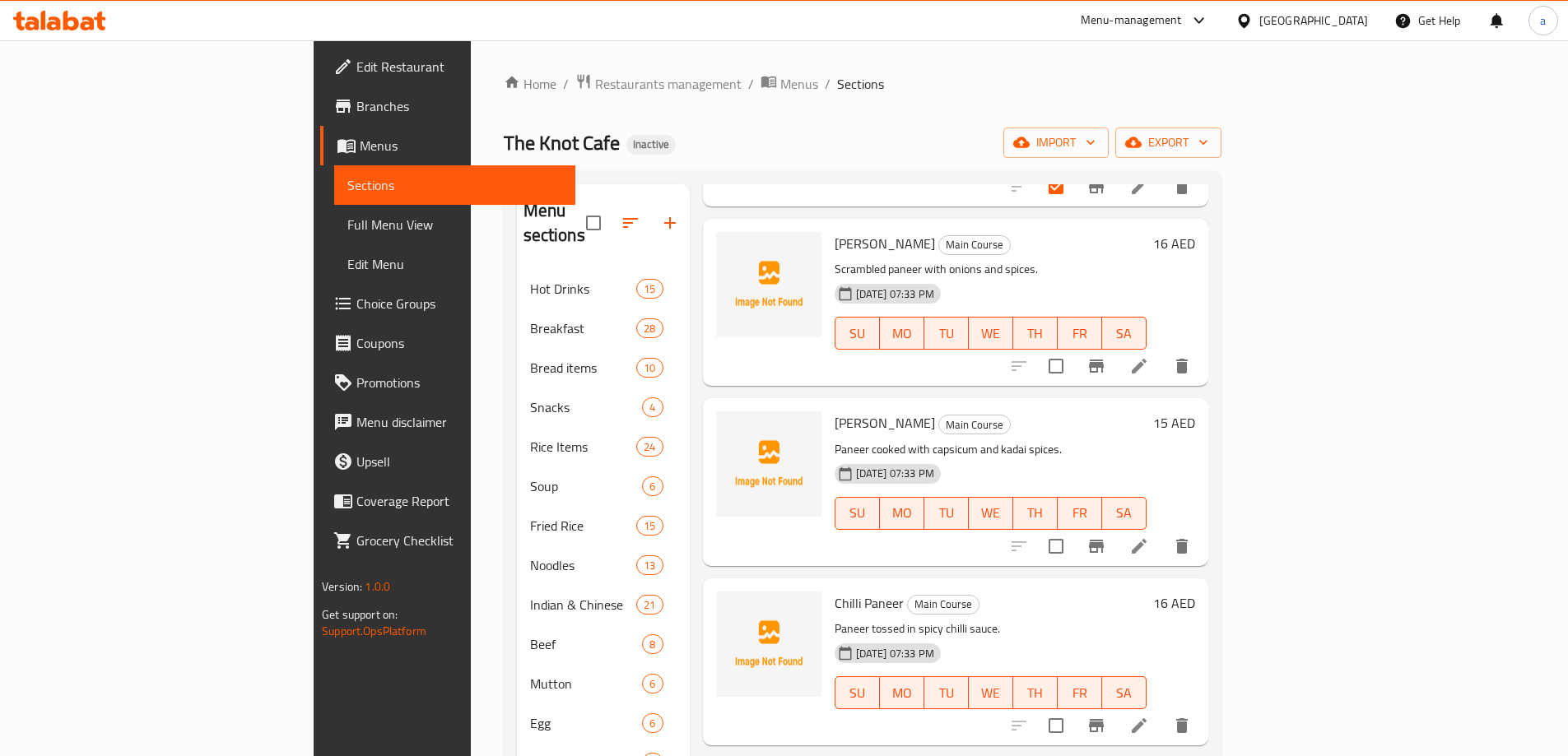
scroll to position [1152, 0]
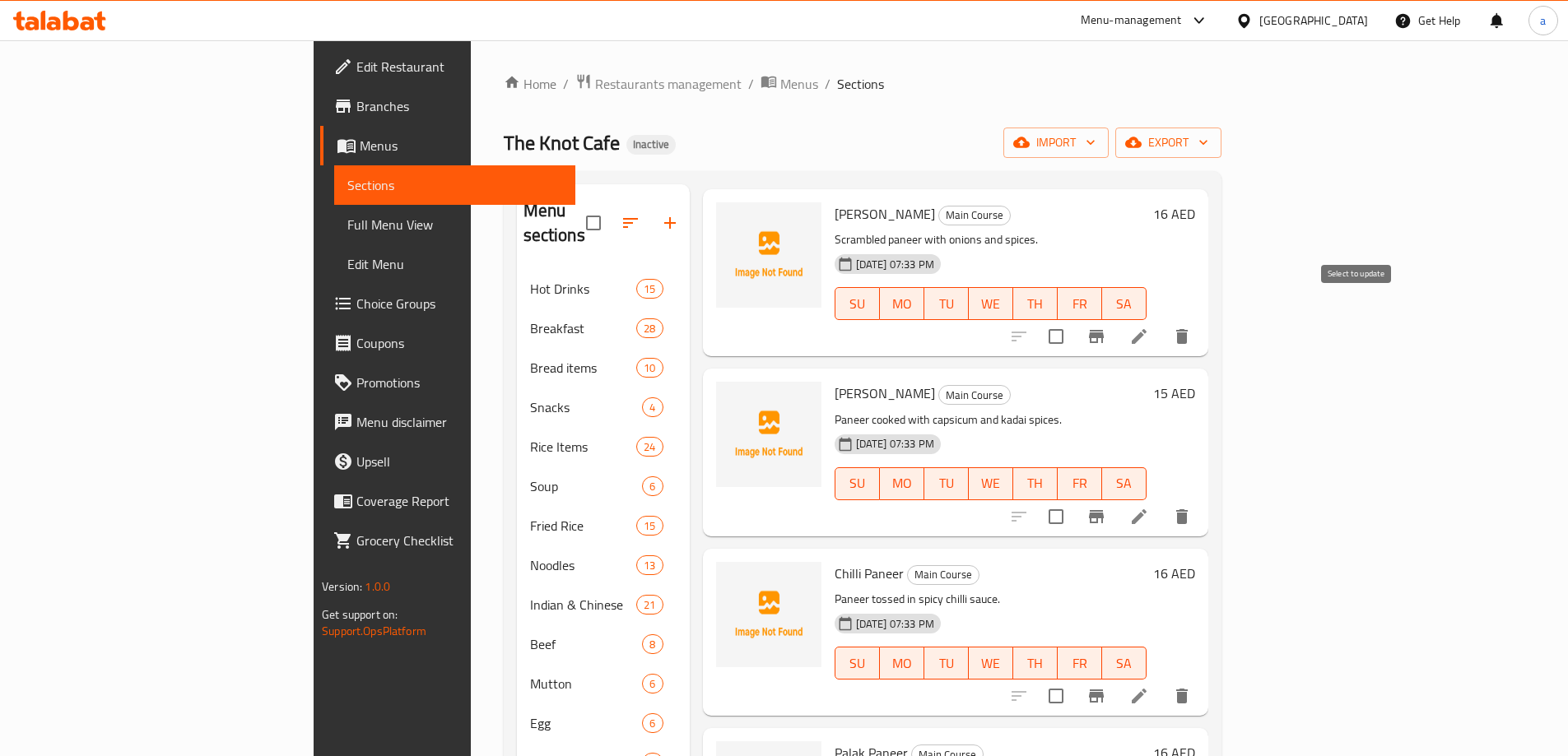
click at [1073, 320] on input "checkbox" at bounding box center [1055, 337] width 35 height 35
click at [1073, 506] on input "checkbox" at bounding box center [1055, 516] width 35 height 35
click at [1073, 680] on input "checkbox" at bounding box center [1055, 696] width 35 height 35
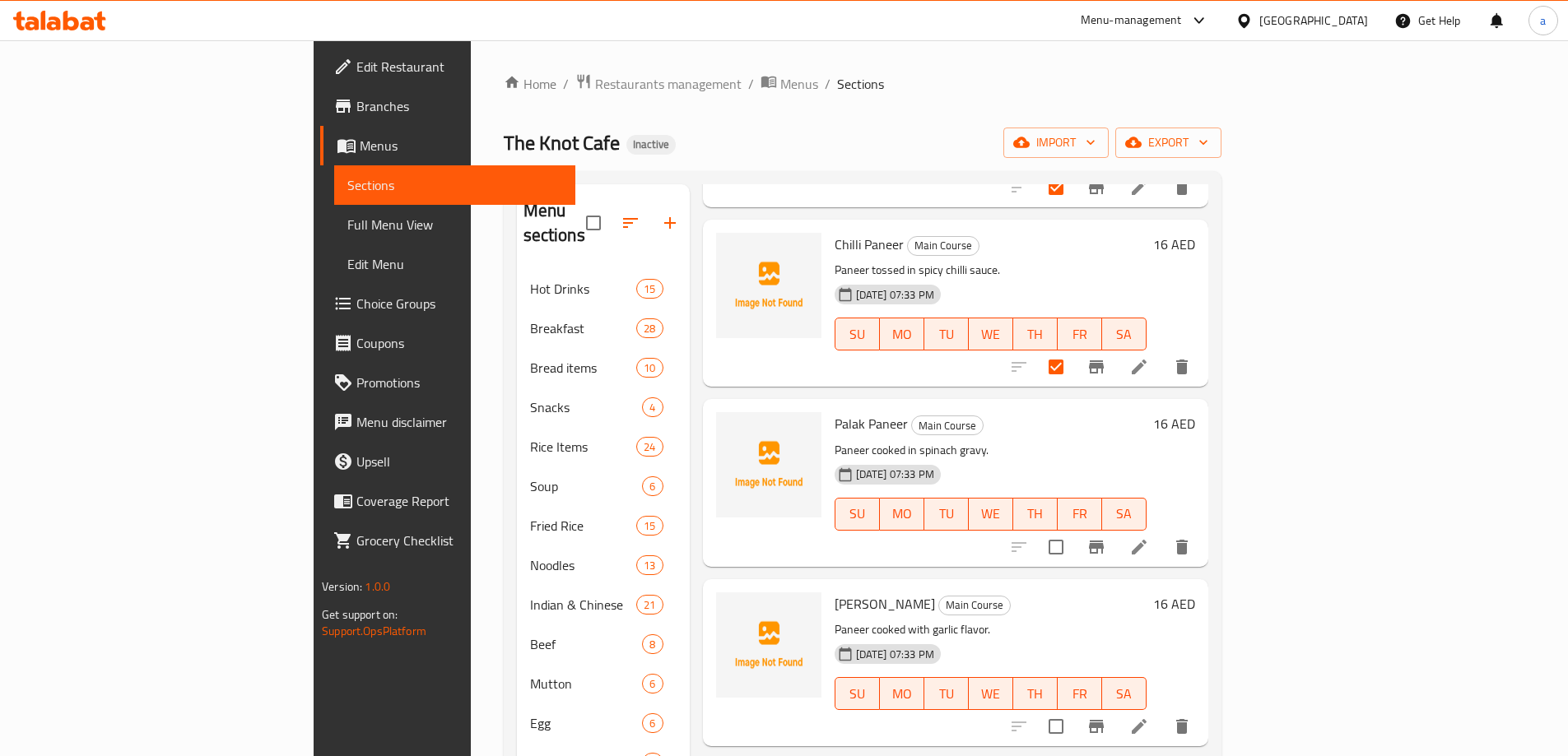
scroll to position [1646, 0]
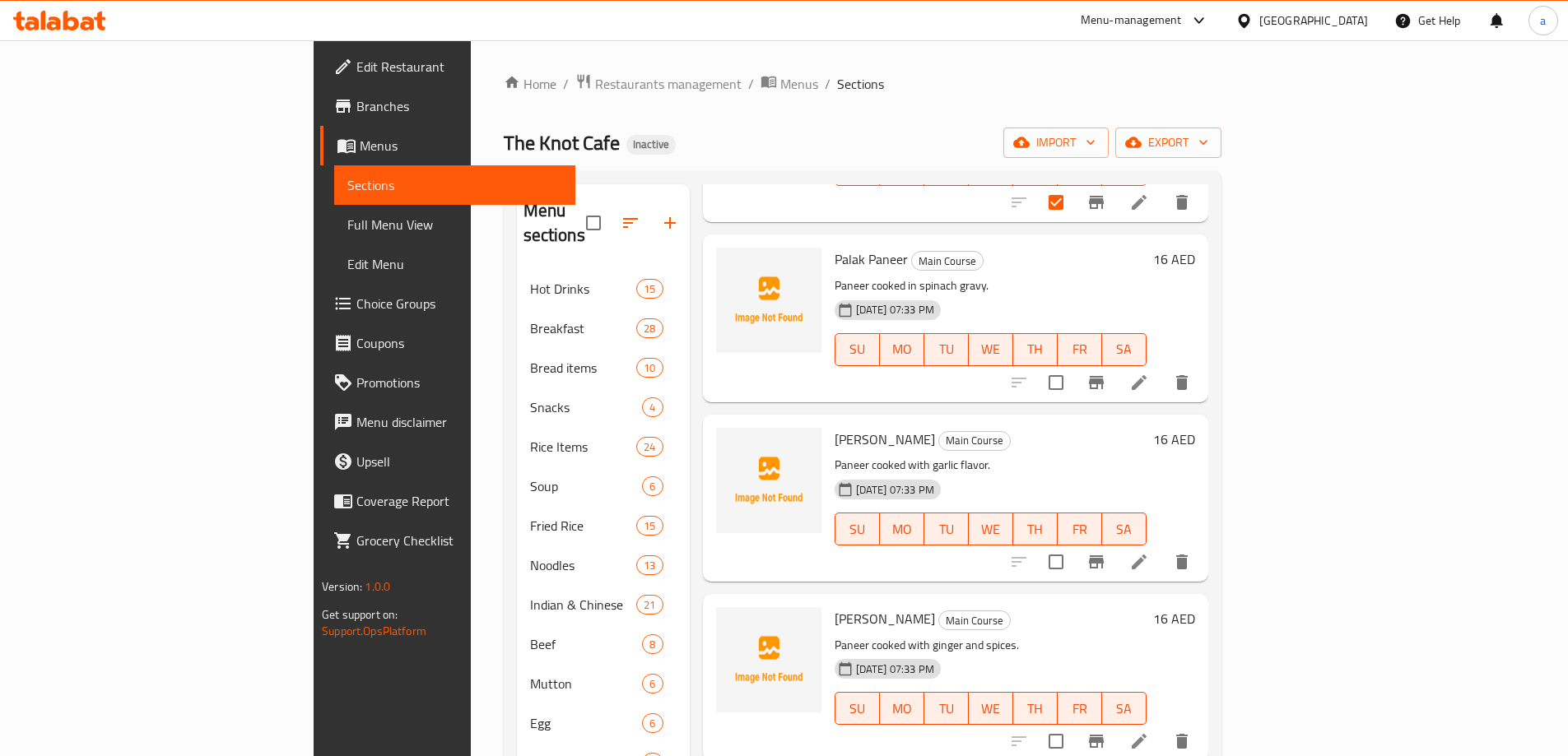
click at [1073, 724] on input "checkbox" at bounding box center [1055, 741] width 35 height 35
click at [1073, 545] on input "checkbox" at bounding box center [1055, 561] width 35 height 35
click at [1073, 366] on input "checkbox" at bounding box center [1055, 383] width 35 height 35
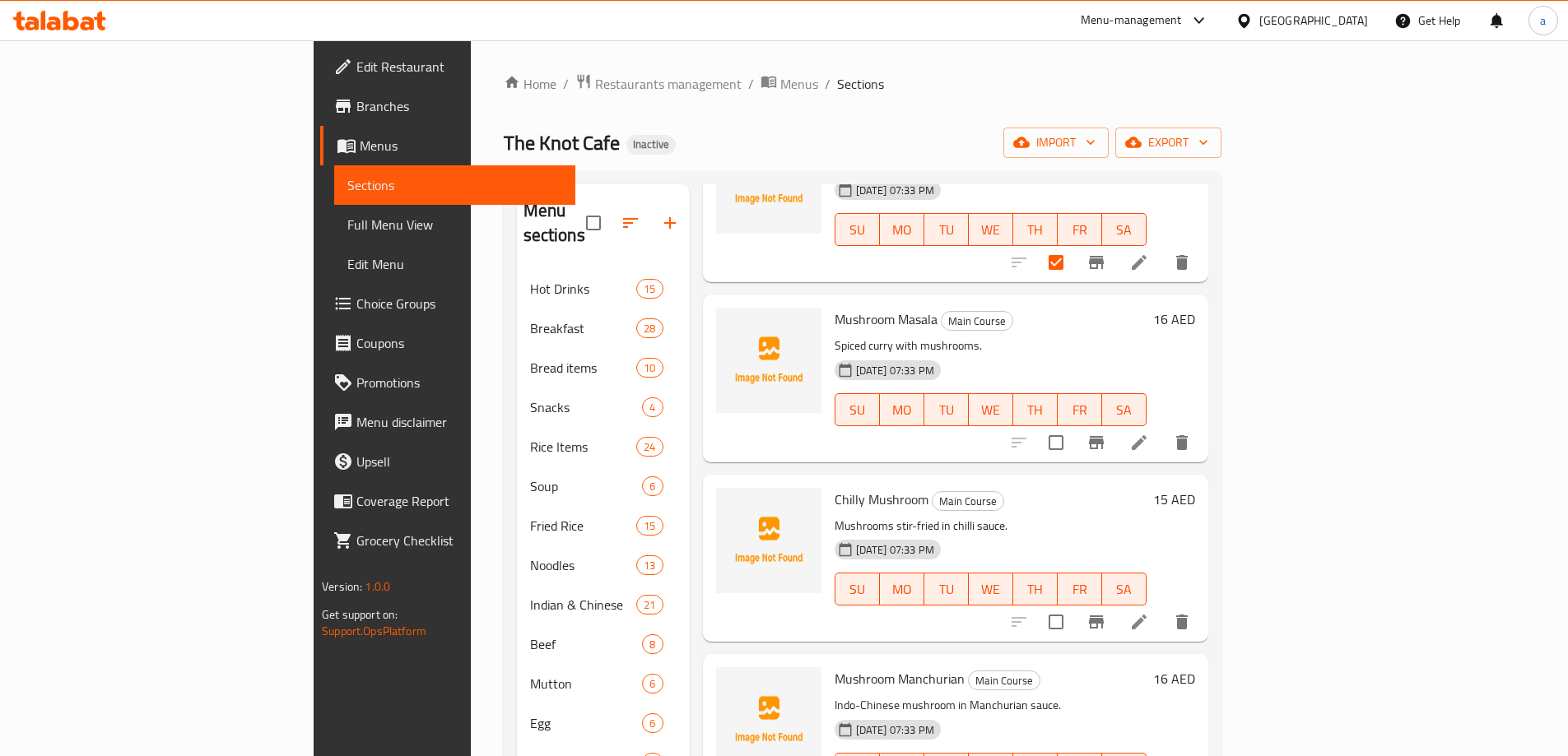
scroll to position [2139, 0]
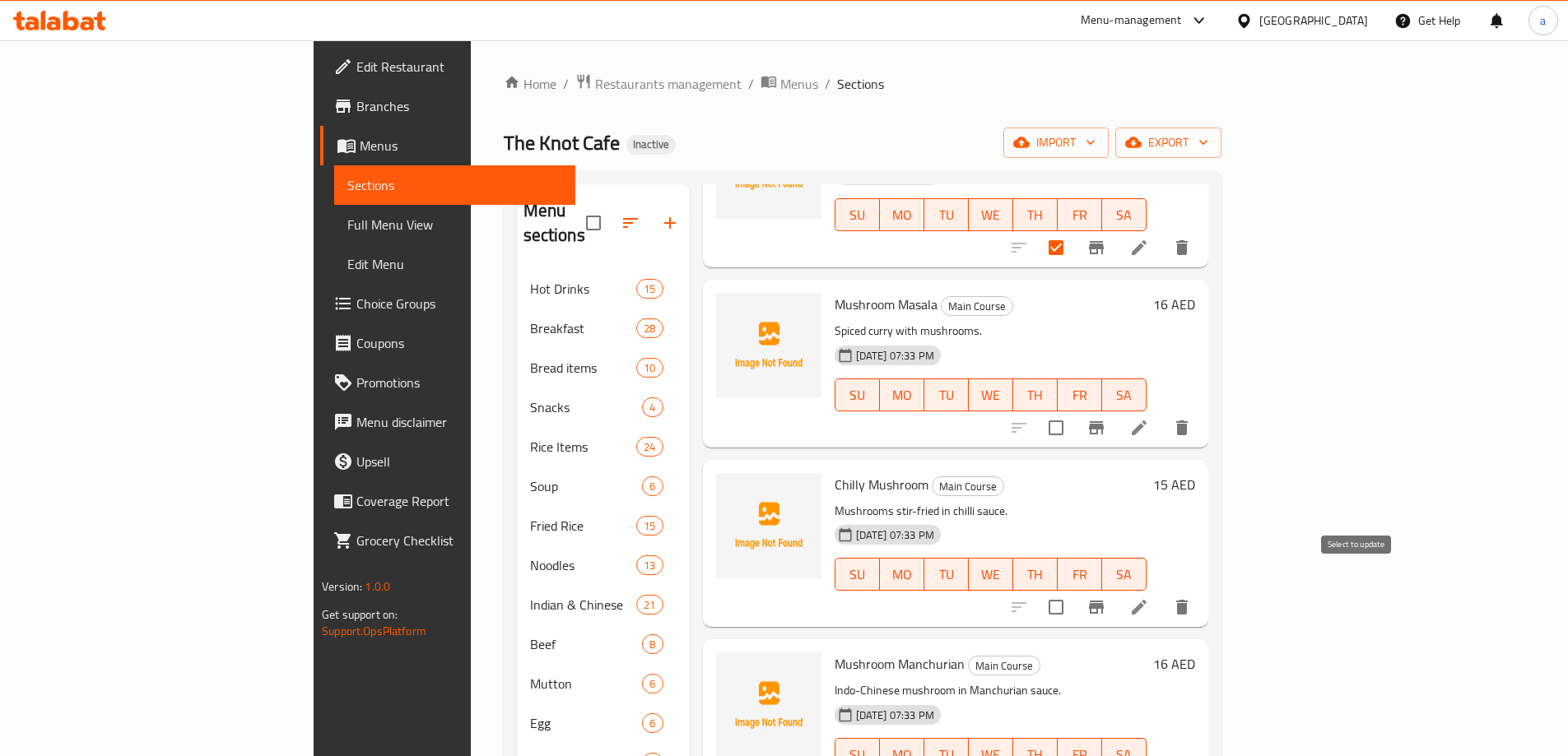
click at [1073, 590] on input "checkbox" at bounding box center [1055, 606] width 35 height 35
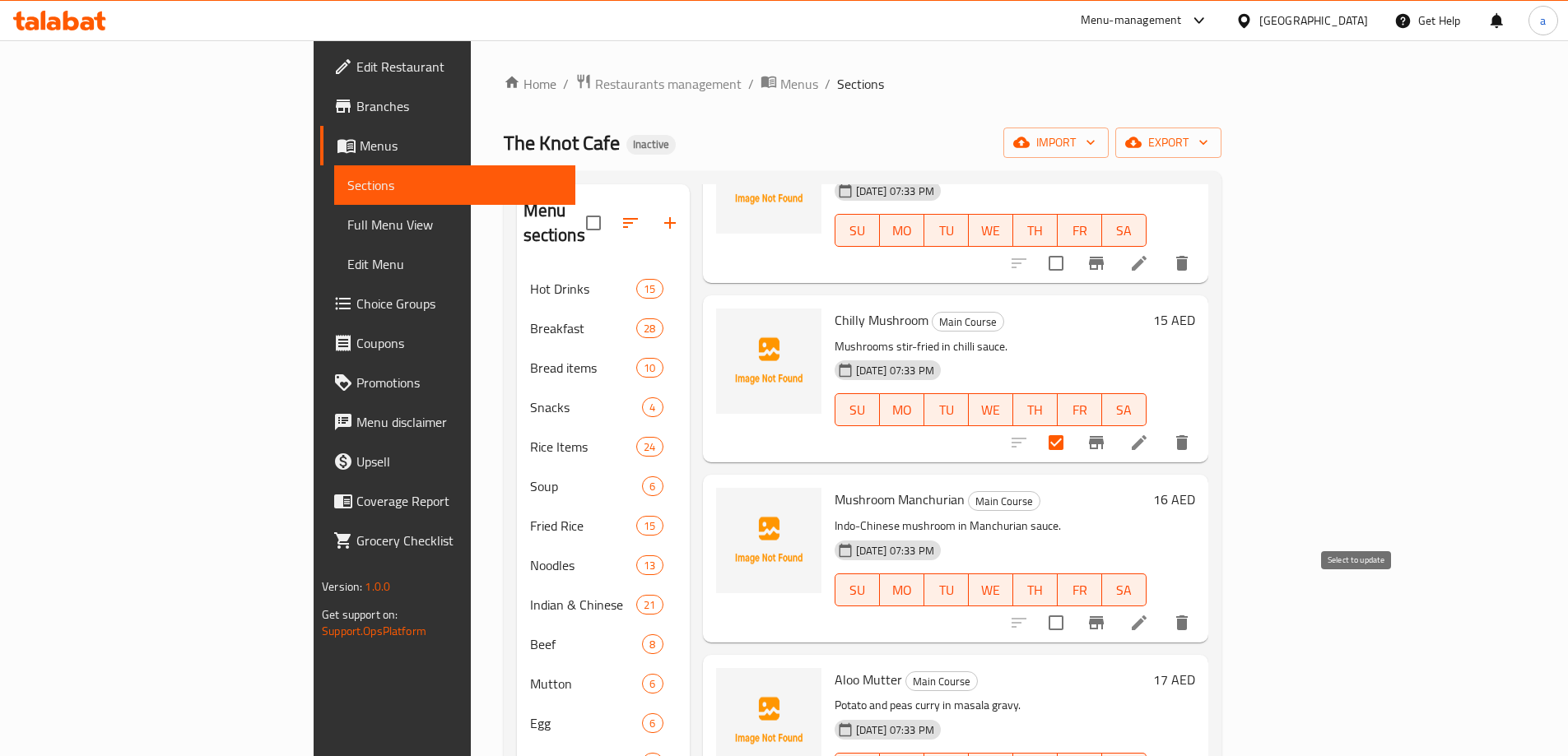
click at [1073, 606] on input "checkbox" at bounding box center [1055, 622] width 35 height 35
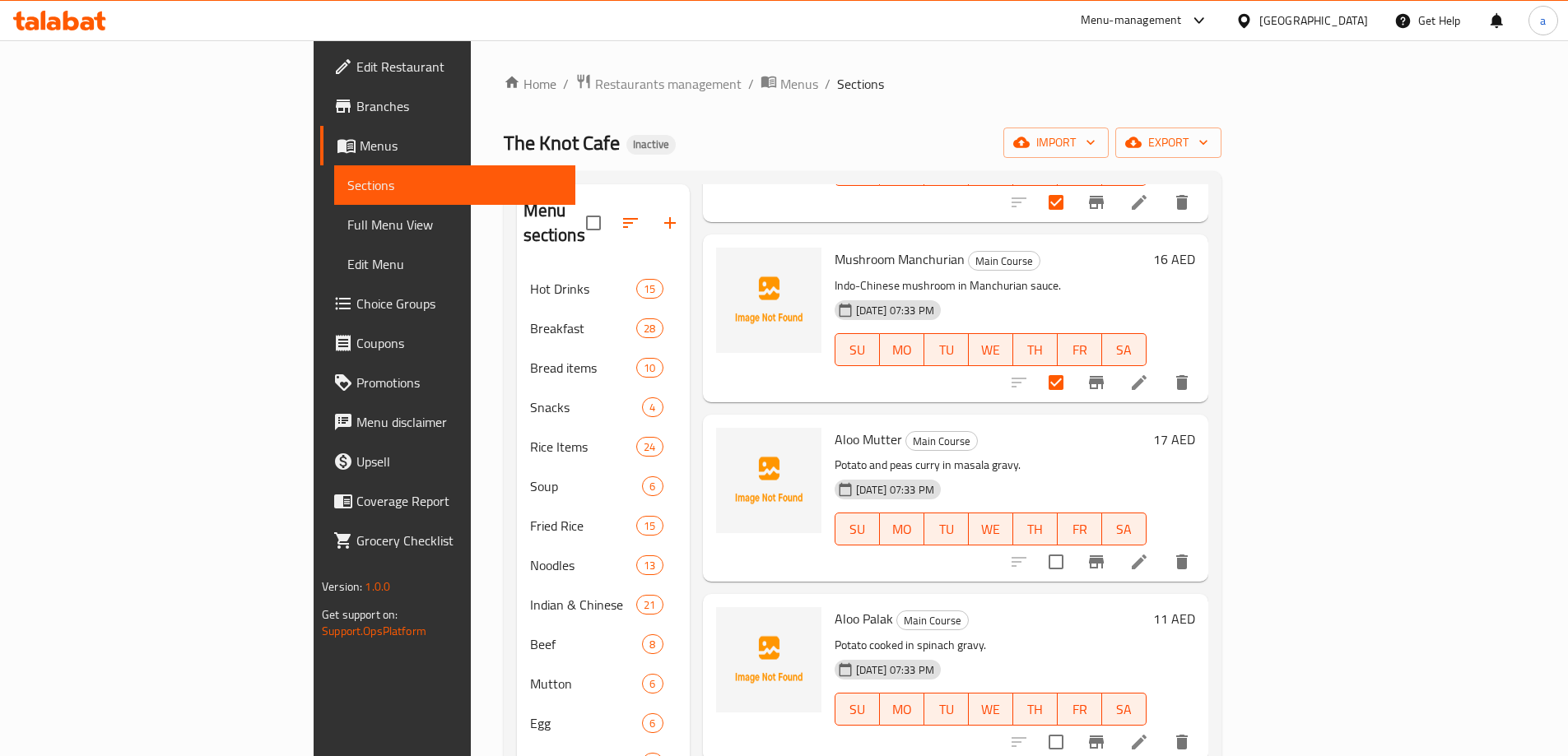
scroll to position [2551, 0]
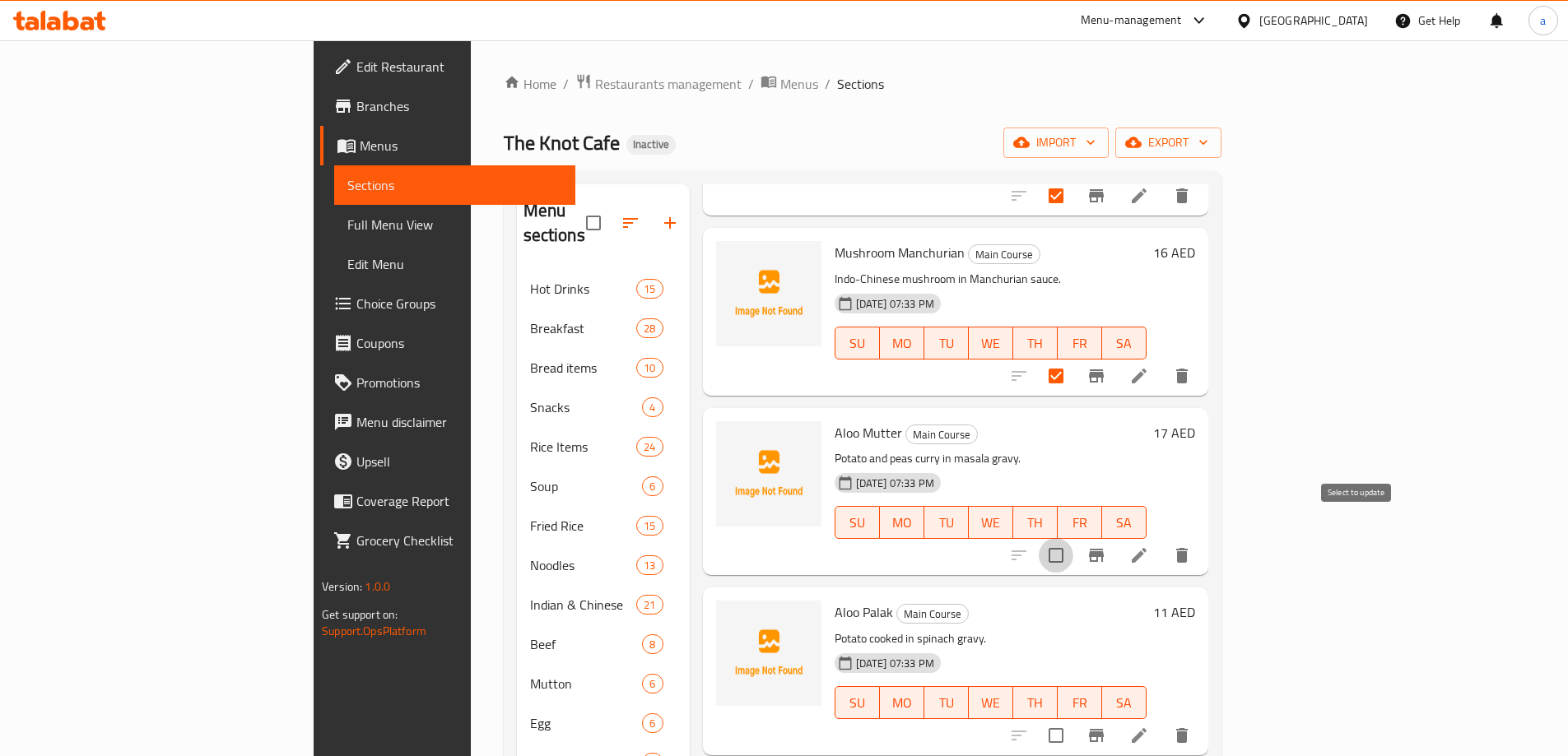
click at [1073, 538] on input "checkbox" at bounding box center [1055, 555] width 35 height 35
click at [1073, 720] on input "checkbox" at bounding box center [1055, 735] width 35 height 35
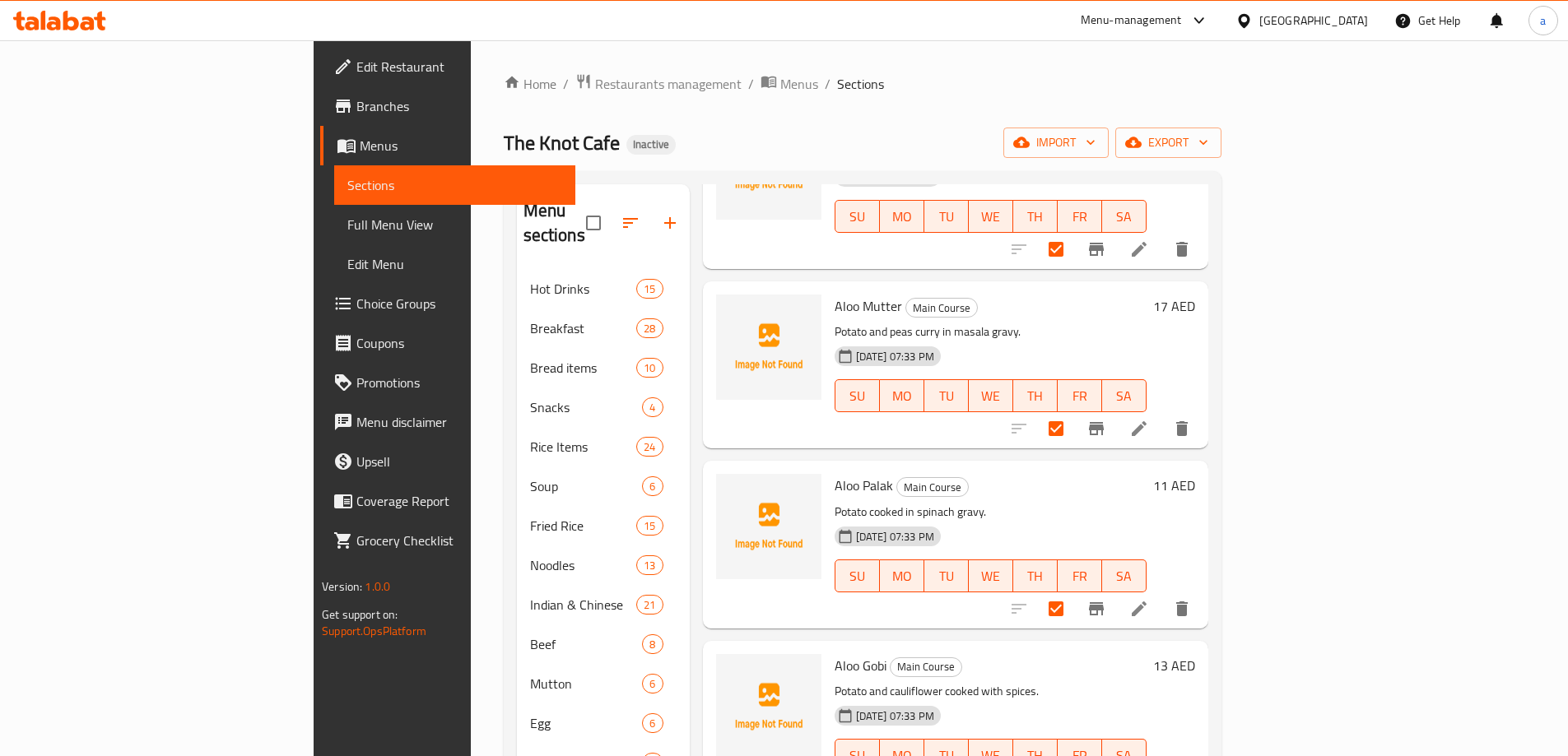
scroll to position [2797, 0]
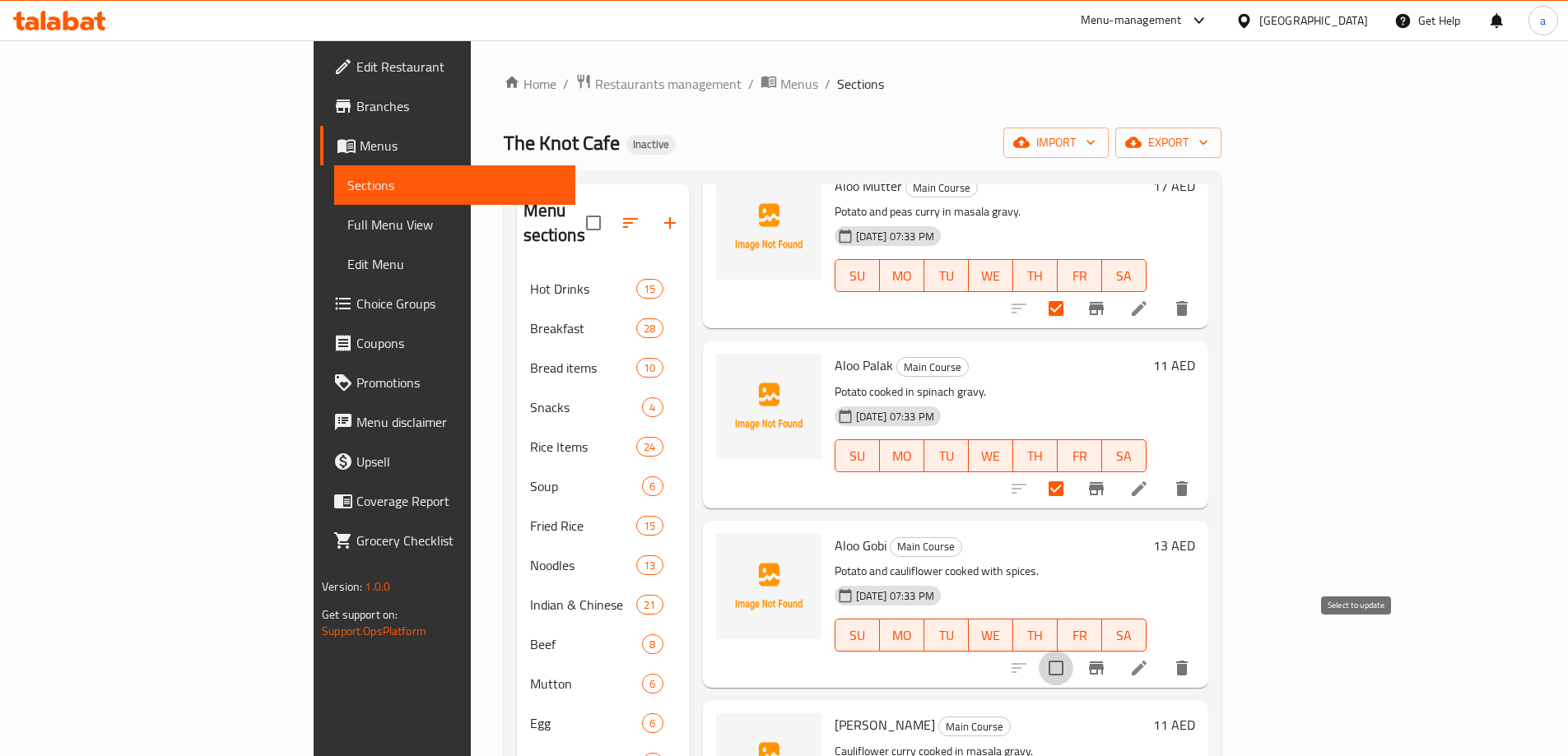
click at [1073, 651] on input "checkbox" at bounding box center [1055, 668] width 35 height 35
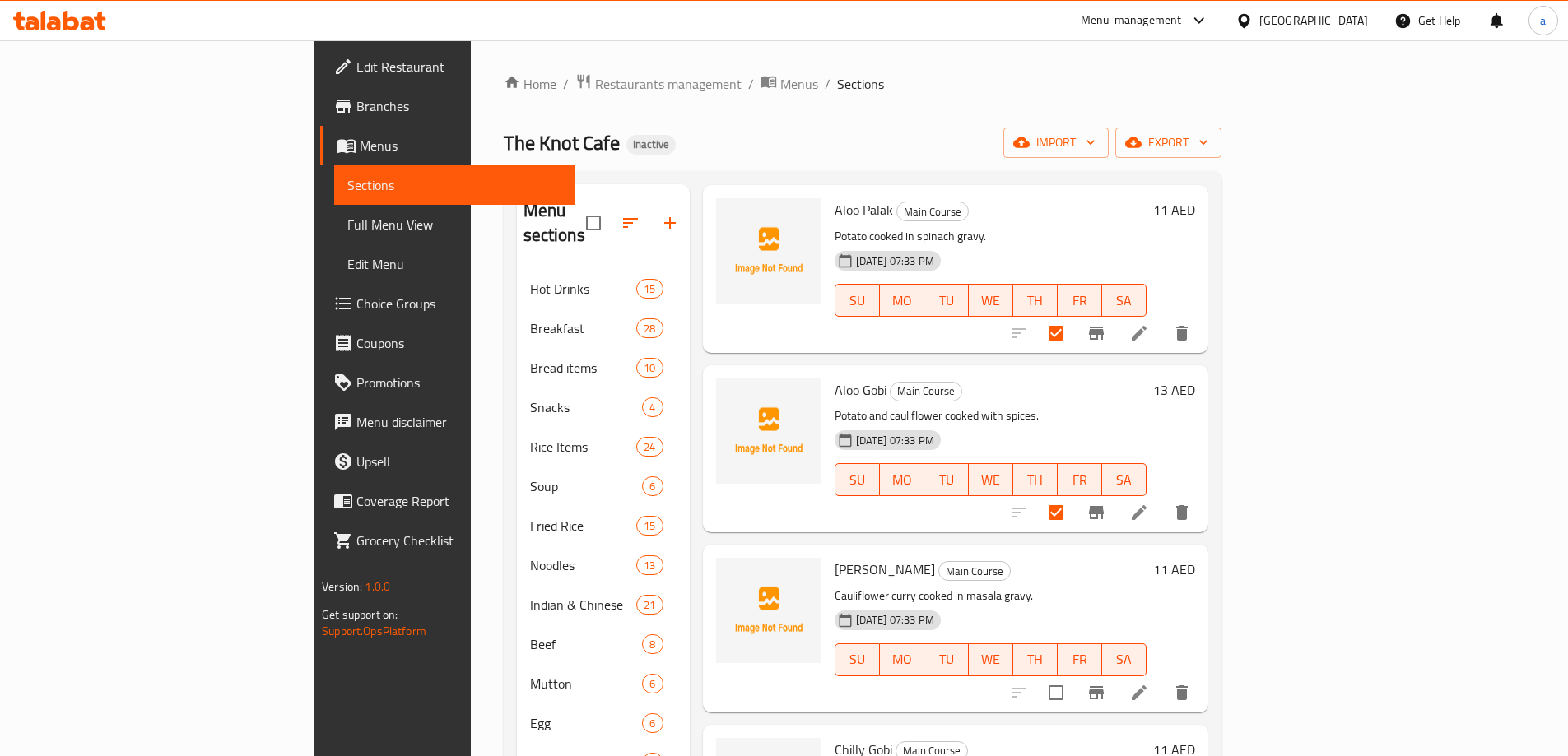
scroll to position [2962, 0]
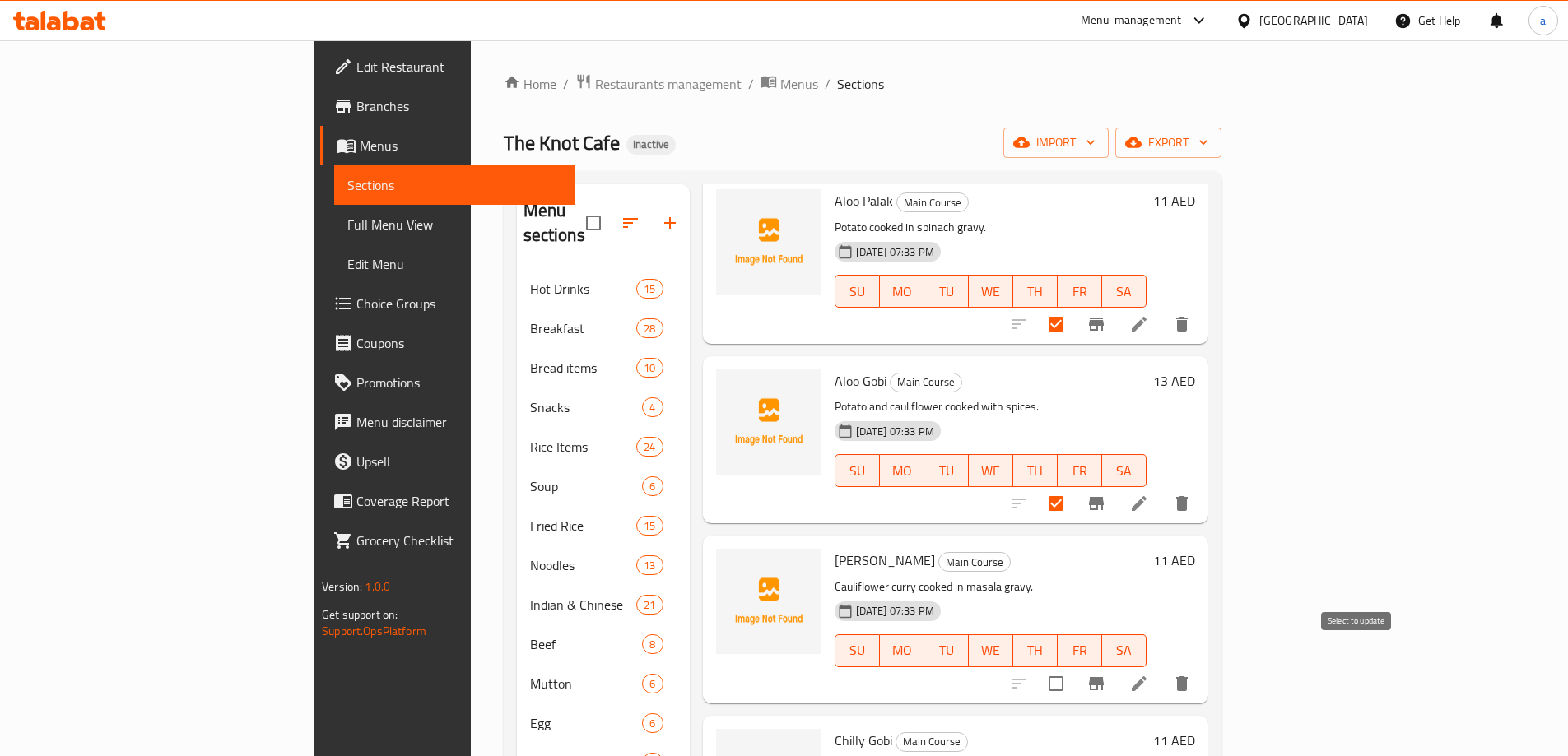
click at [1073, 669] on input "checkbox" at bounding box center [1055, 684] width 35 height 35
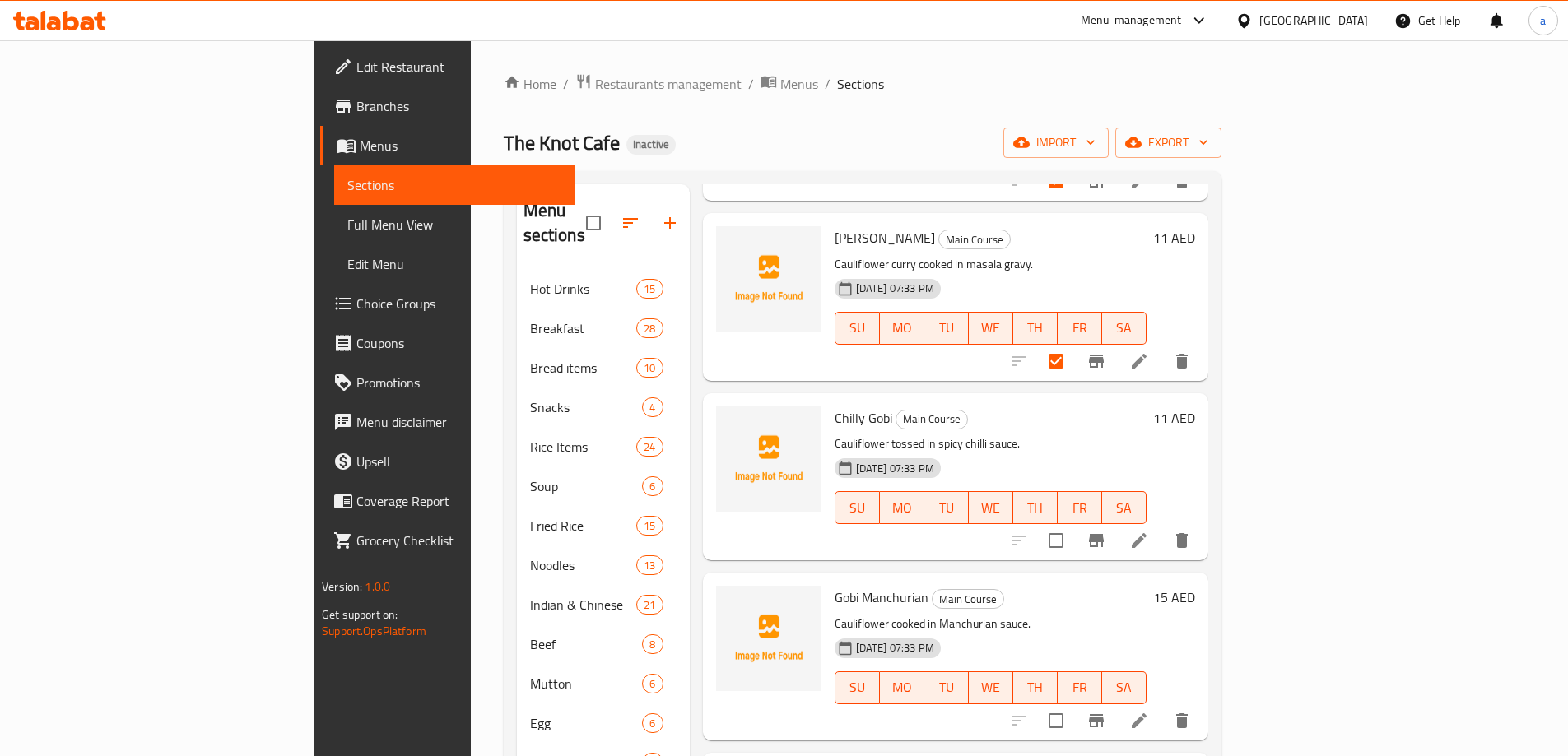
scroll to position [3291, 0]
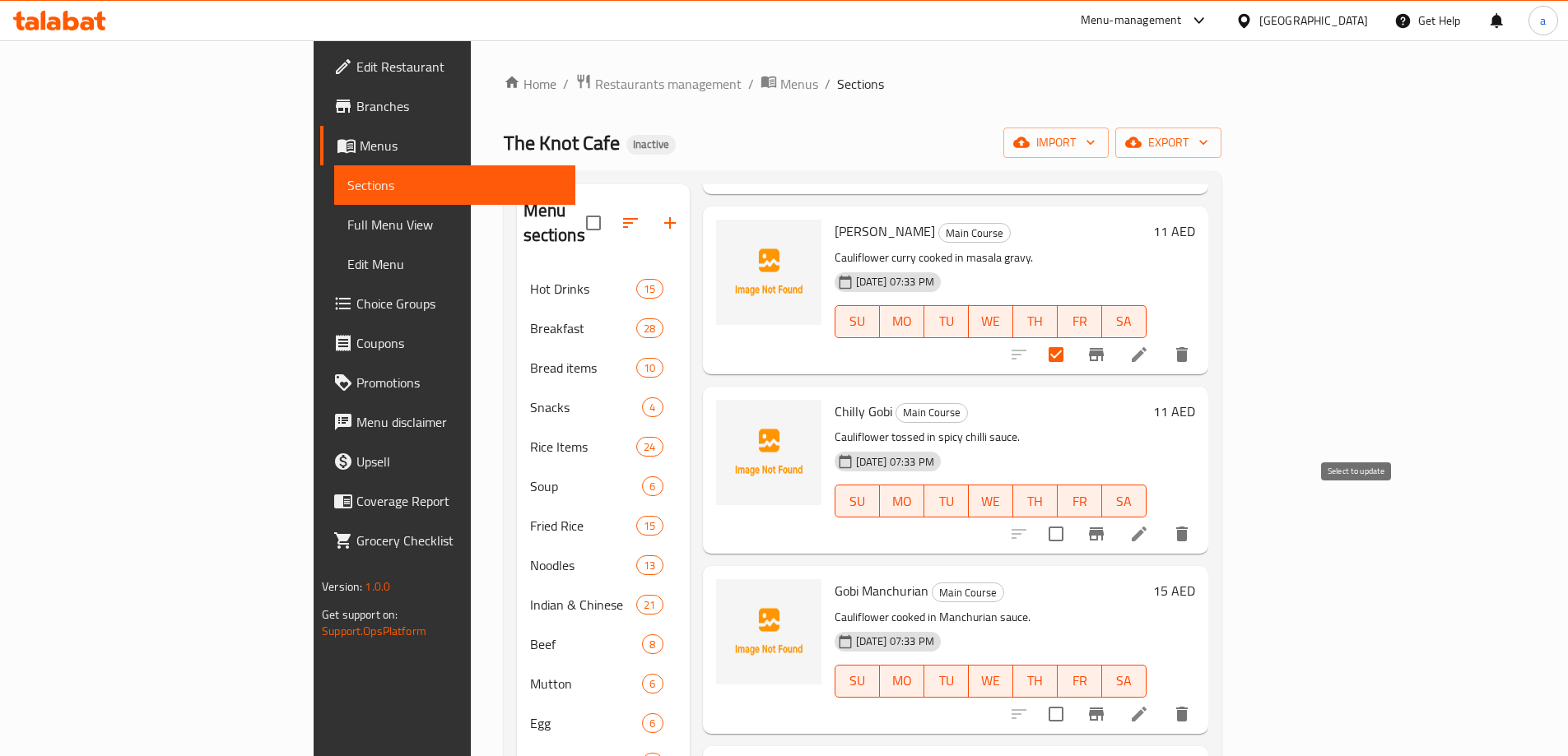
click at [1073, 517] on input "checkbox" at bounding box center [1055, 534] width 35 height 35
click at [1073, 697] on input "checkbox" at bounding box center [1055, 714] width 35 height 35
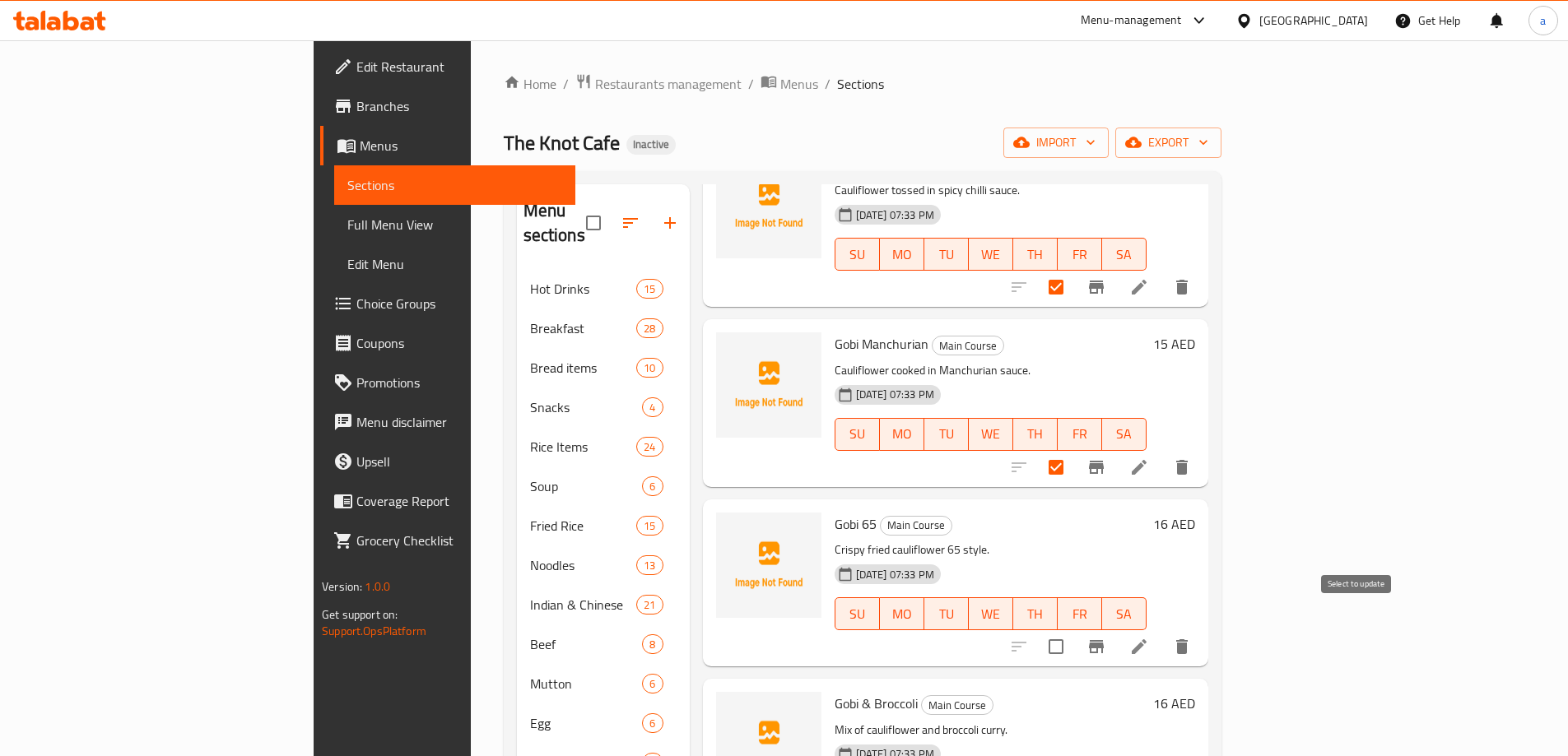
click at [1073, 629] on input "checkbox" at bounding box center [1055, 646] width 35 height 35
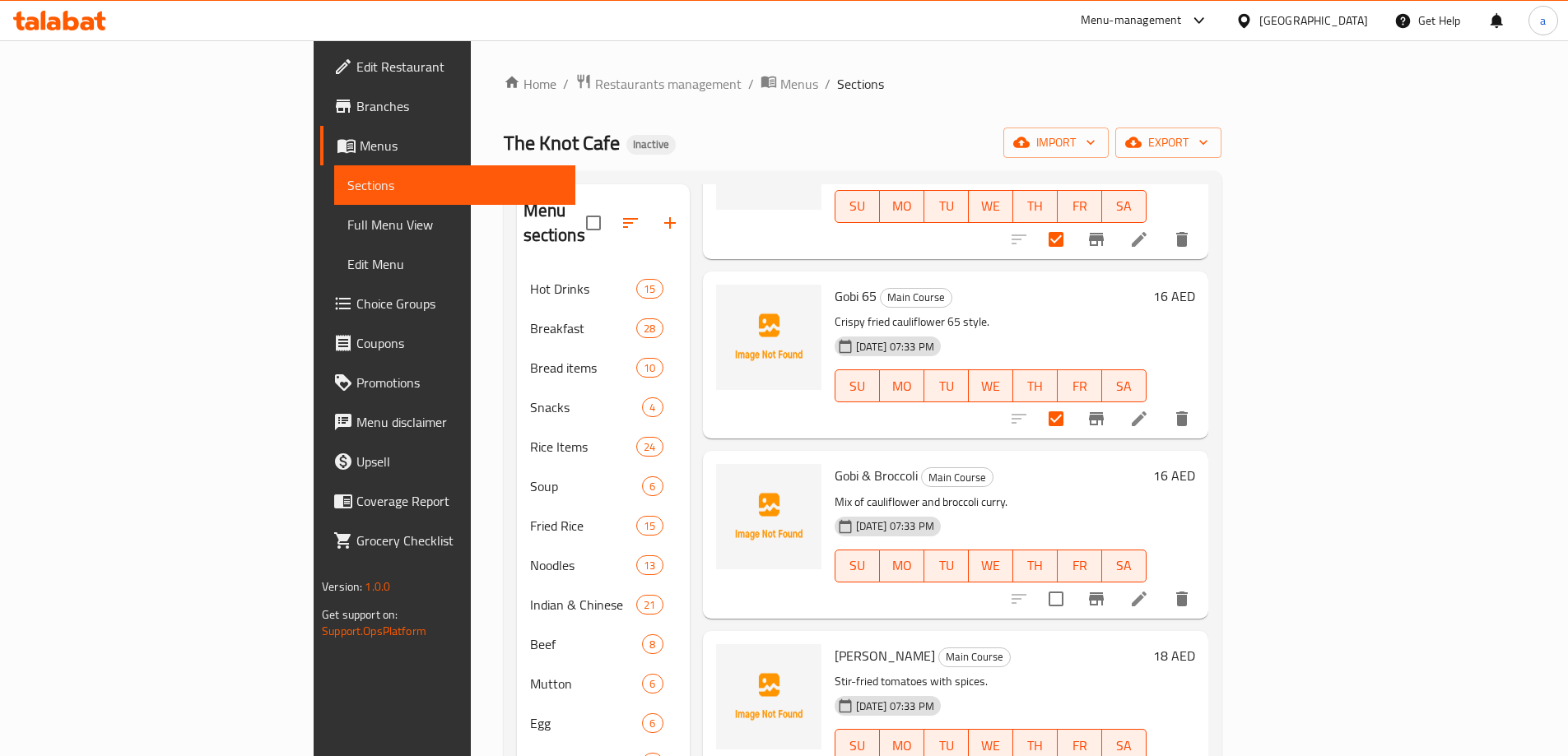
scroll to position [3786, 0]
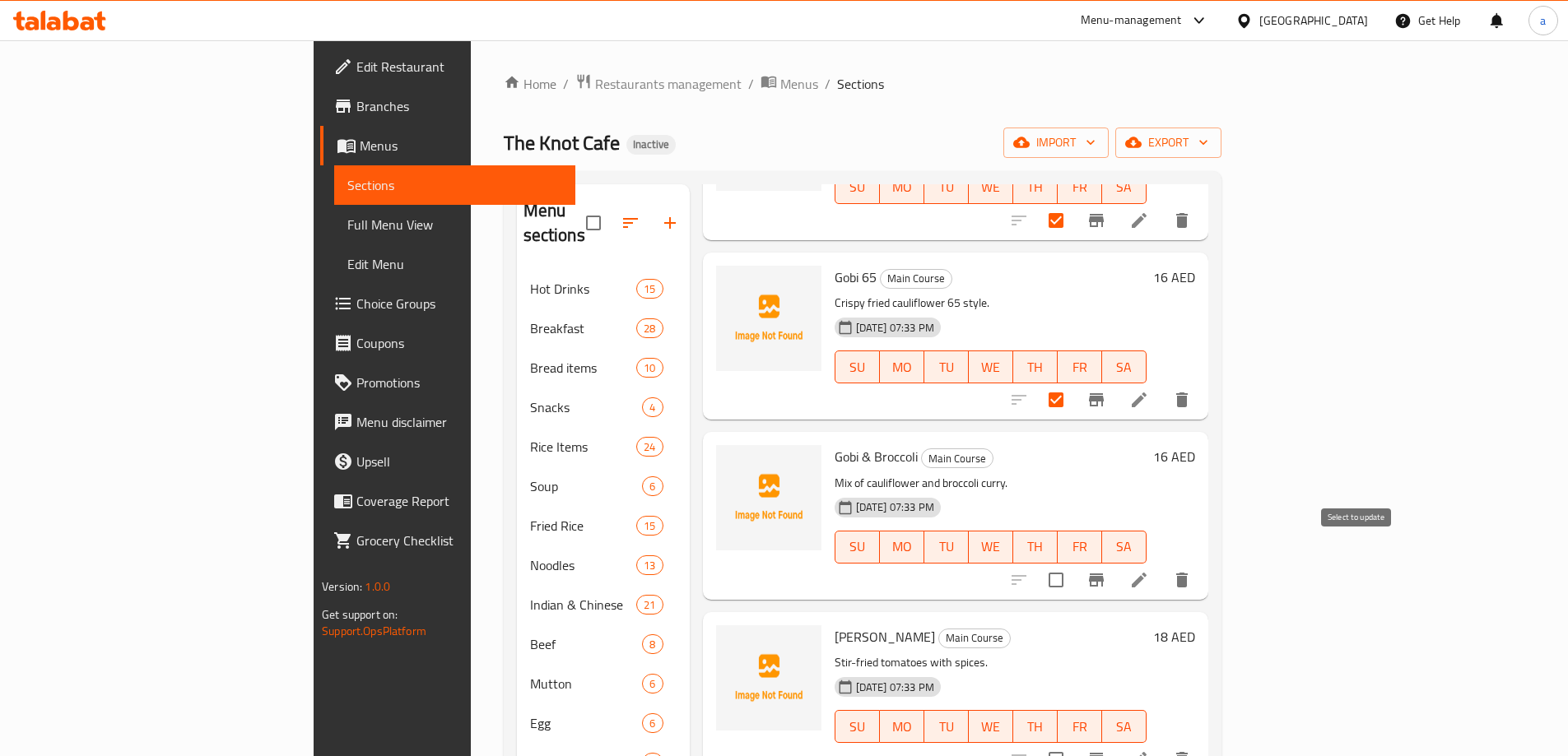
click at [1073, 563] on input "checkbox" at bounding box center [1055, 580] width 35 height 35
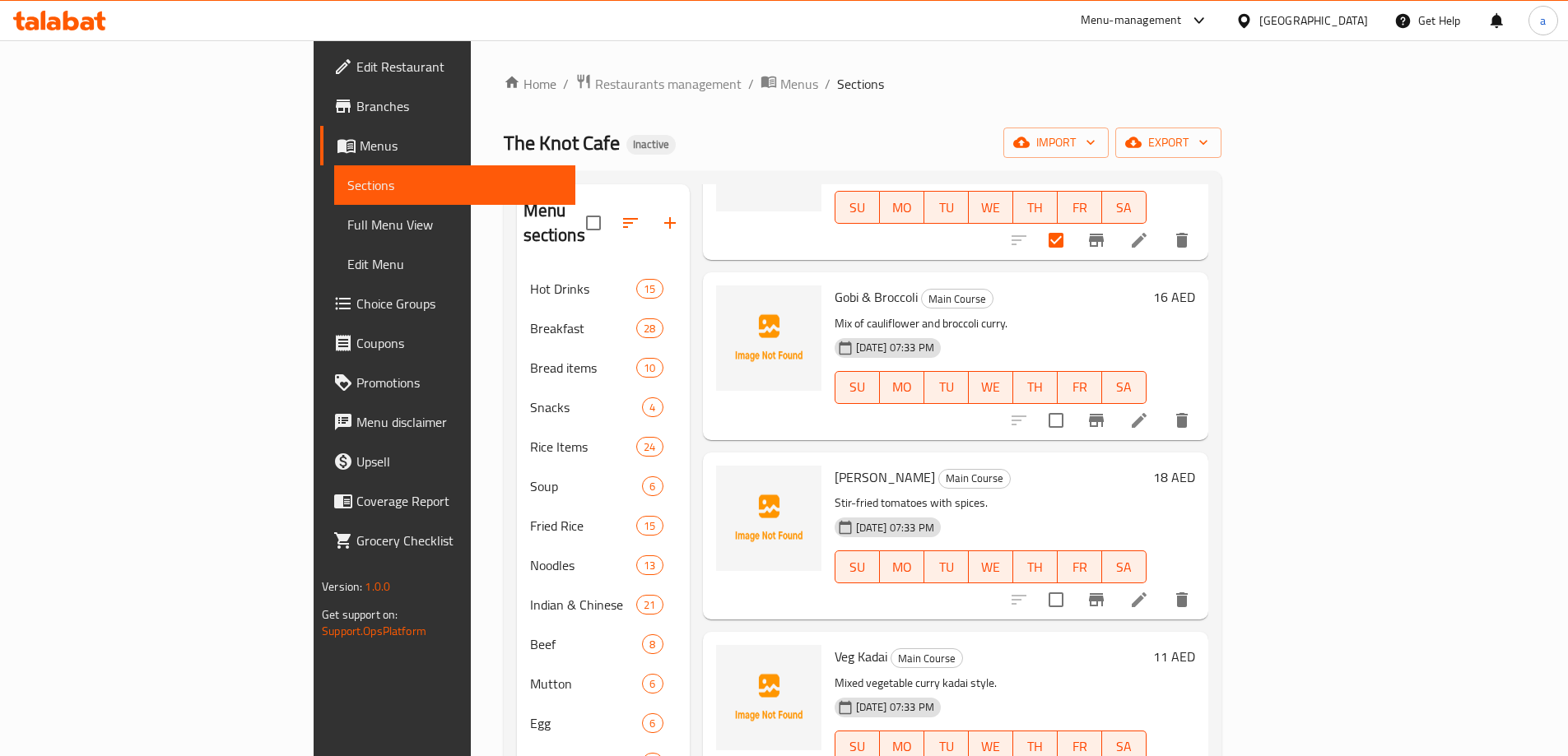
scroll to position [3950, 0]
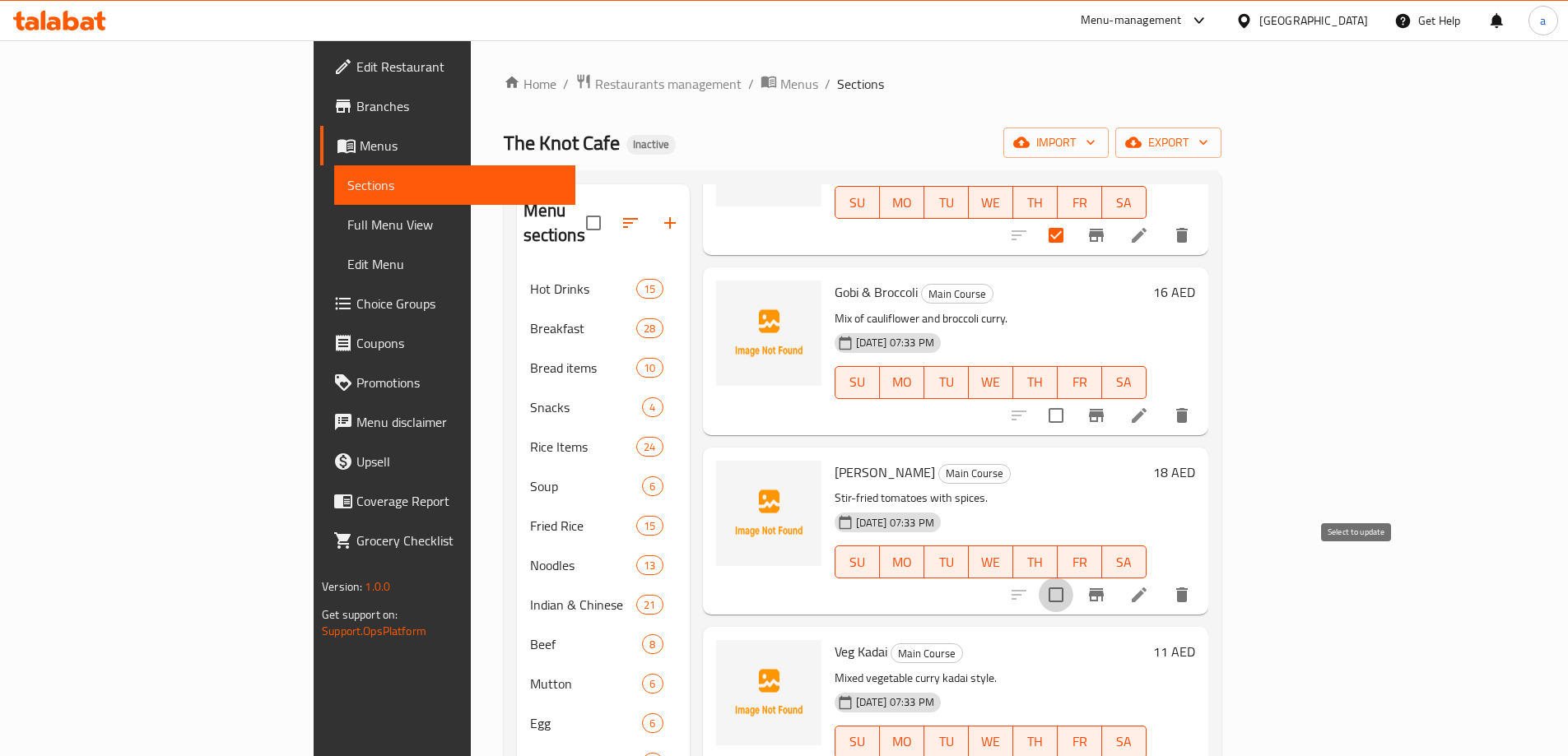
click at [1073, 577] on input "checkbox" at bounding box center [1055, 594] width 35 height 35
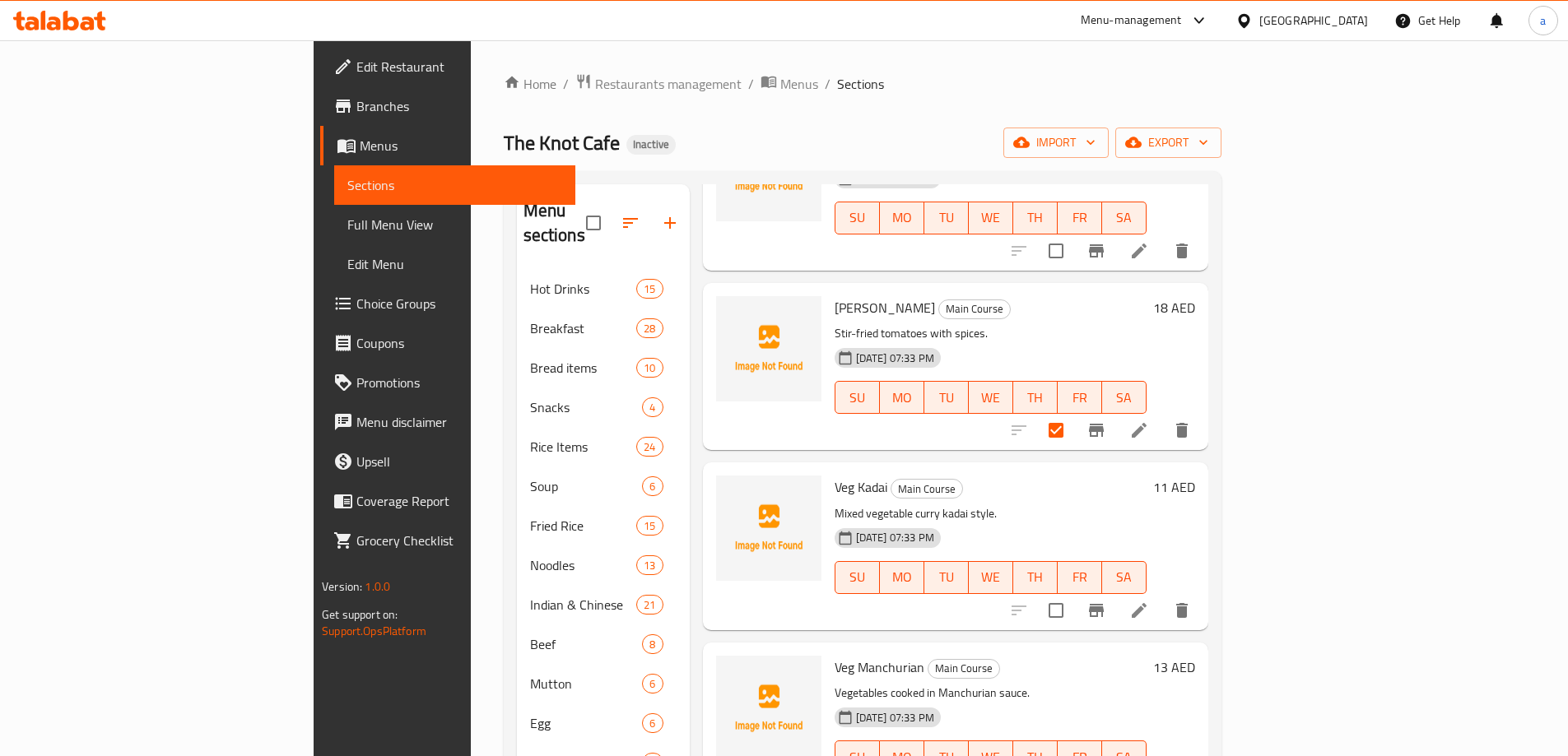
scroll to position [4197, 0]
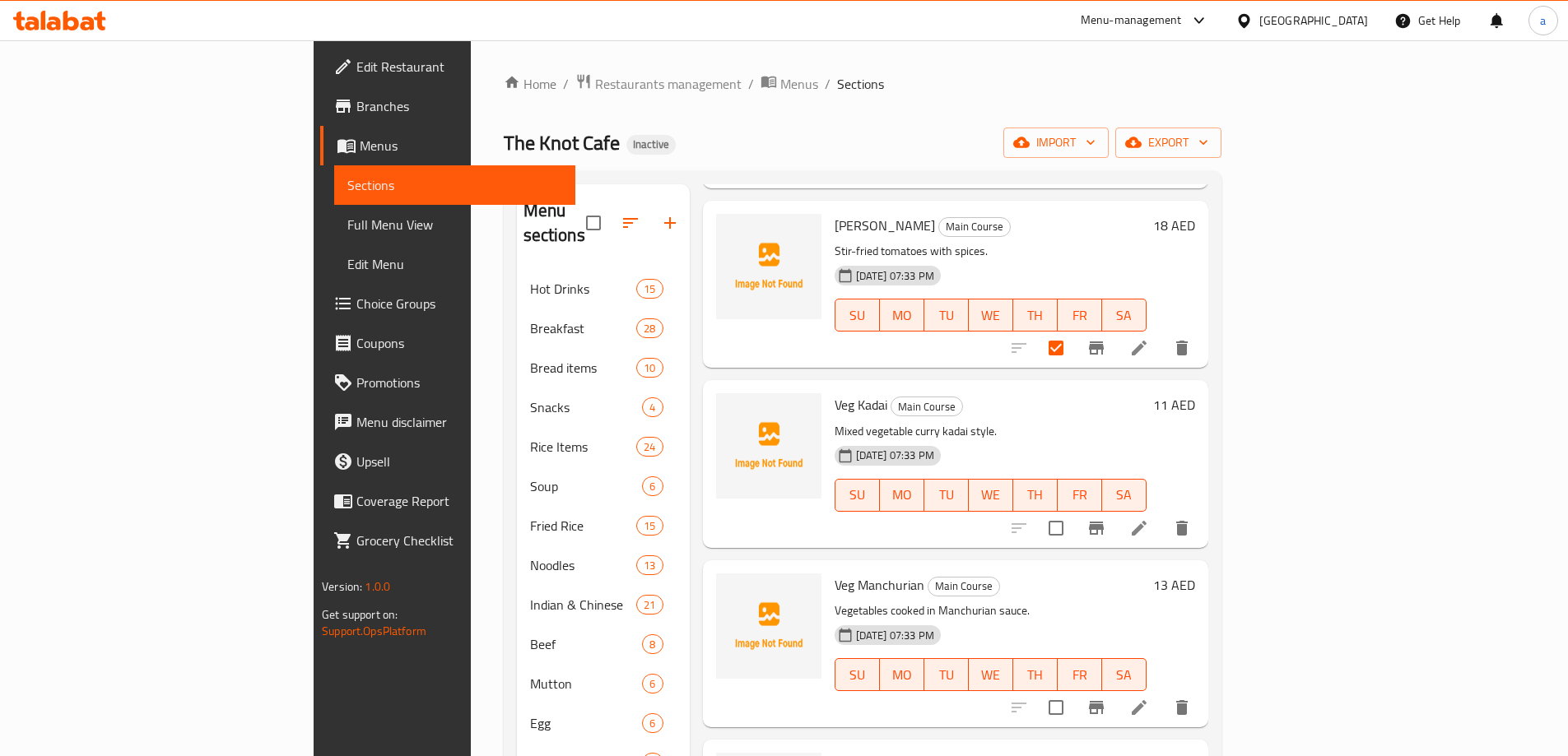
click at [1073, 511] on input "checkbox" at bounding box center [1055, 528] width 35 height 35
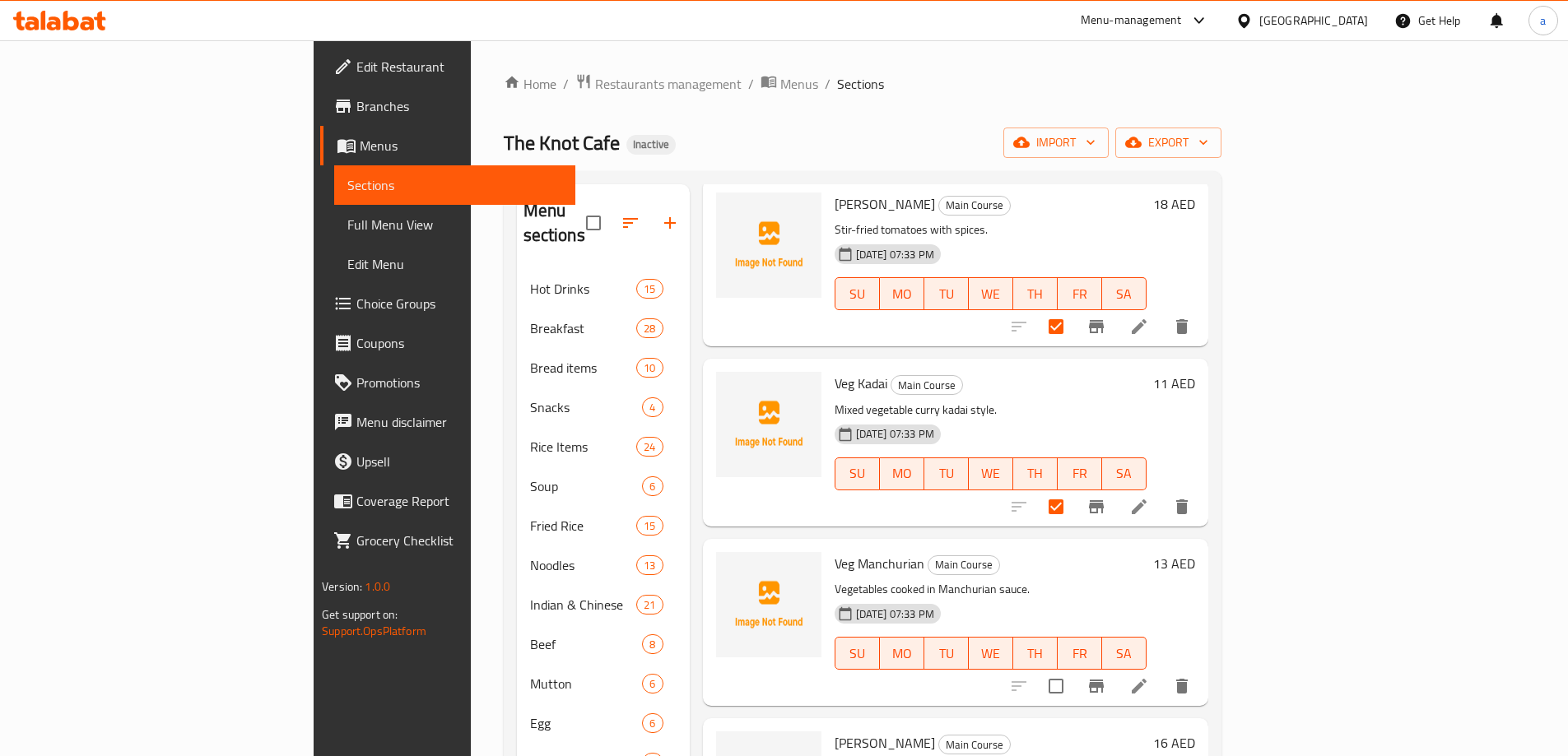
scroll to position [4240, 0]
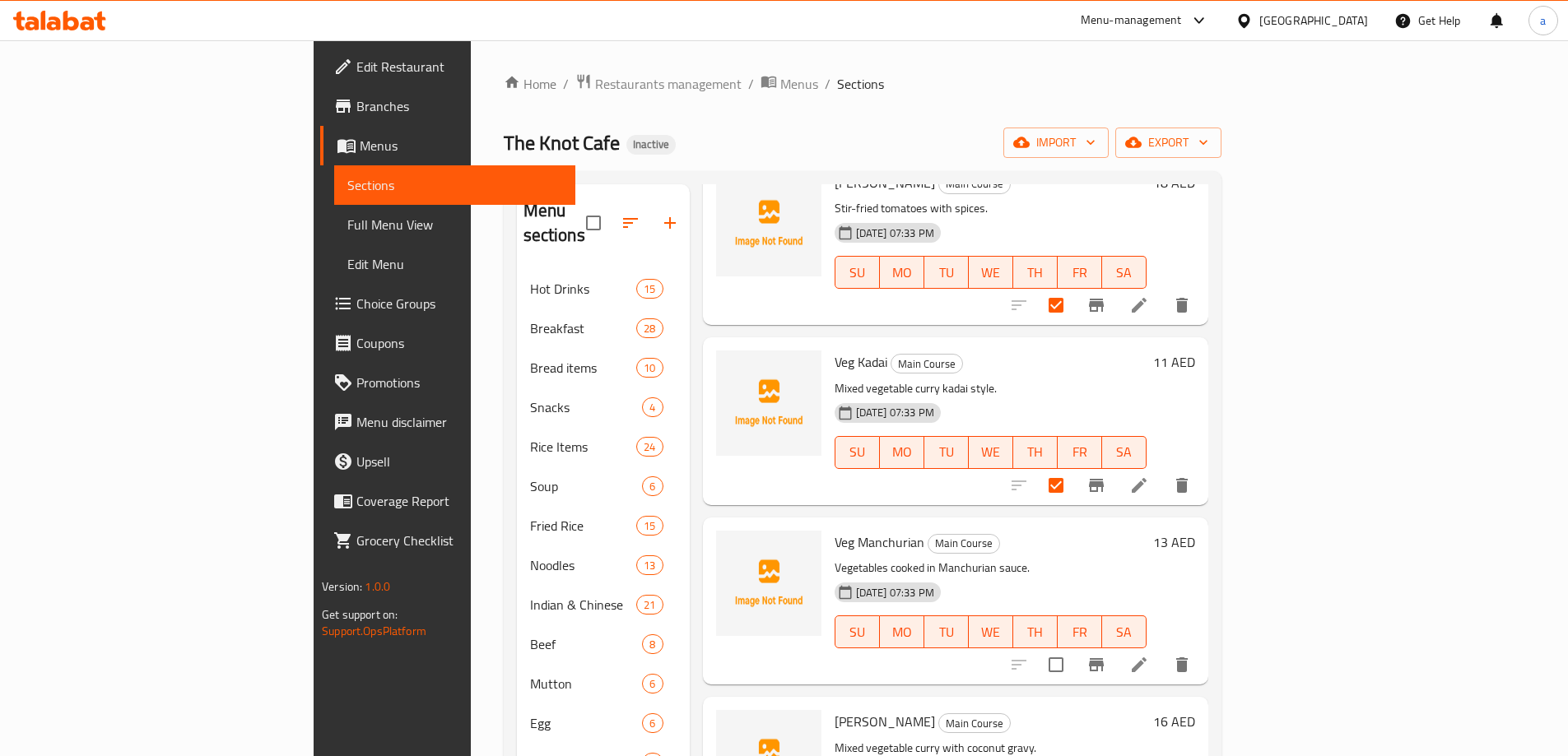
click at [1073, 648] on input "checkbox" at bounding box center [1055, 665] width 35 height 35
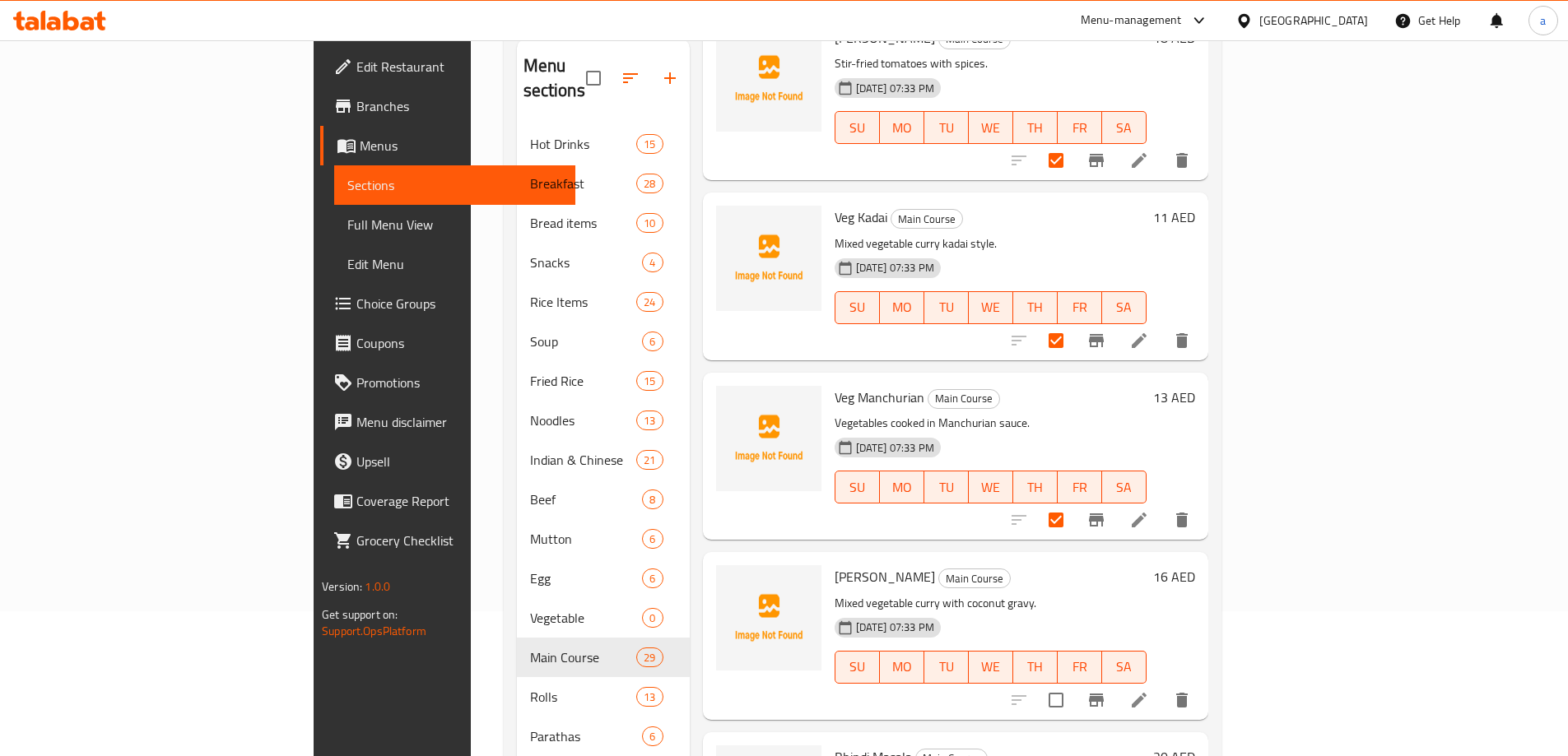
scroll to position [165, 0]
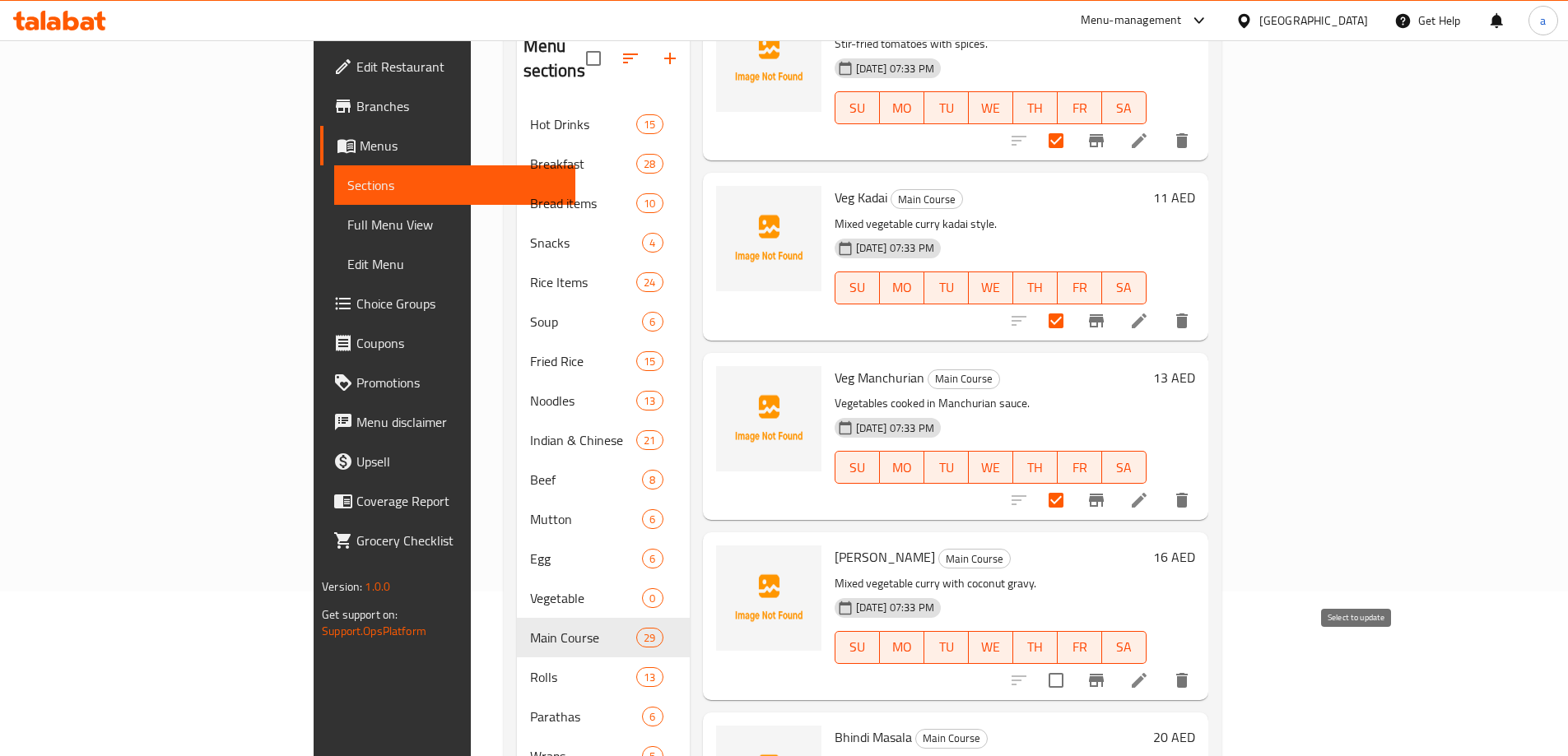
click at [1073, 665] on input "checkbox" at bounding box center [1055, 680] width 35 height 35
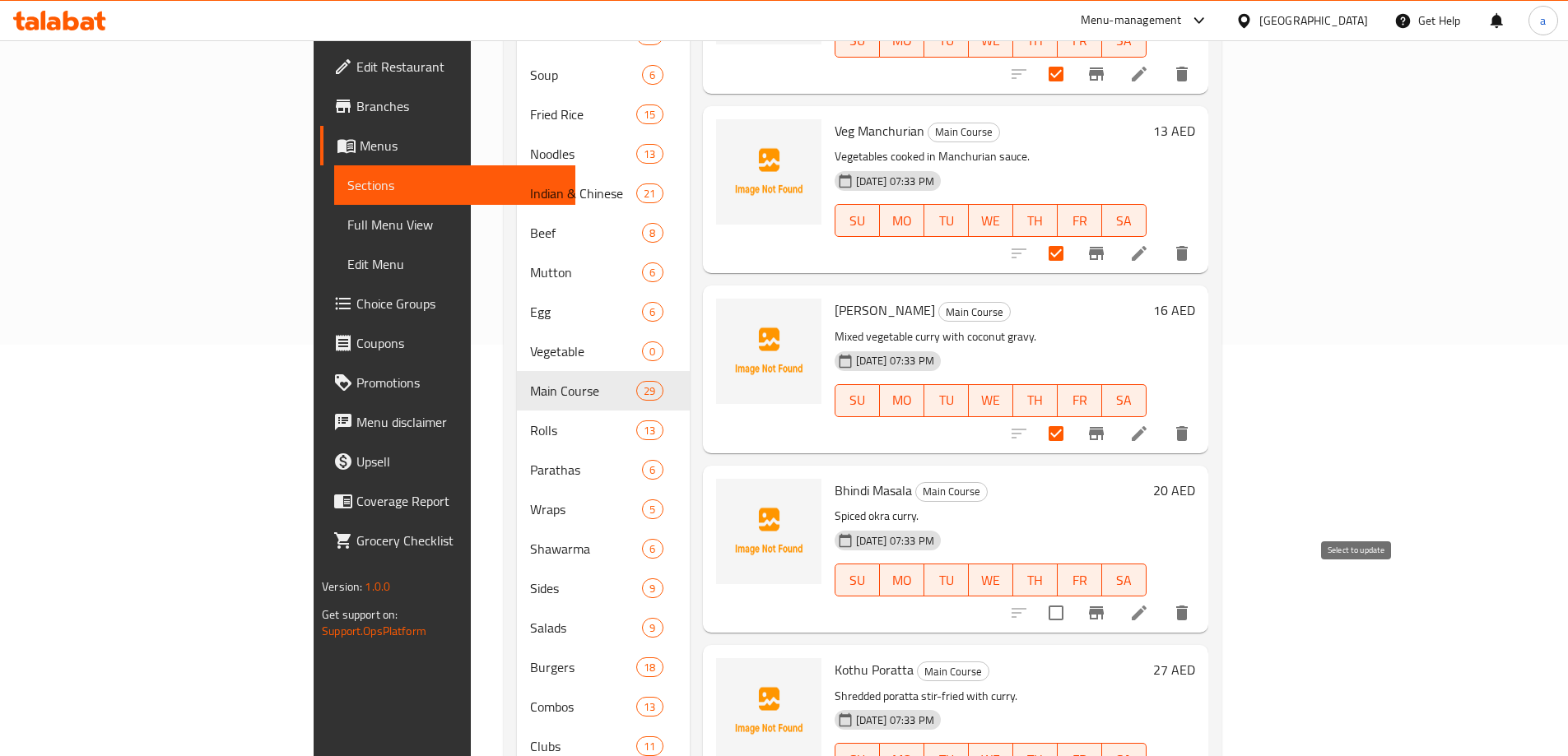
click at [1073, 596] on input "checkbox" at bounding box center [1055, 613] width 35 height 35
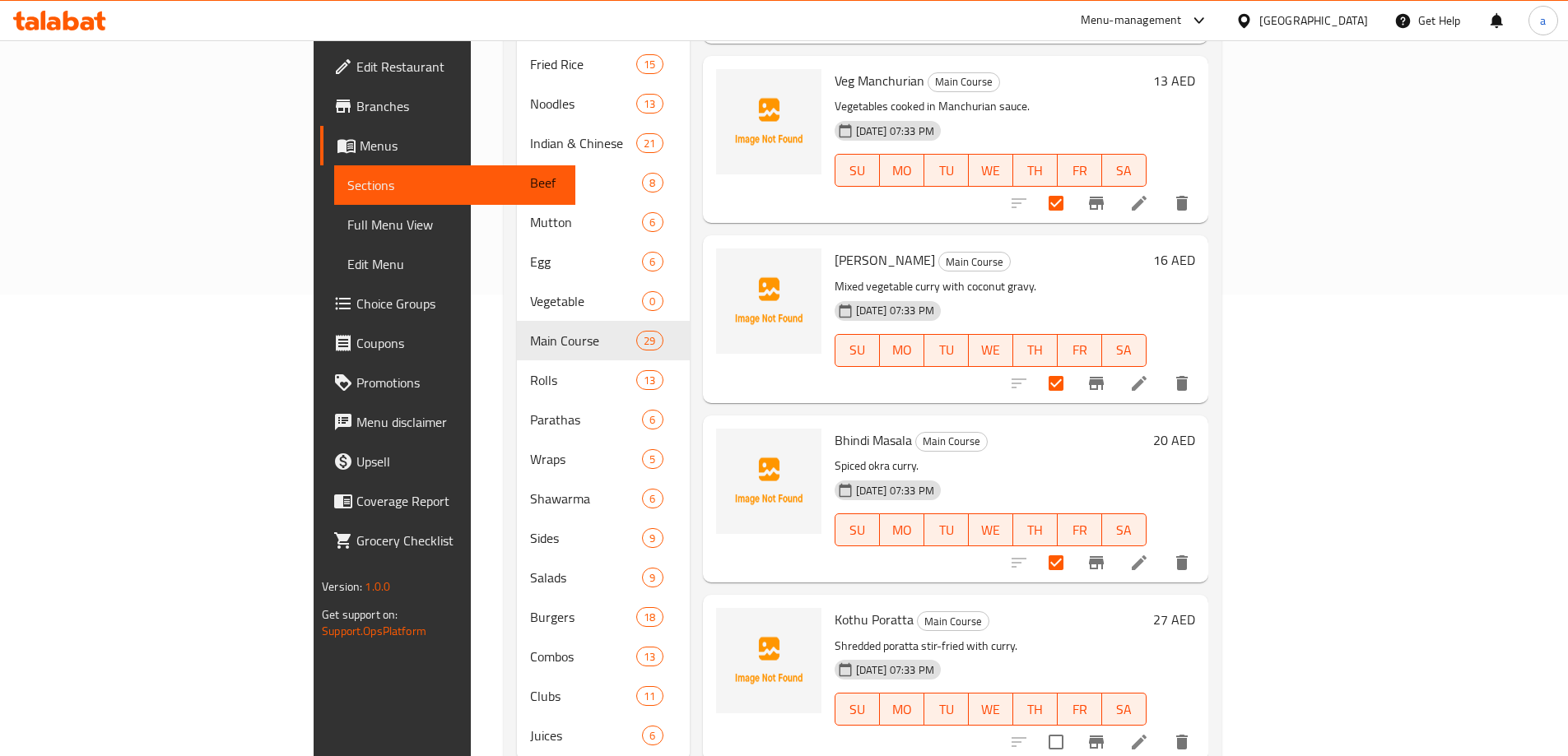
scroll to position [489, 0]
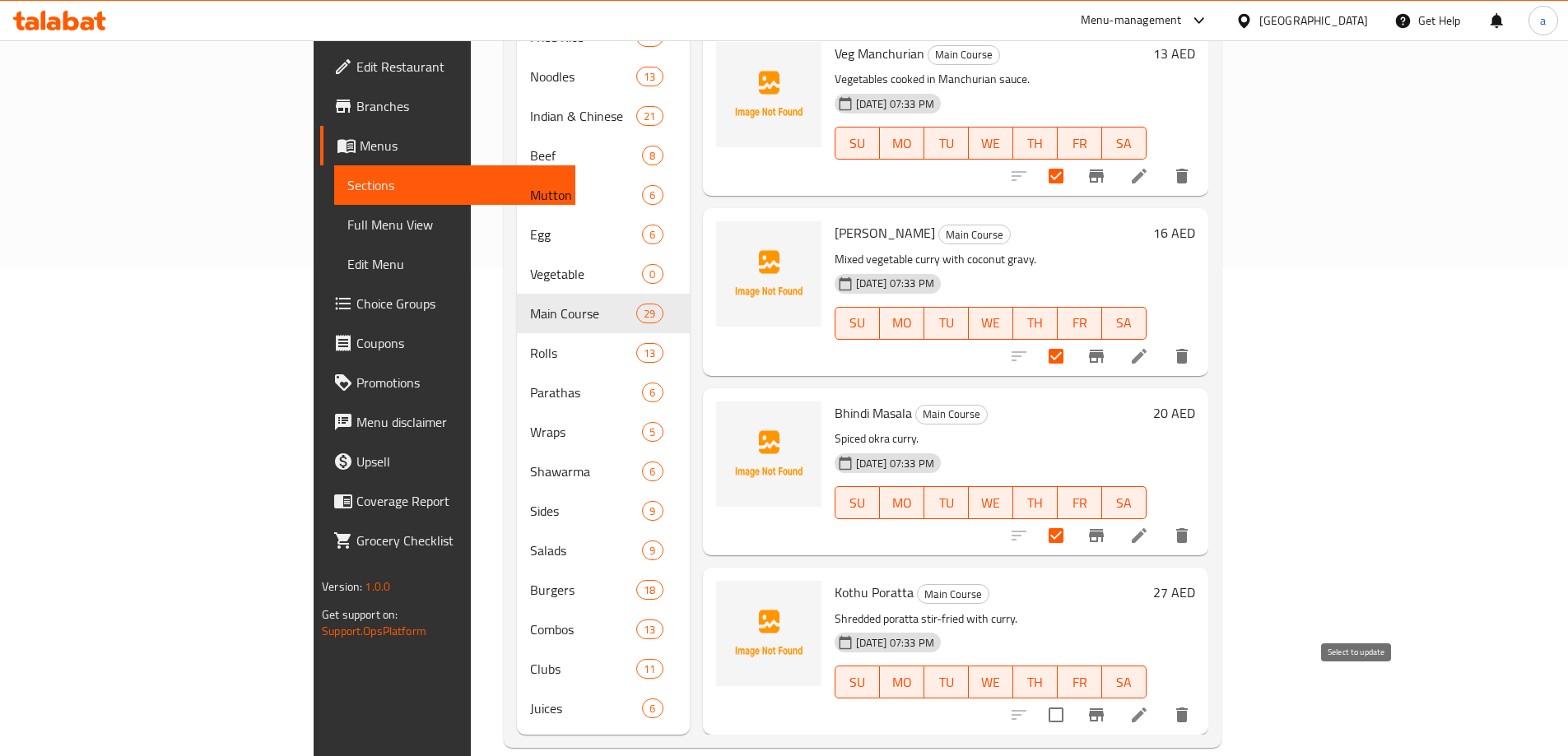
click at [1073, 698] on input "checkbox" at bounding box center [1055, 715] width 35 height 35
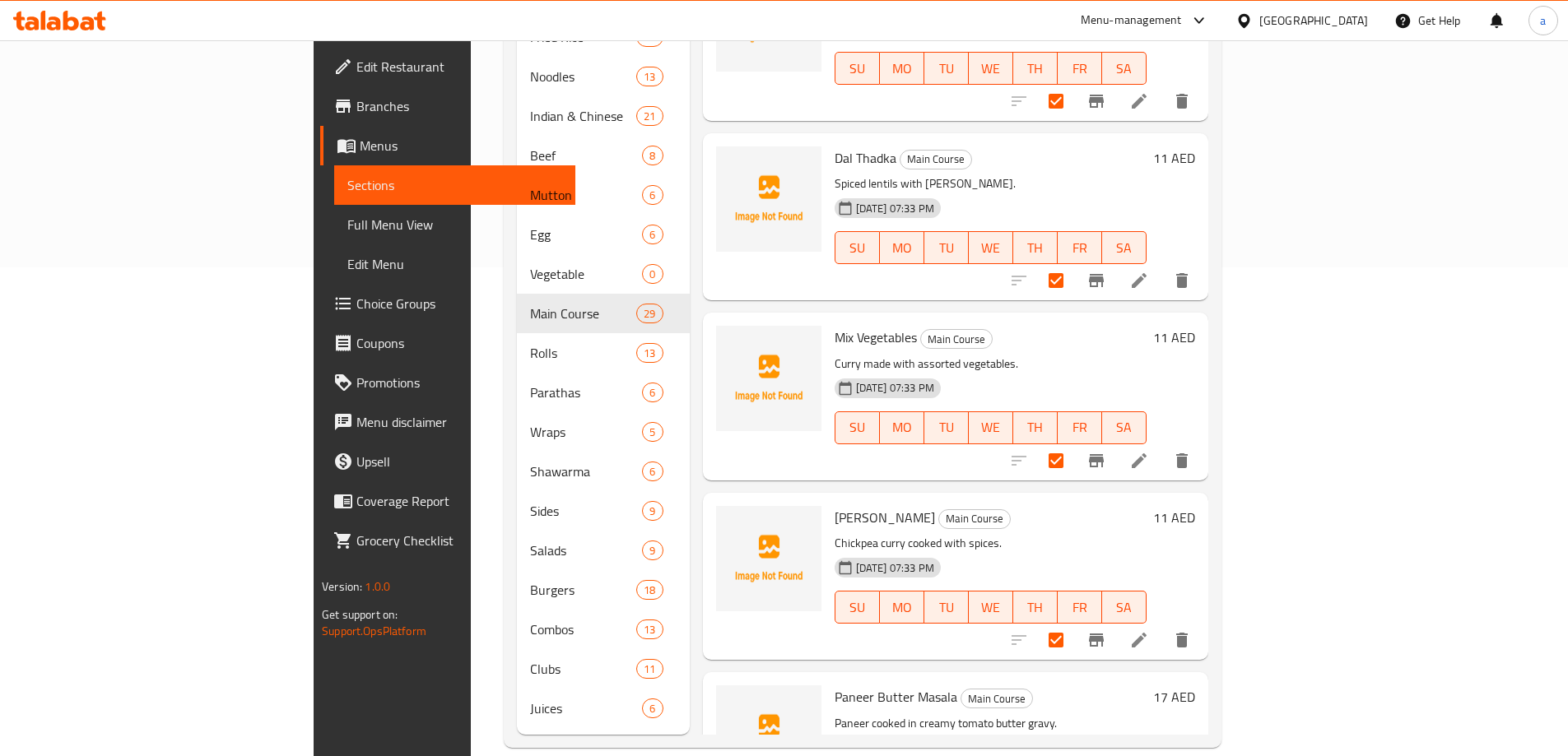
scroll to position [77, 0]
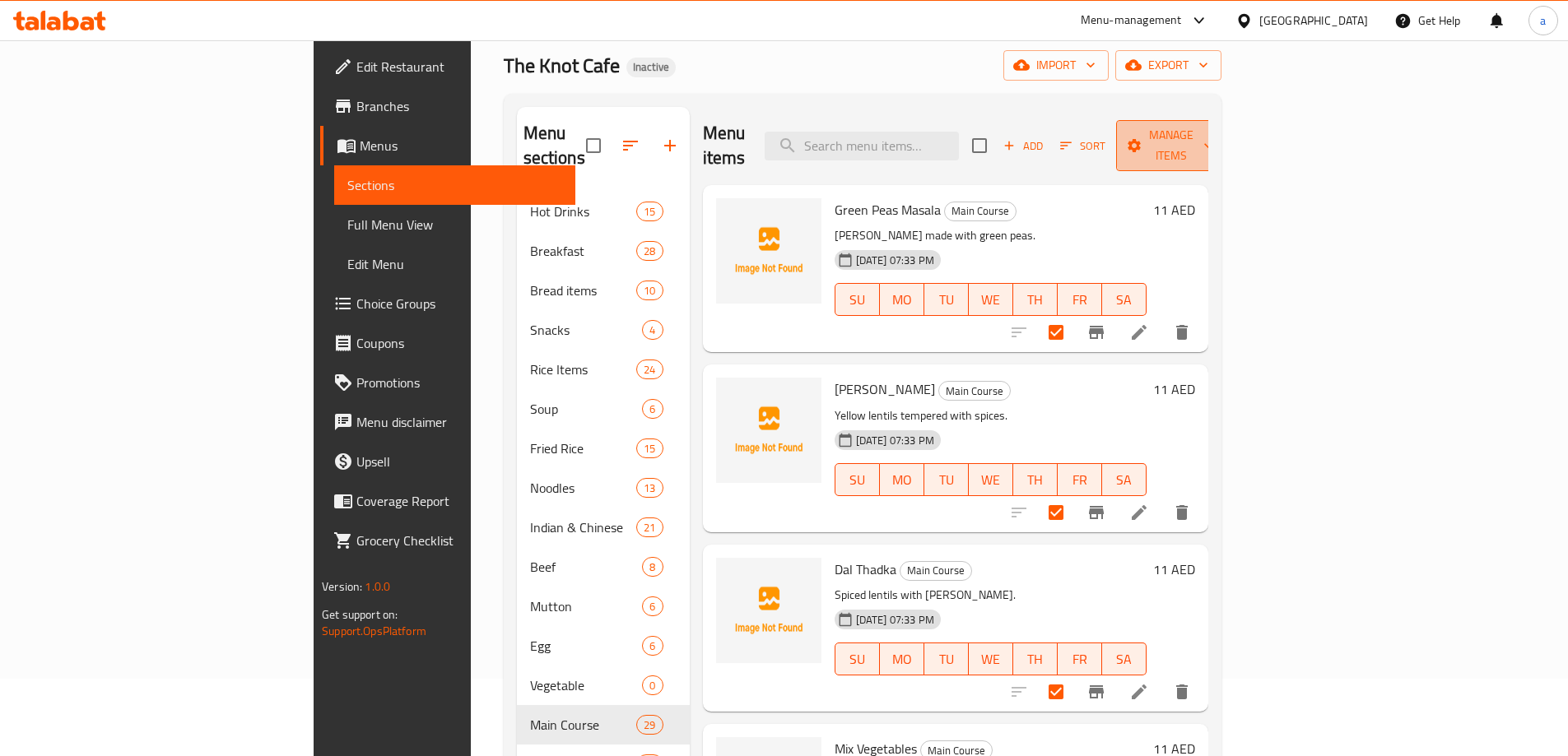
click at [1213, 141] on span "Manage items" at bounding box center [1171, 146] width 84 height 41
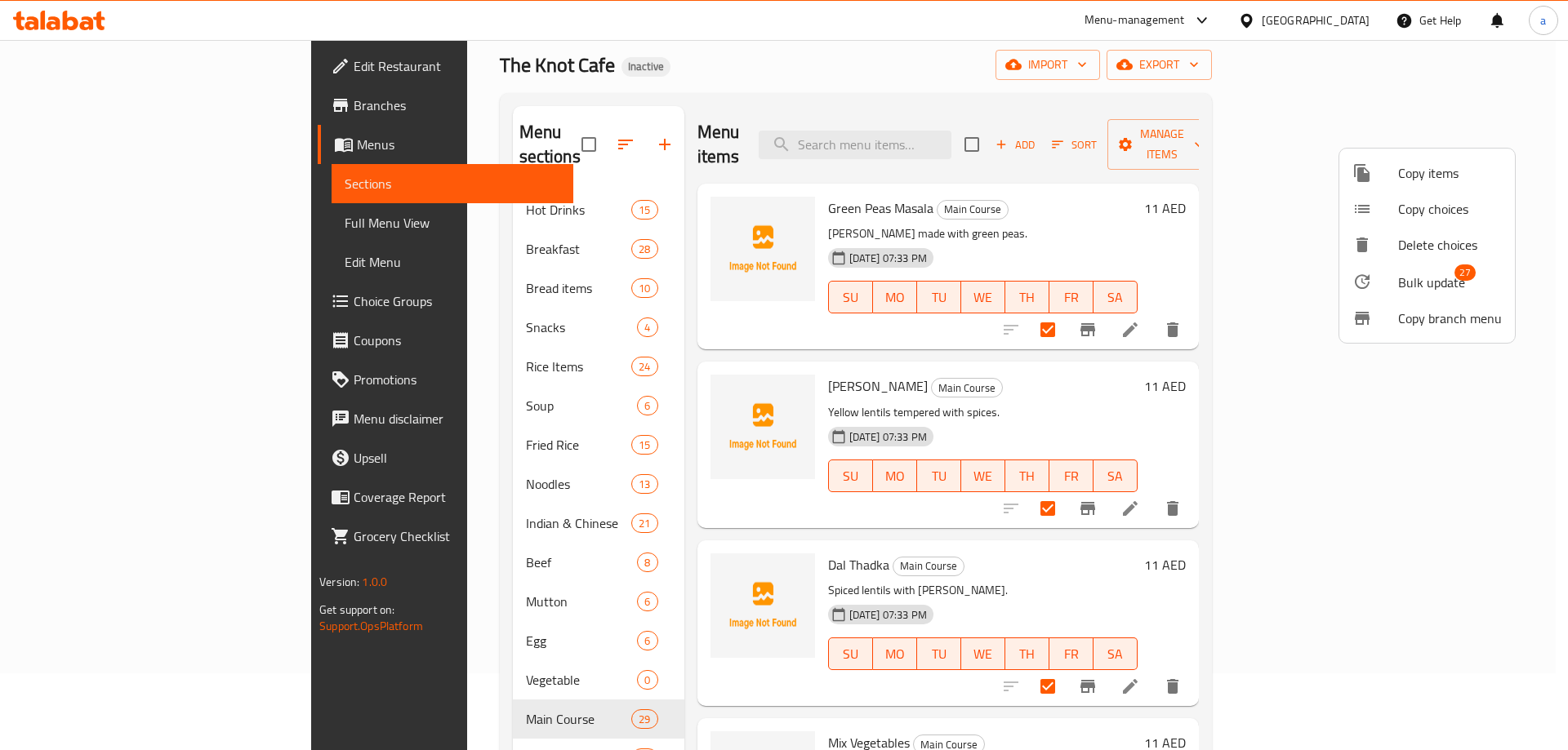
click at [1445, 275] on span "Bulk update" at bounding box center [1432, 282] width 67 height 20
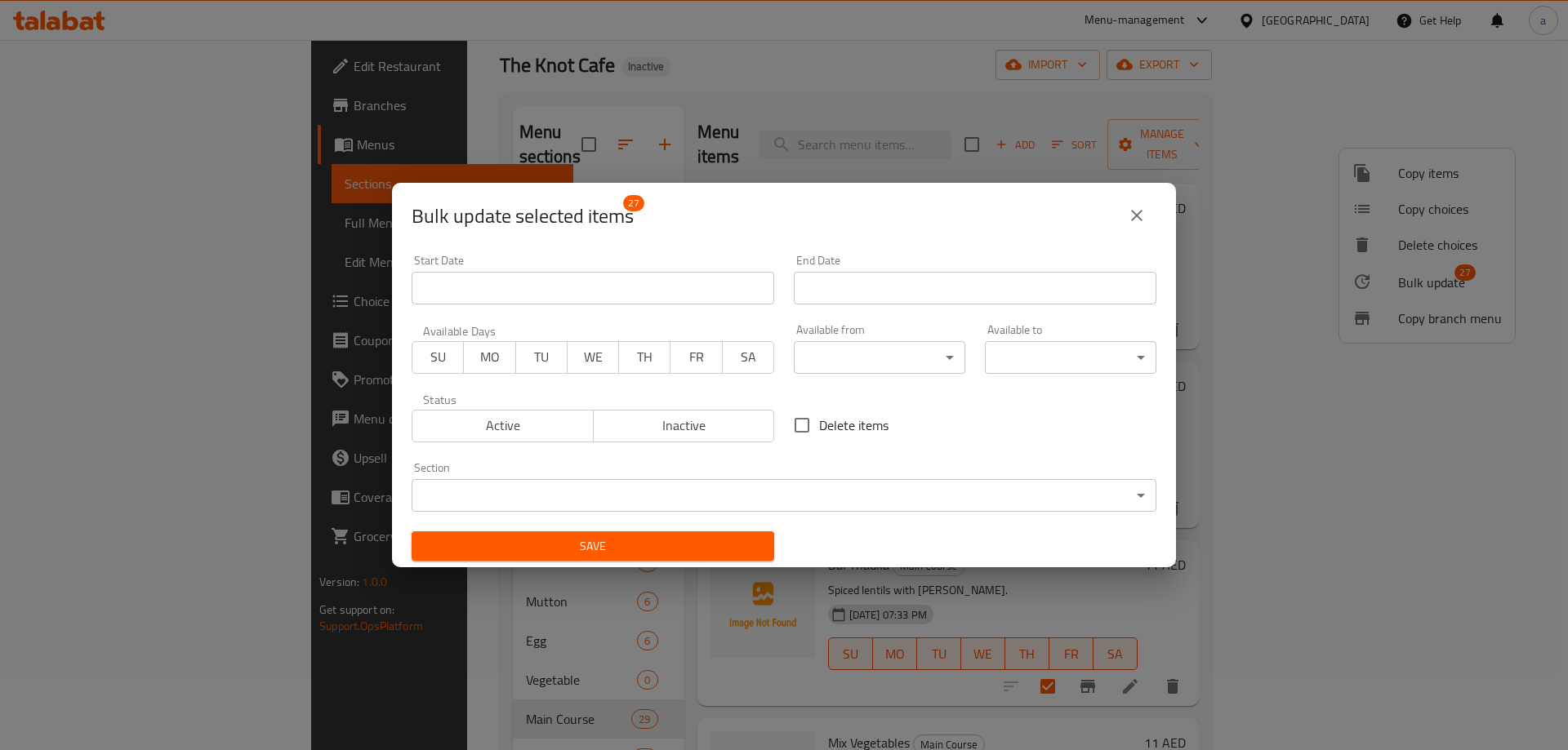
click at [1001, 503] on body "​ Menu-management United Arab Emirates Get Help a Edit Restaurant Branches Menu…" at bounding box center [784, 318] width 1568 height 710
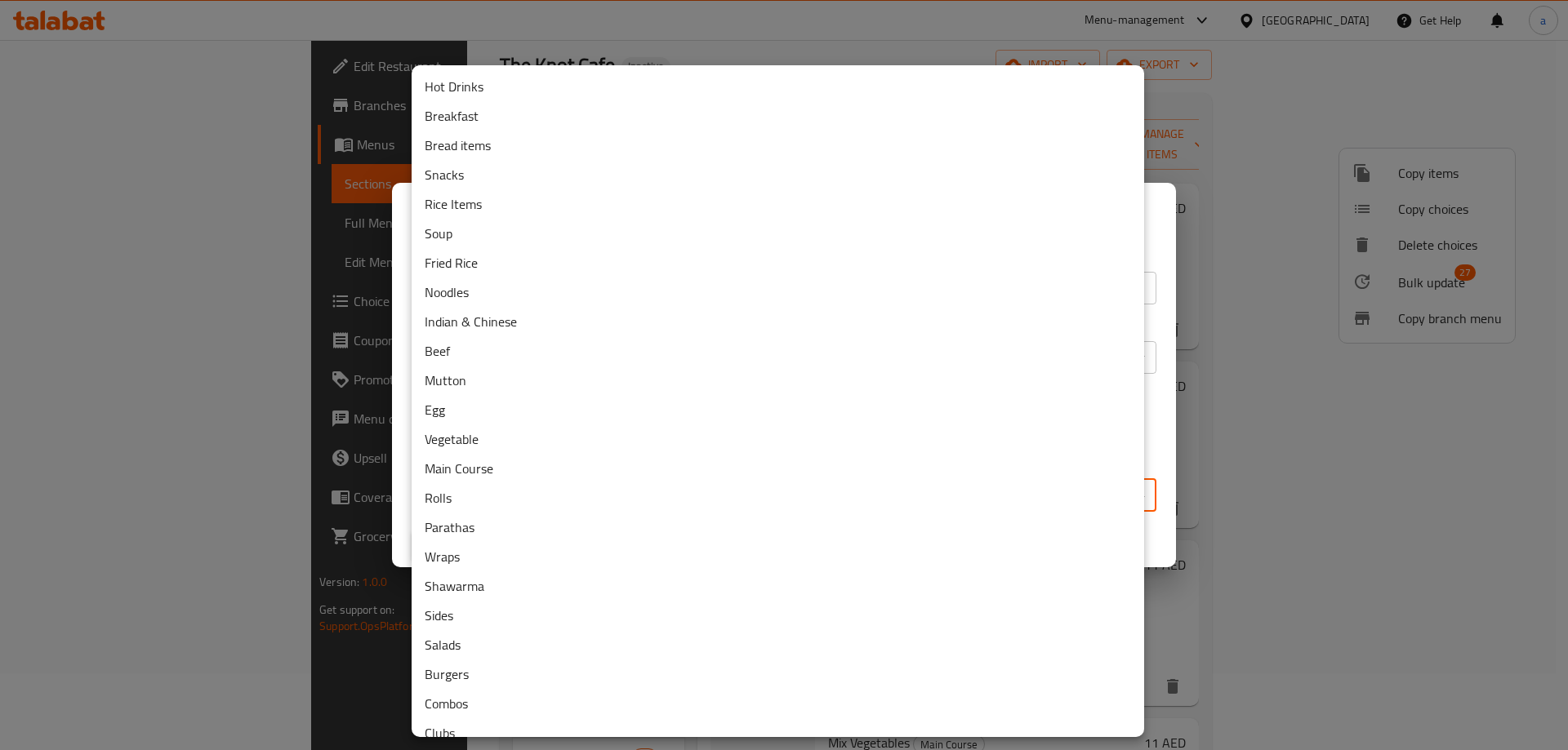
click at [494, 444] on li "Vegetable" at bounding box center [777, 439] width 733 height 30
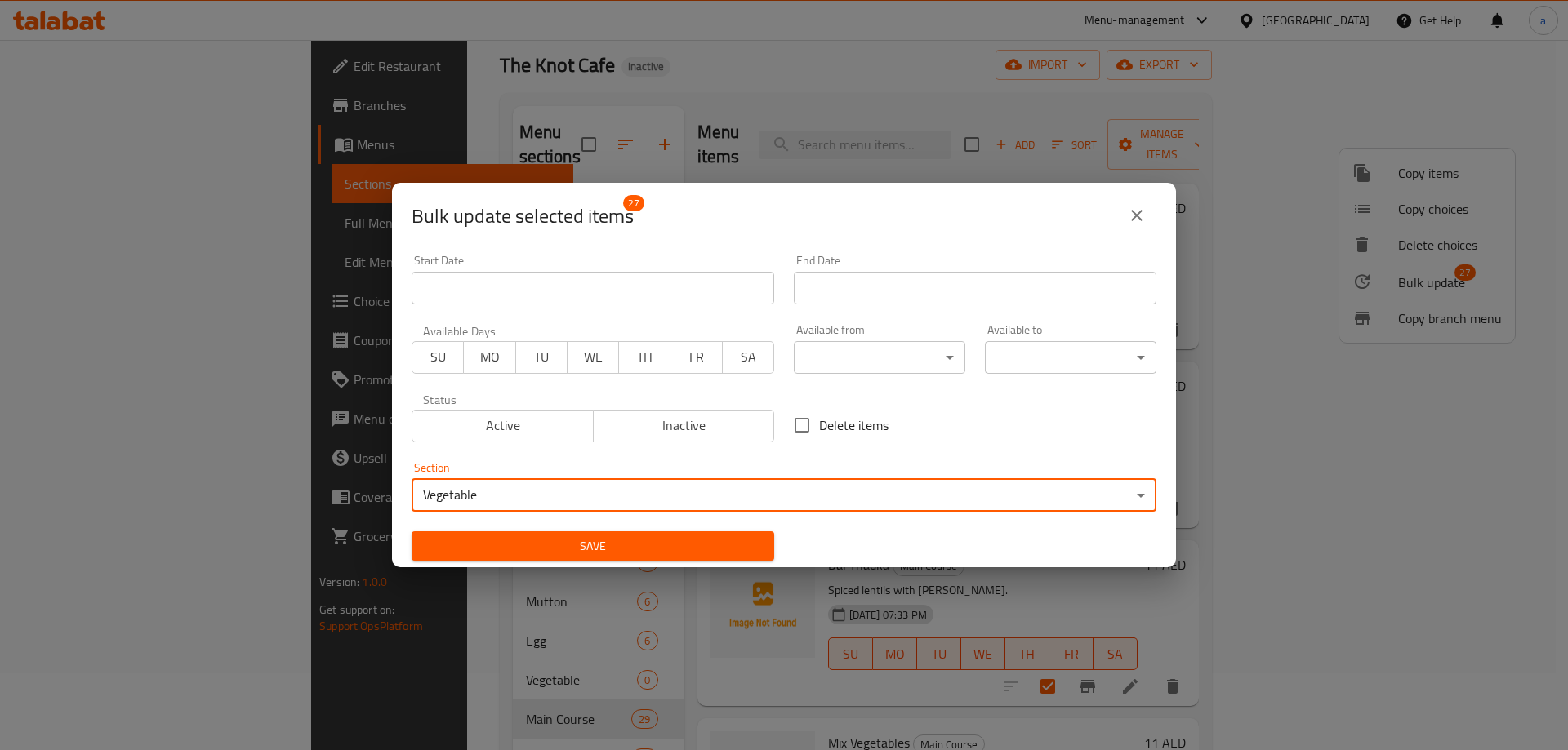
click at [673, 552] on span "Save" at bounding box center [593, 547] width 337 height 21
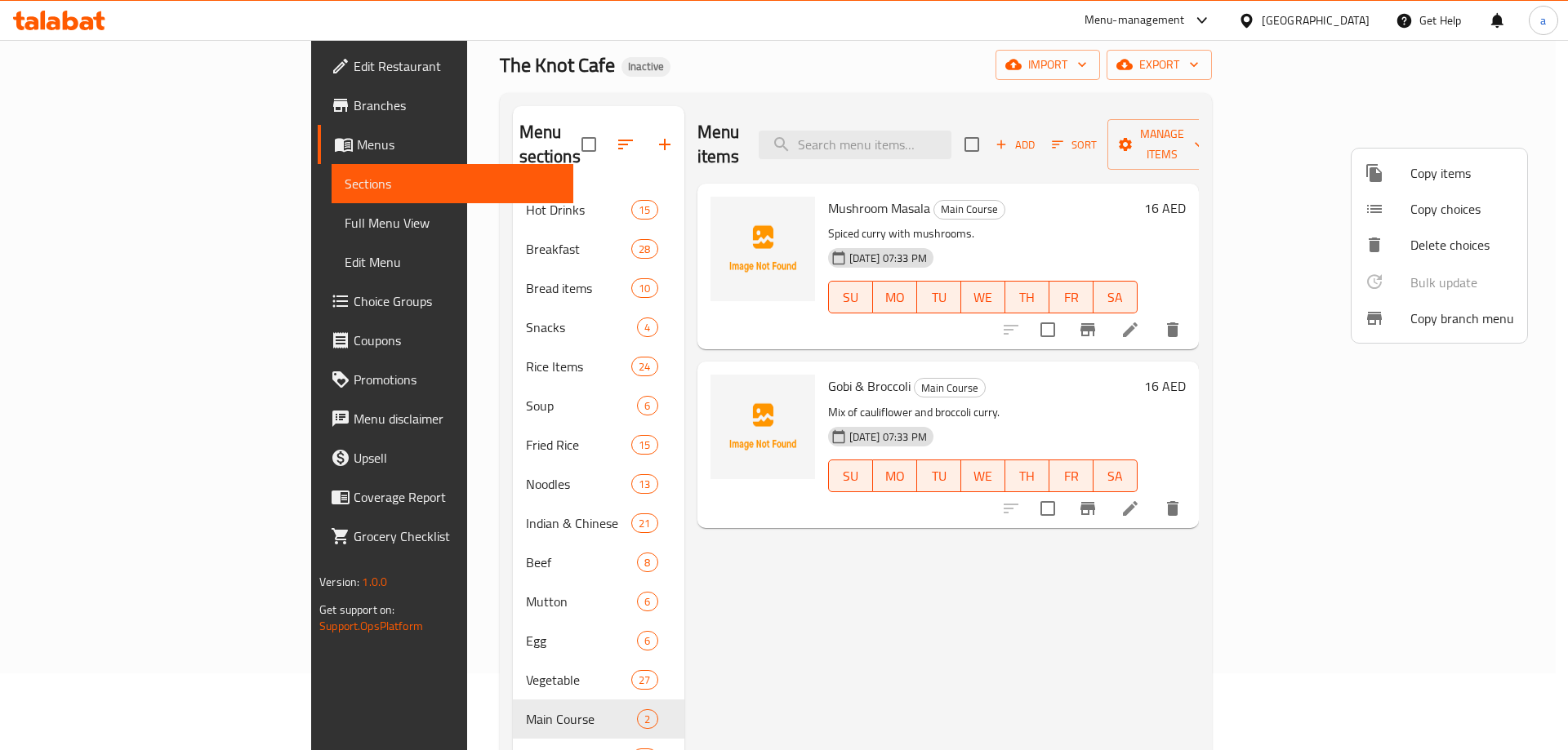
click at [987, 191] on div at bounding box center [784, 375] width 1568 height 750
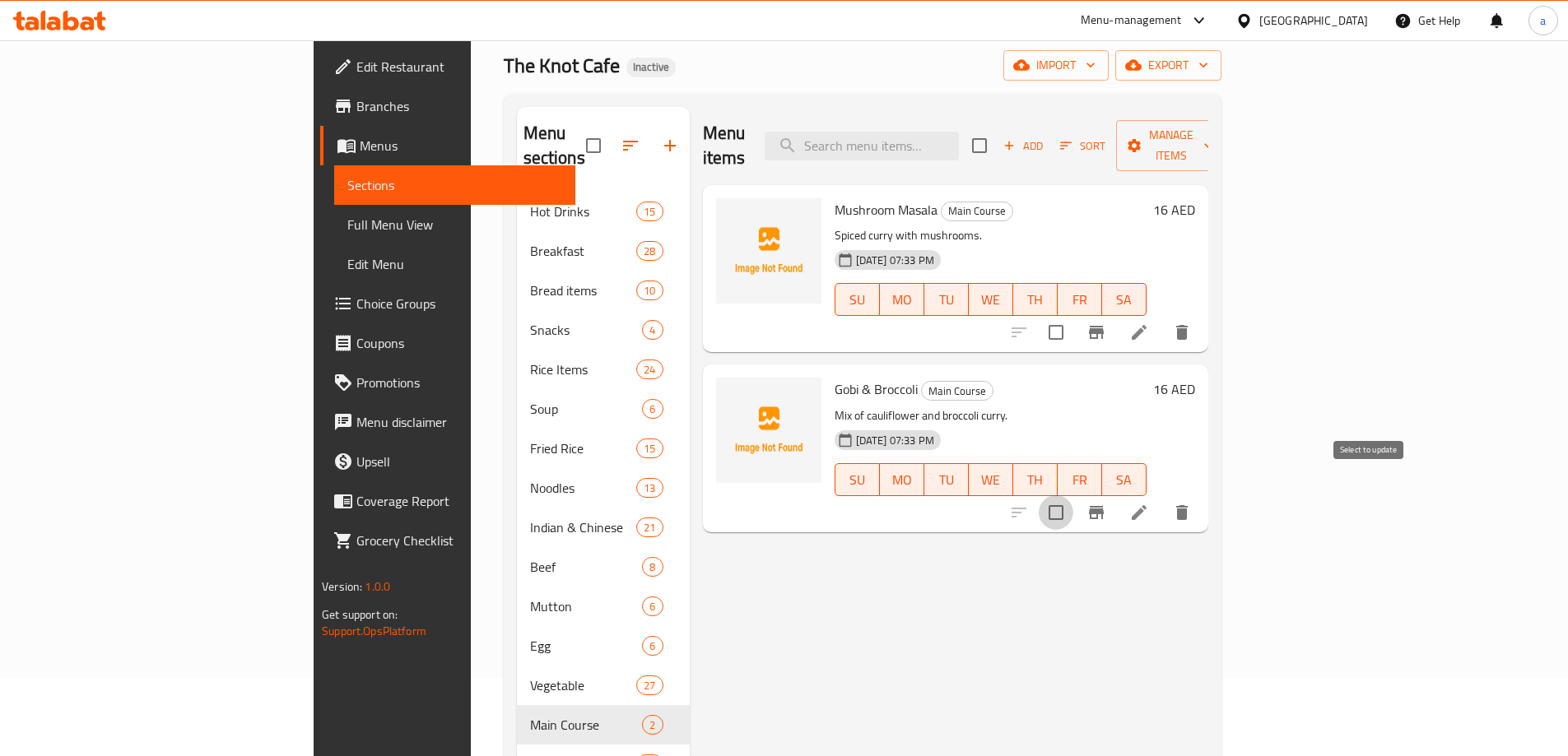
click at [1073, 496] on input "checkbox" at bounding box center [1055, 512] width 35 height 35
click at [1073, 320] on input "checkbox" at bounding box center [1055, 332] width 35 height 35
click at [1213, 143] on span "Manage items" at bounding box center [1171, 146] width 84 height 41
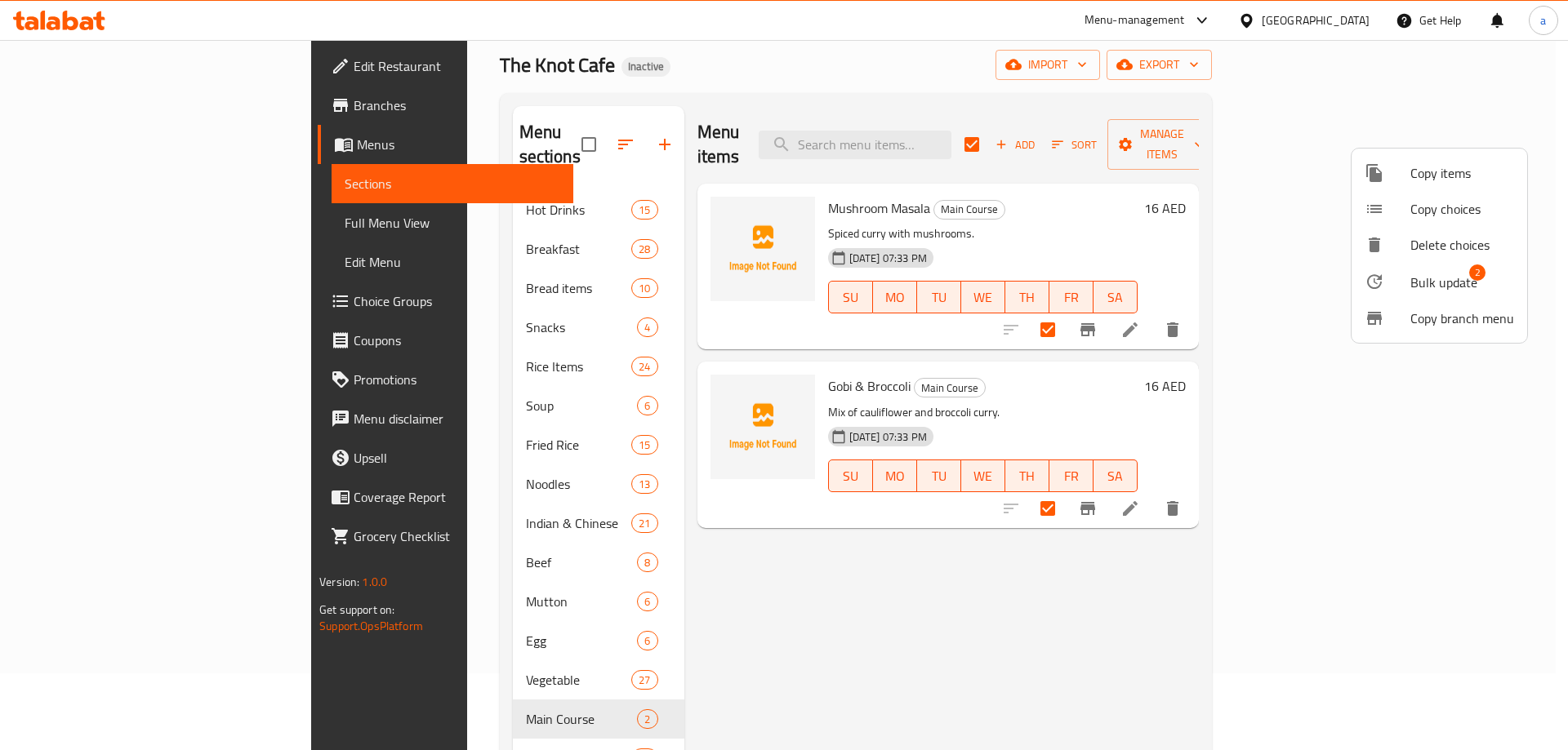
click at [1467, 288] on span "Bulk update" at bounding box center [1444, 282] width 67 height 20
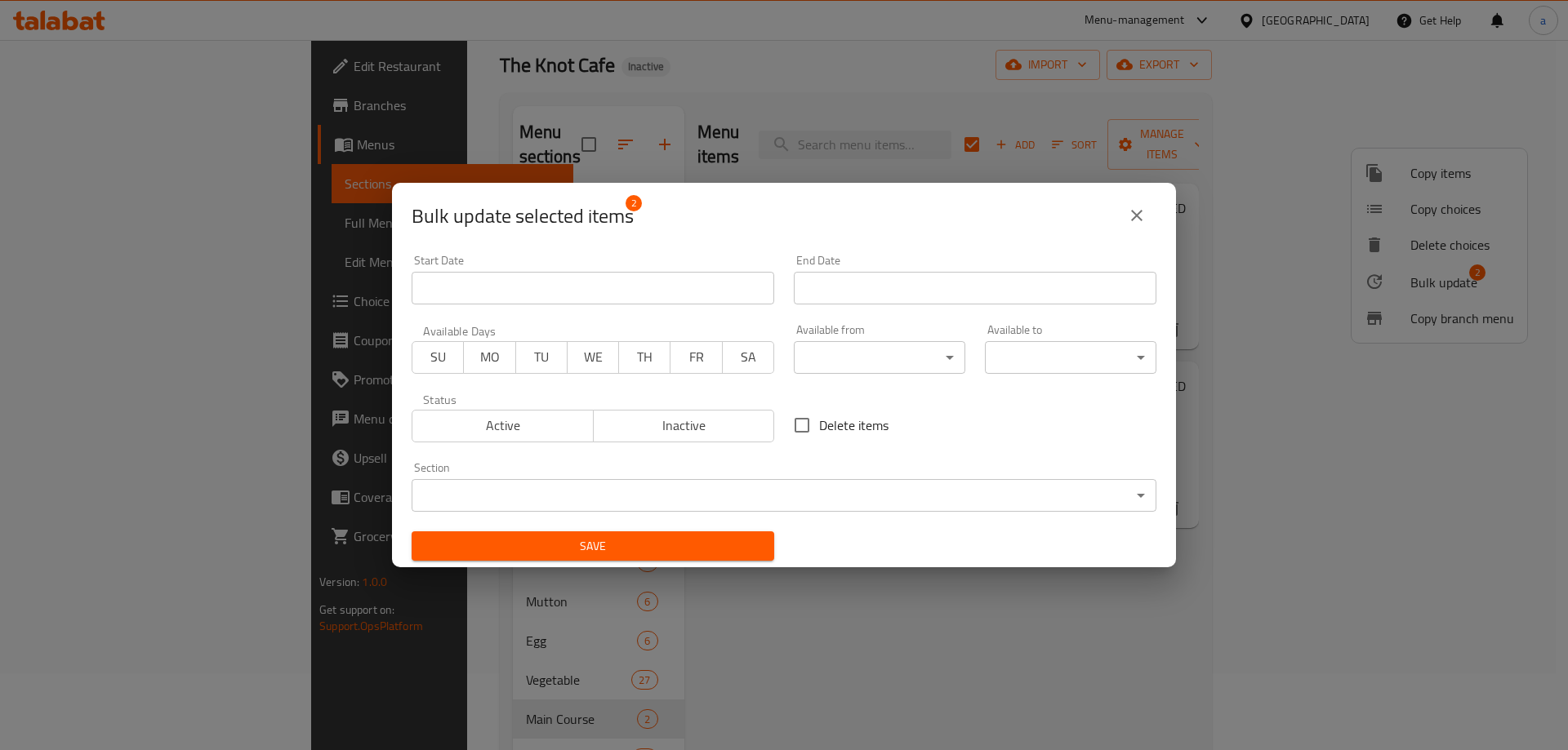
click at [644, 288] on input "Start Date" at bounding box center [593, 287] width 363 height 33
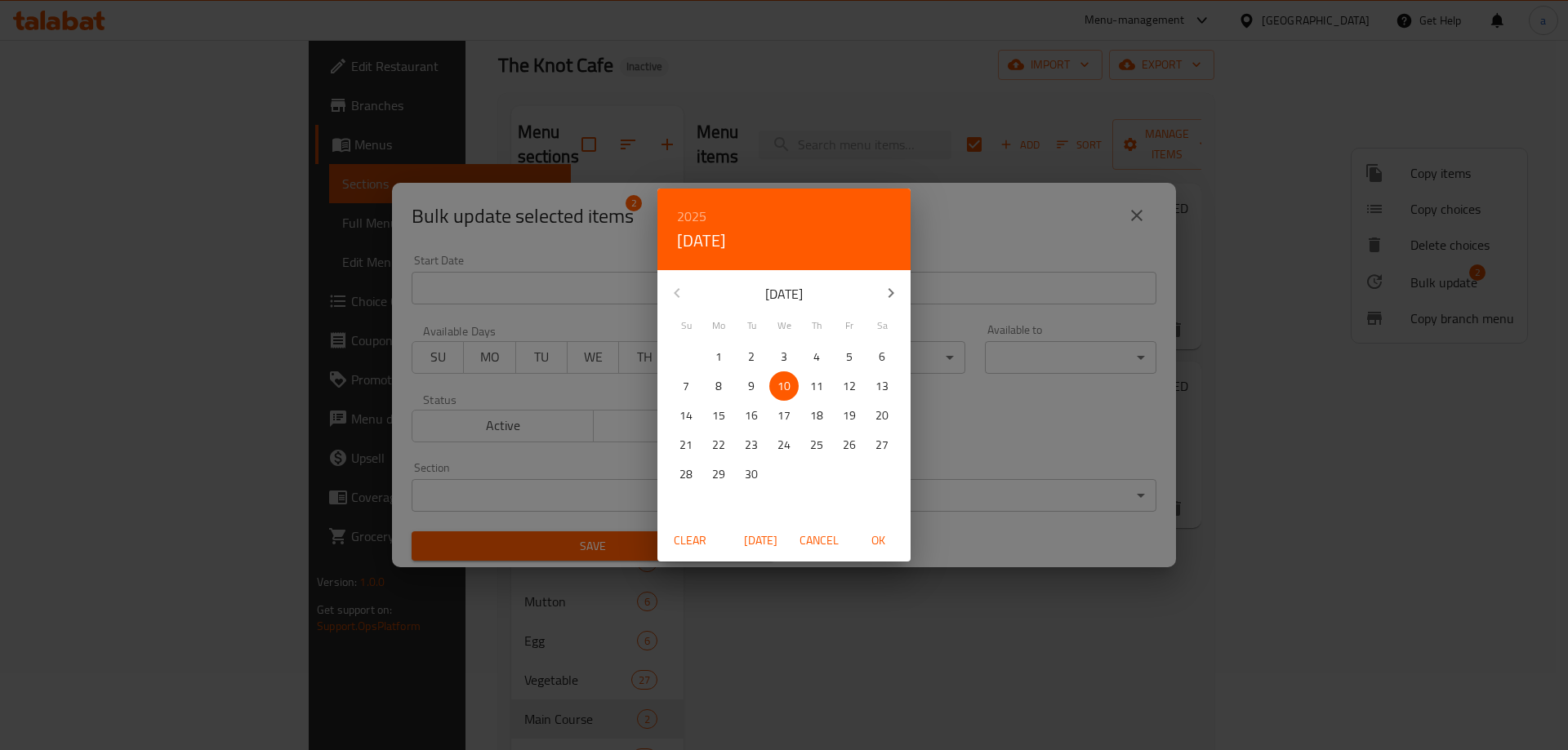
click at [1111, 404] on div "2025 Wed, Sep 10 September 2025 Su Mo Tu We Th Fr Sa 31 1 2 3 4 5 6 7 8 9 10 11…" at bounding box center [784, 375] width 1568 height 750
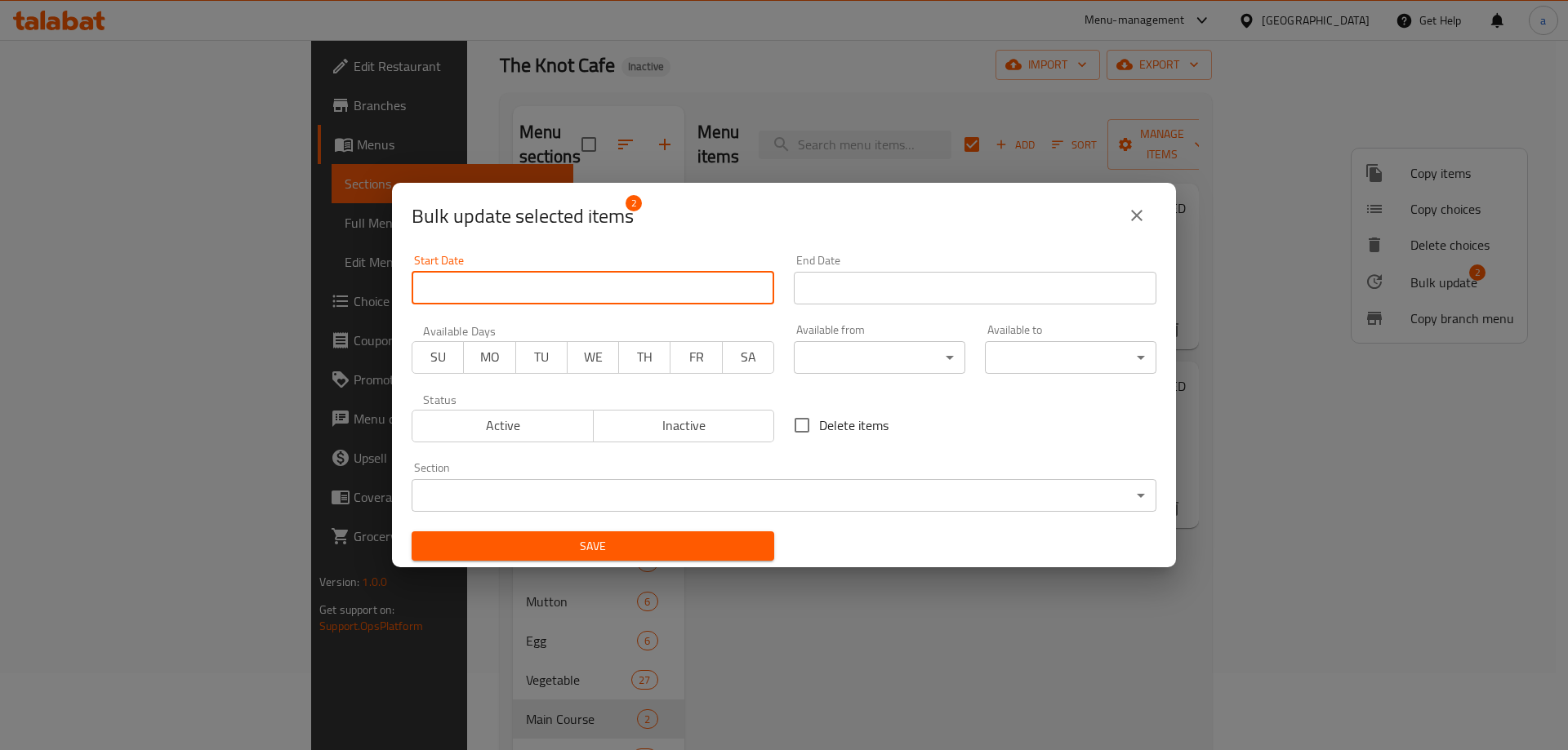
click at [1125, 493] on body "​ Menu-management United Arab Emirates Get Help a Edit Restaurant Branches Menu…" at bounding box center [784, 318] width 1568 height 710
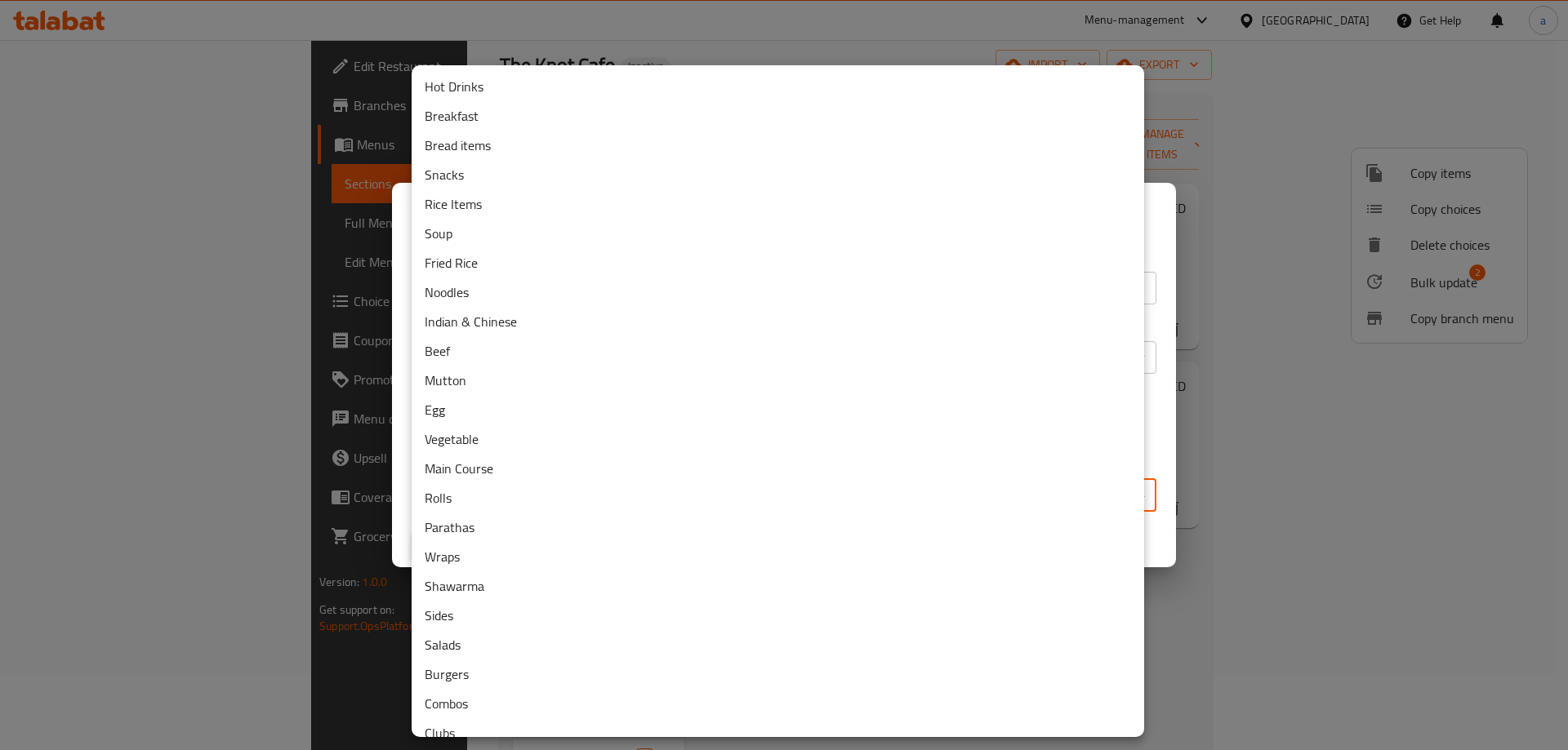
click at [563, 426] on li "Vegetable" at bounding box center [777, 439] width 733 height 30
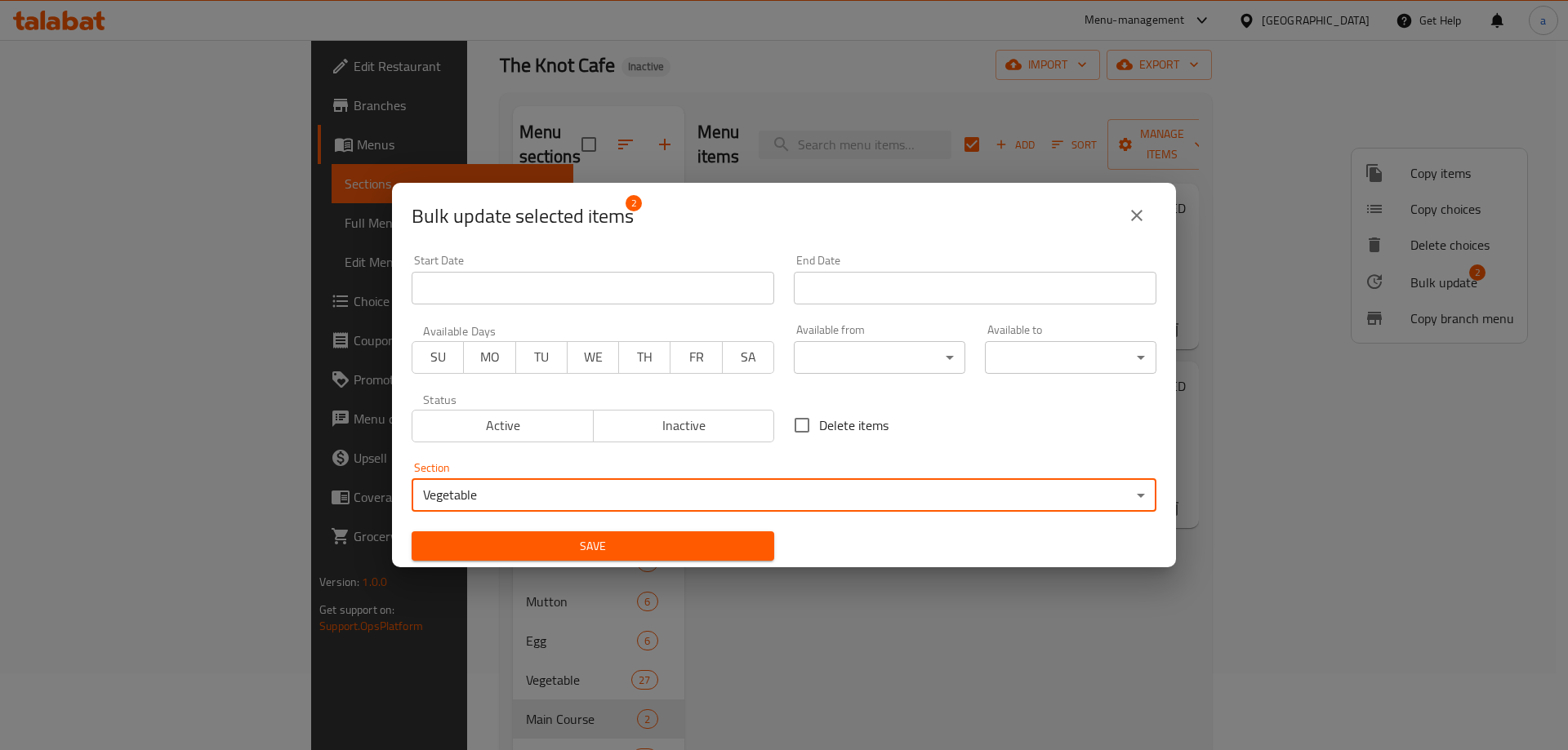
click at [573, 535] on button "Save" at bounding box center [593, 547] width 363 height 30
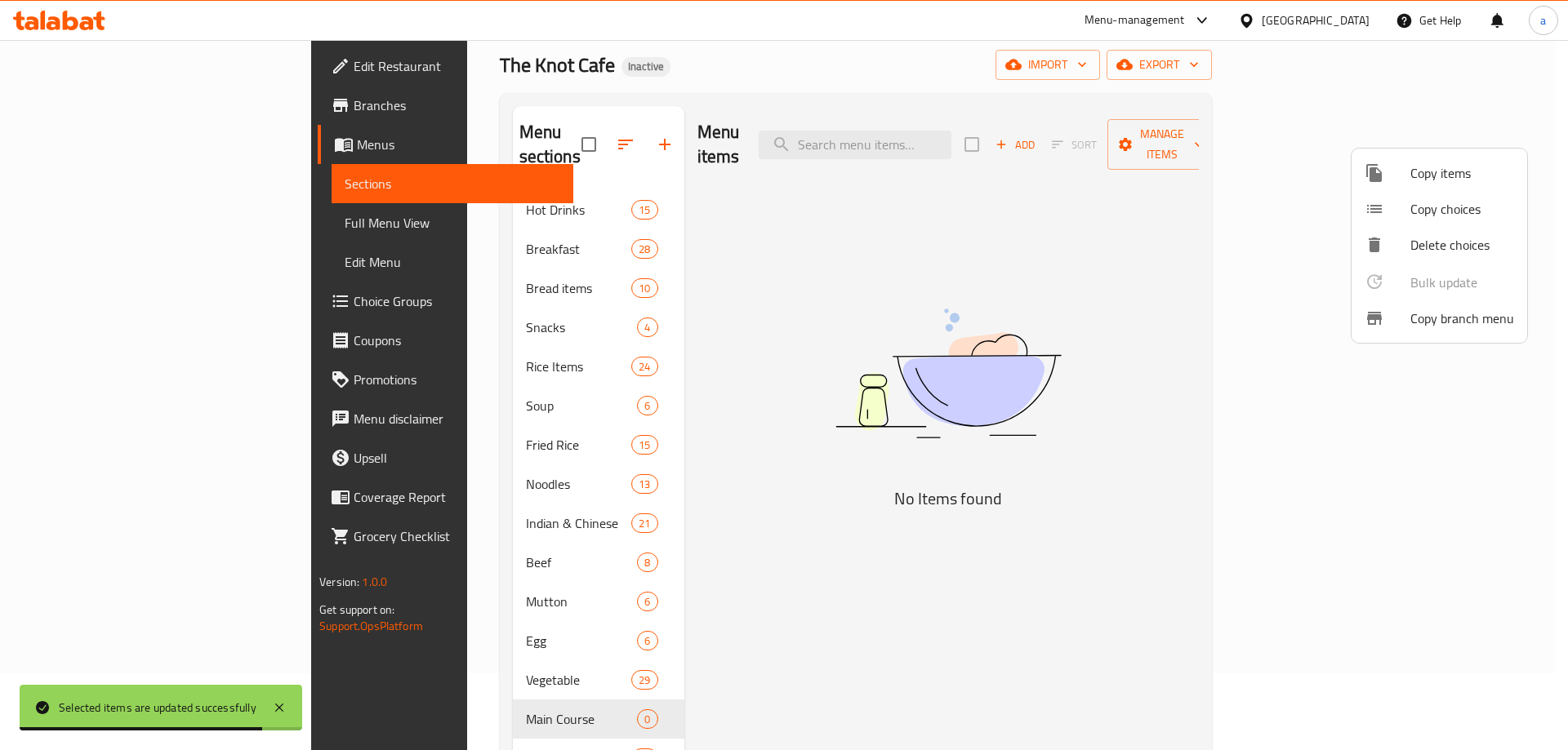
click at [560, 695] on div at bounding box center [784, 375] width 1568 height 750
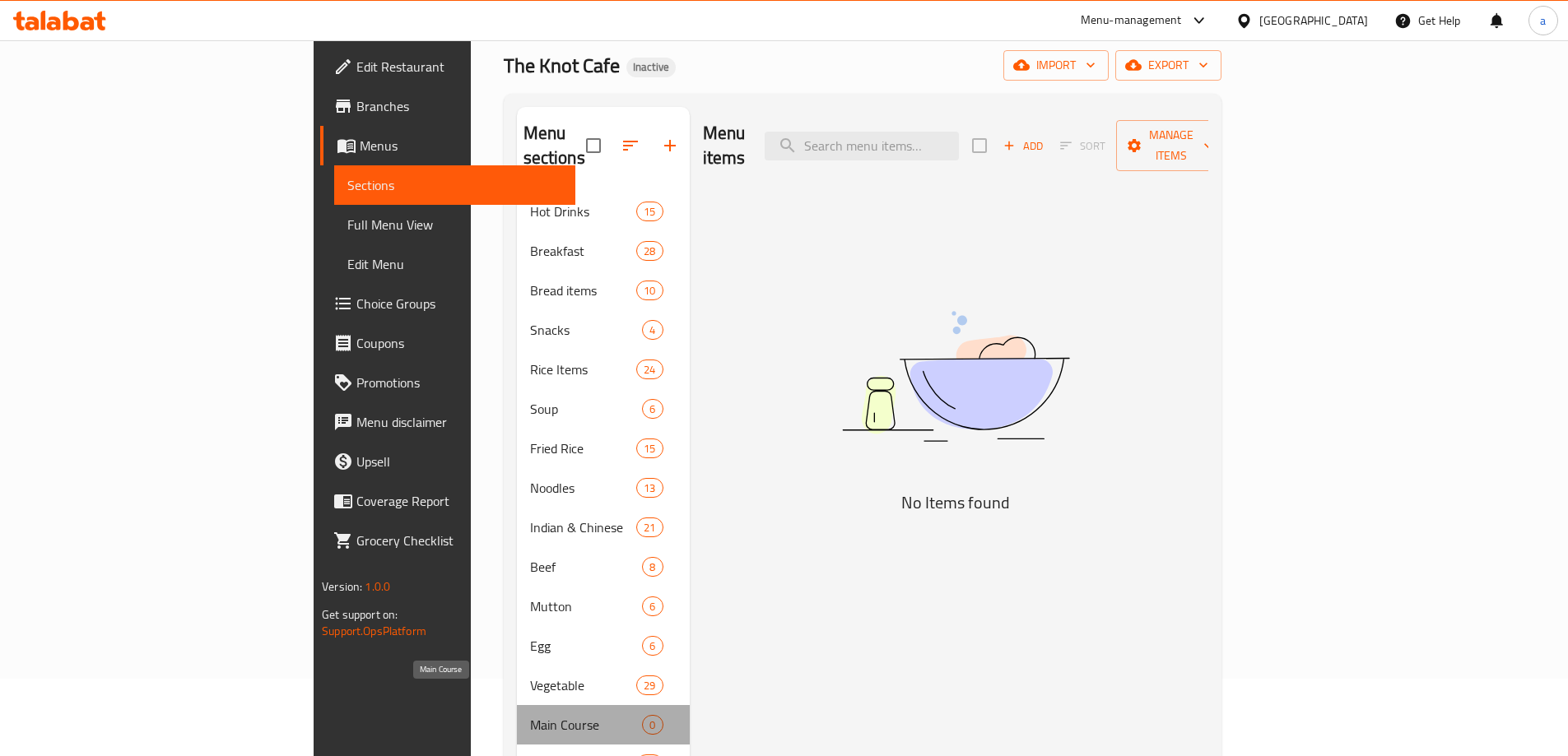
click at [549, 715] on span "Main Course" at bounding box center [587, 724] width 113 height 20
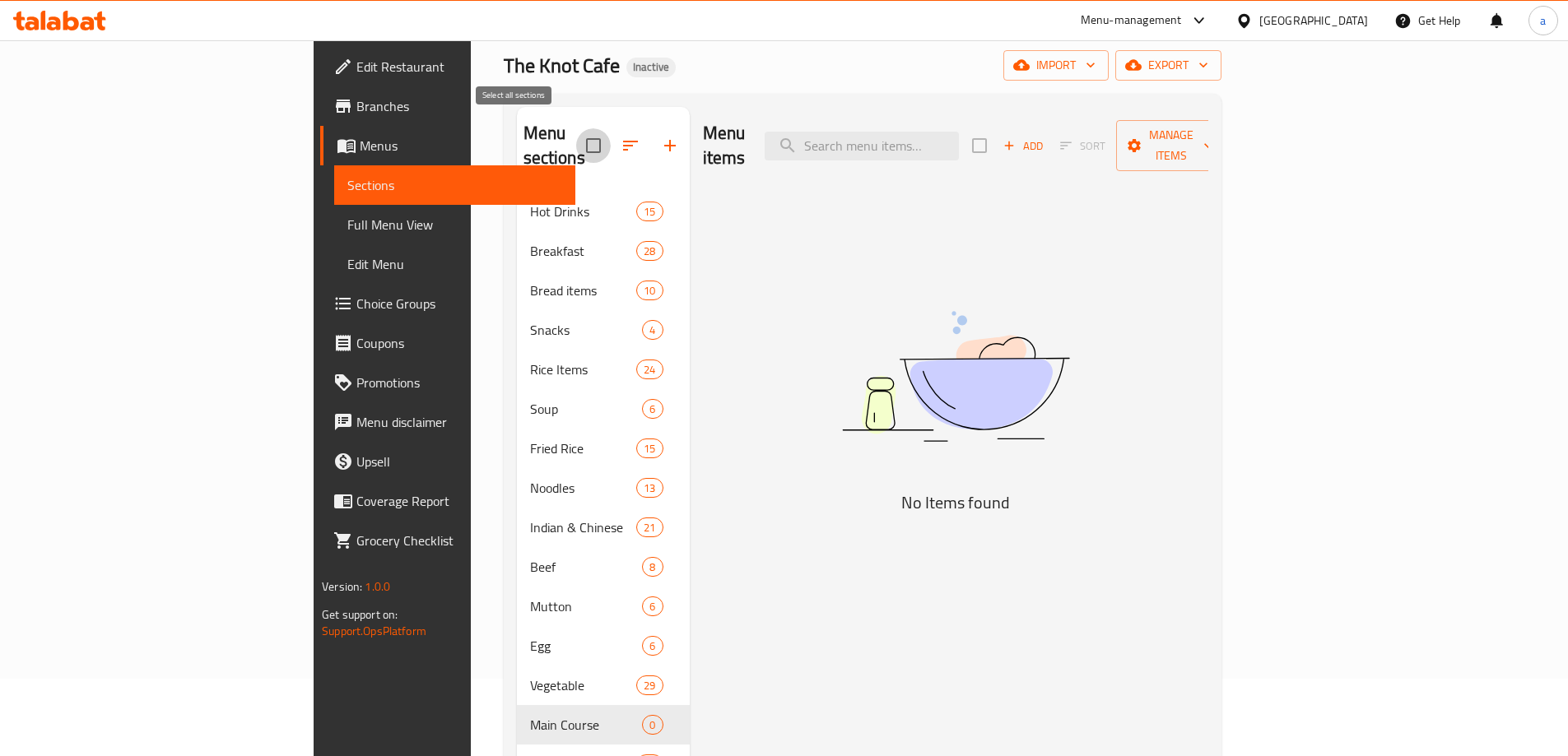
click at [577, 130] on input "checkbox" at bounding box center [594, 146] width 35 height 35
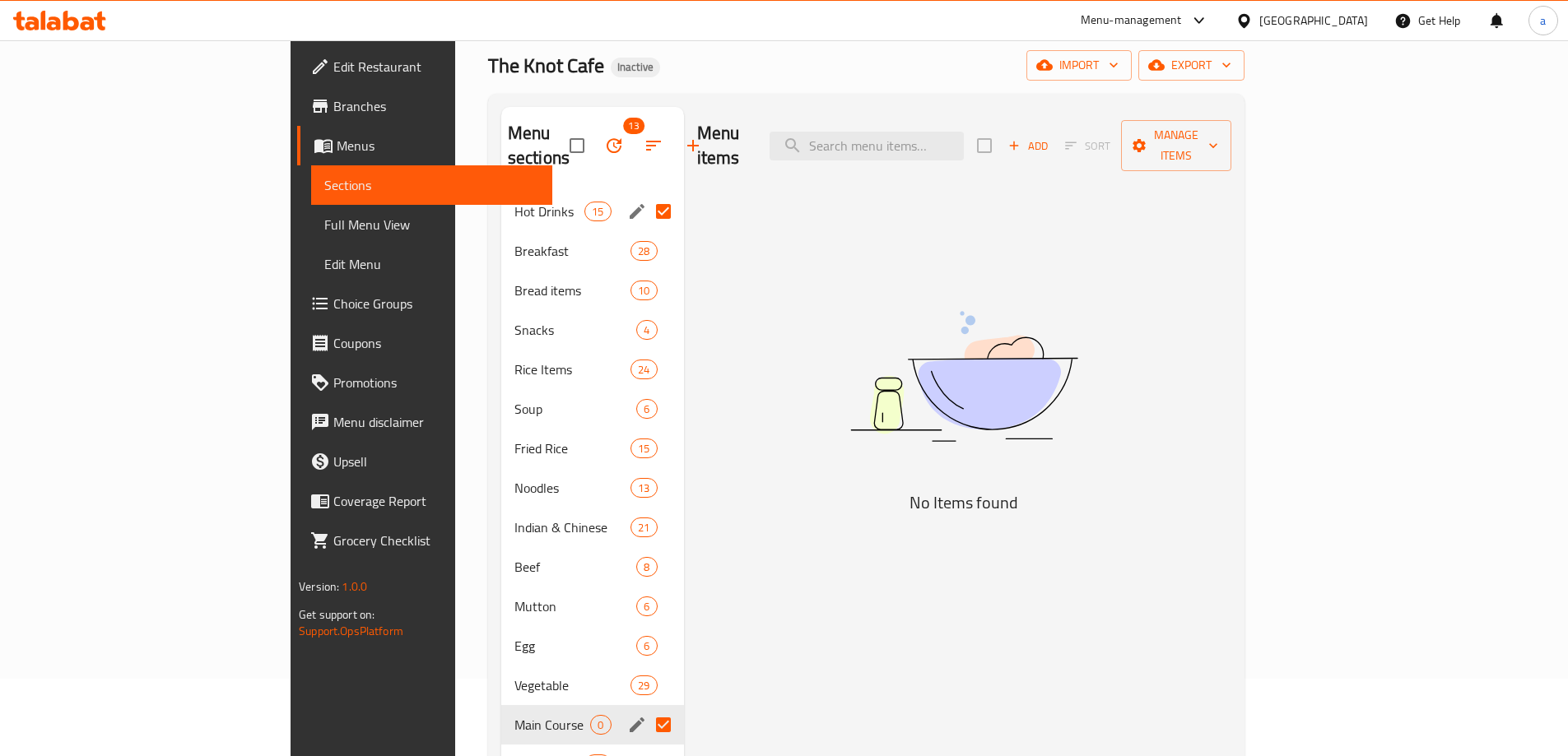
scroll to position [242, 0]
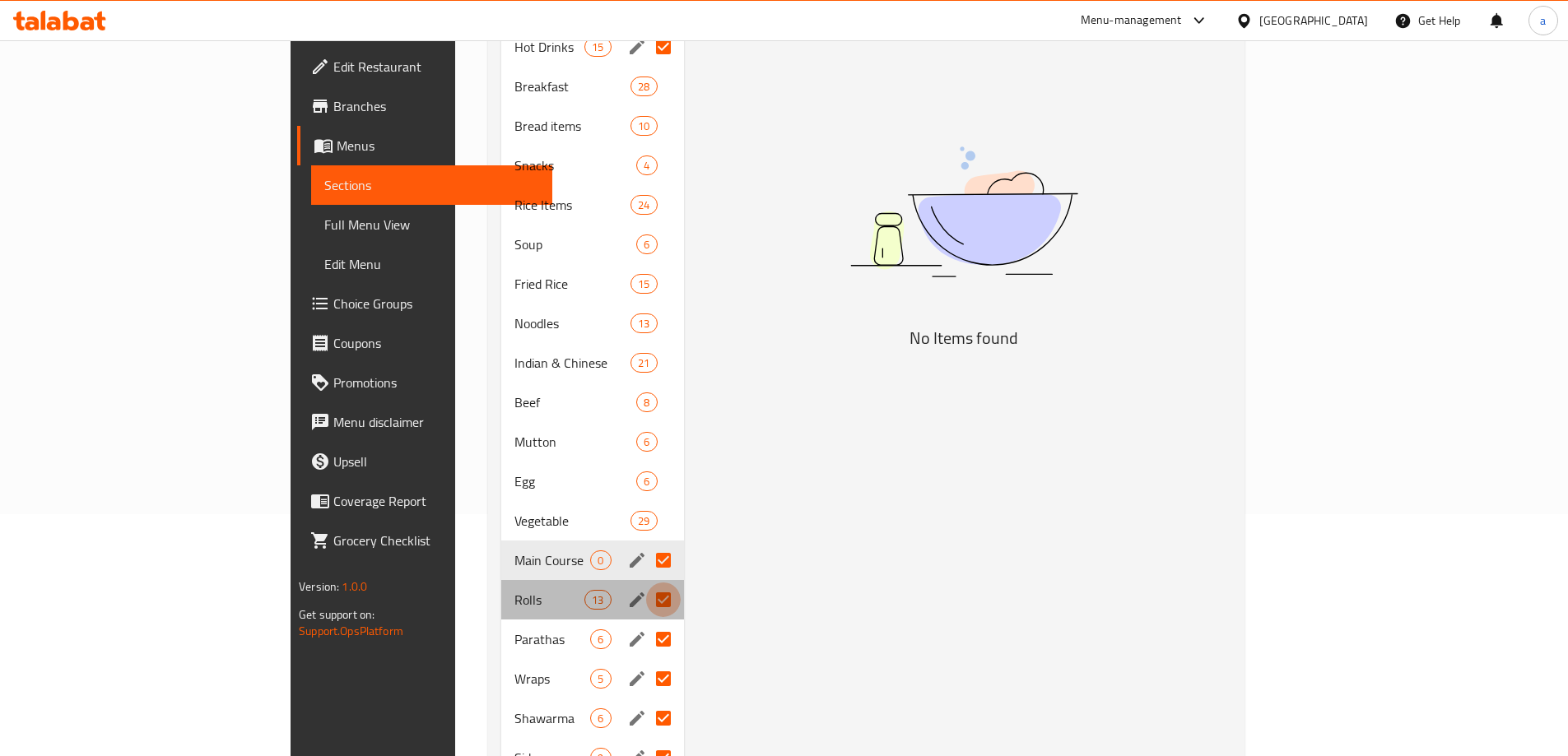
click at [646, 583] on input "Menu sections" at bounding box center [663, 600] width 35 height 35
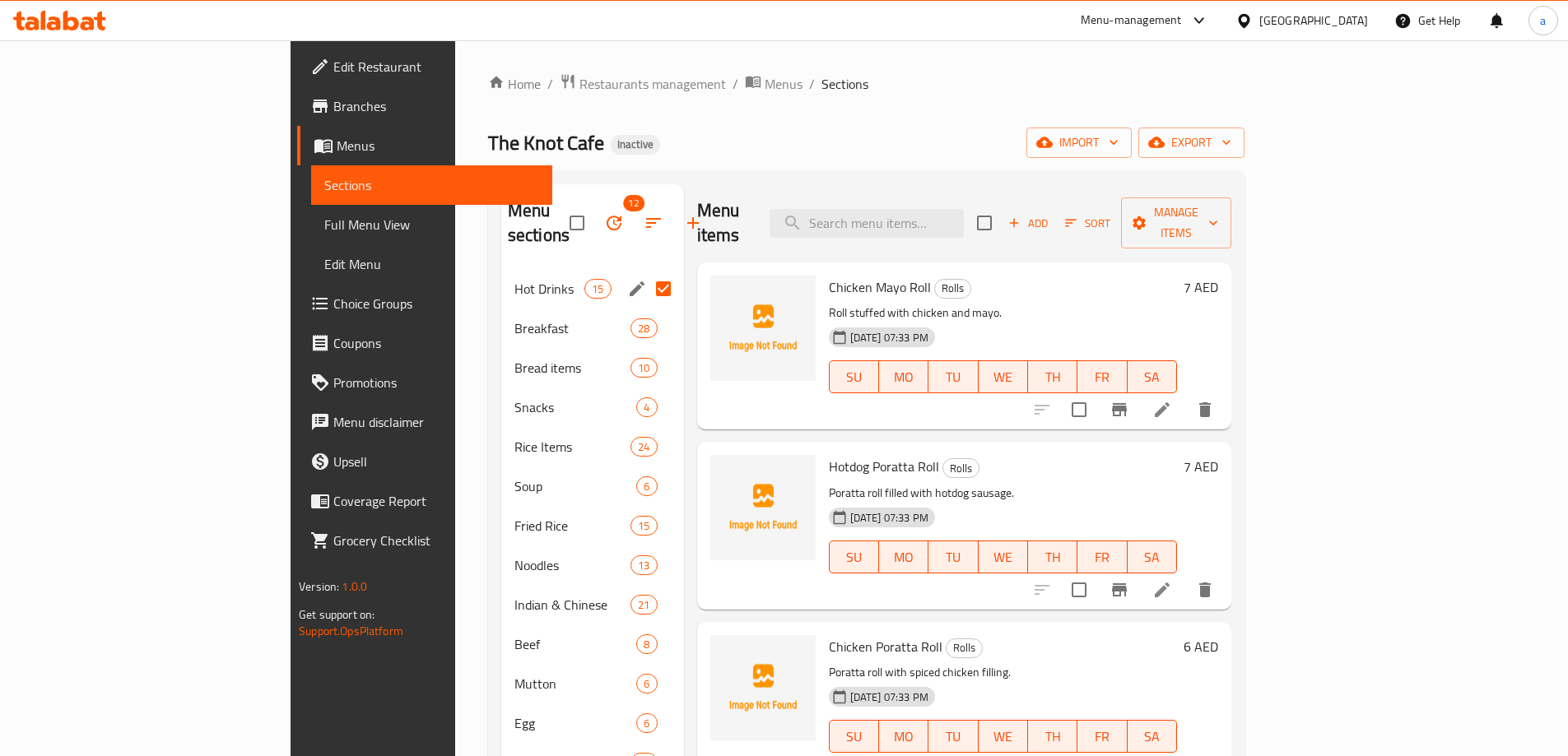
click at [646, 272] on input "Menu sections" at bounding box center [663, 289] width 35 height 35
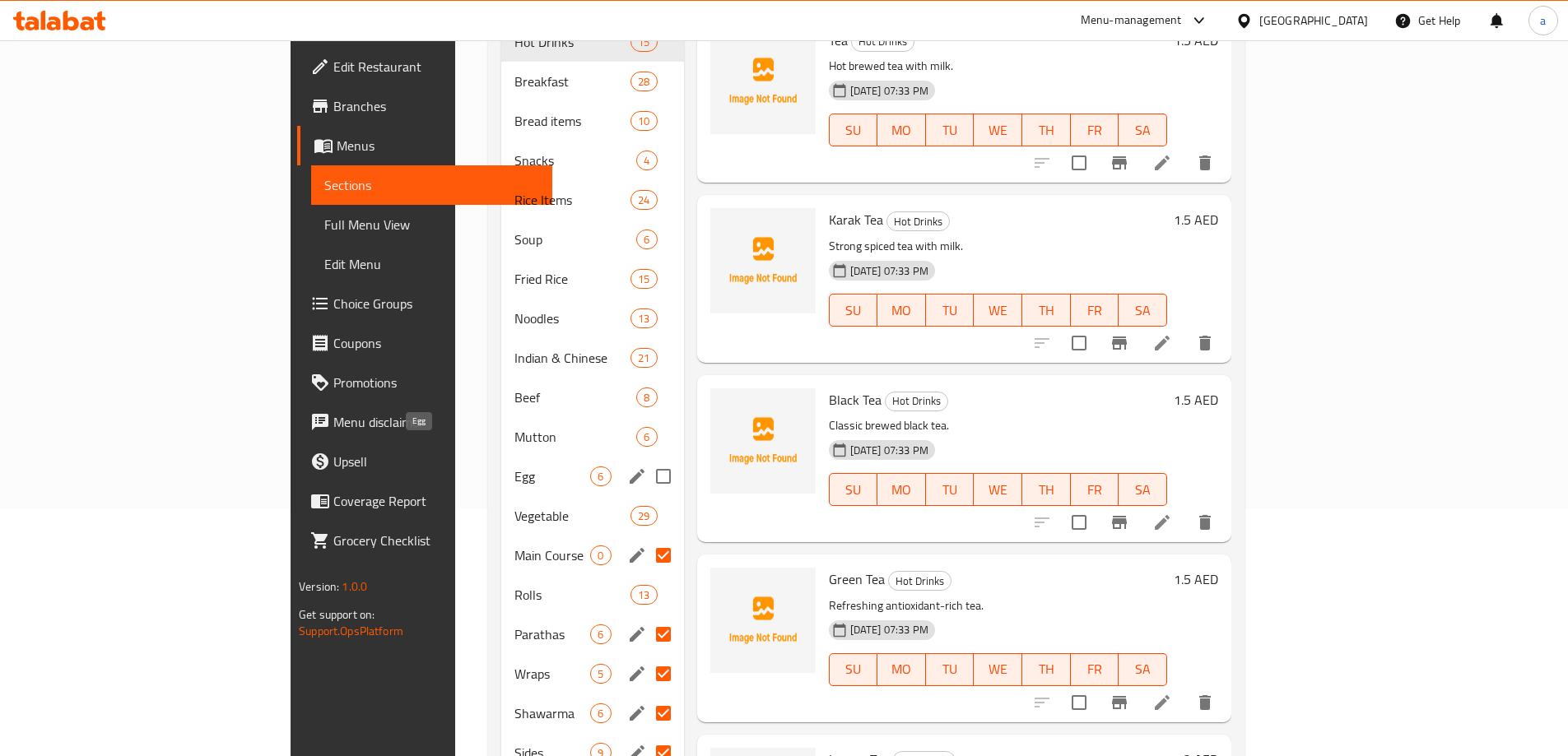
scroll to position [489, 0]
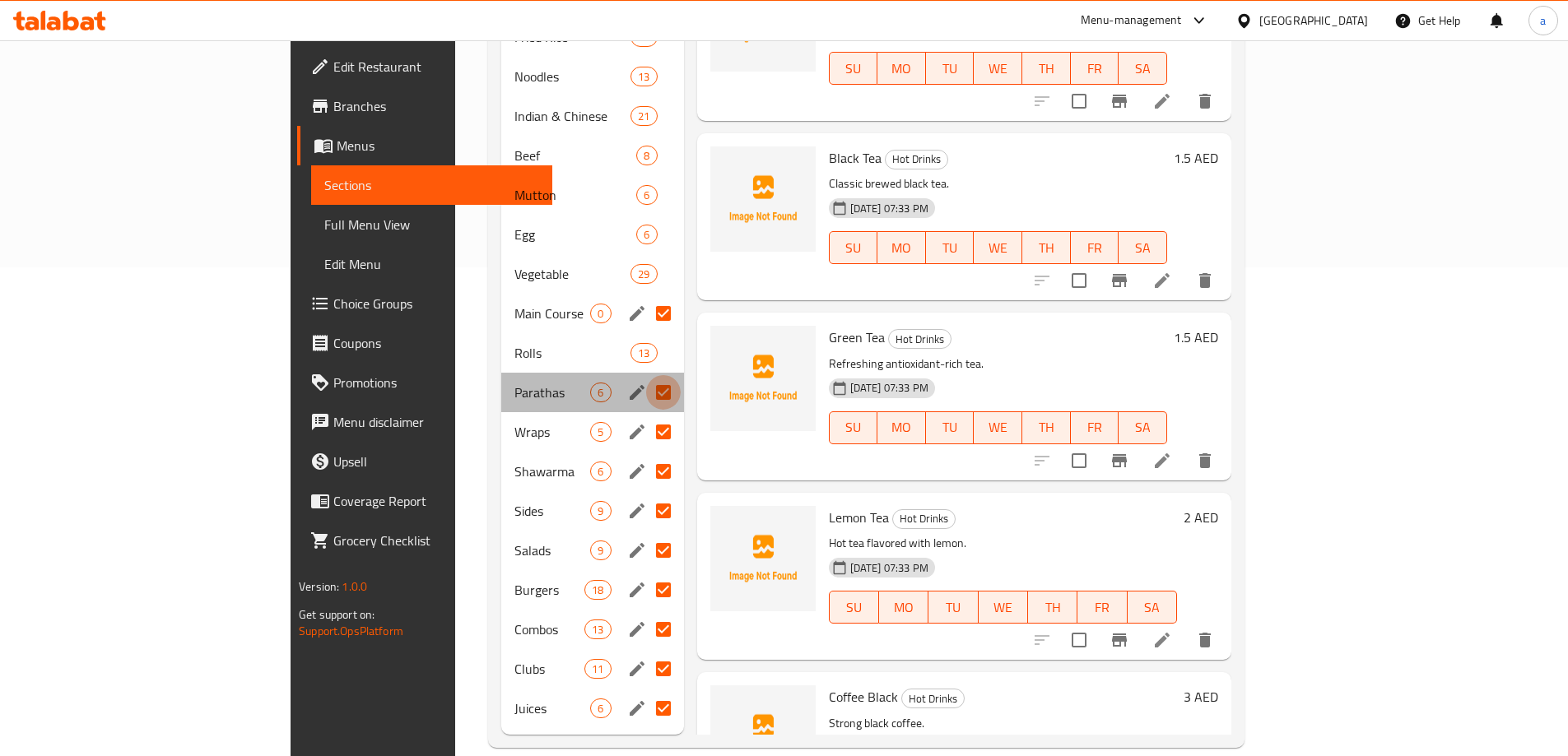
click at [646, 375] on input "Menu sections" at bounding box center [663, 392] width 35 height 35
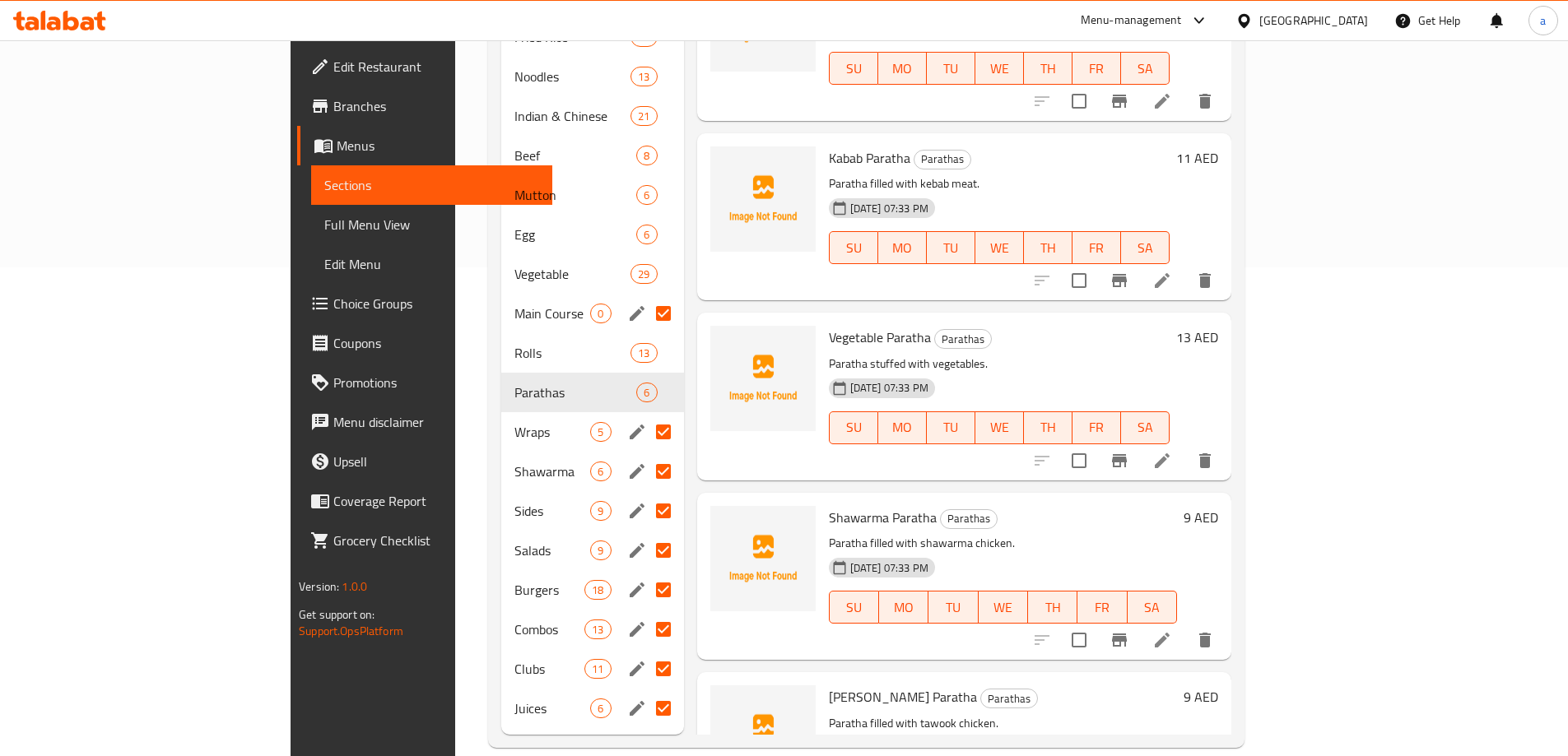
click at [646, 415] on input "Menu sections" at bounding box center [663, 432] width 35 height 35
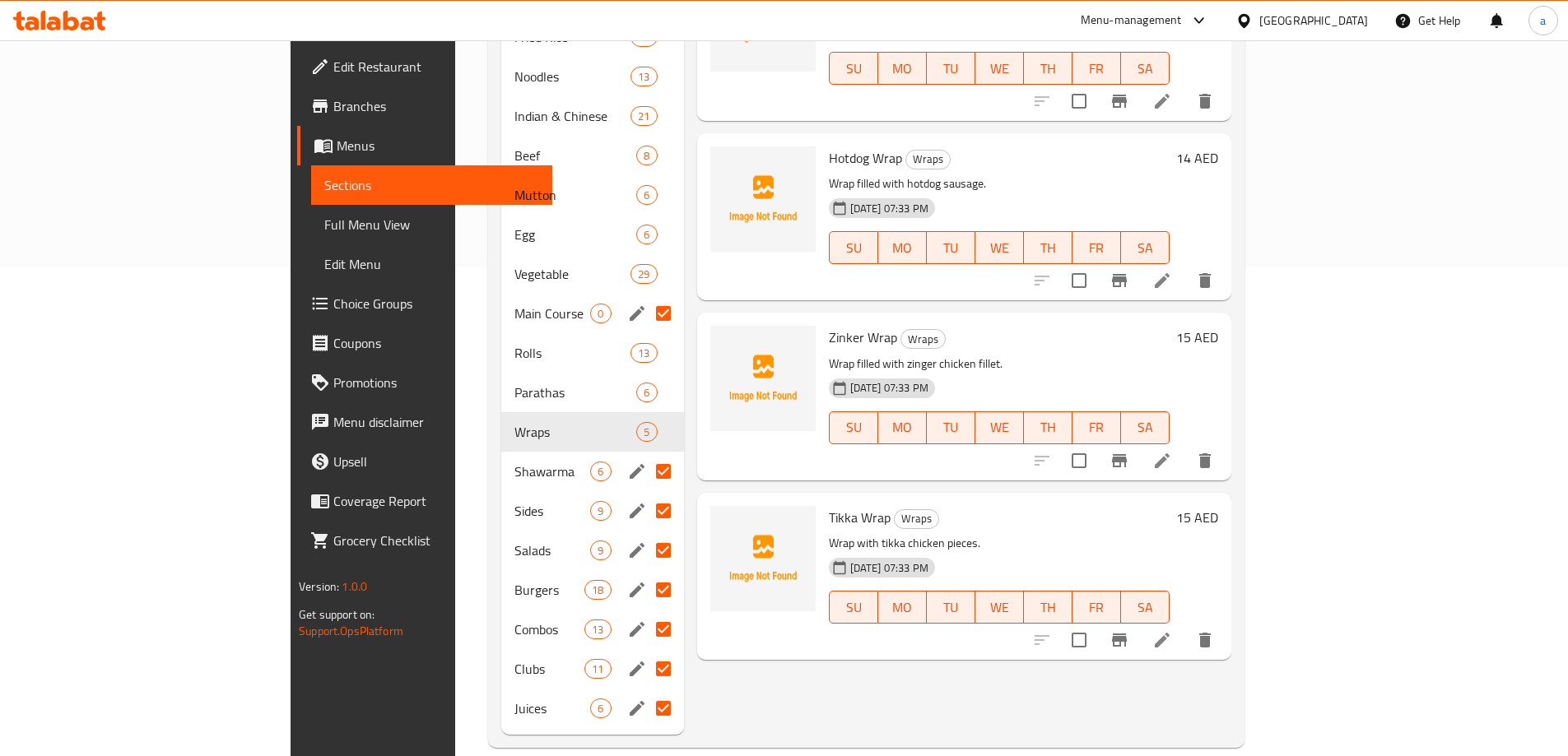
click at [646, 454] on input "Menu sections" at bounding box center [663, 471] width 35 height 35
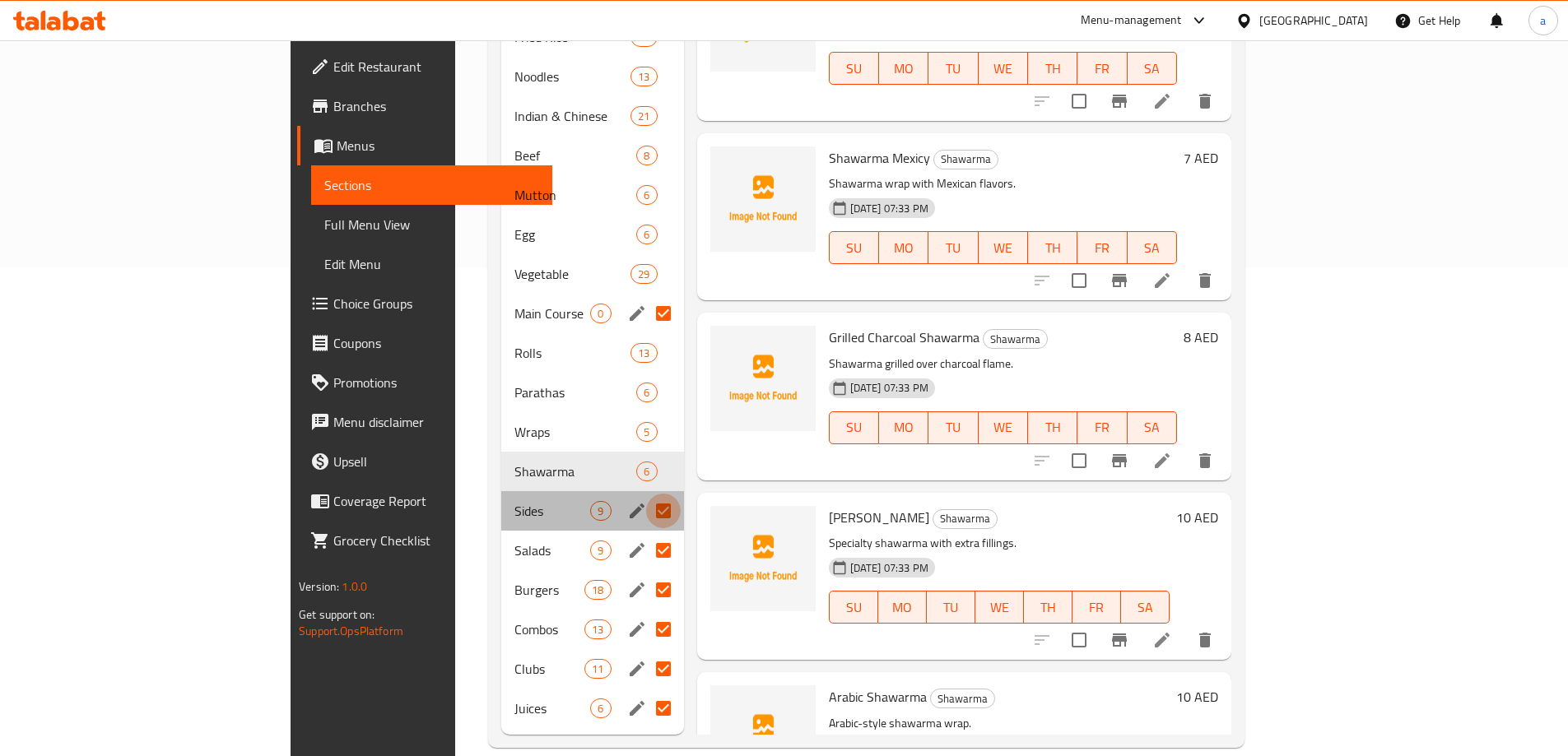
click at [646, 494] on input "Menu sections" at bounding box center [663, 511] width 35 height 35
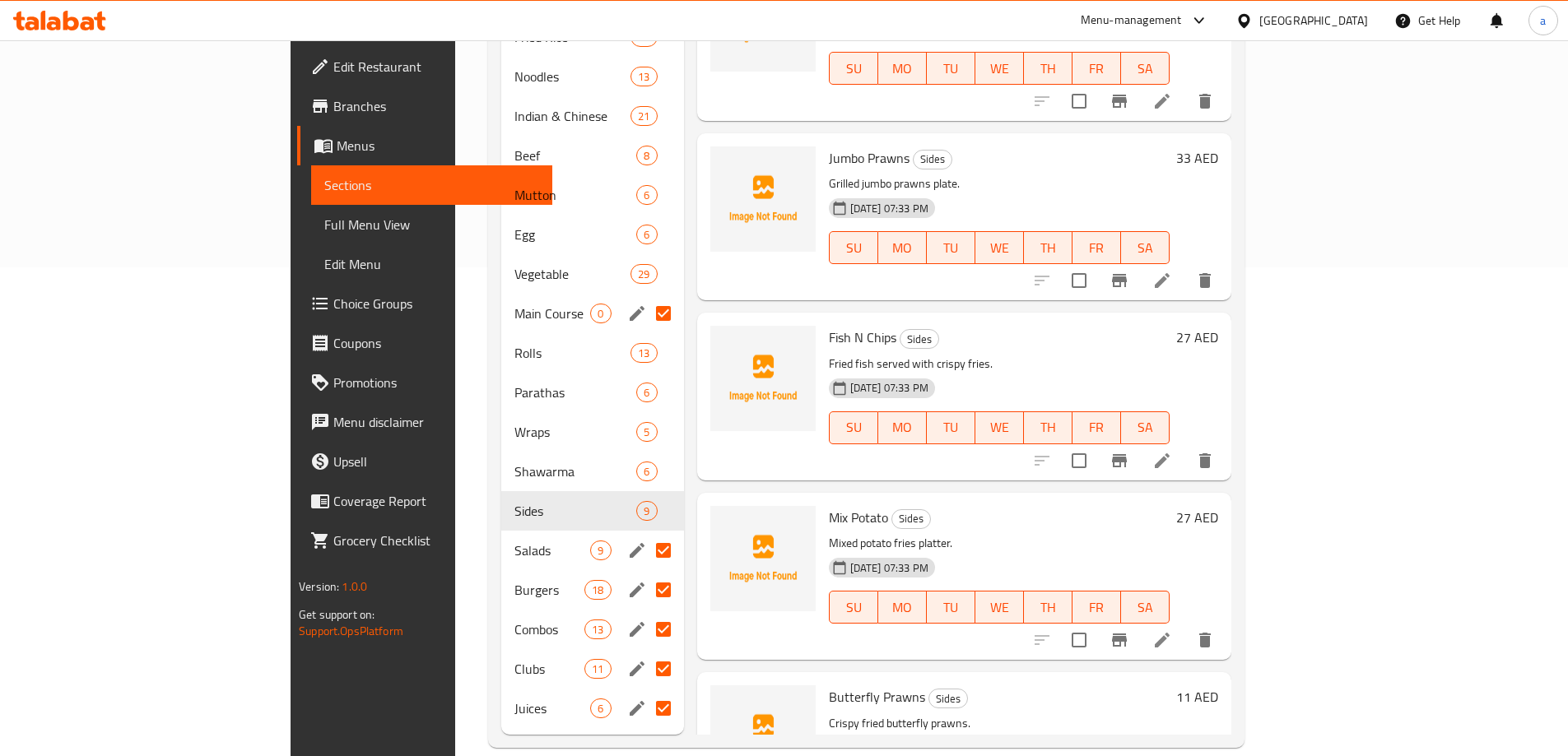
click at [646, 533] on input "Menu sections" at bounding box center [663, 550] width 35 height 35
click at [646, 573] on input "Menu sections" at bounding box center [663, 590] width 35 height 35
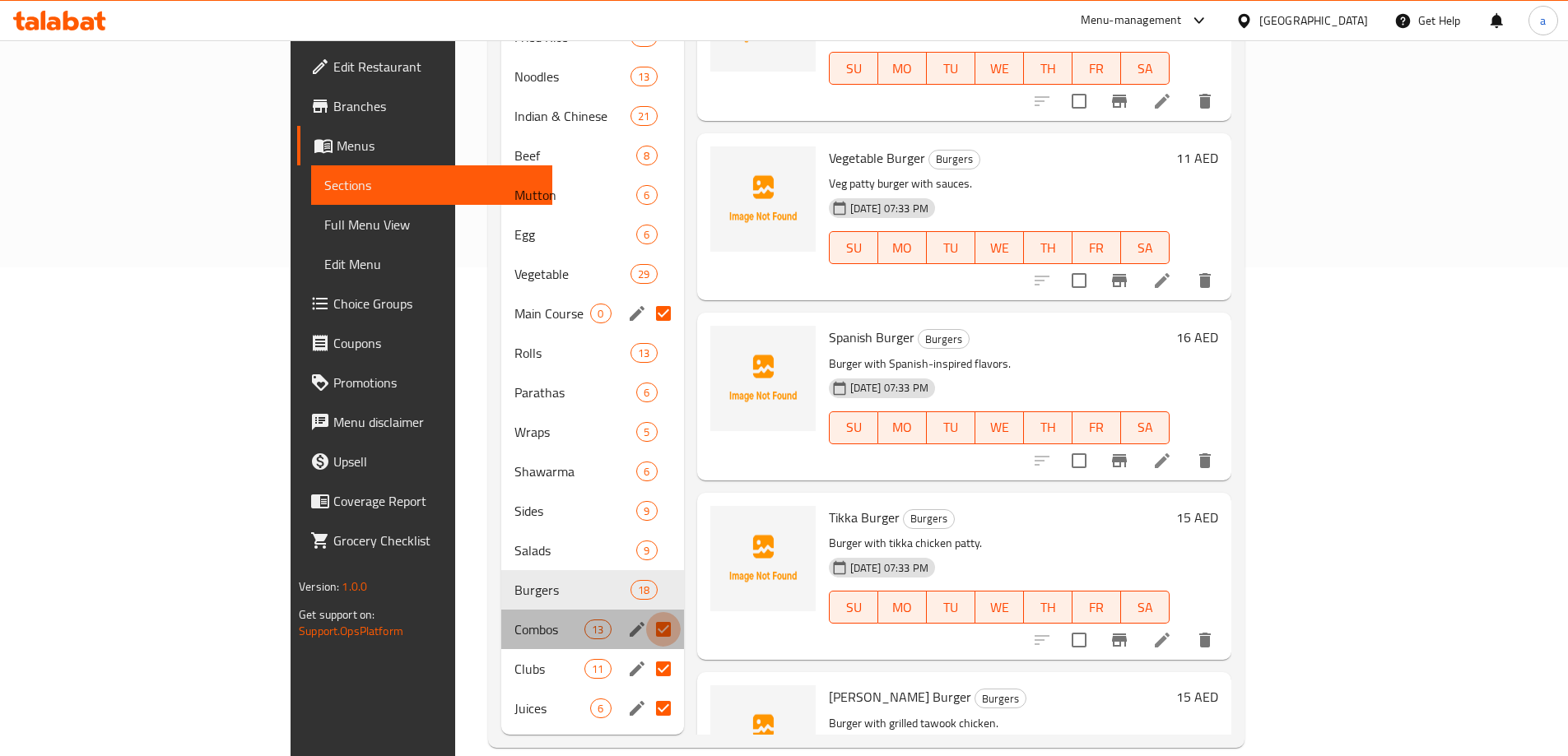
click at [646, 612] on input "Menu sections" at bounding box center [663, 629] width 35 height 35
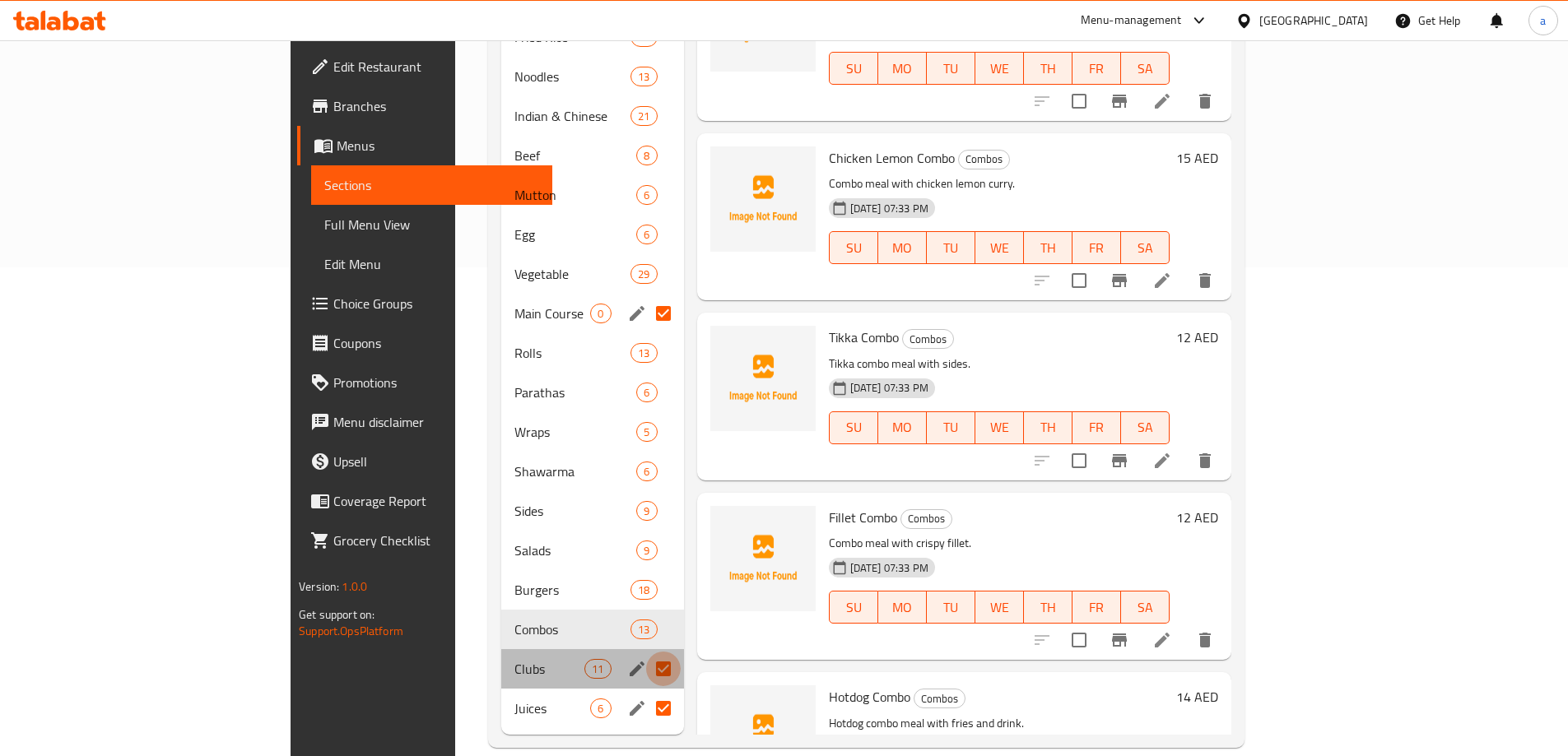
click at [646, 652] on input "Menu sections" at bounding box center [663, 669] width 35 height 35
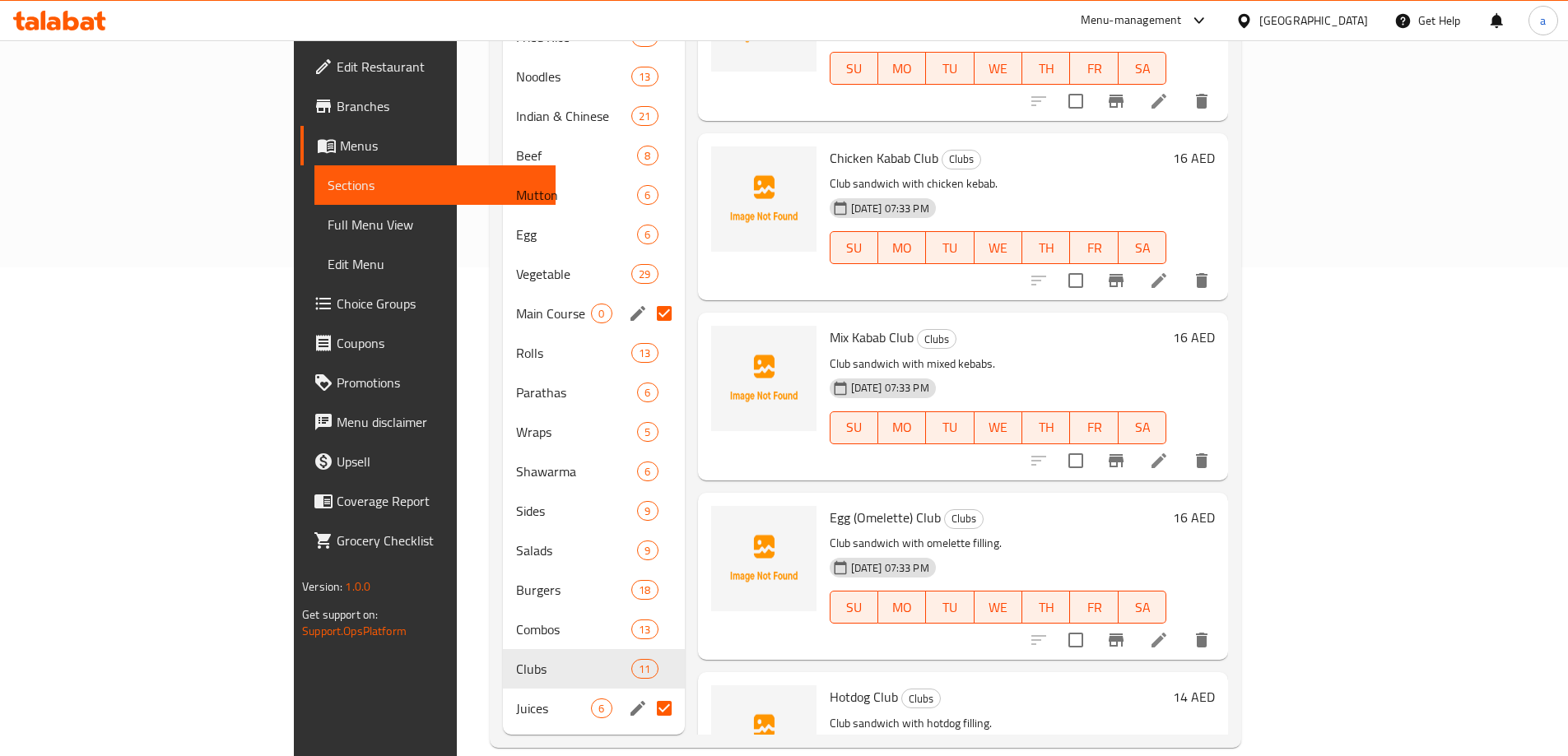
click at [647, 691] on input "Menu sections" at bounding box center [664, 708] width 35 height 35
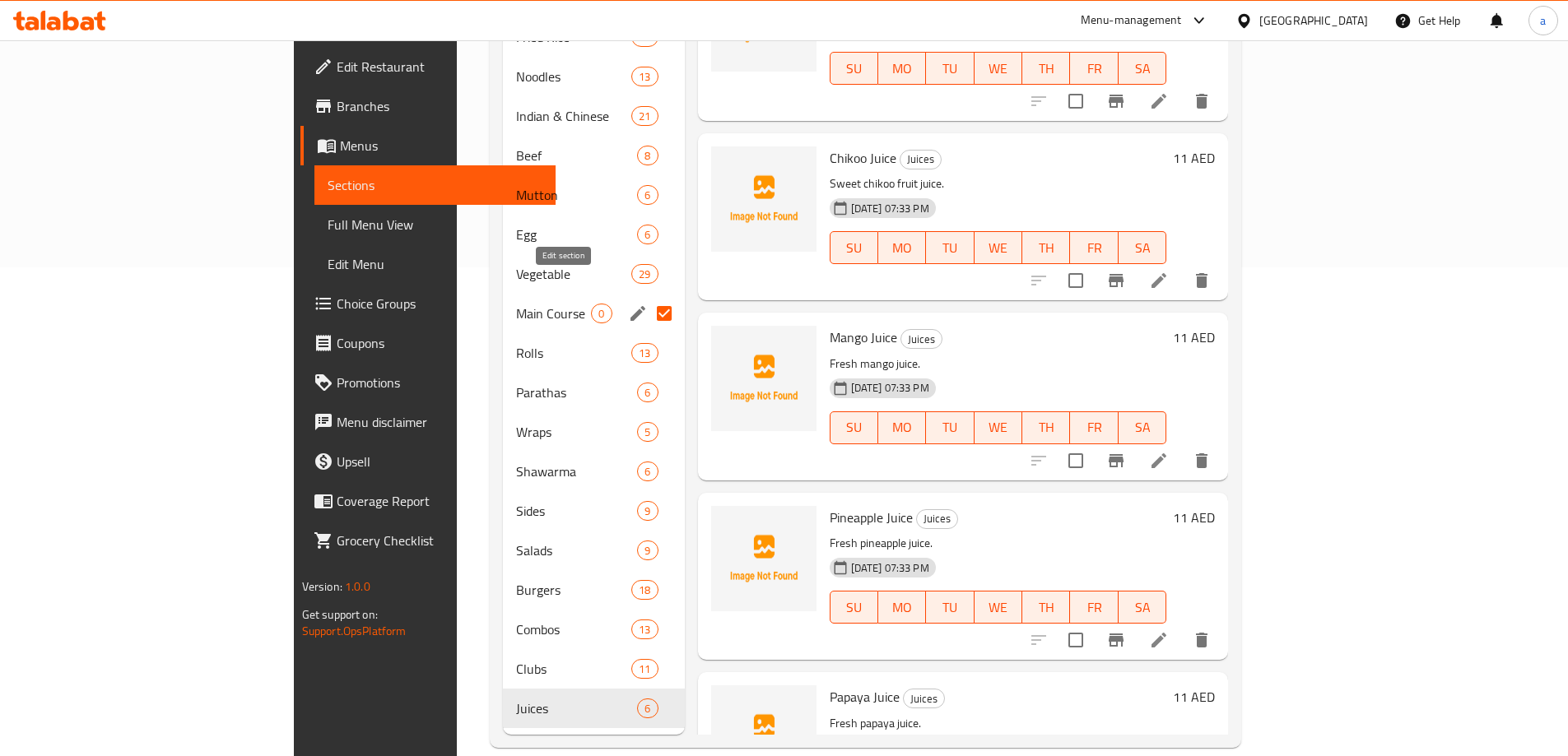
click at [626, 301] on button "edit" at bounding box center [638, 313] width 24 height 24
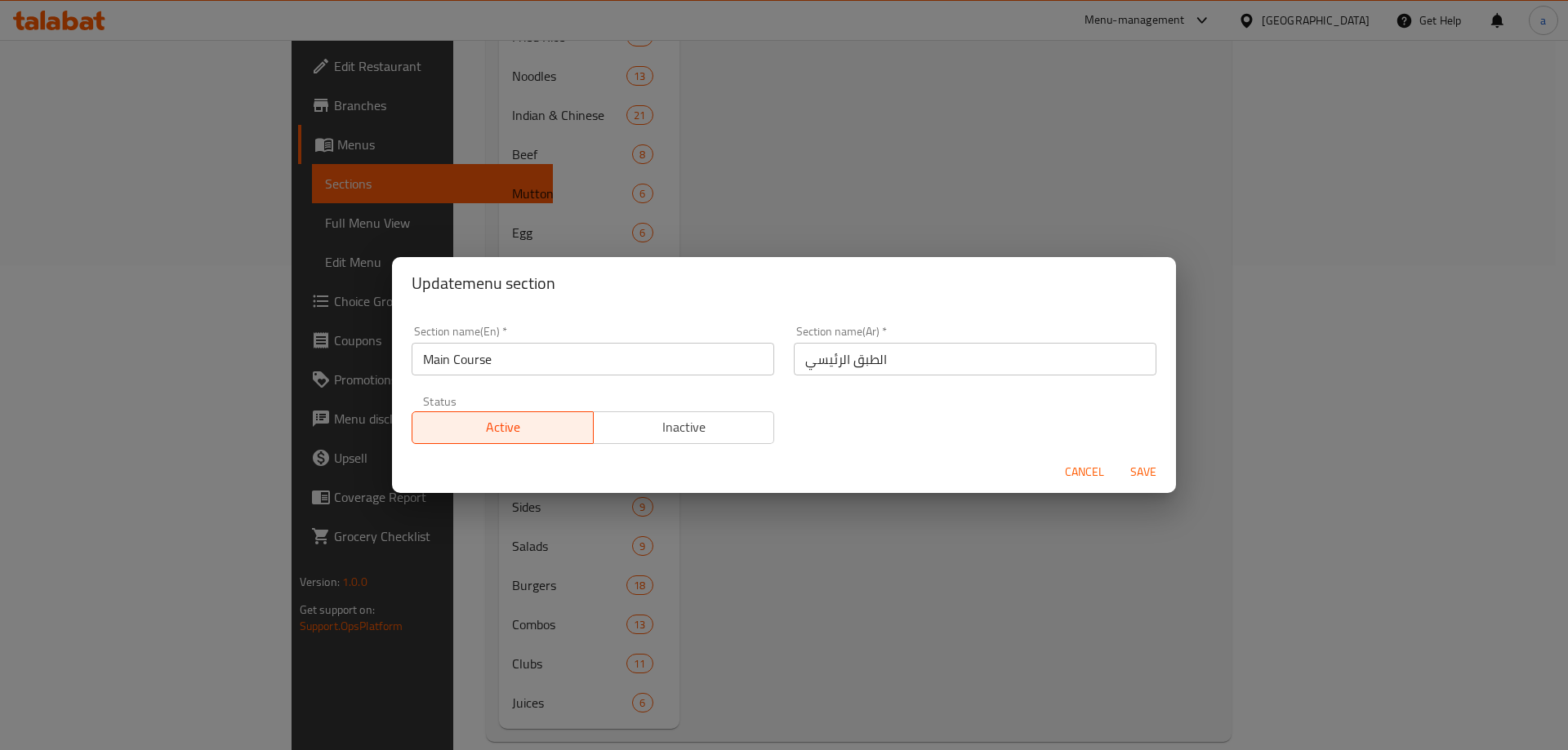
click at [1098, 480] on span "Cancel" at bounding box center [1085, 472] width 39 height 21
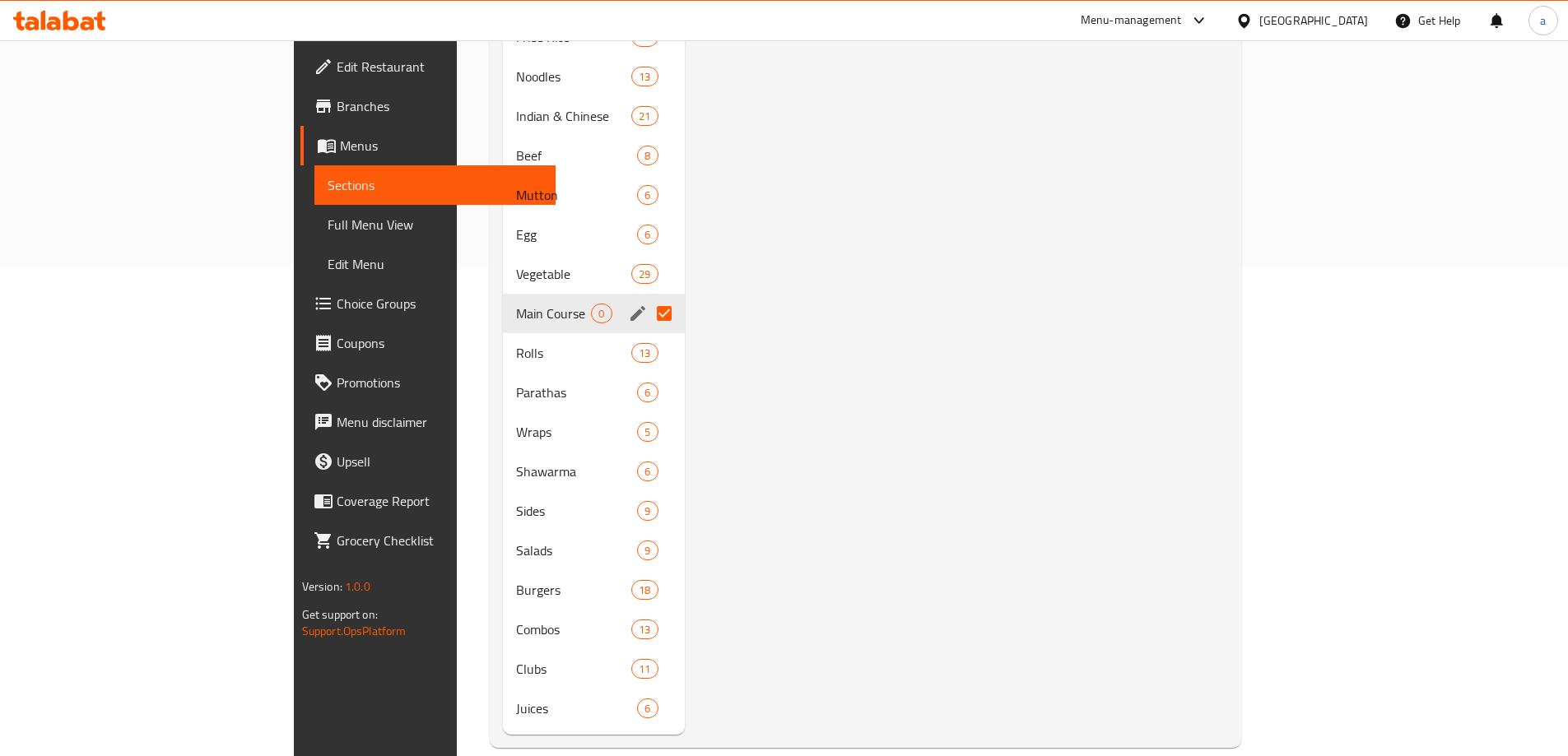
click at [647, 296] on input "Menu sections" at bounding box center [664, 313] width 35 height 35
click at [628, 304] on icon "edit" at bounding box center [638, 313] width 20 height 20
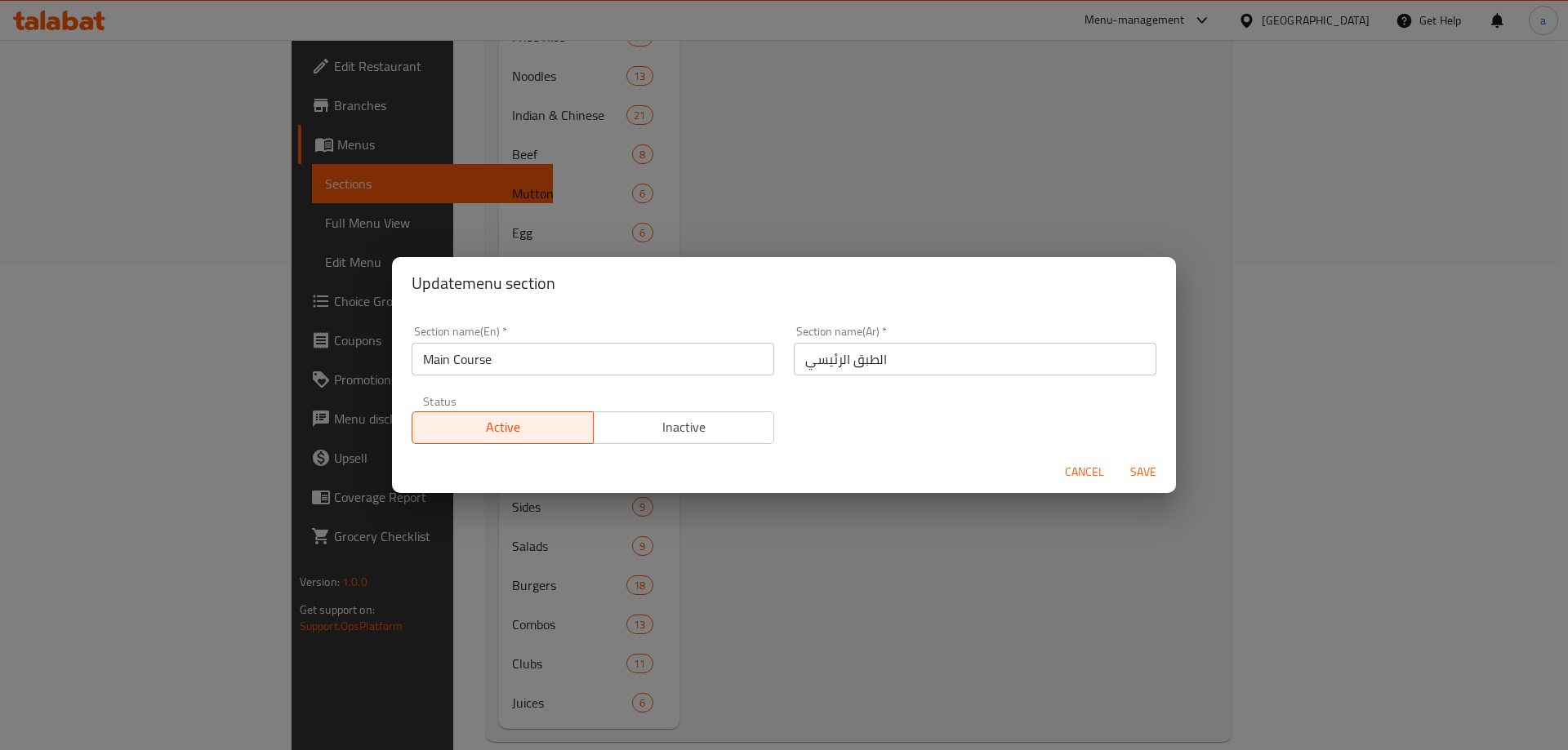
click at [1100, 473] on span "Cancel" at bounding box center [1085, 472] width 39 height 21
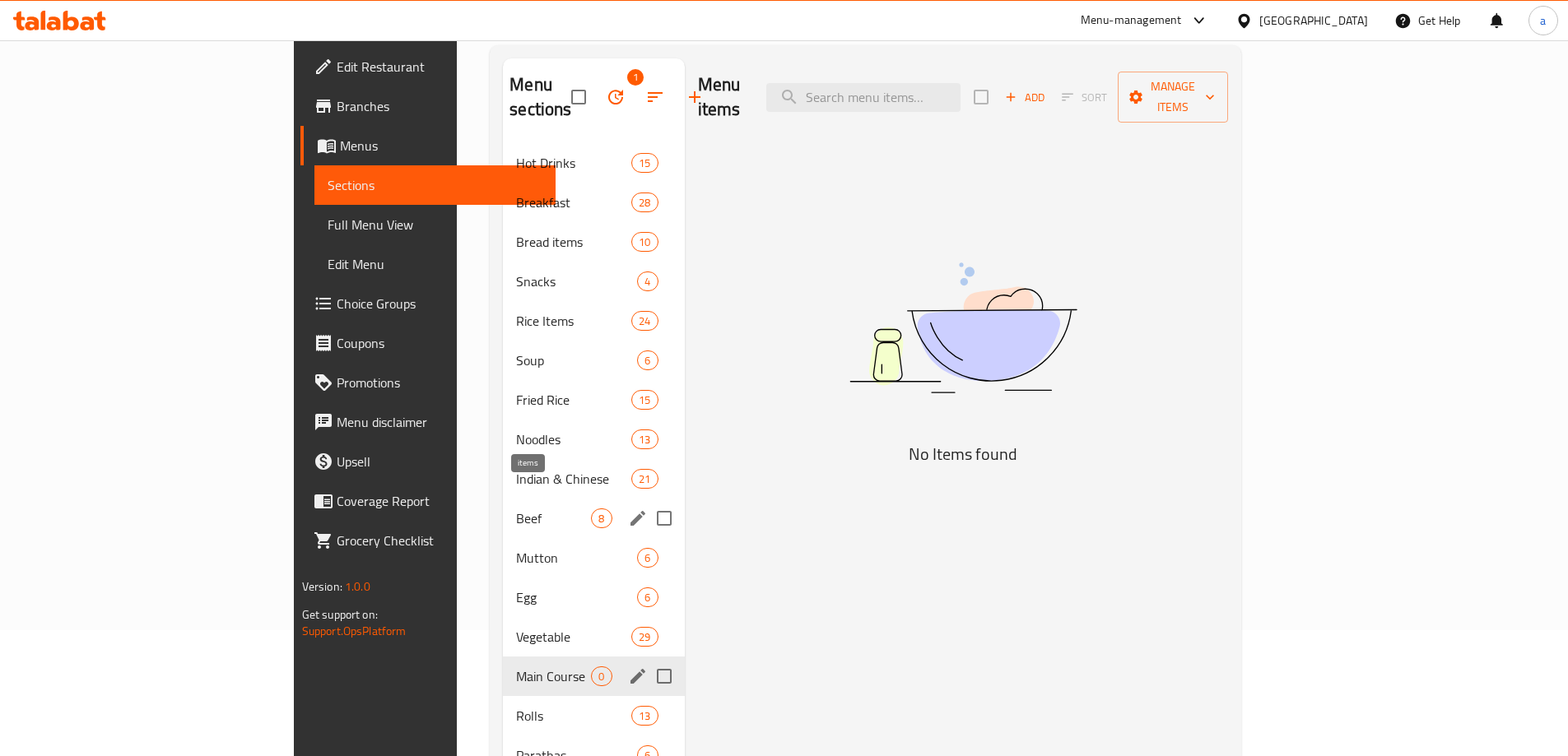
scroll to position [247, 0]
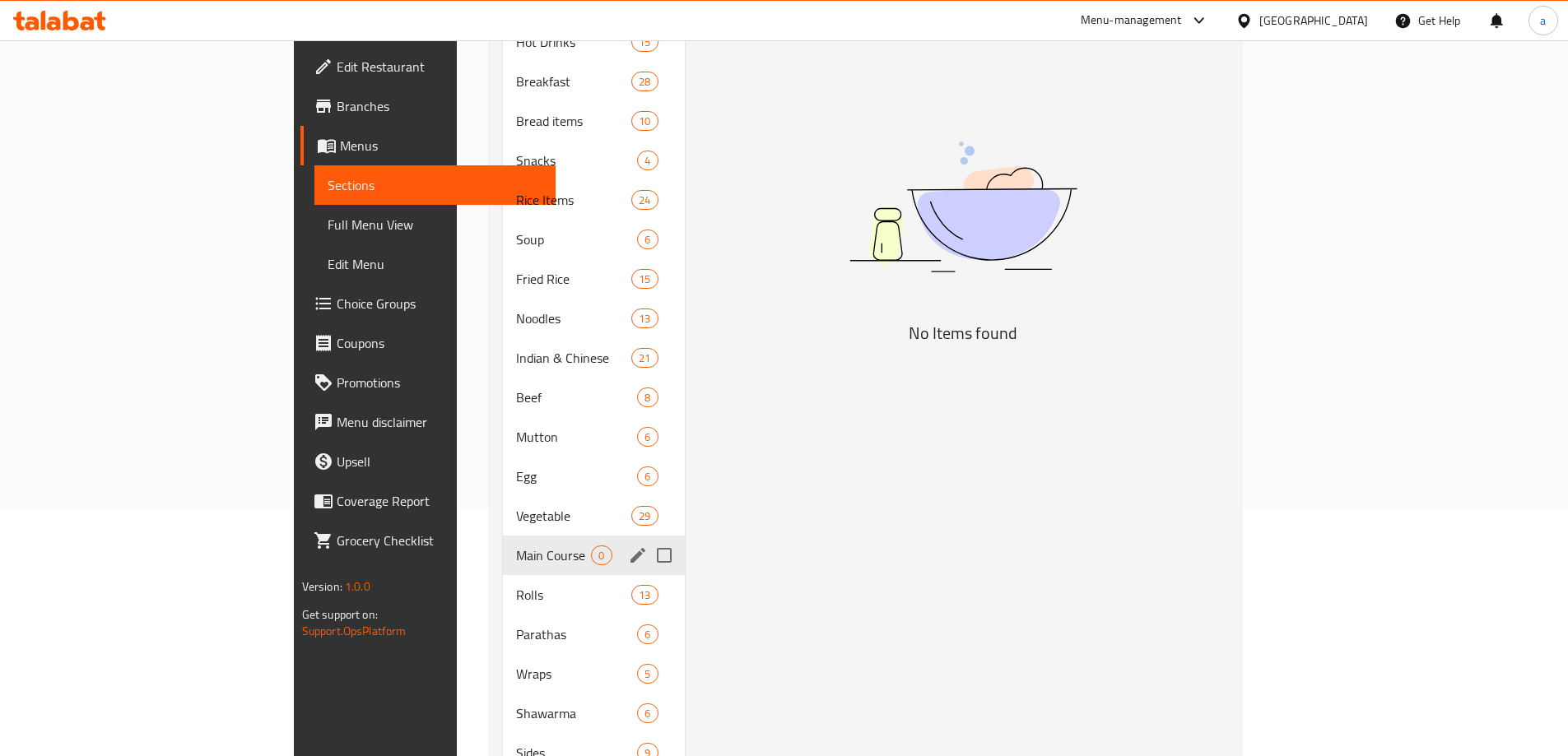
click at [647, 538] on input "Menu sections" at bounding box center [664, 555] width 35 height 35
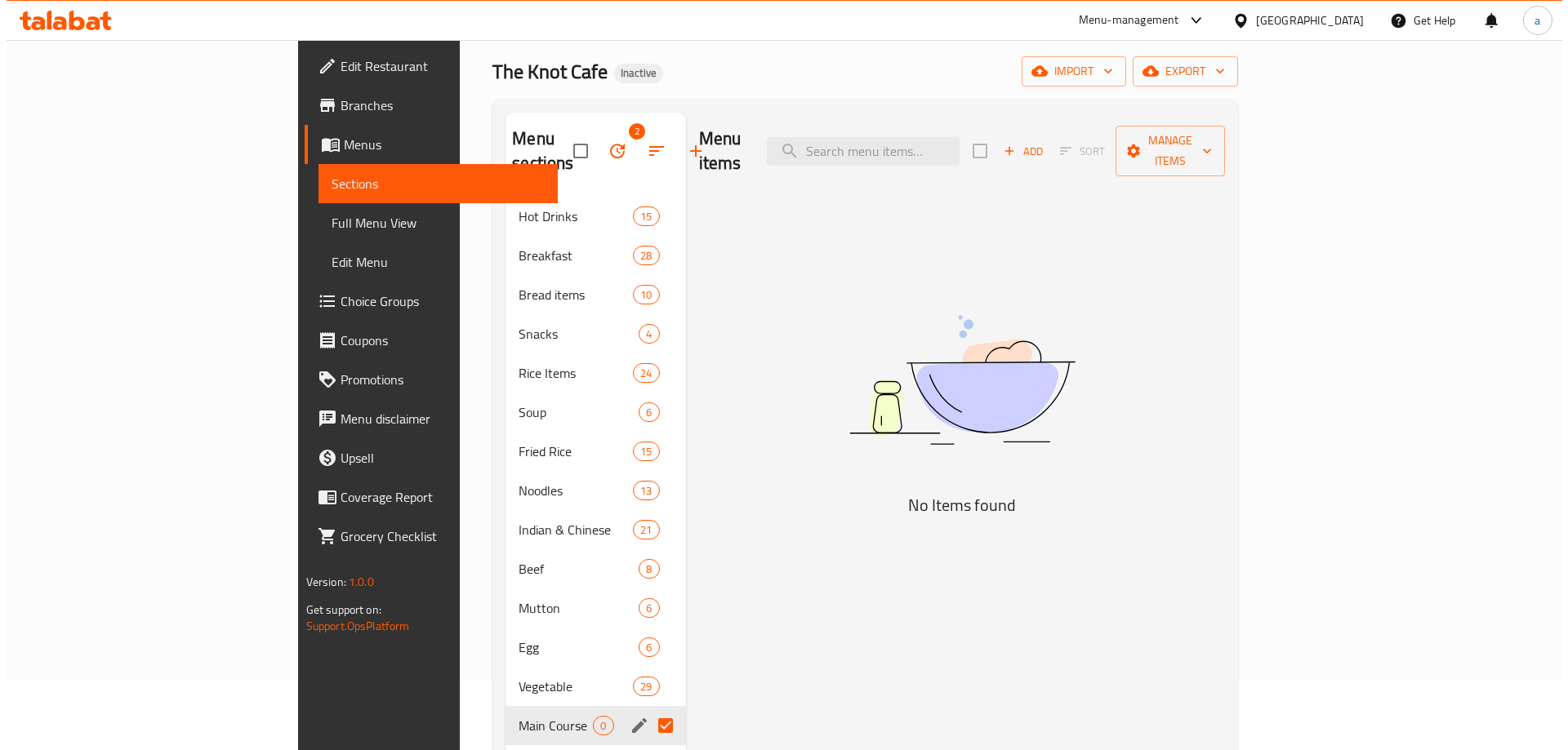
scroll to position [0, 0]
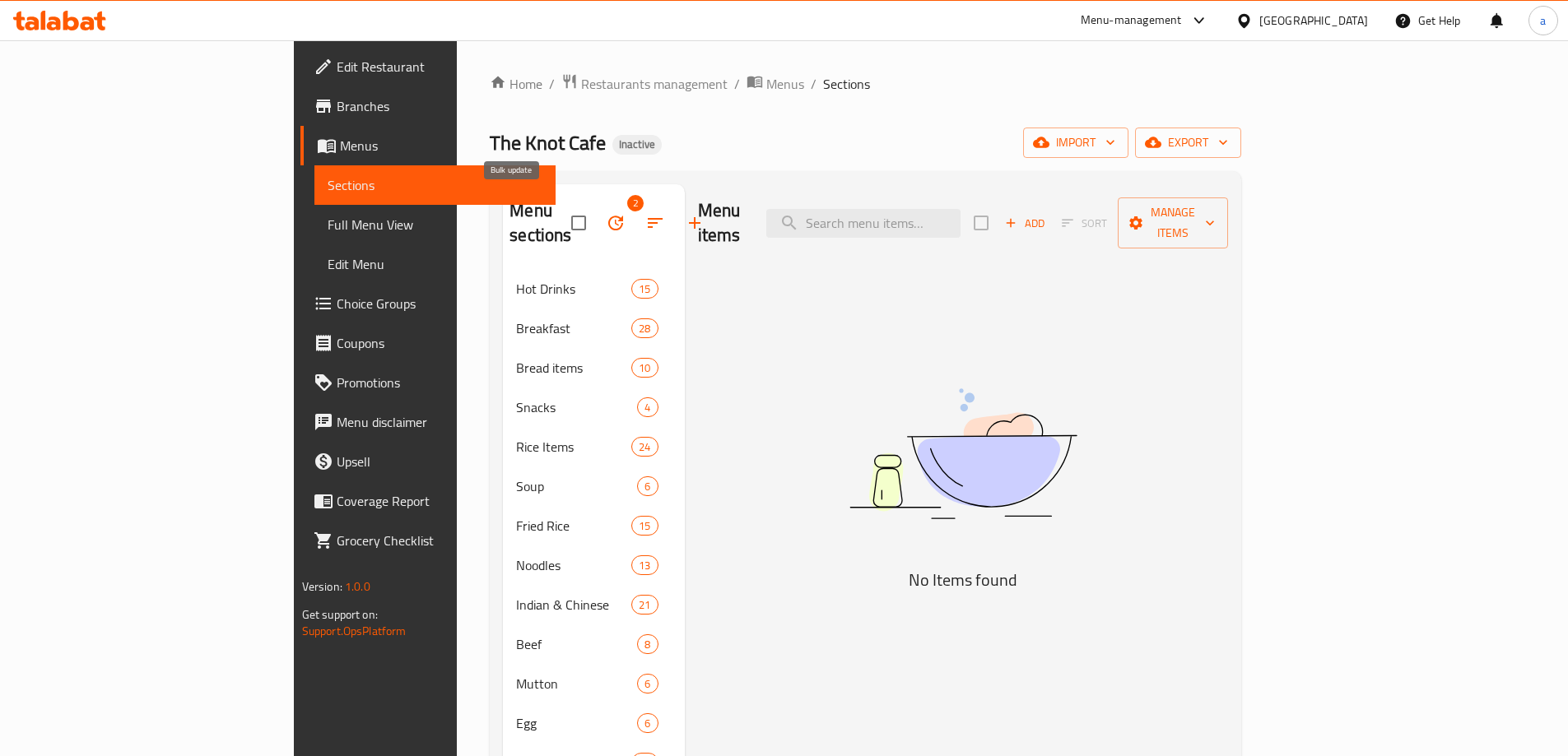
click at [606, 213] on icon "button" at bounding box center [615, 223] width 20 height 20
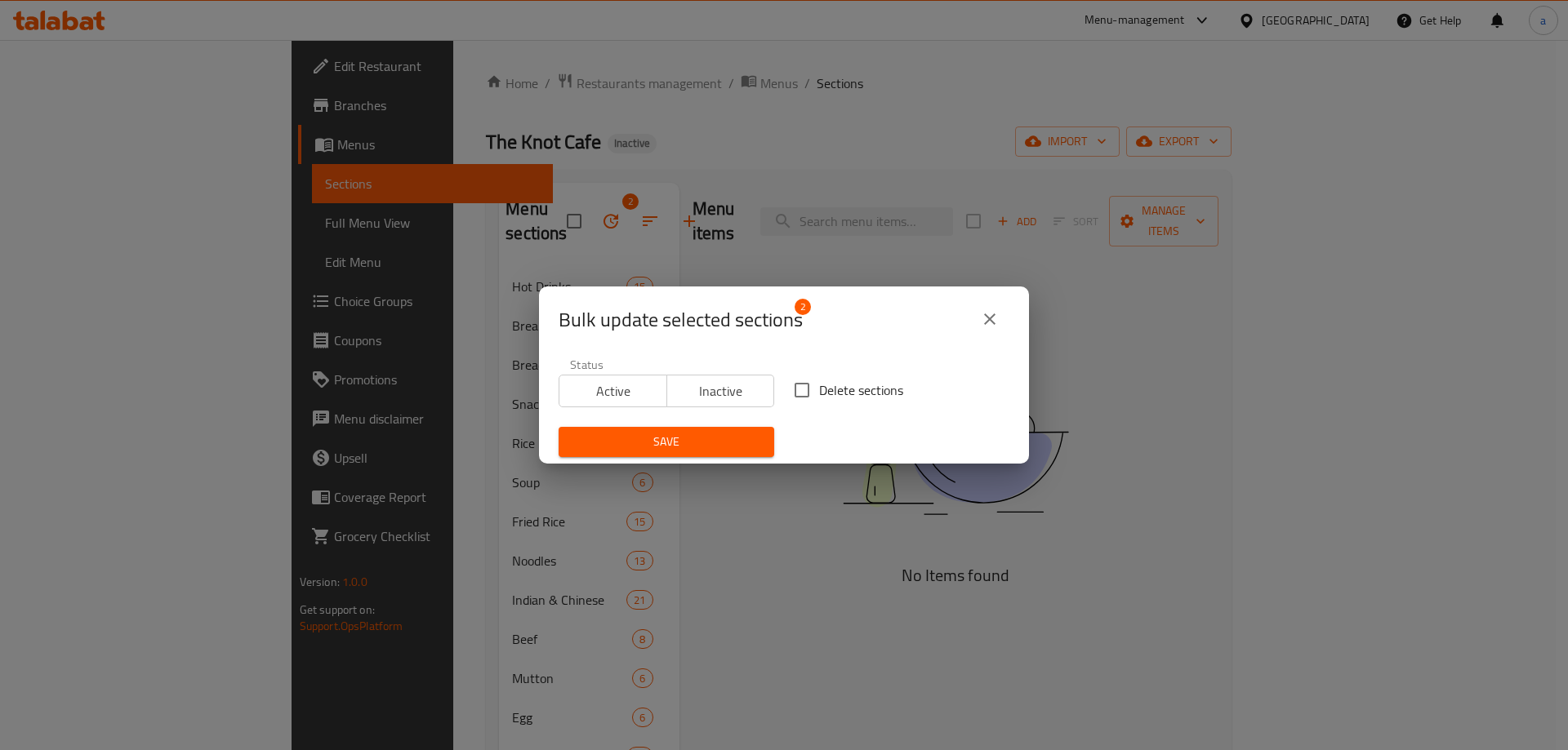
click at [802, 395] on input "Delete sections" at bounding box center [802, 390] width 35 height 35
click at [743, 437] on span "Save" at bounding box center [666, 442] width 189 height 21
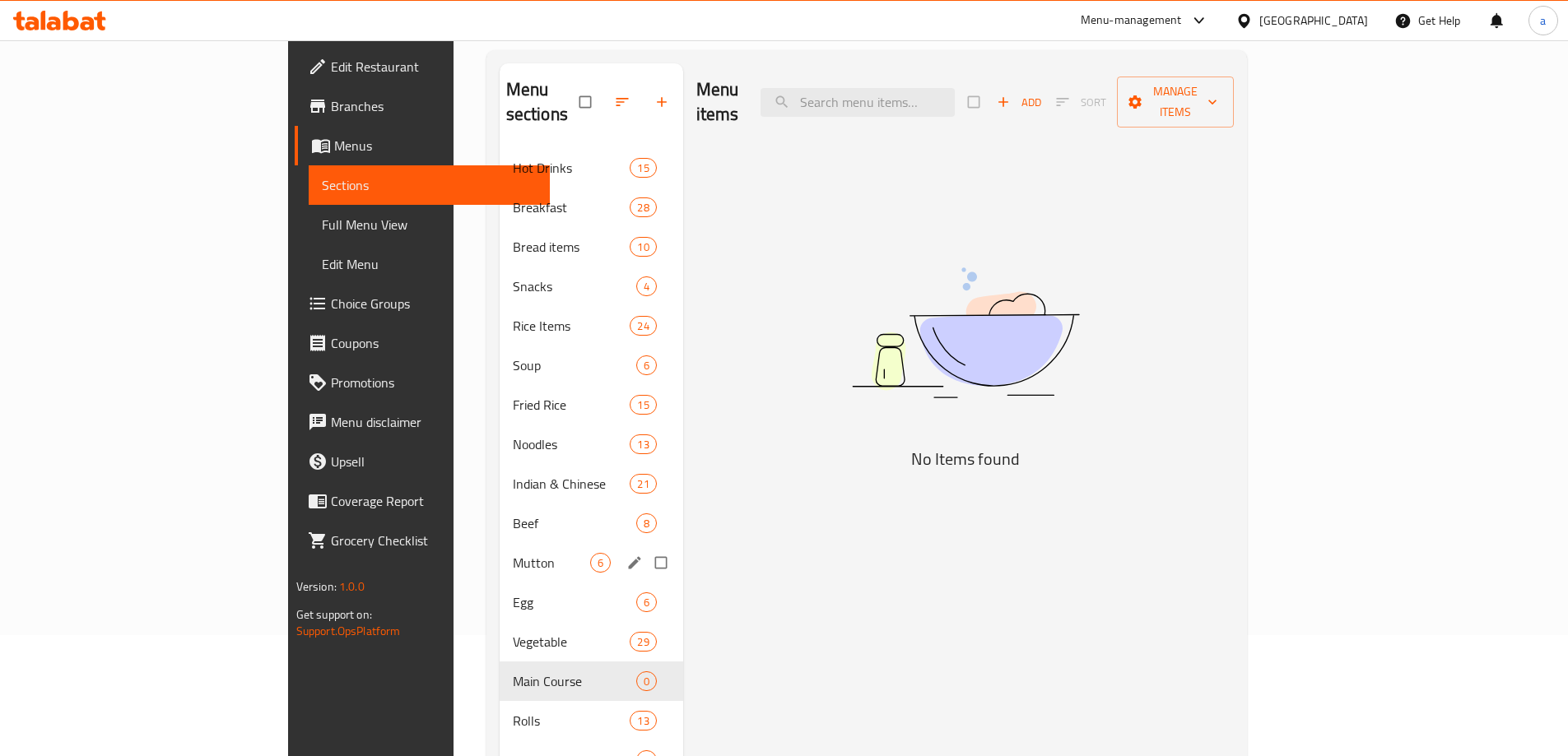
scroll to position [247, 0]
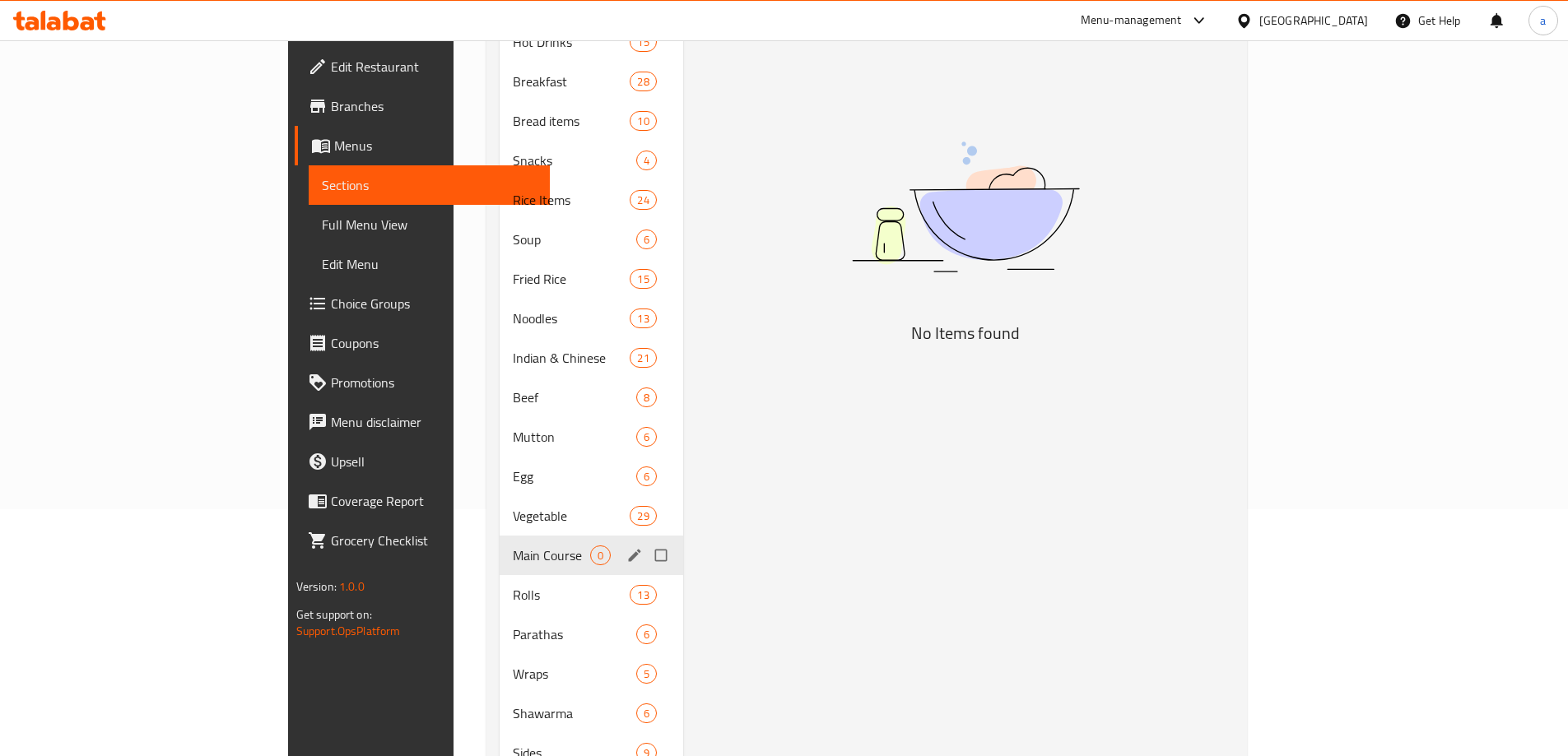
click at [645, 540] on input "Menu sections" at bounding box center [662, 555] width 35 height 31
checkbox input "true"
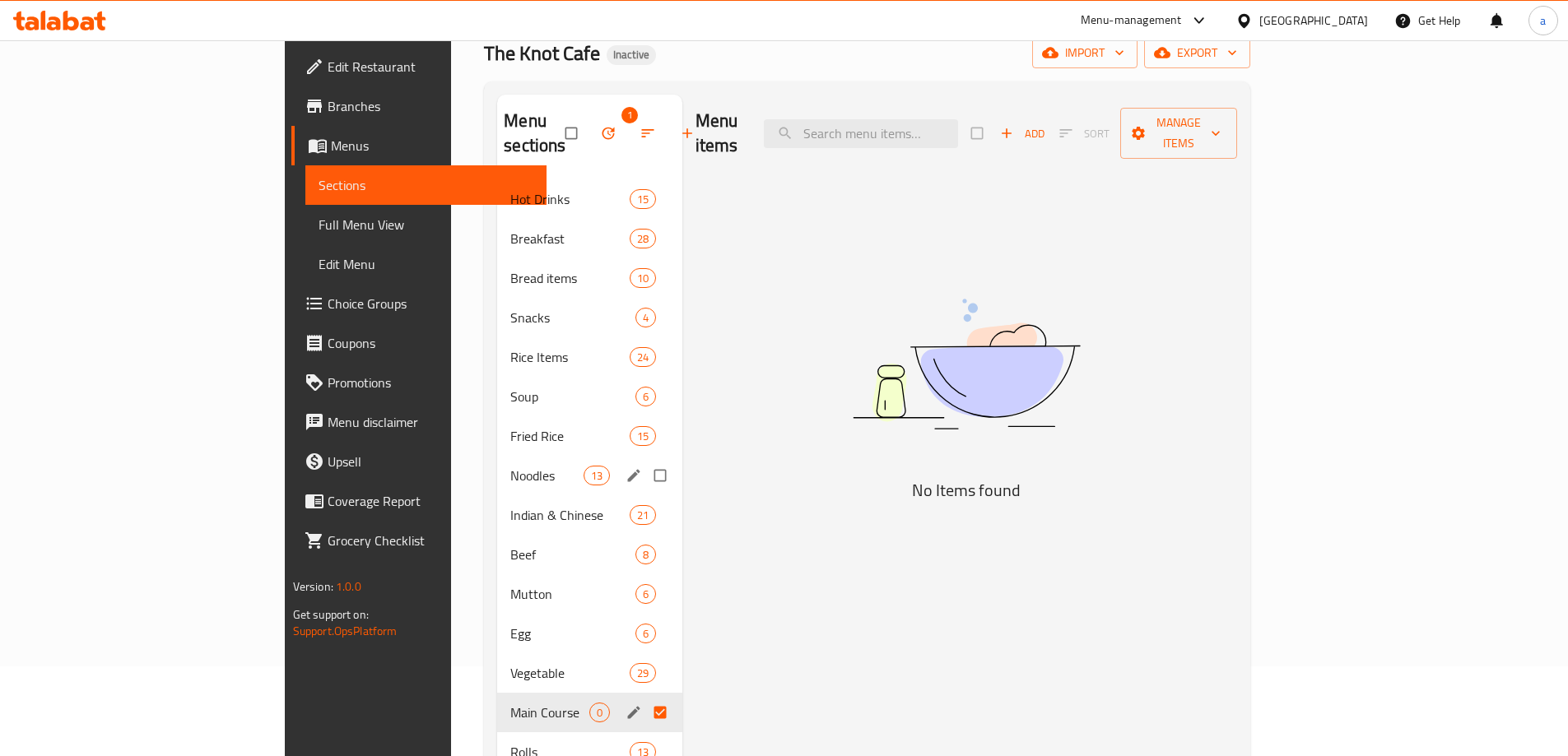
scroll to position [0, 0]
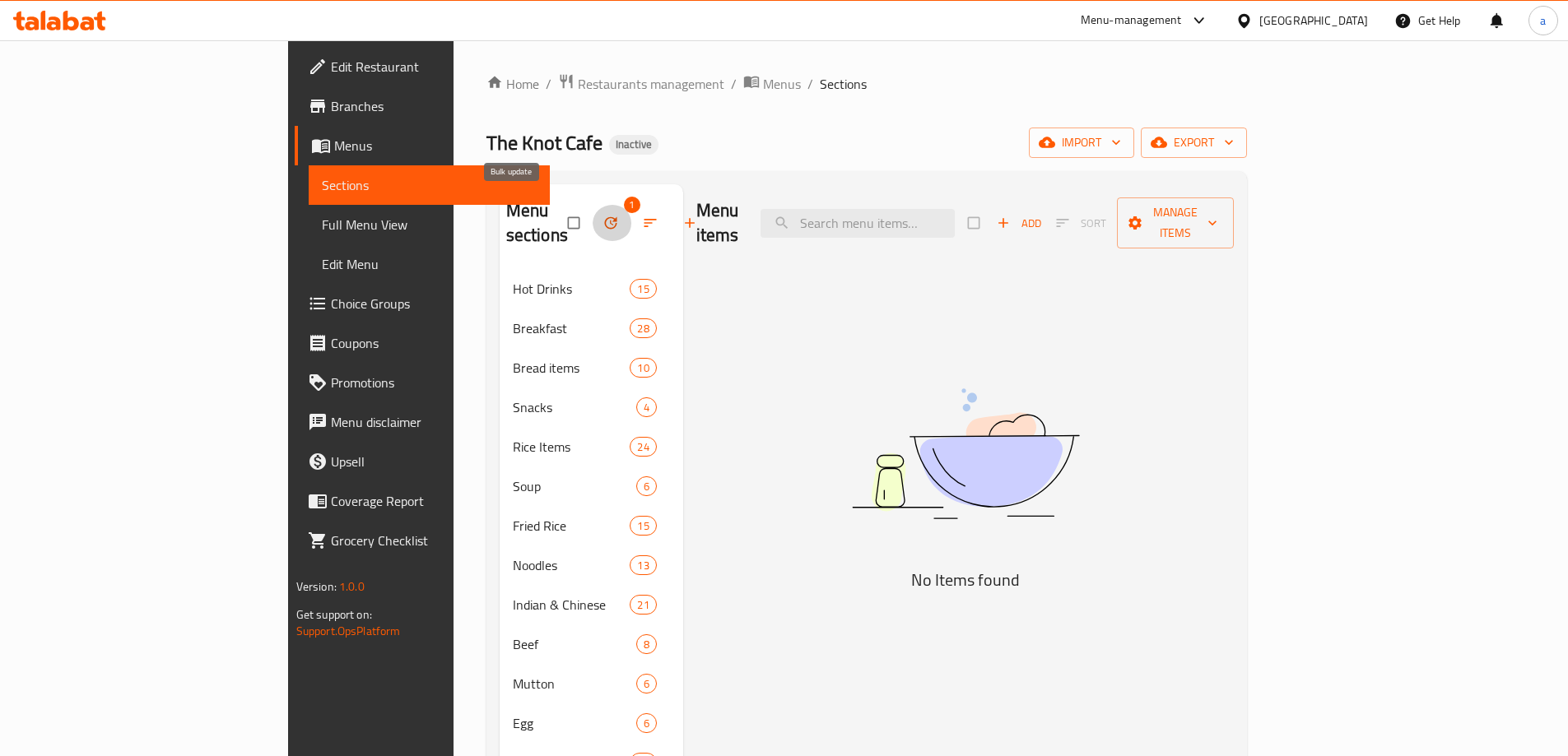
click at [603, 214] on icon "button" at bounding box center [611, 223] width 17 height 17
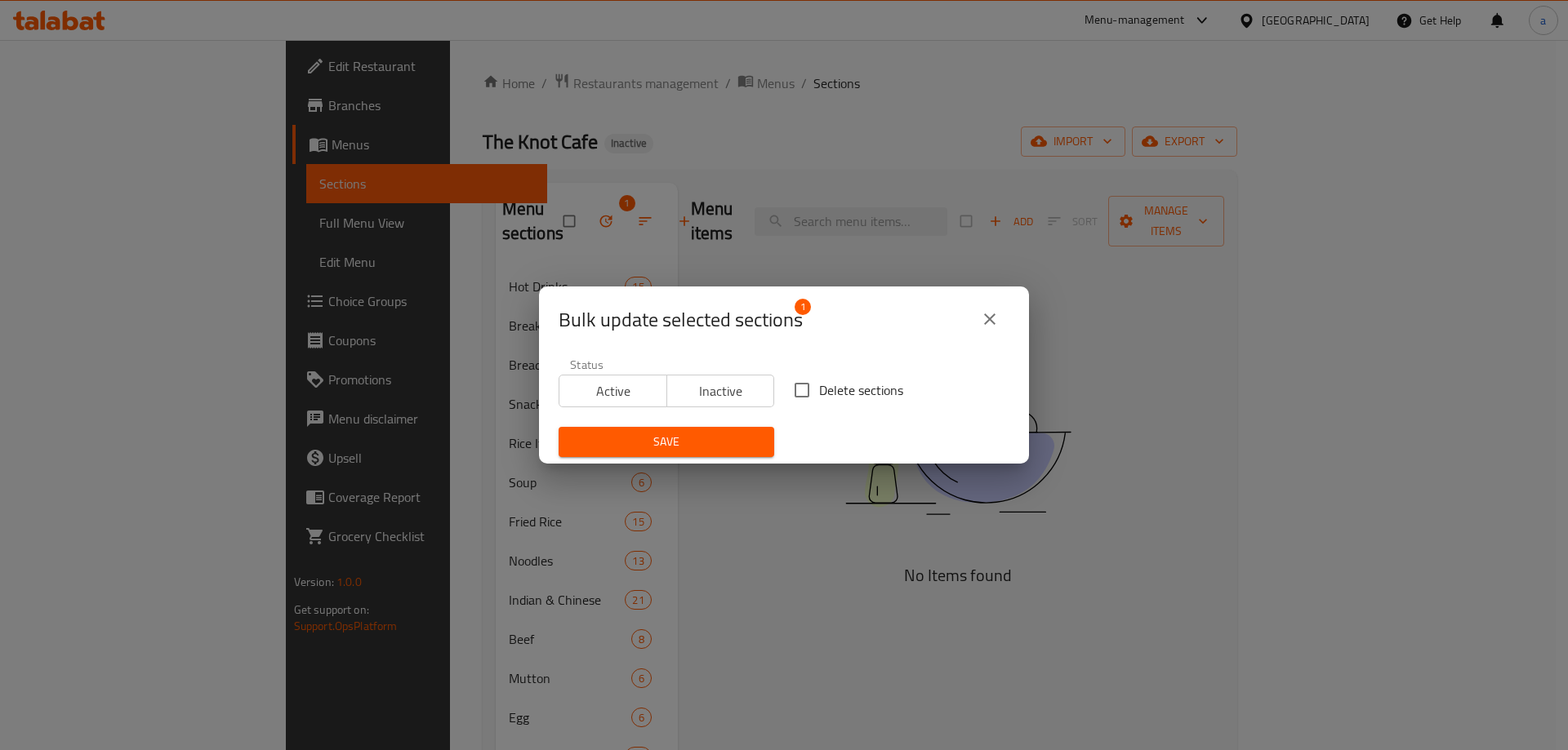
click at [801, 395] on input "Delete sections" at bounding box center [802, 390] width 35 height 35
checkbox input "true"
click at [747, 435] on span "Save" at bounding box center [666, 442] width 189 height 21
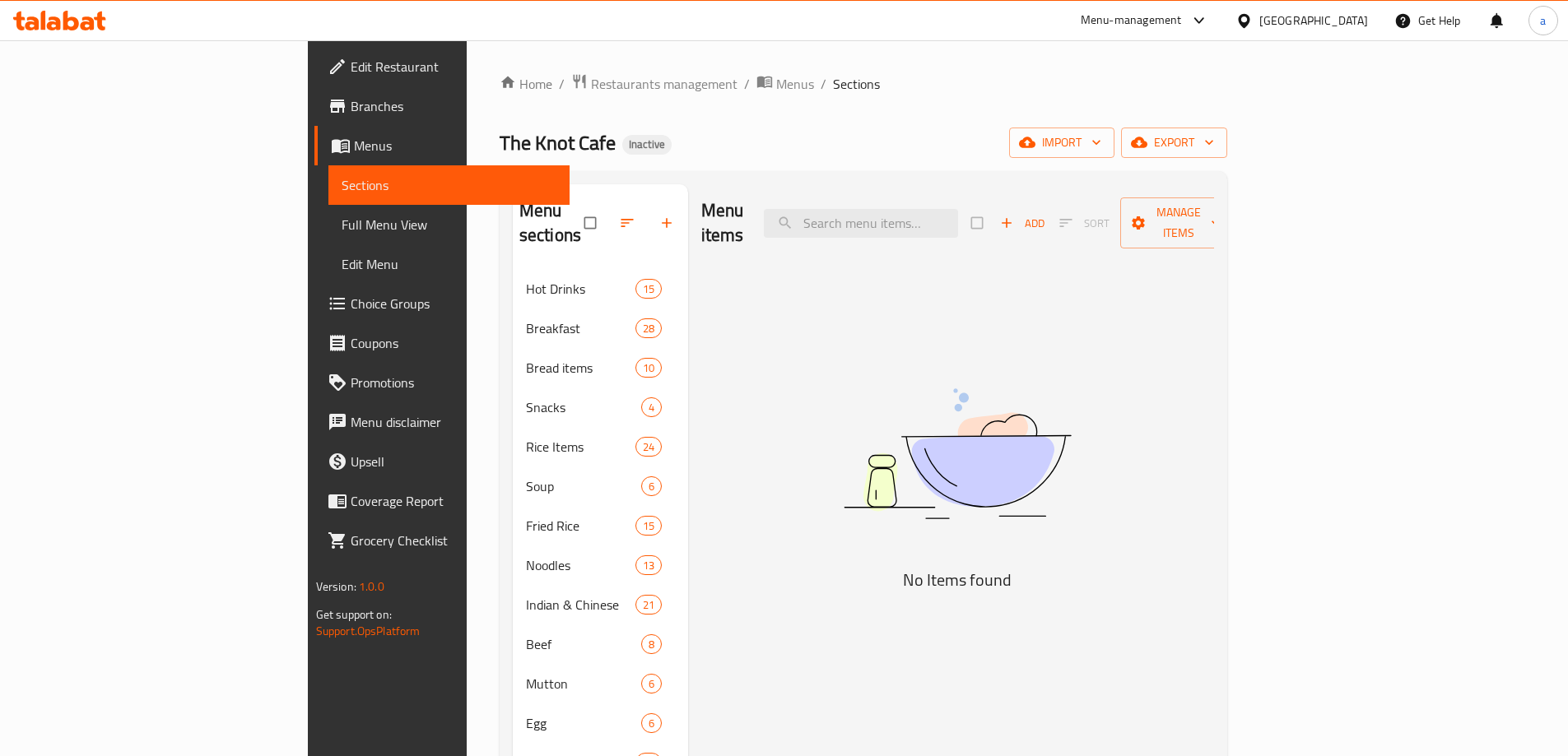
click at [649, 218] on button "button" at bounding box center [669, 223] width 40 height 37
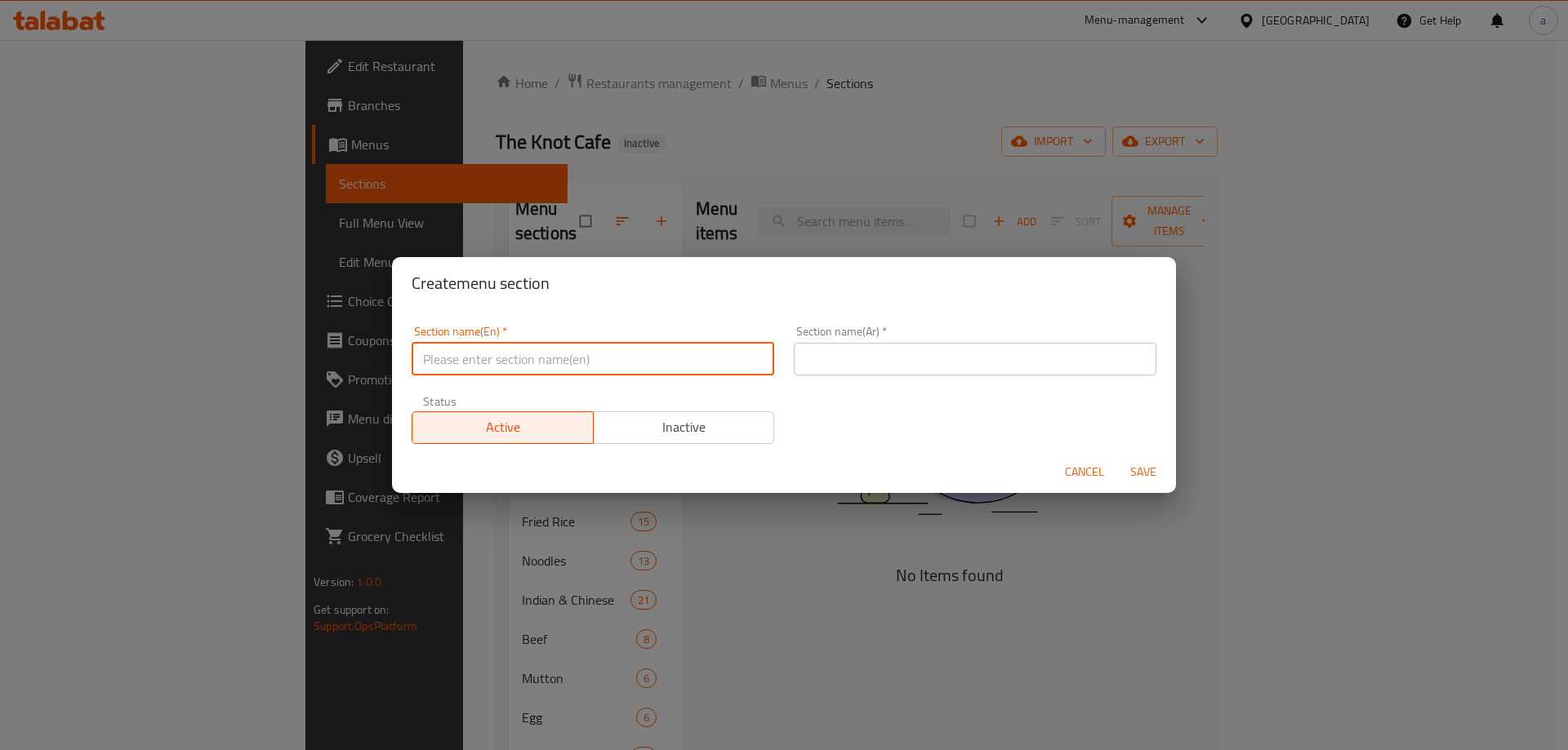
click at [530, 344] on input "text" at bounding box center [593, 359] width 363 height 33
type input "س"
type input "s"
type input "Sandwich/Porotta Roll"
click at [904, 358] on input "text" at bounding box center [975, 359] width 363 height 33
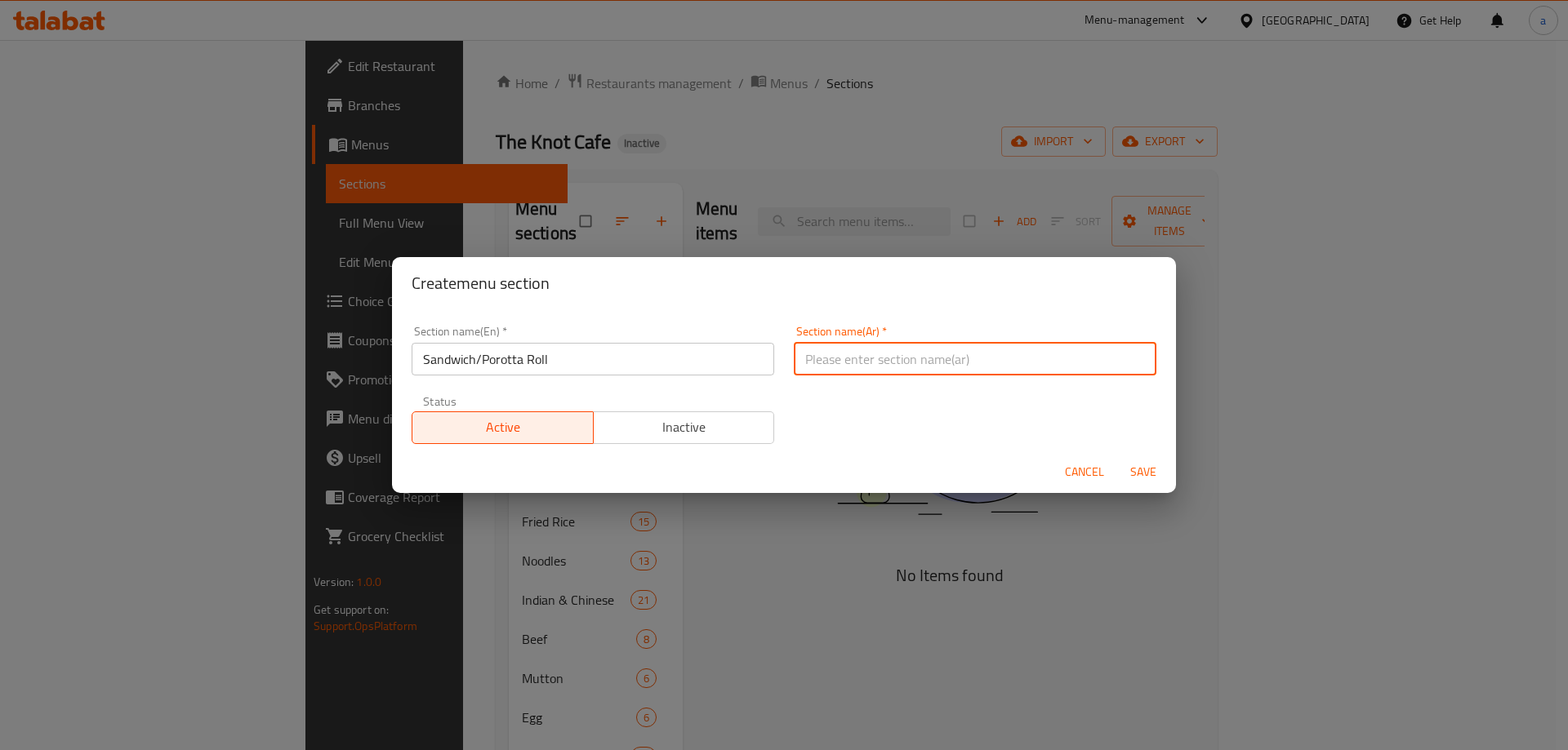
type input "s"
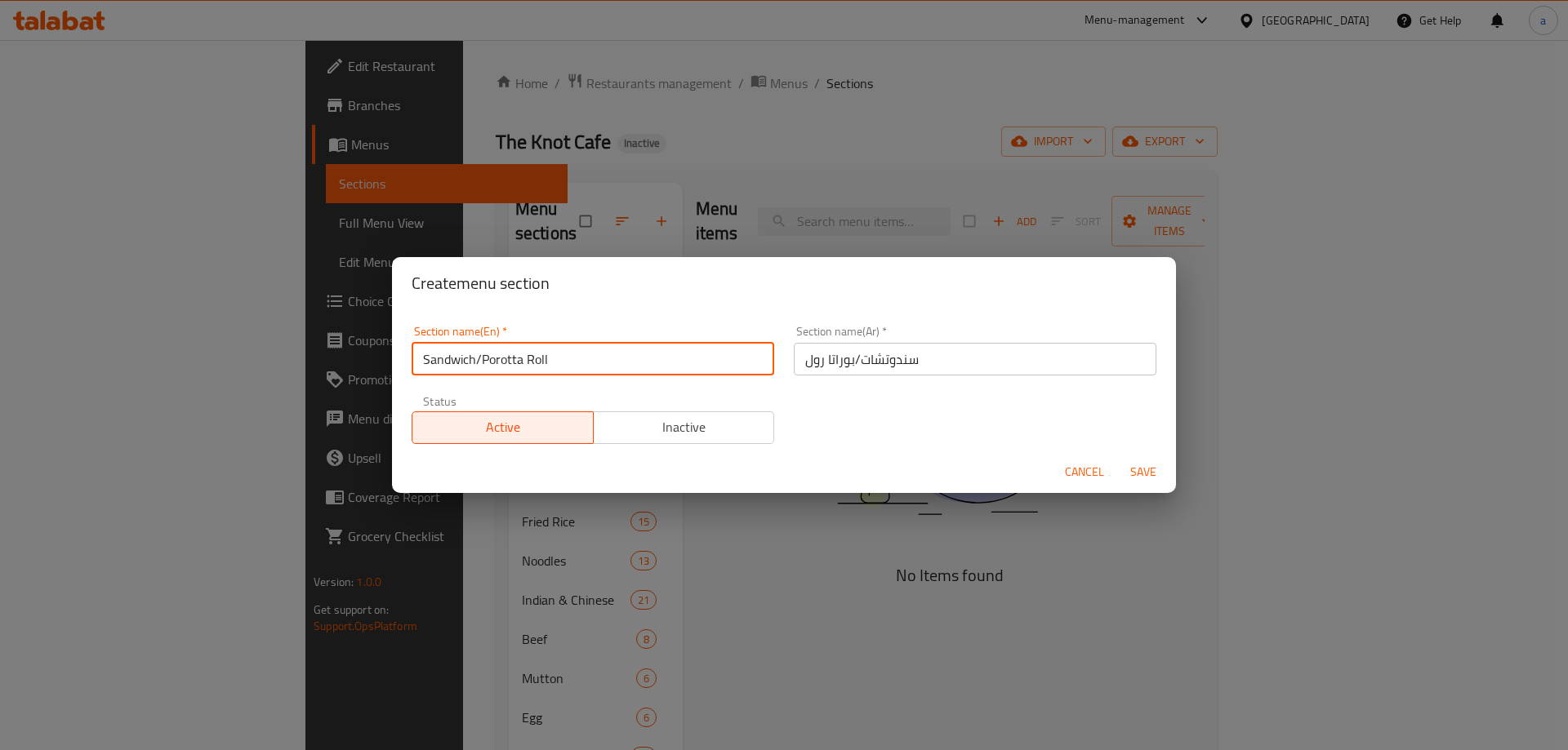
click at [500, 356] on input "Sandwich/Porotta Roll" at bounding box center [593, 359] width 363 height 33
click at [796, 366] on input "سندوتشات/بوراتا رول" at bounding box center [975, 359] width 363 height 33
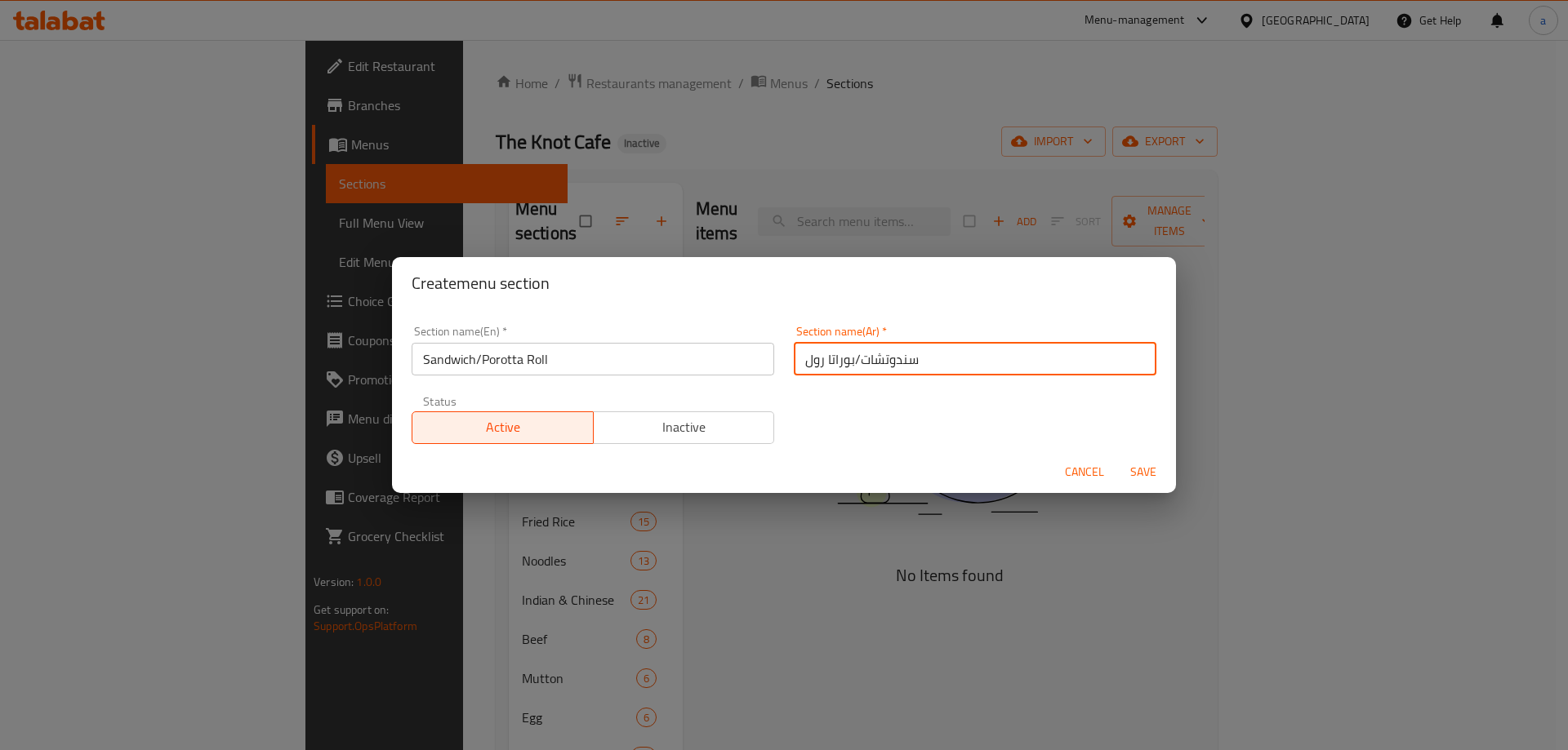
click at [813, 362] on input "سندوتشات/بوراتا رول" at bounding box center [975, 359] width 363 height 33
click at [827, 356] on input "سندوتشات/بوراتا" at bounding box center [975, 359] width 363 height 33
paste input "ول"
click at [856, 361] on input "سندوتشات/رول بوراتا" at bounding box center [975, 359] width 363 height 33
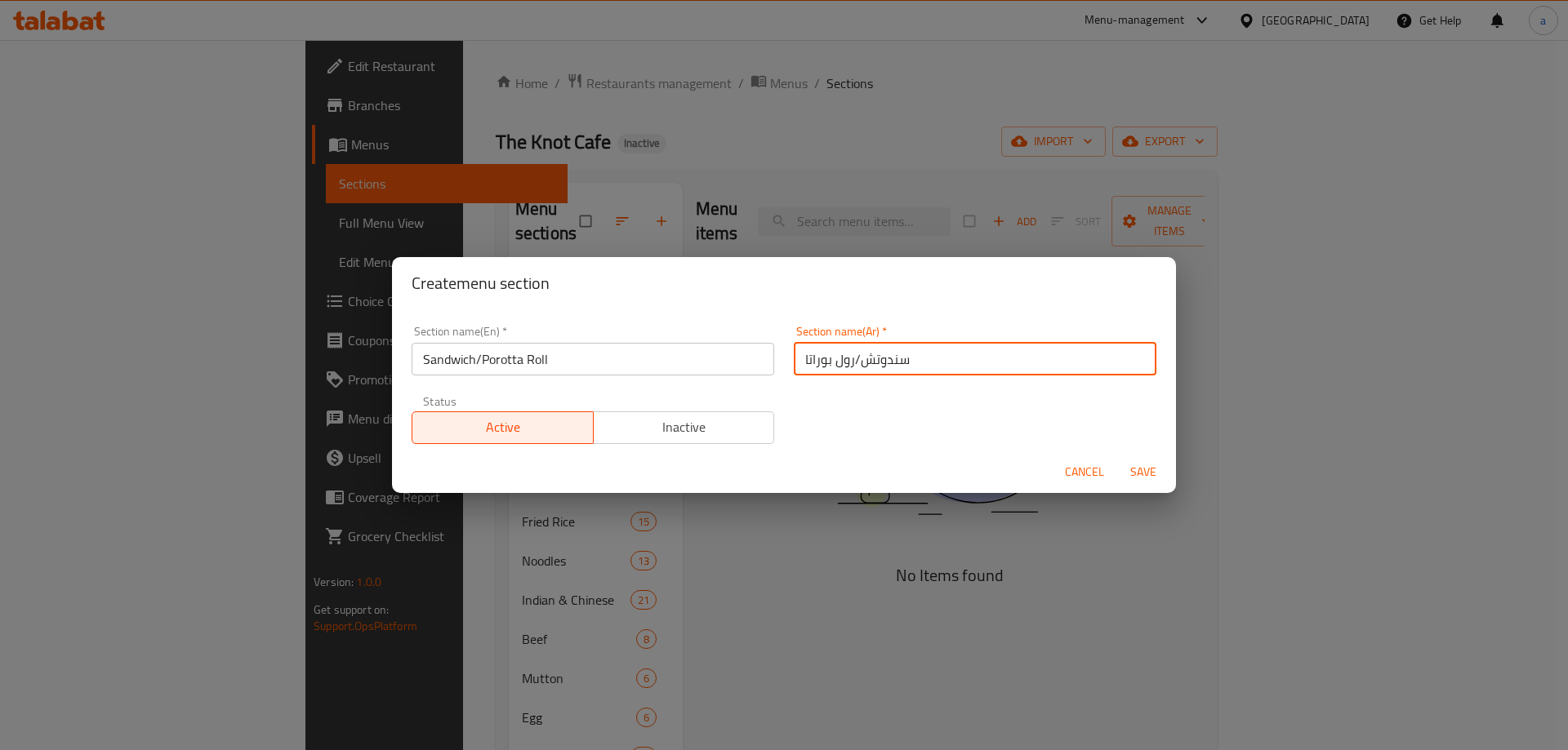
type input "سندوتش/رول بوراتا"
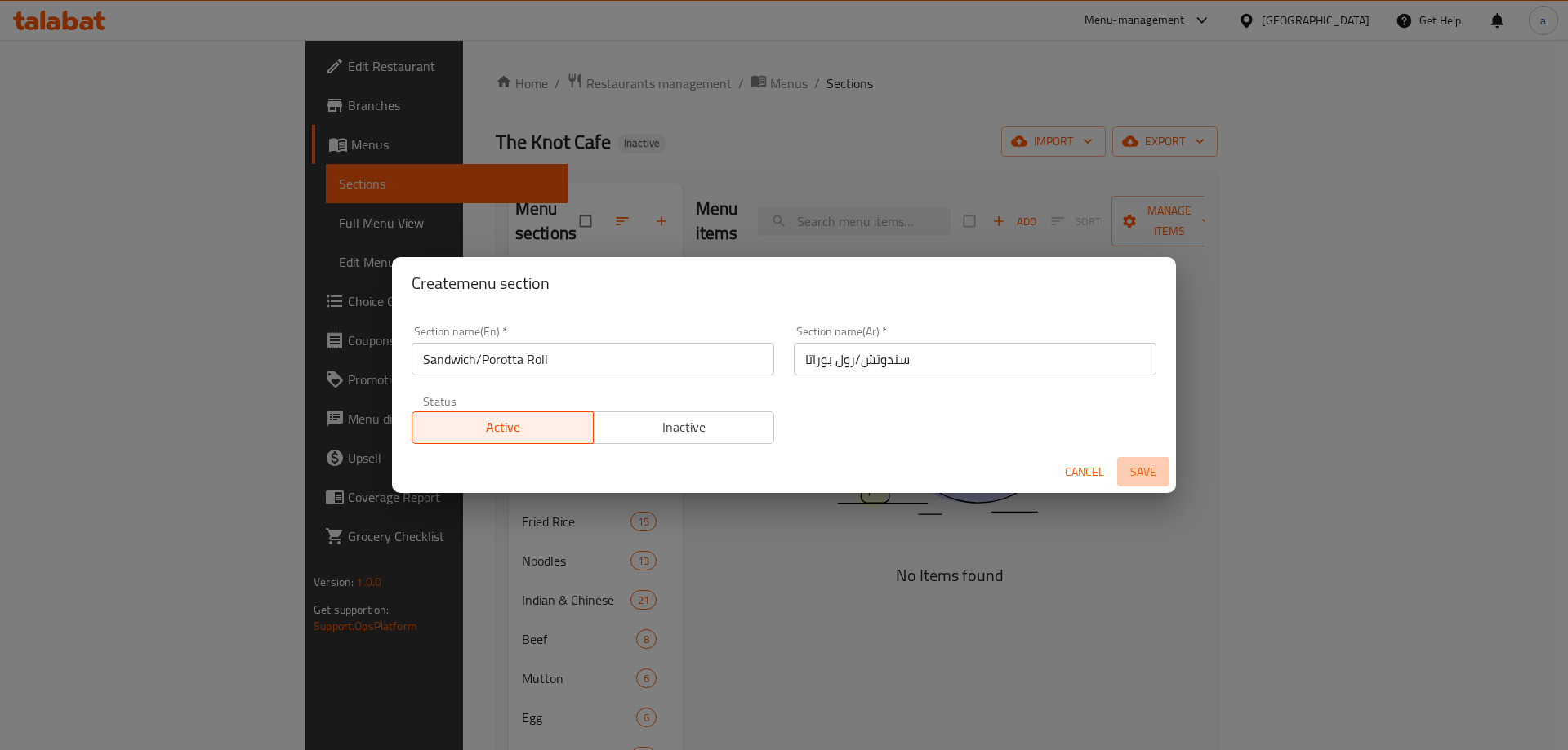
click at [1136, 469] on span "Save" at bounding box center [1143, 472] width 39 height 21
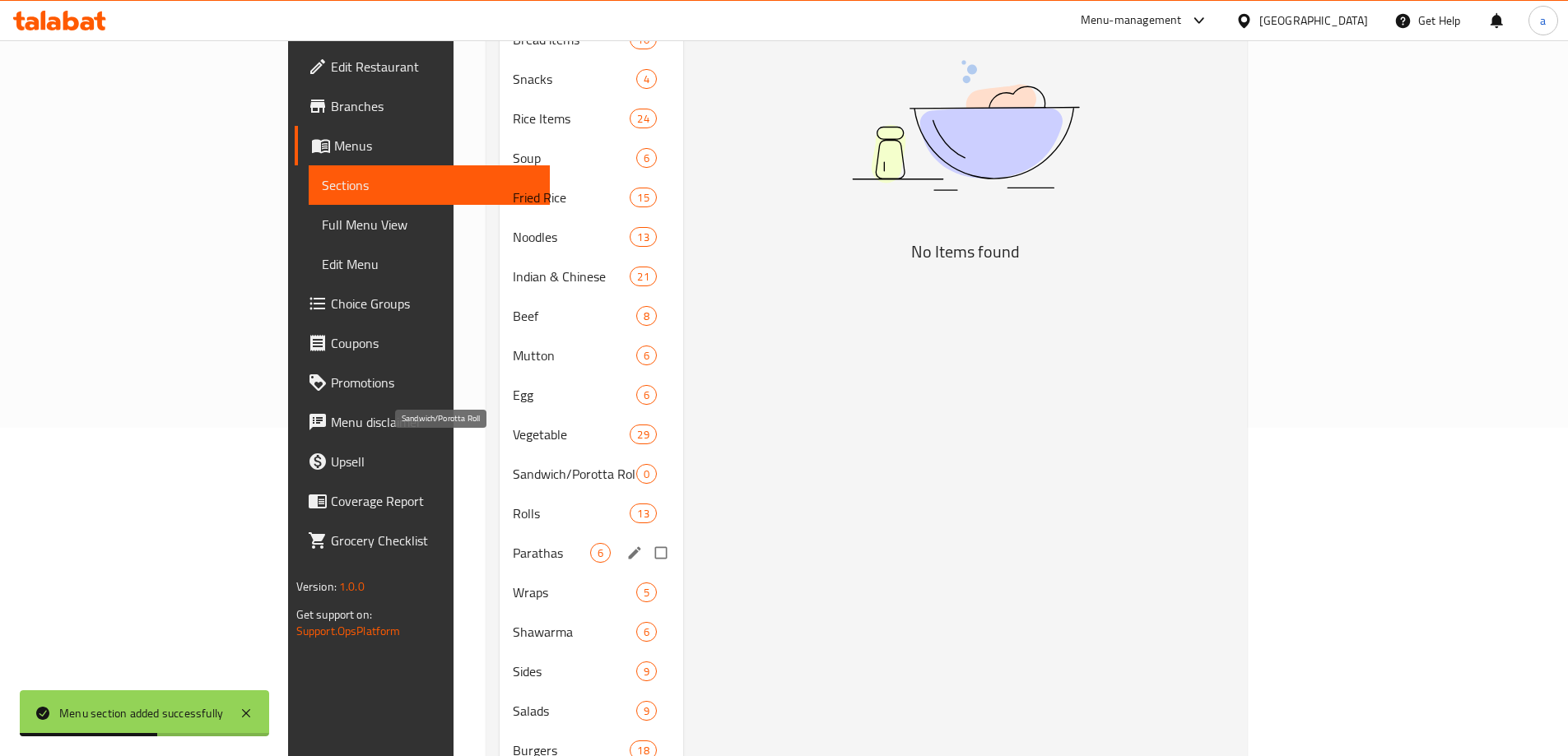
scroll to position [329, 0]
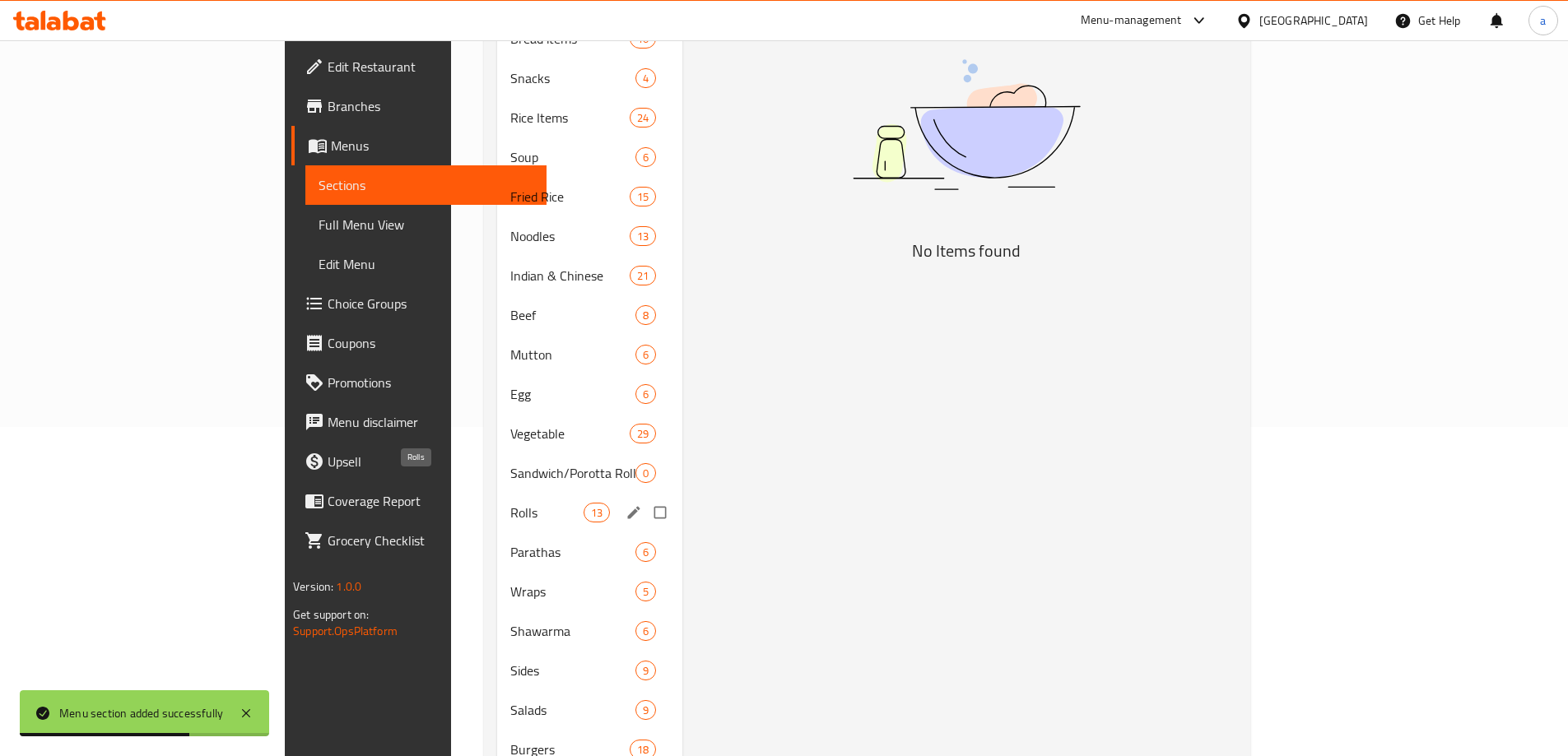
click at [511, 503] on span "Rolls" at bounding box center [546, 512] width 72 height 20
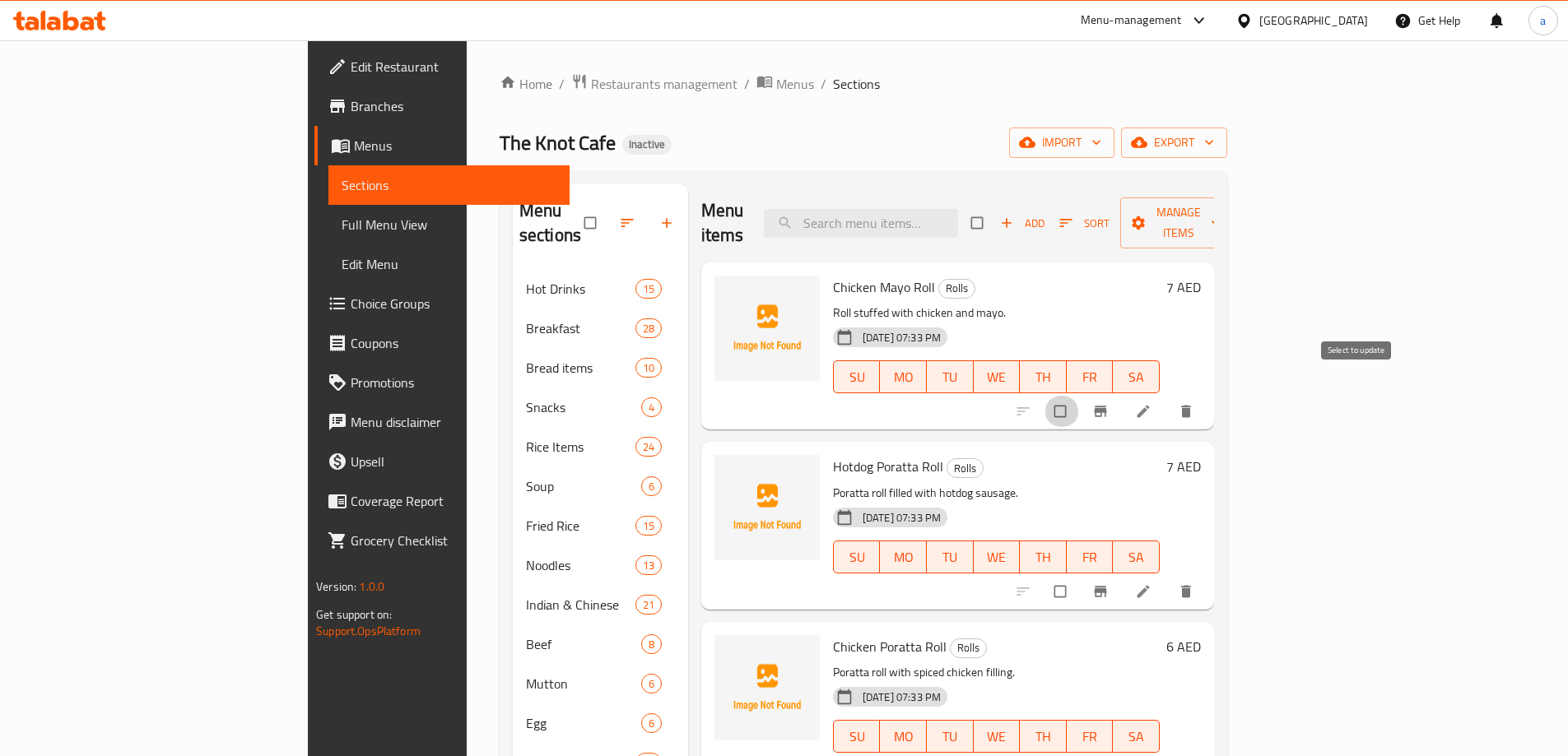
click at [1079, 396] on input "checkbox" at bounding box center [1062, 411] width 35 height 31
checkbox input "true"
click at [1079, 576] on input "checkbox" at bounding box center [1062, 591] width 35 height 31
checkbox input "true"
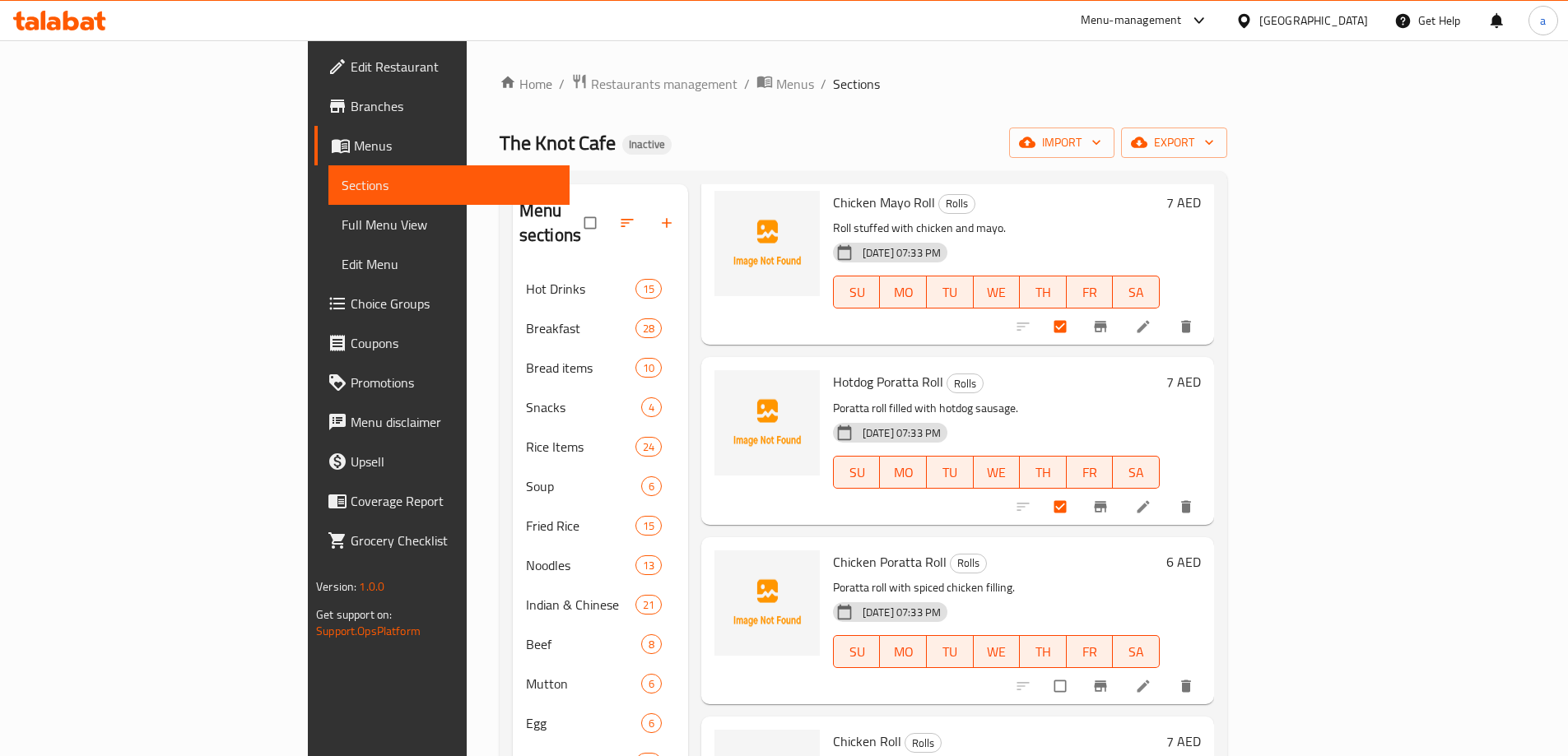
scroll to position [165, 0]
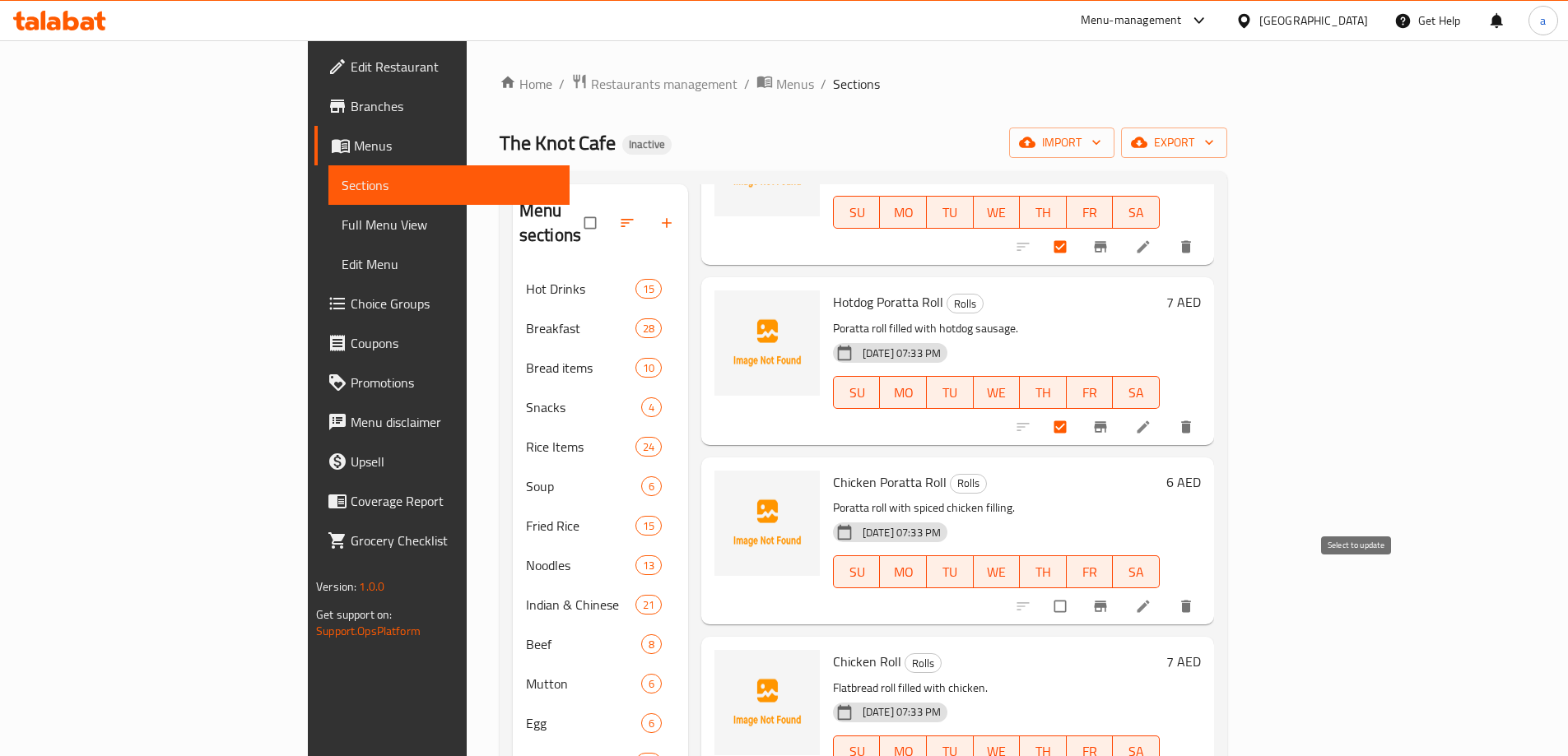
click at [1079, 591] on input "checkbox" at bounding box center [1062, 606] width 35 height 31
checkbox input "true"
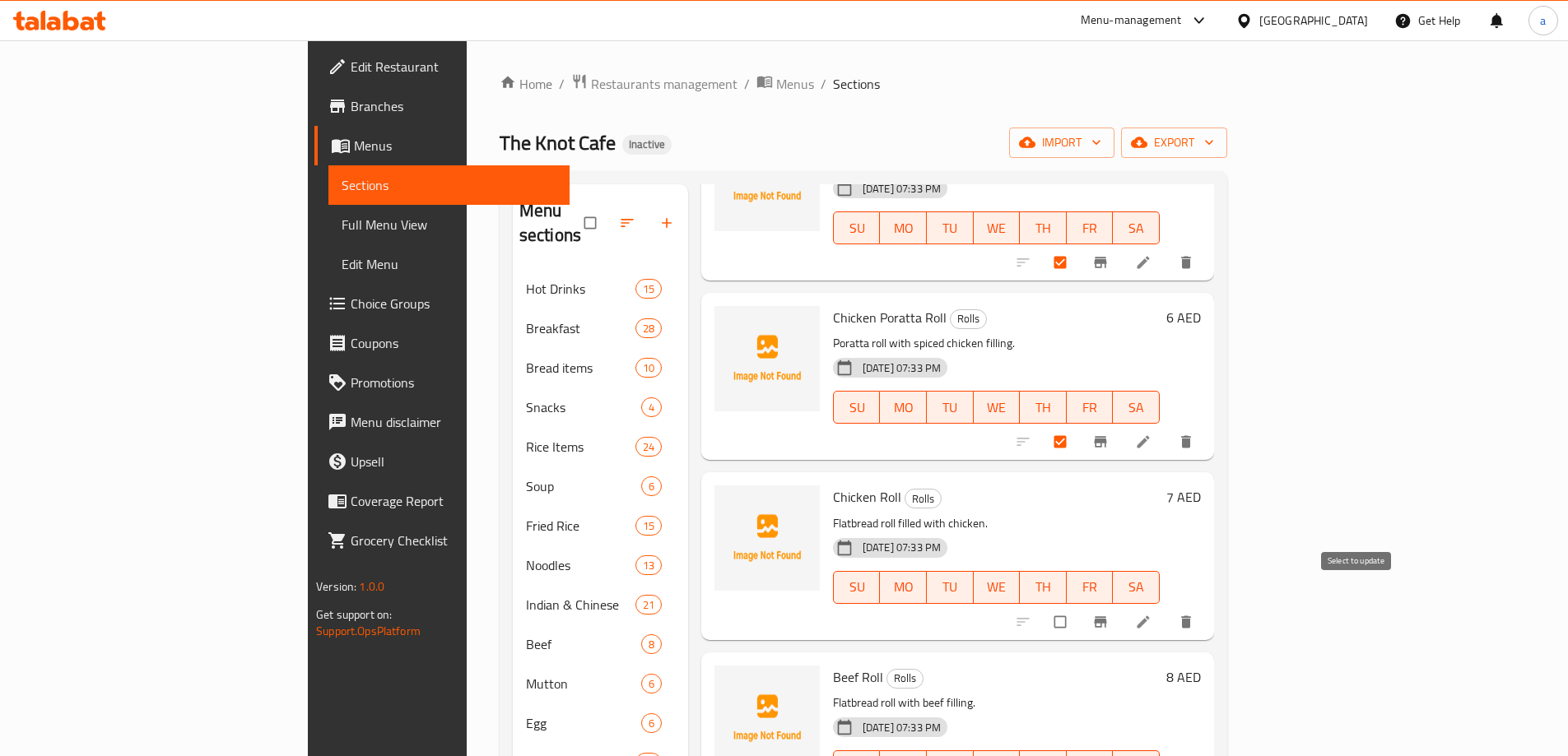
click at [1079, 606] on input "checkbox" at bounding box center [1062, 622] width 35 height 31
checkbox input "true"
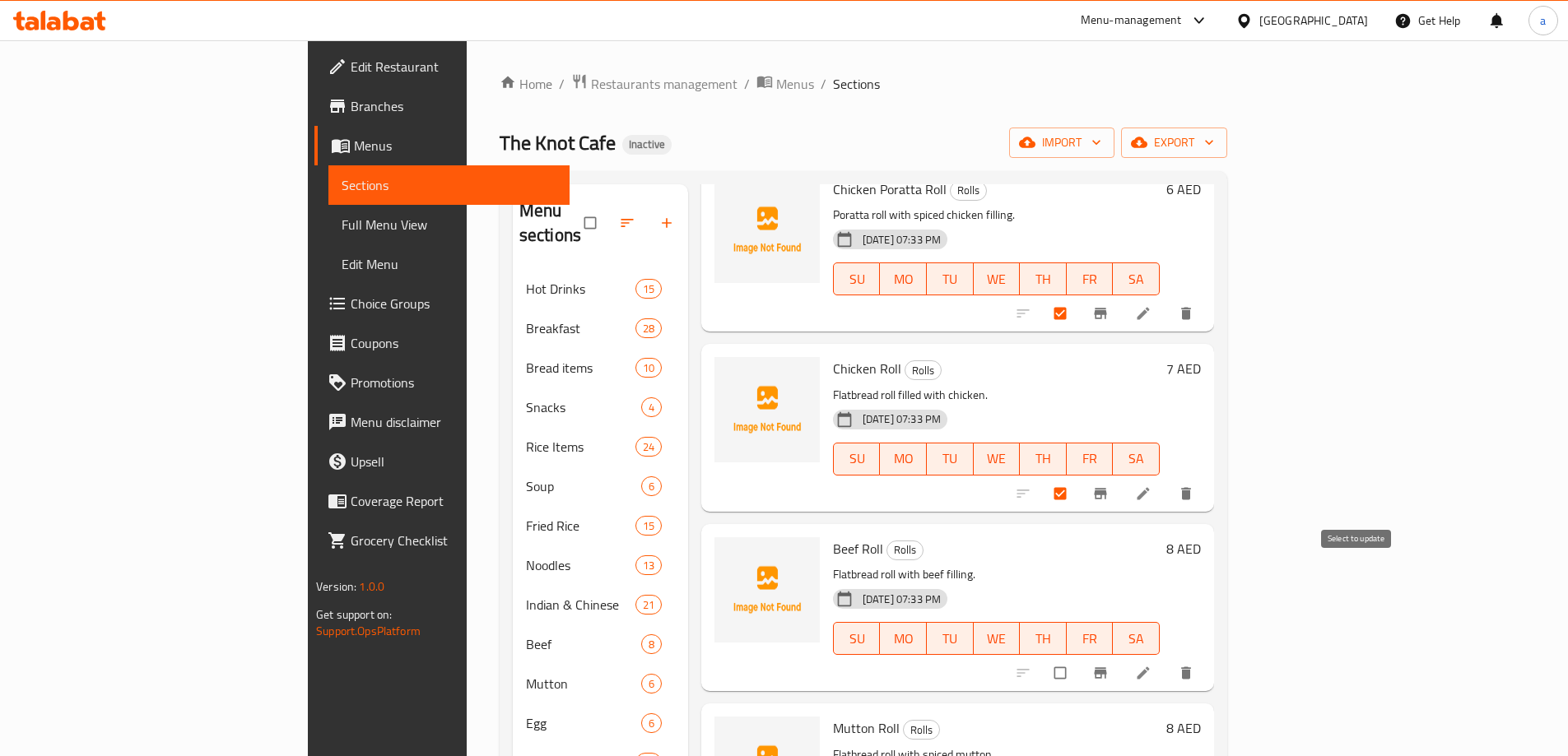
scroll to position [576, 0]
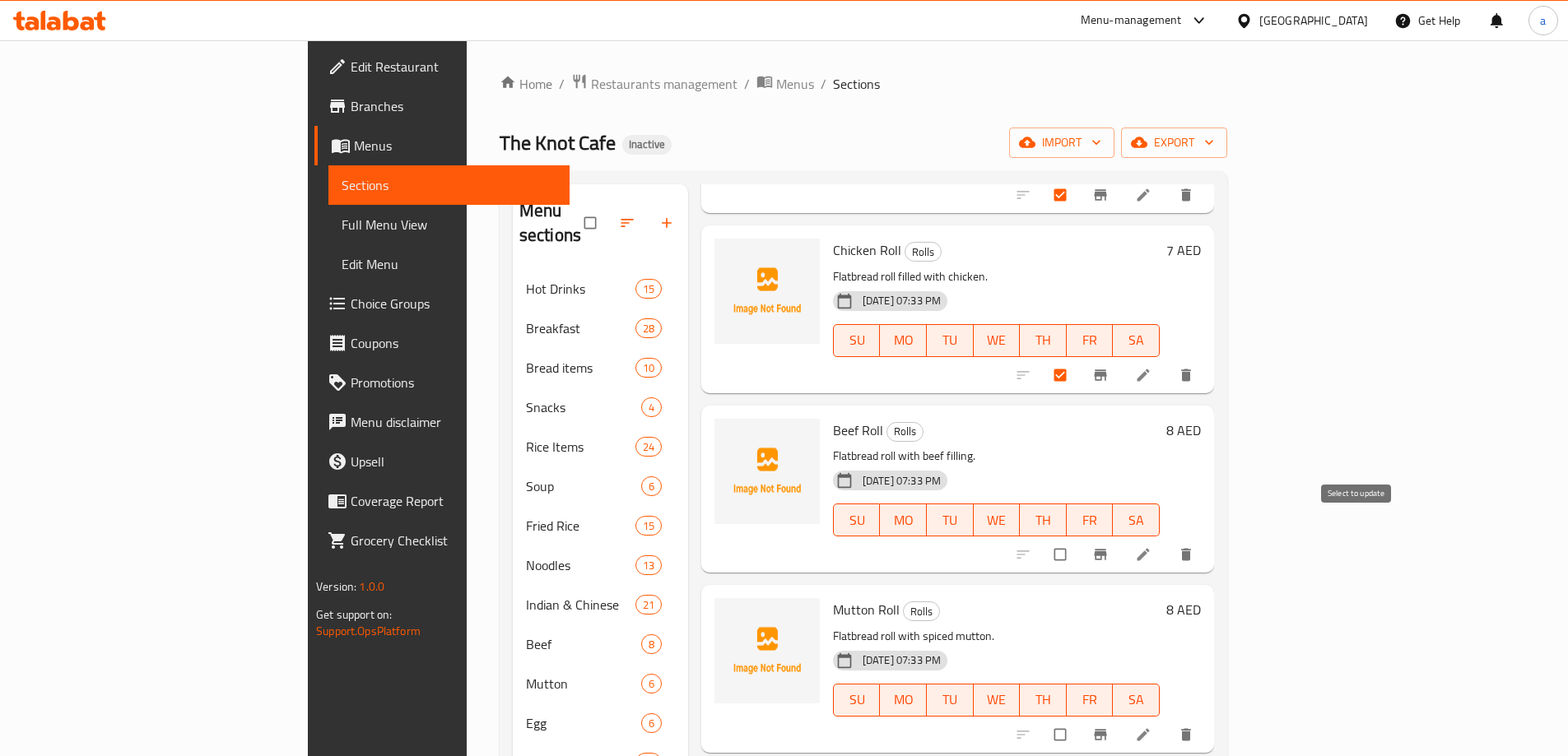
click at [1079, 540] on input "checkbox" at bounding box center [1062, 554] width 35 height 31
checkbox input "true"
click at [1079, 720] on input "checkbox" at bounding box center [1062, 734] width 35 height 31
checkbox input "true"
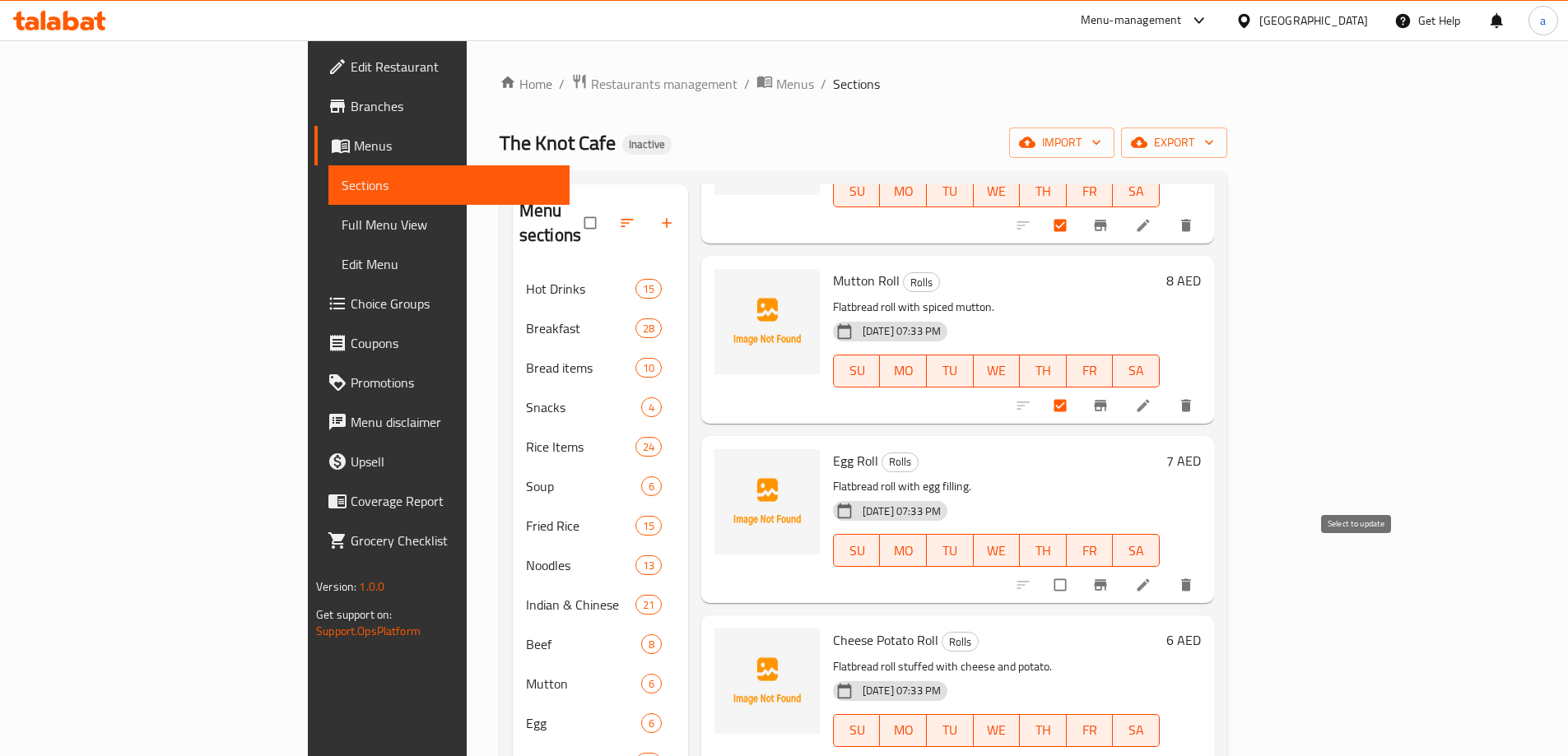
click at [1079, 570] on input "checkbox" at bounding box center [1062, 585] width 35 height 31
checkbox input "true"
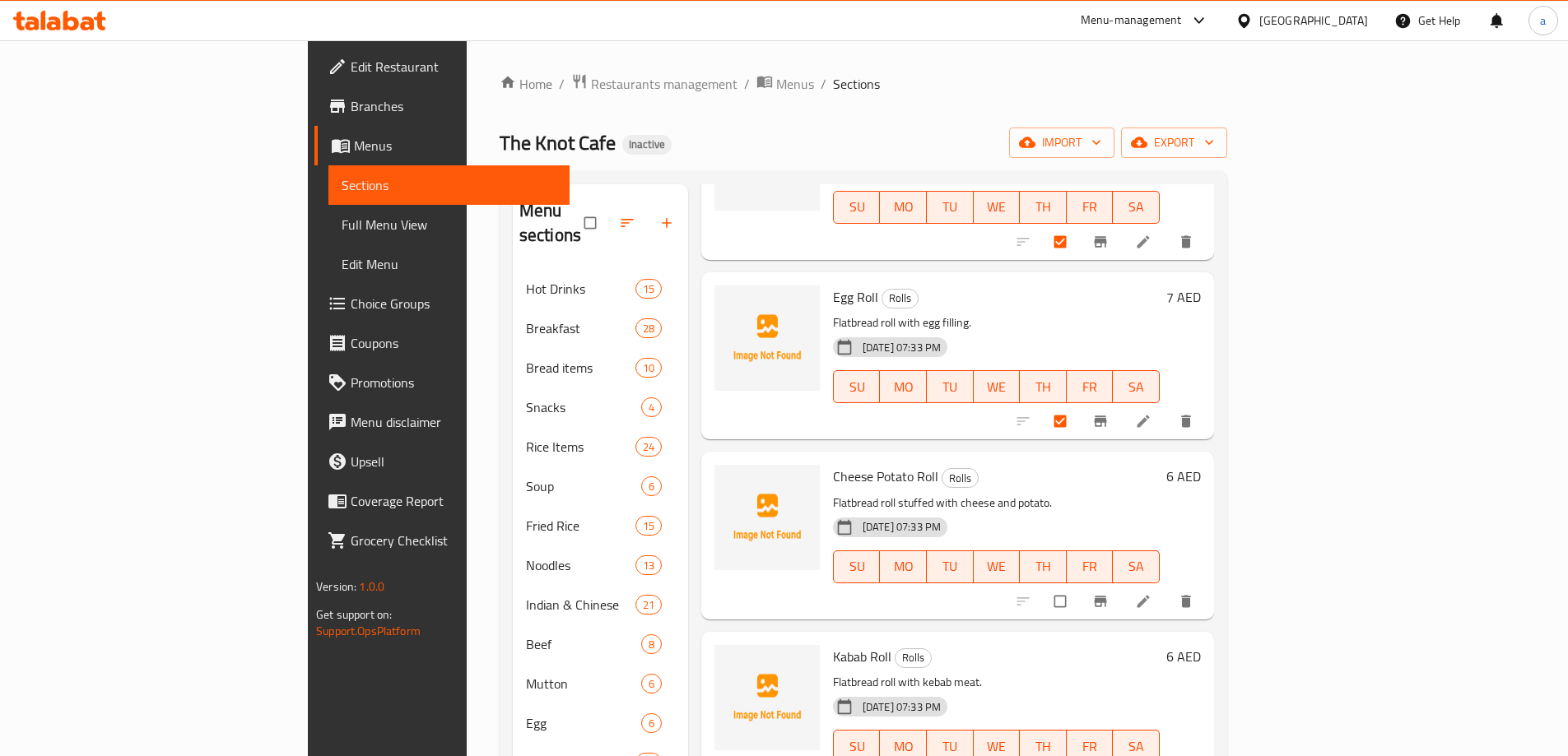
scroll to position [1070, 0]
click at [1079, 585] on input "checkbox" at bounding box center [1062, 600] width 35 height 31
checkbox input "true"
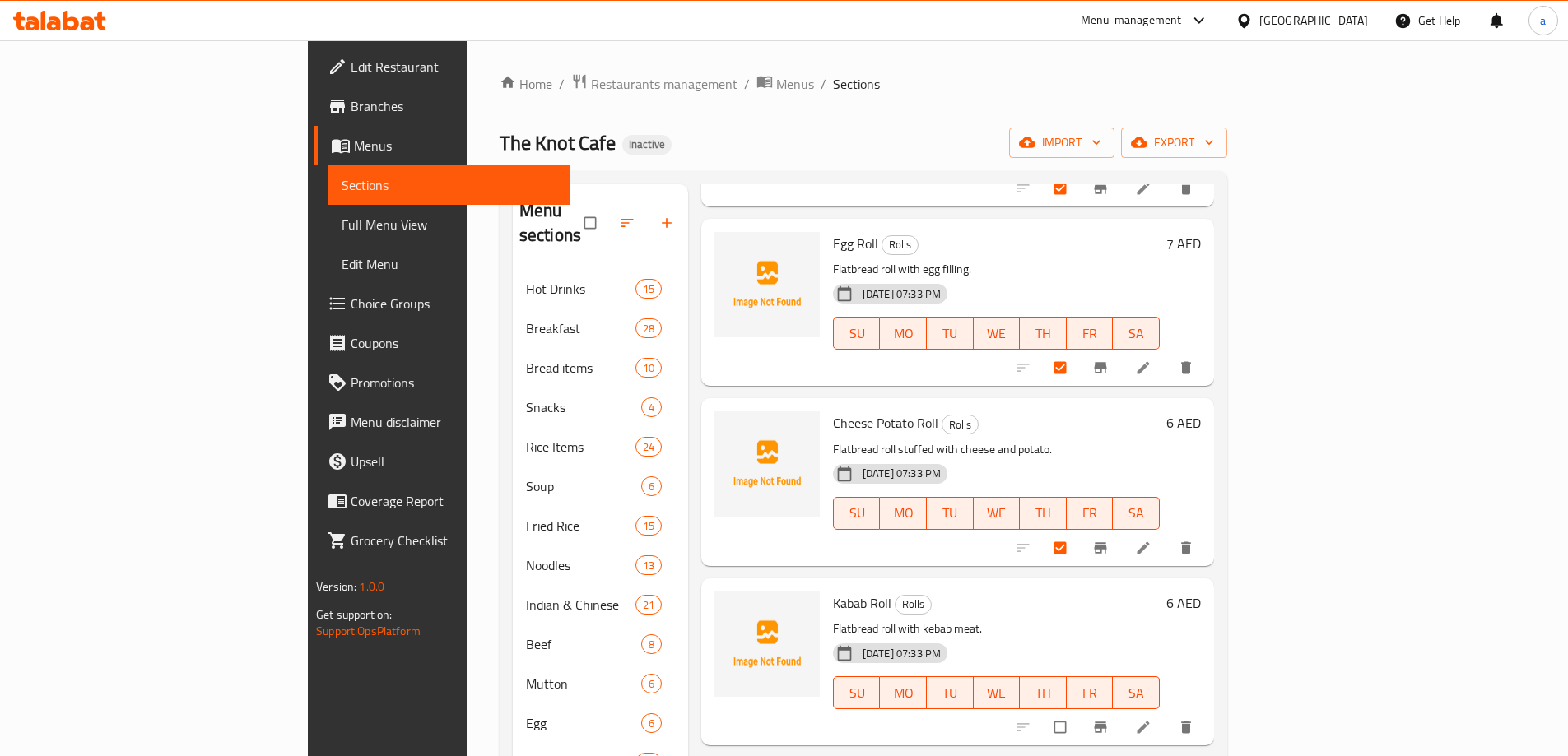
scroll to position [1152, 0]
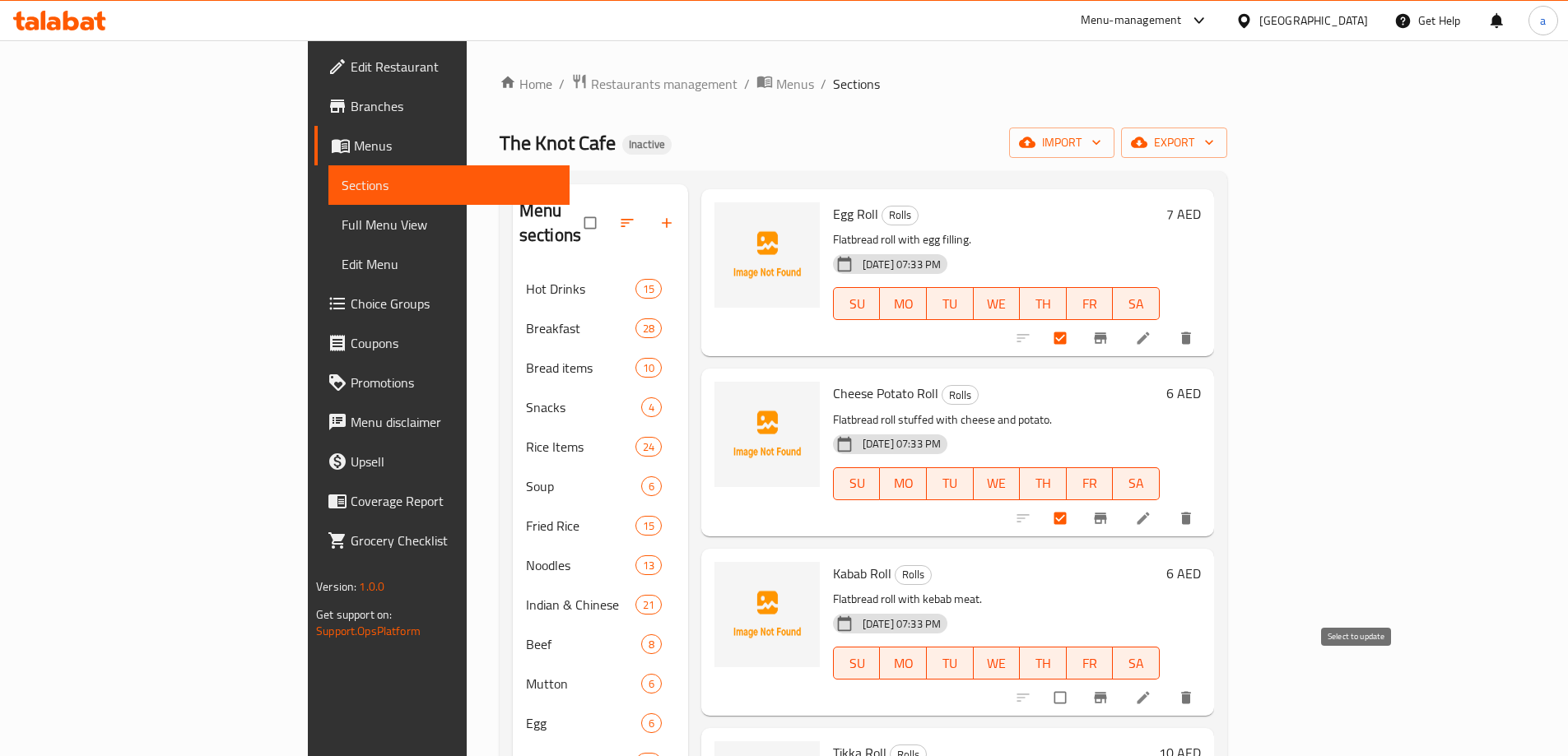
click at [1079, 682] on input "checkbox" at bounding box center [1062, 697] width 35 height 31
checkbox input "true"
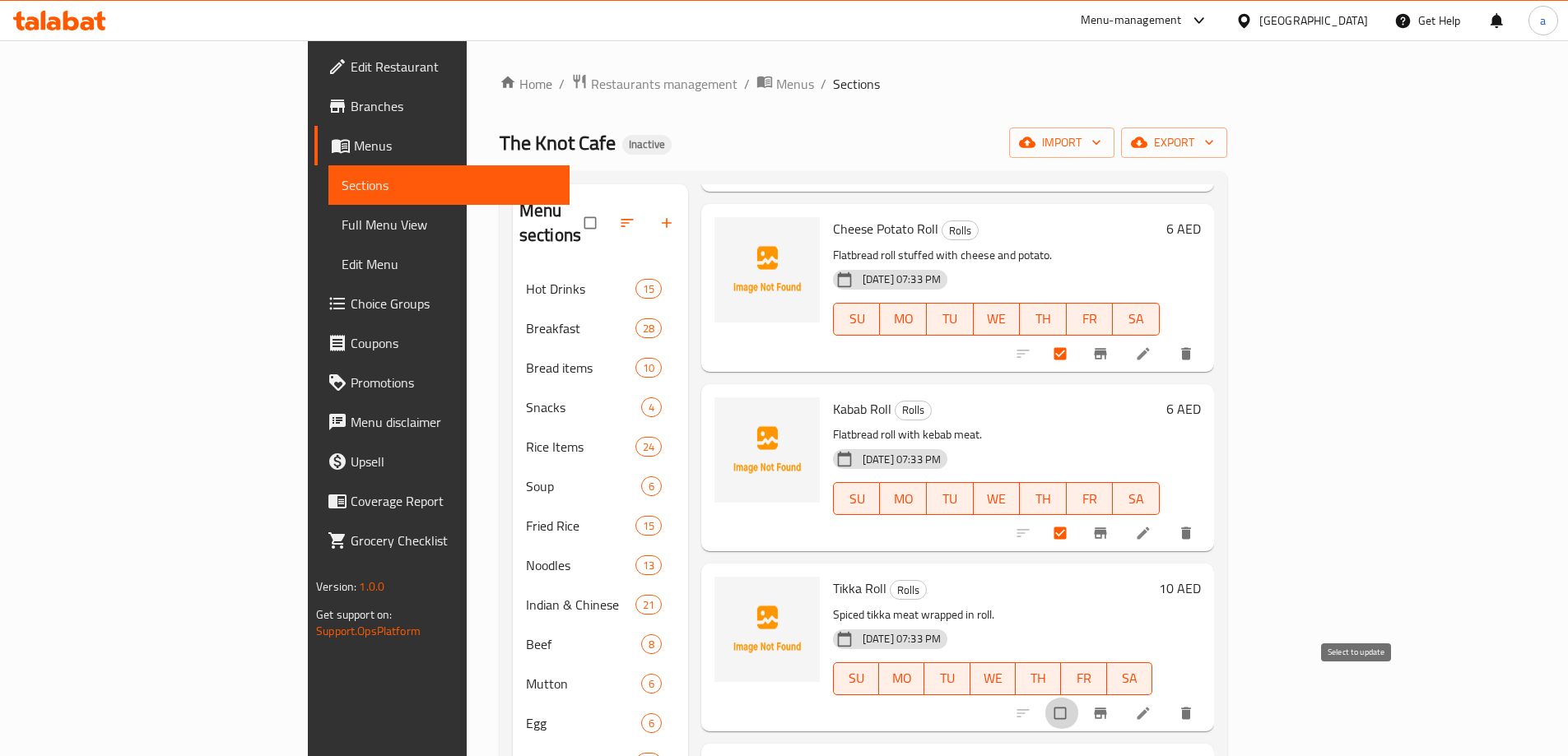
click at [1079, 698] on input "checkbox" at bounding box center [1062, 713] width 35 height 31
checkbox input "true"
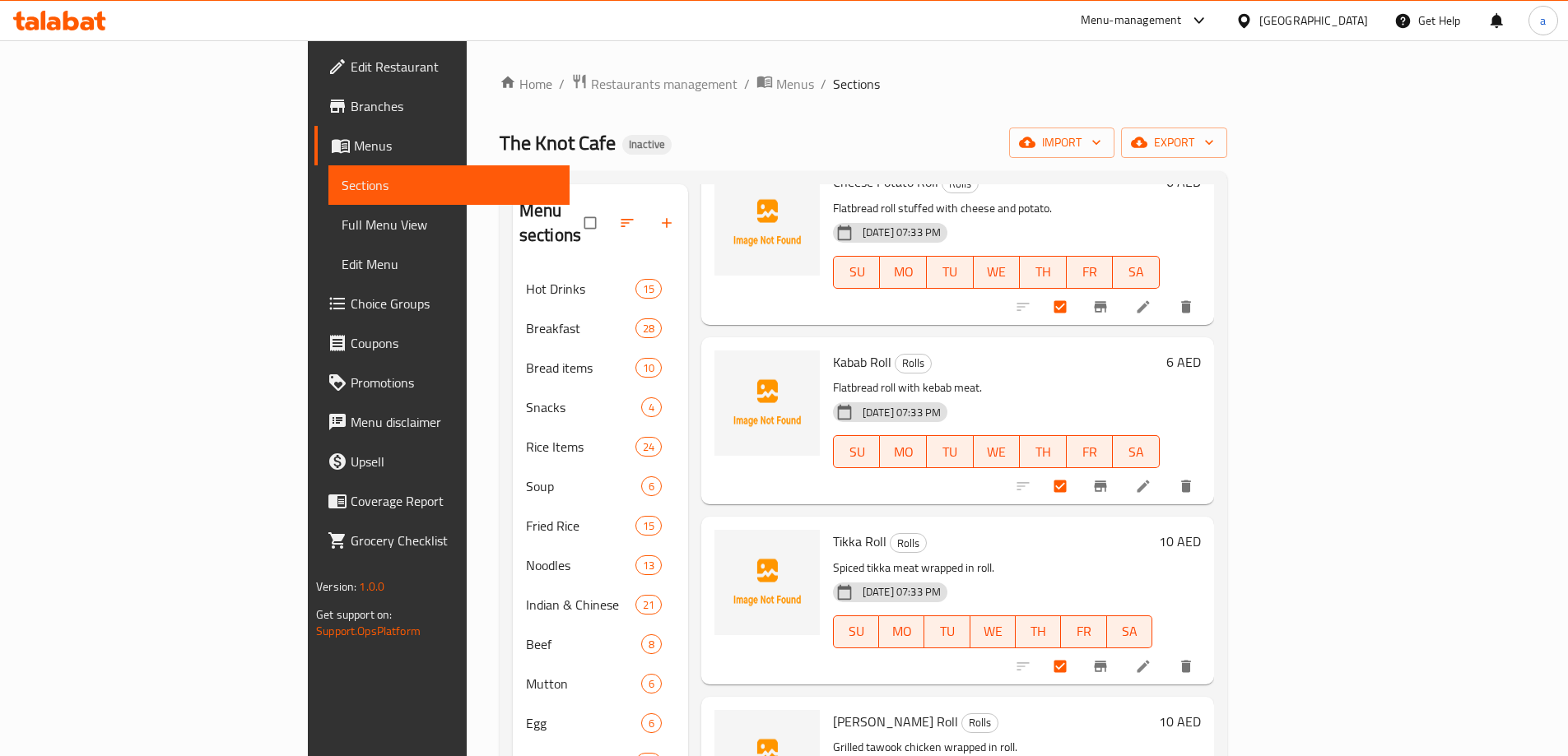
scroll to position [247, 0]
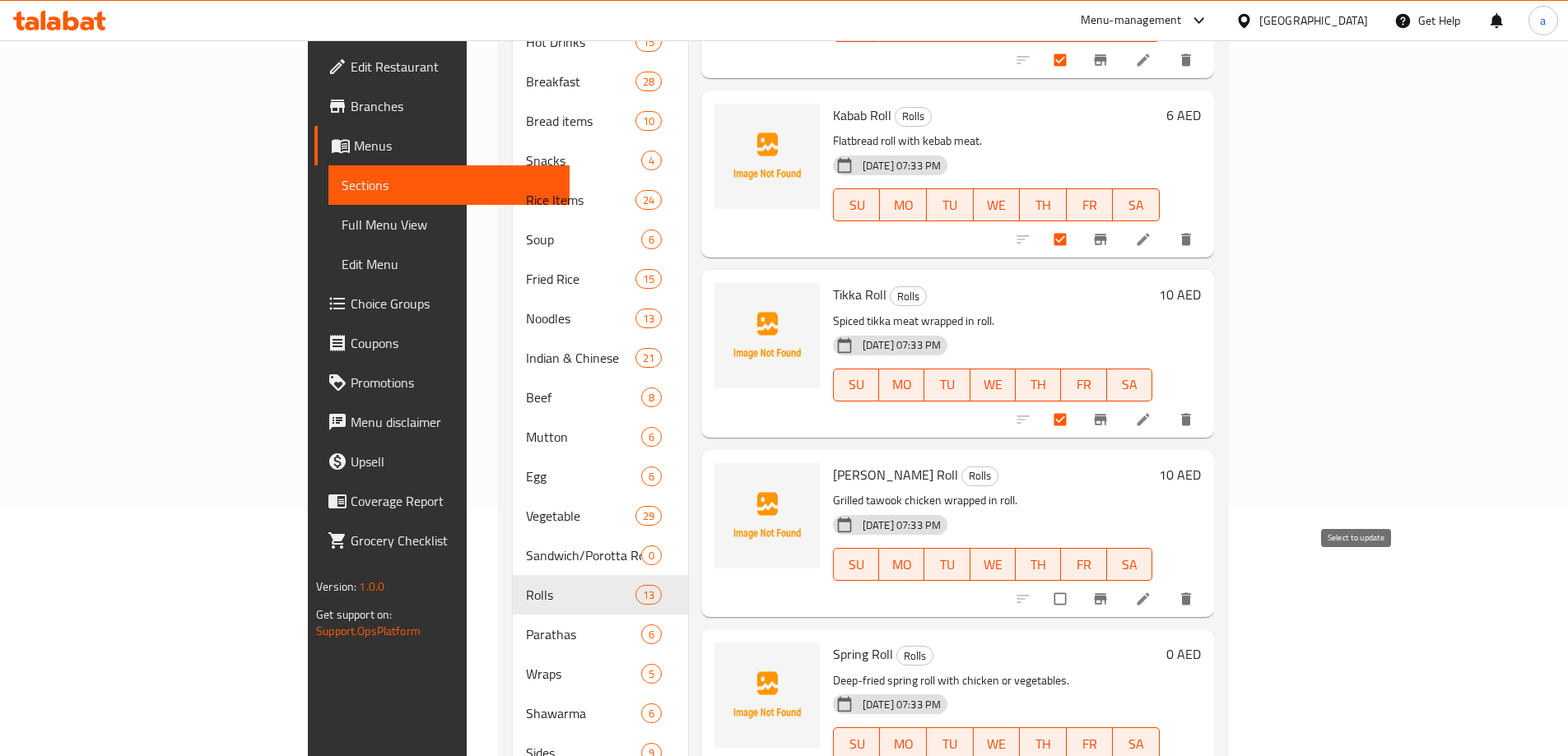
click at [1079, 583] on input "checkbox" at bounding box center [1062, 598] width 35 height 31
checkbox input "true"
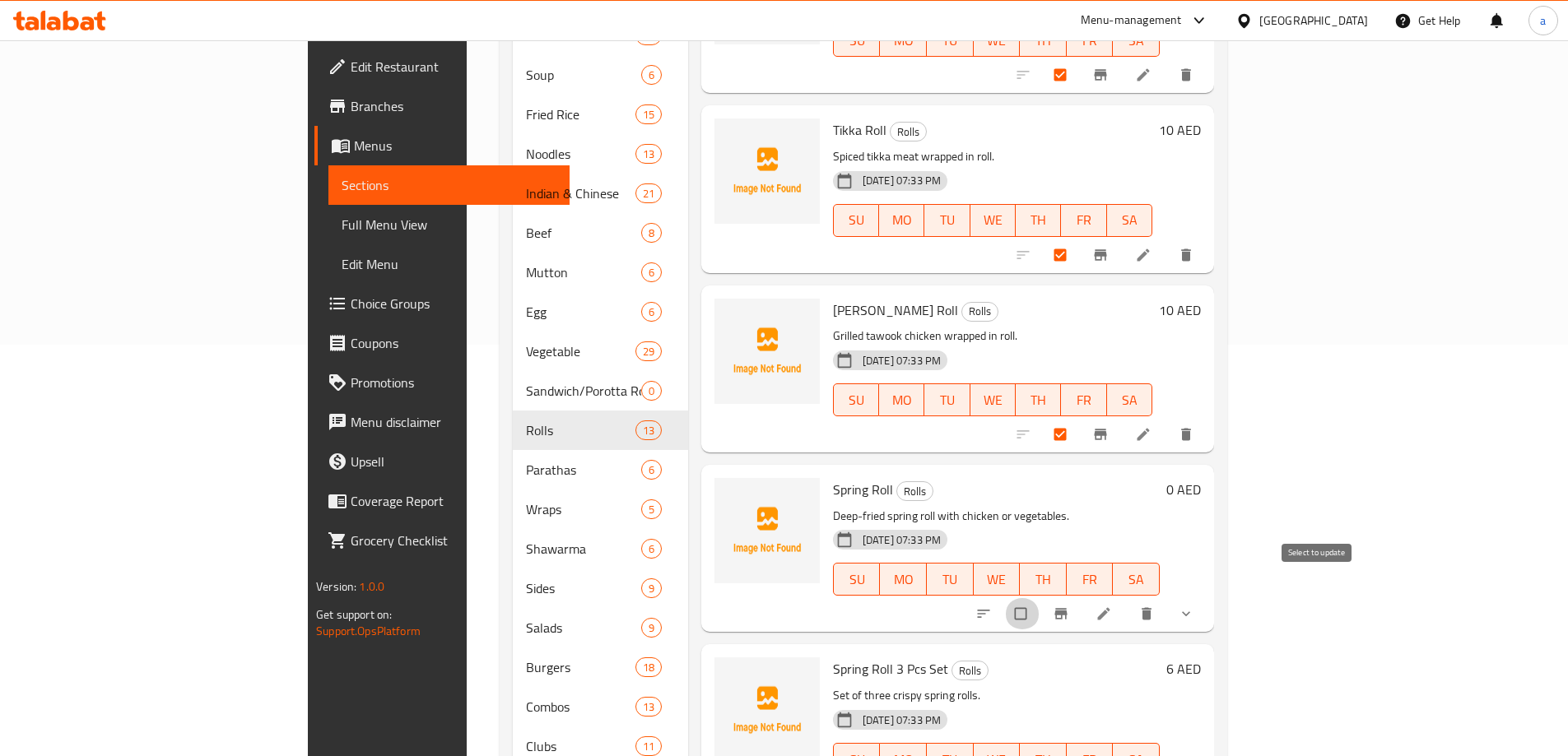
click at [1039, 598] on input "checkbox" at bounding box center [1022, 613] width 35 height 31
checkbox input "true"
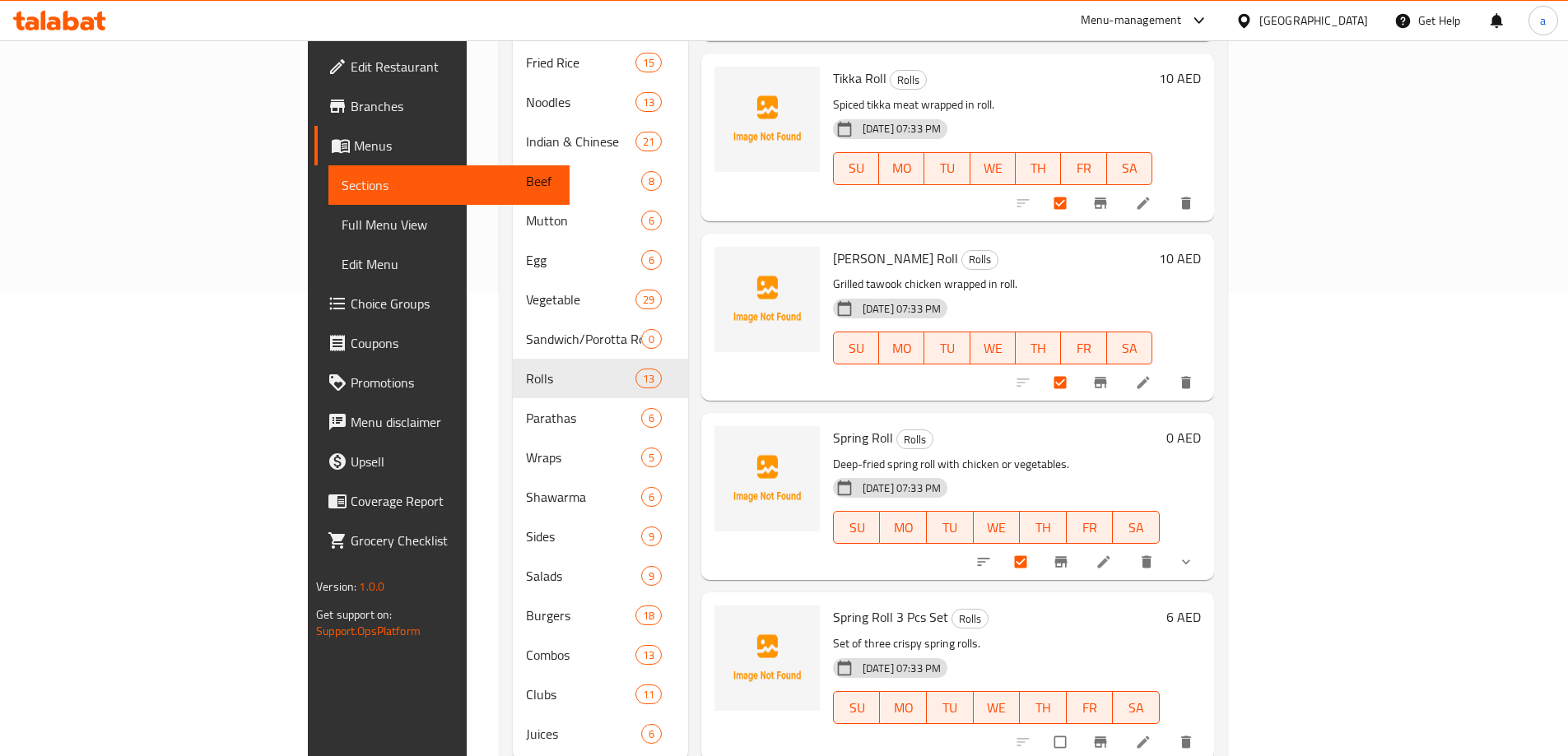
scroll to position [489, 0]
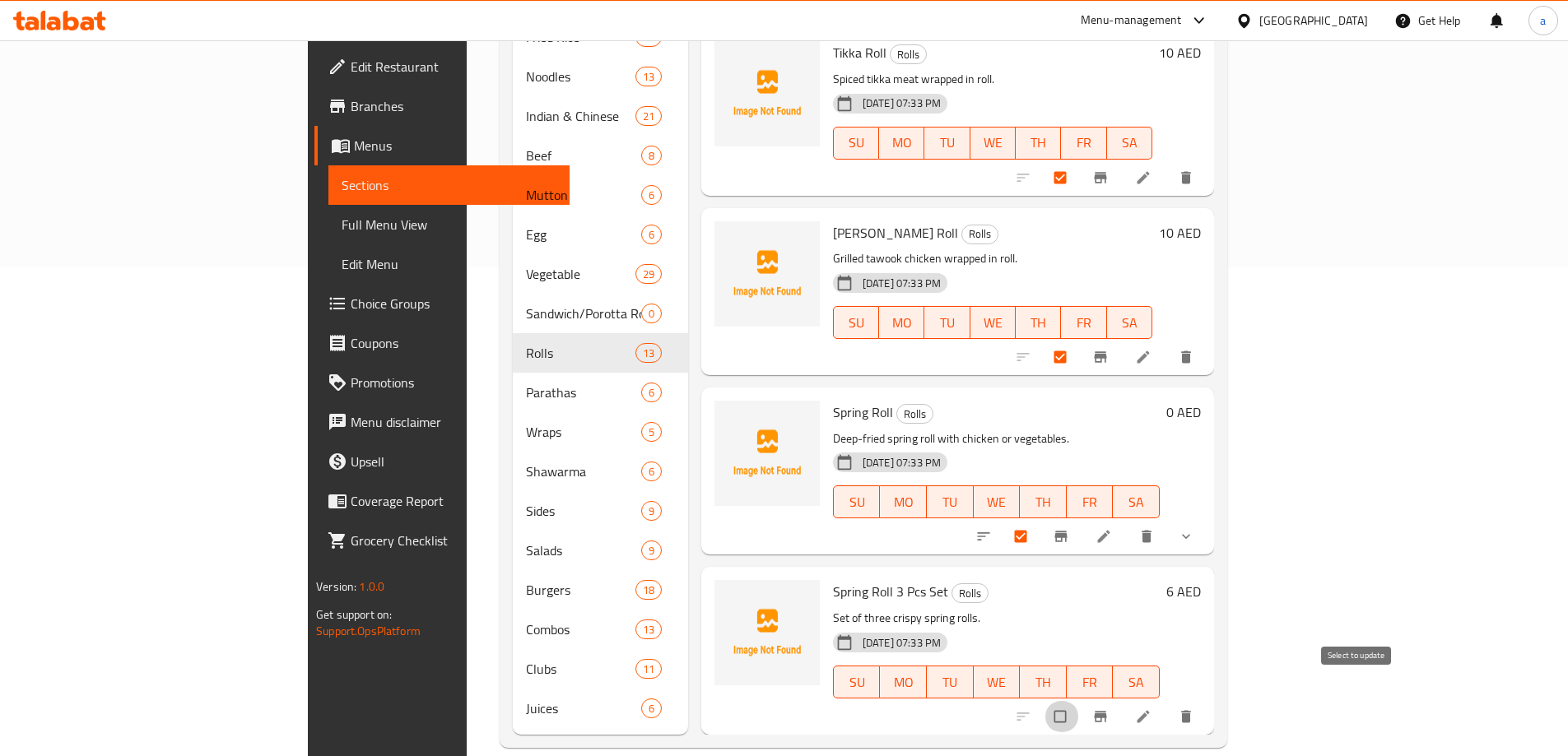
click at [1079, 701] on input "checkbox" at bounding box center [1062, 717] width 35 height 31
checkbox input "true"
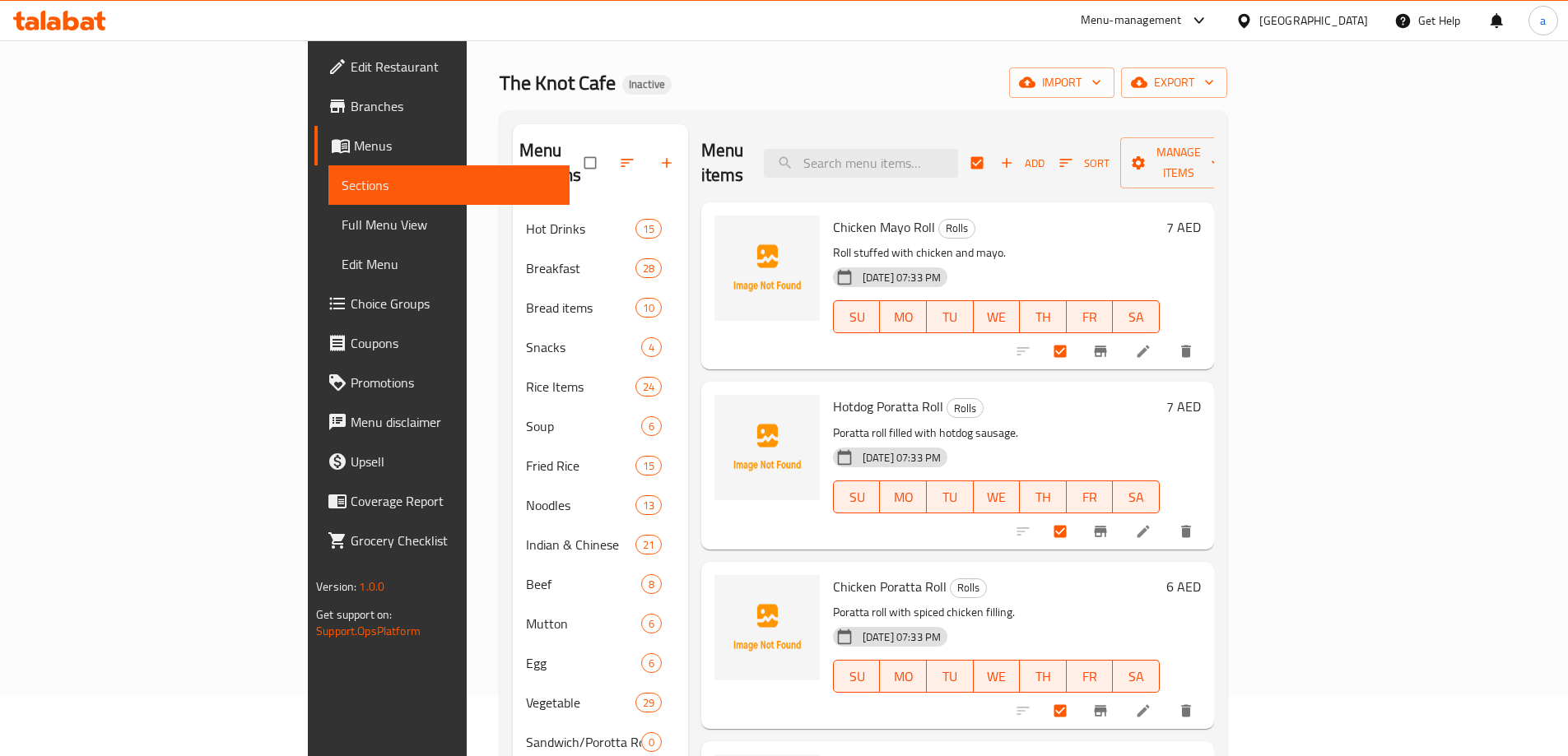
scroll to position [0, 0]
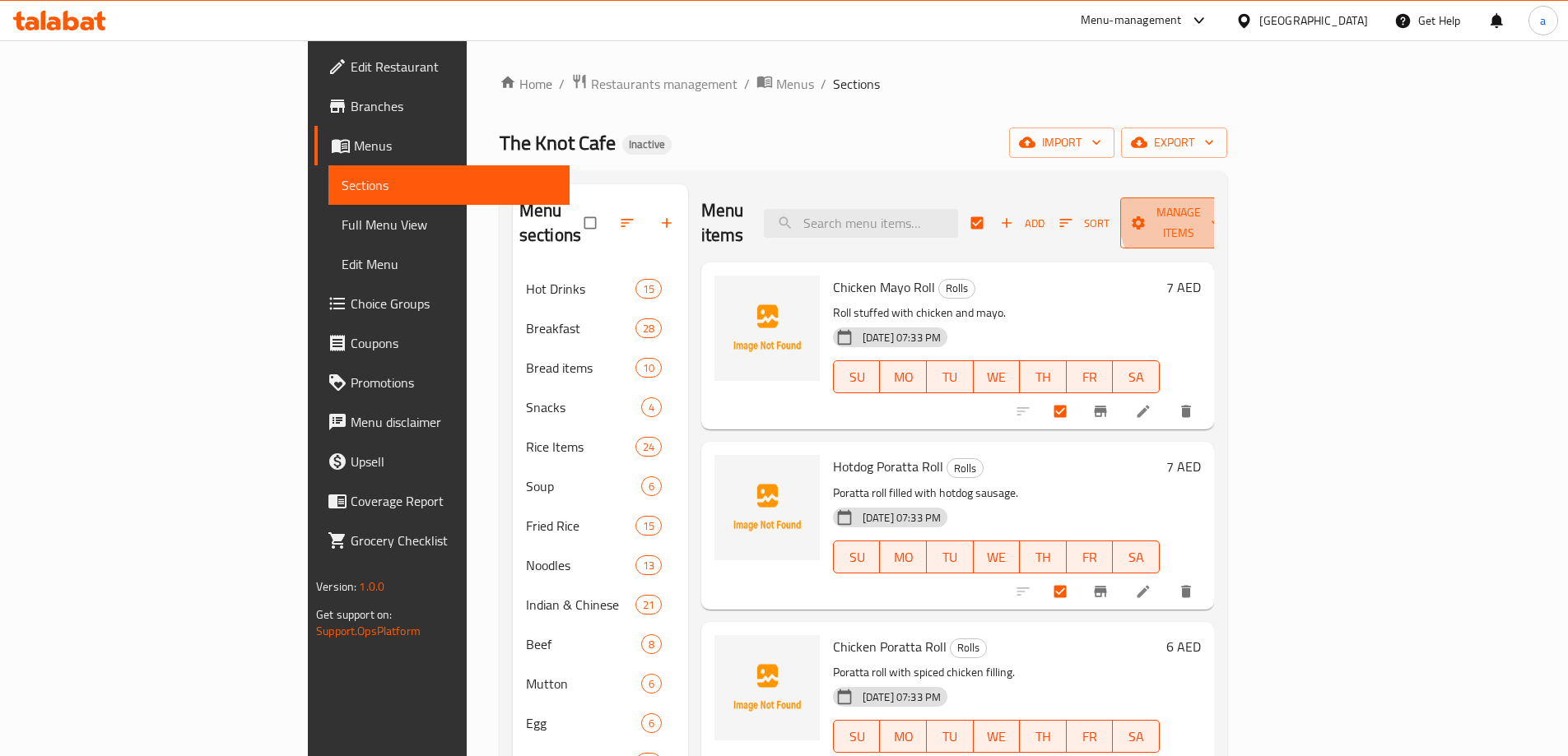
click at [1224, 212] on span "Manage items" at bounding box center [1179, 223] width 90 height 41
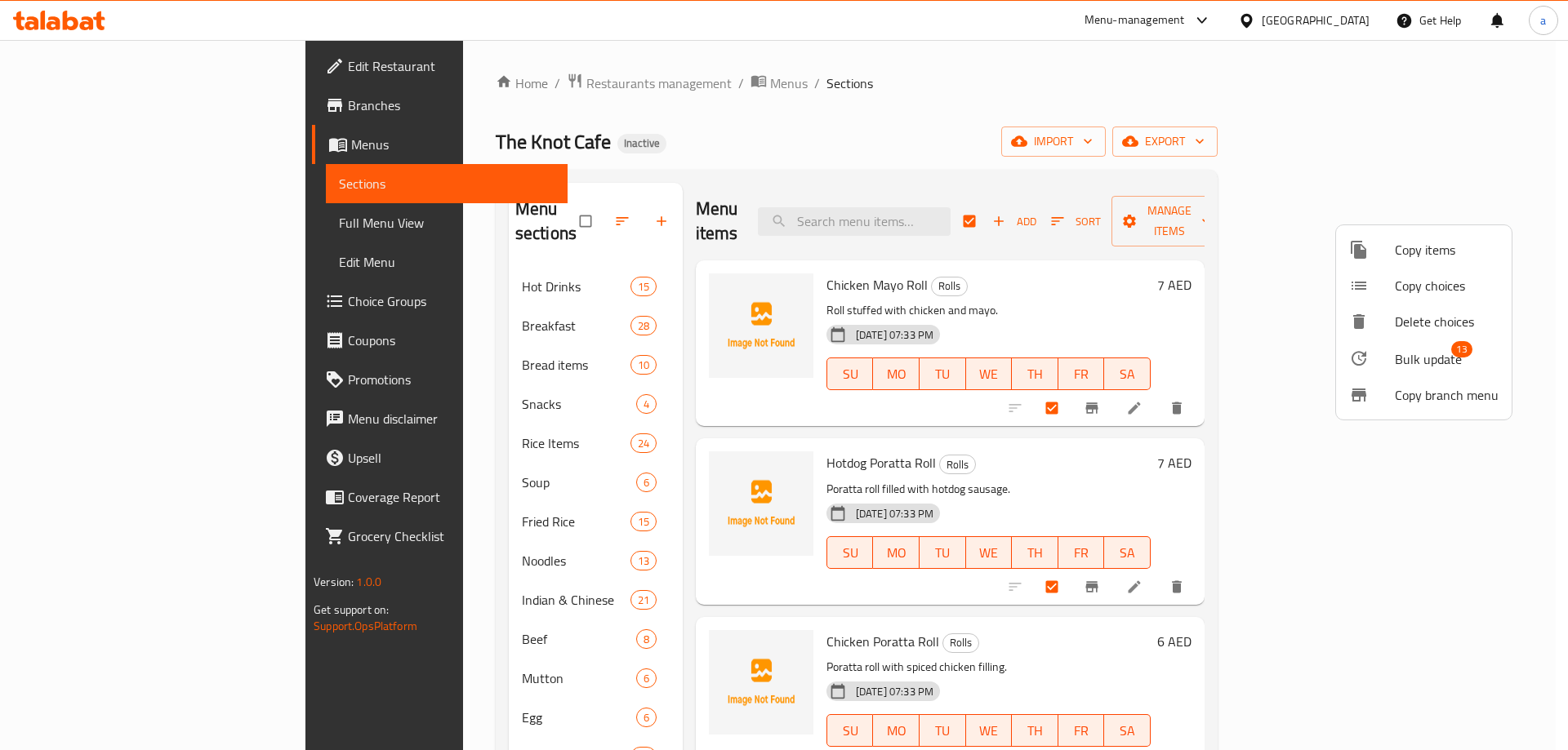
click at [1433, 354] on span "Bulk update" at bounding box center [1429, 359] width 67 height 20
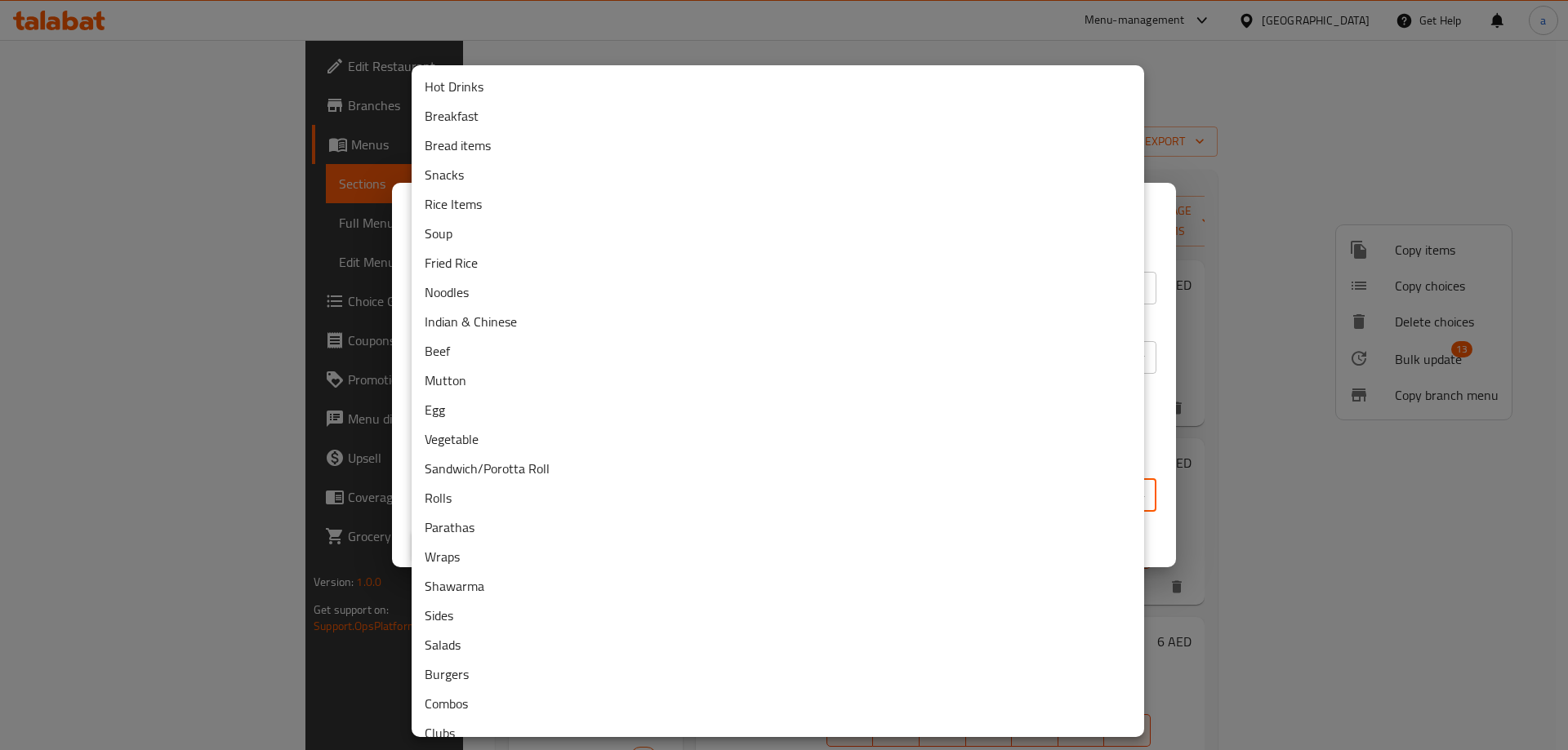
click at [617, 488] on body "​ Menu-management [GEOGRAPHIC_DATA] Get Help a Edit Restaurant Branches Menus S…" at bounding box center [784, 395] width 1568 height 710
click at [540, 464] on li "Sandwich/Porotta Roll" at bounding box center [777, 469] width 733 height 30
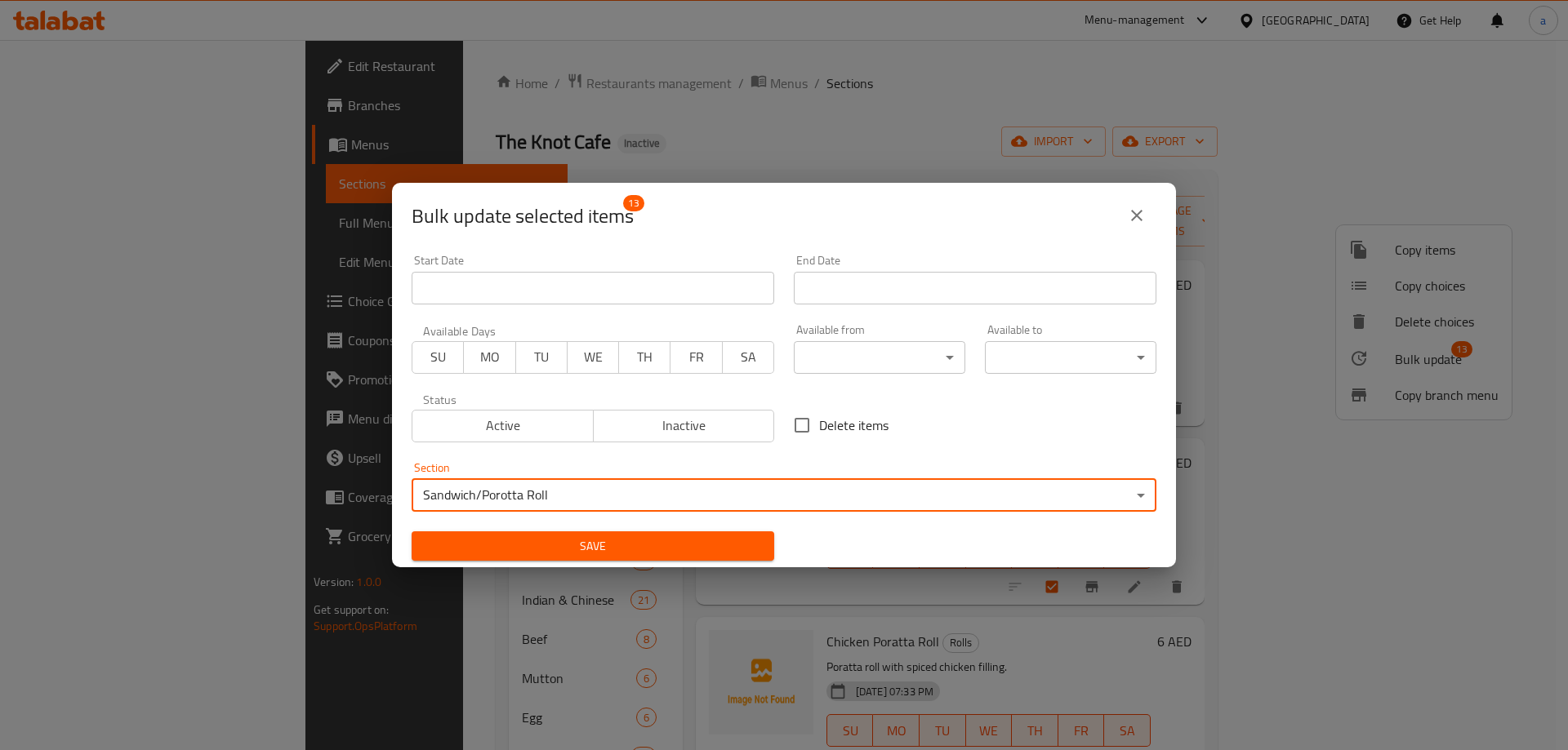
click at [631, 551] on span "Save" at bounding box center [593, 547] width 337 height 21
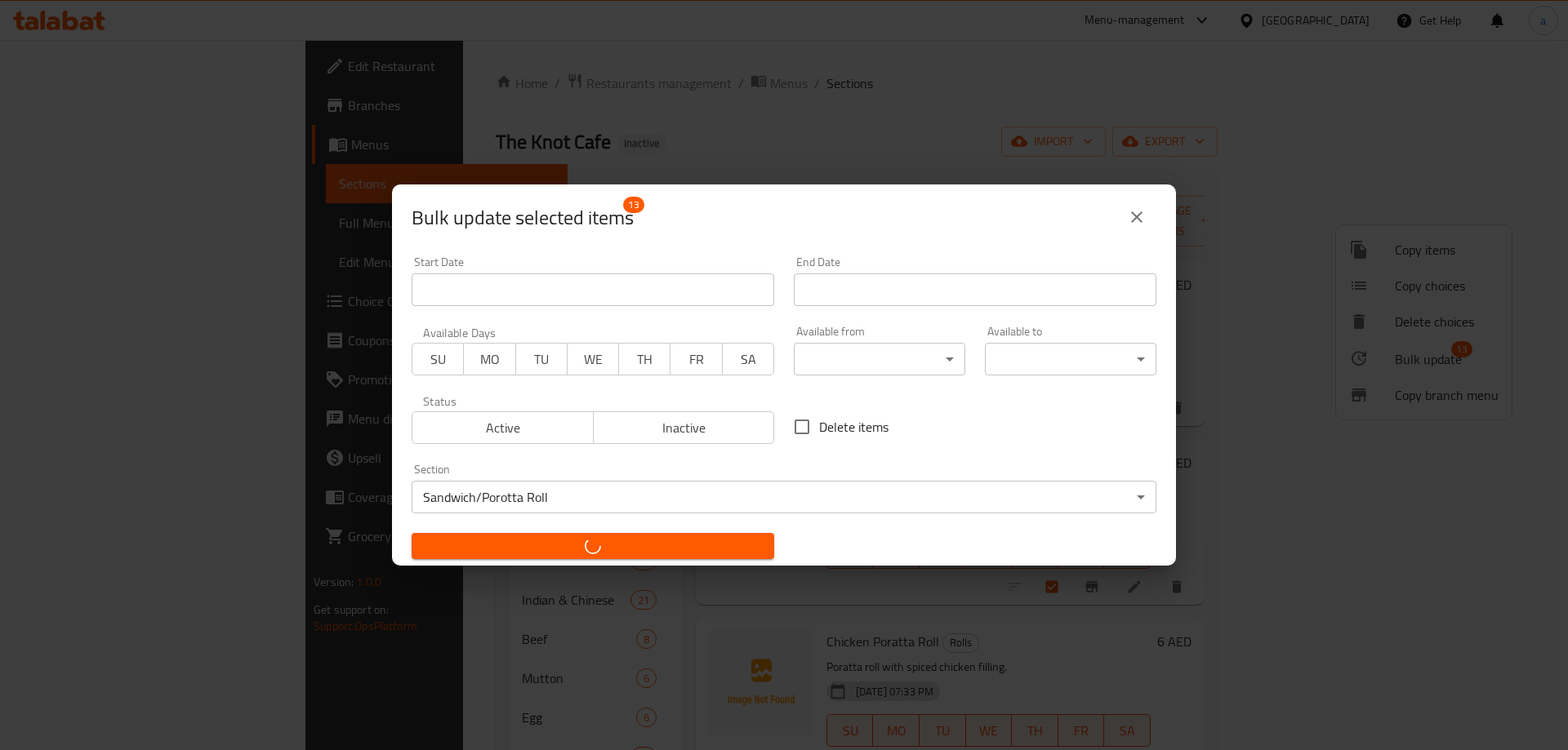
checkbox input "false"
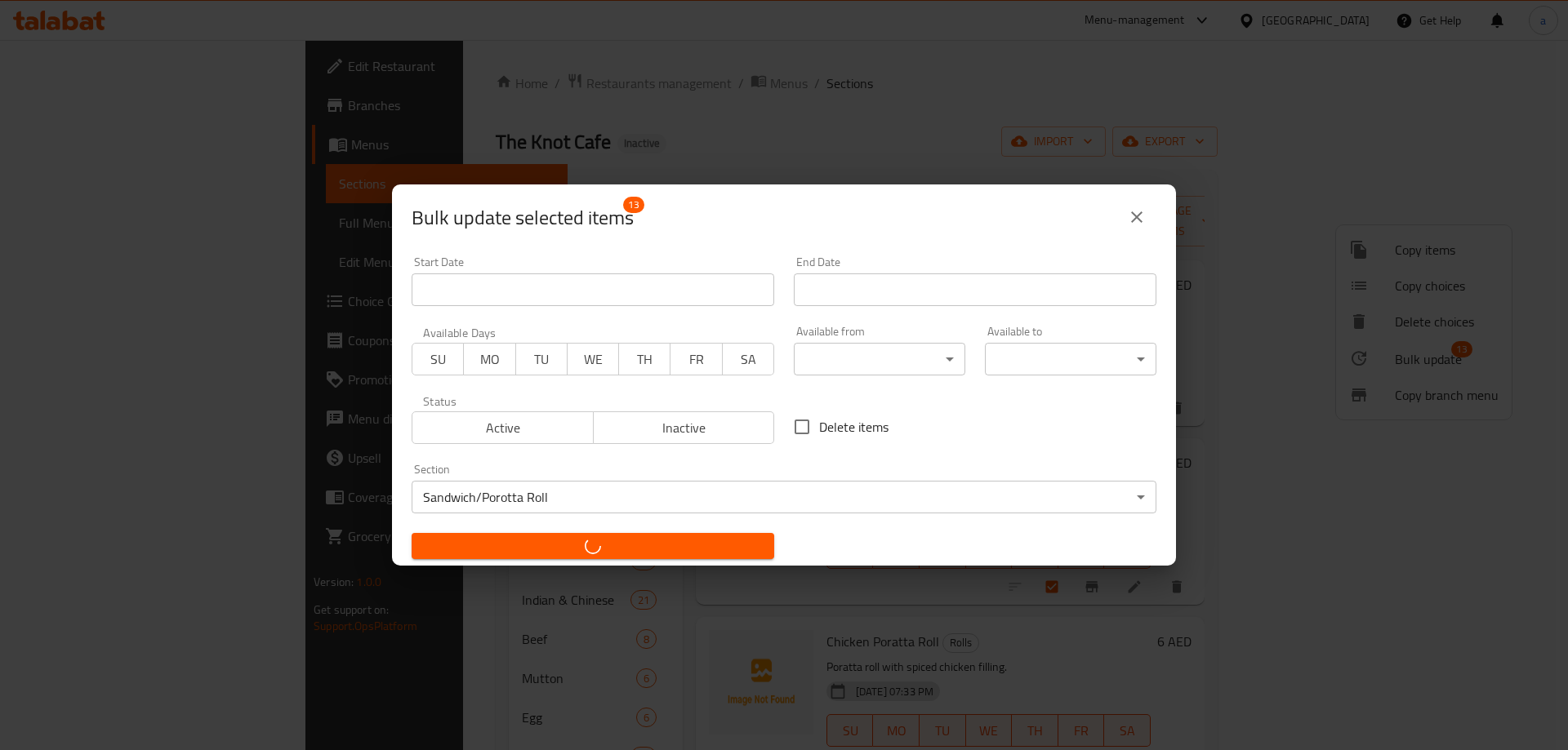
checkbox input "false"
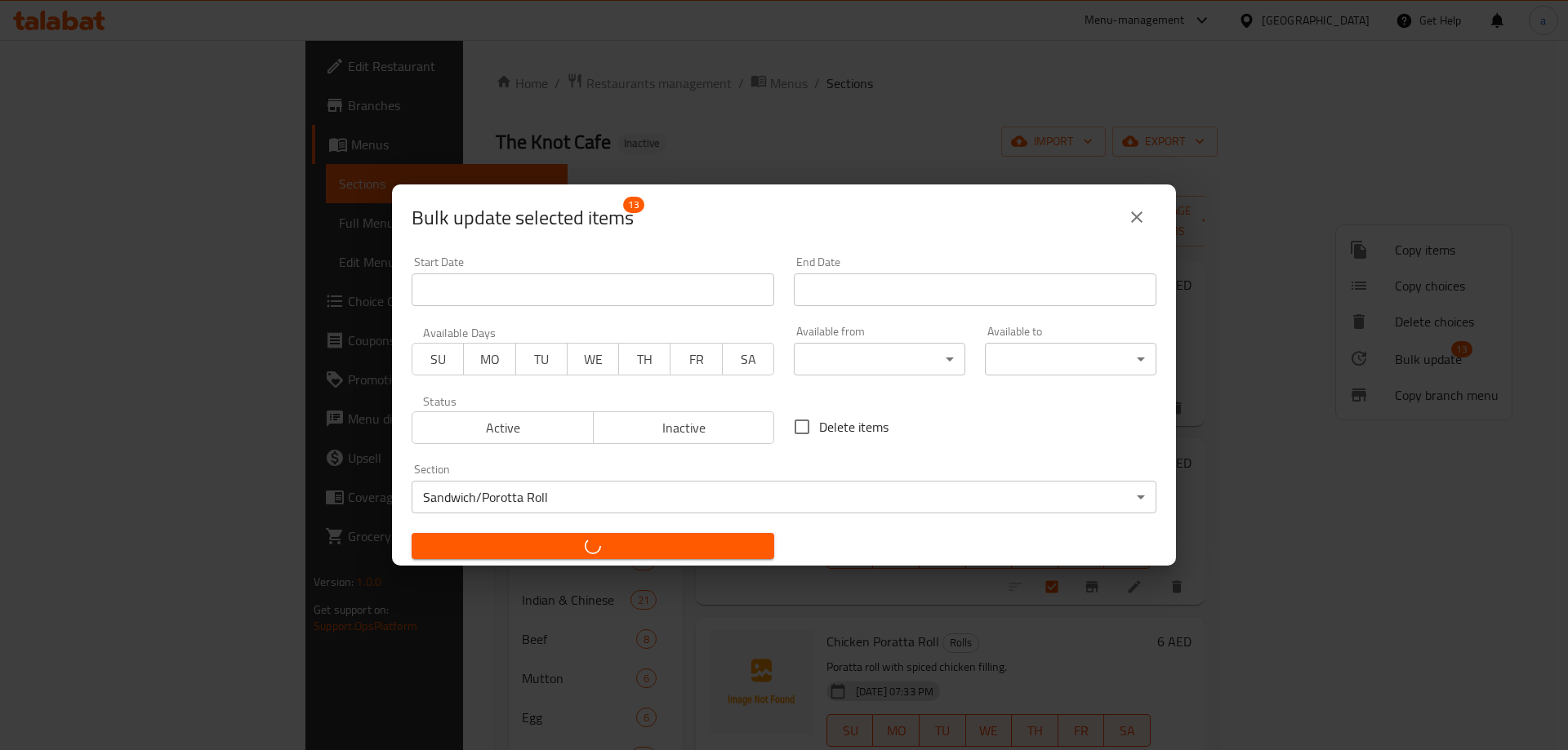
checkbox input "false"
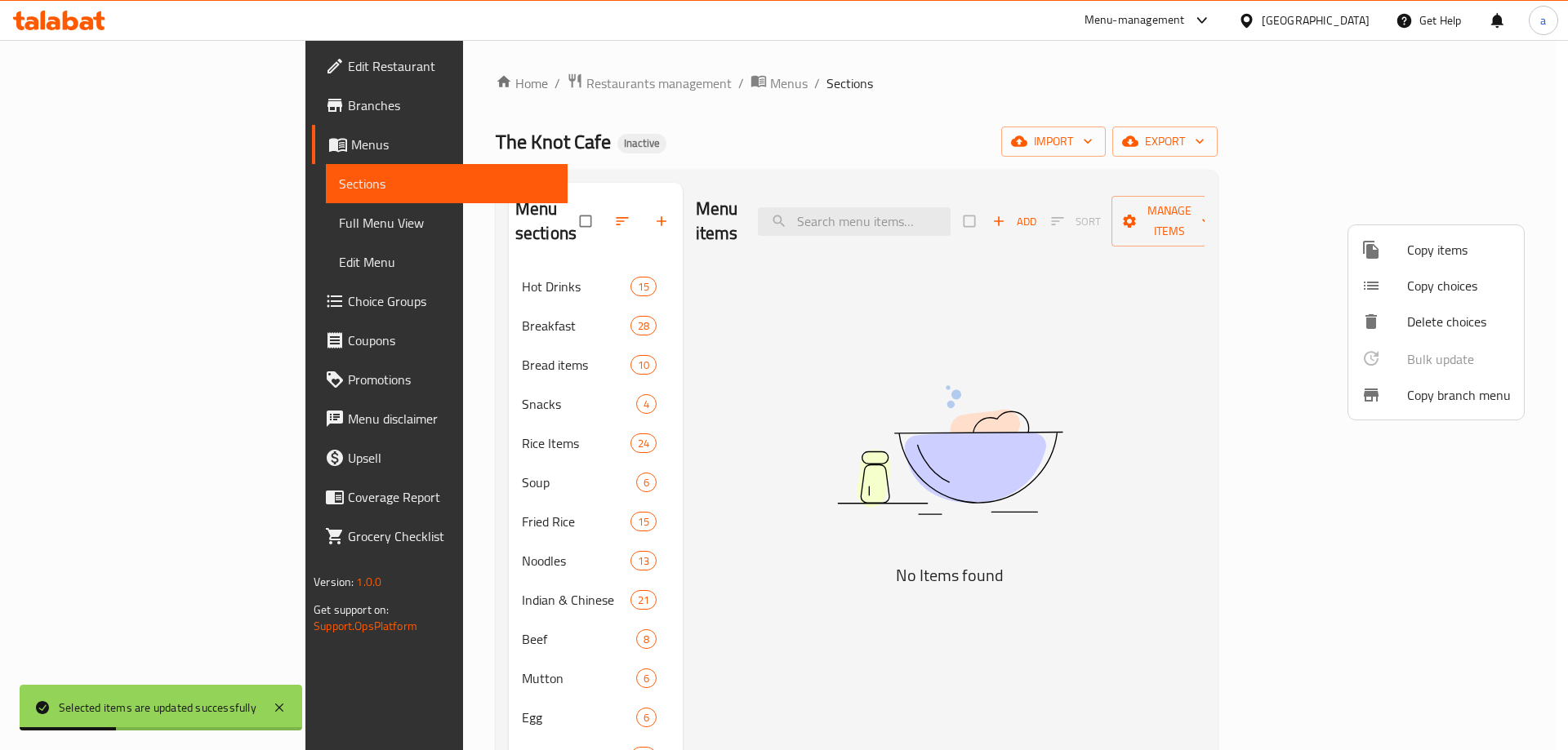
click at [952, 375] on div at bounding box center [784, 375] width 1568 height 750
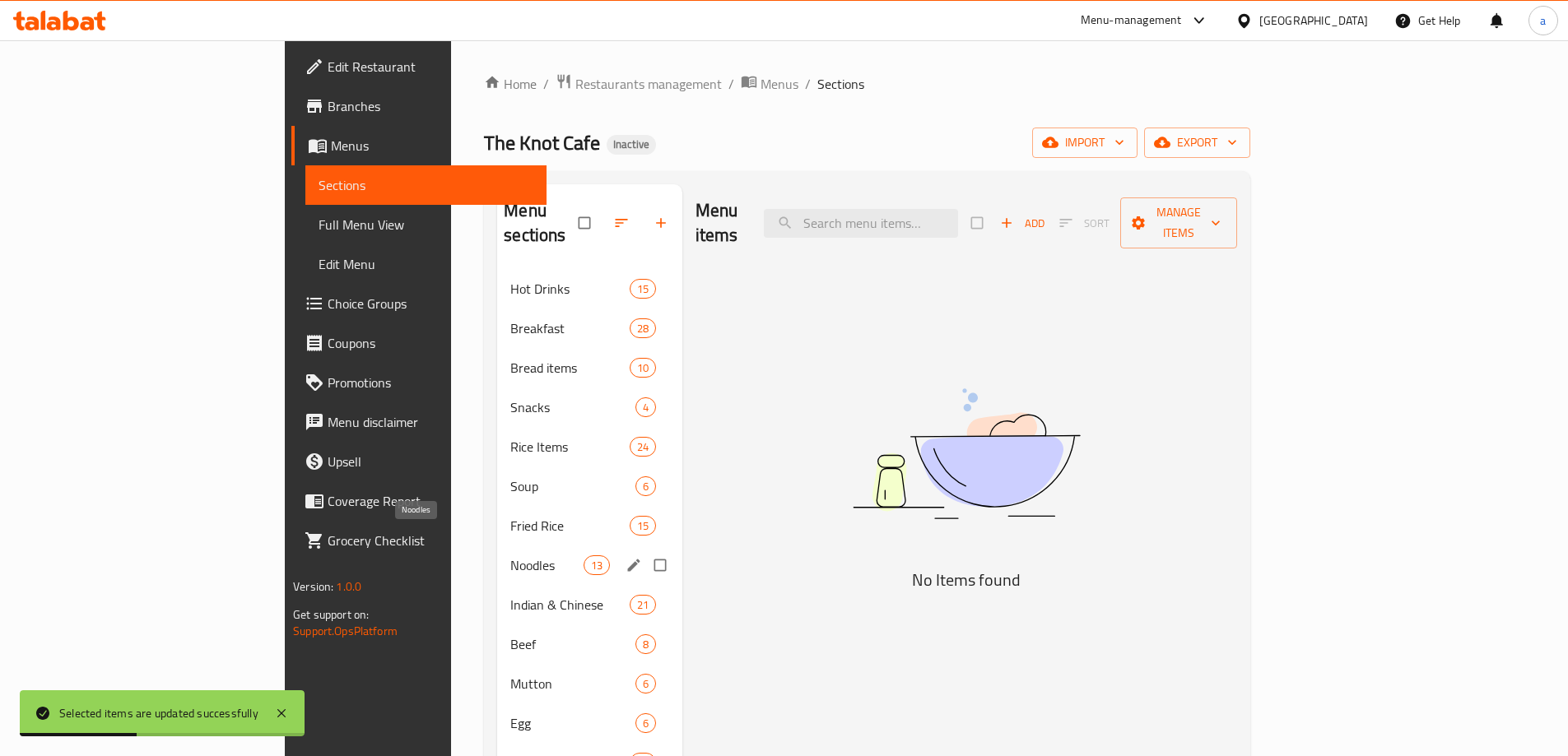
scroll to position [247, 0]
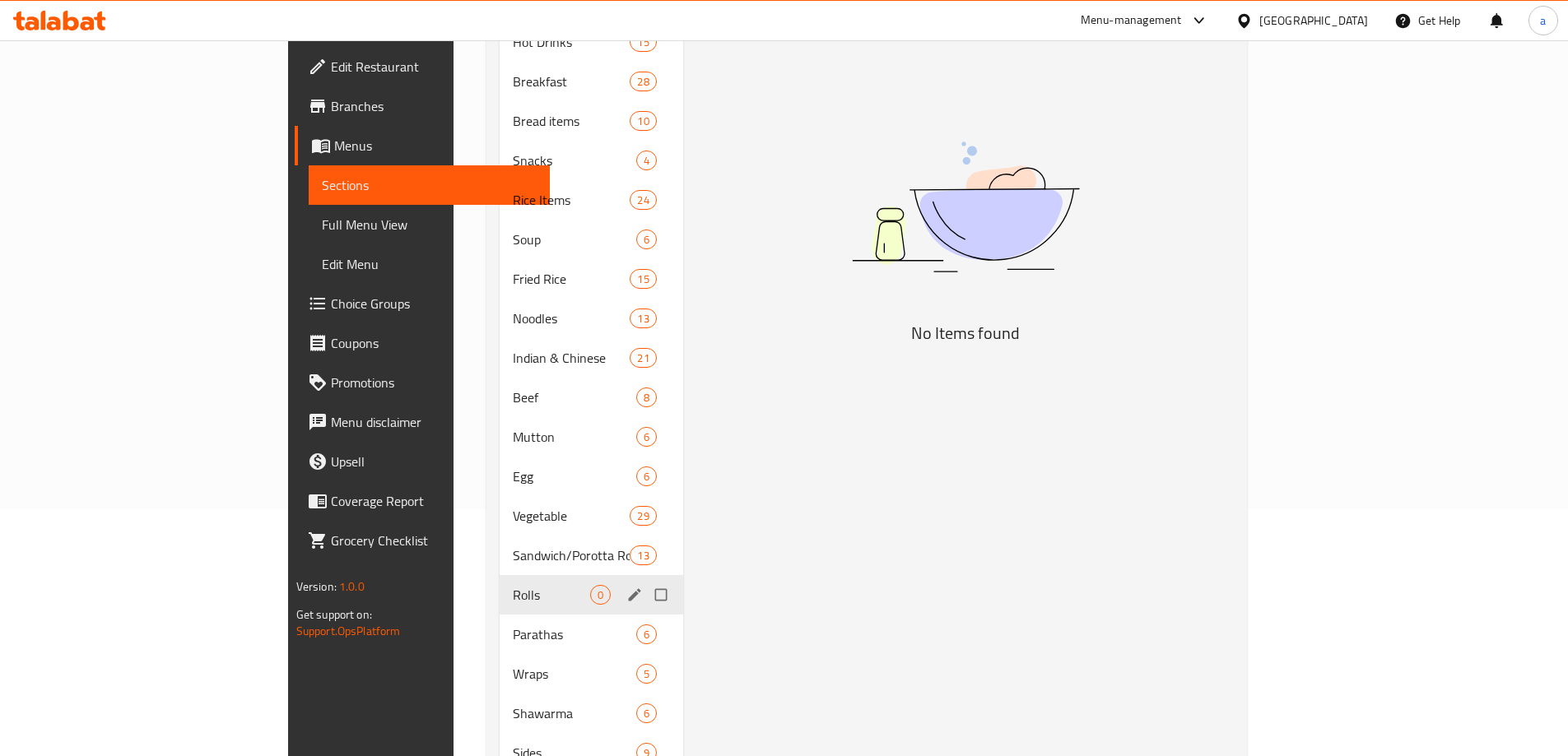
click at [645, 579] on input "Menu sections" at bounding box center [662, 594] width 35 height 31
checkbox input "true"
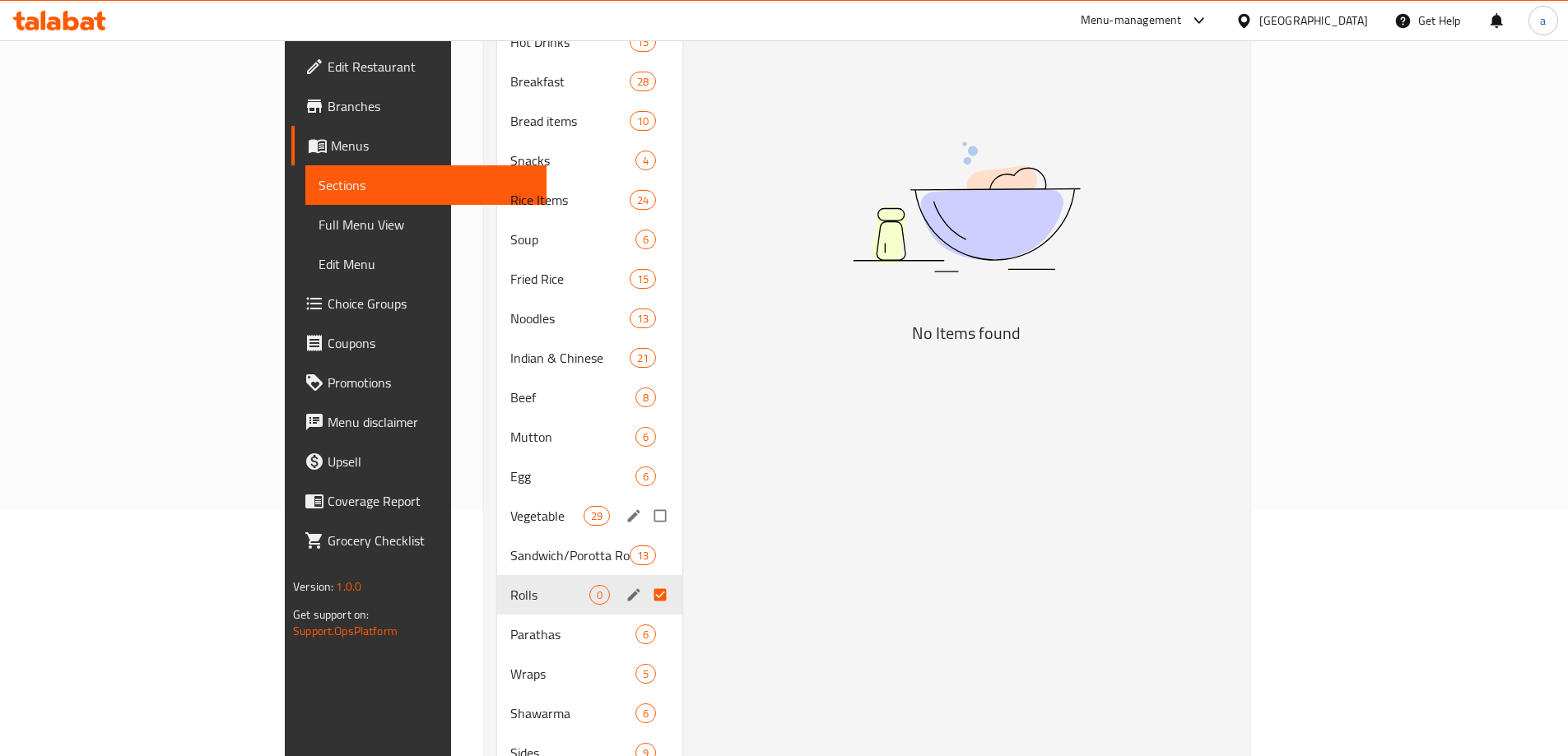
scroll to position [0, 0]
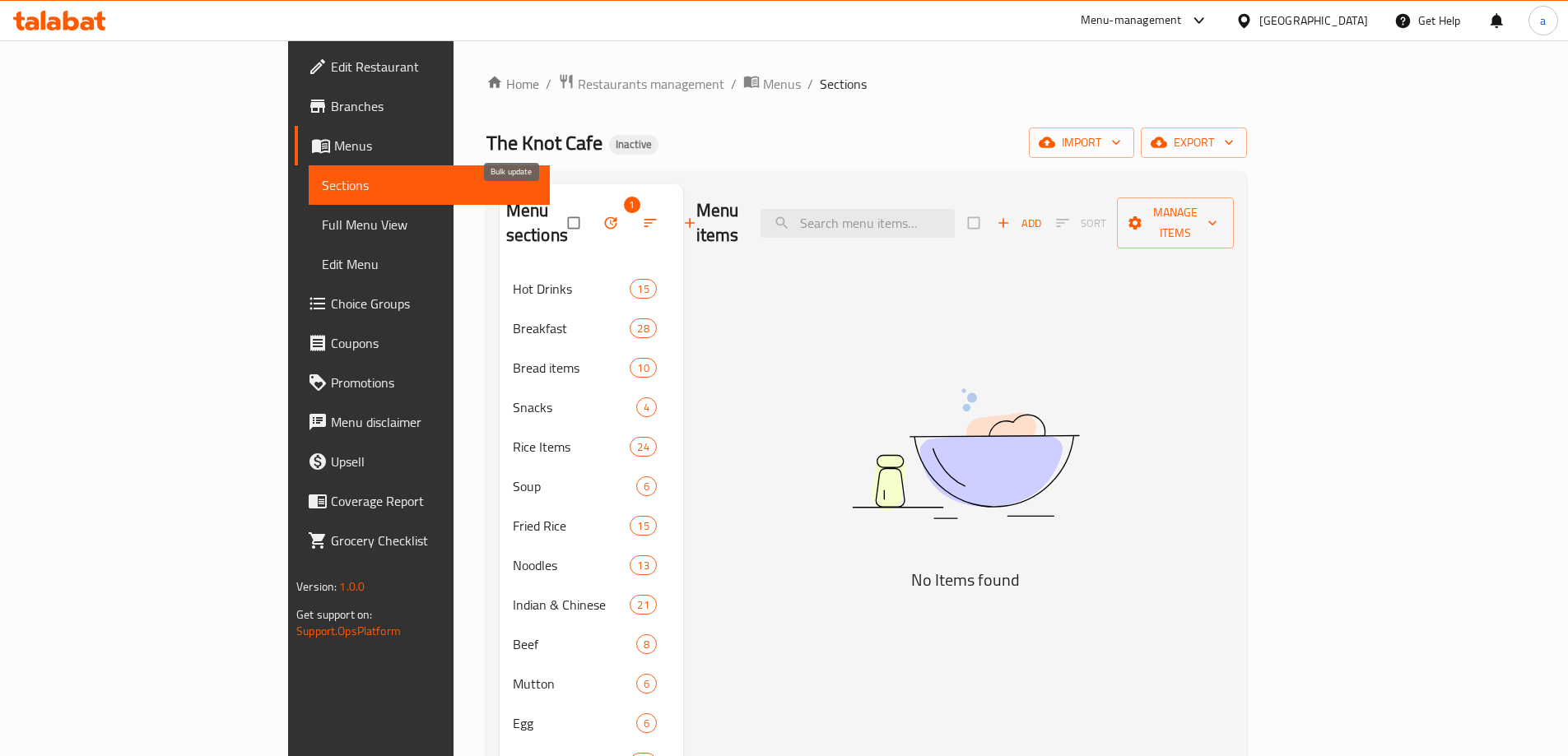
click at [603, 214] on icon "button" at bounding box center [611, 223] width 17 height 17
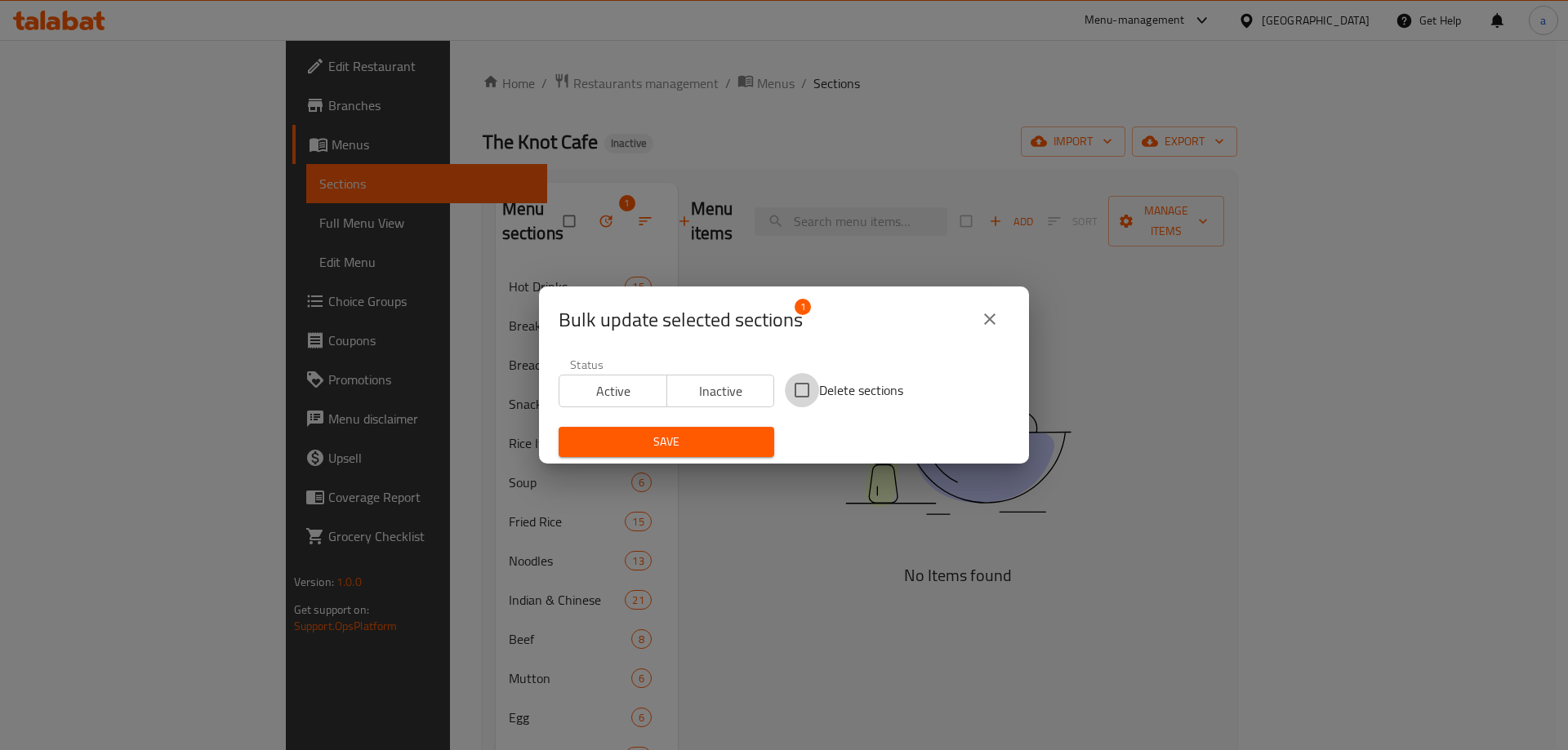
click at [791, 396] on input "Delete sections" at bounding box center [802, 390] width 35 height 35
checkbox input "true"
click at [743, 440] on span "Save" at bounding box center [666, 442] width 189 height 21
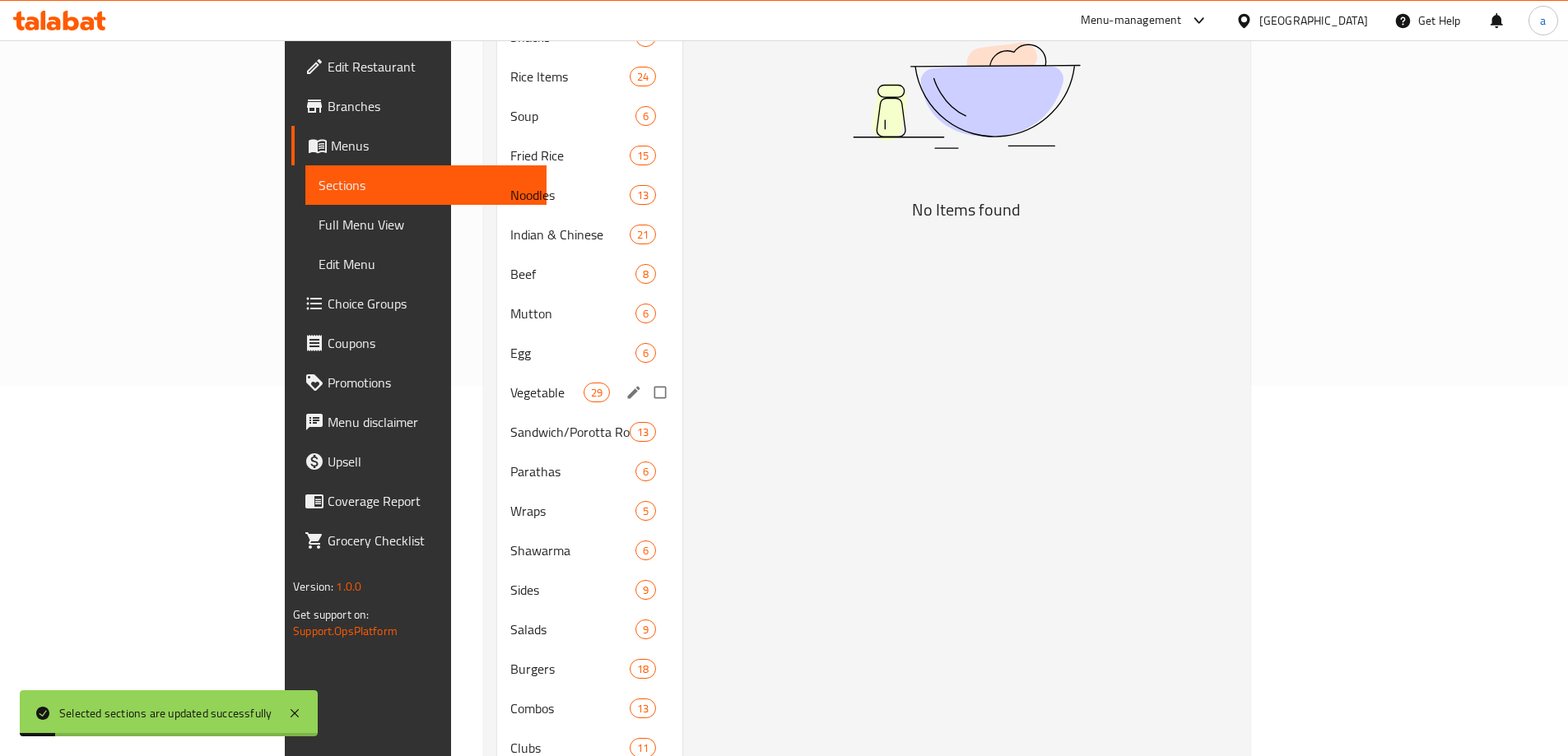
scroll to position [412, 0]
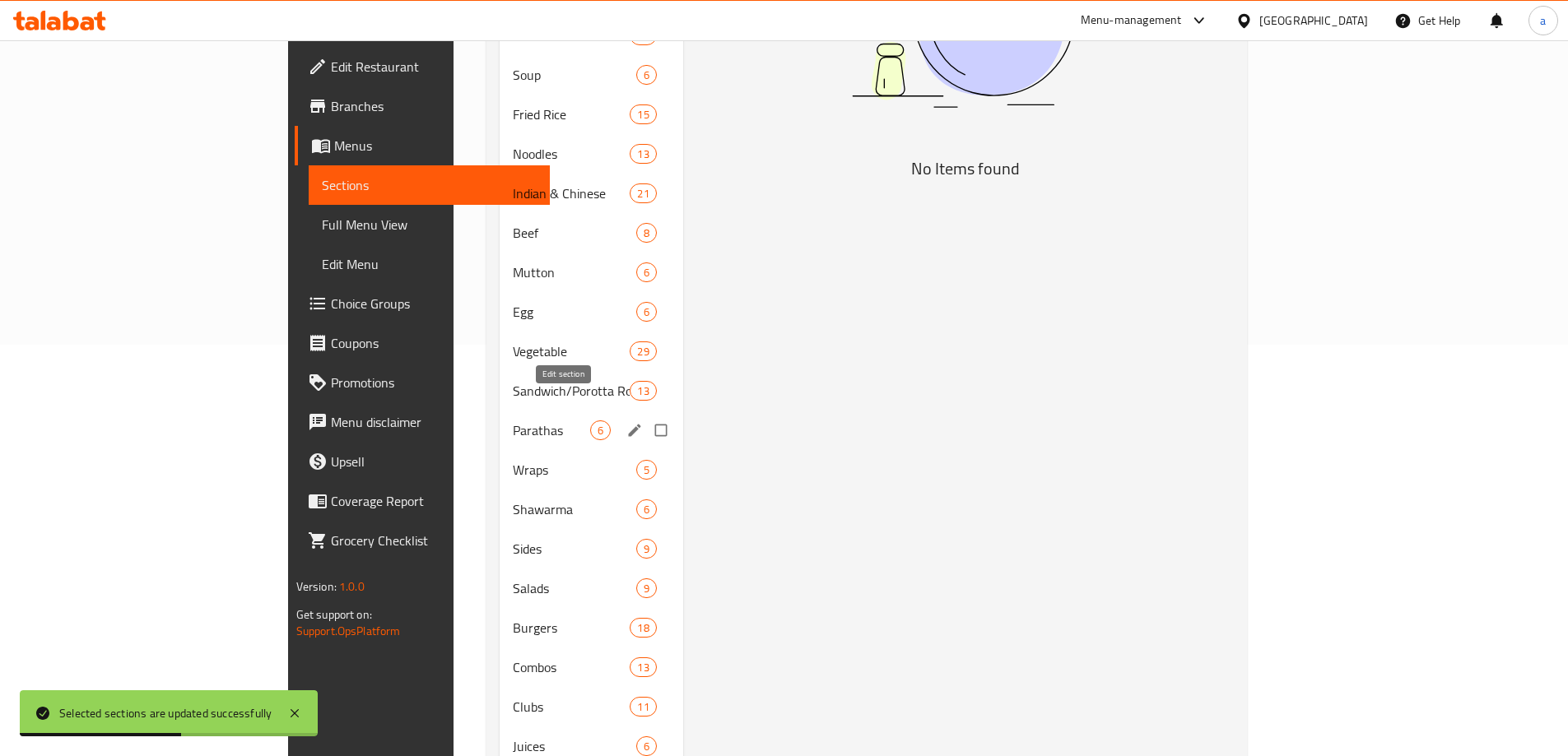
click at [624, 419] on button "edit" at bounding box center [636, 430] width 24 height 22
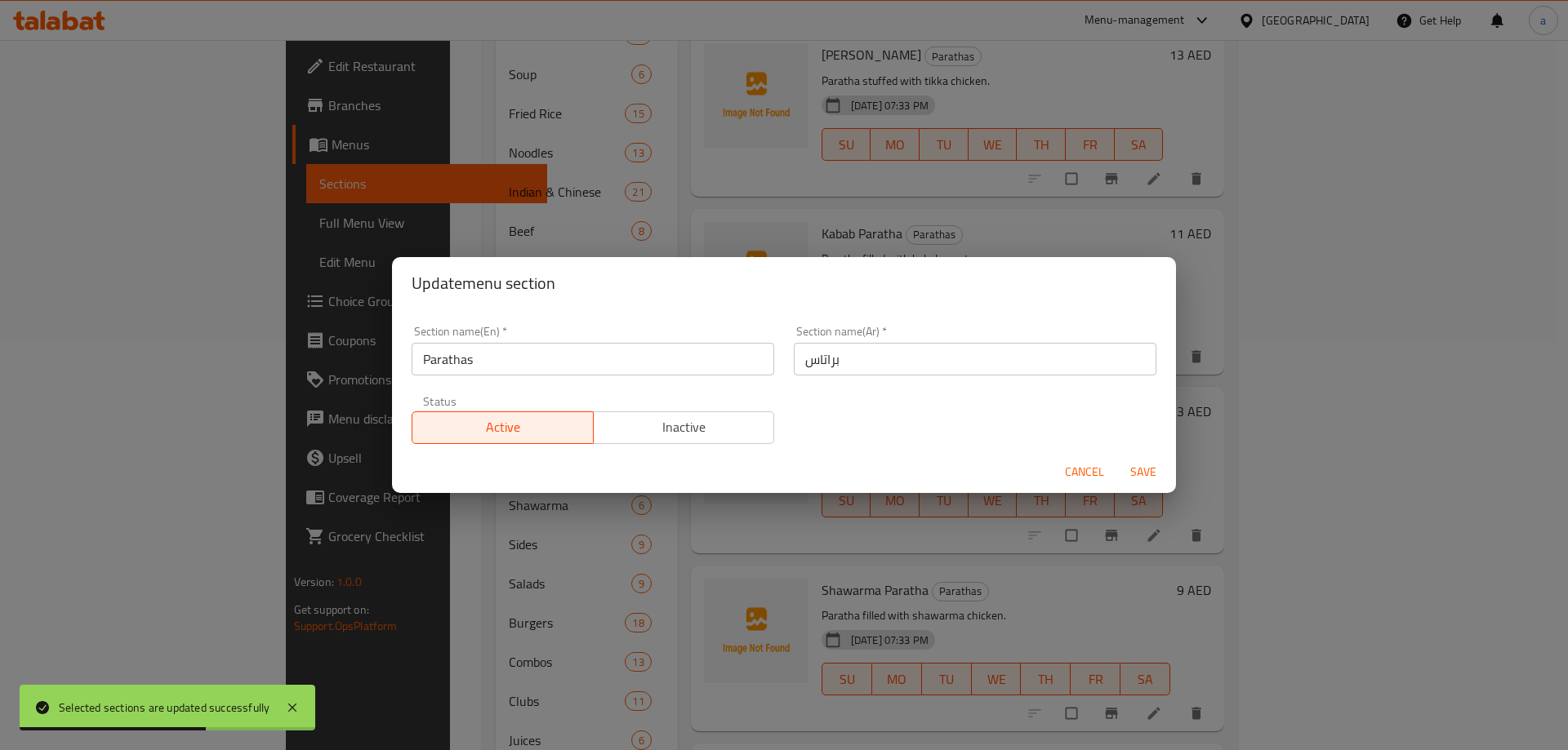
click at [623, 375] on input "Parathas" at bounding box center [593, 359] width 363 height 33
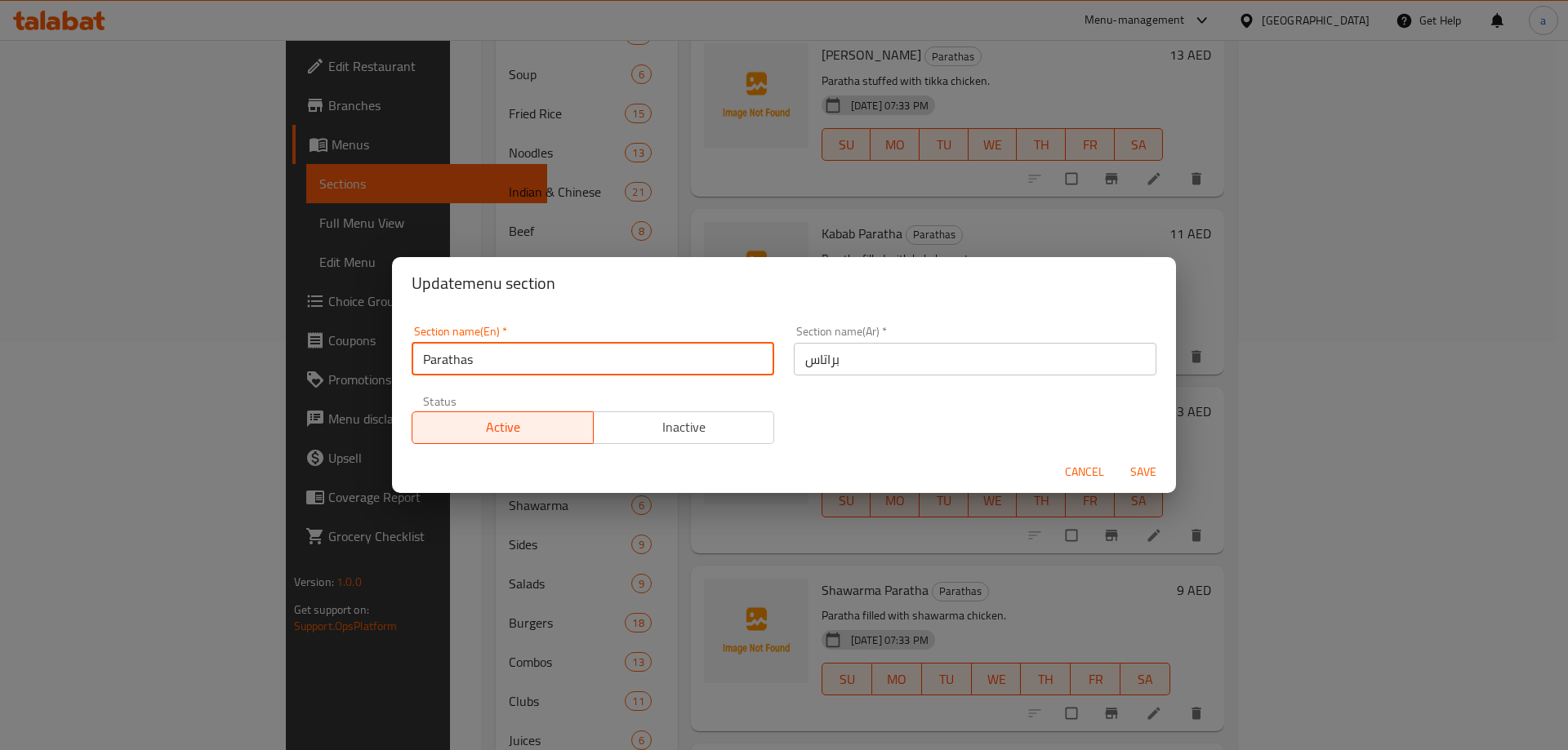
click at [883, 366] on input "براتاس" at bounding box center [975, 359] width 363 height 33
click at [463, 349] on input "Parathas" at bounding box center [593, 359] width 363 height 33
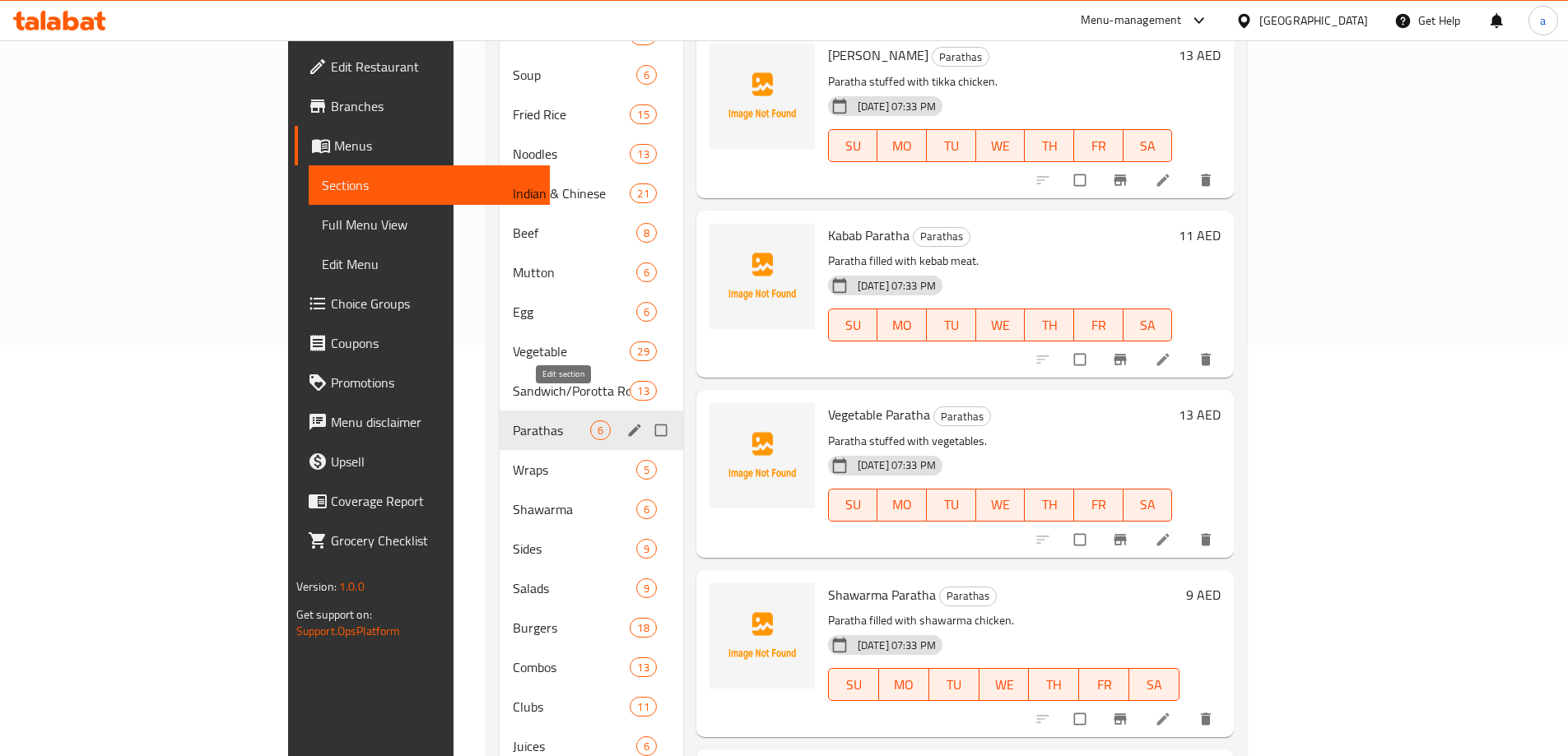
click at [626, 422] on icon "edit" at bounding box center [635, 431] width 17 height 17
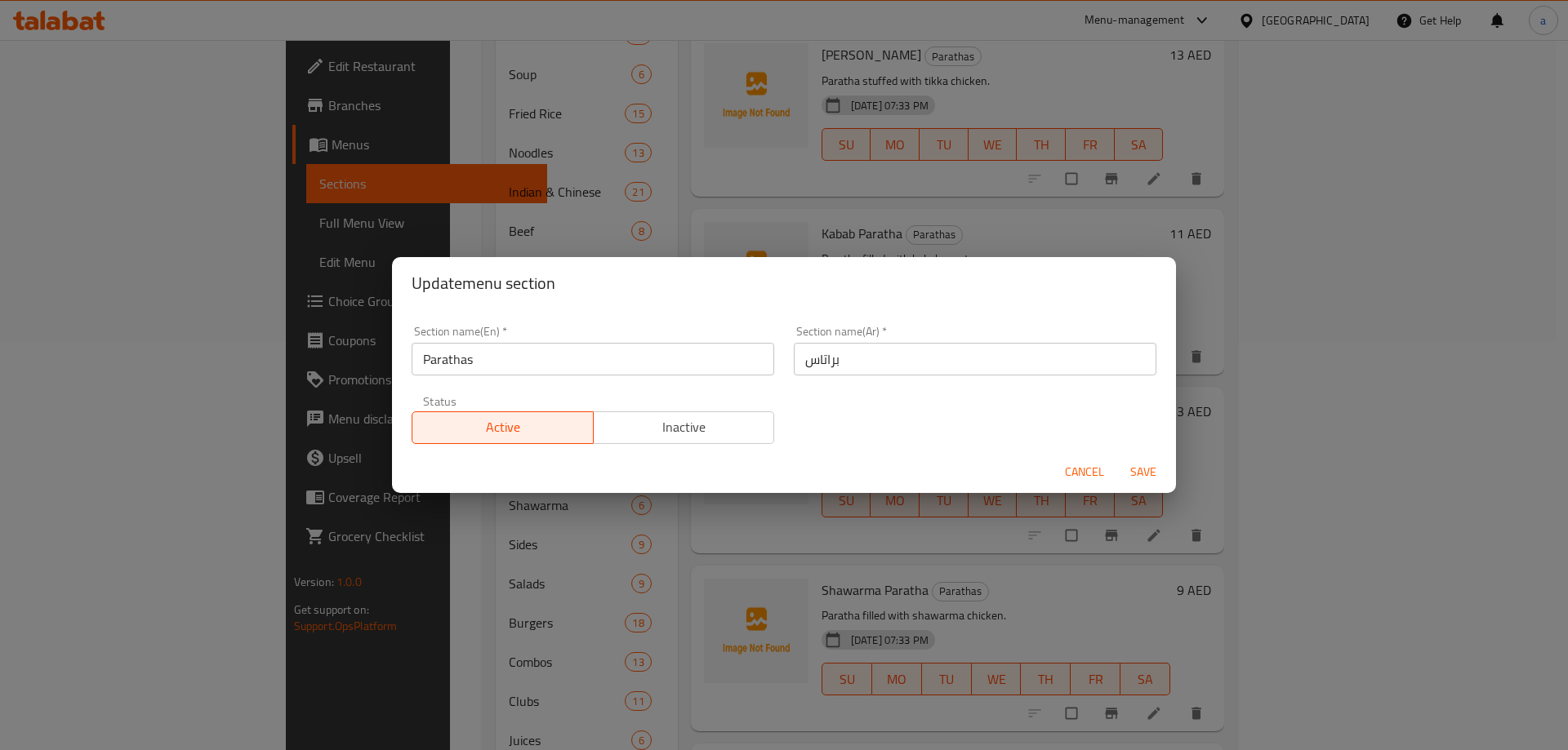
click at [530, 367] on input "Parathas" at bounding box center [593, 359] width 363 height 33
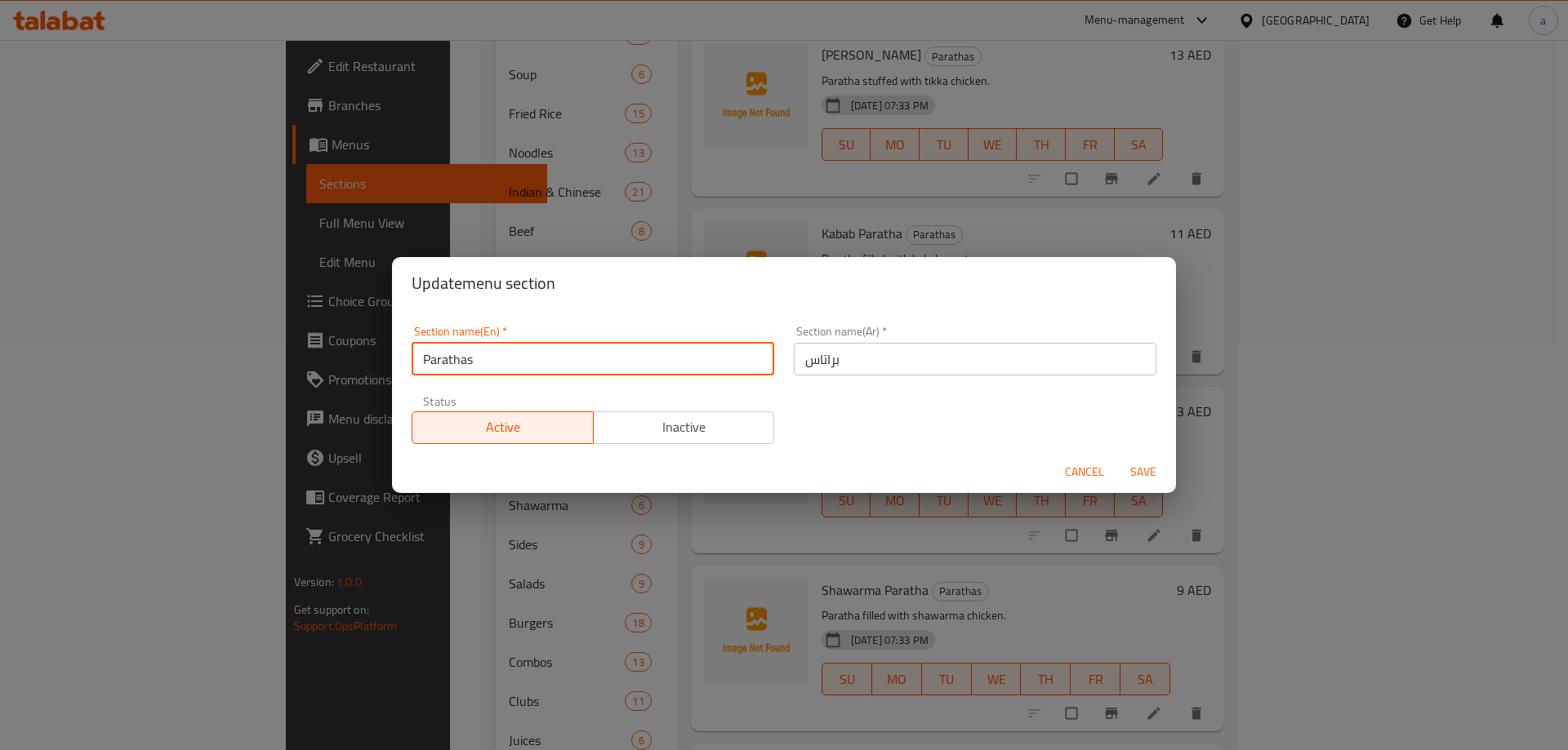
click at [530, 367] on input "Parathas" at bounding box center [593, 359] width 363 height 33
click at [483, 368] on input "Parathas" at bounding box center [593, 359] width 363 height 33
drag, startPoint x: 510, startPoint y: 362, endPoint x: 654, endPoint y: 368, distance: 144.1
click at [654, 368] on input "Parathas ٍSandwich Sp" at bounding box center [593, 359] width 363 height 33
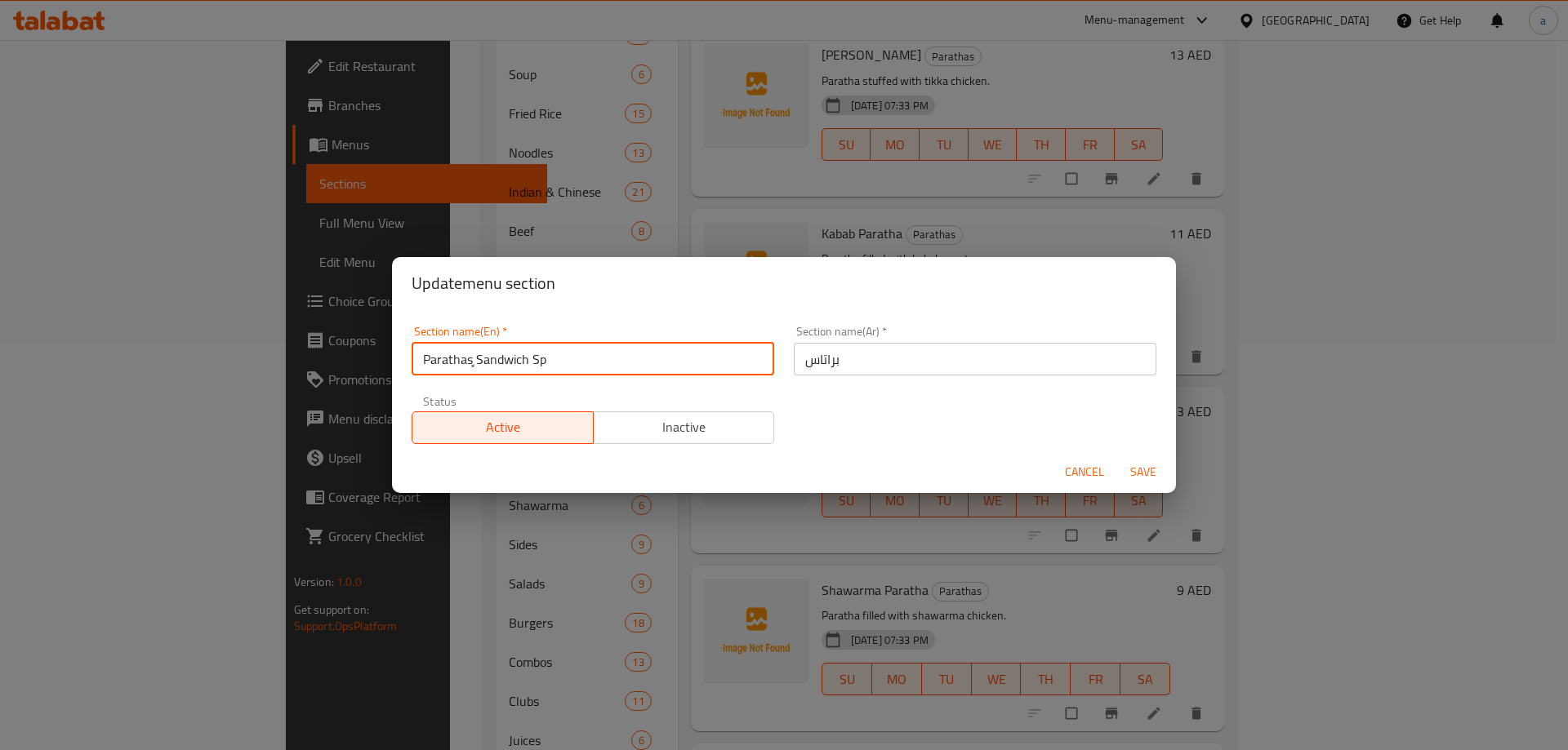
click at [473, 360] on input "Parathas ٍSandwich Sp" at bounding box center [593, 359] width 363 height 33
click at [480, 365] on input "Parathas ٍSandwich Sp" at bounding box center [593, 359] width 363 height 33
click at [532, 363] on input "Parathas ٍSandwich Sp" at bounding box center [593, 359] width 363 height 33
type input "Parathas ٍSandwich Sp"
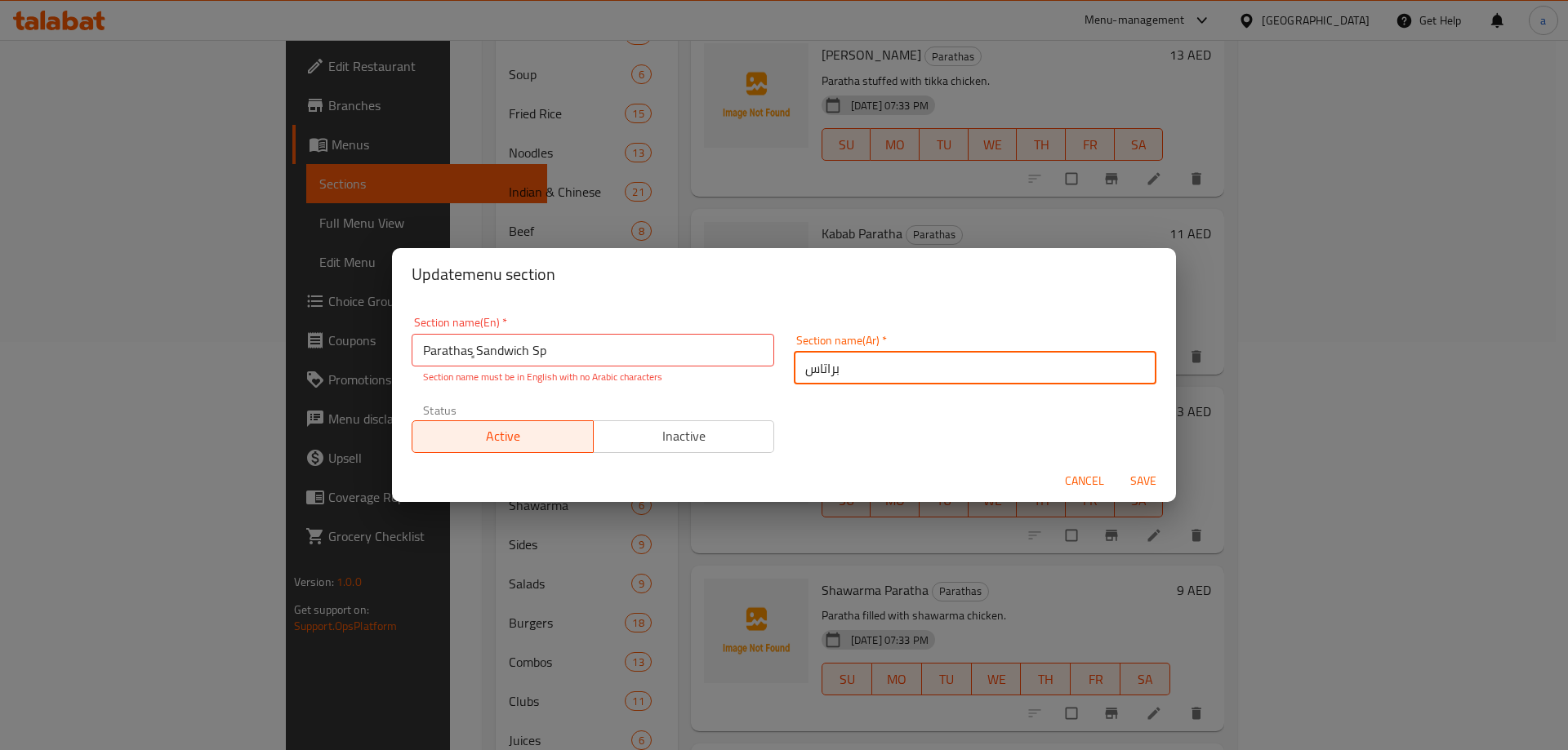
click at [853, 363] on input "براتاس" at bounding box center [975, 368] width 363 height 33
click at [860, 367] on input "براتاس" at bounding box center [975, 368] width 363 height 33
type input "براتاس سندوتش اس بي"
click at [1129, 477] on span "Save" at bounding box center [1143, 481] width 39 height 21
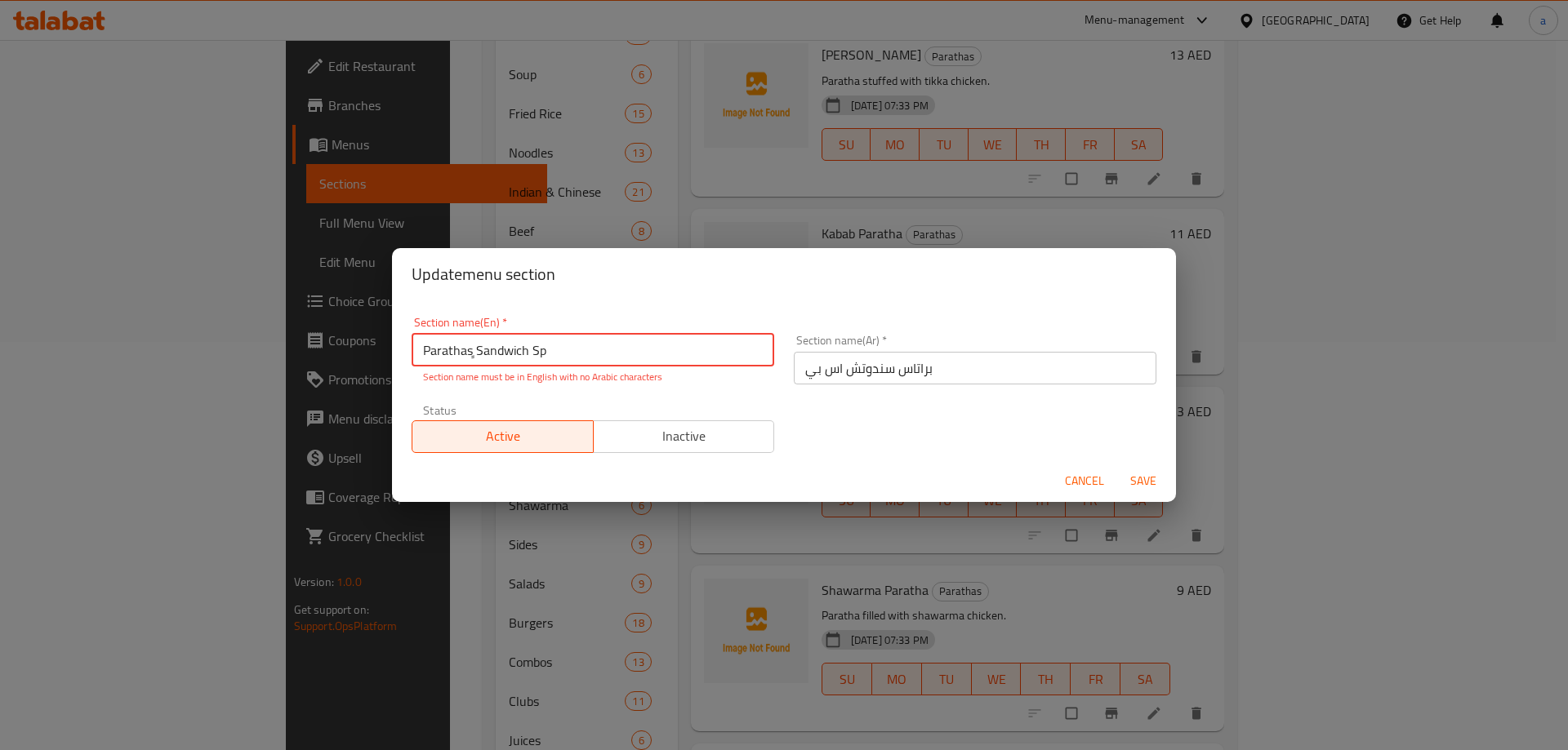
click at [479, 354] on input "Parathas ٍSandwich Sp" at bounding box center [593, 350] width 363 height 33
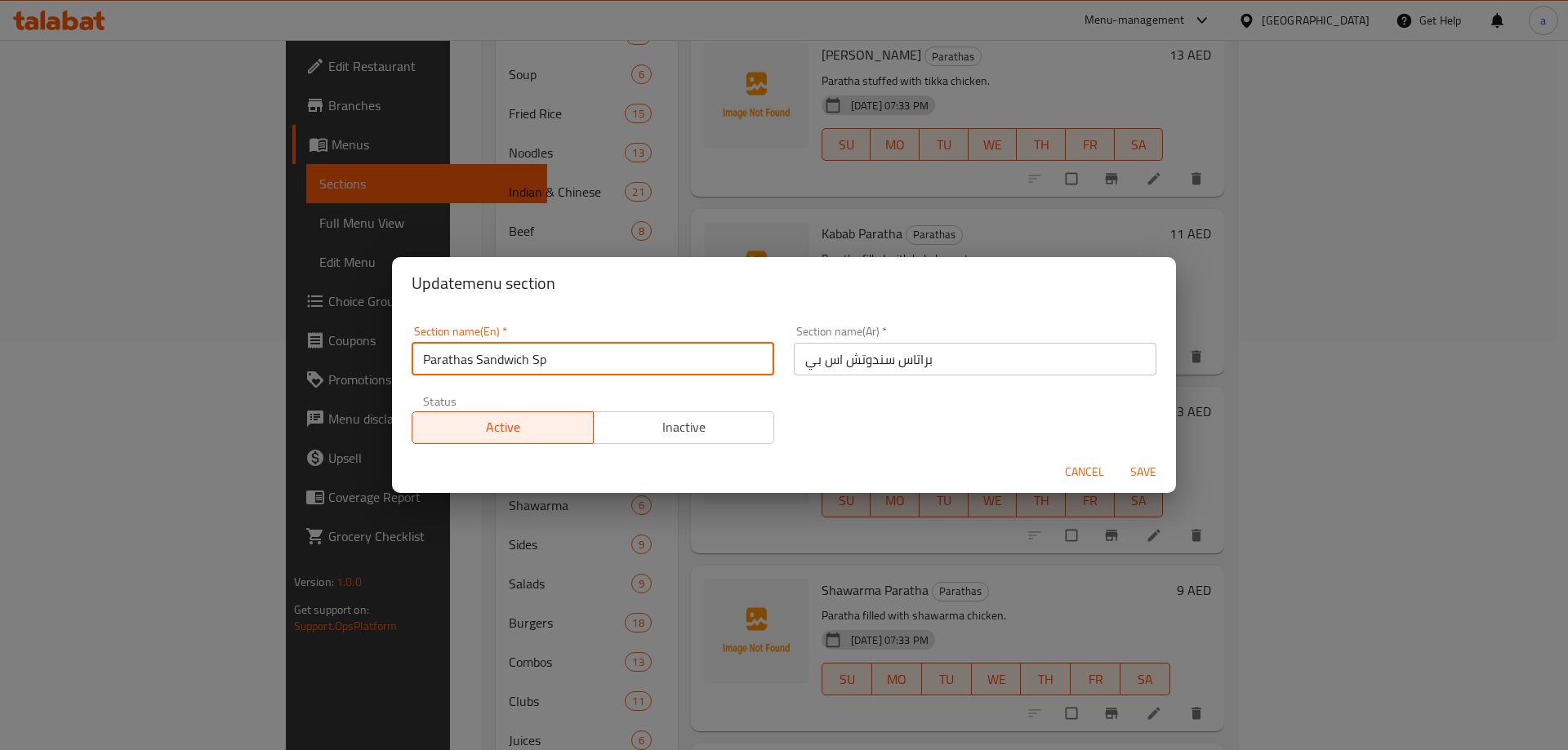
type input "Parathas Sandwich Sp"
click at [1159, 473] on span "Save" at bounding box center [1143, 472] width 39 height 21
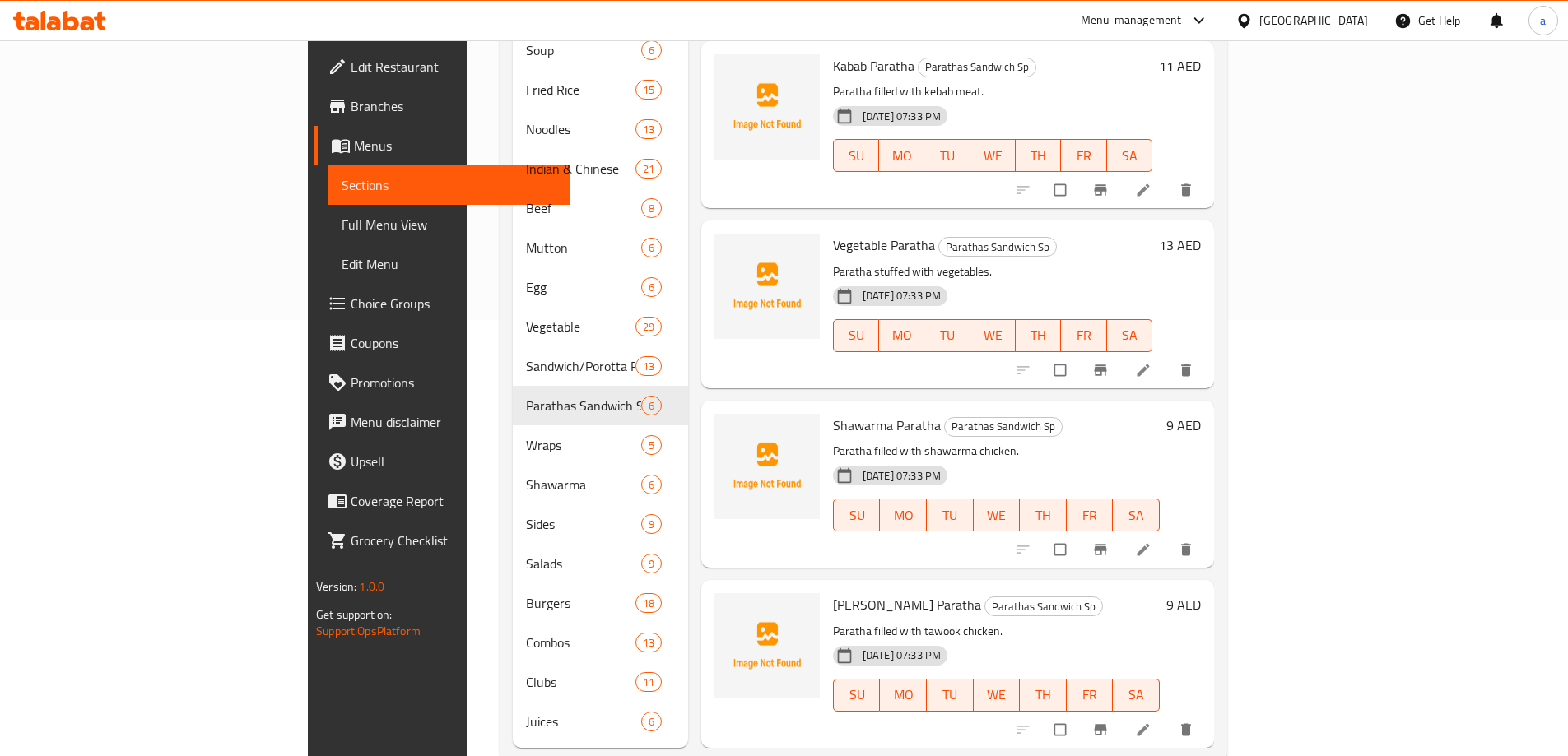
scroll to position [449, 0]
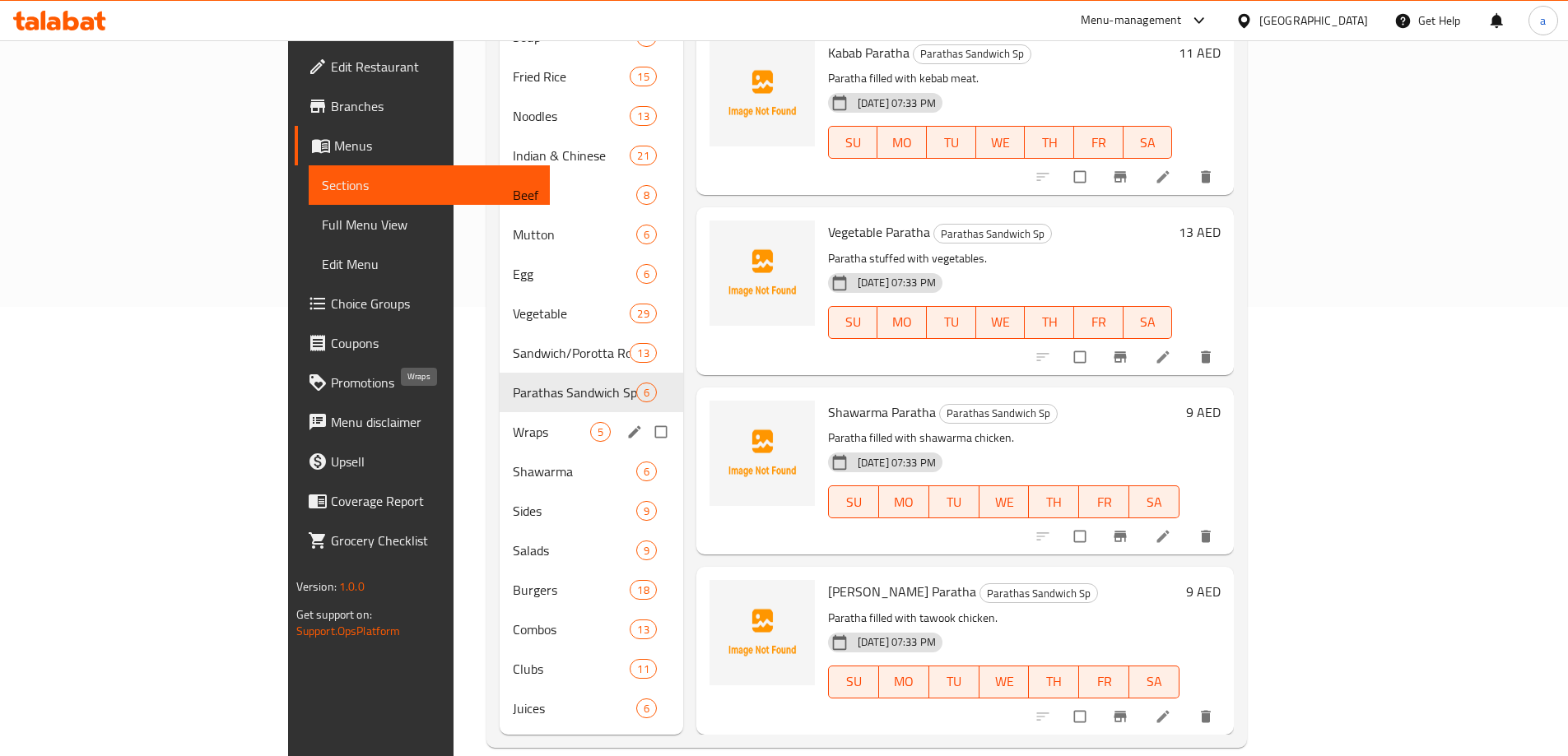
click at [513, 422] on span "Wraps" at bounding box center [551, 432] width 77 height 20
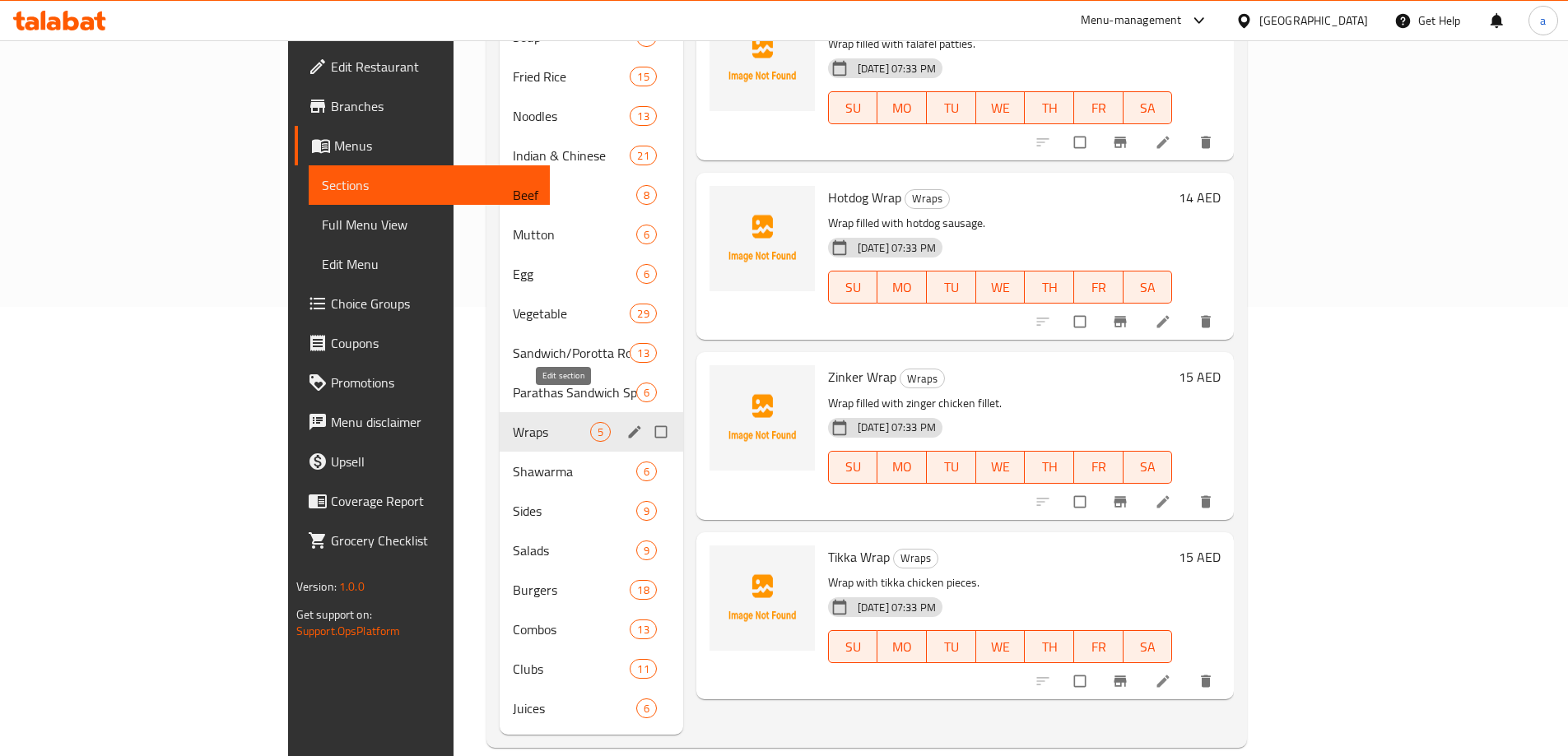
click at [626, 424] on icon "edit" at bounding box center [635, 433] width 17 height 17
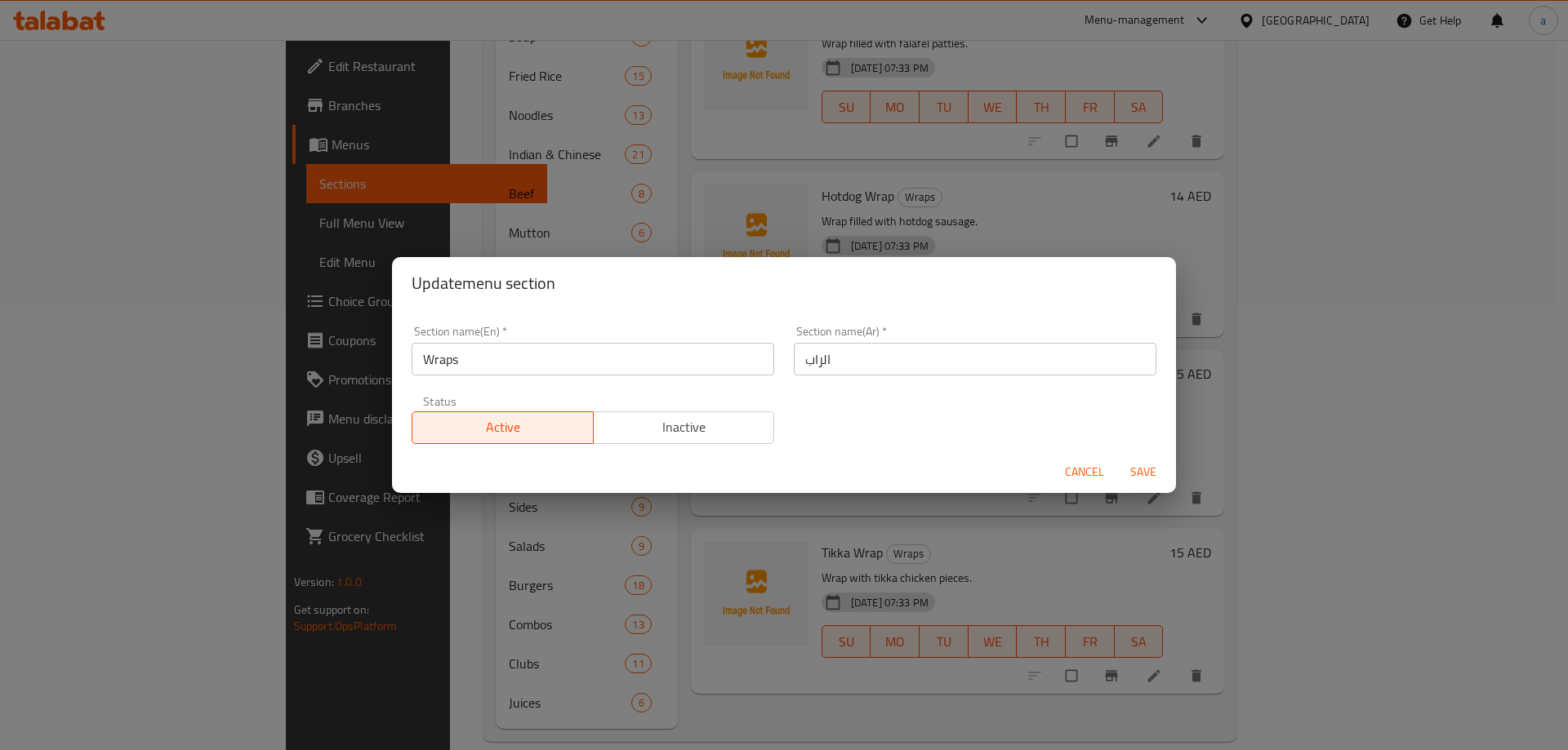
click at [879, 354] on input "الراب" at bounding box center [975, 359] width 363 height 33
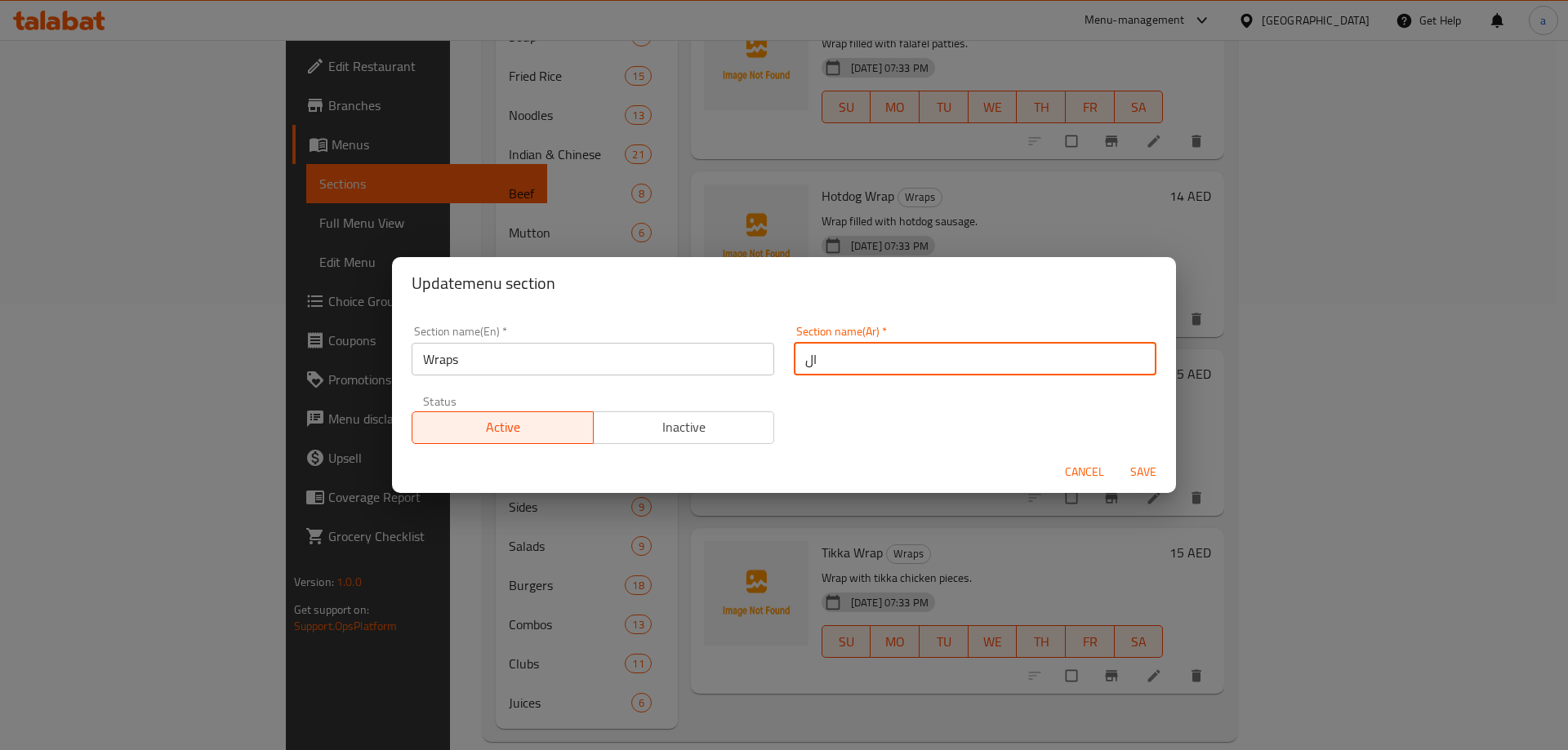
type input "ا"
type input "راب"
click at [523, 369] on input "Wraps" at bounding box center [593, 359] width 363 height 33
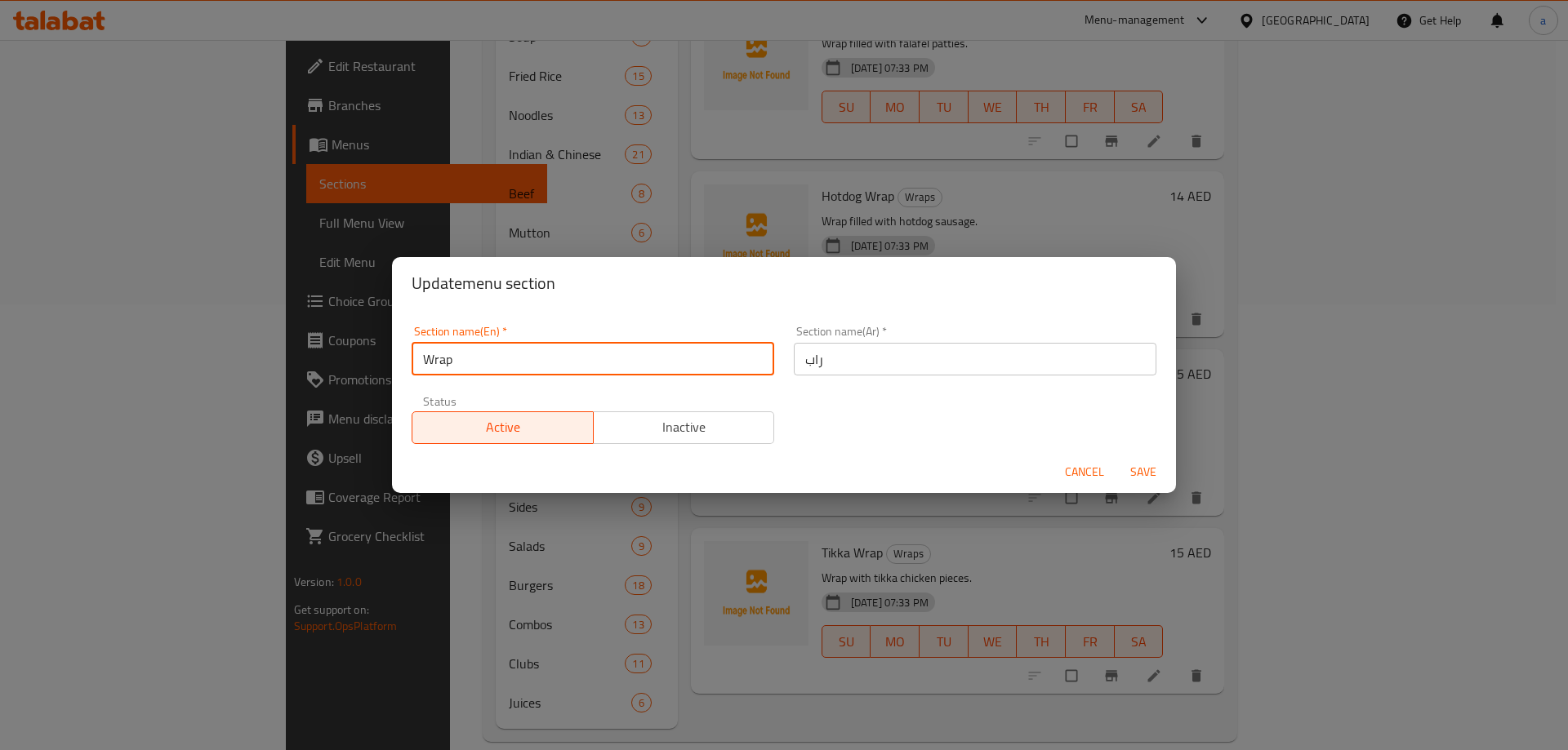
type input "Wrap"
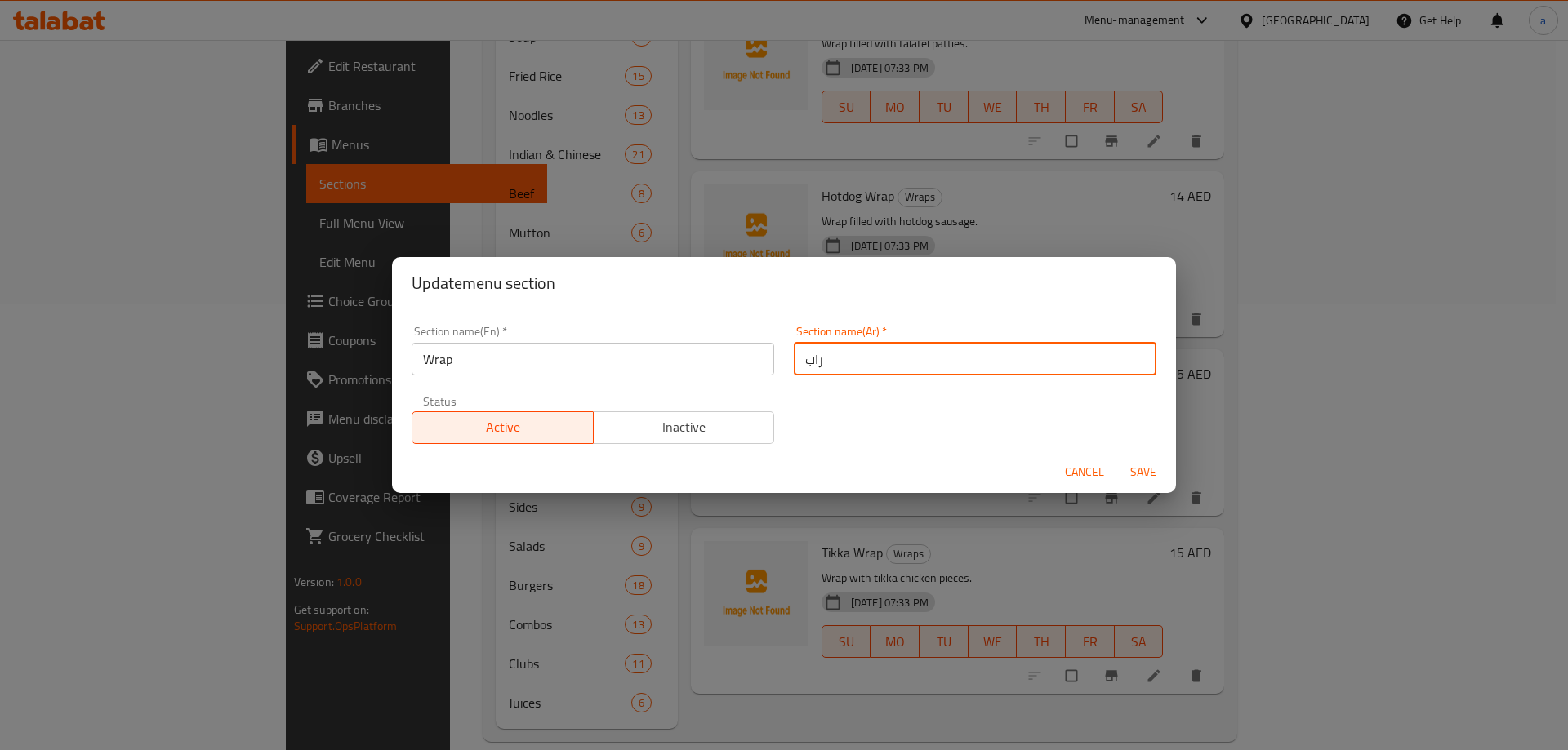
click at [901, 373] on input "راب" at bounding box center [975, 359] width 363 height 33
type input "راب سندوتشات"
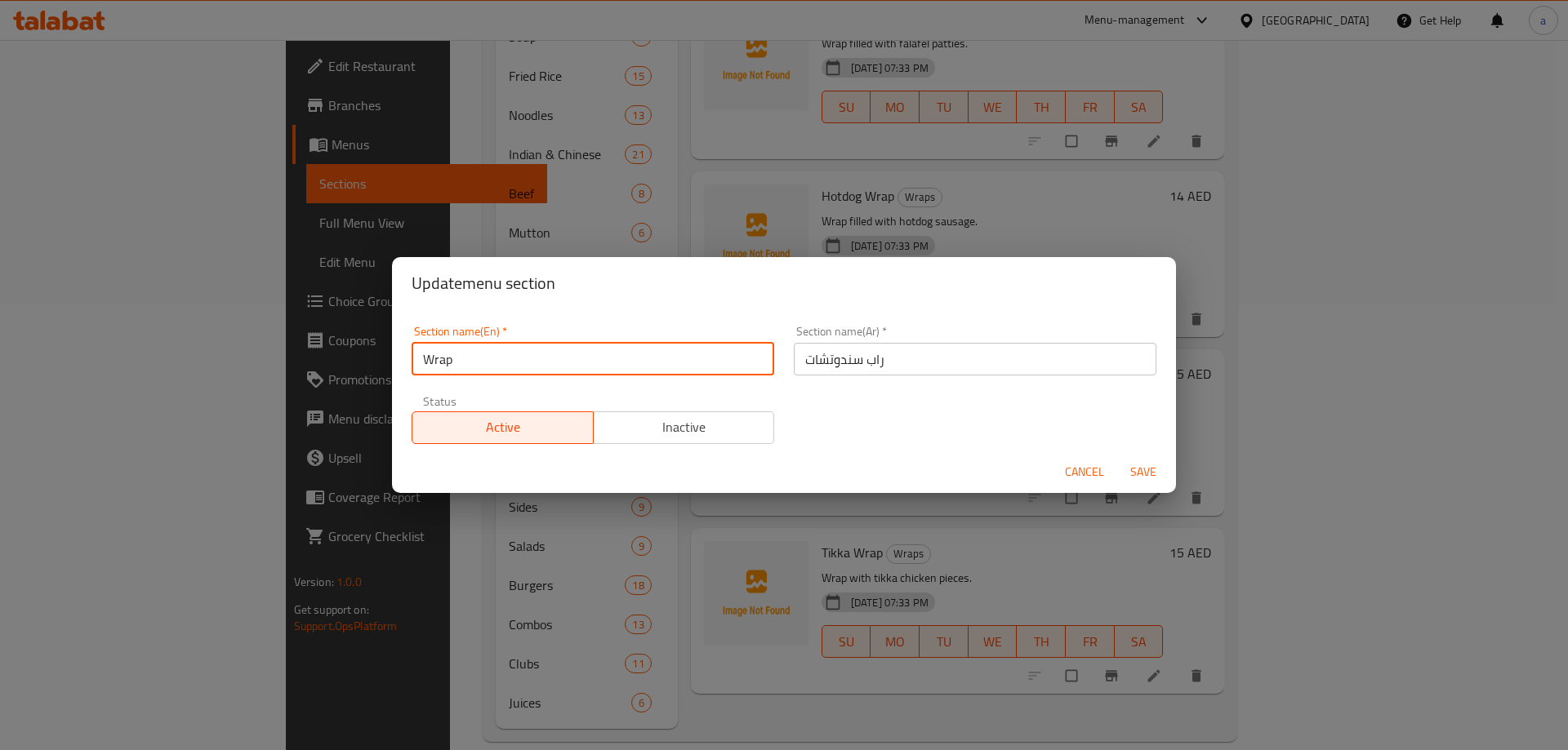
click at [532, 352] on input "Wrap" at bounding box center [593, 359] width 363 height 33
type input "Wrap sandwiches"
click at [1141, 471] on span "Save" at bounding box center [1143, 472] width 39 height 21
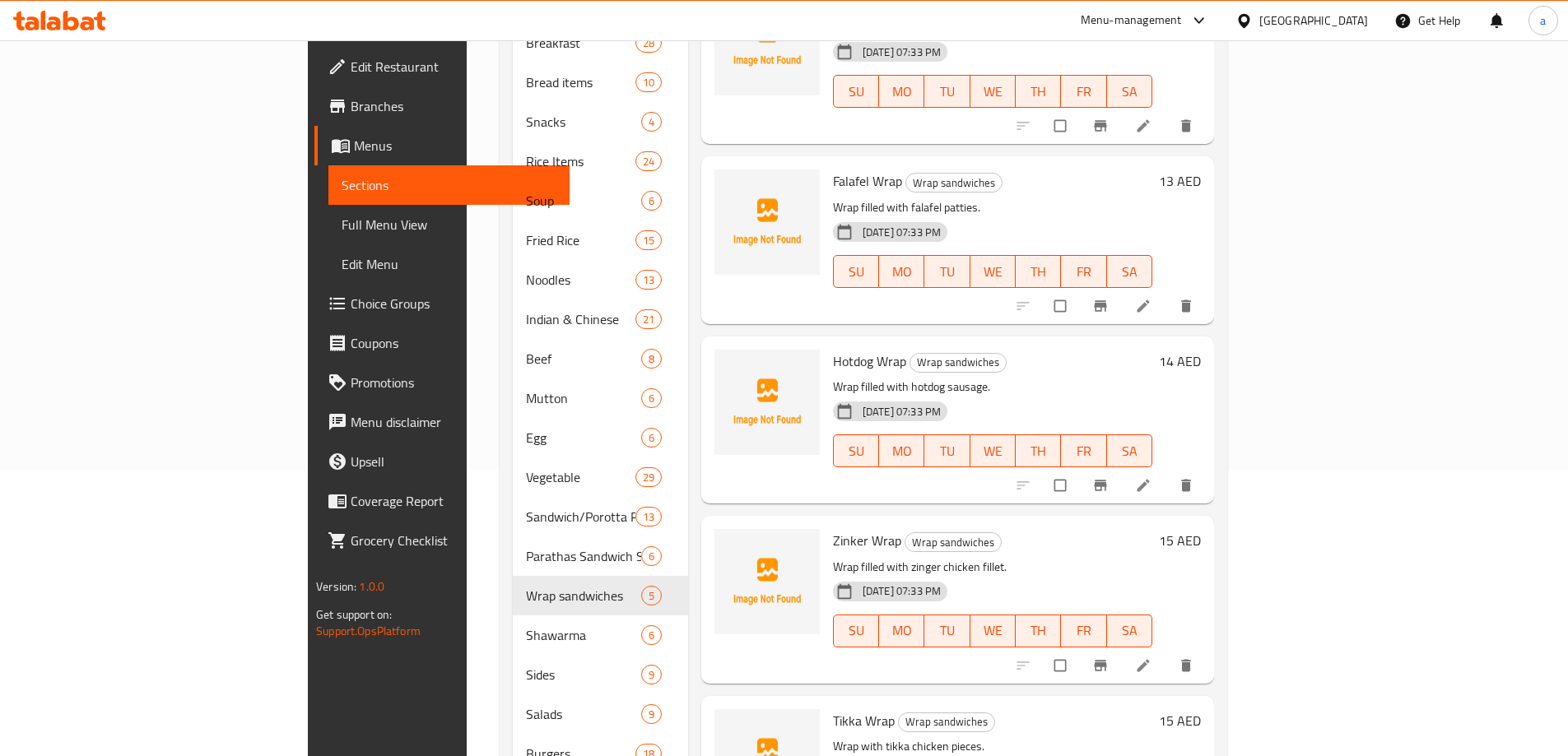
scroll to position [449, 0]
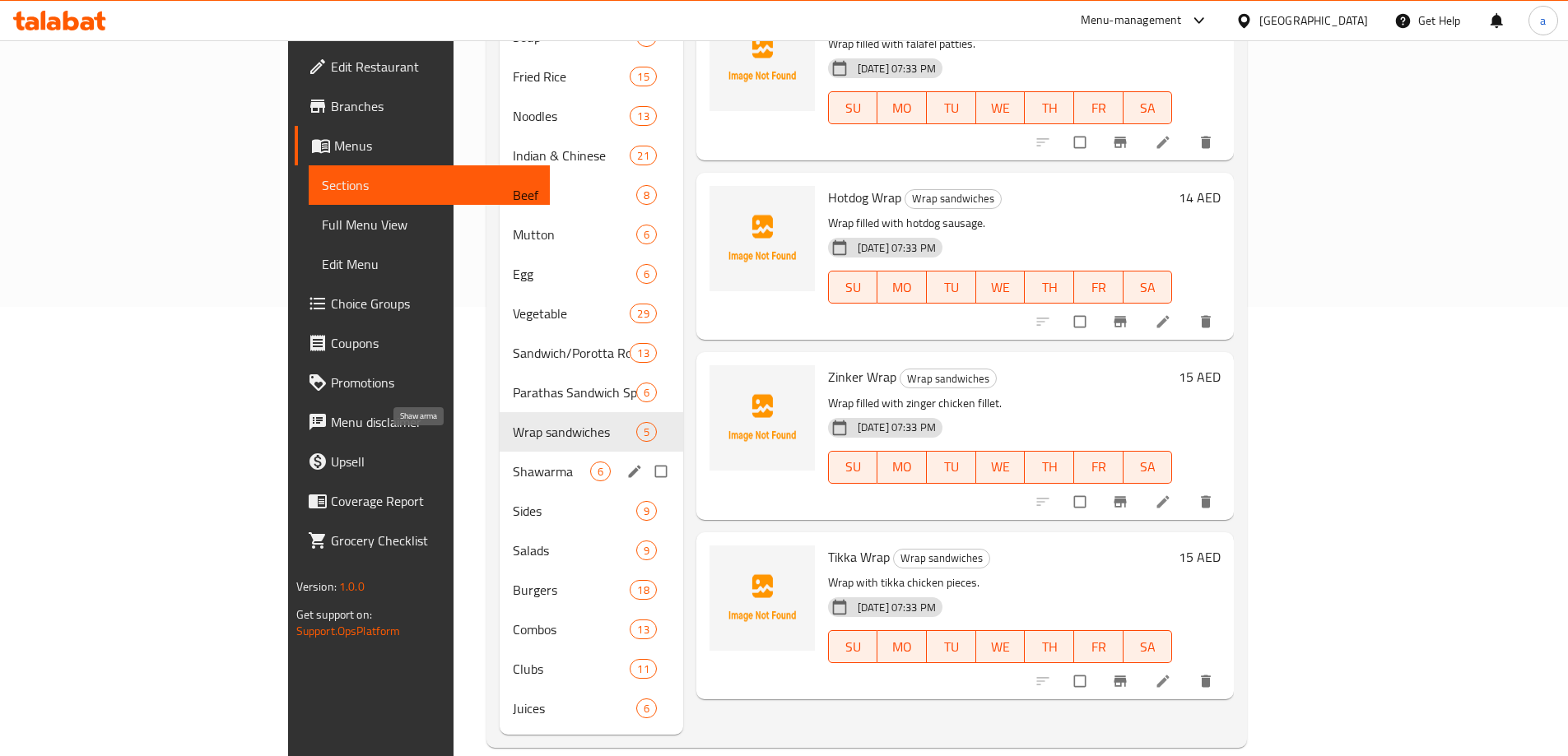
click at [513, 462] on span "Shawarma" at bounding box center [551, 471] width 77 height 20
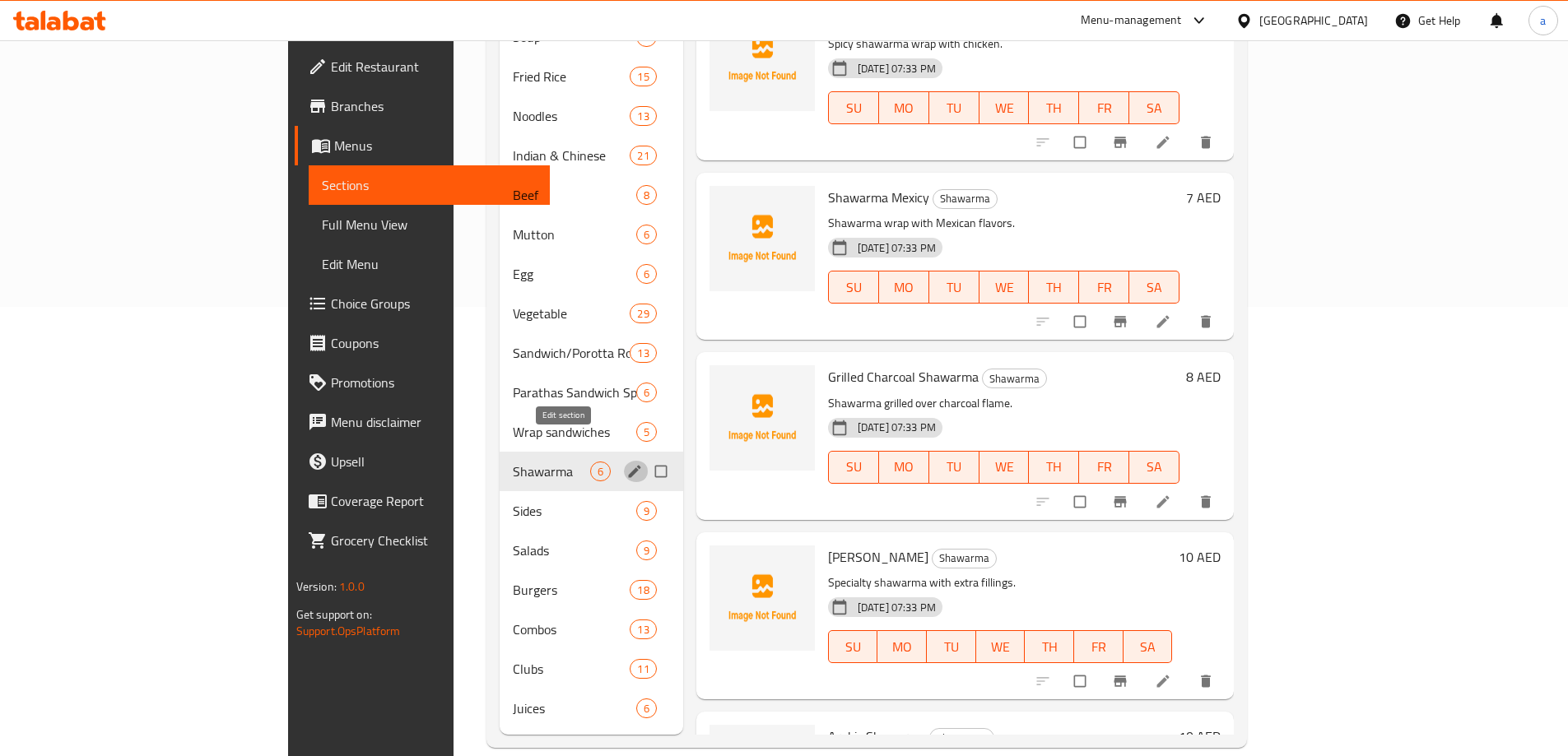
click at [628, 465] on icon "edit" at bounding box center [634, 470] width 12 height 12
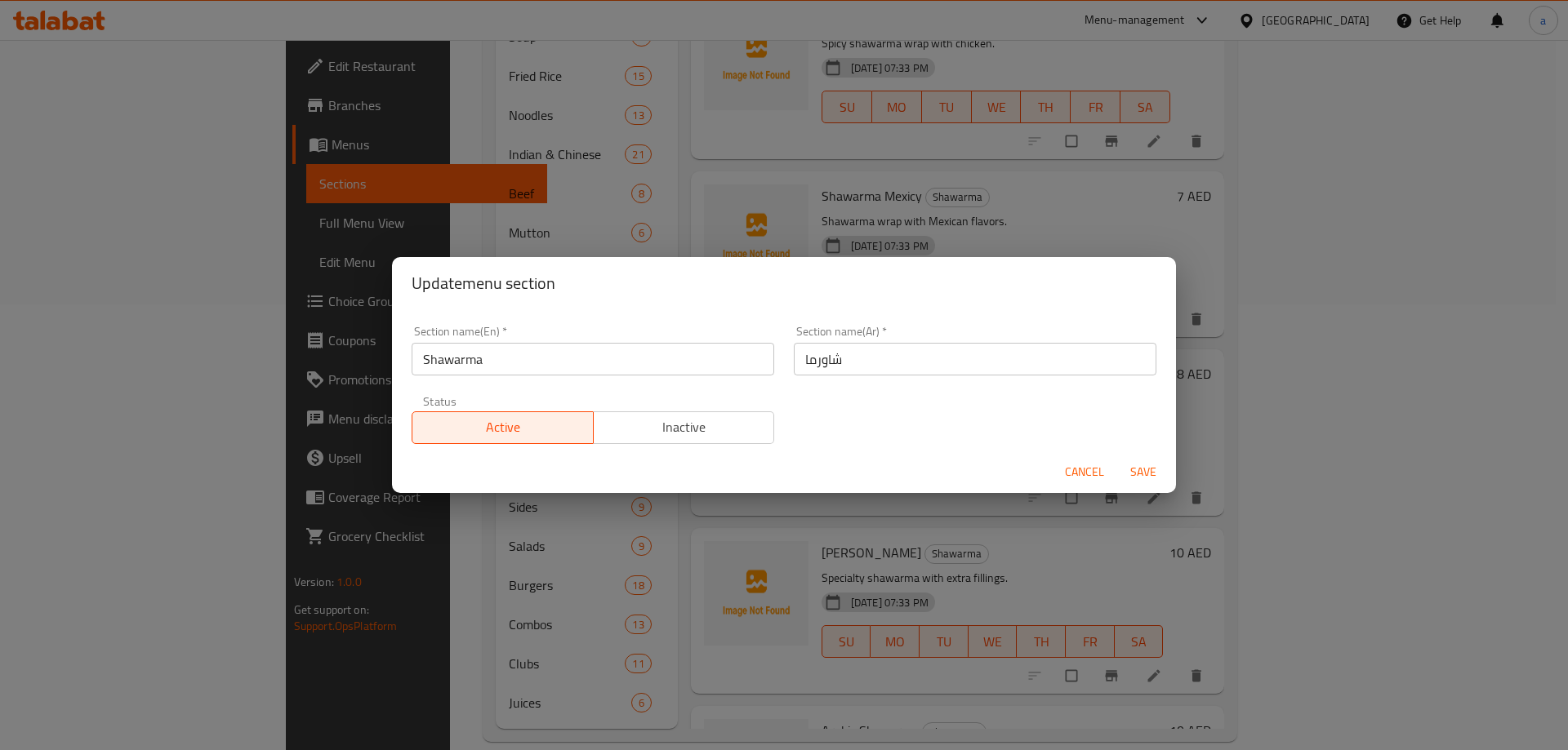
click at [569, 369] on input "Shawarma" at bounding box center [593, 359] width 363 height 33
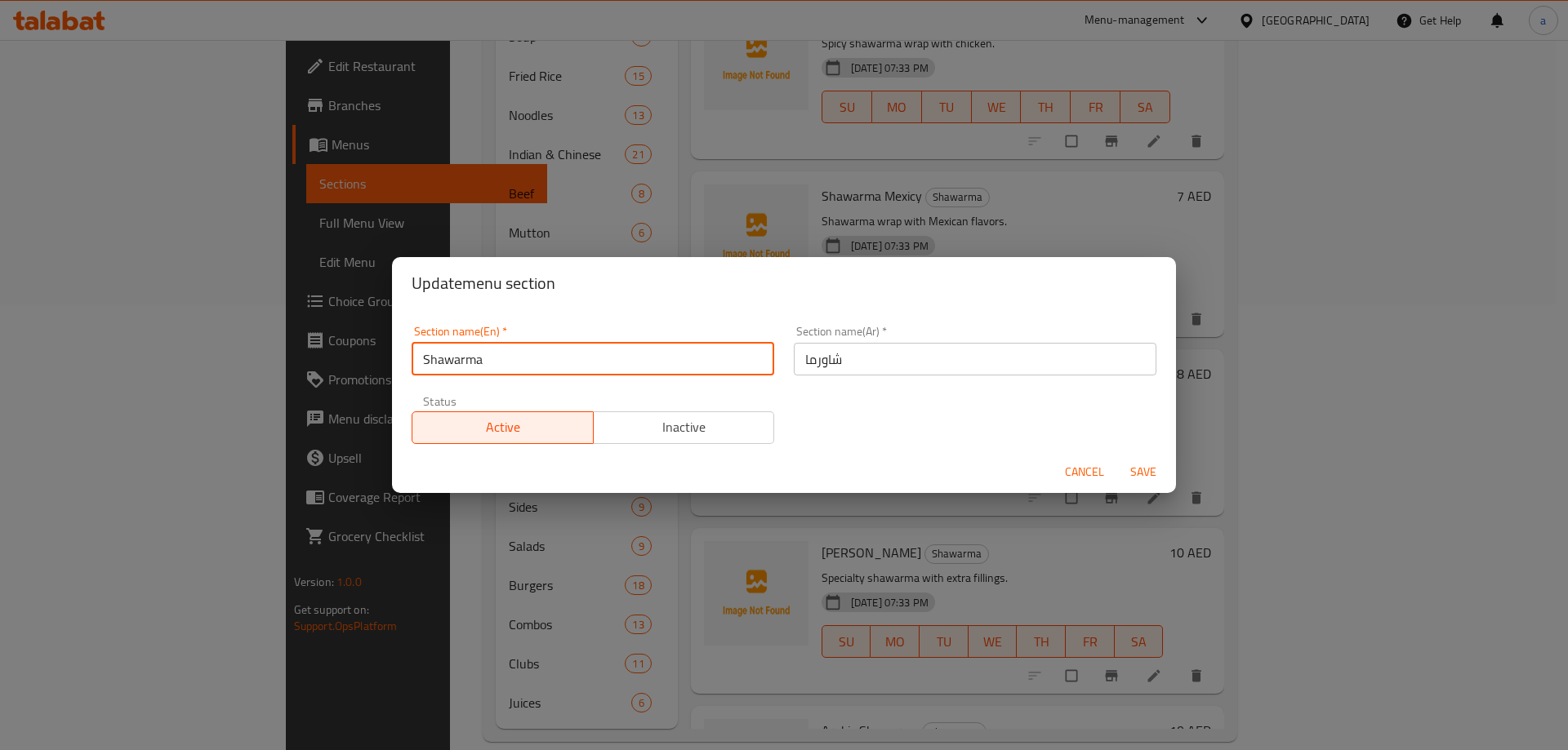
click at [419, 359] on input "Shawarma" at bounding box center [593, 359] width 363 height 33
type input "Wrap Shawarma"
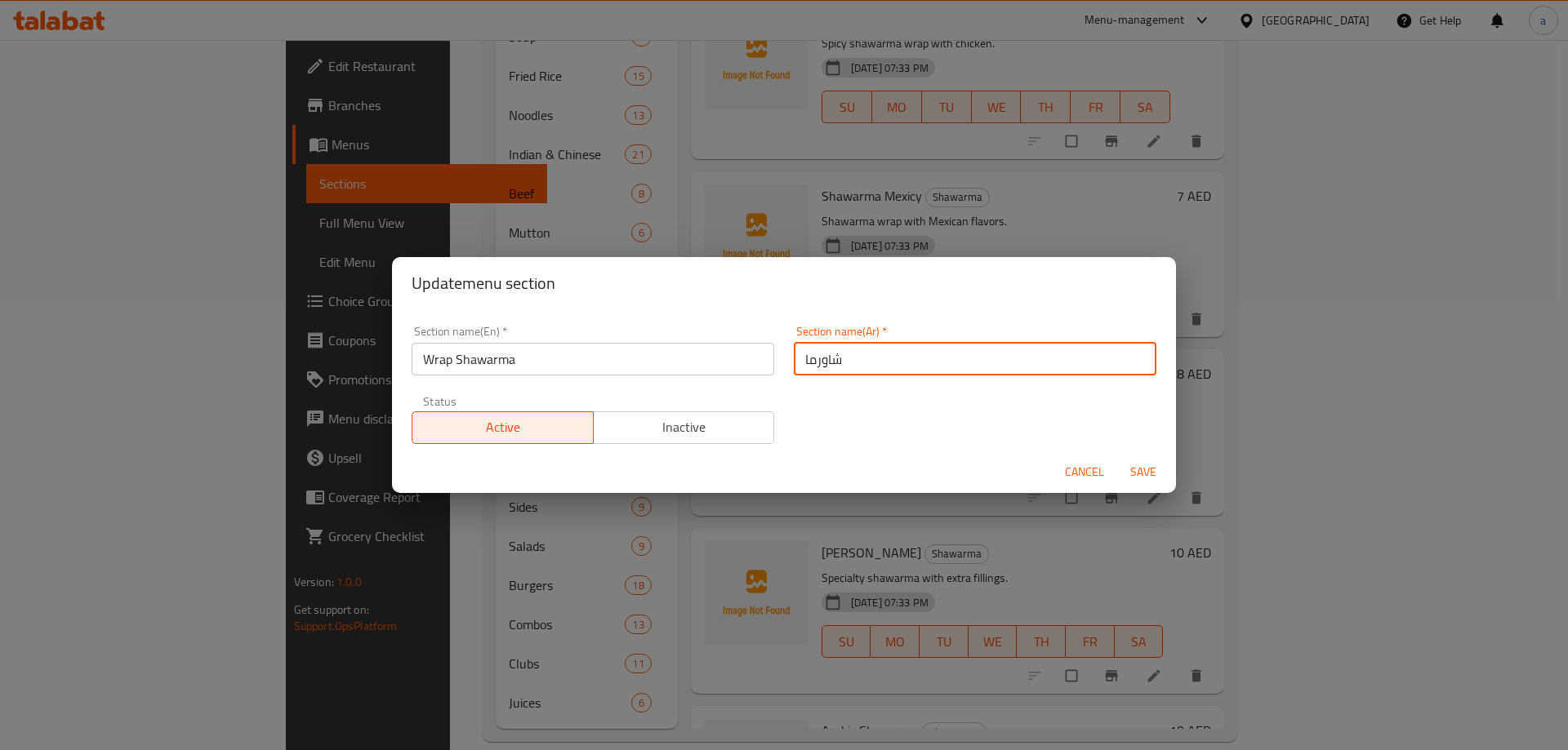
click at [847, 359] on input "شاورما" at bounding box center [975, 359] width 363 height 33
type input "شاورما راب"
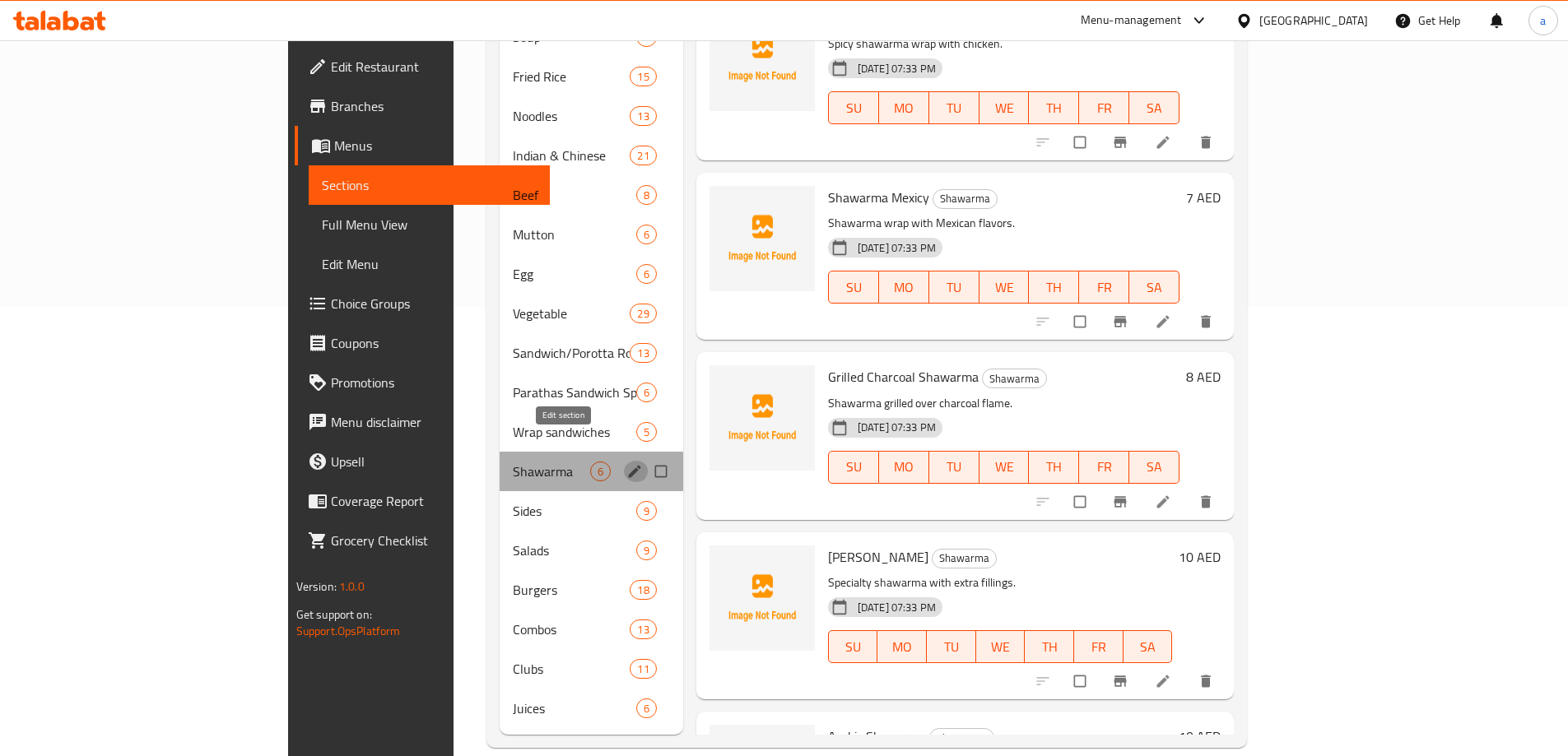
click at [624, 461] on button "edit" at bounding box center [636, 471] width 24 height 22
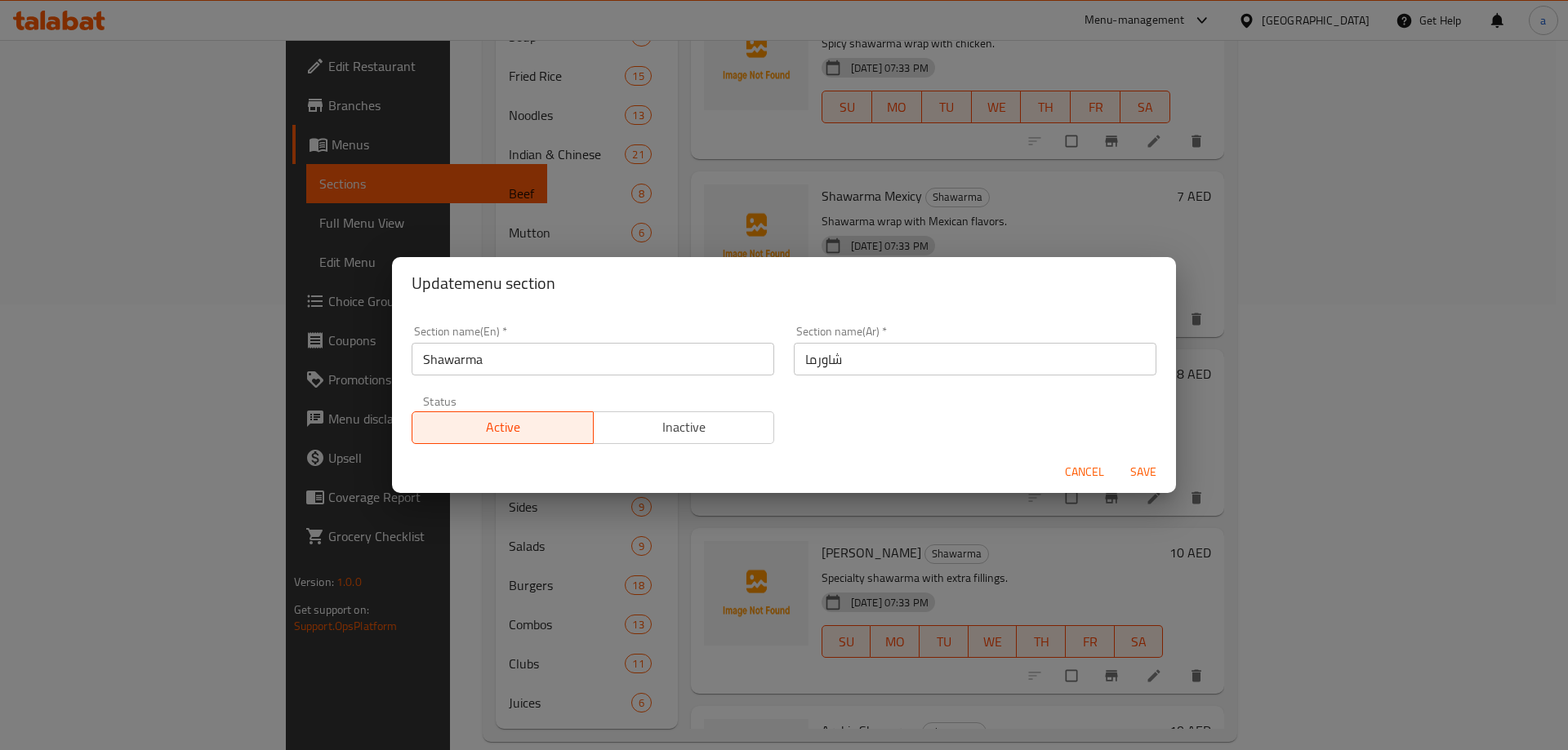
click at [595, 365] on input "Shawarma" at bounding box center [593, 359] width 363 height 33
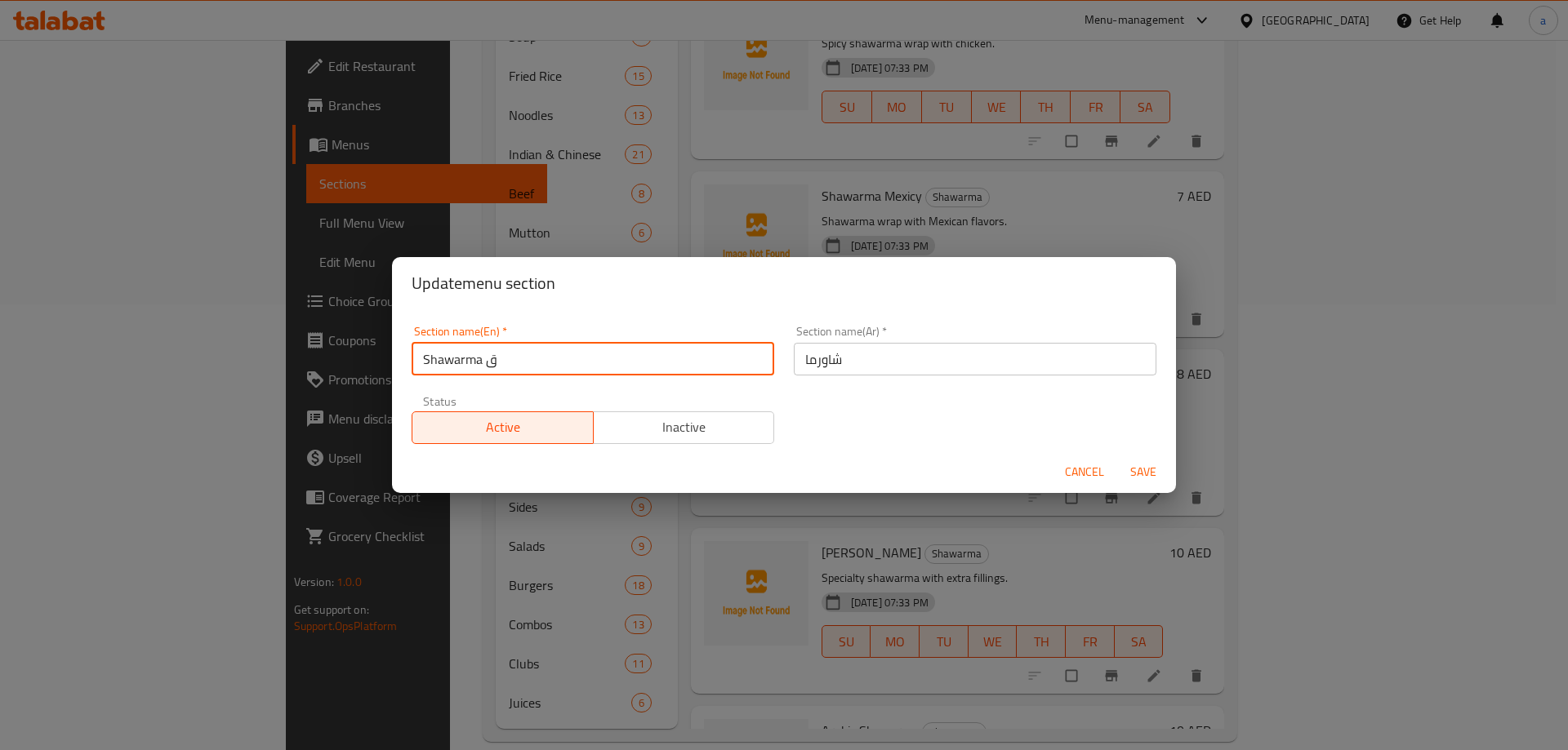
type input "Shawarma قش"
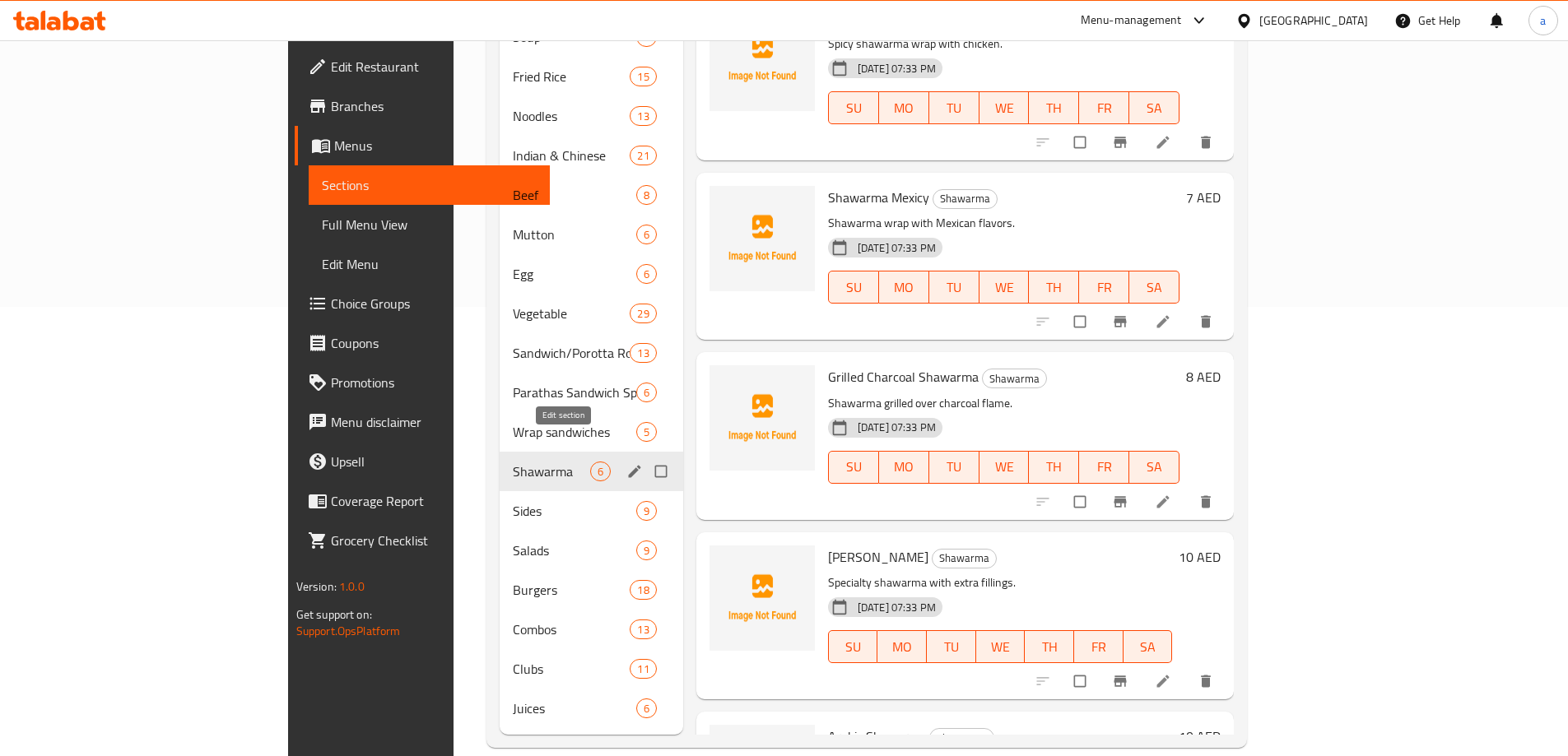
click at [626, 464] on icon "edit" at bounding box center [635, 472] width 17 height 17
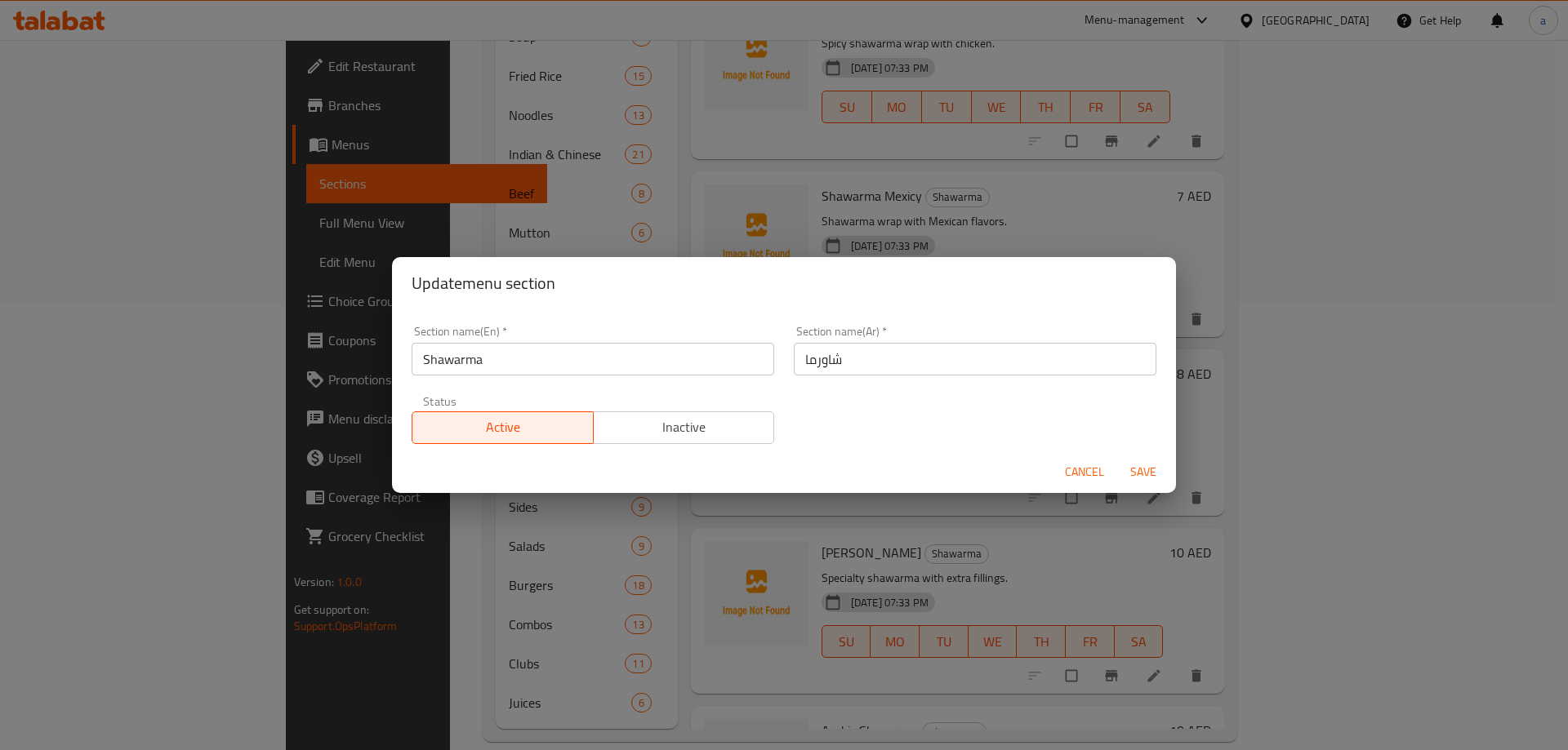
click at [1134, 465] on span "Save" at bounding box center [1143, 472] width 39 height 21
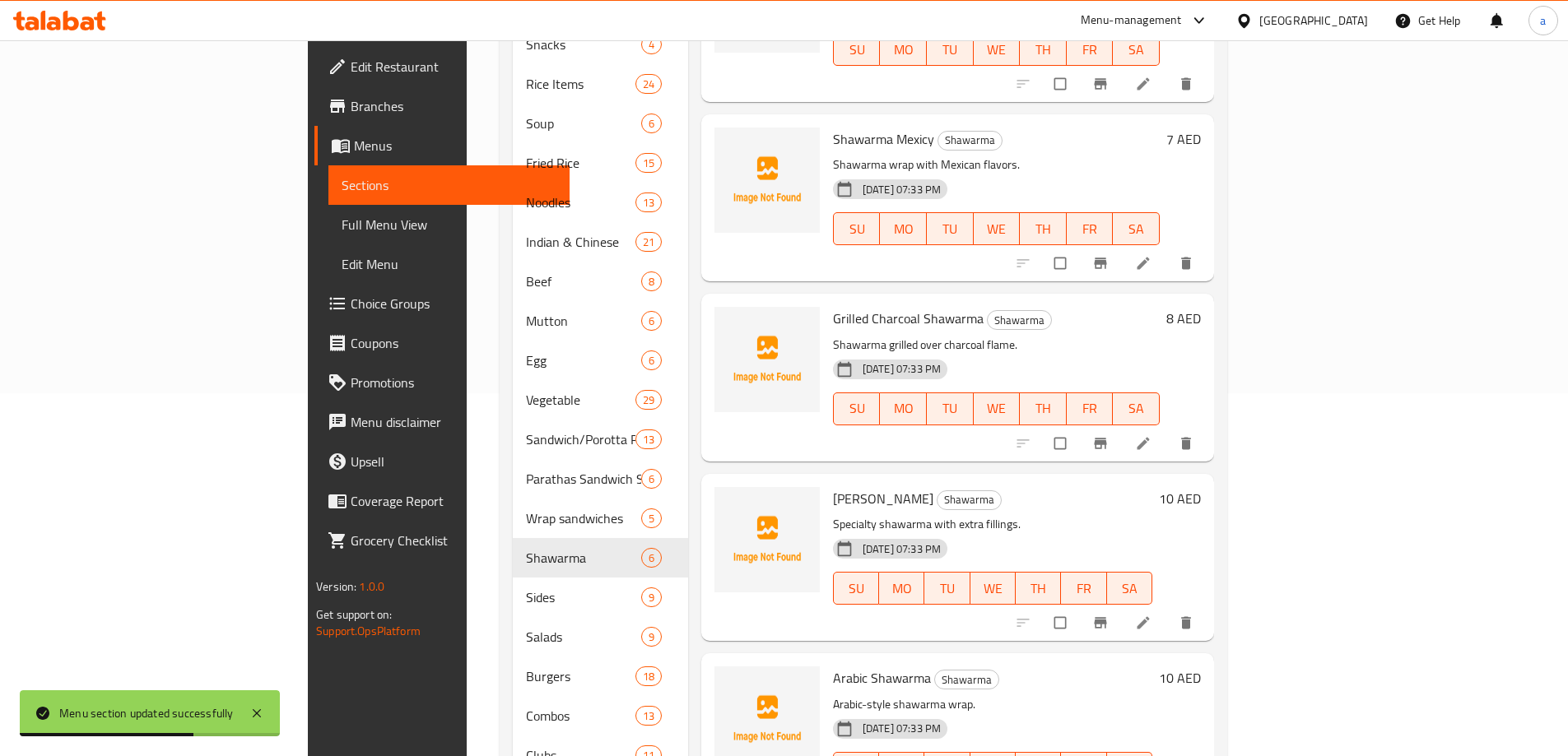
scroll to position [367, 0]
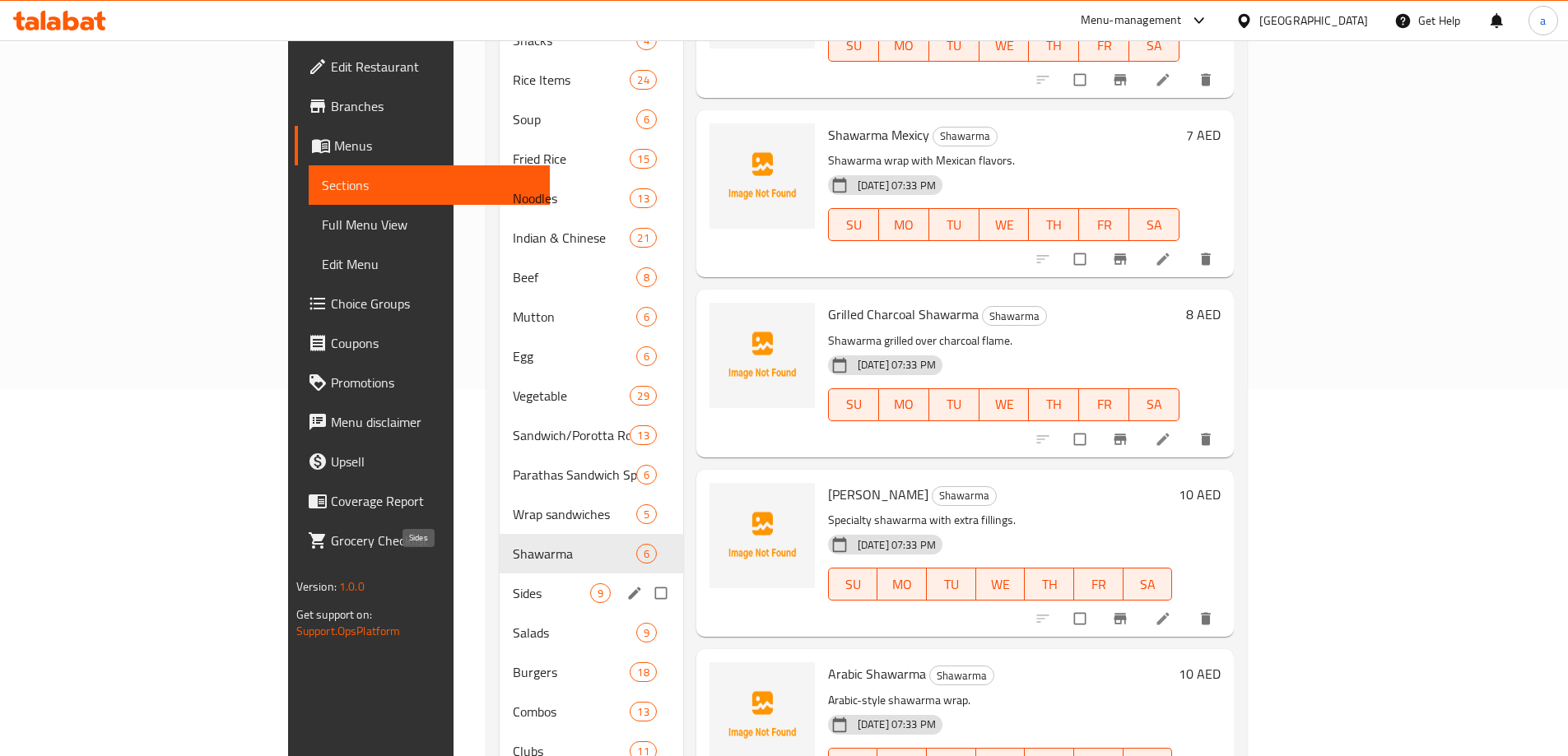
click at [513, 583] on span "Sides" at bounding box center [551, 592] width 77 height 20
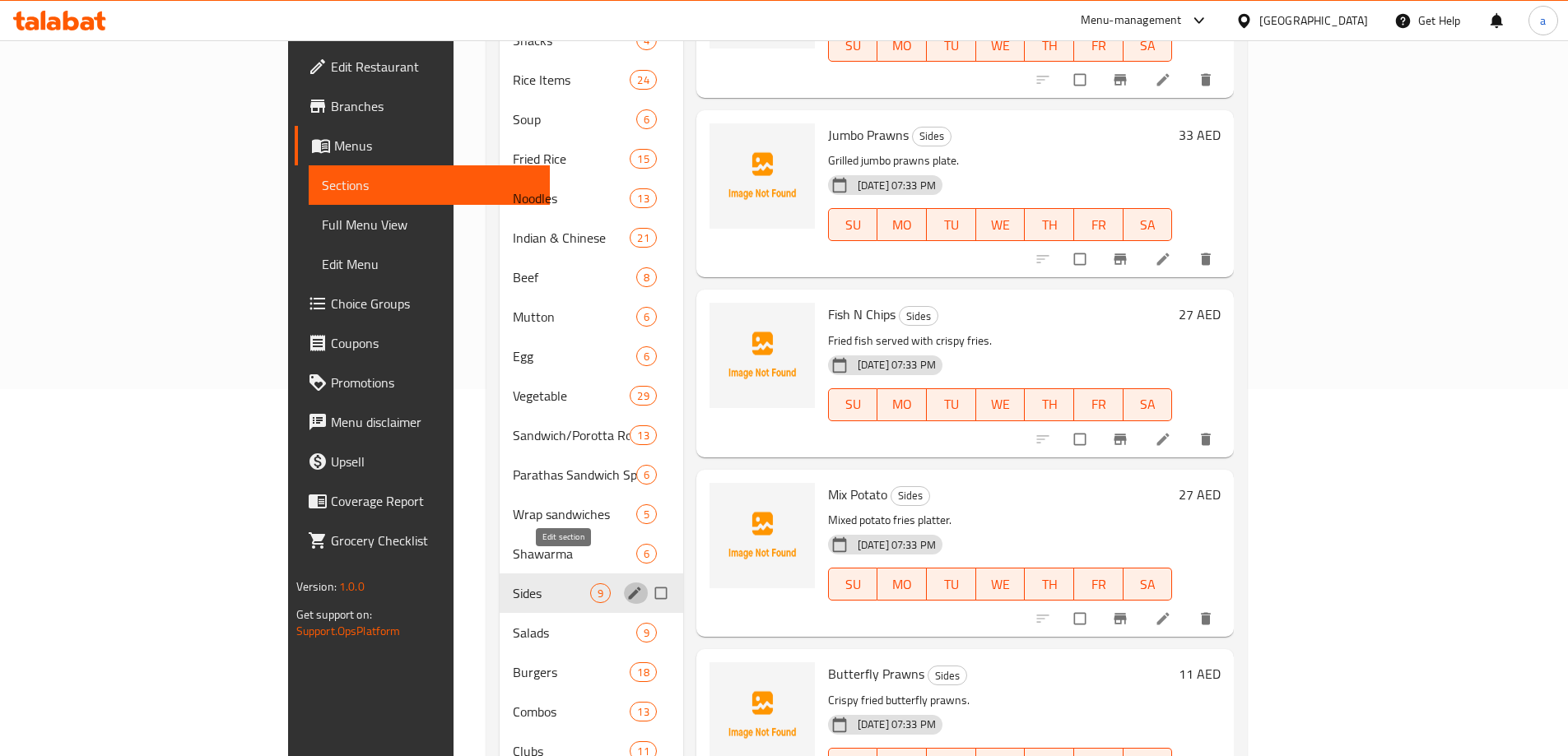
click at [626, 585] on icon "edit" at bounding box center [635, 593] width 17 height 17
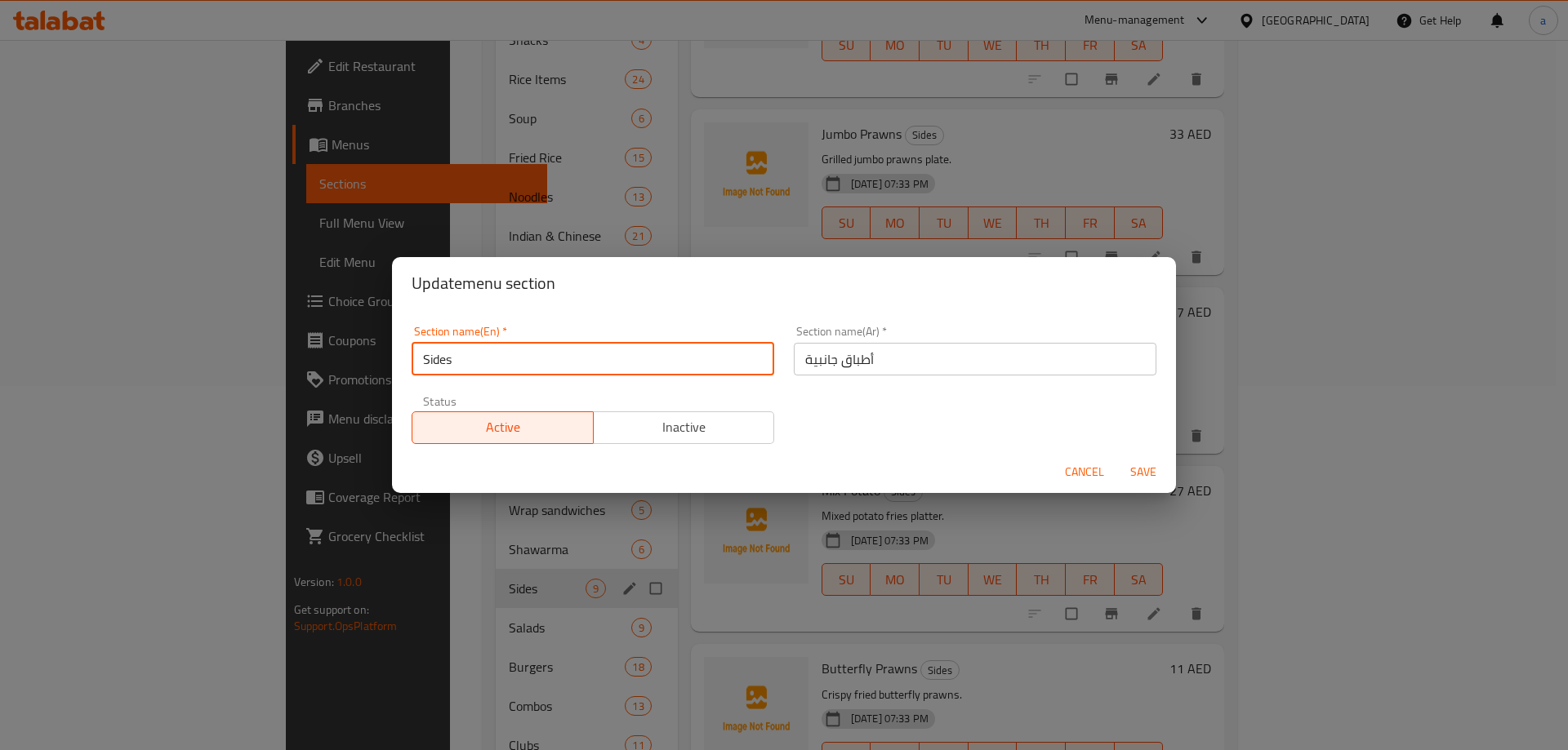
click at [517, 347] on input "Sides" at bounding box center [593, 359] width 363 height 33
type input "ح"
type input "d"
type input "Plate Items"
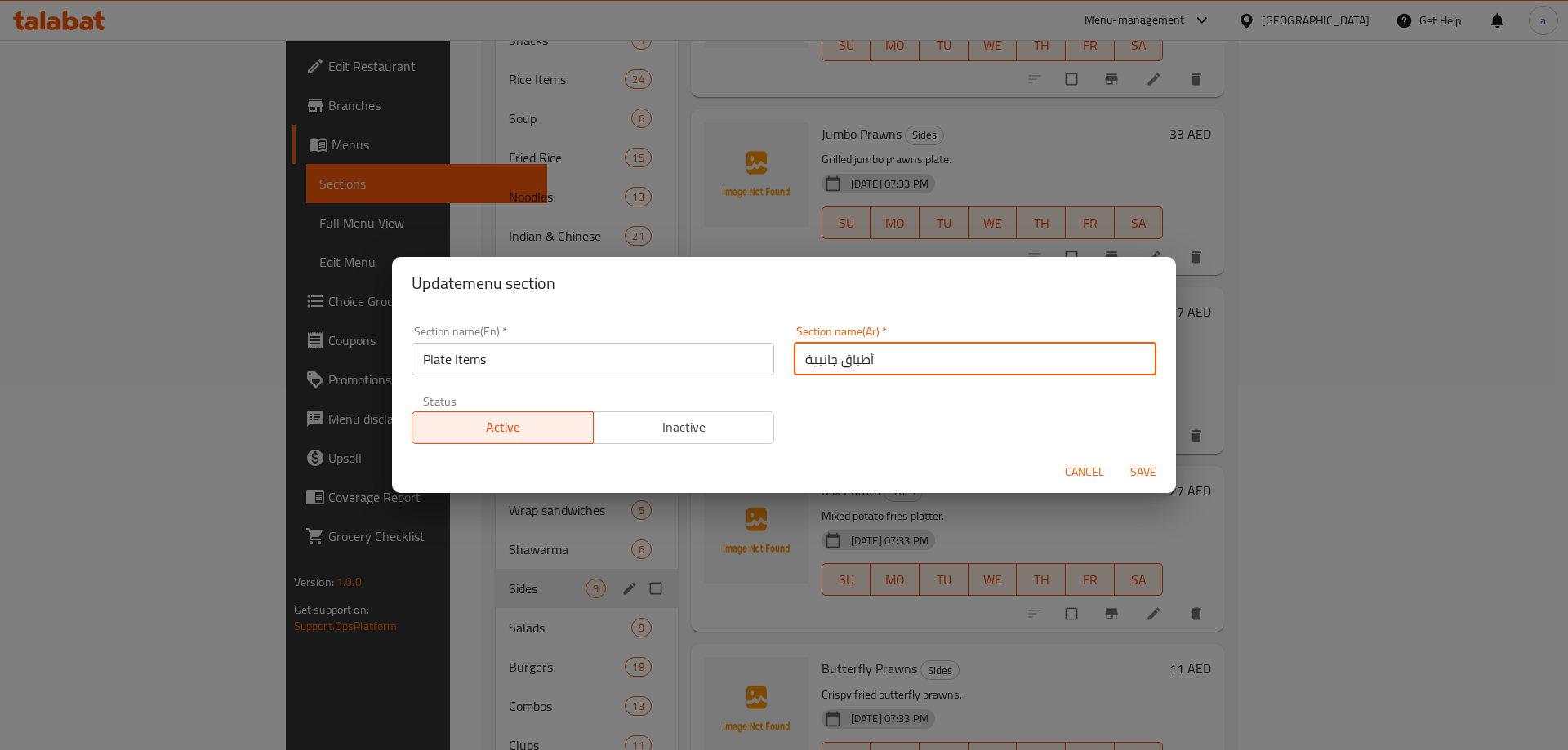
click at [895, 358] on input "أطباق جانبية" at bounding box center [975, 359] width 363 height 33
click at [837, 364] on input "أطباق جانبية" at bounding box center [975, 359] width 363 height 33
type input "h"
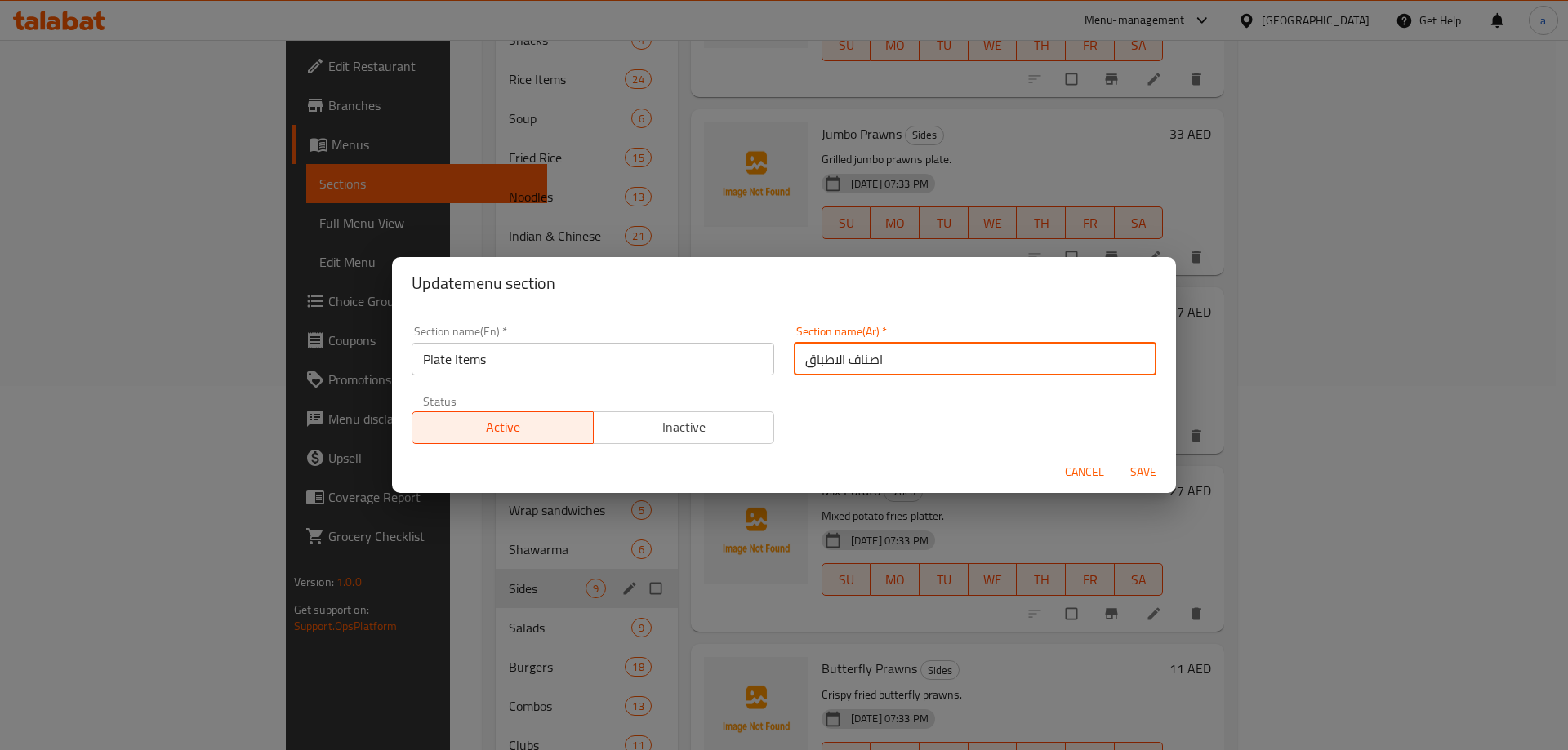
type input "اصناف الاطباق"
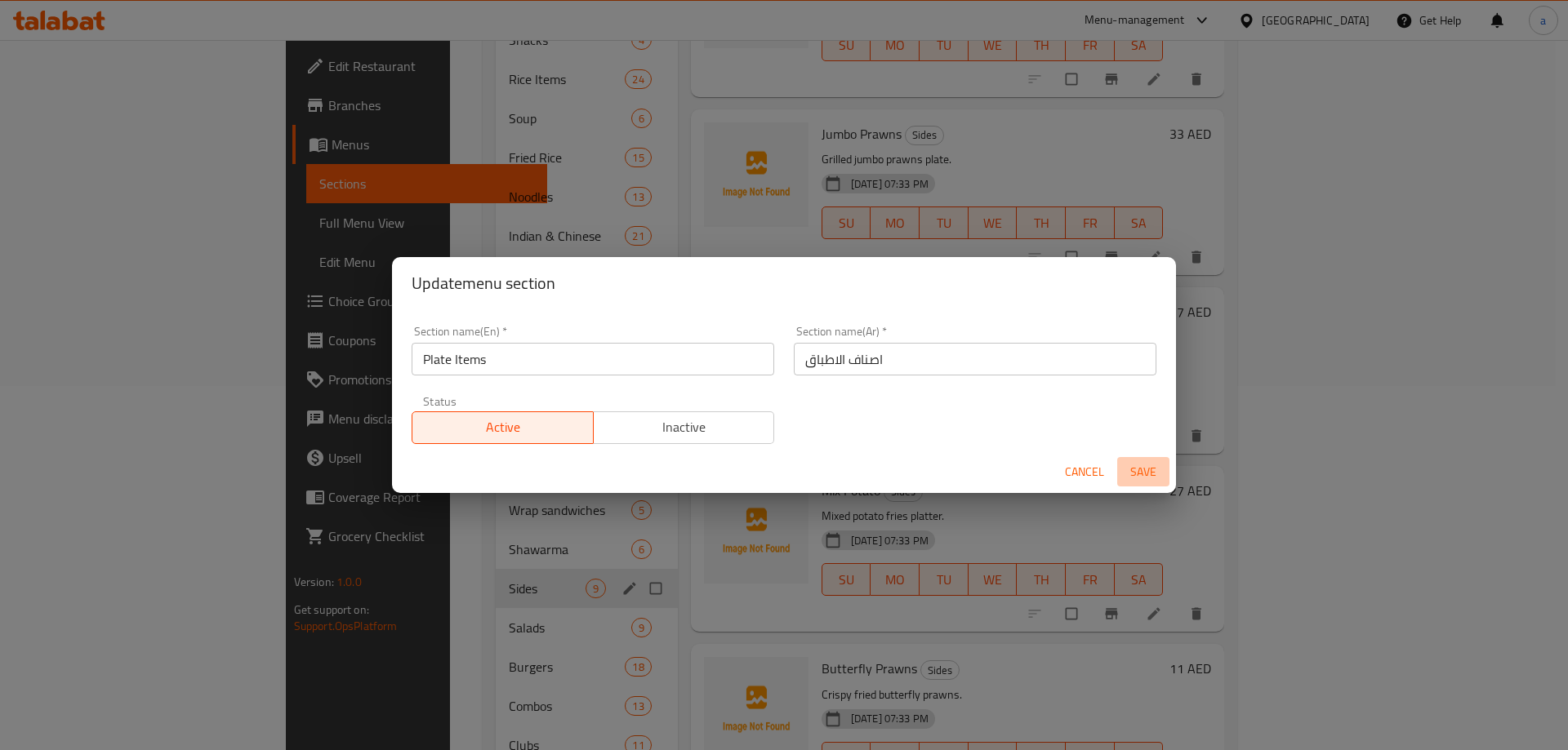
click at [1140, 476] on span "Save" at bounding box center [1143, 472] width 39 height 21
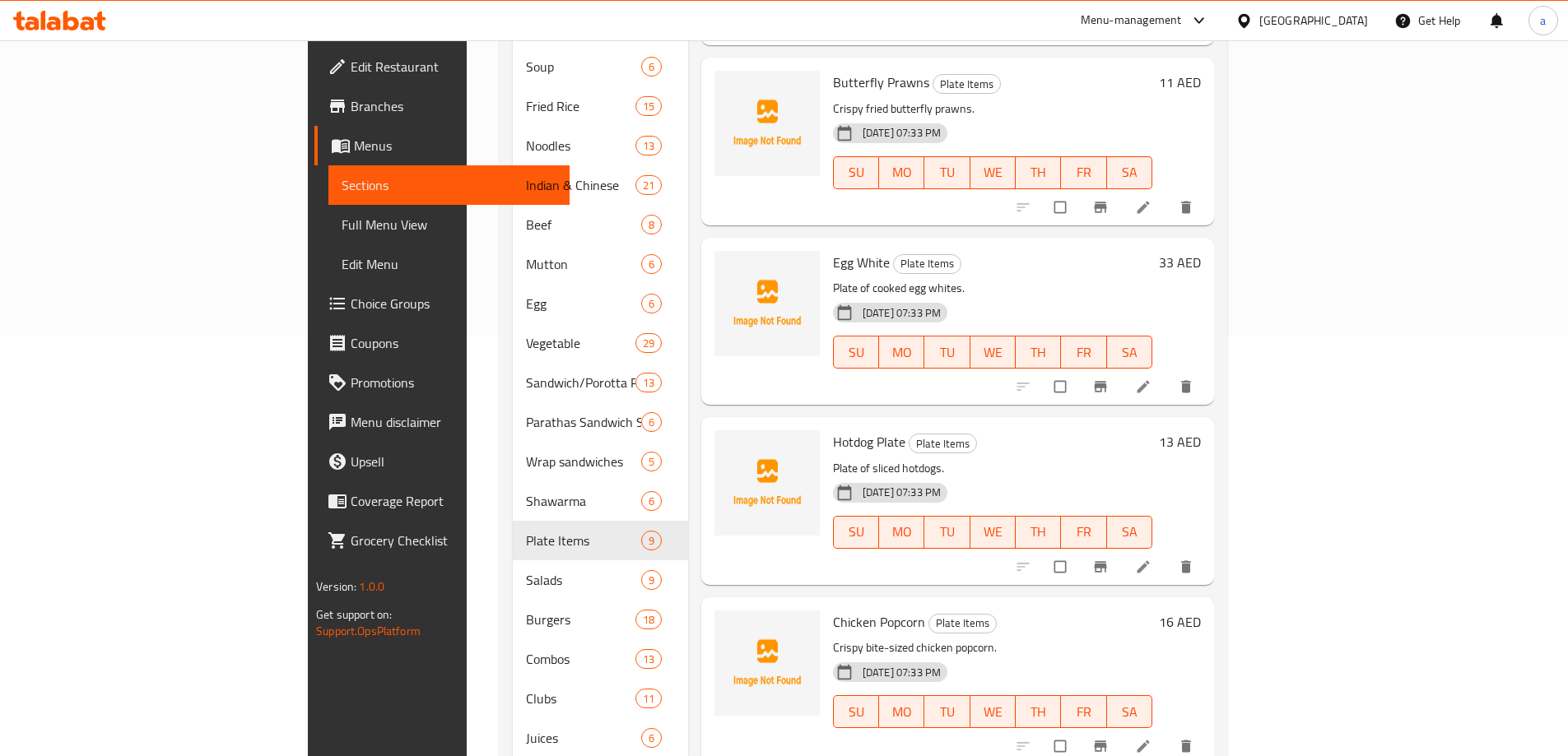
scroll to position [449, 0]
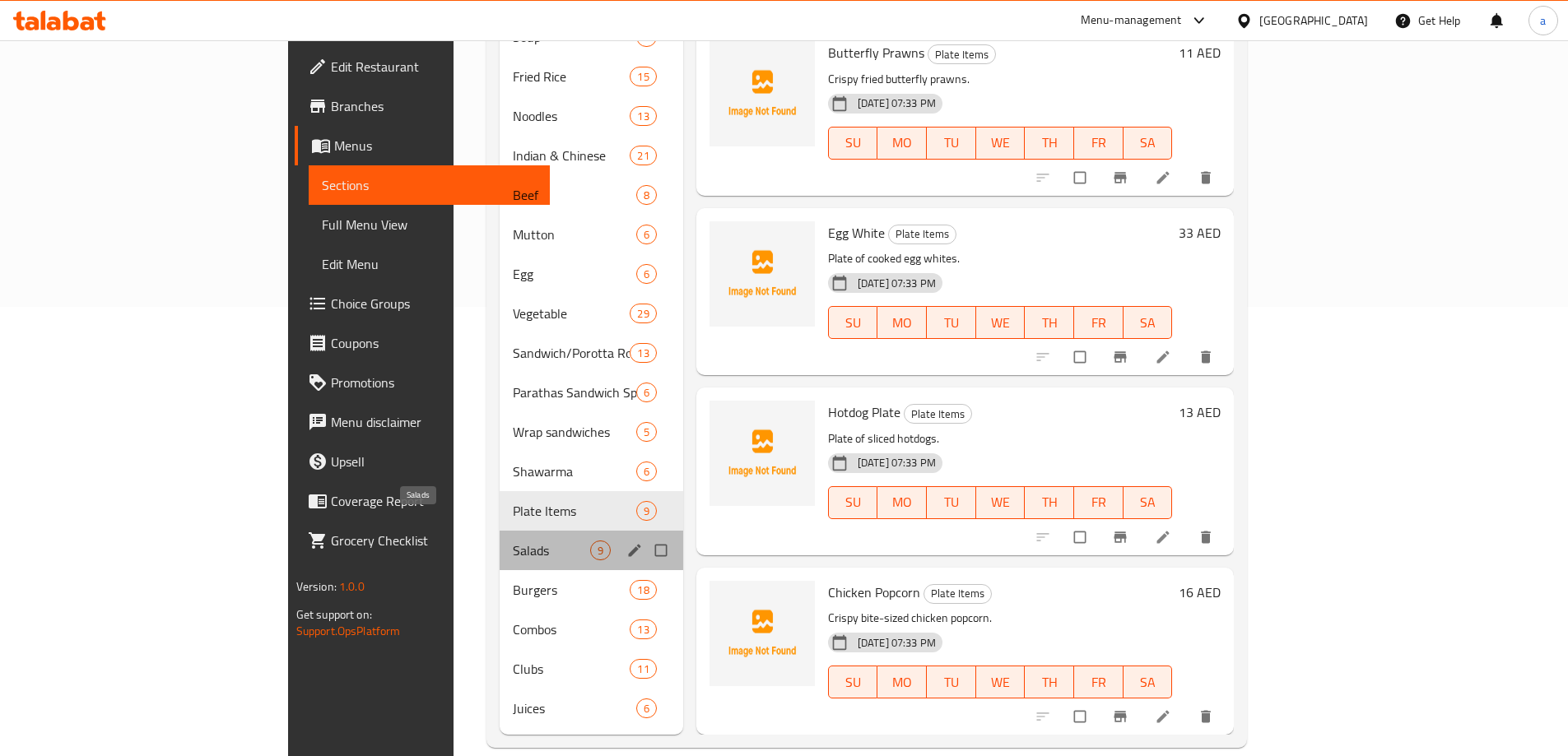
click at [513, 541] on span "Salads" at bounding box center [551, 550] width 77 height 20
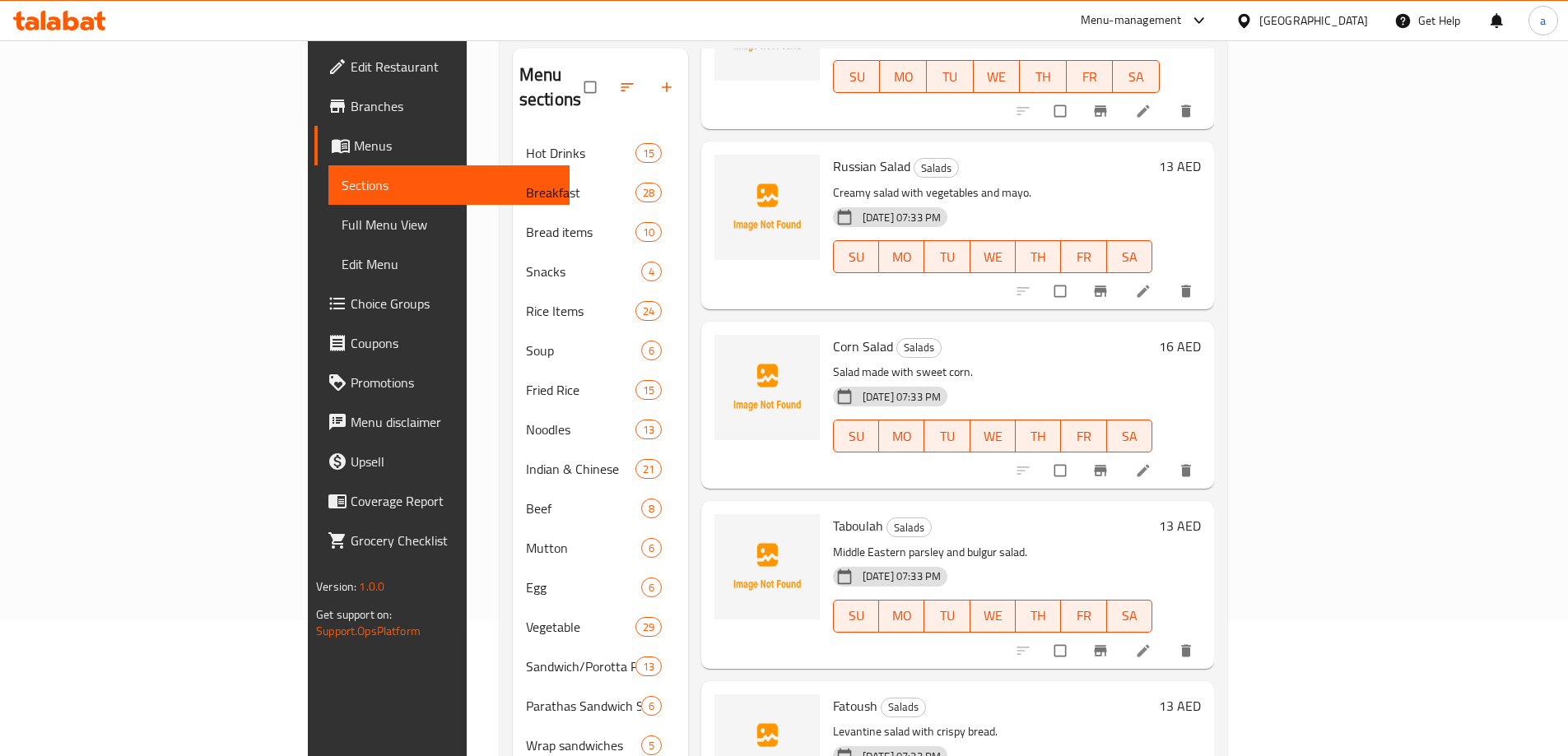
scroll to position [285, 0]
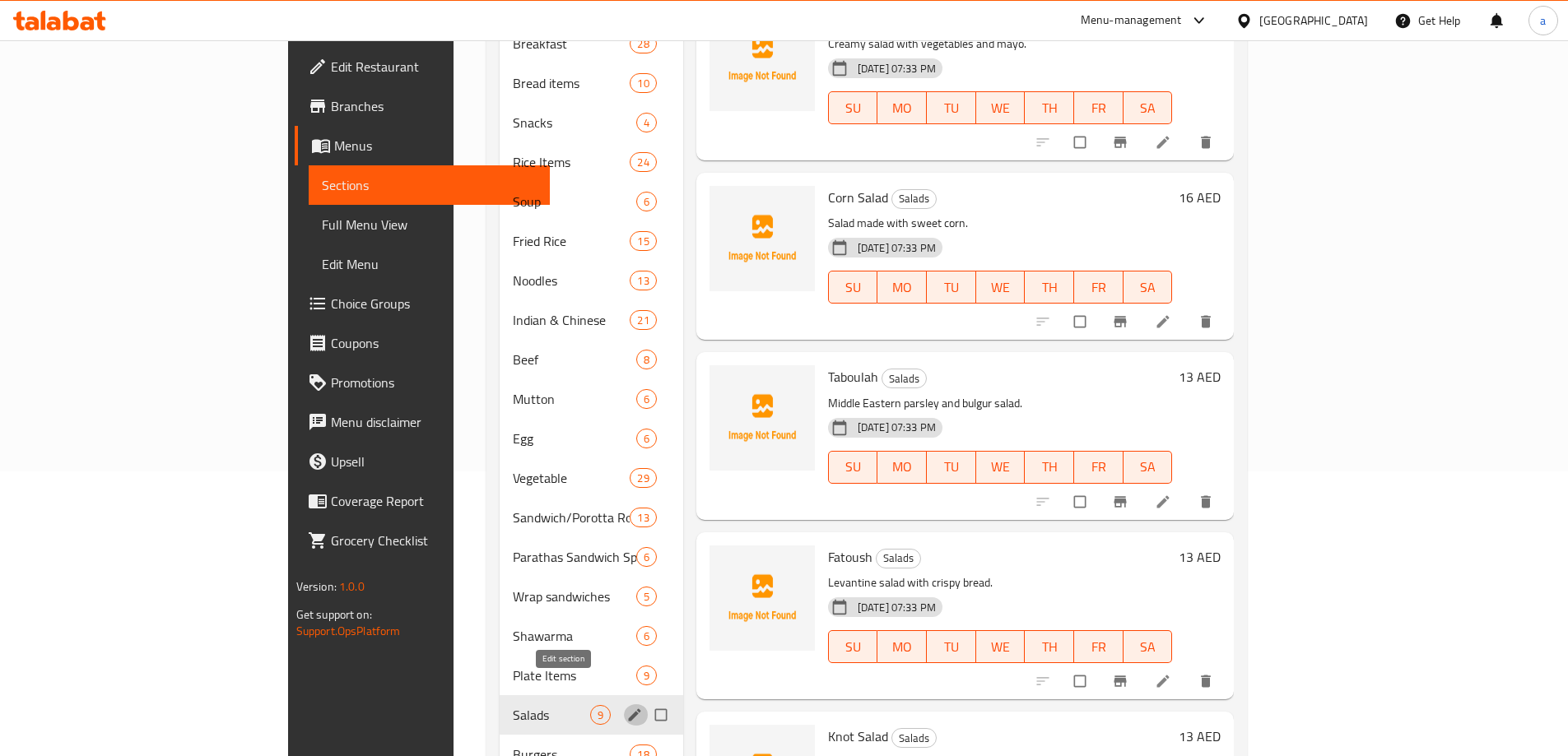
click at [624, 704] on button "edit" at bounding box center [636, 715] width 24 height 22
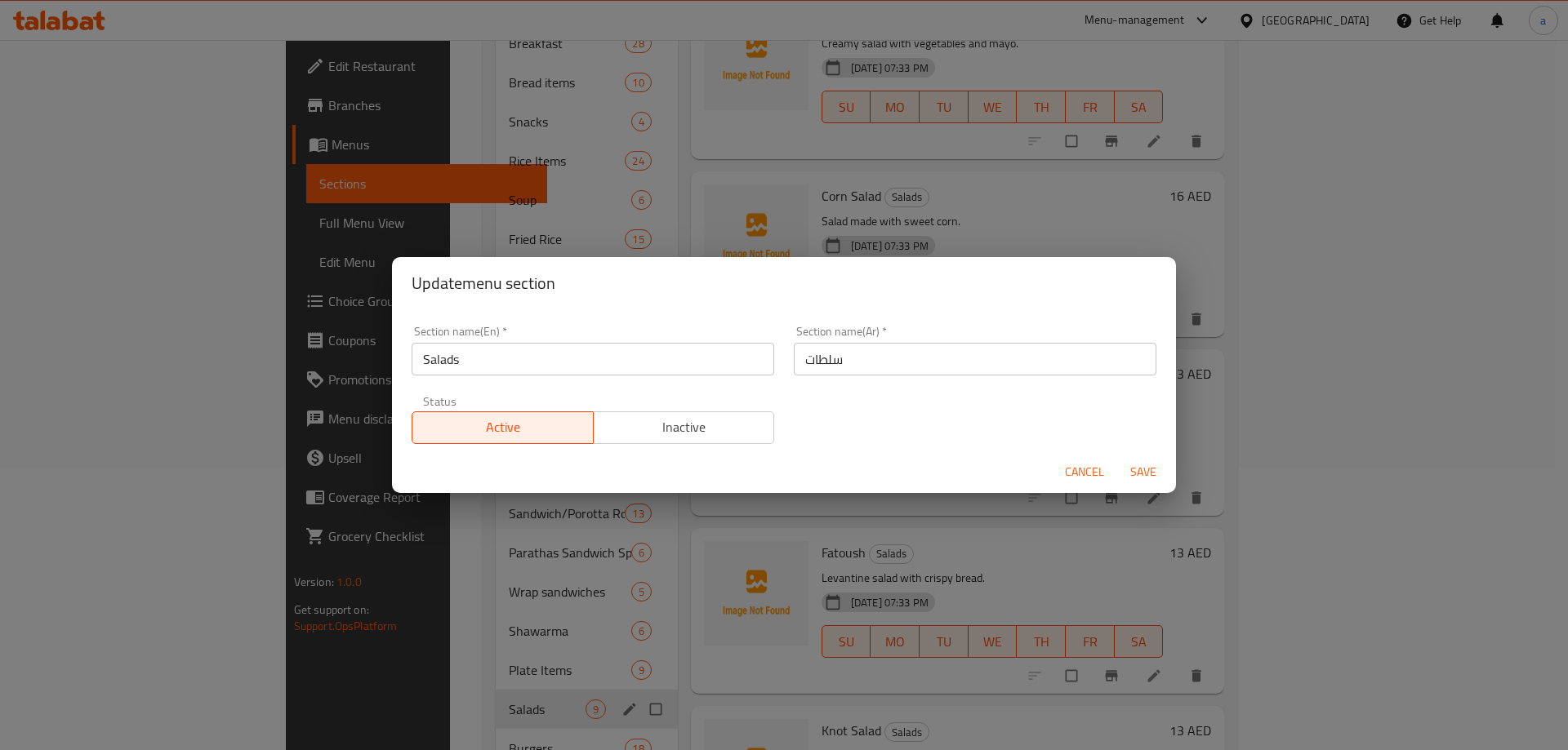
click at [1081, 472] on span "Cancel" at bounding box center [1085, 472] width 39 height 21
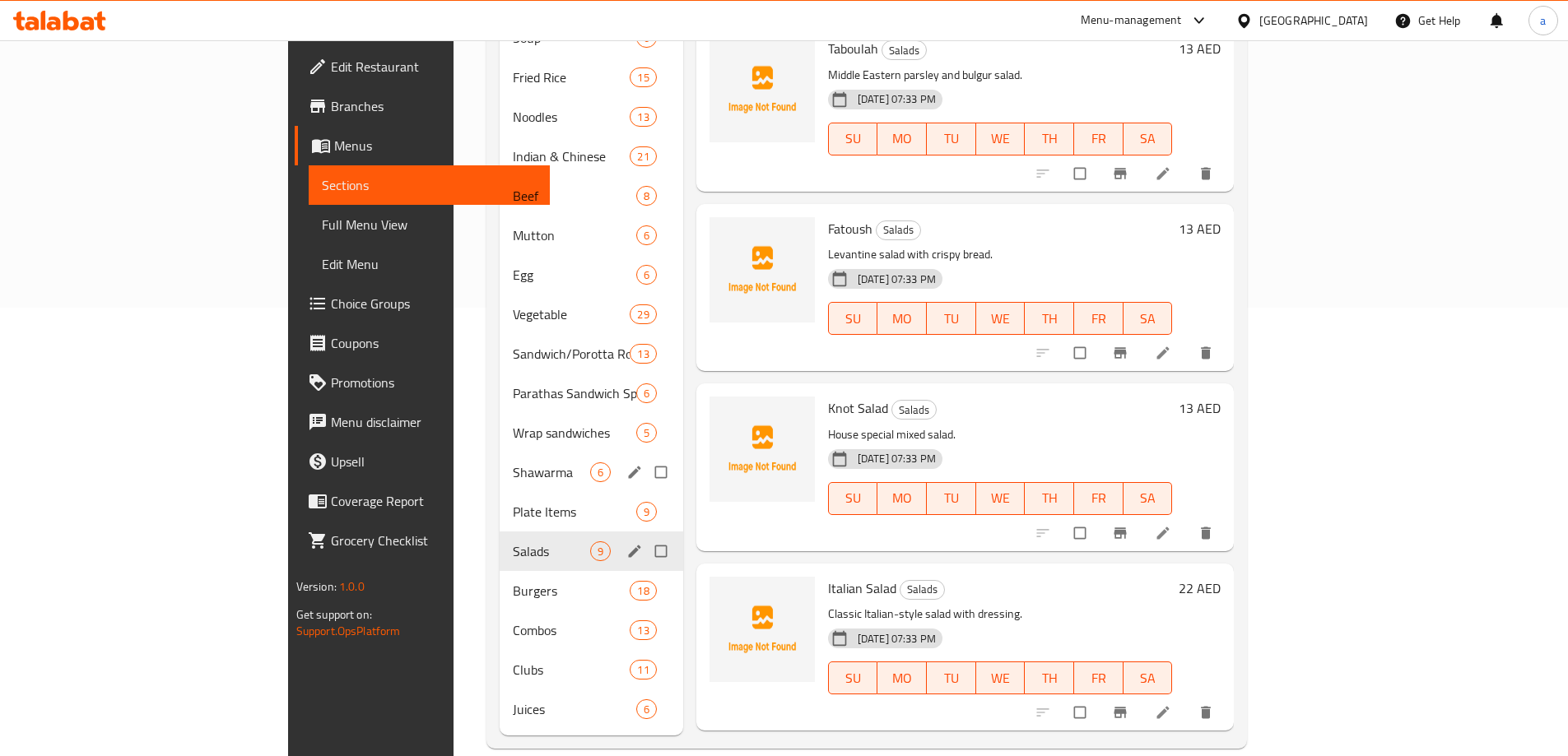
scroll to position [449, 0]
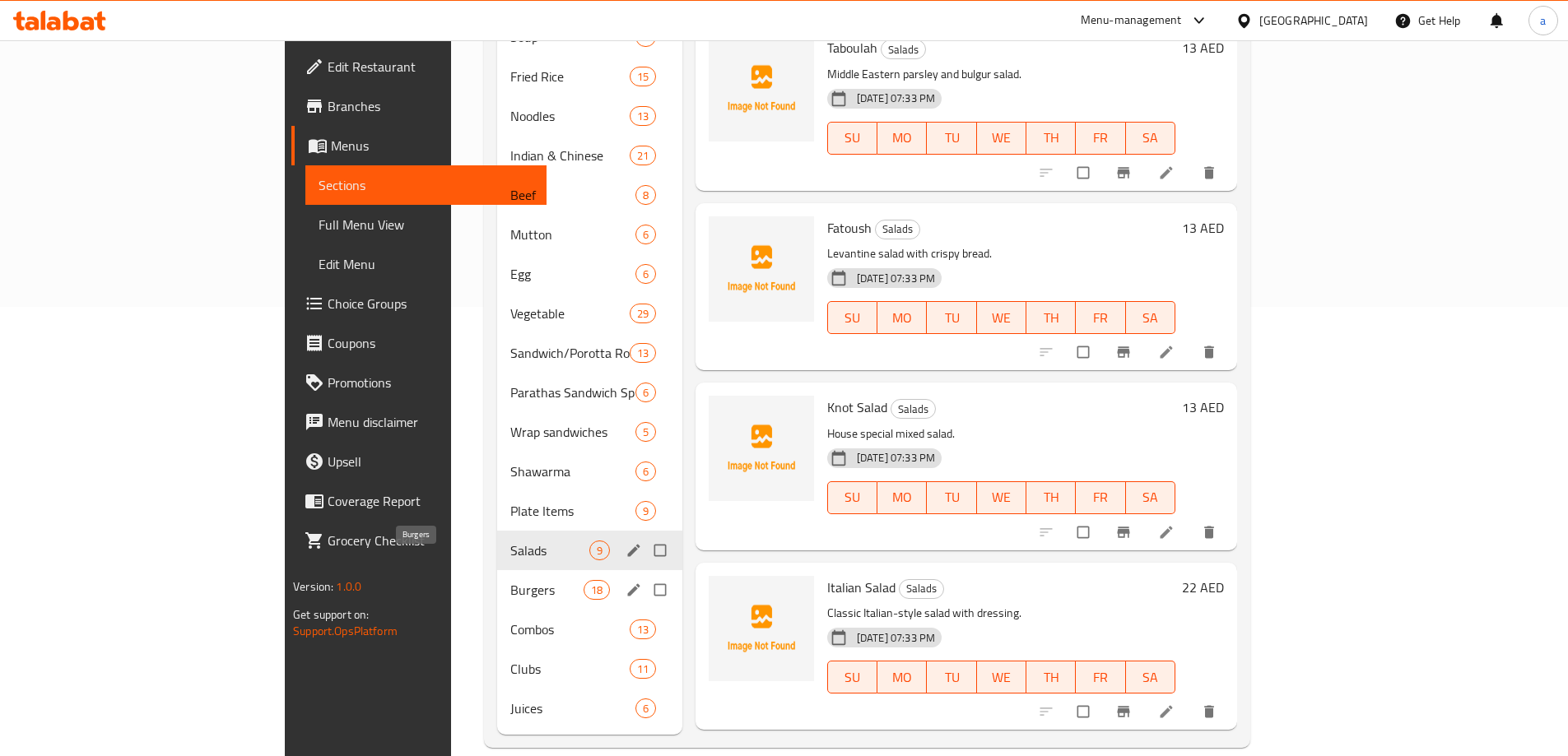
click at [511, 580] on span "Burgers" at bounding box center [546, 590] width 72 height 20
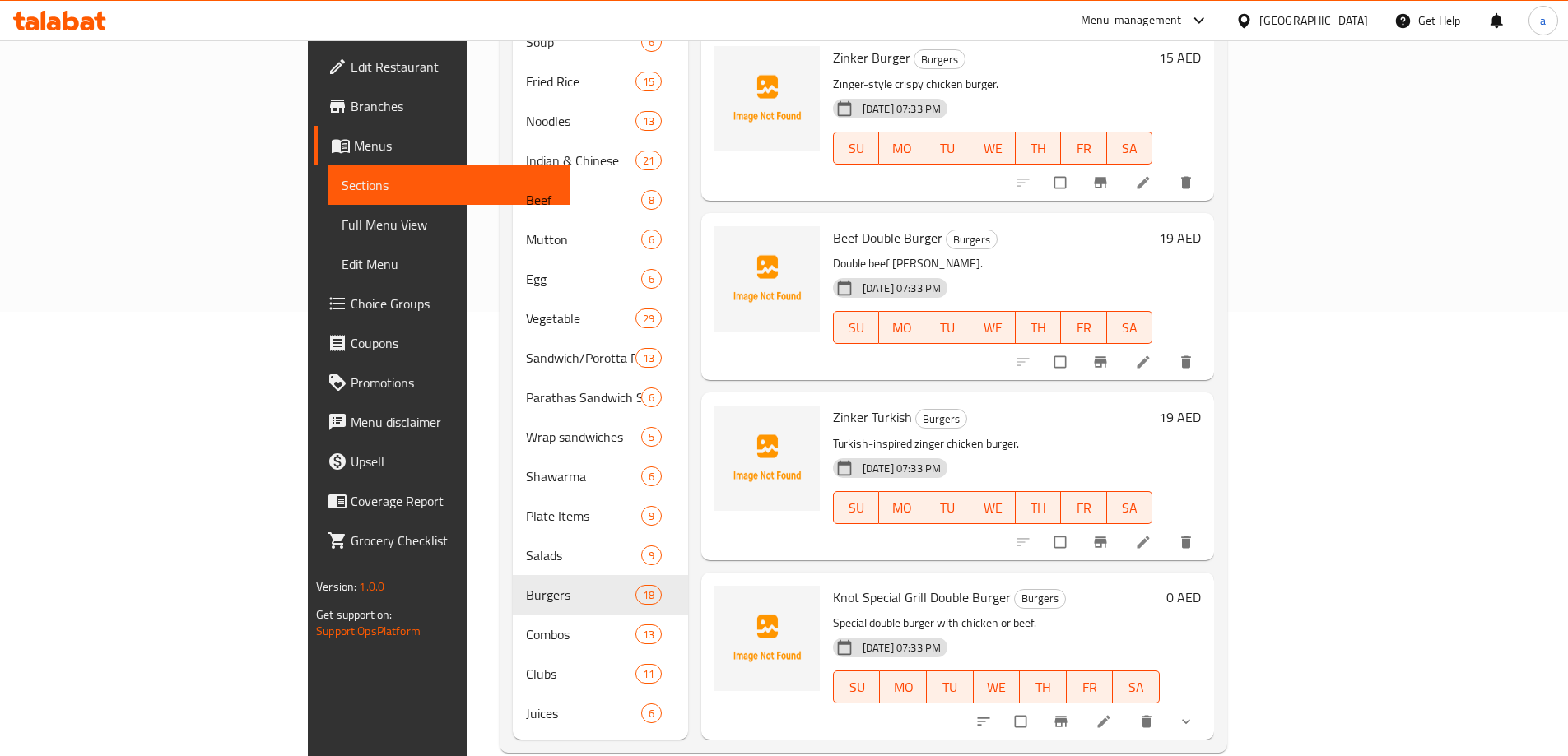
scroll to position [449, 0]
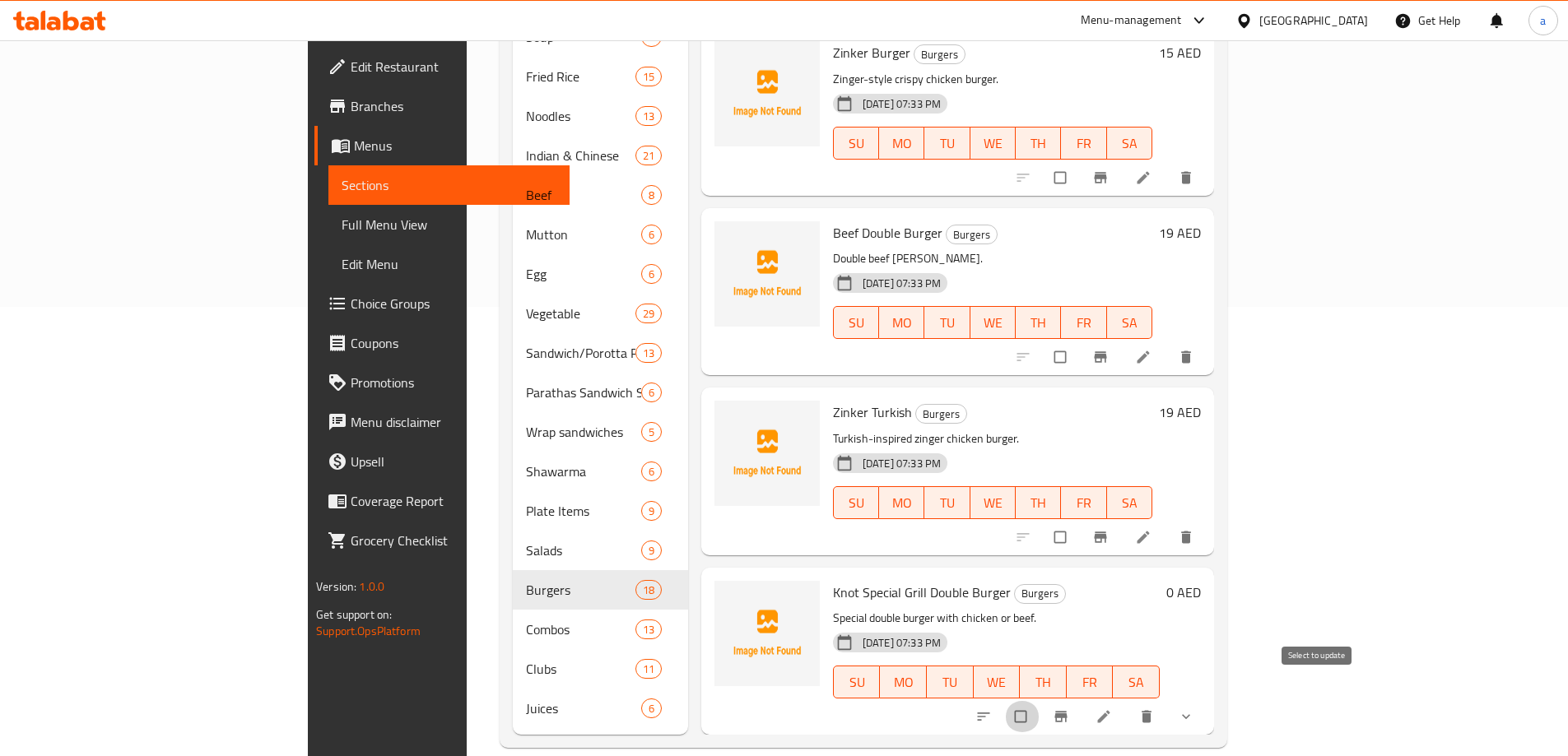
click at [1039, 701] on input "checkbox" at bounding box center [1022, 717] width 35 height 31
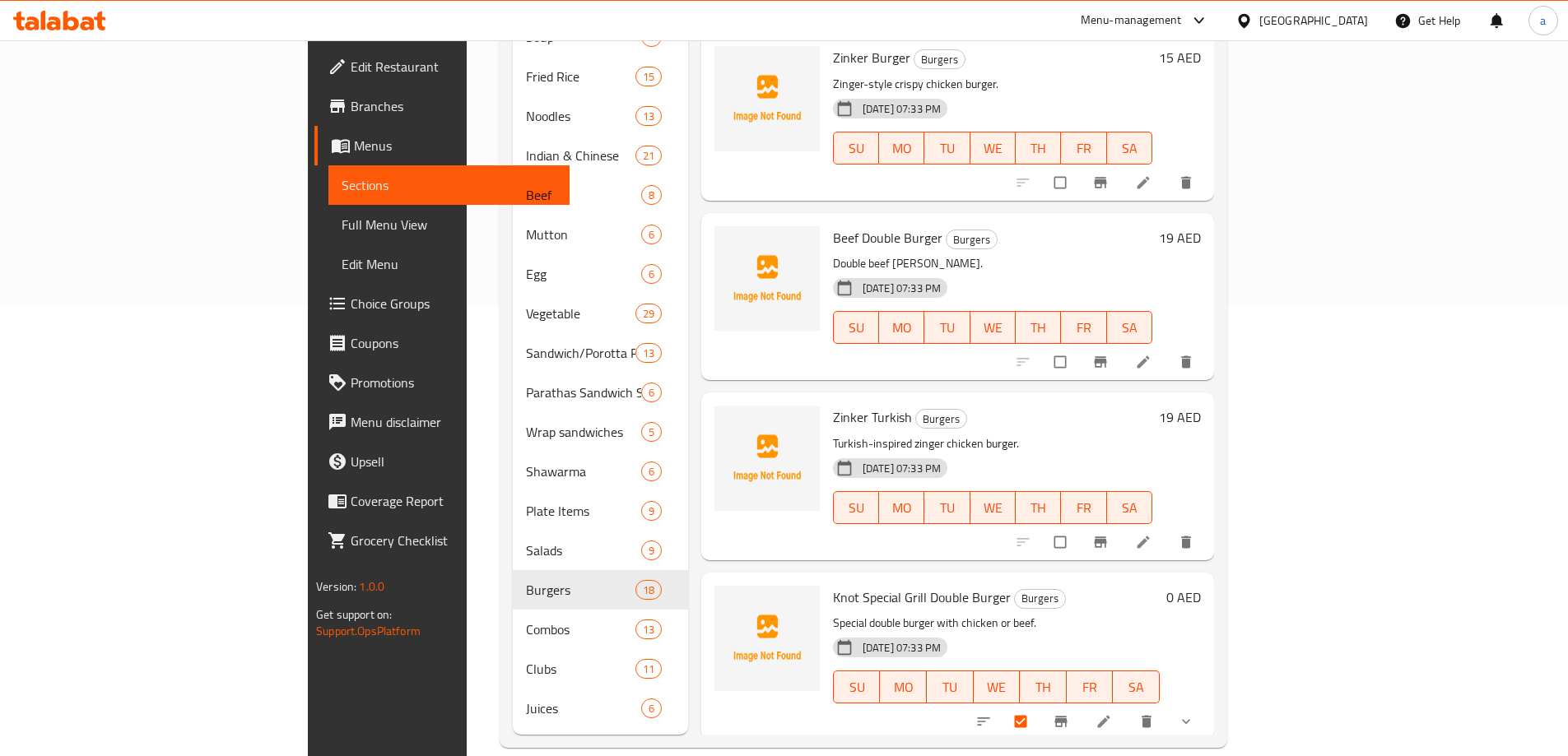
scroll to position [2302, 0]
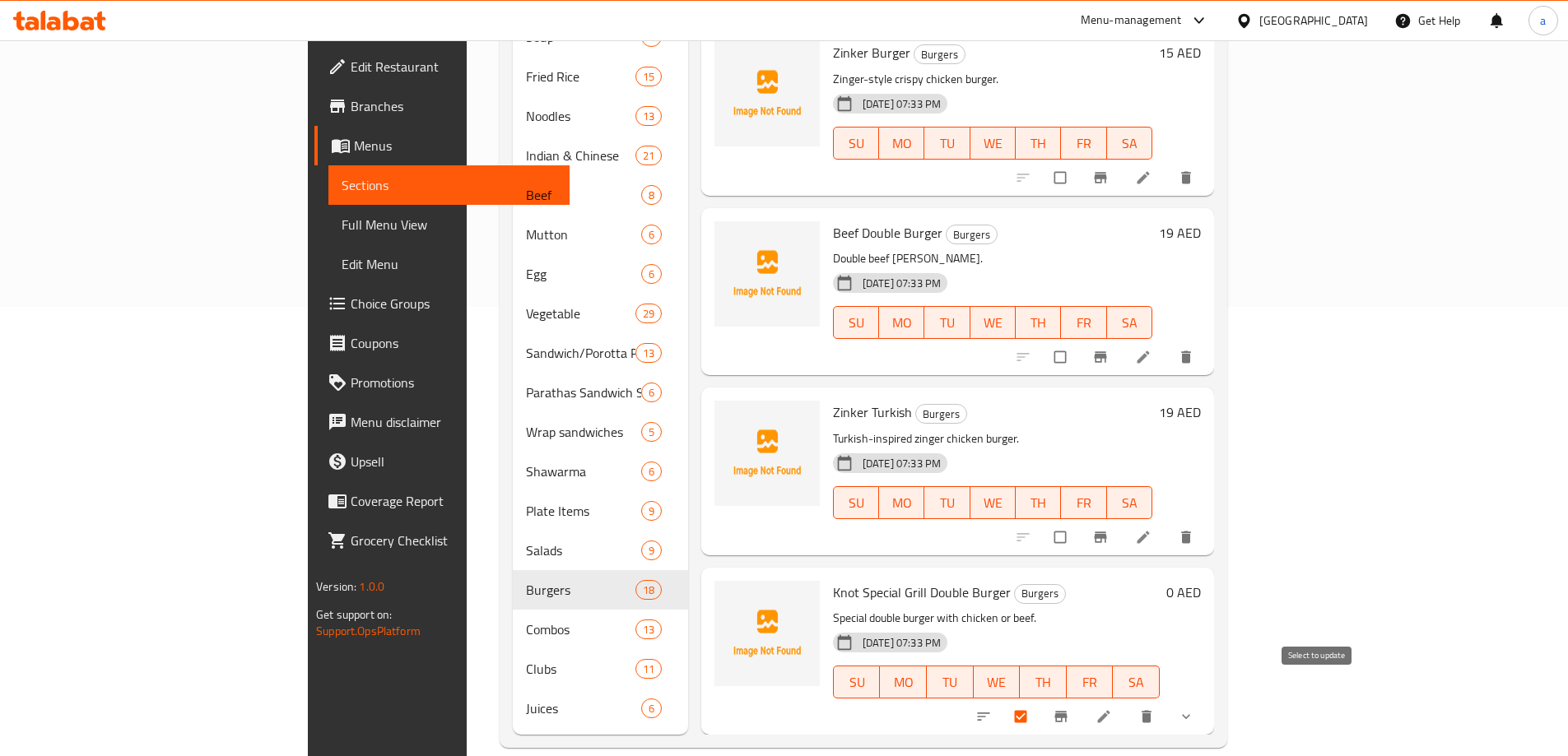
click at [1039, 703] on input "checkbox" at bounding box center [1022, 717] width 35 height 31
checkbox input "false"
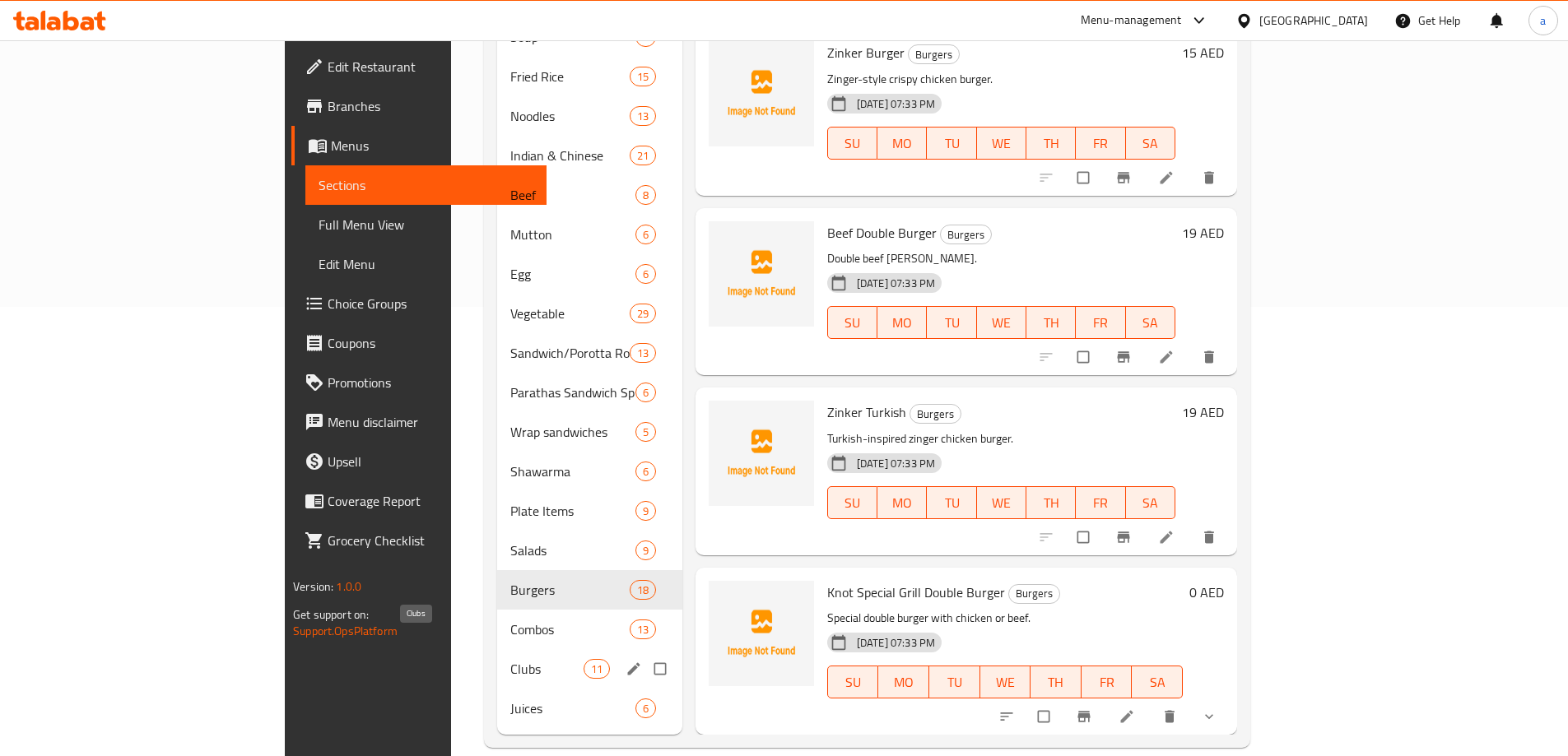
click at [511, 659] on span "Clubs" at bounding box center [546, 669] width 72 height 20
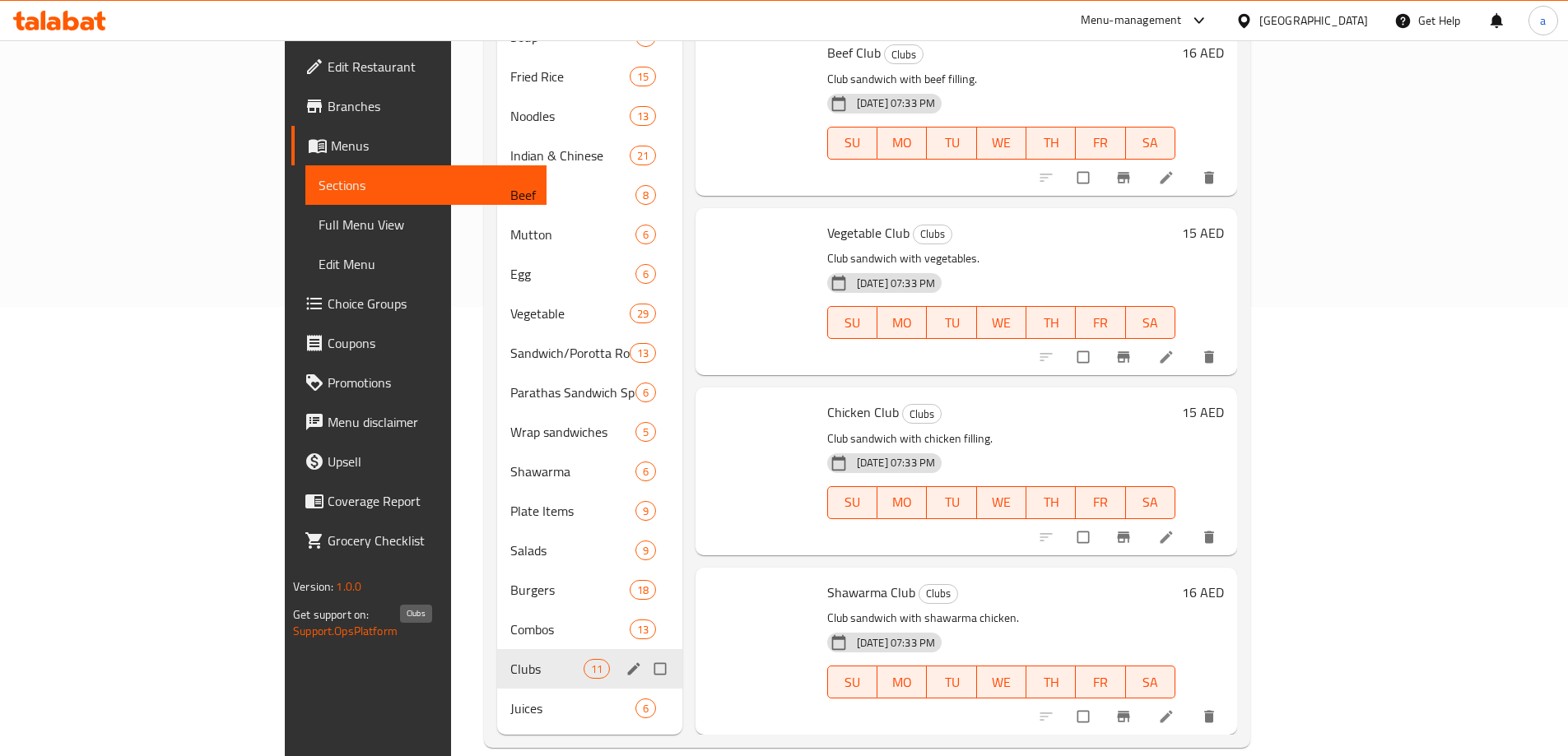
scroll to position [1044, 0]
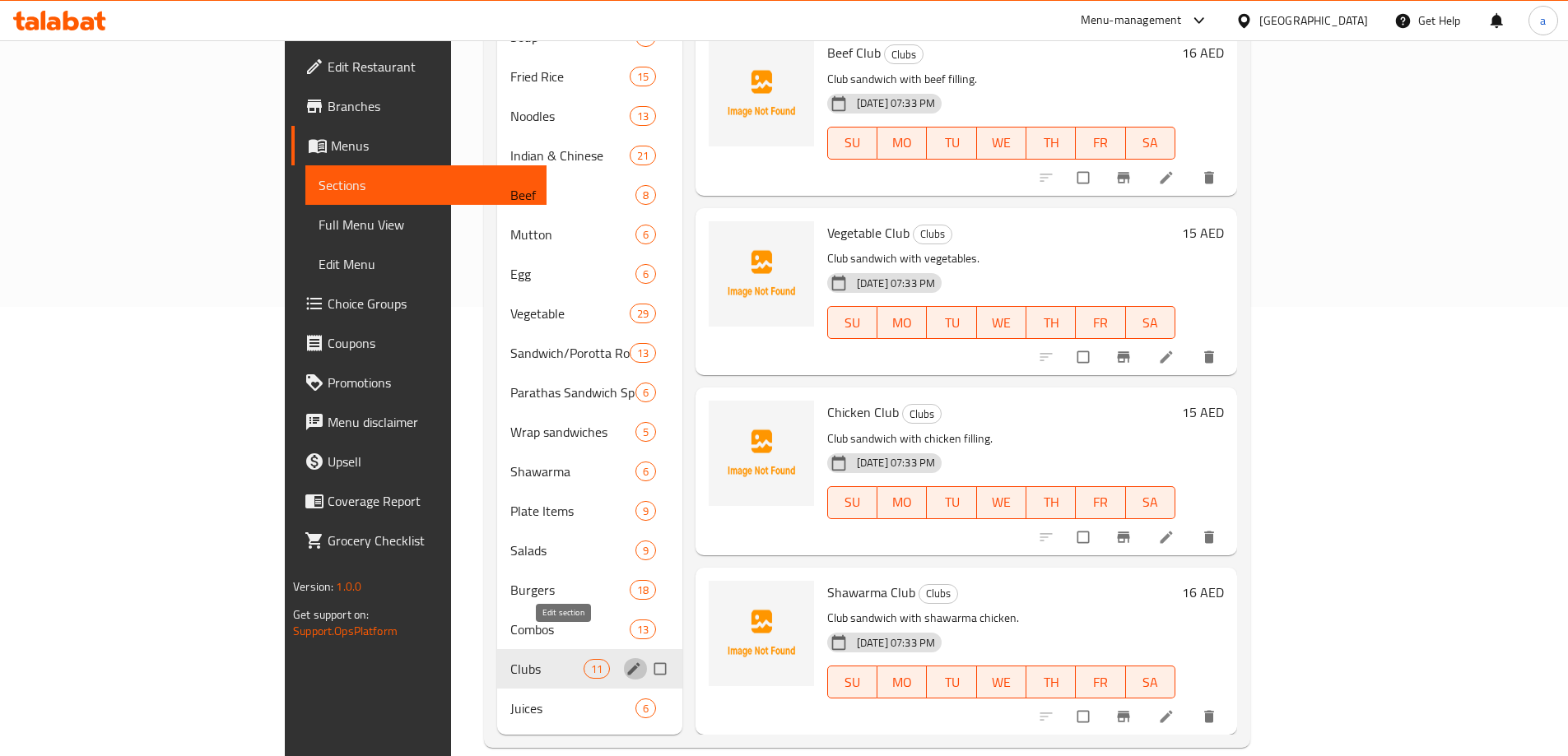
click at [626, 661] on icon "edit" at bounding box center [634, 669] width 17 height 17
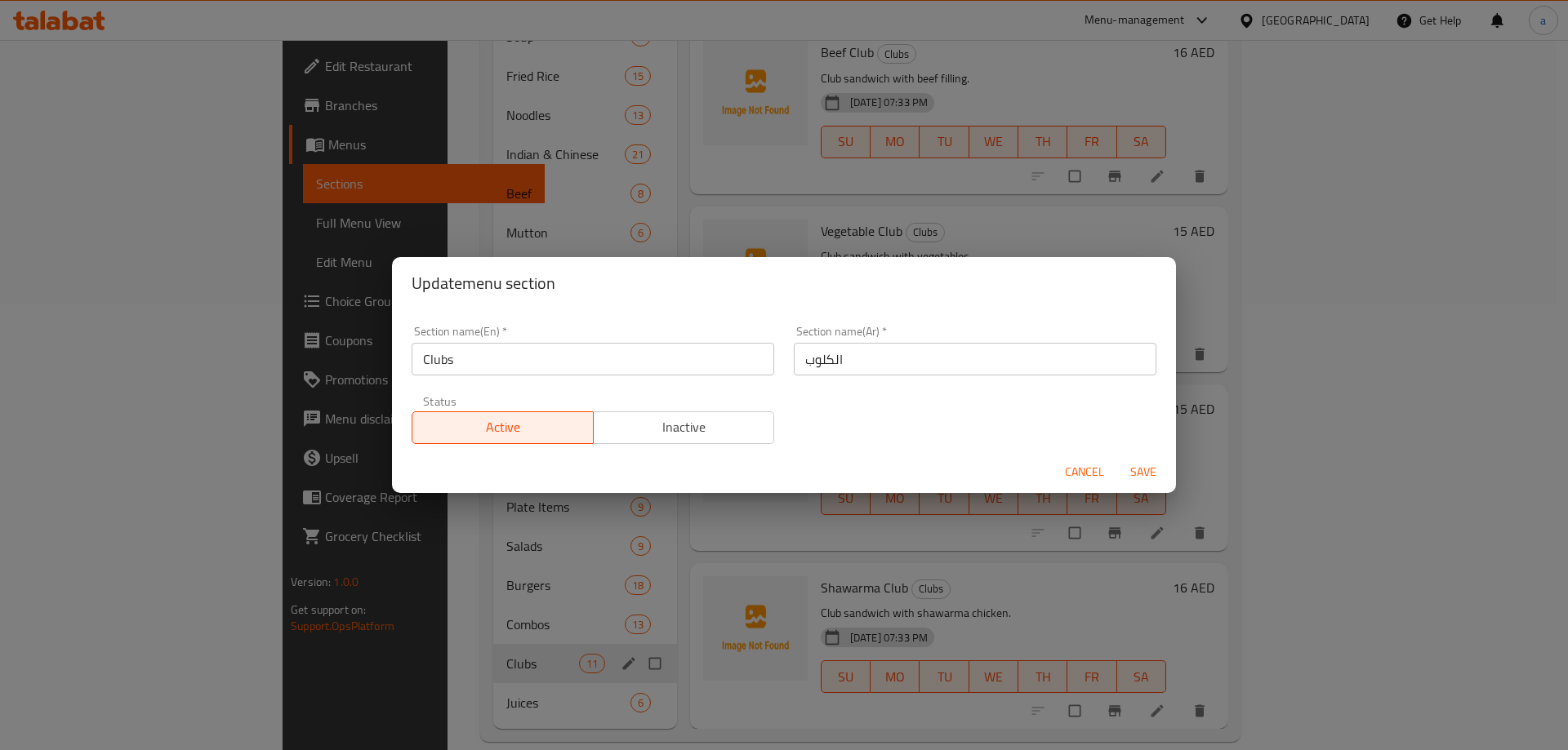
click at [537, 363] on input "Clubs" at bounding box center [593, 359] width 363 height 33
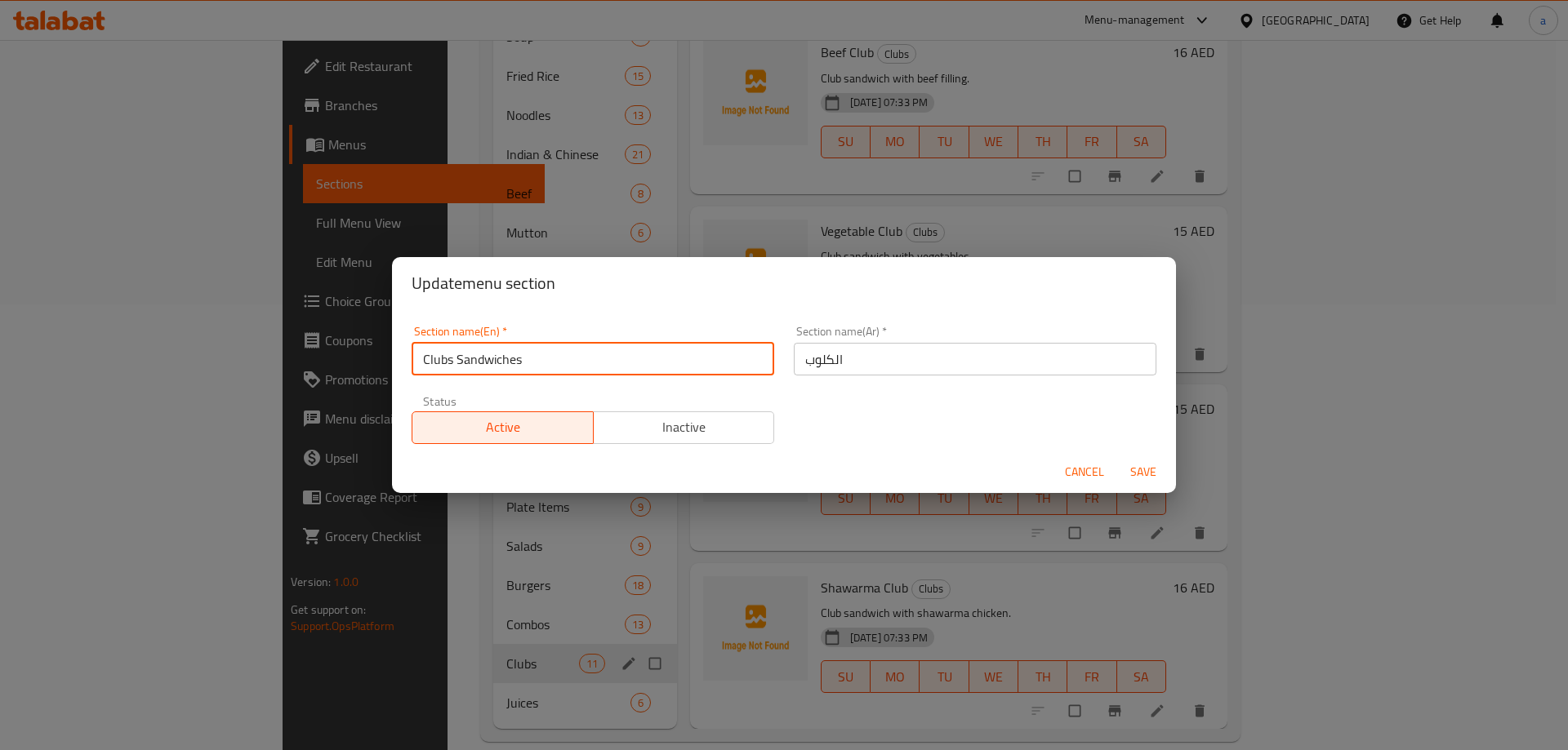
drag, startPoint x: 853, startPoint y: 336, endPoint x: 854, endPoint y: 344, distance: 8.1
click at [853, 339] on div "Section name(Ar)   * الكلوب Section name(Ar) *" at bounding box center [975, 350] width 363 height 49
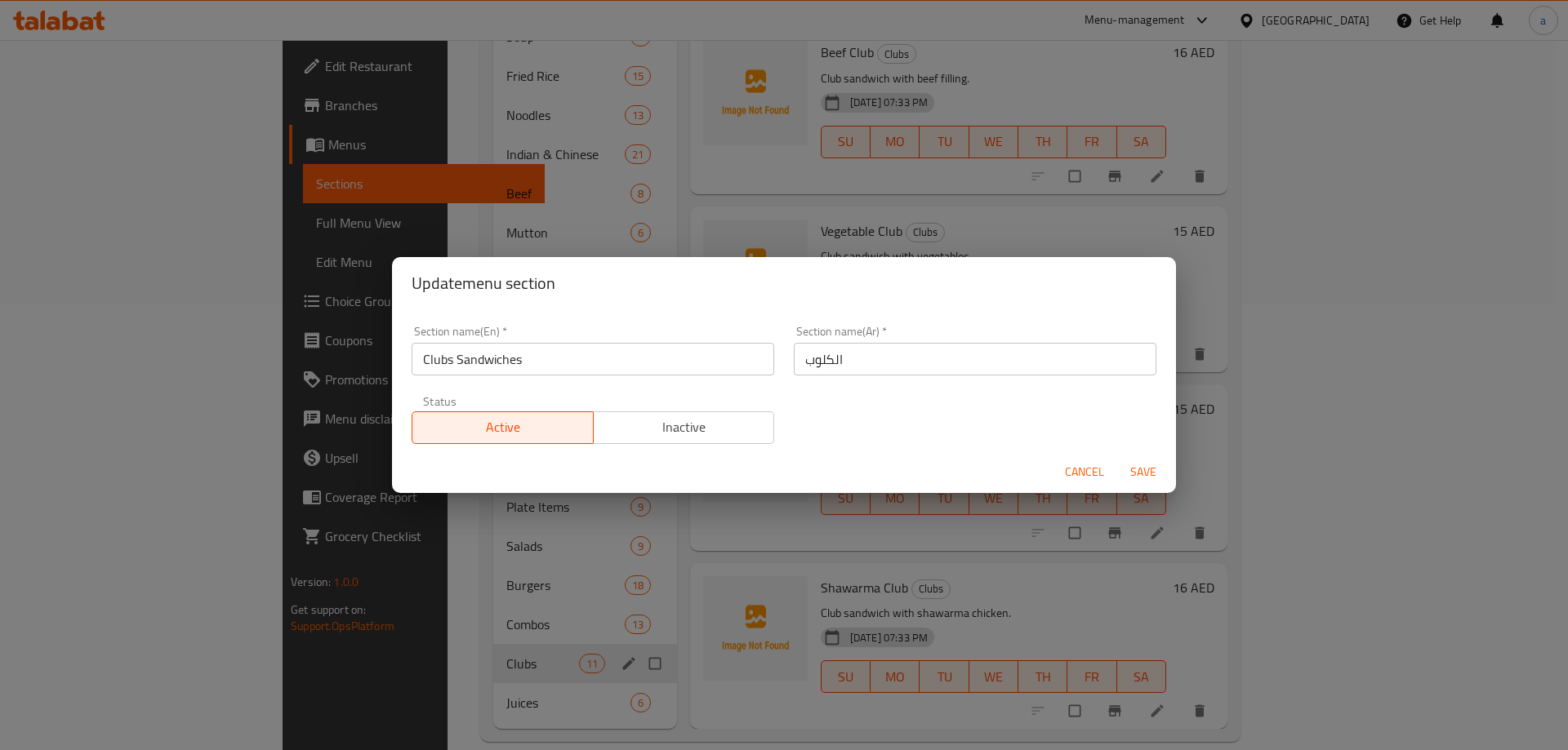
click at [448, 356] on input "Clubs Sandwiches" at bounding box center [593, 359] width 363 height 33
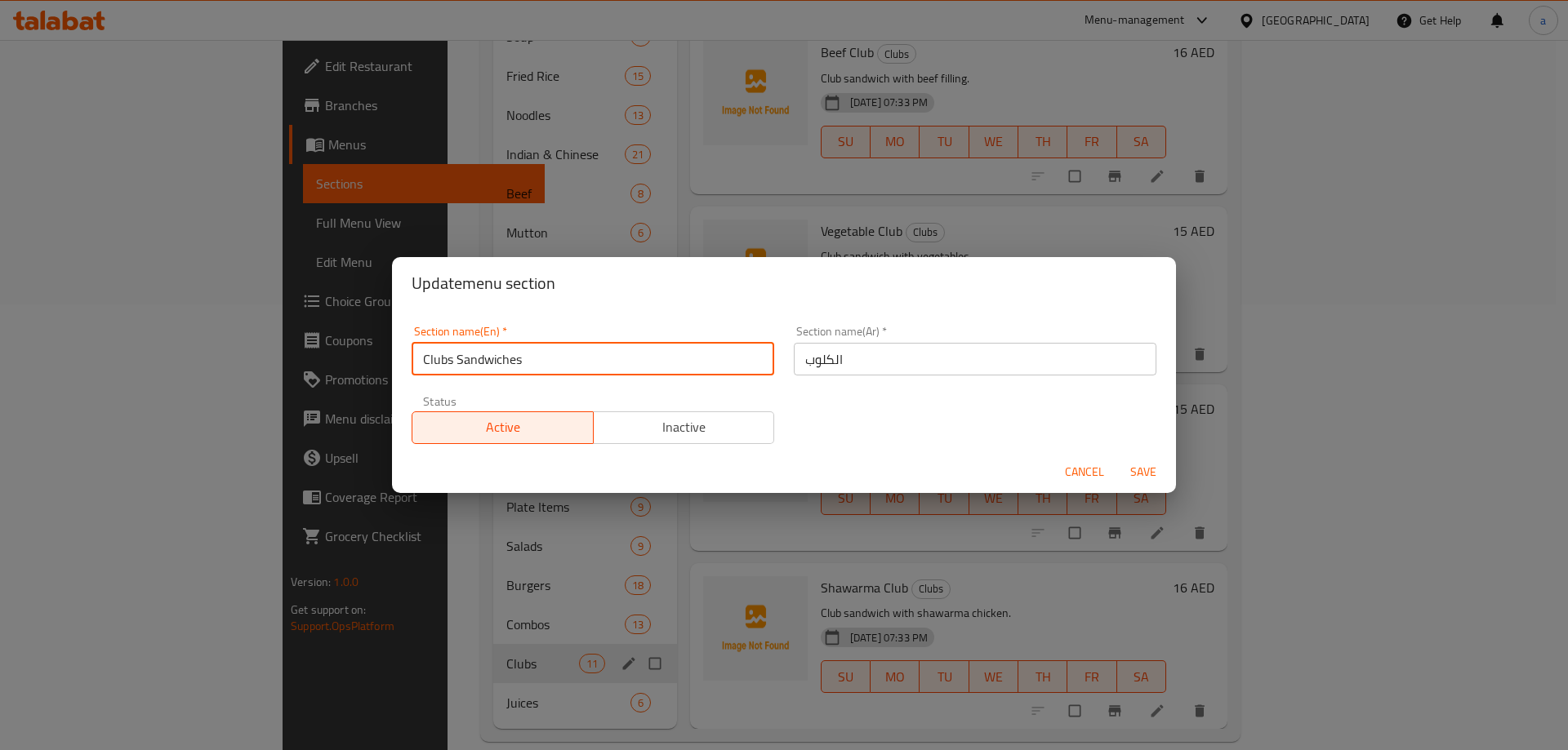
click at [448, 356] on input "Clubs Sandwiches" at bounding box center [593, 359] width 363 height 33
click at [457, 363] on input "Clubs Sandwiches" at bounding box center [593, 359] width 363 height 33
click at [451, 363] on input "Clubs Sandwiches" at bounding box center [593, 359] width 363 height 33
type input "Club Sandwiches"
click at [427, 361] on input "Club Sandwiches" at bounding box center [593, 359] width 363 height 33
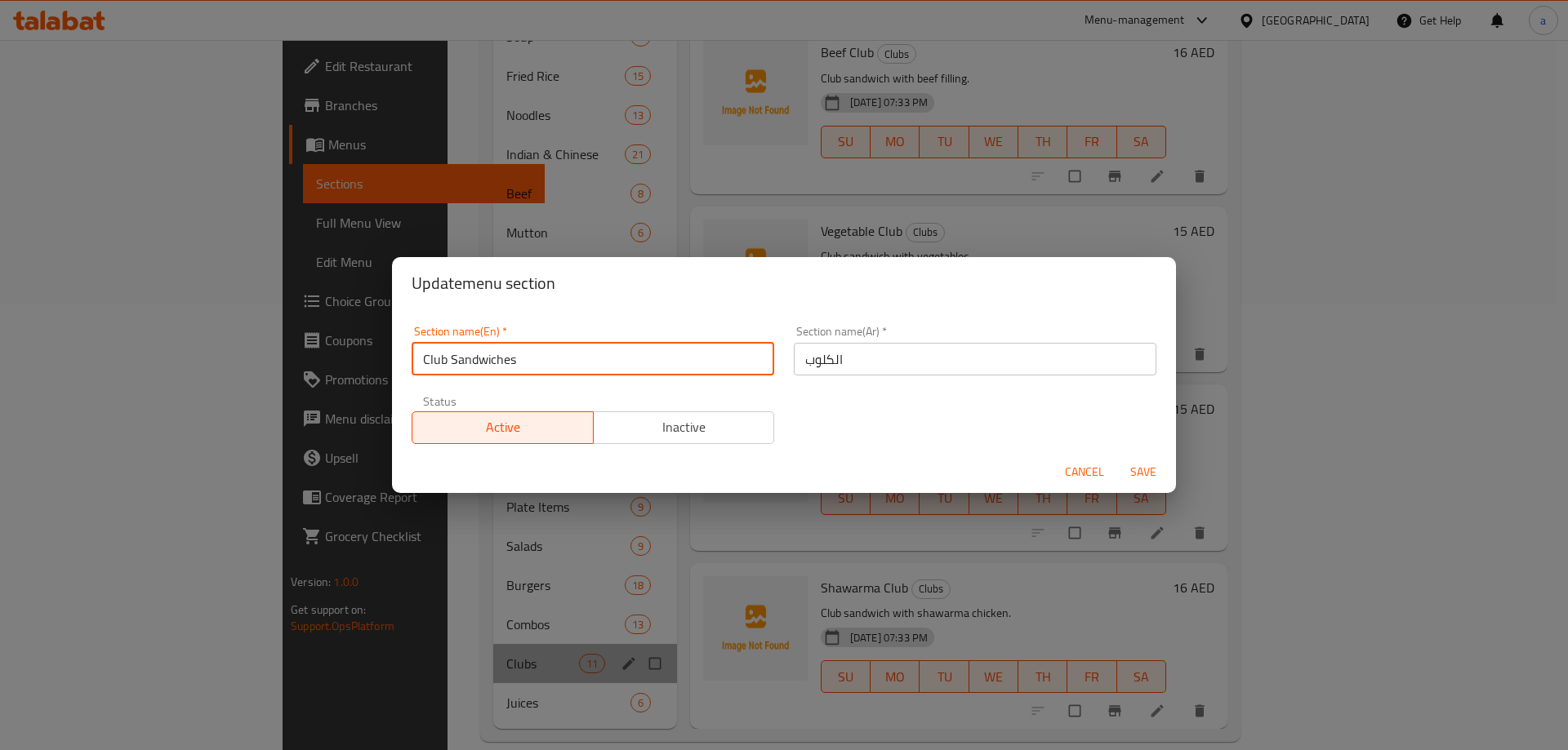
click at [427, 361] on input "Club Sandwiches" at bounding box center [593, 359] width 363 height 33
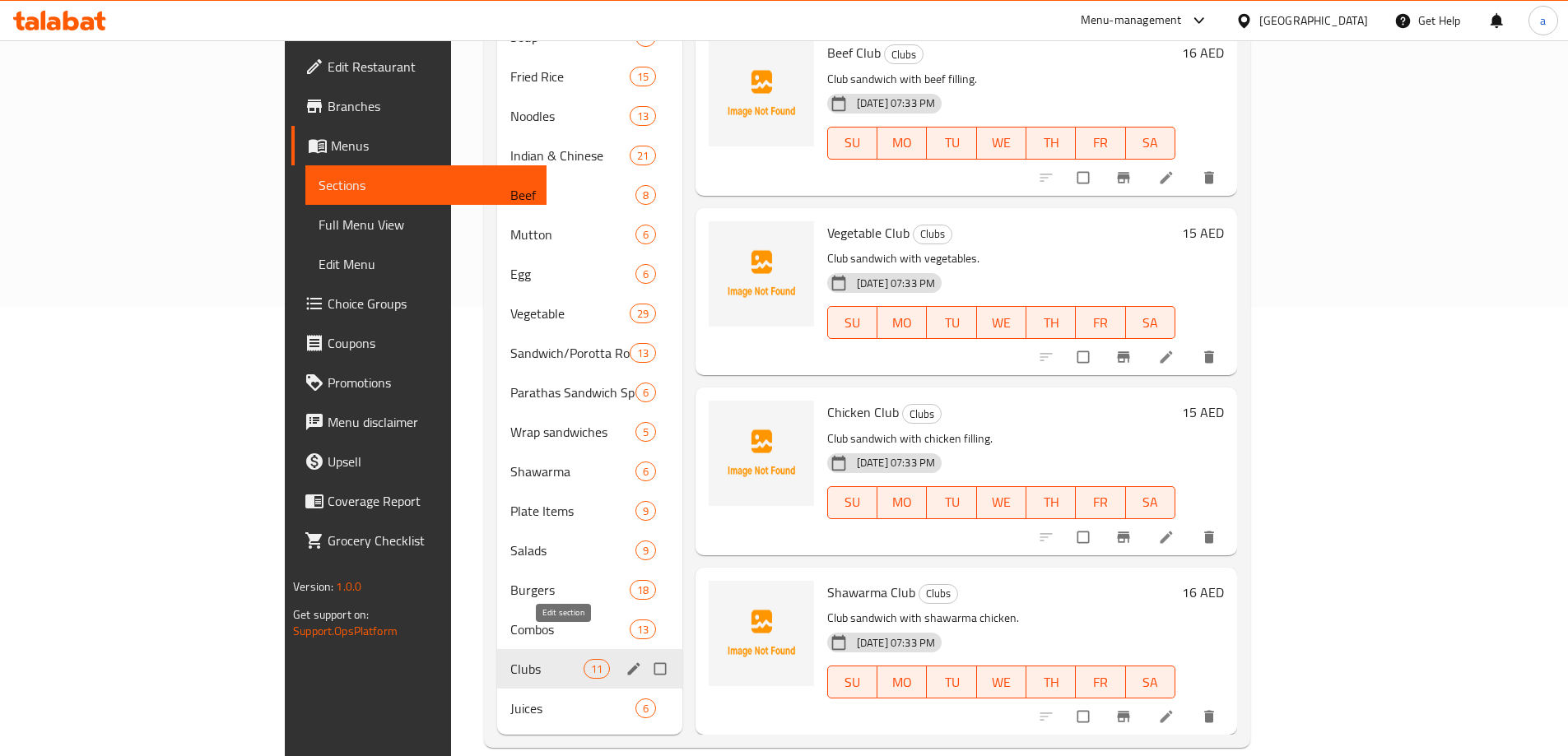
click at [626, 661] on icon "edit" at bounding box center [634, 669] width 17 height 17
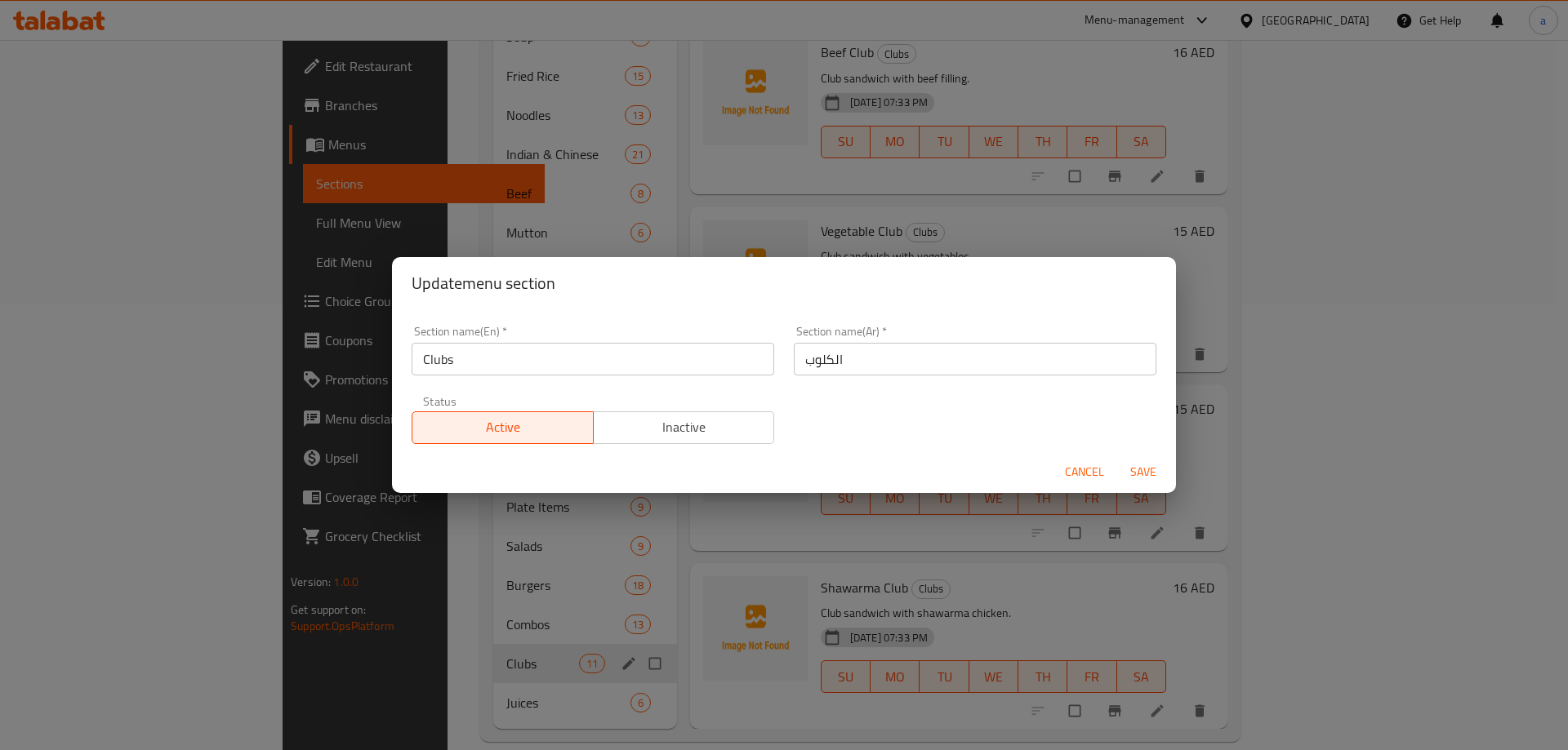
click at [507, 366] on input "Clubs" at bounding box center [593, 359] width 363 height 33
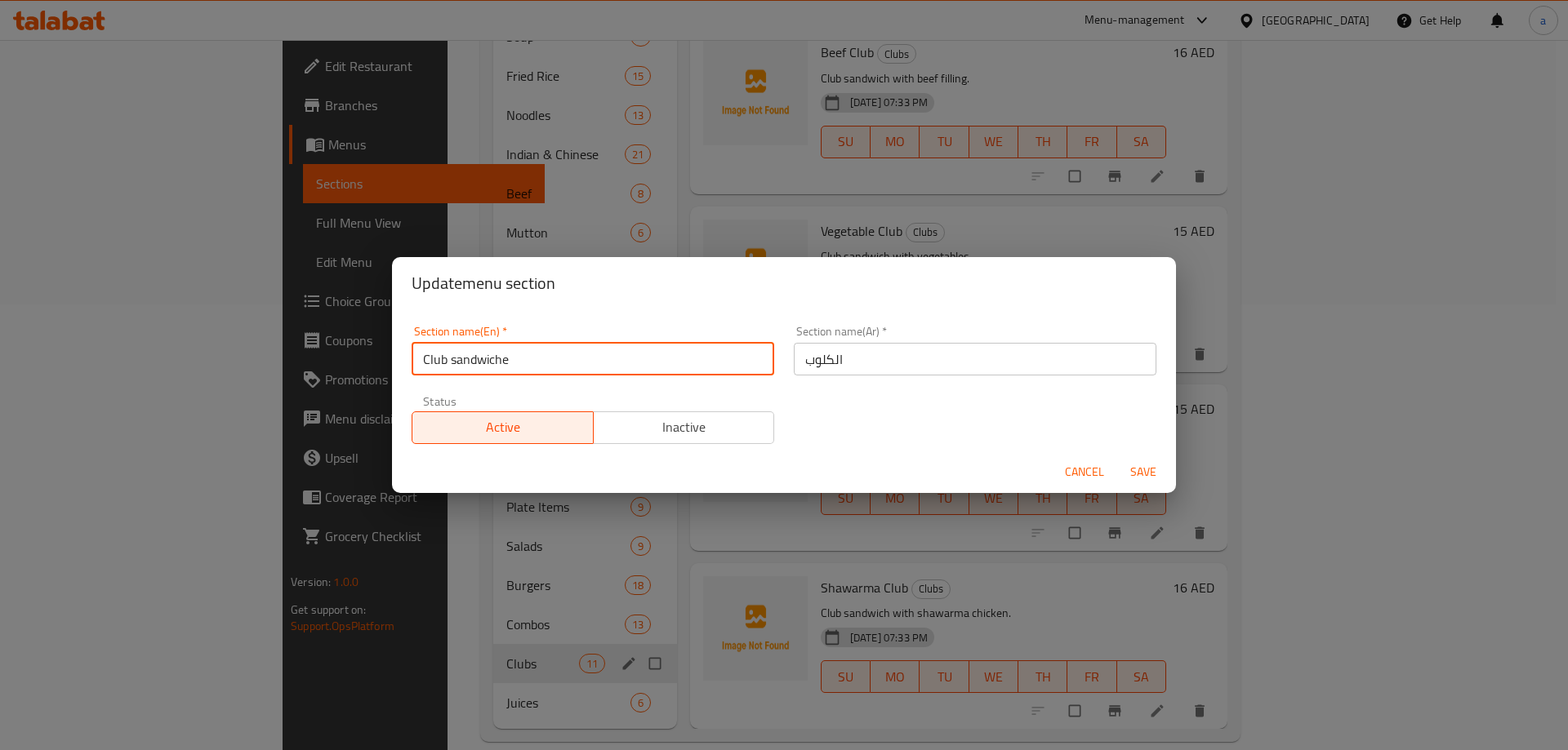
type input "Club sandwiches"
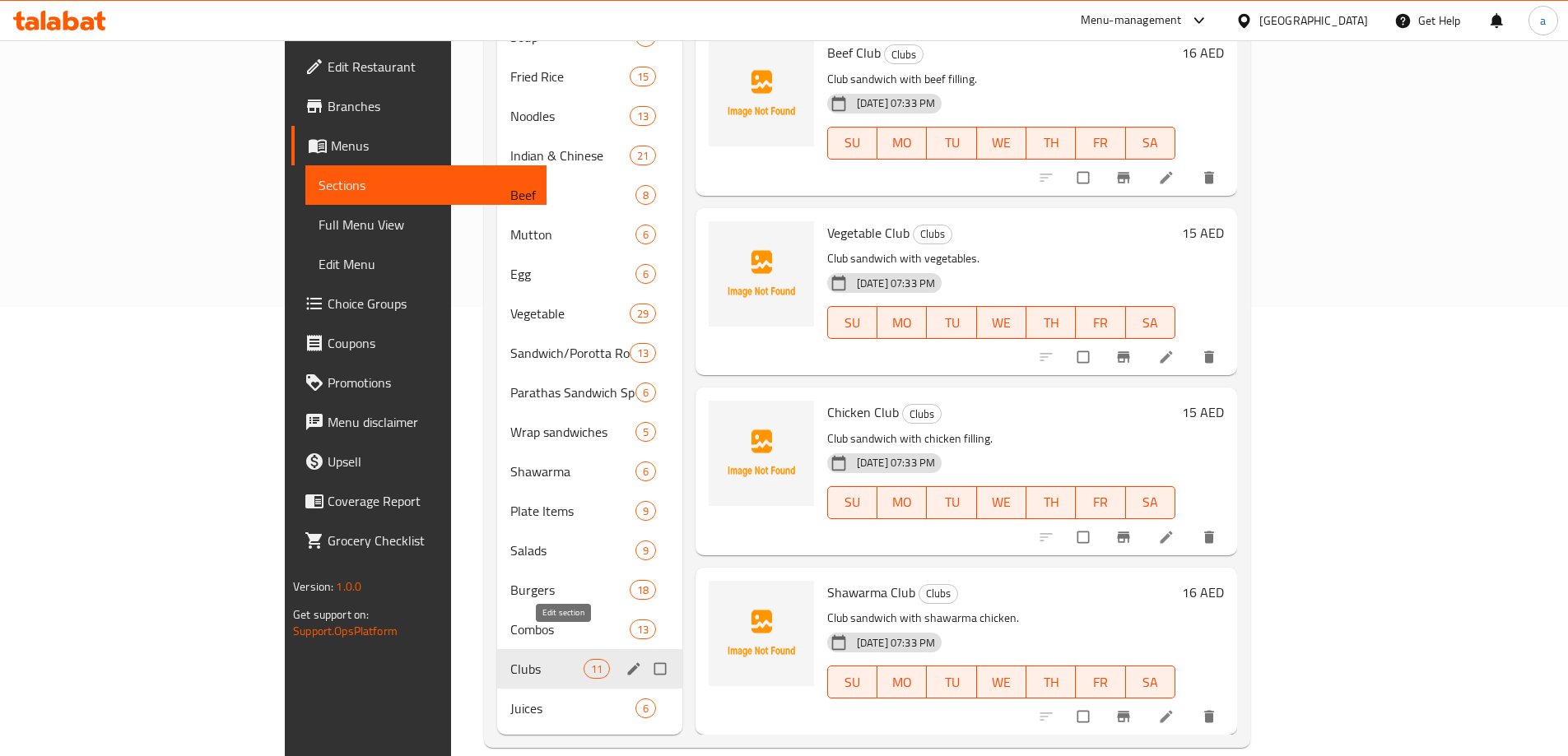
click at [626, 661] on icon "edit" at bounding box center [634, 669] width 17 height 17
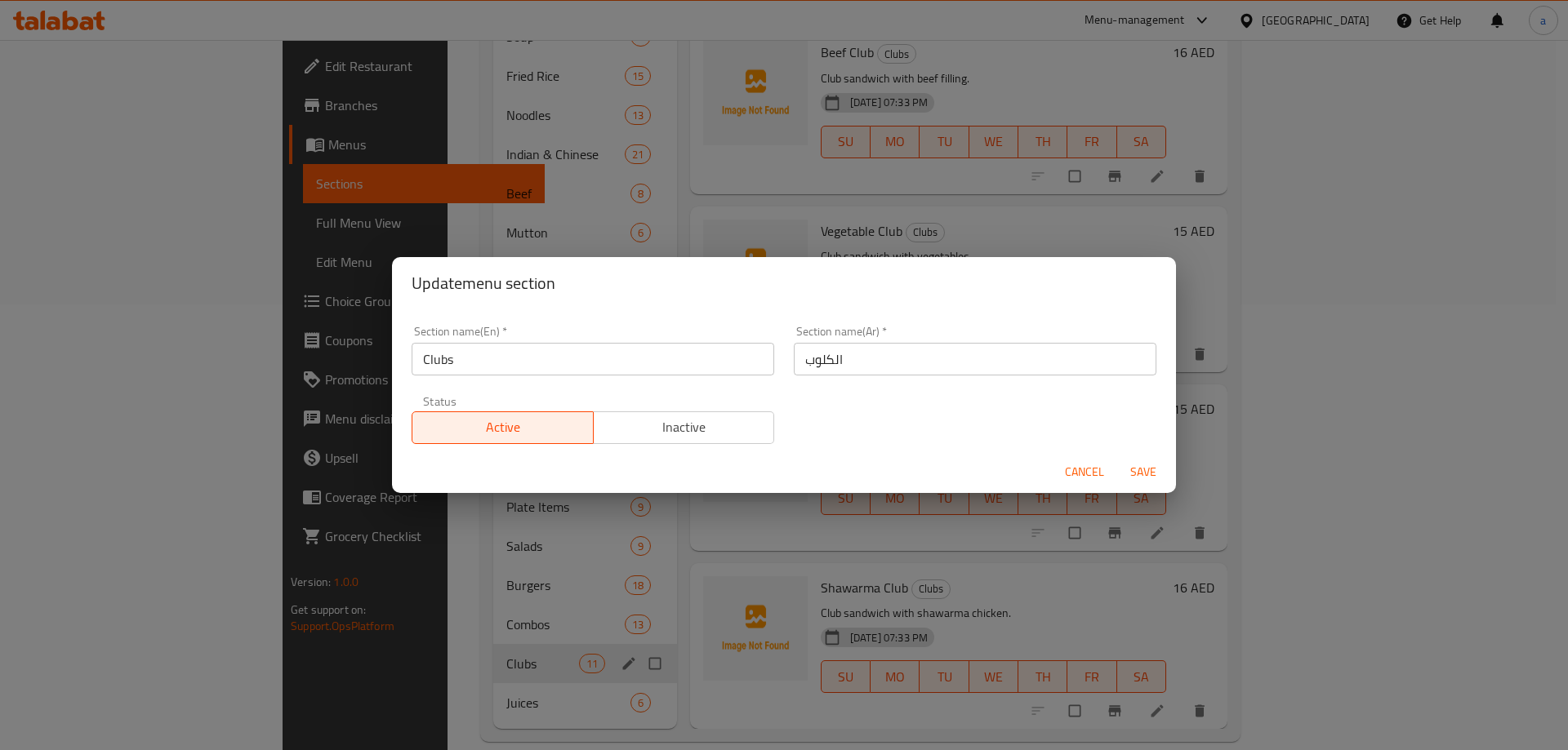
click at [515, 356] on input "Clubs" at bounding box center [593, 359] width 363 height 33
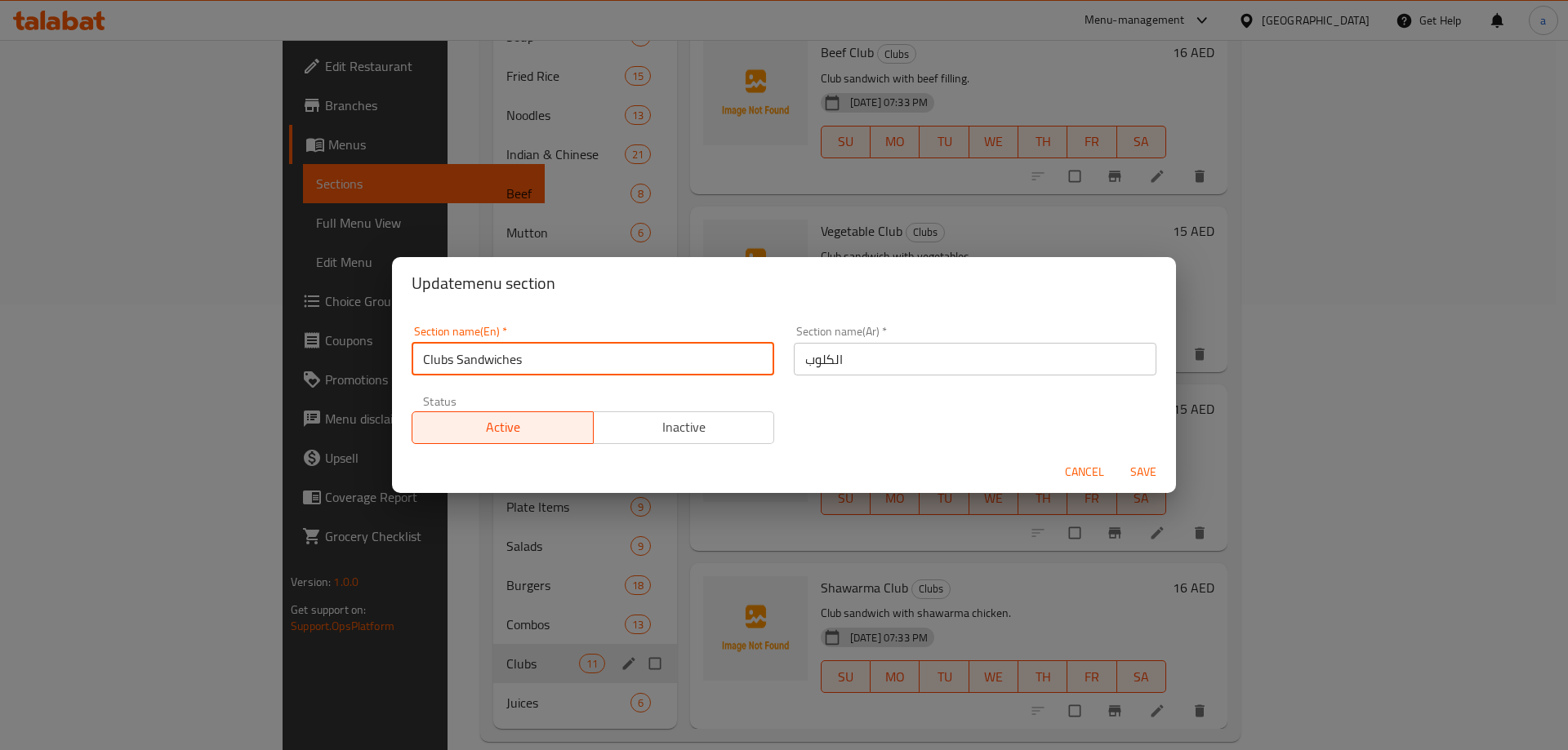
type input "Clubs Sandwiches"
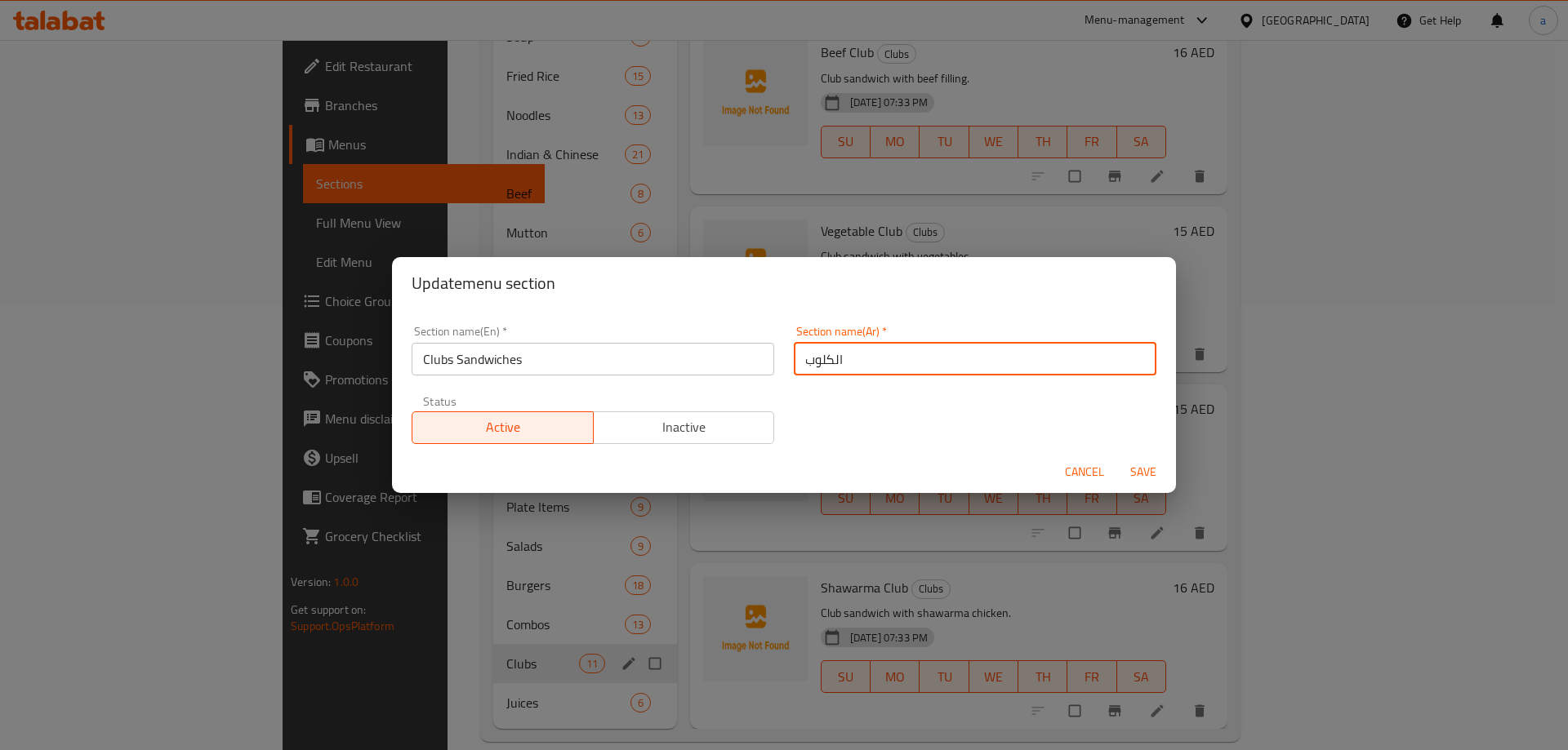
click at [872, 350] on input "الكلوب" at bounding box center [975, 359] width 363 height 33
type input "ا"
type input ";"
type input "ك"
type input "سندوتشات كلوب"
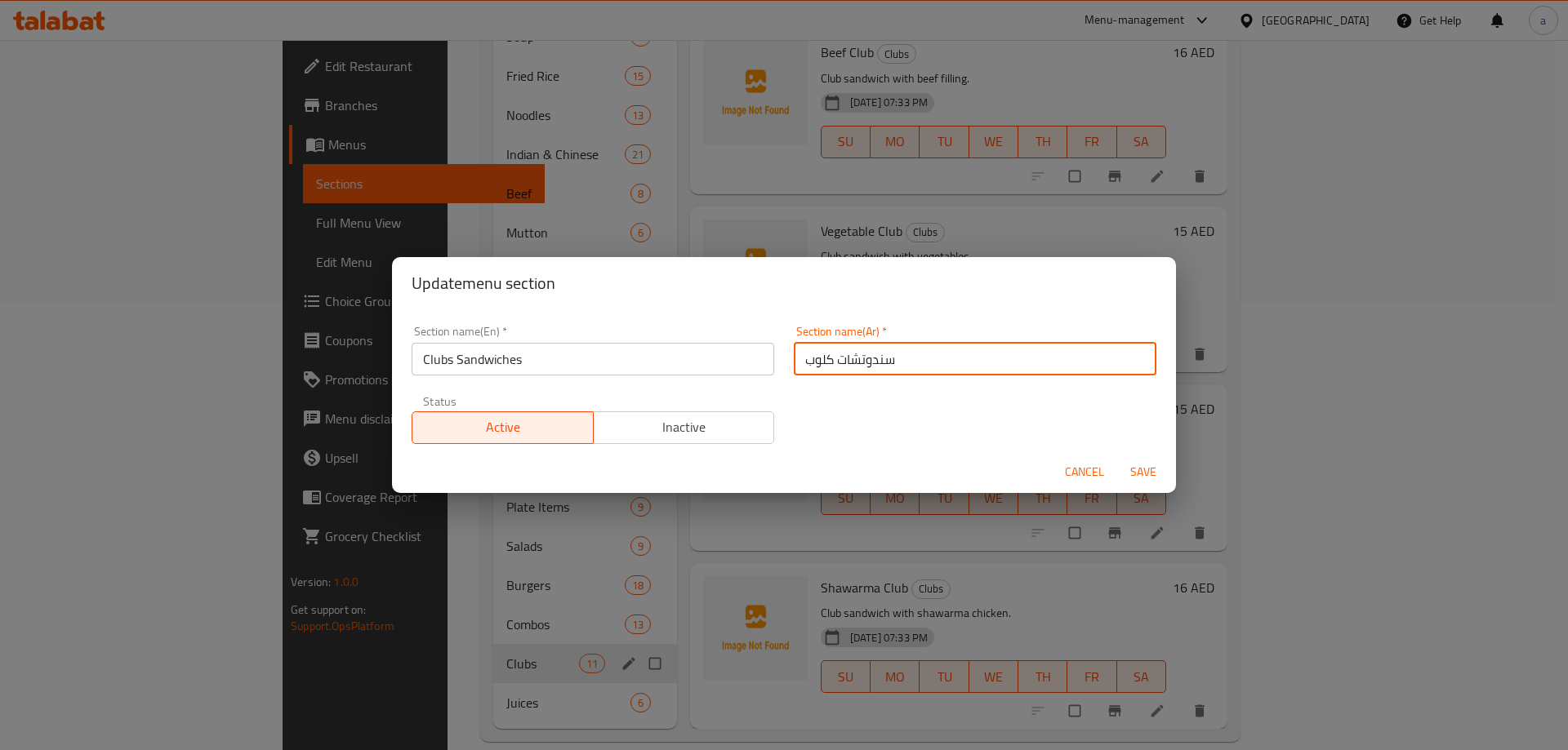
click at [1128, 471] on span "Save" at bounding box center [1143, 472] width 39 height 21
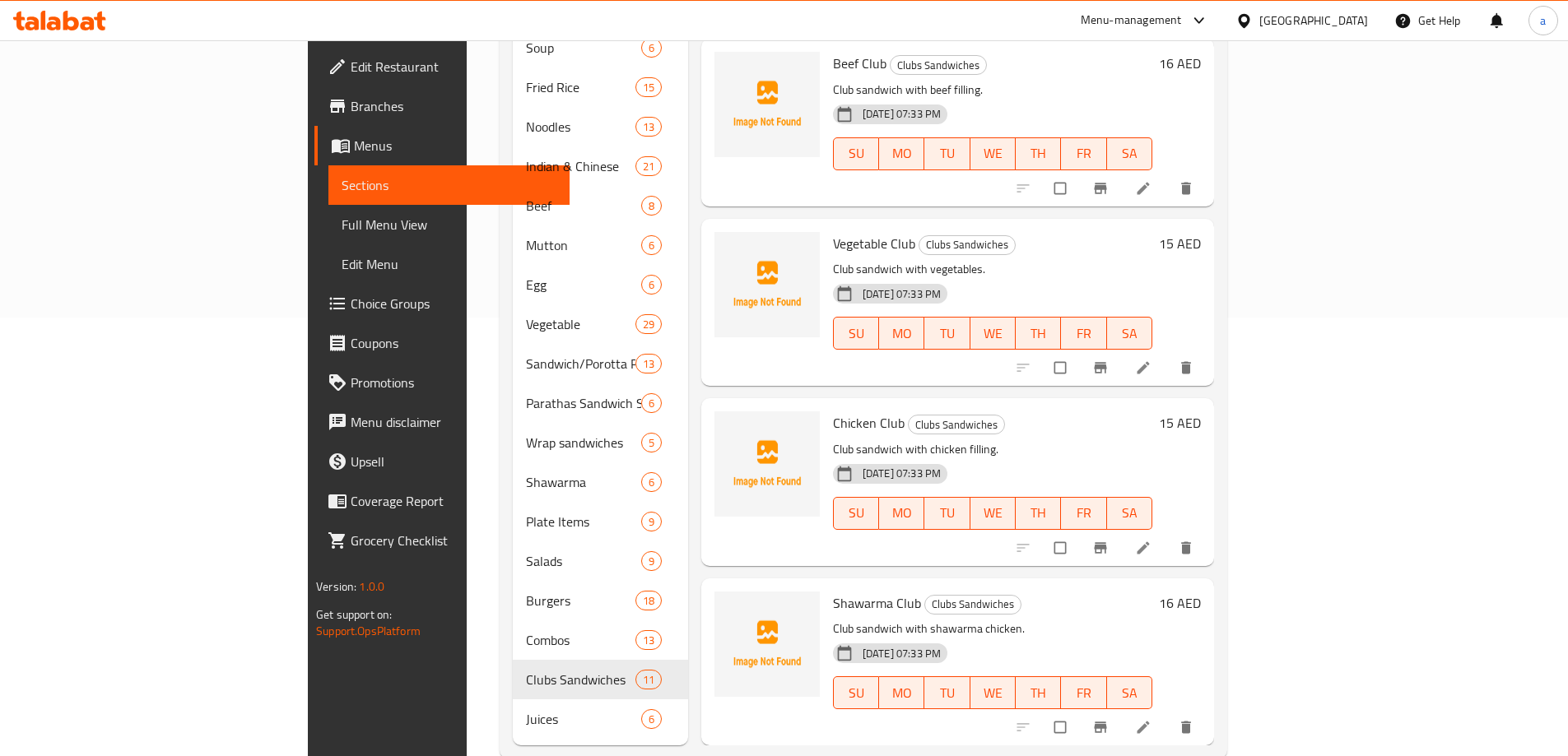
scroll to position [449, 0]
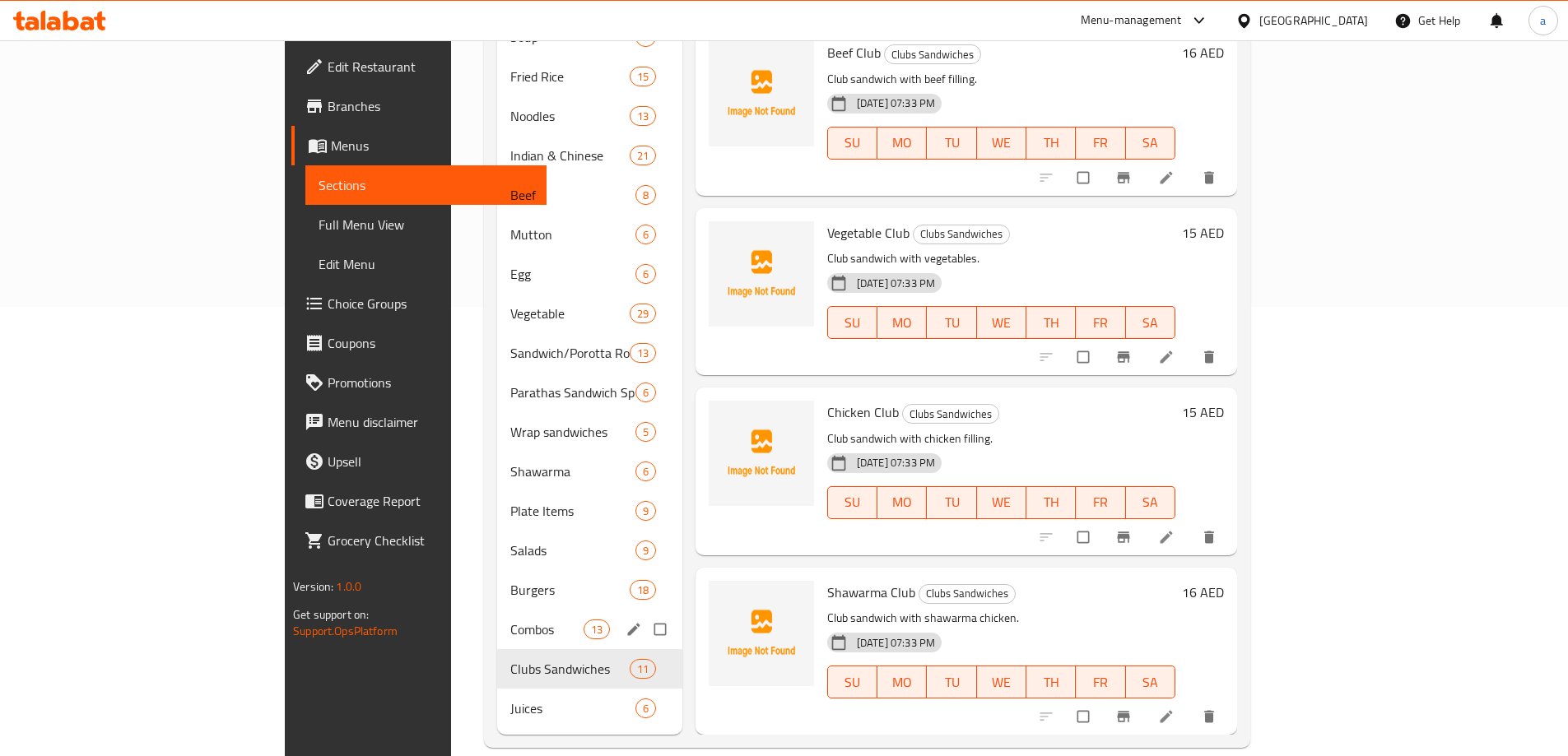
click at [511, 620] on span "Combos" at bounding box center [546, 629] width 72 height 20
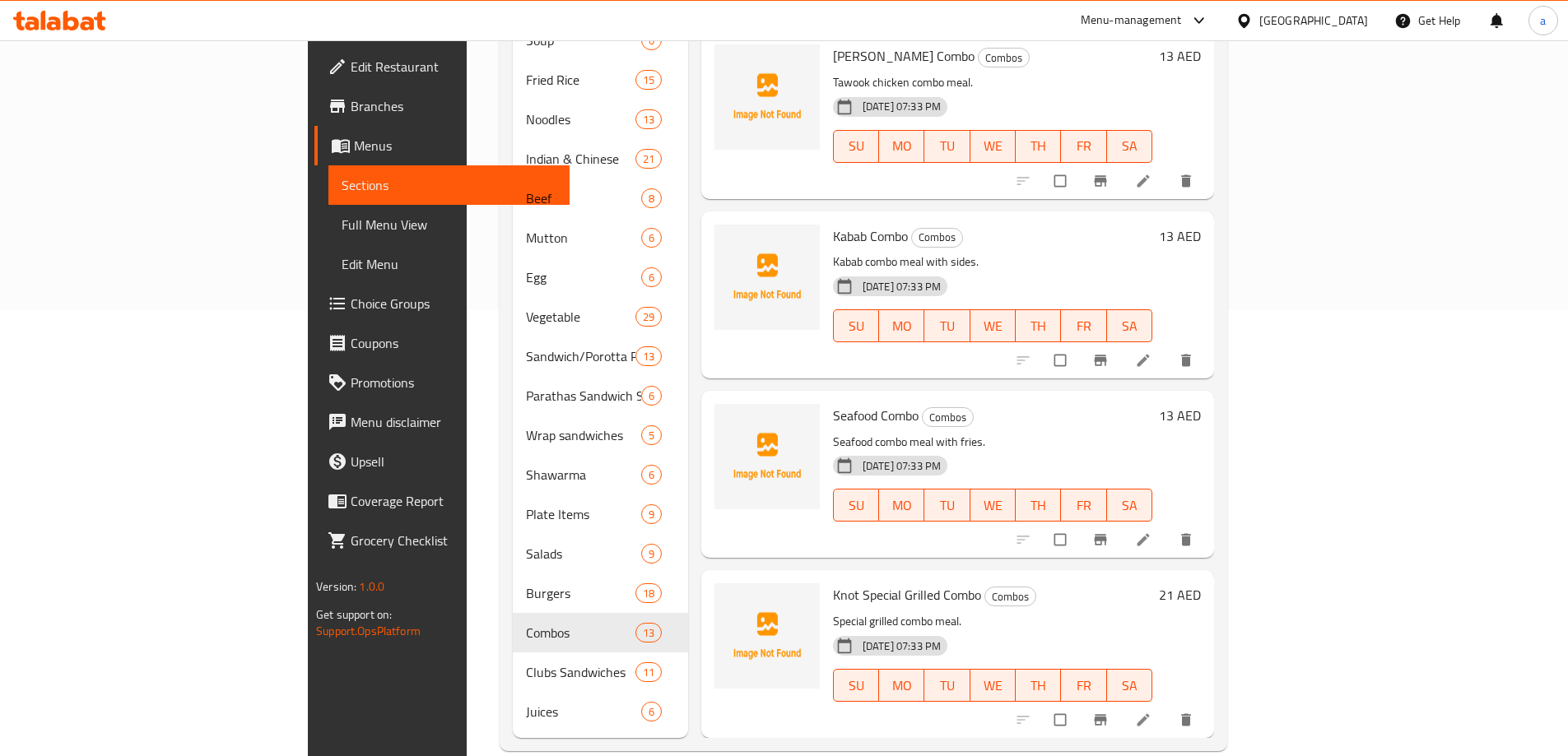
scroll to position [449, 0]
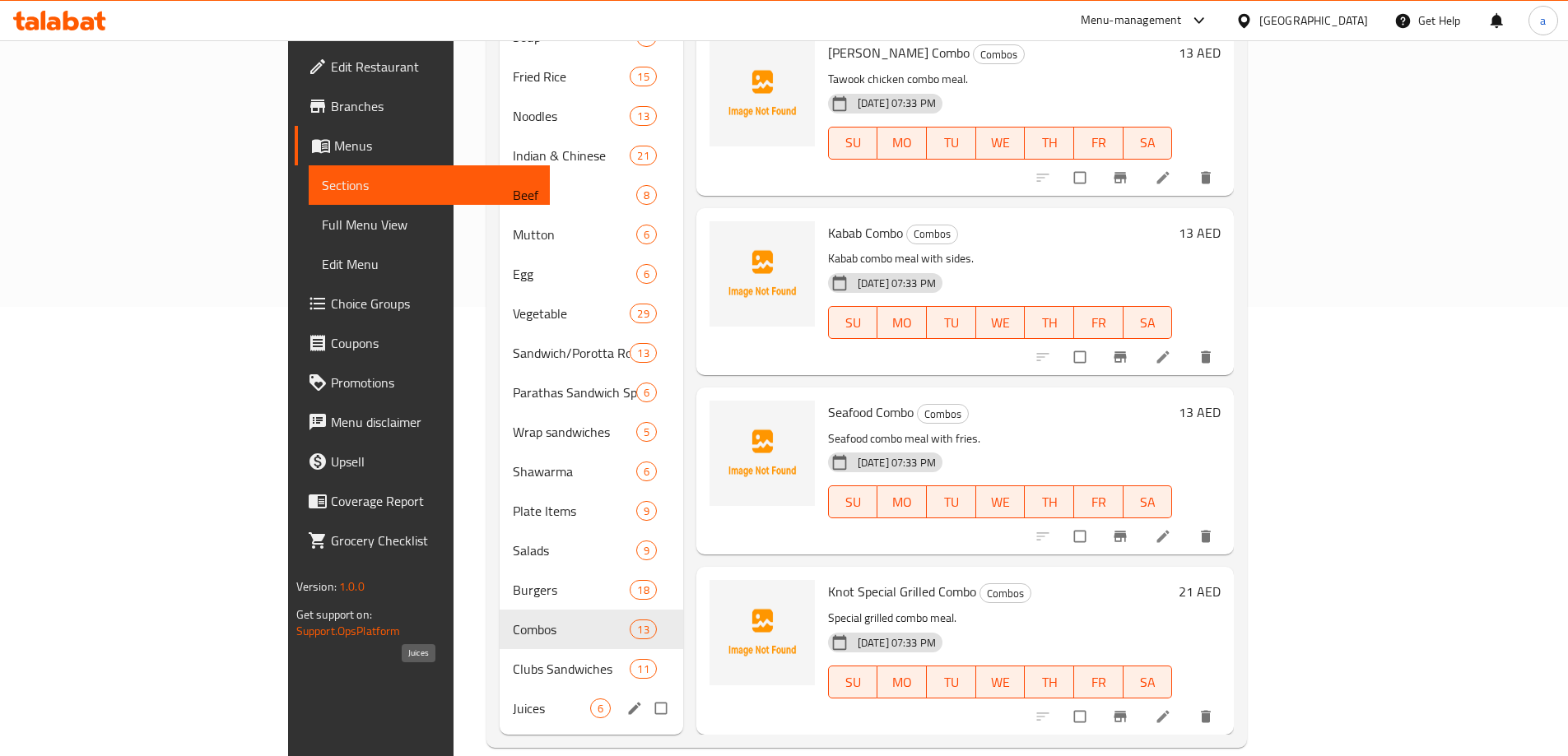
click at [513, 699] on span "Juices" at bounding box center [551, 708] width 77 height 20
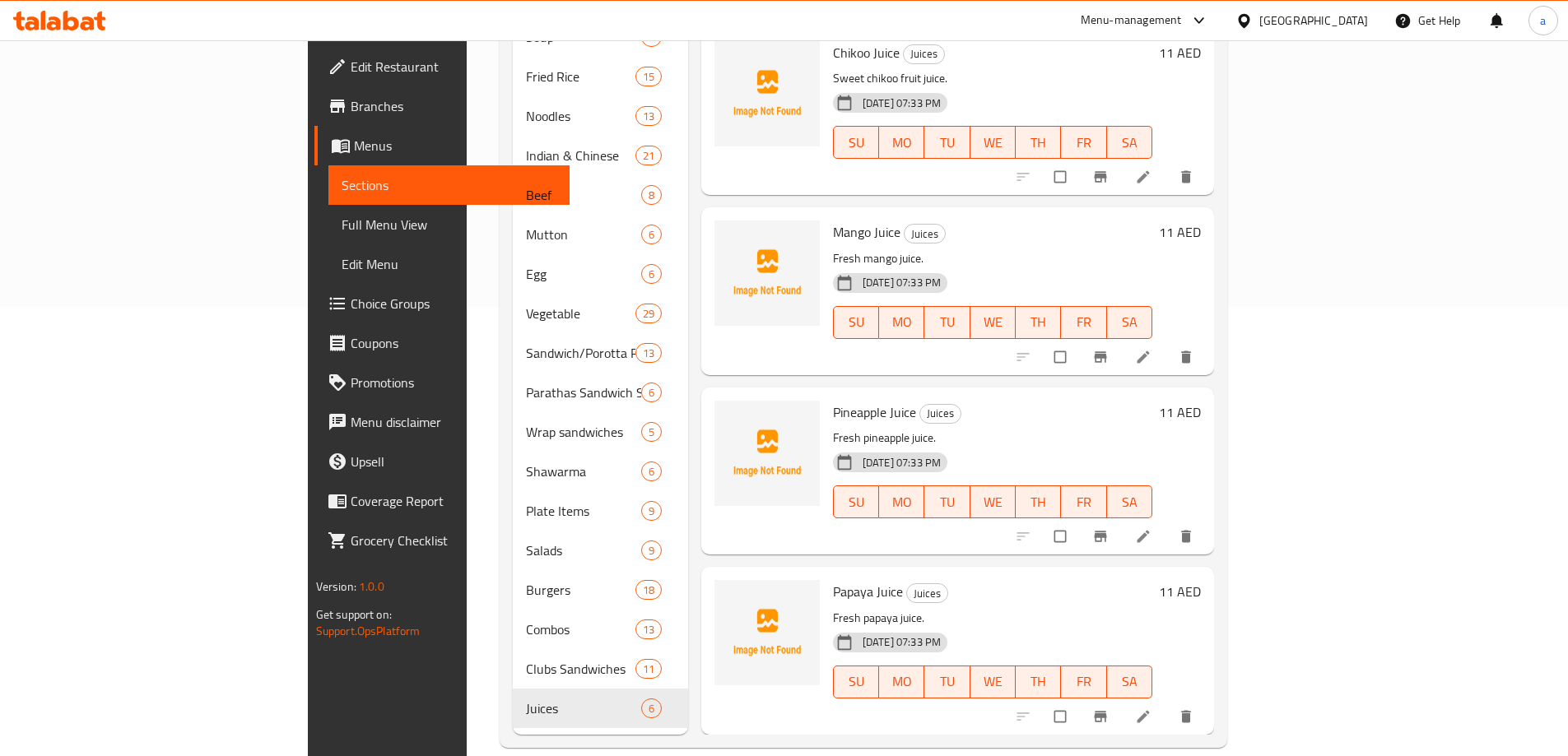
scroll to position [145, 0]
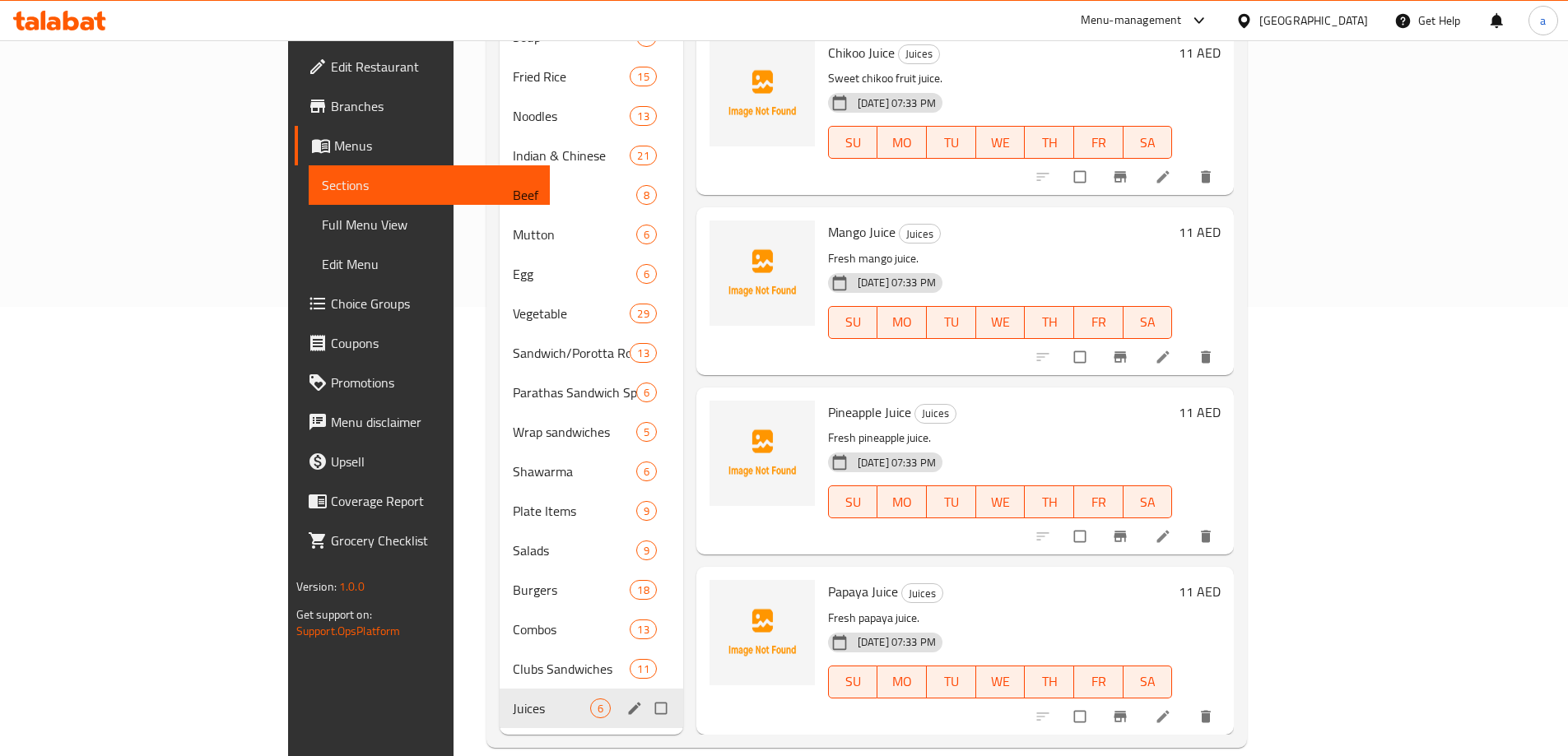
click at [548, 688] on div "Juices 6" at bounding box center [591, 708] width 183 height 39
click at [626, 701] on icon "edit" at bounding box center [635, 709] width 17 height 17
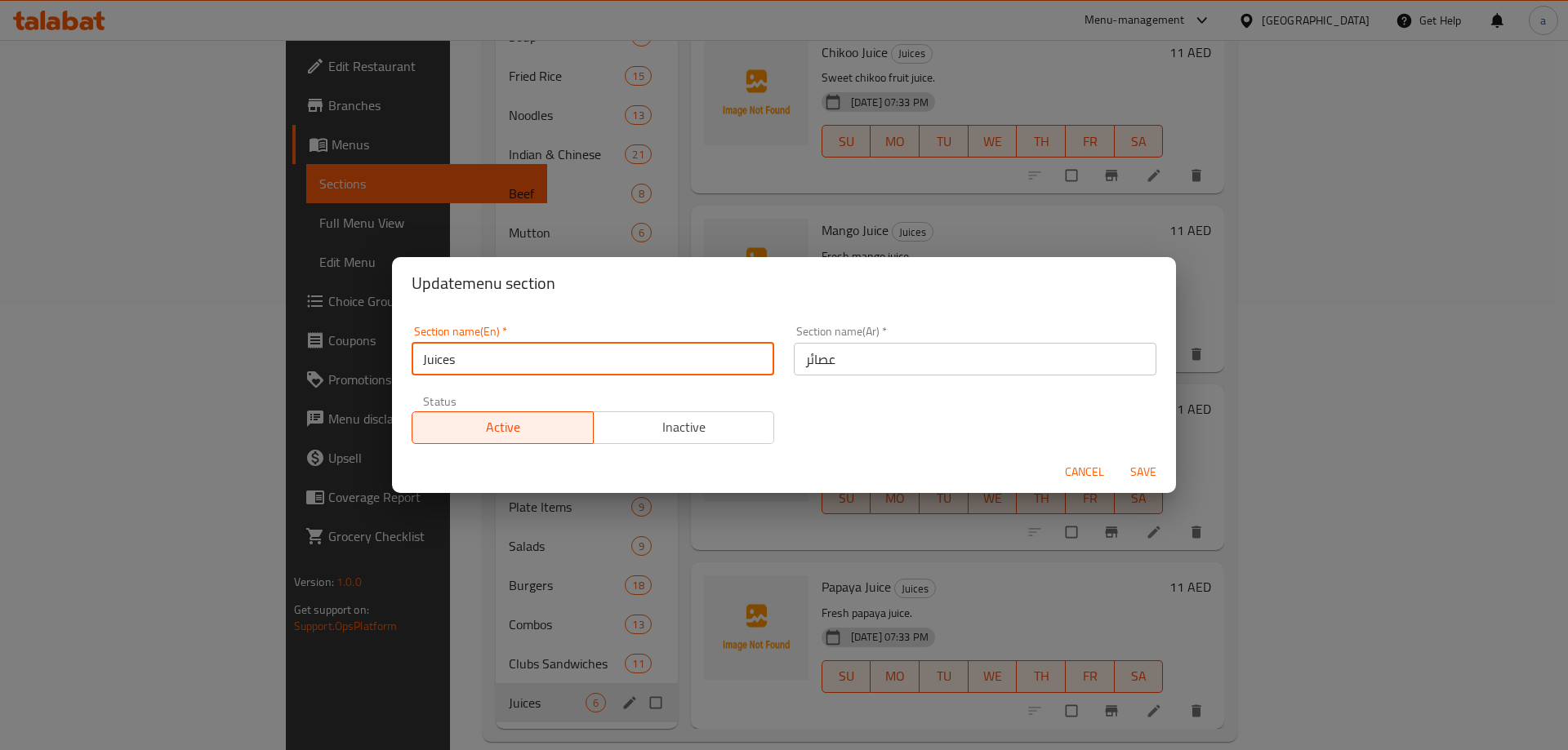
click at [632, 358] on input "Juices" at bounding box center [593, 359] width 363 height 33
type input "J"
type input "ب"
type input "f"
type input "Fresh Juice"
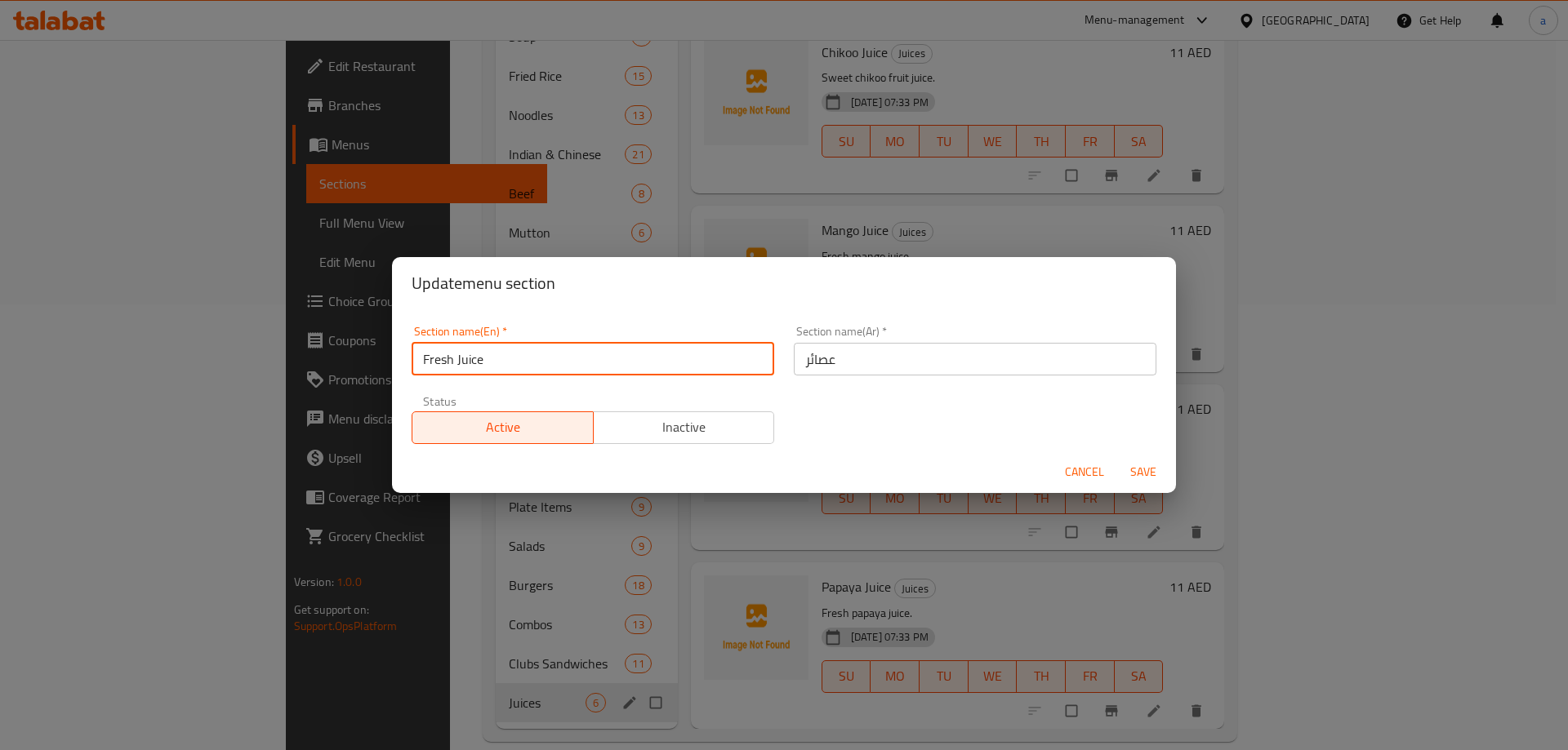
click at [846, 363] on input "عصائر" at bounding box center [975, 359] width 363 height 33
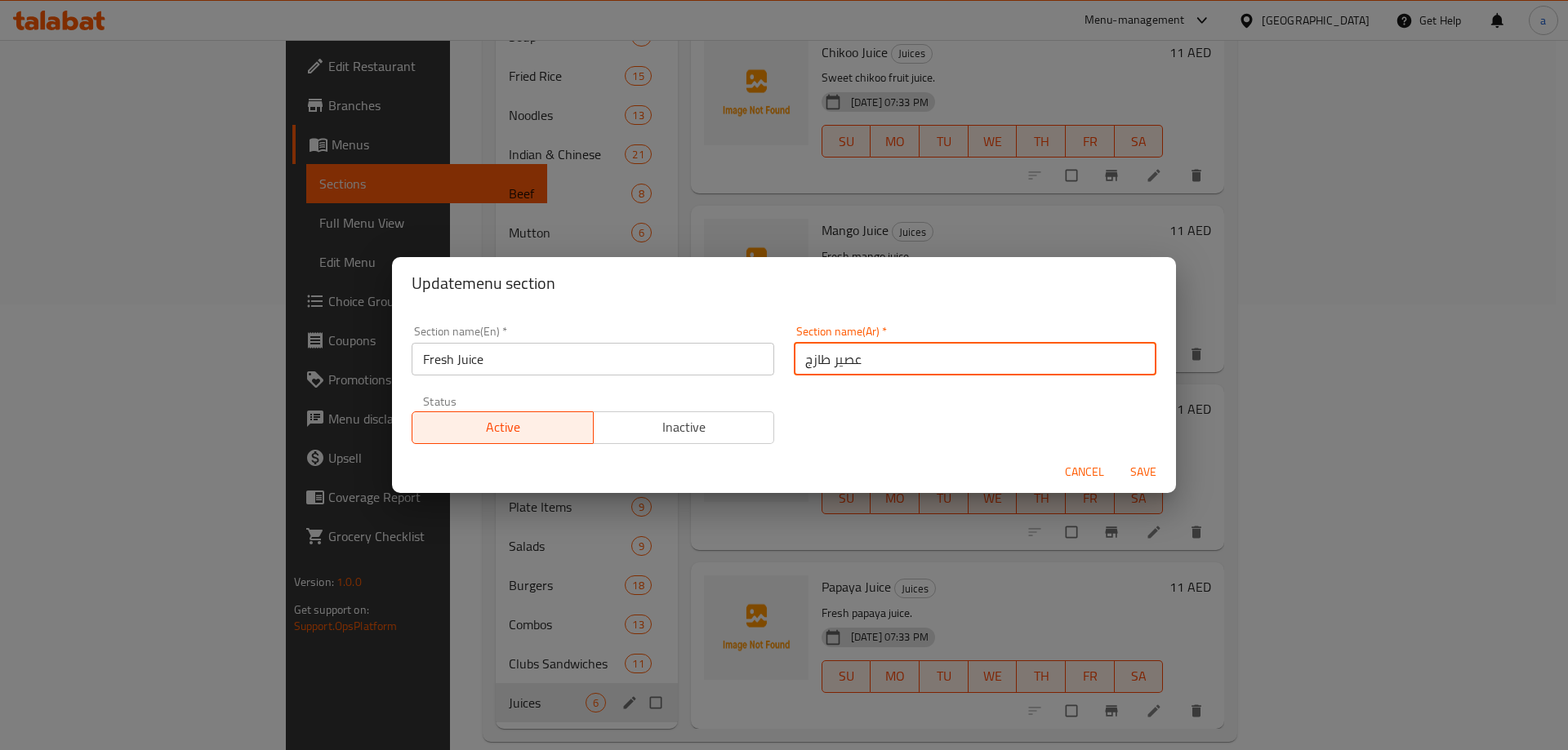
type input "عصير طازج"
click at [1141, 472] on span "Save" at bounding box center [1143, 472] width 39 height 21
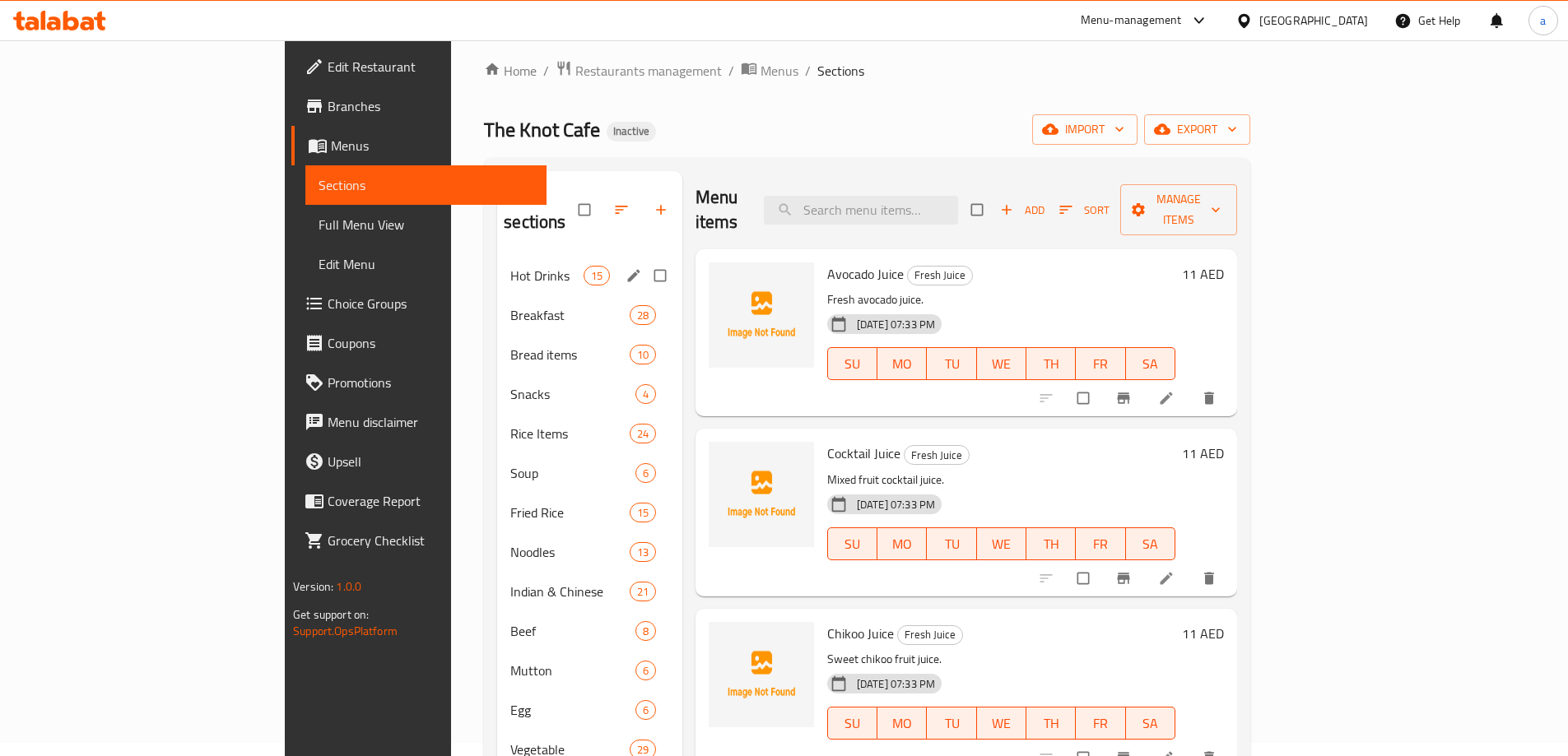
scroll to position [0, 0]
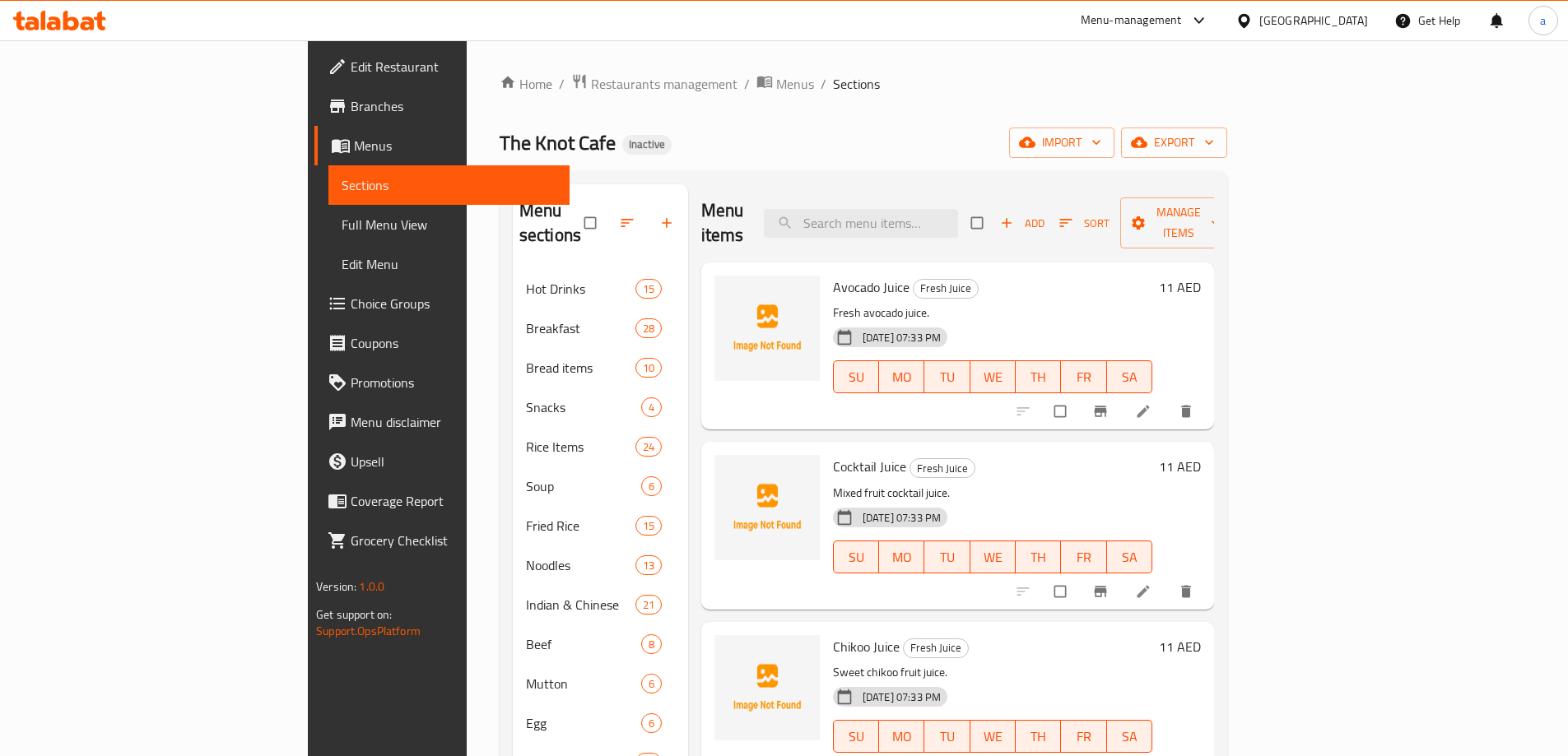
click at [341, 221] on span "Full Menu View" at bounding box center [449, 224] width 214 height 20
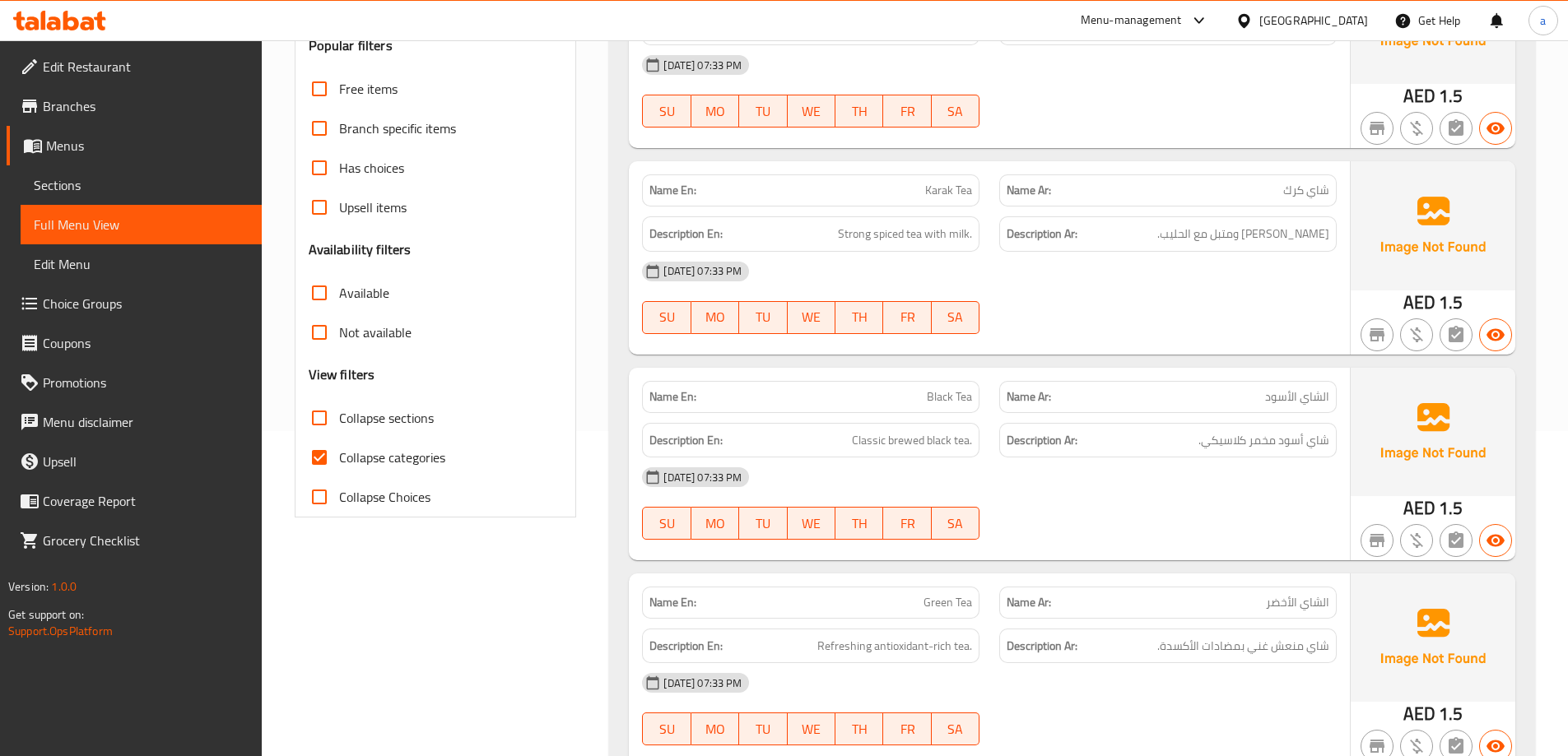
scroll to position [576, 0]
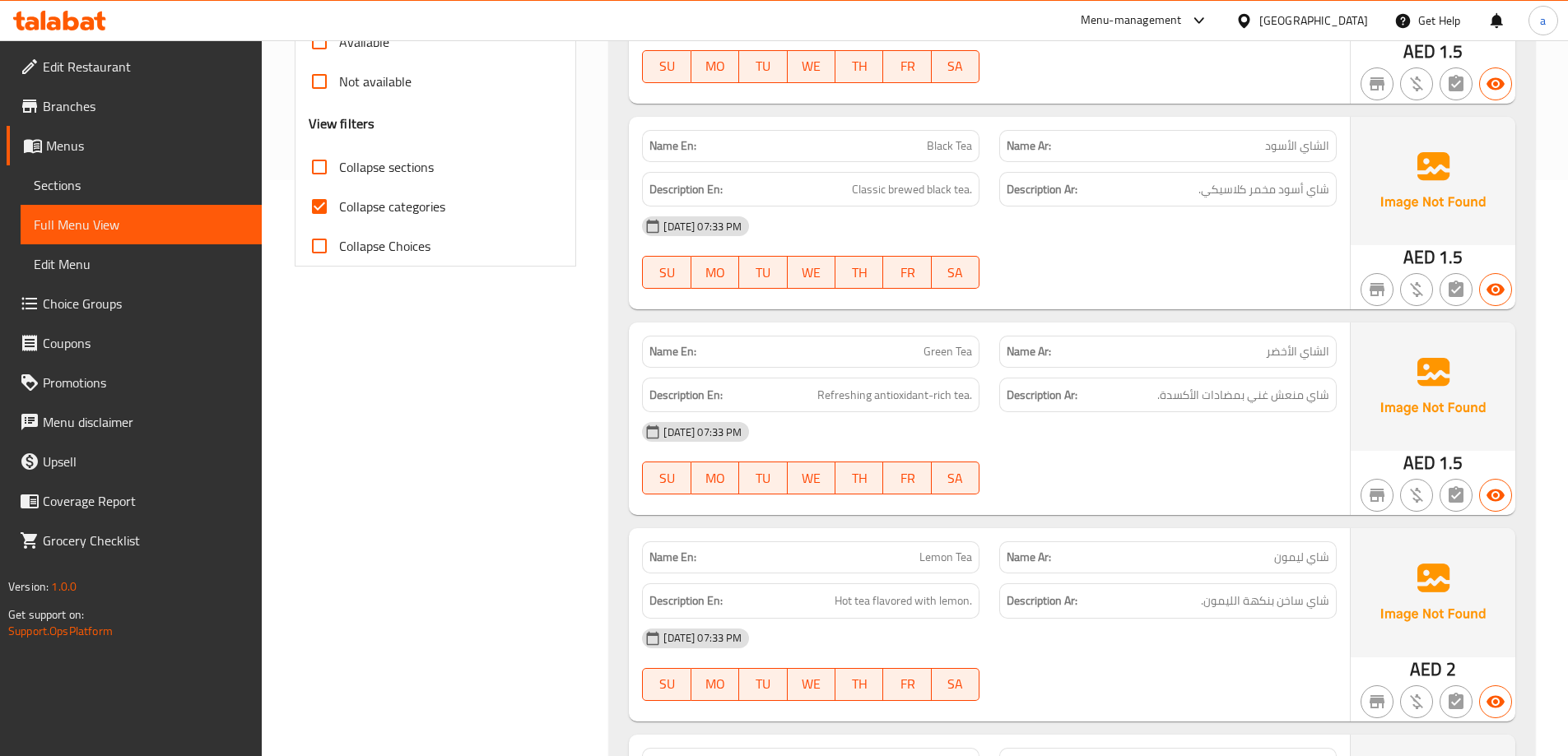
click at [319, 212] on input "Collapse categories" at bounding box center [320, 207] width 40 height 39
checkbox input "false"
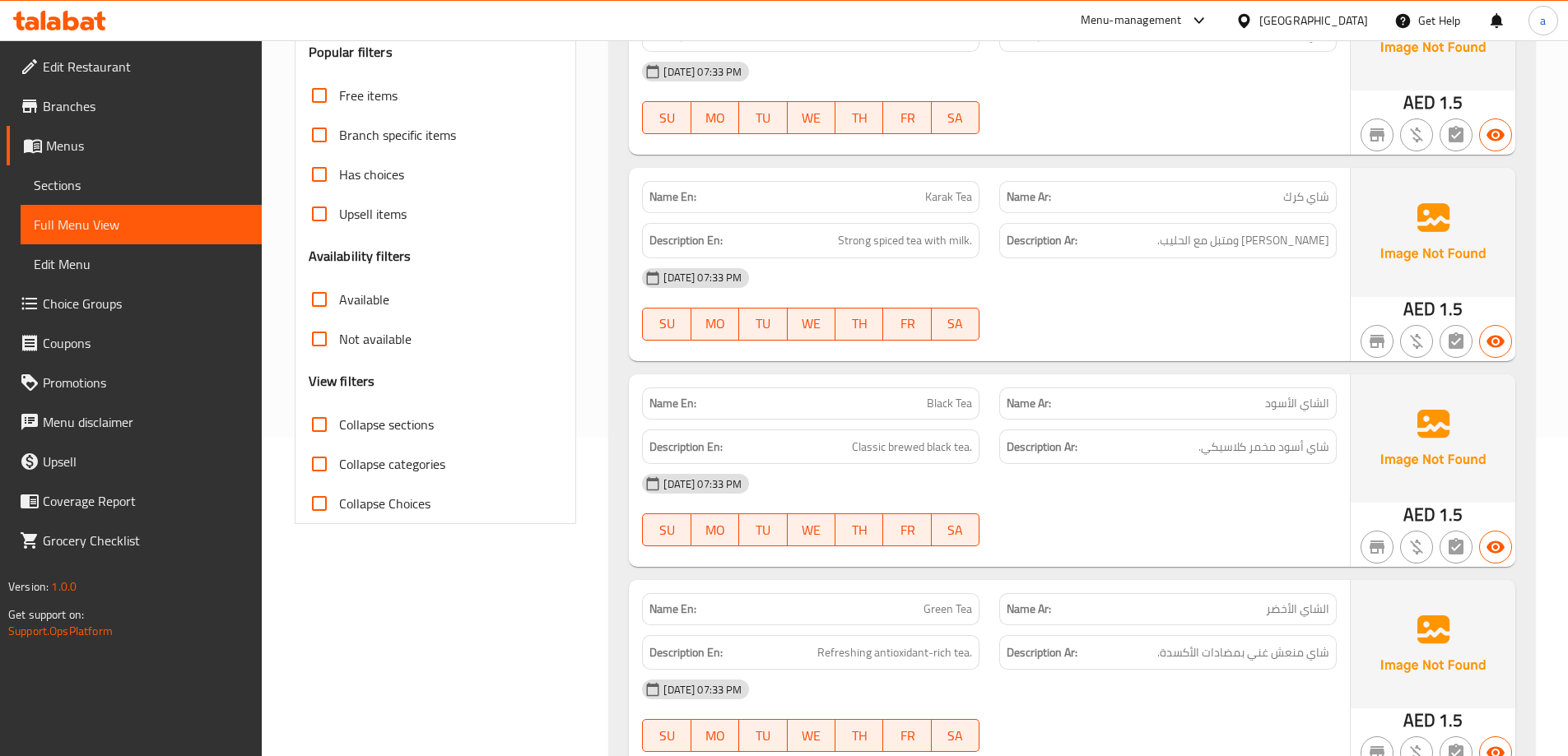
scroll to position [247, 0]
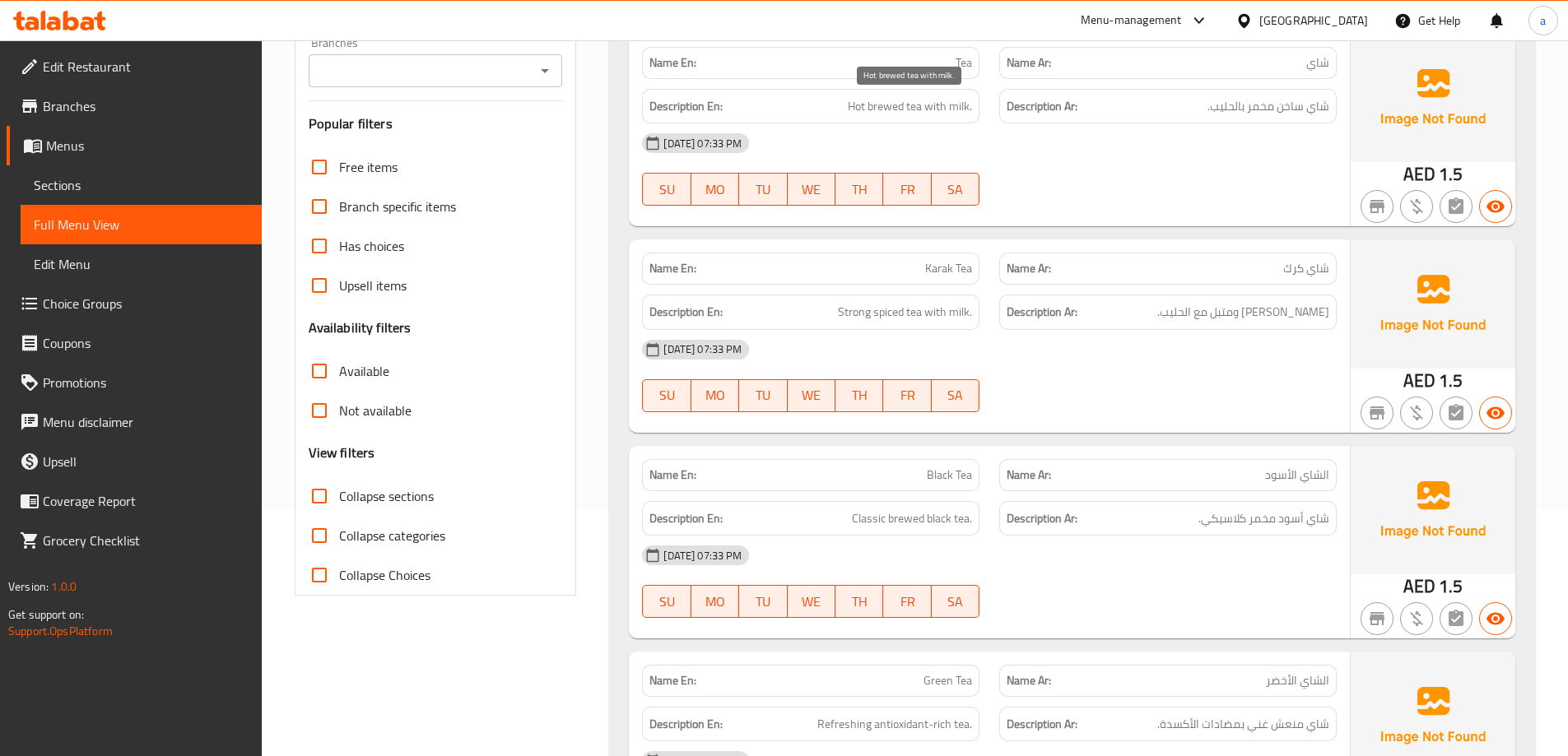
click at [884, 105] on span "Hot brewed tea with milk." at bounding box center [910, 106] width 124 height 21
copy span "brewed"
click at [1216, 163] on div "[DATE] 07:33 PM" at bounding box center [990, 143] width 715 height 39
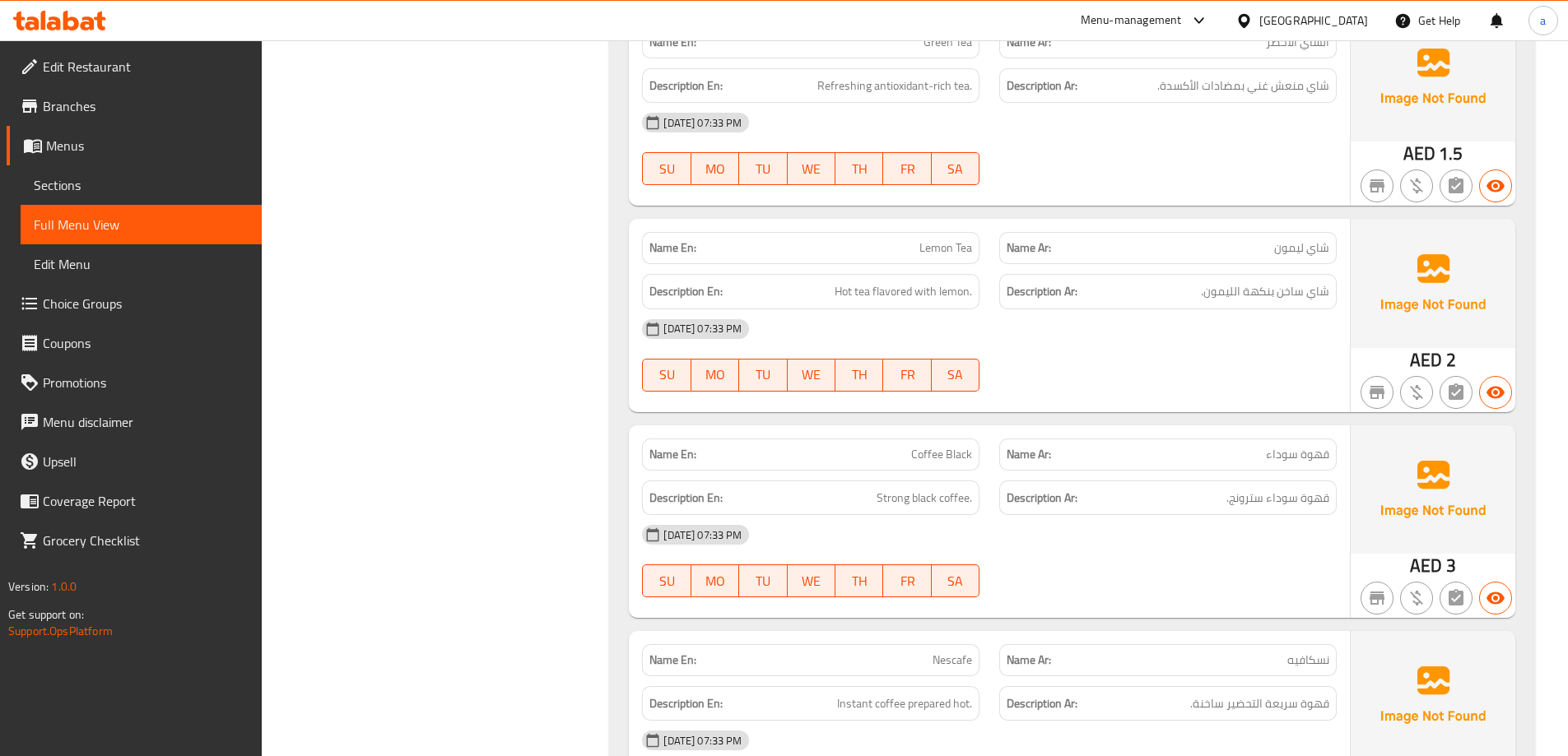
scroll to position [658, 0]
